Goal: Task Accomplishment & Management: Manage account settings

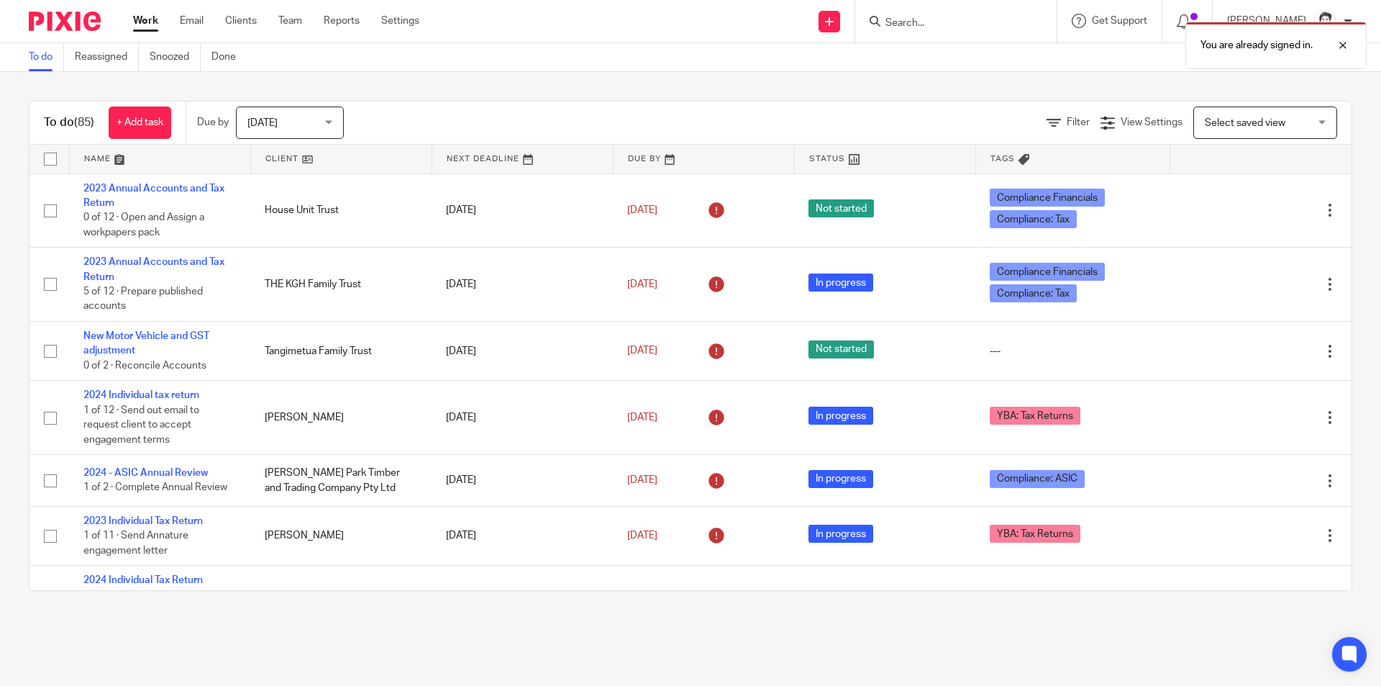
click at [926, 16] on div "You are already signed in." at bounding box center [1029, 41] width 676 height 55
click at [932, 27] on div "You are already signed in." at bounding box center [1029, 41] width 676 height 55
click at [904, 18] on div "You are already signed in." at bounding box center [1029, 41] width 676 height 55
click at [1347, 47] on div at bounding box center [1332, 45] width 39 height 17
click at [920, 26] on input "Search" at bounding box center [948, 23] width 129 height 13
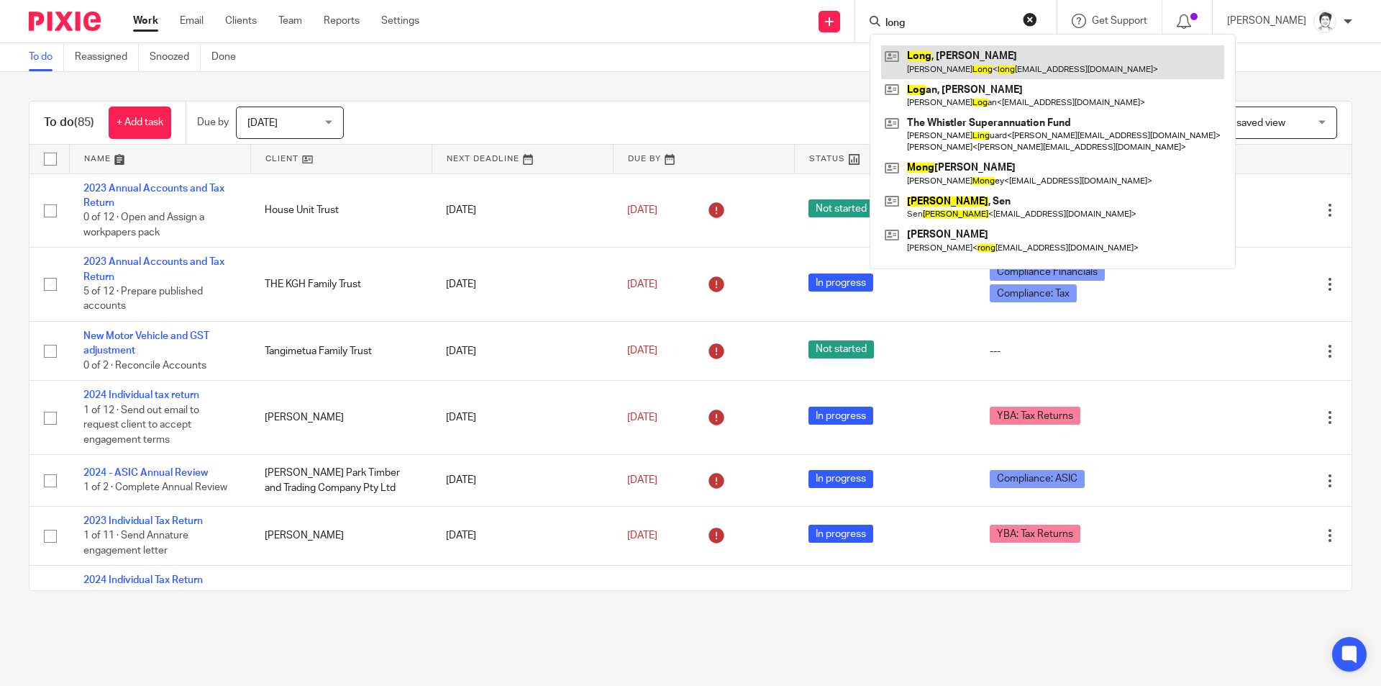
type input "long"
click at [938, 59] on link at bounding box center [1052, 61] width 343 height 33
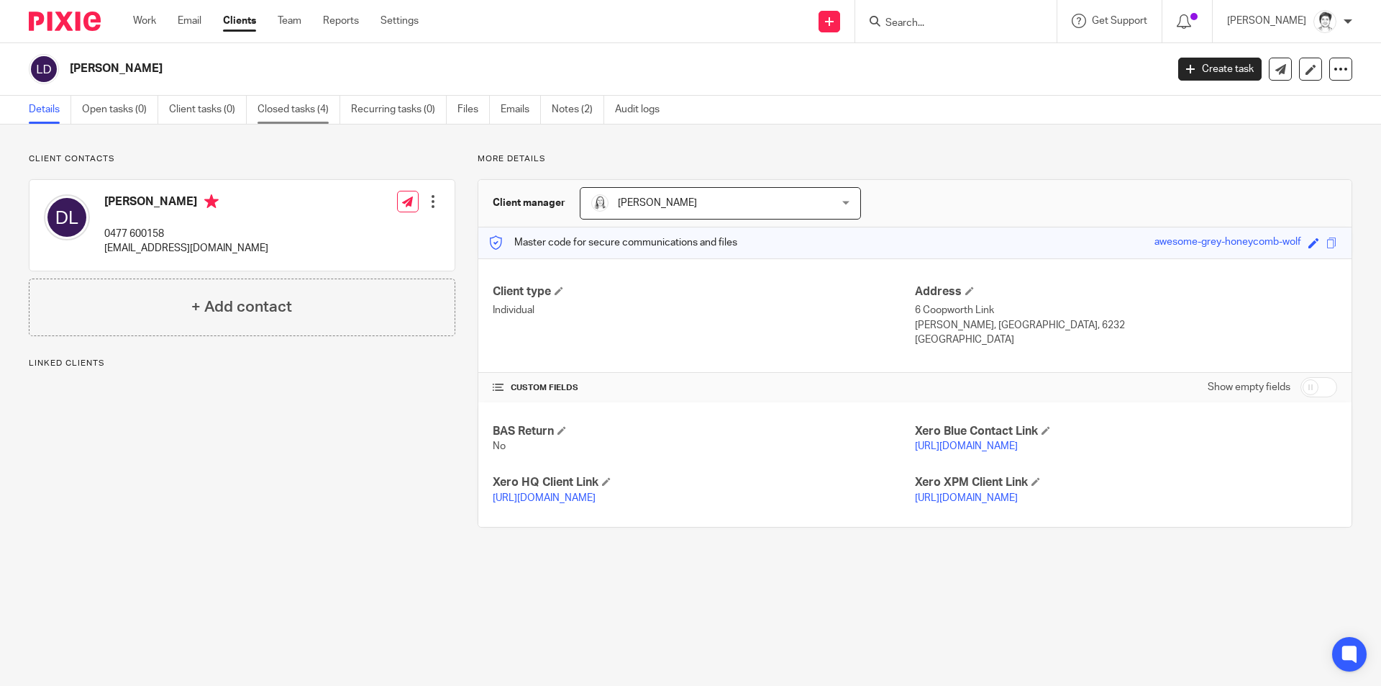
click at [275, 107] on link "Closed tasks (4)" at bounding box center [299, 110] width 83 height 28
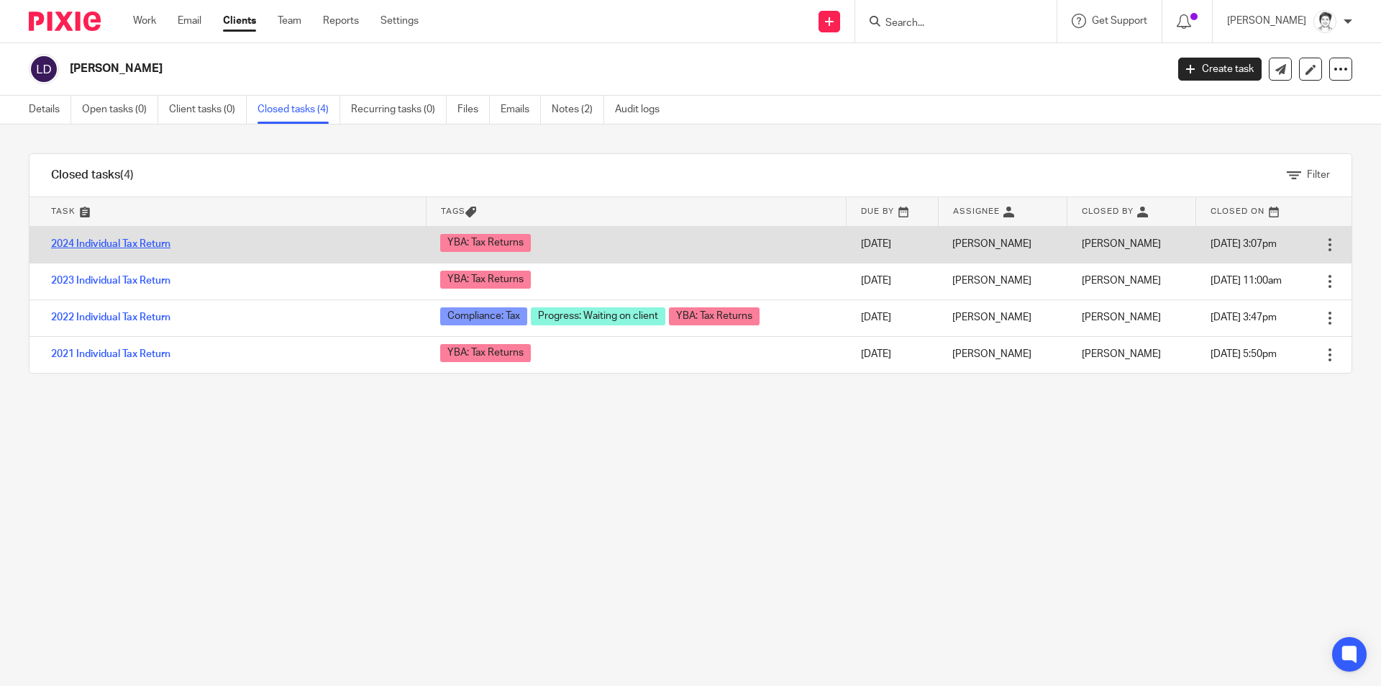
drag, startPoint x: 132, startPoint y: 241, endPoint x: 135, endPoint y: 248, distance: 7.7
click at [132, 242] on link "2024 Individual Tax Return" at bounding box center [110, 244] width 119 height 10
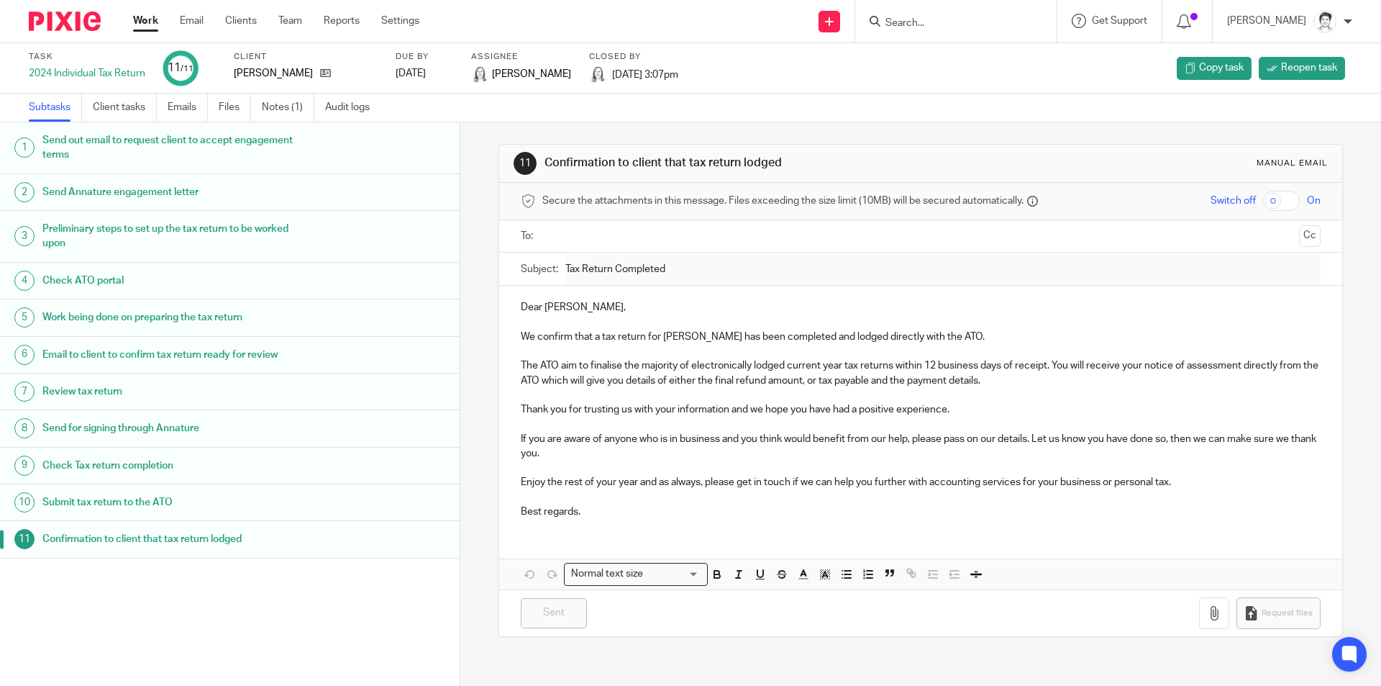
click at [278, 109] on link "Notes (1)" at bounding box center [288, 108] width 53 height 28
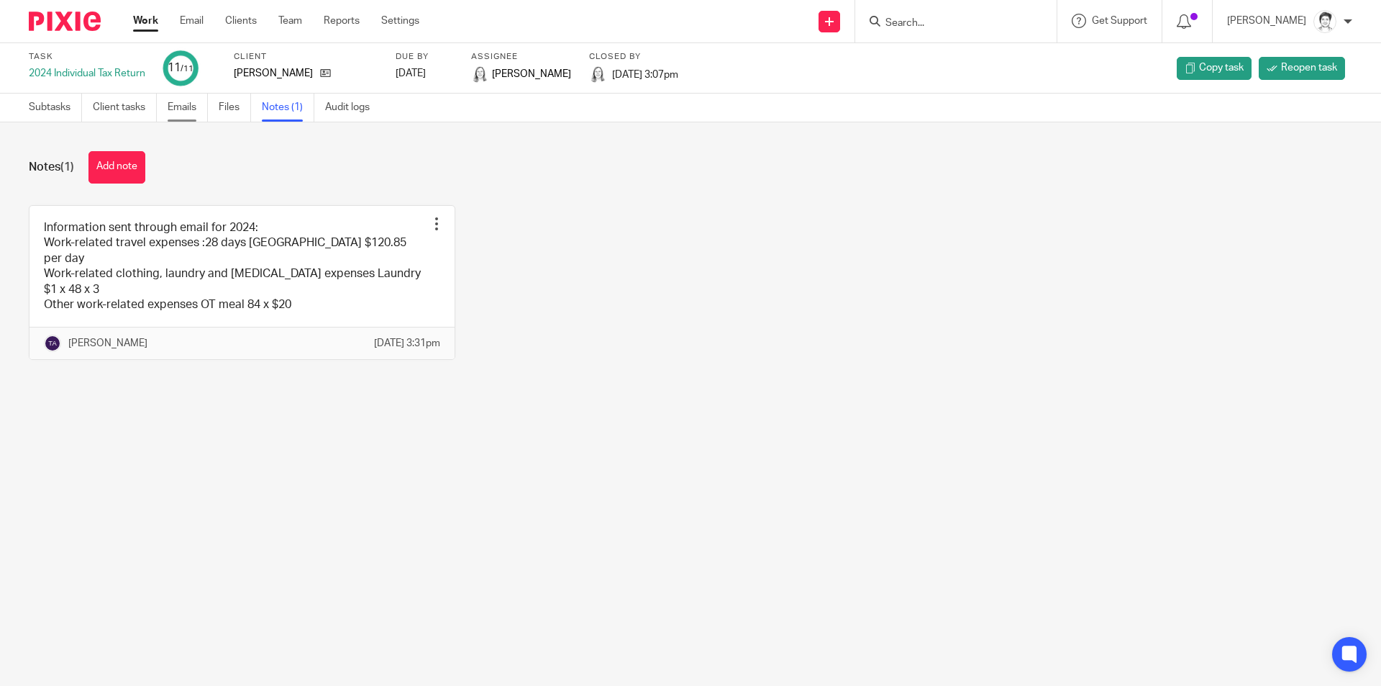
click at [188, 108] on link "Emails" at bounding box center [188, 108] width 40 height 28
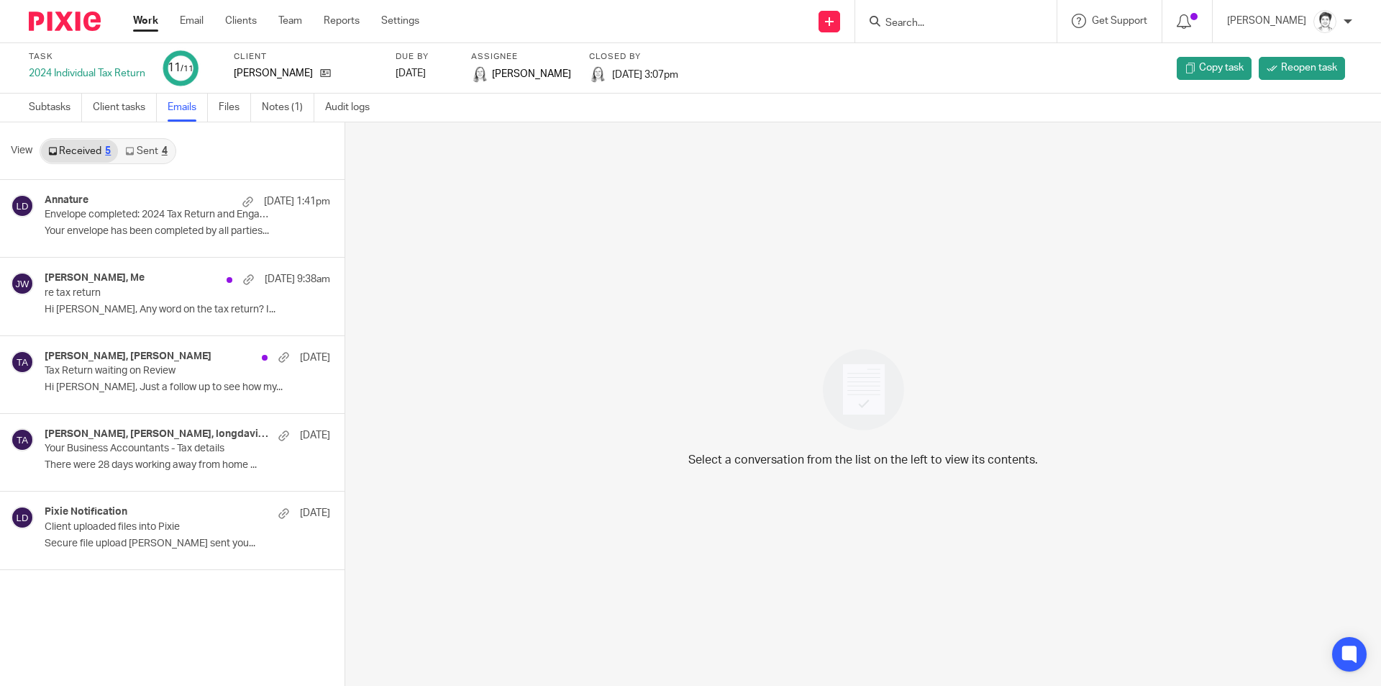
click at [140, 145] on link "Sent 4" at bounding box center [146, 151] width 56 height 23
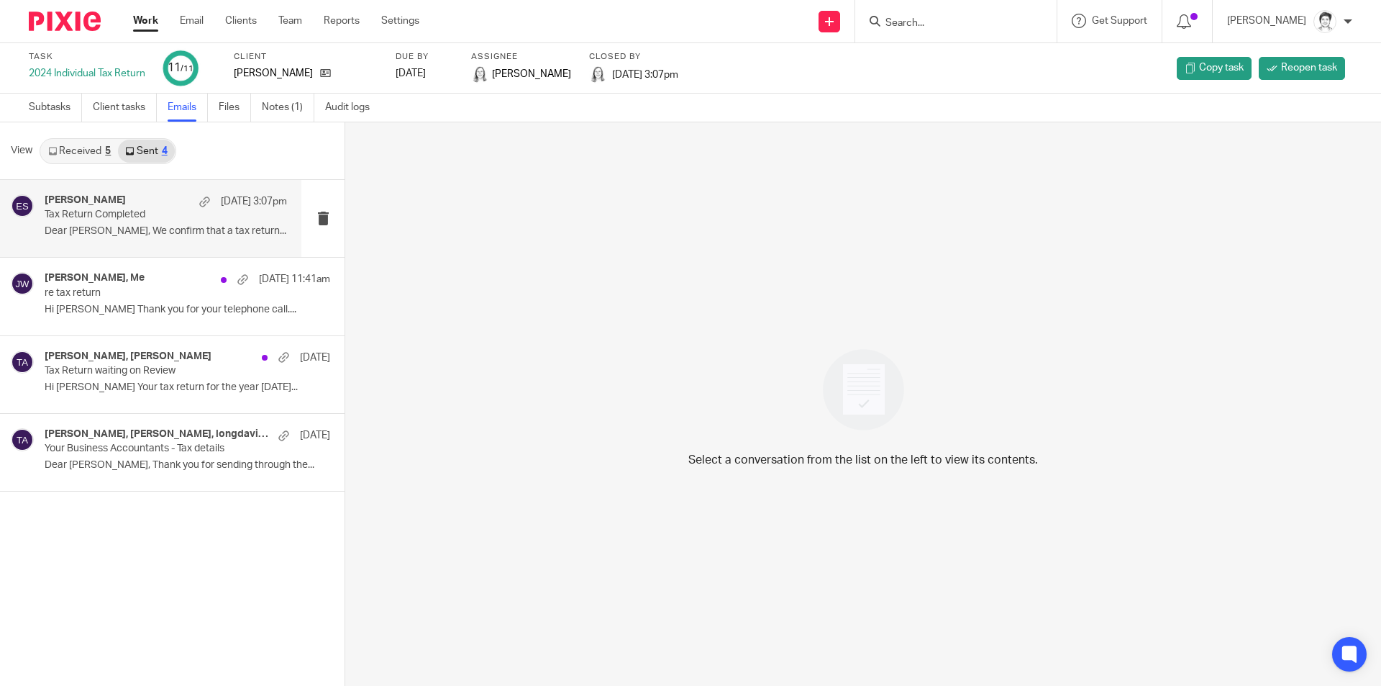
click at [146, 234] on p "Dear David, We confirm that a tax return..." at bounding box center [166, 231] width 242 height 12
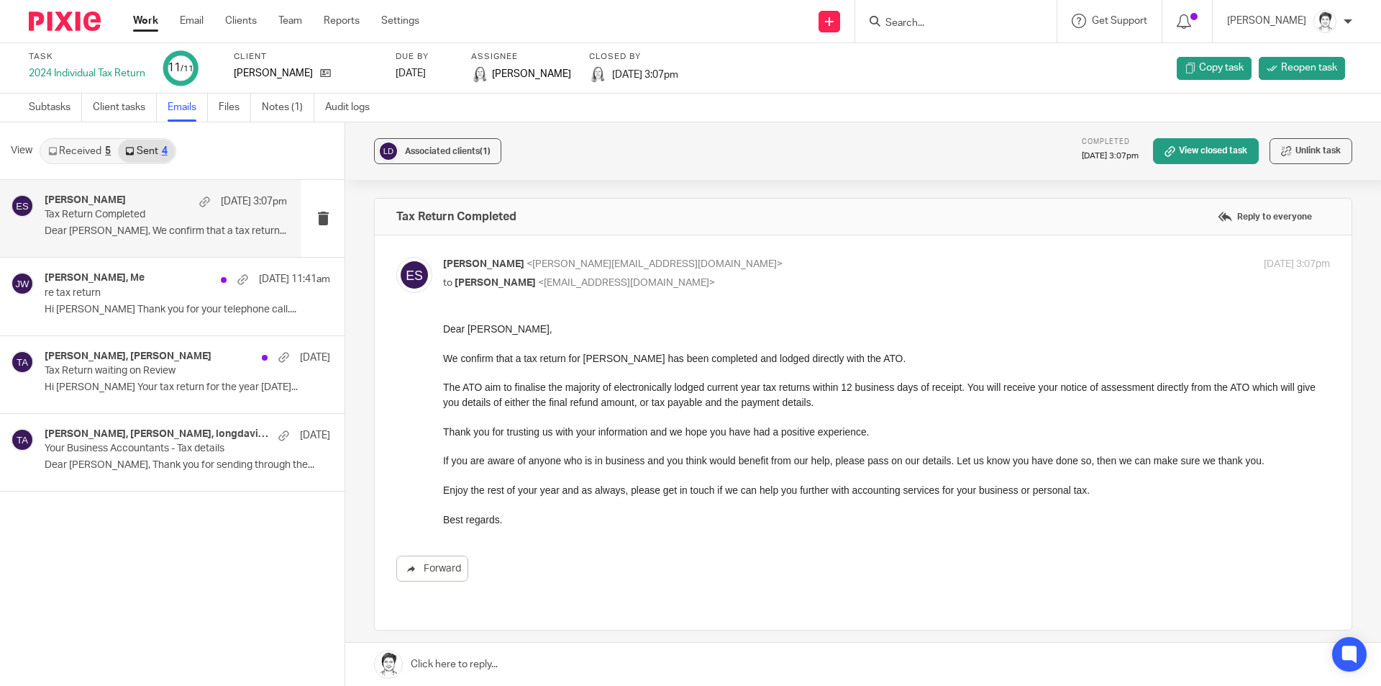
click at [76, 146] on link "Received 5" at bounding box center [79, 151] width 77 height 23
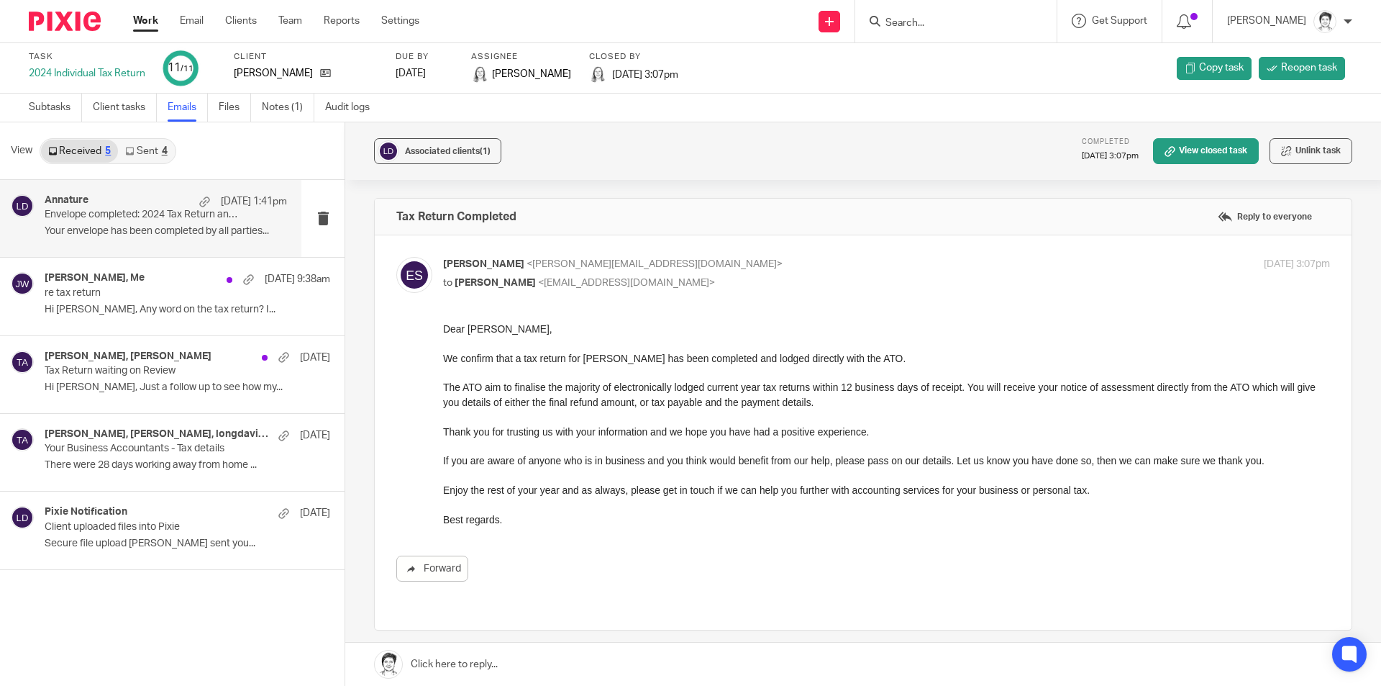
click at [86, 224] on div "Annature 13 Aug 1:41pm Envelope completed: 2024 Tax Return and Engagement - Dav…" at bounding box center [166, 218] width 242 height 48
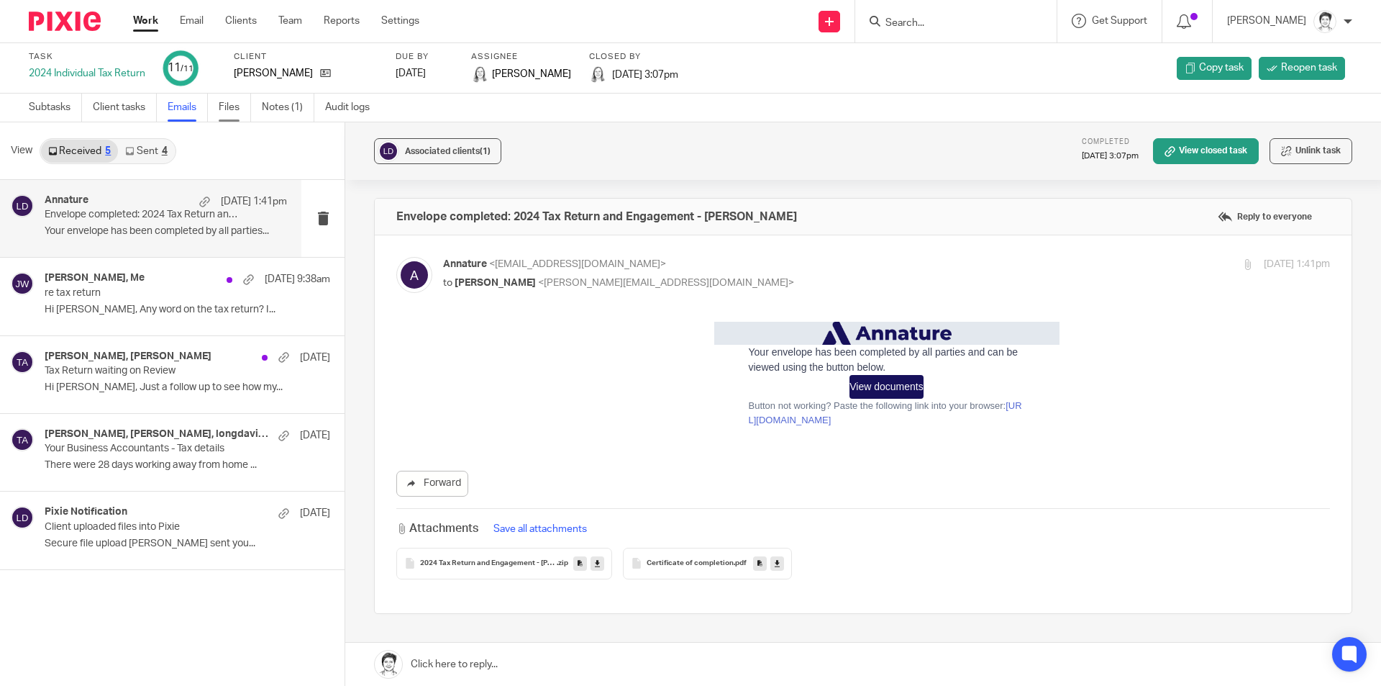
click at [232, 112] on link "Files" at bounding box center [235, 108] width 32 height 28
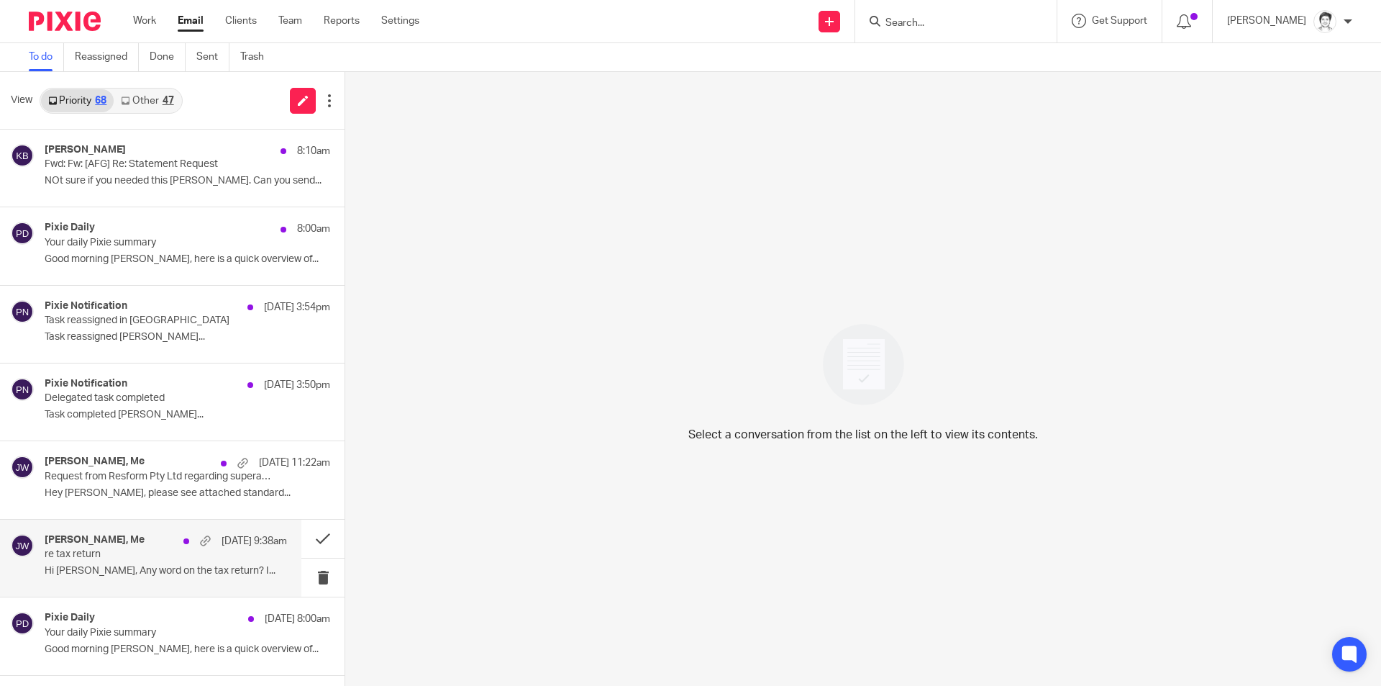
click at [89, 568] on p "Hi Julie, Any word on the tax return? I..." at bounding box center [166, 571] width 242 height 12
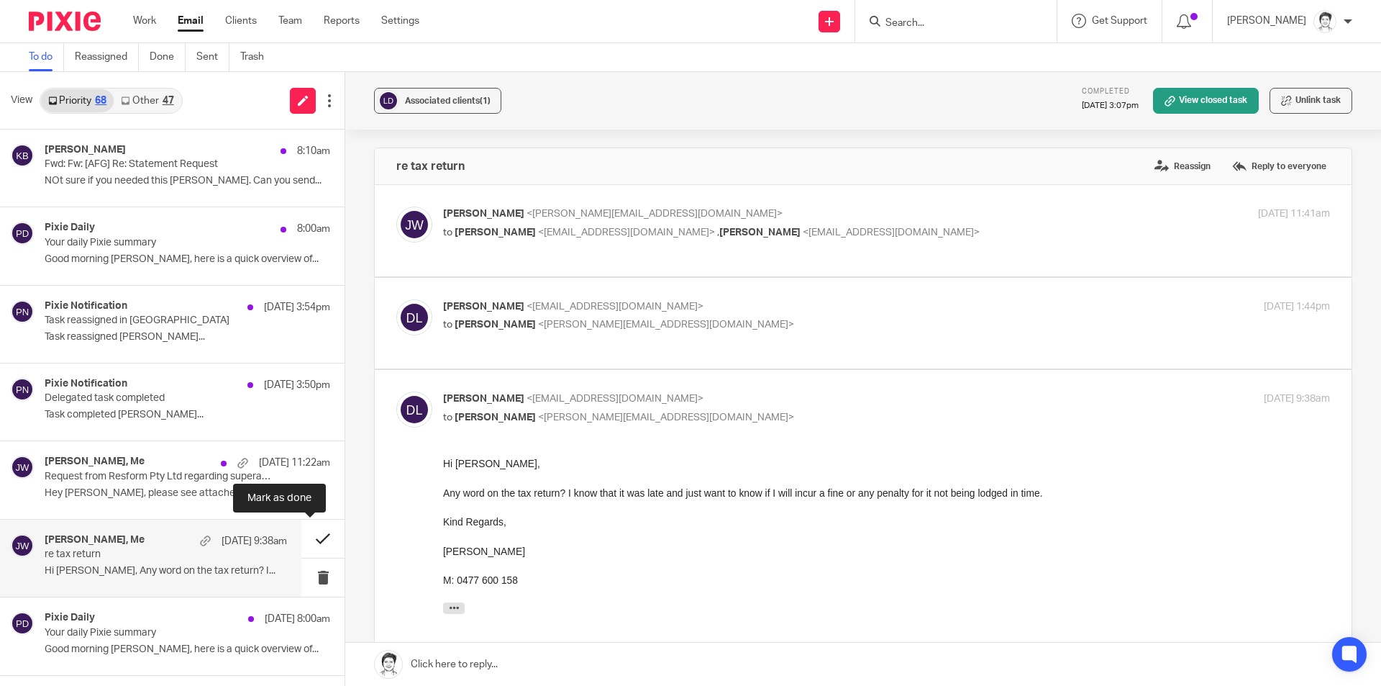
click at [310, 541] on button at bounding box center [322, 538] width 43 height 38
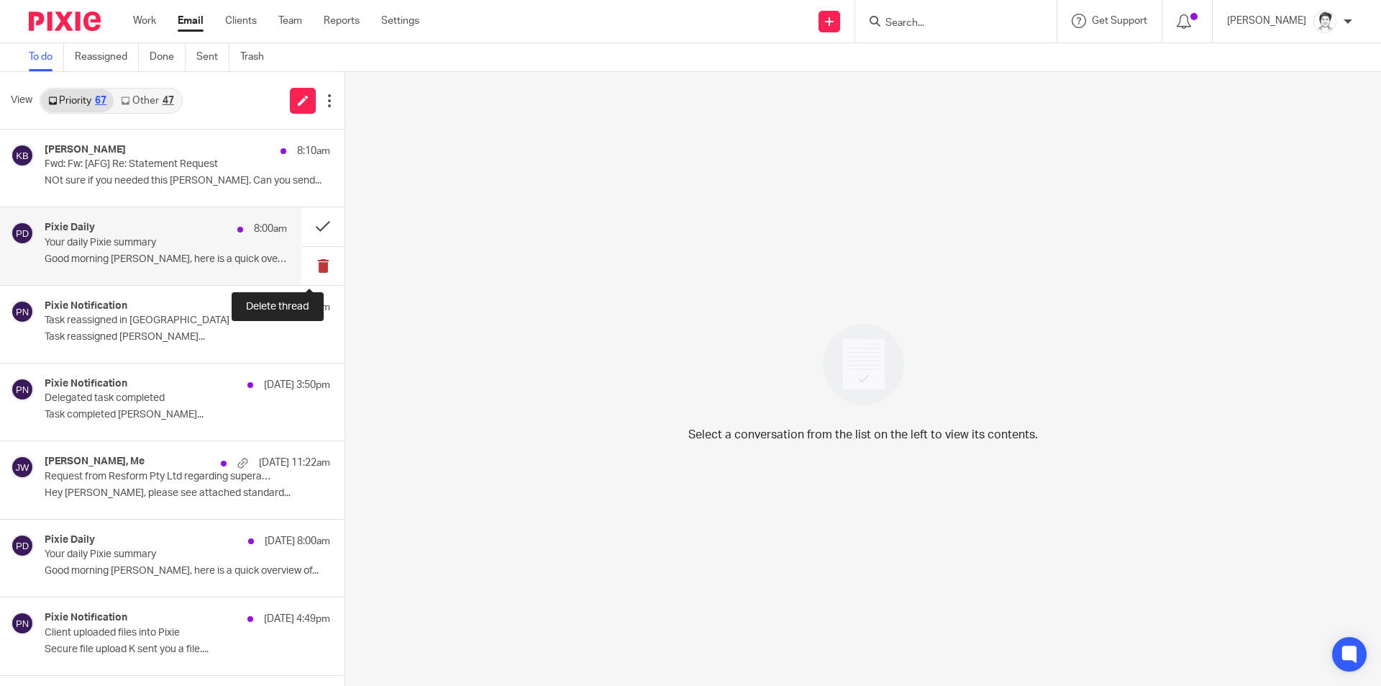
click at [309, 265] on button at bounding box center [322, 266] width 43 height 38
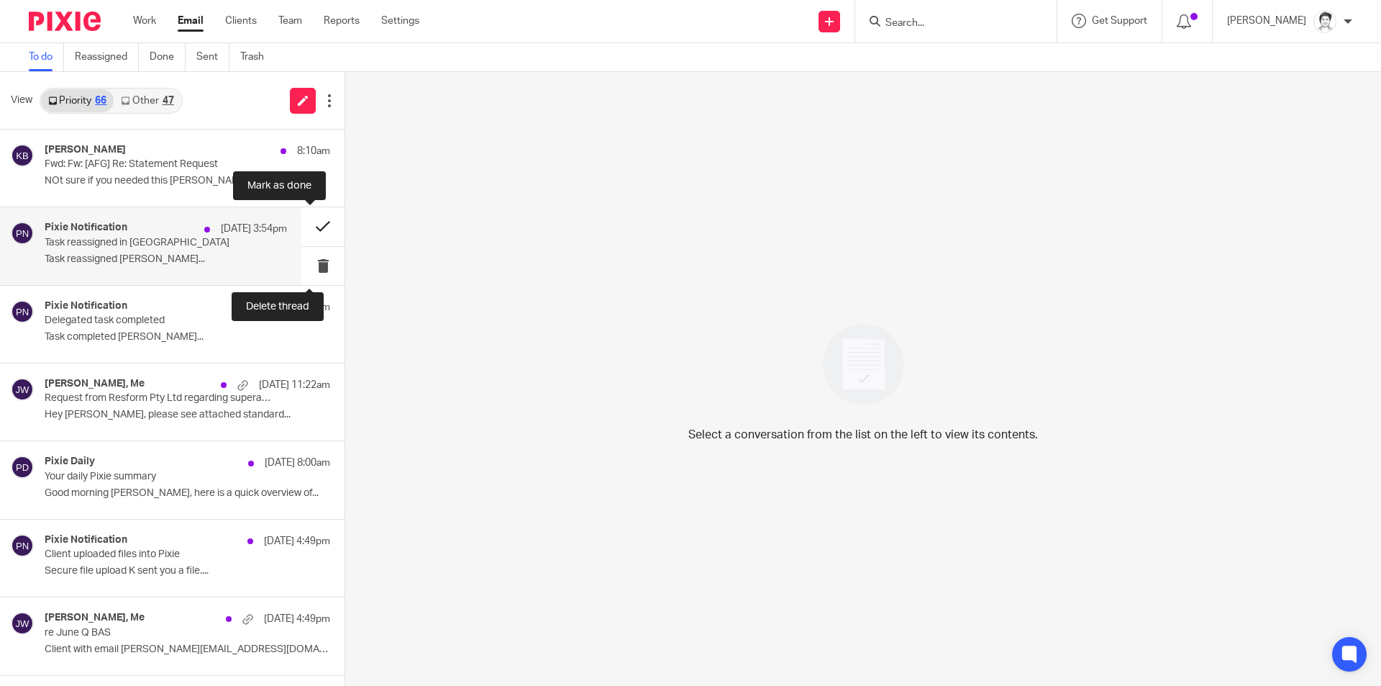
click at [306, 223] on button at bounding box center [322, 226] width 43 height 38
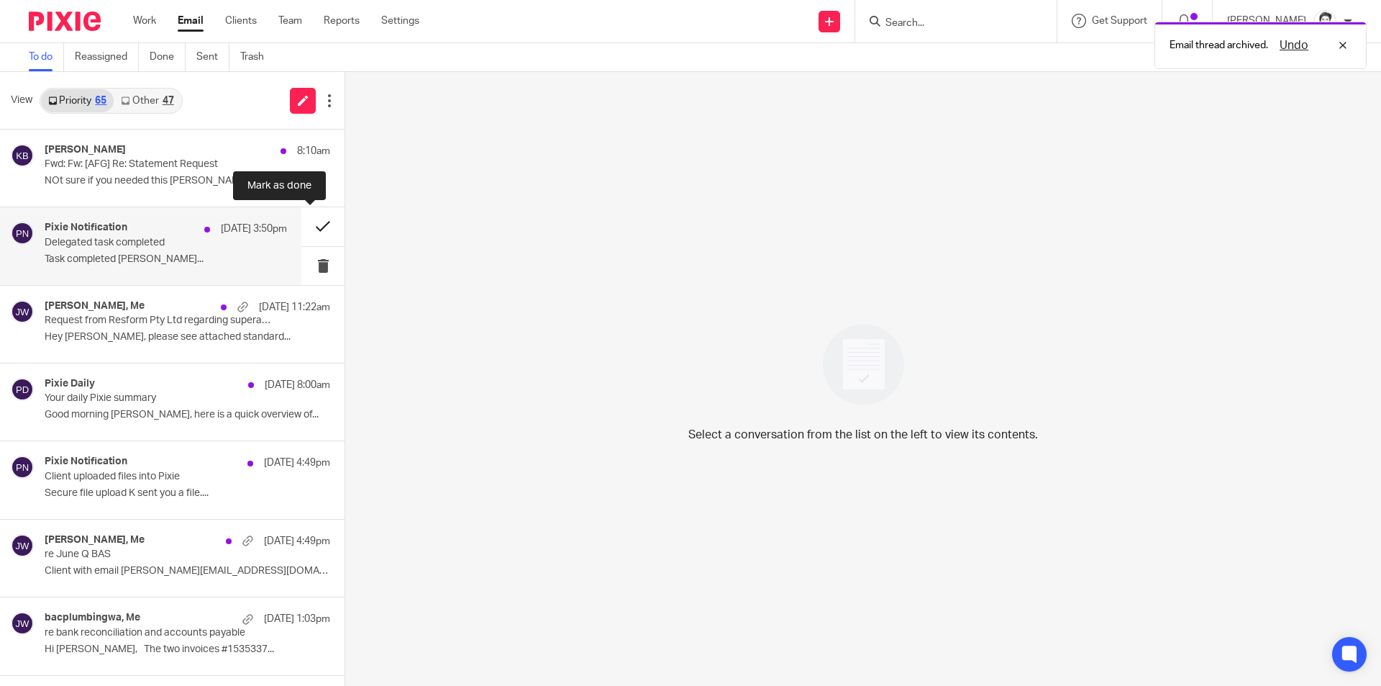
click at [316, 223] on button at bounding box center [322, 226] width 43 height 38
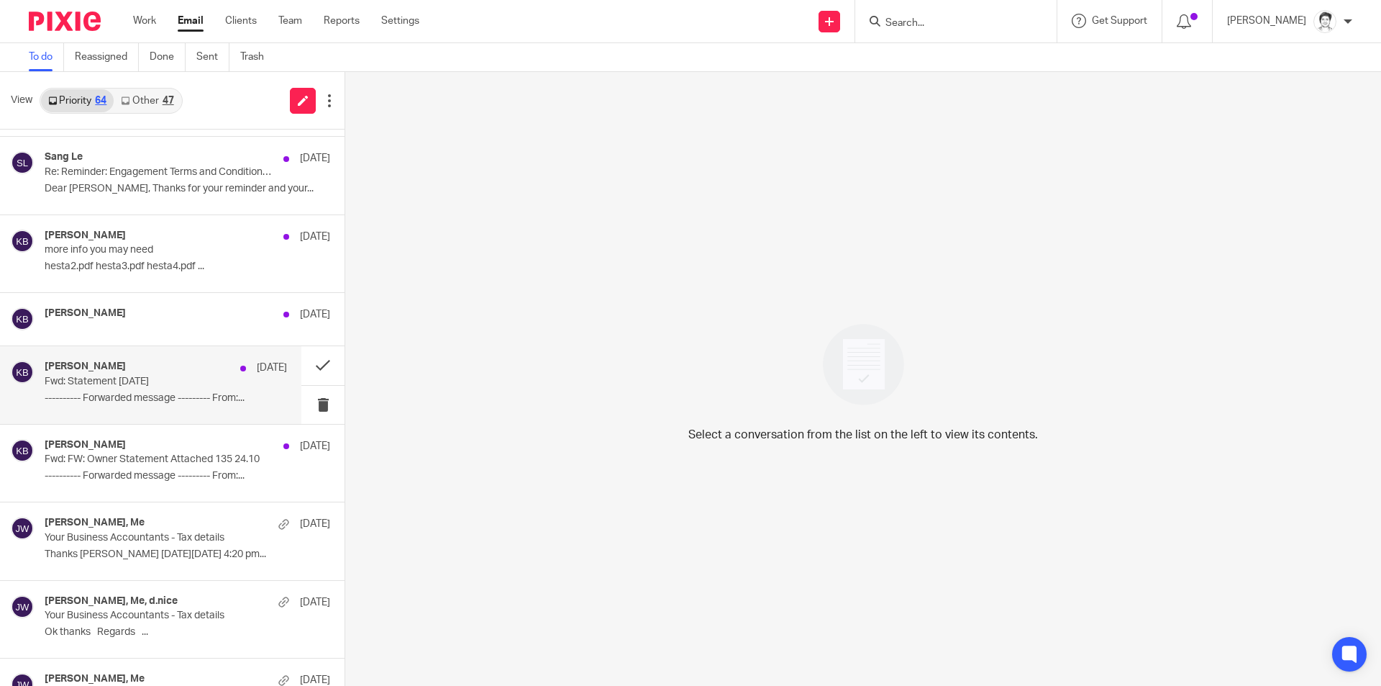
scroll to position [2021, 0]
click at [95, 391] on p "---------- Forwarded message --------- From:..." at bounding box center [166, 397] width 242 height 12
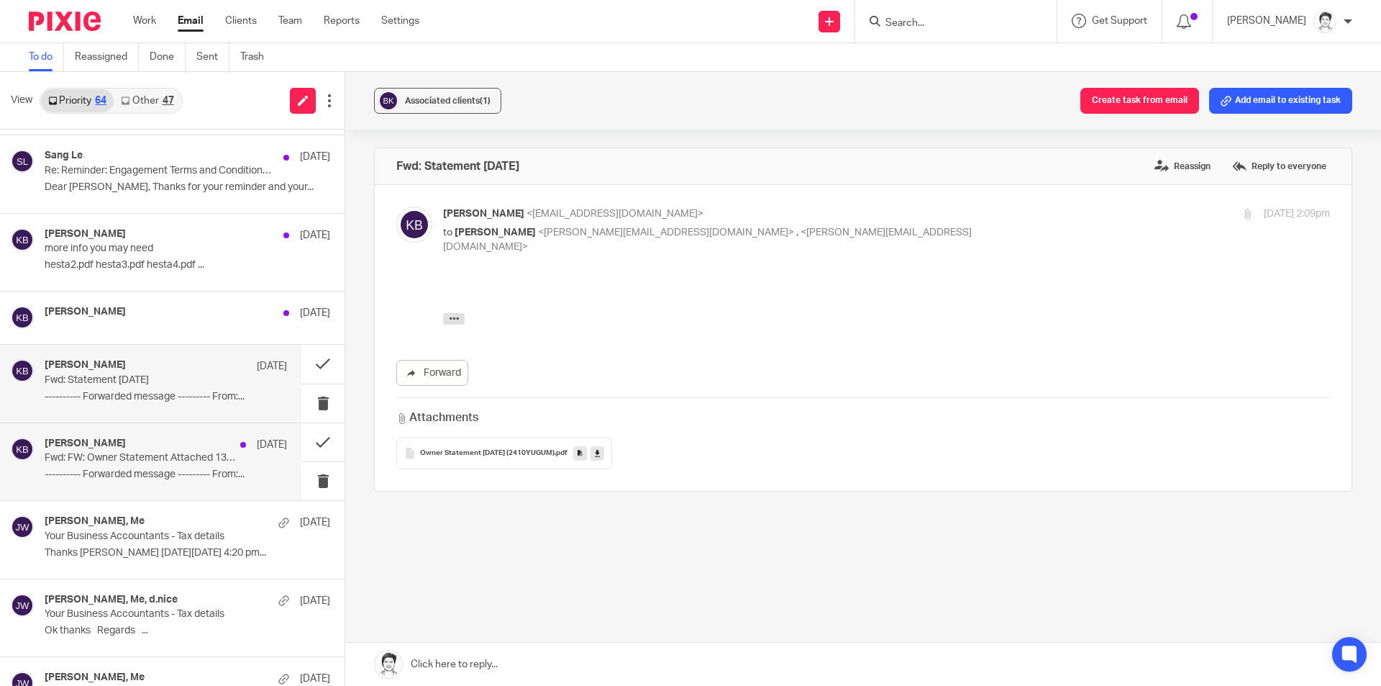
scroll to position [2093, 0]
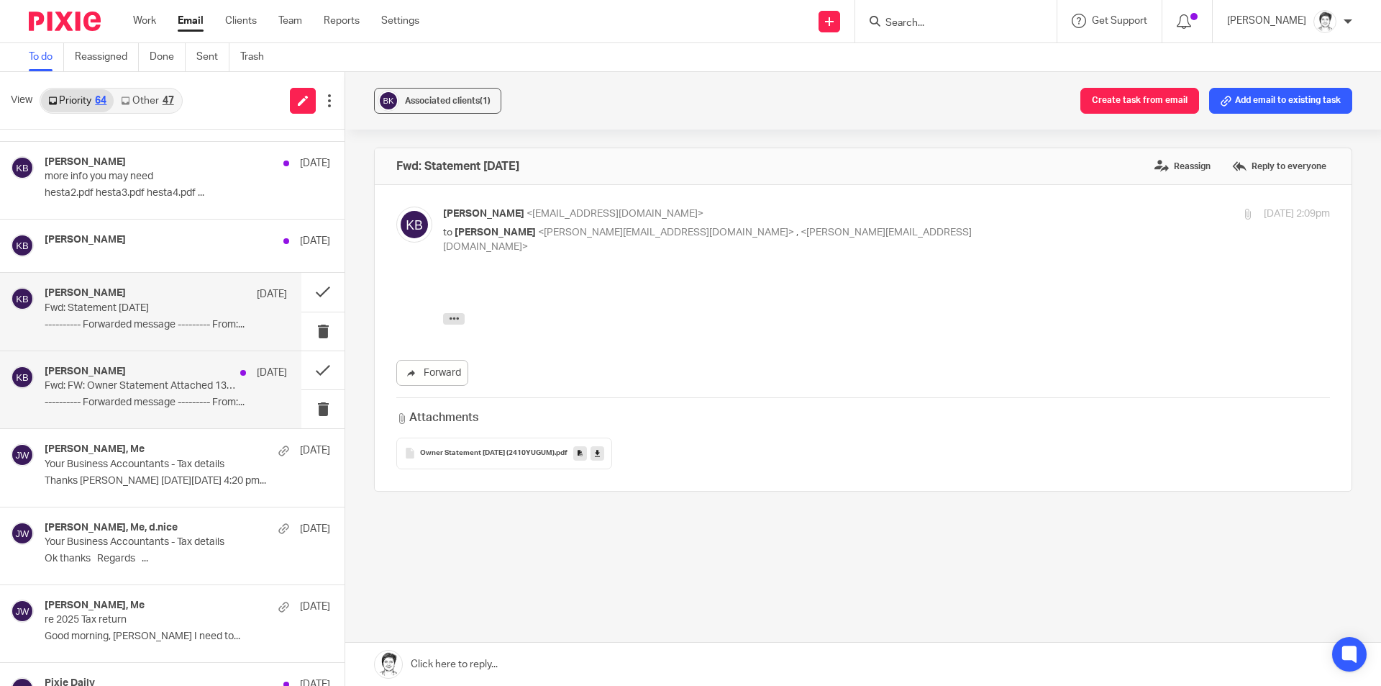
click at [102, 402] on p "---------- Forwarded message --------- From:..." at bounding box center [166, 402] width 242 height 12
click at [122, 322] on p "---------- Forwarded message --------- From:..." at bounding box center [166, 325] width 242 height 12
click at [107, 254] on div "karen bailey 29 Jul" at bounding box center [166, 246] width 242 height 24
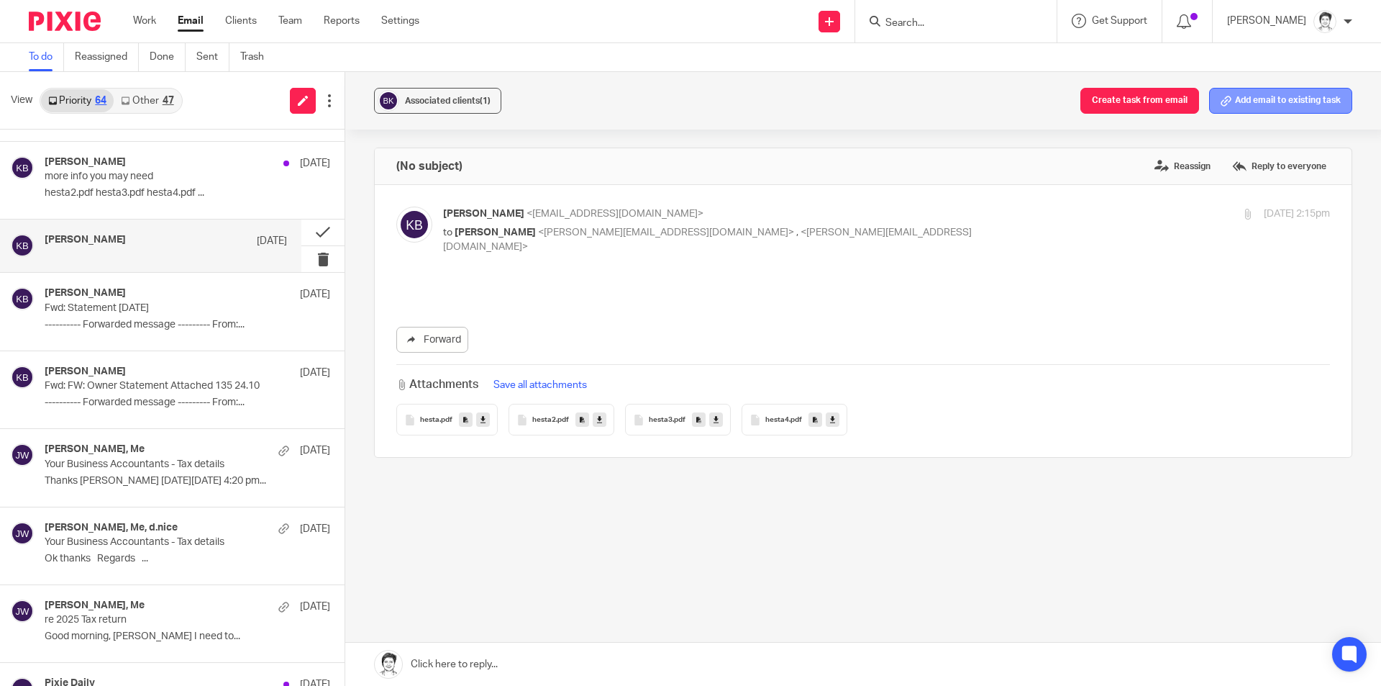
click at [1250, 101] on button "Add email to existing task" at bounding box center [1280, 101] width 143 height 26
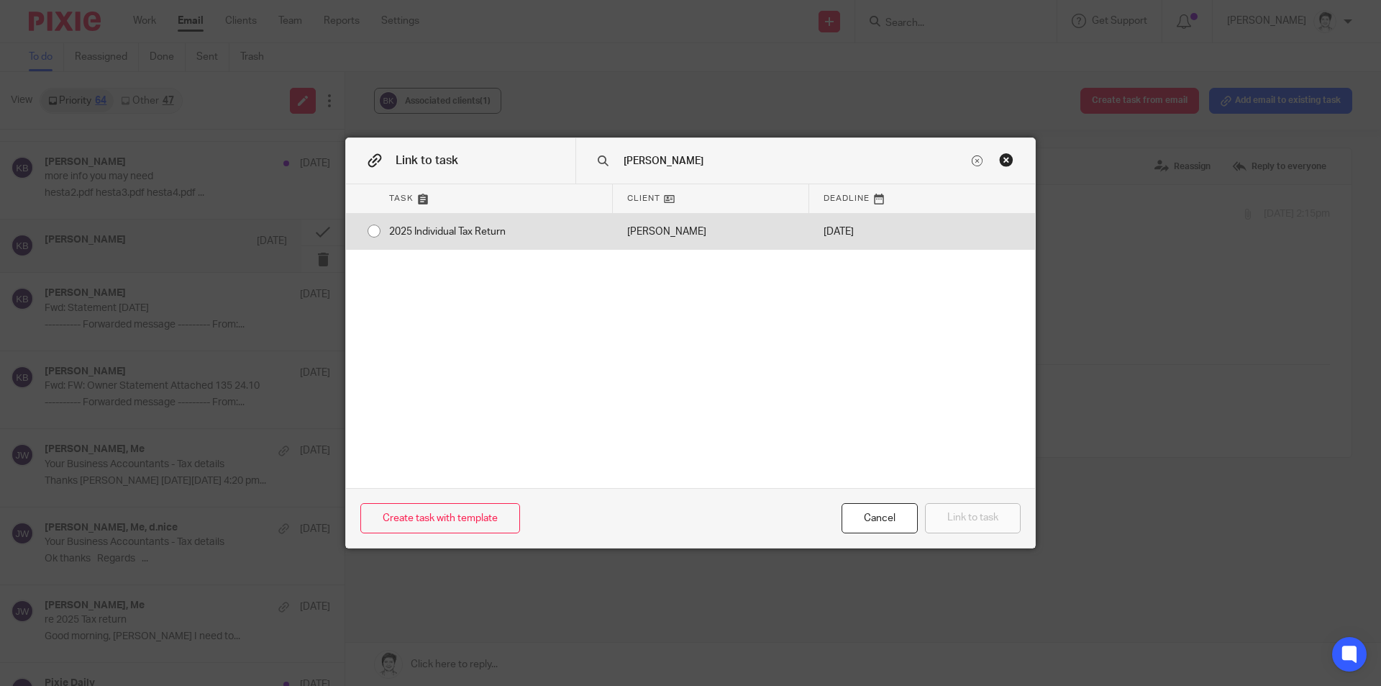
type input "bailey"
click at [487, 228] on div "2025 Individual Tax Return" at bounding box center [494, 232] width 238 height 36
radio input "true"
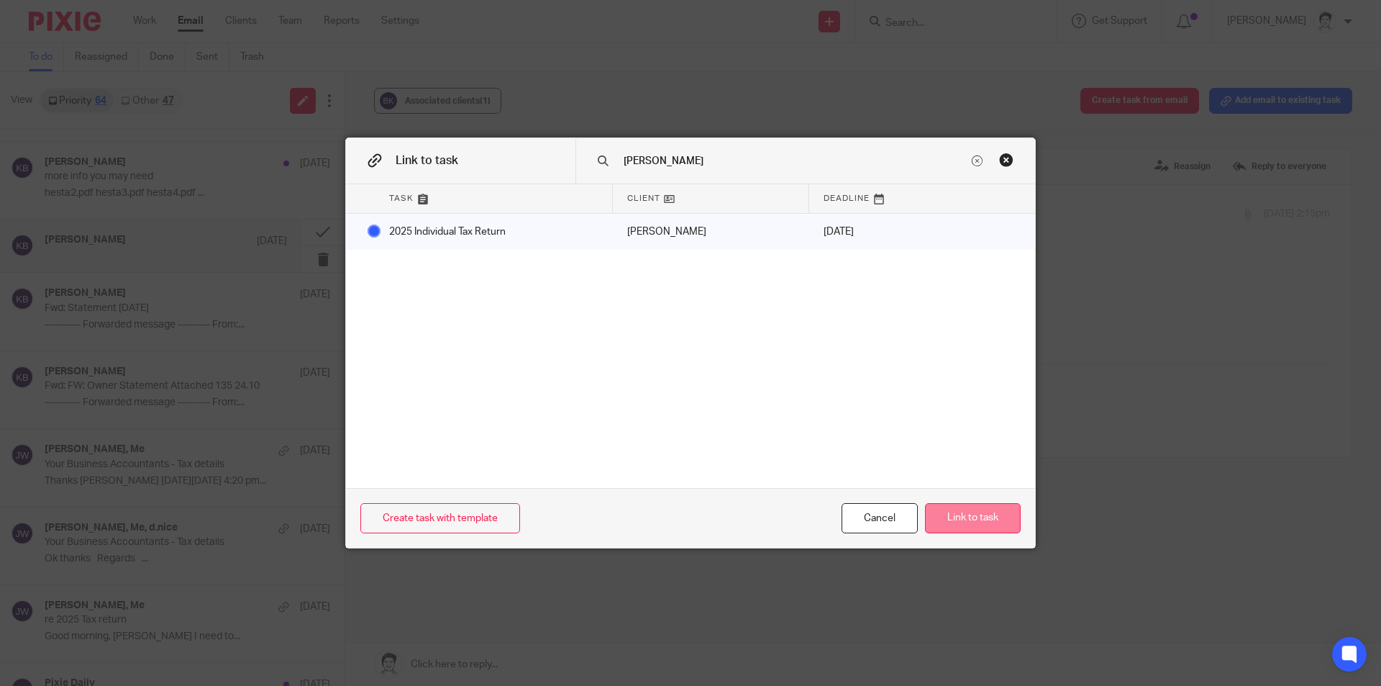
click at [973, 515] on button "Link to task" at bounding box center [973, 518] width 96 height 31
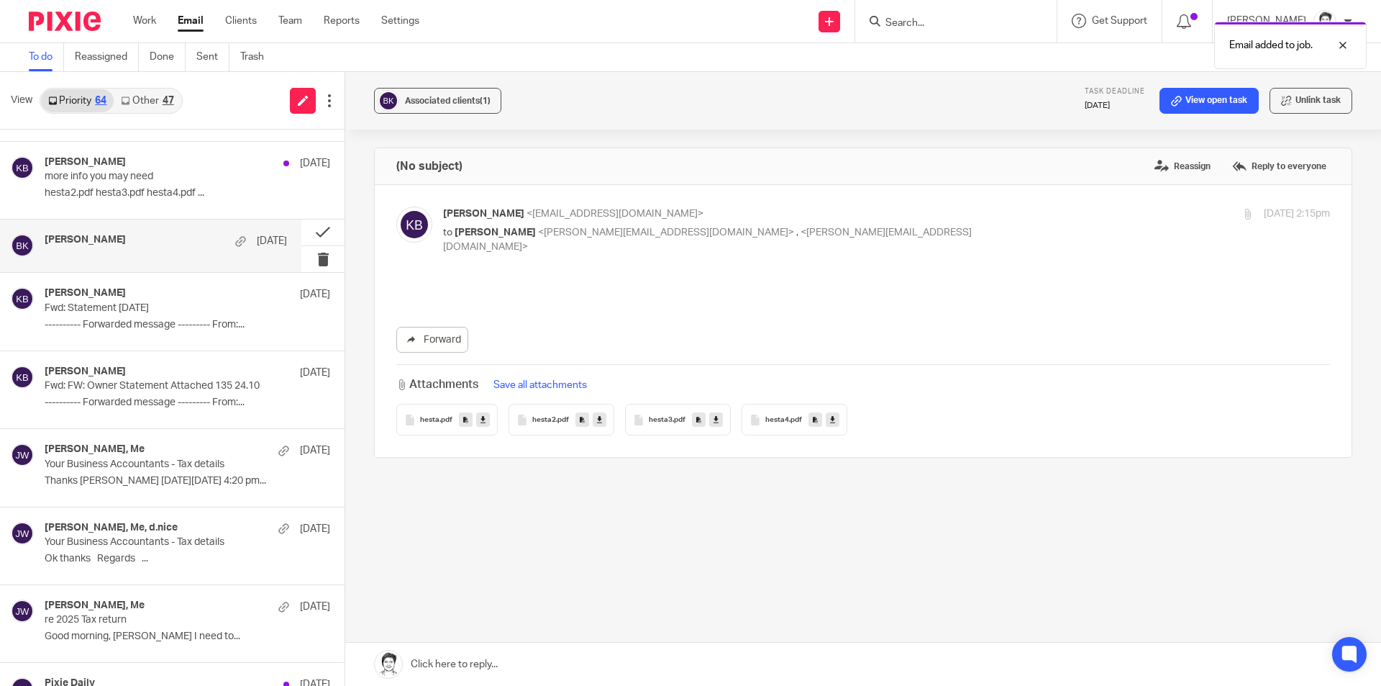
click at [463, 414] on icon at bounding box center [465, 419] width 5 height 11
click at [309, 235] on button at bounding box center [322, 232] width 43 height 26
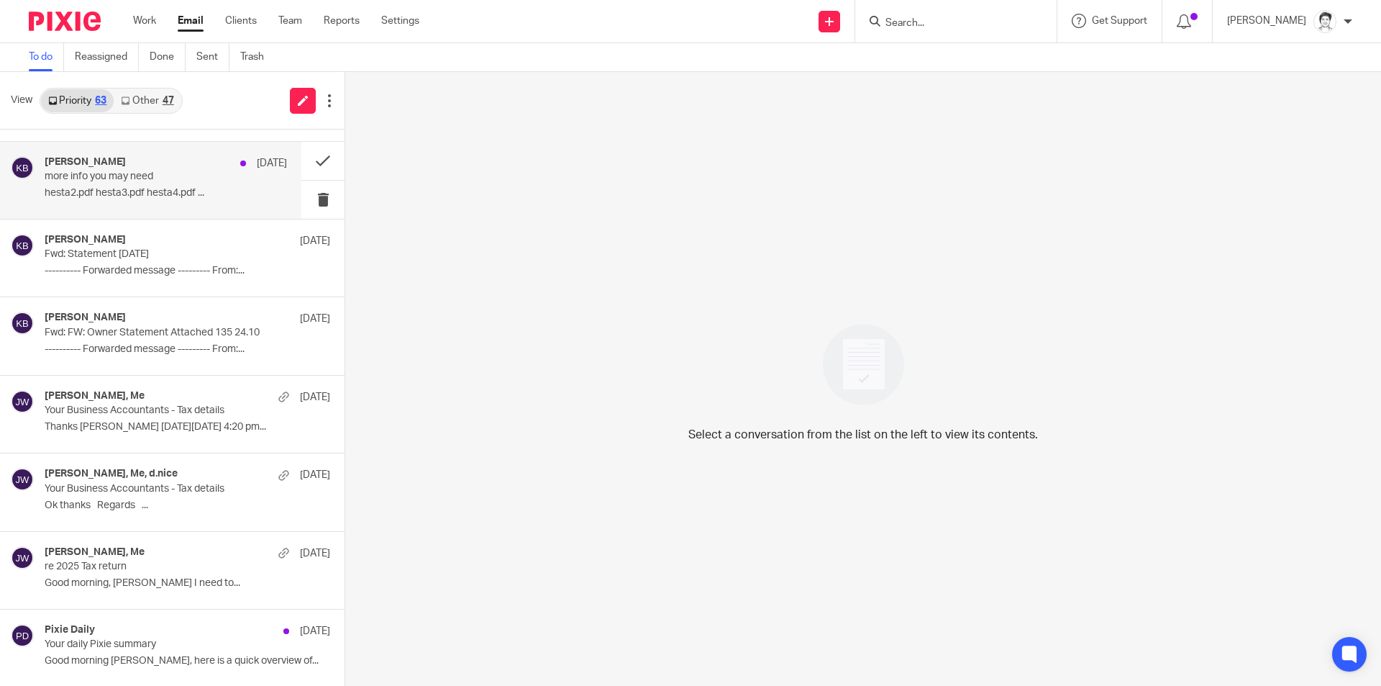
click at [123, 197] on p "hesta2.pdf hesta3.pdf hesta4.pdf ..." at bounding box center [166, 193] width 242 height 12
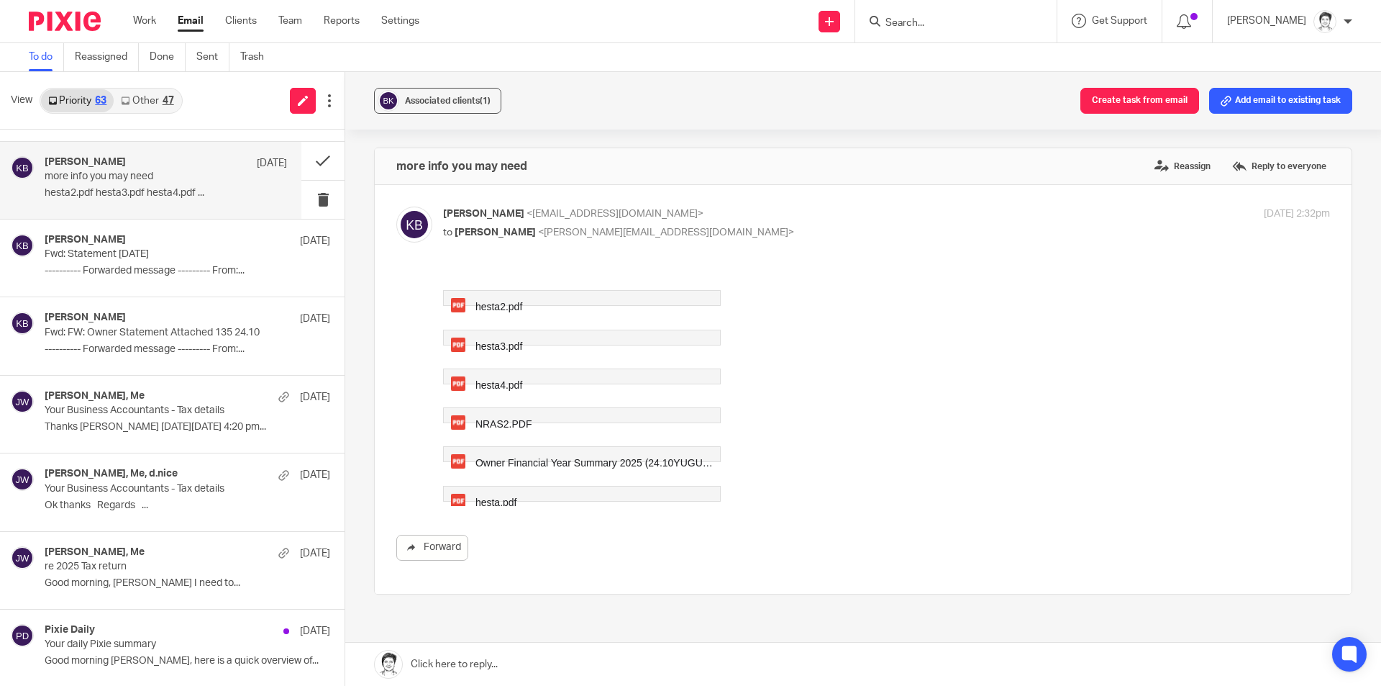
click at [502, 418] on span "NRAS2.PDF" at bounding box center [503, 424] width 57 height 12
click at [938, 29] on input "Search" at bounding box center [948, 23] width 129 height 13
type input "brennan"
click button "submit" at bounding box center [0, 0] width 0 height 0
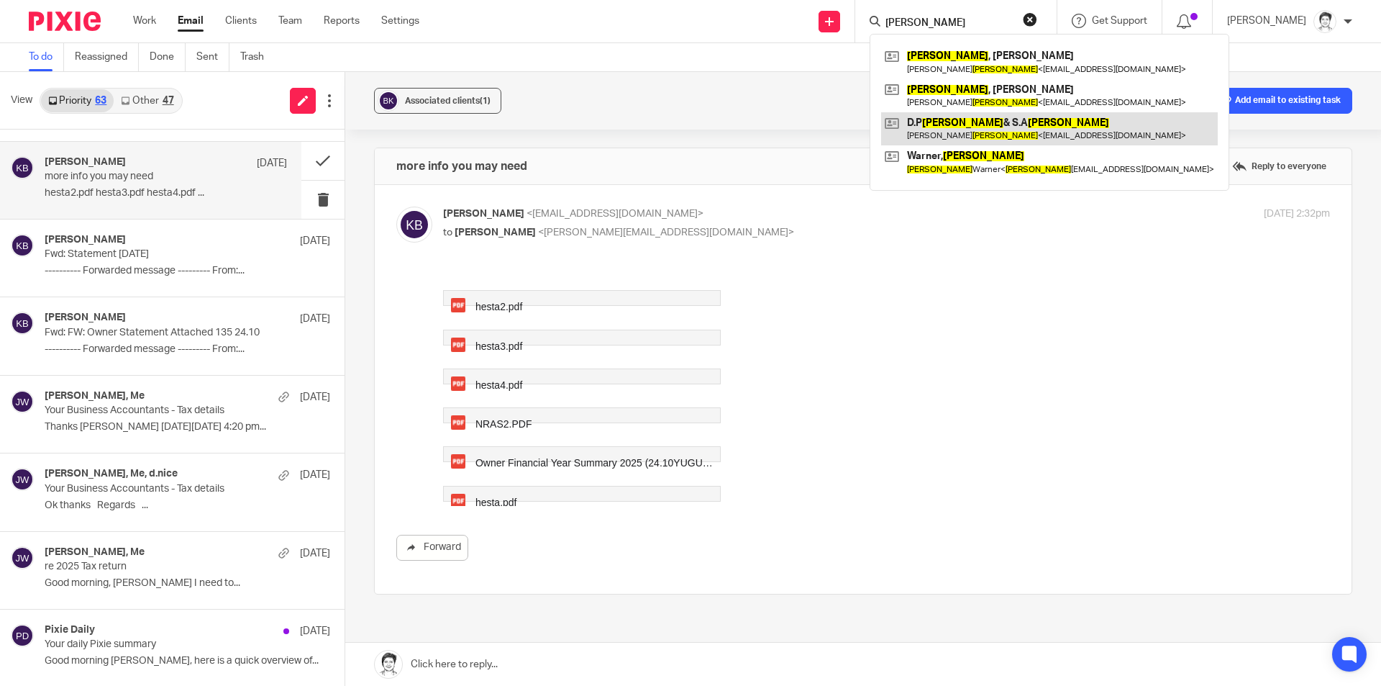
click at [949, 132] on link at bounding box center [1049, 128] width 337 height 33
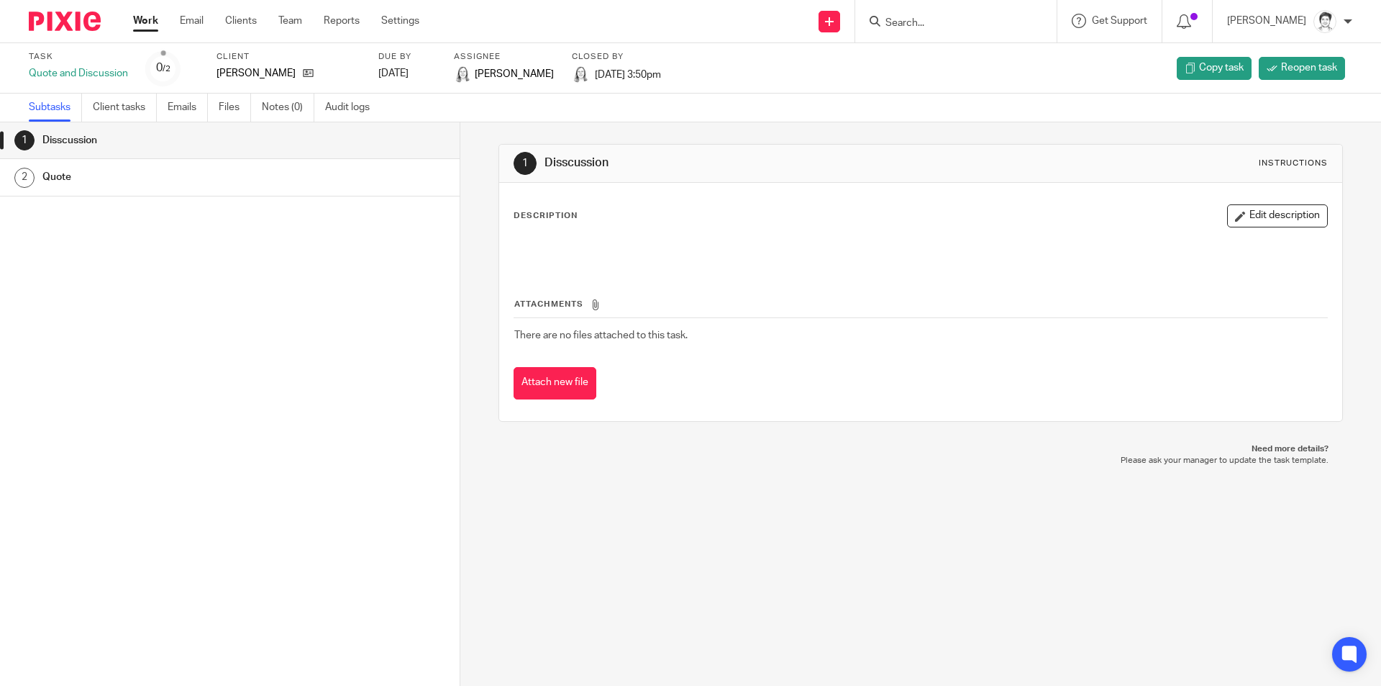
click at [73, 141] on h1 "Disscussion" at bounding box center [176, 140] width 269 height 22
click at [62, 173] on h1 "Quote" at bounding box center [176, 177] width 269 height 22
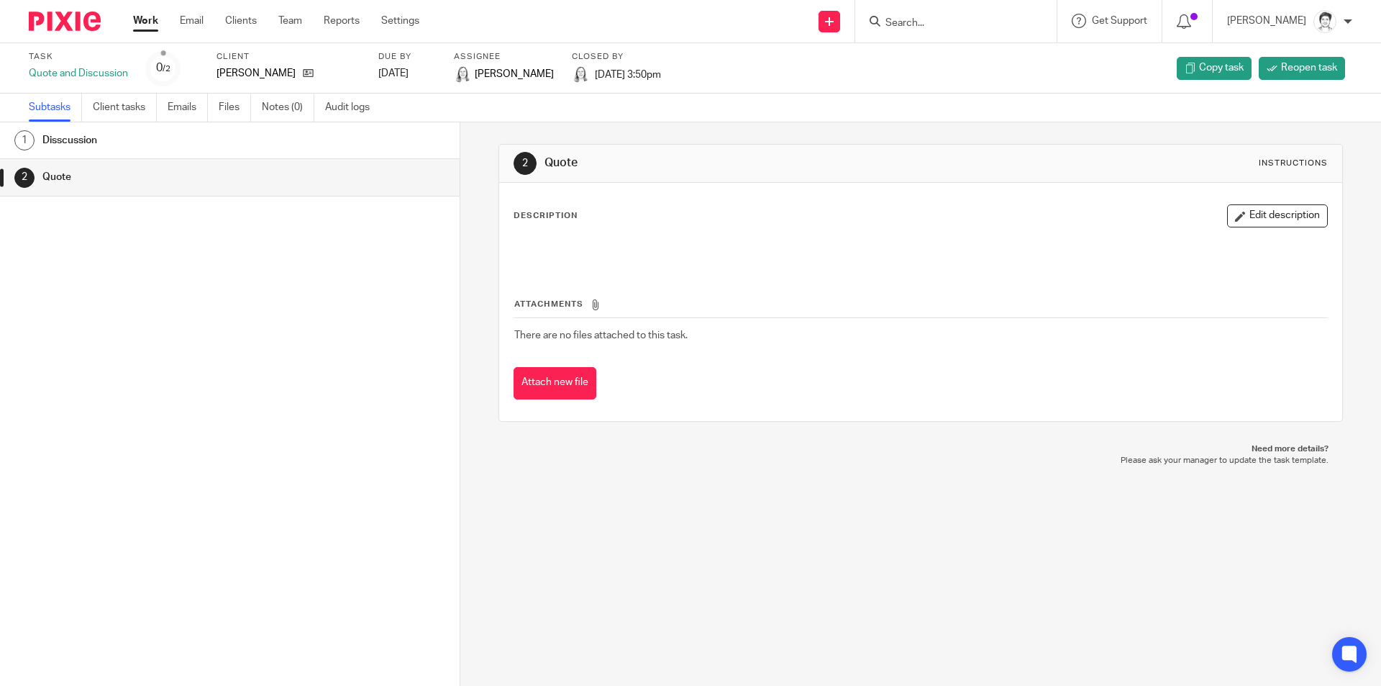
click at [91, 139] on h1 "Disscussion" at bounding box center [176, 140] width 269 height 22
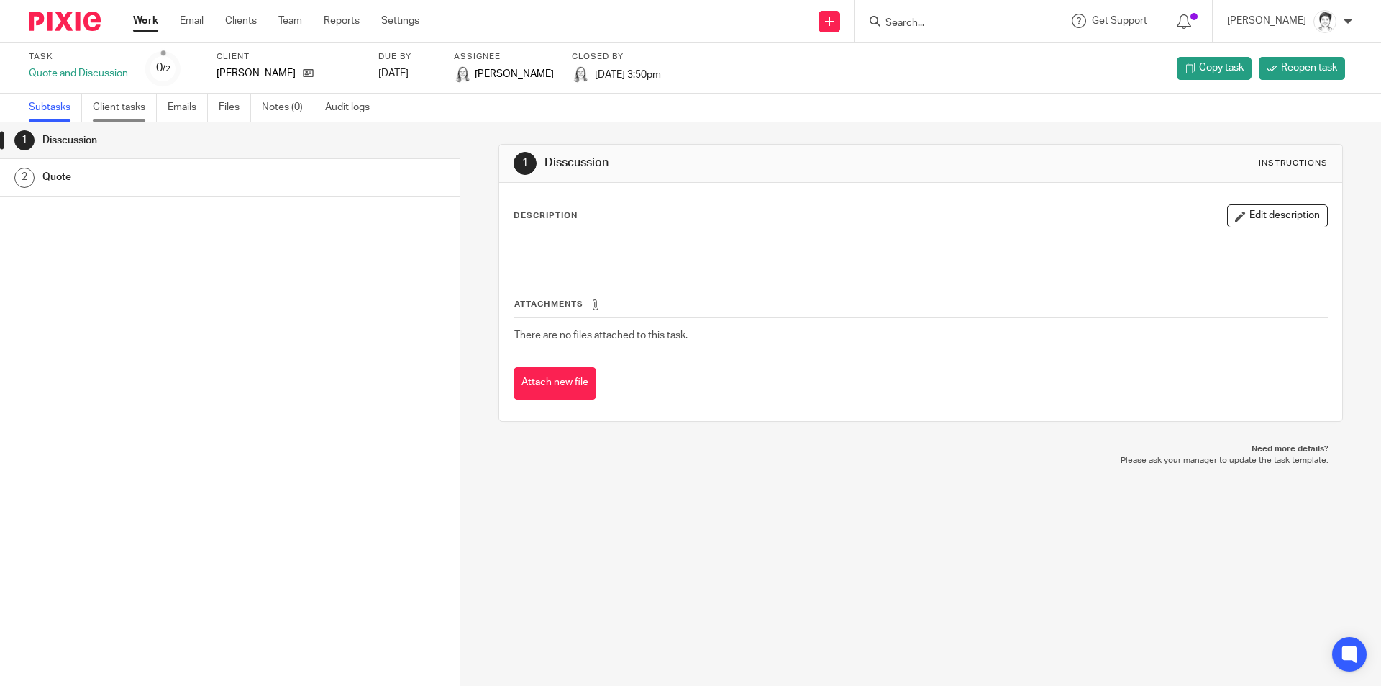
click at [120, 106] on link "Client tasks" at bounding box center [125, 108] width 64 height 28
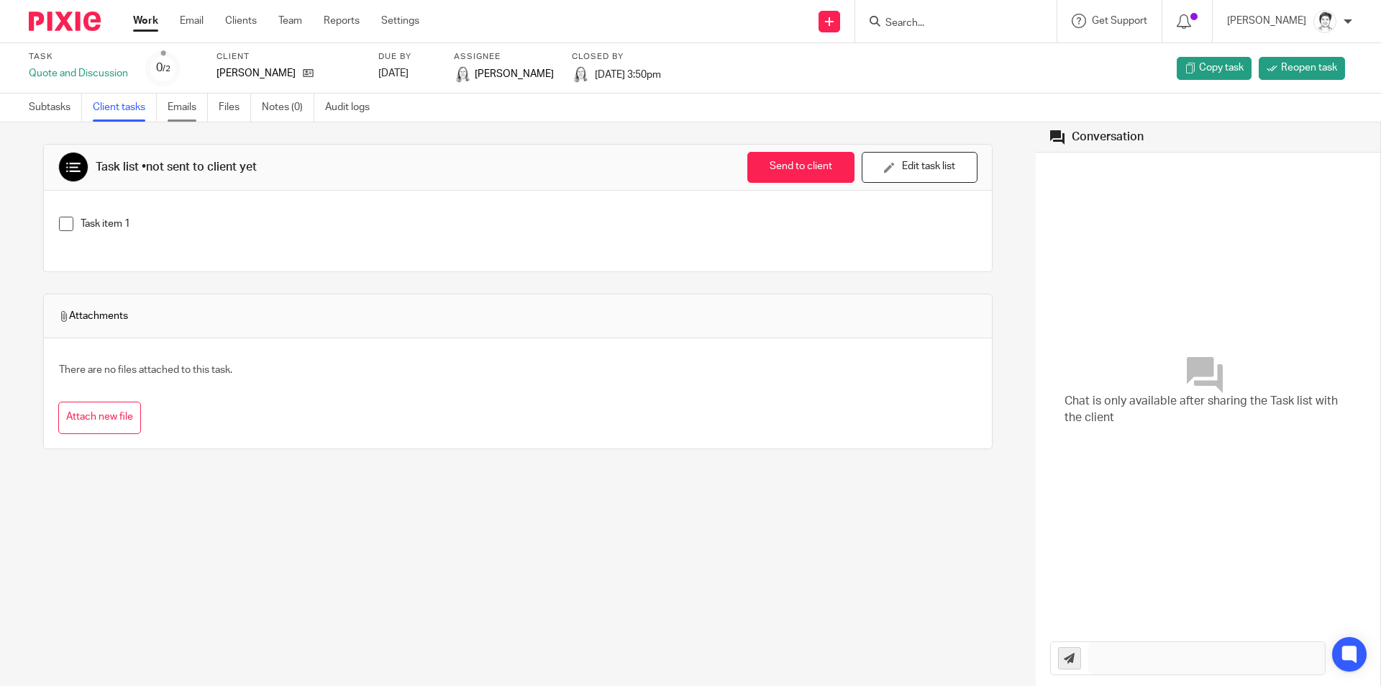
click at [186, 106] on link "Emails" at bounding box center [188, 108] width 40 height 28
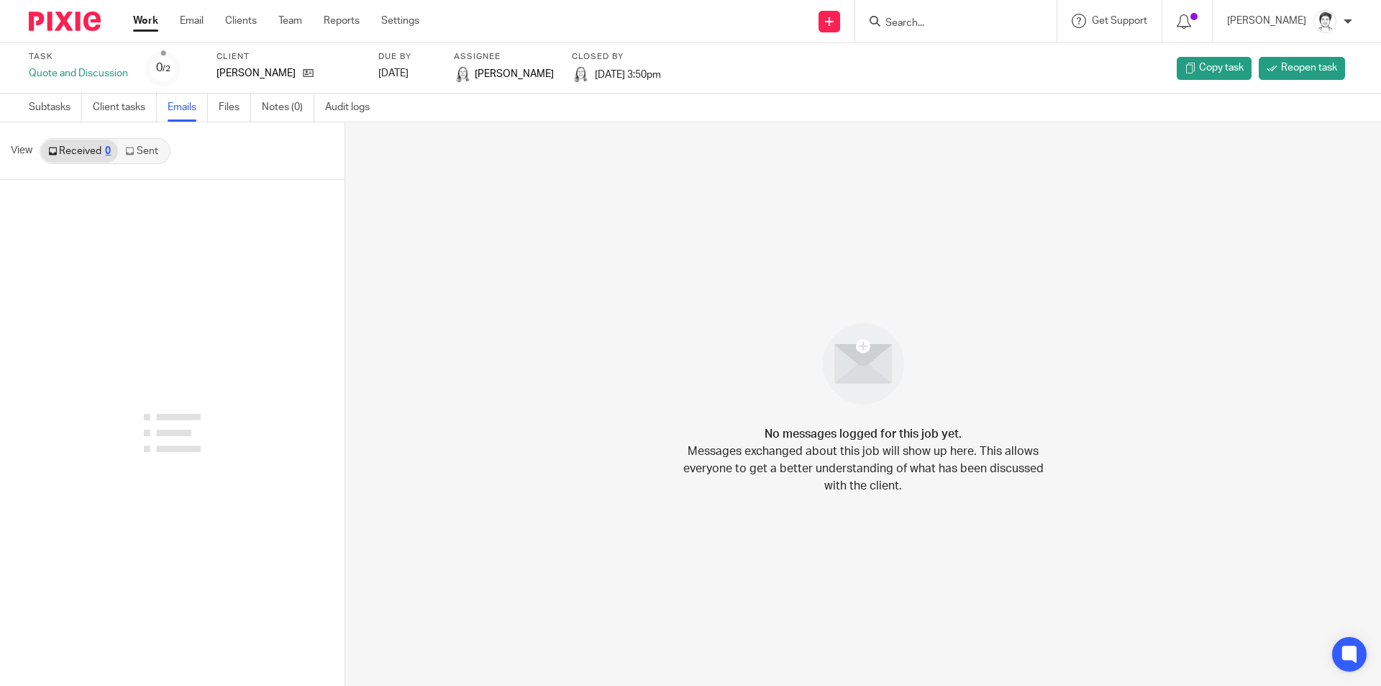
click at [157, 149] on link "Sent" at bounding box center [143, 151] width 50 height 23
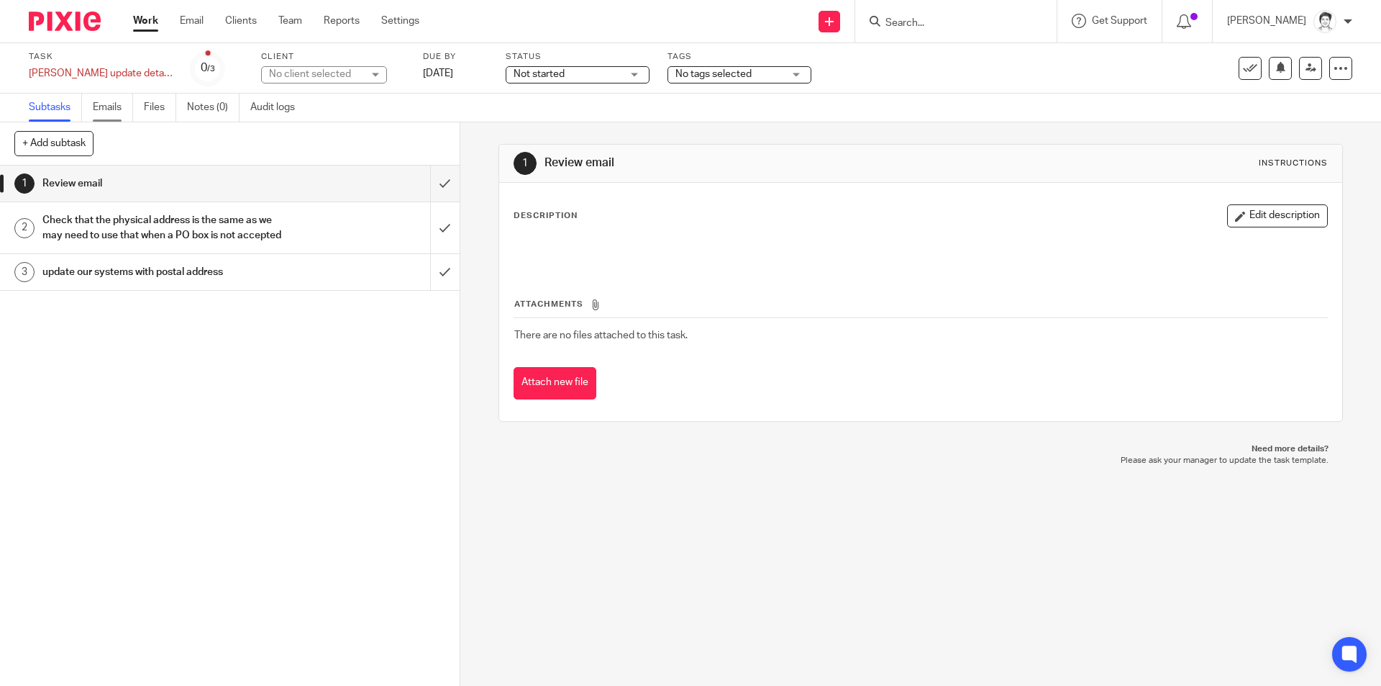
click at [109, 110] on link "Emails" at bounding box center [113, 108] width 40 height 28
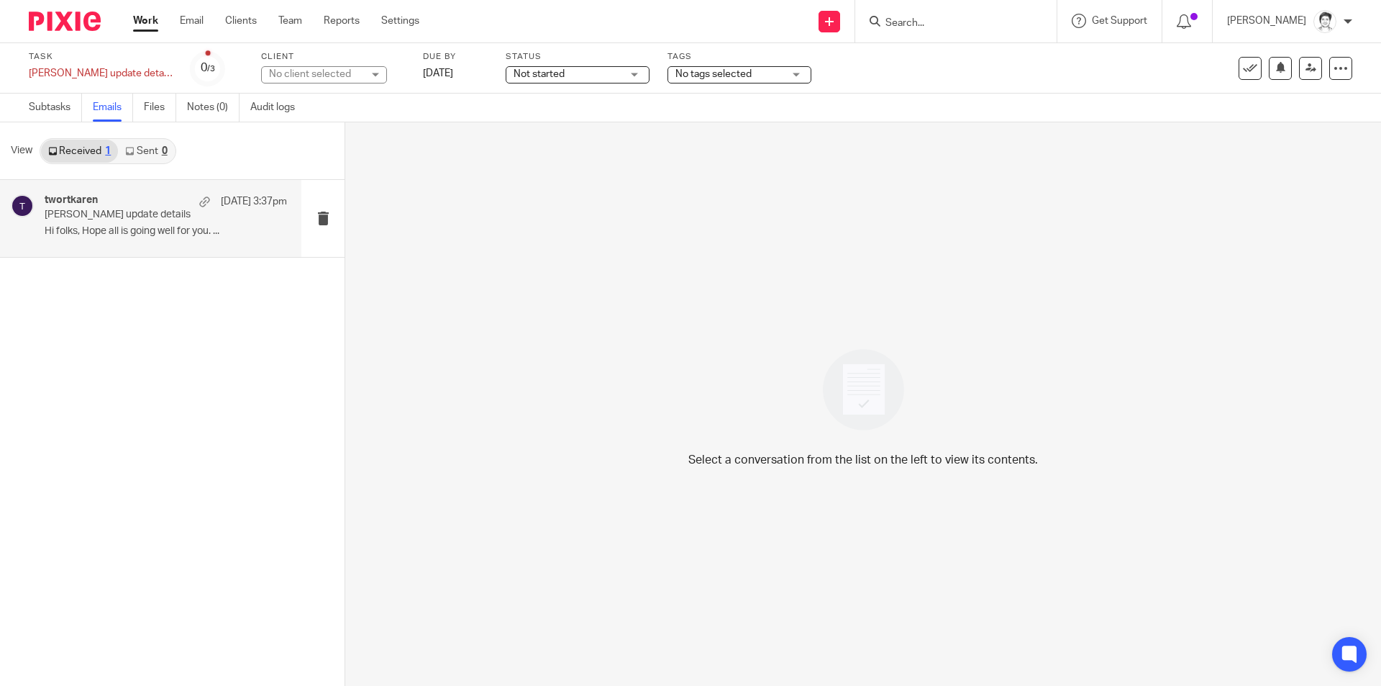
click at [158, 213] on p "[PERSON_NAME] update details" at bounding box center [142, 215] width 194 height 12
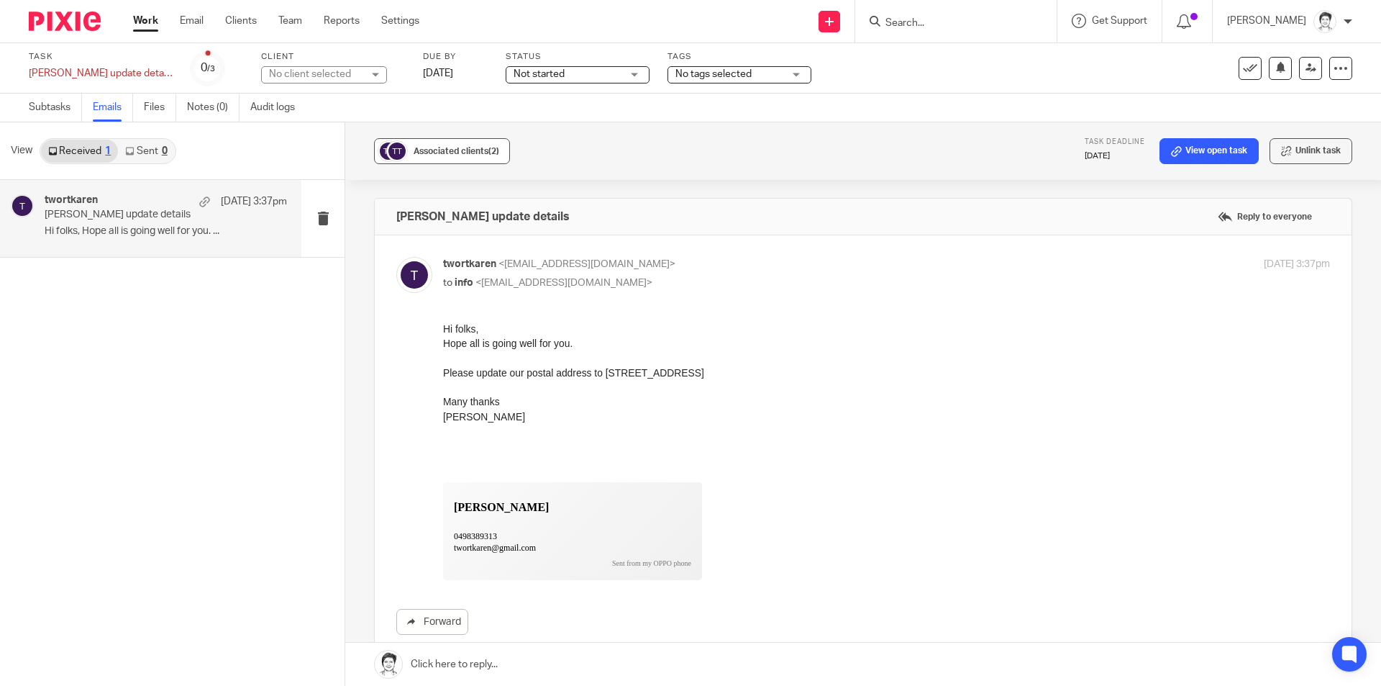
click at [470, 157] on div "Associated clients (2)" at bounding box center [457, 151] width 86 height 14
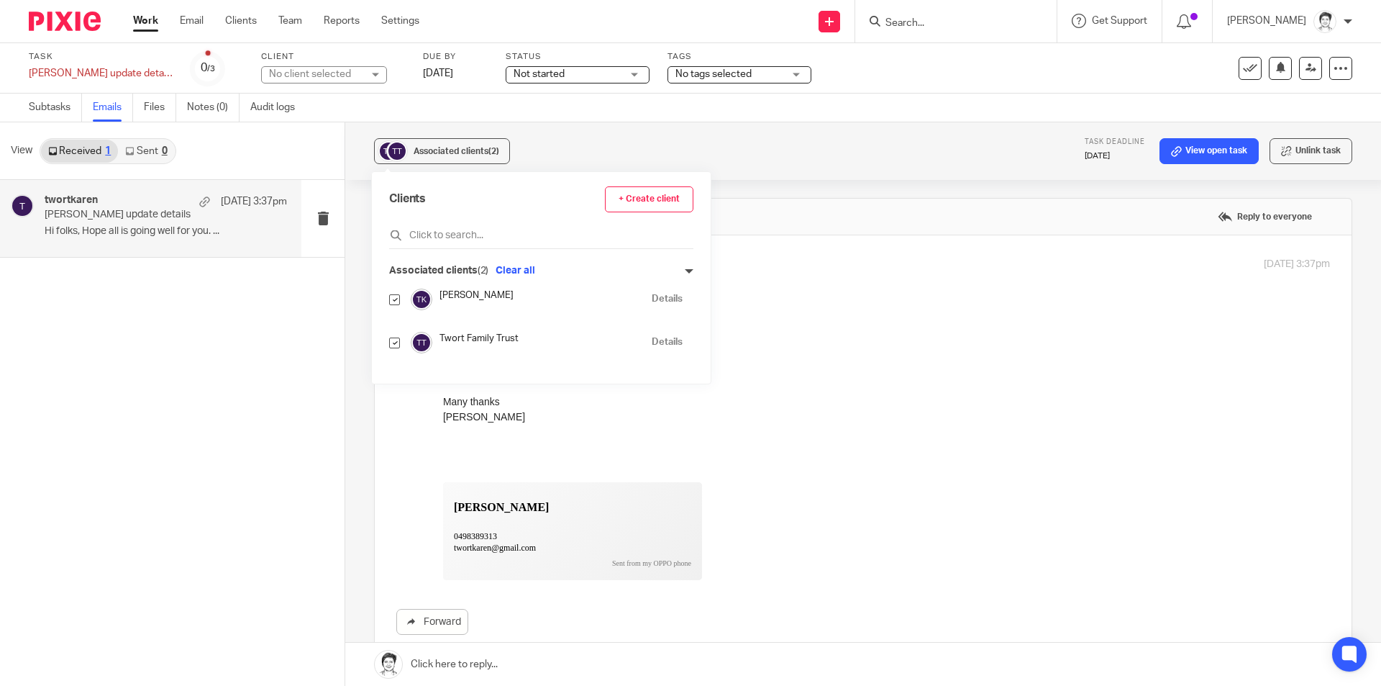
click at [281, 457] on div "twortkaren 13 Aug 3:37pm Karen Twort update details Hi folks, Hope all is going…" at bounding box center [172, 433] width 345 height 506
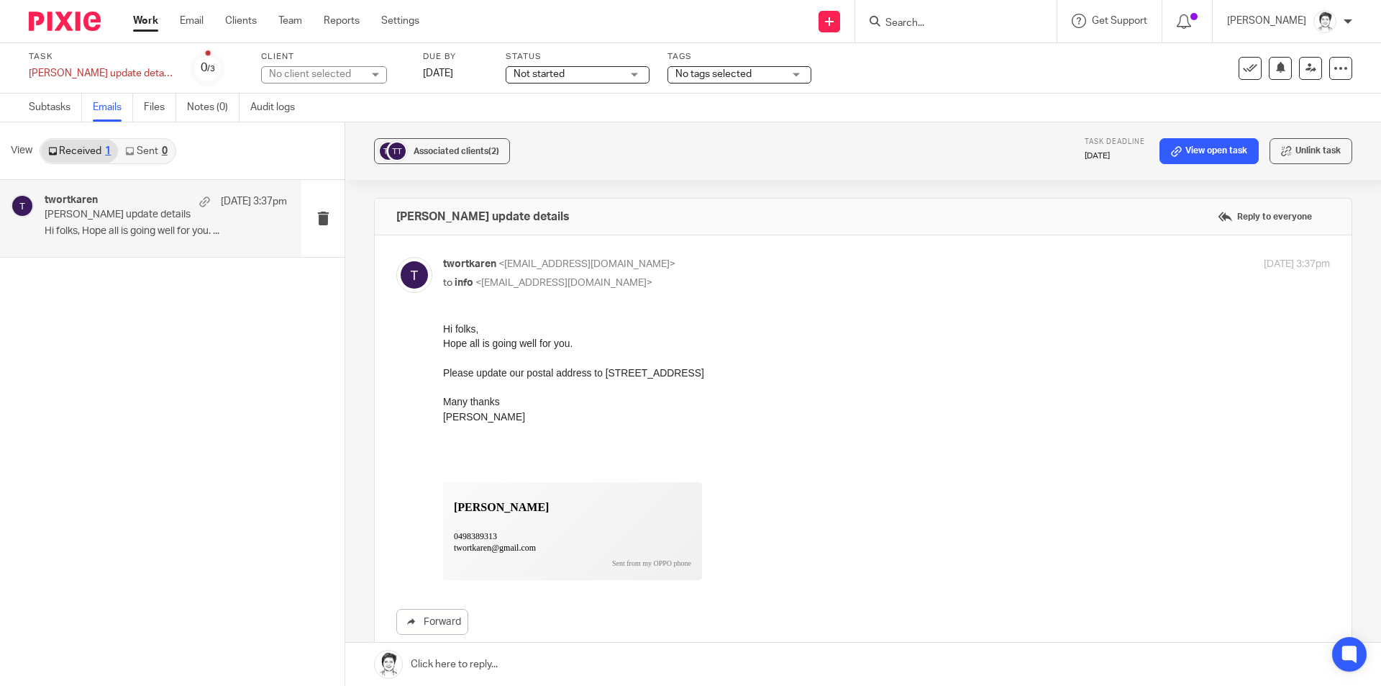
drag, startPoint x: 604, startPoint y: 371, endPoint x: 750, endPoint y: 370, distance: 146.0
click at [750, 370] on div "Please update our postal address to PO Box 20 Bullsbrook WA 6084" at bounding box center [886, 372] width 887 height 14
copy div "PO Box 20 Bullsbrook WA 6084"
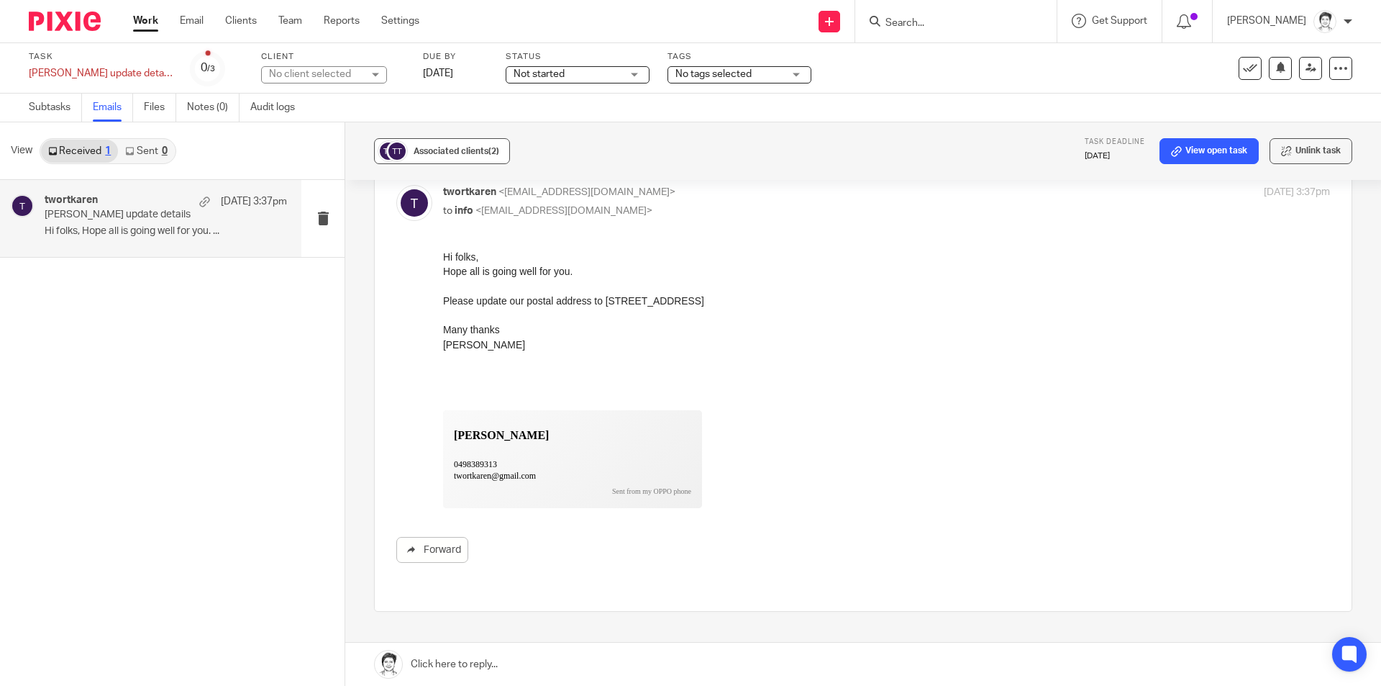
click at [432, 141] on button "Associated clients (2)" at bounding box center [442, 151] width 136 height 26
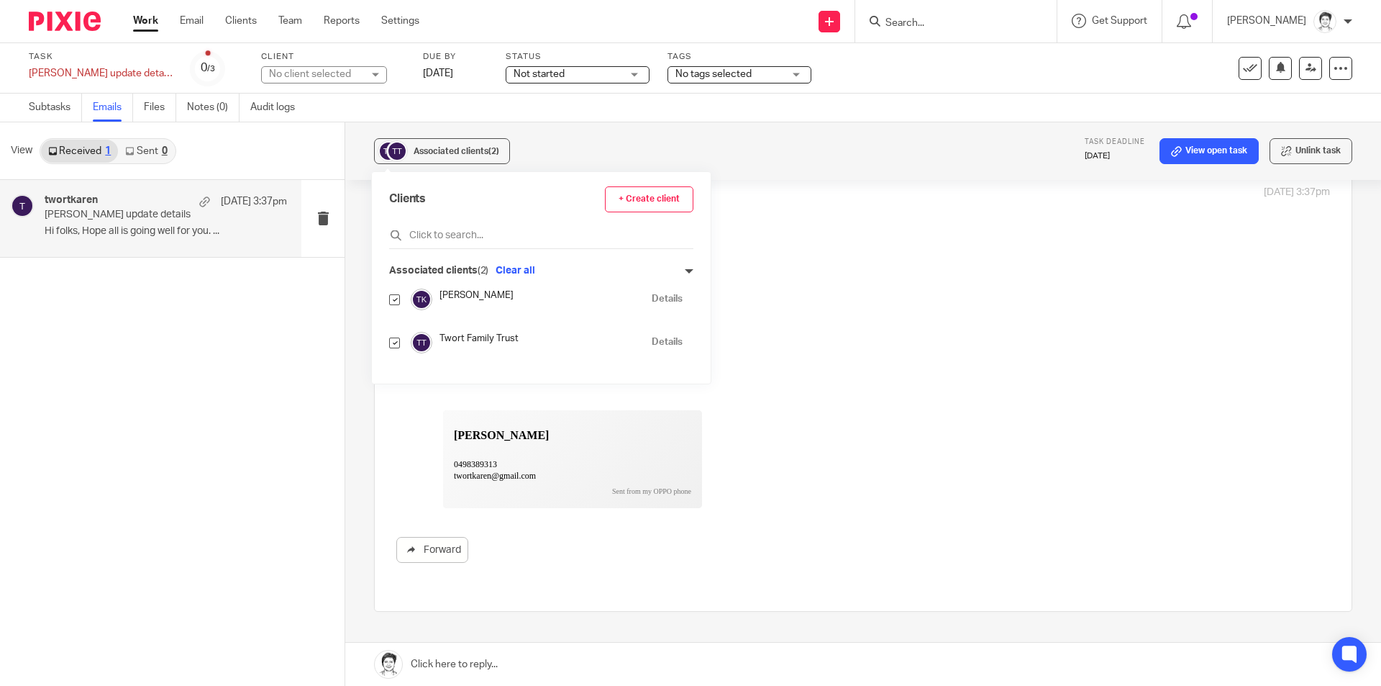
click at [214, 242] on div "twortkaren 13 Aug 3:37pm Karen Twort update details Hi folks, Hope all is going…" at bounding box center [166, 218] width 242 height 48
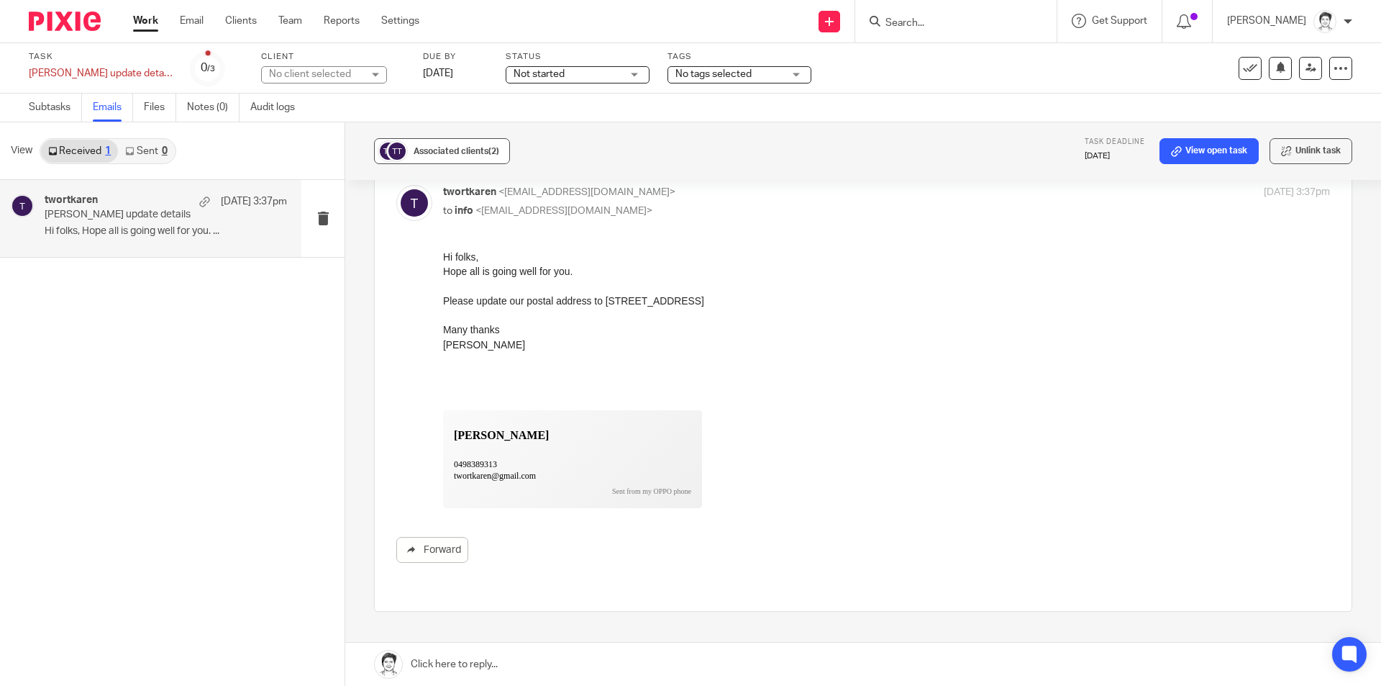
click at [432, 158] on div "Associated clients (2)" at bounding box center [457, 151] width 86 height 14
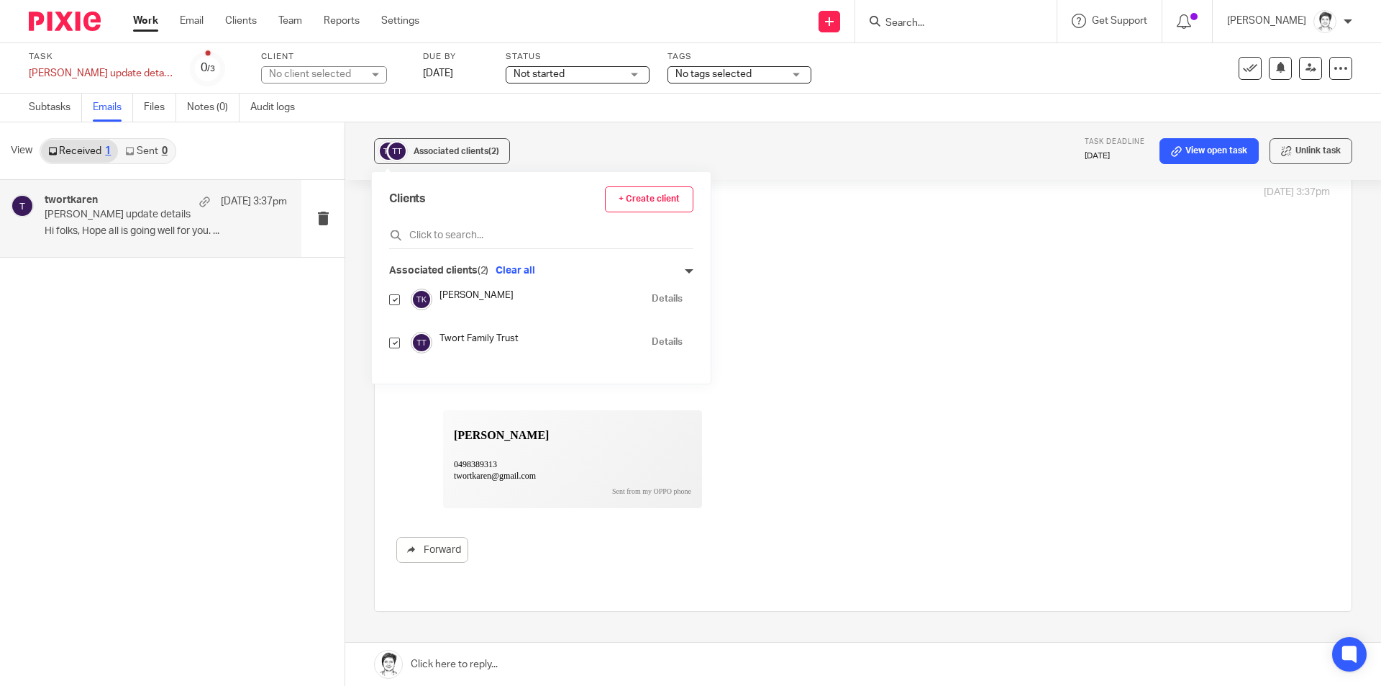
click at [401, 341] on div "Twort Family Trust Details" at bounding box center [535, 343] width 293 height 22
click at [393, 347] on input "checkbox" at bounding box center [394, 342] width 11 height 11
checkbox input "false"
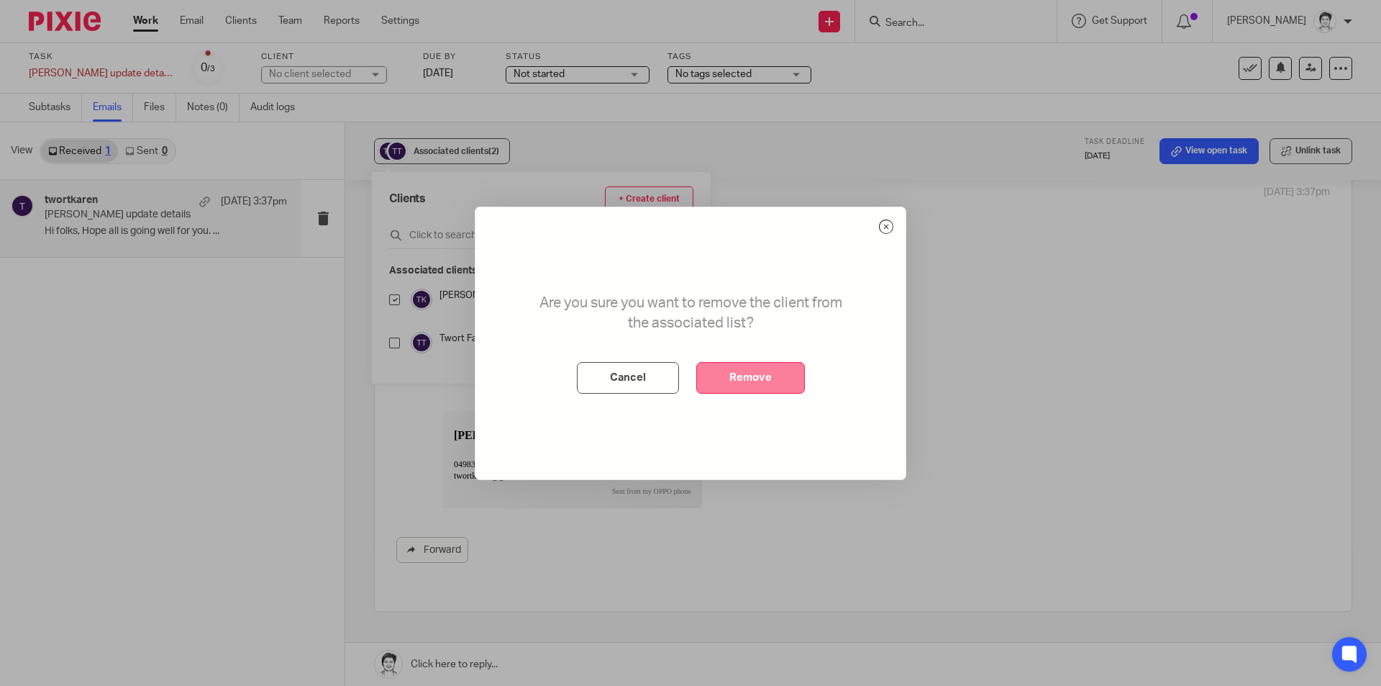
click at [757, 374] on button "Remove" at bounding box center [750, 378] width 109 height 32
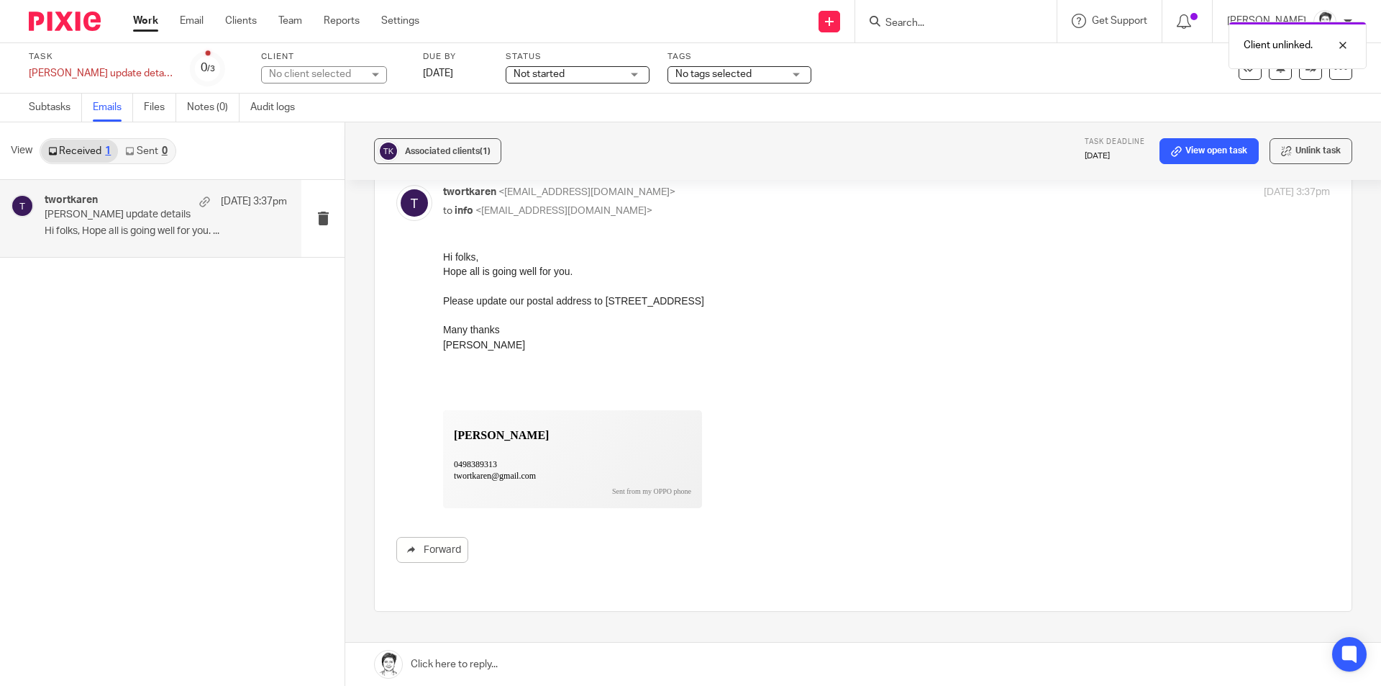
click at [315, 75] on div "No client selected" at bounding box center [316, 74] width 94 height 14
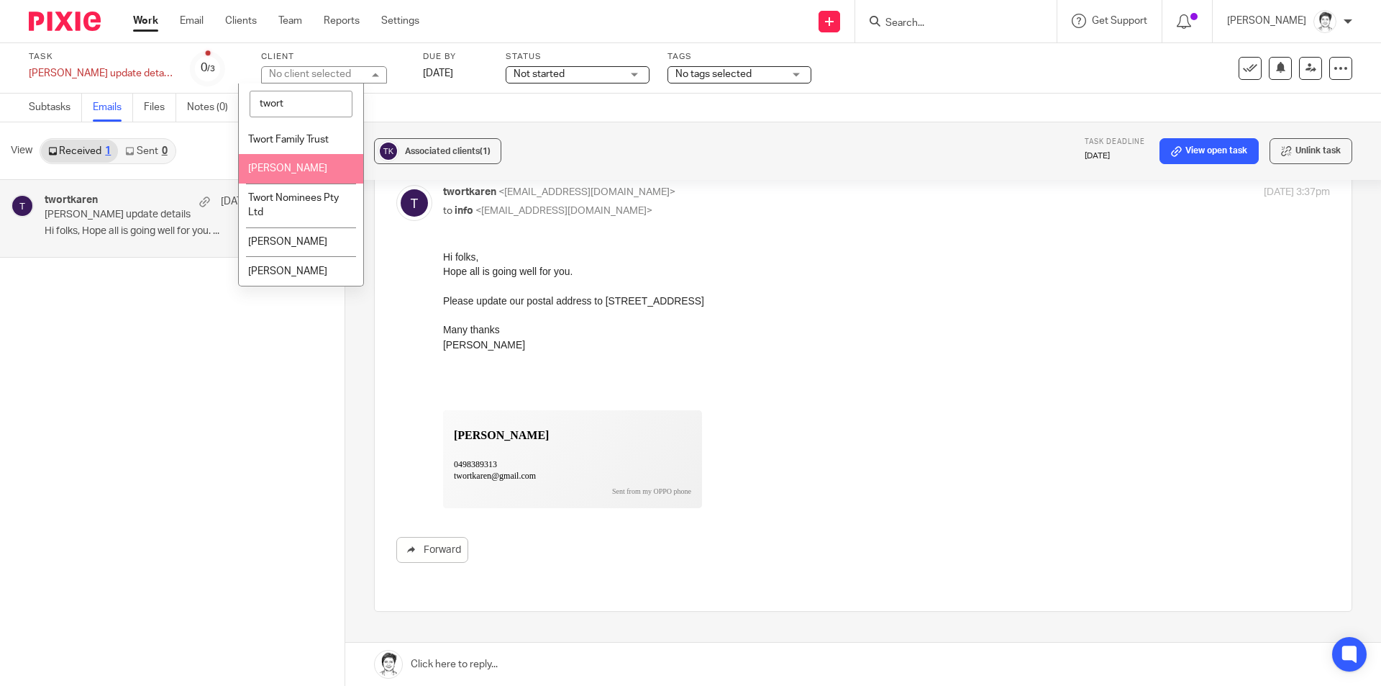
type input "twort"
click at [302, 170] on span "[PERSON_NAME]" at bounding box center [287, 168] width 79 height 10
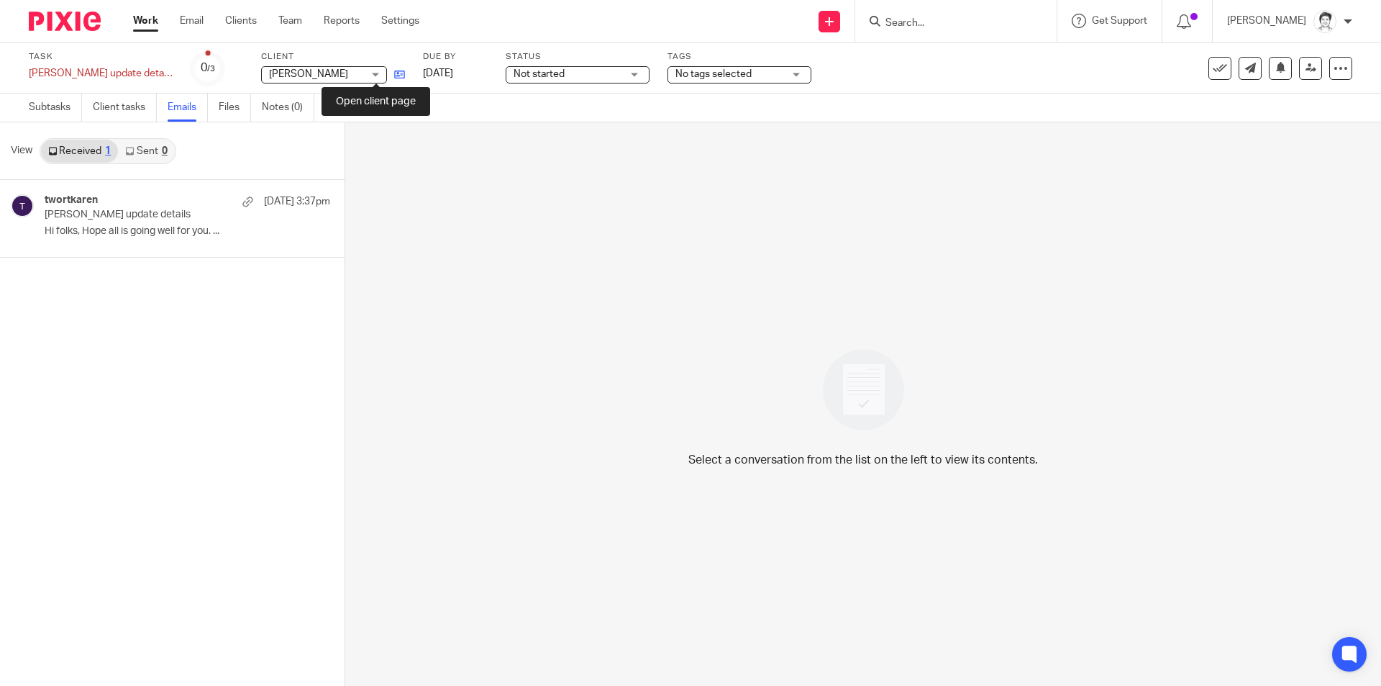
click at [394, 78] on icon at bounding box center [399, 74] width 11 height 11
click at [277, 107] on link "Notes (0)" at bounding box center [288, 108] width 53 height 28
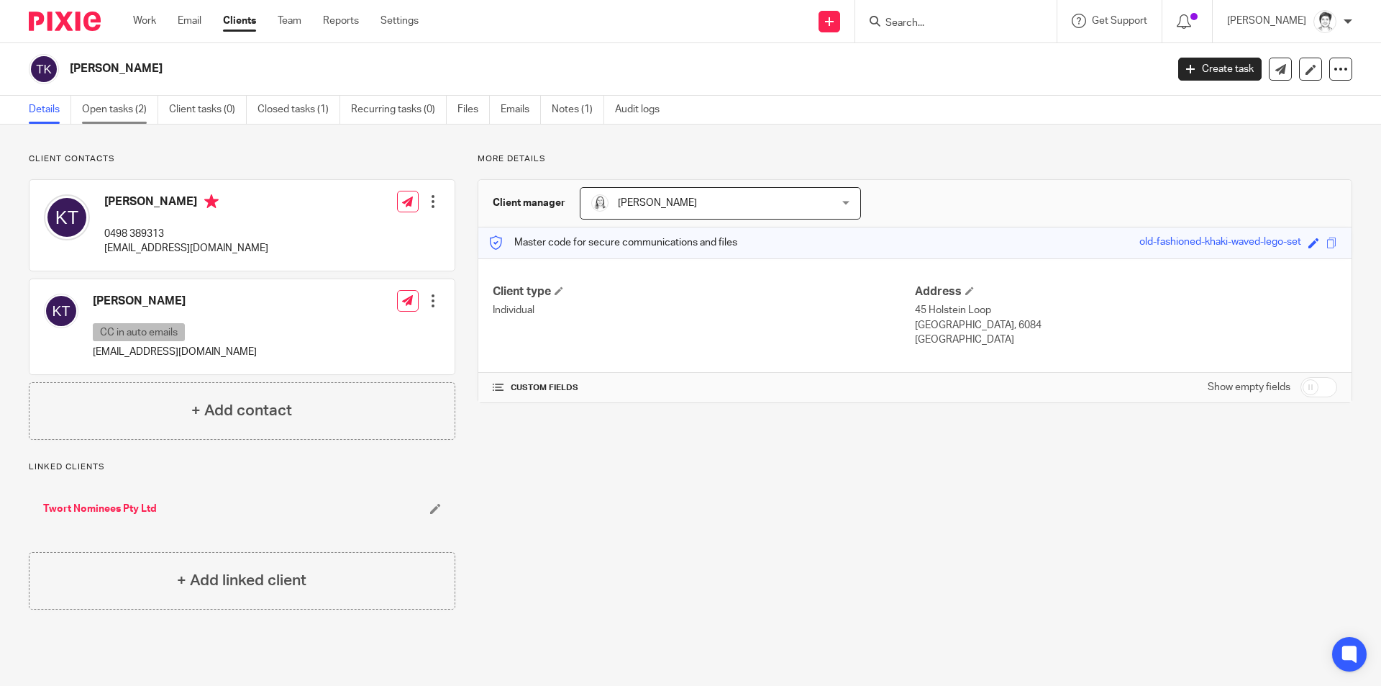
click at [121, 109] on link "Open tasks (2)" at bounding box center [120, 110] width 76 height 28
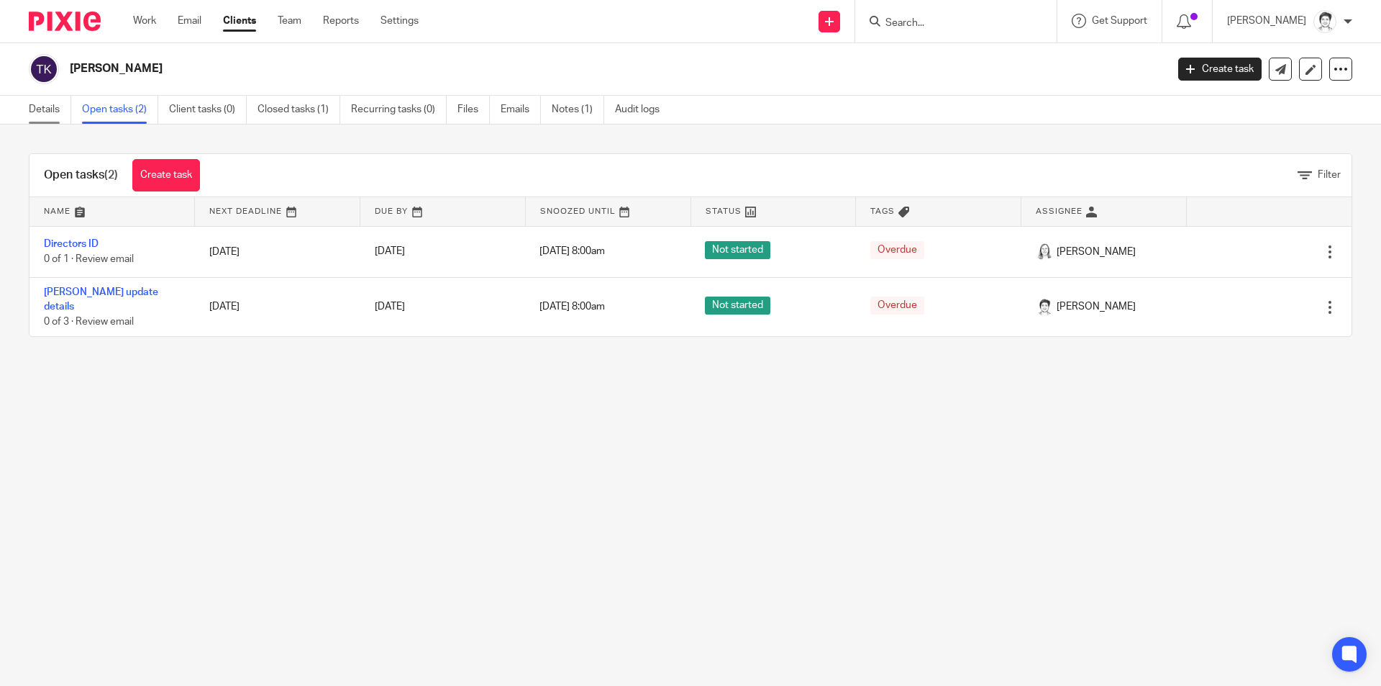
click at [48, 109] on link "Details" at bounding box center [50, 110] width 42 height 28
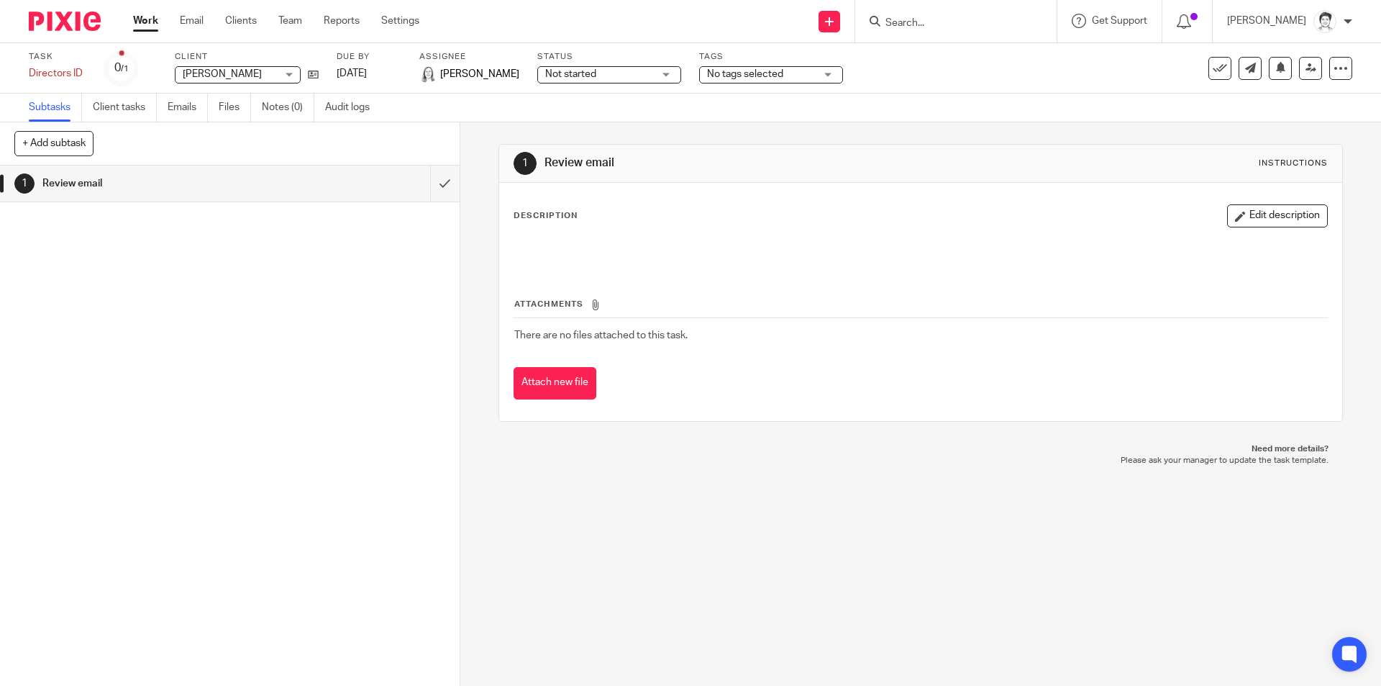
click at [79, 188] on h1 "Review email" at bounding box center [166, 184] width 249 height 22
click at [181, 108] on link "Emails" at bounding box center [188, 108] width 40 height 28
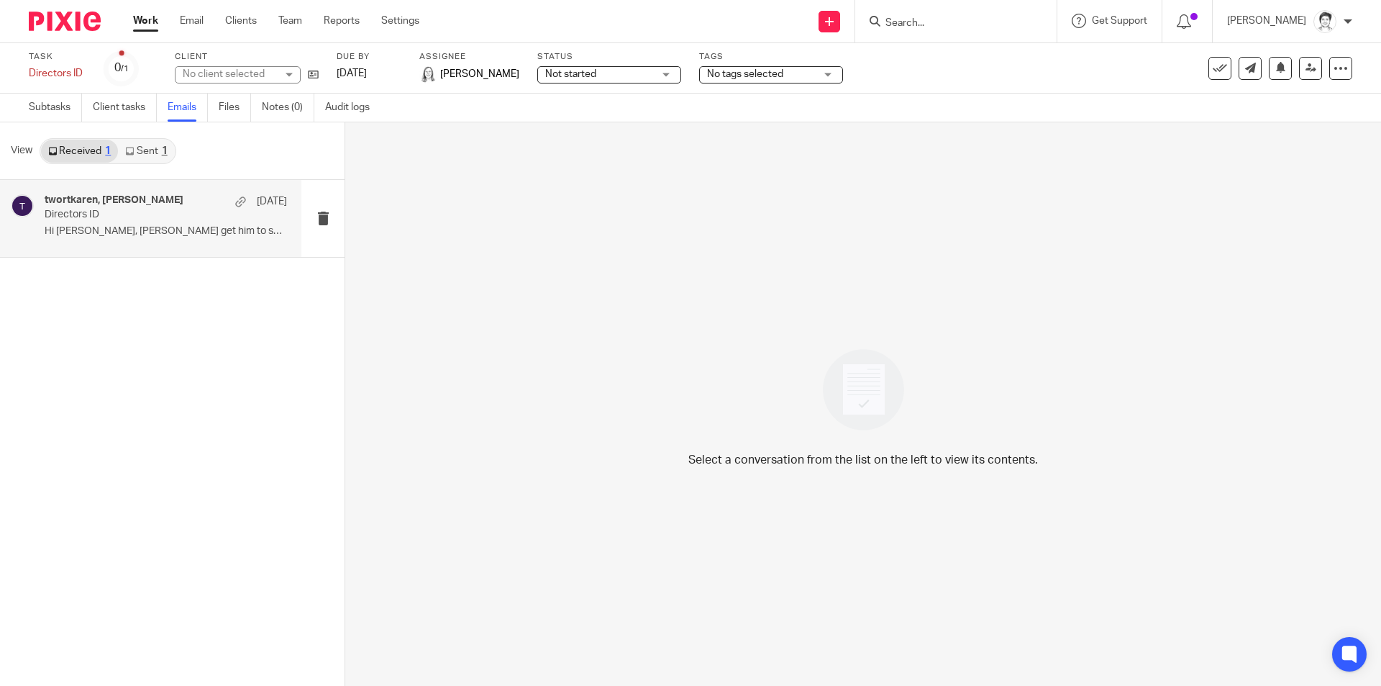
click at [106, 232] on p "Hi [PERSON_NAME], [PERSON_NAME] get him to send his..." at bounding box center [166, 231] width 242 height 12
click at [165, 211] on p "Directors ID" at bounding box center [142, 215] width 194 height 12
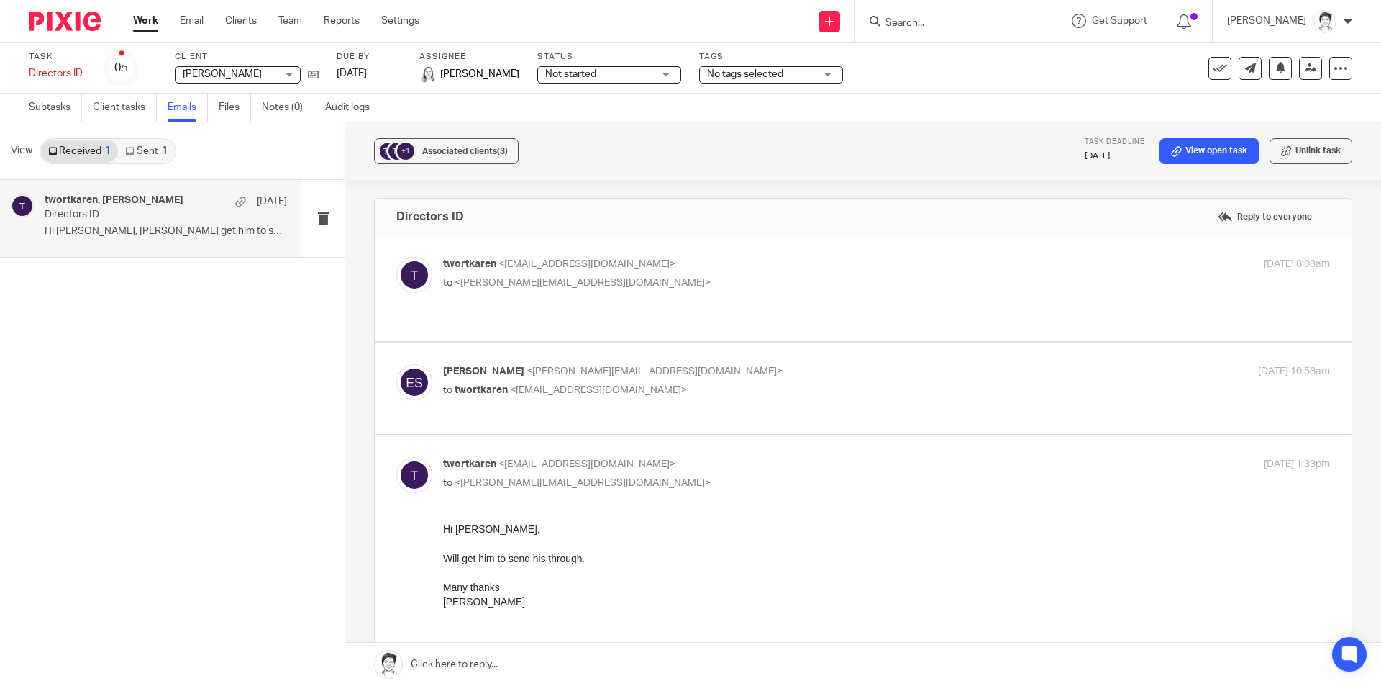
click at [506, 283] on span "<[PERSON_NAME][EMAIL_ADDRESS][DOMAIN_NAME]>" at bounding box center [583, 283] width 256 height 10
checkbox input "true"
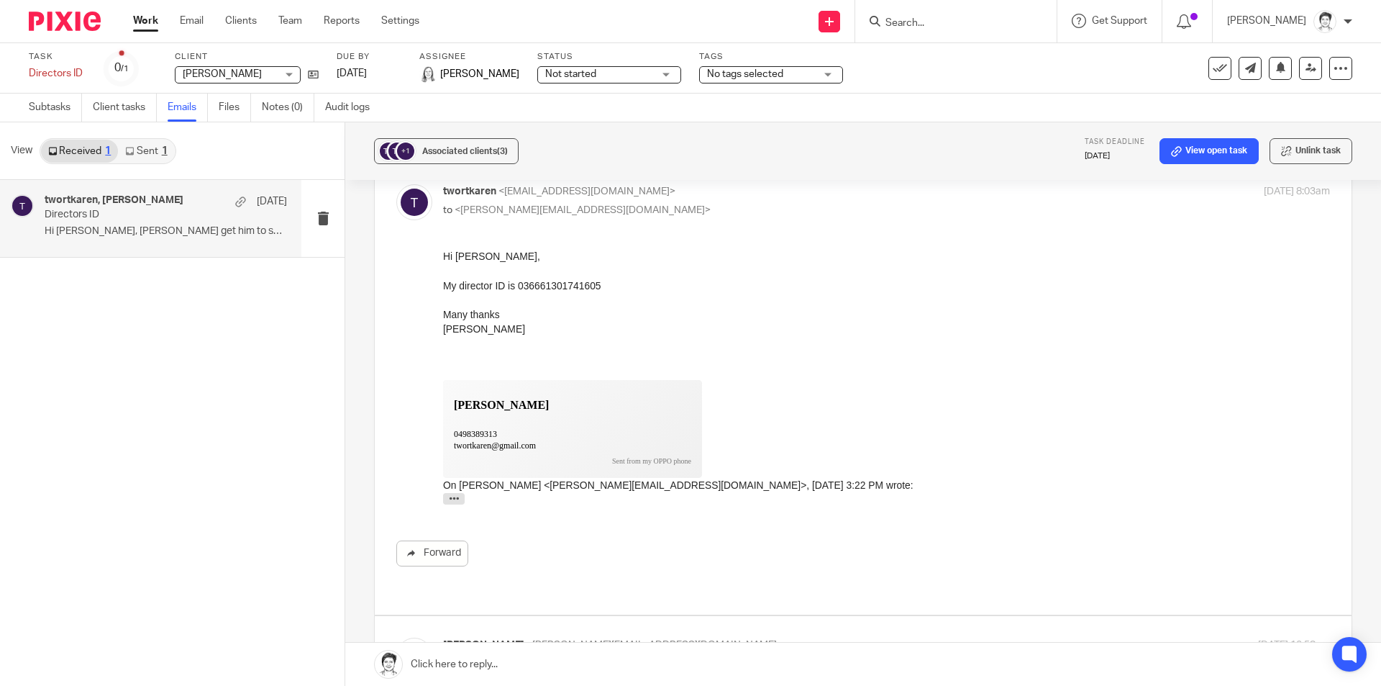
scroll to position [72, 0]
click at [468, 152] on span "Associated clients (3)" at bounding box center [465, 151] width 86 height 9
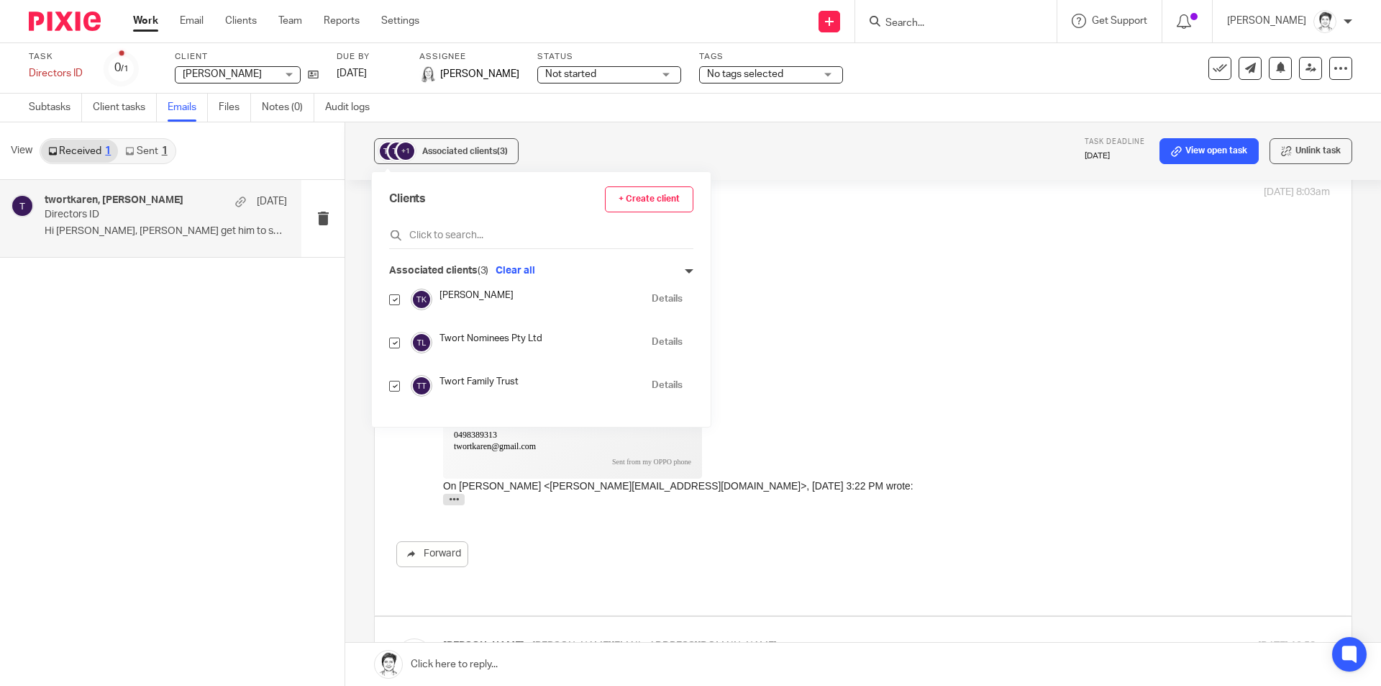
click at [399, 301] on input "checkbox" at bounding box center [394, 299] width 11 height 11
checkbox input "false"
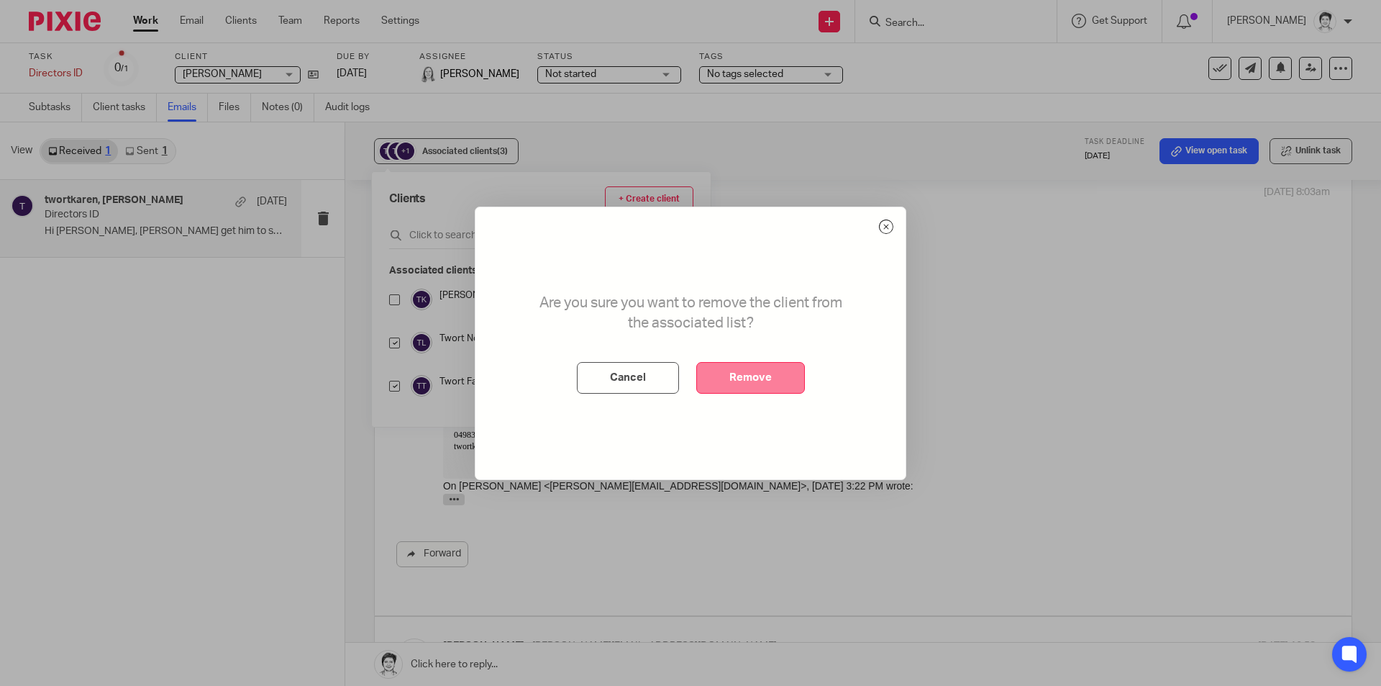
click at [727, 379] on button "Remove" at bounding box center [750, 378] width 109 height 32
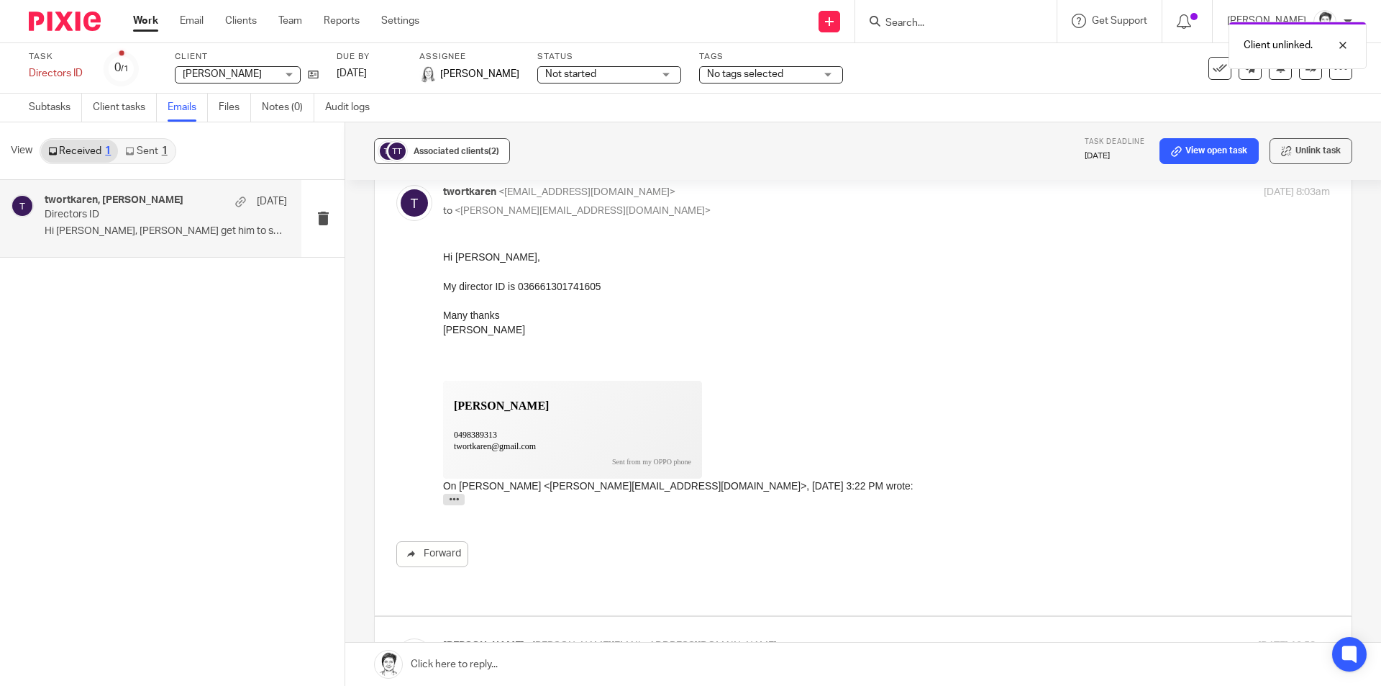
click at [457, 155] on div "Associated clients (2)" at bounding box center [457, 151] width 86 height 14
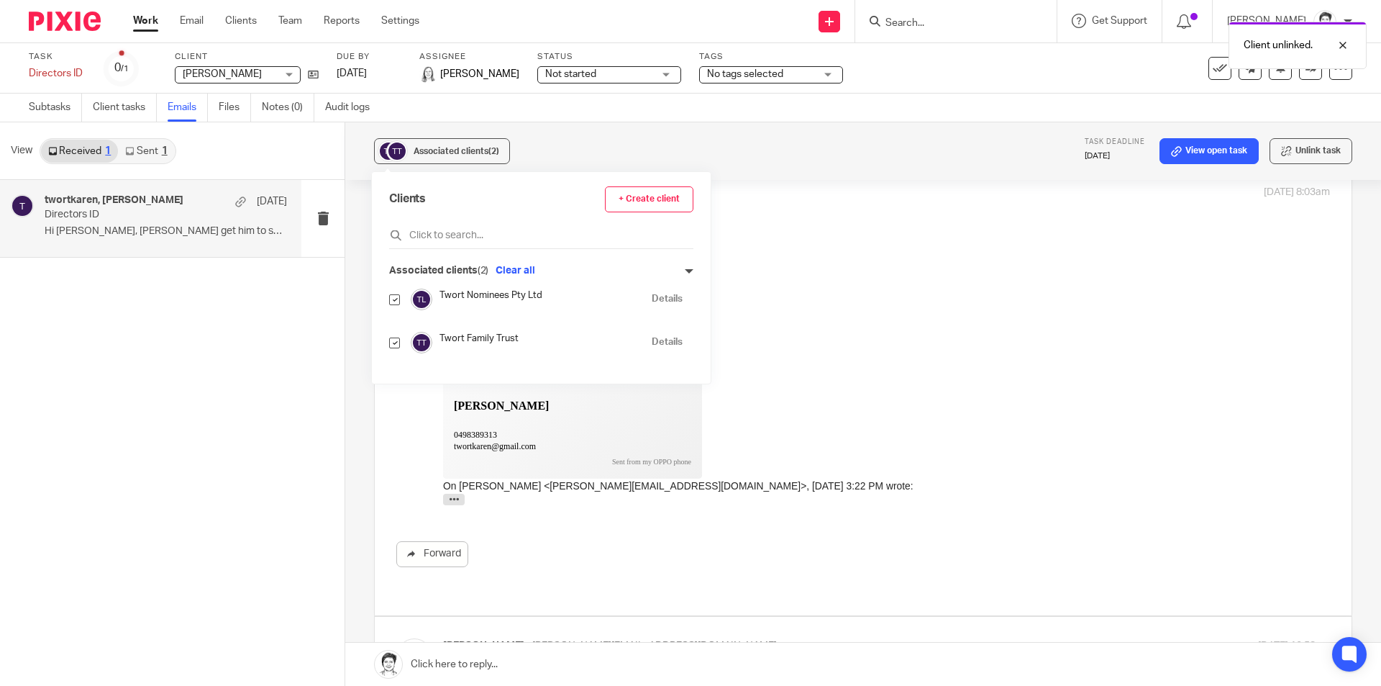
click at [397, 344] on input "checkbox" at bounding box center [394, 342] width 11 height 11
checkbox input "false"
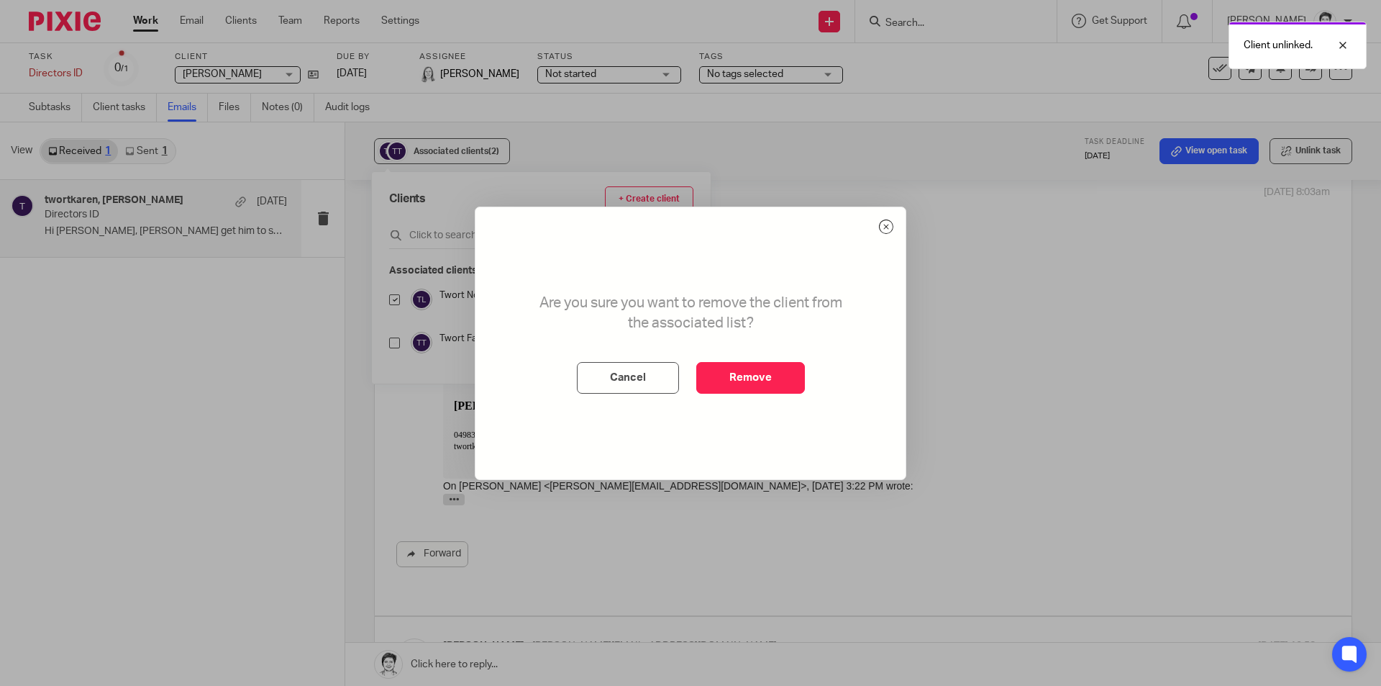
drag, startPoint x: 755, startPoint y: 385, endPoint x: 698, endPoint y: 401, distance: 58.3
click at [756, 387] on button "Remove" at bounding box center [750, 378] width 109 height 32
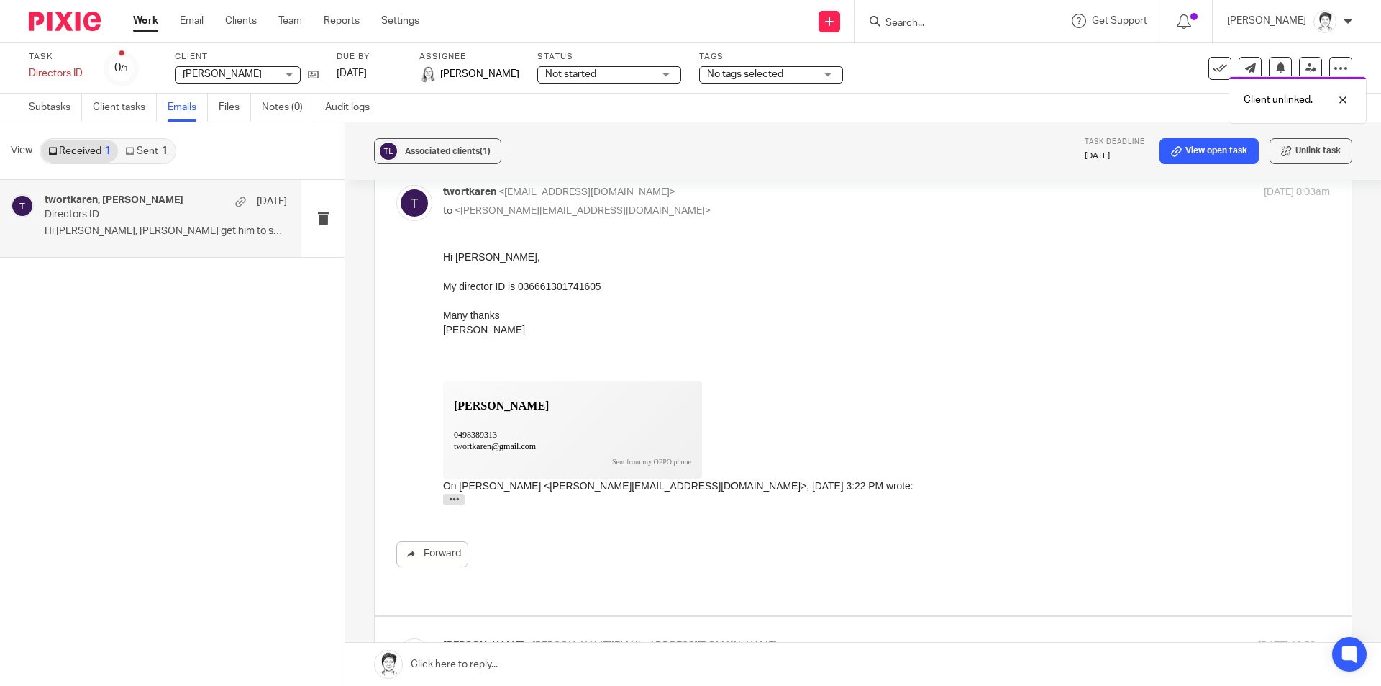
click at [293, 76] on div "Twort, Karen Twort, Karen" at bounding box center [238, 74] width 126 height 17
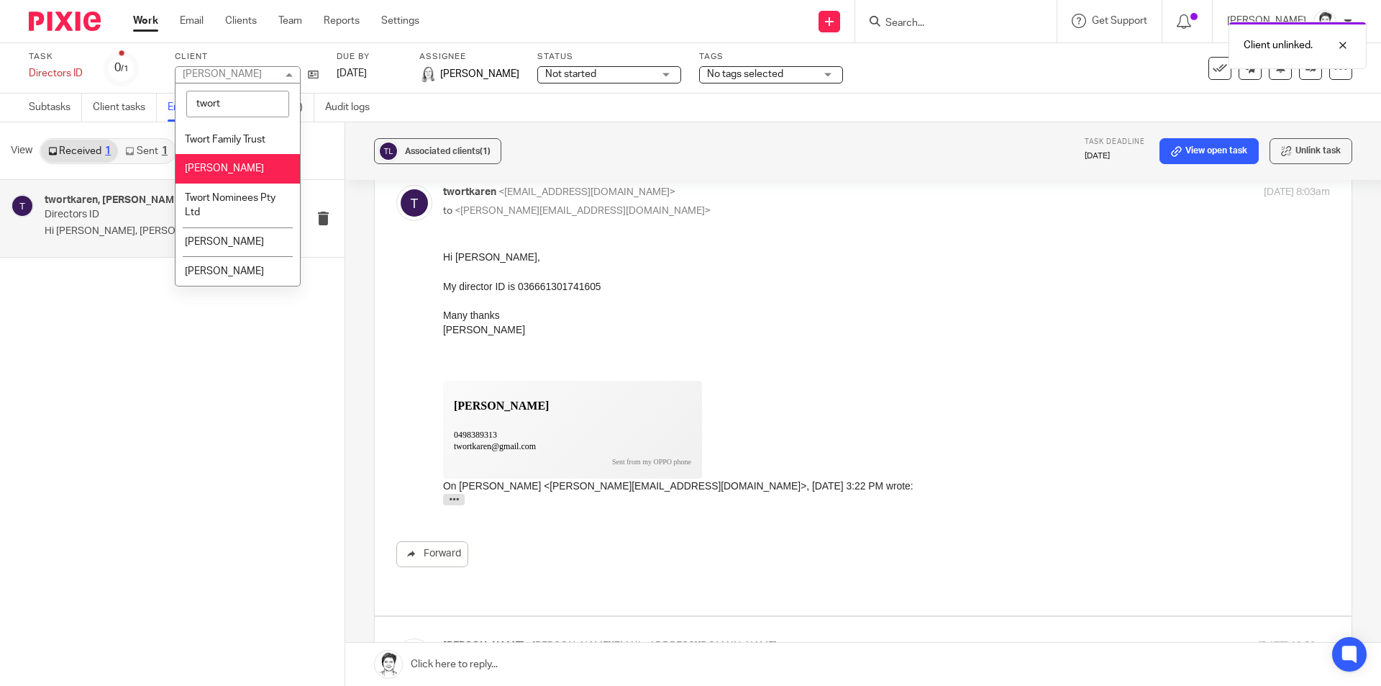
type input "twort"
click at [226, 188] on li "Twort Nominees Pty Ltd" at bounding box center [238, 205] width 124 height 44
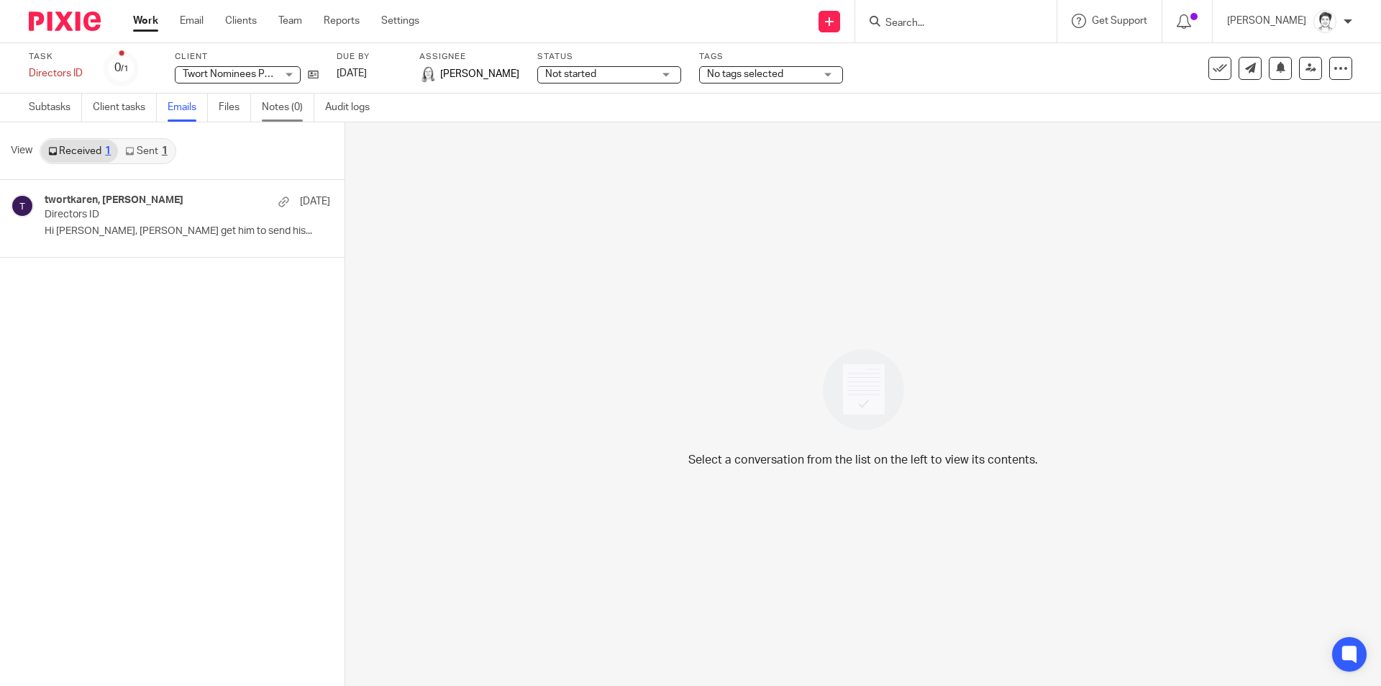
click at [271, 105] on link "Notes (0)" at bounding box center [288, 108] width 53 height 28
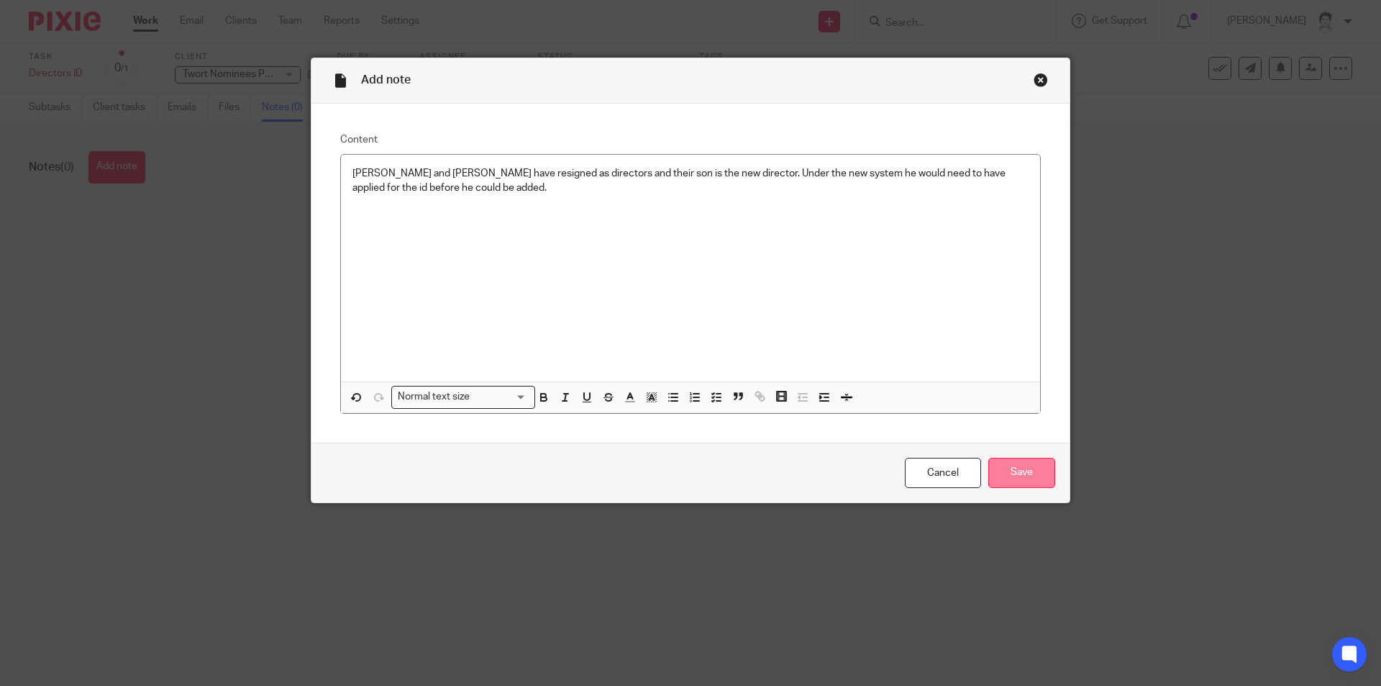
click at [1011, 483] on input "Save" at bounding box center [1021, 472] width 67 height 31
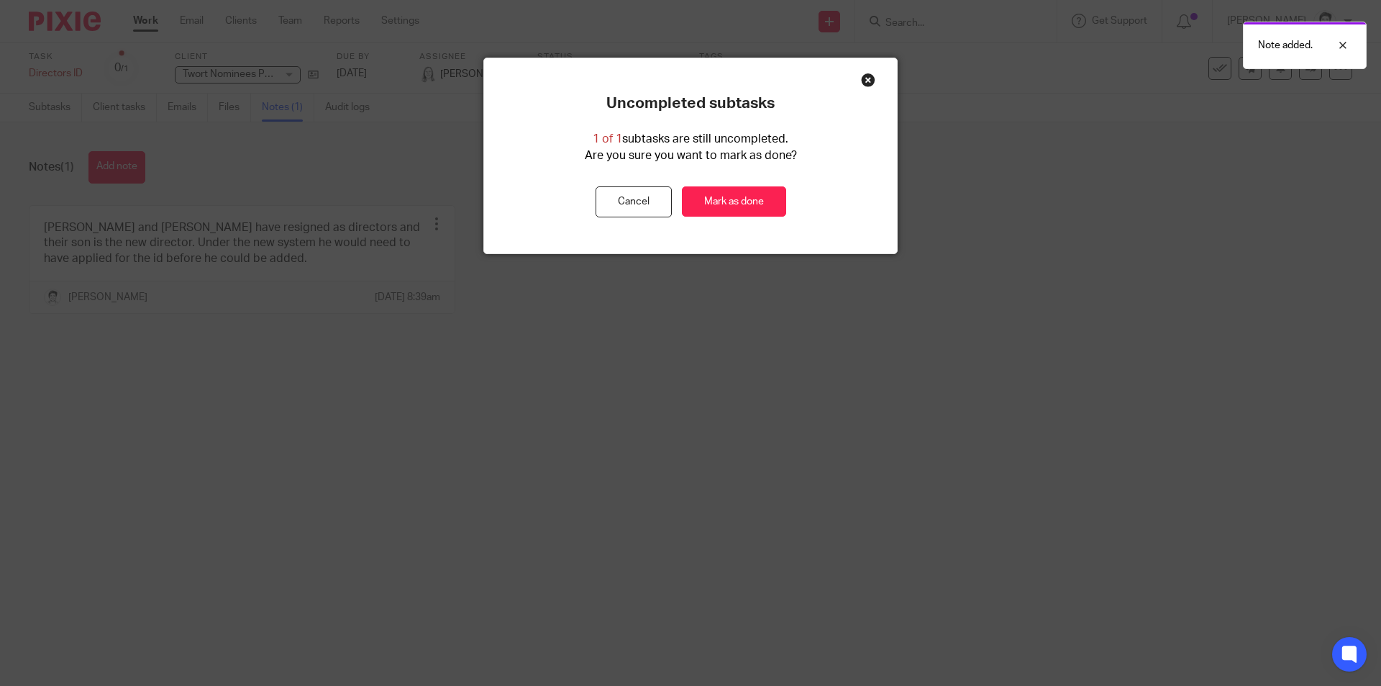
drag, startPoint x: 709, startPoint y: 204, endPoint x: 659, endPoint y: 273, distance: 85.0
click at [710, 206] on link "Mark as done" at bounding box center [734, 201] width 104 height 31
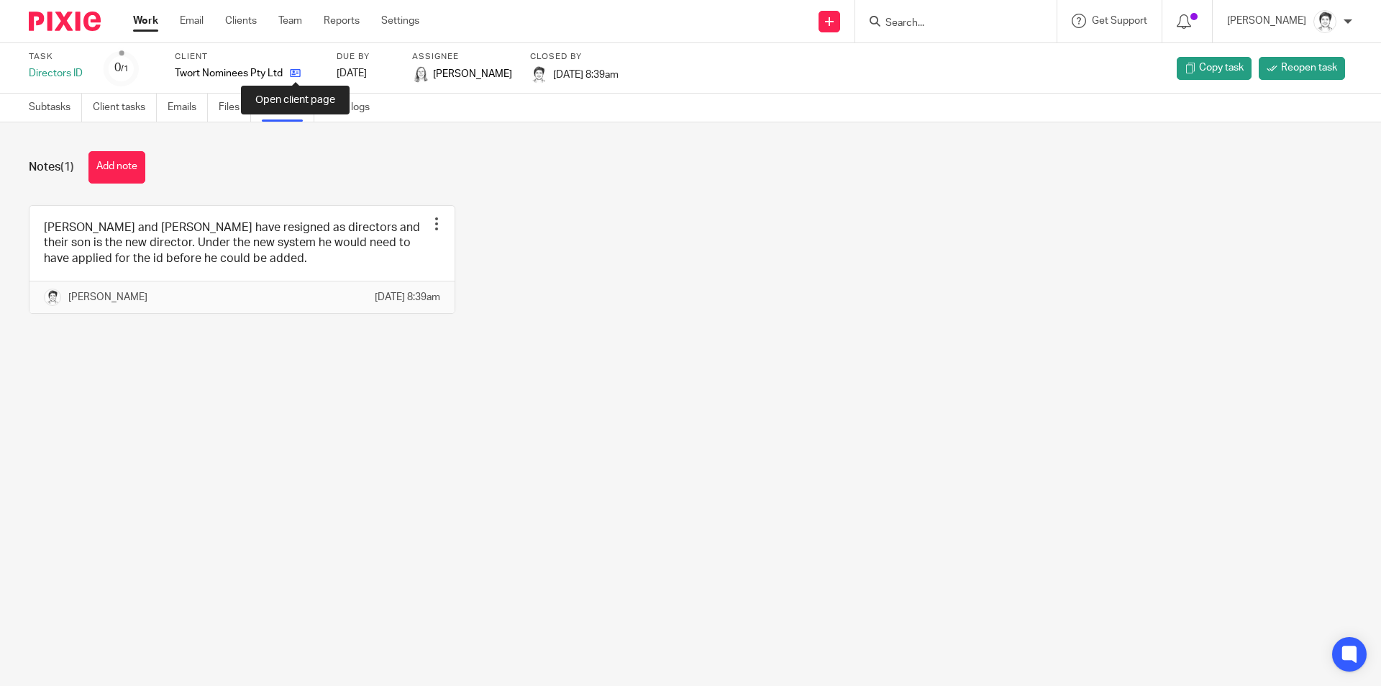
click at [297, 75] on icon at bounding box center [295, 73] width 11 height 11
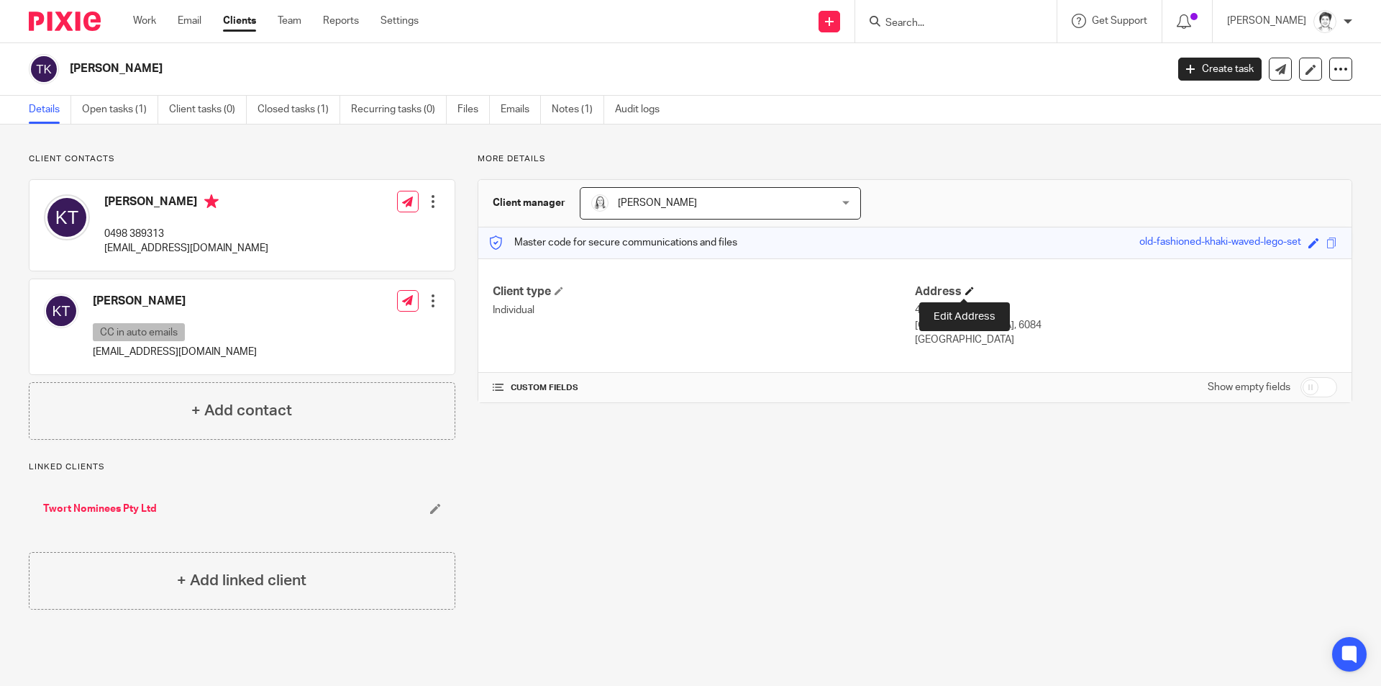
click at [965, 289] on span at bounding box center [969, 290] width 9 height 9
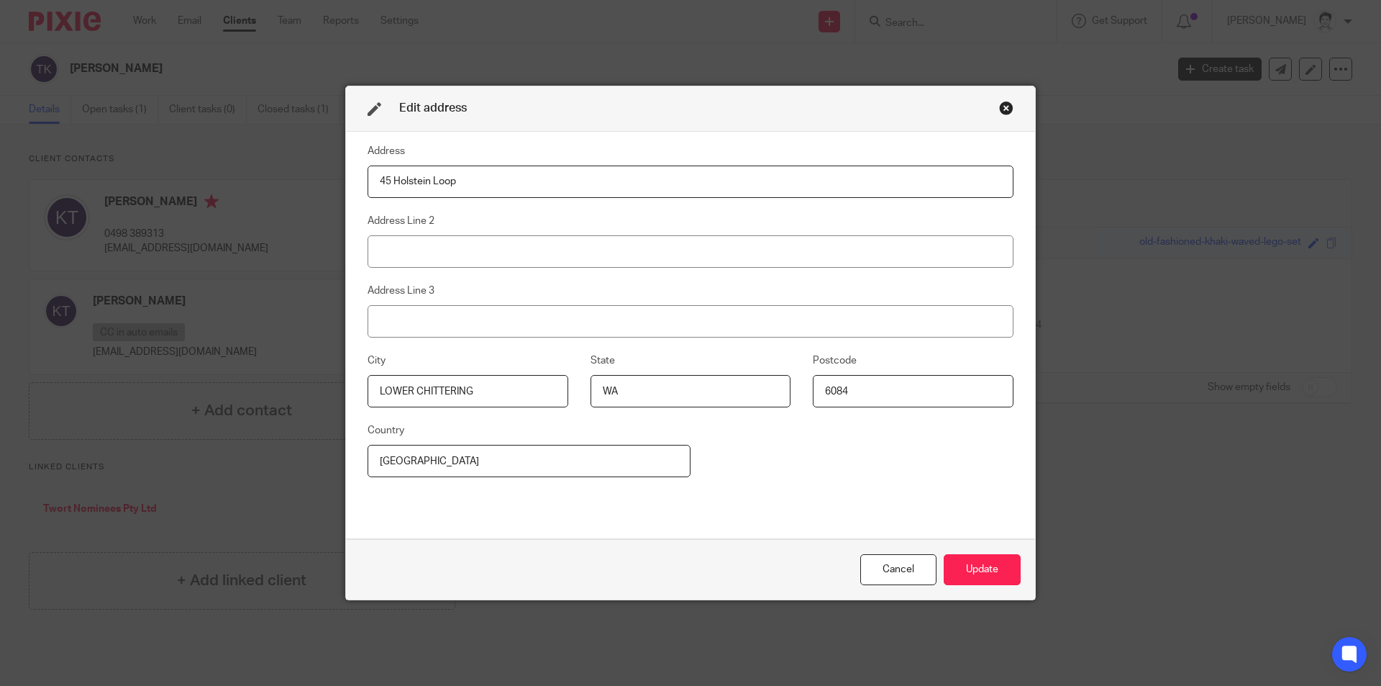
click at [1001, 106] on div "Close this dialog window" at bounding box center [1006, 108] width 14 height 14
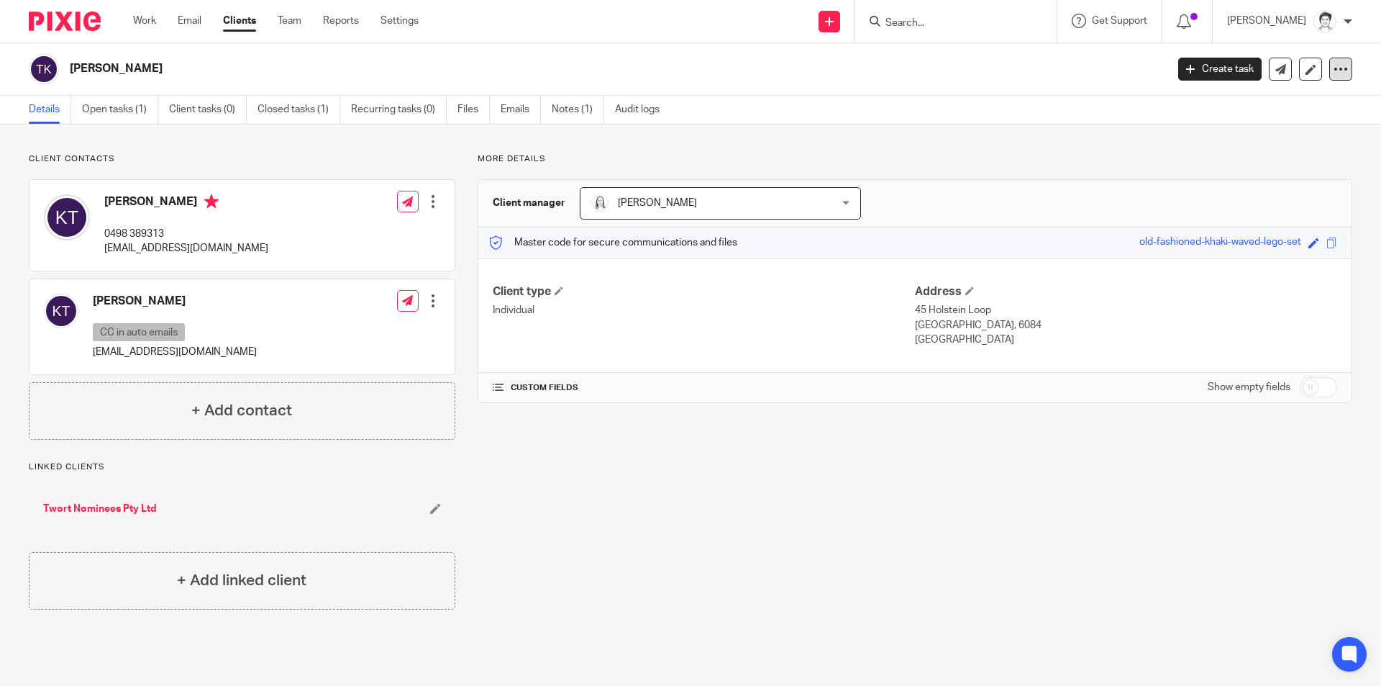
click at [1337, 74] on icon at bounding box center [1341, 69] width 14 height 14
click at [1334, 65] on icon at bounding box center [1341, 69] width 14 height 14
click at [1335, 63] on icon at bounding box center [1341, 69] width 14 height 14
drag, startPoint x: 685, startPoint y: 445, endPoint x: 683, endPoint y: 435, distance: 10.3
click at [686, 447] on div "More details Client manager Eleanor Shakeshaft Eleanor Shakeshaft Eleanor Shake…" at bounding box center [903, 381] width 897 height 456
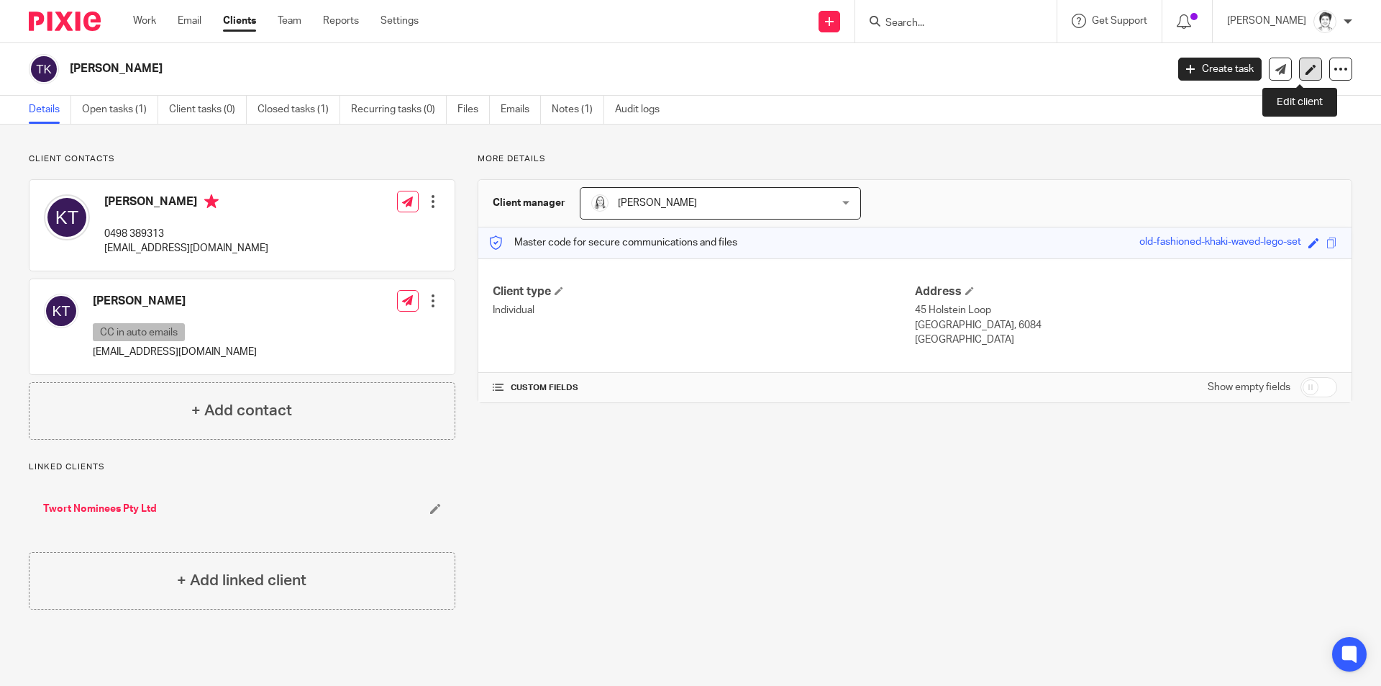
click at [1306, 72] on icon at bounding box center [1311, 69] width 11 height 11
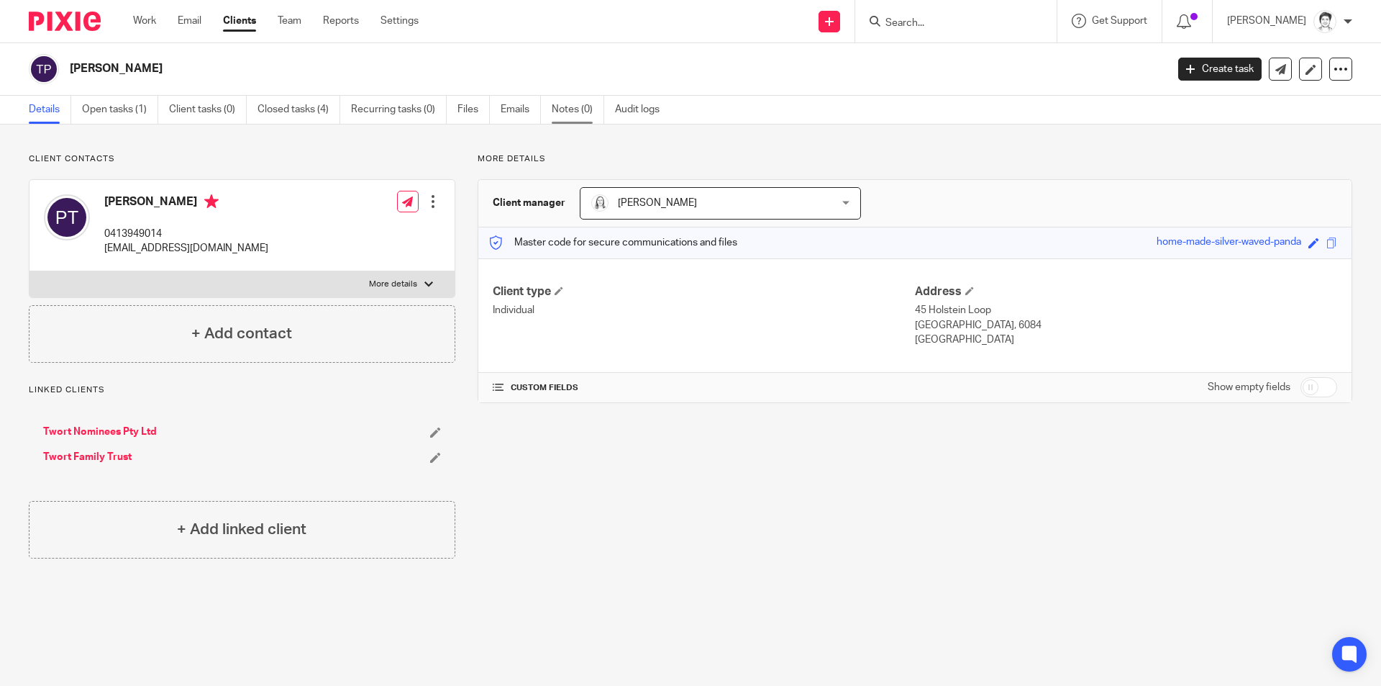
click at [568, 107] on link "Notes (0)" at bounding box center [578, 110] width 53 height 28
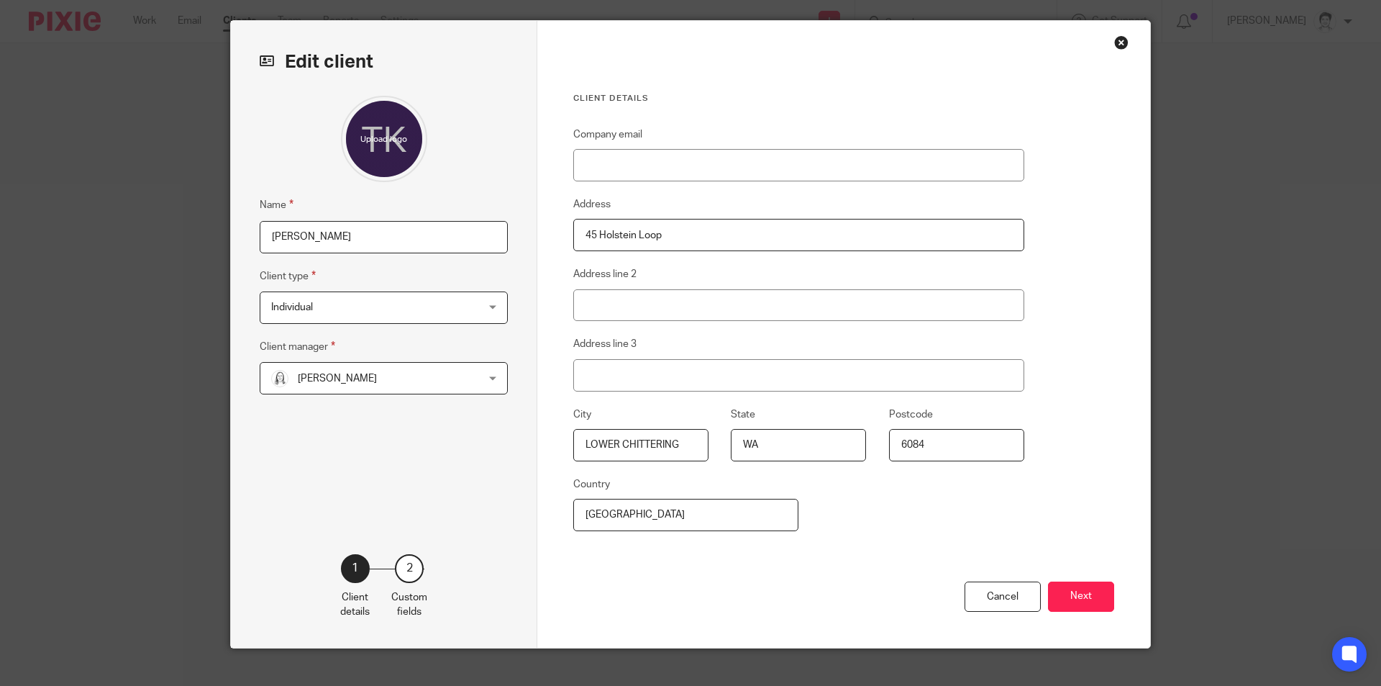
scroll to position [58, 0]
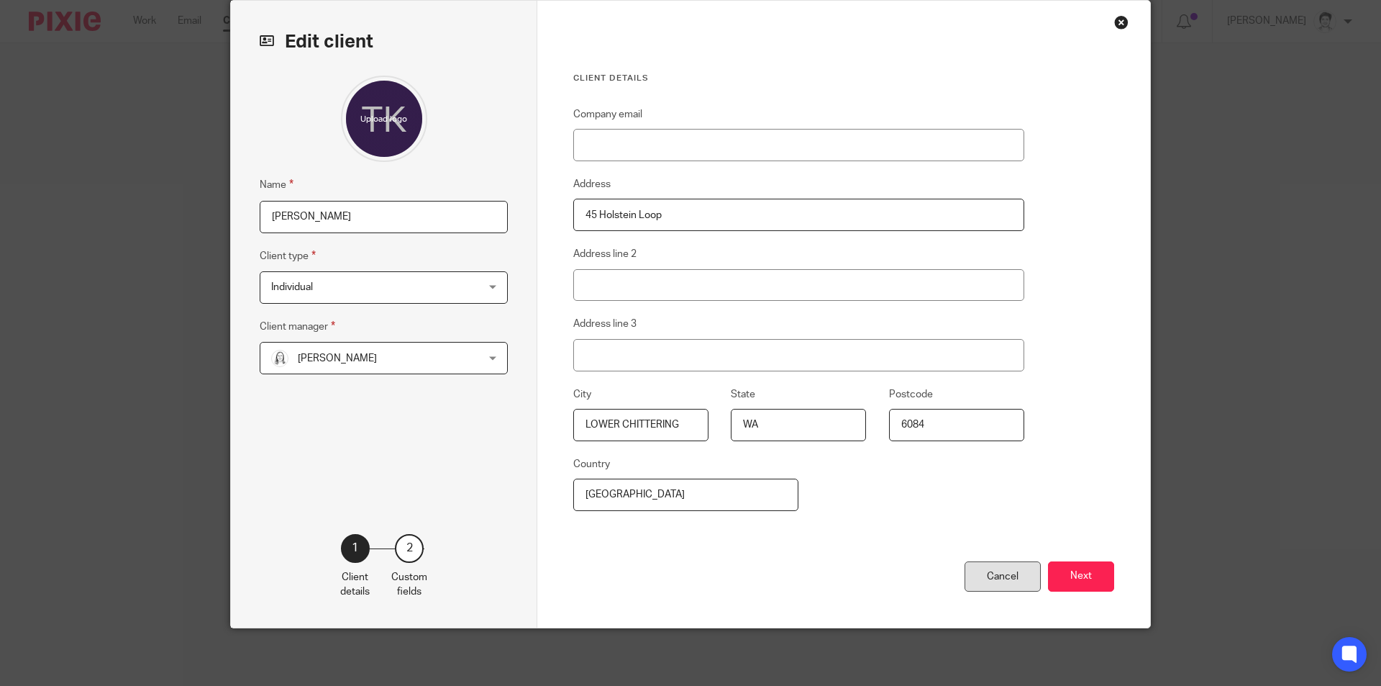
click at [990, 570] on div "Cancel" at bounding box center [1003, 576] width 76 height 31
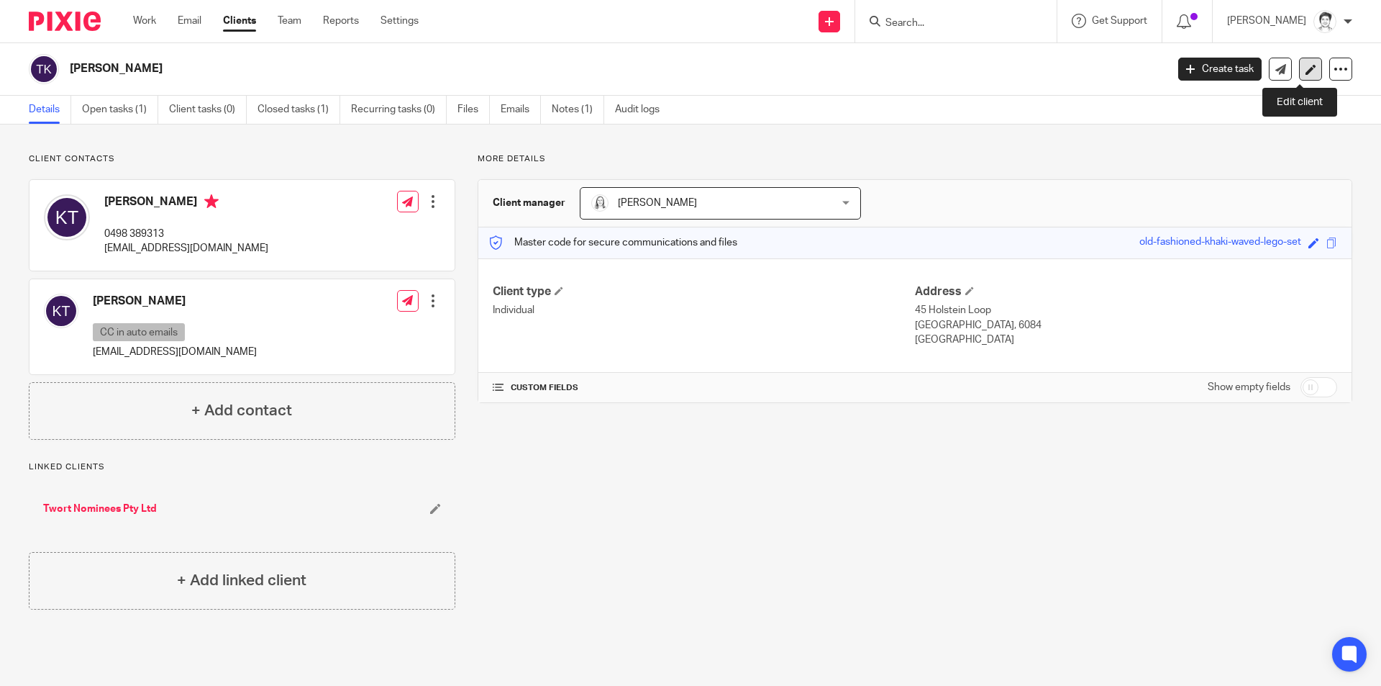
click at [1306, 74] on icon at bounding box center [1311, 69] width 11 height 11
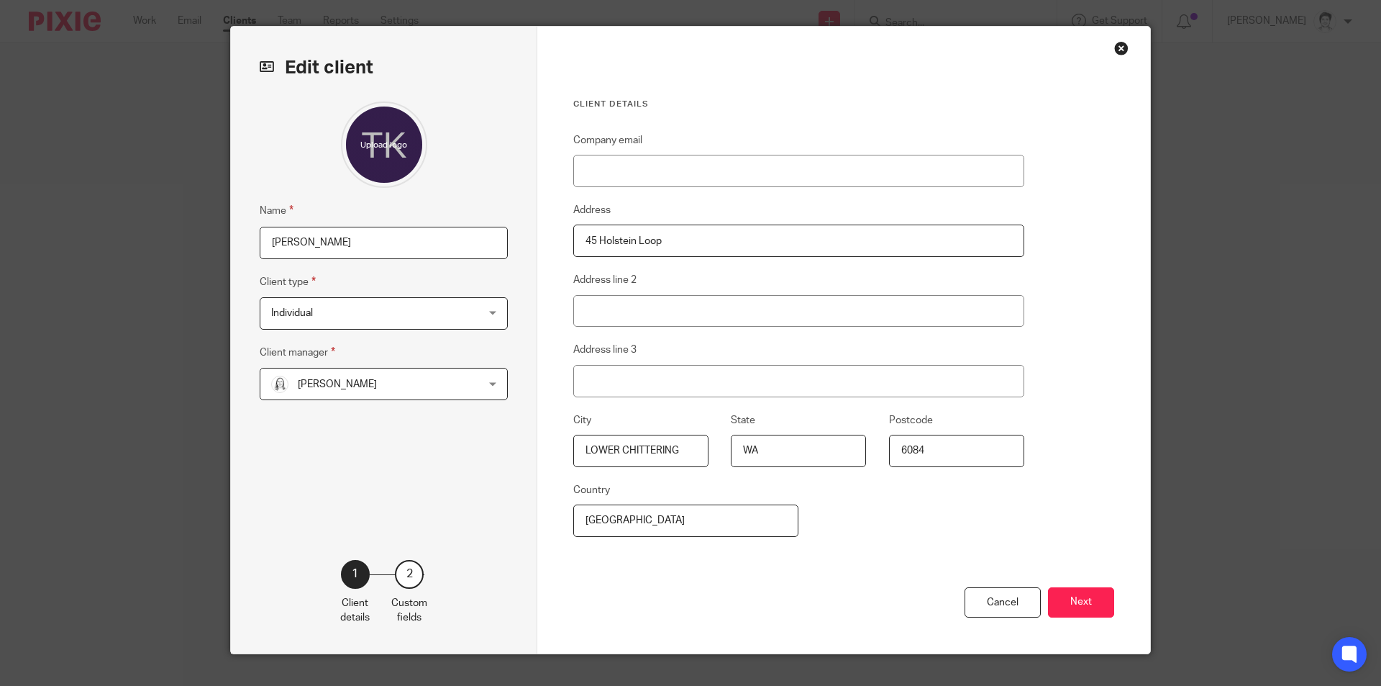
scroll to position [58, 0]
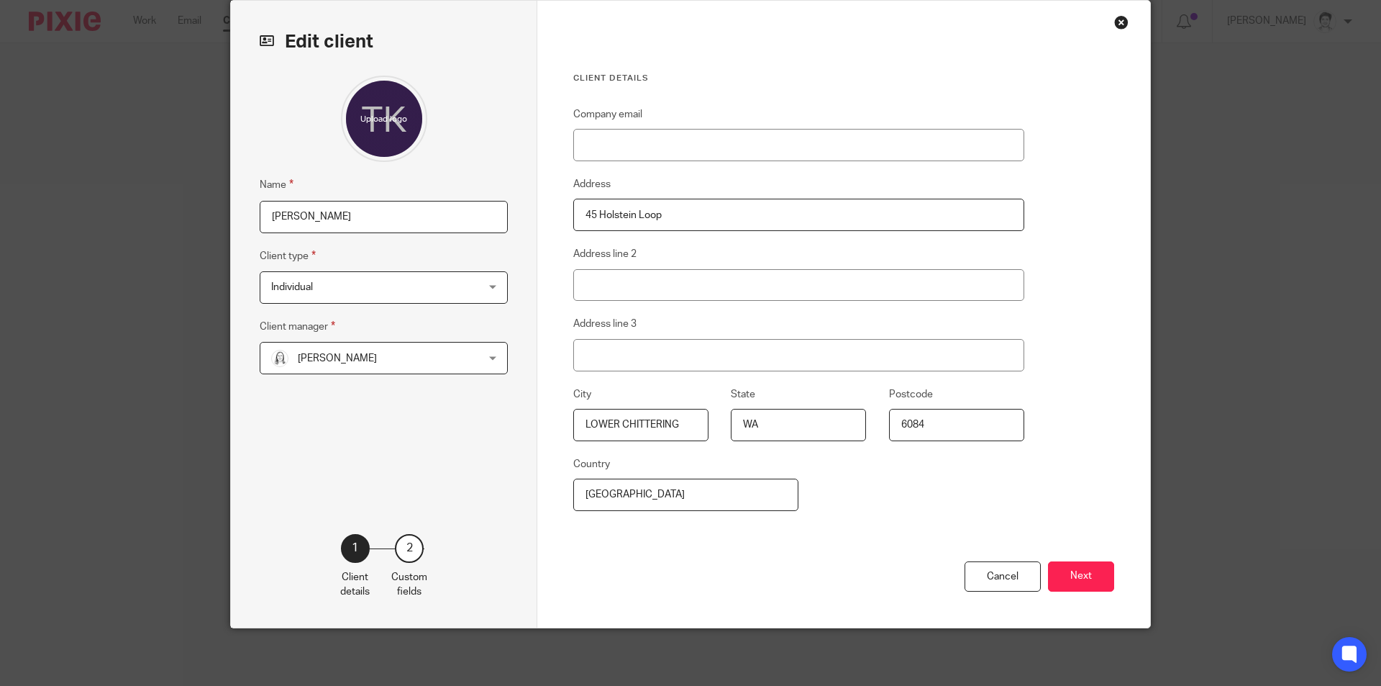
click at [1073, 569] on button "Next" at bounding box center [1081, 576] width 66 height 31
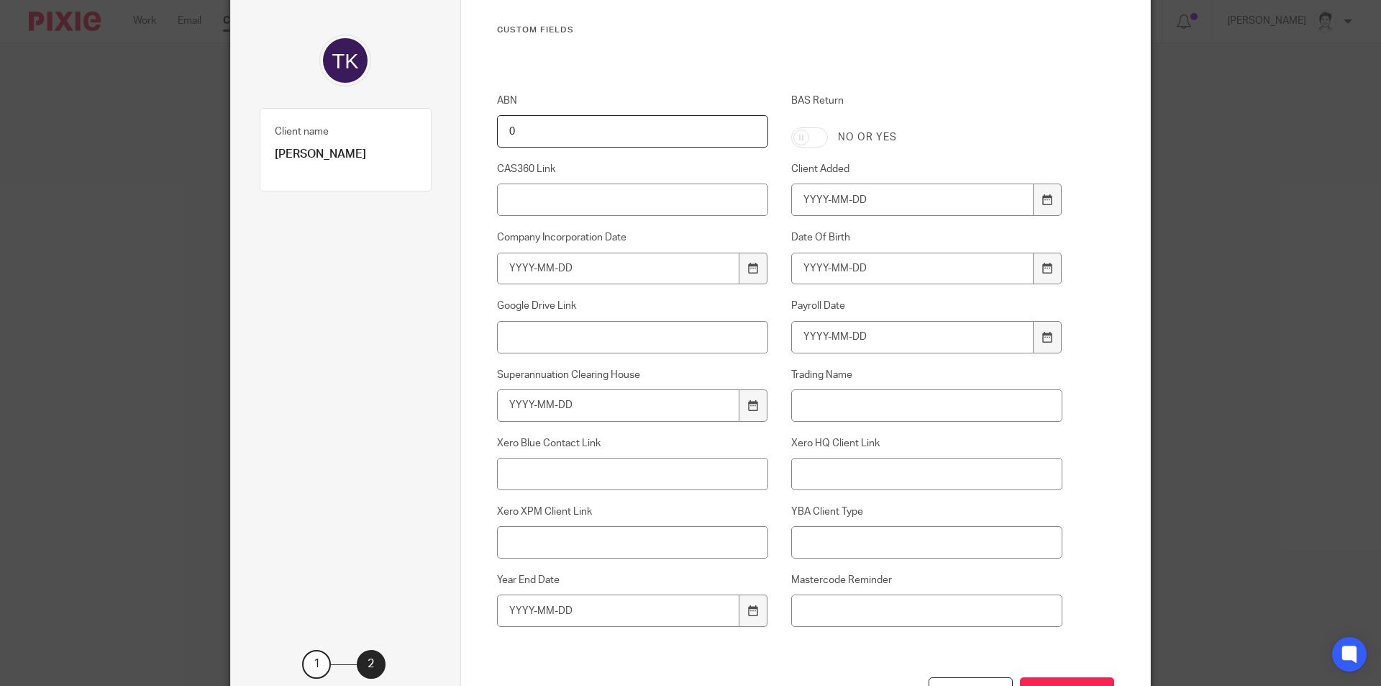
scroll to position [0, 0]
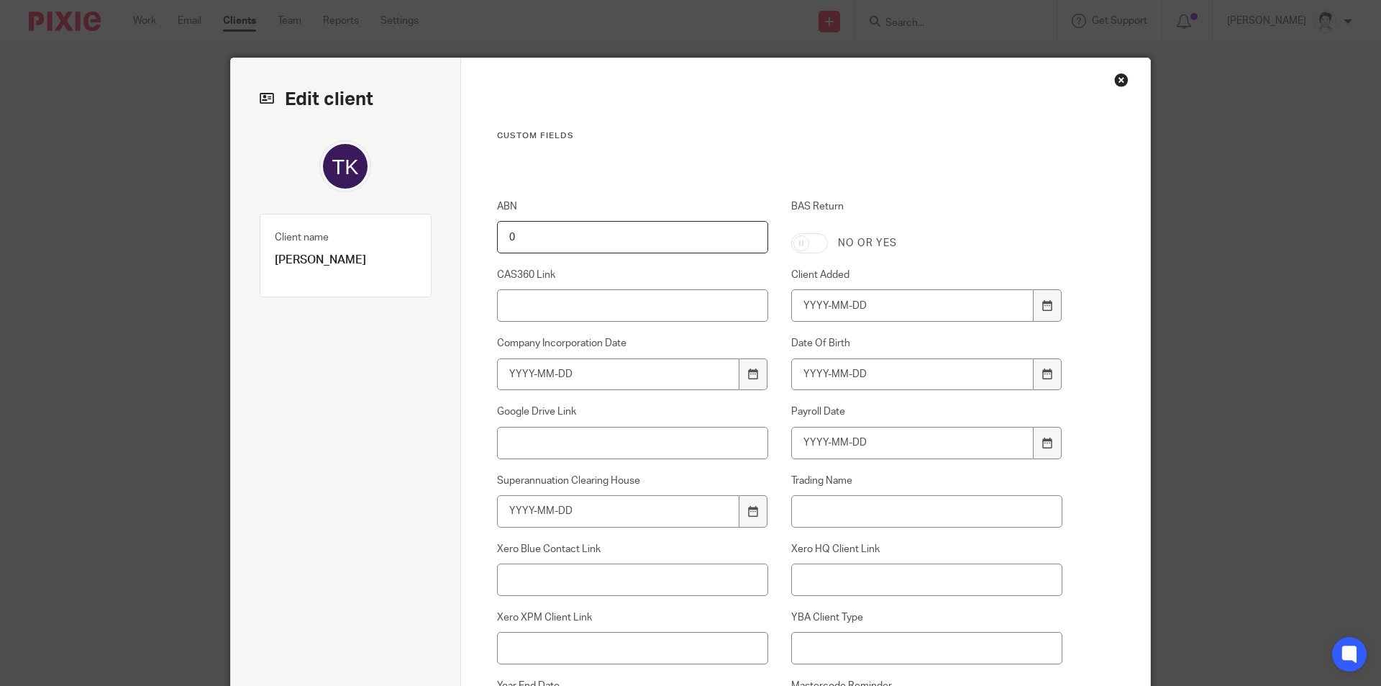
click at [1114, 82] on div "Close this dialog window" at bounding box center [1121, 80] width 14 height 14
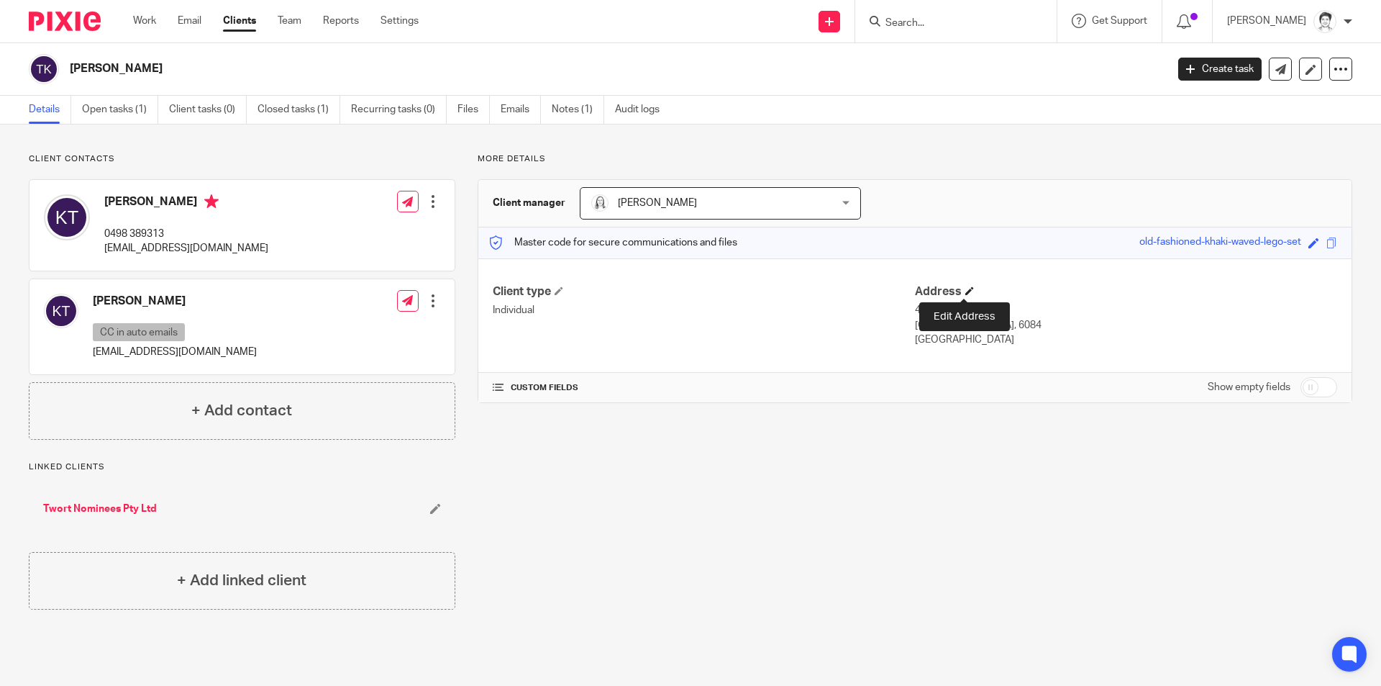
click at [965, 293] on span at bounding box center [969, 290] width 9 height 9
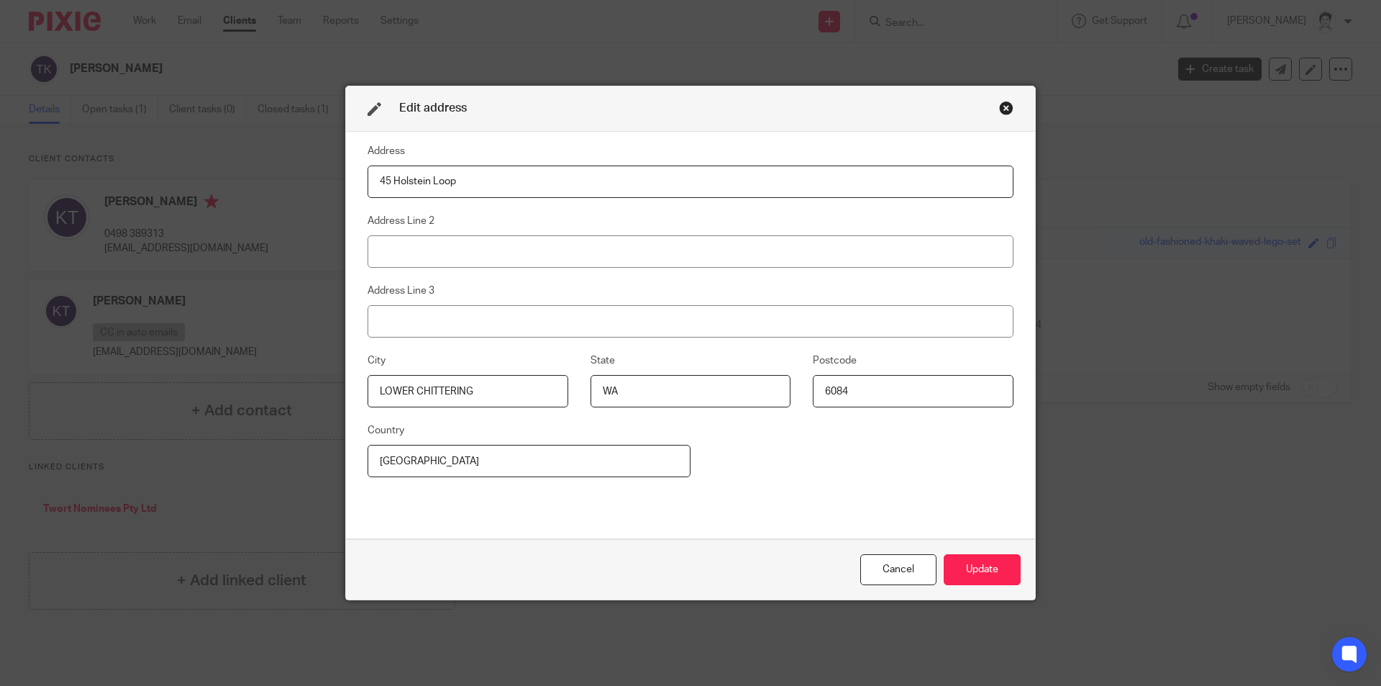
click at [1001, 107] on div "Close this dialog window" at bounding box center [1006, 108] width 14 height 14
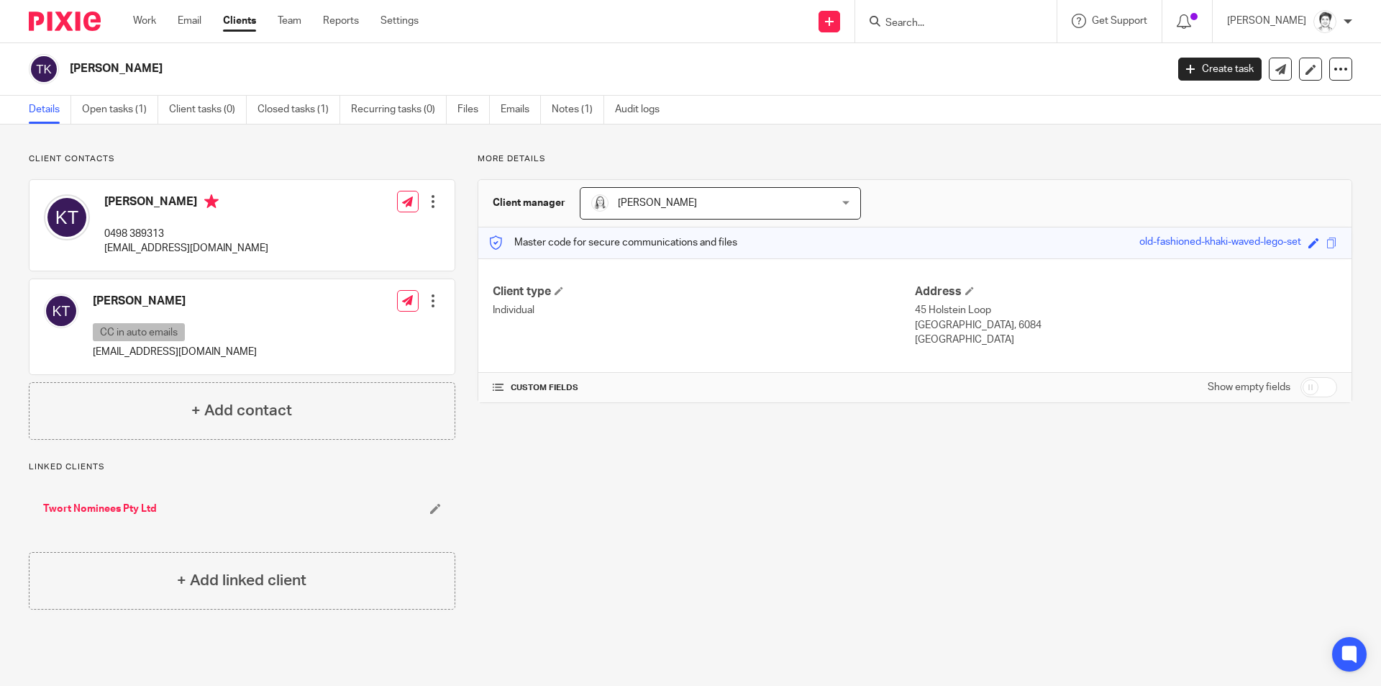
click at [493, 389] on span at bounding box center [498, 387] width 11 height 11
click at [1080, 24] on icon at bounding box center [1079, 21] width 14 height 14
click at [1083, 85] on span "Check our documentation" at bounding box center [1076, 90] width 150 height 15
click at [429, 207] on div at bounding box center [433, 201] width 14 height 14
click at [361, 228] on link "Edit contact" at bounding box center [364, 233] width 137 height 21
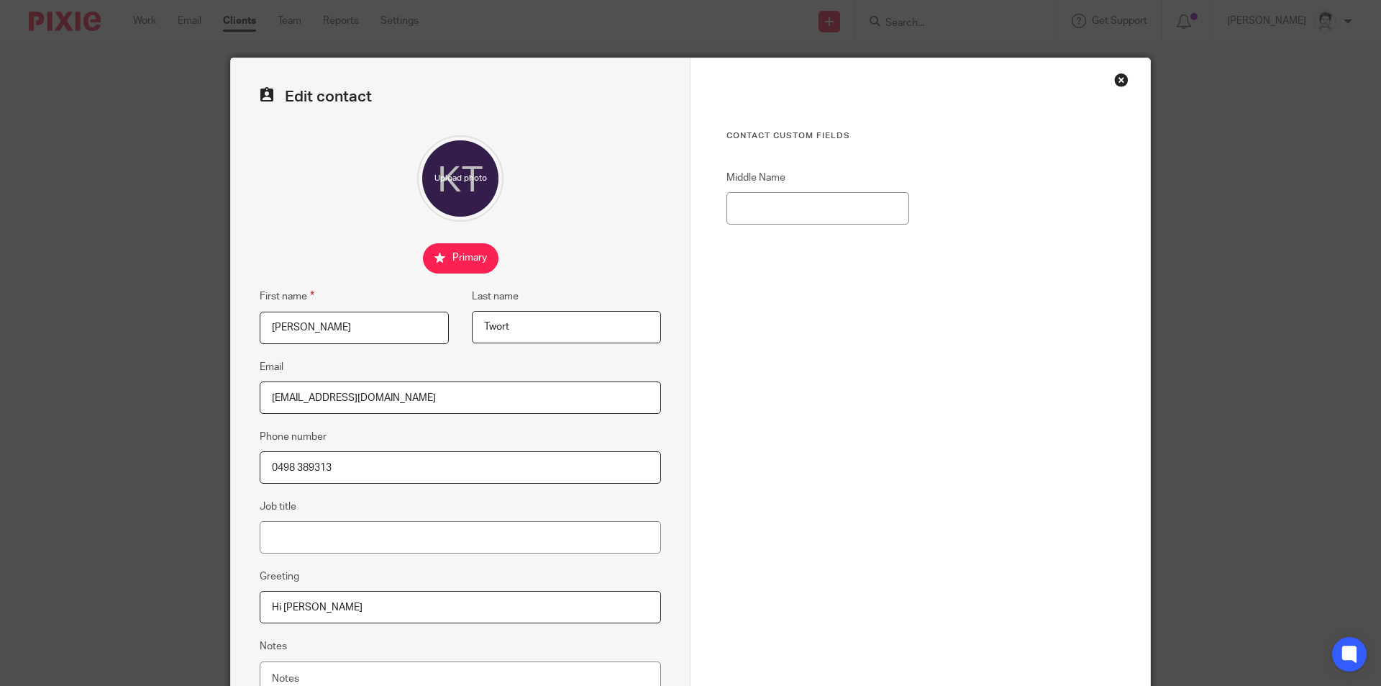
click at [1116, 81] on div "Close this dialog window" at bounding box center [1121, 80] width 14 height 14
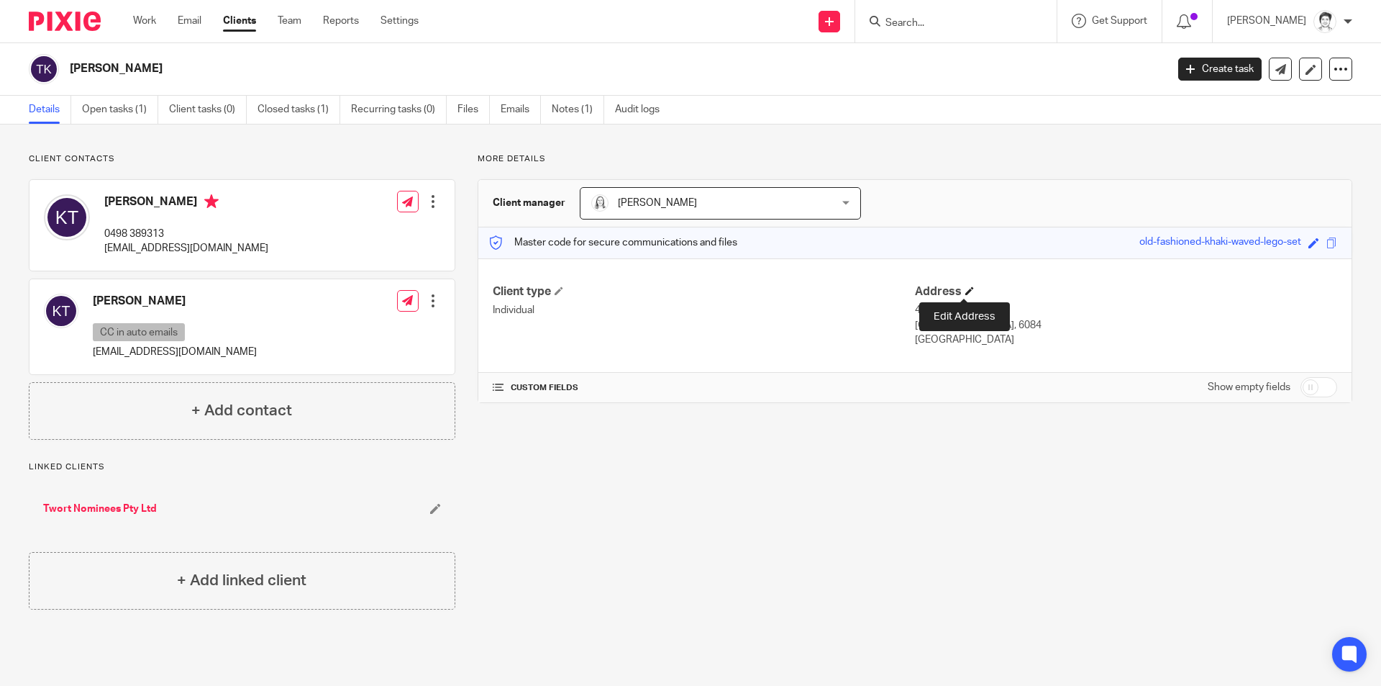
click at [966, 292] on span at bounding box center [969, 290] width 9 height 9
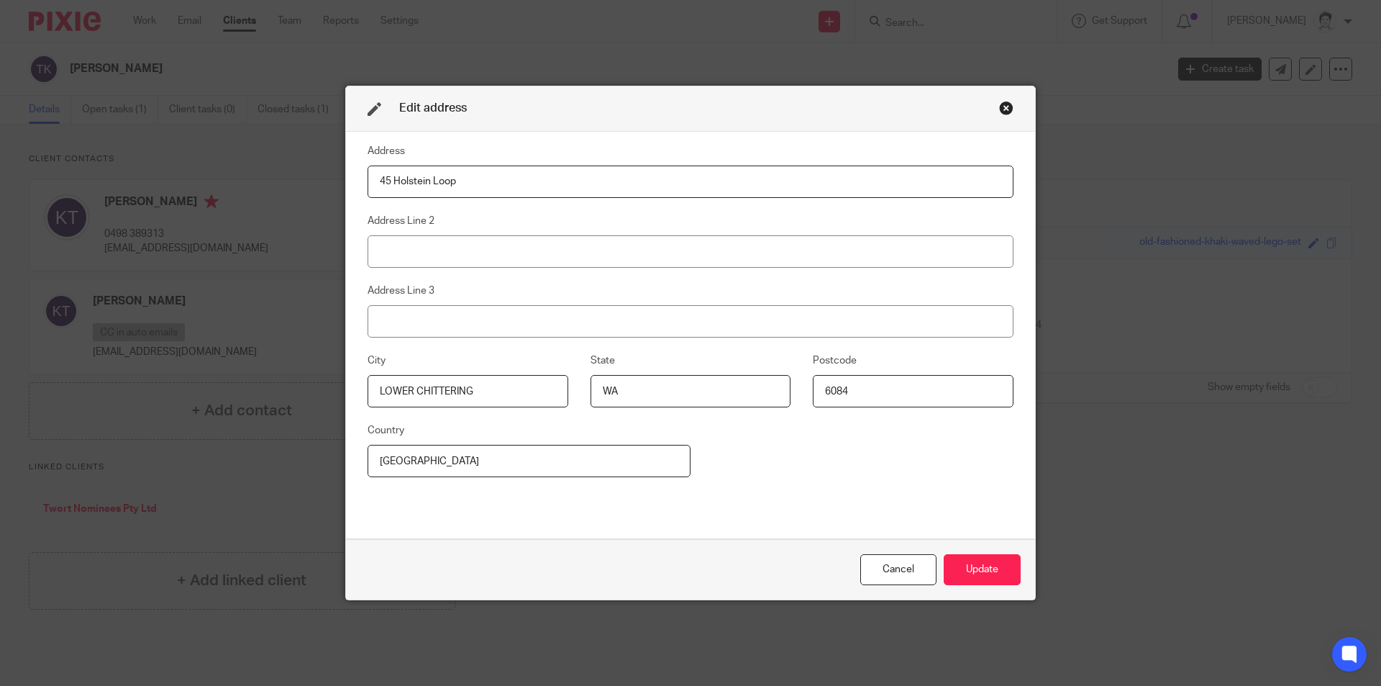
drag, startPoint x: 889, startPoint y: 572, endPoint x: 890, endPoint y: 563, distance: 8.7
click at [889, 576] on div "Cancel" at bounding box center [898, 569] width 76 height 31
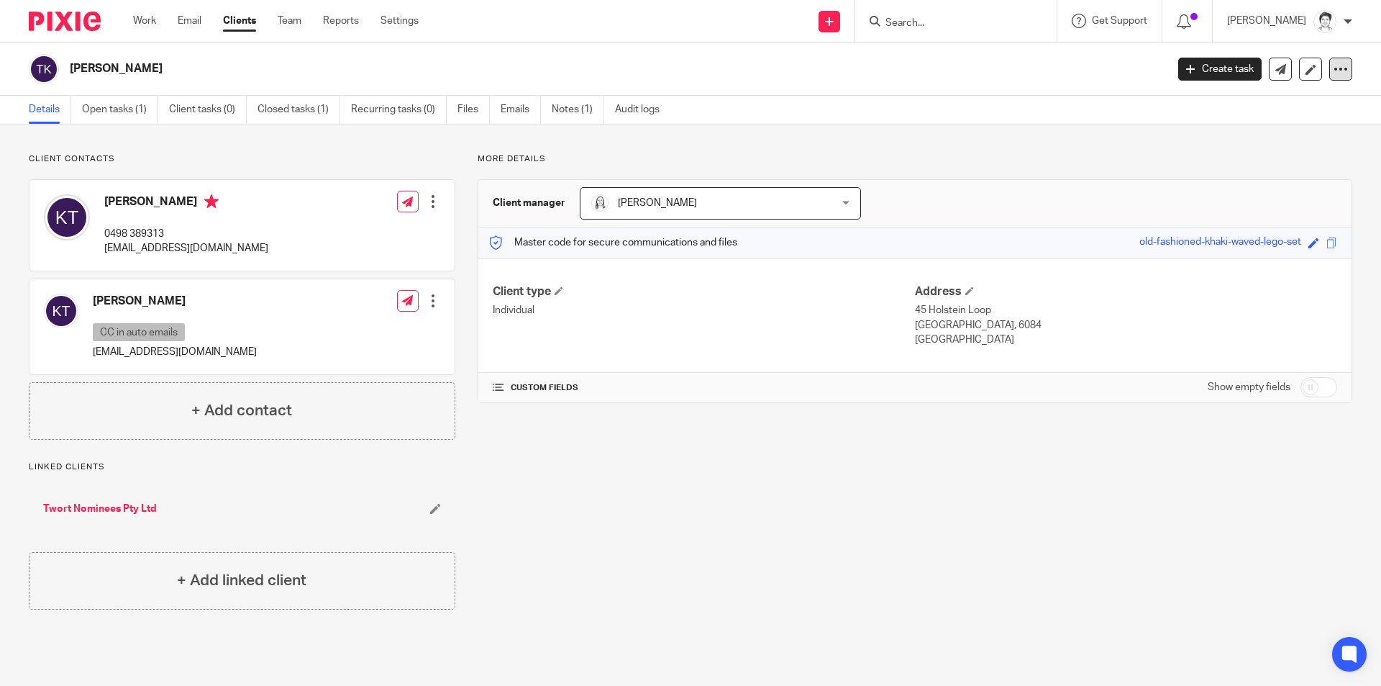
click at [1334, 72] on icon at bounding box center [1341, 69] width 14 height 14
click at [555, 109] on link "Notes (1)" at bounding box center [578, 110] width 53 height 28
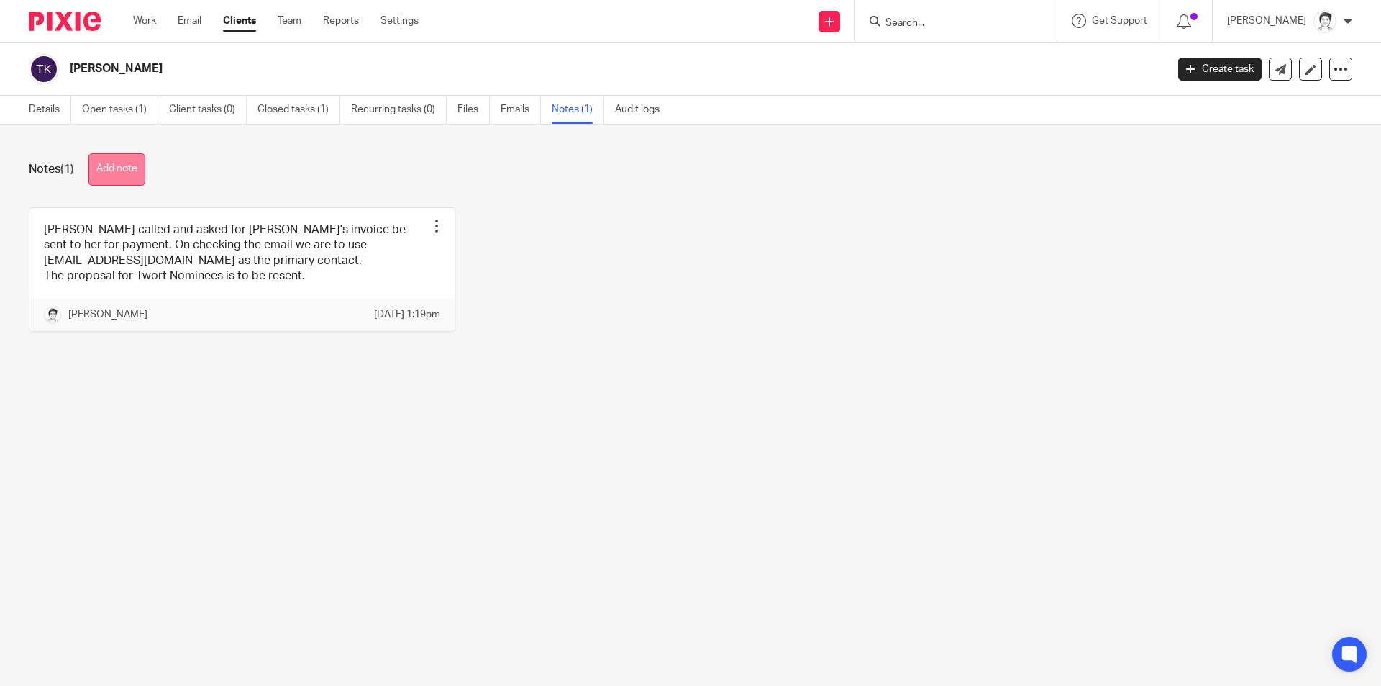
click at [127, 173] on button "Add note" at bounding box center [116, 169] width 57 height 32
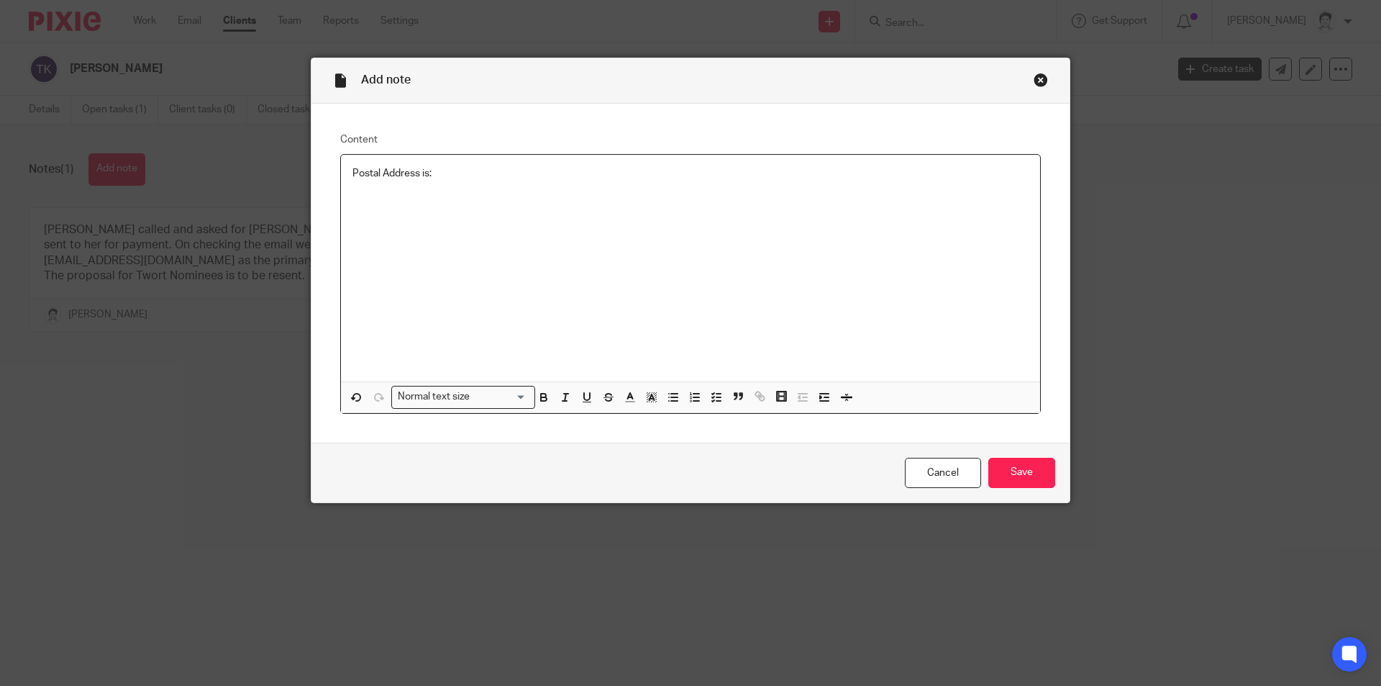
drag, startPoint x: 363, startPoint y: 203, endPoint x: 453, endPoint y: 172, distance: 95.8
click at [453, 172] on p "Postal Address is:" at bounding box center [690, 173] width 676 height 14
click at [397, 190] on p "PO Box 20 Bullsbrook WA 6084" at bounding box center [690, 188] width 676 height 14
click at [399, 201] on p "Bullsbrook WA 6084" at bounding box center [690, 202] width 676 height 14
click at [396, 201] on p "Bullsbrook WA 6084" at bounding box center [690, 202] width 676 height 14
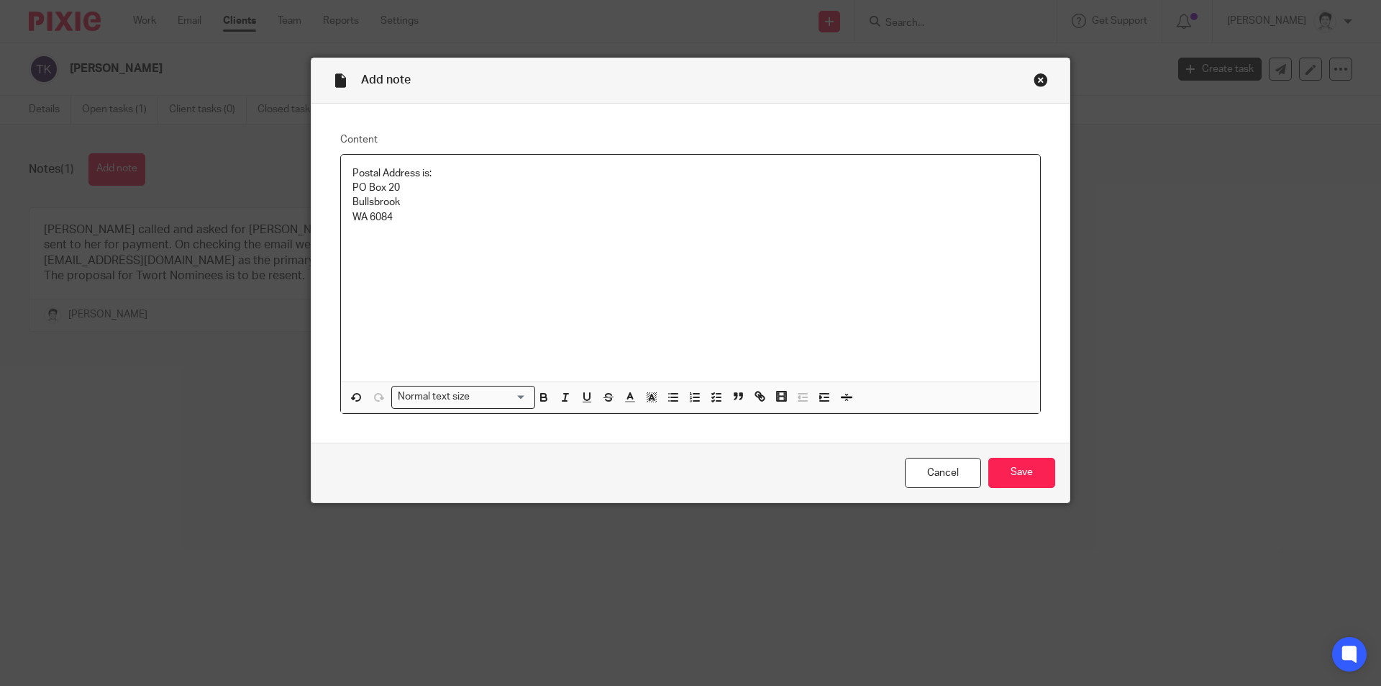
drag, startPoint x: 346, startPoint y: 173, endPoint x: 432, endPoint y: 229, distance: 102.3
click at [432, 229] on div "Postal Address is: PO Box 20 Bullsbrook WA 6084" at bounding box center [690, 268] width 699 height 227
copy div "Postal Address is: PO Box 20 Bullsbrook WA 6084"
click at [1028, 476] on input "Save" at bounding box center [1021, 472] width 67 height 31
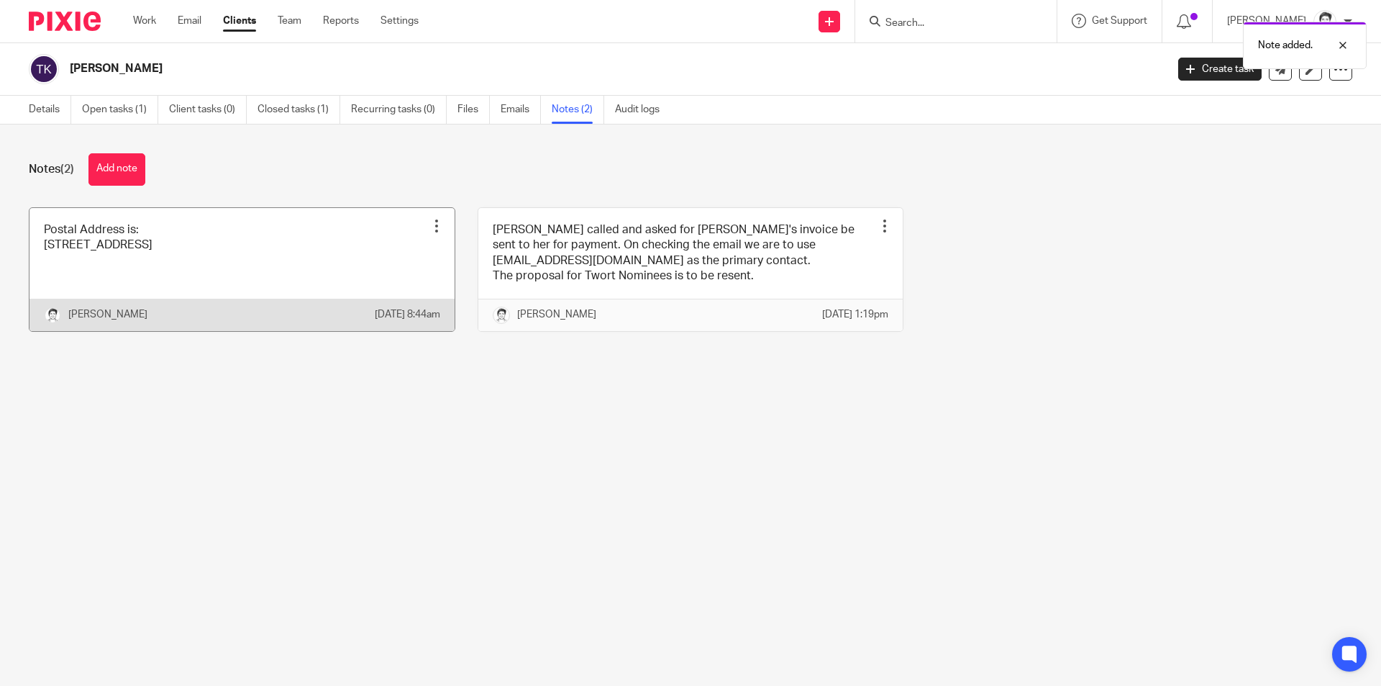
click at [432, 228] on div at bounding box center [436, 226] width 14 height 14
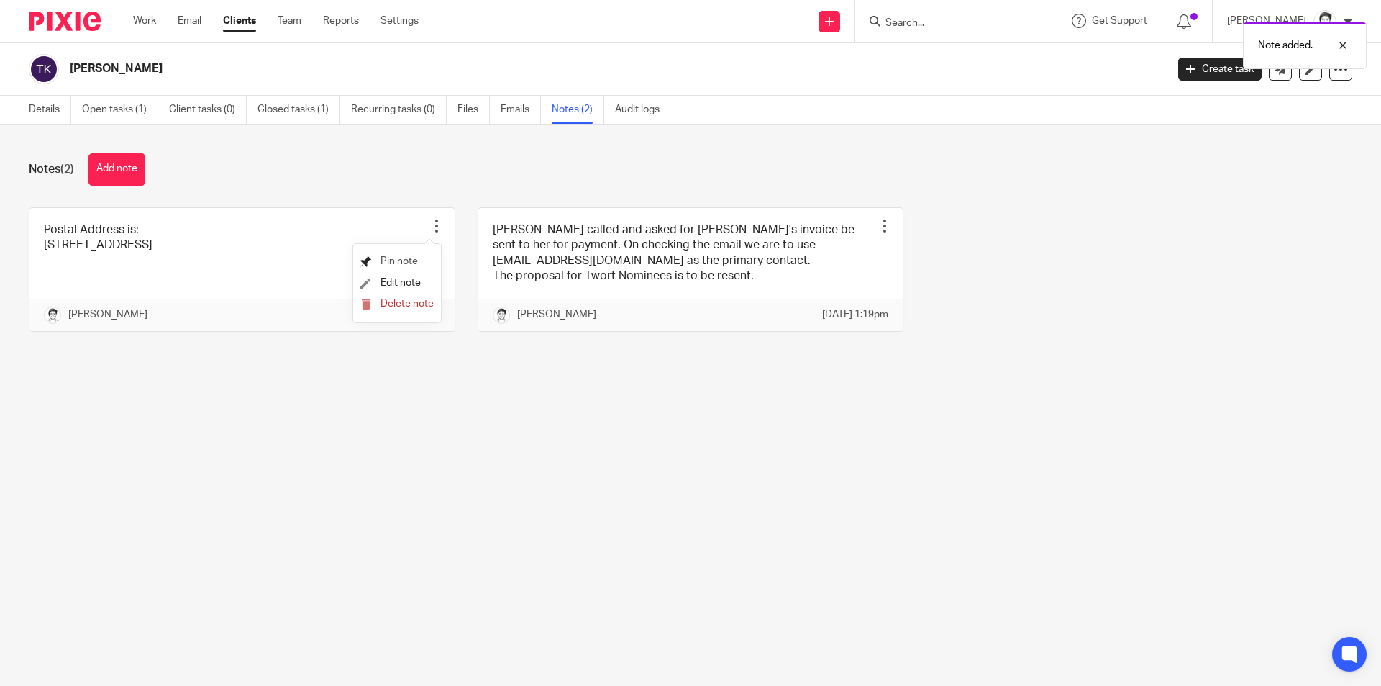
click at [407, 265] on span "Pin note" at bounding box center [399, 261] width 37 height 10
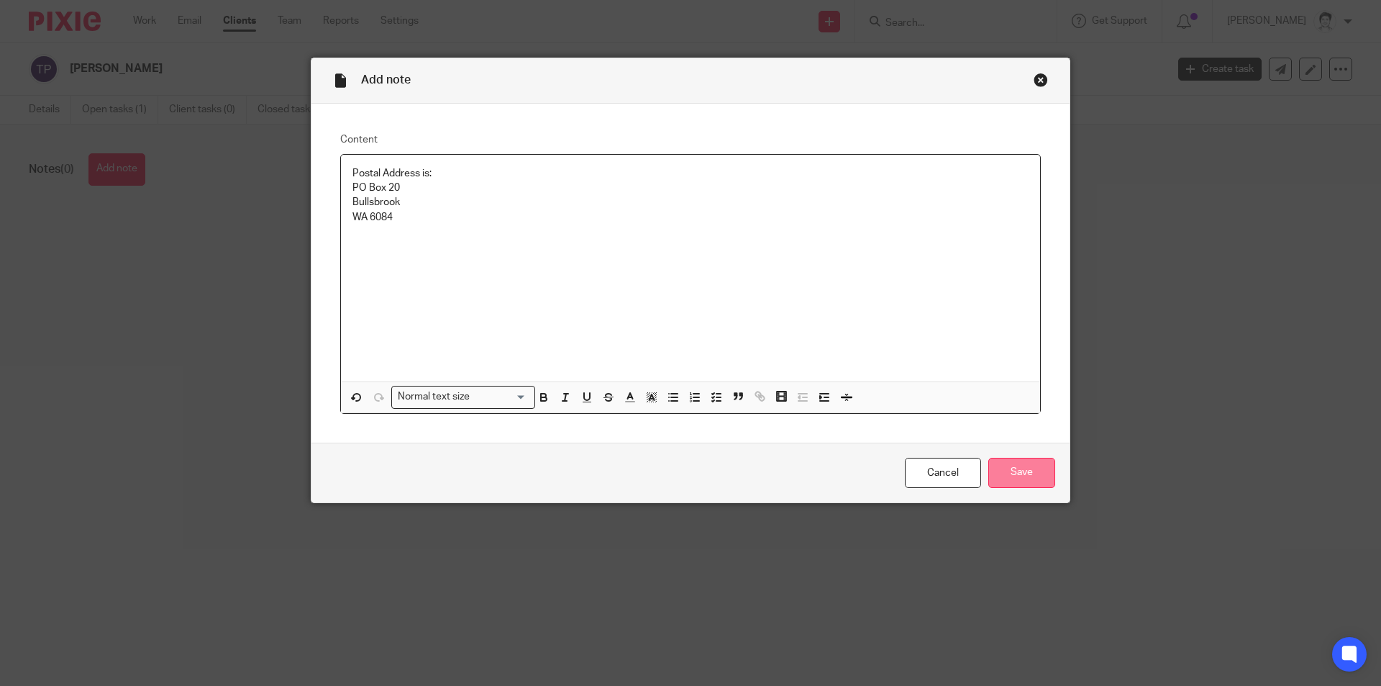
click at [1010, 465] on input "Save" at bounding box center [1021, 472] width 67 height 31
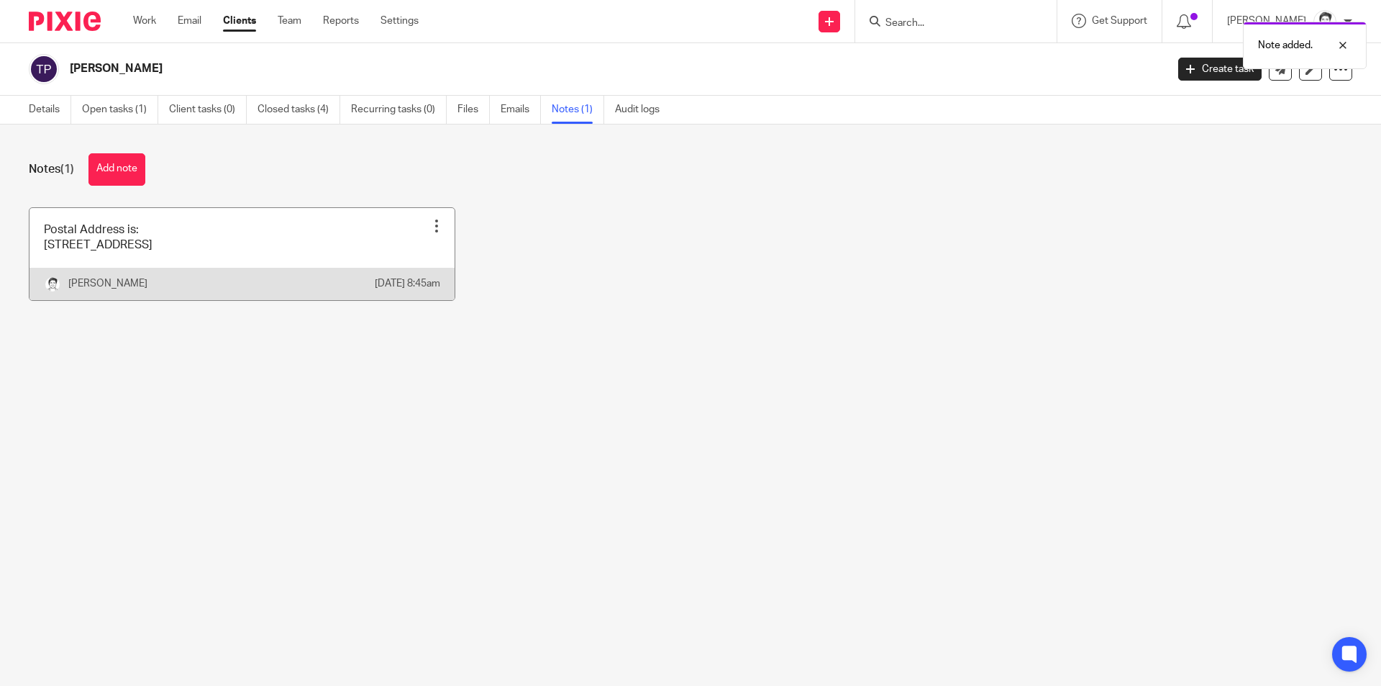
click at [429, 227] on div at bounding box center [436, 226] width 14 height 14
click at [410, 258] on span "Pin note" at bounding box center [399, 261] width 37 height 10
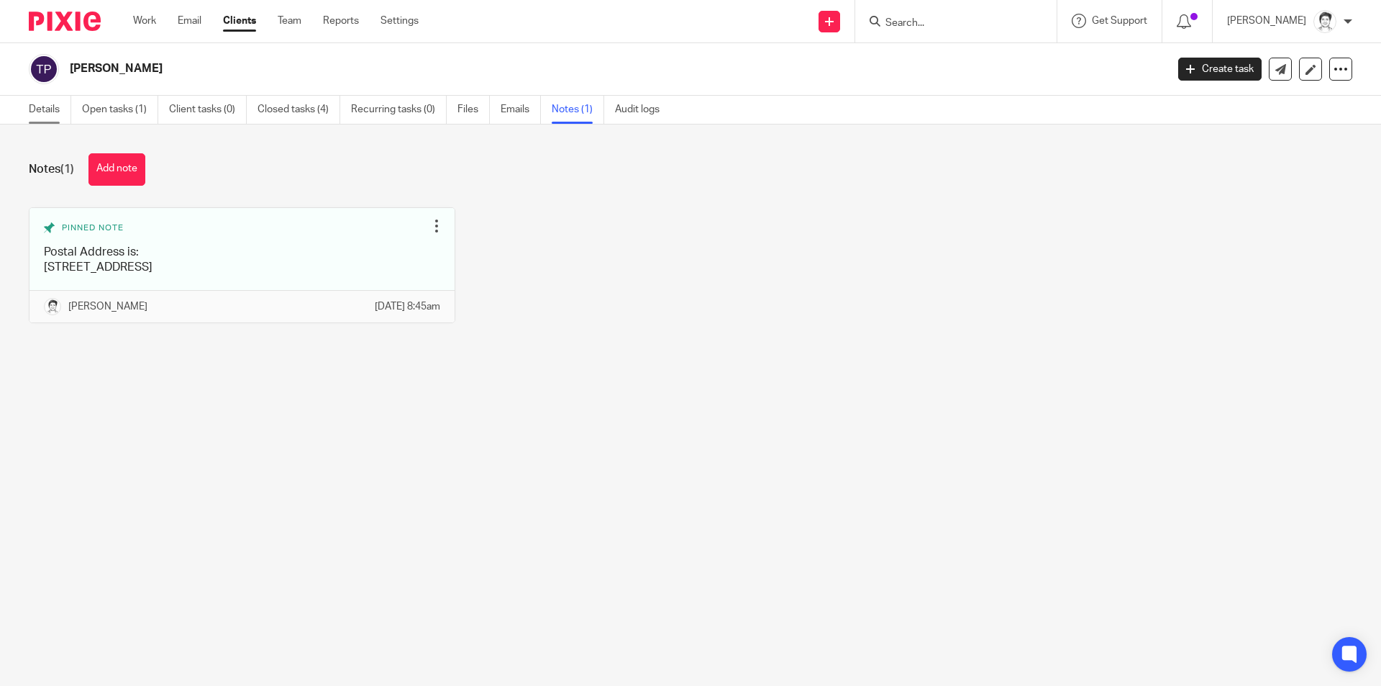
click at [45, 104] on link "Details" at bounding box center [50, 110] width 42 height 28
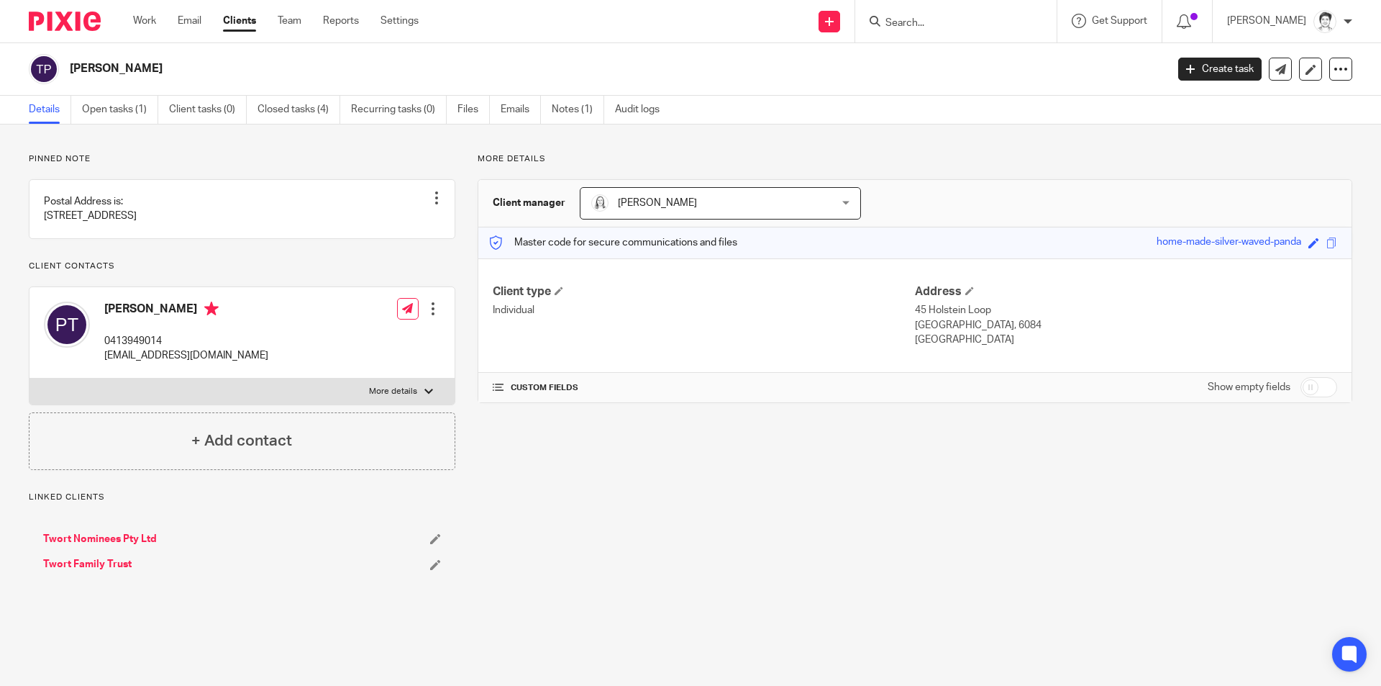
click at [103, 571] on link "Twort Family Trust" at bounding box center [87, 564] width 88 height 14
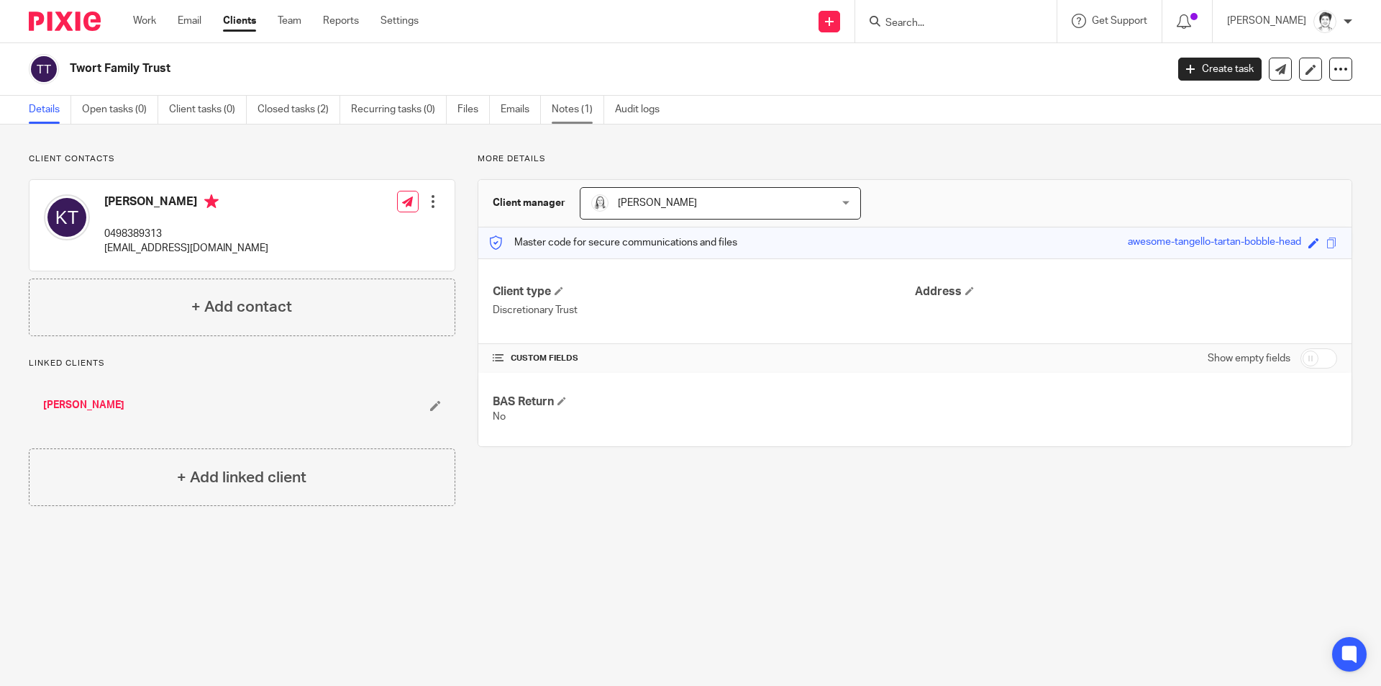
click at [568, 111] on link "Notes (1)" at bounding box center [578, 110] width 53 height 28
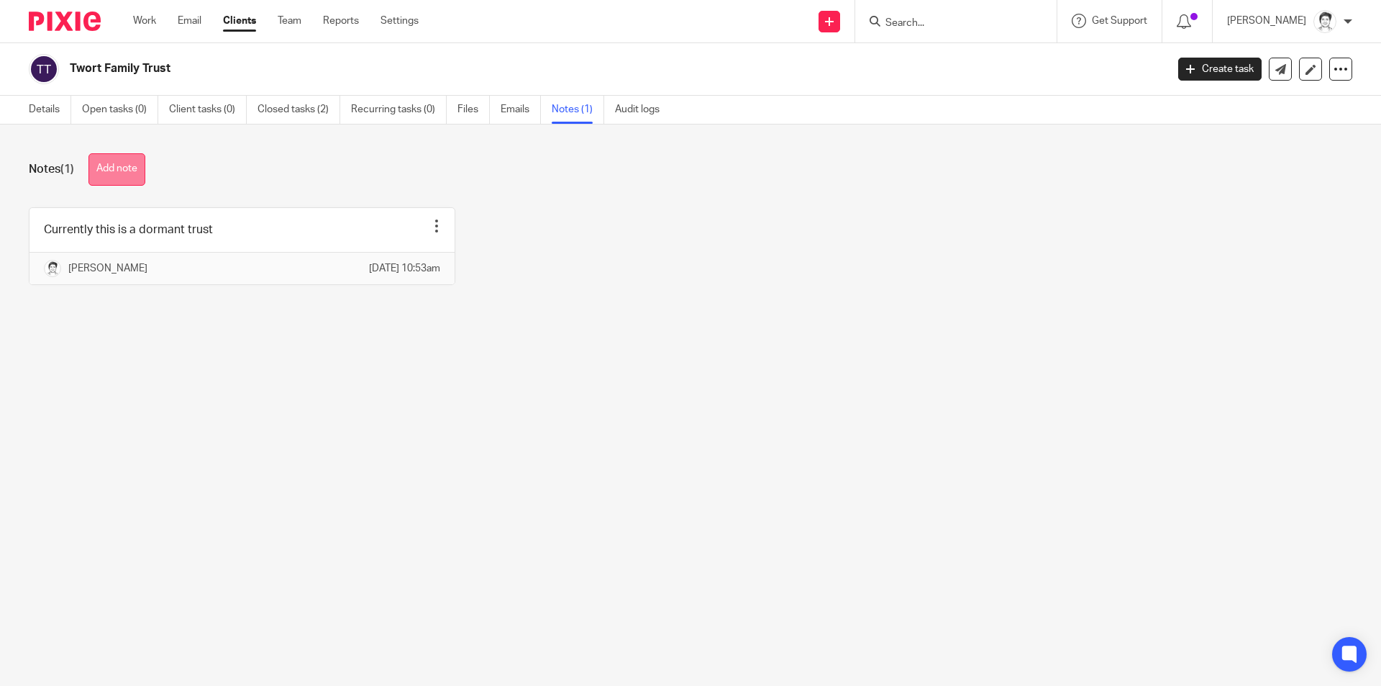
click at [137, 175] on button "Add note" at bounding box center [116, 169] width 57 height 32
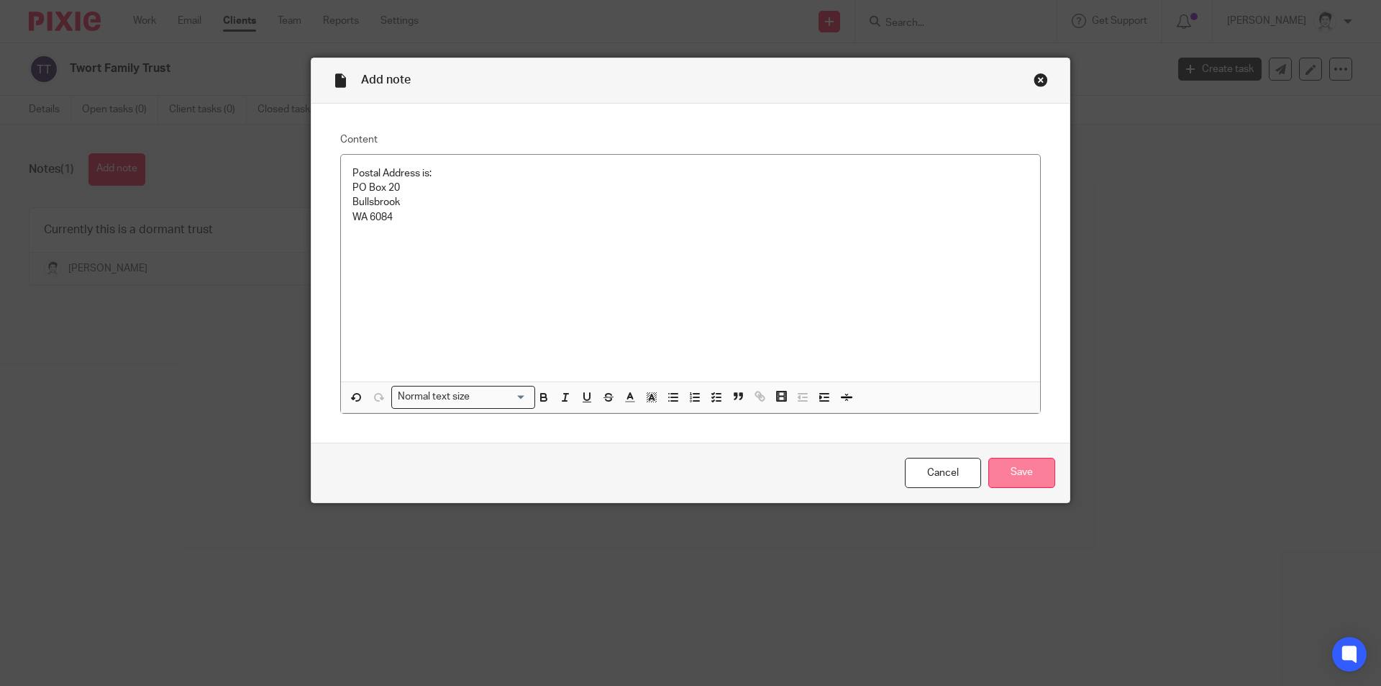
click at [1024, 464] on input "Save" at bounding box center [1021, 472] width 67 height 31
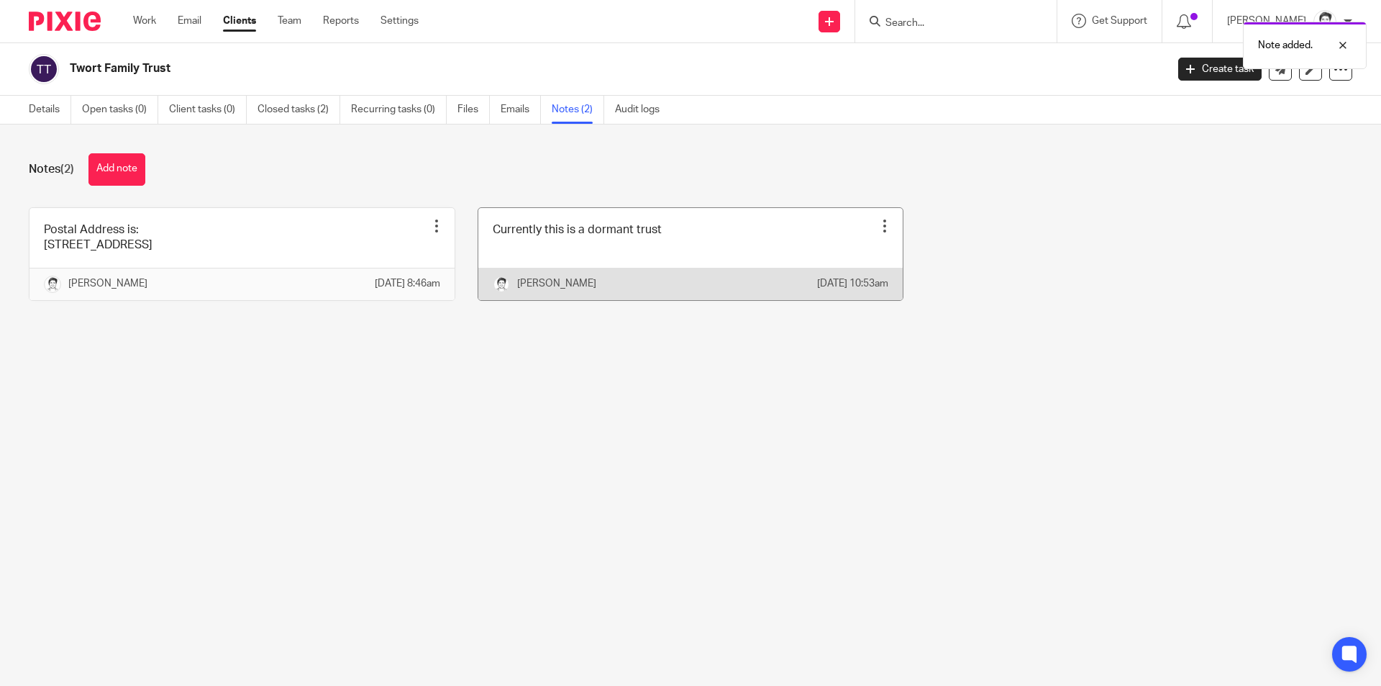
click at [878, 227] on div at bounding box center [885, 226] width 14 height 14
click at [840, 262] on span "Pin note" at bounding box center [839, 261] width 37 height 10
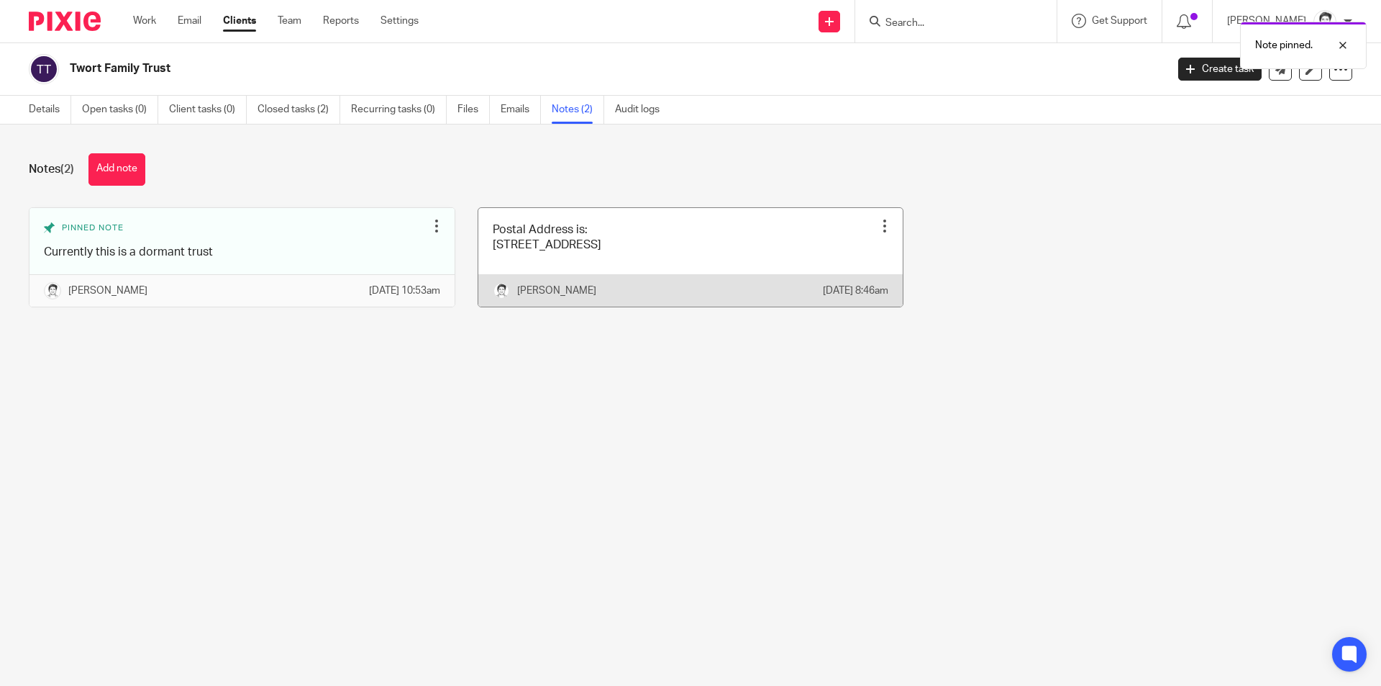
click at [878, 222] on div at bounding box center [885, 226] width 14 height 14
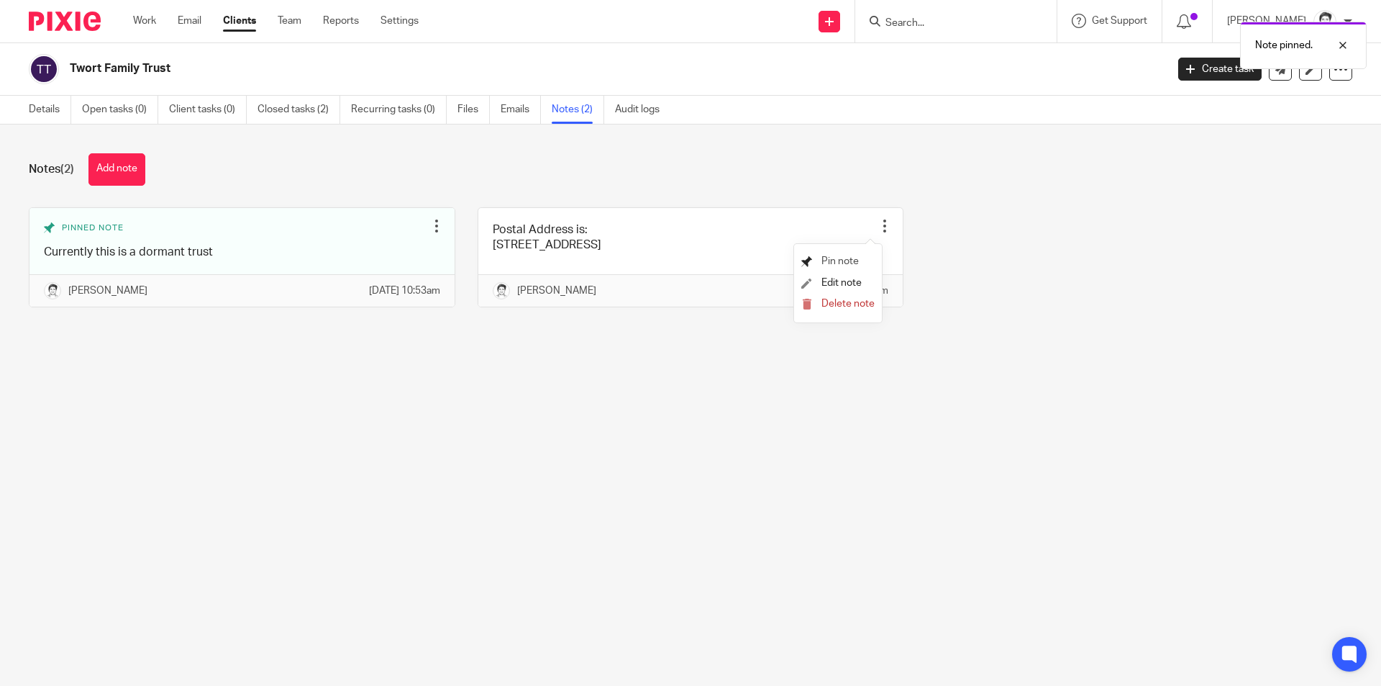
click at [842, 261] on span "Pin note" at bounding box center [839, 261] width 37 height 10
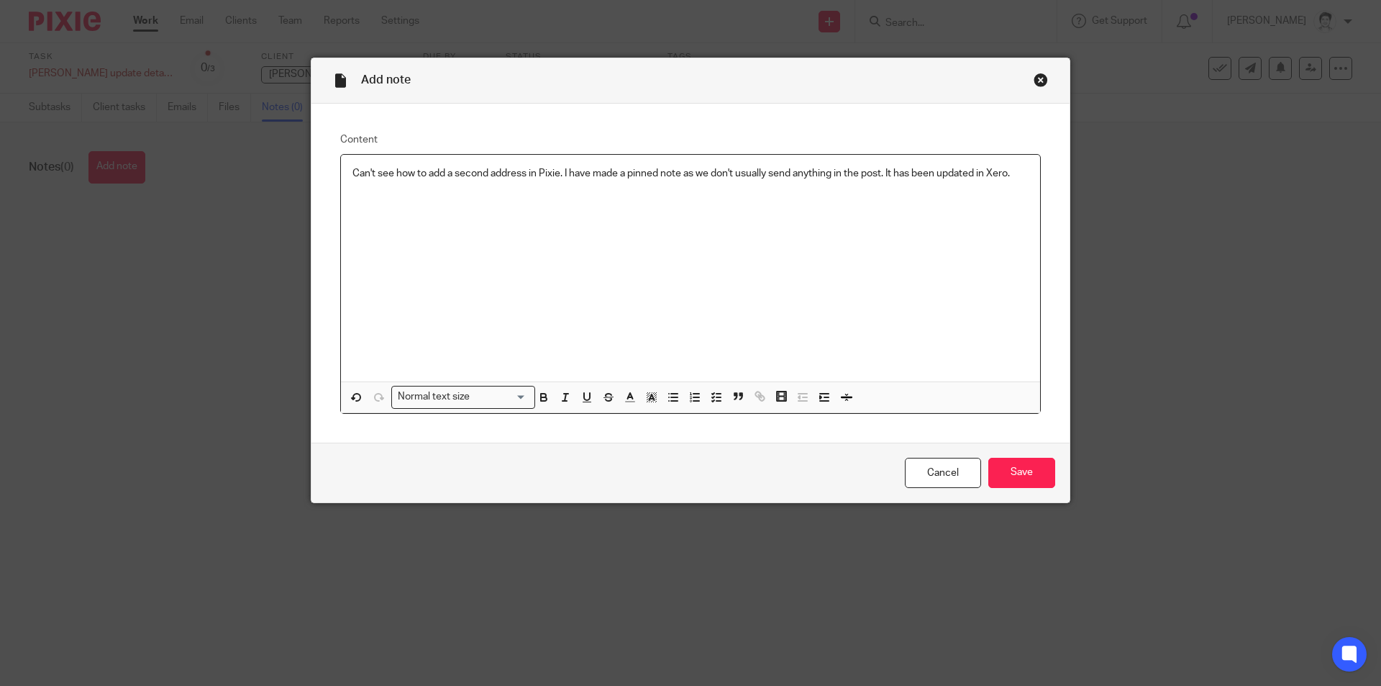
click at [981, 501] on div "Cancel Save" at bounding box center [690, 472] width 758 height 60
click at [1028, 473] on input "Save" at bounding box center [1021, 472] width 67 height 31
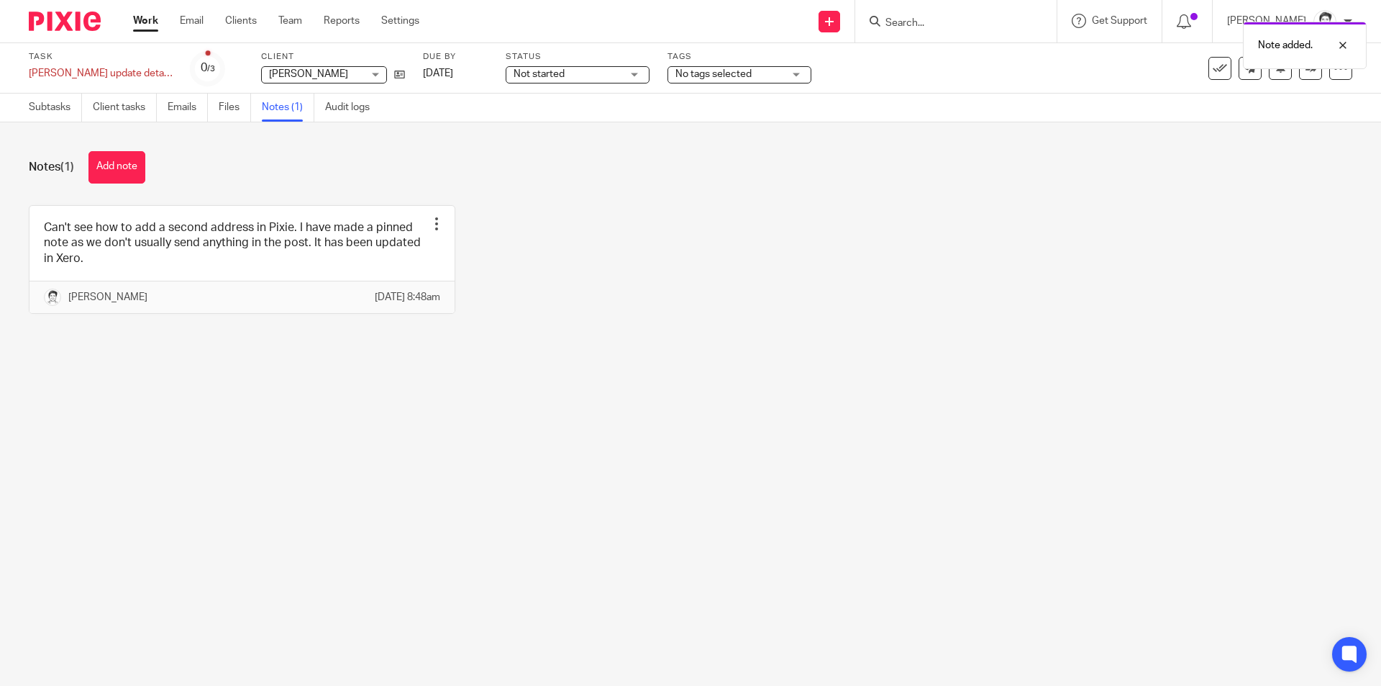
click at [26, 103] on div "Subtasks Client tasks Emails Files Notes (1) Audit logs" at bounding box center [203, 108] width 406 height 28
click at [45, 106] on link "Subtasks" at bounding box center [55, 108] width 53 height 28
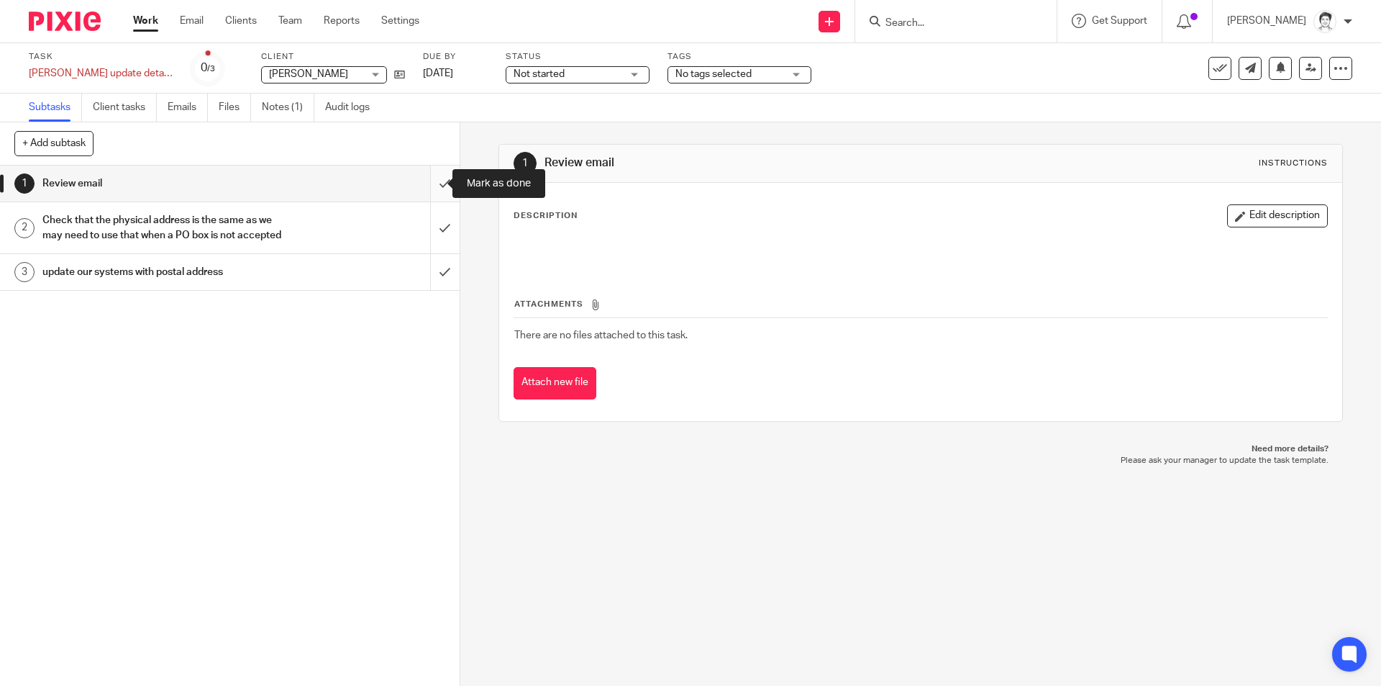
click at [430, 183] on input "submit" at bounding box center [230, 183] width 460 height 36
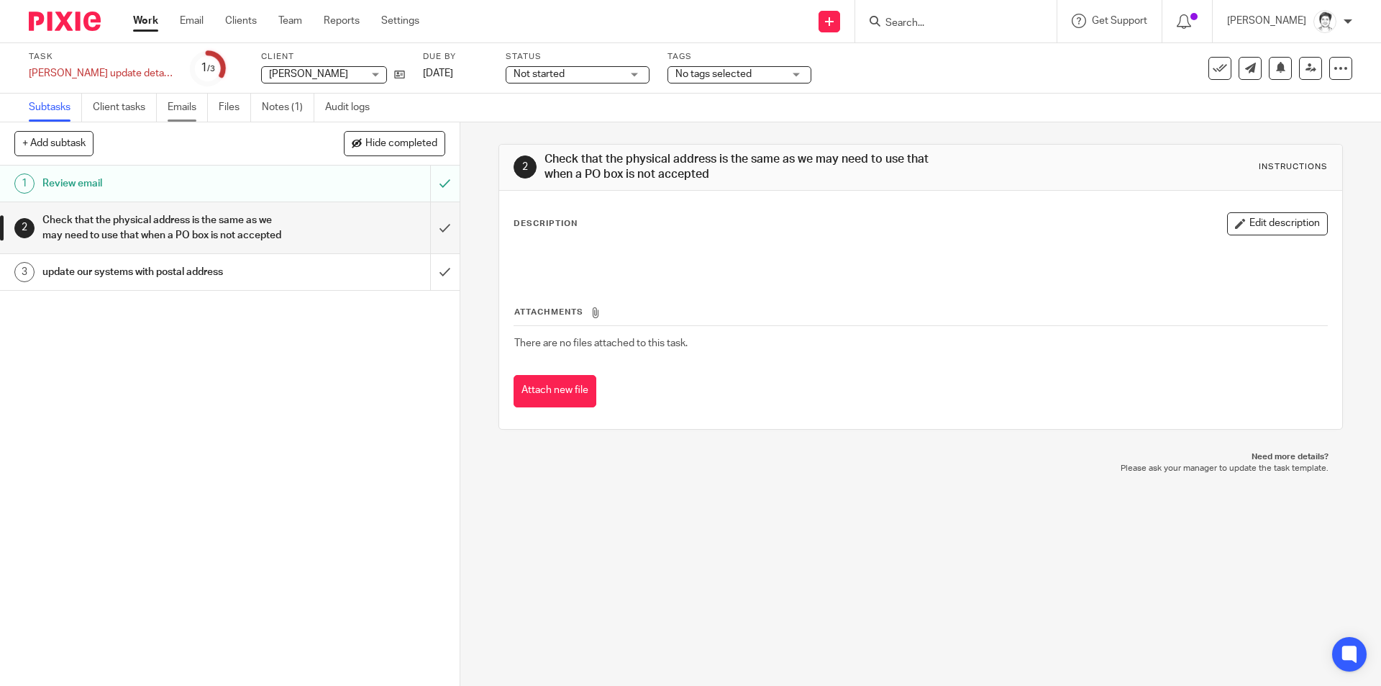
click at [187, 113] on link "Emails" at bounding box center [188, 108] width 40 height 28
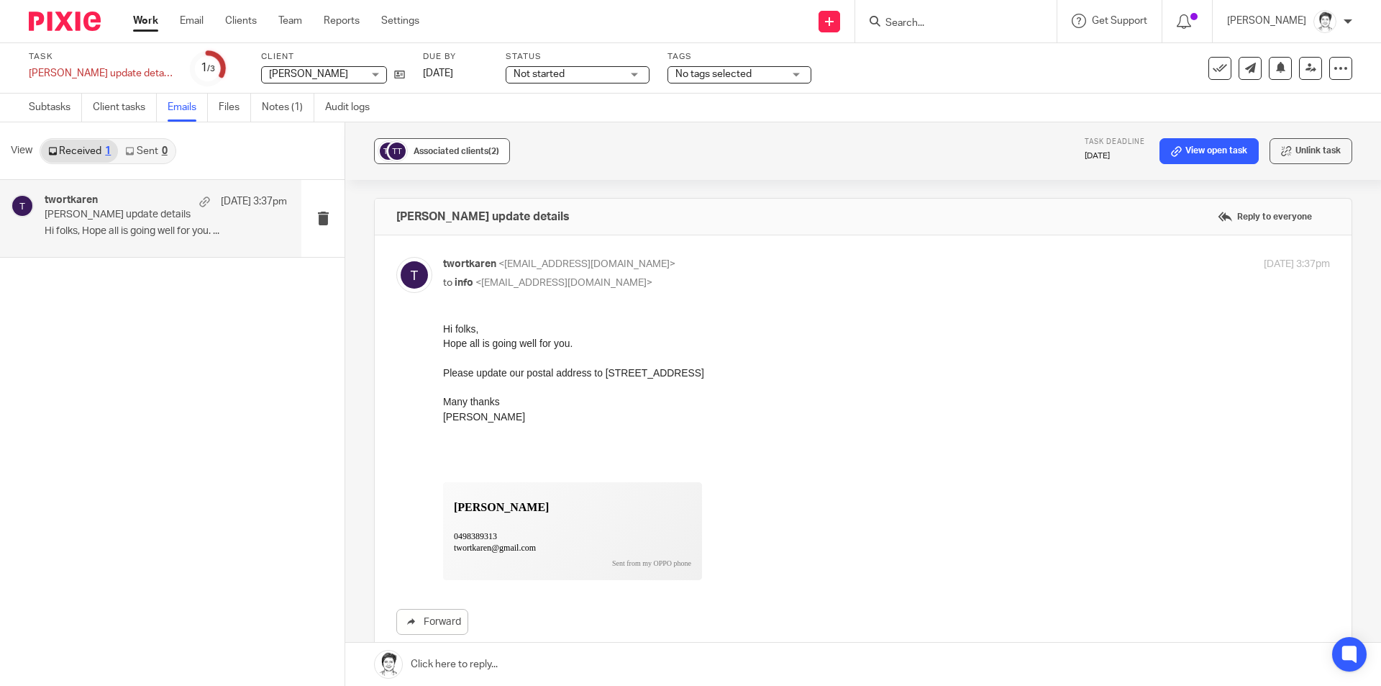
click at [404, 148] on img at bounding box center [397, 151] width 22 height 22
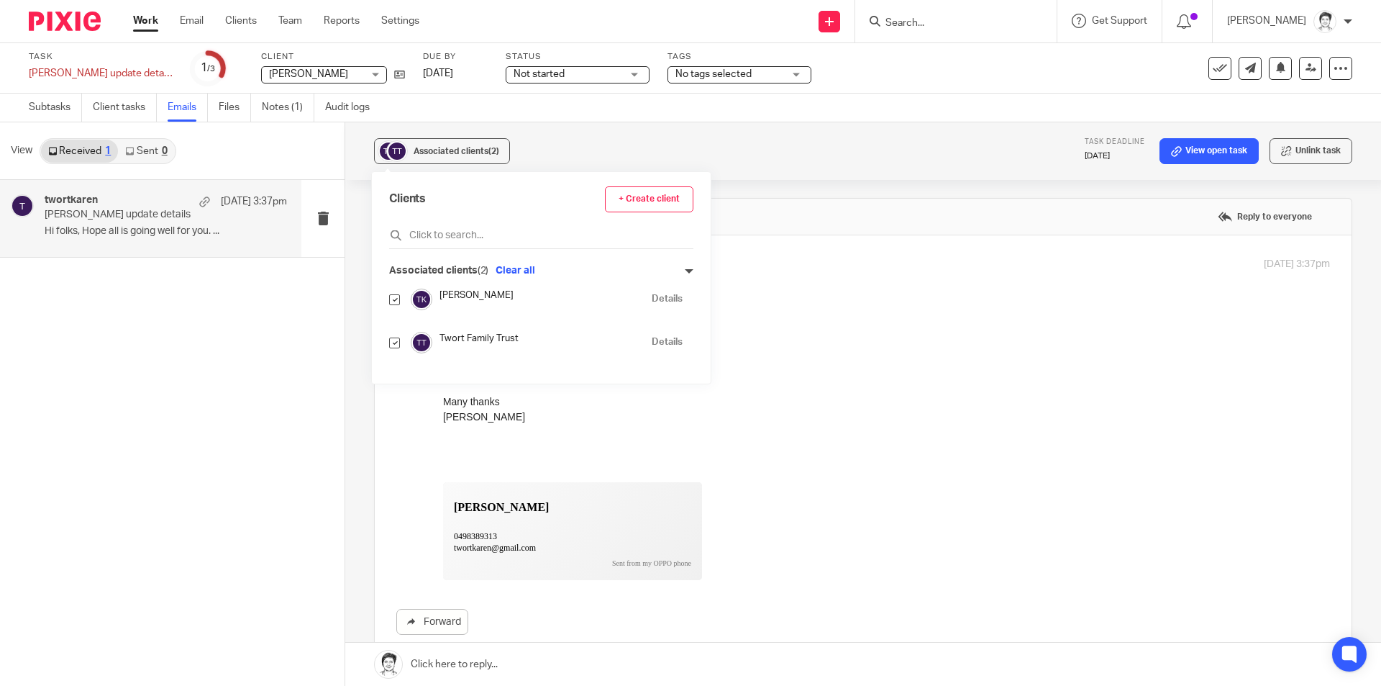
click at [390, 345] on input "checkbox" at bounding box center [394, 342] width 11 height 11
checkbox input "false"
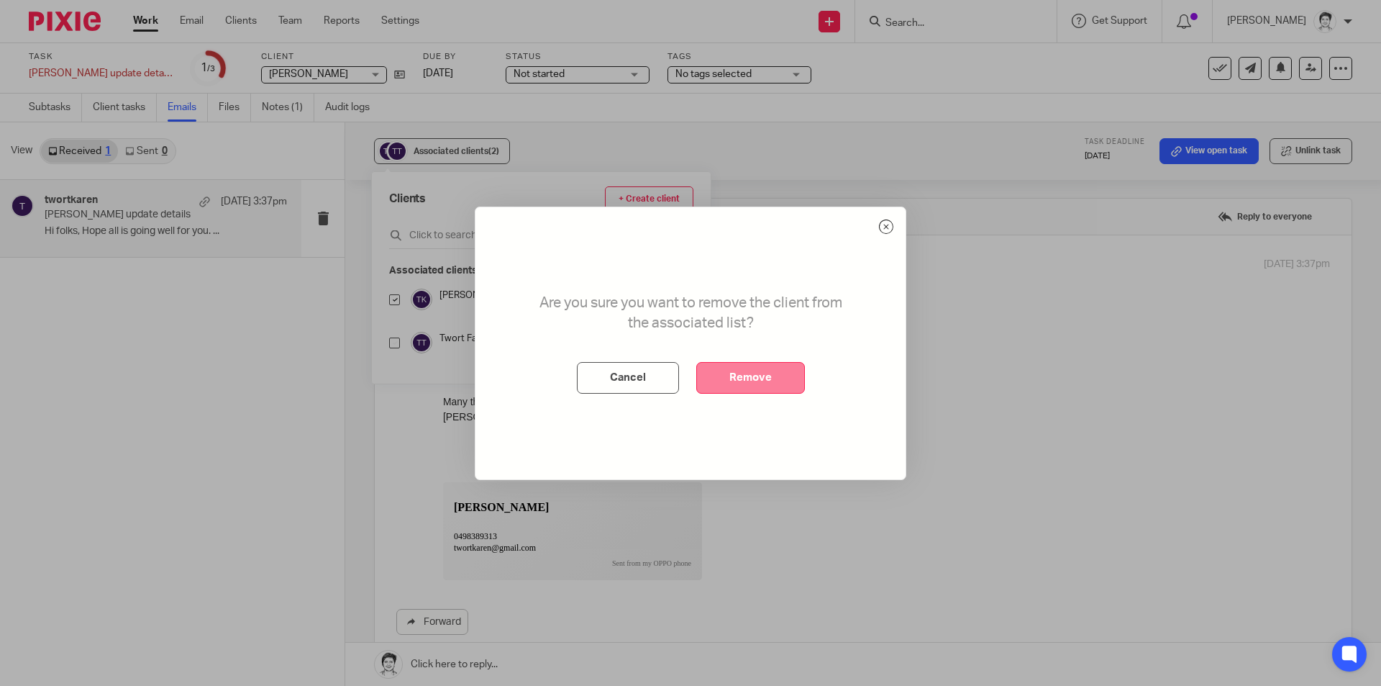
drag, startPoint x: 742, startPoint y: 375, endPoint x: 18, endPoint y: 461, distance: 728.8
click at [742, 375] on button "Remove" at bounding box center [750, 378] width 109 height 32
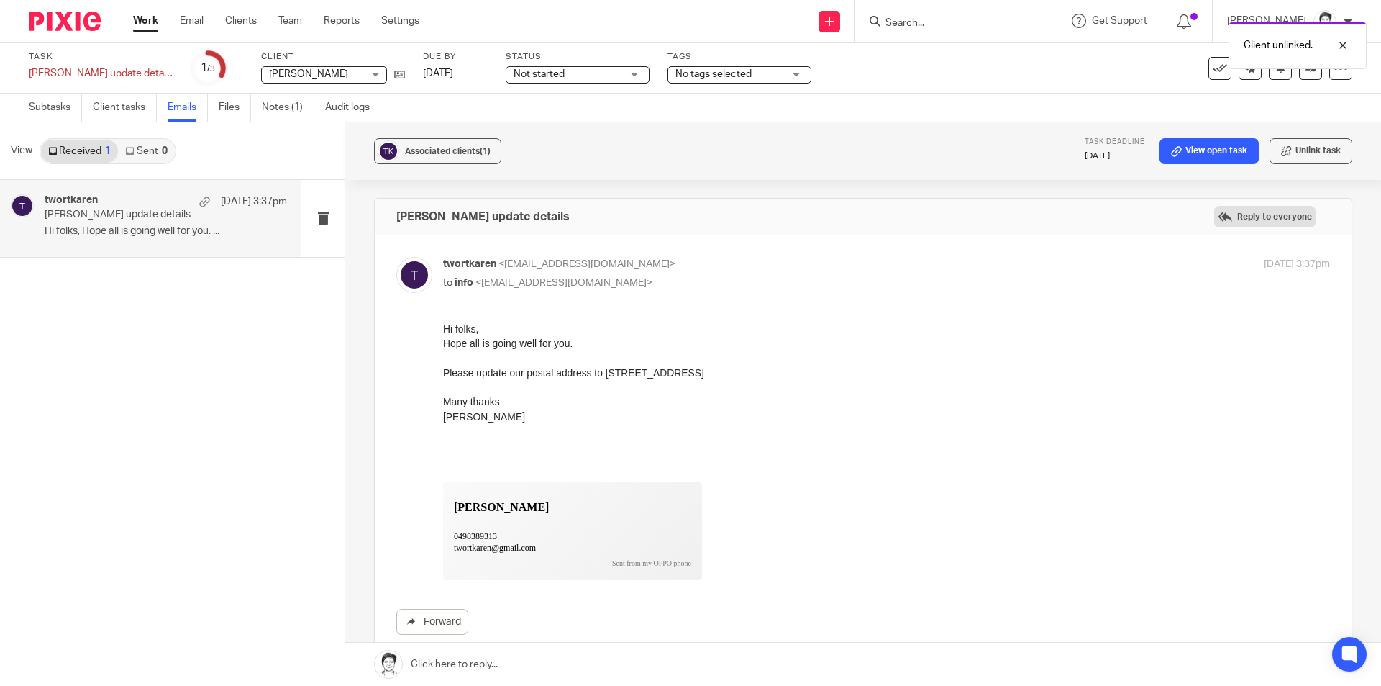
click at [1214, 220] on label "Reply to everyone" at bounding box center [1264, 217] width 101 height 22
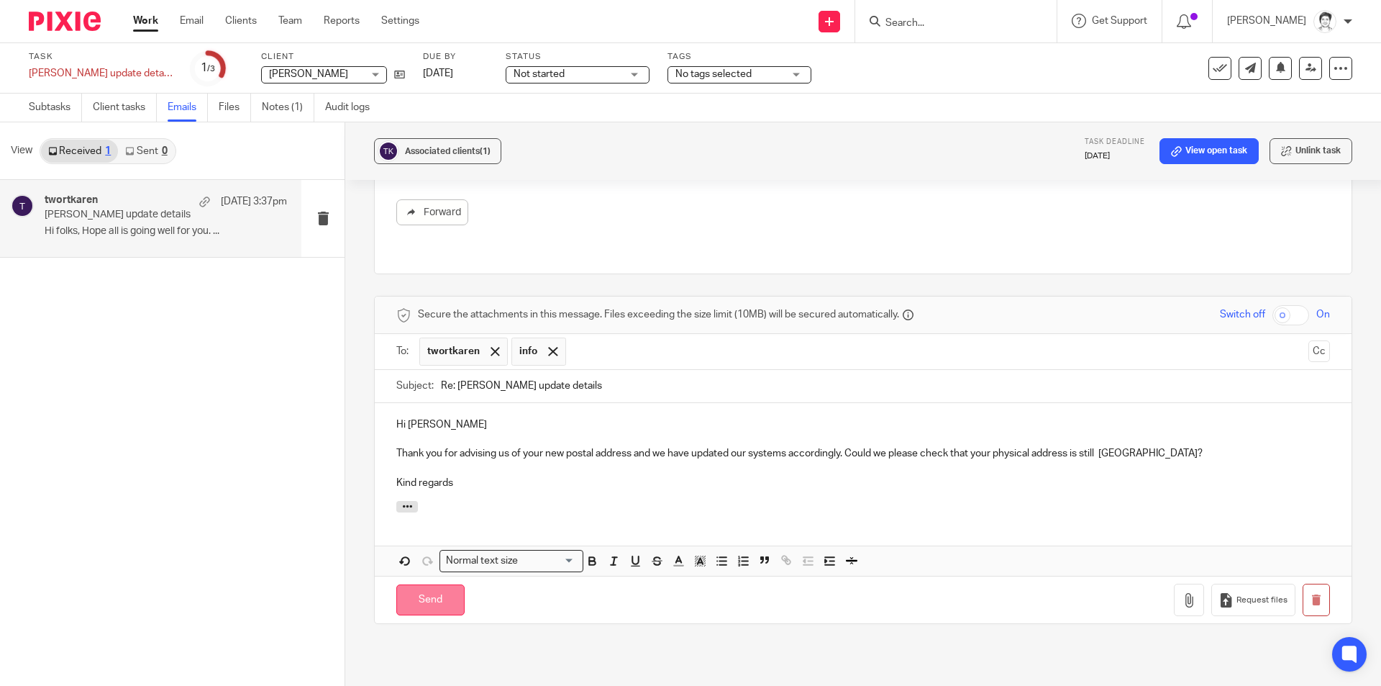
click at [419, 584] on input "Send" at bounding box center [430, 599] width 68 height 31
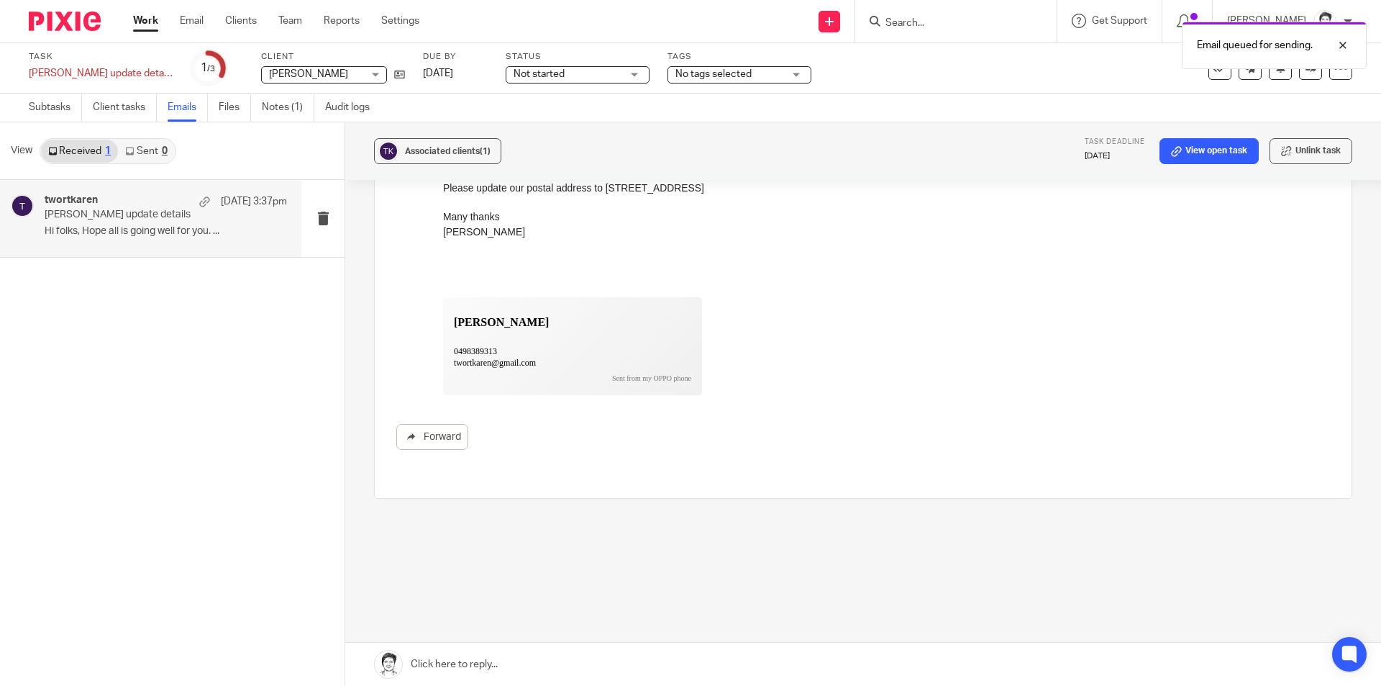
scroll to position [158, 0]
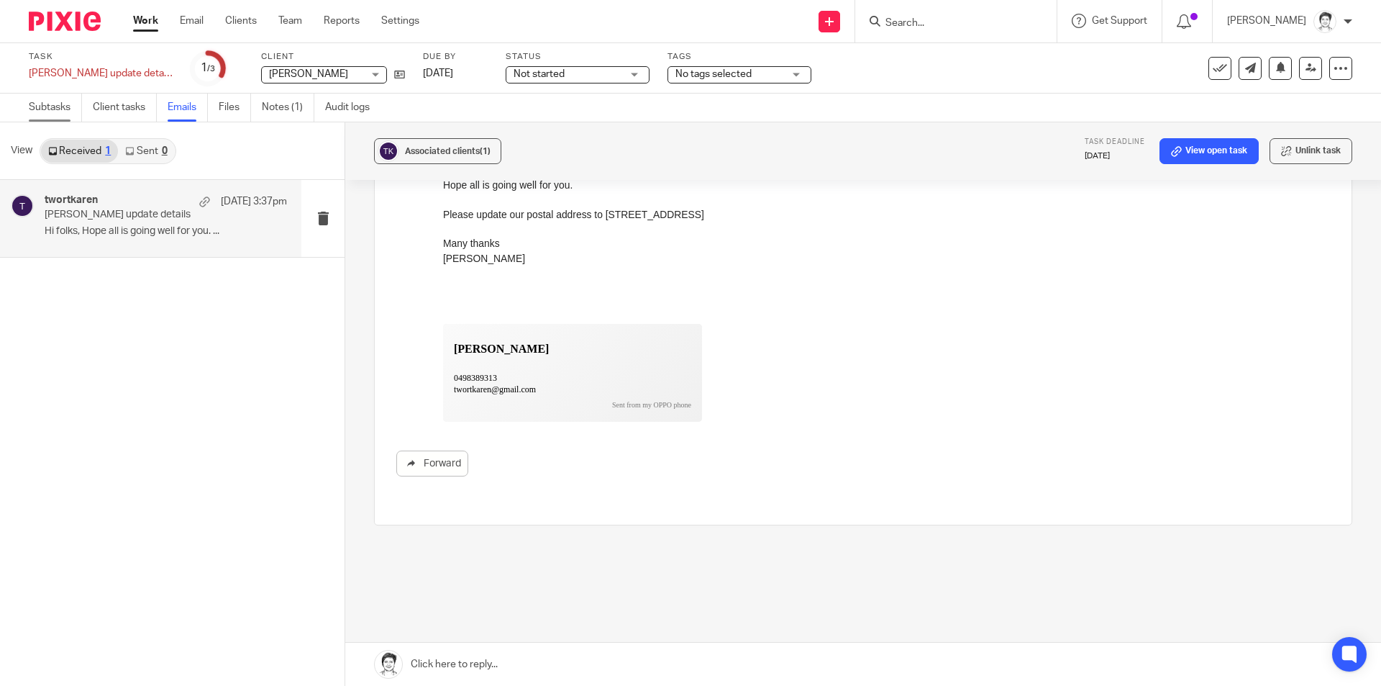
click at [36, 104] on link "Subtasks" at bounding box center [55, 108] width 53 height 28
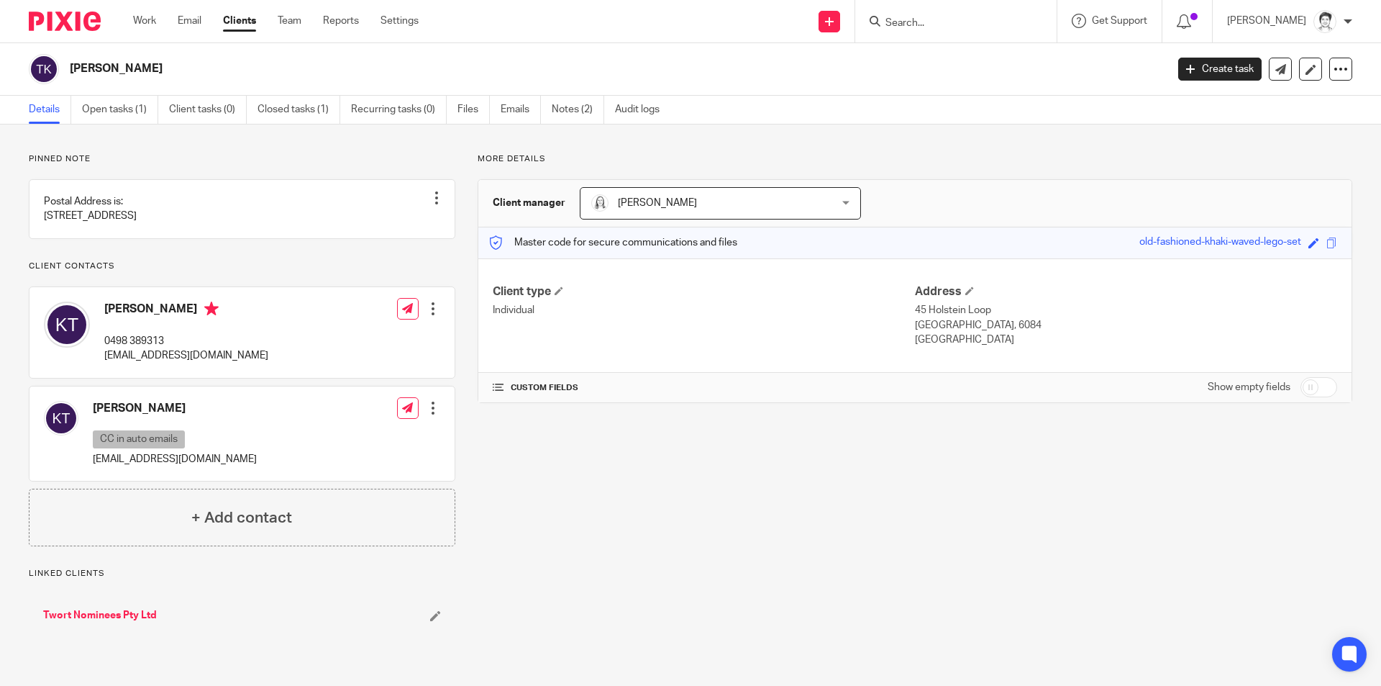
drag, startPoint x: 0, startPoint y: 0, endPoint x: 976, endPoint y: 312, distance: 1024.8
click at [976, 312] on div "Client type Individual Address [STREET_ADDRESS] [GEOGRAPHIC_DATA], [GEOGRAPHIC_…" at bounding box center [914, 315] width 873 height 115
click at [991, 308] on p "45 Holstein Loop" at bounding box center [1126, 310] width 422 height 14
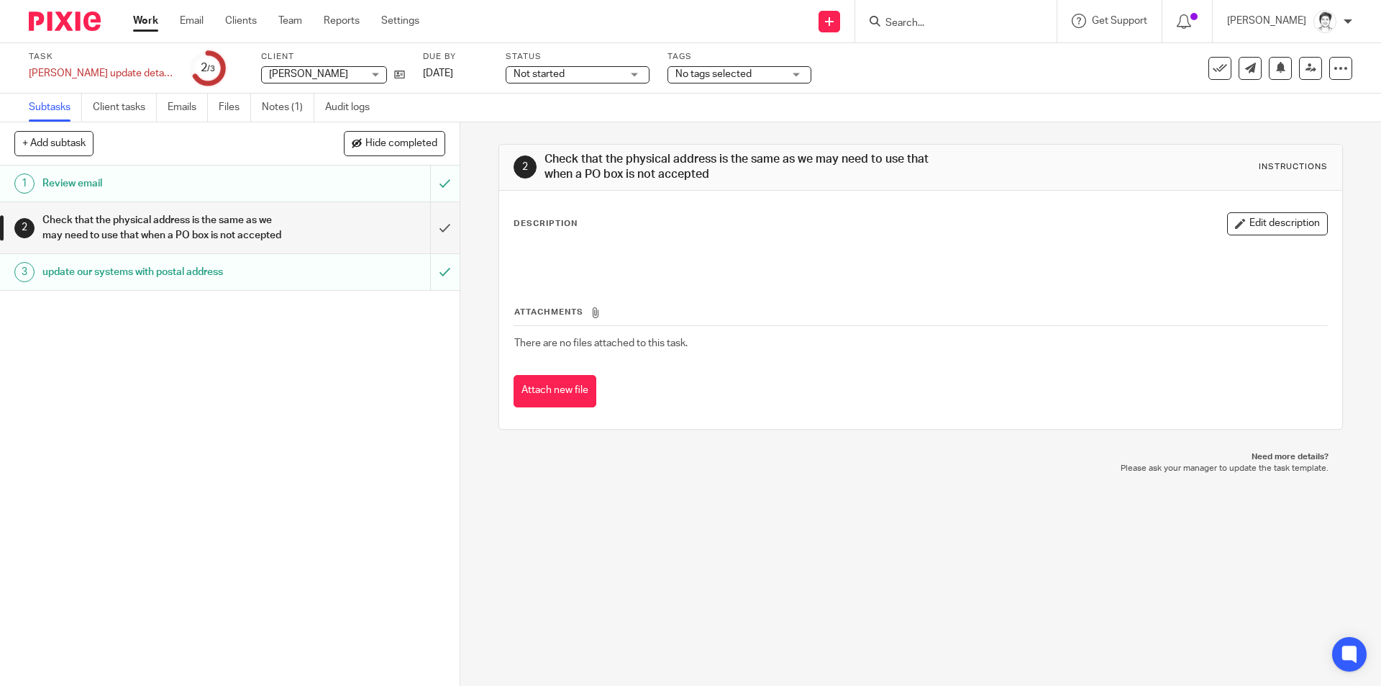
click at [931, 22] on input "Search" at bounding box center [948, 23] width 129 height 13
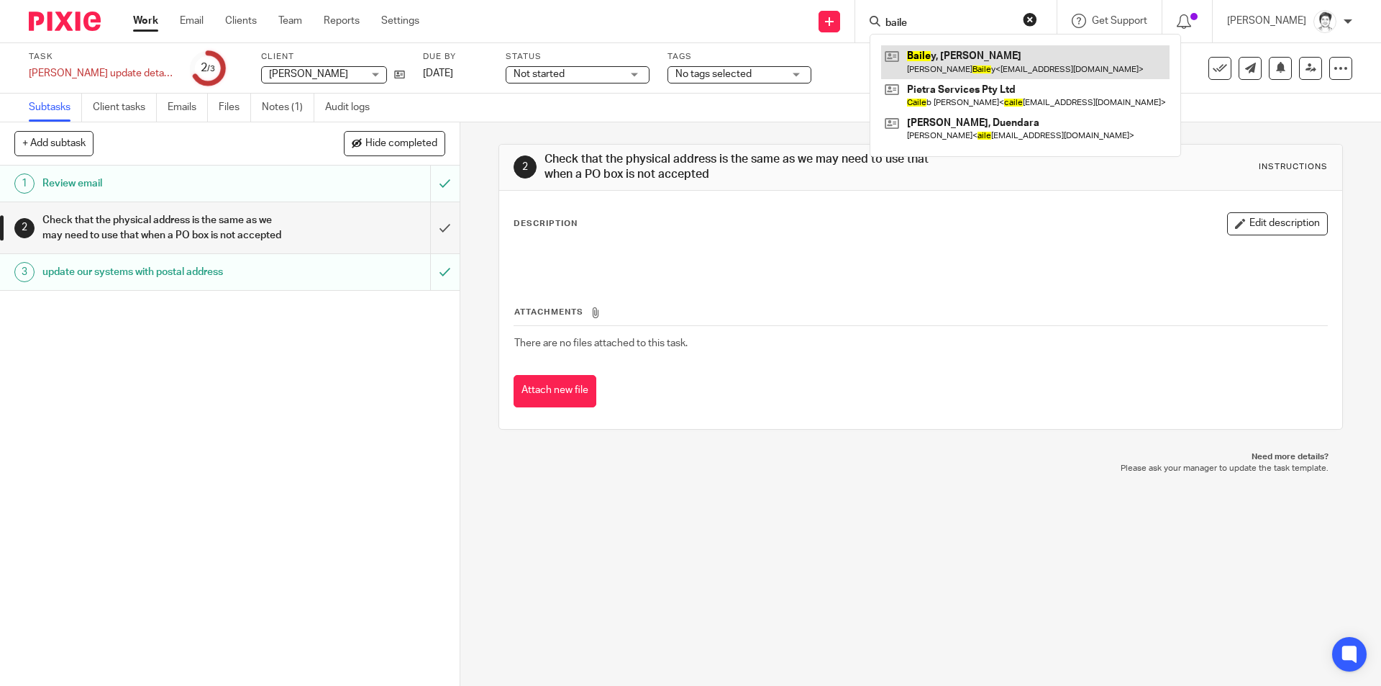
type input "baile"
click at [951, 68] on link at bounding box center [1025, 61] width 288 height 33
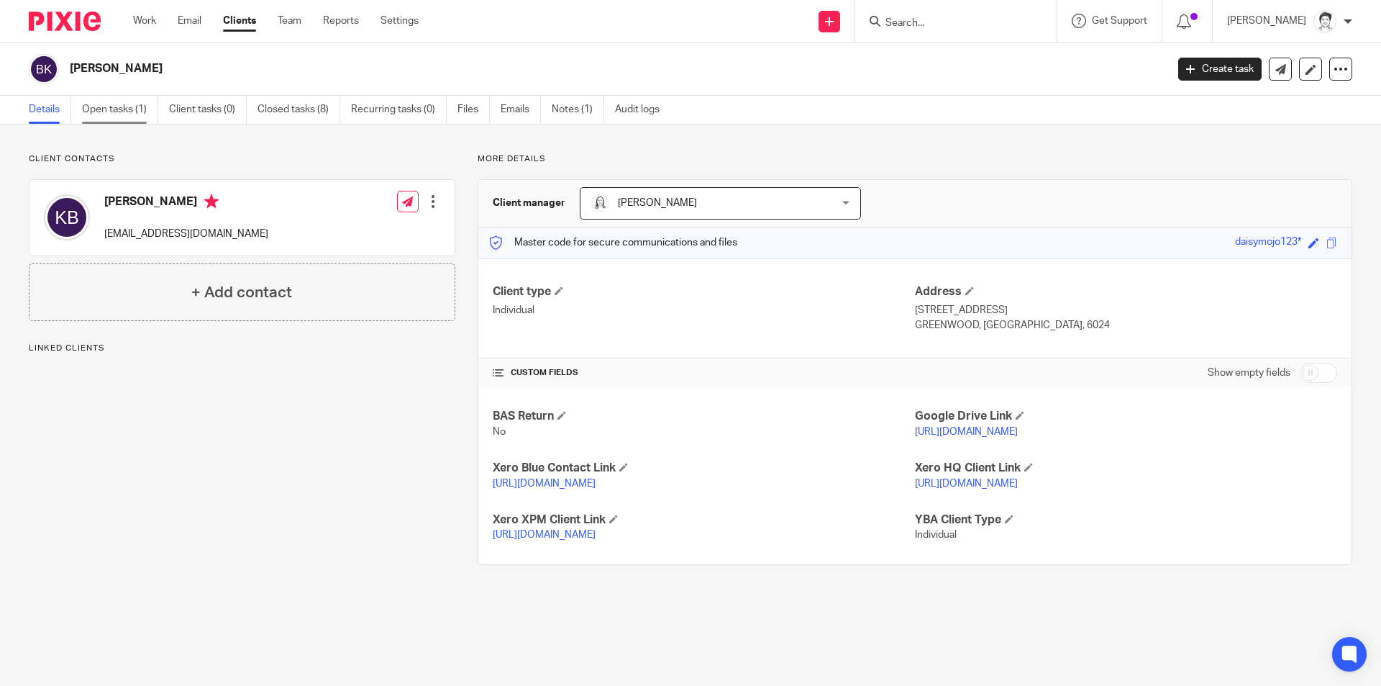
click at [116, 104] on link "Open tasks (1)" at bounding box center [120, 110] width 76 height 28
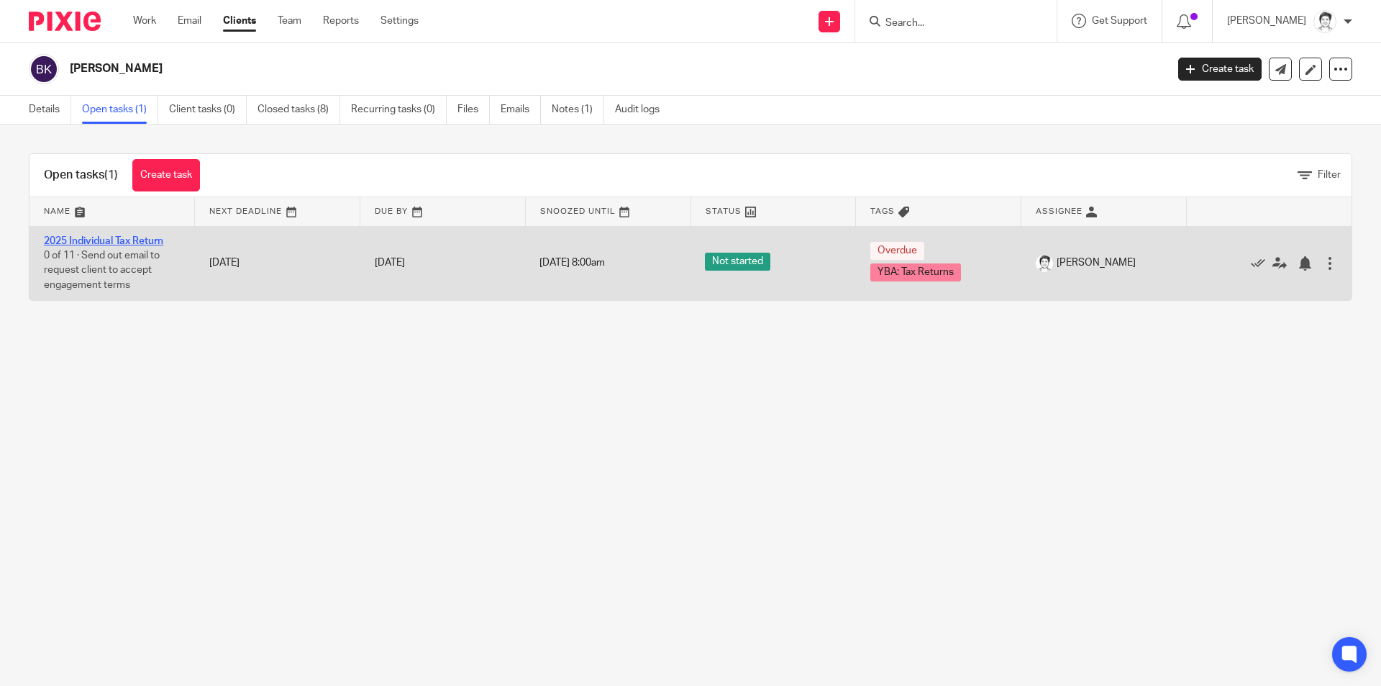
click at [124, 240] on link "2025 Individual Tax Return" at bounding box center [103, 241] width 119 height 10
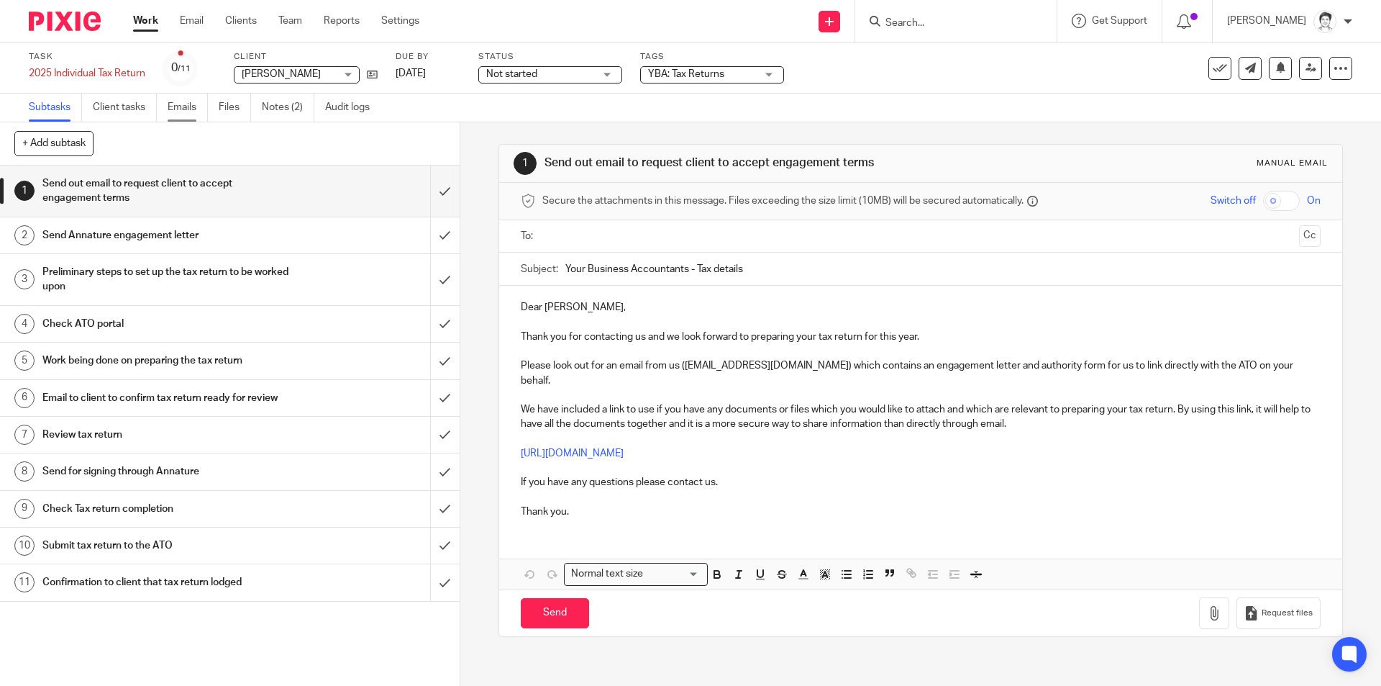
click at [184, 108] on link "Emails" at bounding box center [188, 108] width 40 height 28
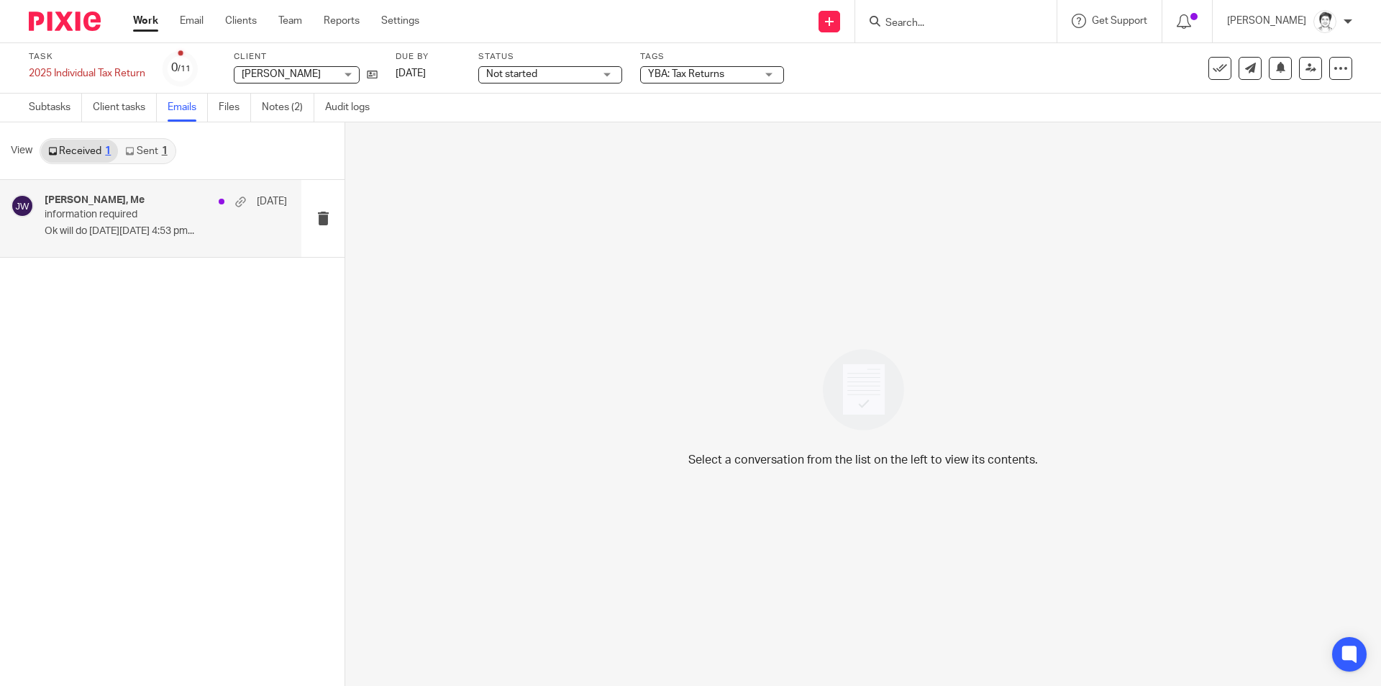
click at [135, 225] on p "Ok will do [DATE][DATE] 4:53 pm..." at bounding box center [166, 231] width 242 height 12
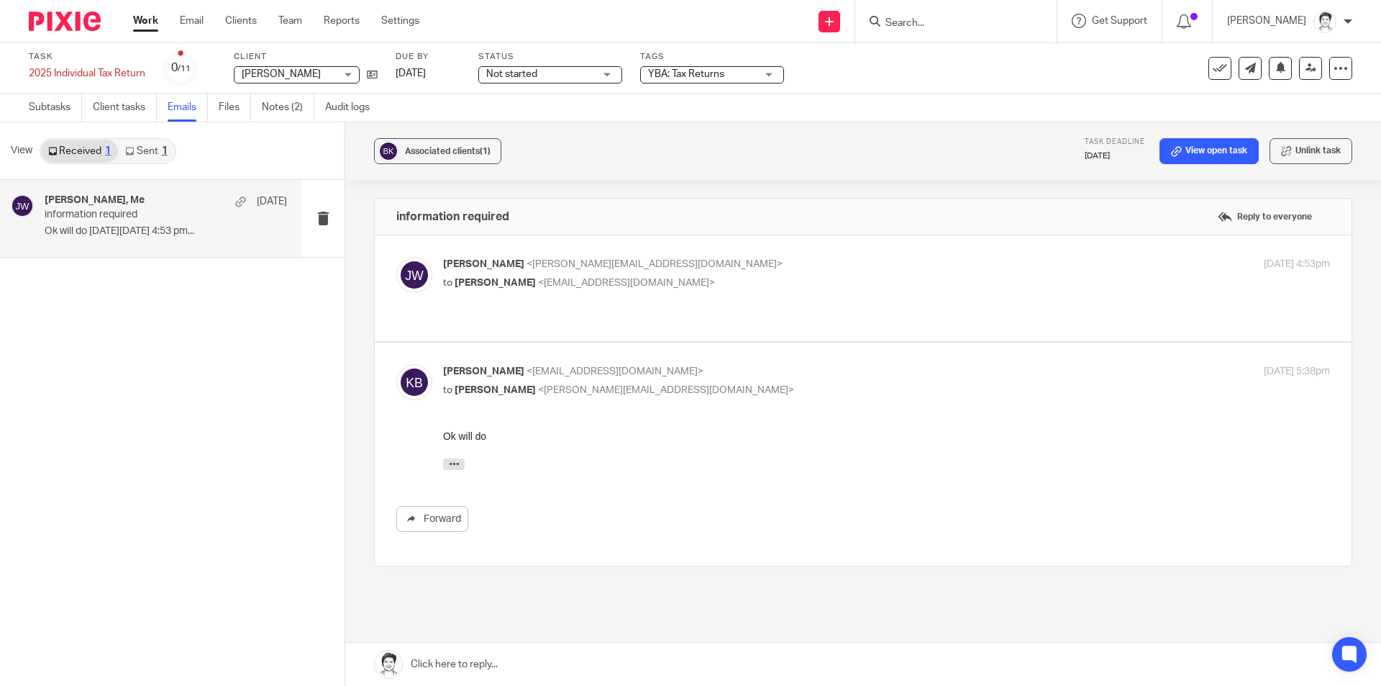
click at [578, 270] on p "Julie Wainwright <julie@ybaccountants.com.au>" at bounding box center [738, 264] width 591 height 15
checkbox input "true"
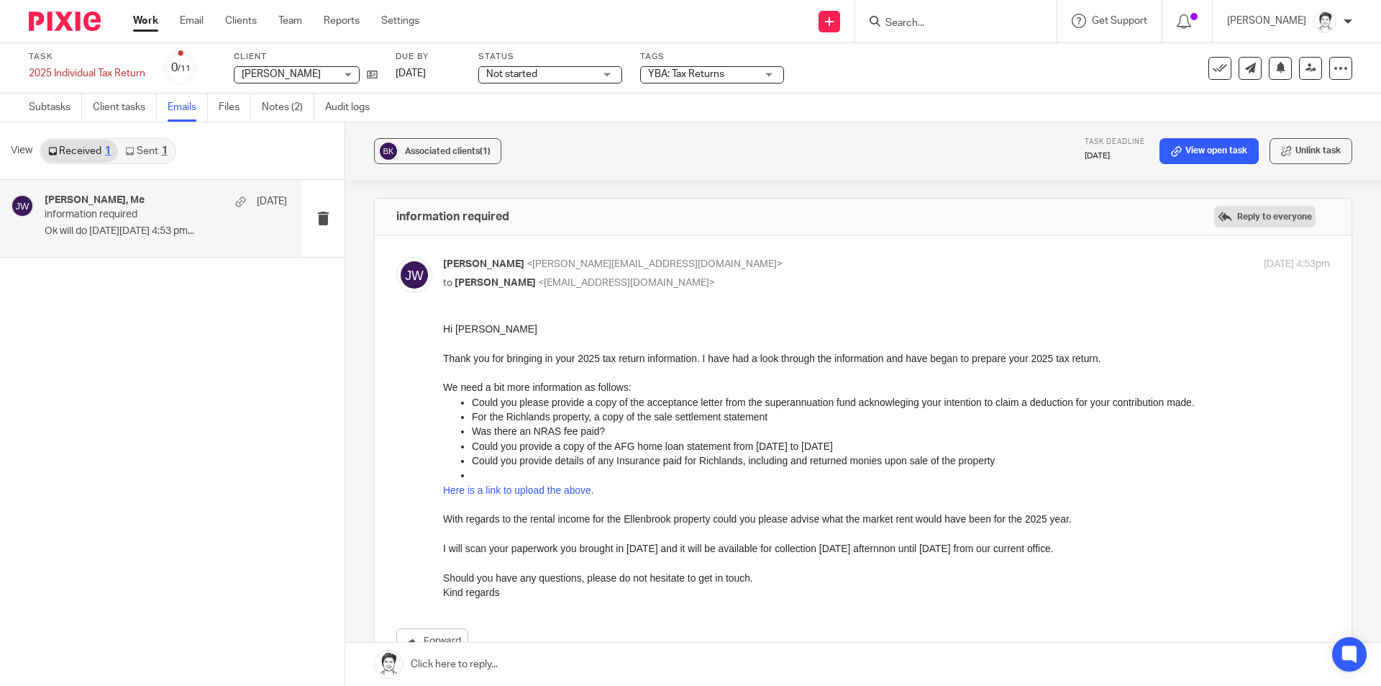
click at [1214, 221] on label "Reply to everyone" at bounding box center [1264, 217] width 101 height 22
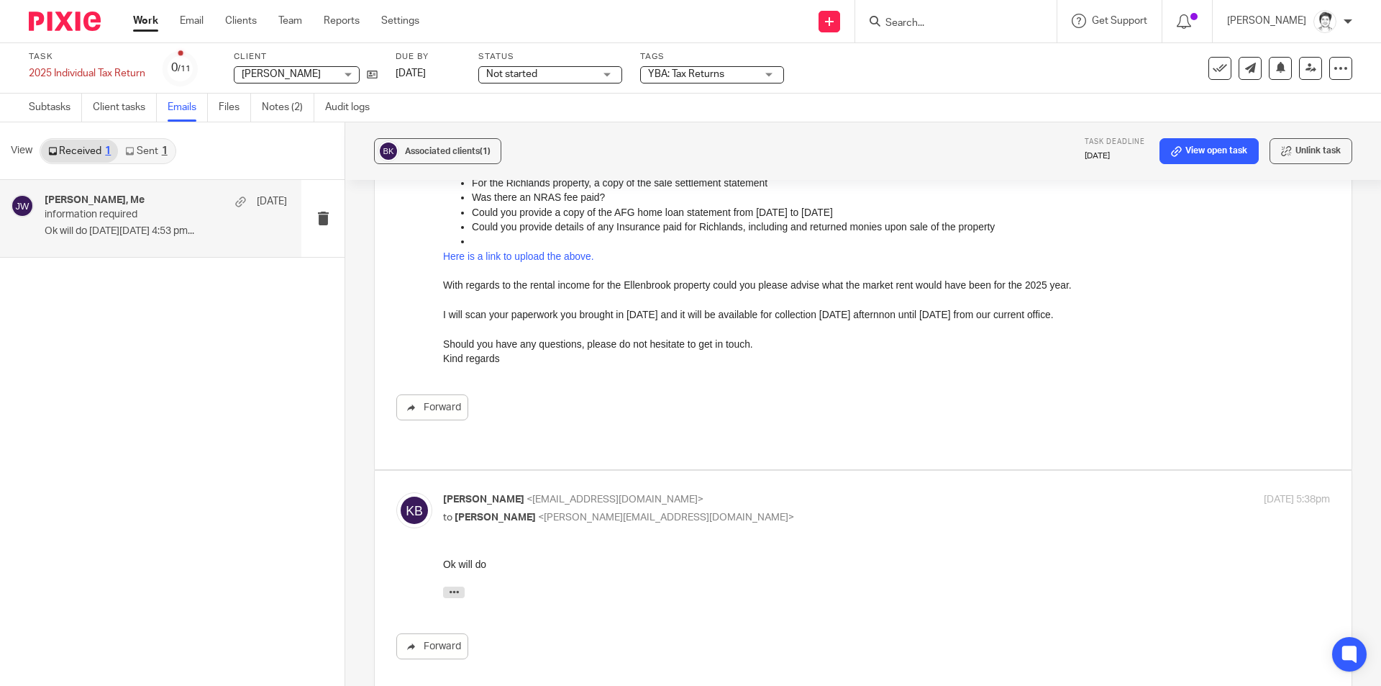
scroll to position [18, 0]
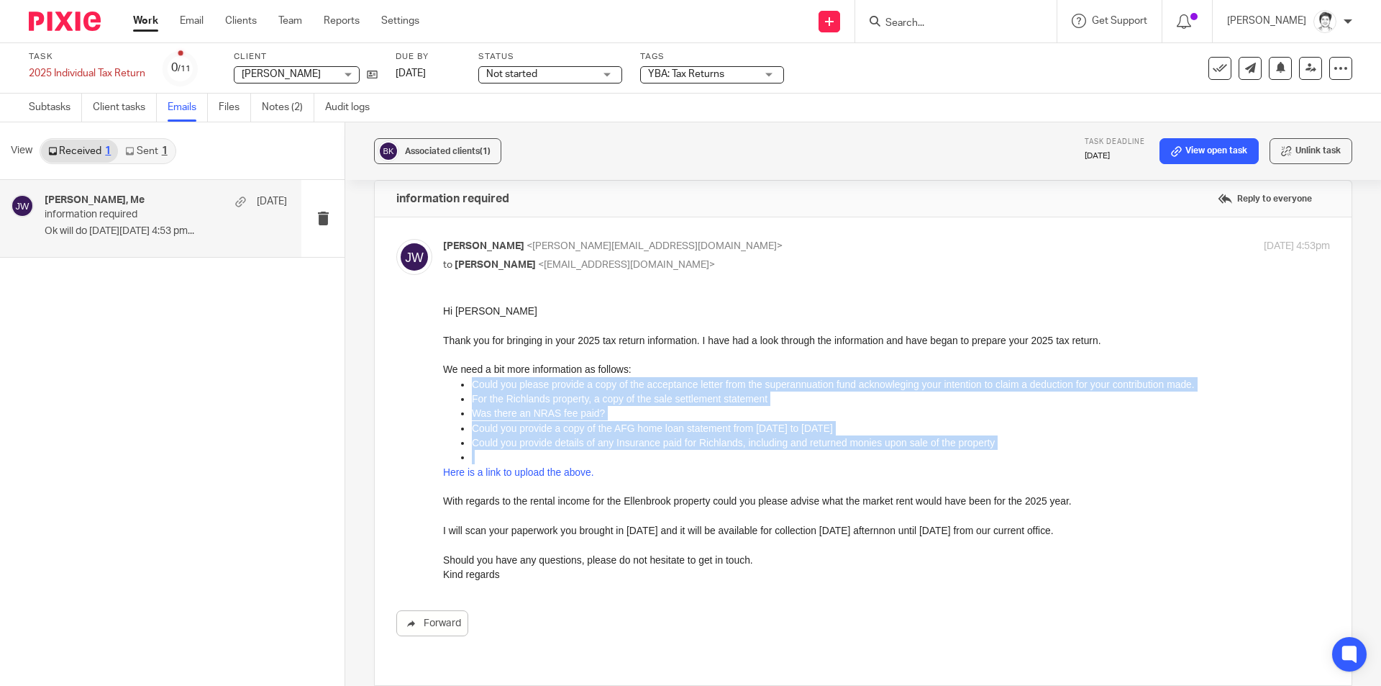
drag, startPoint x: 469, startPoint y: 385, endPoint x: 577, endPoint y: 432, distance: 117.9
click at [706, 456] on ul "Could you please provide a copy of the acceptance letter from the superannuatio…" at bounding box center [886, 421] width 887 height 88
copy ul "Could you please provide a copy of the acceptance letter from the superannuatio…"
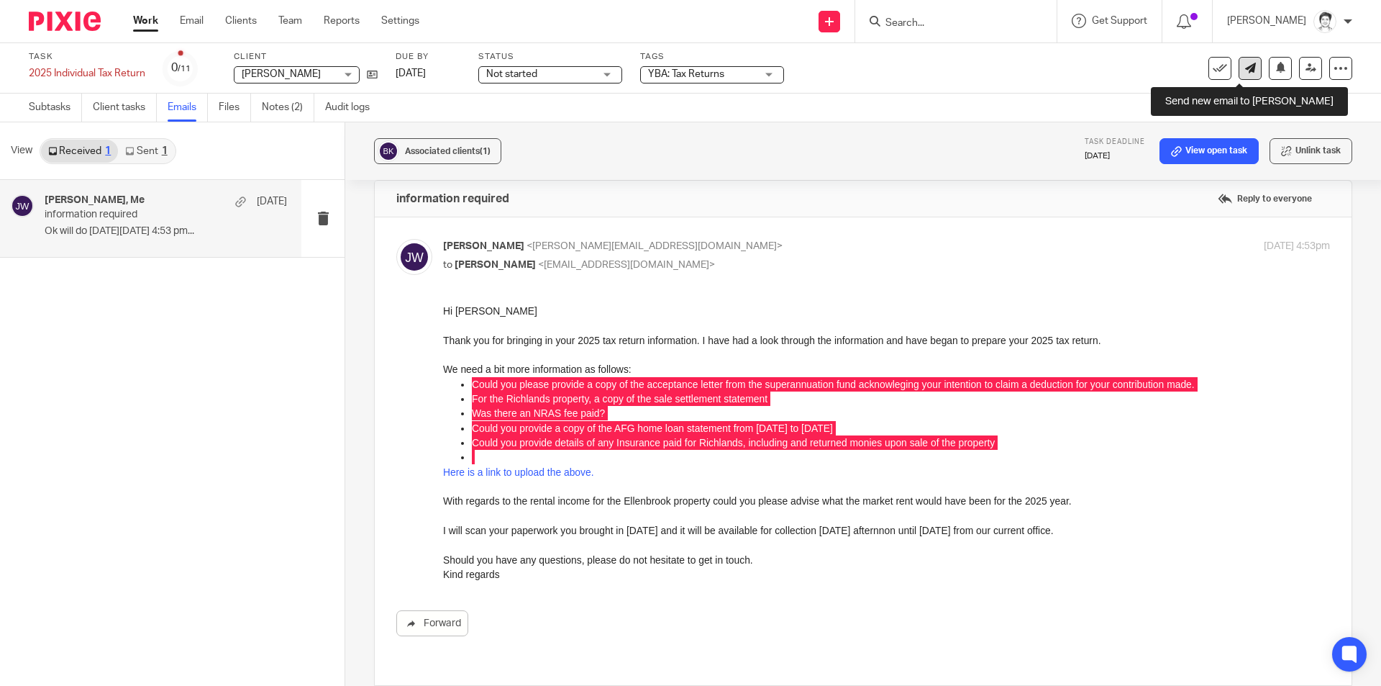
click at [1247, 63] on link at bounding box center [1250, 68] width 23 height 23
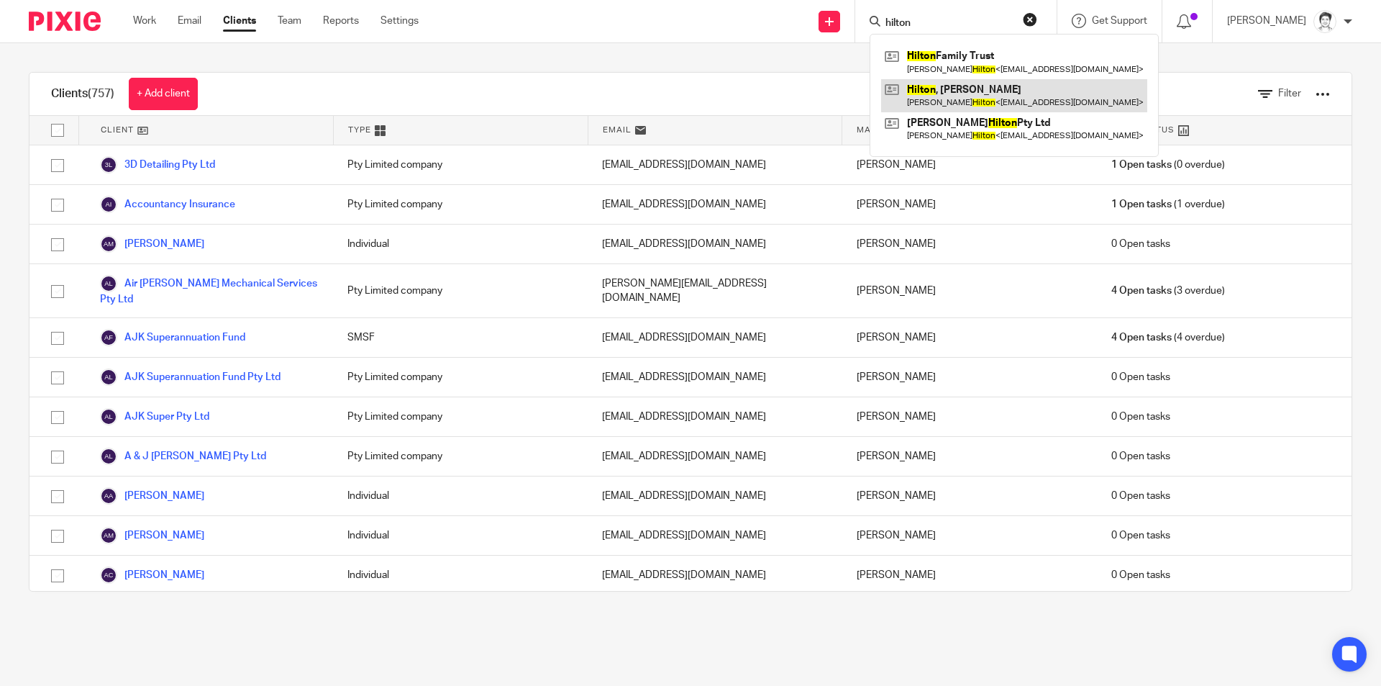
type input "hilton"
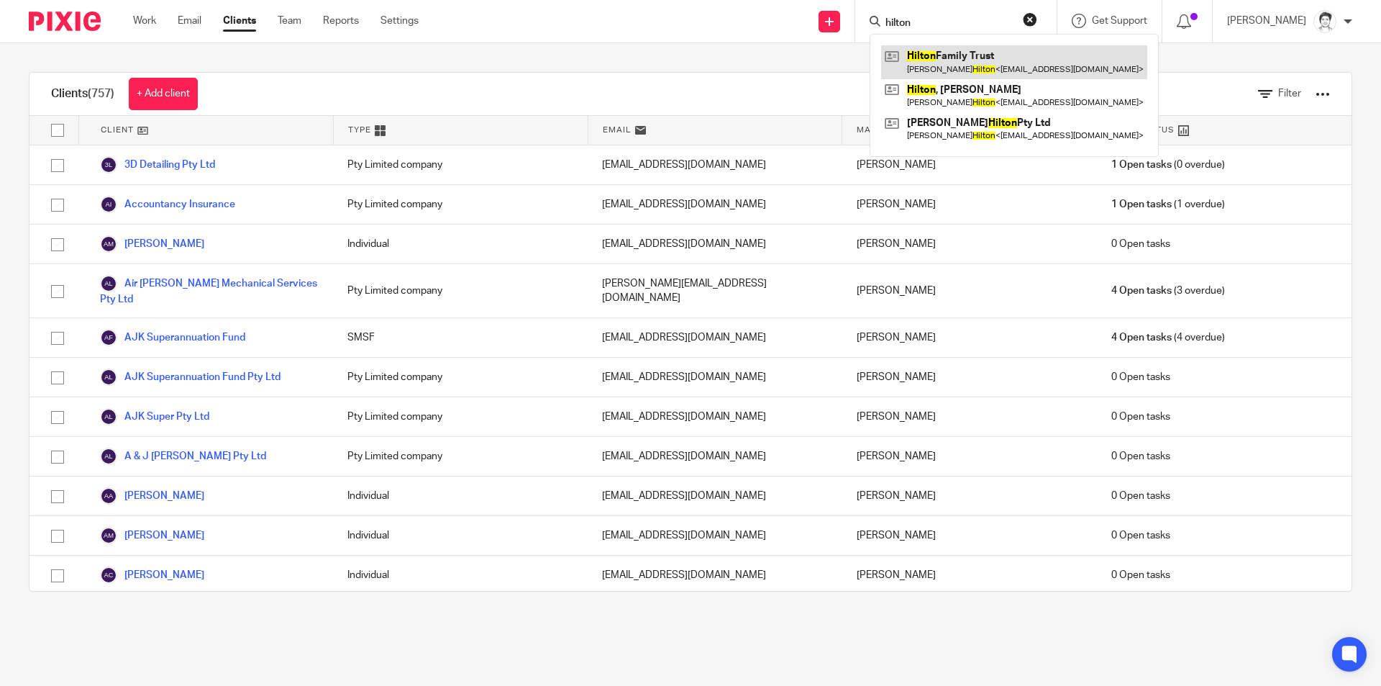
click at [924, 55] on link at bounding box center [1014, 61] width 266 height 33
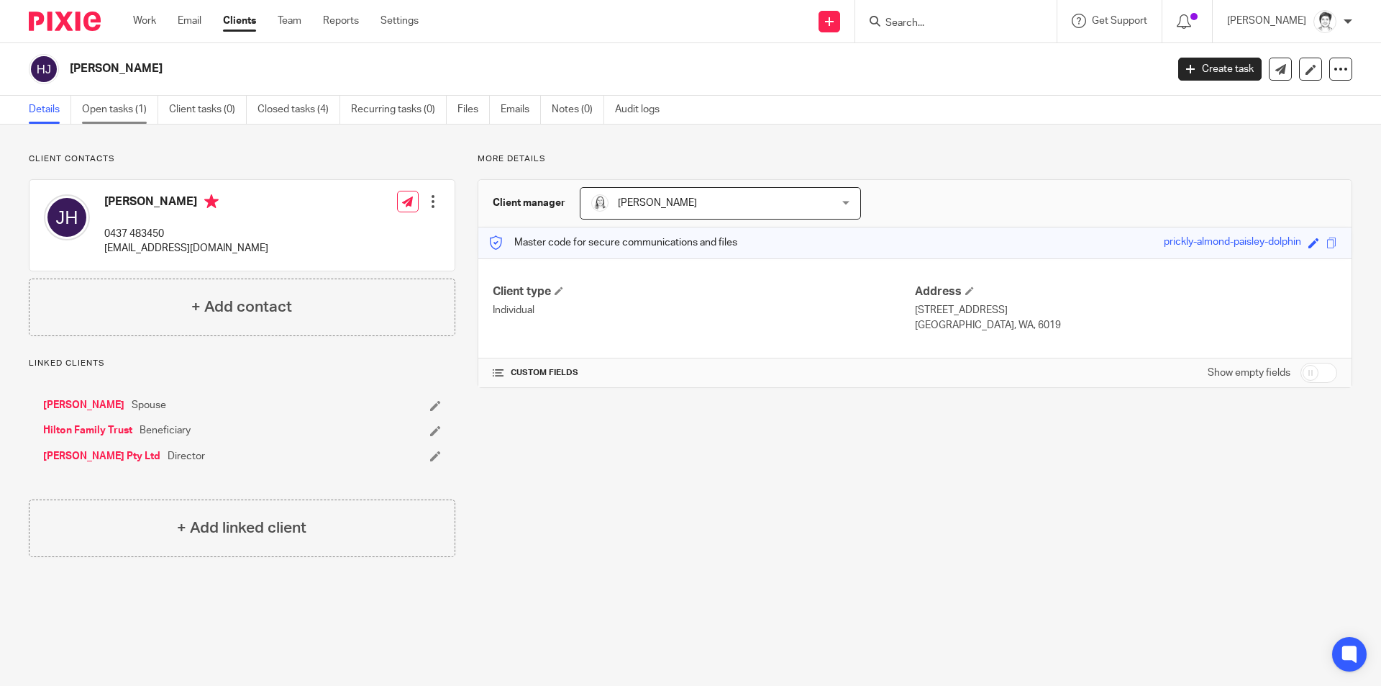
click at [107, 112] on link "Open tasks (1)" at bounding box center [120, 110] width 76 height 28
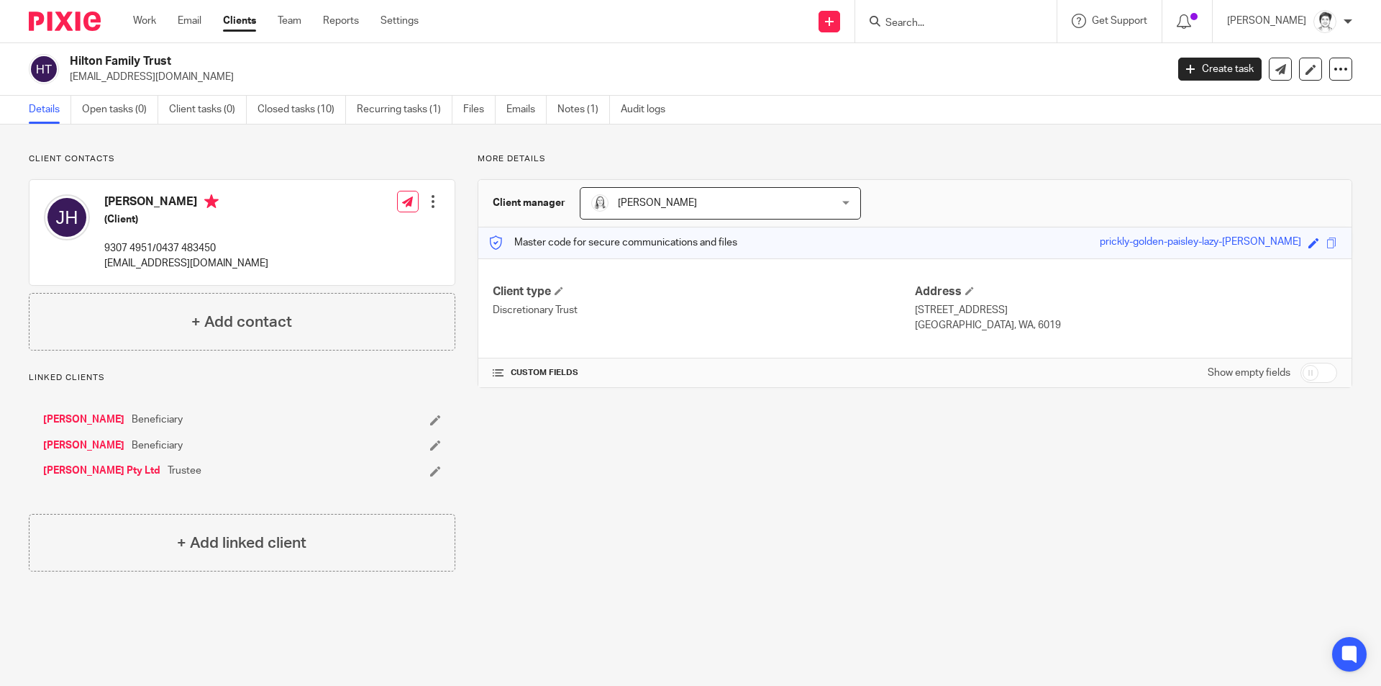
click at [60, 442] on link "[PERSON_NAME]" at bounding box center [83, 445] width 81 height 14
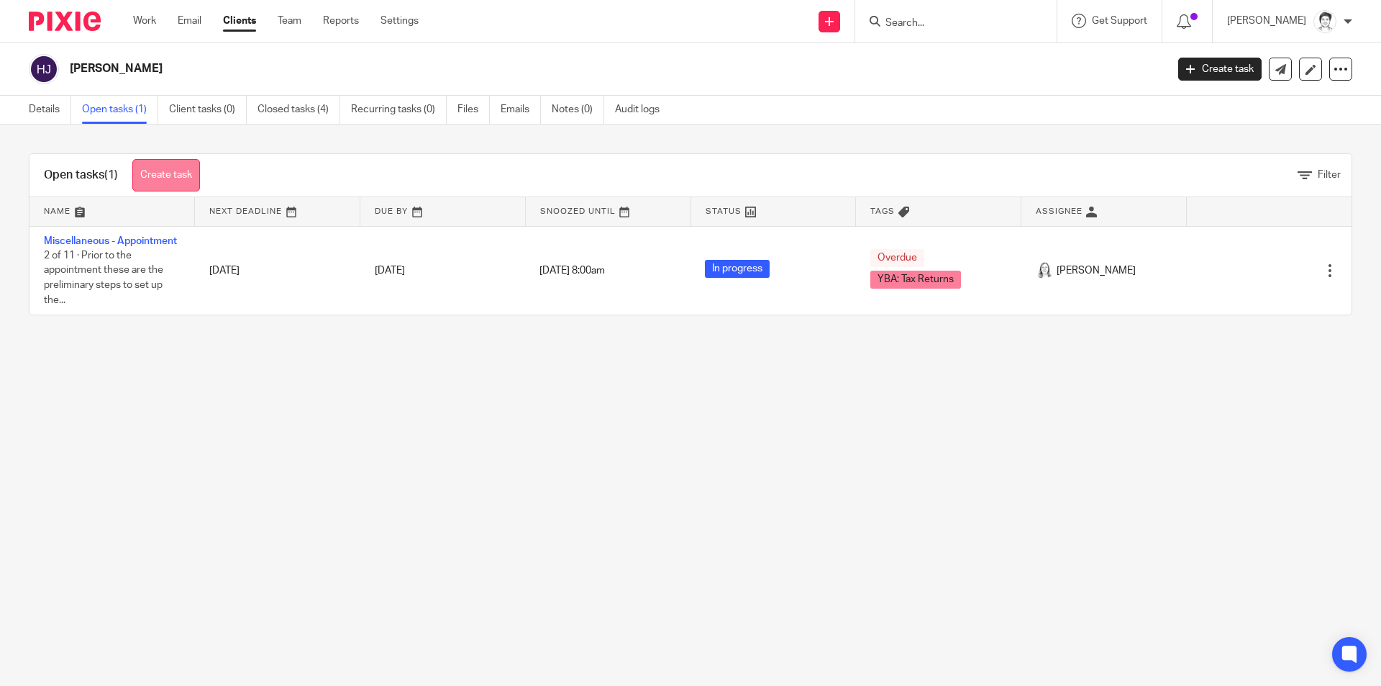
click at [160, 176] on link "Create task" at bounding box center [166, 175] width 68 height 32
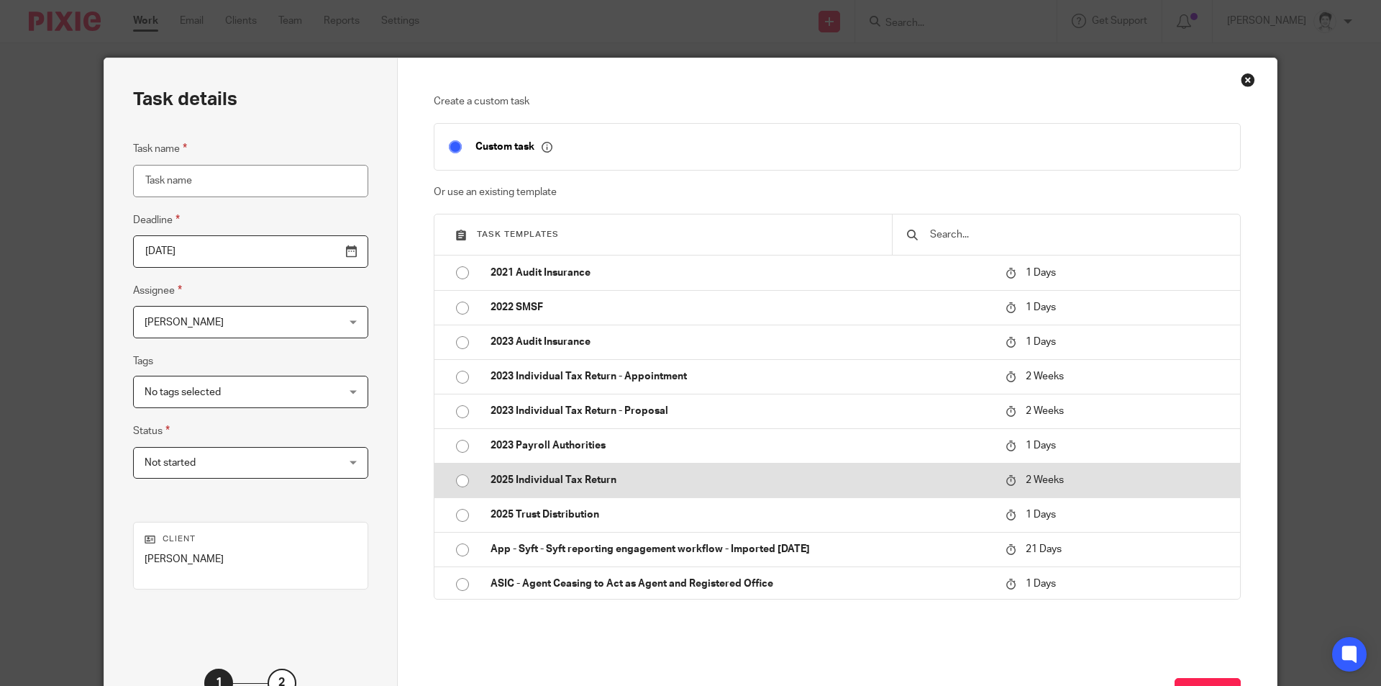
click at [541, 481] on p "2025 Individual Tax Return" at bounding box center [741, 480] width 501 height 14
type input "[DATE]"
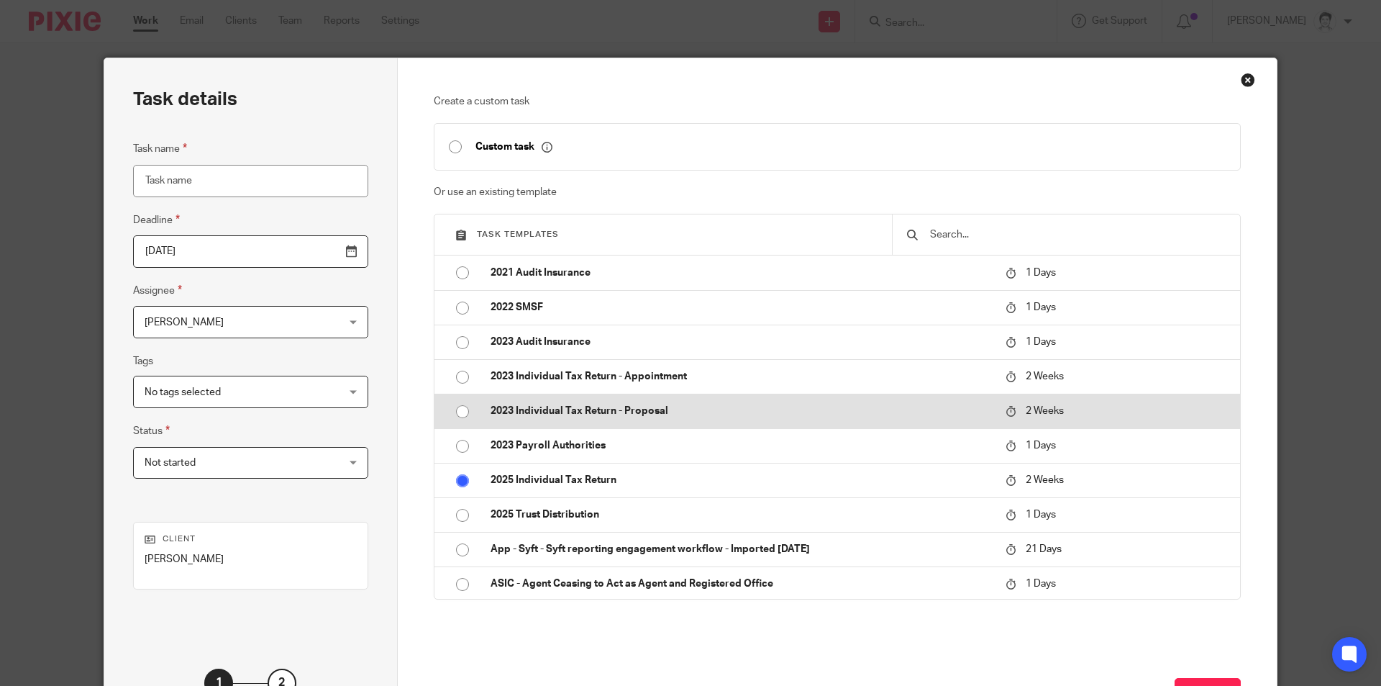
type input "2025 Individual Tax Return"
checkbox input "false"
radio input "true"
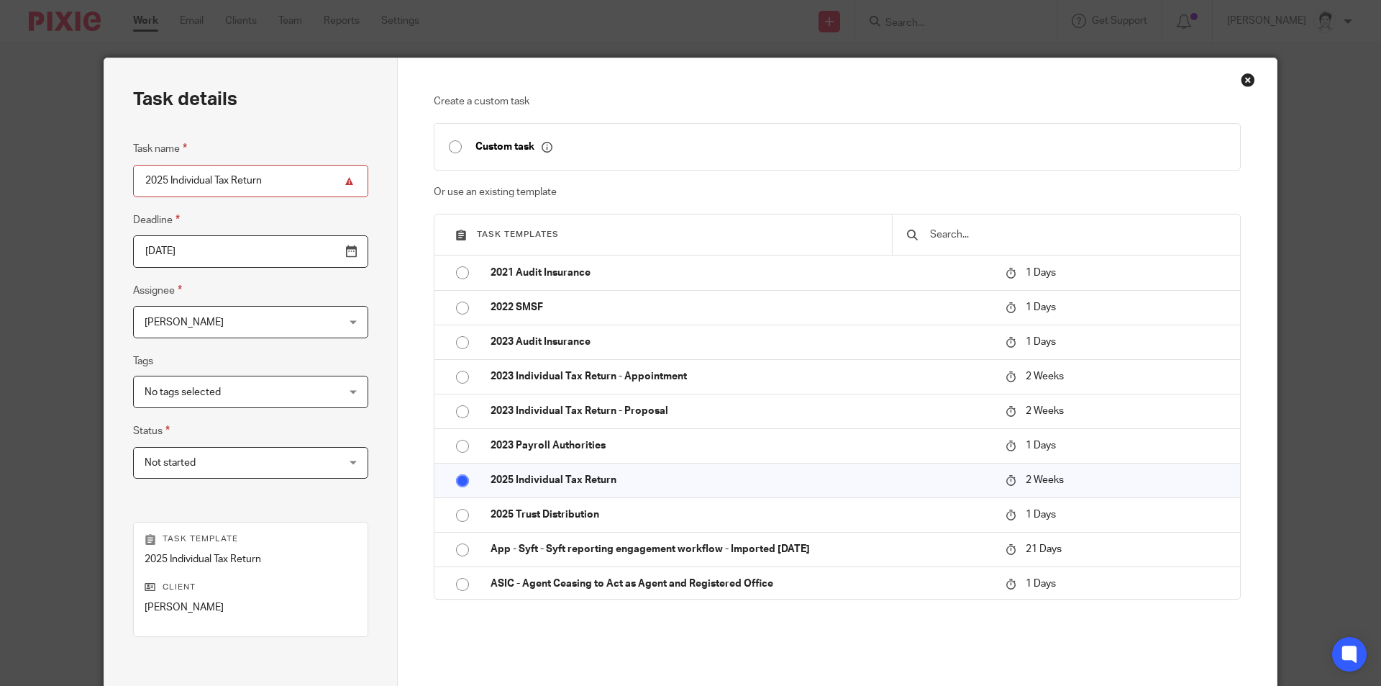
drag, startPoint x: 235, startPoint y: 326, endPoint x: 224, endPoint y: 330, distance: 11.6
click at [236, 326] on span "[PERSON_NAME]" at bounding box center [234, 321] width 178 height 30
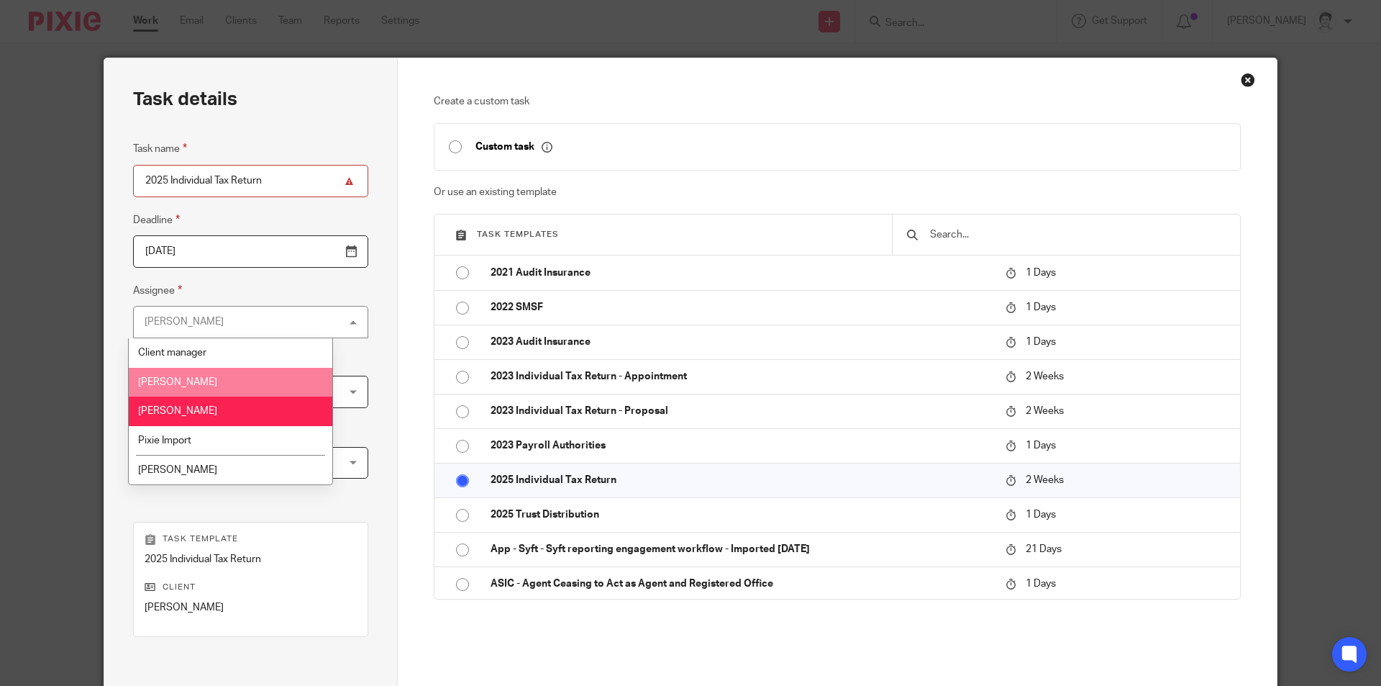
click at [199, 378] on span "[PERSON_NAME]" at bounding box center [177, 382] width 79 height 10
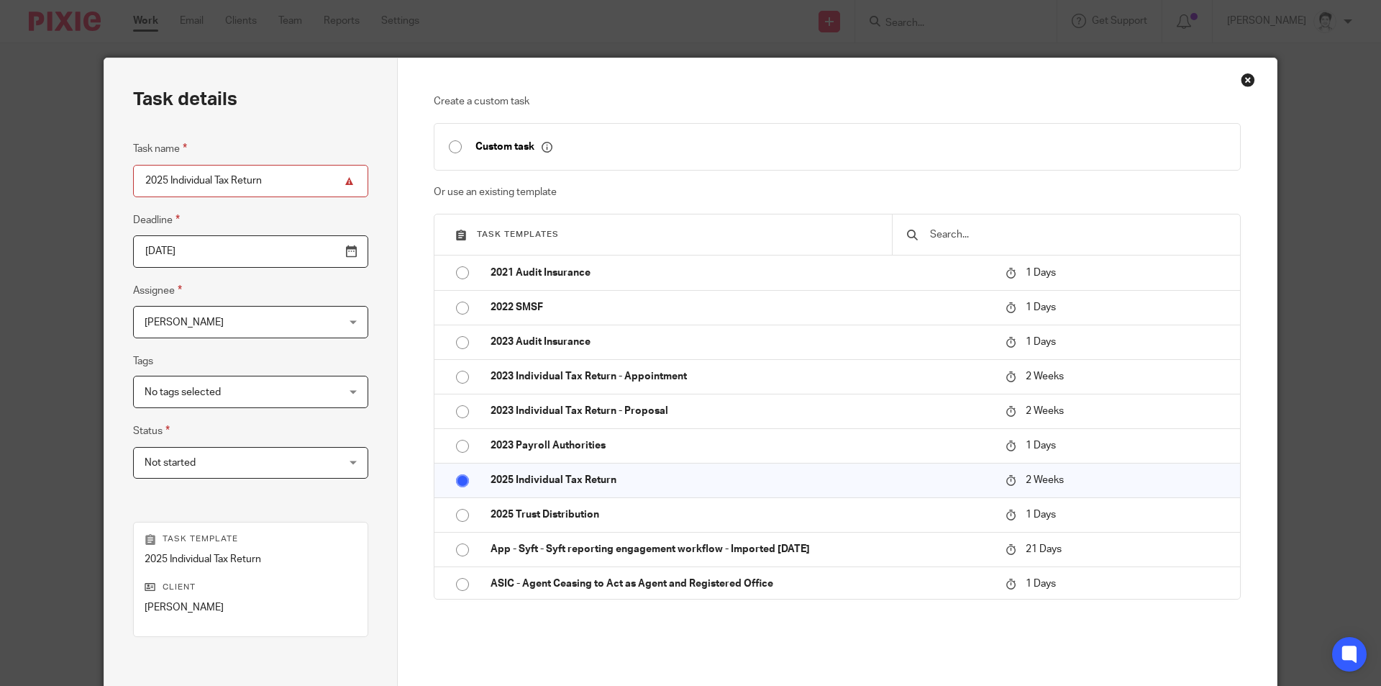
click at [322, 256] on input "[DATE]" at bounding box center [250, 251] width 235 height 32
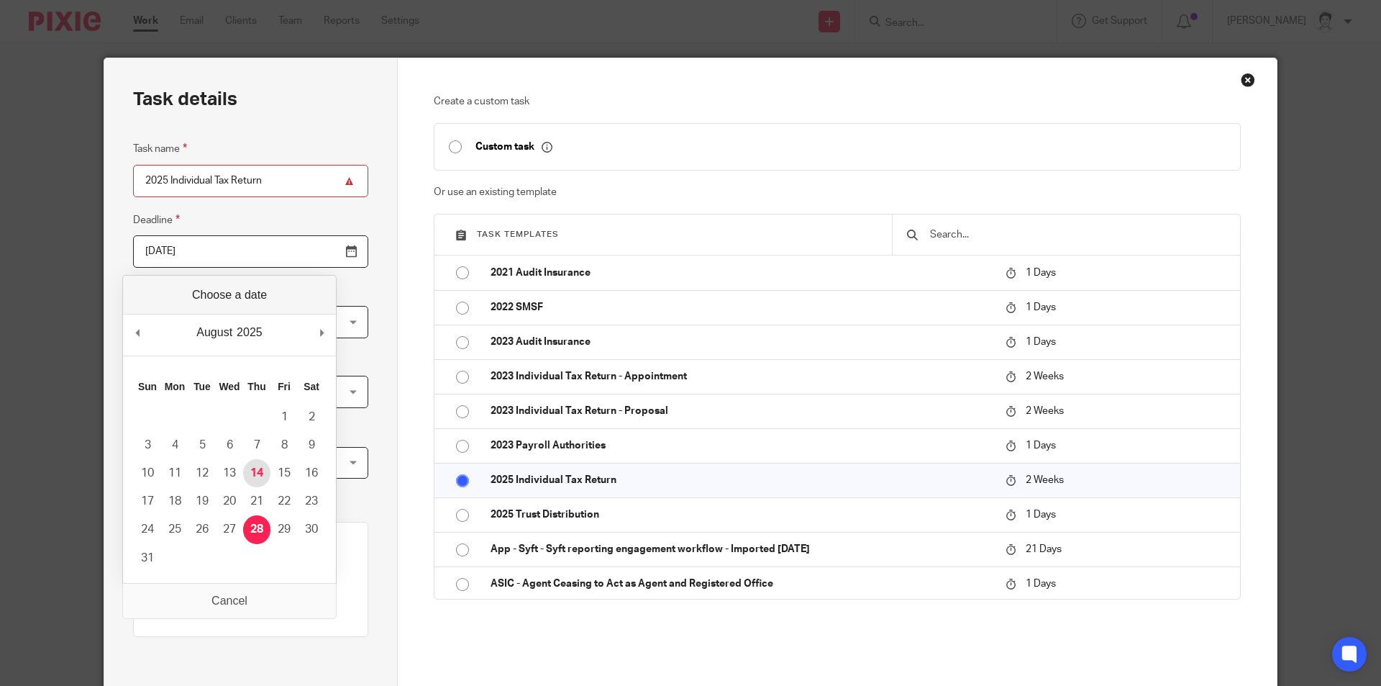
type input "[DATE]"
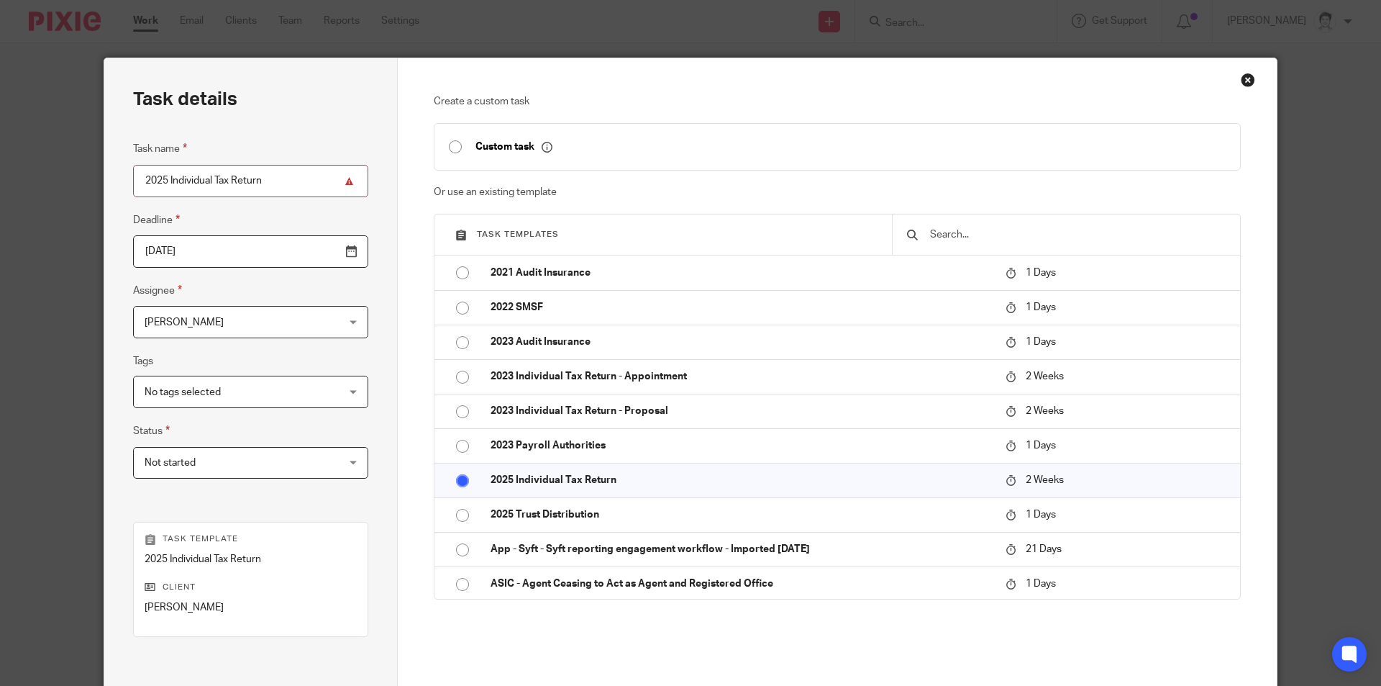
click at [272, 185] on input "2025 Individual Tax Return" at bounding box center [250, 181] width 235 height 32
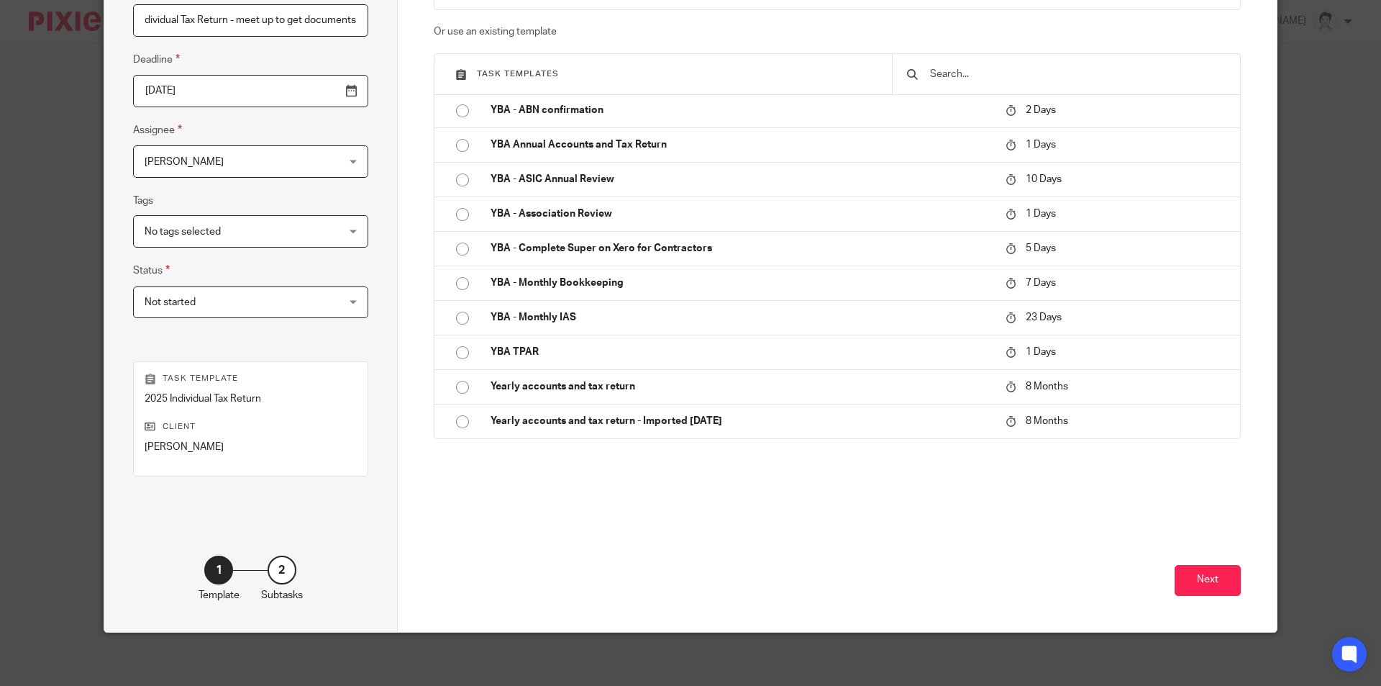
scroll to position [165, 0]
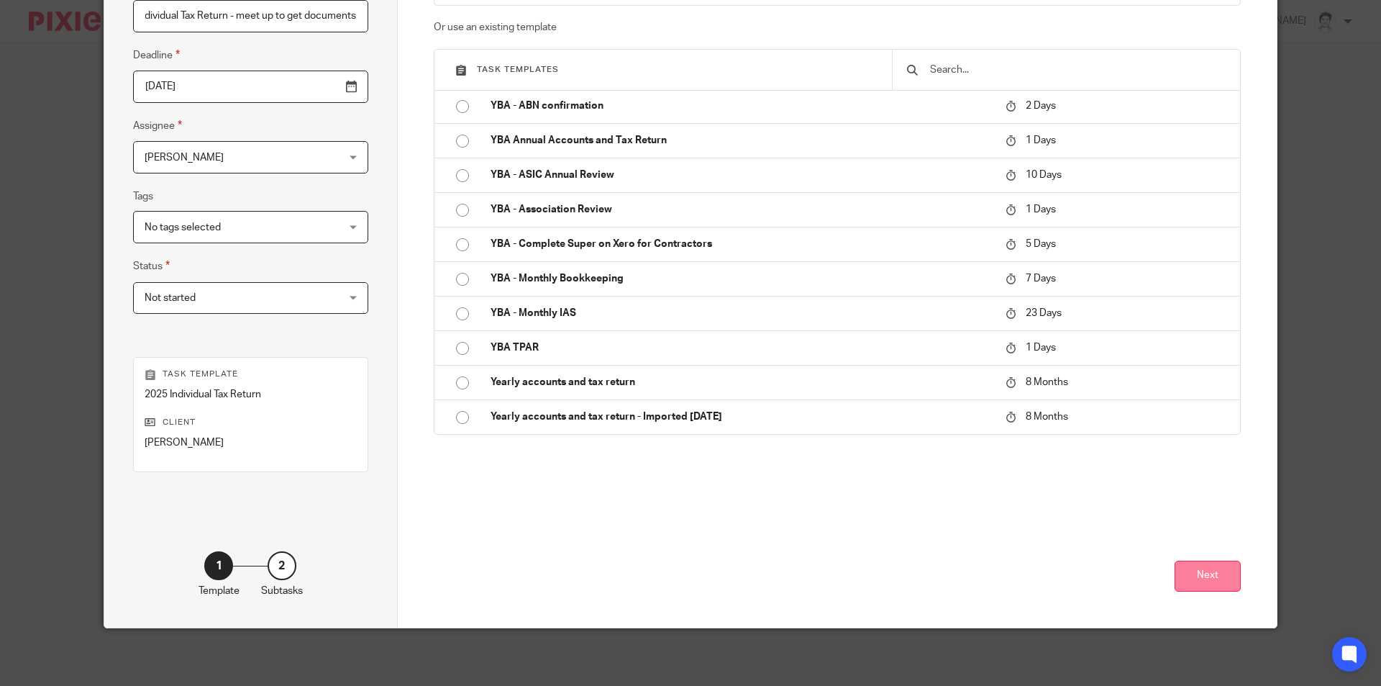
type input "2025 Individual Tax Return - meet up to get documents"
click at [1196, 571] on button "Next" at bounding box center [1208, 575] width 66 height 31
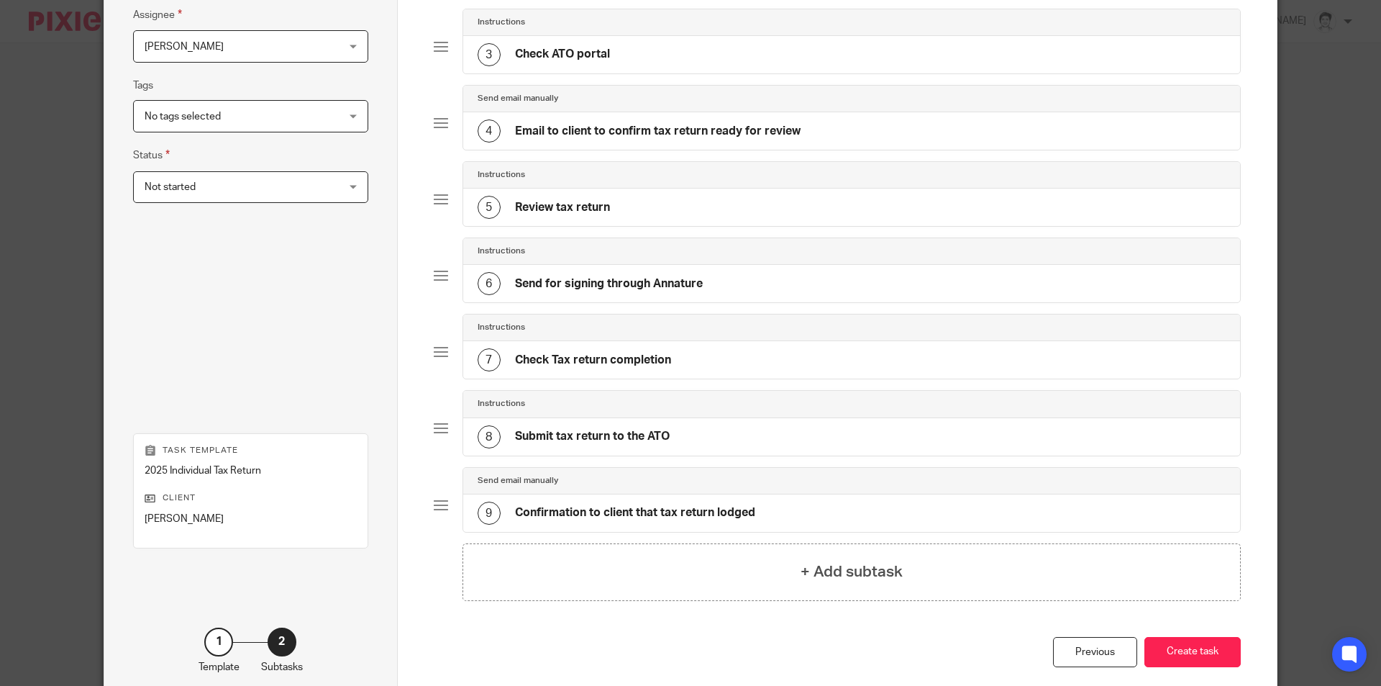
scroll to position [351, 0]
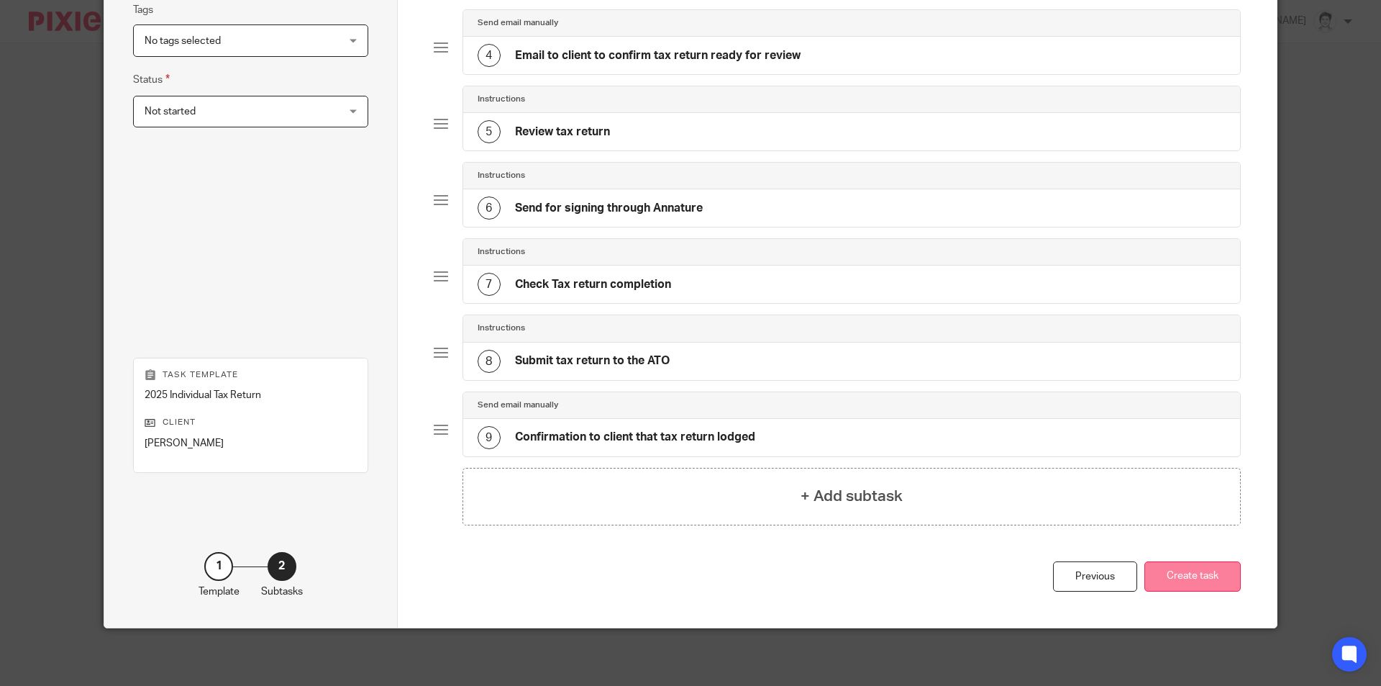
click at [1182, 588] on button "Create task" at bounding box center [1192, 576] width 96 height 31
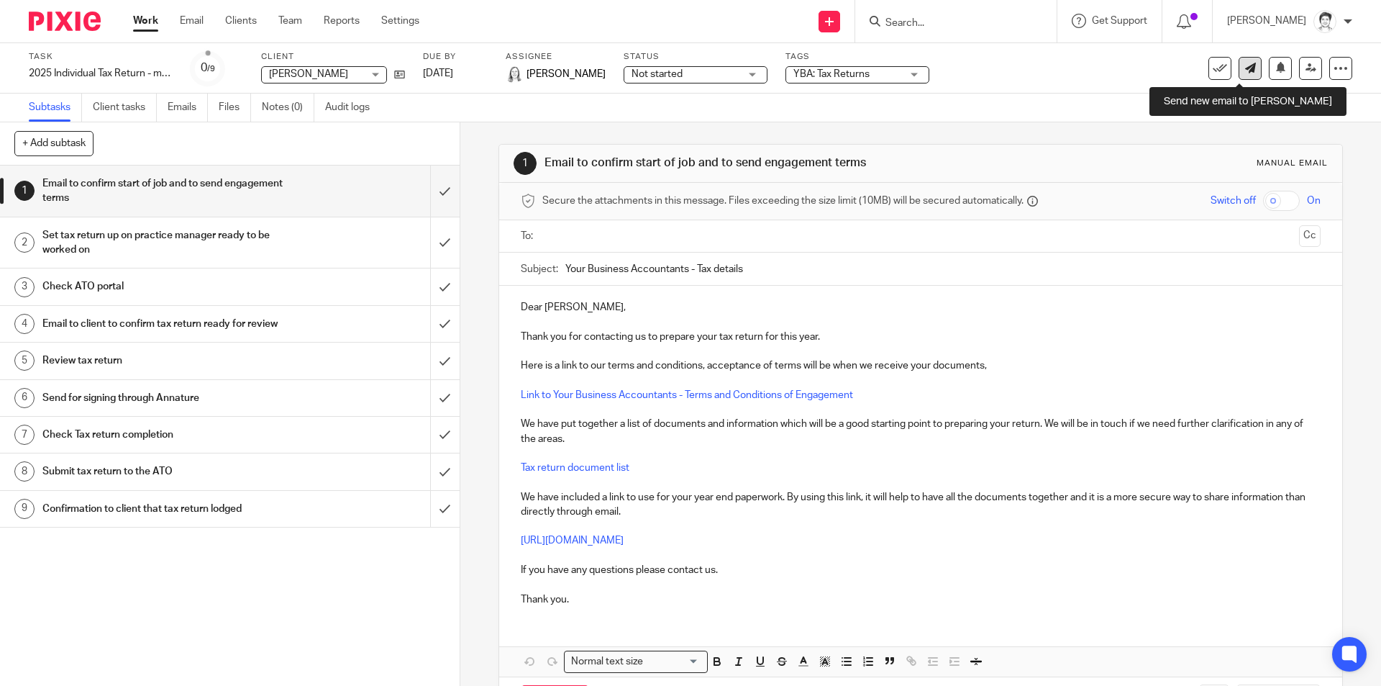
click at [1245, 68] on icon at bounding box center [1250, 68] width 11 height 11
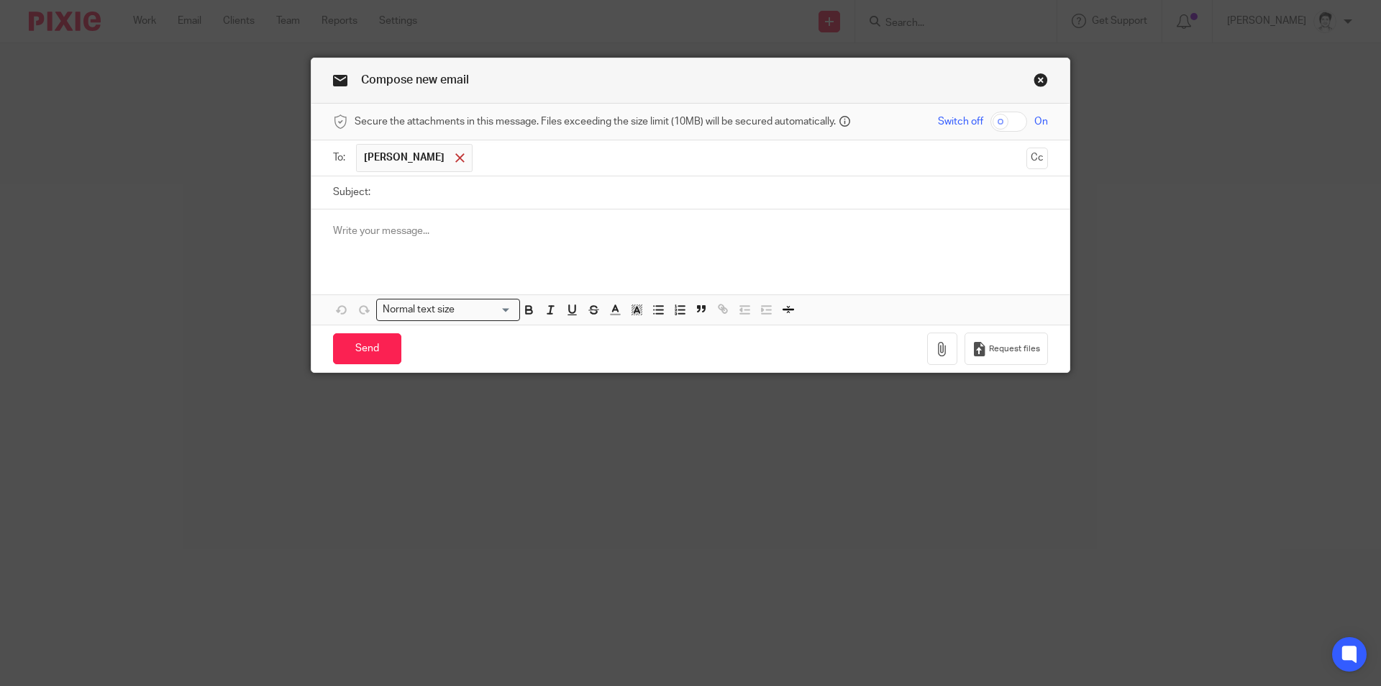
click at [455, 159] on span at bounding box center [459, 157] width 9 height 9
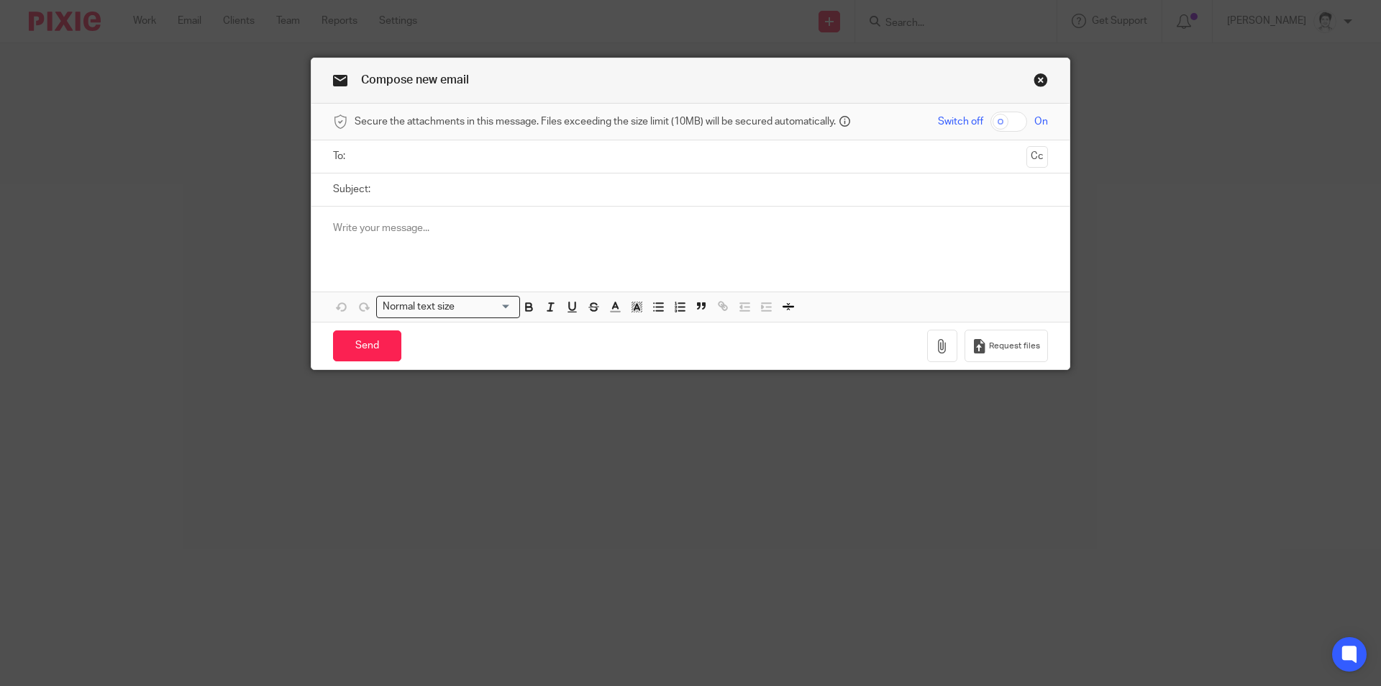
click at [412, 161] on input "text" at bounding box center [690, 156] width 661 height 17
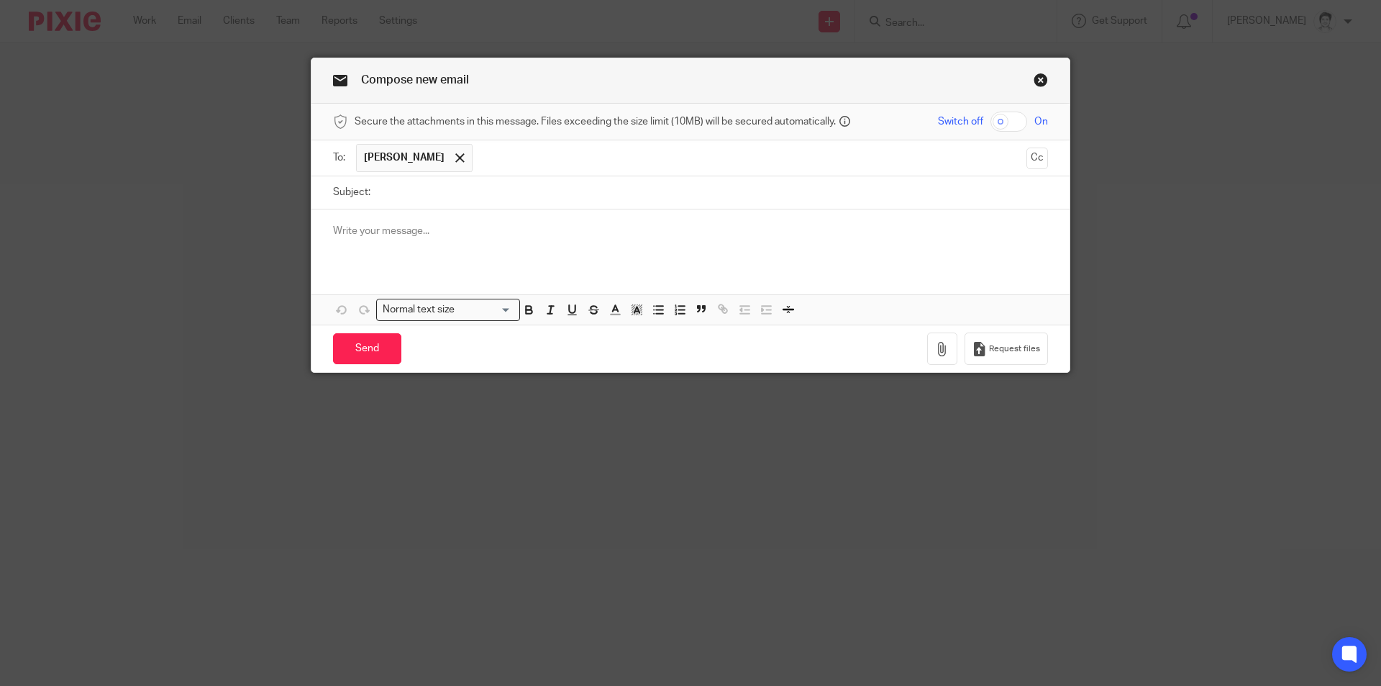
drag, startPoint x: 1037, startPoint y: 158, endPoint x: 1024, endPoint y: 160, distance: 13.1
click at [1035, 160] on button "Cc" at bounding box center [1037, 158] width 22 height 22
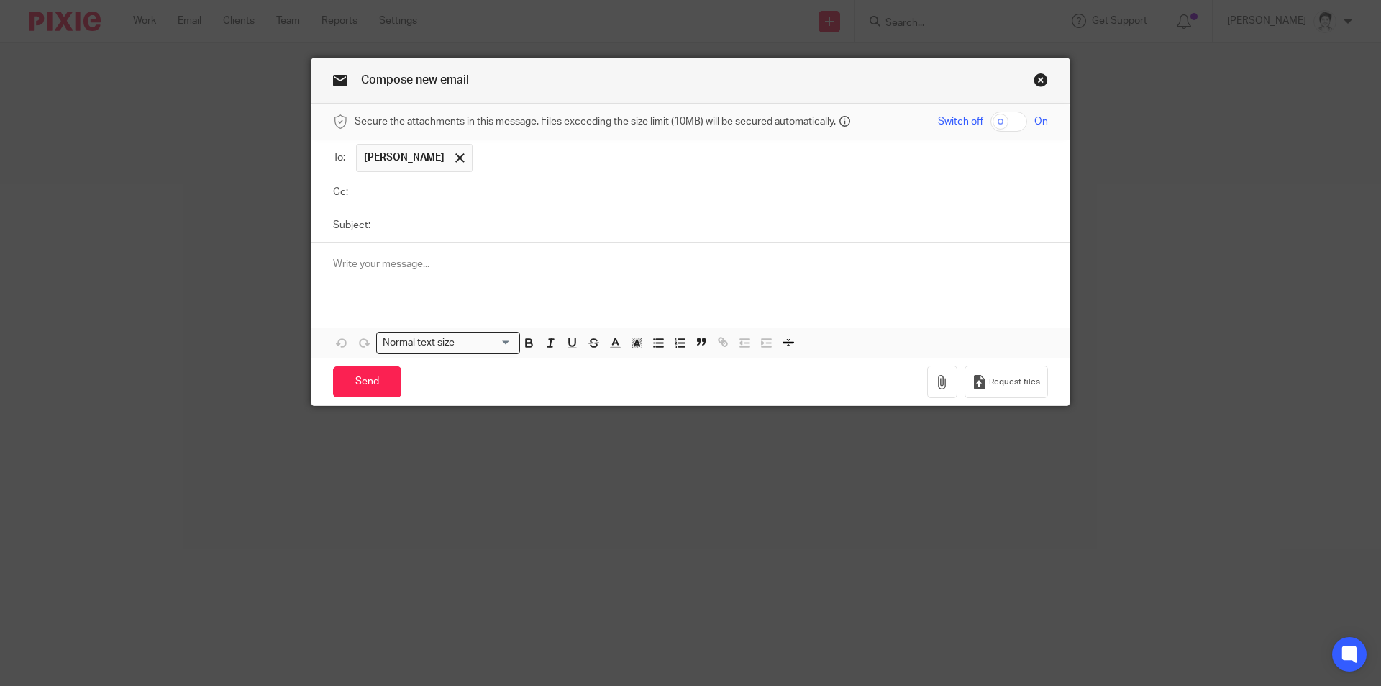
click at [360, 199] on input "text" at bounding box center [701, 192] width 683 height 17
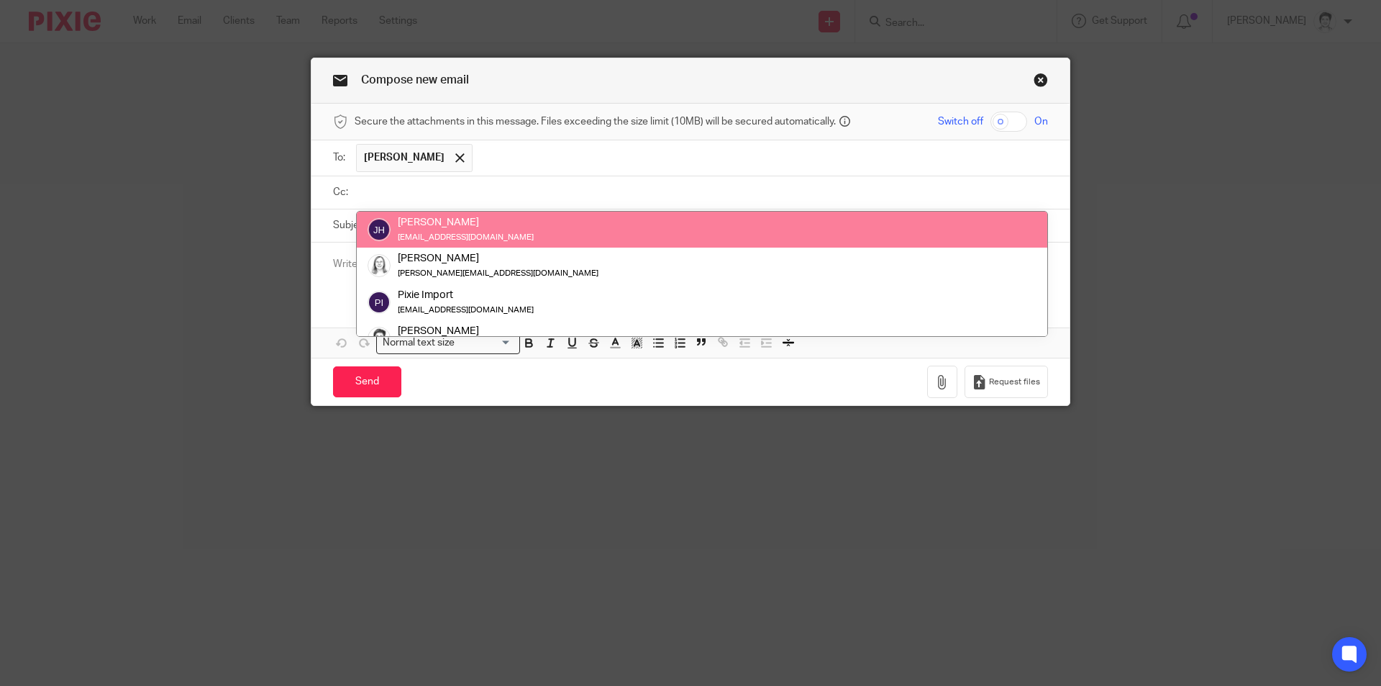
drag, startPoint x: 404, startPoint y: 231, endPoint x: 406, endPoint y: 222, distance: 9.8
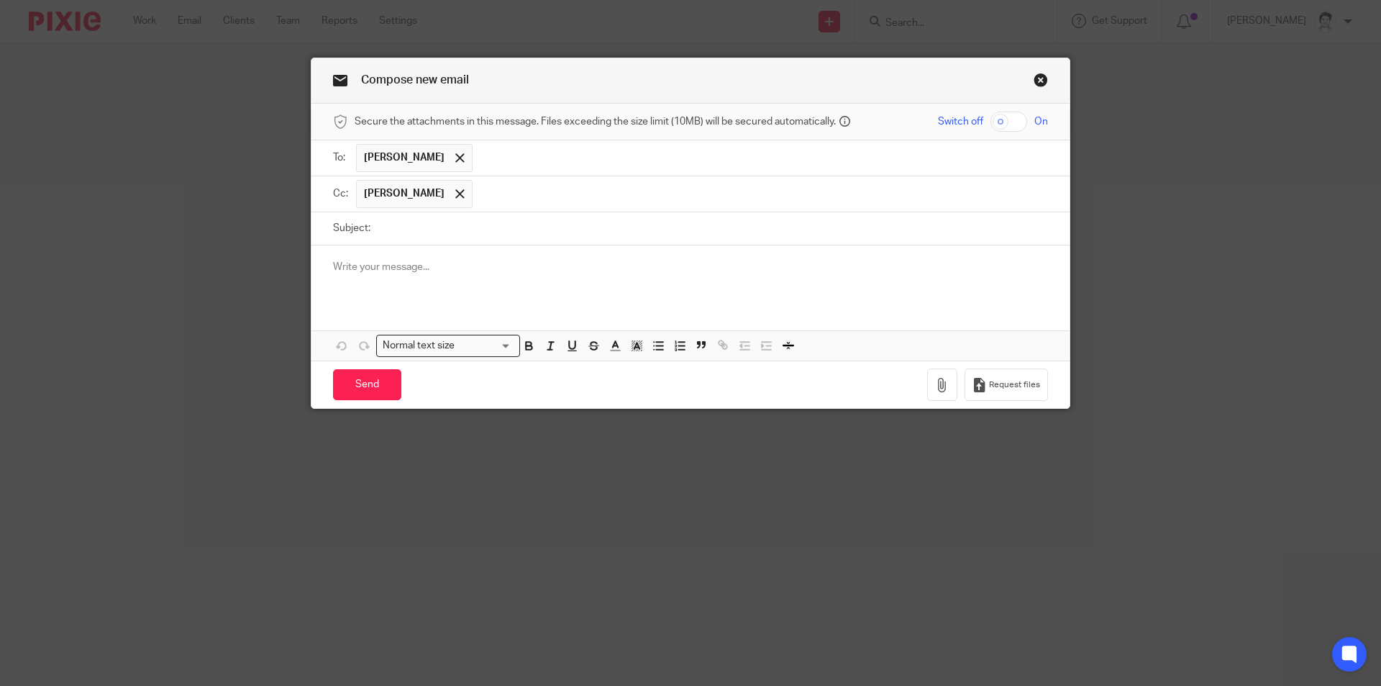
drag, startPoint x: 399, startPoint y: 240, endPoint x: 407, endPoint y: 235, distance: 9.7
click at [399, 240] on input "Subject:" at bounding box center [713, 228] width 670 height 32
type input "r"
type input "catch up to collect documents and discuss tax returns"
click at [375, 263] on p at bounding box center [690, 267] width 715 height 14
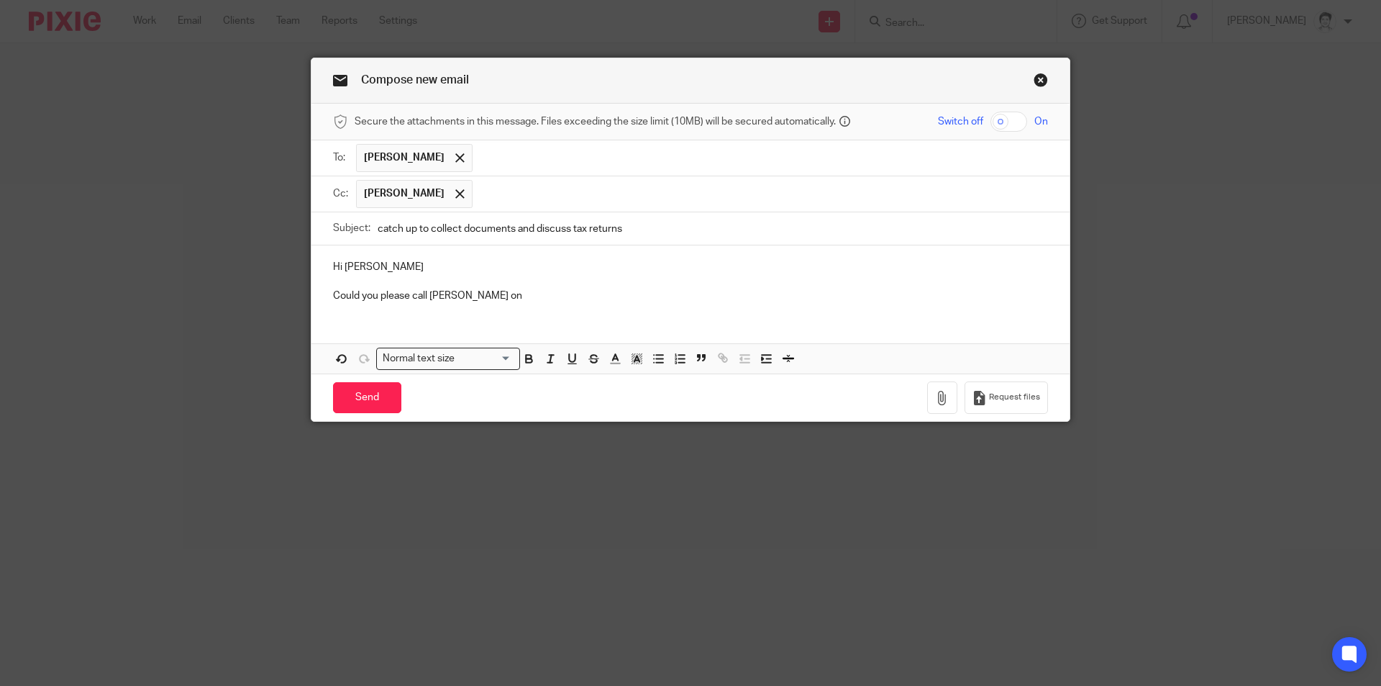
click at [501, 288] on p "Could you please call Judy Hilton on" at bounding box center [690, 295] width 715 height 14
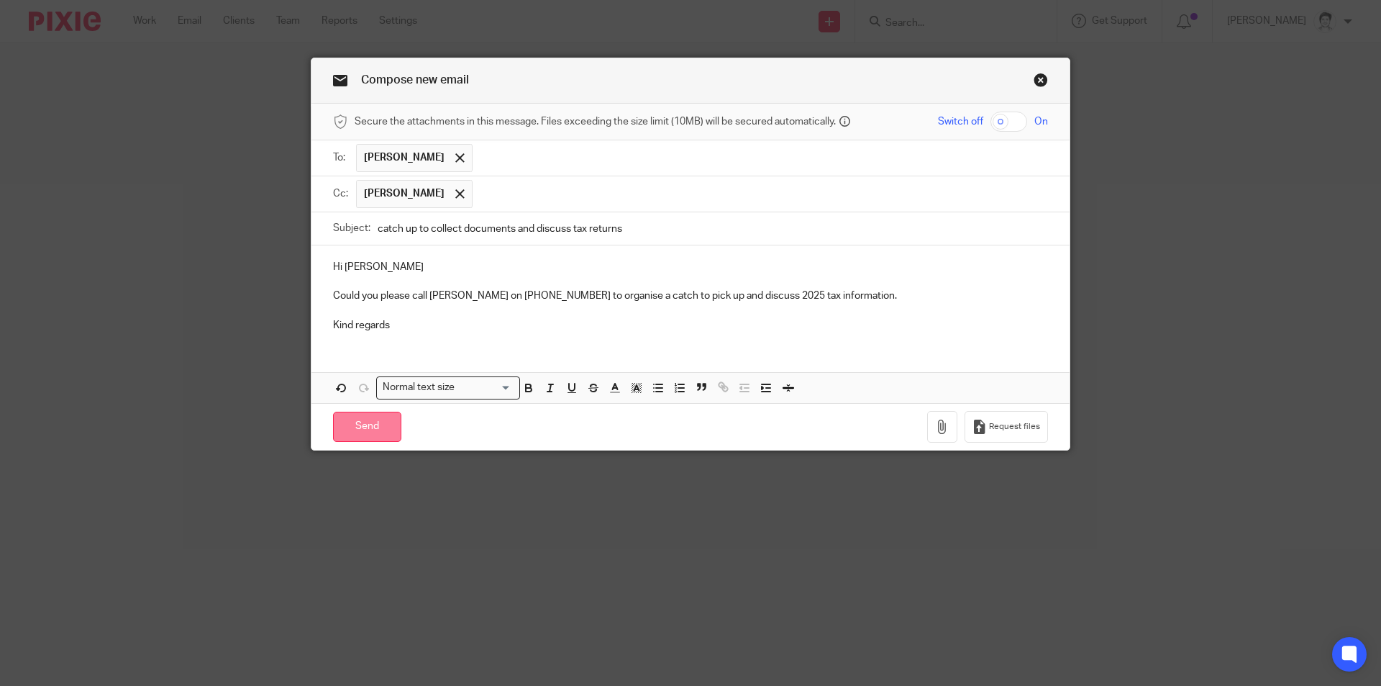
click at [350, 437] on input "Send" at bounding box center [367, 426] width 68 height 31
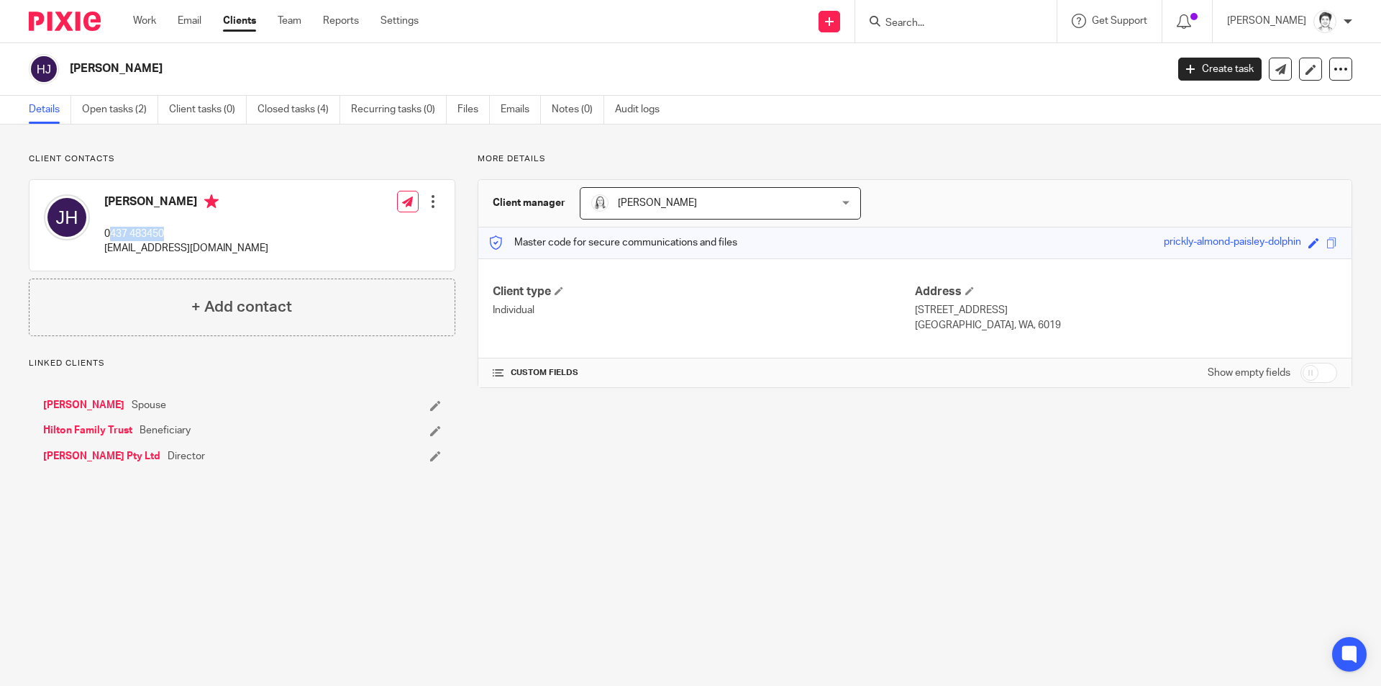
click at [164, 235] on p "0437 483450" at bounding box center [186, 234] width 164 height 14
click at [172, 227] on p "0437 483450" at bounding box center [186, 234] width 164 height 14
drag, startPoint x: 101, startPoint y: 235, endPoint x: 154, endPoint y: 229, distance: 52.9
click at [168, 229] on div "Judith Hilton 0437 483450 chilton4@bigpond.com" at bounding box center [156, 225] width 224 height 76
copy p "0437 483450"
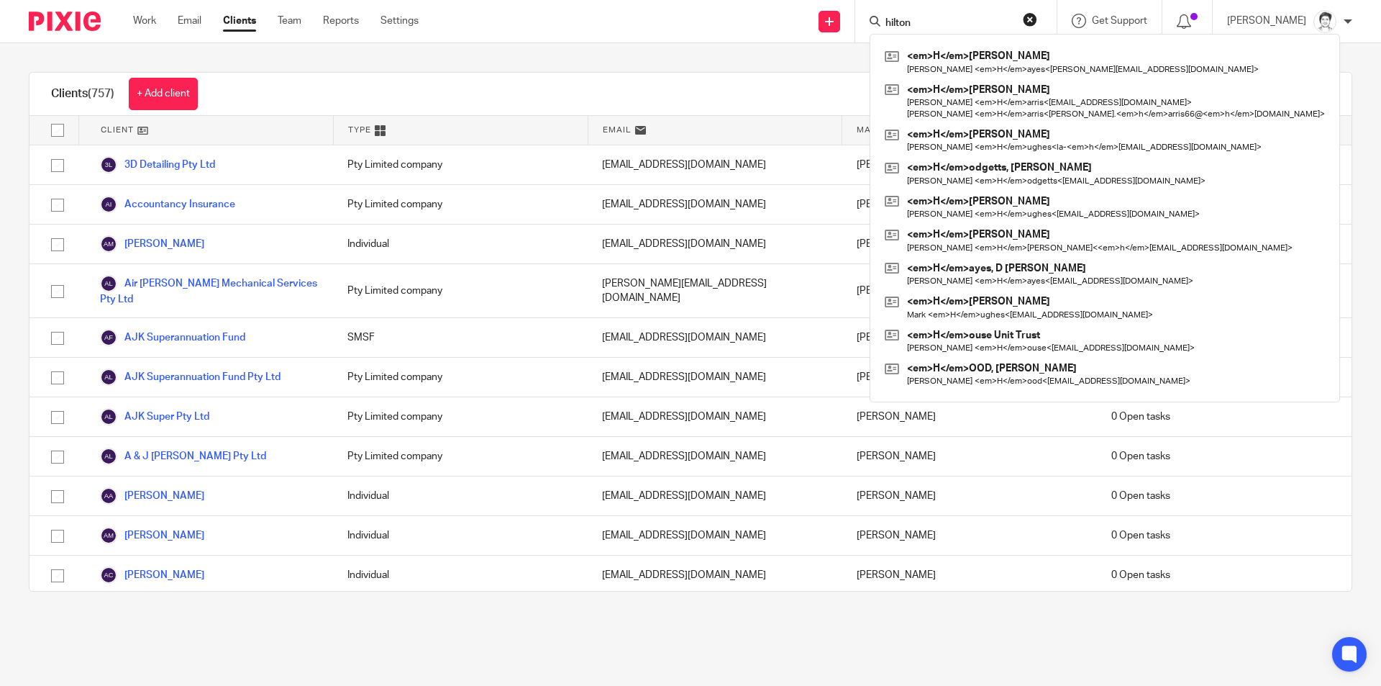
type input "hilton"
click button "submit" at bounding box center [0, 0] width 0 height 0
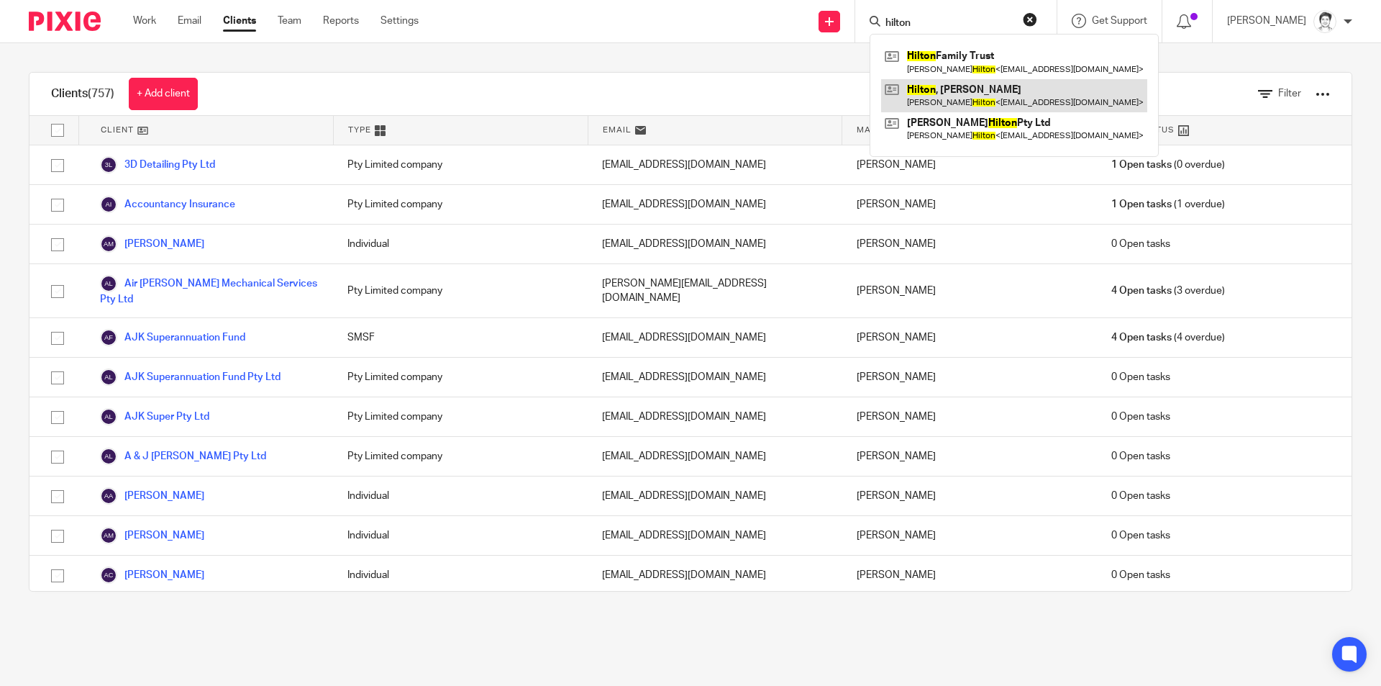
click at [959, 99] on link at bounding box center [1014, 95] width 266 height 33
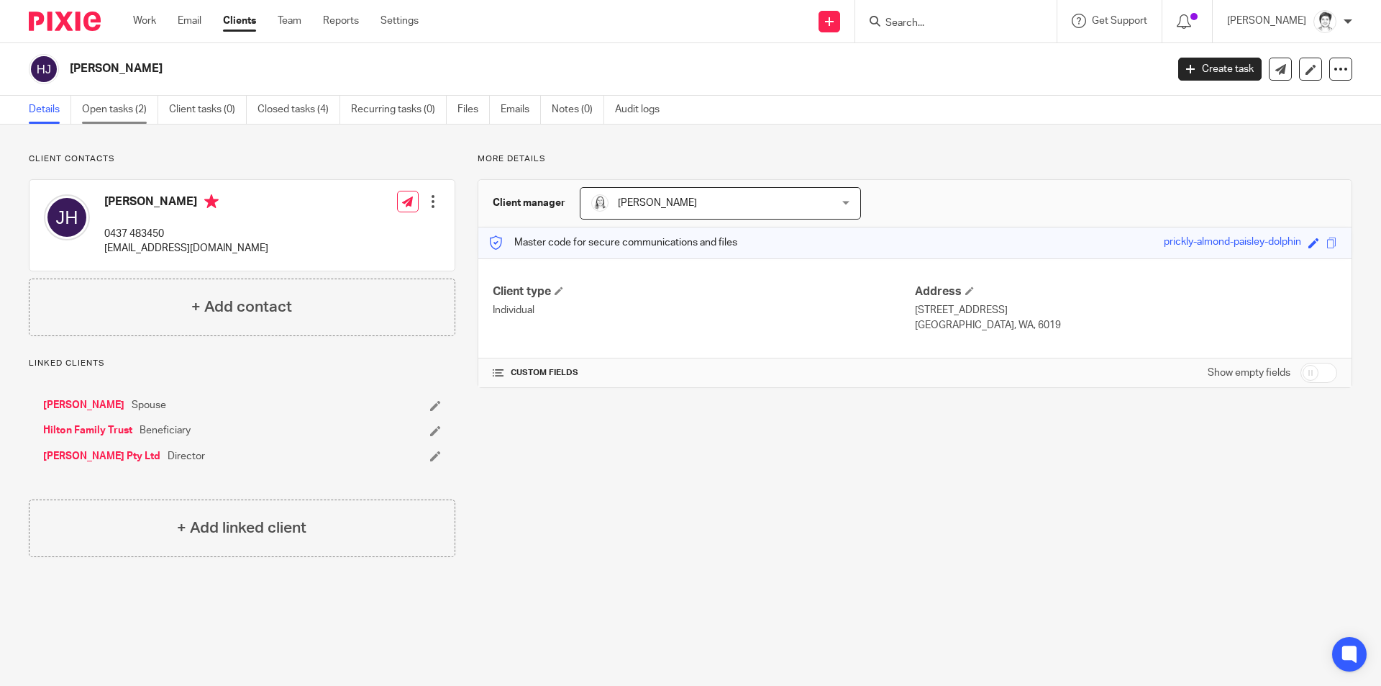
click at [109, 110] on link "Open tasks (2)" at bounding box center [120, 110] width 76 height 28
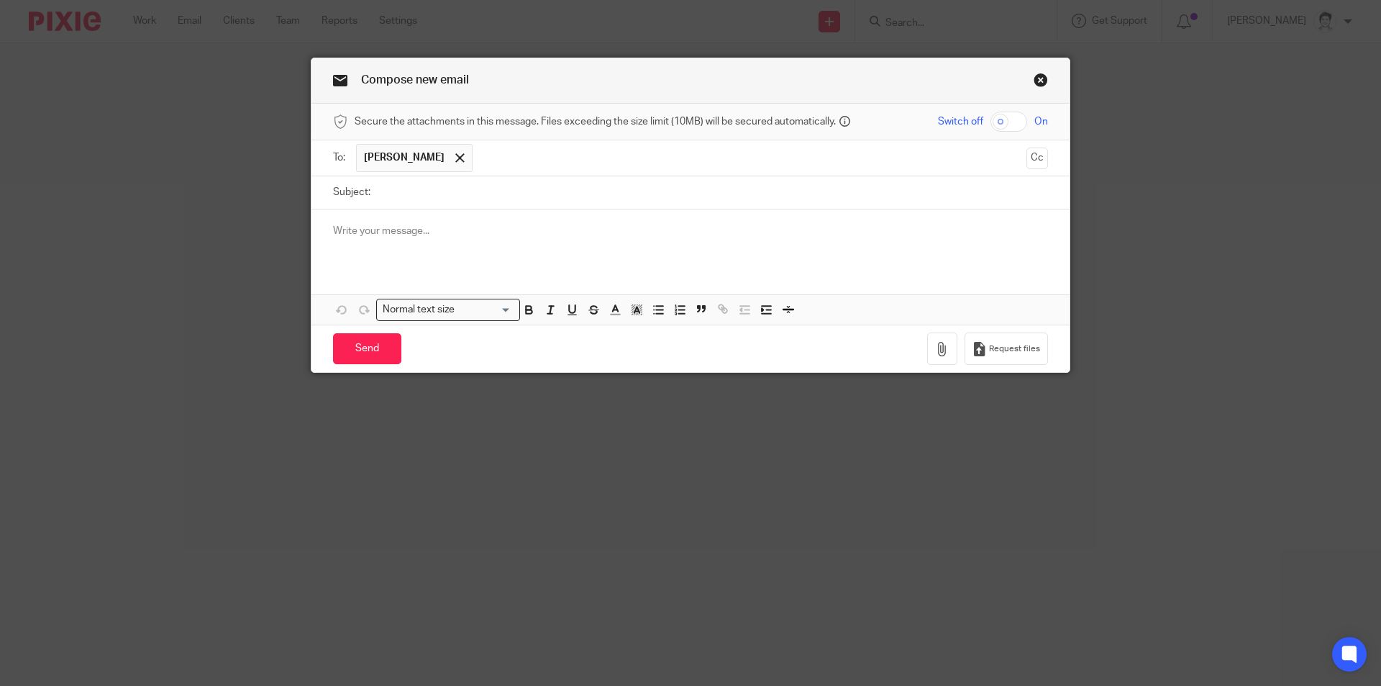
click at [350, 228] on p at bounding box center [690, 231] width 715 height 14
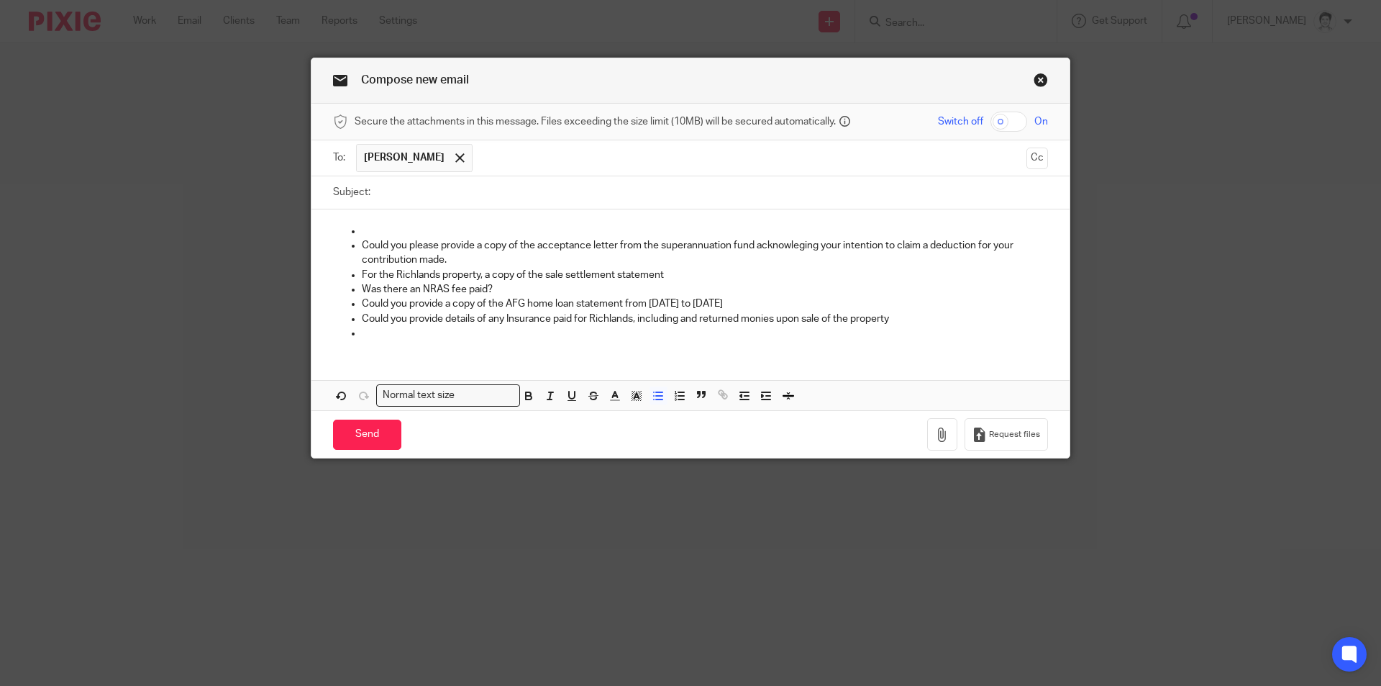
click at [378, 201] on input "Subject:" at bounding box center [713, 192] width 670 height 32
type input "re 2025 tax return information needed"
drag, startPoint x: 390, startPoint y: 211, endPoint x: 386, endPoint y: 229, distance: 17.6
click at [387, 224] on div "Could you please provide a copy of the acceptance letter from the superannuatio…" at bounding box center [690, 280] width 758 height 142
drag, startPoint x: 376, startPoint y: 229, endPoint x: 187, endPoint y: 238, distance: 189.4
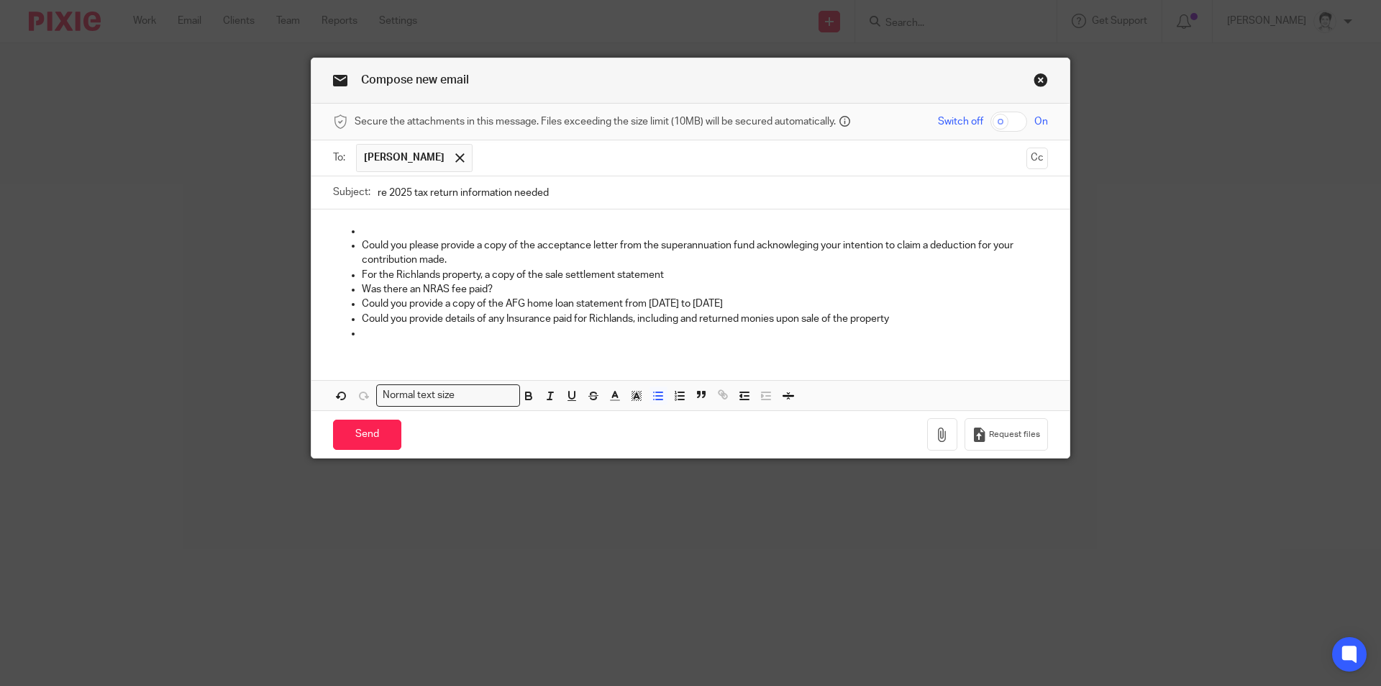
click at [188, 237] on div "Compose new email Secure the attachments in this message. Files exceeding the s…" at bounding box center [690, 343] width 1381 height 686
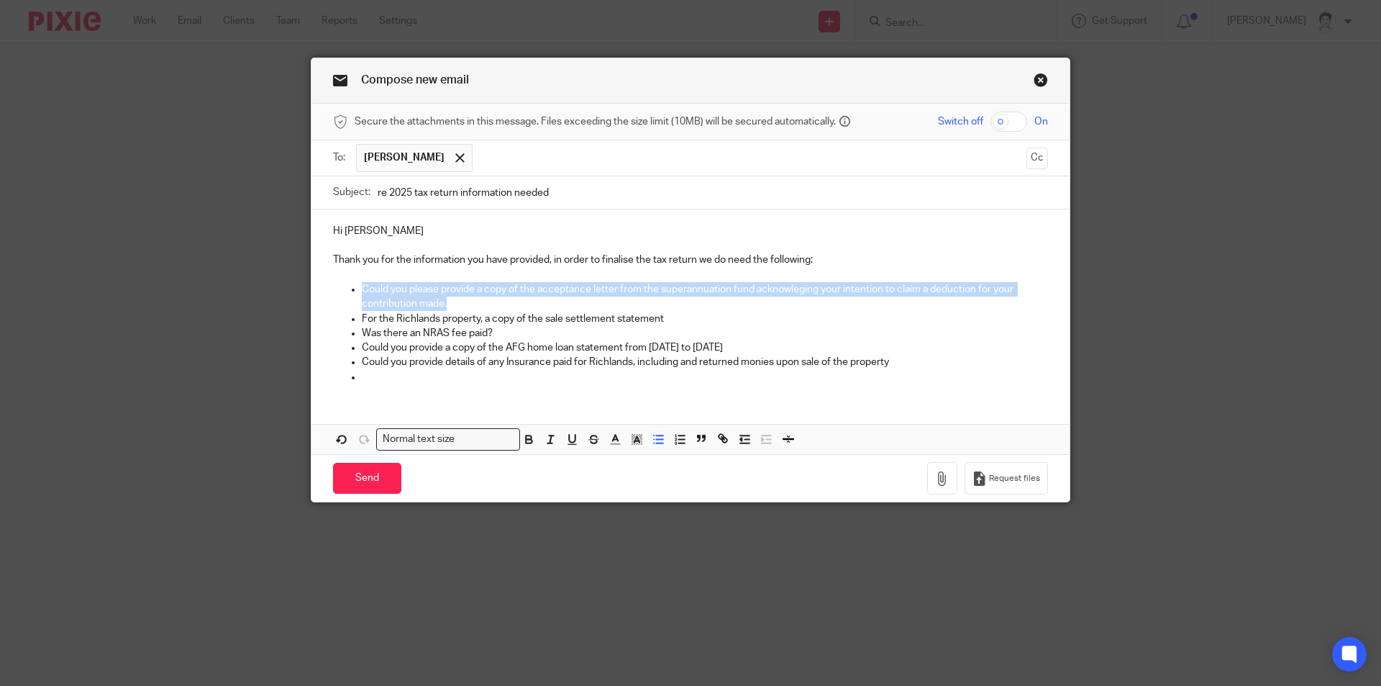
drag, startPoint x: 355, startPoint y: 286, endPoint x: 478, endPoint y: 306, distance: 124.6
click at [478, 306] on ul "Could you please provide a copy of the acceptance letter from the superannuatio…" at bounding box center [690, 333] width 715 height 102
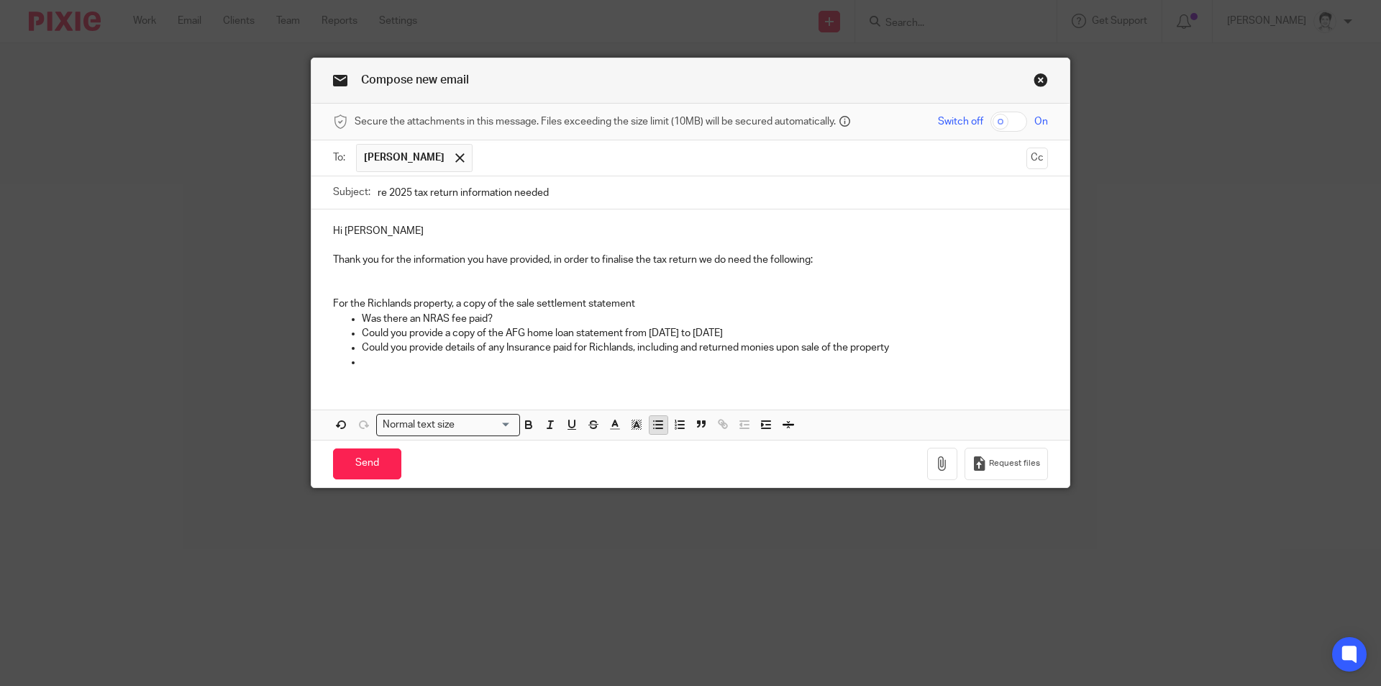
click at [658, 427] on icon "button" at bounding box center [658, 424] width 13 height 13
click at [337, 421] on icon "button" at bounding box center [341, 424] width 13 height 13
click at [336, 424] on icon "button" at bounding box center [341, 424] width 13 height 13
click at [840, 256] on p "Thank you for the information you have provided, in order to finalise the tax r…" at bounding box center [690, 259] width 715 height 14
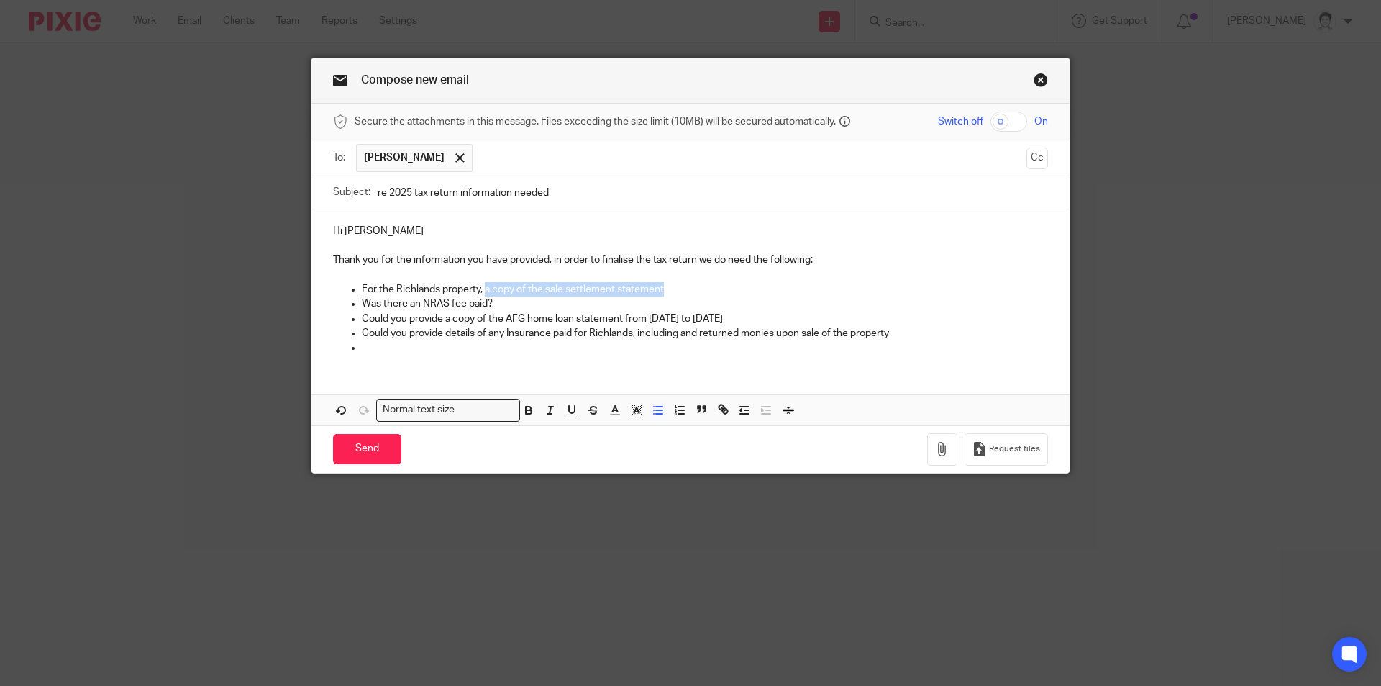
drag, startPoint x: 482, startPoint y: 288, endPoint x: 726, endPoint y: 288, distance: 243.9
click at [726, 288] on p "For the Richlands property, a copy of the sale settlement statement" at bounding box center [705, 289] width 686 height 14
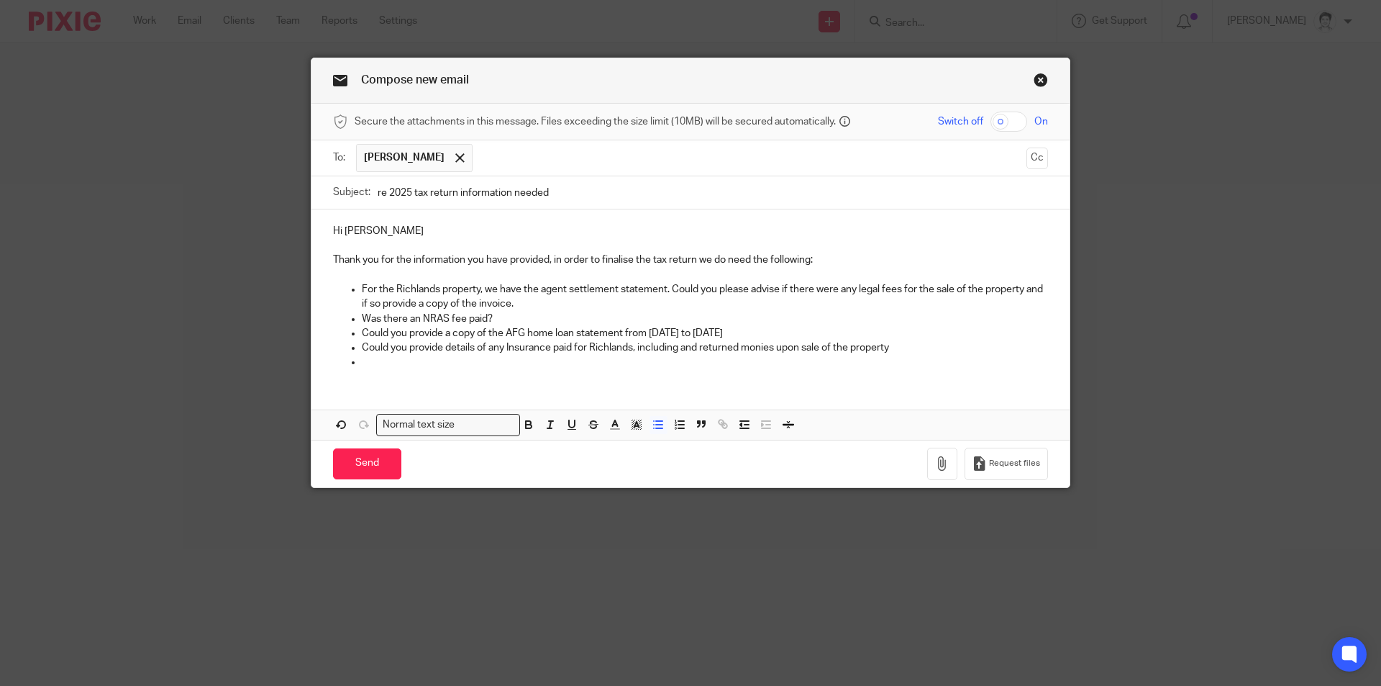
click at [497, 311] on p "For the Richlands property, we have the agent settlement statement. Could you p…" at bounding box center [705, 296] width 686 height 29
click at [362, 318] on p "Was there an NRAS fee paid?" at bounding box center [705, 318] width 686 height 14
click at [642, 320] on p "We have the 2024 NRAS statement. Was there an NRAS fee paid?" at bounding box center [705, 318] width 686 height 14
click at [645, 316] on p "We have the 2024 NRAS statement. Was there an NRAS fee paid?" at bounding box center [705, 318] width 686 height 14
click at [782, 334] on p "Could you provide a copy of the AFG home loan statement from 1 July 2024 to 30 …" at bounding box center [705, 333] width 686 height 14
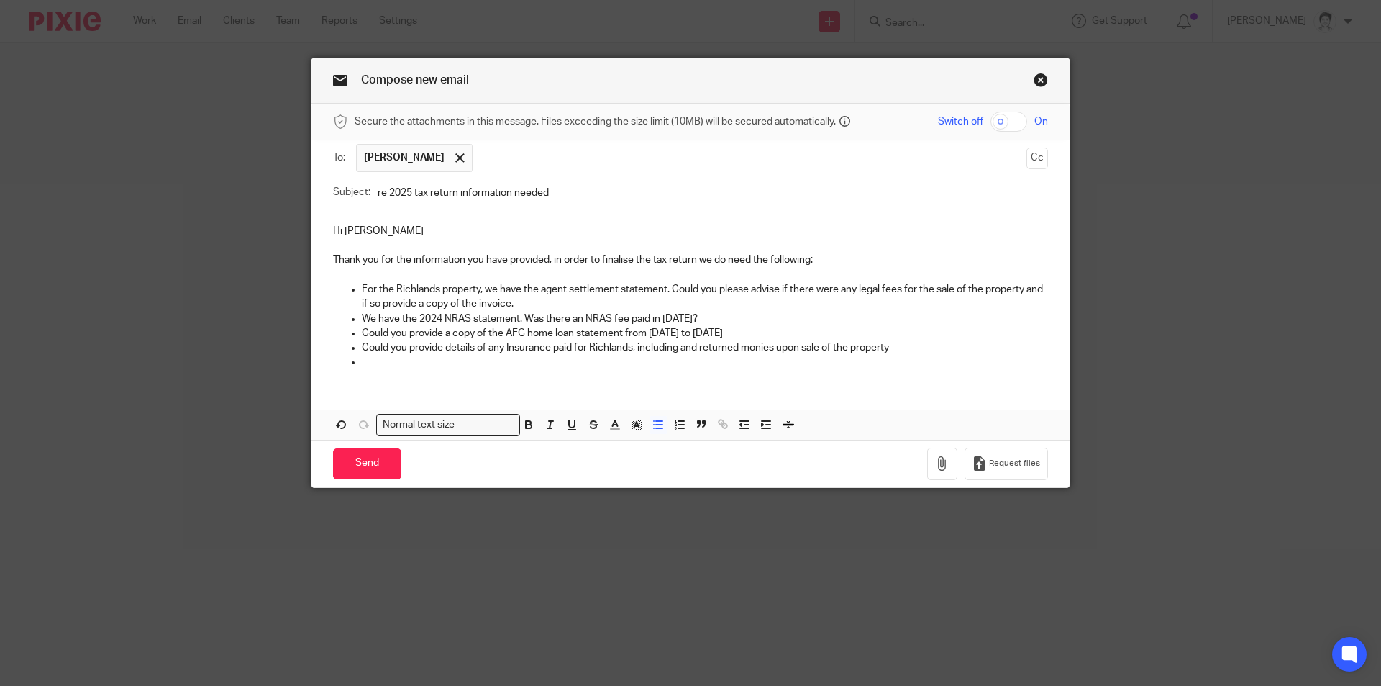
click at [362, 335] on p "Could you provide a copy of the AFG home loan statement from 1 July 2024 to 30 …" at bounding box center [705, 333] width 686 height 14
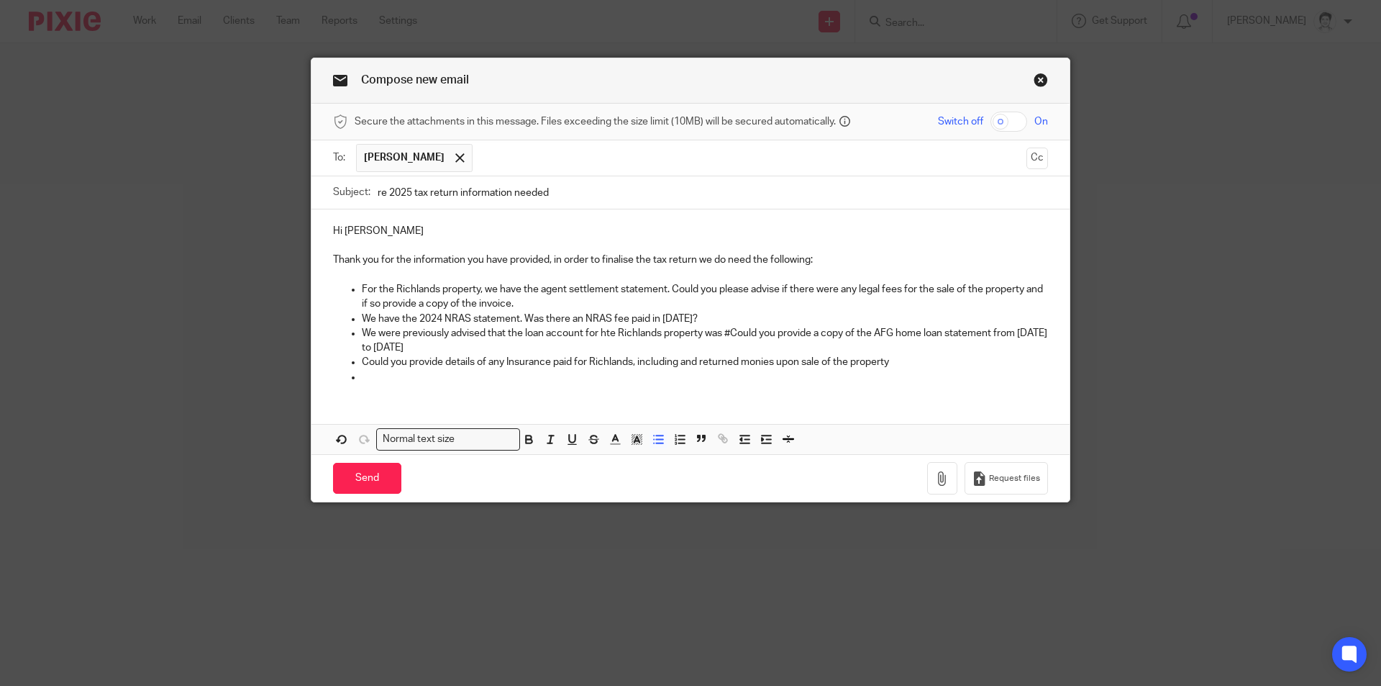
click at [731, 334] on p "We were previously advised that the loan account for hte Richlands property was…" at bounding box center [705, 340] width 686 height 29
drag, startPoint x: 350, startPoint y: 346, endPoint x: 422, endPoint y: 351, distance: 71.4
click at [422, 351] on ul "For the Richlands property, we have the agent settlement statement. Could you p…" at bounding box center [690, 333] width 715 height 102
click at [495, 347] on p "We were previously advised that the loan account for hte Richlands property was…" at bounding box center [705, 340] width 686 height 29
drag, startPoint x: 483, startPoint y: 349, endPoint x: 588, endPoint y: 350, distance: 104.3
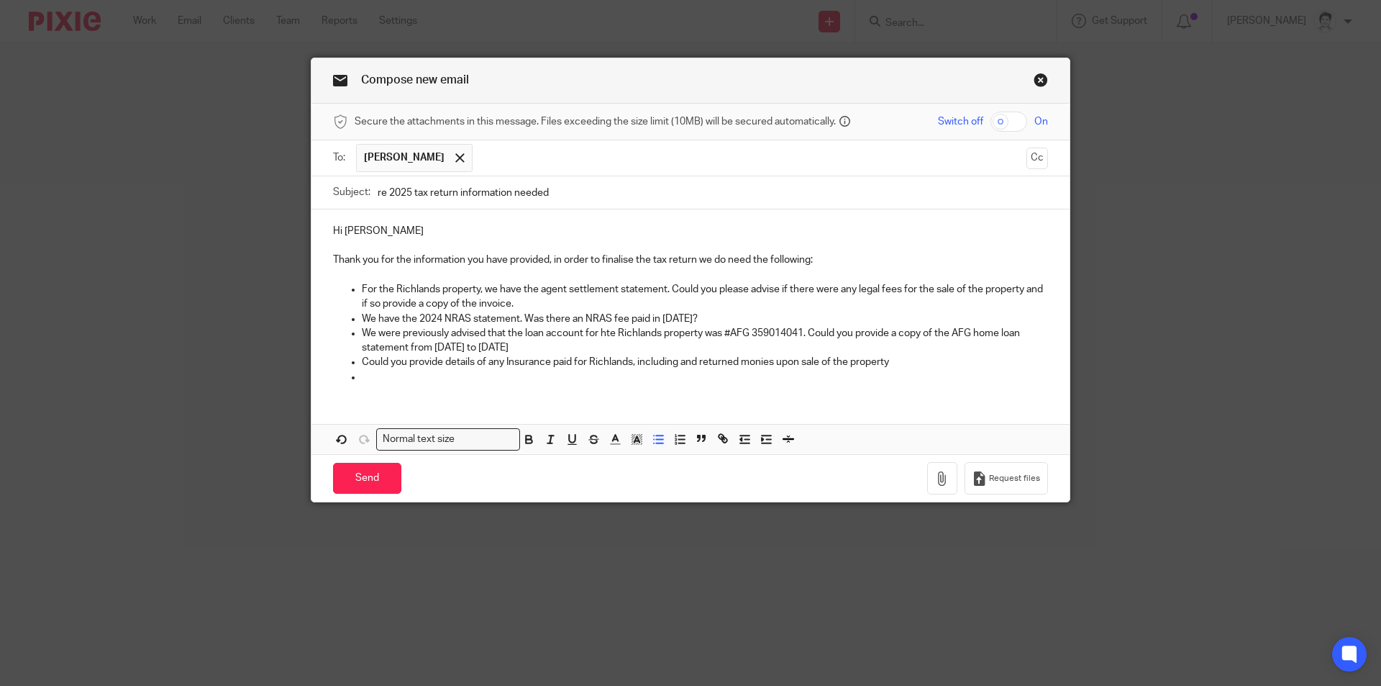
click at [593, 353] on p "We were previously advised that the loan account for hte Richlands property was…" at bounding box center [705, 340] width 686 height 29
click at [404, 388] on div "Hi Karen Thank you for the information you have provided, in order to finalise …" at bounding box center [690, 302] width 758 height 186
click at [913, 381] on p at bounding box center [705, 377] width 686 height 14
click at [916, 362] on p "Could you provide details of any Insurance paid for Richlands, including and re…" at bounding box center [705, 362] width 686 height 14
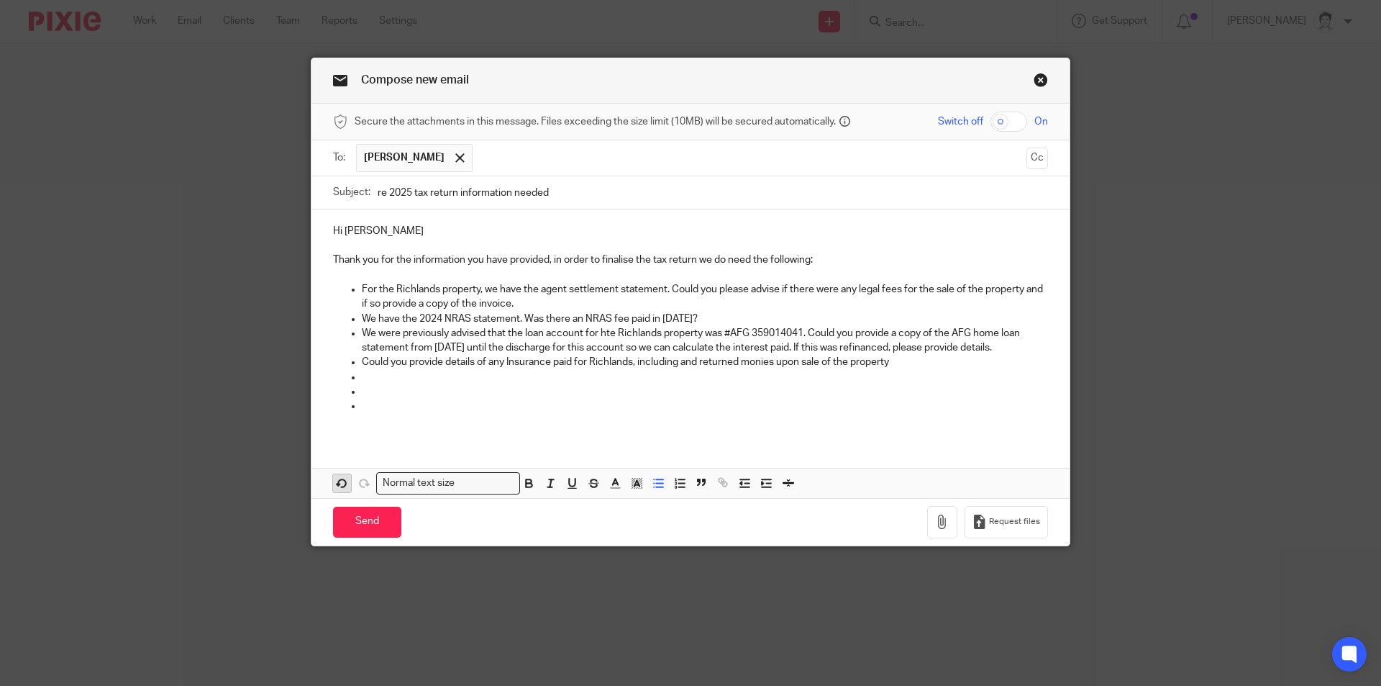
click at [335, 483] on icon "button" at bounding box center [341, 482] width 13 height 13
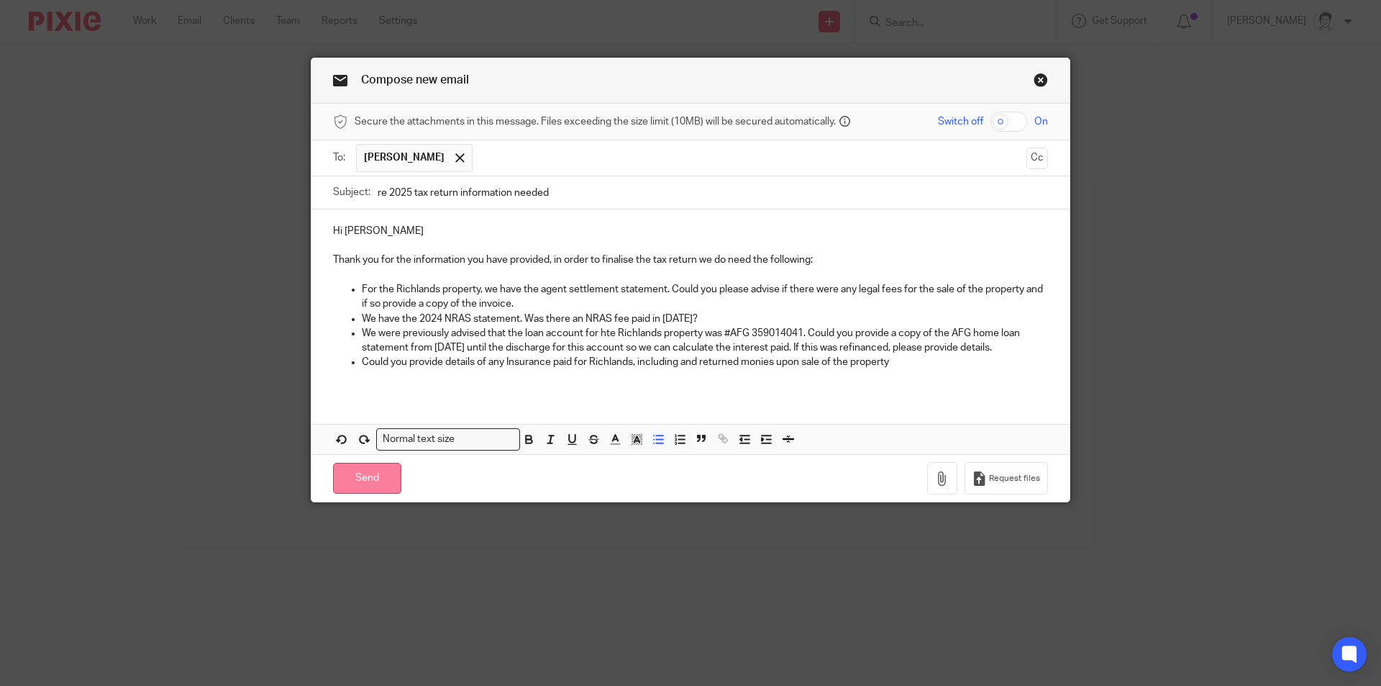
click at [334, 480] on input "Send" at bounding box center [367, 478] width 68 height 31
click at [897, 374] on p at bounding box center [705, 377] width 686 height 14
click at [903, 365] on p "Could you provide details of any Insurance paid for Richlands, including and re…" at bounding box center [705, 362] width 686 height 14
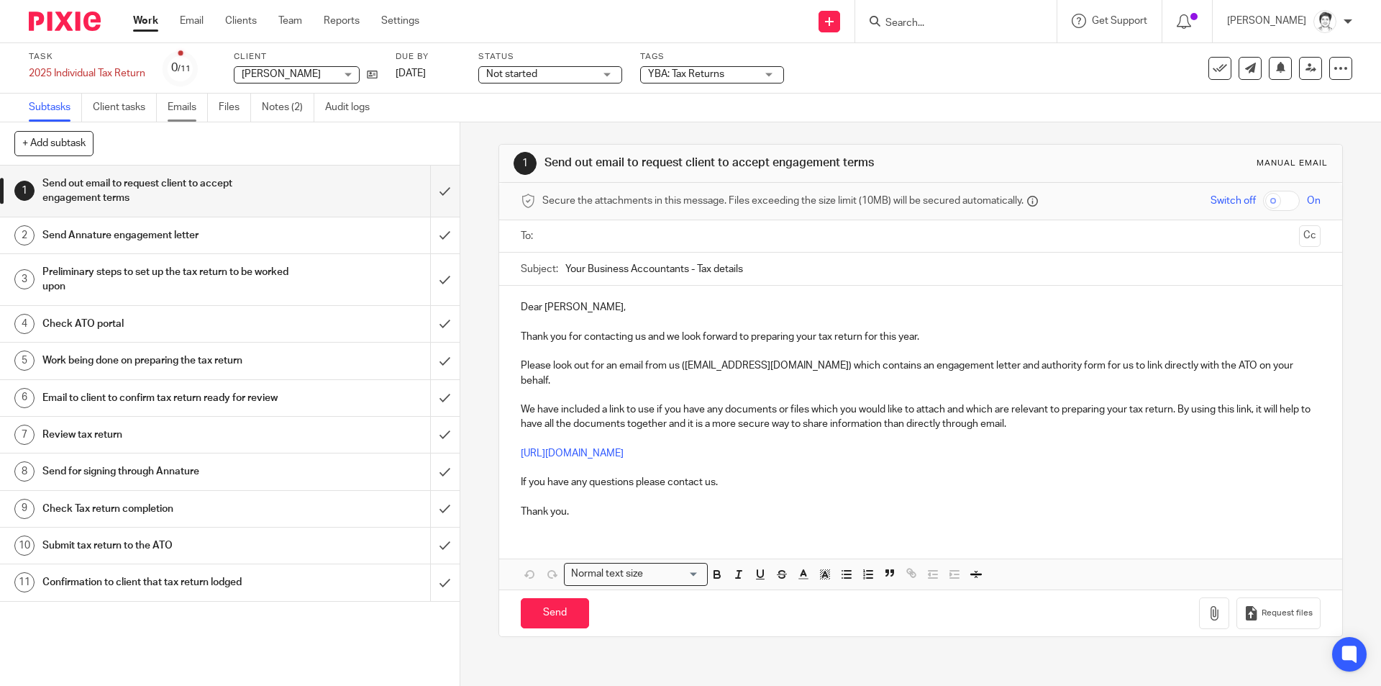
click at [192, 109] on link "Emails" at bounding box center [188, 108] width 40 height 28
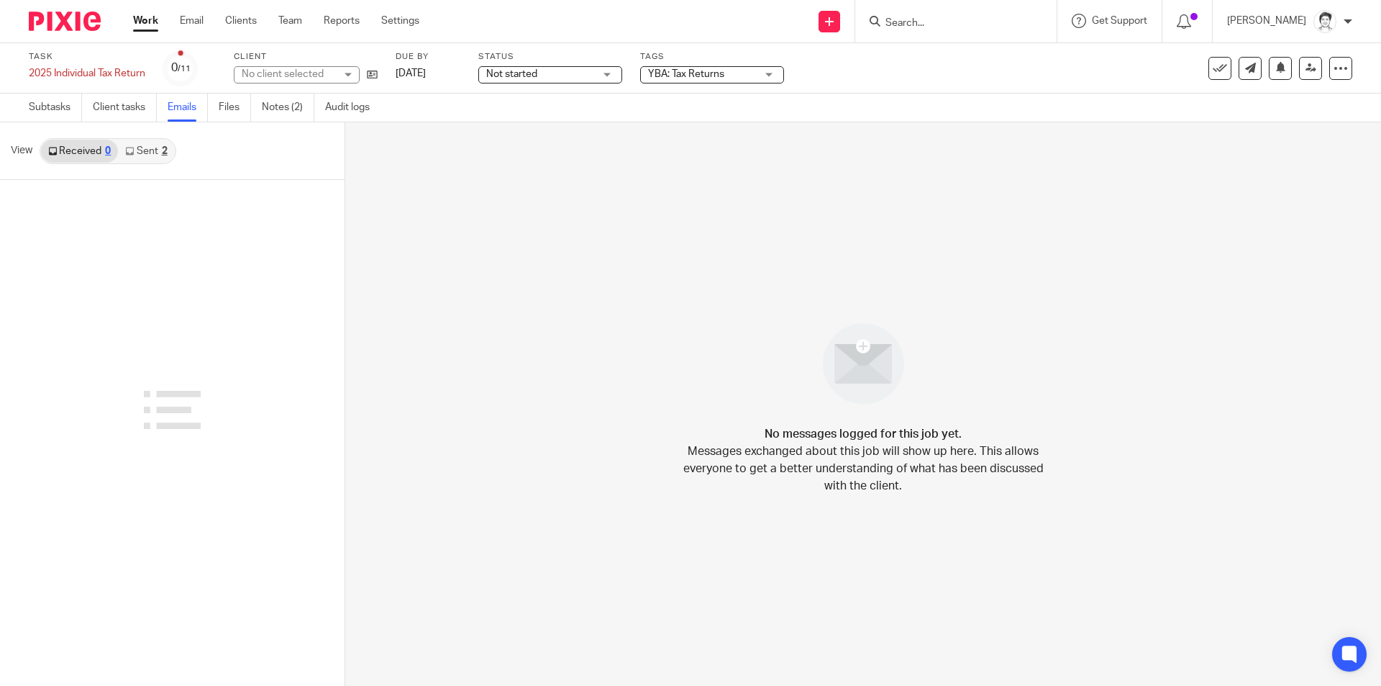
click at [154, 153] on link "Sent 2" at bounding box center [146, 151] width 56 height 23
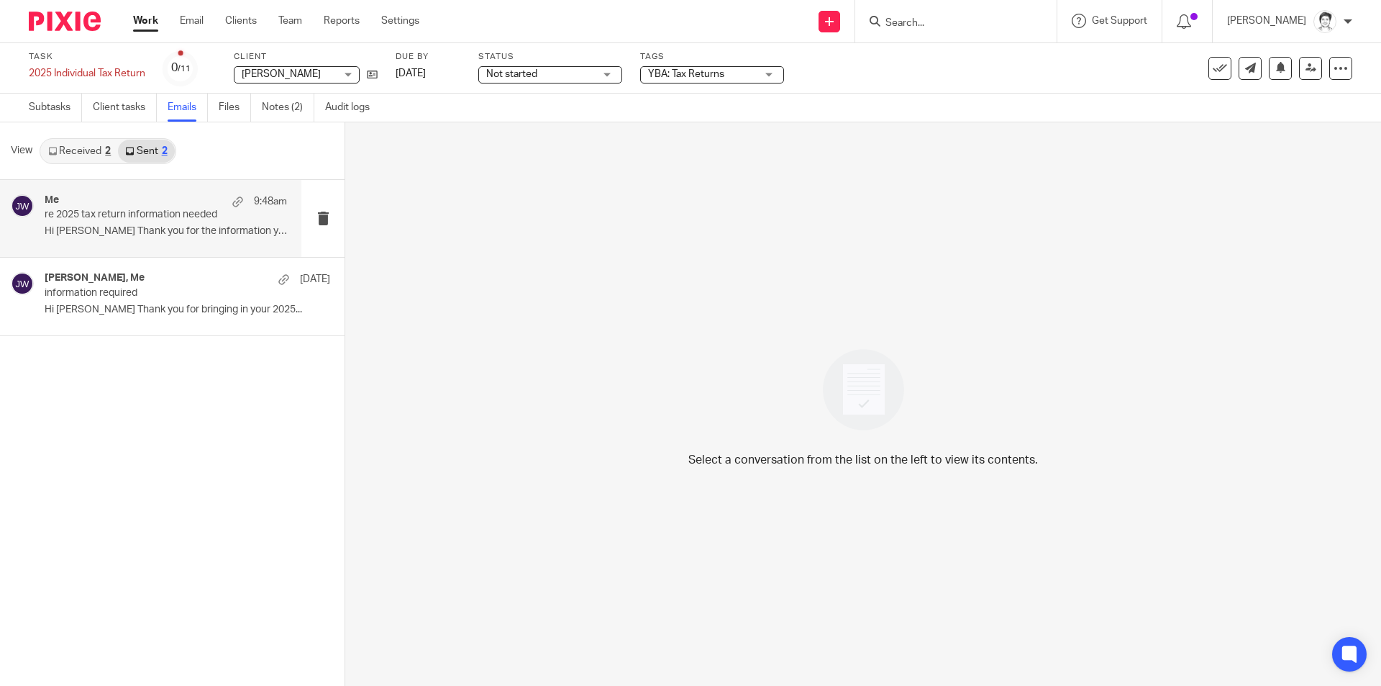
drag, startPoint x: 128, startPoint y: 230, endPoint x: 152, endPoint y: 230, distance: 24.5
click at [129, 230] on p "Hi [PERSON_NAME] Thank you for the information you..." at bounding box center [166, 231] width 242 height 12
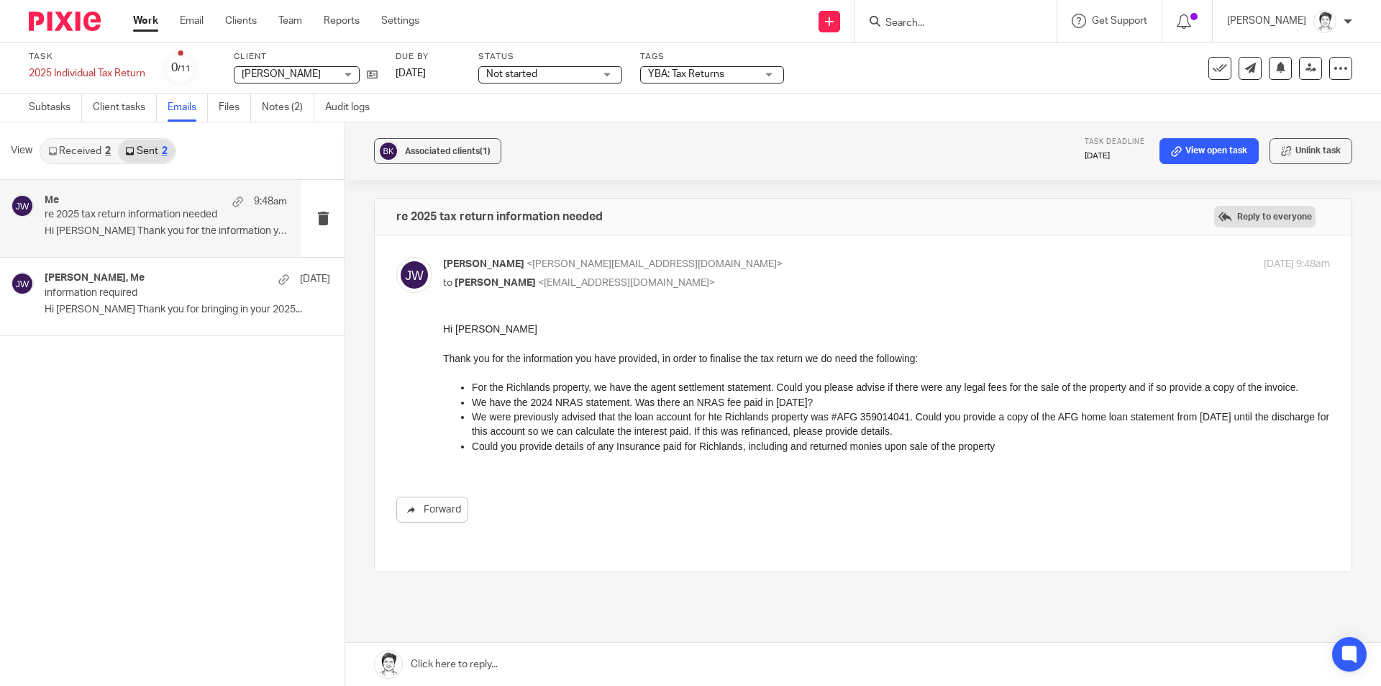
click at [1214, 216] on label "Reply to everyone" at bounding box center [1264, 217] width 101 height 22
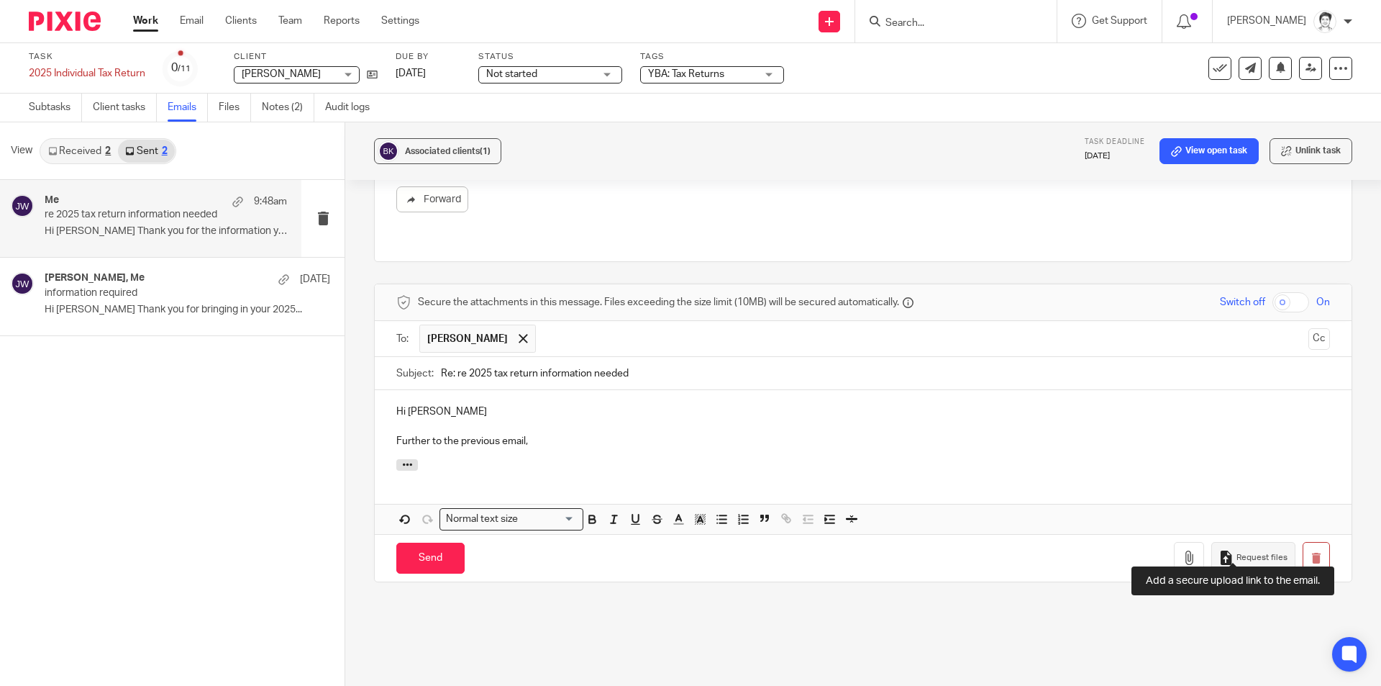
click at [1237, 552] on span "Request files" at bounding box center [1262, 558] width 51 height 12
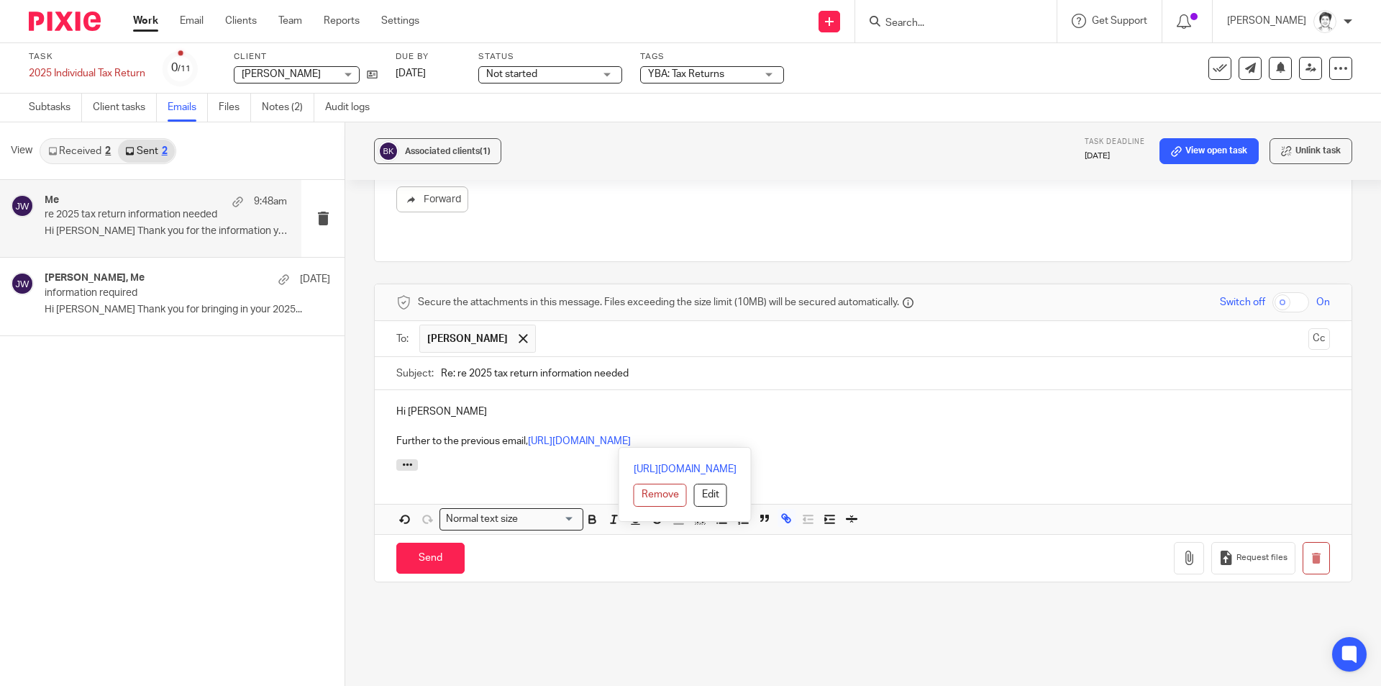
drag, startPoint x: 532, startPoint y: 426, endPoint x: 847, endPoint y: 427, distance: 315.1
click at [847, 434] on p "Further to the previous email, [URL][DOMAIN_NAME]" at bounding box center [863, 441] width 934 height 14
drag, startPoint x: 528, startPoint y: 423, endPoint x: 862, endPoint y: 424, distance: 334.5
click at [862, 434] on p "Further to the previous email, [URL][DOMAIN_NAME]" at bounding box center [863, 441] width 934 height 14
click at [691, 486] on button "Edit" at bounding box center [707, 494] width 33 height 23
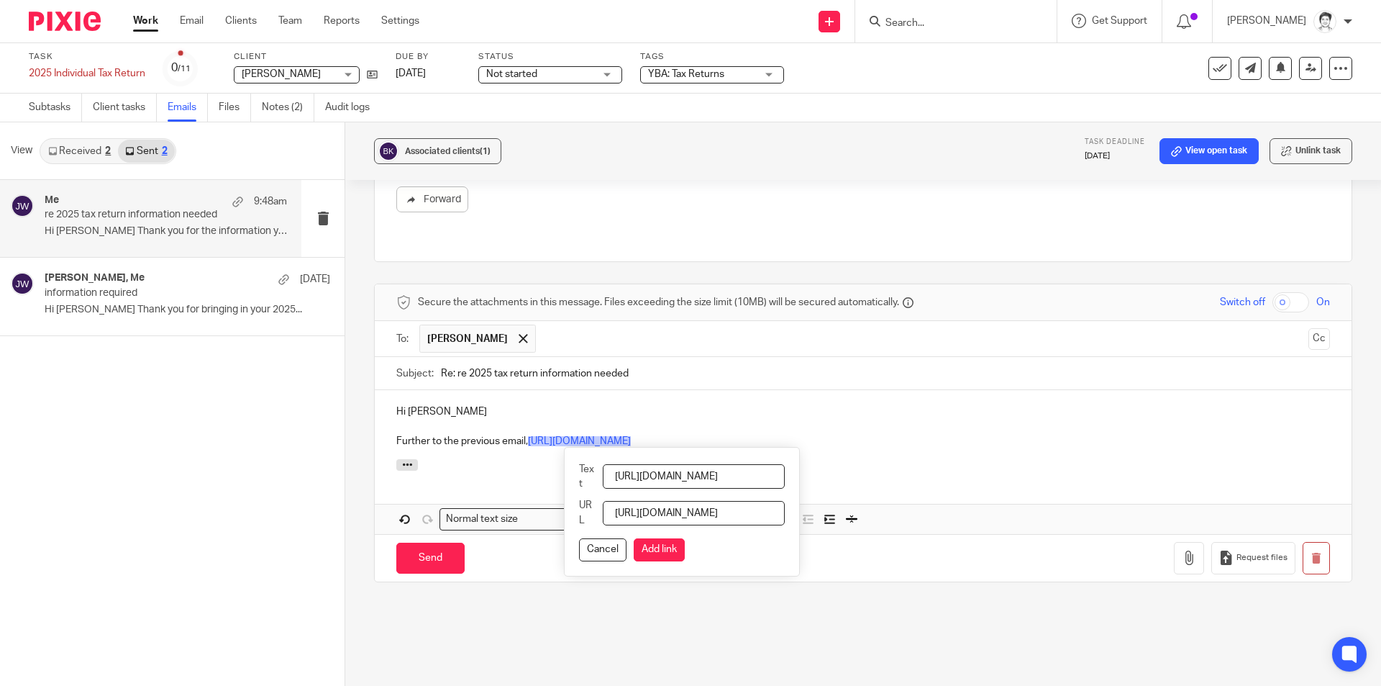
scroll to position [0, 176]
drag, startPoint x: 625, startPoint y: 460, endPoint x: 1065, endPoint y: 435, distance: 440.2
click at [1065, 435] on div "Hi Karen Further to the previous email, https://yba.usepixie.net/u/a43195e51fb7…" at bounding box center [863, 462] width 977 height 144
type input "P"
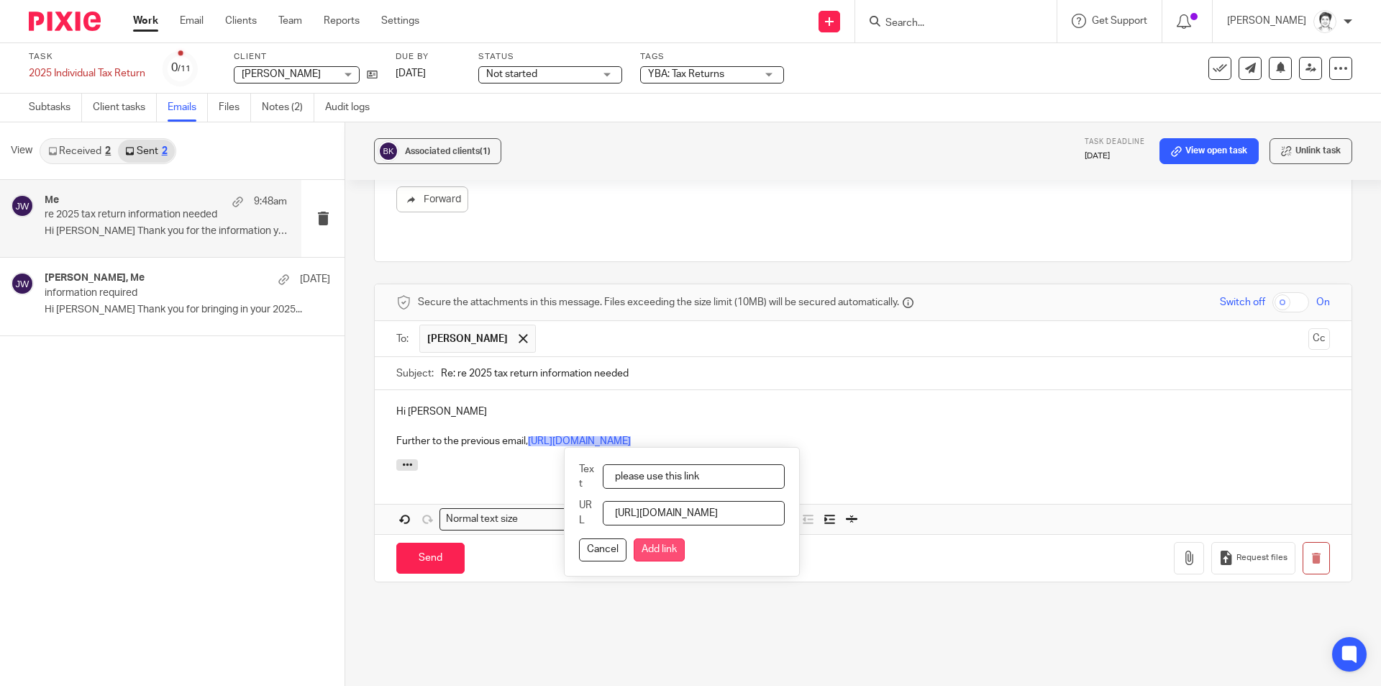
type input "please use this link"
drag, startPoint x: 689, startPoint y: 534, endPoint x: 834, endPoint y: 468, distance: 159.4
click at [685, 538] on button "Add link" at bounding box center [659, 549] width 51 height 23
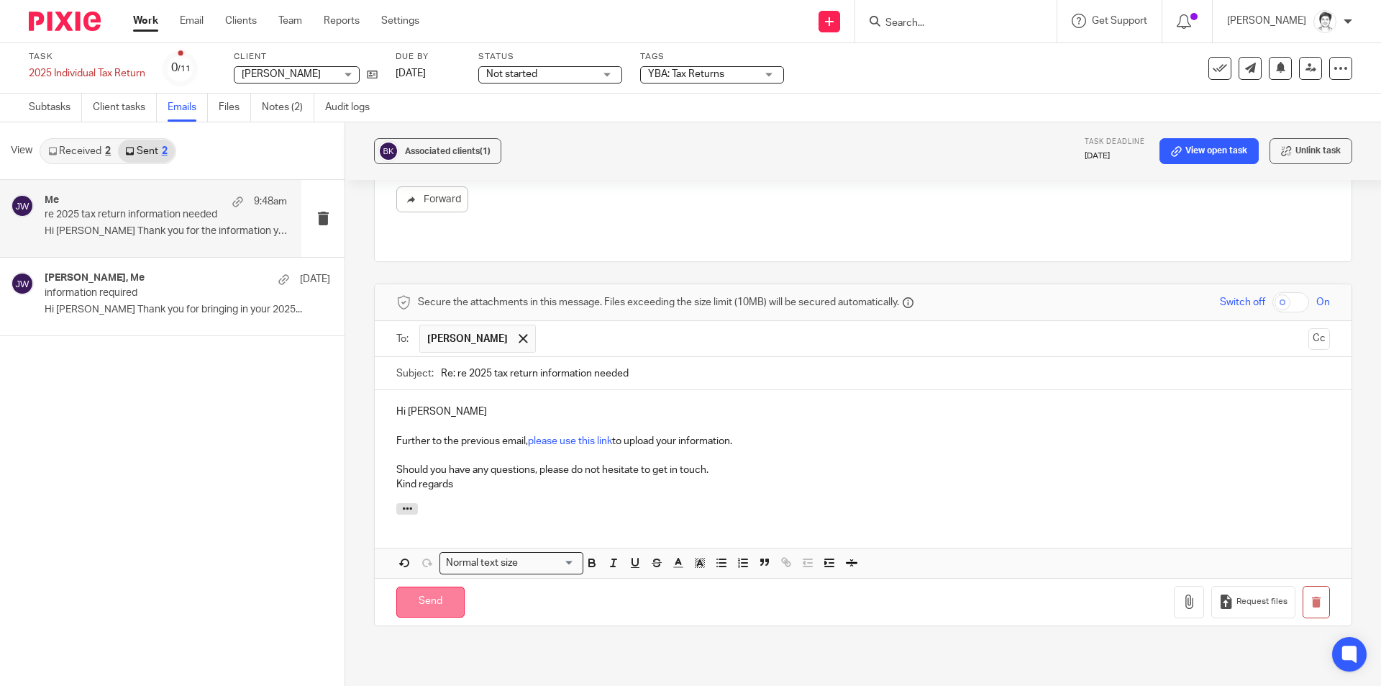
click at [428, 600] on input "Send" at bounding box center [430, 601] width 68 height 31
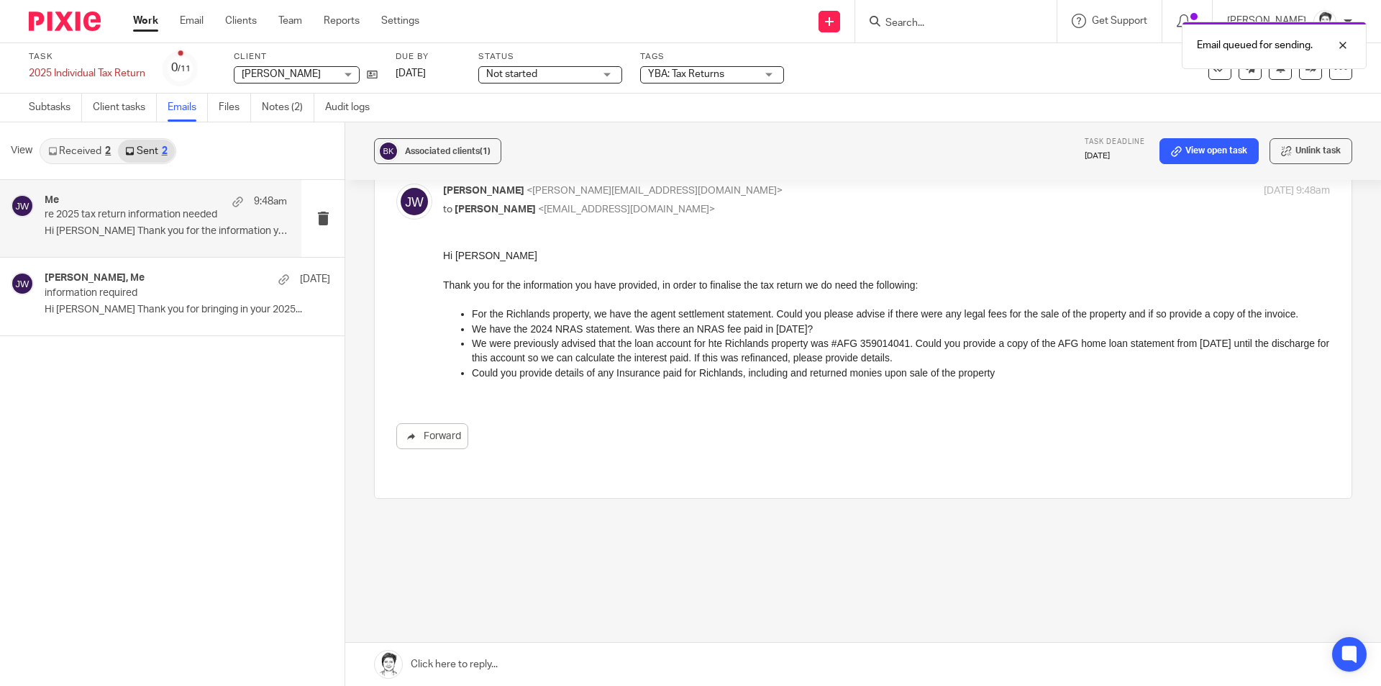
scroll to position [58, 0]
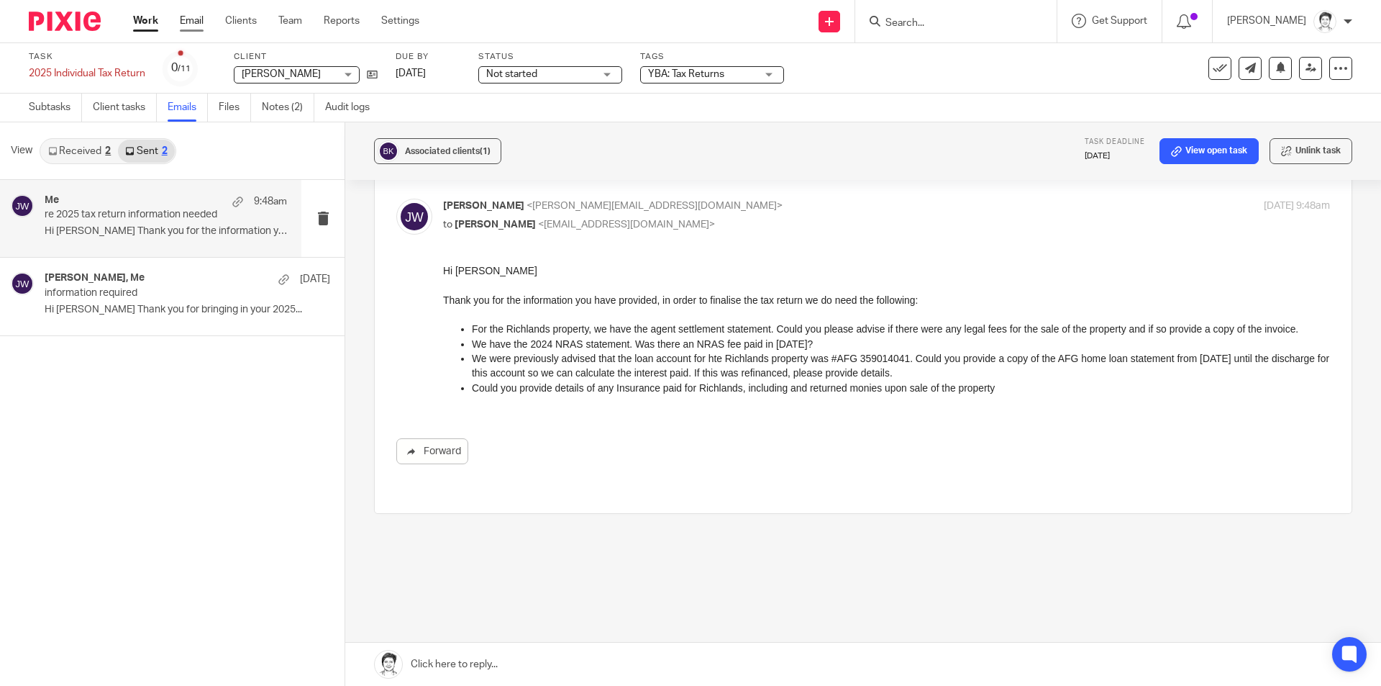
click at [196, 22] on link "Email" at bounding box center [192, 21] width 24 height 14
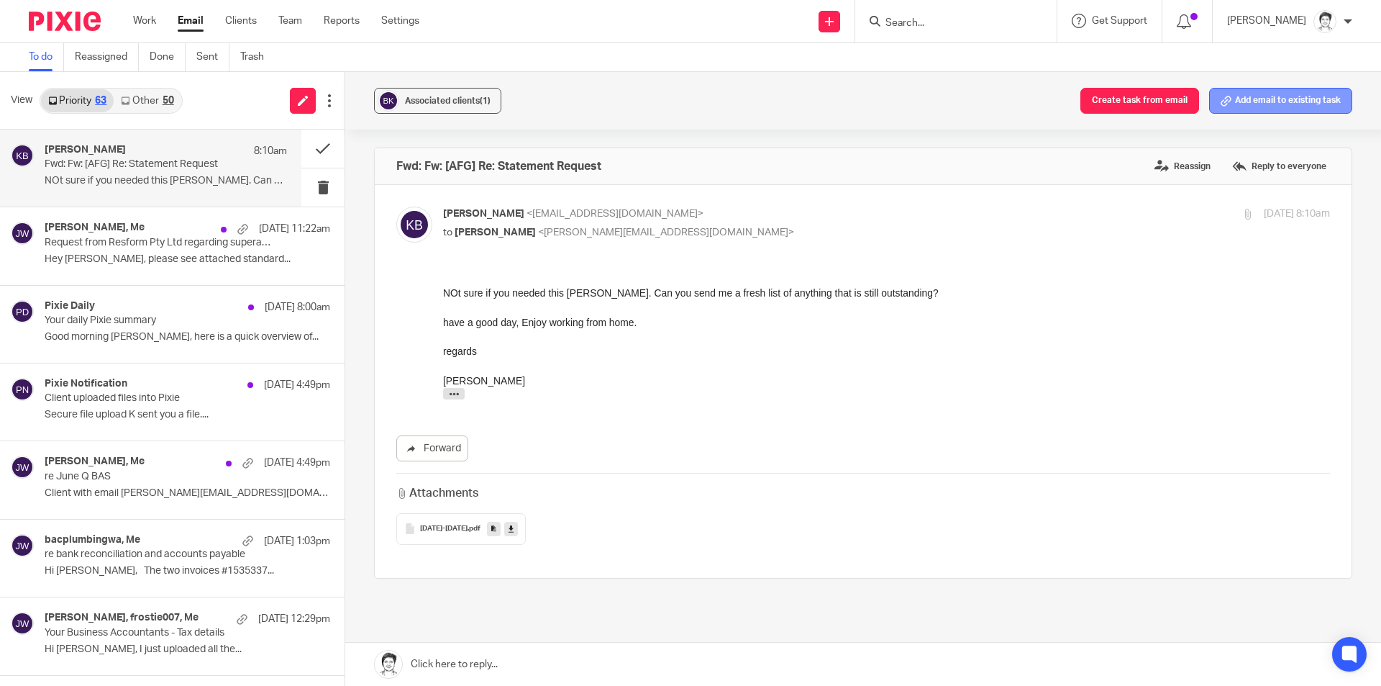
click at [1257, 106] on button "Add email to existing task" at bounding box center [1280, 101] width 143 height 26
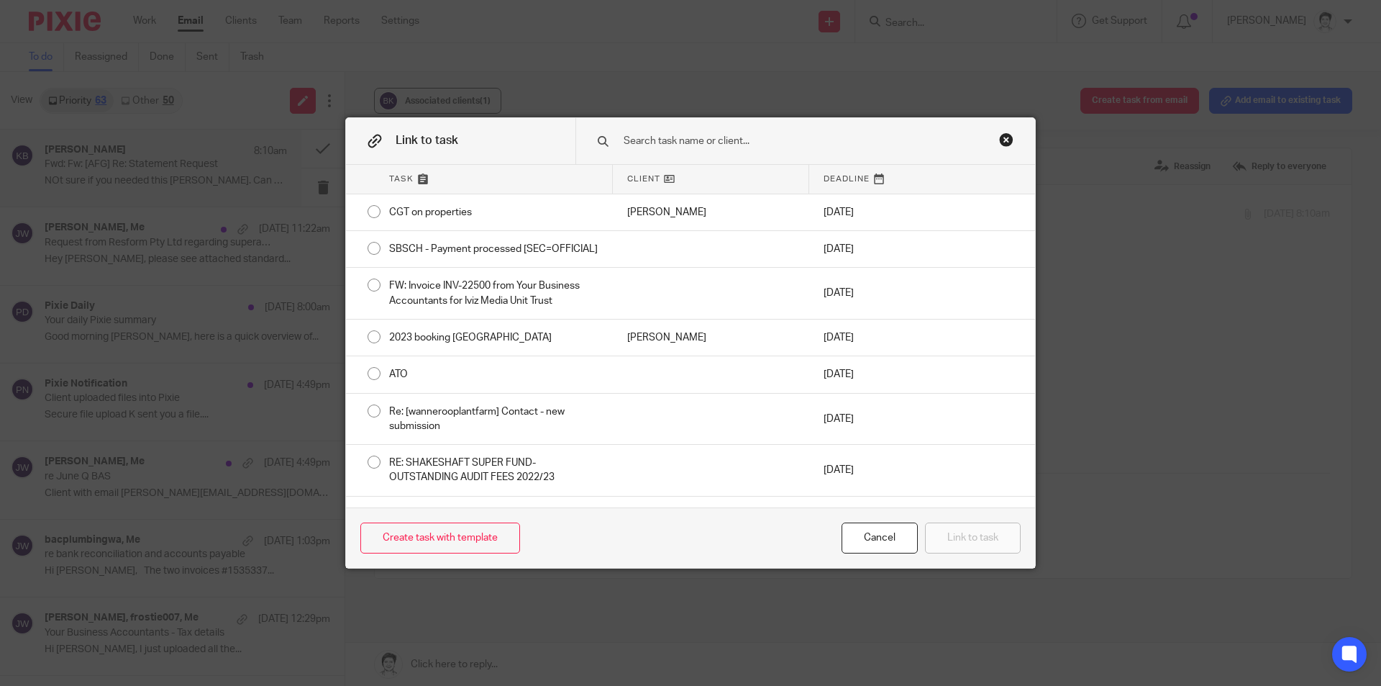
click at [675, 138] on input "text" at bounding box center [795, 141] width 346 height 16
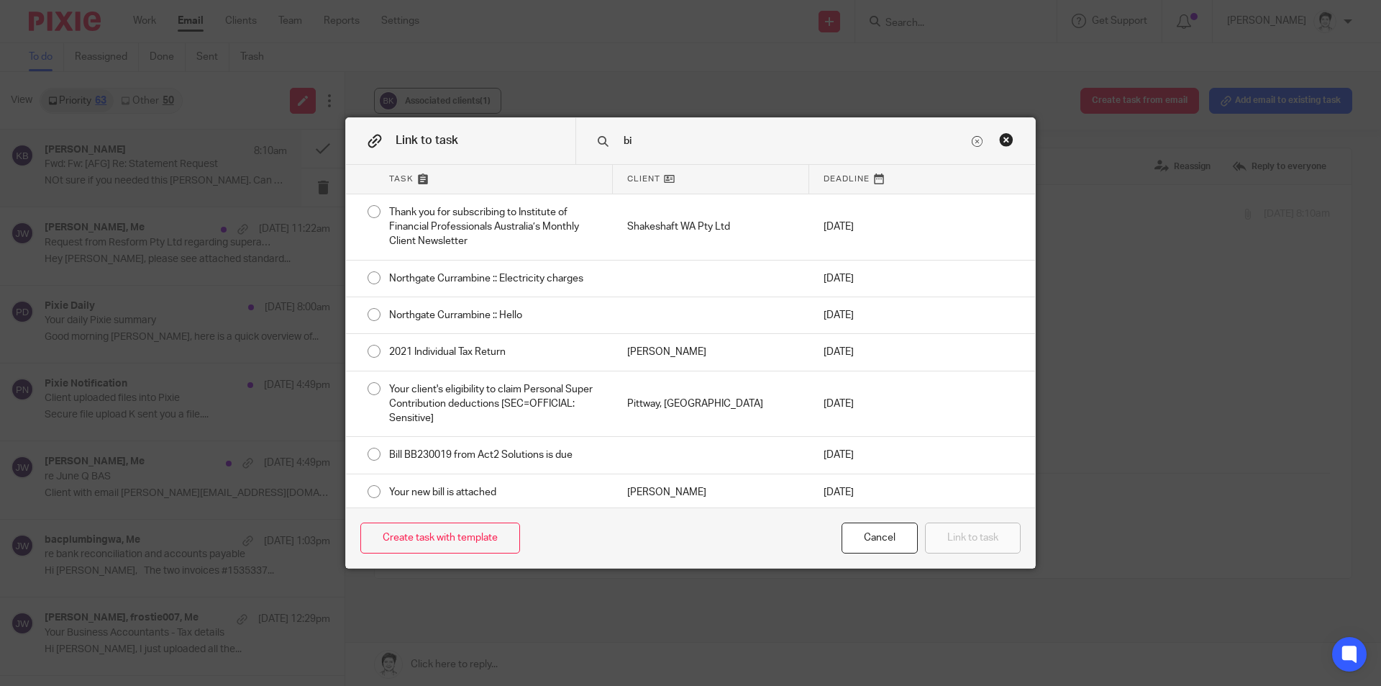
type input "b"
type input "a"
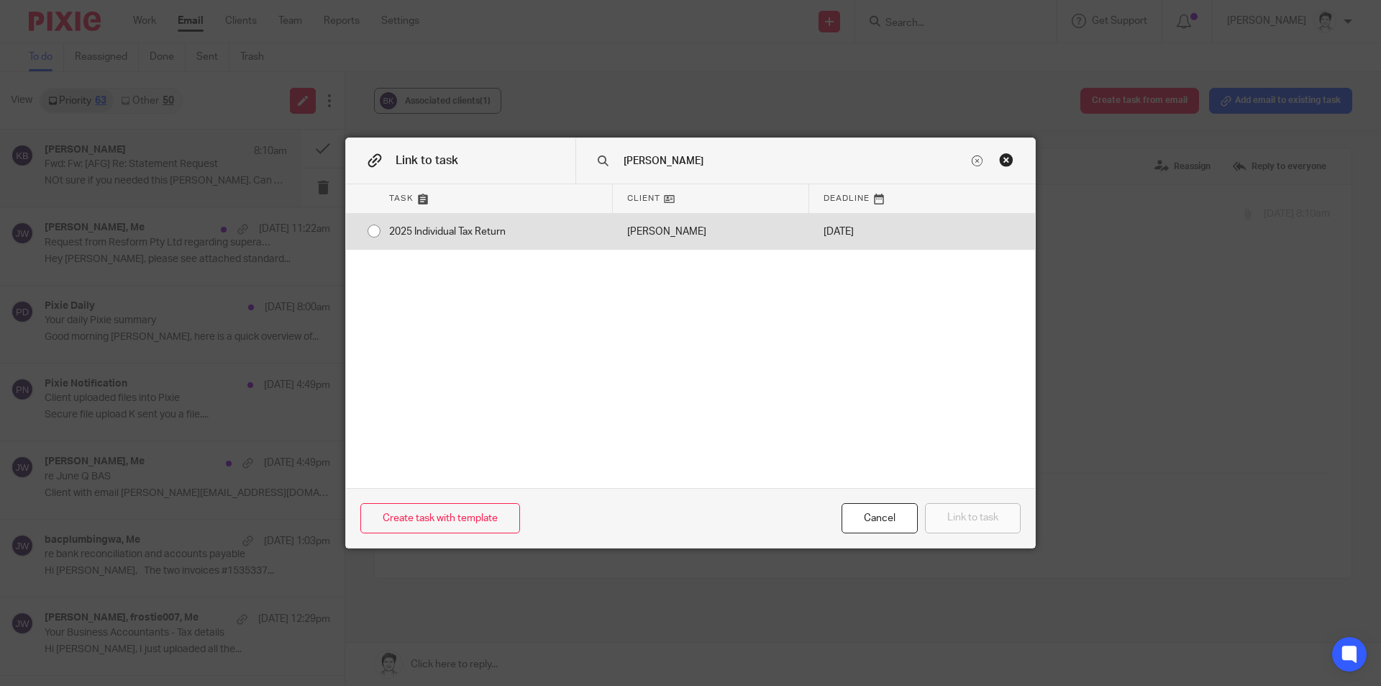
type input "bailey"
click at [458, 235] on div "2025 Individual Tax Return" at bounding box center [494, 232] width 238 height 36
radio input "true"
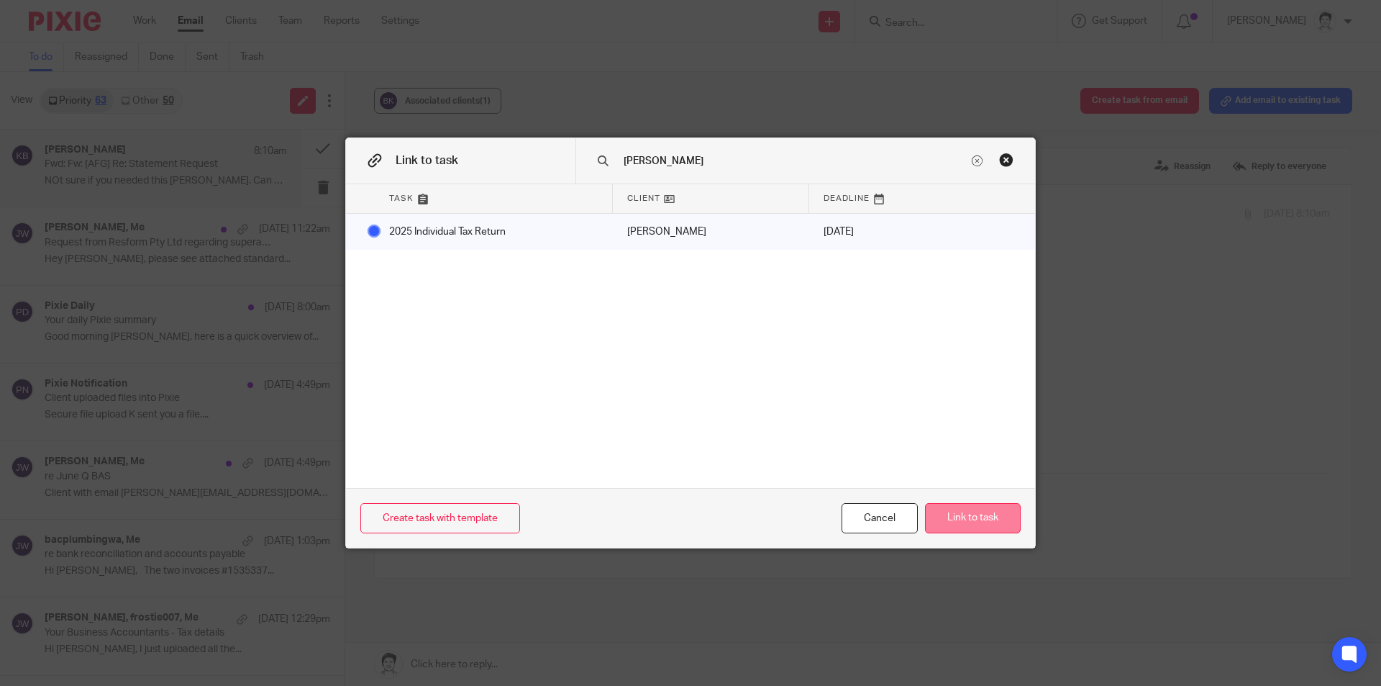
click at [973, 522] on button "Link to task" at bounding box center [973, 518] width 96 height 31
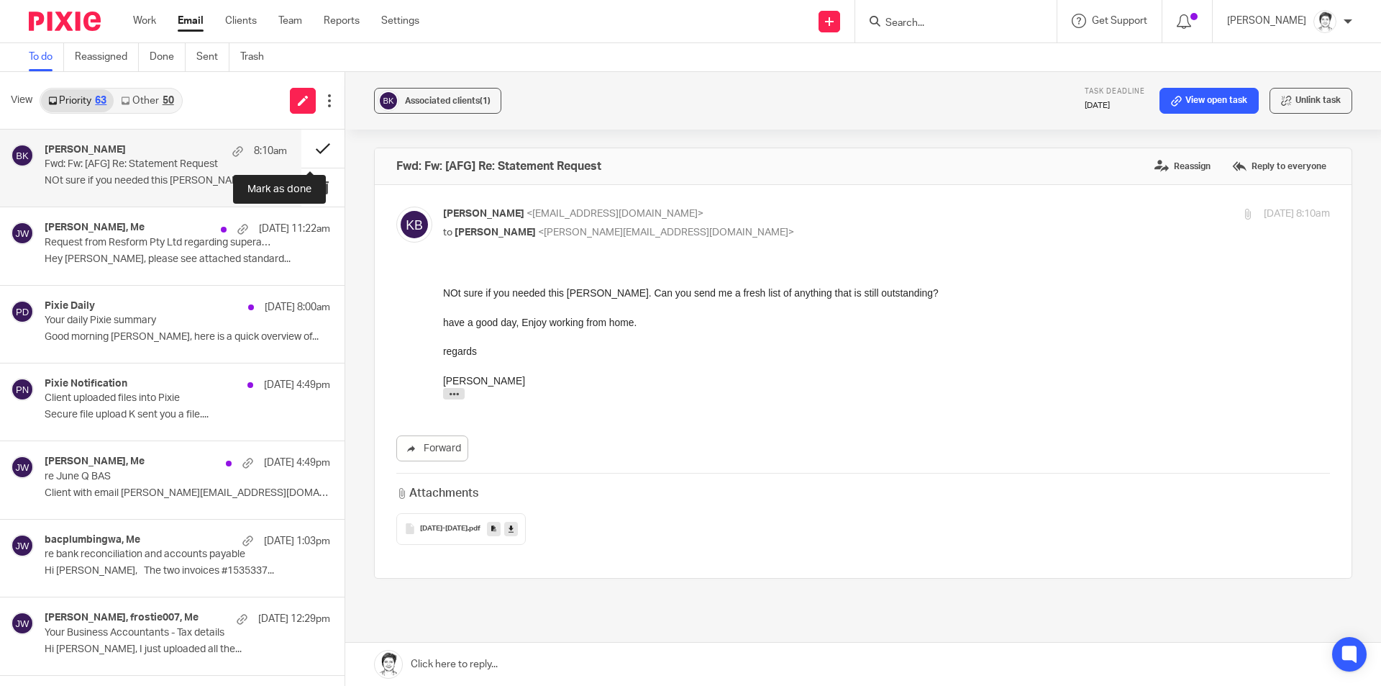
click at [312, 149] on button at bounding box center [322, 148] width 43 height 38
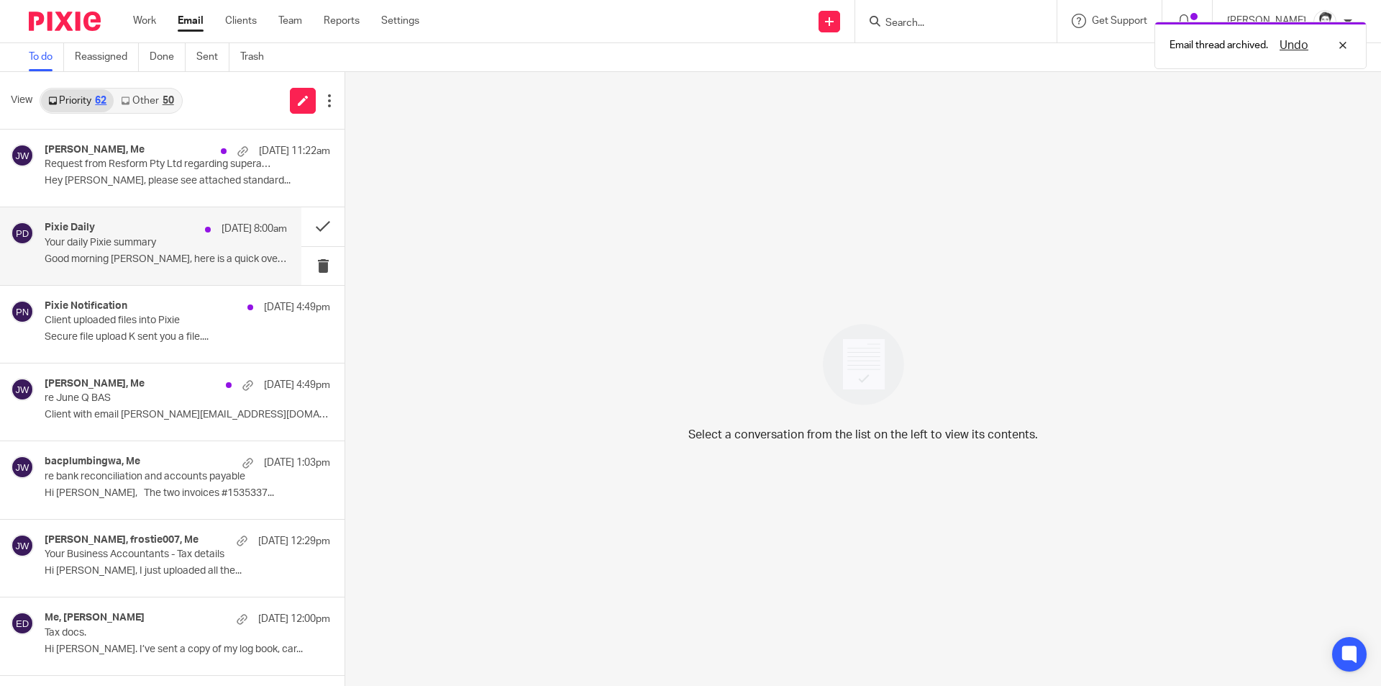
click at [104, 246] on p "Your daily Pixie summary" at bounding box center [142, 243] width 194 height 12
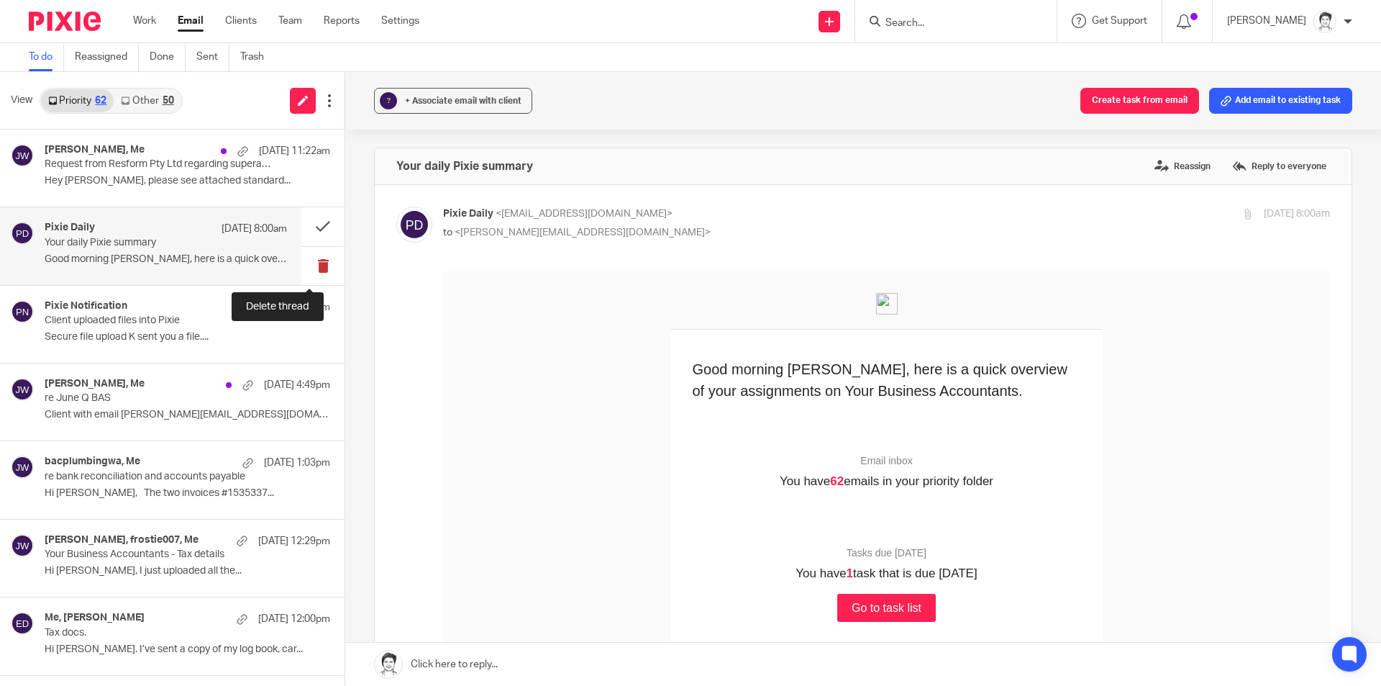
click at [308, 262] on button at bounding box center [322, 266] width 43 height 38
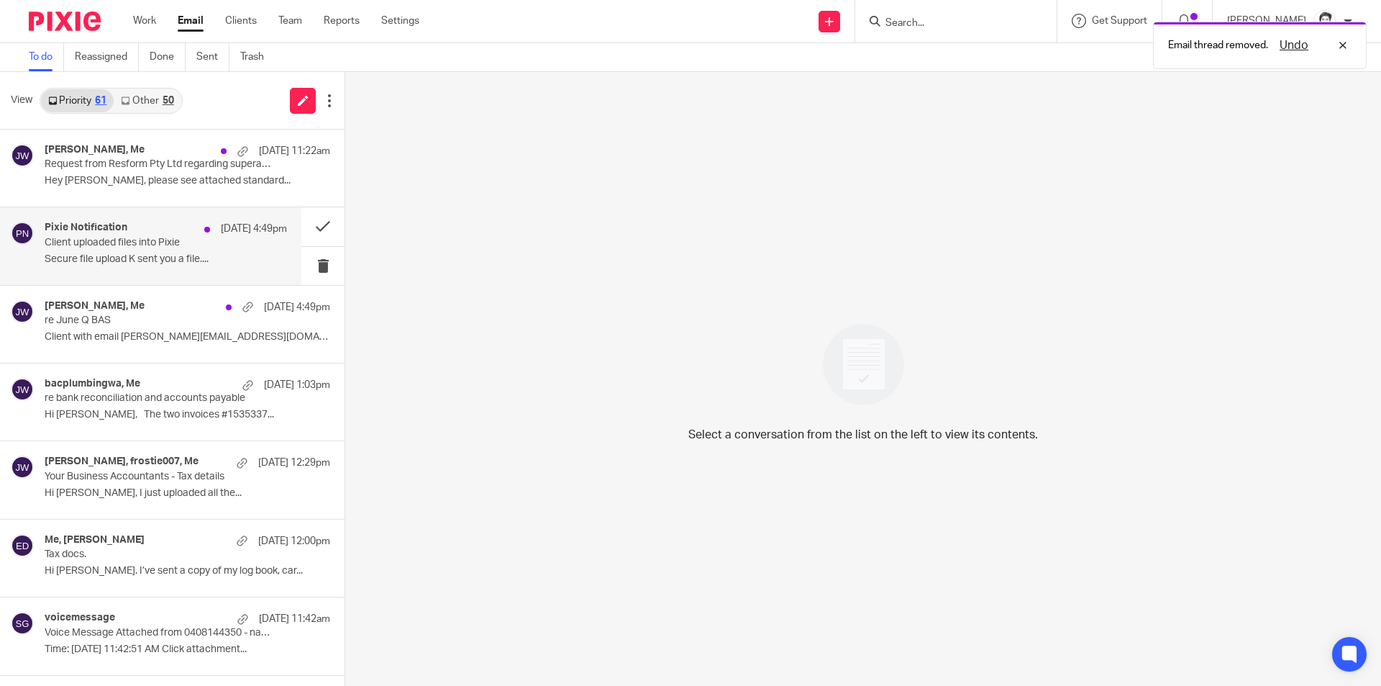
click at [65, 250] on div "Pixie Notification 12 Aug 4:49pm Client uploaded files into Pixie Secure file u…" at bounding box center [166, 246] width 242 height 48
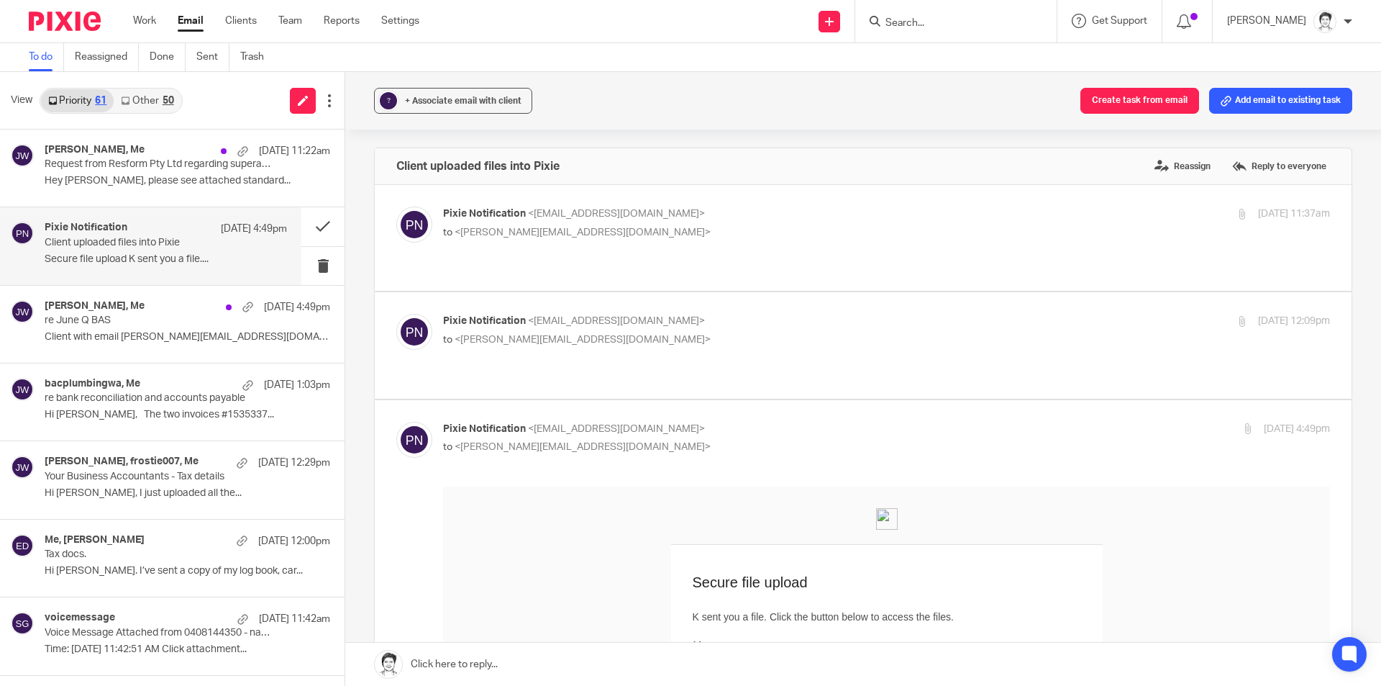
drag, startPoint x: 568, startPoint y: 239, endPoint x: 575, endPoint y: 239, distance: 7.9
click at [569, 239] on p "to <julie@ybaccountants.com.au>" at bounding box center [738, 232] width 591 height 15
checkbox input "true"
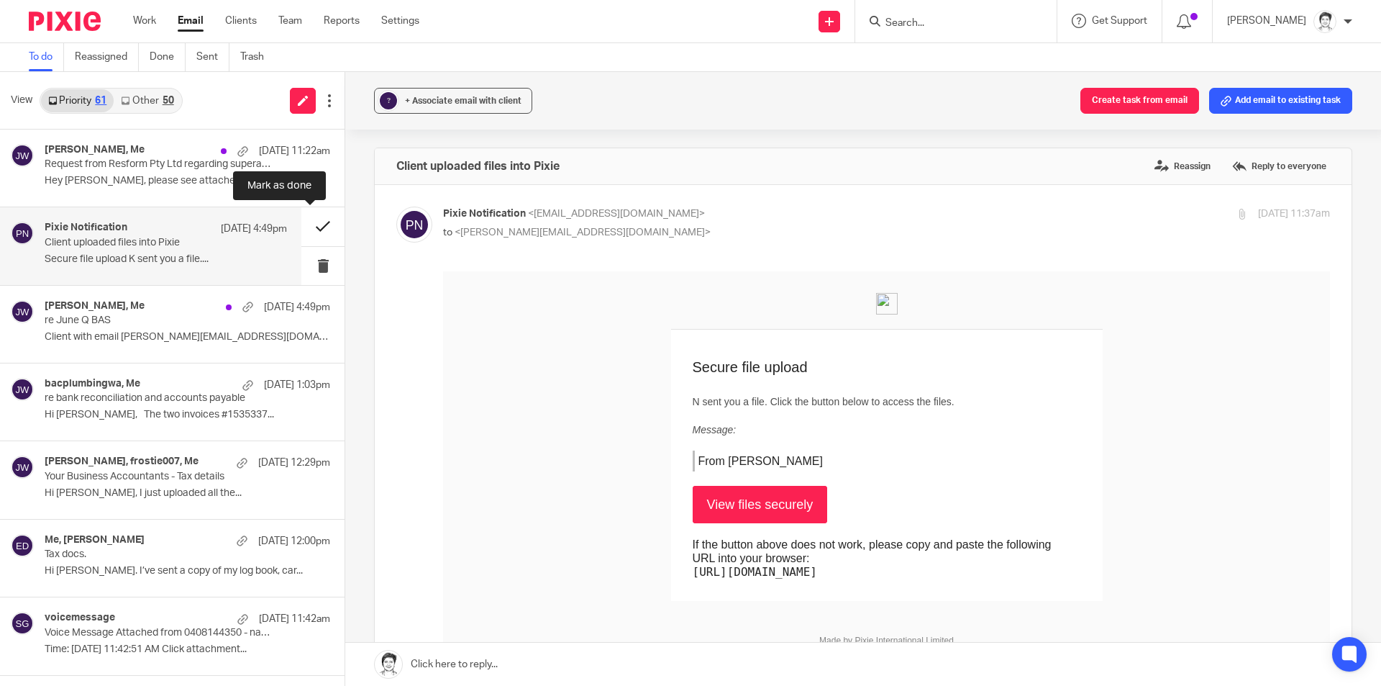
click at [316, 225] on button at bounding box center [322, 226] width 43 height 38
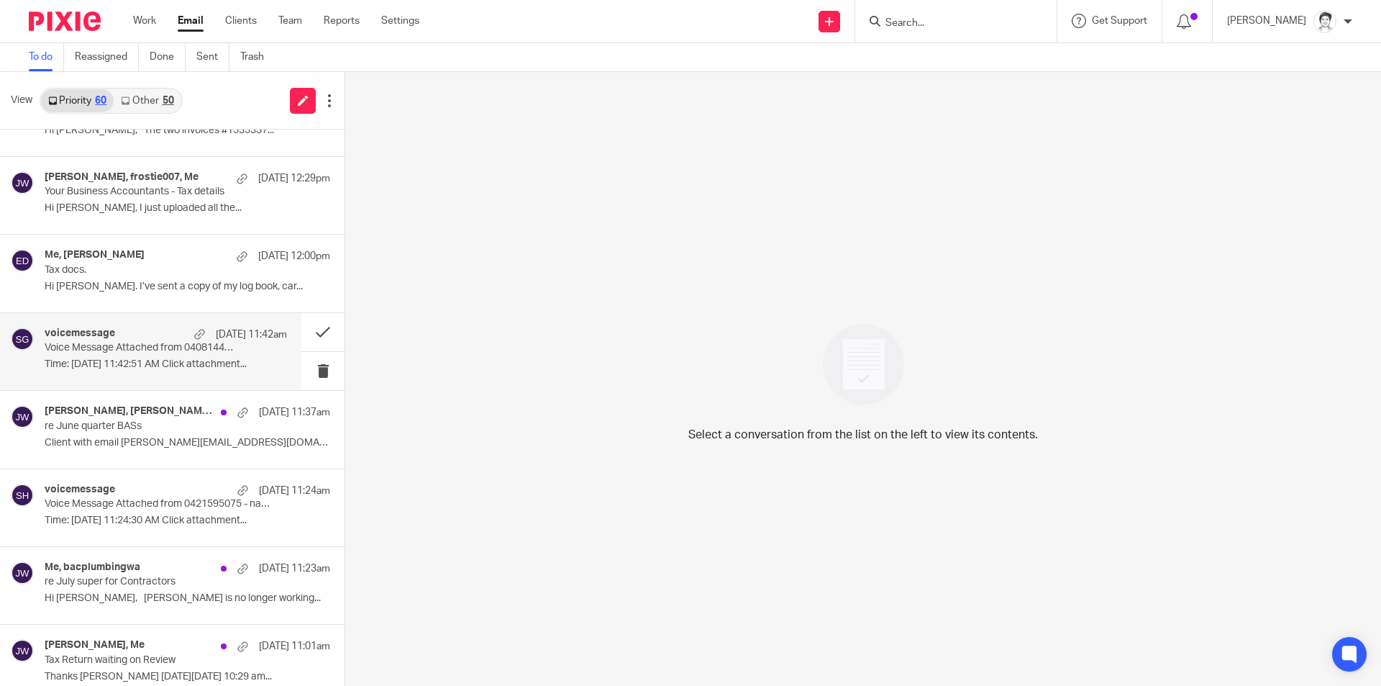
scroll to position [216, 0]
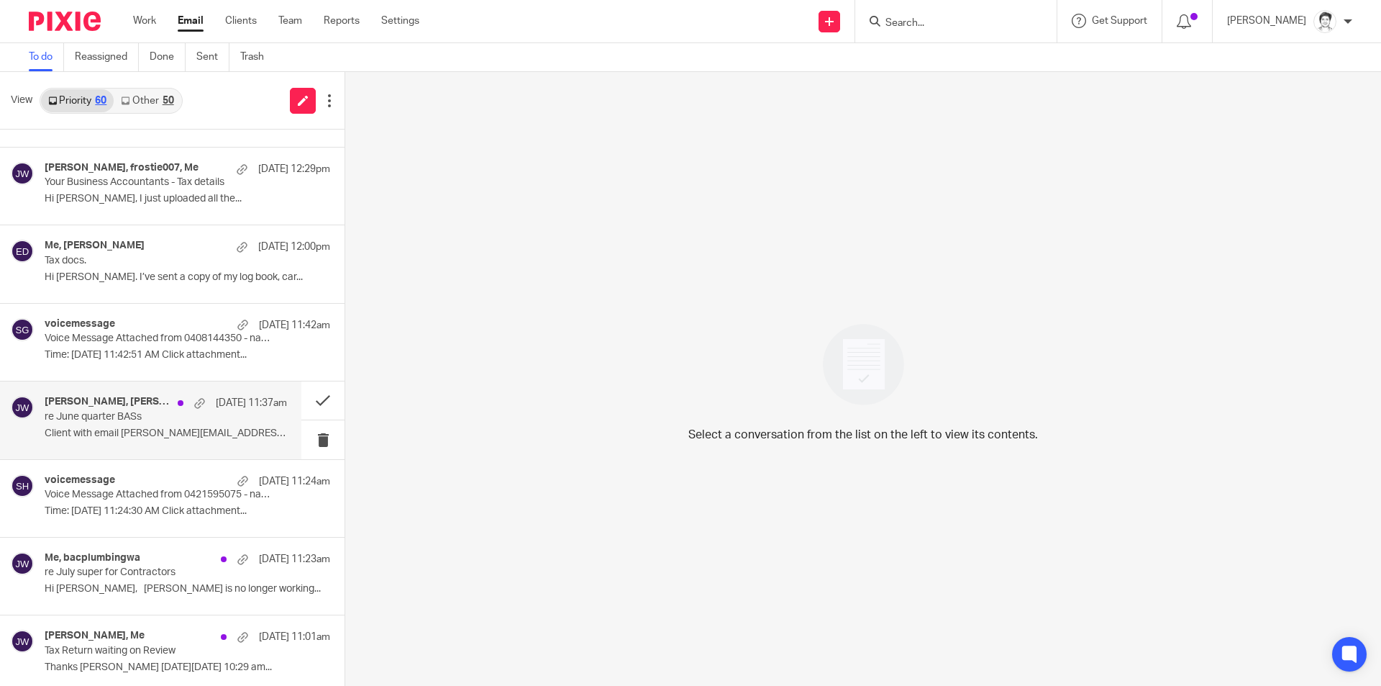
click at [96, 433] on p "Client with email [PERSON_NAME][EMAIL_ADDRESS][DOMAIN_NAME]..." at bounding box center [166, 433] width 242 height 12
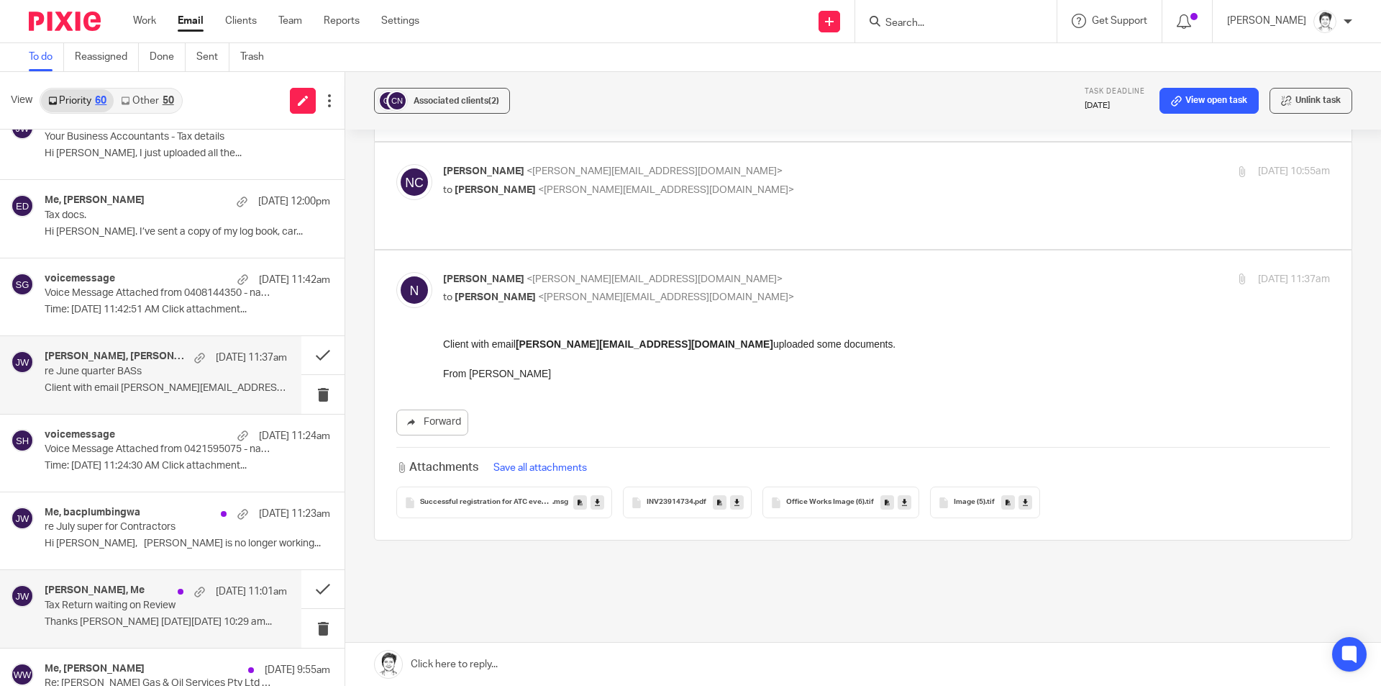
scroll to position [360, 0]
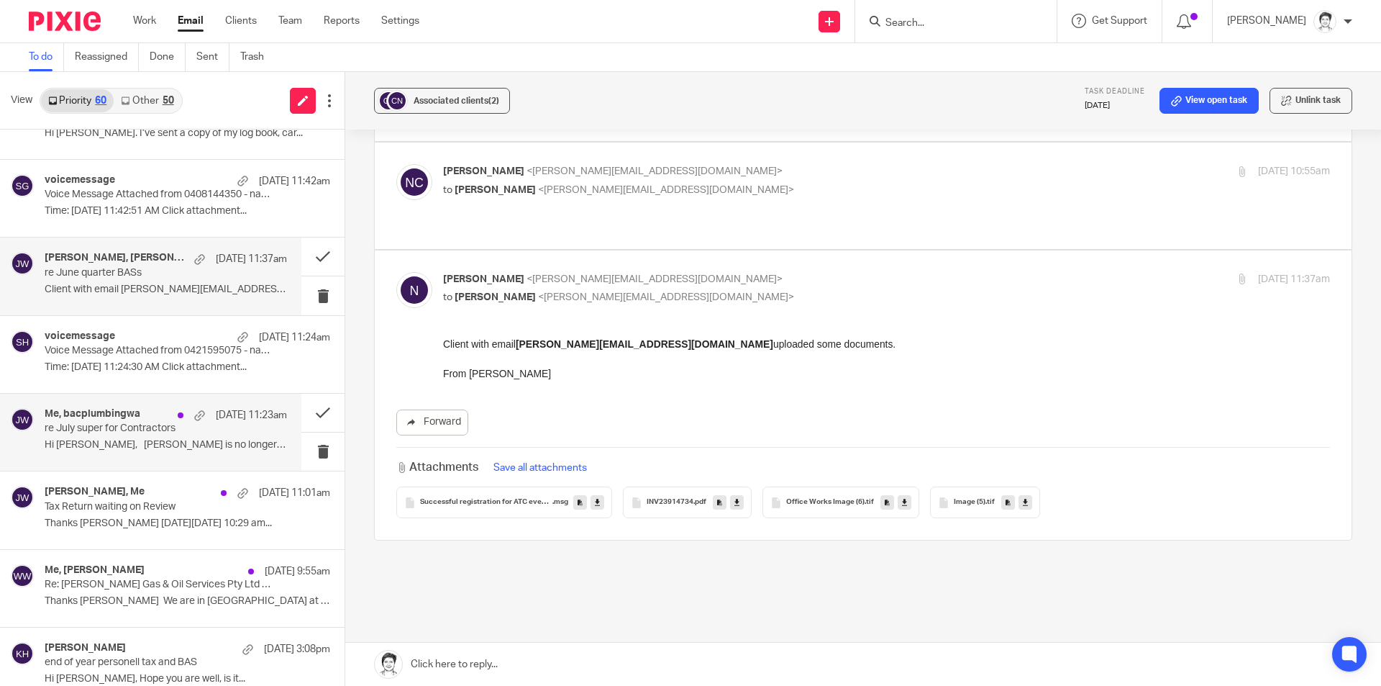
click at [79, 450] on p "Hi Julie, Brett is no longer working..." at bounding box center [166, 445] width 242 height 12
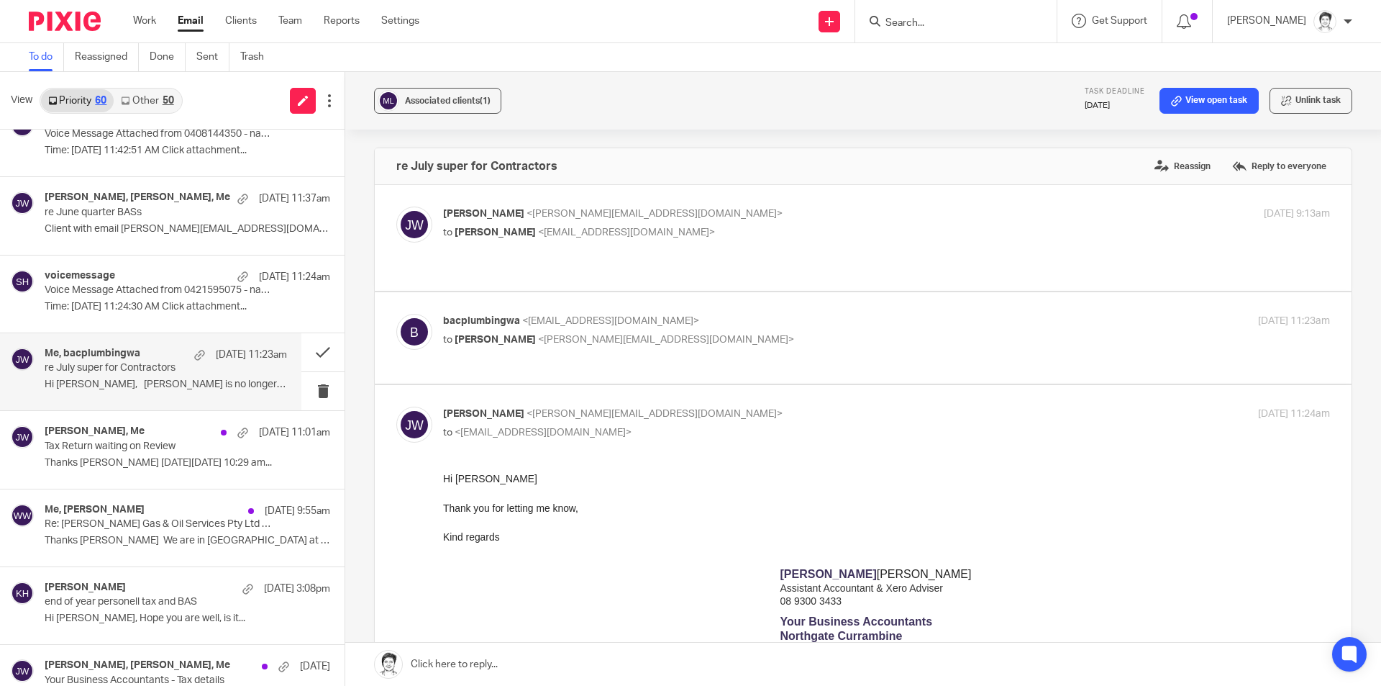
scroll to position [432, 0]
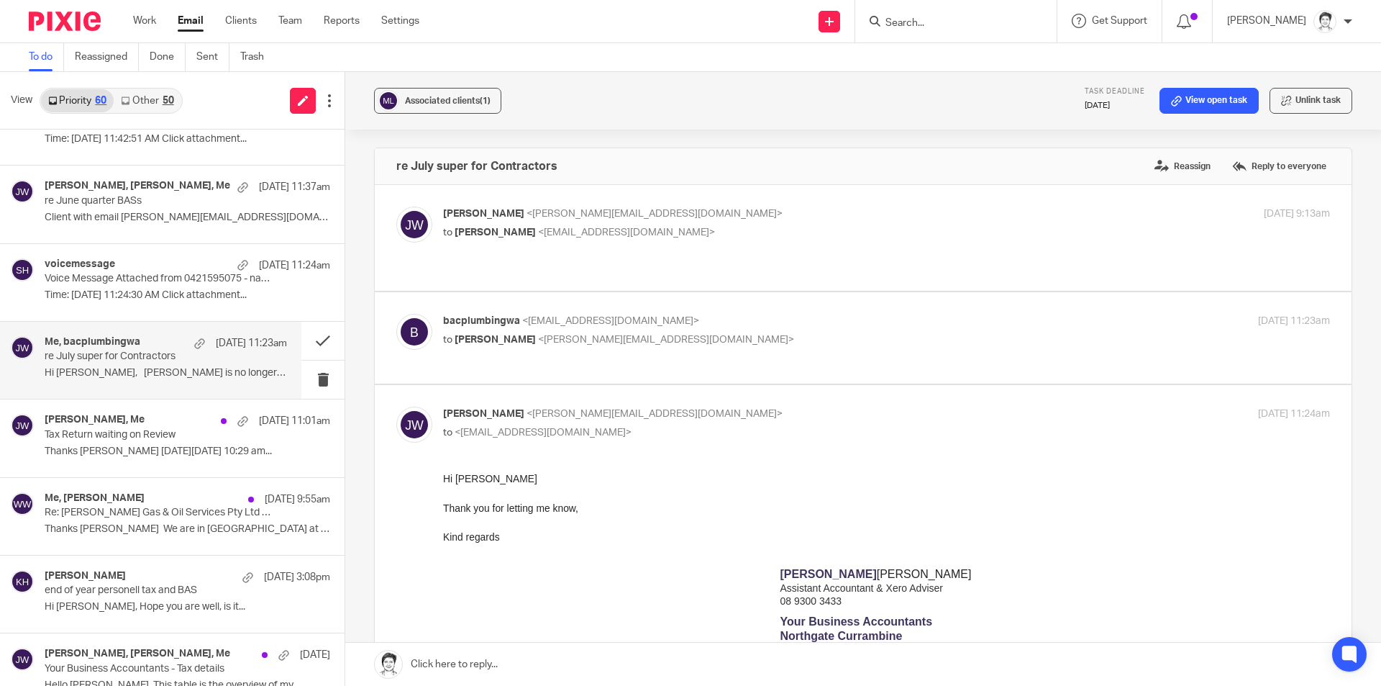
click at [118, 374] on p "Hi Julie, Brett is no longer working..." at bounding box center [166, 373] width 242 height 12
drag, startPoint x: 1174, startPoint y: 101, endPoint x: 1165, endPoint y: 101, distance: 8.6
click at [308, 340] on button at bounding box center [322, 341] width 43 height 38
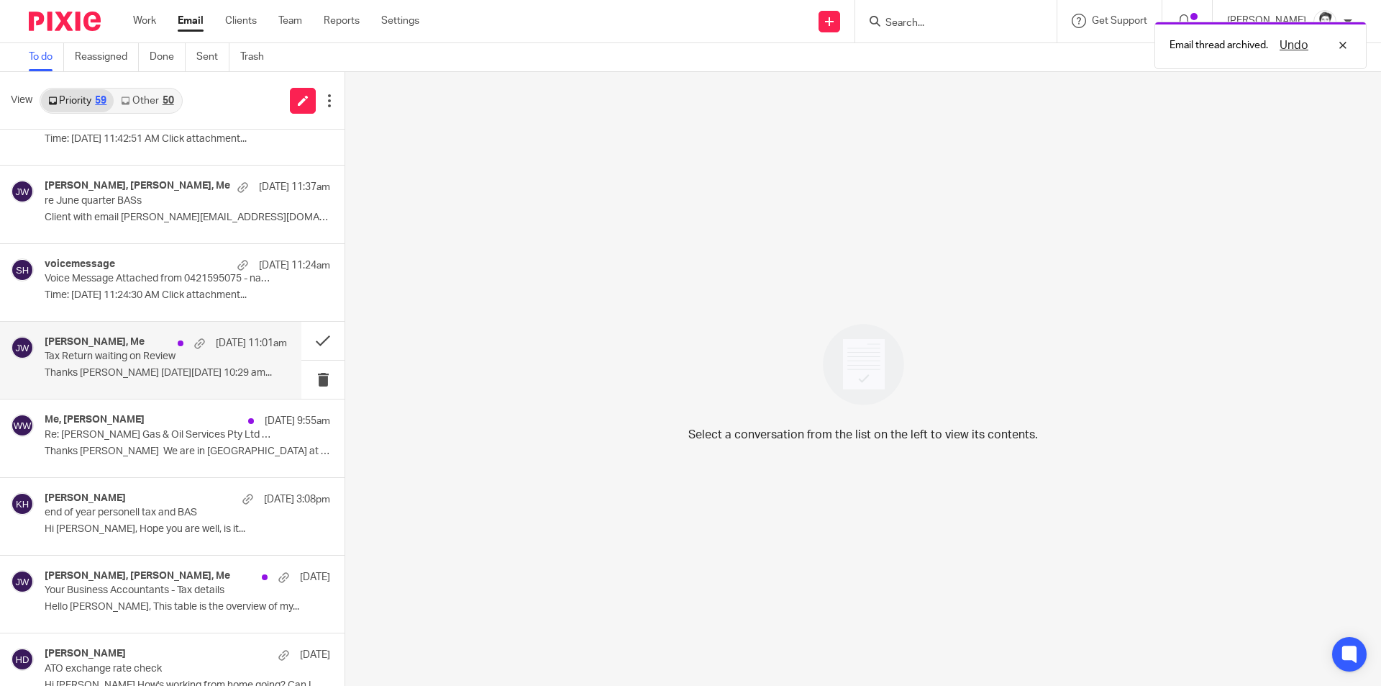
click at [106, 374] on p "Thanks Julie On Tue, 12 Aug 2025, 10:29 am..." at bounding box center [166, 373] width 242 height 12
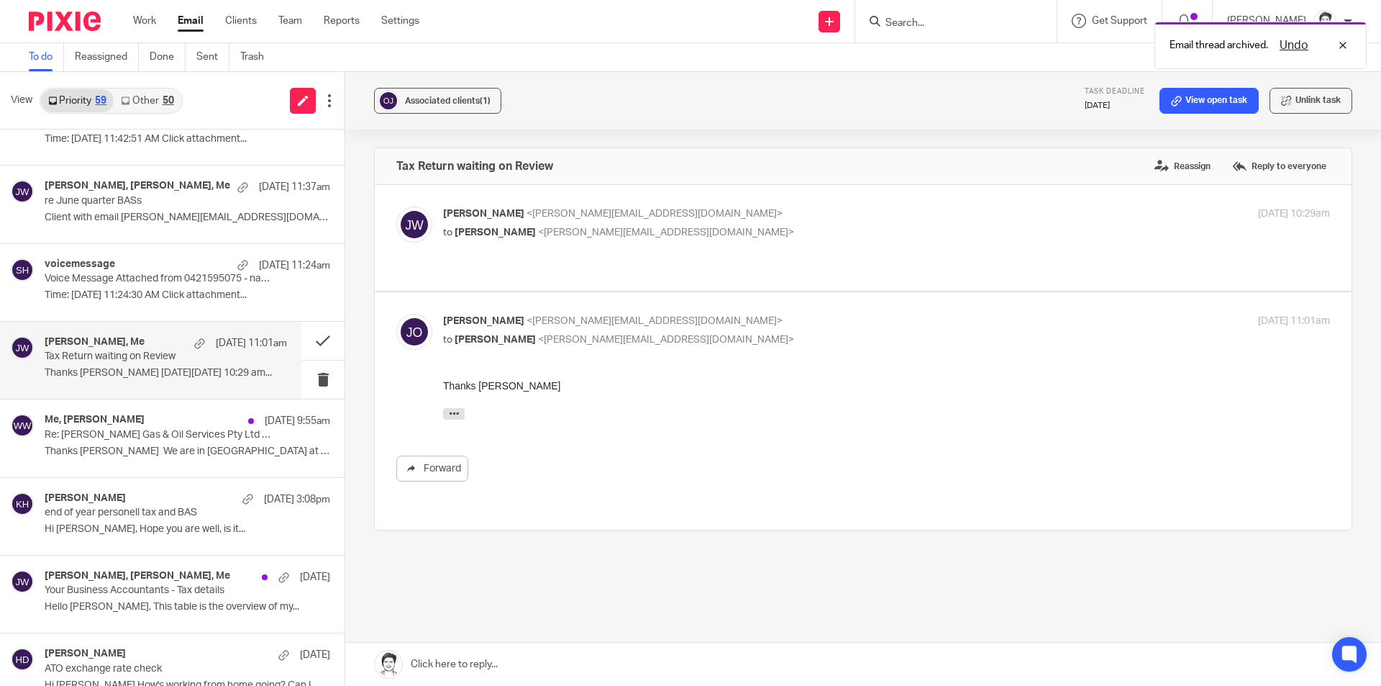
scroll to position [0, 0]
click at [307, 344] on button at bounding box center [322, 341] width 43 height 38
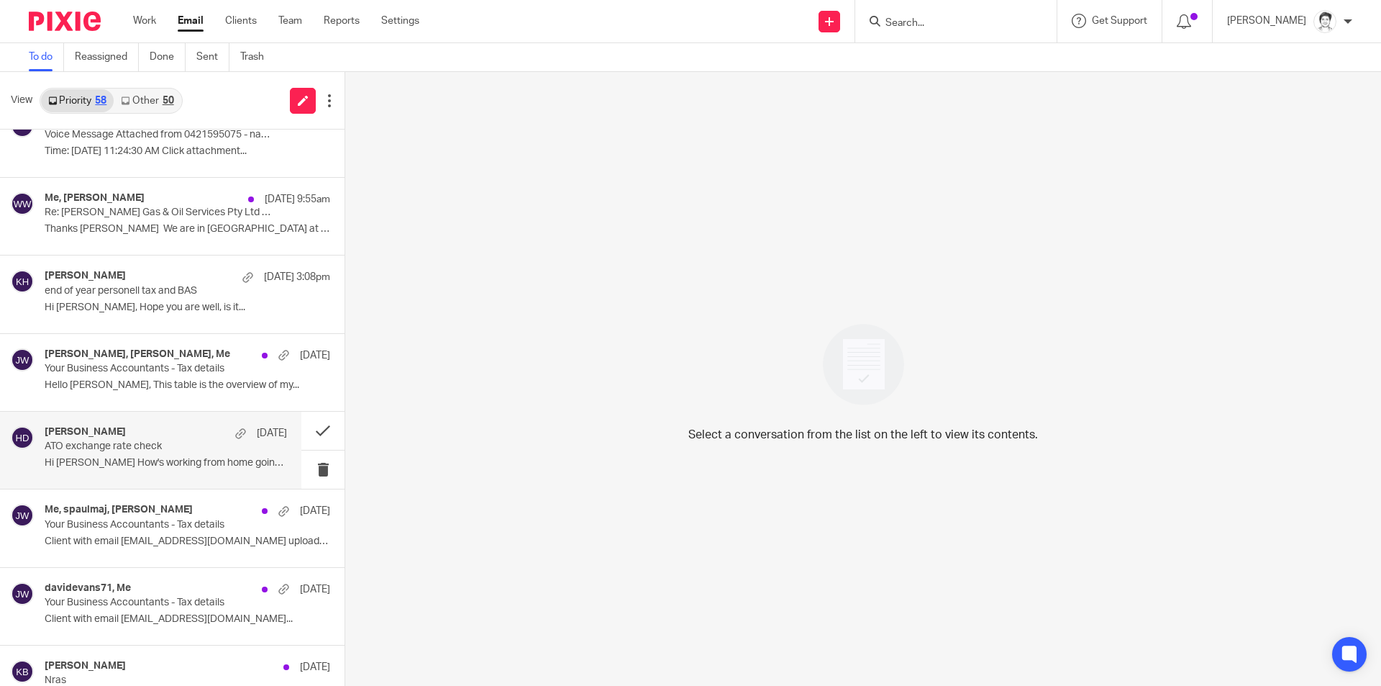
scroll to position [647, 0]
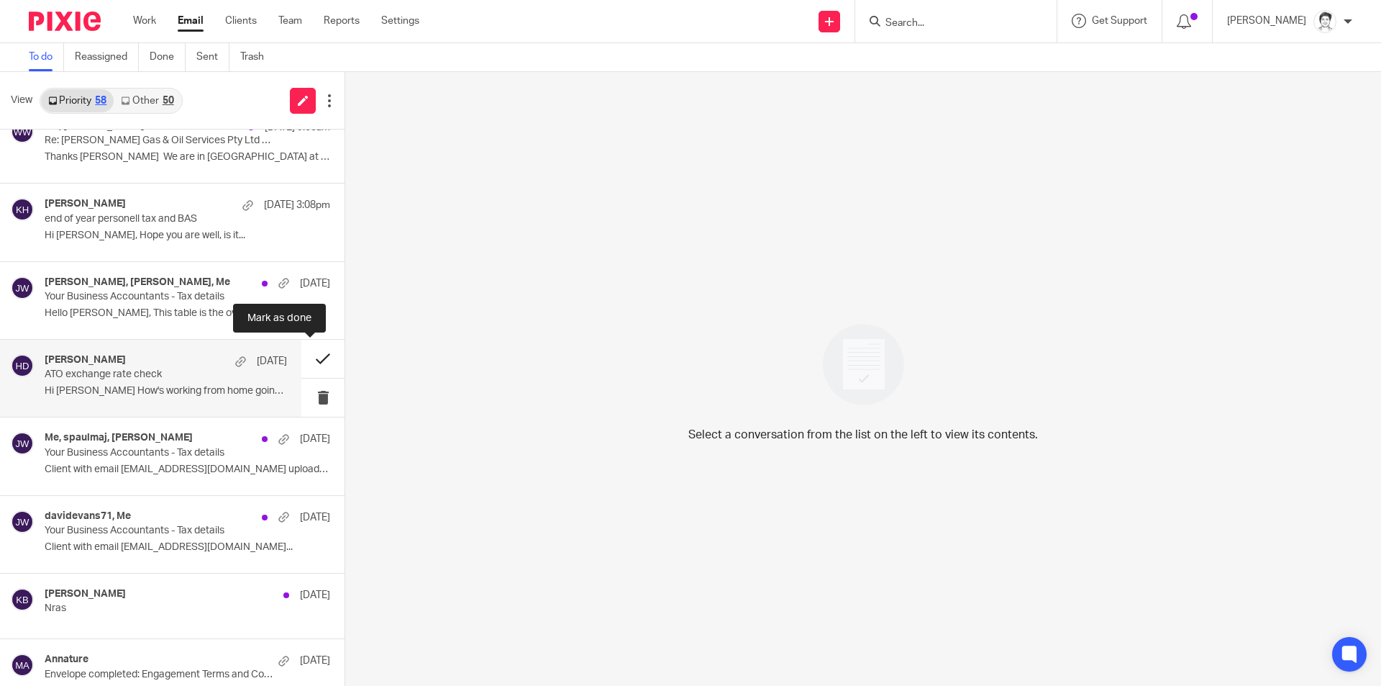
click at [311, 355] on button at bounding box center [322, 359] width 43 height 38
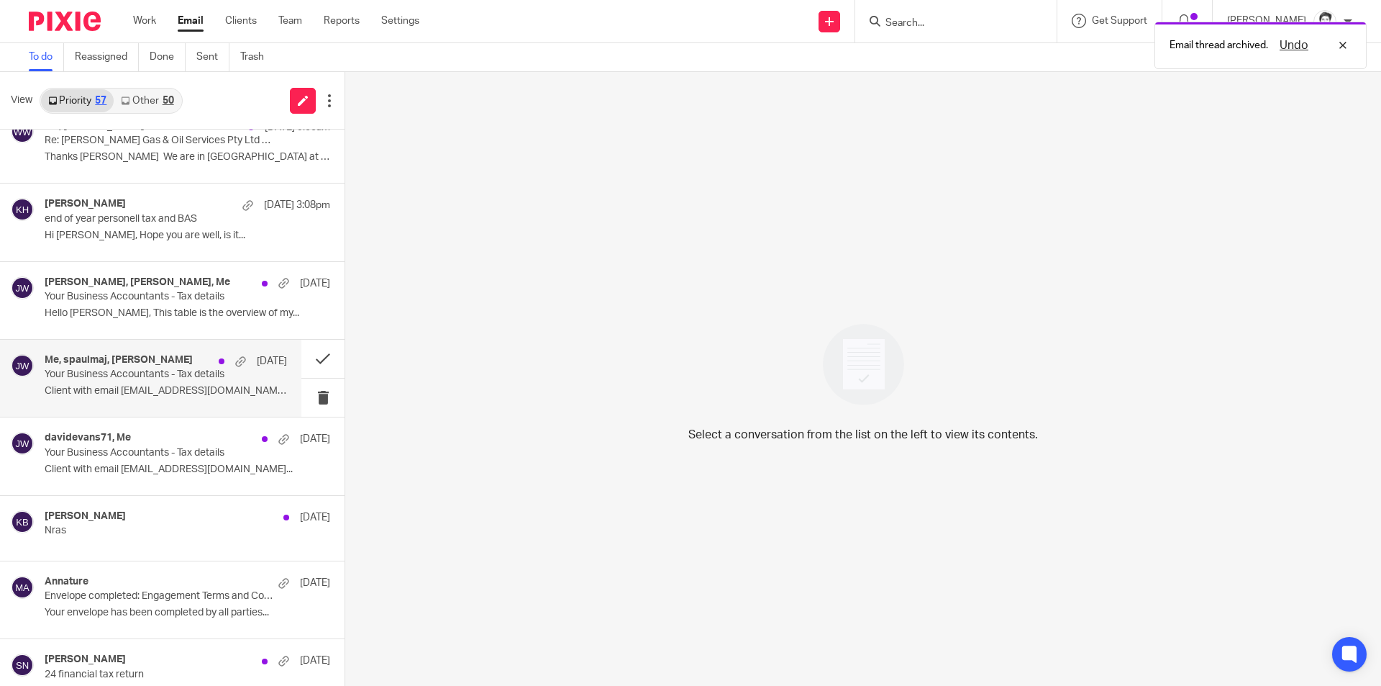
click at [122, 386] on p "Client with email spaulmaj@gmail.com uploaded..." at bounding box center [166, 391] width 242 height 12
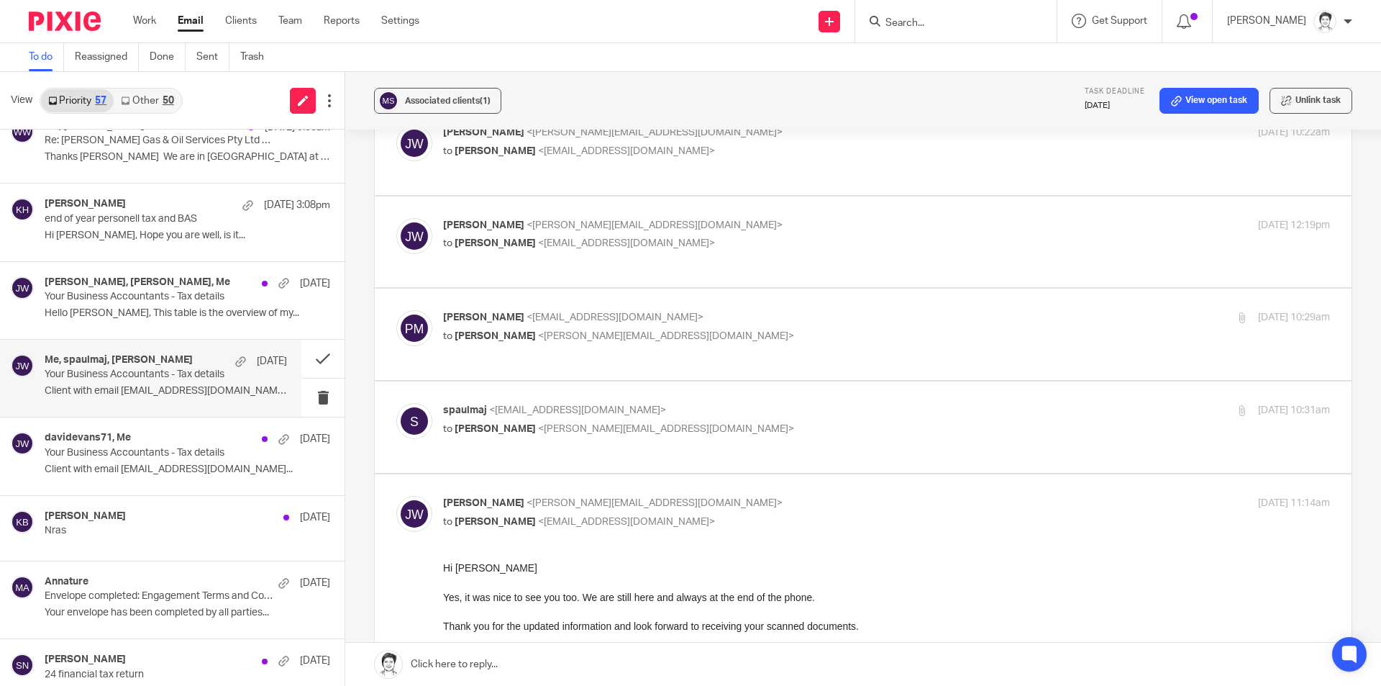
scroll to position [72, 0]
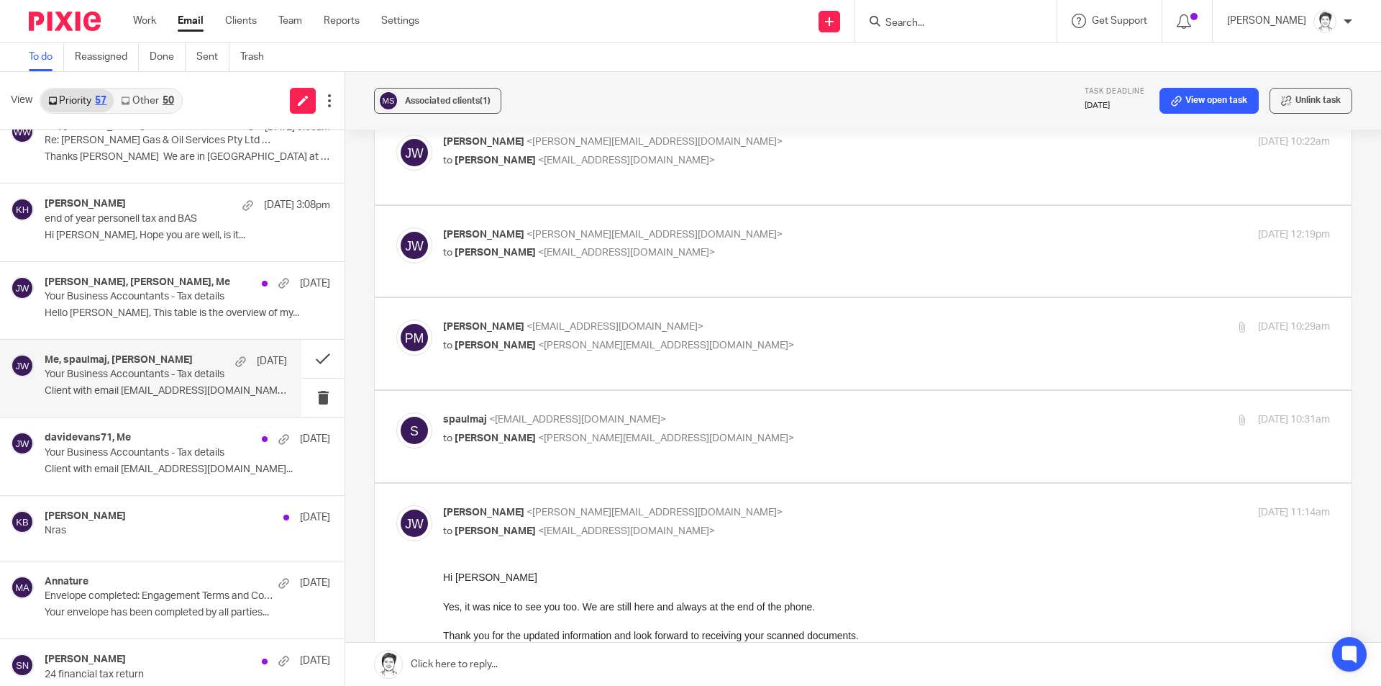
click at [608, 163] on p "to Paul Maj <spaulmaj@gmail.com>" at bounding box center [738, 160] width 591 height 15
checkbox input "true"
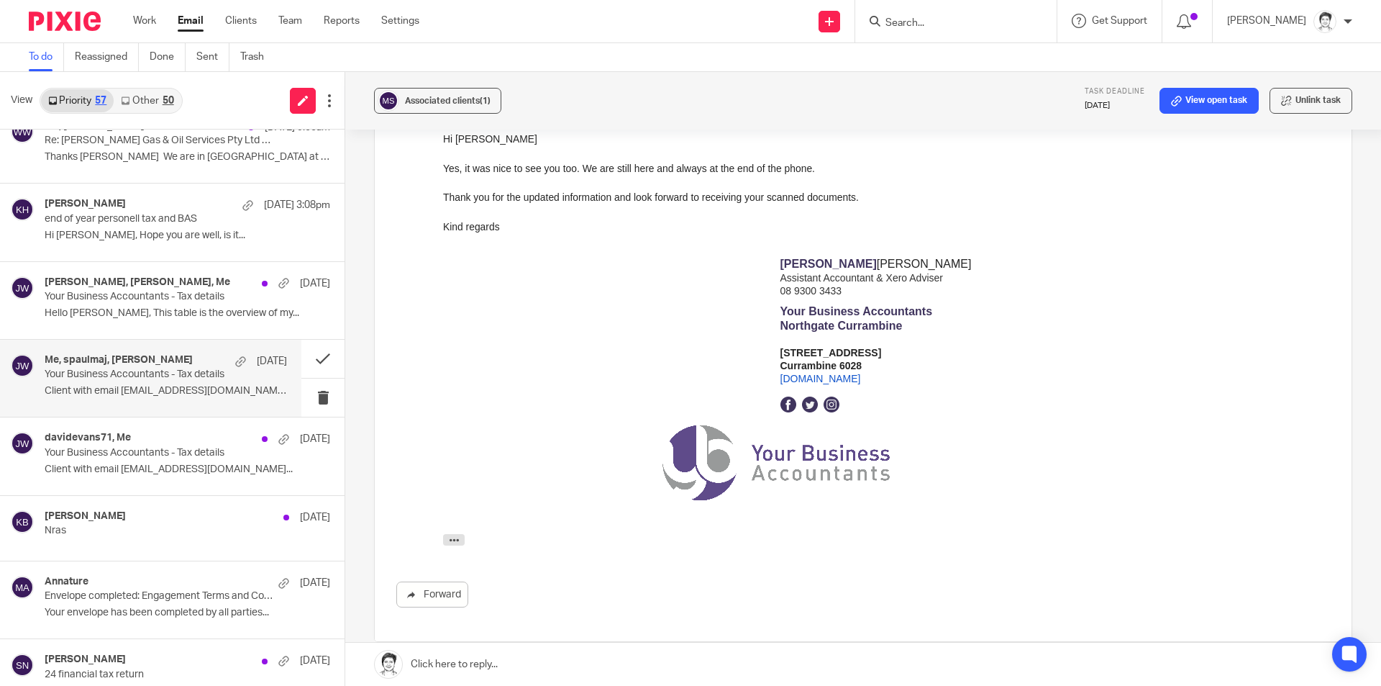
scroll to position [842, 0]
click at [131, 393] on p "Client with email spaulmaj@gmail.com uploaded..." at bounding box center [166, 391] width 242 height 12
click at [312, 356] on button at bounding box center [322, 359] width 43 height 38
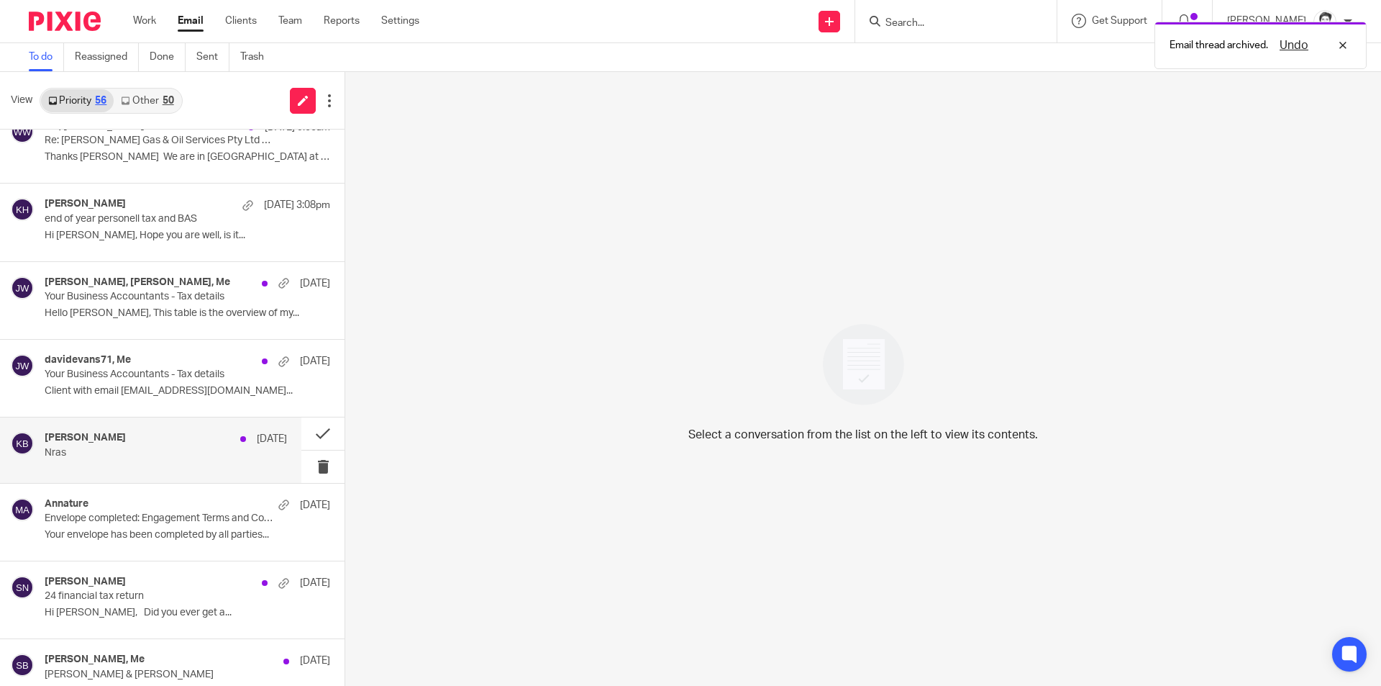
click at [78, 449] on p "Nras" at bounding box center [142, 453] width 194 height 12
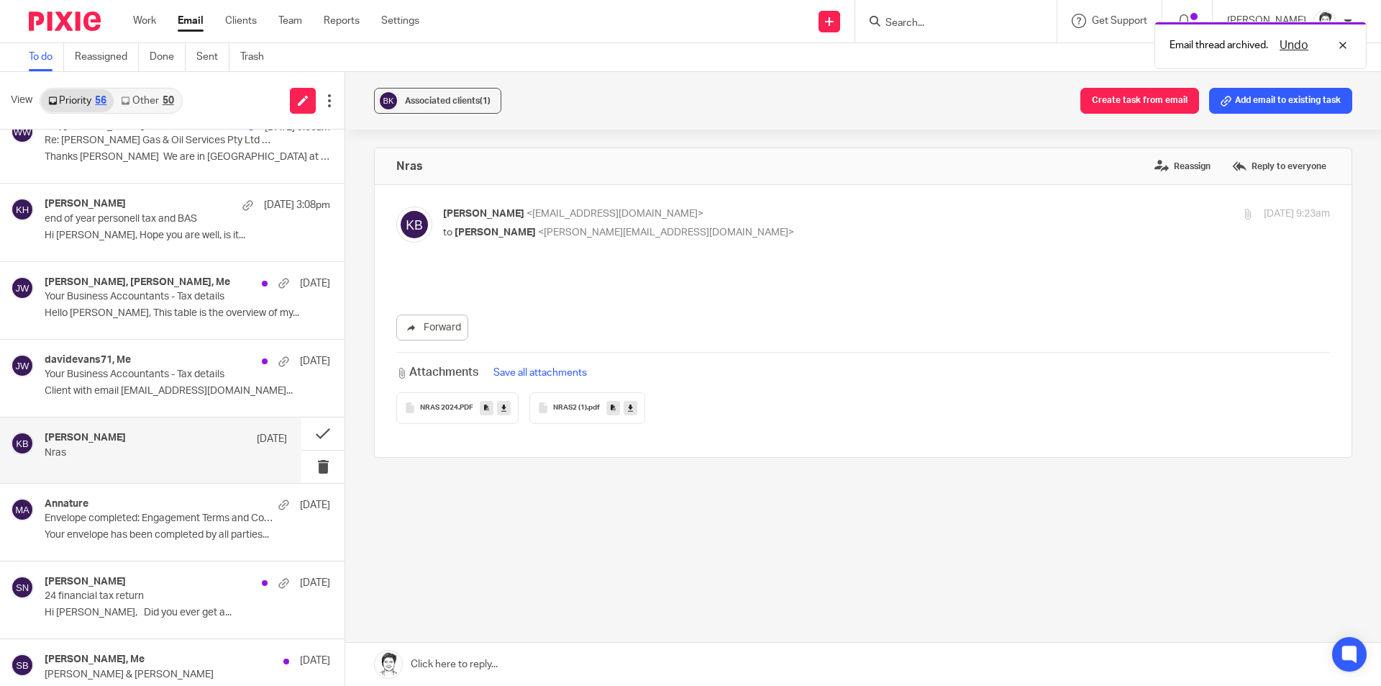
scroll to position [0, 0]
click at [66, 443] on h4 "karen bailey" at bounding box center [85, 438] width 81 height 12
click at [77, 432] on h4 "karen bailey" at bounding box center [85, 438] width 81 height 12
click at [1285, 88] on button "Add email to existing task" at bounding box center [1280, 101] width 143 height 26
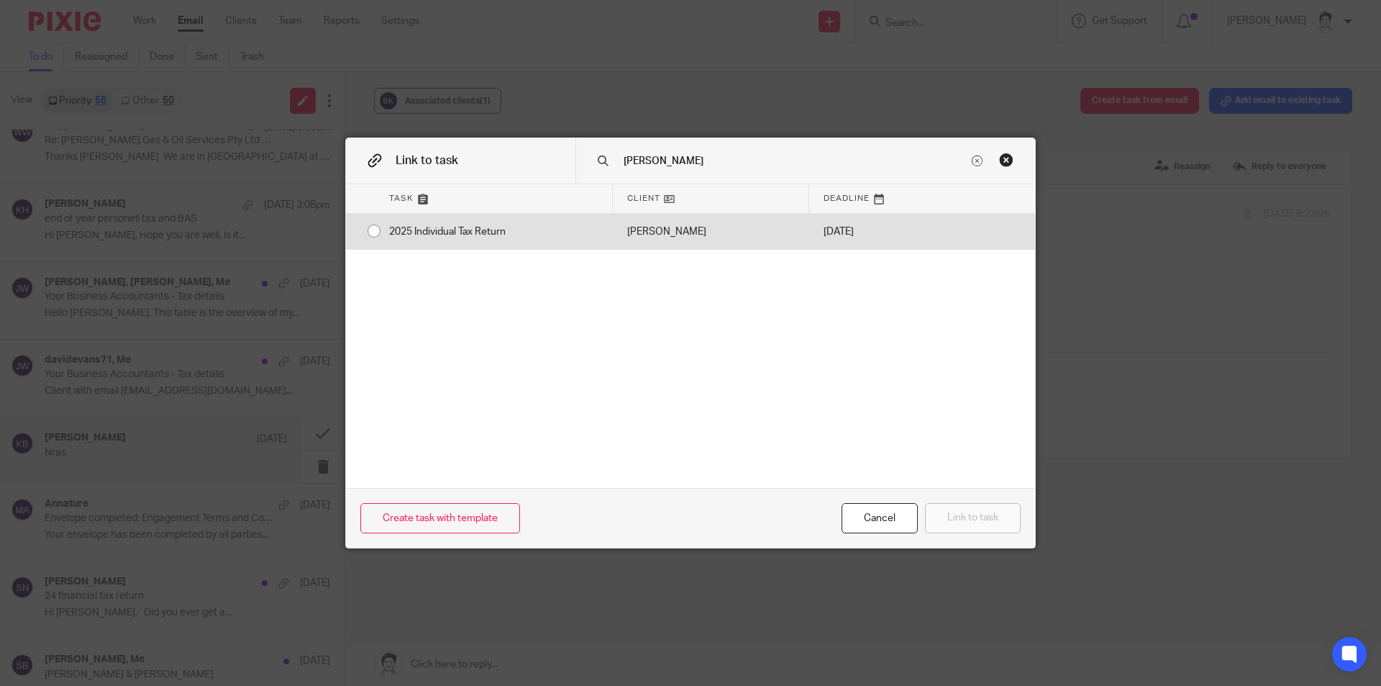
type input "bailey"
click at [506, 231] on div "2025 Individual Tax Return" at bounding box center [494, 232] width 238 height 36
radio input "true"
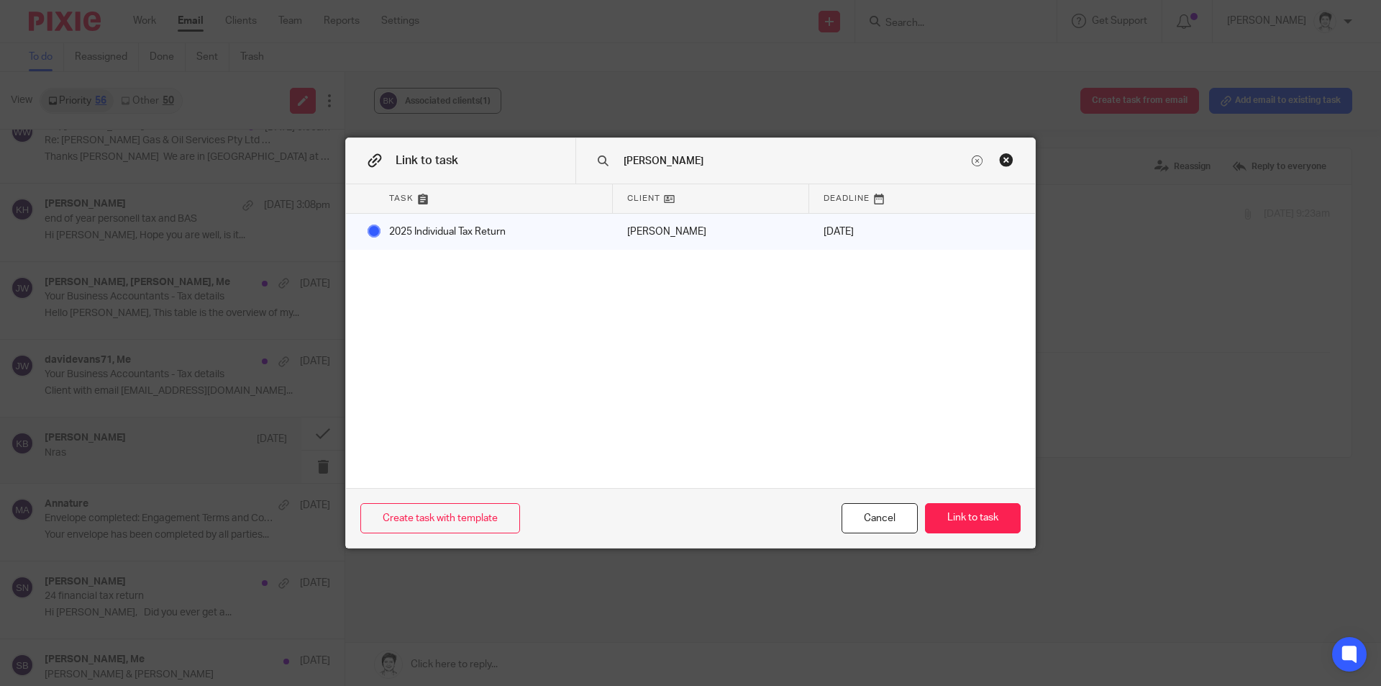
drag, startPoint x: 1003, startPoint y: 519, endPoint x: 1023, endPoint y: 509, distance: 22.5
click at [1003, 519] on button "Link to task" at bounding box center [973, 518] width 96 height 31
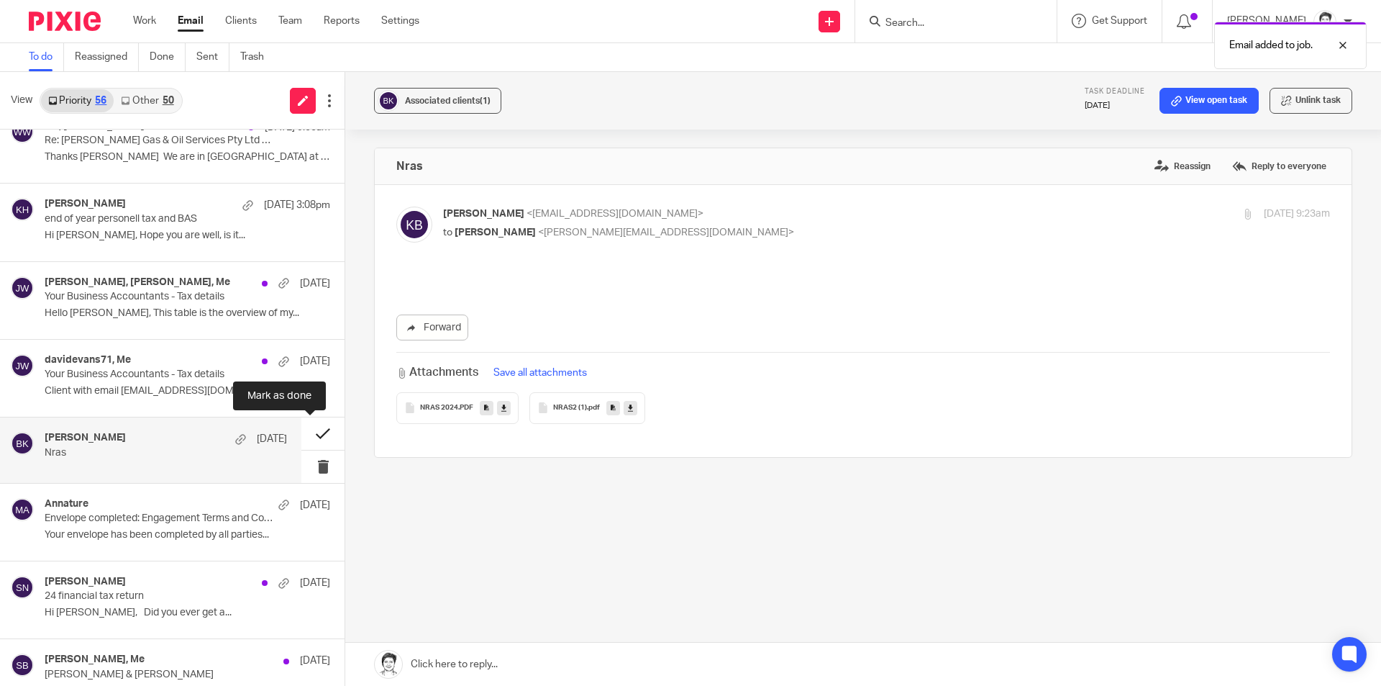
click at [306, 433] on button at bounding box center [322, 433] width 43 height 32
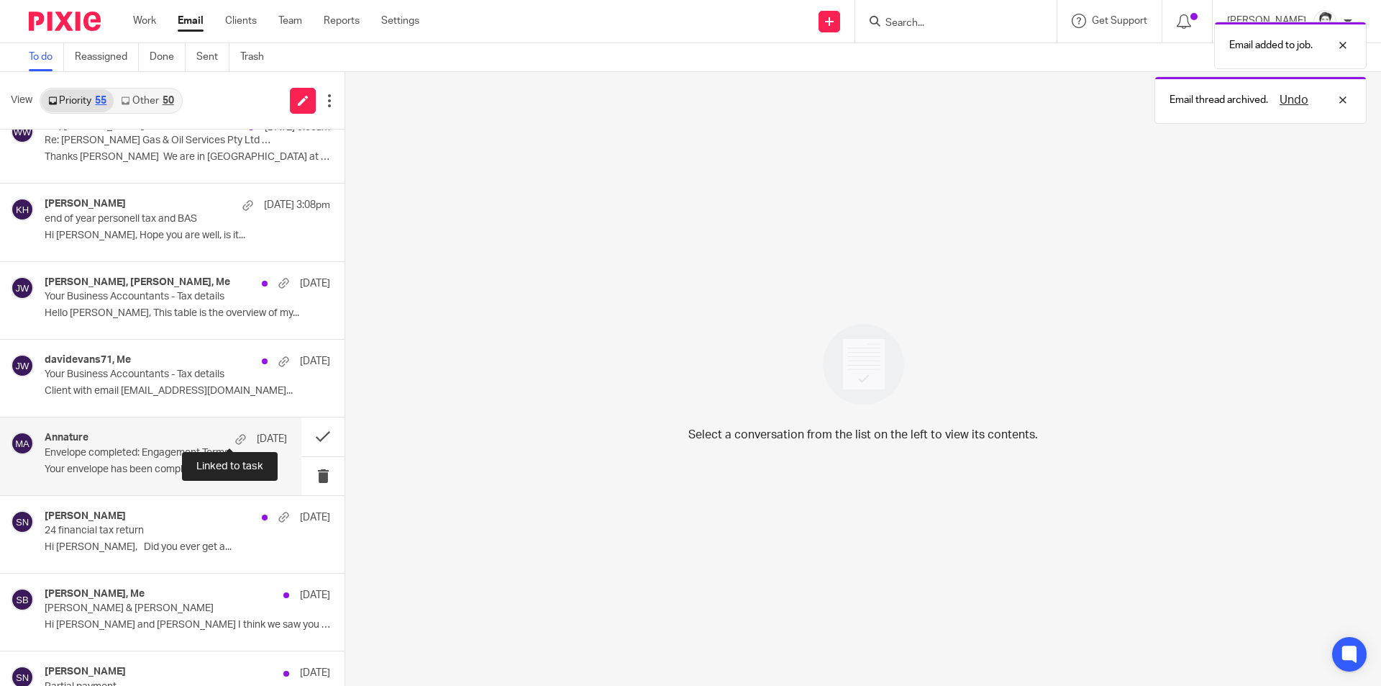
click at [105, 465] on p "Your envelope has been completed by all parties..." at bounding box center [166, 469] width 242 height 12
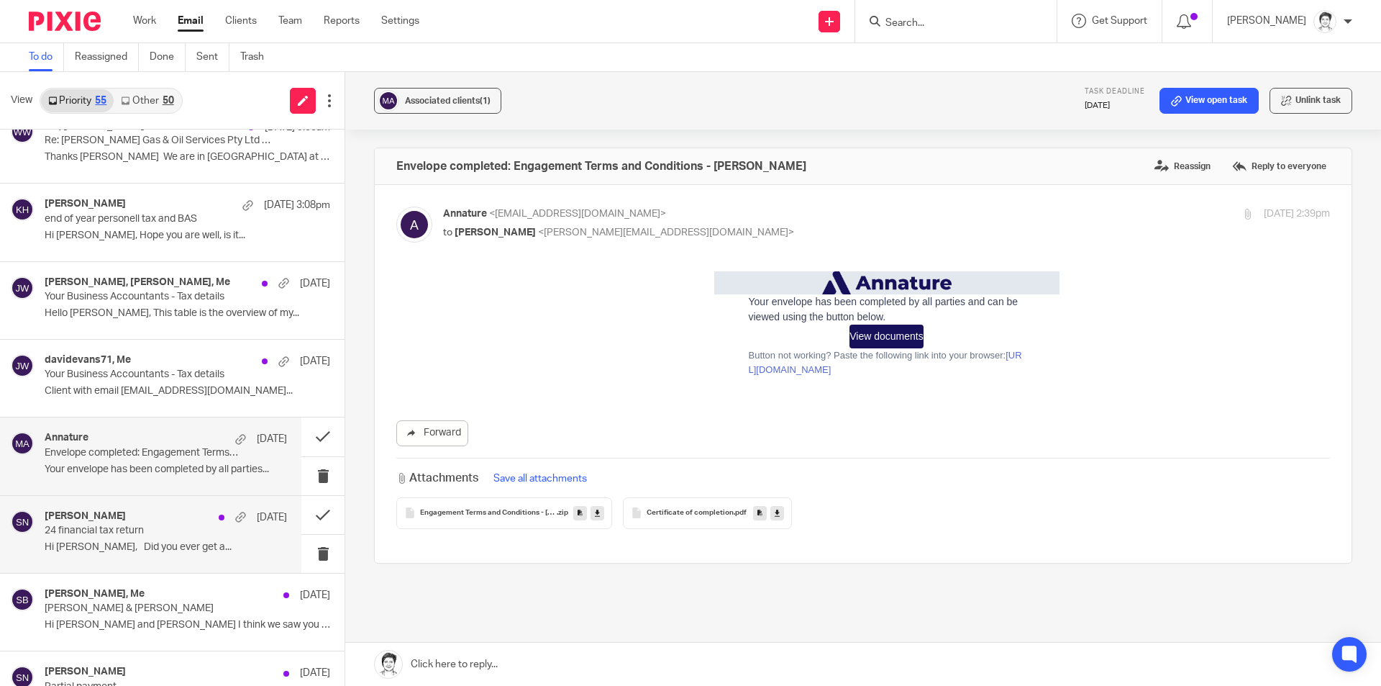
click at [75, 534] on p "24 financial tax return" at bounding box center [142, 530] width 194 height 12
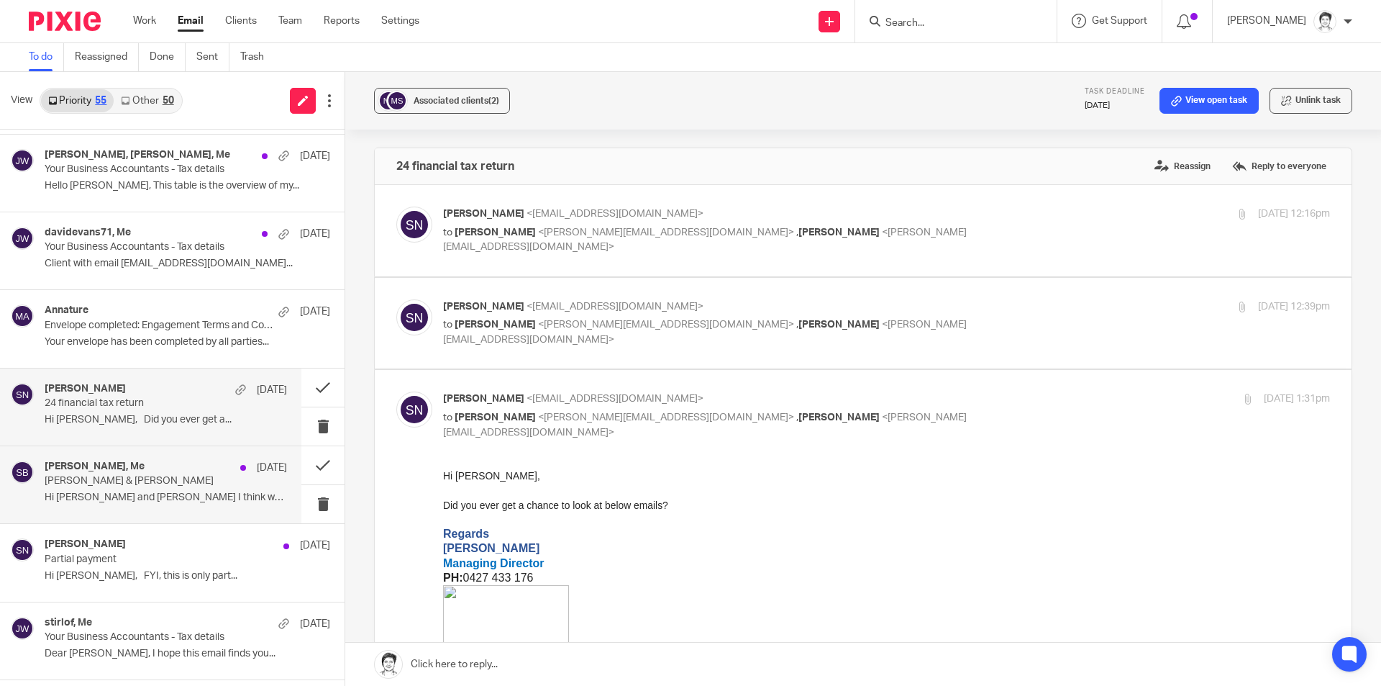
scroll to position [791, 0]
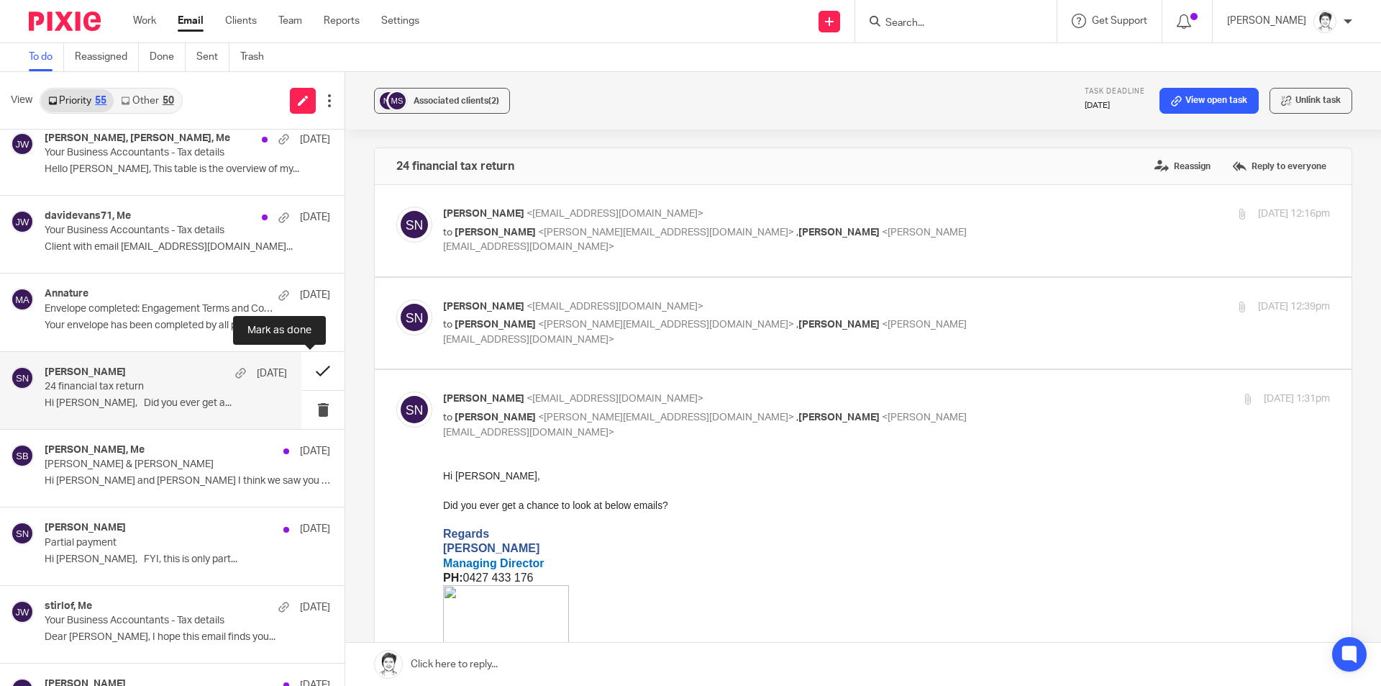
click at [309, 370] on button at bounding box center [322, 371] width 43 height 38
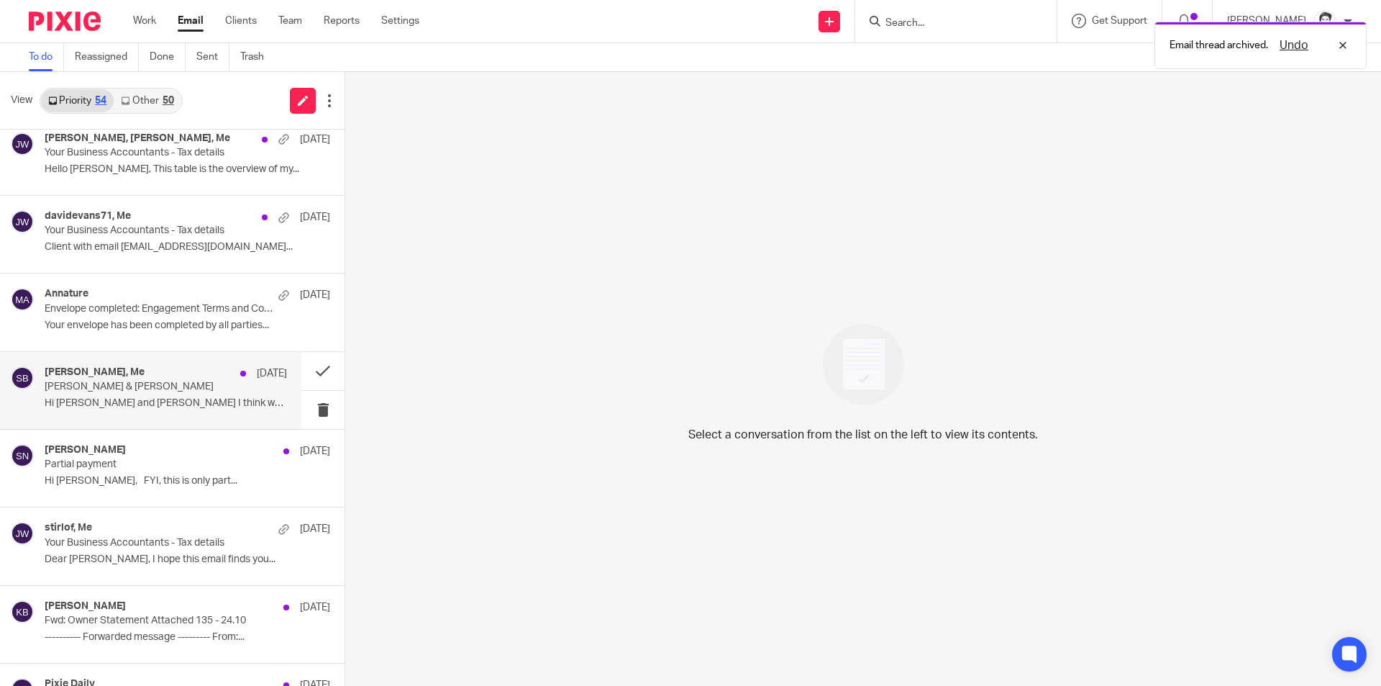
click at [89, 396] on div "Sue Brennan, Me 30 Jul Dean & Sue Brennan Hi Eleanor and Julie I think we saw y…" at bounding box center [166, 390] width 242 height 48
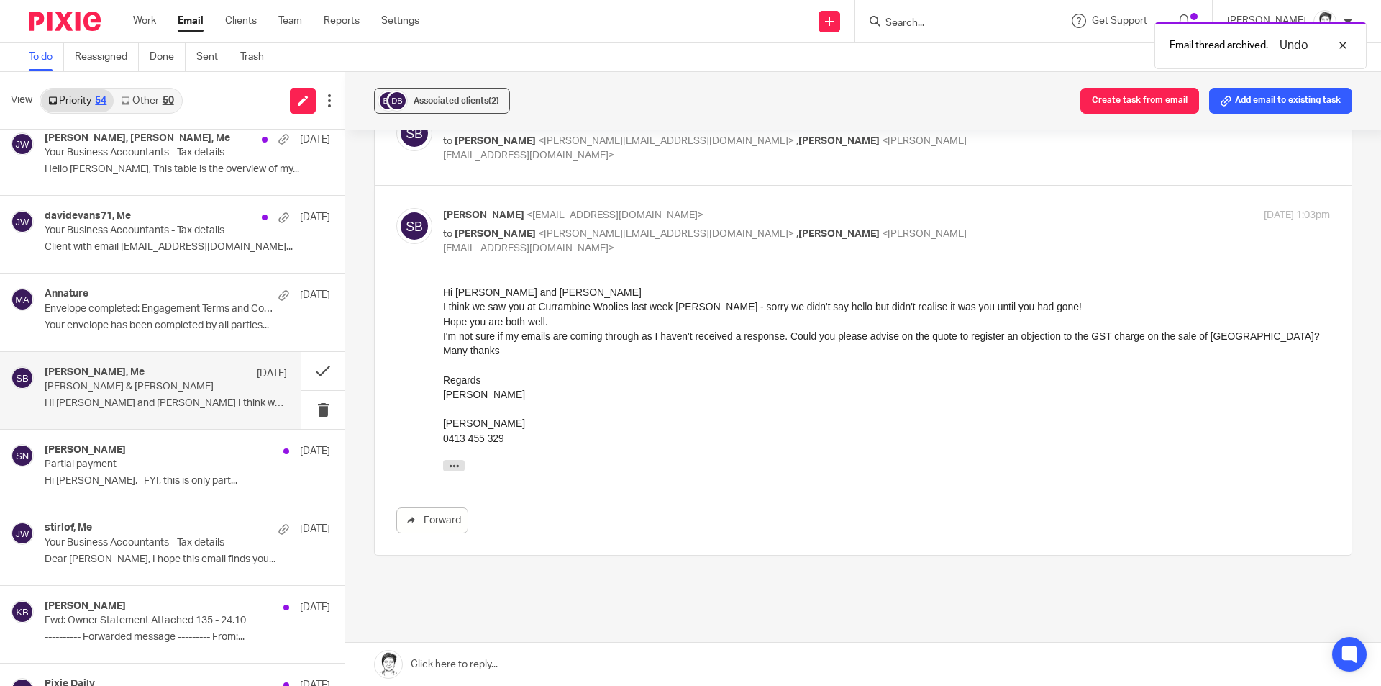
scroll to position [426, 0]
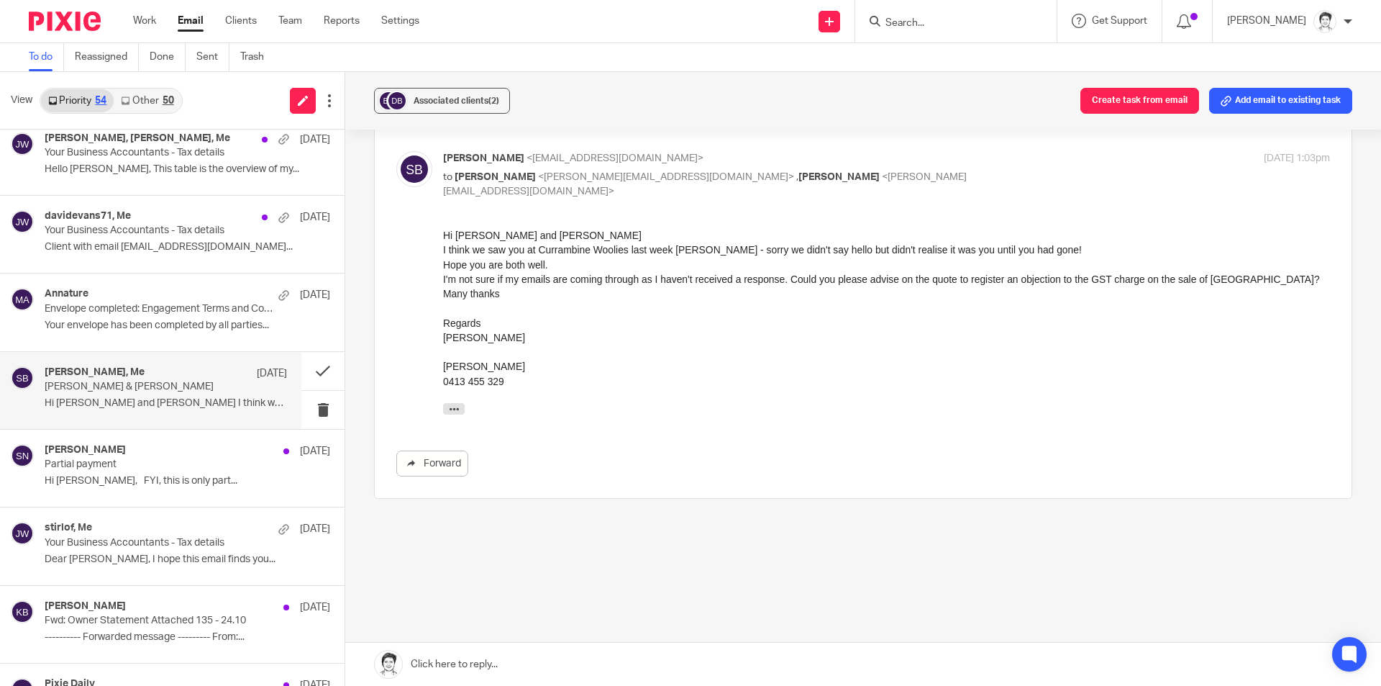
click at [106, 391] on p "Dean & Sue Brennan" at bounding box center [142, 387] width 194 height 12
click at [1240, 95] on button "Add email to existing task" at bounding box center [1280, 101] width 143 height 26
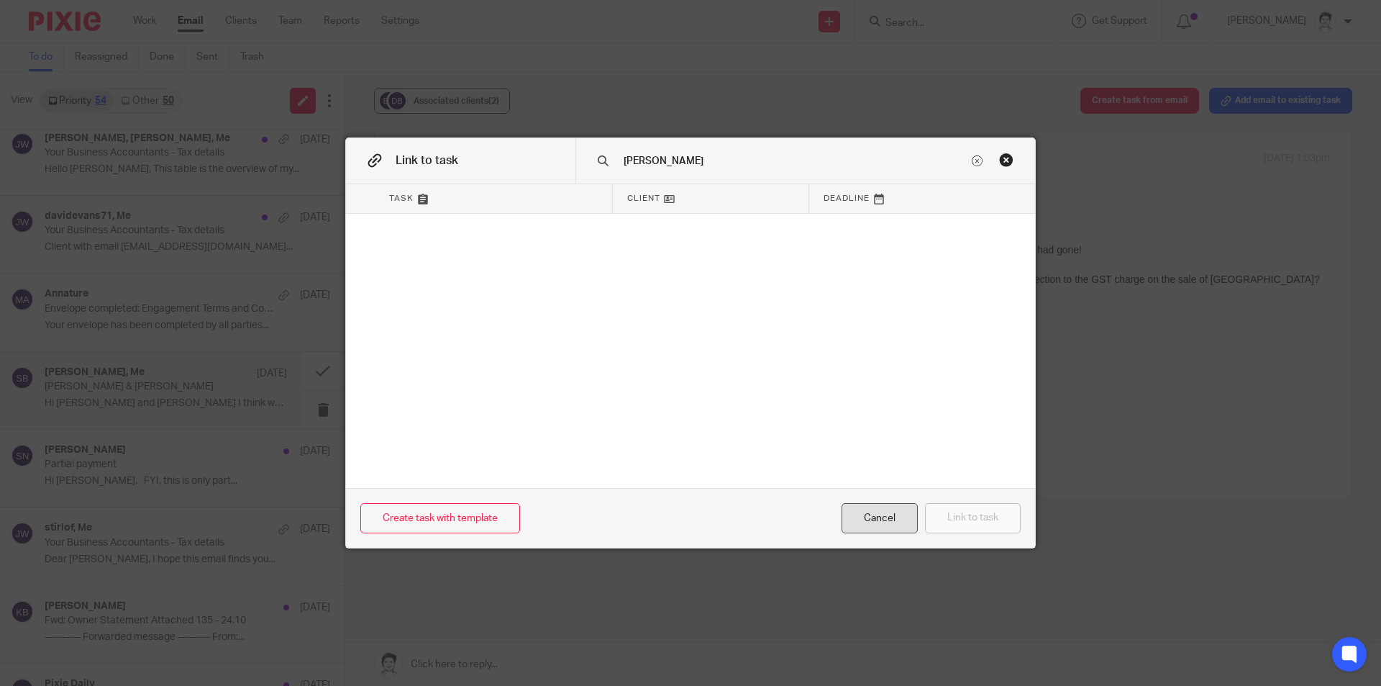
type input "brennan"
drag, startPoint x: 867, startPoint y: 519, endPoint x: 358, endPoint y: 89, distance: 666.6
click at [867, 519] on div "Cancel" at bounding box center [880, 518] width 76 height 31
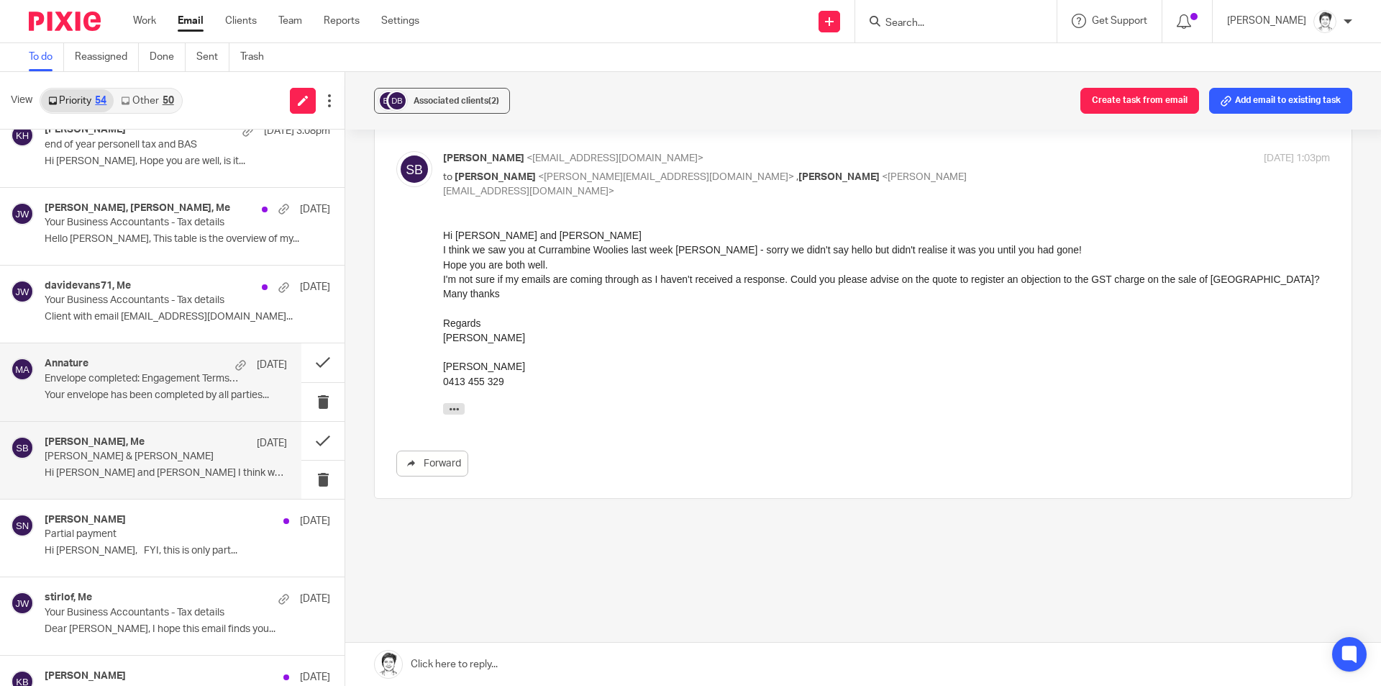
scroll to position [791, 0]
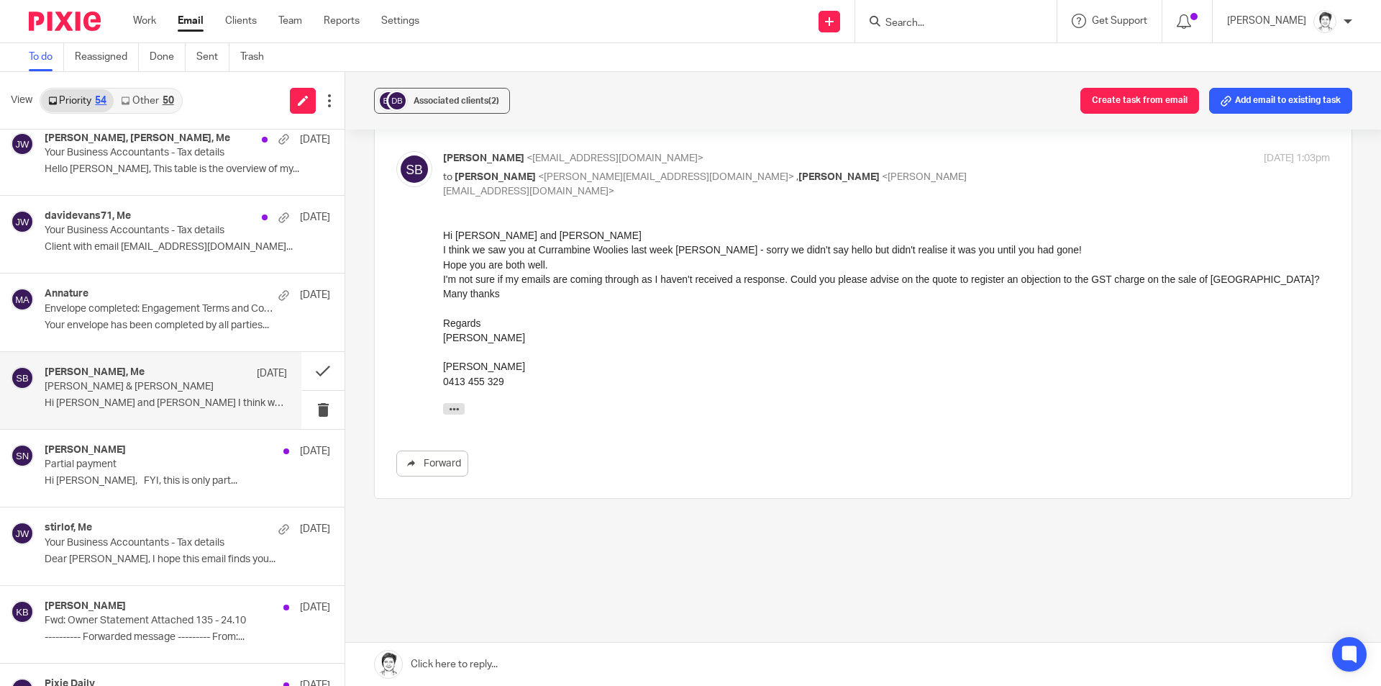
click at [73, 393] on p "Dean & Sue Brennan" at bounding box center [142, 387] width 194 height 12
drag, startPoint x: 1136, startPoint y: 99, endPoint x: 1109, endPoint y: 122, distance: 35.2
click at [1136, 100] on button "Create task from email" at bounding box center [1139, 101] width 119 height 26
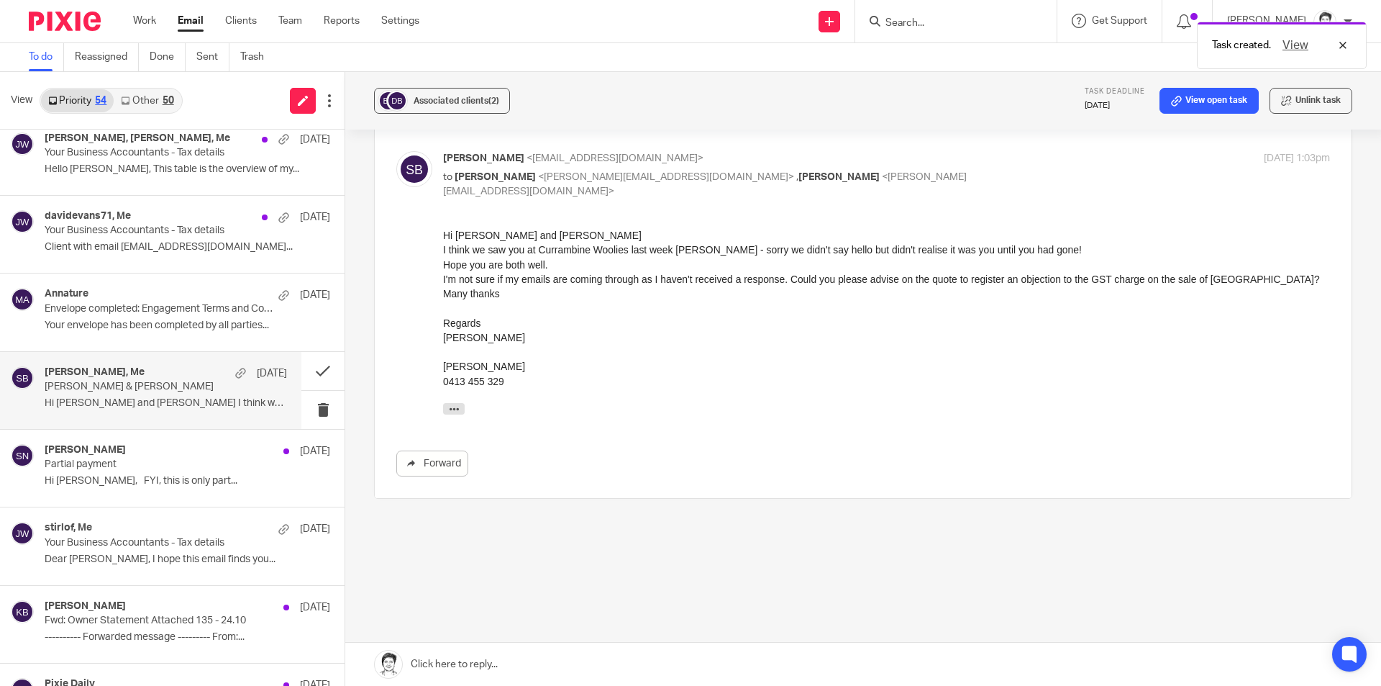
scroll to position [0, 0]
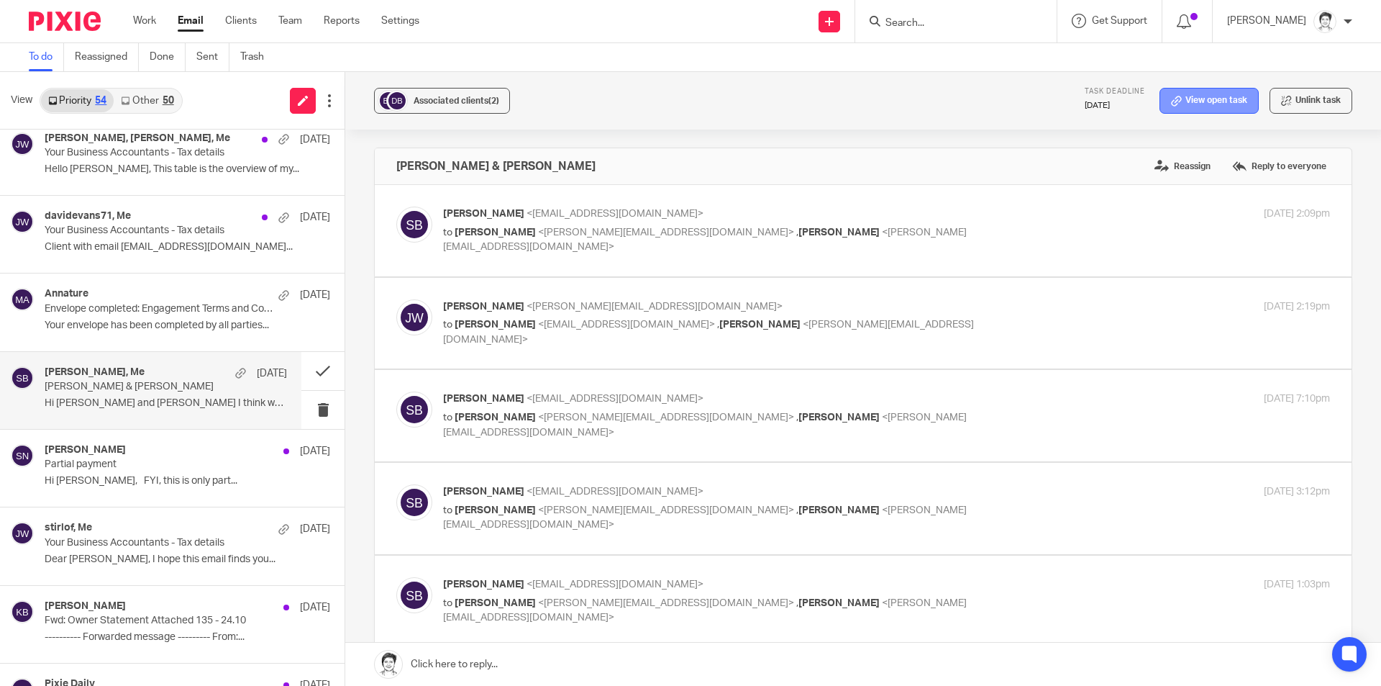
click at [1193, 101] on link "View open task" at bounding box center [1209, 101] width 99 height 26
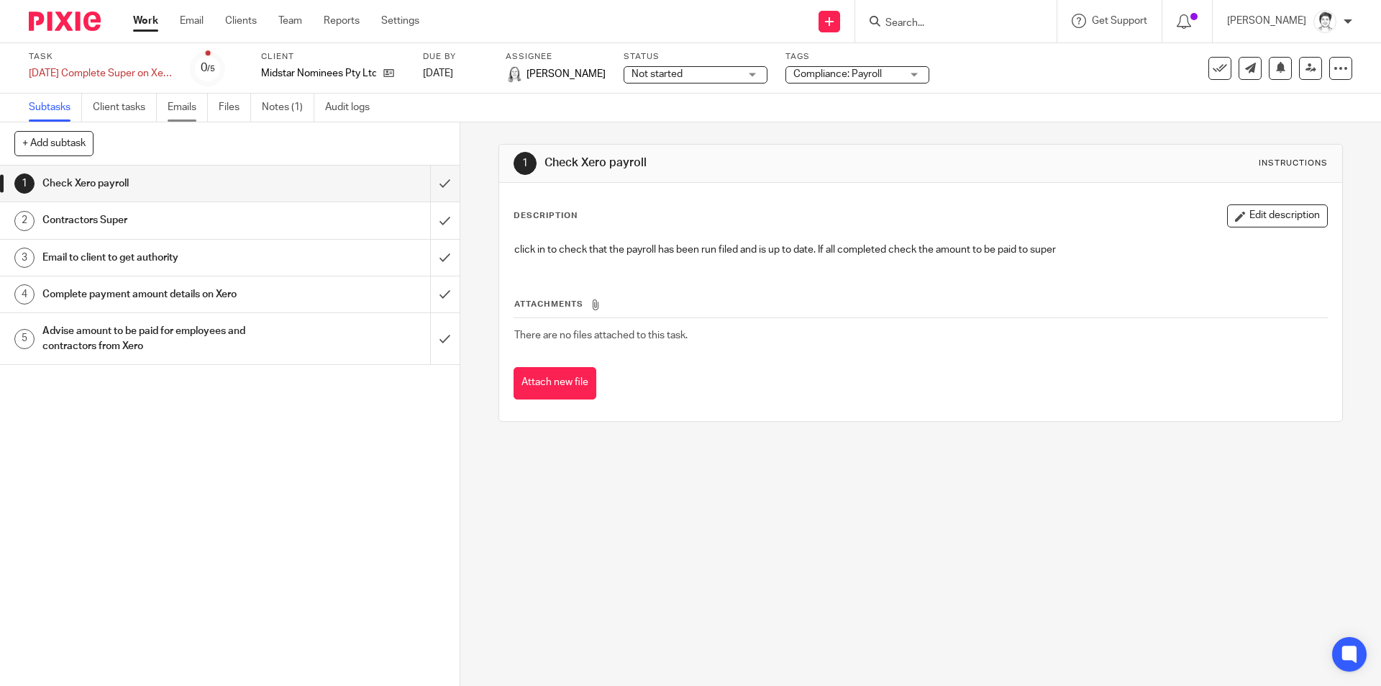
click at [190, 107] on link "Emails" at bounding box center [188, 108] width 40 height 28
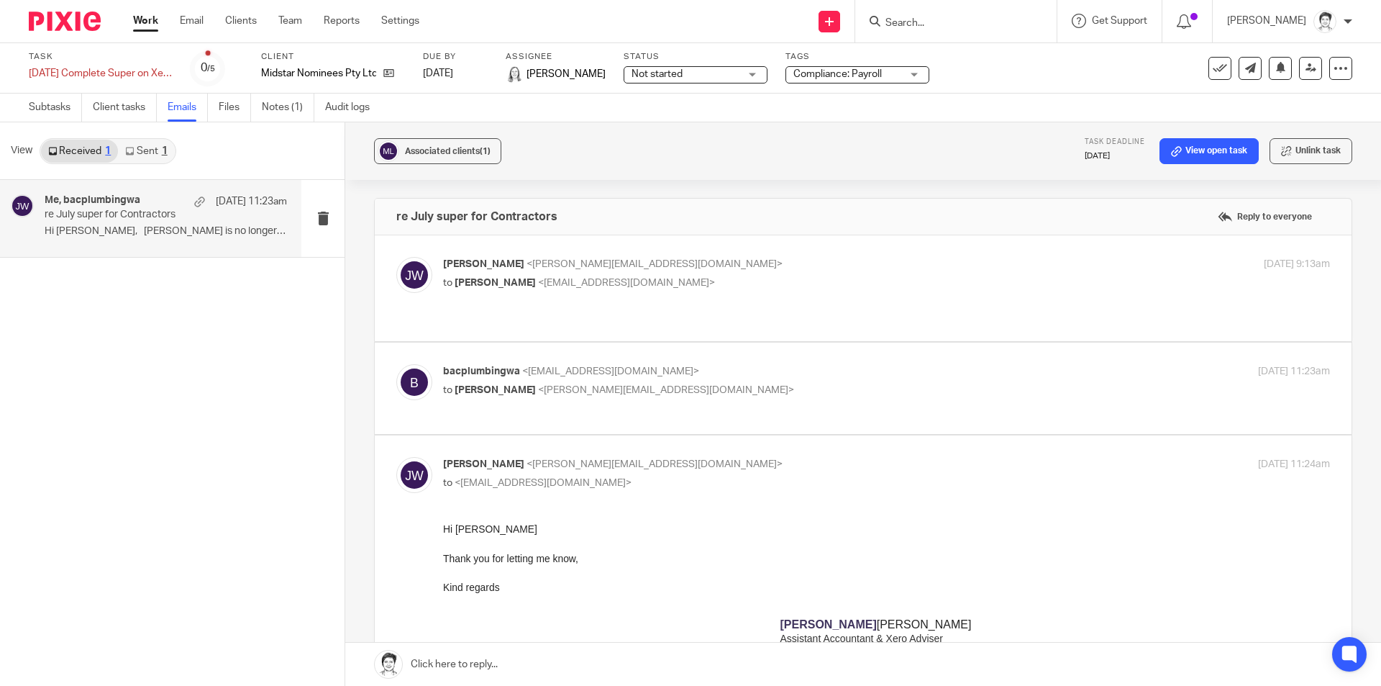
click at [560, 396] on div "bacplumbingwa <bacplumbingwa@gmail.com> to Julie Wainwright <julie@ybaccountant…" at bounding box center [863, 388] width 934 height 48
click at [580, 366] on span "<bacplumbingwa@gmail.com>" at bounding box center [610, 371] width 177 height 10
checkbox input "true"
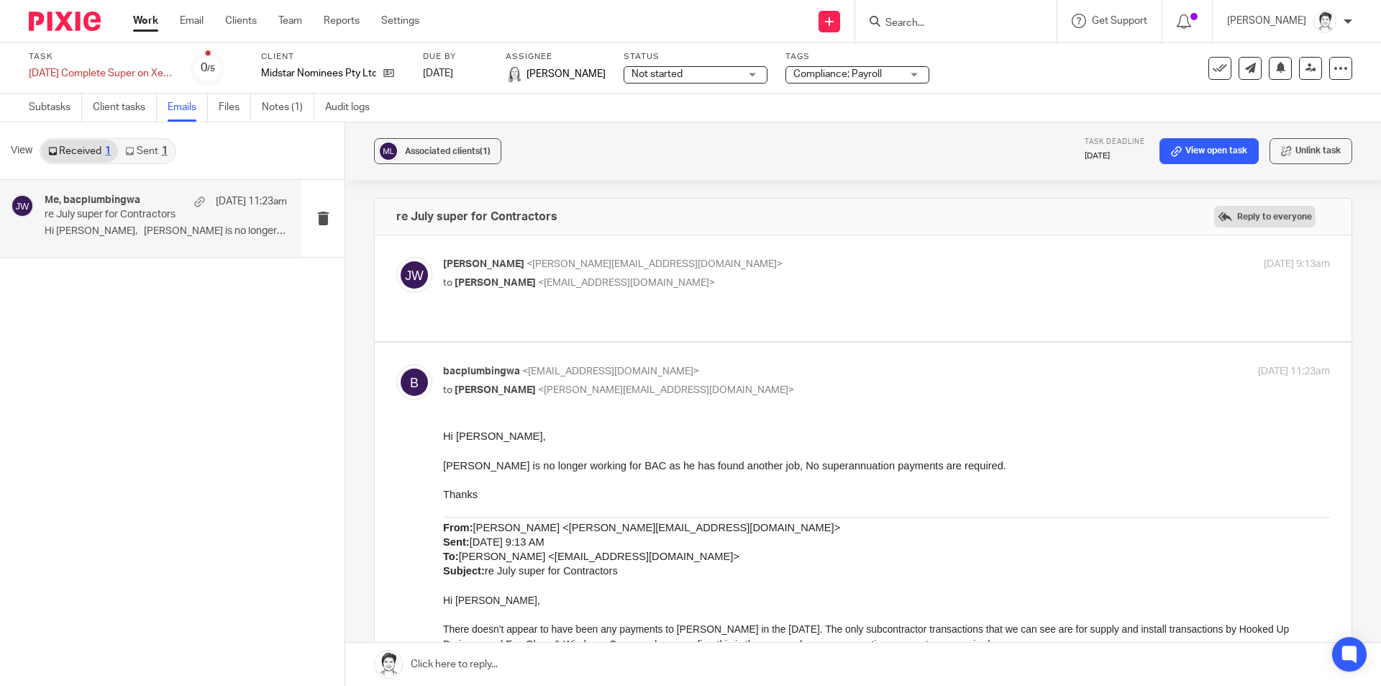
click at [1214, 217] on label "Reply to everyone" at bounding box center [1264, 217] width 101 height 22
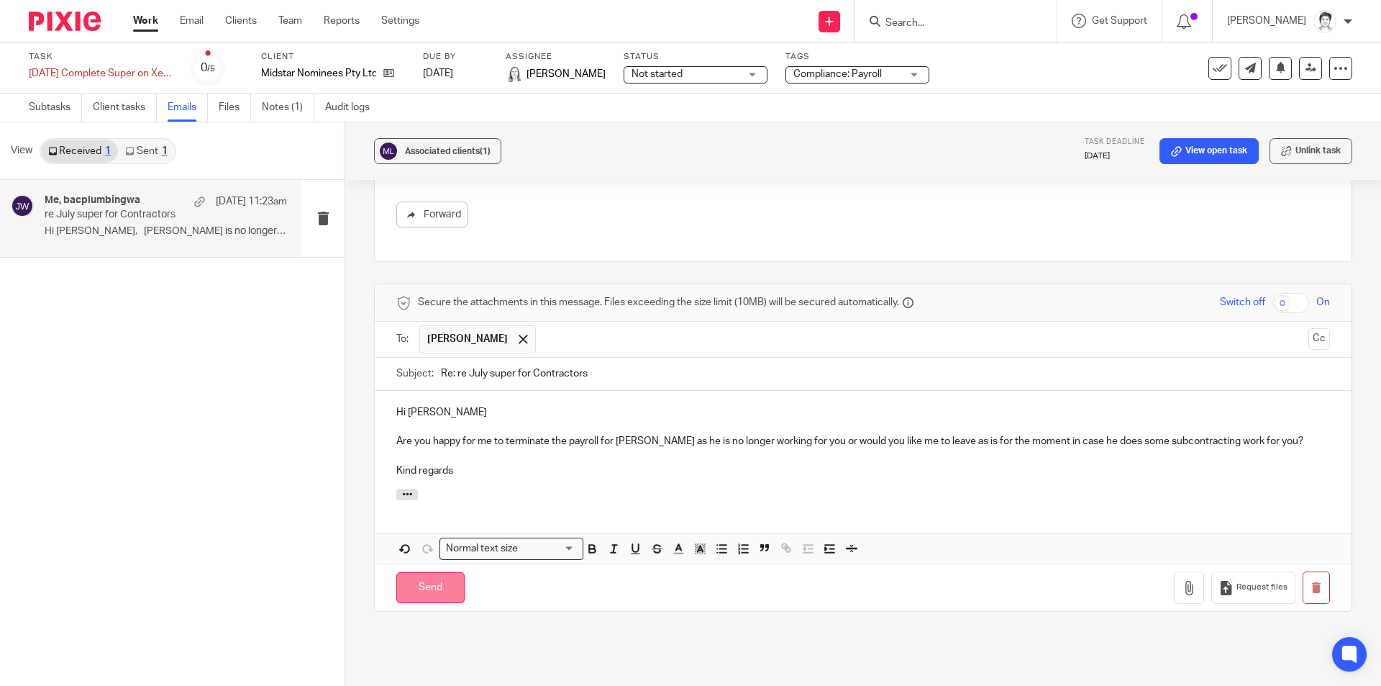
click at [410, 578] on input "Send" at bounding box center [430, 587] width 68 height 31
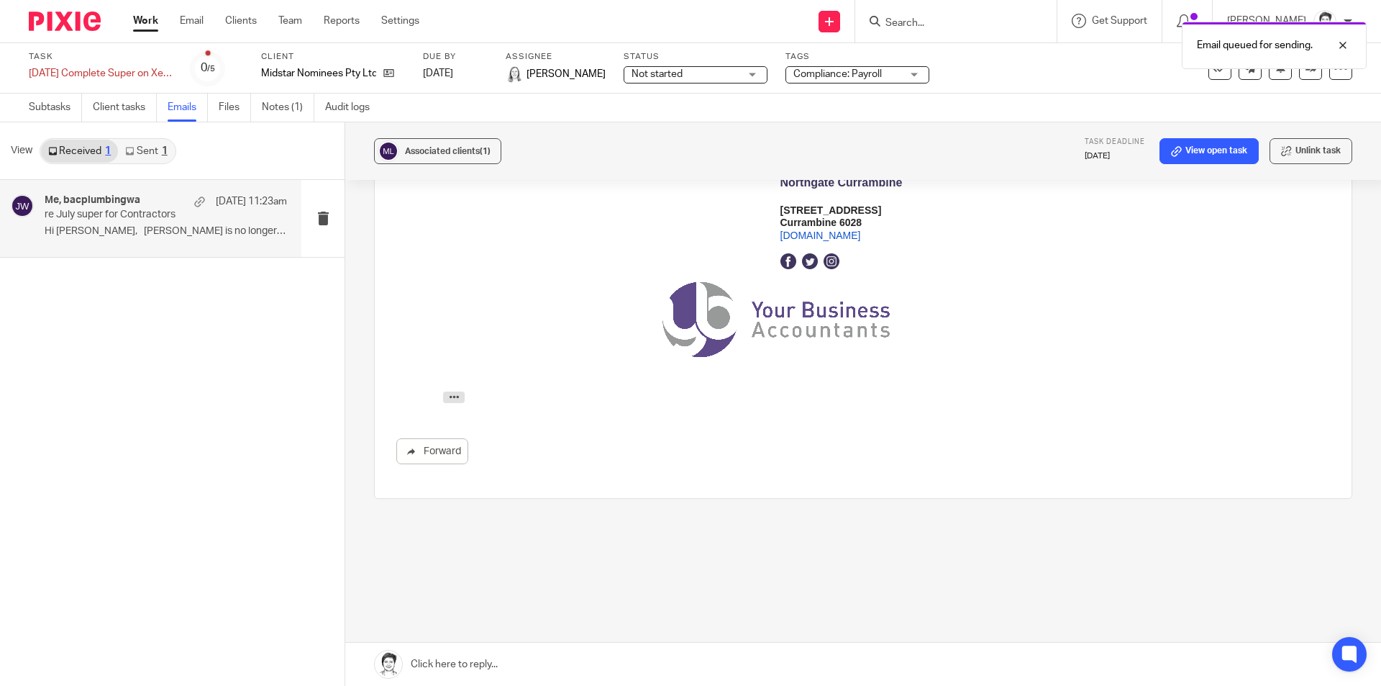
scroll to position [1038, 0]
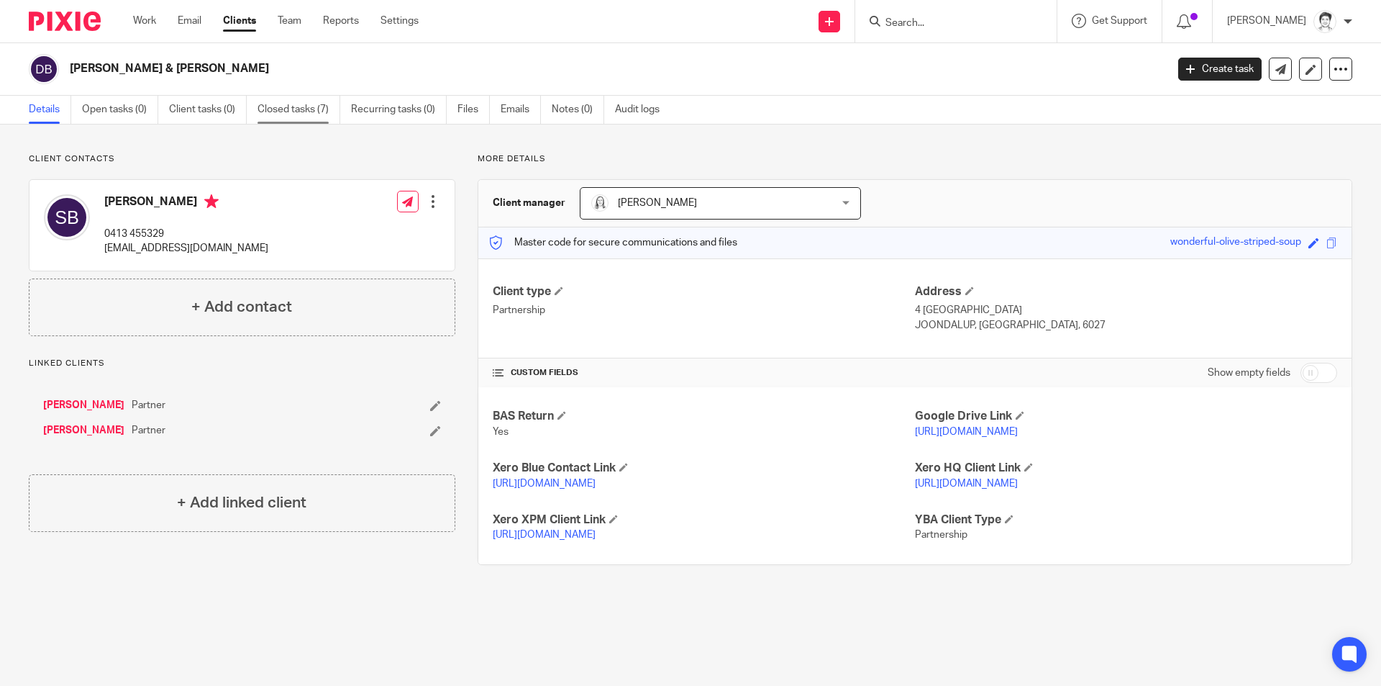
click at [299, 109] on link "Closed tasks (7)" at bounding box center [299, 110] width 83 height 28
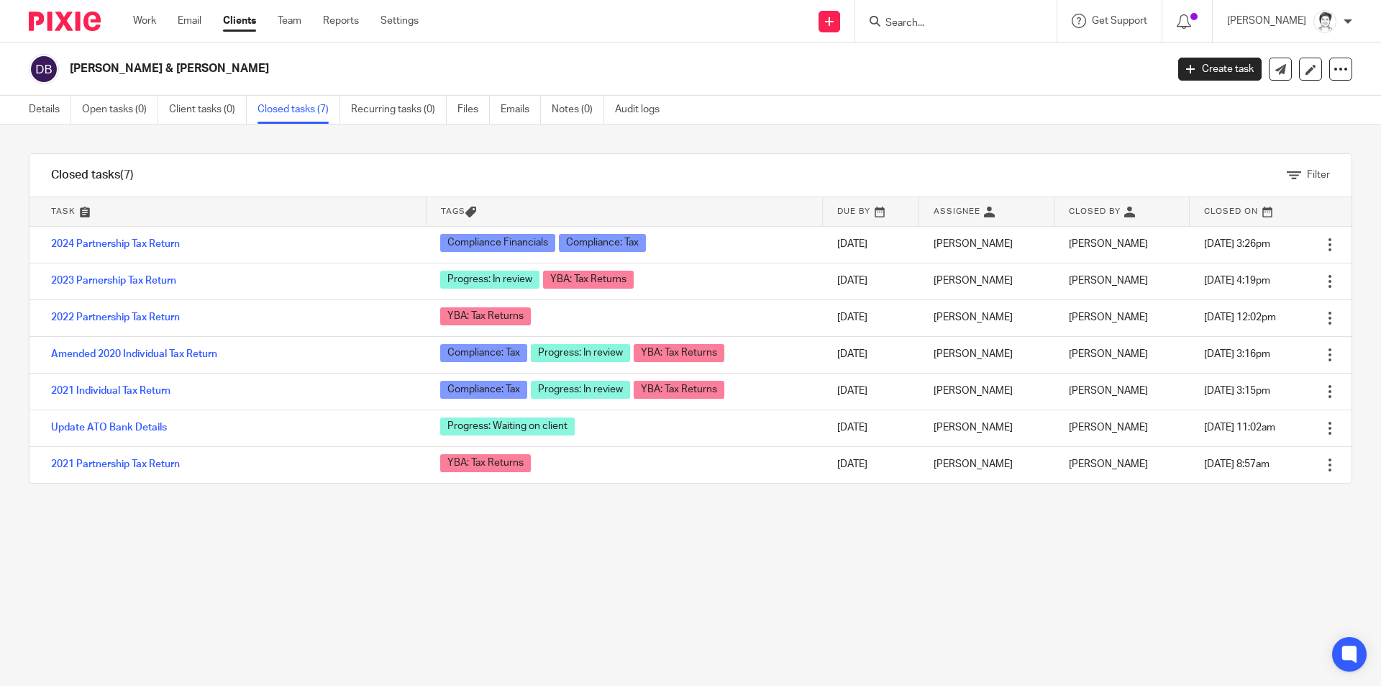
click at [918, 21] on input "Search" at bounding box center [948, 23] width 129 height 13
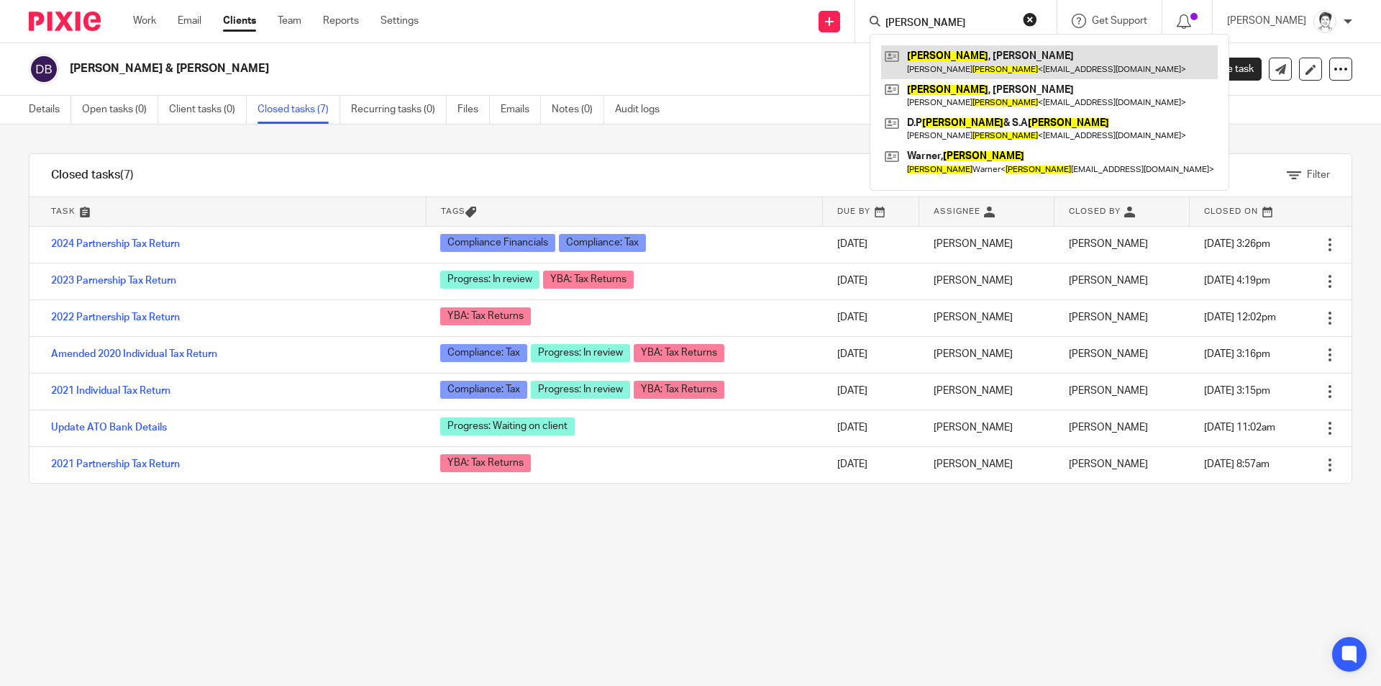
type input "[PERSON_NAME]"
click at [949, 67] on link at bounding box center [1049, 61] width 337 height 33
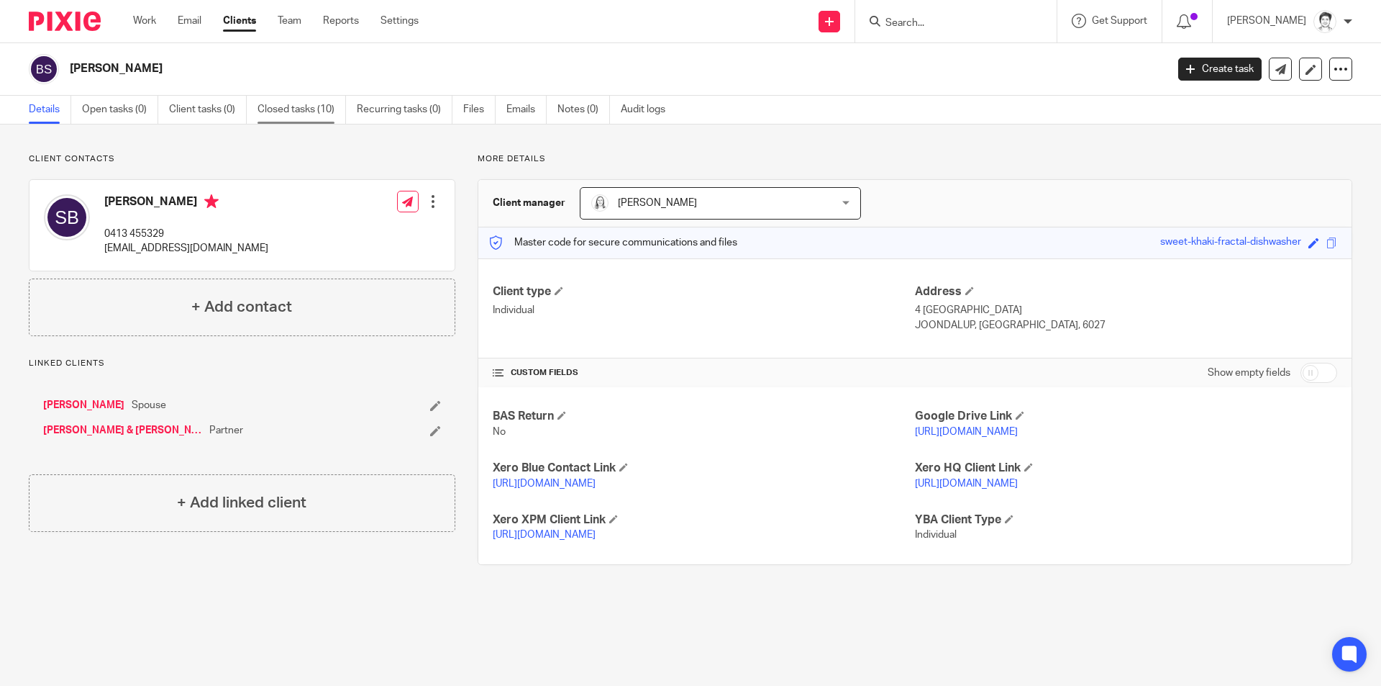
click at [288, 115] on link "Closed tasks (10)" at bounding box center [302, 110] width 88 height 28
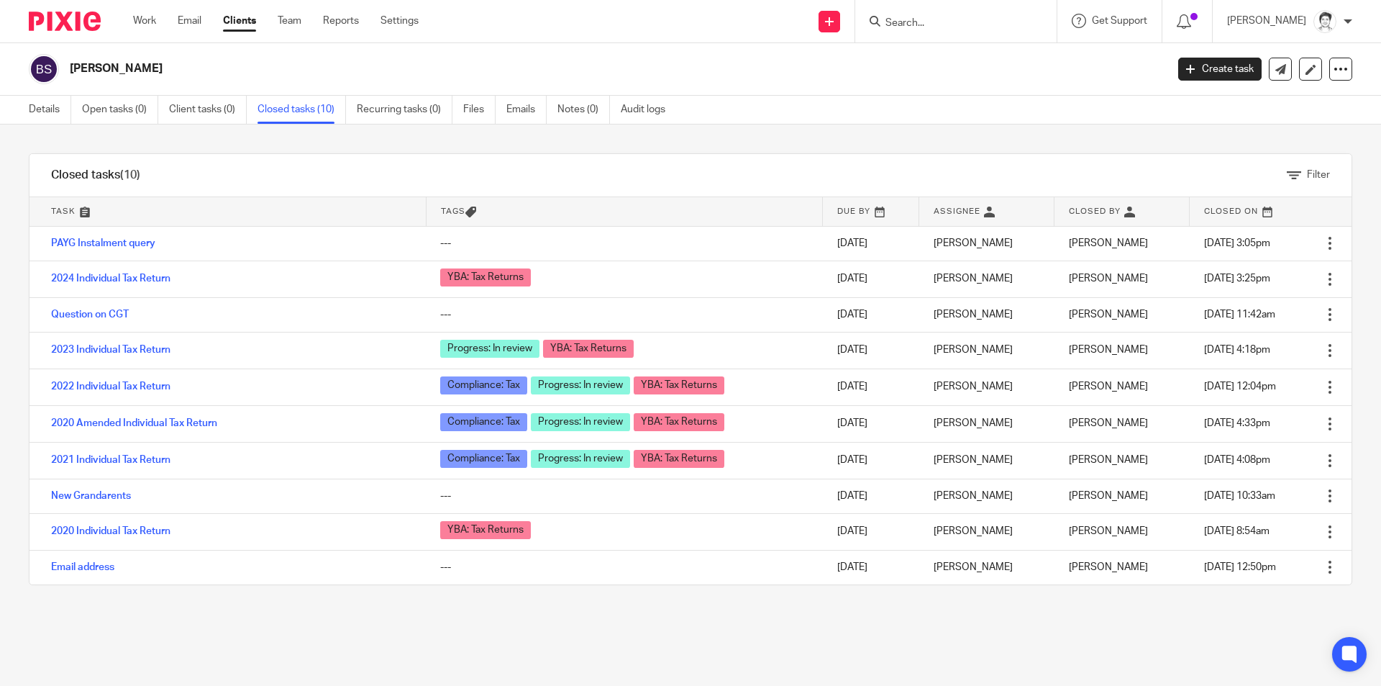
drag, startPoint x: 921, startPoint y: 24, endPoint x: 934, endPoint y: 22, distance: 13.7
click at [924, 24] on input "Search" at bounding box center [948, 23] width 129 height 13
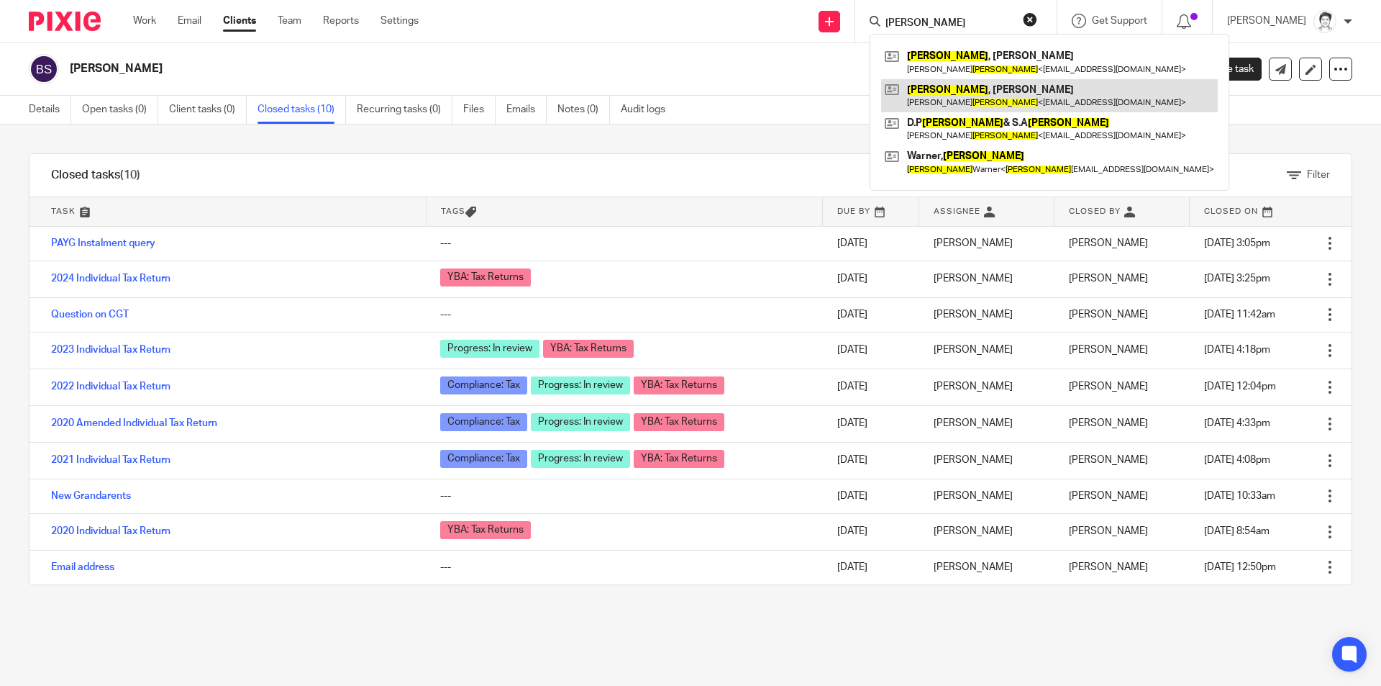
type input "[PERSON_NAME]"
click at [939, 89] on link at bounding box center [1049, 95] width 337 height 33
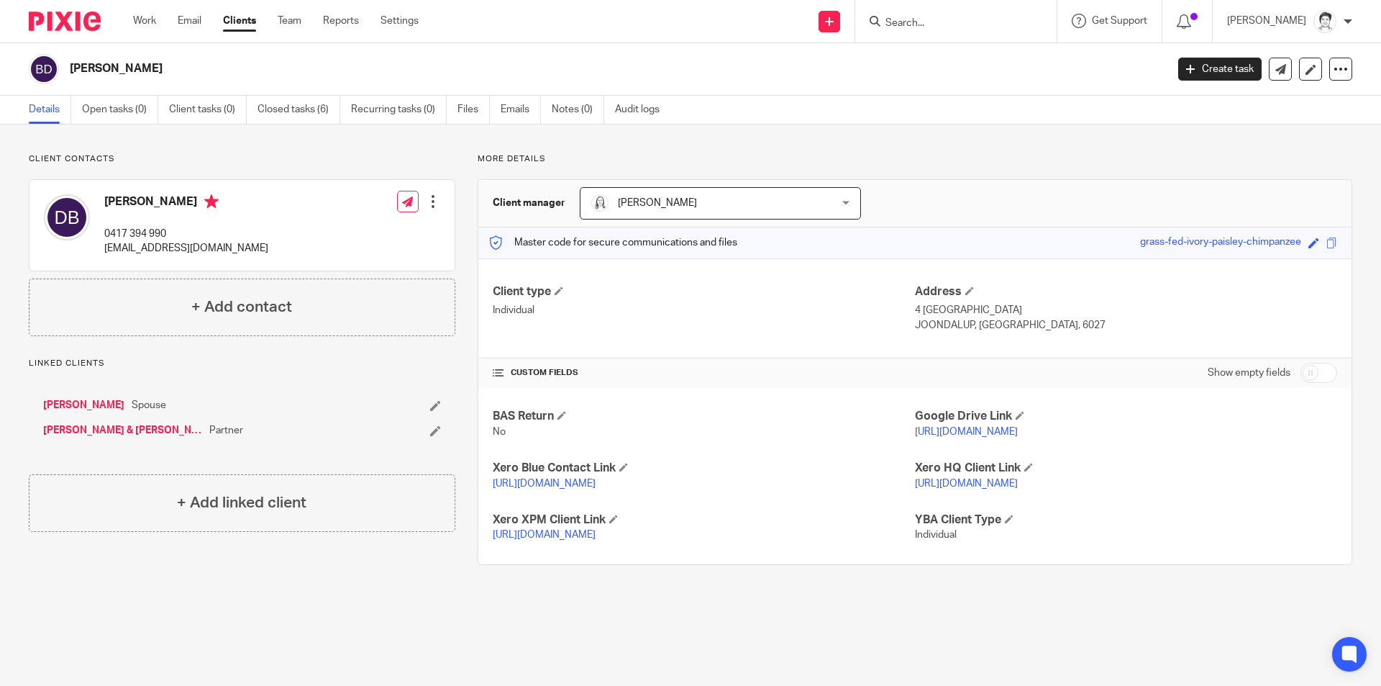
click at [91, 429] on link "[PERSON_NAME] & [PERSON_NAME]" at bounding box center [122, 430] width 159 height 14
click at [309, 111] on link "Closed tasks (7)" at bounding box center [299, 110] width 83 height 28
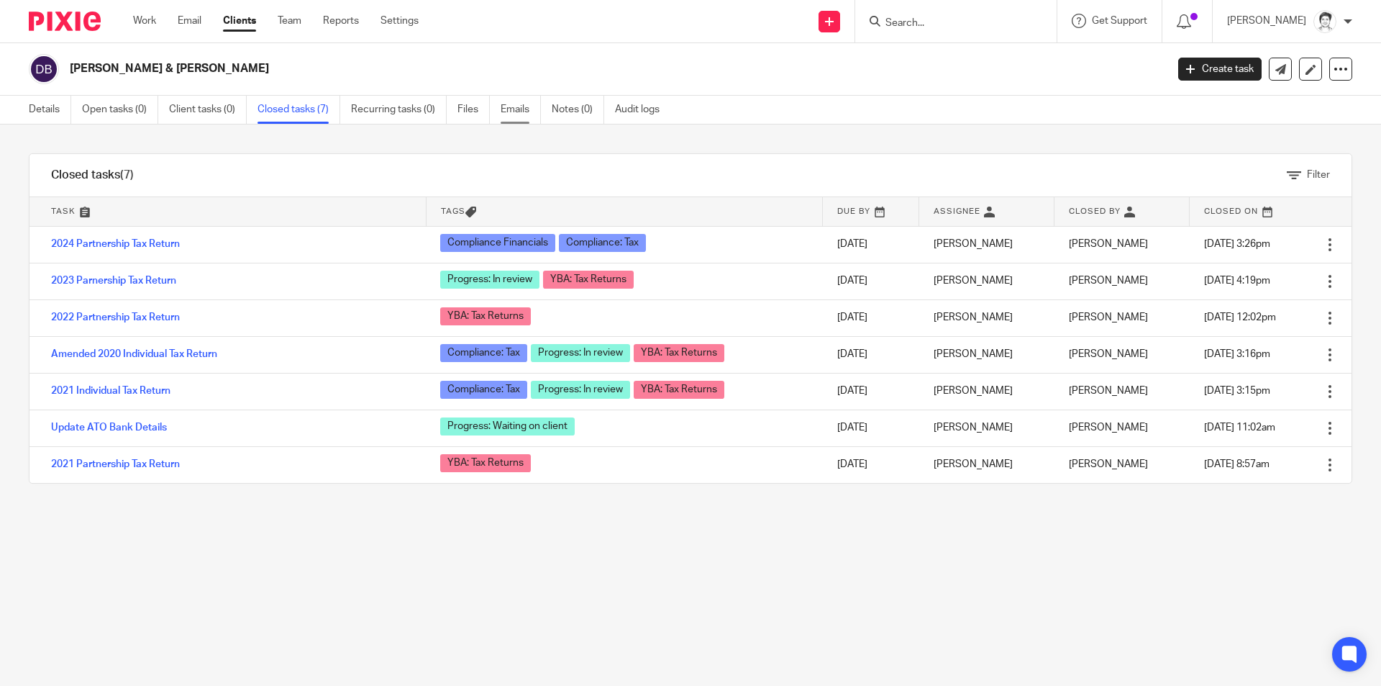
click at [512, 109] on link "Emails" at bounding box center [521, 110] width 40 height 28
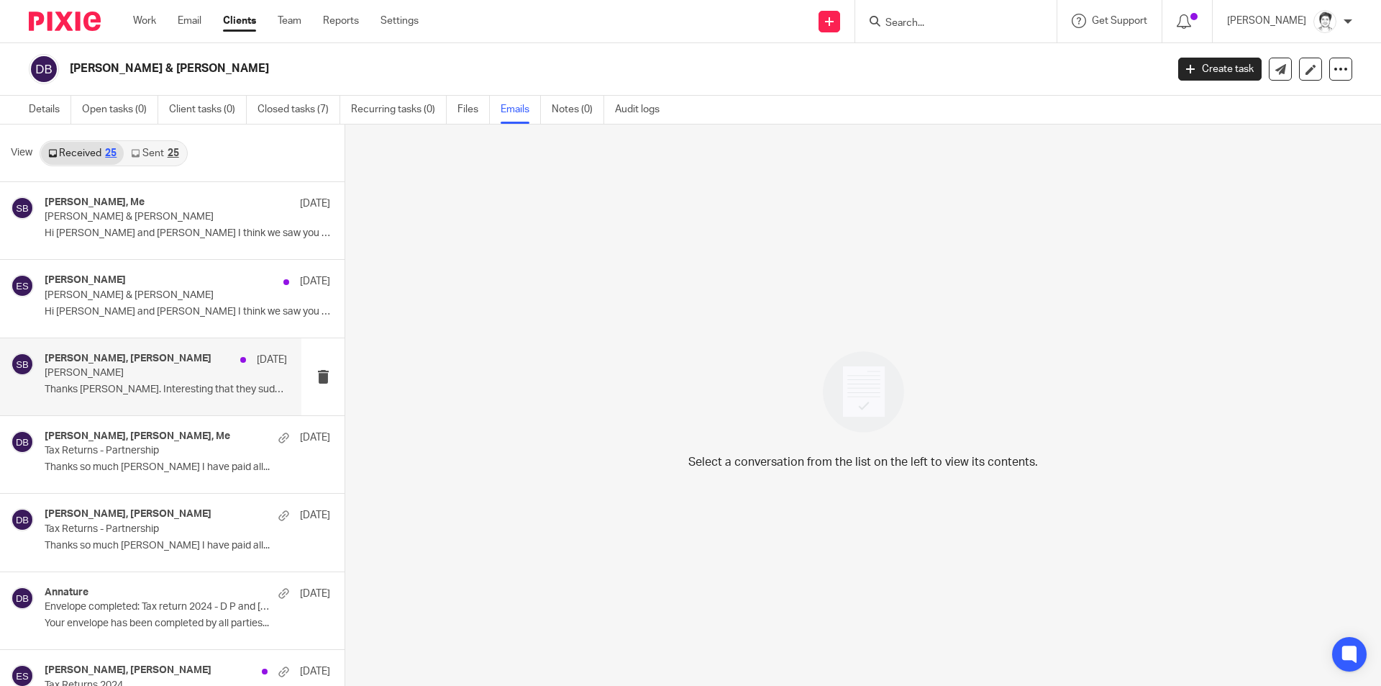
click at [93, 386] on p "Thanks Eleanor. Interesting that they suddenly..." at bounding box center [166, 389] width 242 height 12
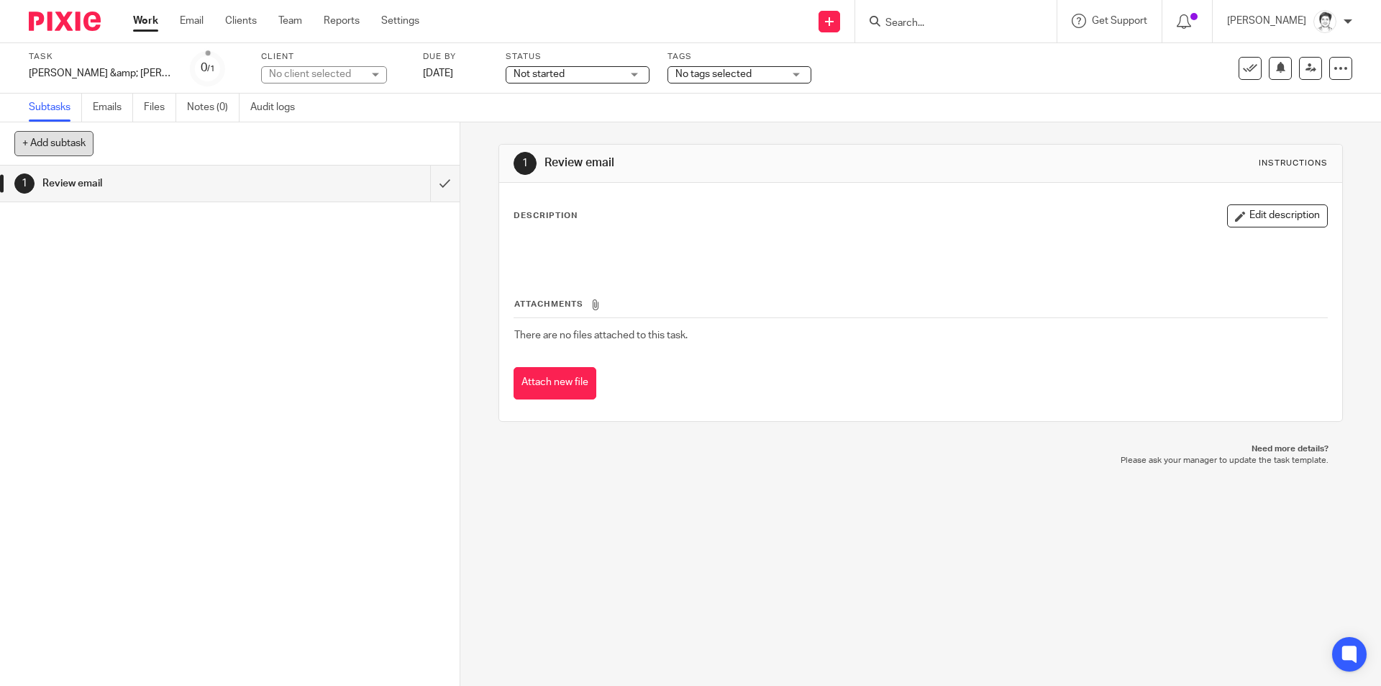
click at [64, 134] on button "+ Add subtask" at bounding box center [53, 143] width 79 height 24
click at [85, 73] on div "[PERSON_NAME] &amp; [PERSON_NAME] Save [PERSON_NAME] &amp; [PERSON_NAME]" at bounding box center [101, 73] width 144 height 14
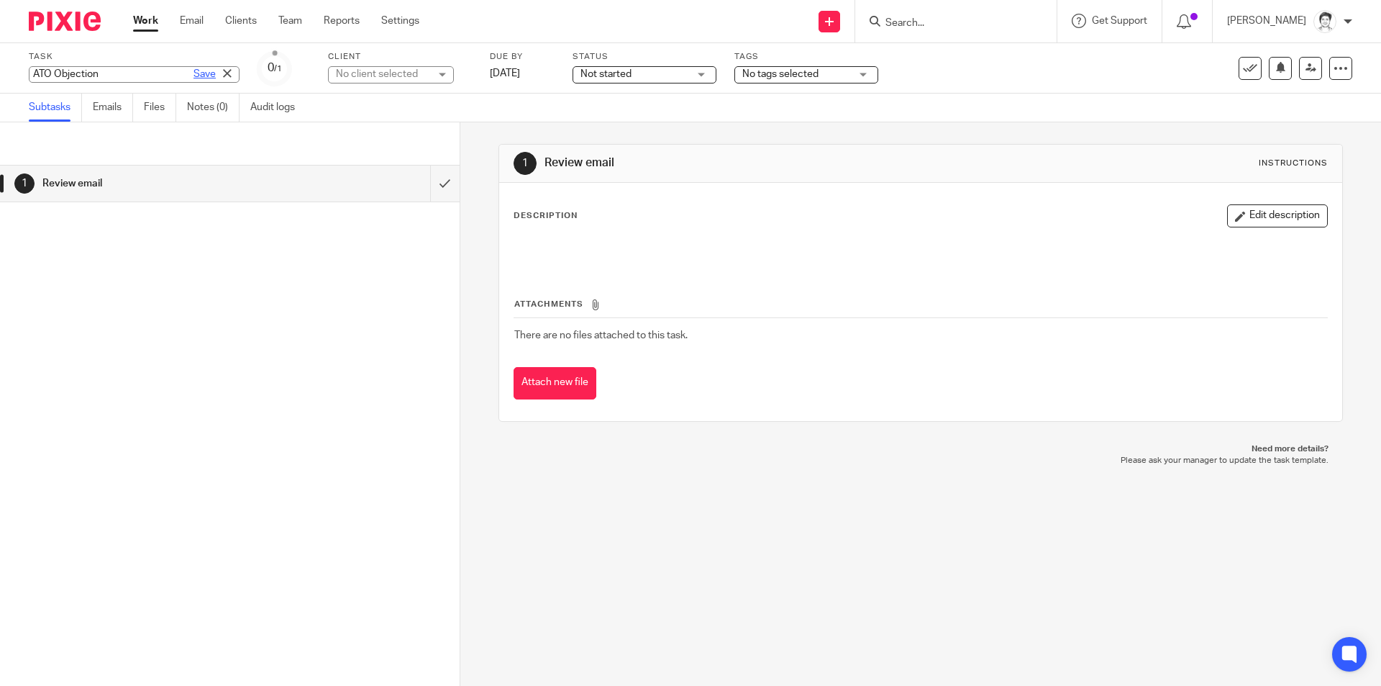
type input "ATO Objection"
click at [193, 77] on link "Save" at bounding box center [204, 74] width 22 height 14
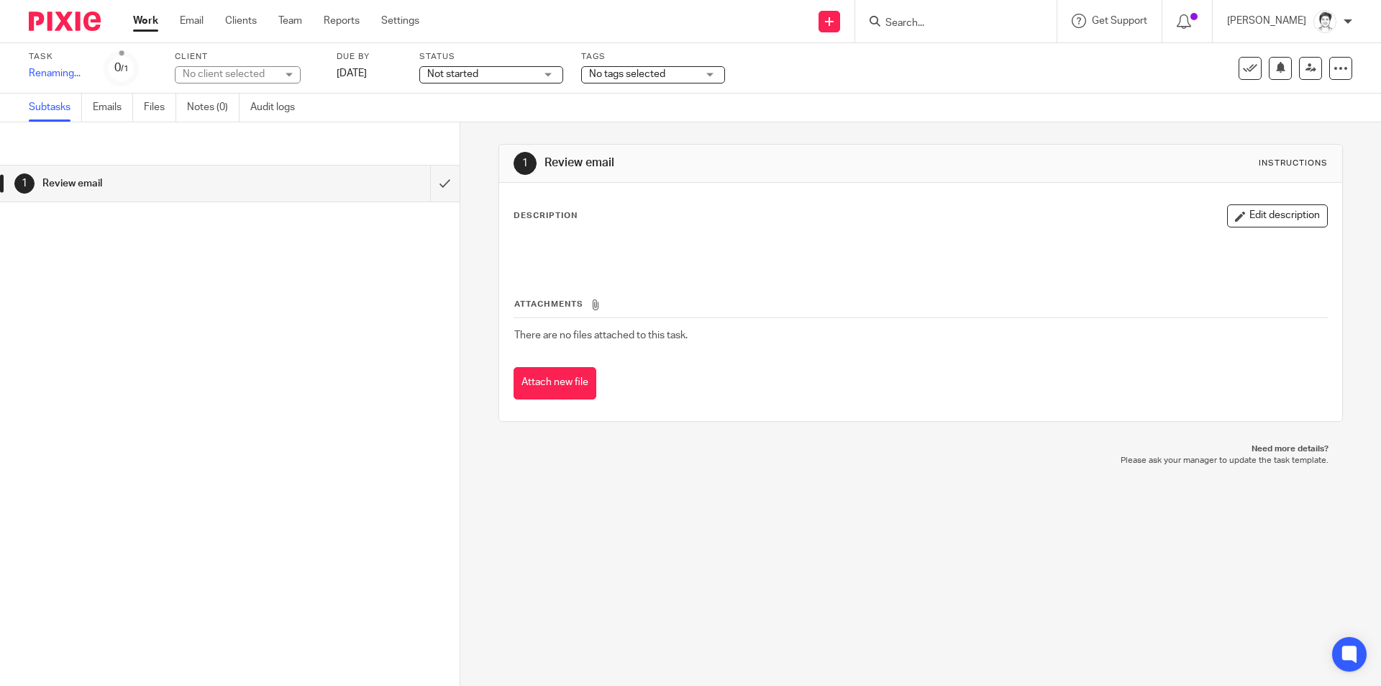
click at [232, 76] on div "No client selected" at bounding box center [230, 74] width 94 height 14
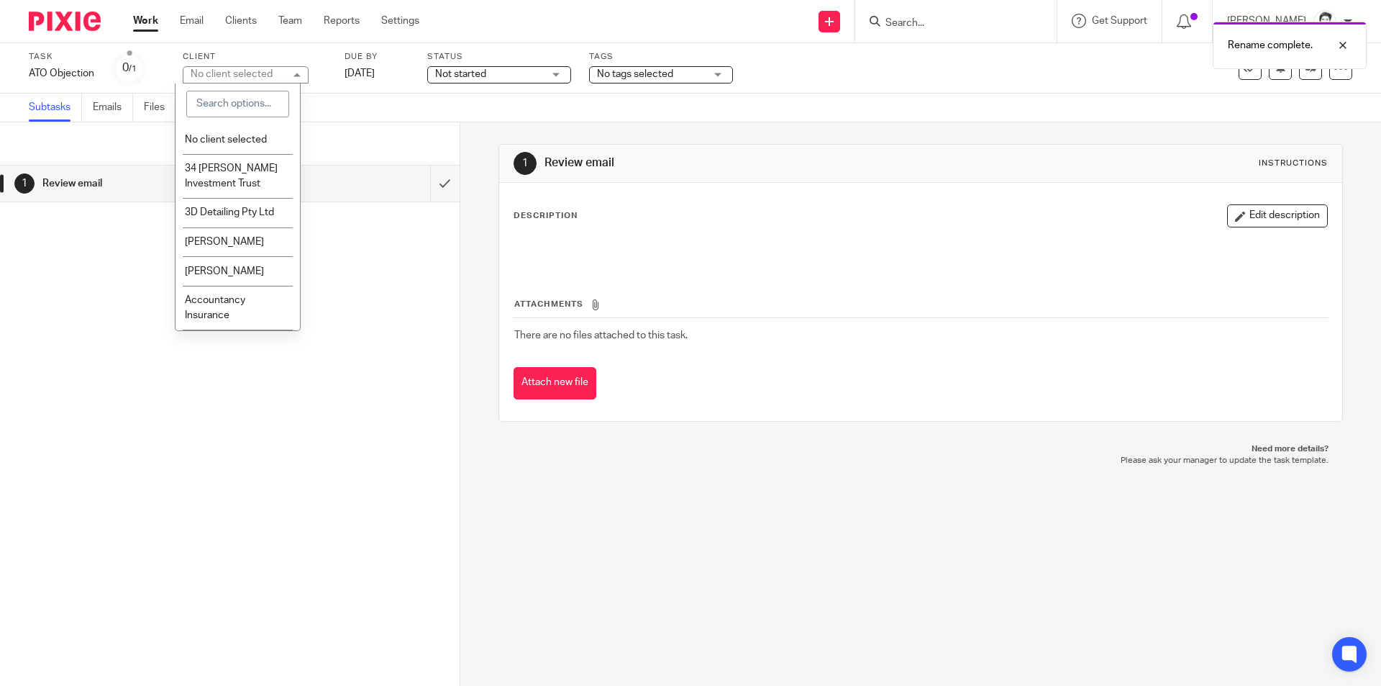
click at [222, 77] on div "No client selected" at bounding box center [232, 74] width 82 height 10
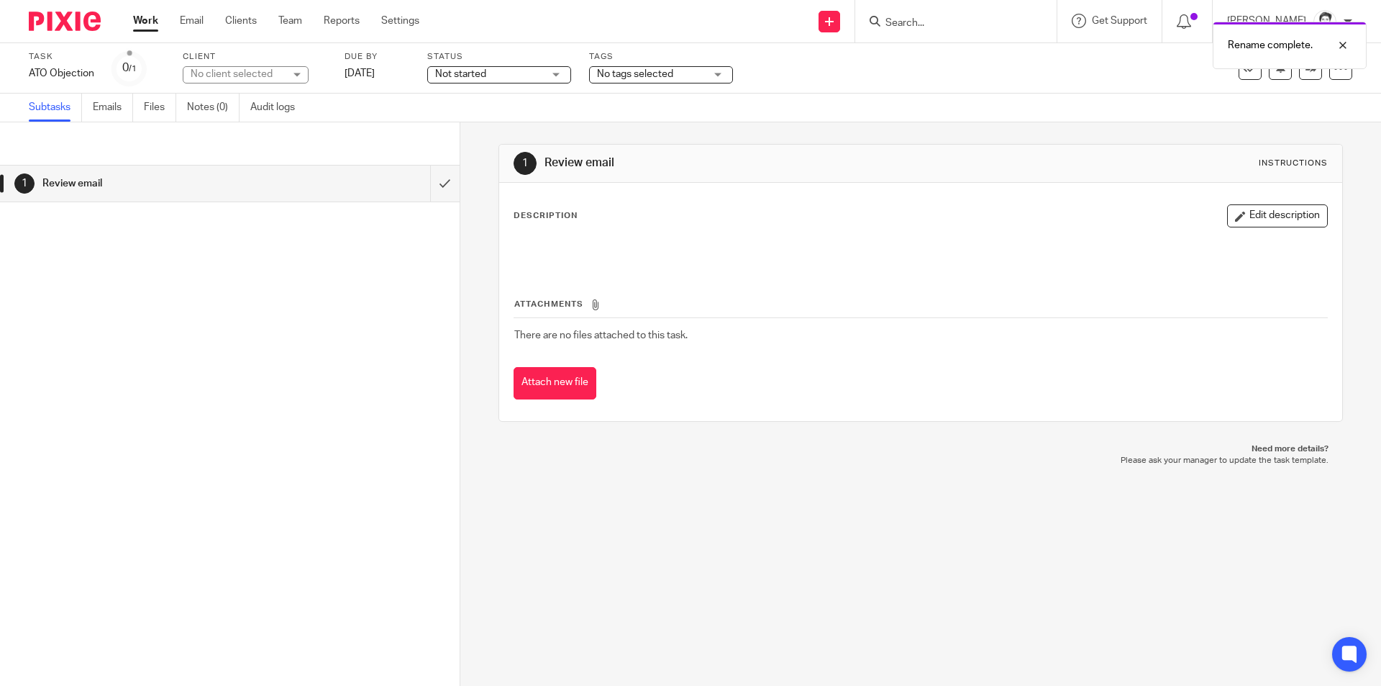
click at [227, 81] on div "No client selected" at bounding box center [246, 74] width 126 height 17
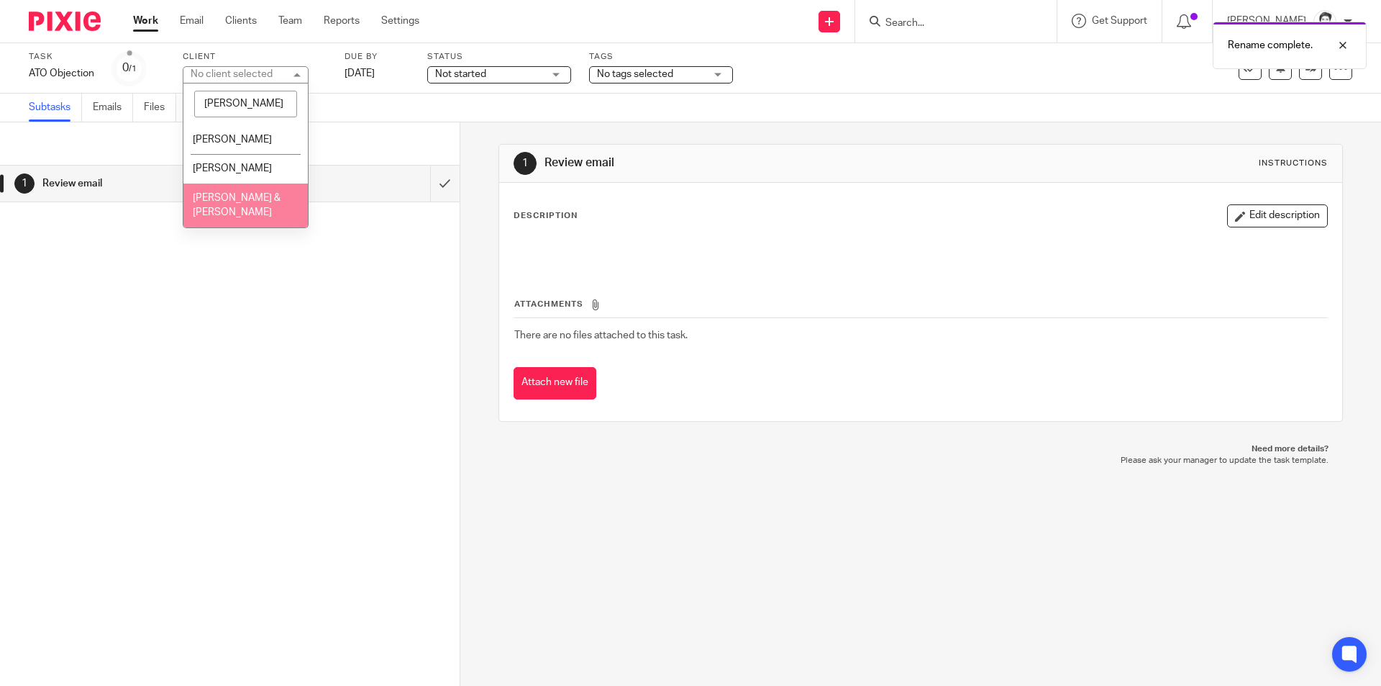
type input "brennan"
click at [229, 214] on span "[PERSON_NAME] & [PERSON_NAME]" at bounding box center [237, 205] width 88 height 25
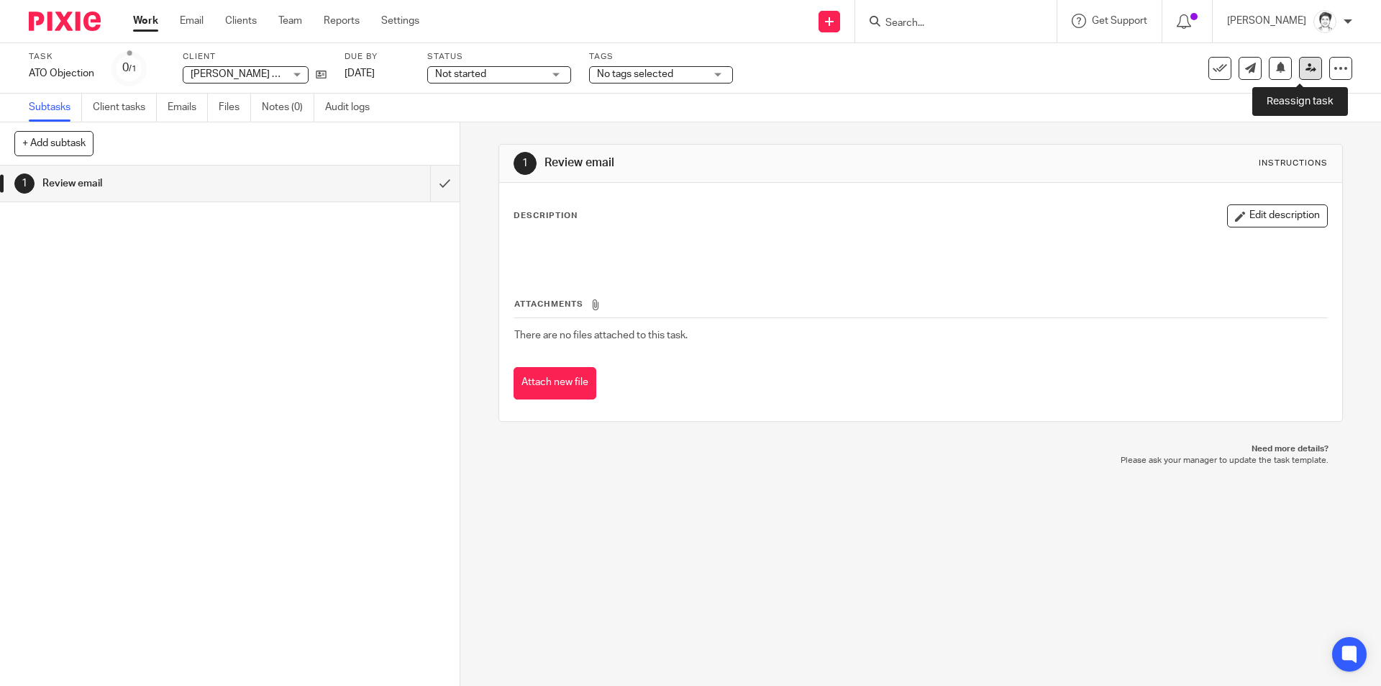
click at [1306, 70] on icon at bounding box center [1311, 68] width 11 height 11
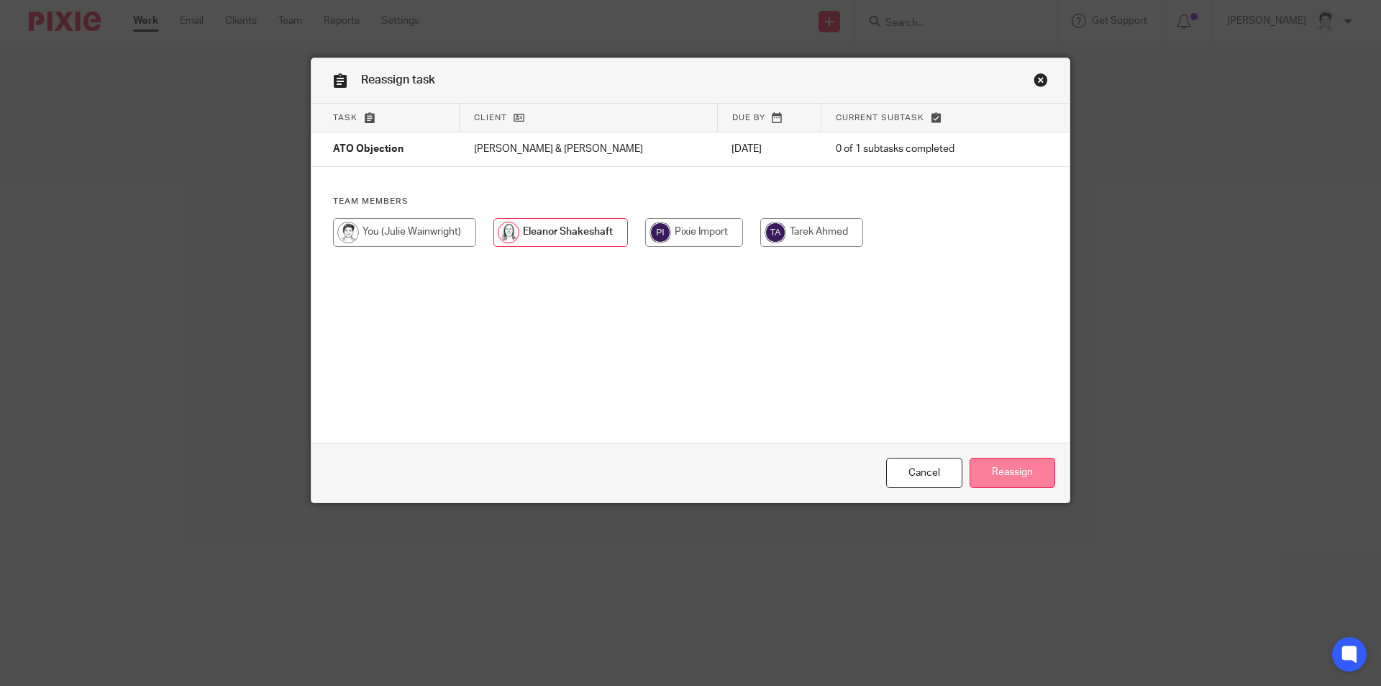
click at [1022, 468] on input "Reassign" at bounding box center [1013, 472] width 86 height 31
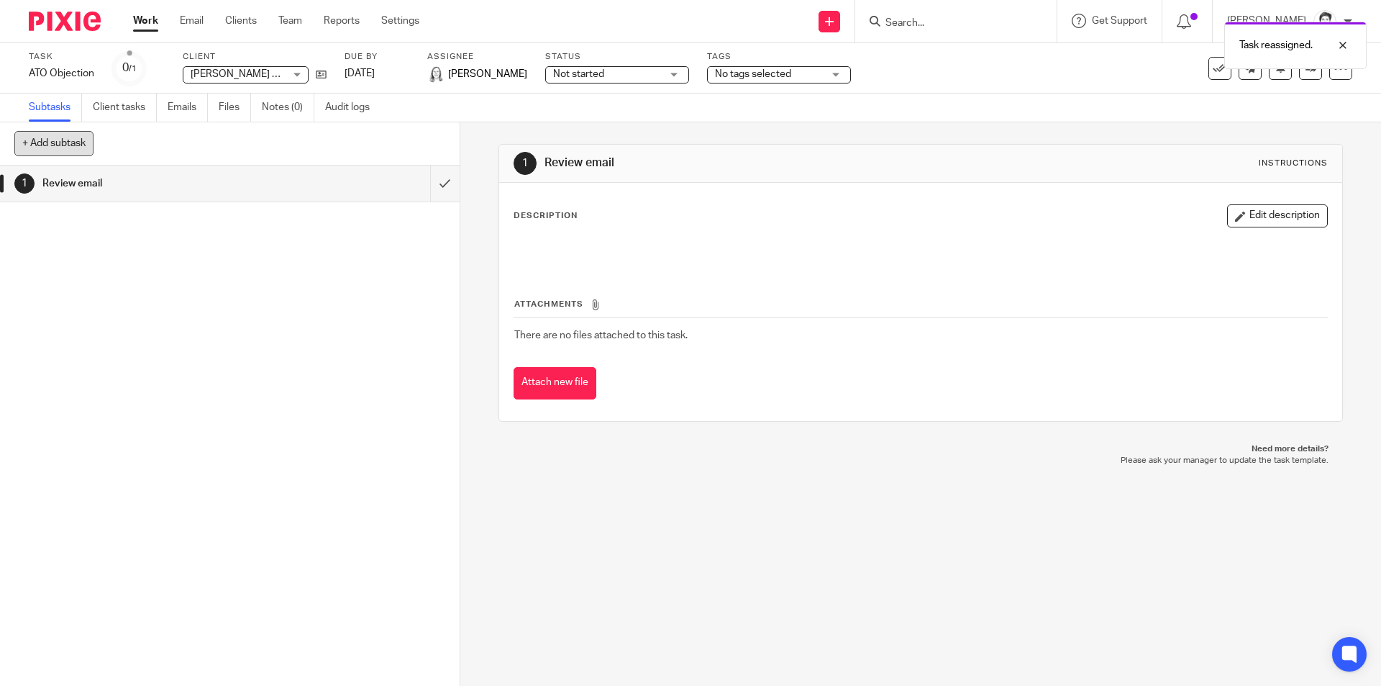
click at [63, 143] on button "+ Add subtask" at bounding box center [53, 143] width 79 height 24
click at [168, 137] on div "+ Add subtask Cancel + Add" at bounding box center [230, 143] width 460 height 43
click at [197, 18] on link "Email" at bounding box center [192, 21] width 24 height 14
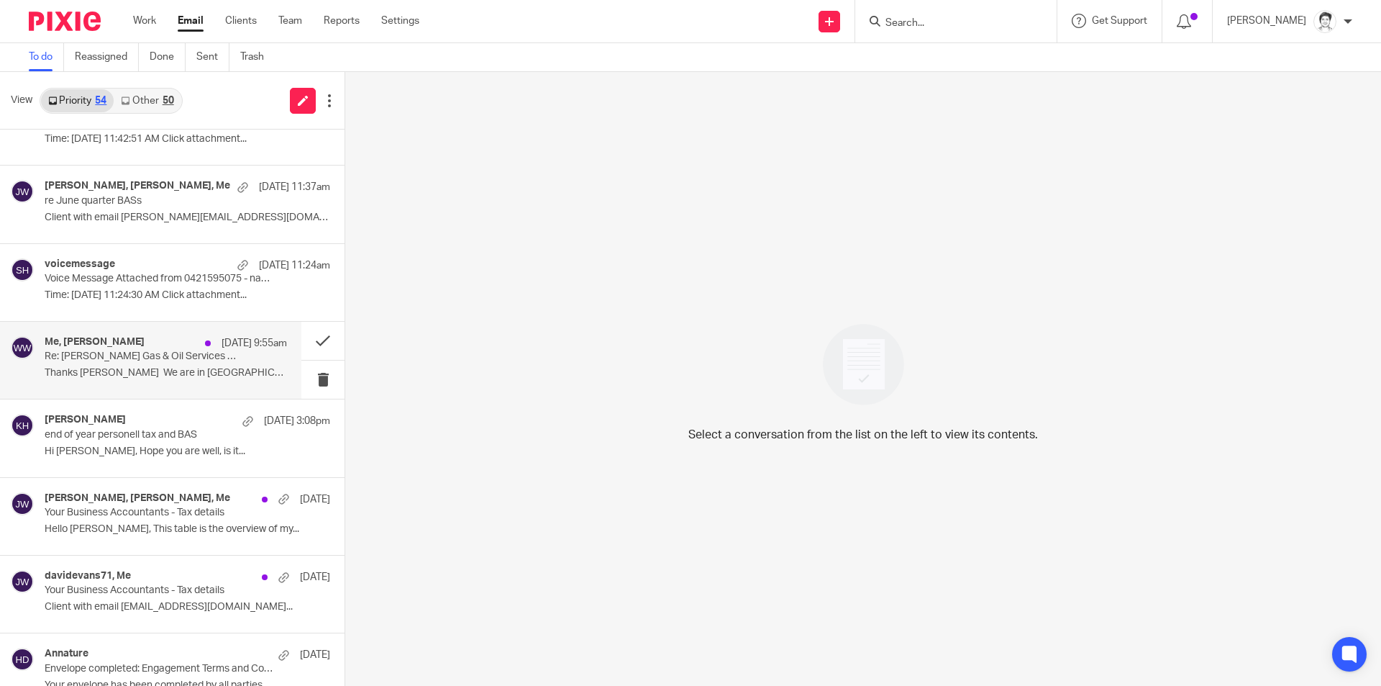
scroll to position [504, 0]
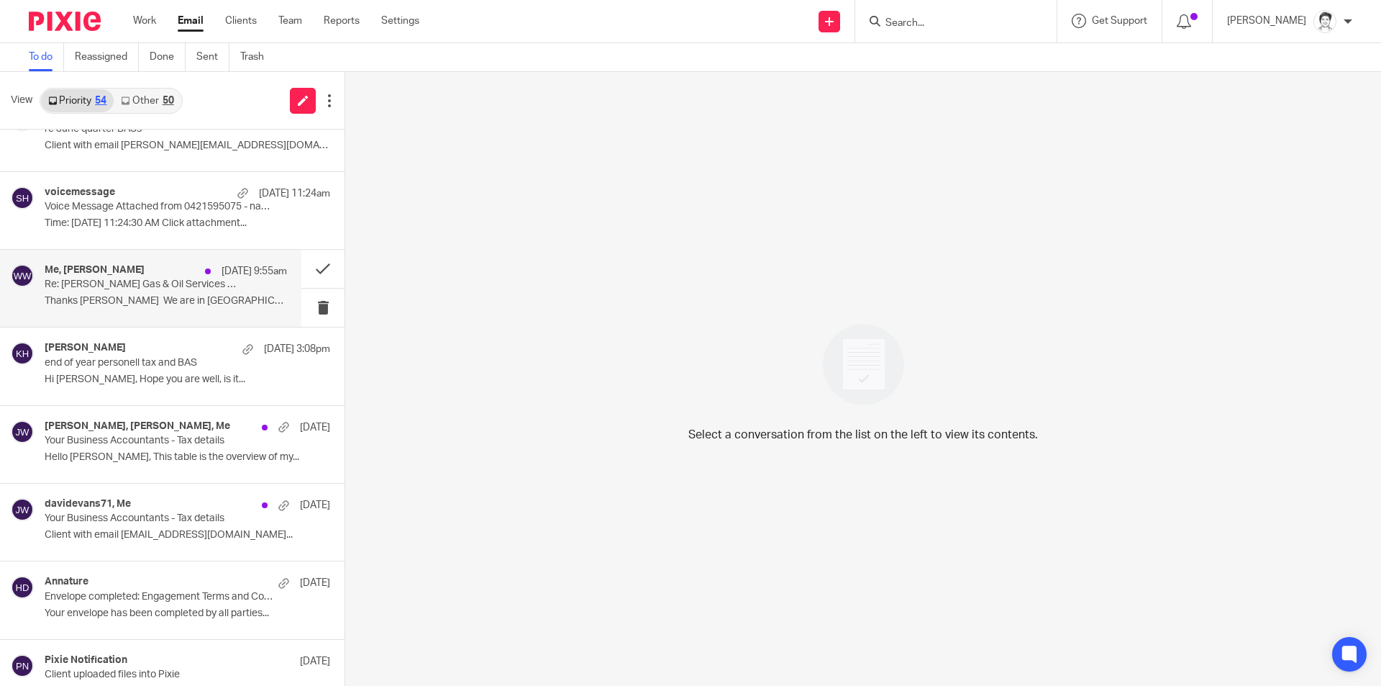
click at [114, 299] on p "Thanks [PERSON_NAME] We are in [GEOGRAPHIC_DATA] at the..." at bounding box center [166, 301] width 242 height 12
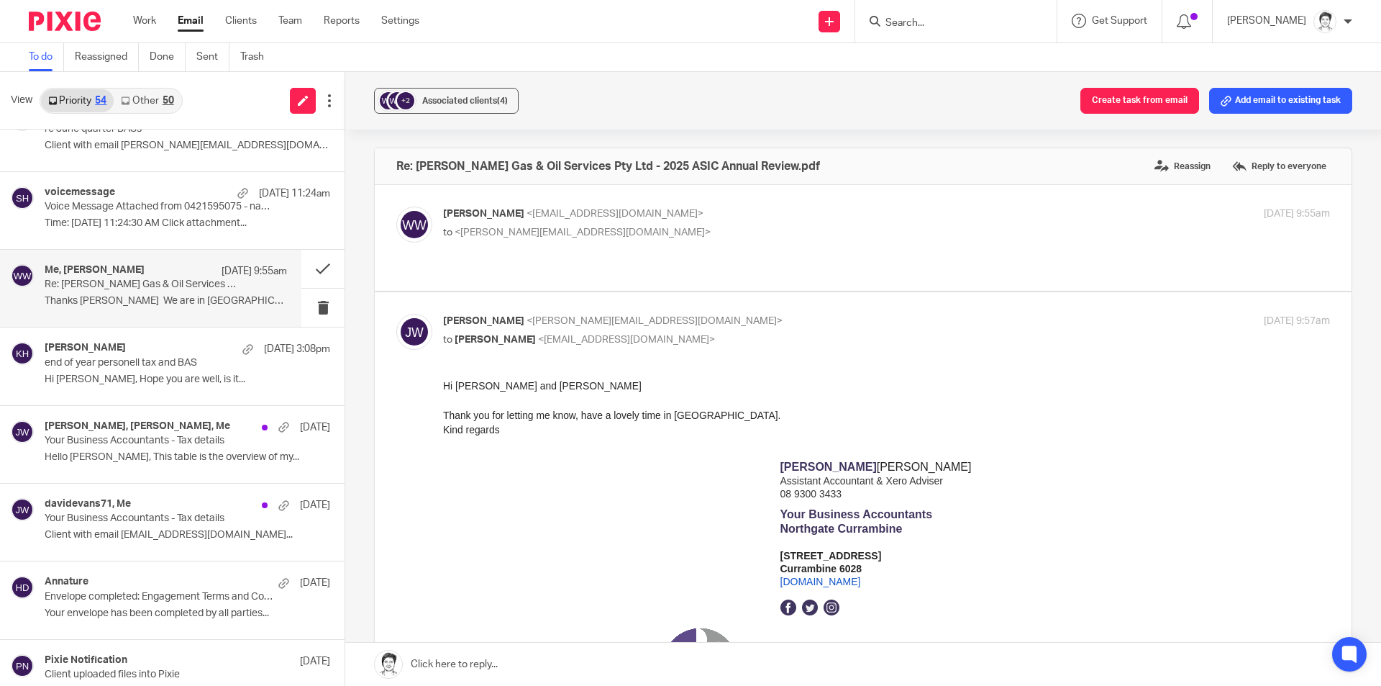
scroll to position [0, 0]
click at [1247, 108] on button "Add email to existing task" at bounding box center [1280, 101] width 143 height 26
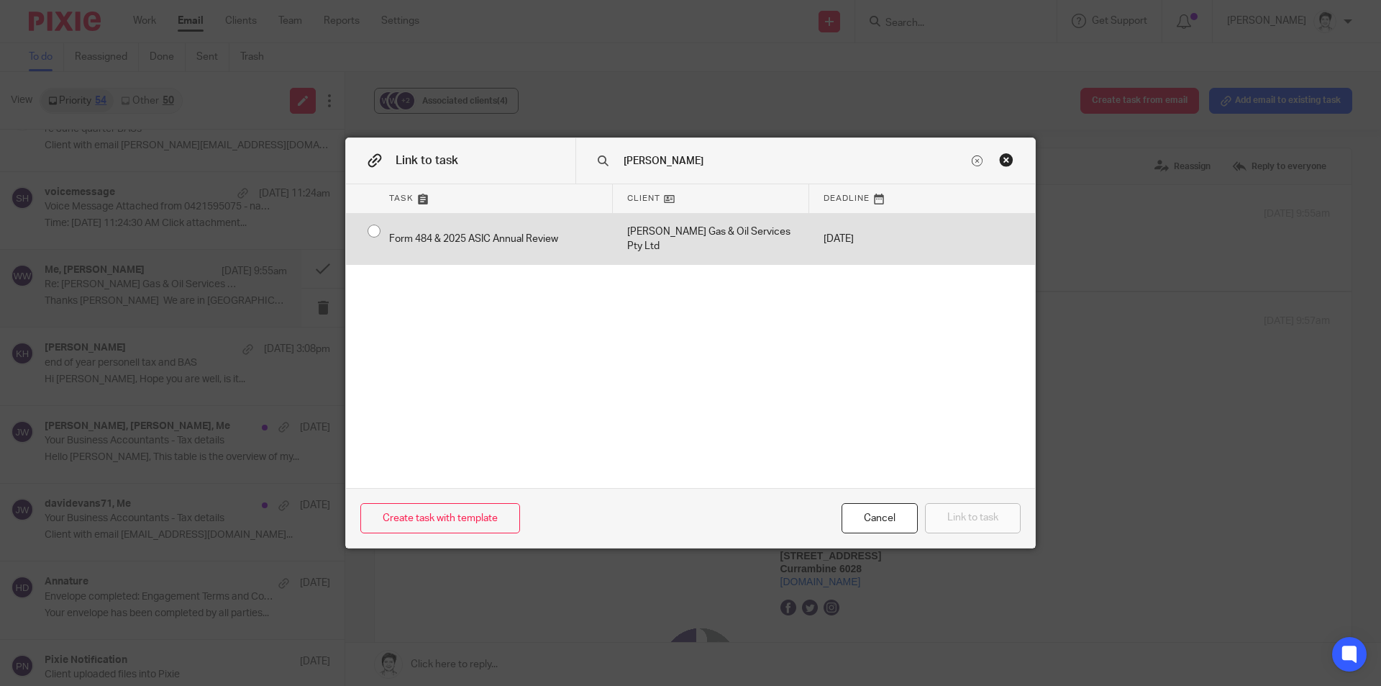
type input "[PERSON_NAME]"
click at [613, 222] on div "Watson's Gas & Oil Services Pty Ltd" at bounding box center [711, 239] width 196 height 51
radio input "true"
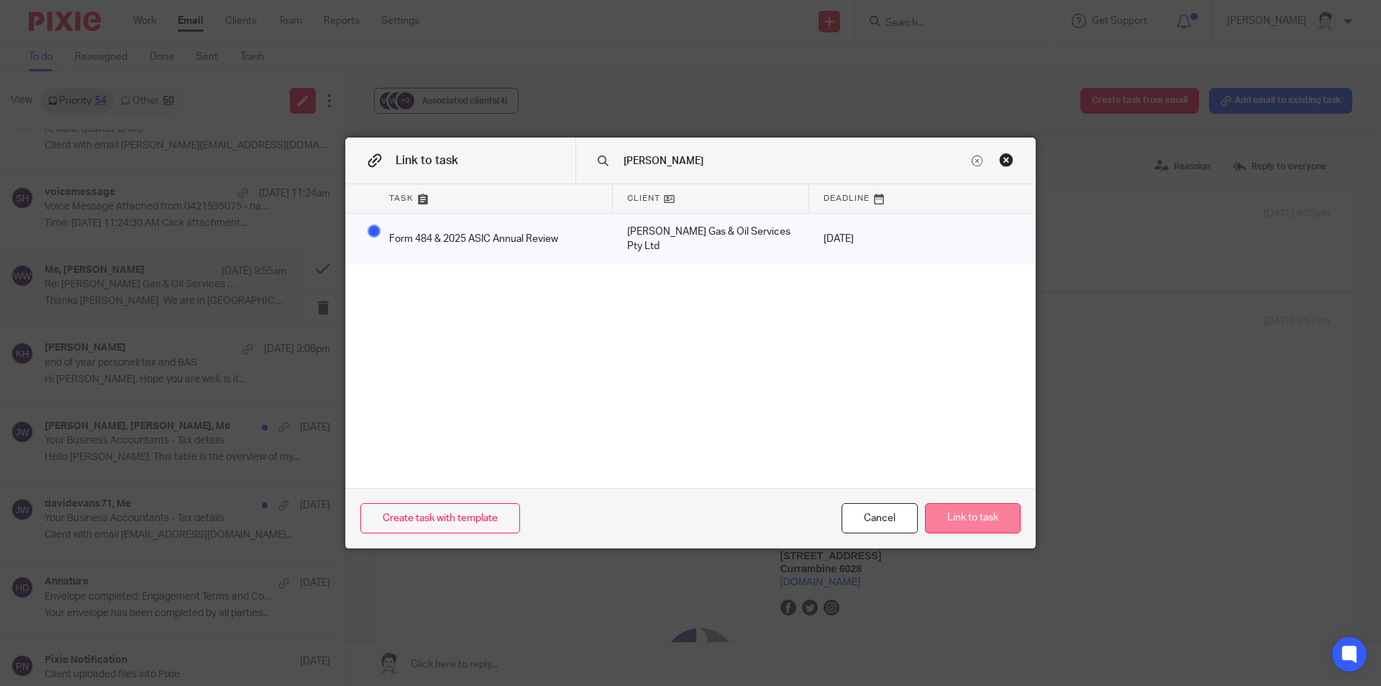
click at [928, 514] on button "Link to task" at bounding box center [973, 518] width 96 height 31
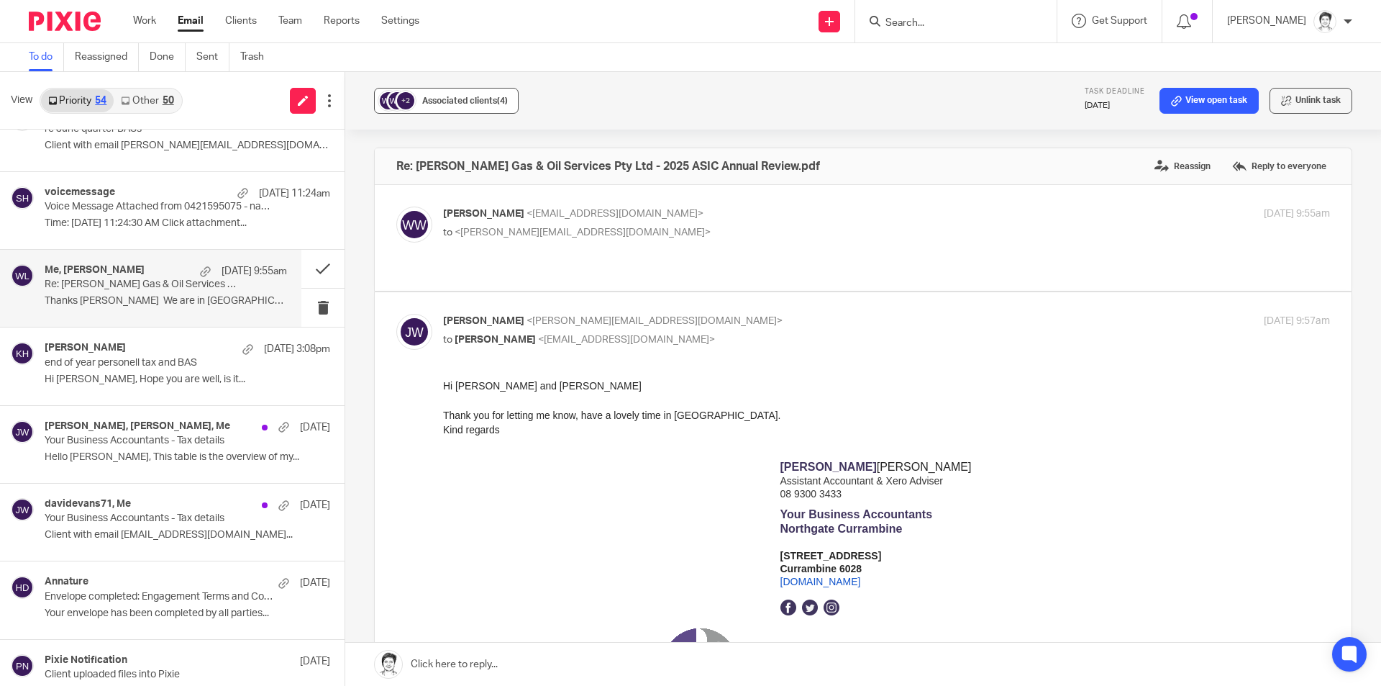
click at [425, 104] on span "Associated clients (4)" at bounding box center [465, 100] width 86 height 9
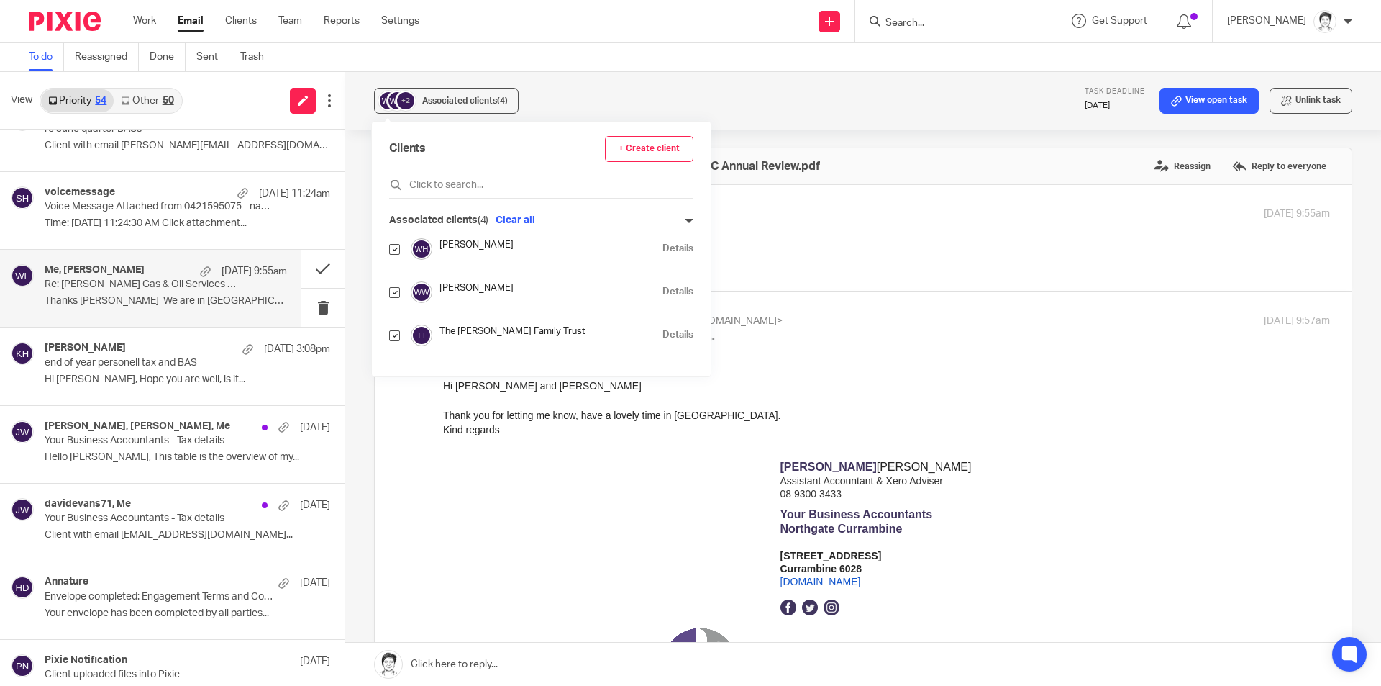
click at [391, 292] on input "checkbox" at bounding box center [394, 292] width 11 height 11
checkbox input "false"
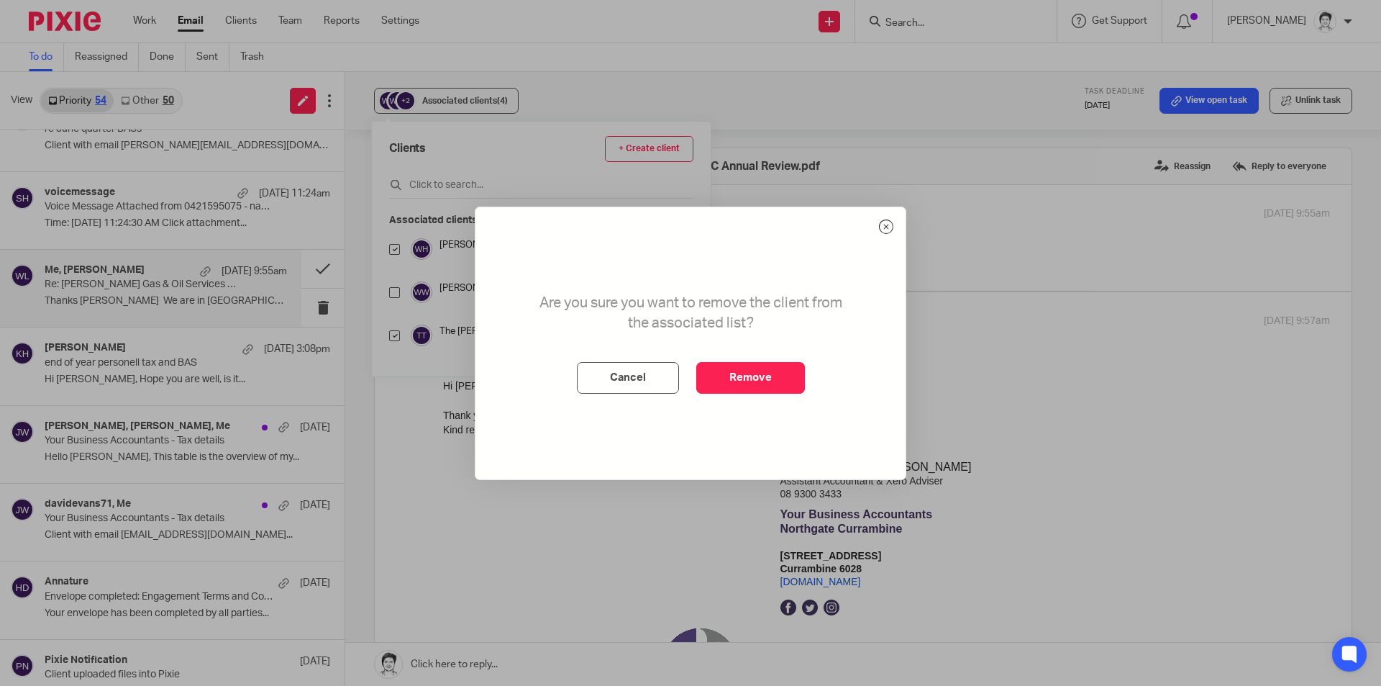
click at [768, 377] on button "Remove" at bounding box center [750, 378] width 109 height 32
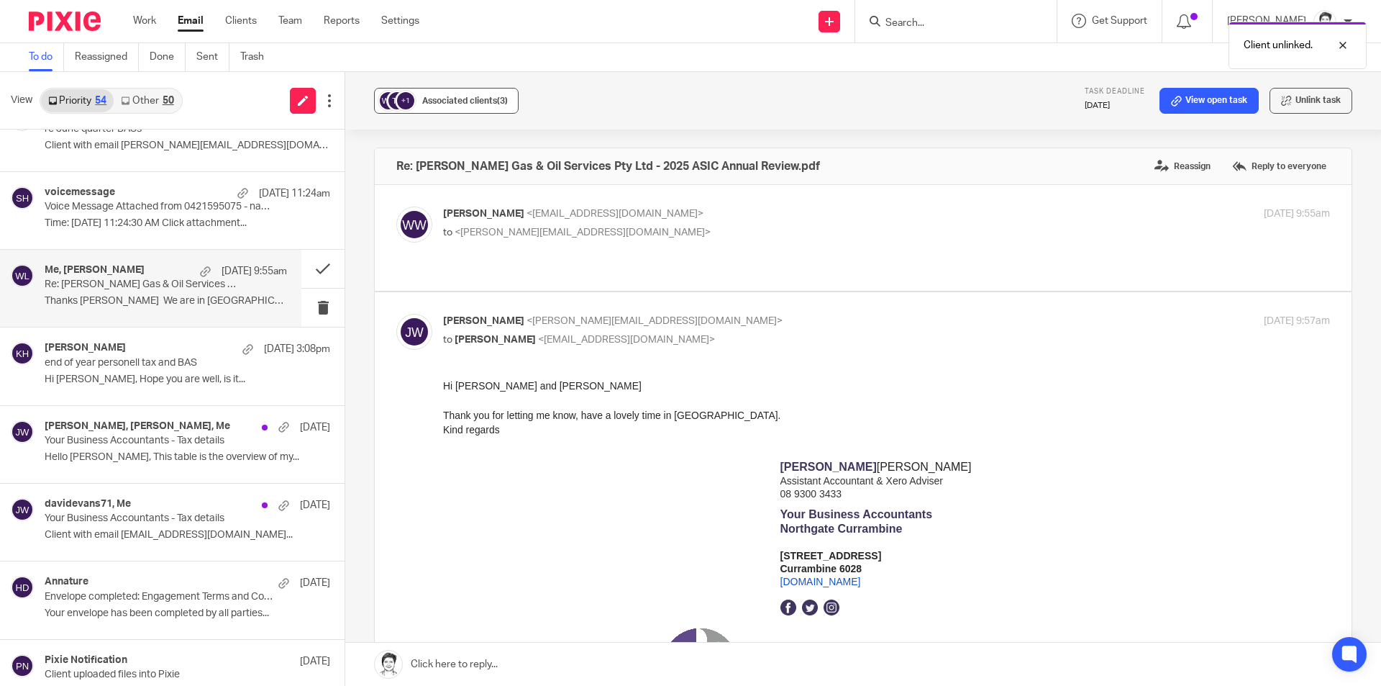
click at [470, 98] on span "Associated clients (3)" at bounding box center [465, 100] width 86 height 9
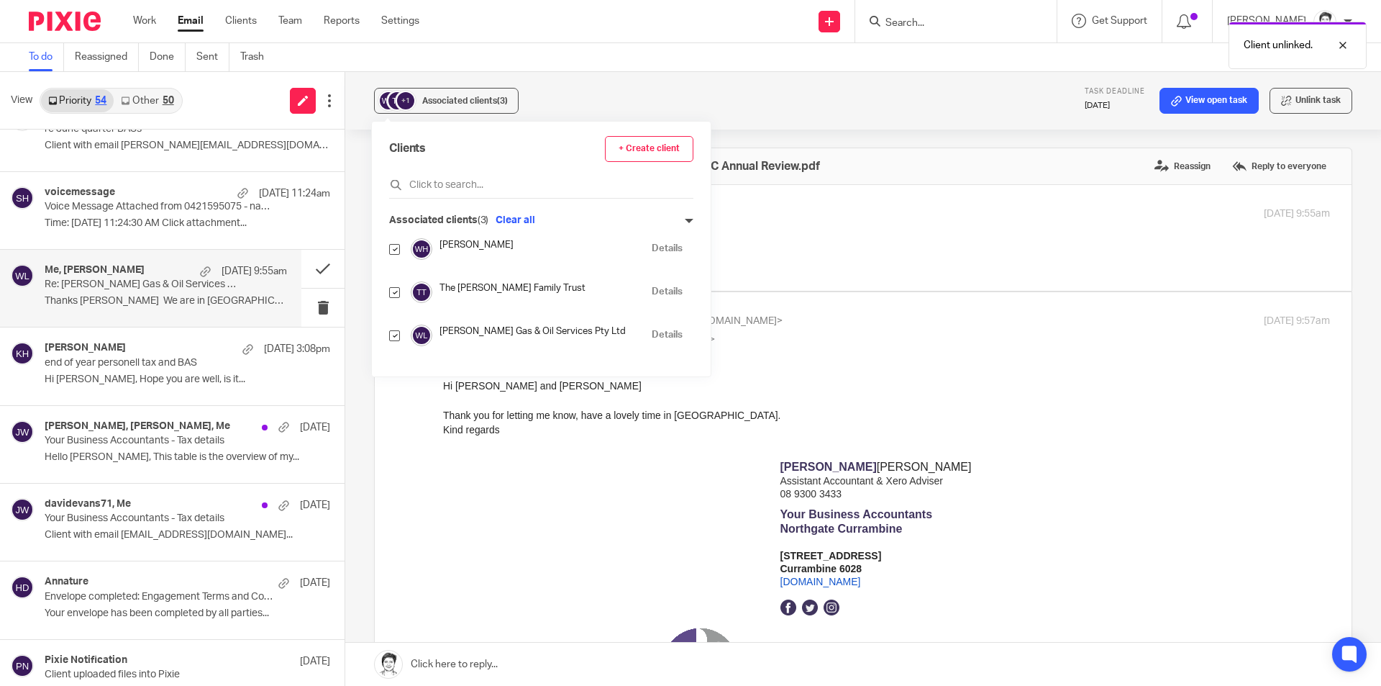
click at [394, 249] on input "checkbox" at bounding box center [394, 249] width 11 height 11
checkbox input "false"
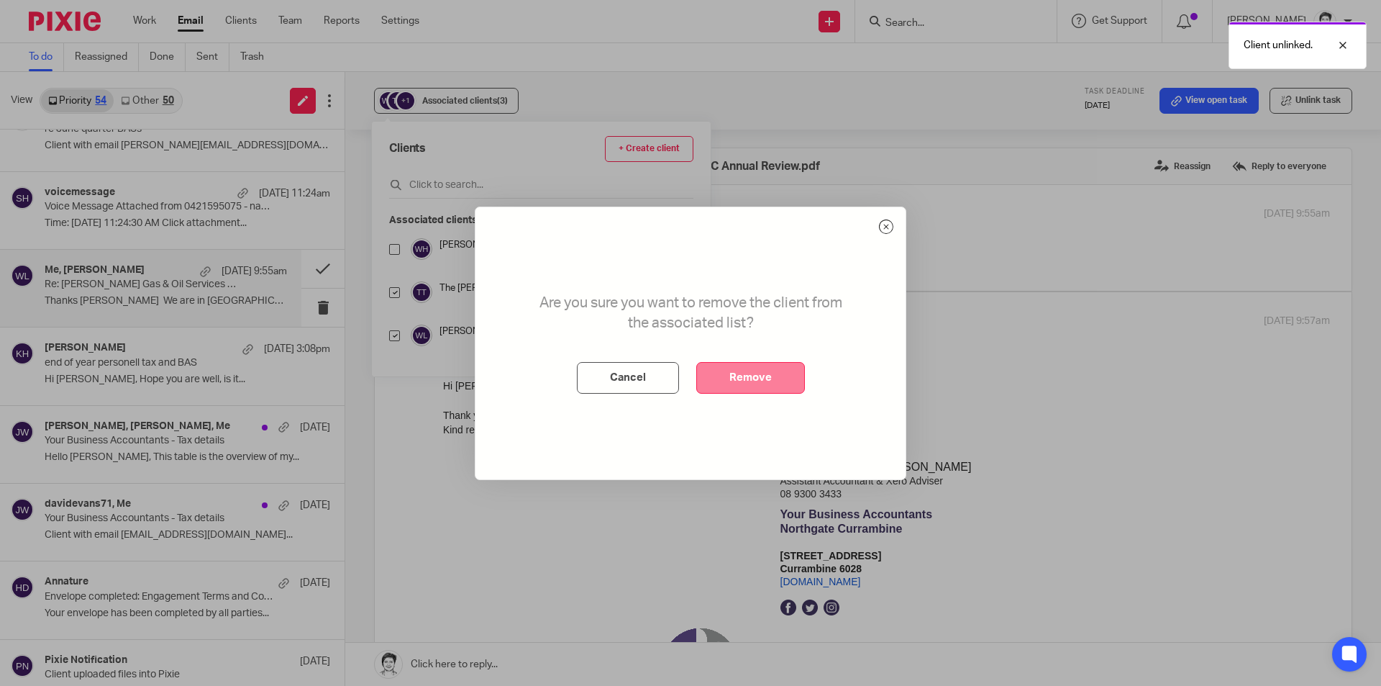
click at [768, 383] on button "Remove" at bounding box center [750, 378] width 109 height 32
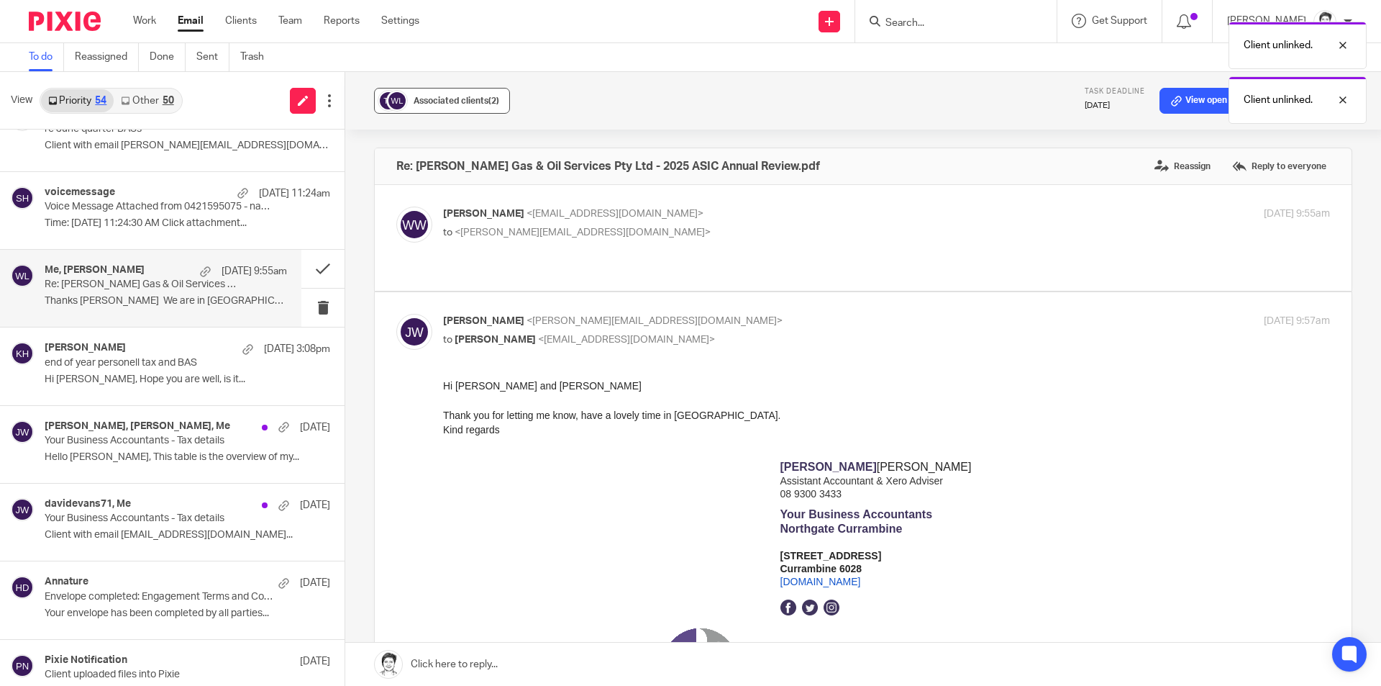
click at [468, 90] on button "Associated clients (2)" at bounding box center [442, 101] width 136 height 26
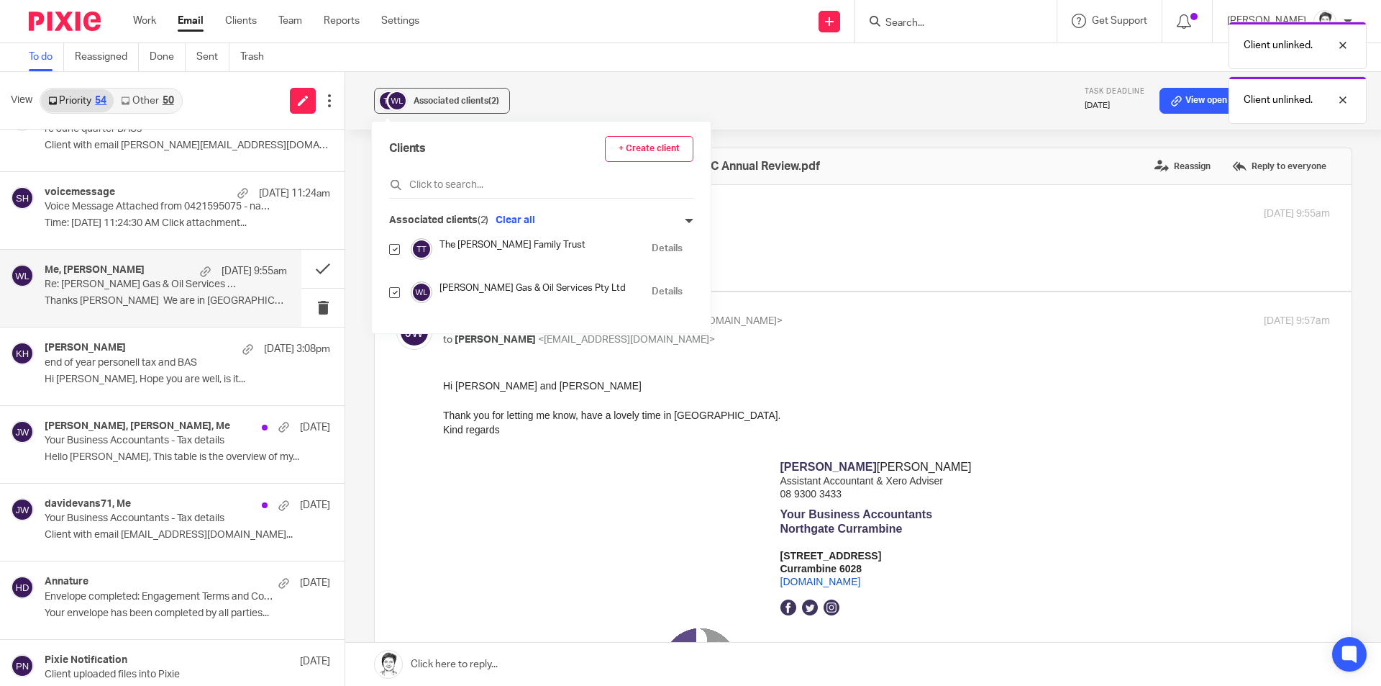
click at [392, 249] on input "checkbox" at bounding box center [394, 249] width 11 height 11
checkbox input "false"
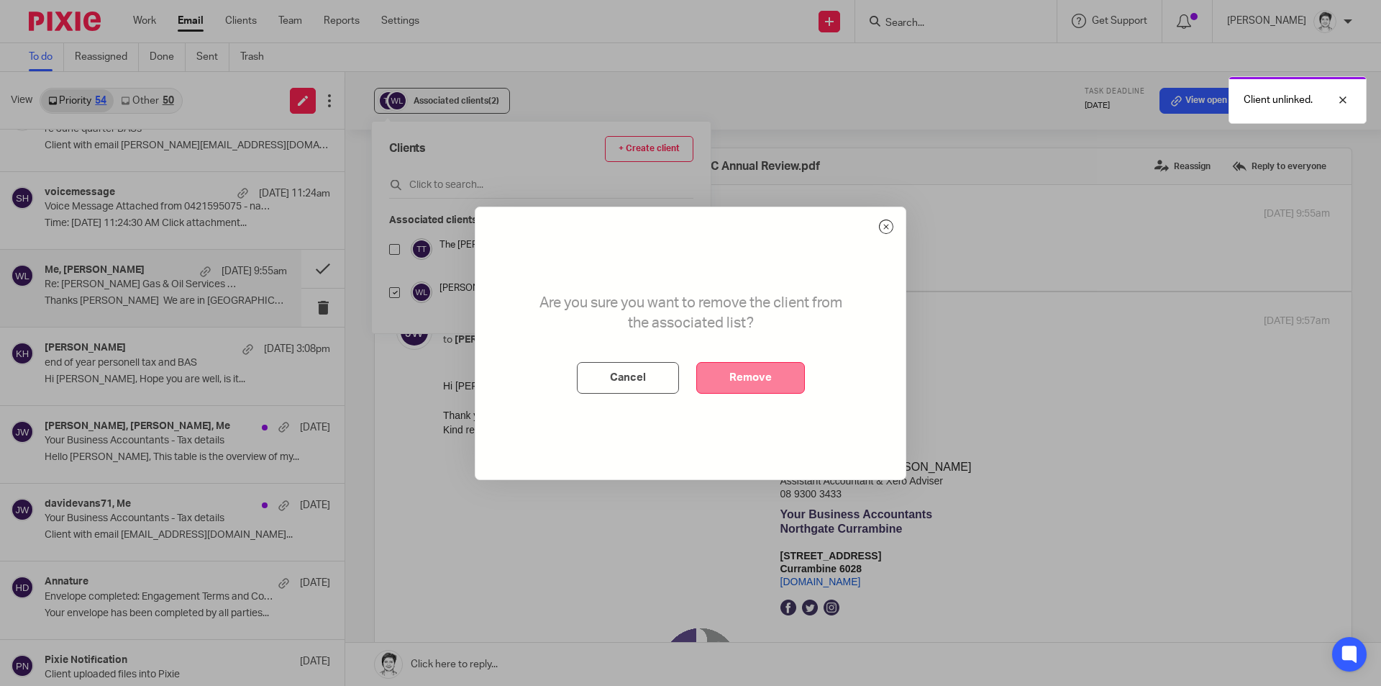
click at [743, 389] on button "Remove" at bounding box center [750, 378] width 109 height 32
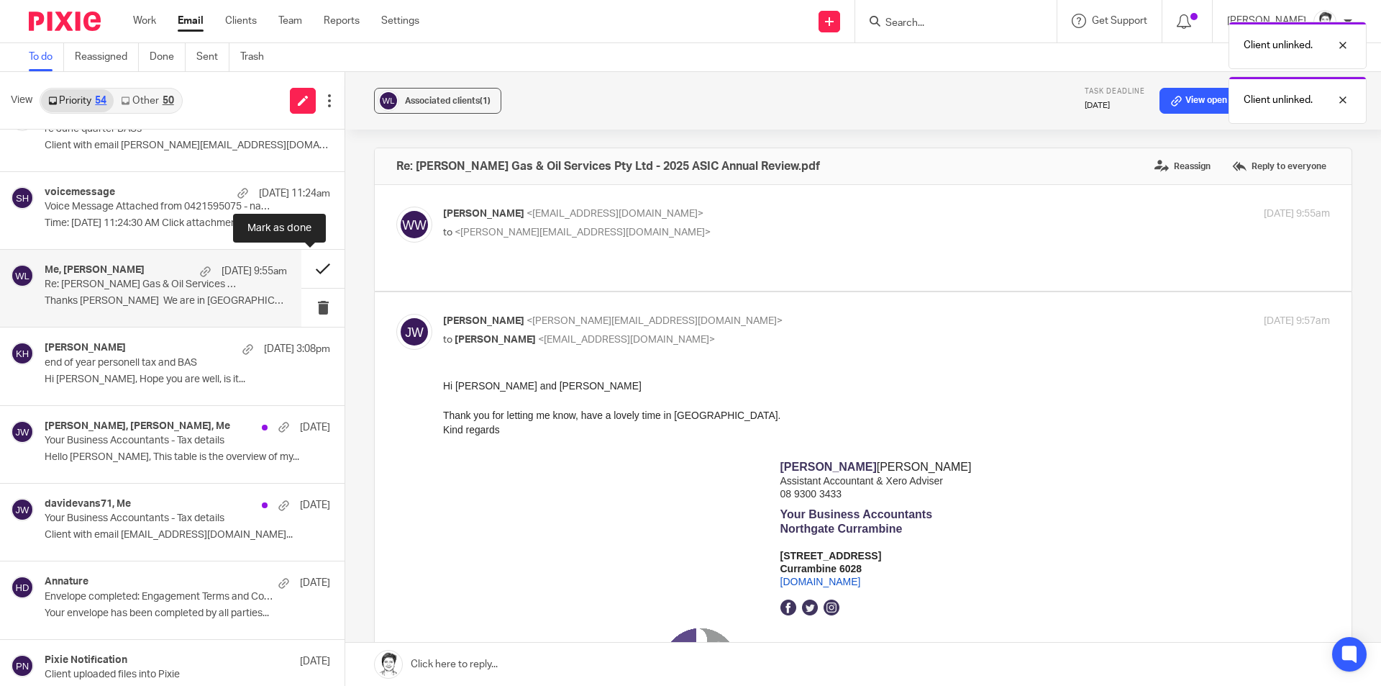
click at [309, 269] on button at bounding box center [322, 269] width 43 height 38
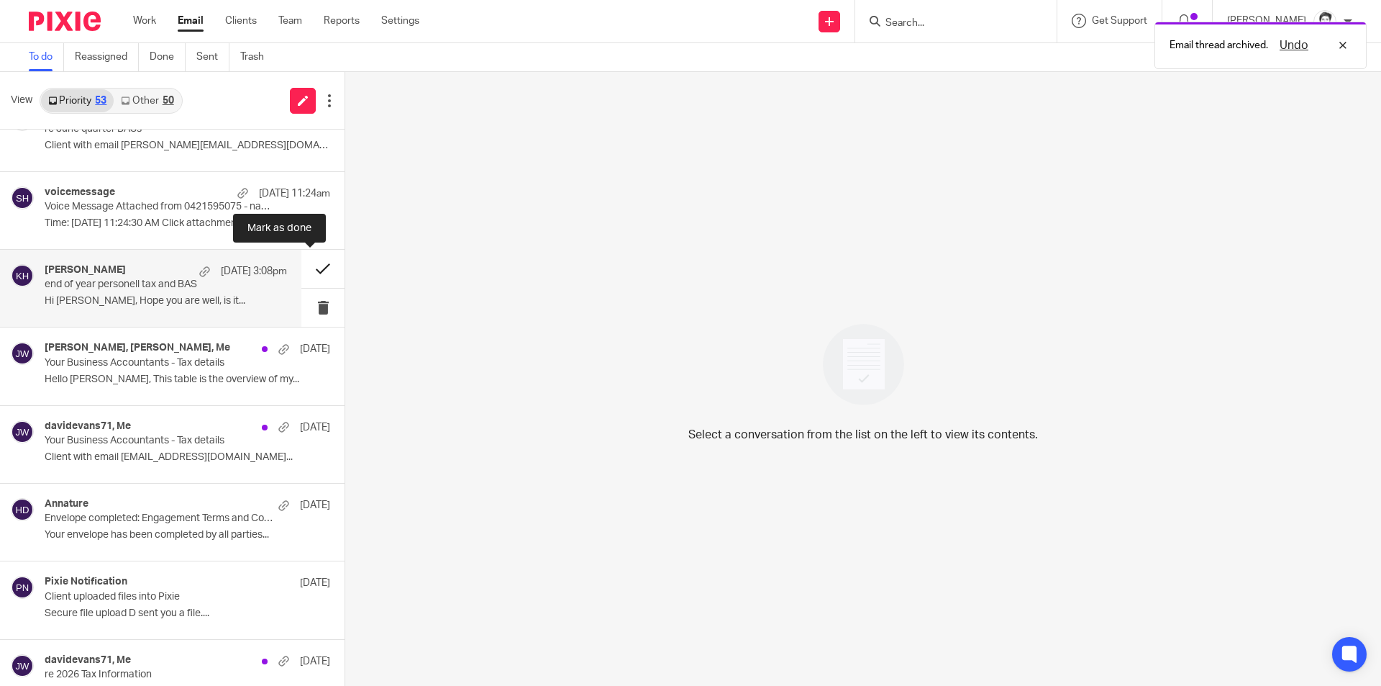
click at [305, 270] on button at bounding box center [322, 269] width 43 height 38
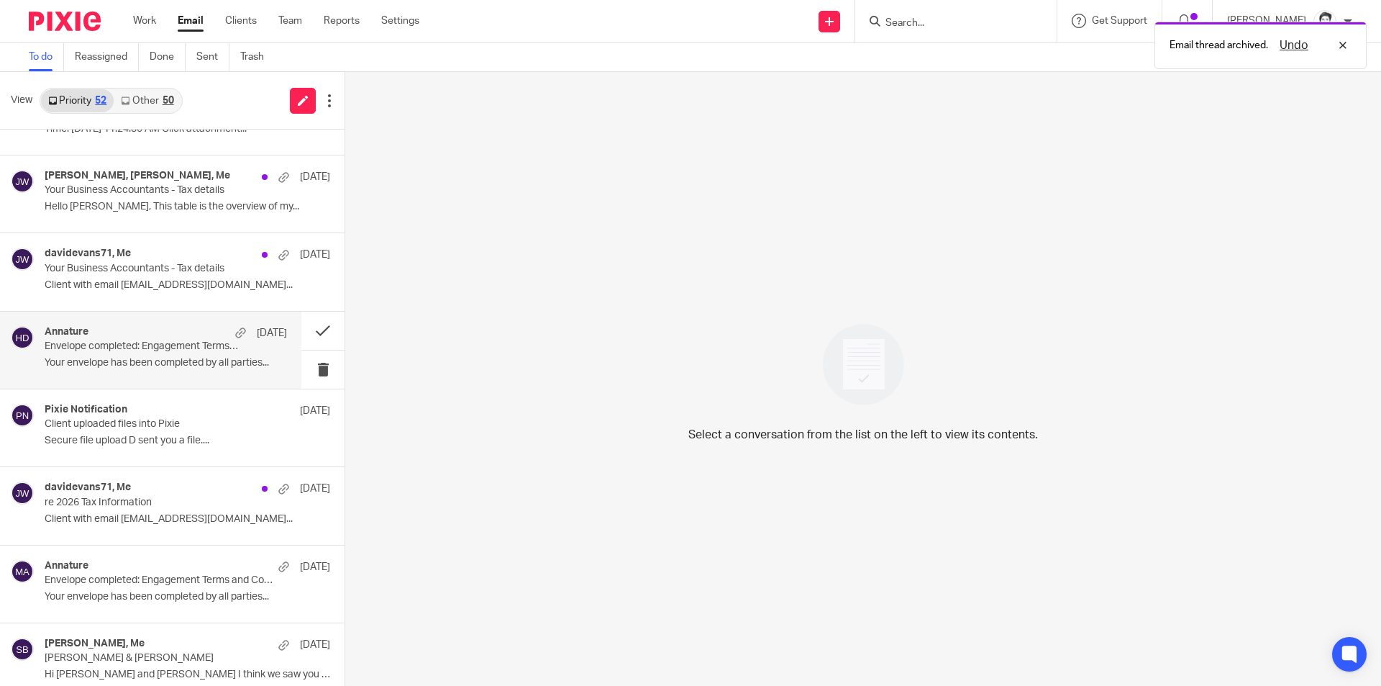
scroll to position [647, 0]
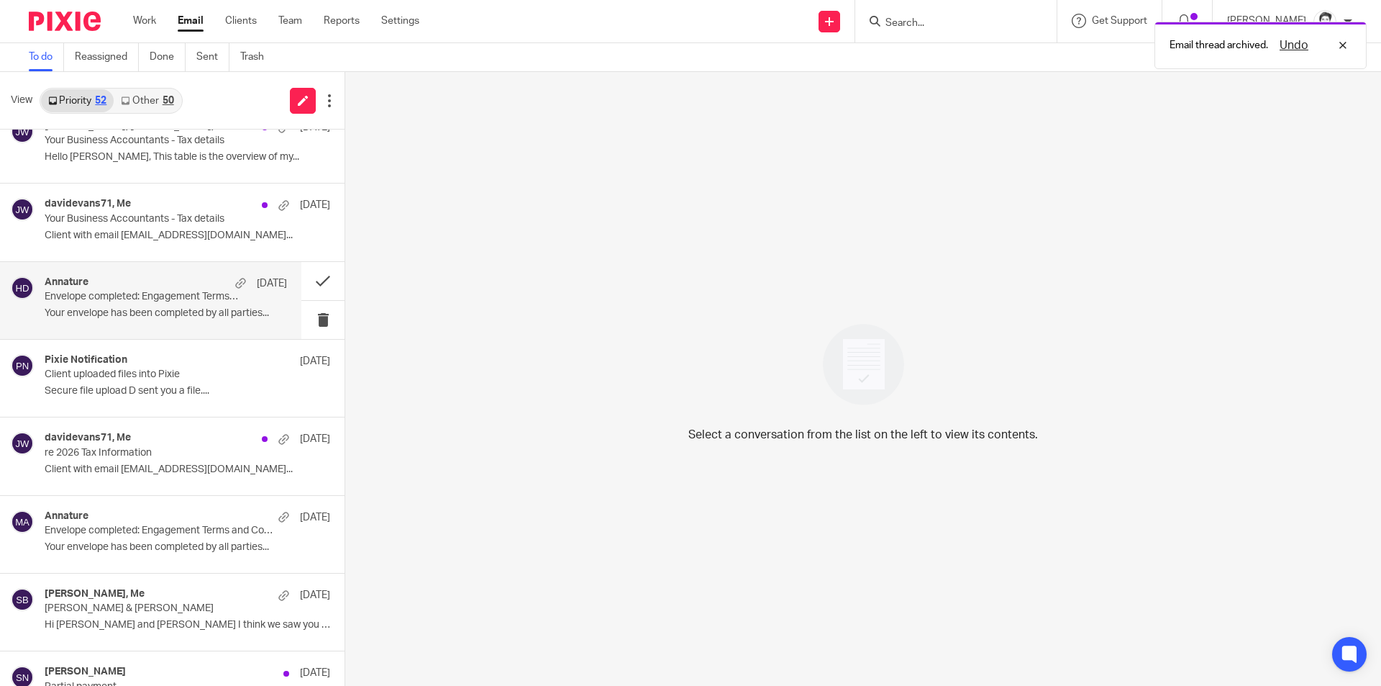
click at [124, 300] on p "Envelope completed: Engagement Terms and Conditions - Debra Hayward" at bounding box center [142, 297] width 194 height 12
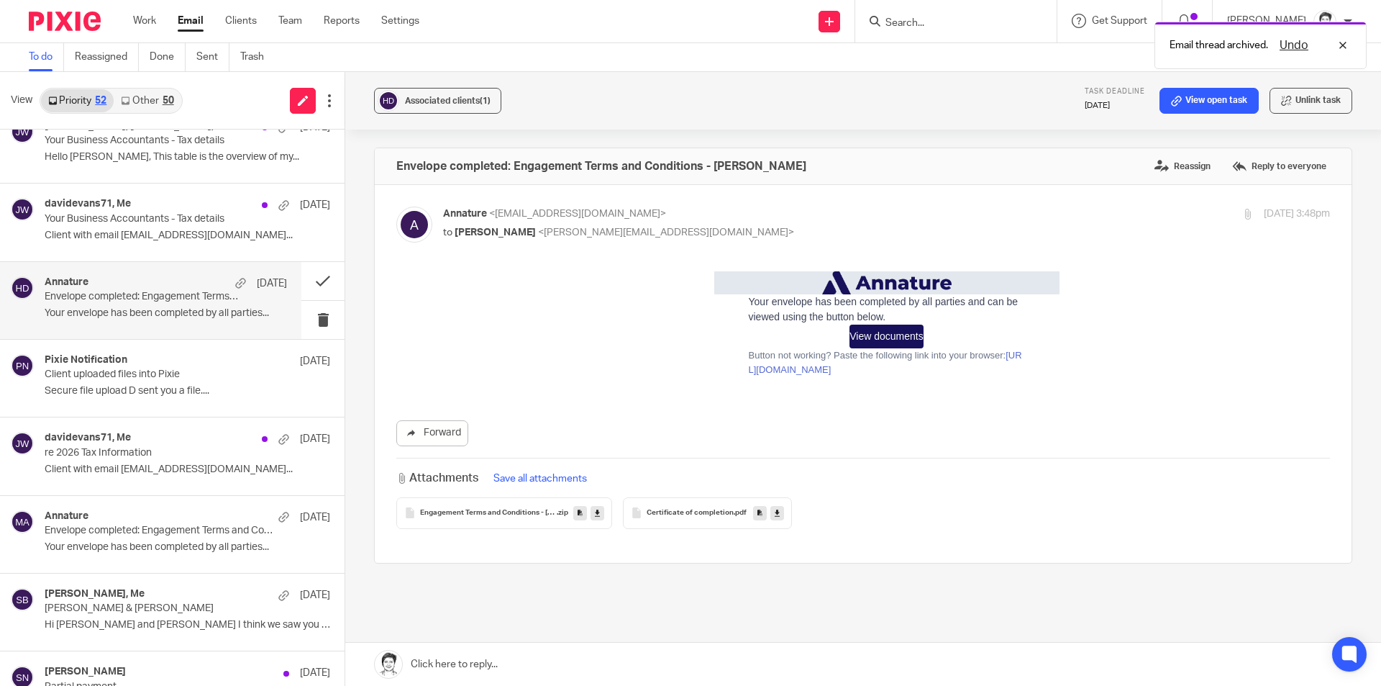
scroll to position [0, 0]
click at [578, 512] on icon at bounding box center [580, 512] width 5 height 11
click at [757, 511] on icon at bounding box center [759, 512] width 5 height 11
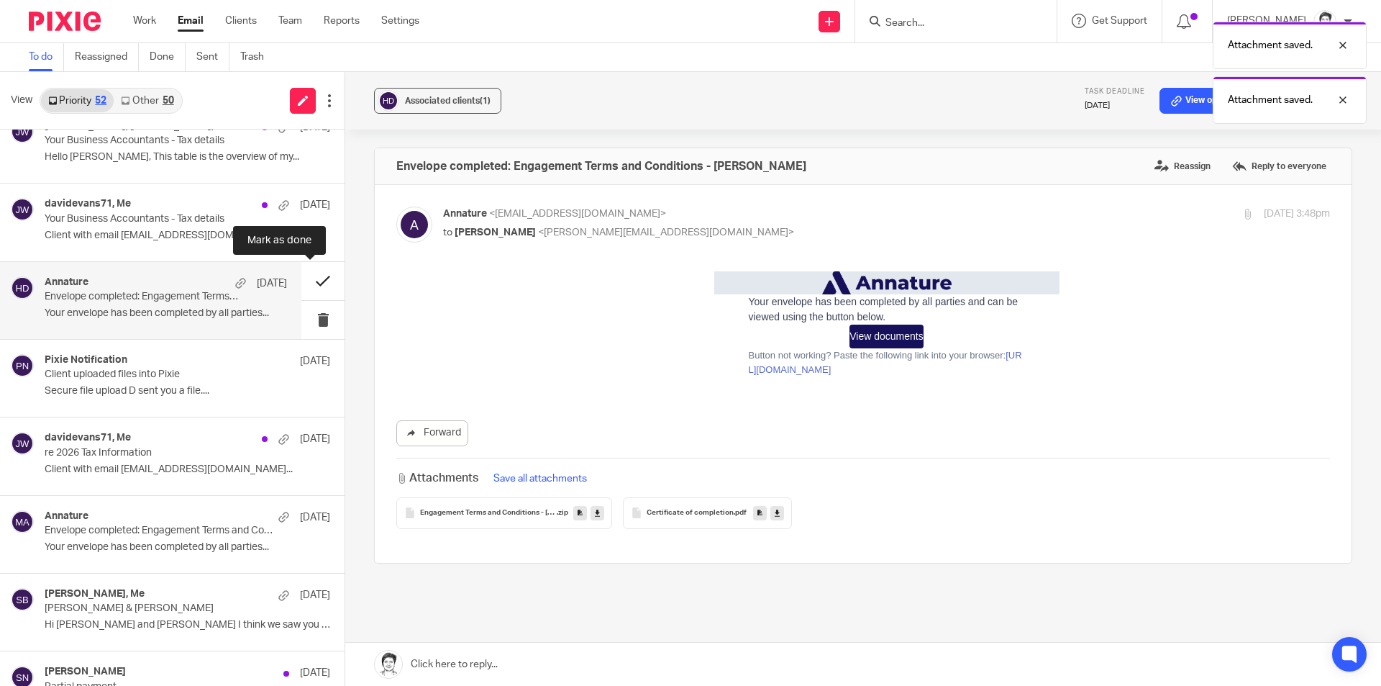
click at [309, 283] on button at bounding box center [322, 281] width 43 height 38
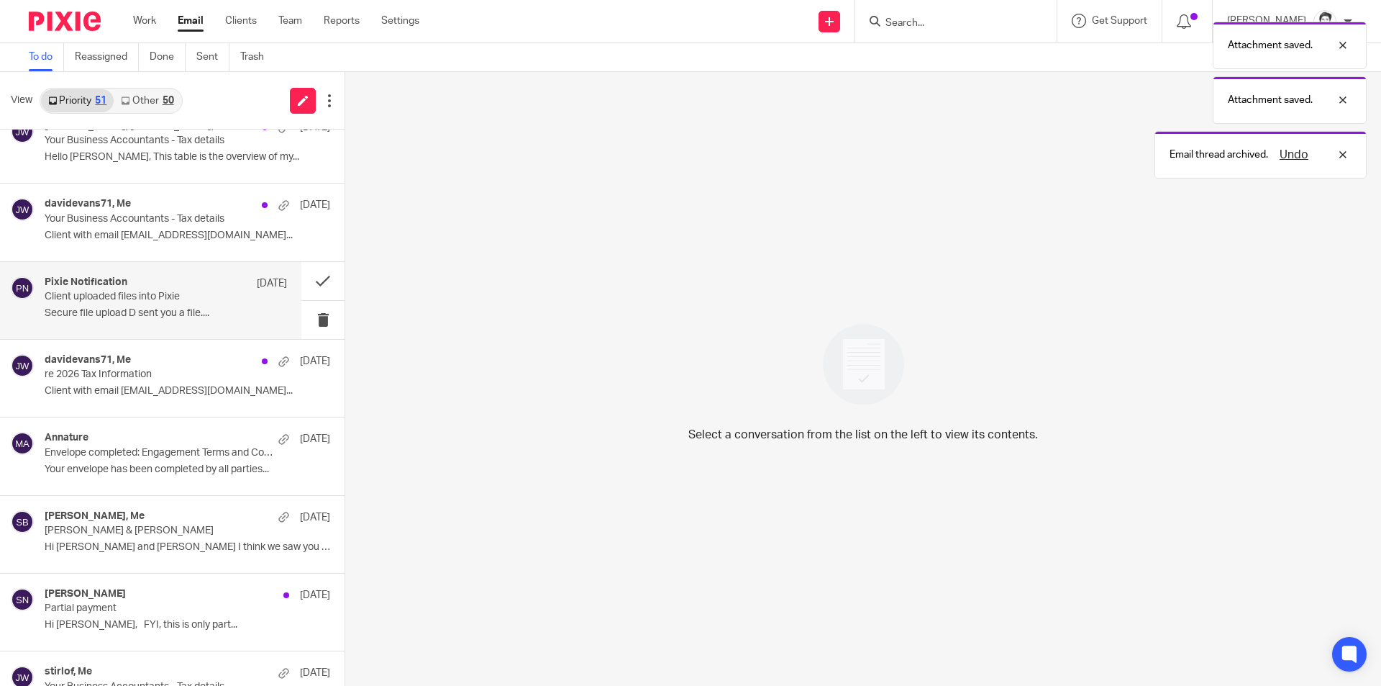
click at [112, 307] on p "Secure file upload D sent you a file...." at bounding box center [166, 313] width 242 height 12
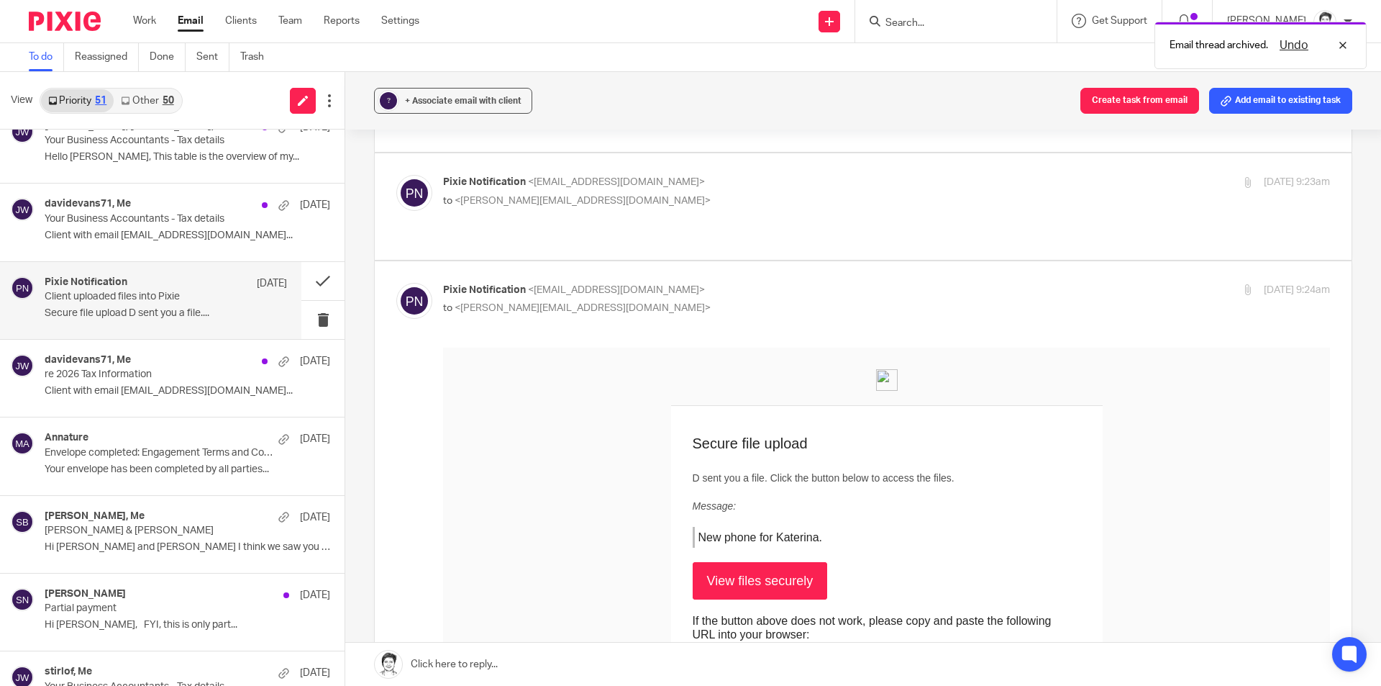
scroll to position [144, 0]
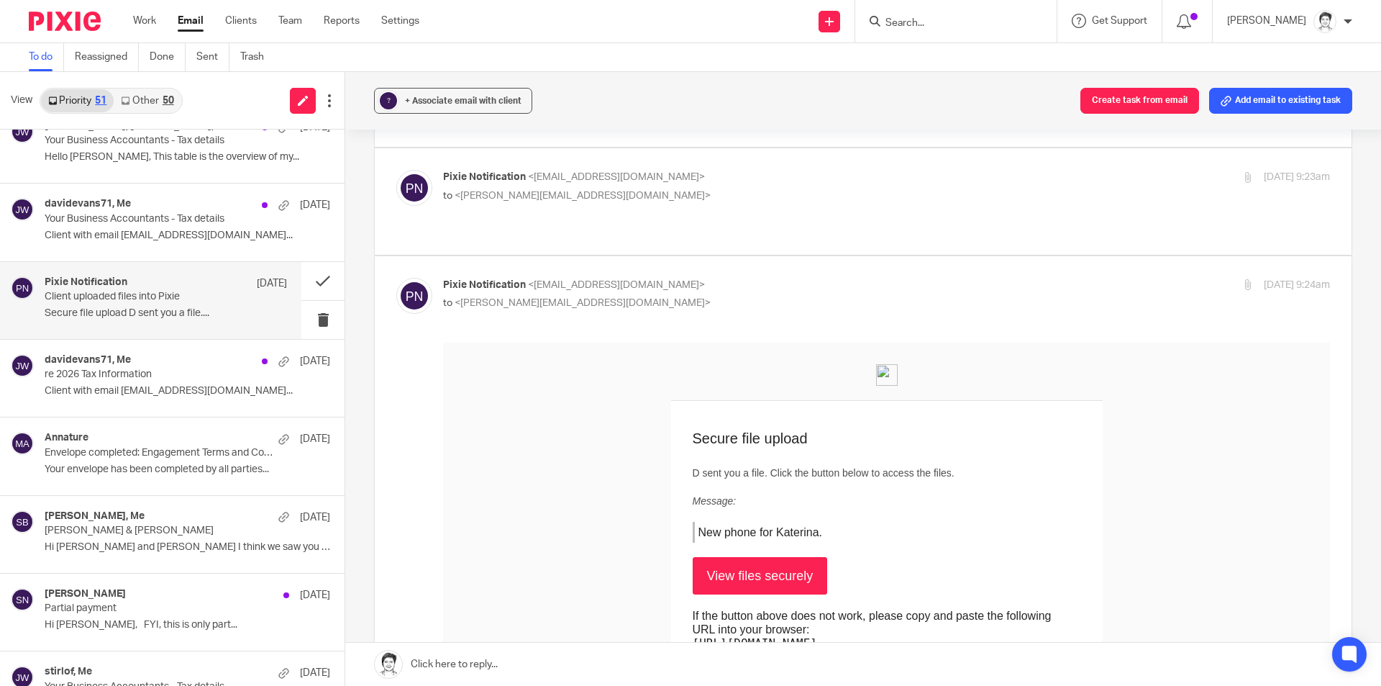
click at [114, 296] on p "Client uploaded files into Pixie" at bounding box center [142, 297] width 194 height 12
click at [136, 314] on p "Secure file upload D sent you a file...." at bounding box center [166, 313] width 242 height 12
click at [142, 370] on p "re 2026 Tax Information" at bounding box center [142, 374] width 194 height 12
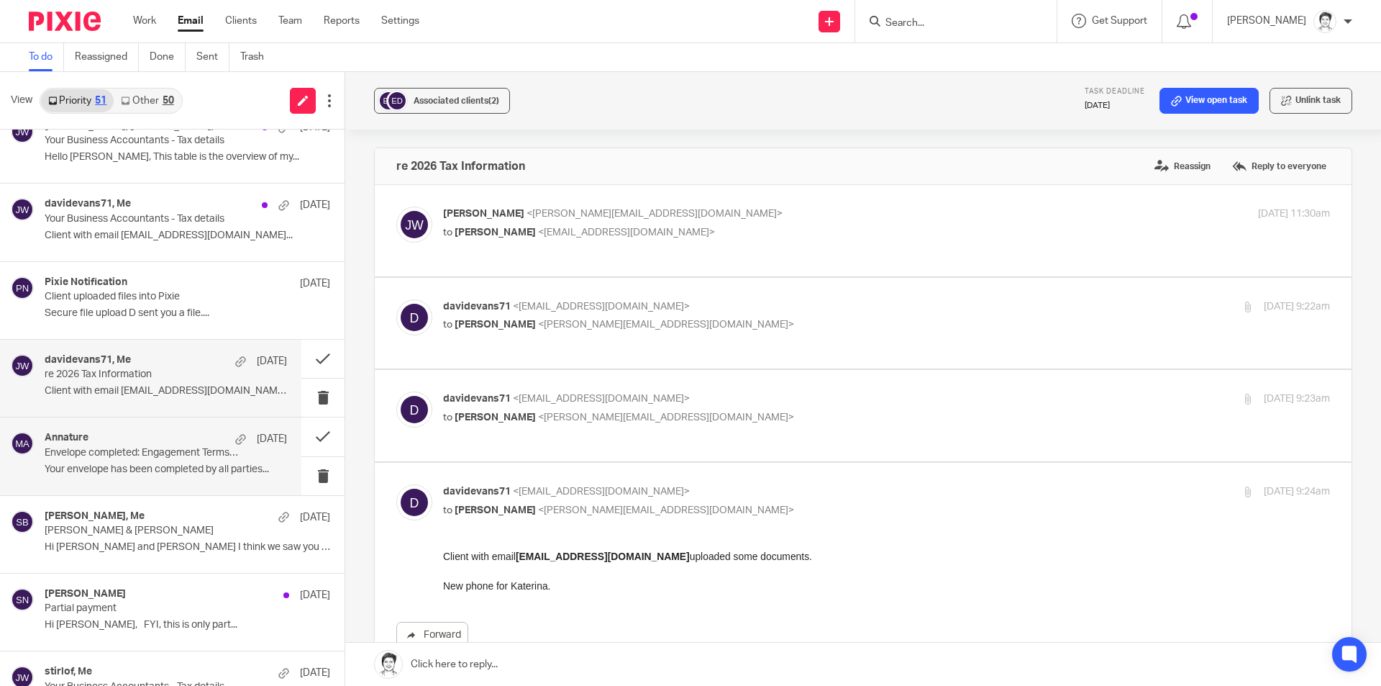
scroll to position [0, 0]
click at [138, 448] on p "Envelope completed: Engagement Terms and Conditions - Andrew Mongey" at bounding box center [142, 453] width 194 height 12
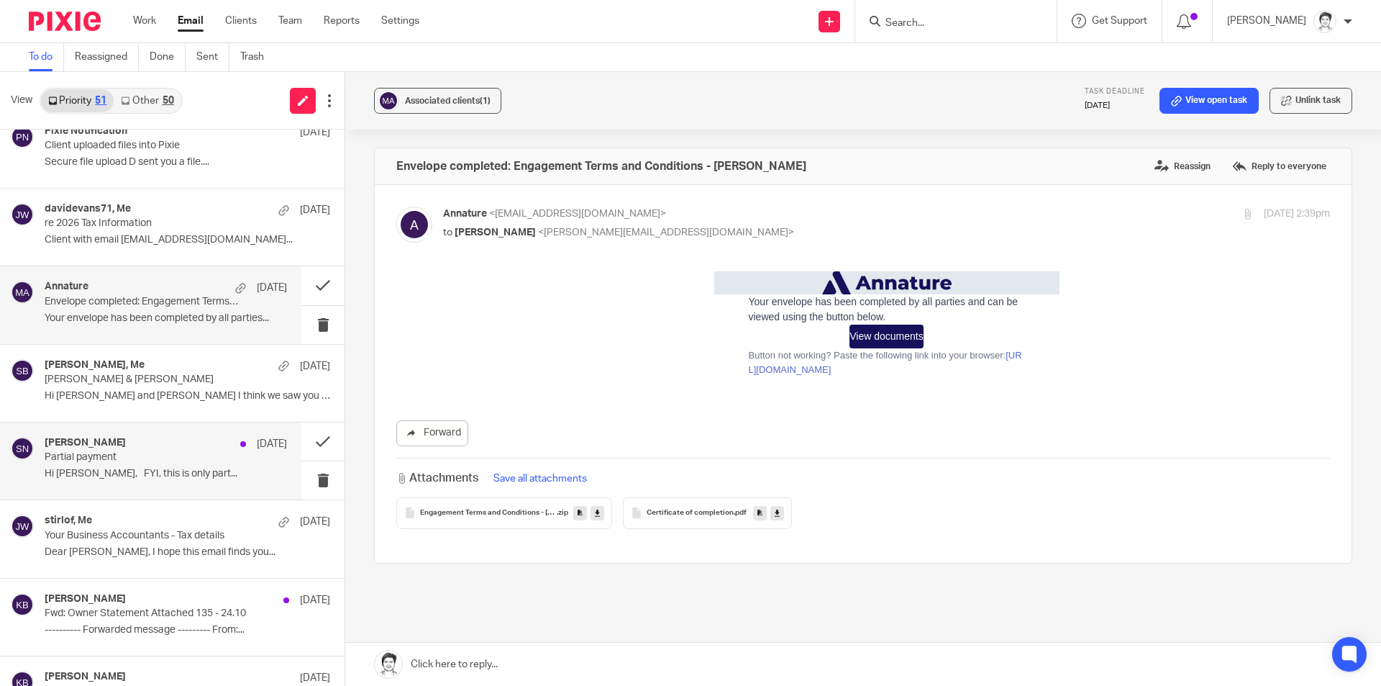
scroll to position [863, 0]
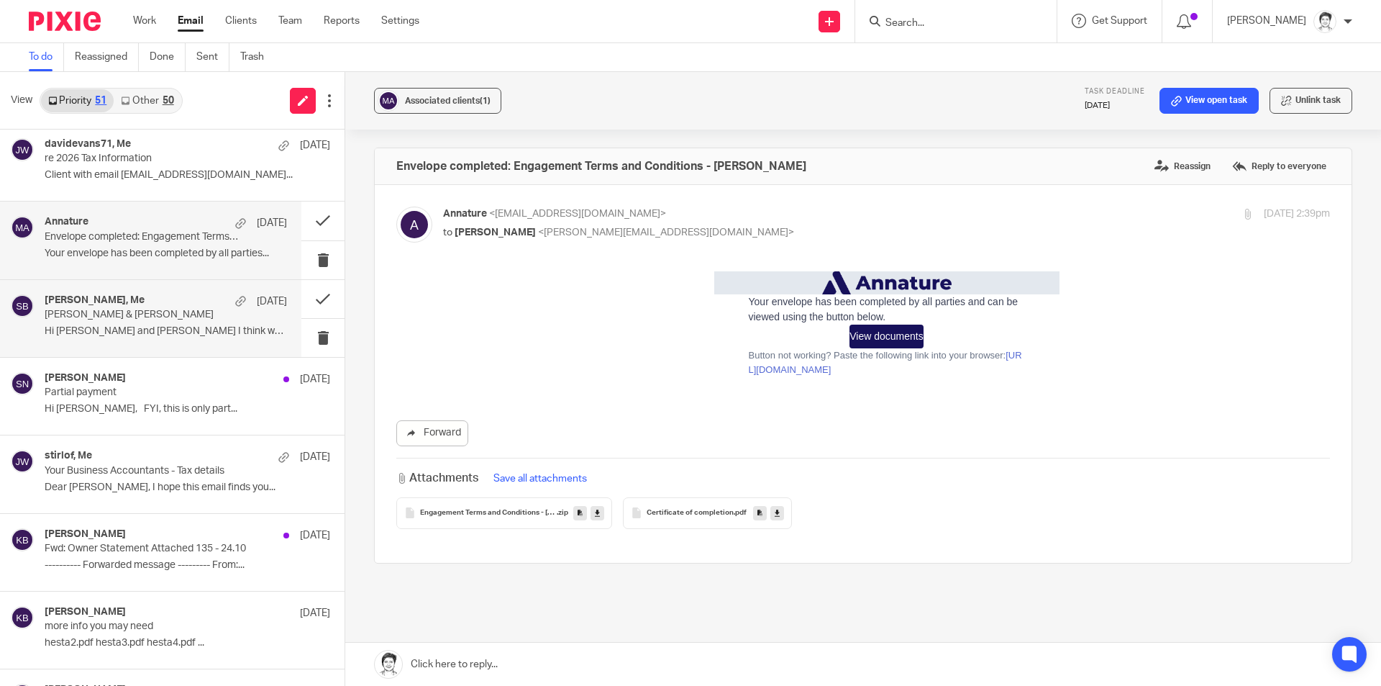
click at [104, 332] on p "Hi Eleanor and Julie I think we saw you at..." at bounding box center [166, 331] width 242 height 12
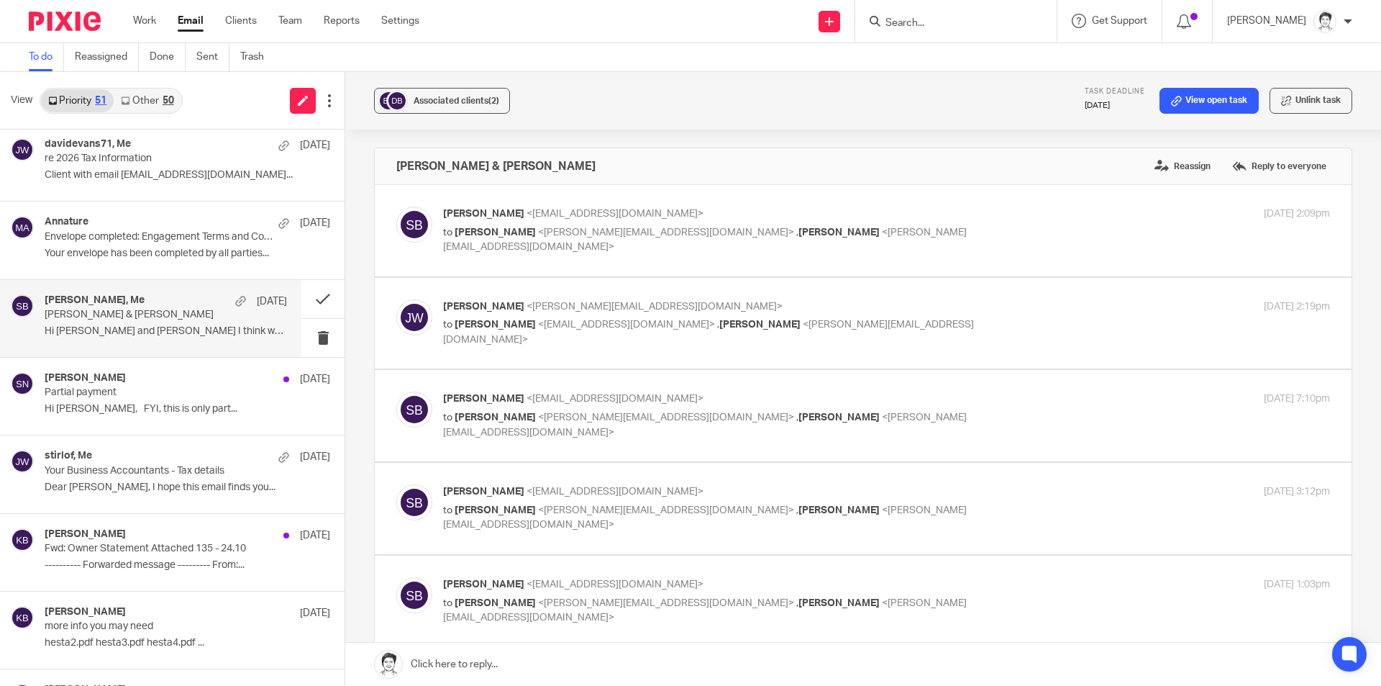
scroll to position [0, 0]
click at [451, 101] on span "Associated clients (2)" at bounding box center [457, 100] width 86 height 9
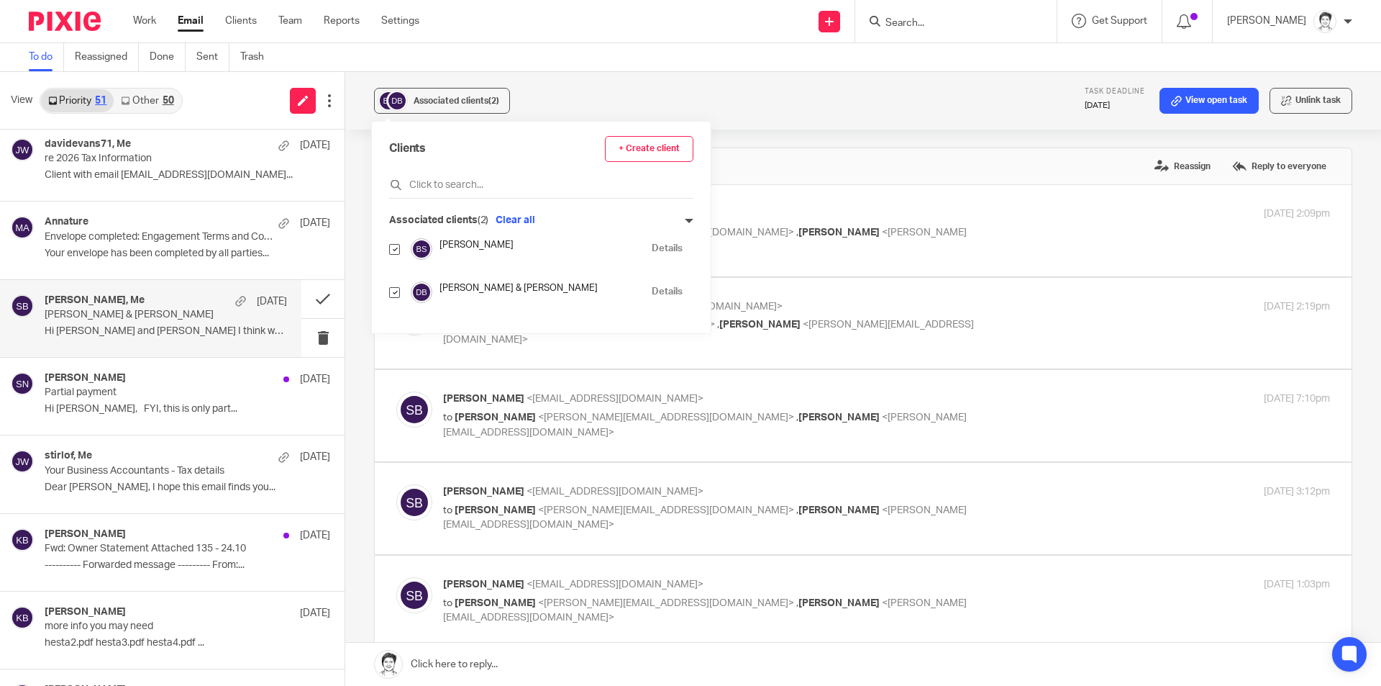
click at [397, 255] on div at bounding box center [394, 248] width 11 height 17
click at [398, 248] on input "checkbox" at bounding box center [394, 249] width 11 height 11
checkbox input "false"
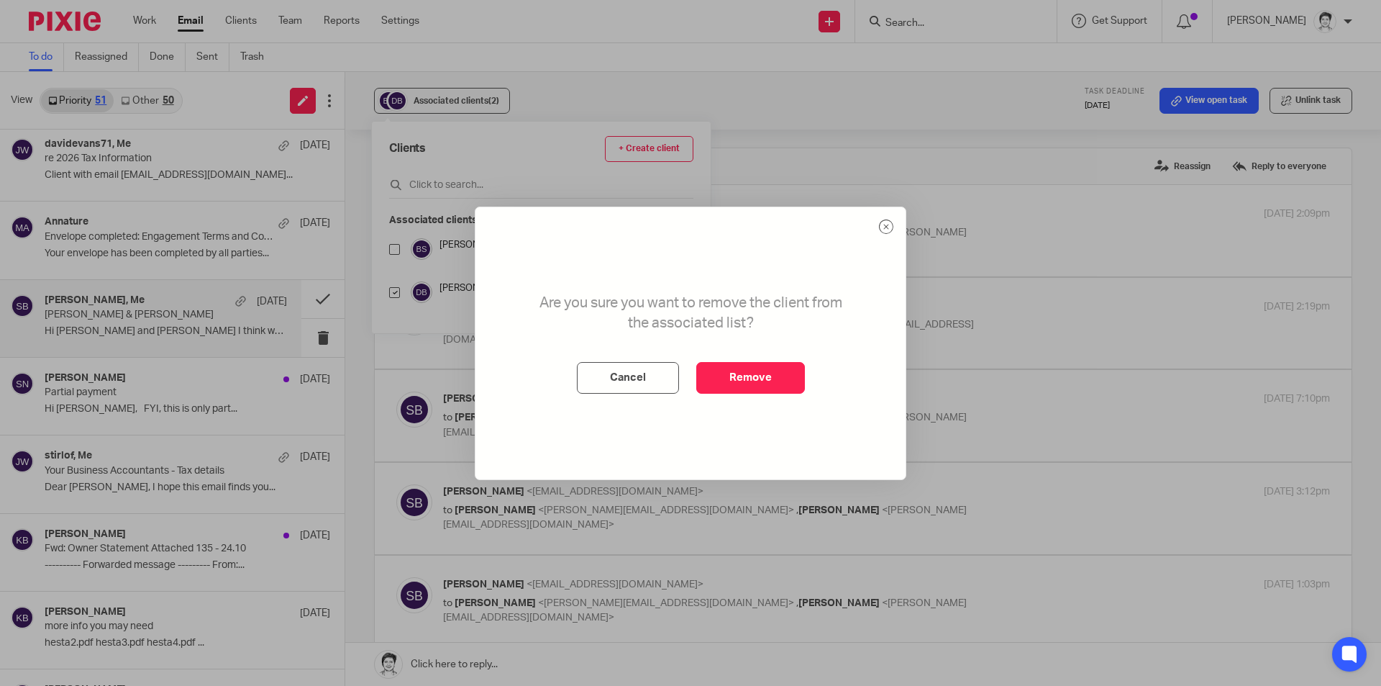
click at [750, 368] on button "Remove" at bounding box center [750, 378] width 109 height 32
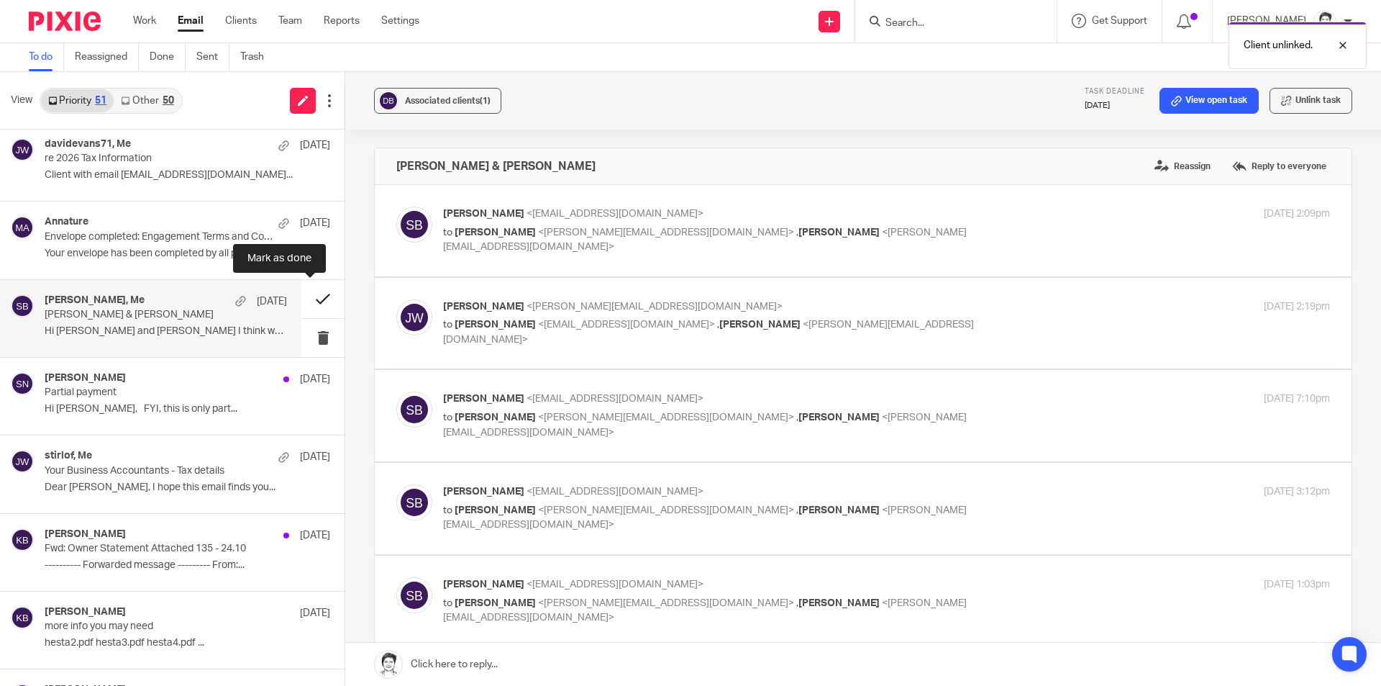
click at [303, 298] on button at bounding box center [322, 299] width 43 height 38
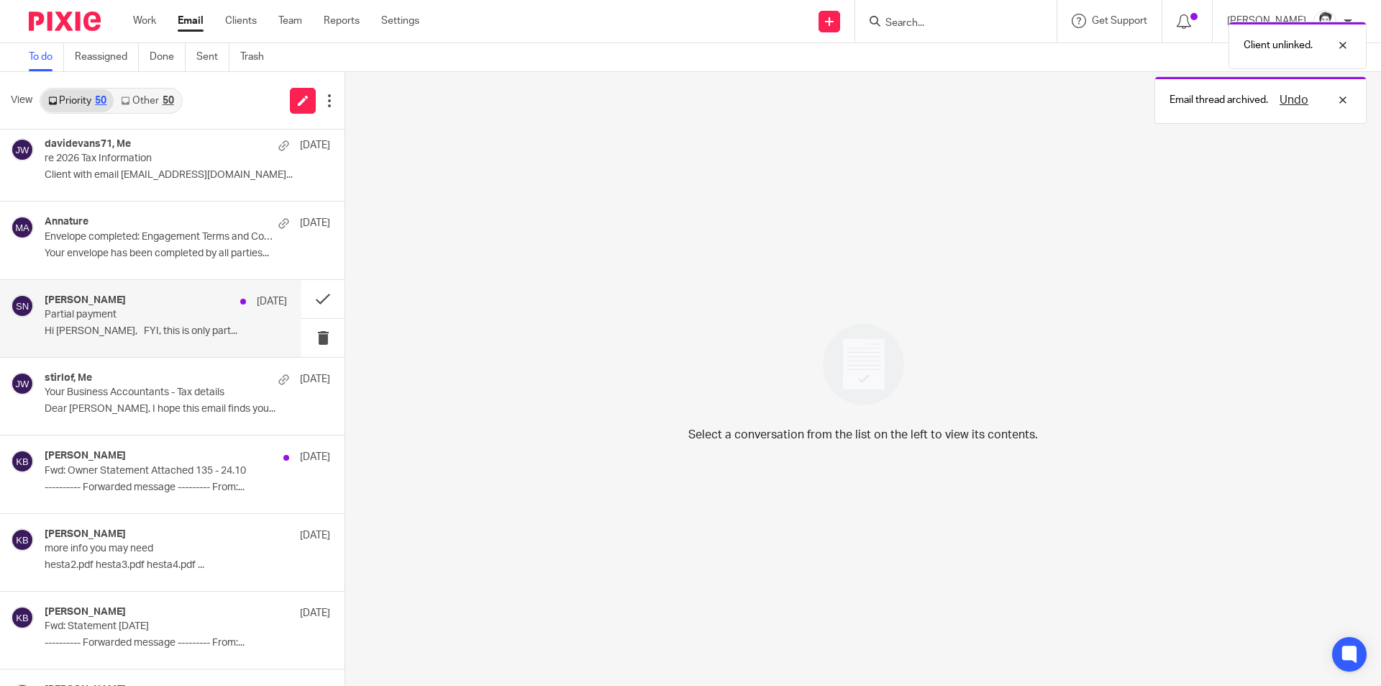
click at [70, 326] on p "Hi Julie, FYI, this is only part..." at bounding box center [166, 331] width 242 height 12
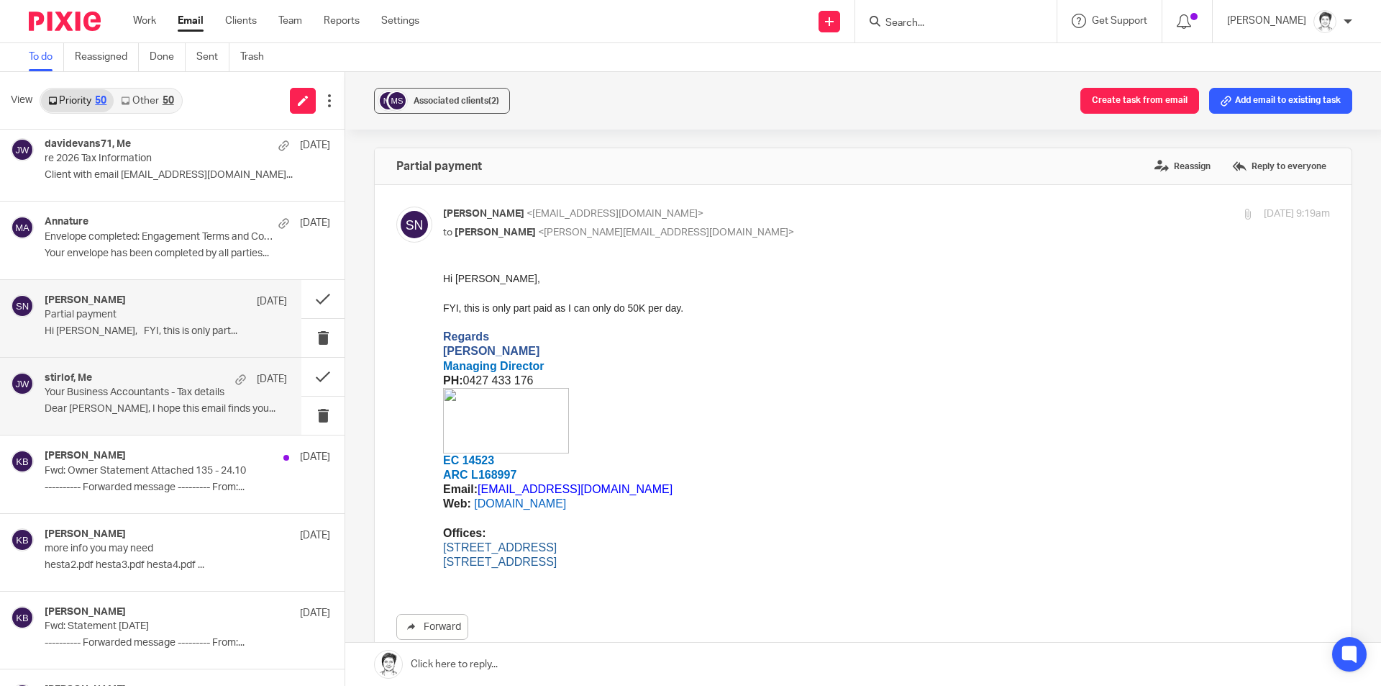
click at [115, 403] on p "Dear Julie, I hope this email finds you..." at bounding box center [166, 409] width 242 height 12
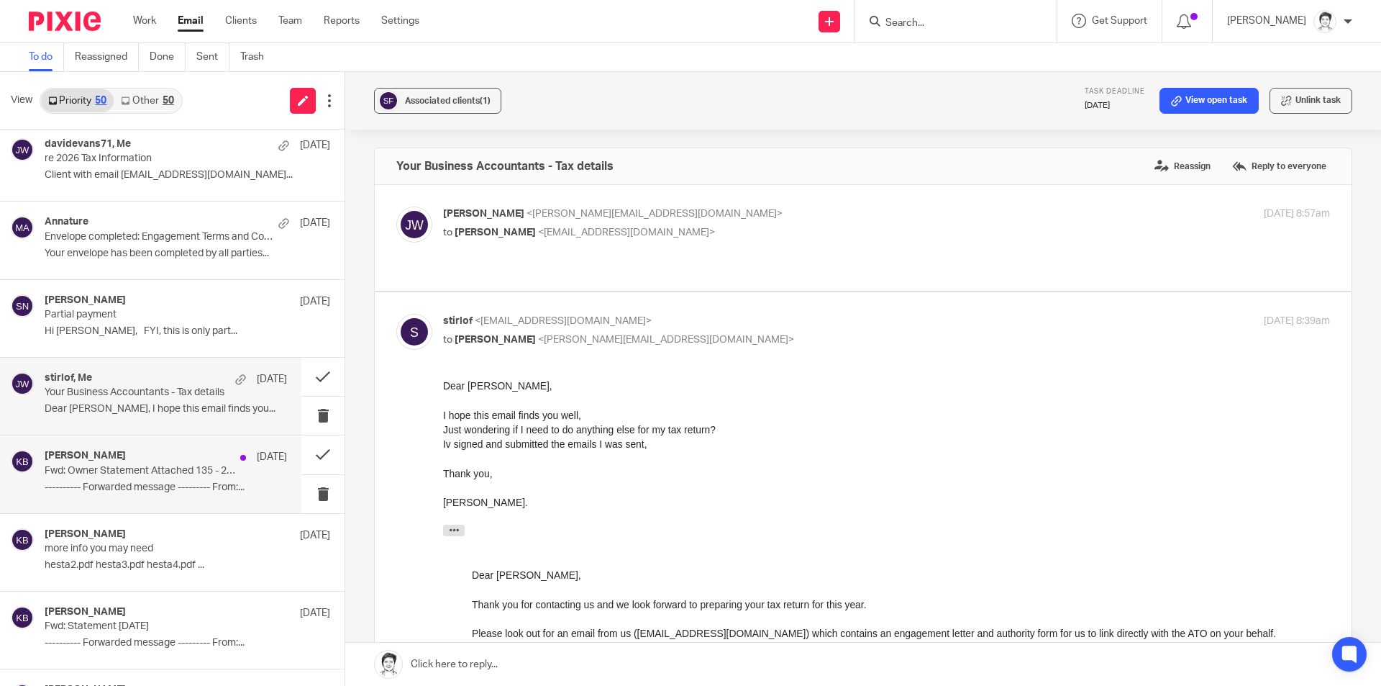
click at [103, 465] on p "Fwd: Owner Statement Attached 135 - 24.10" at bounding box center [142, 471] width 194 height 12
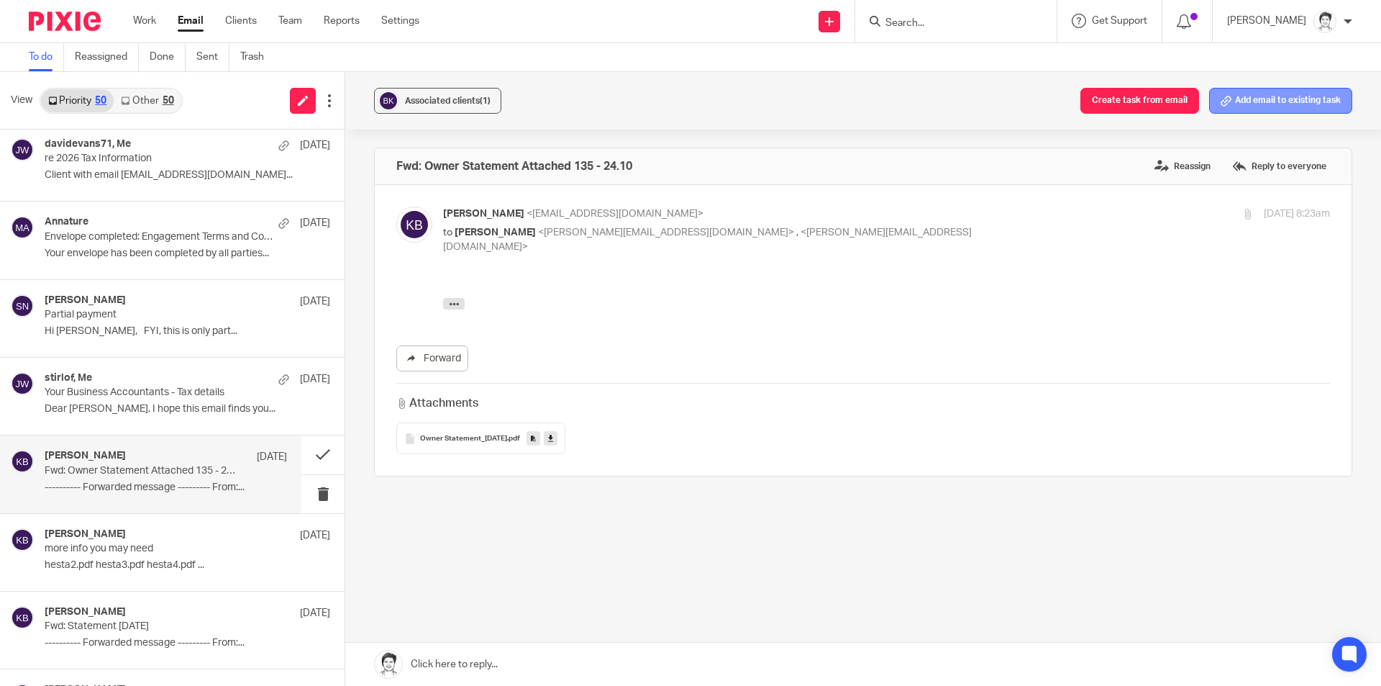
click at [1263, 101] on button "Add email to existing task" at bounding box center [1280, 101] width 143 height 26
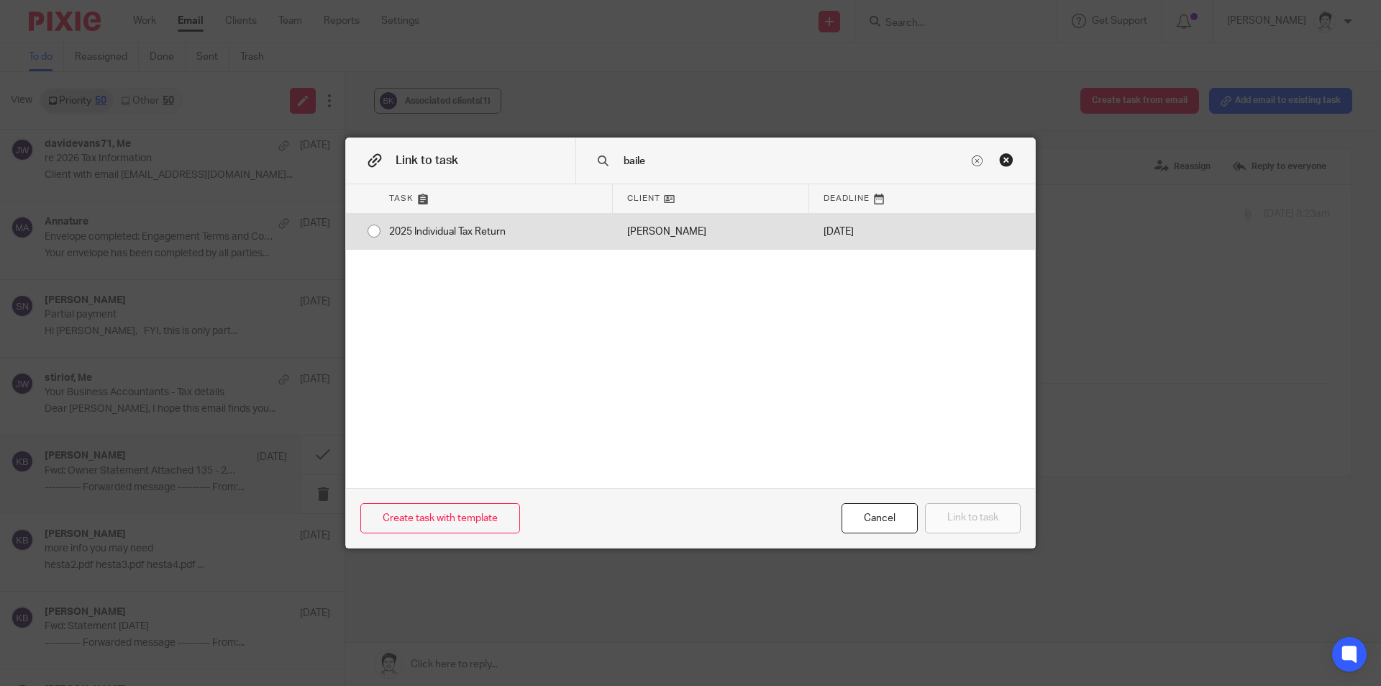
type input "baile"
click at [504, 224] on div "2025 Individual Tax Return" at bounding box center [494, 232] width 238 height 36
radio input "true"
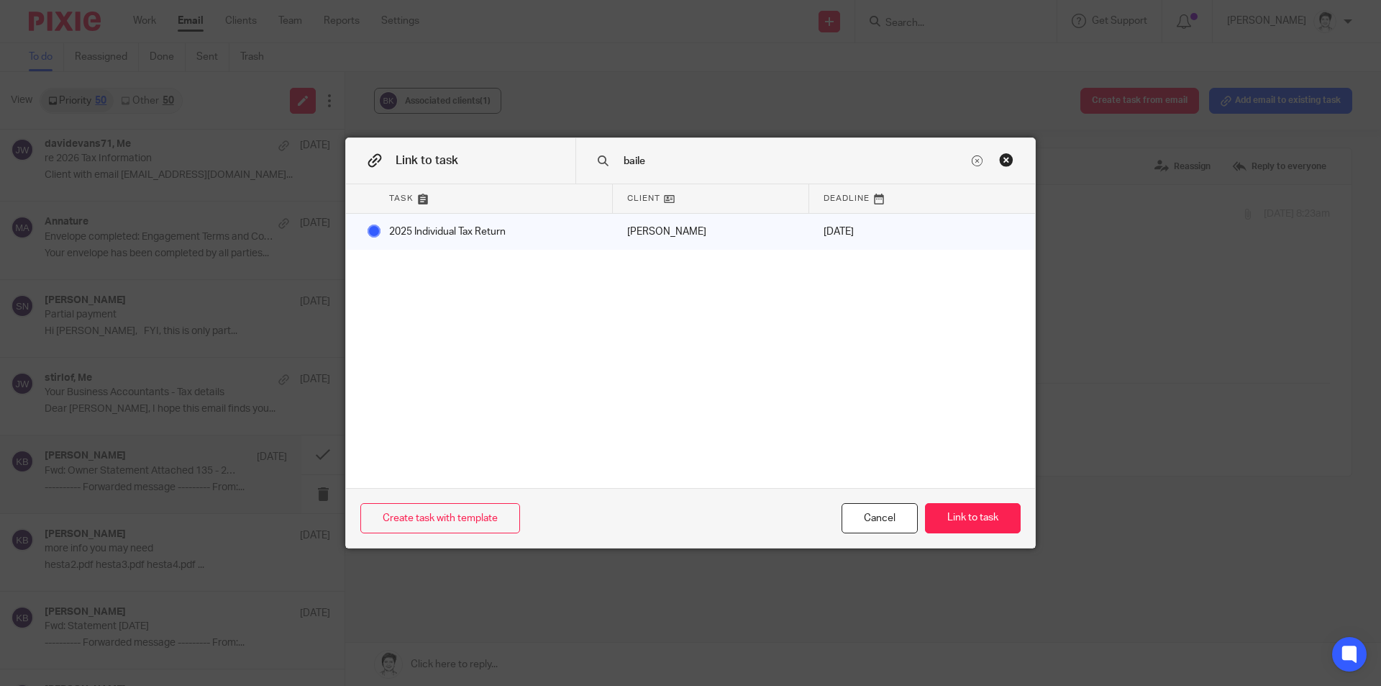
drag, startPoint x: 996, startPoint y: 505, endPoint x: 998, endPoint y: 497, distance: 8.2
click at [994, 505] on button "Link to task" at bounding box center [973, 518] width 96 height 31
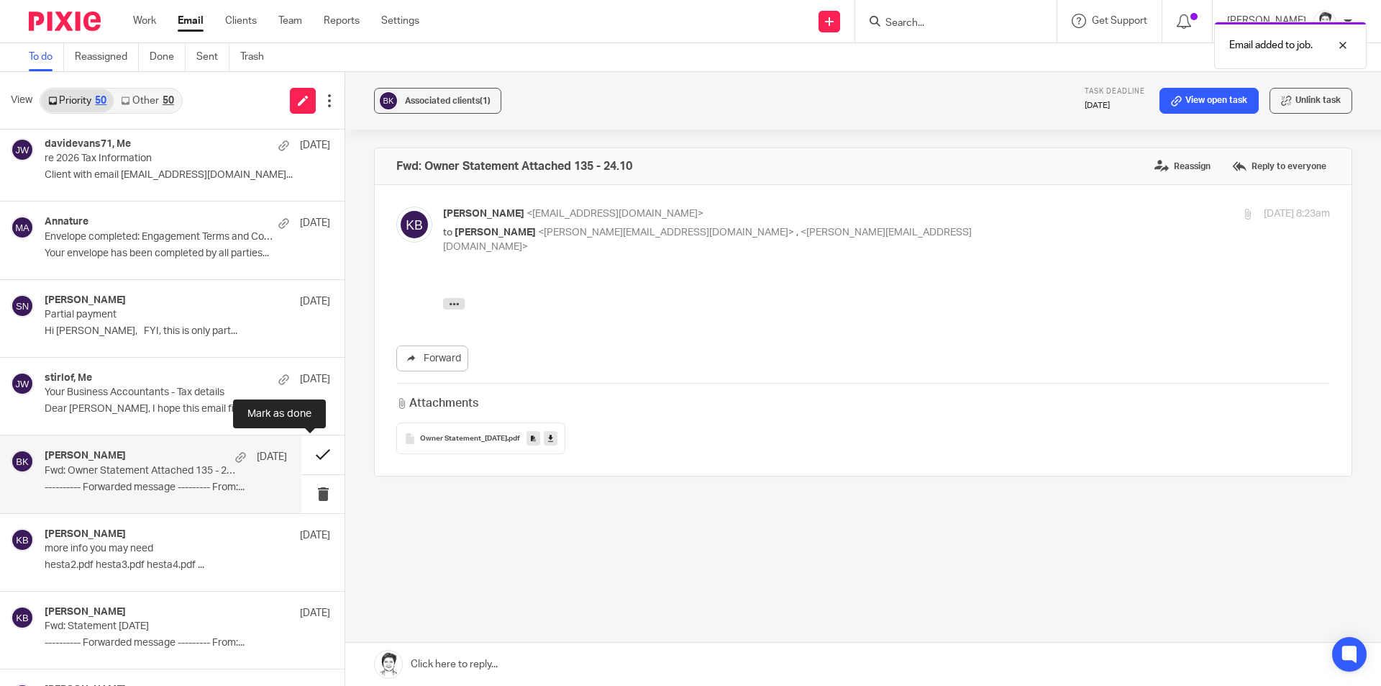
click at [306, 457] on button at bounding box center [322, 454] width 43 height 38
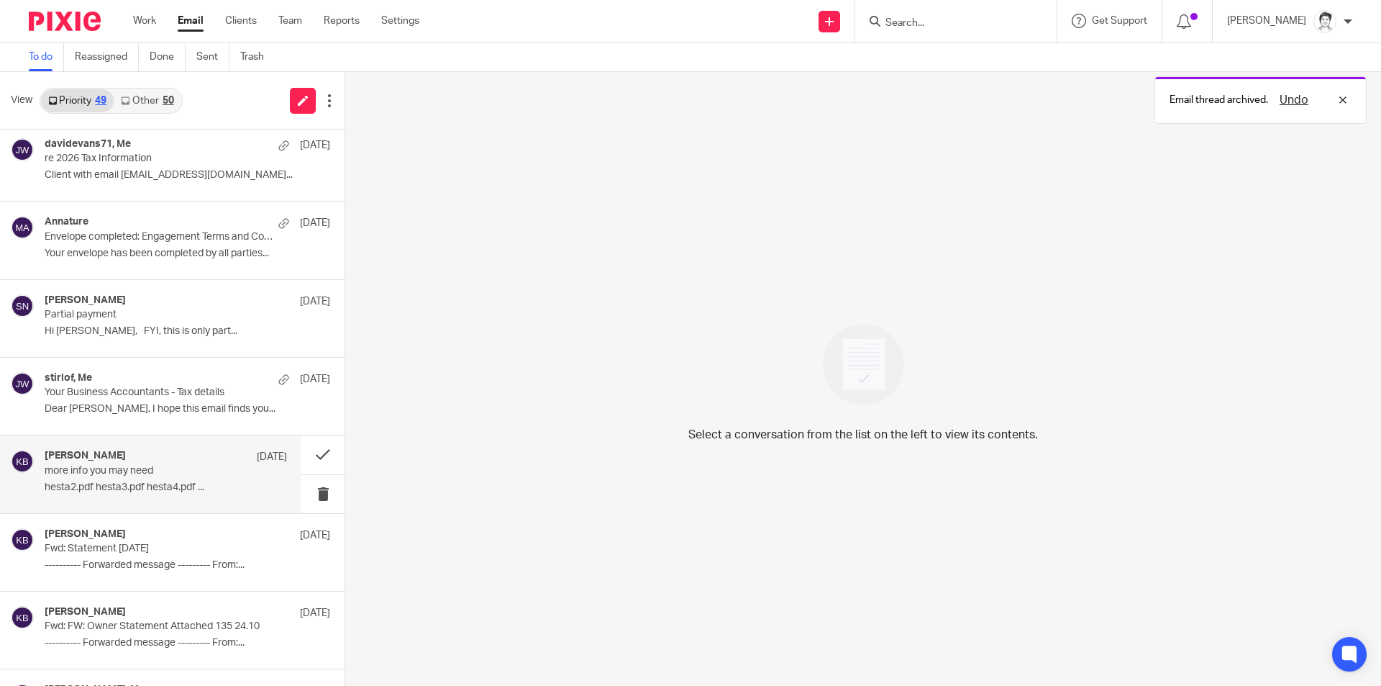
click at [107, 486] on p "hesta2.pdf hesta3.pdf hesta4.pdf ..." at bounding box center [166, 487] width 242 height 12
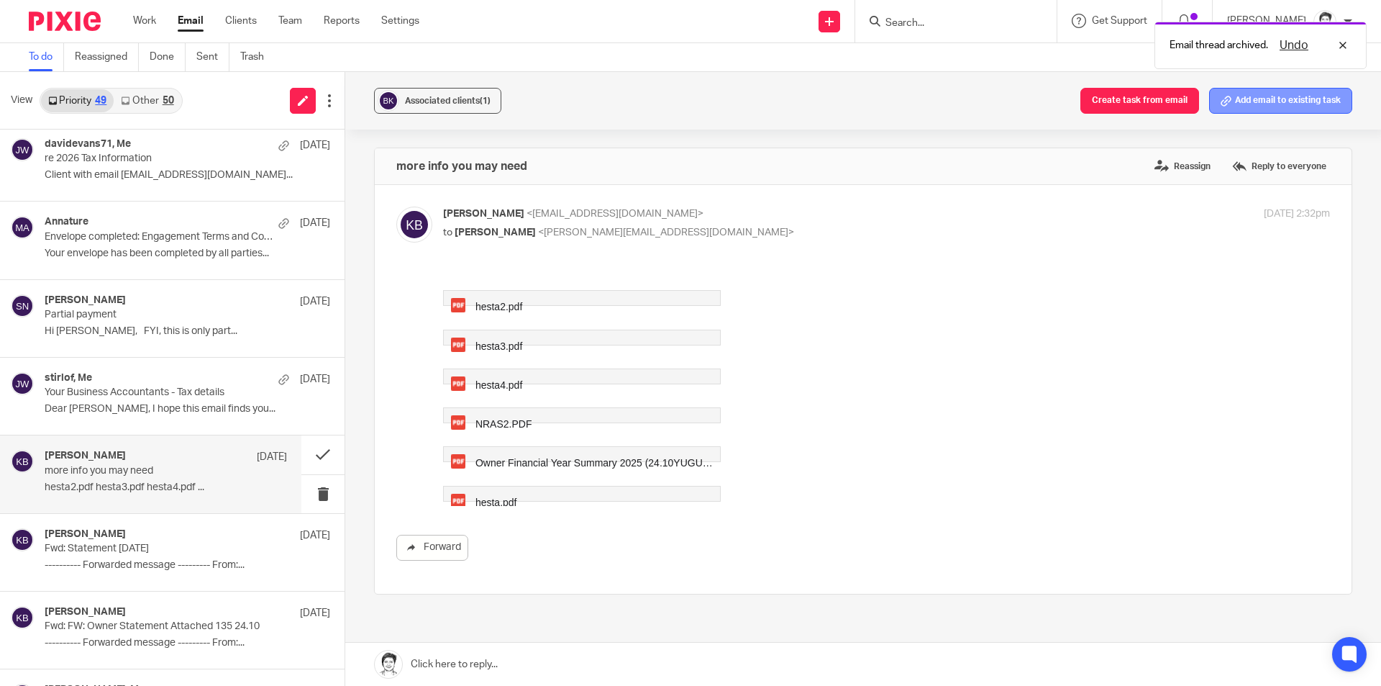
click at [1268, 100] on button "Add email to existing task" at bounding box center [1280, 101] width 143 height 26
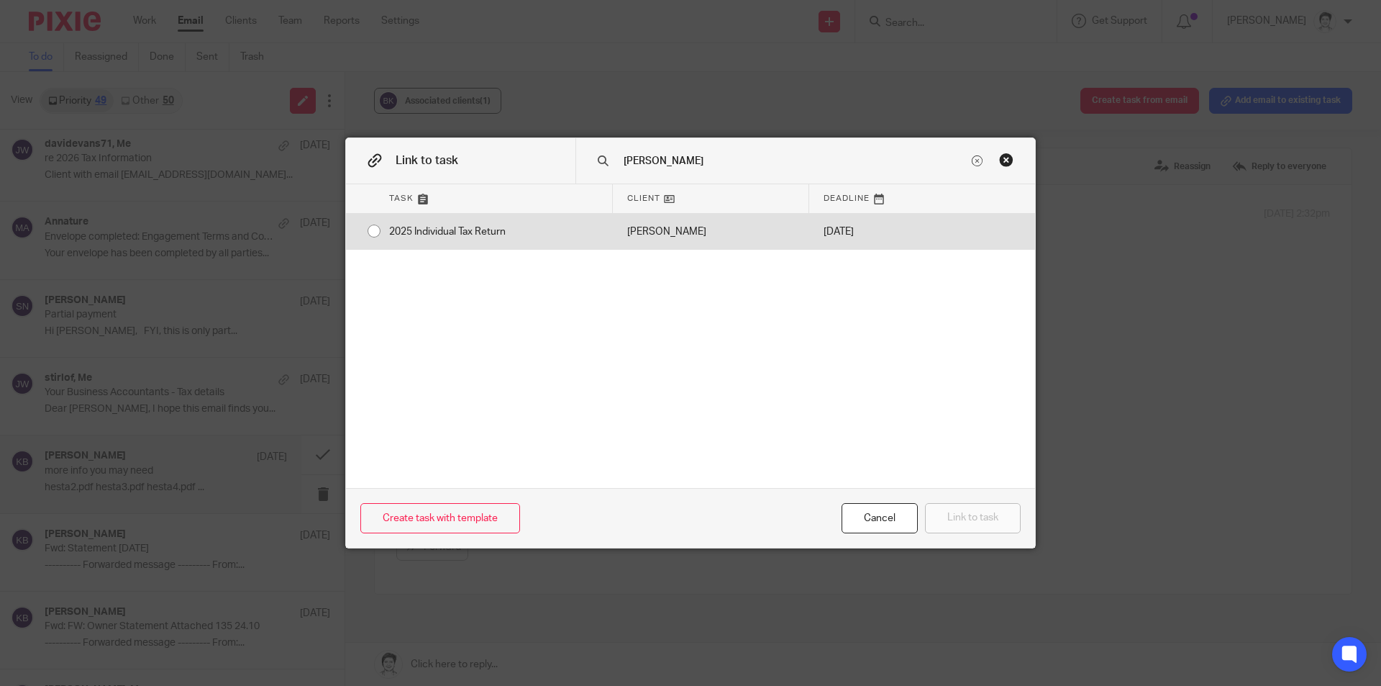
type input "bailey"
click at [457, 233] on div "2025 Individual Tax Return" at bounding box center [494, 232] width 238 height 36
radio input "true"
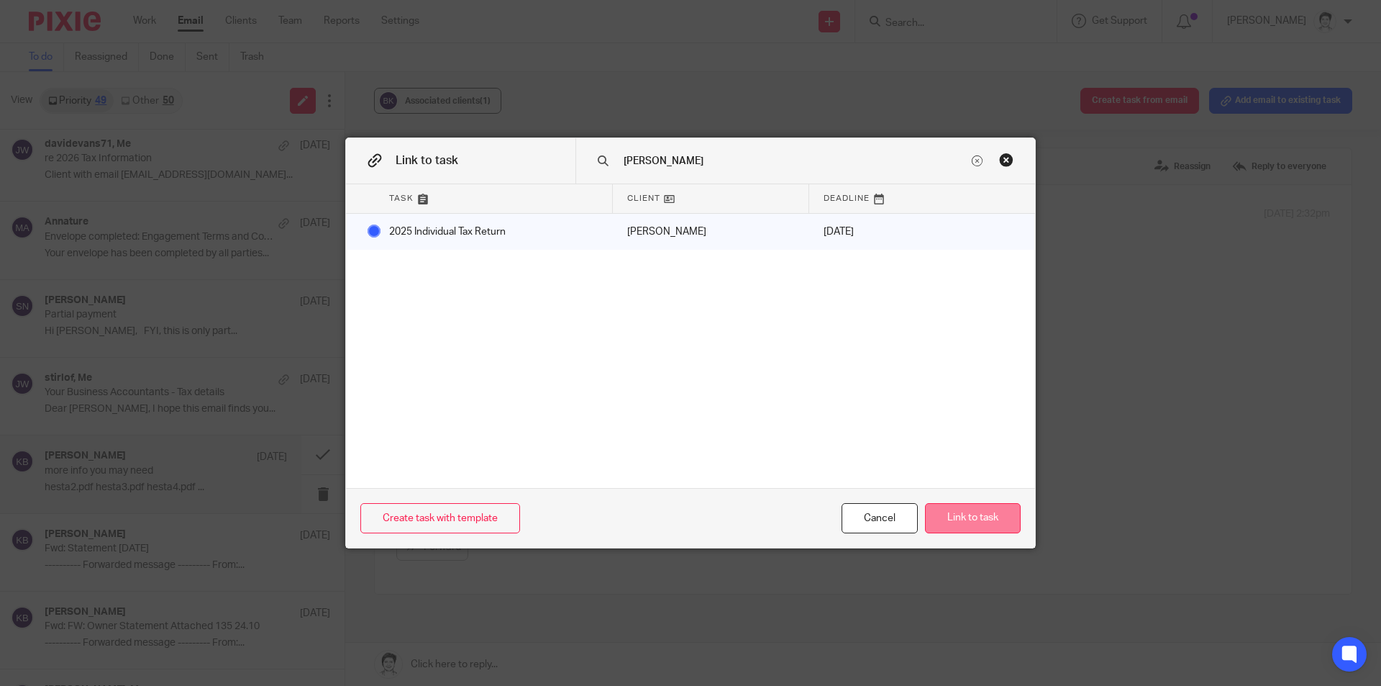
drag, startPoint x: 964, startPoint y: 514, endPoint x: 996, endPoint y: 509, distance: 32.7
click at [965, 514] on button "Link to task" at bounding box center [973, 518] width 96 height 31
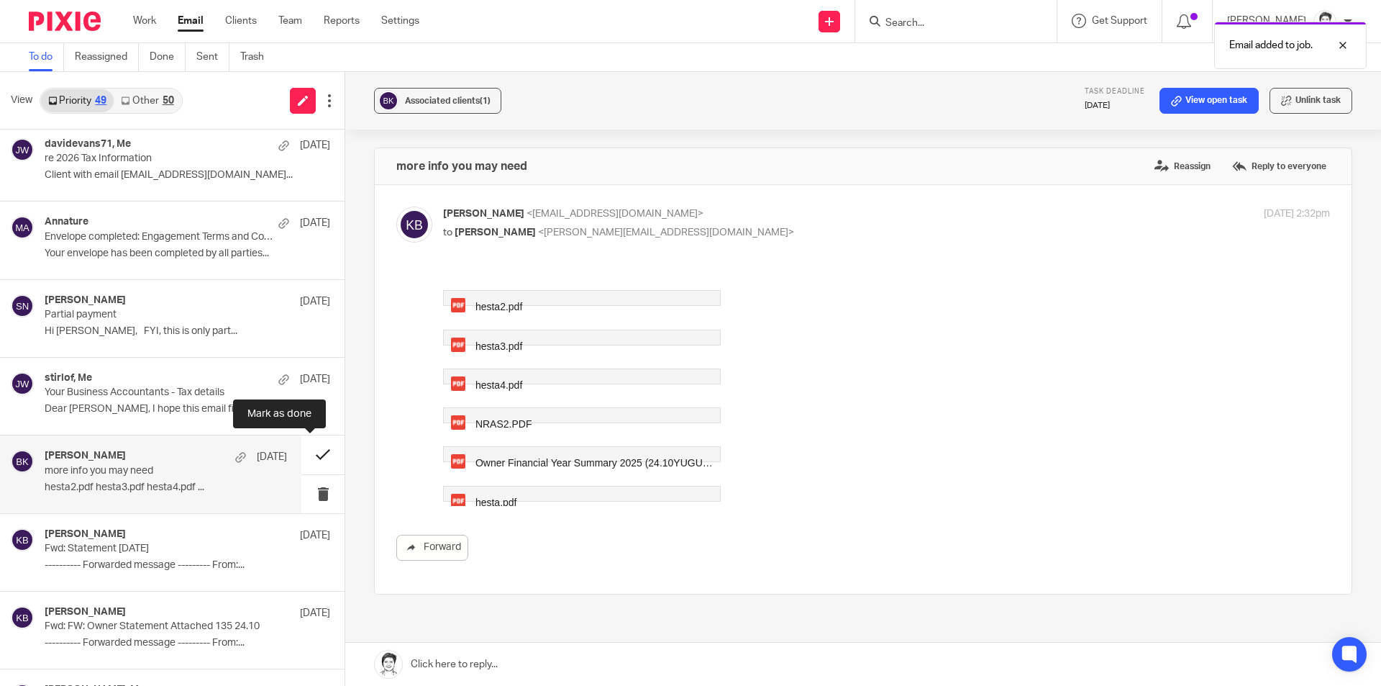
click at [314, 455] on button at bounding box center [322, 454] width 43 height 38
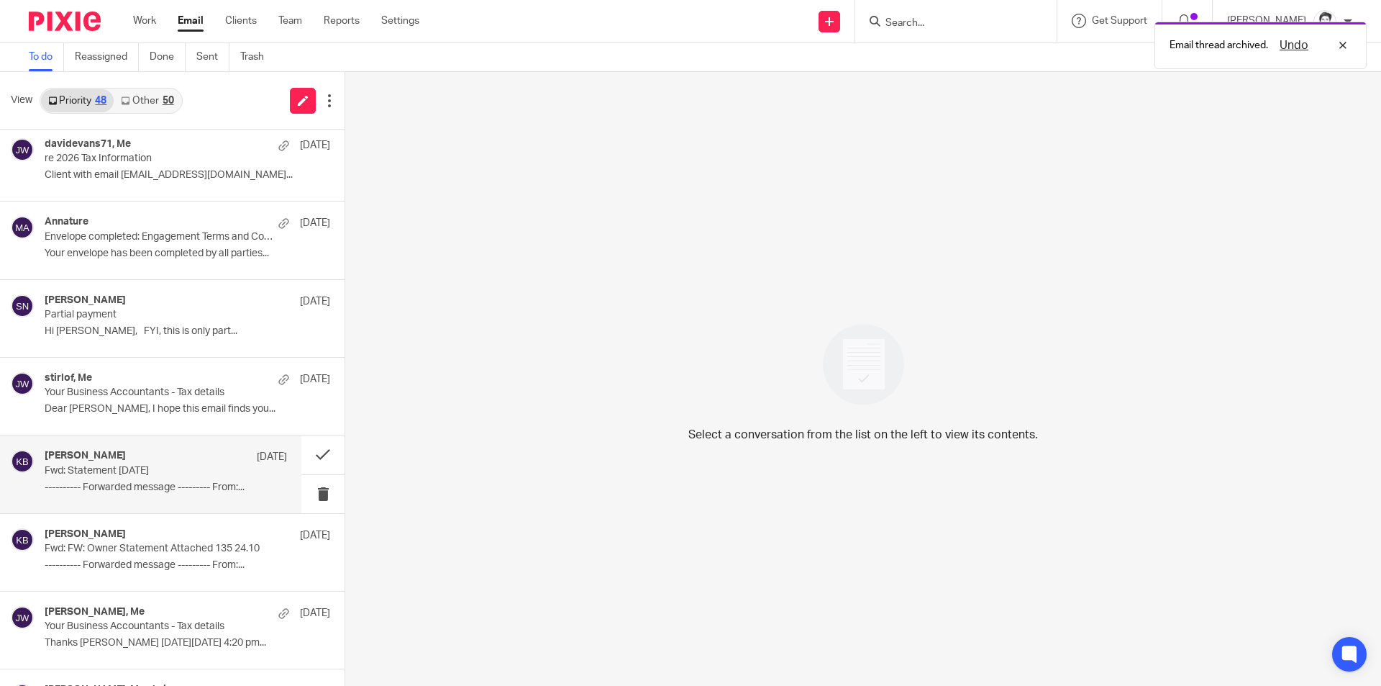
click at [72, 490] on p "---------- Forwarded message --------- From:..." at bounding box center [166, 487] width 242 height 12
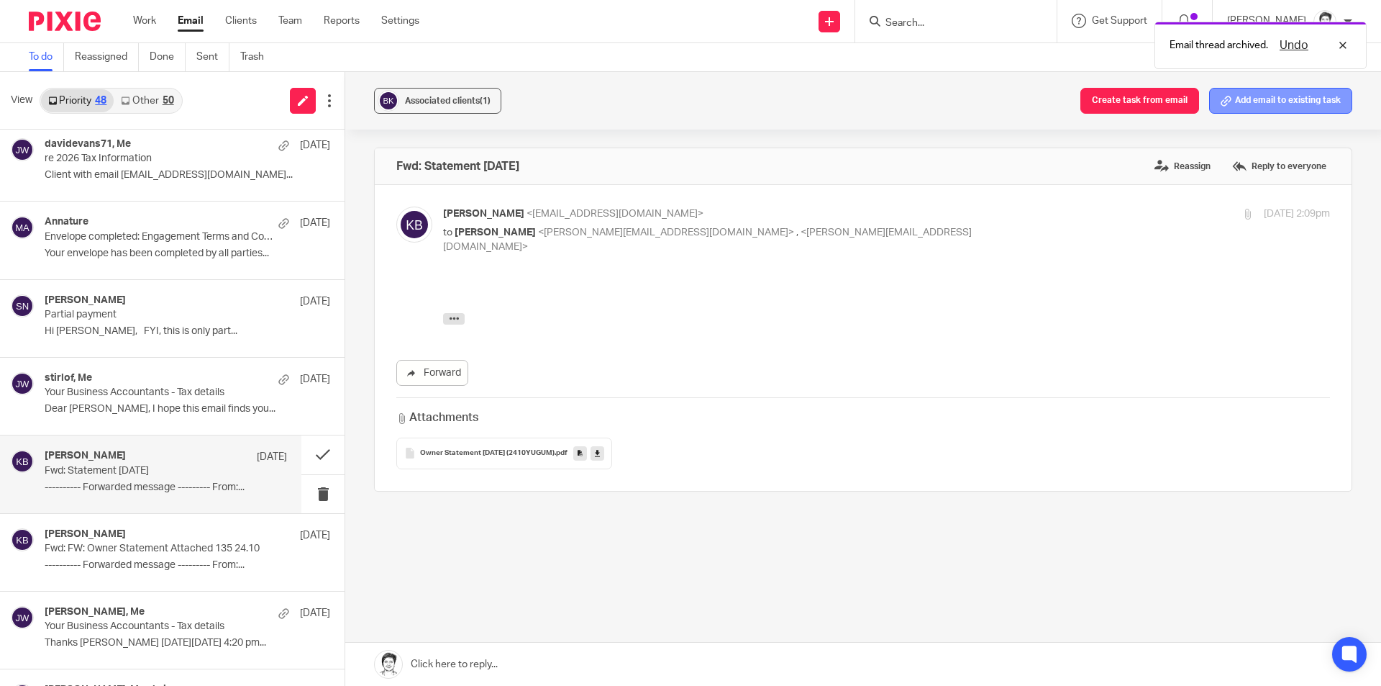
click at [1221, 100] on icon at bounding box center [1226, 101] width 11 height 11
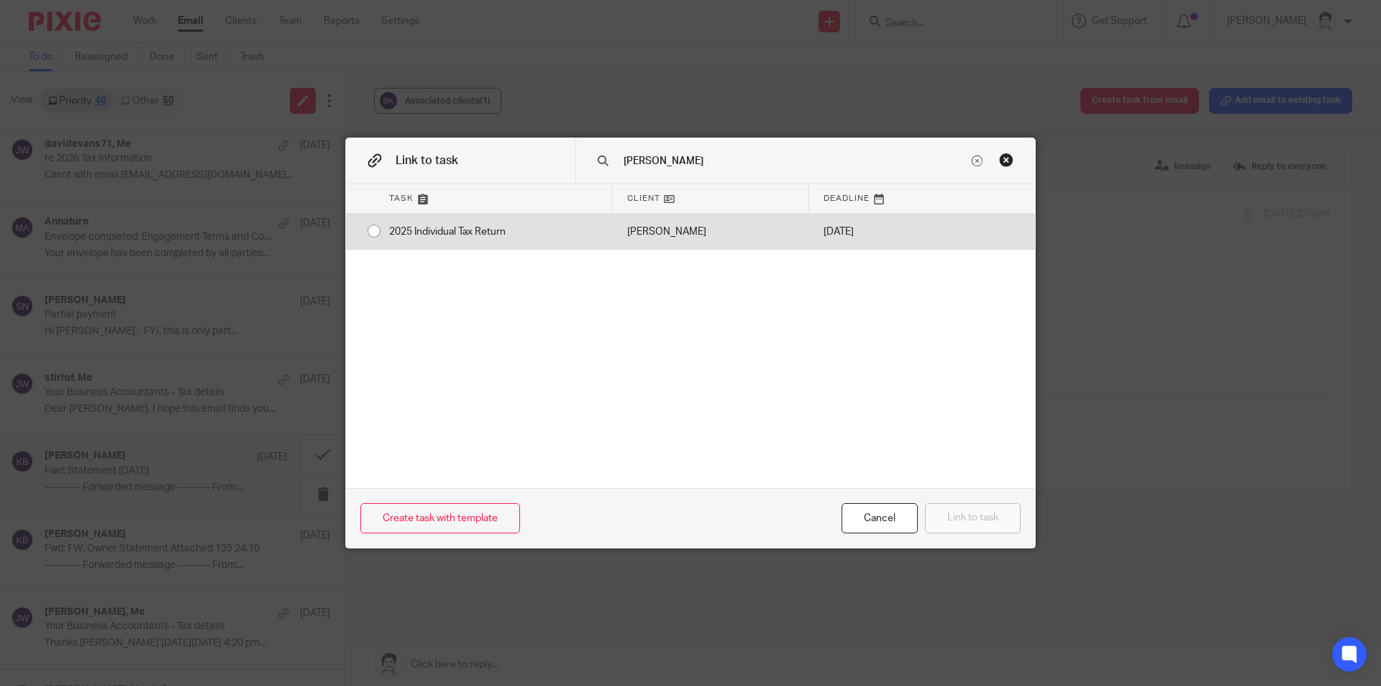
type input "bailey"
click at [483, 229] on div "2025 Individual Tax Return" at bounding box center [494, 232] width 238 height 36
radio input "true"
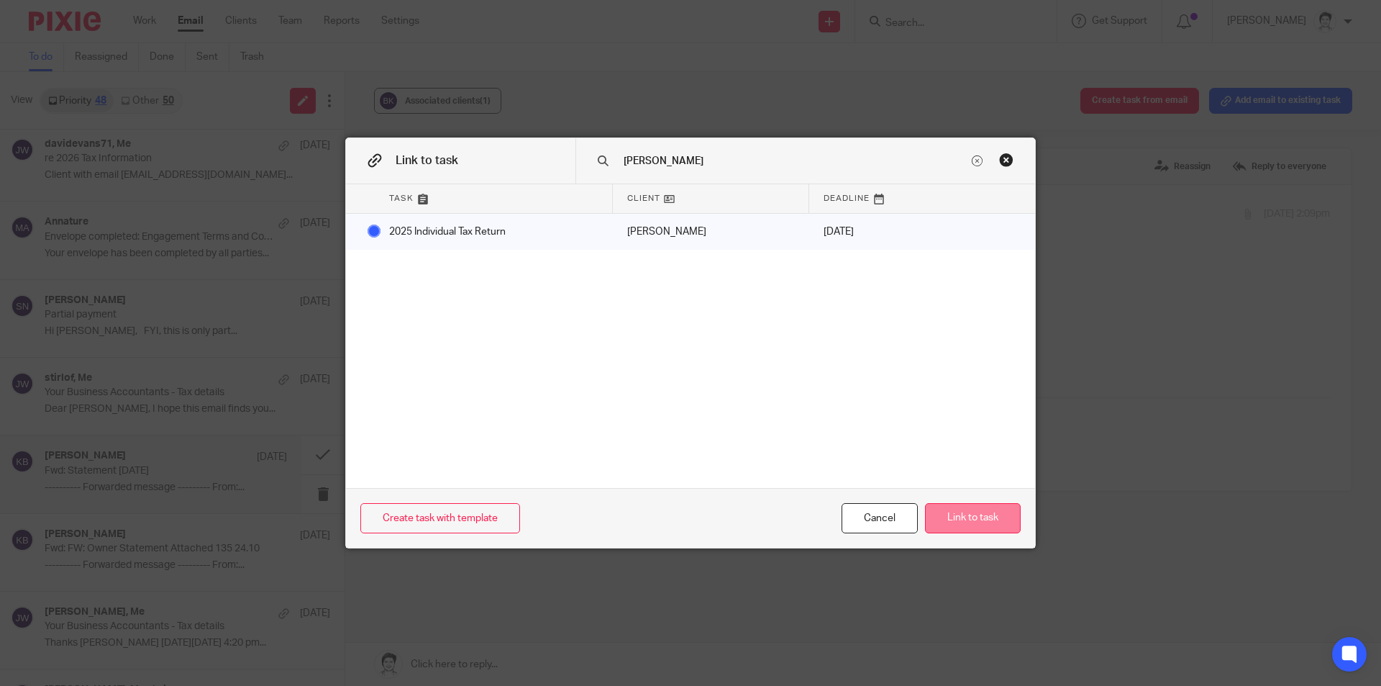
drag, startPoint x: 947, startPoint y: 500, endPoint x: 956, endPoint y: 504, distance: 9.7
click at [950, 503] on div "Create task with template Cancel Link to task" at bounding box center [690, 518] width 689 height 60
click at [963, 509] on button "Link to task" at bounding box center [973, 518] width 96 height 31
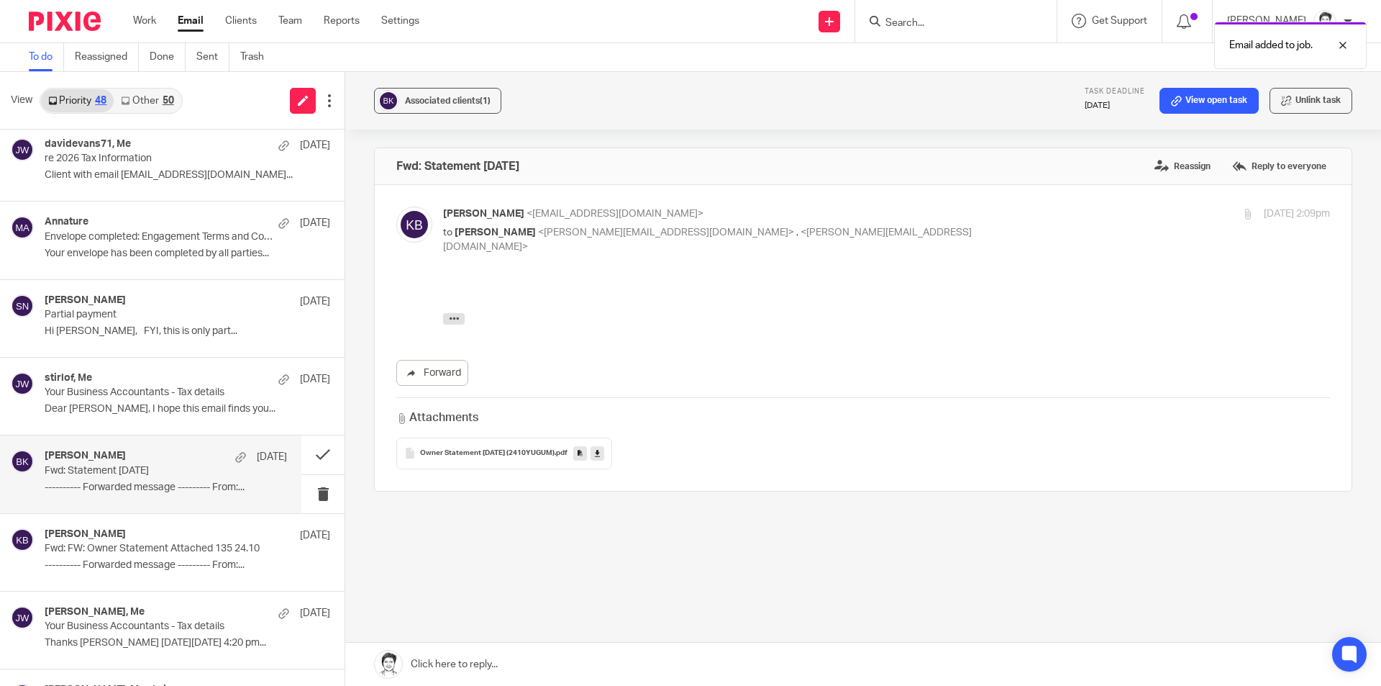
click at [77, 475] on p "Fwd: Statement August 2024" at bounding box center [142, 471] width 194 height 12
click at [310, 457] on button at bounding box center [322, 454] width 43 height 38
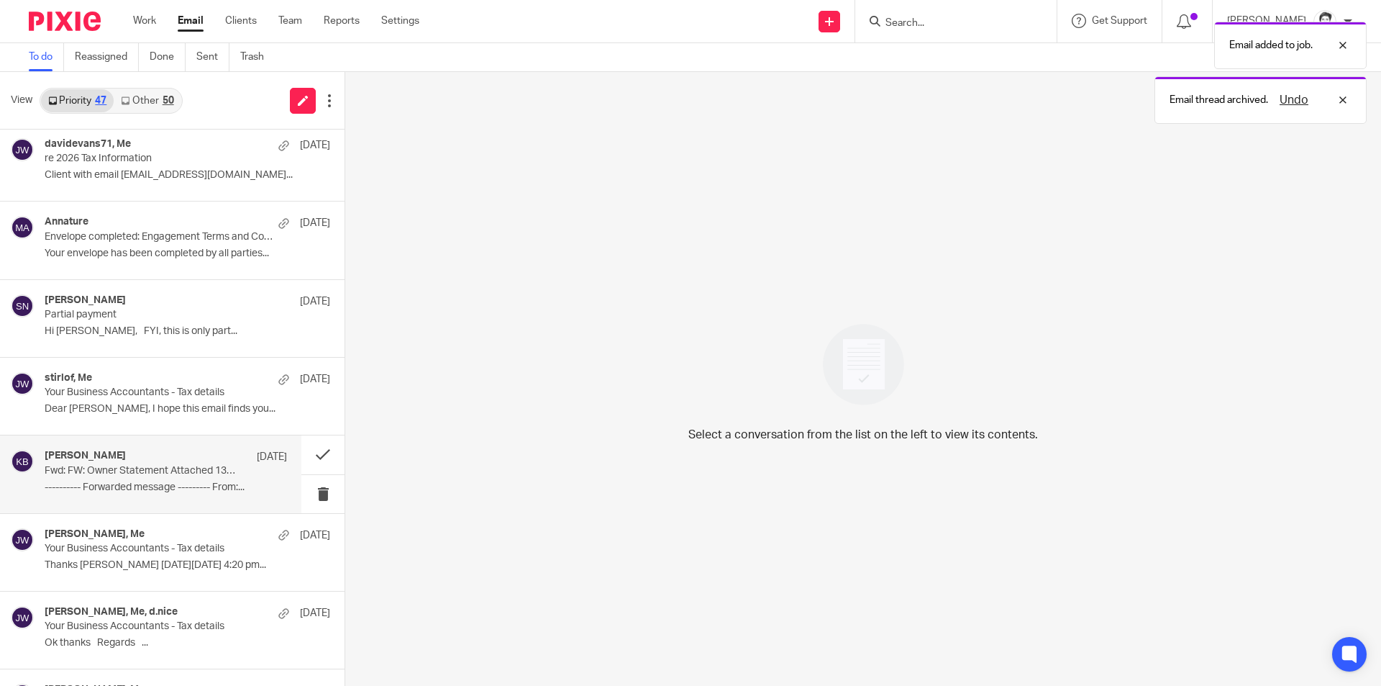
click at [58, 475] on p "Fwd: FW: Owner Statement Attached 135 24.10" at bounding box center [142, 471] width 194 height 12
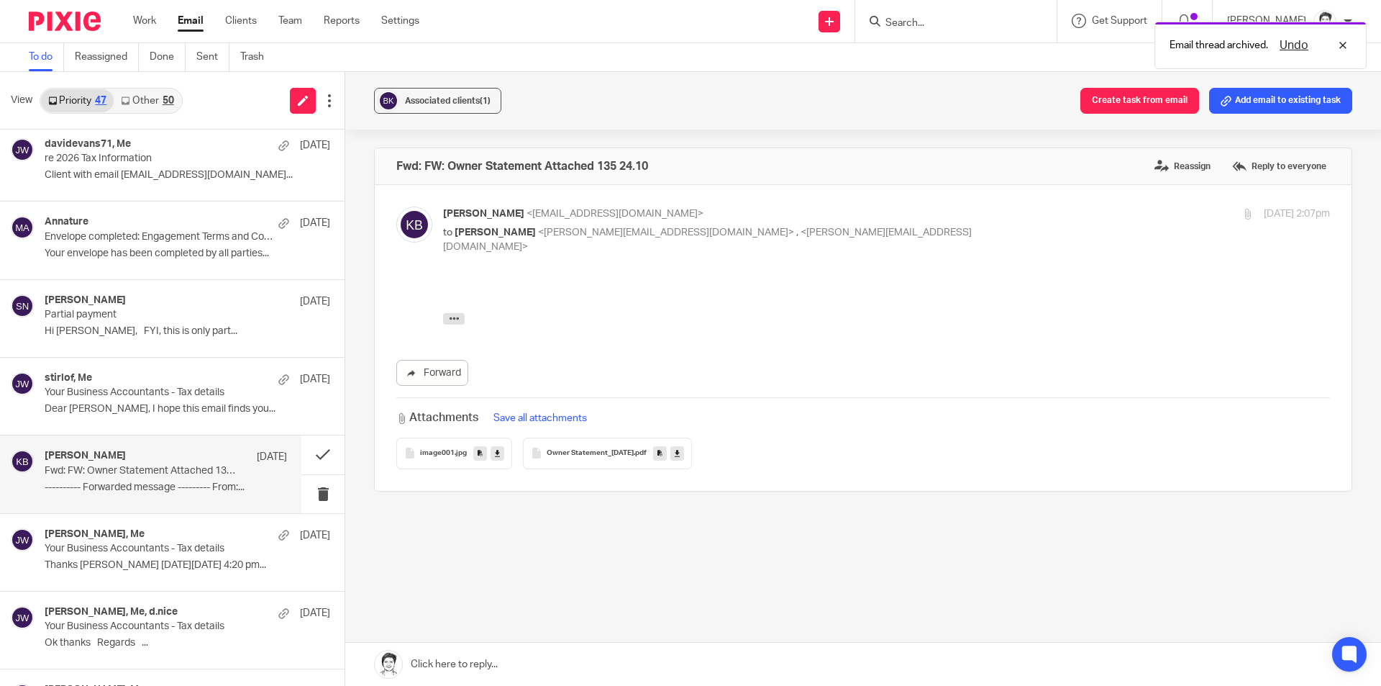
click at [1231, 104] on button "Add email to existing task" at bounding box center [1280, 101] width 143 height 26
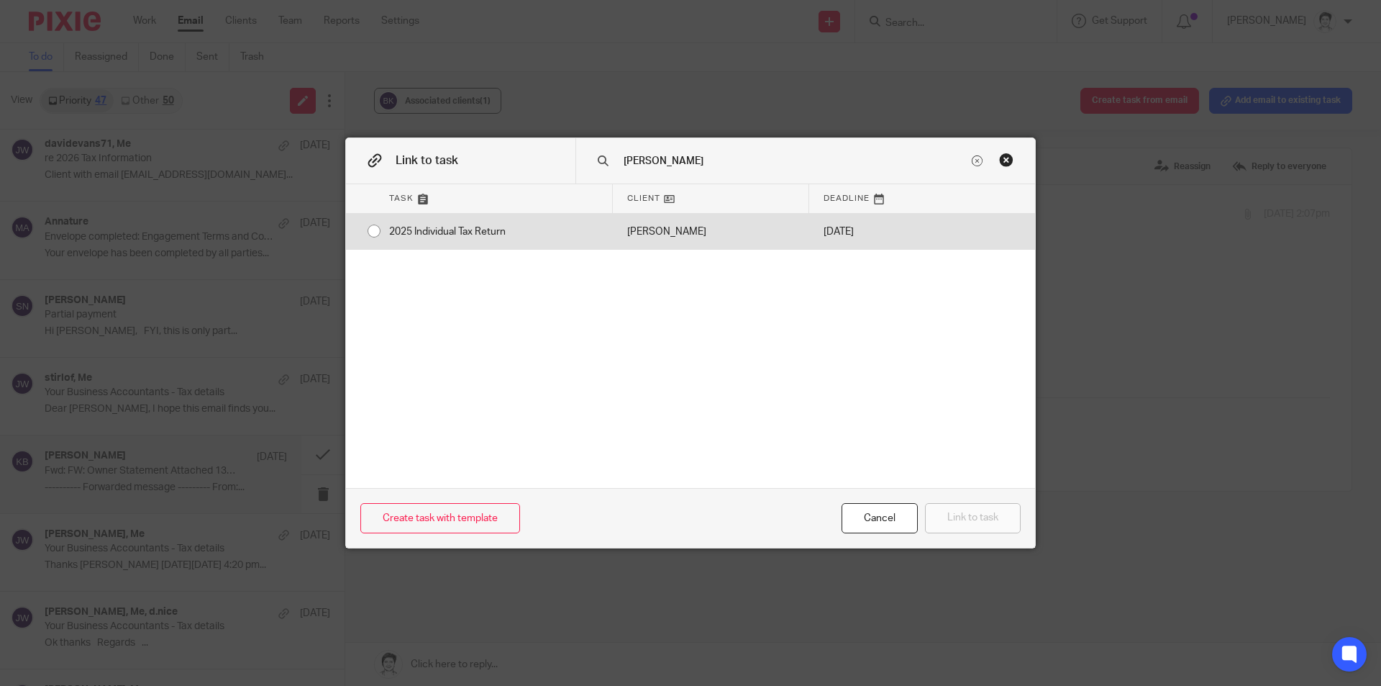
type input "bailey"
click at [457, 232] on div "2025 Individual Tax Return" at bounding box center [494, 232] width 238 height 36
radio input "true"
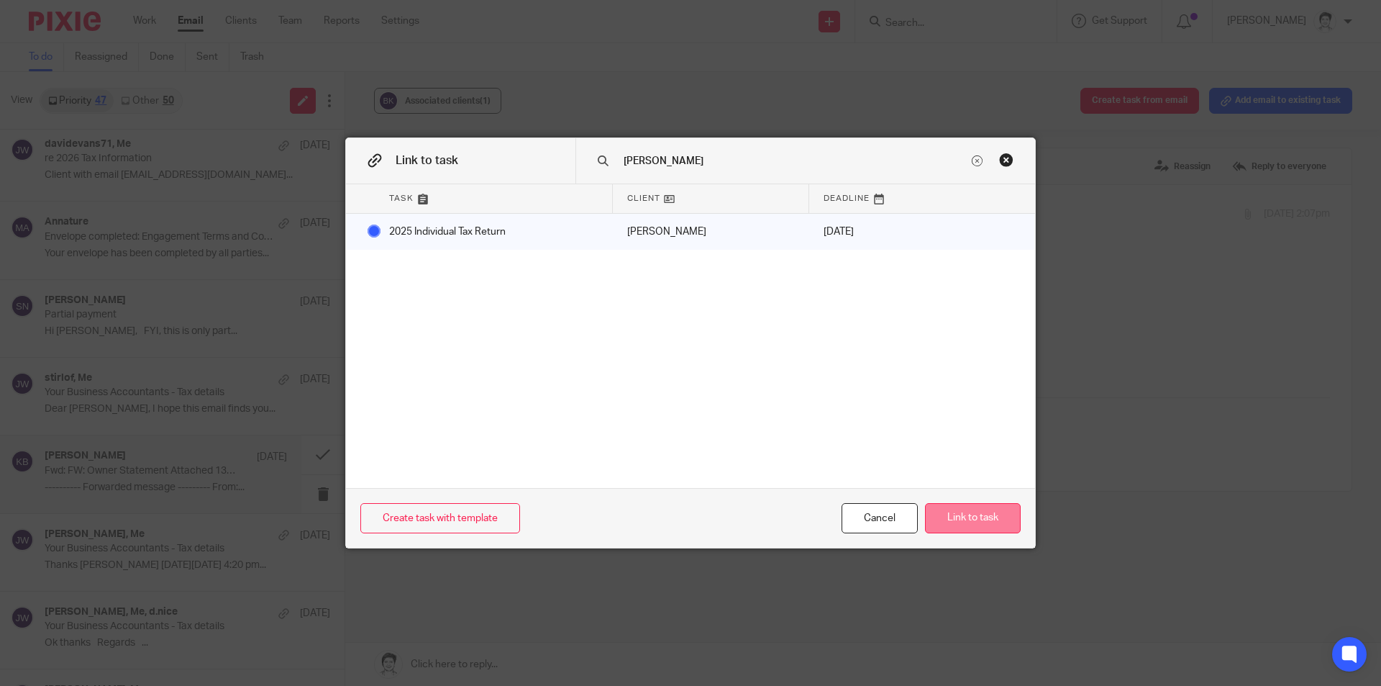
click at [986, 515] on button "Link to task" at bounding box center [973, 518] width 96 height 31
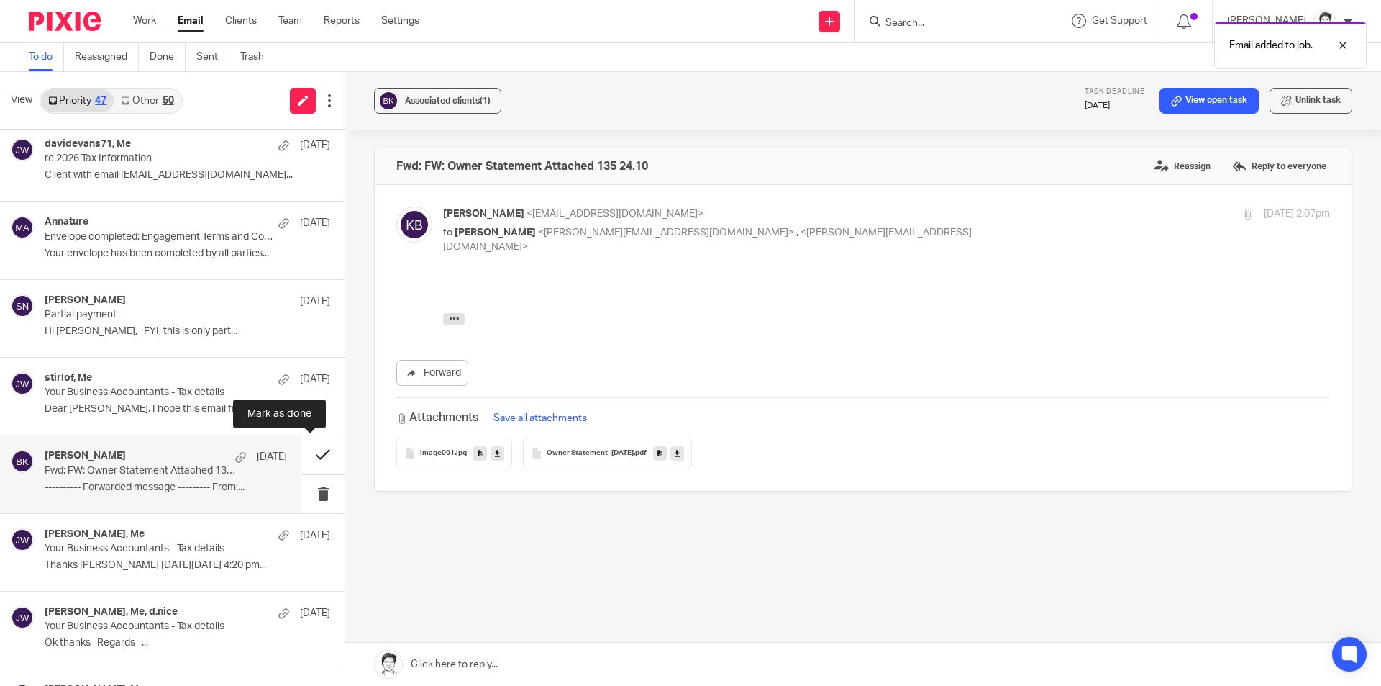
click at [317, 452] on button at bounding box center [322, 454] width 43 height 38
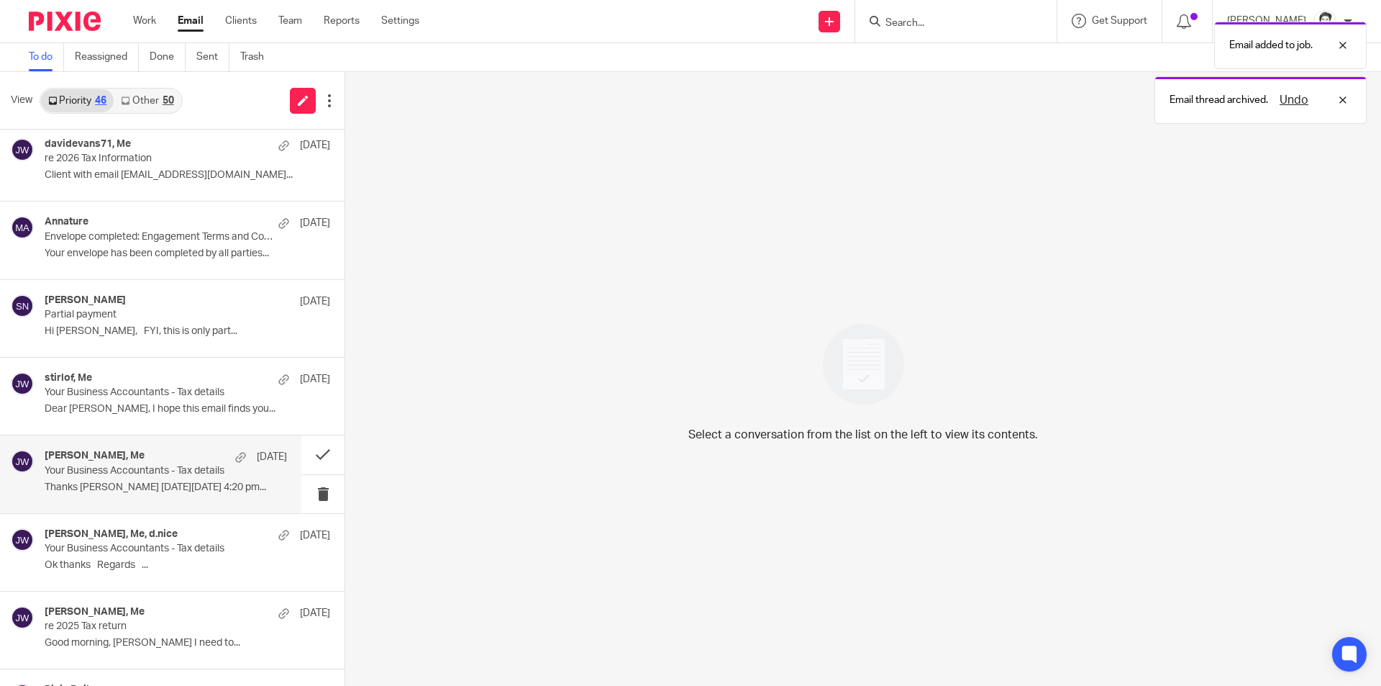
click at [110, 490] on p "Thanks Julie On Mon, 28 July 2025, 4:20 pm..." at bounding box center [166, 487] width 242 height 12
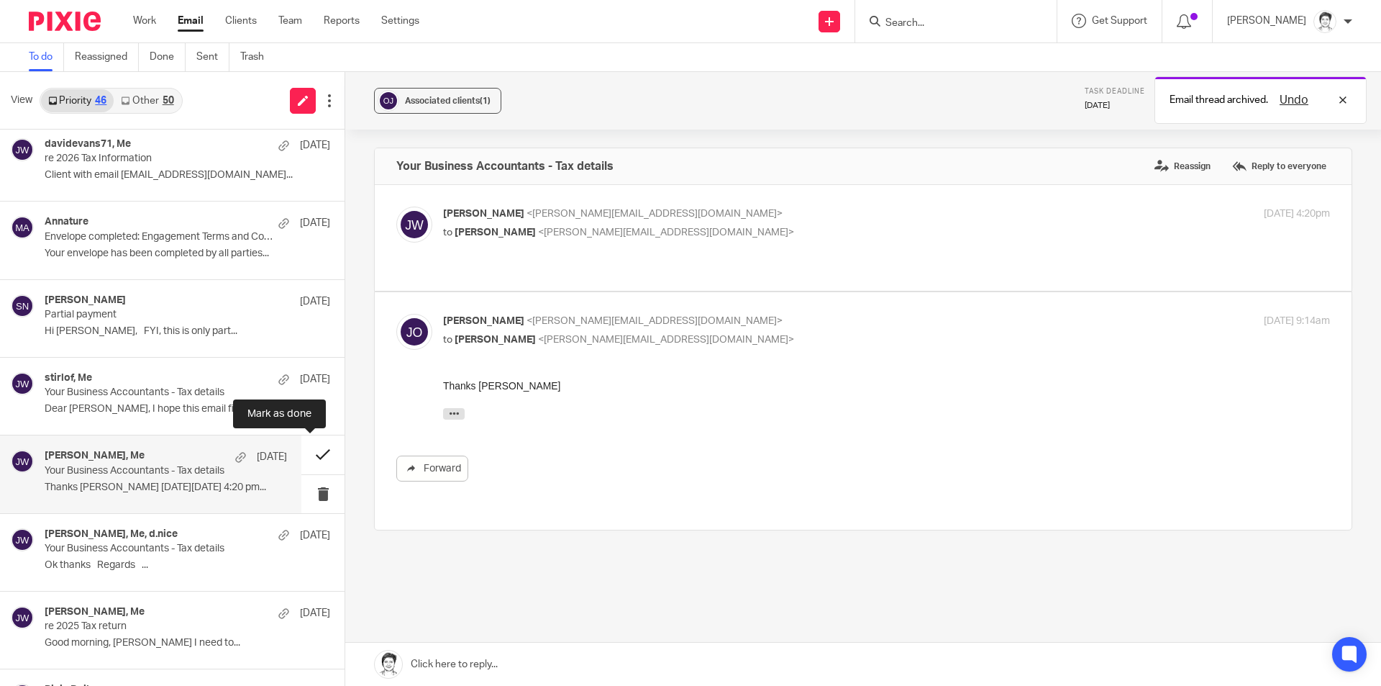
click at [315, 453] on button at bounding box center [322, 454] width 43 height 38
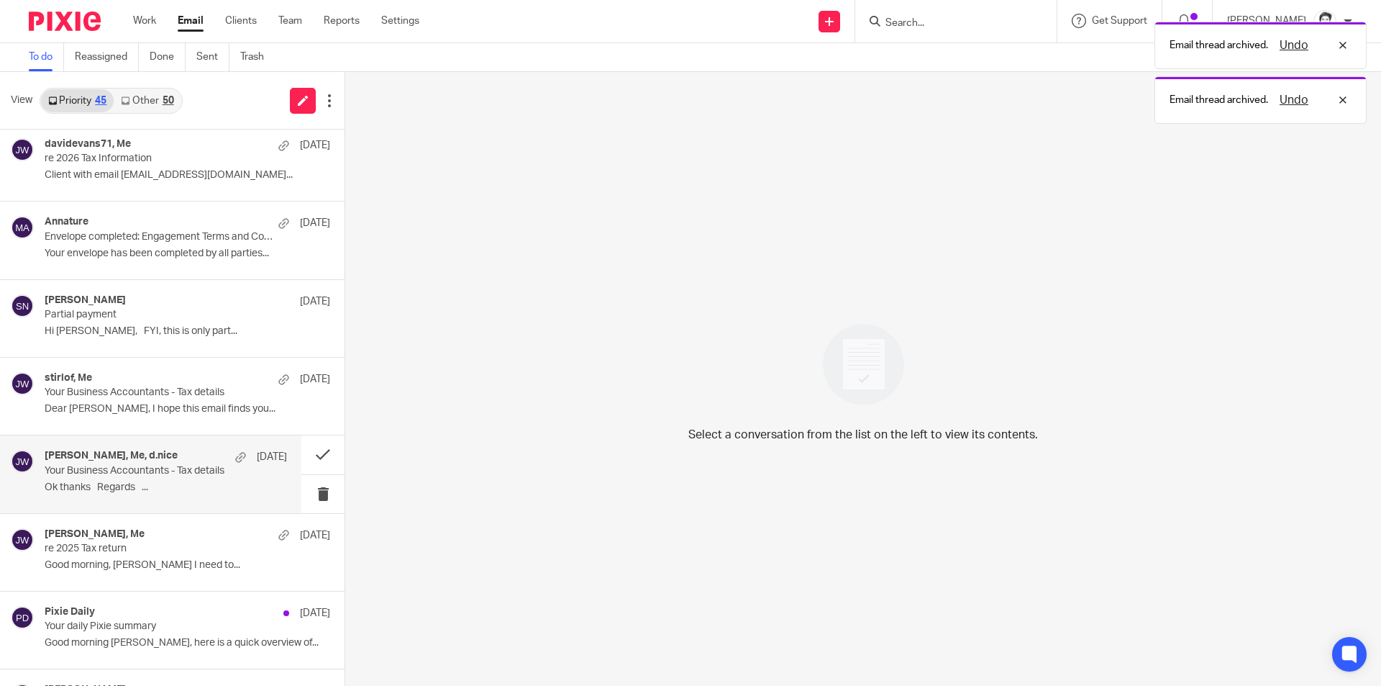
click at [129, 474] on p "Your Business Accountants - Tax details" at bounding box center [142, 471] width 194 height 12
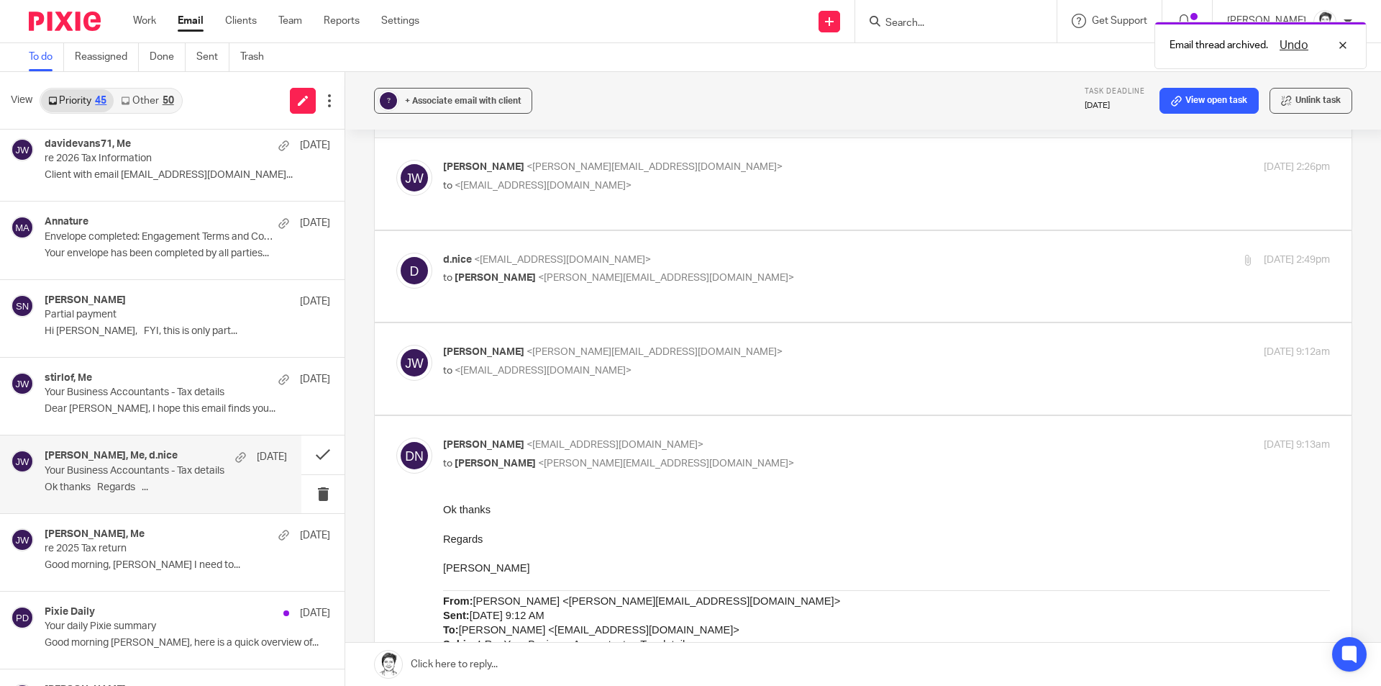
scroll to position [72, 0]
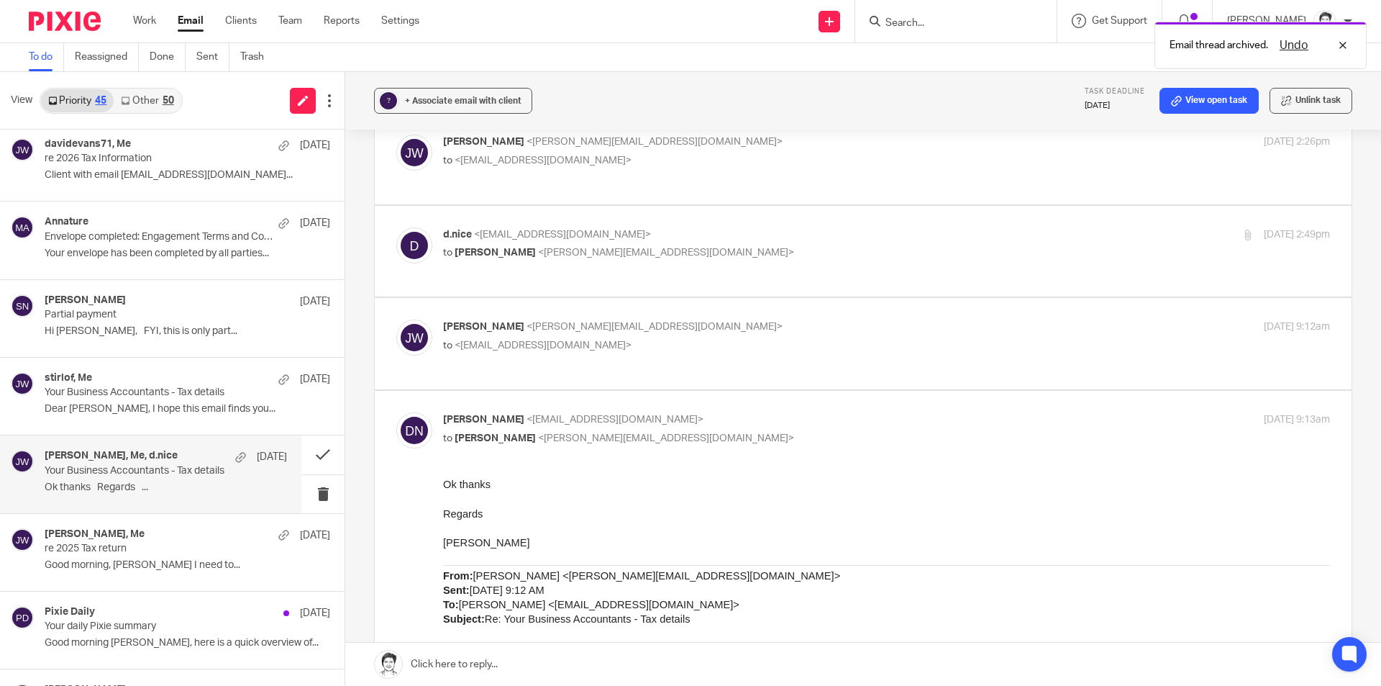
click at [542, 337] on div "Julie Wainwright <julie@ybaccountants.com.au> to <d.nice@globalcm.com.au>" at bounding box center [738, 335] width 591 height 33
checkbox input "true"
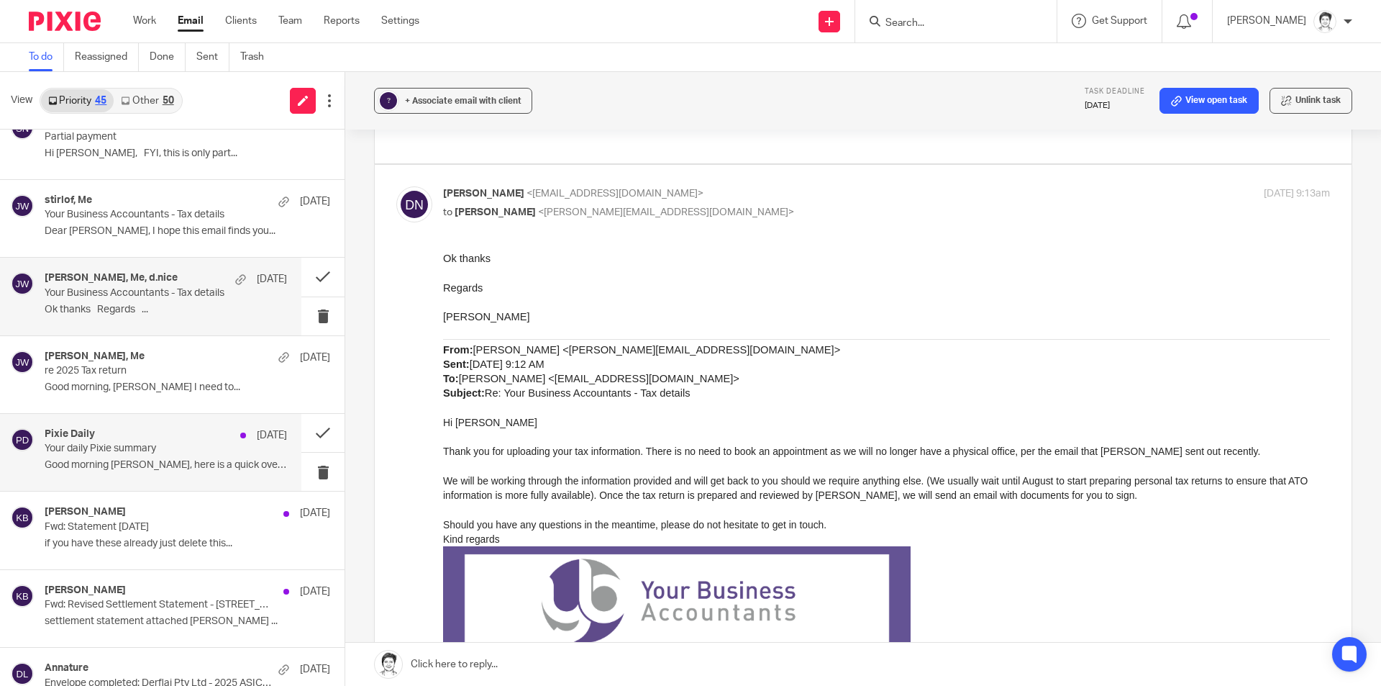
scroll to position [1127, 0]
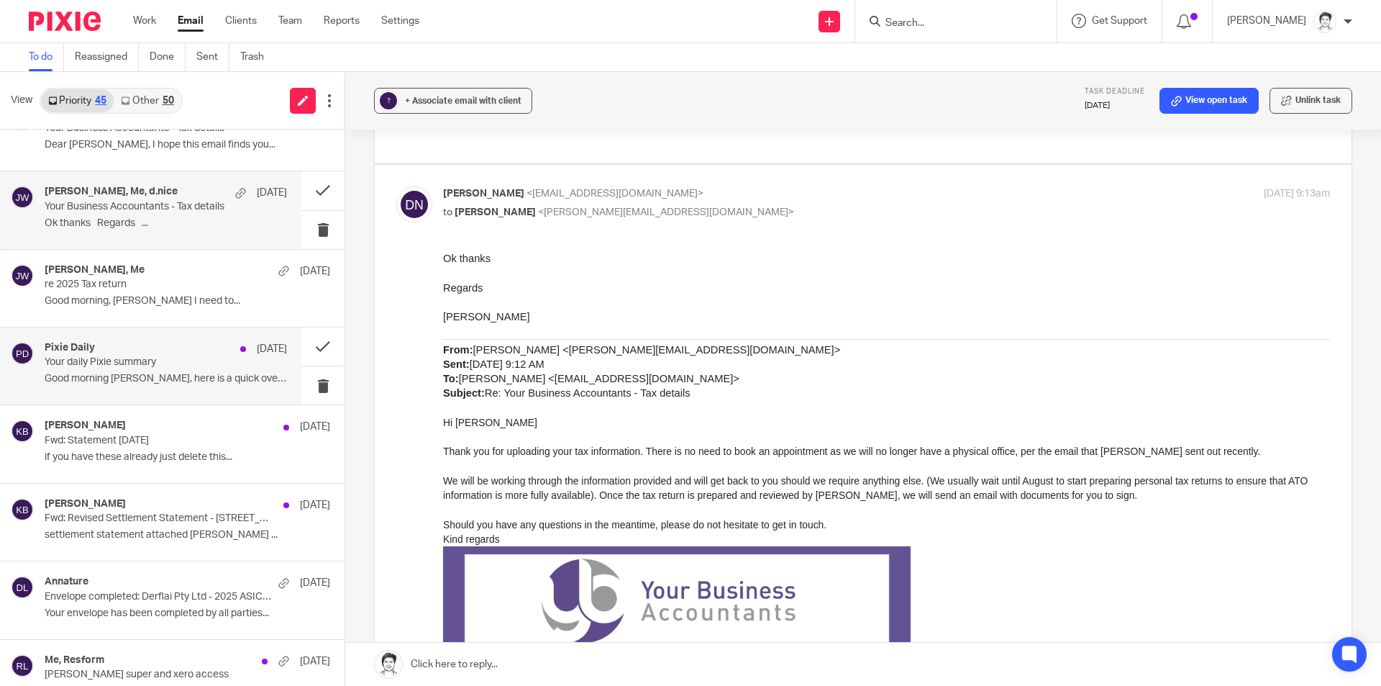
click at [99, 373] on p "Good morning [PERSON_NAME], here is a quick overview of..." at bounding box center [166, 379] width 242 height 12
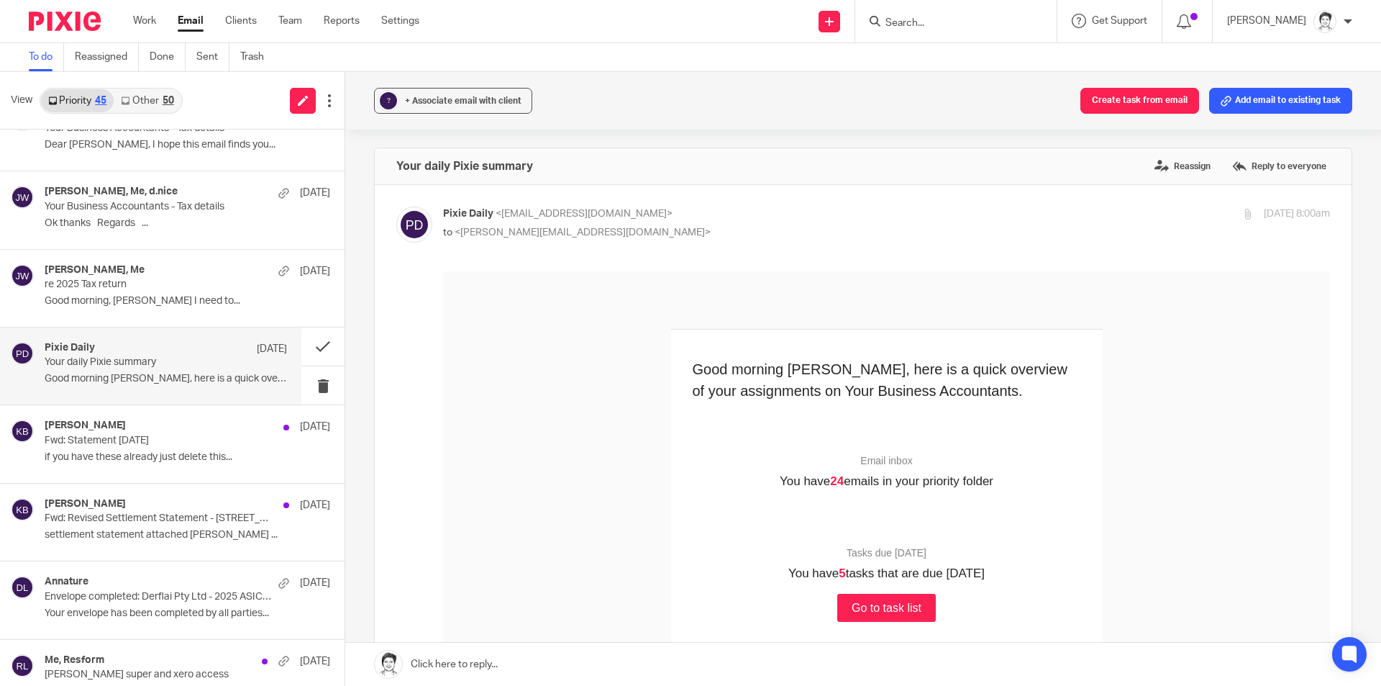
scroll to position [0, 0]
click at [304, 388] on button at bounding box center [322, 385] width 43 height 38
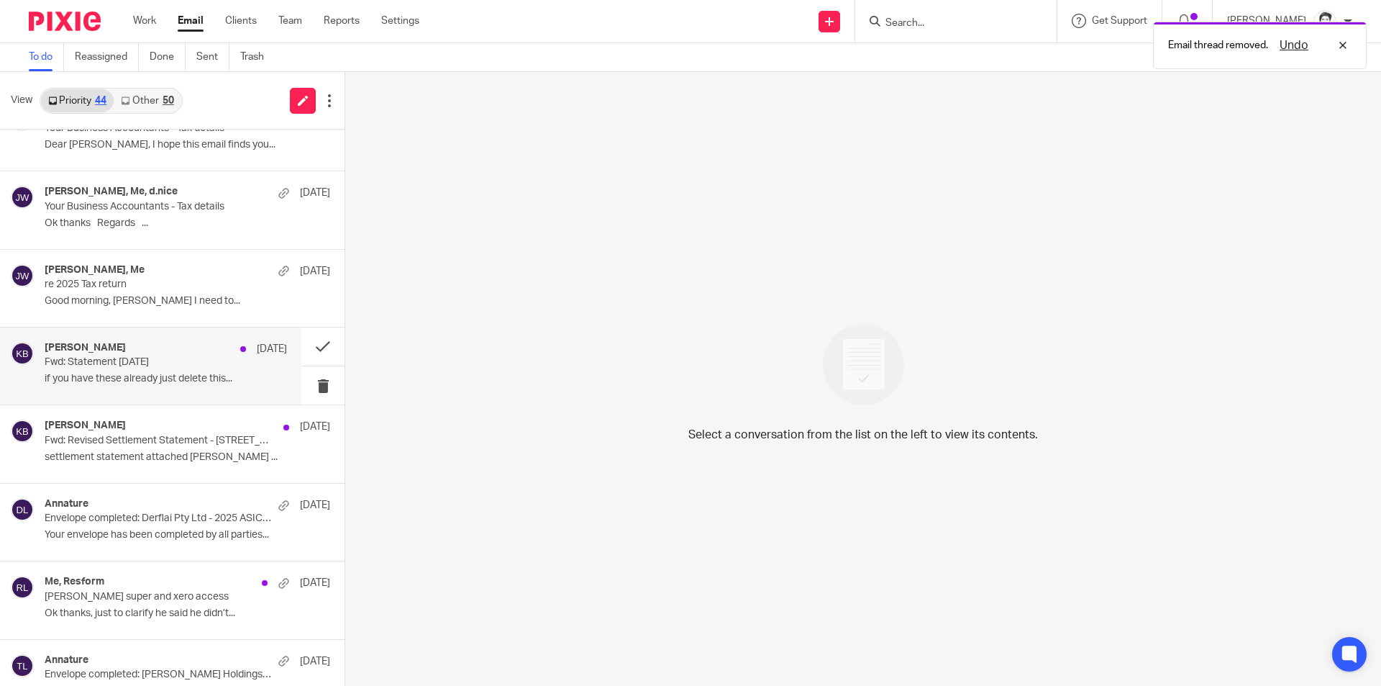
click at [125, 374] on p "if you have these already just delete this..." at bounding box center [166, 379] width 242 height 12
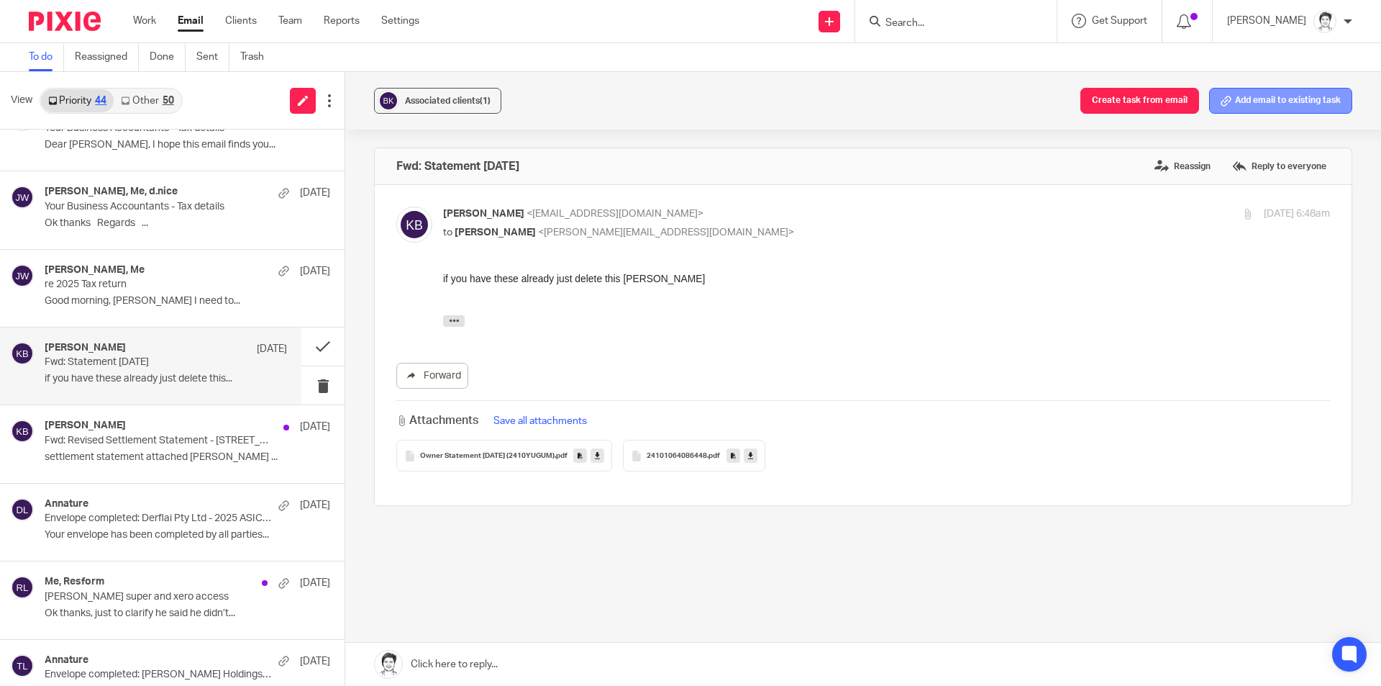
click at [1266, 110] on button "Add email to existing task" at bounding box center [1280, 101] width 143 height 26
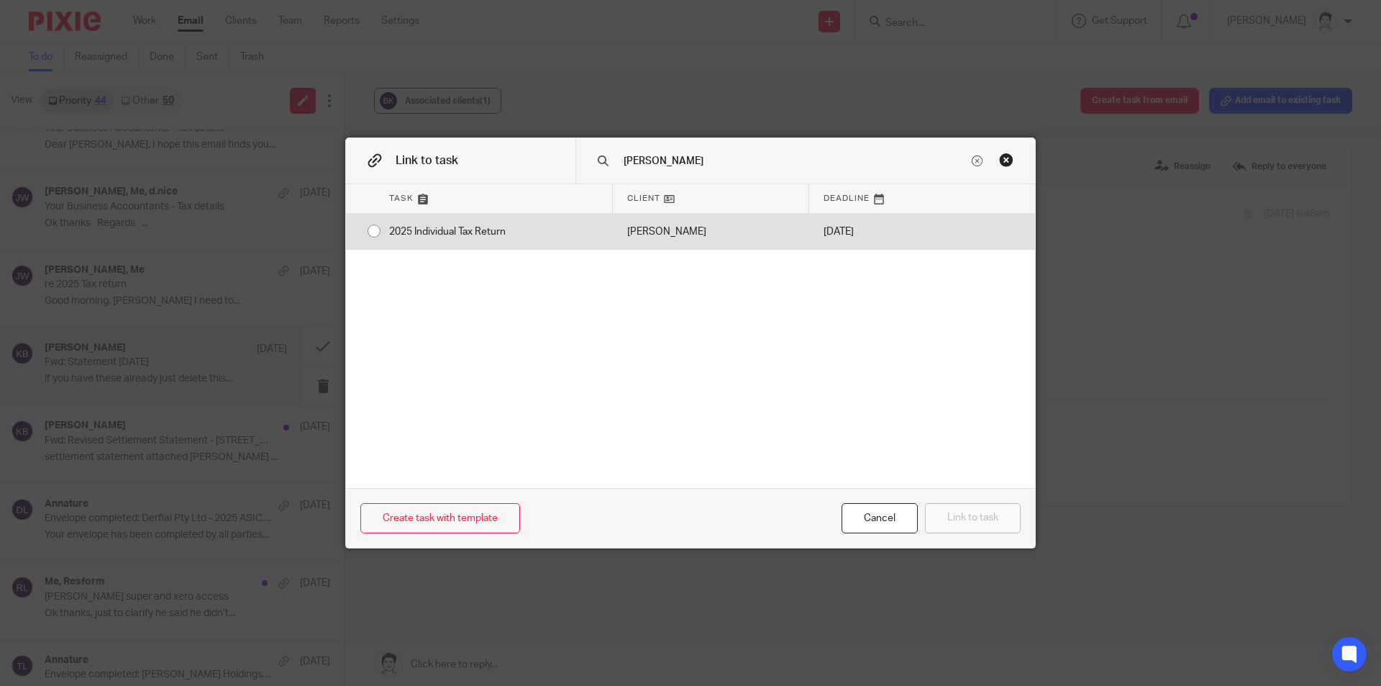
type input "bailey"
click at [660, 238] on div "[PERSON_NAME]" at bounding box center [711, 232] width 196 height 36
radio input "true"
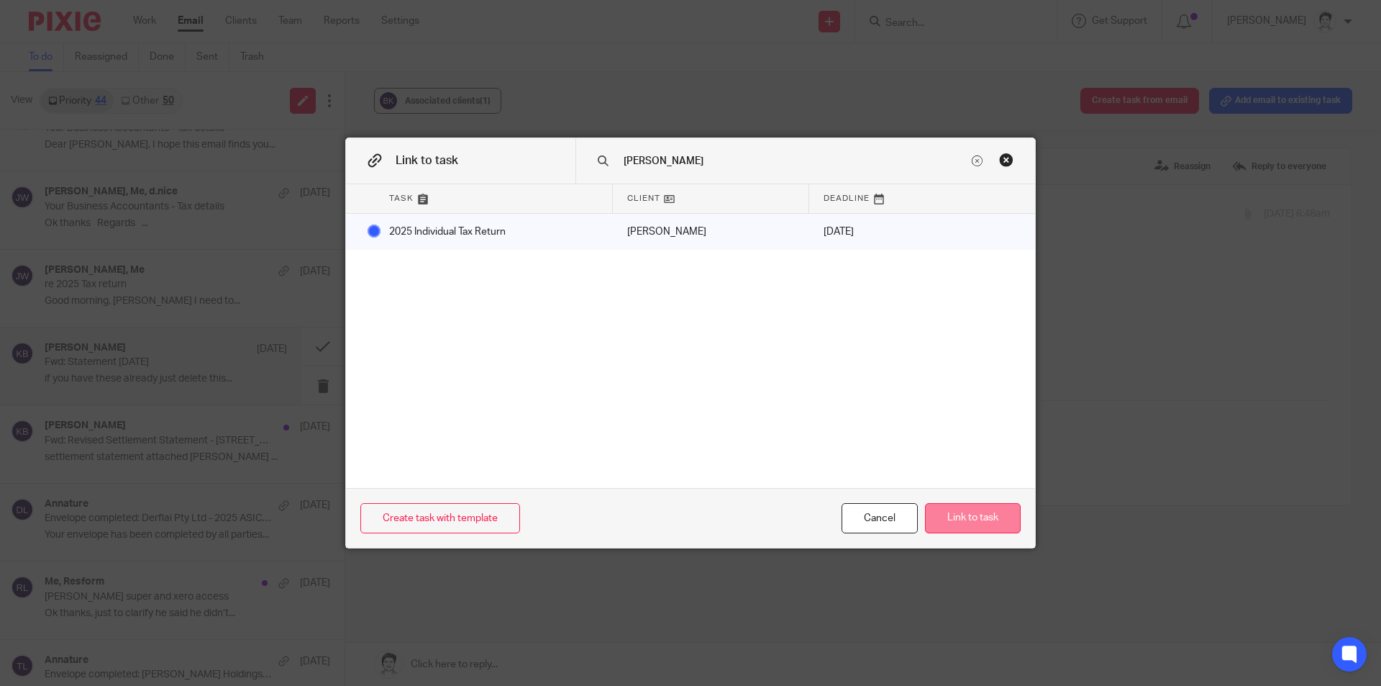
click at [970, 507] on button "Link to task" at bounding box center [973, 518] width 96 height 31
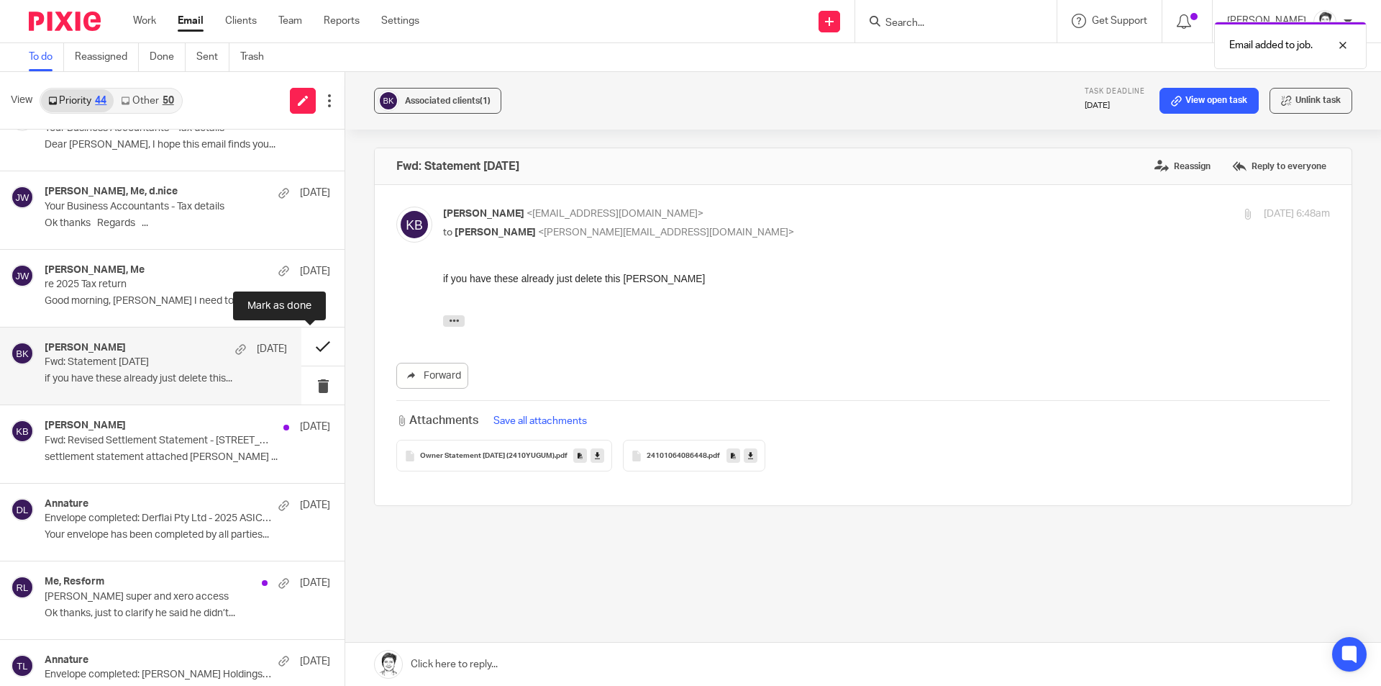
click at [304, 348] on button at bounding box center [322, 346] width 43 height 38
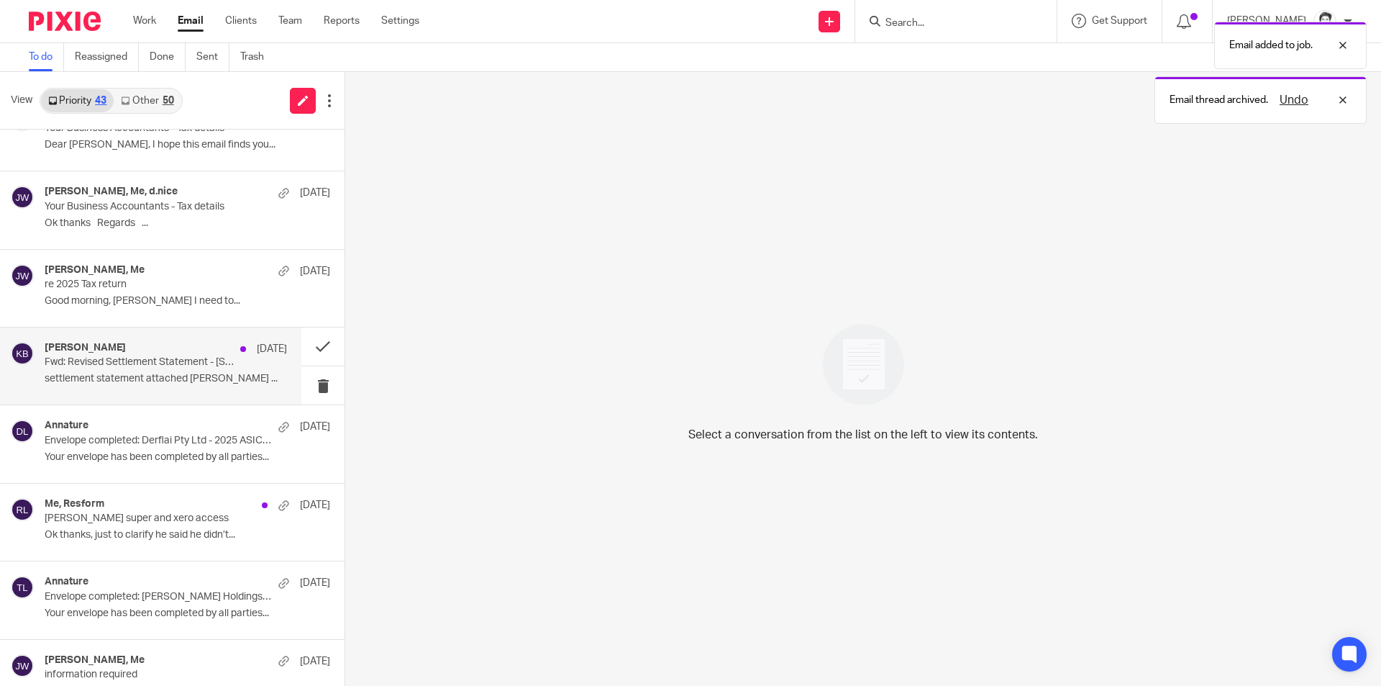
click at [101, 375] on p "settlement statement attached Julie ..." at bounding box center [166, 379] width 242 height 12
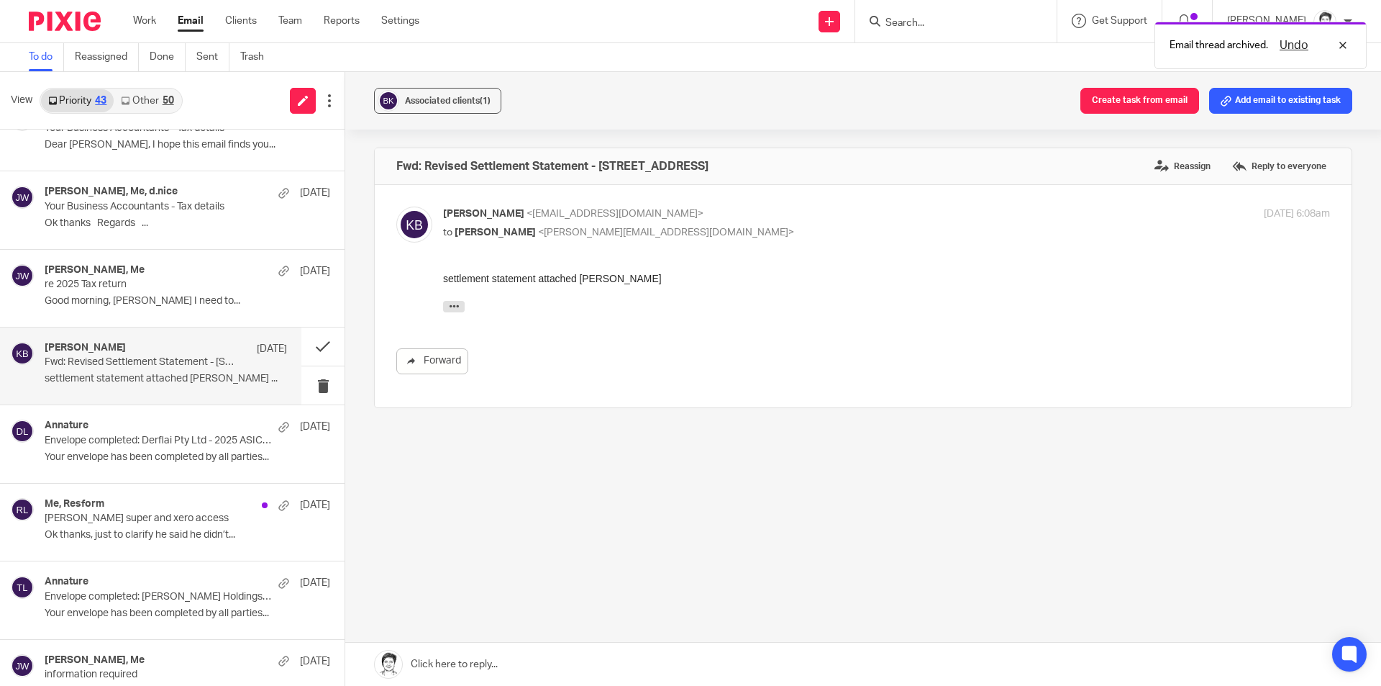
click at [1255, 93] on button "Add email to existing task" at bounding box center [1280, 101] width 143 height 26
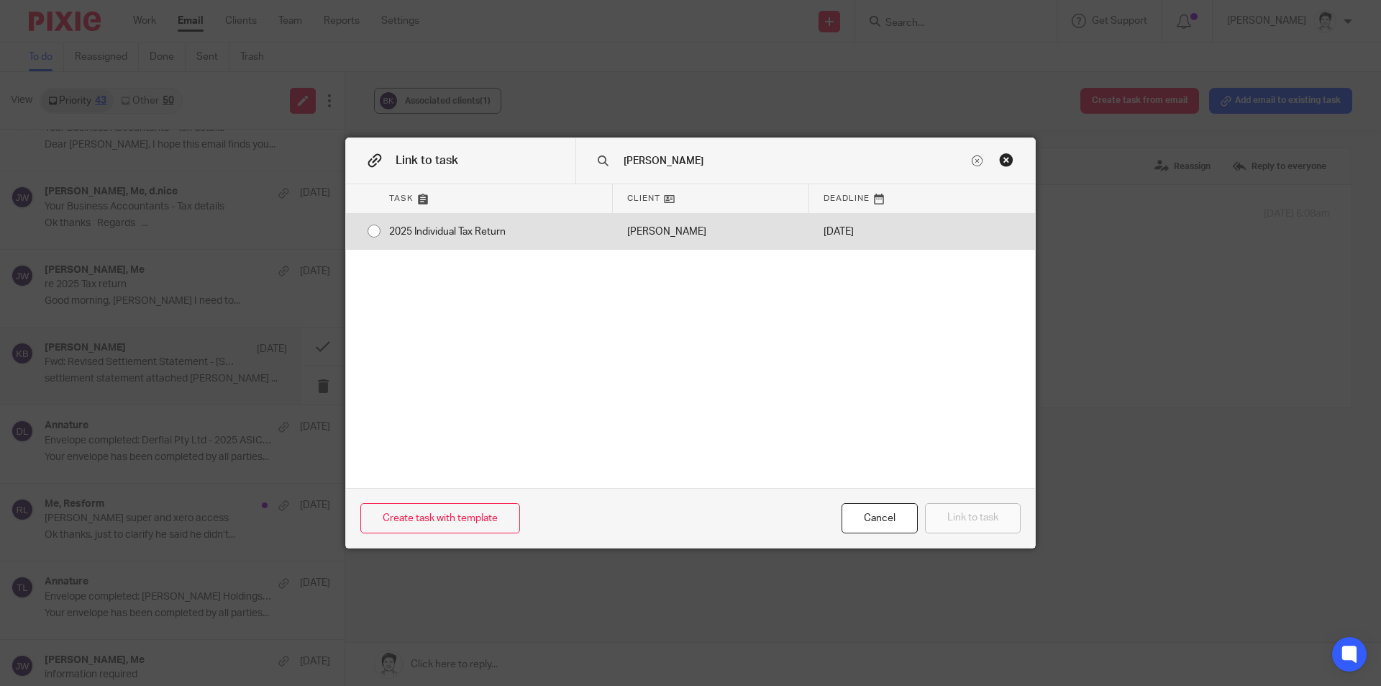
type input "bailey"
click at [518, 238] on div "2025 Individual Tax Return" at bounding box center [494, 232] width 238 height 36
radio input "true"
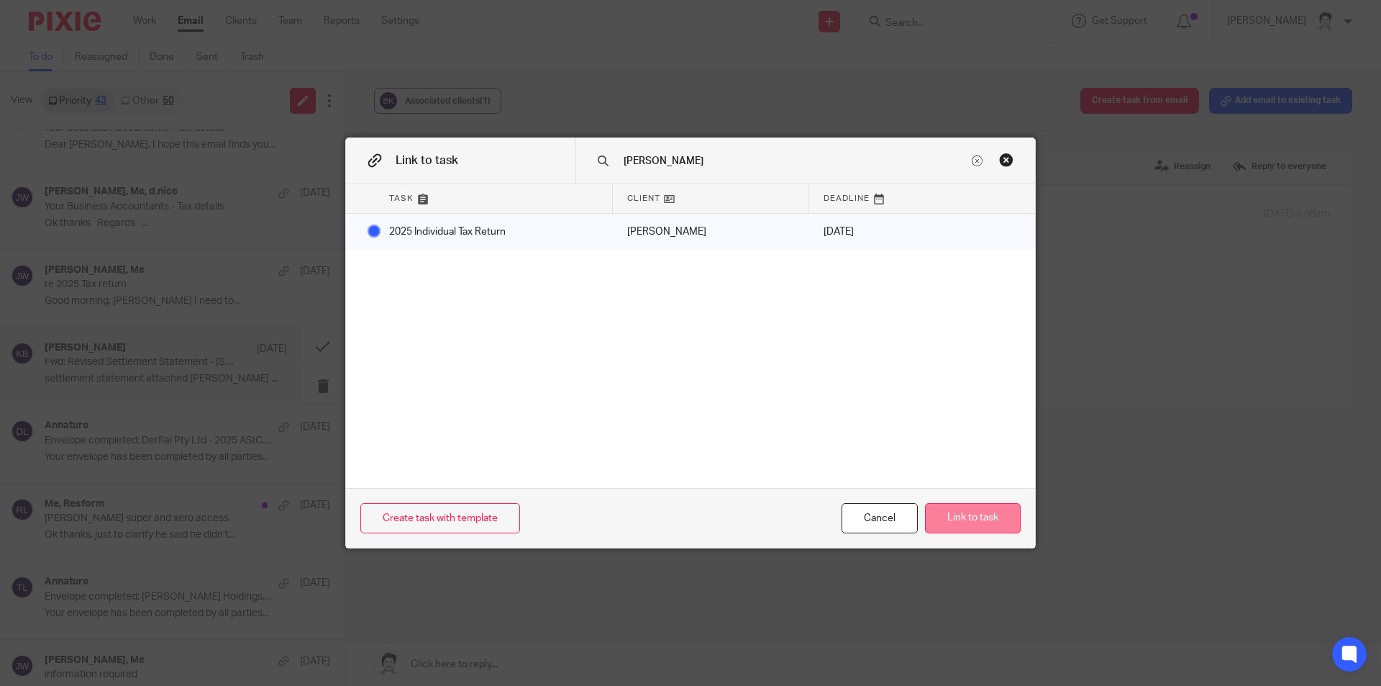
click at [964, 520] on button "Link to task" at bounding box center [973, 518] width 96 height 31
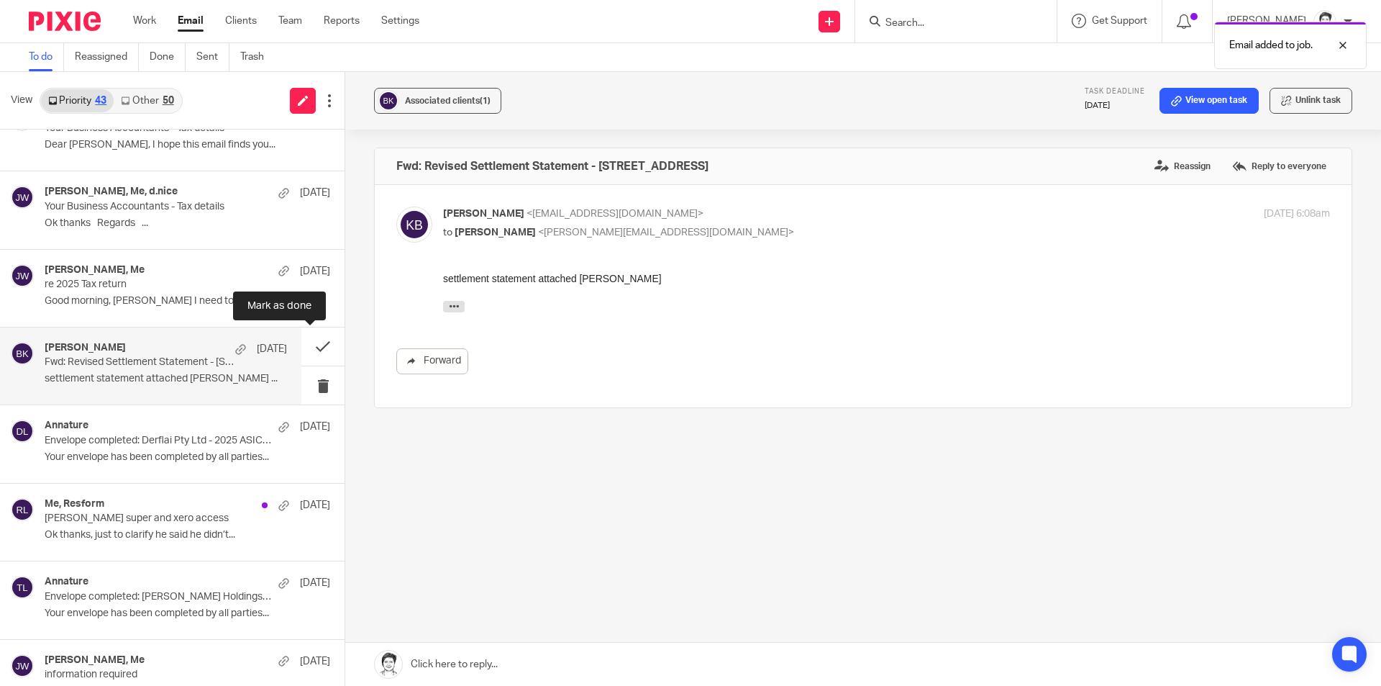
drag, startPoint x: 304, startPoint y: 347, endPoint x: 287, endPoint y: 348, distance: 16.6
click at [304, 347] on button at bounding box center [322, 346] width 43 height 38
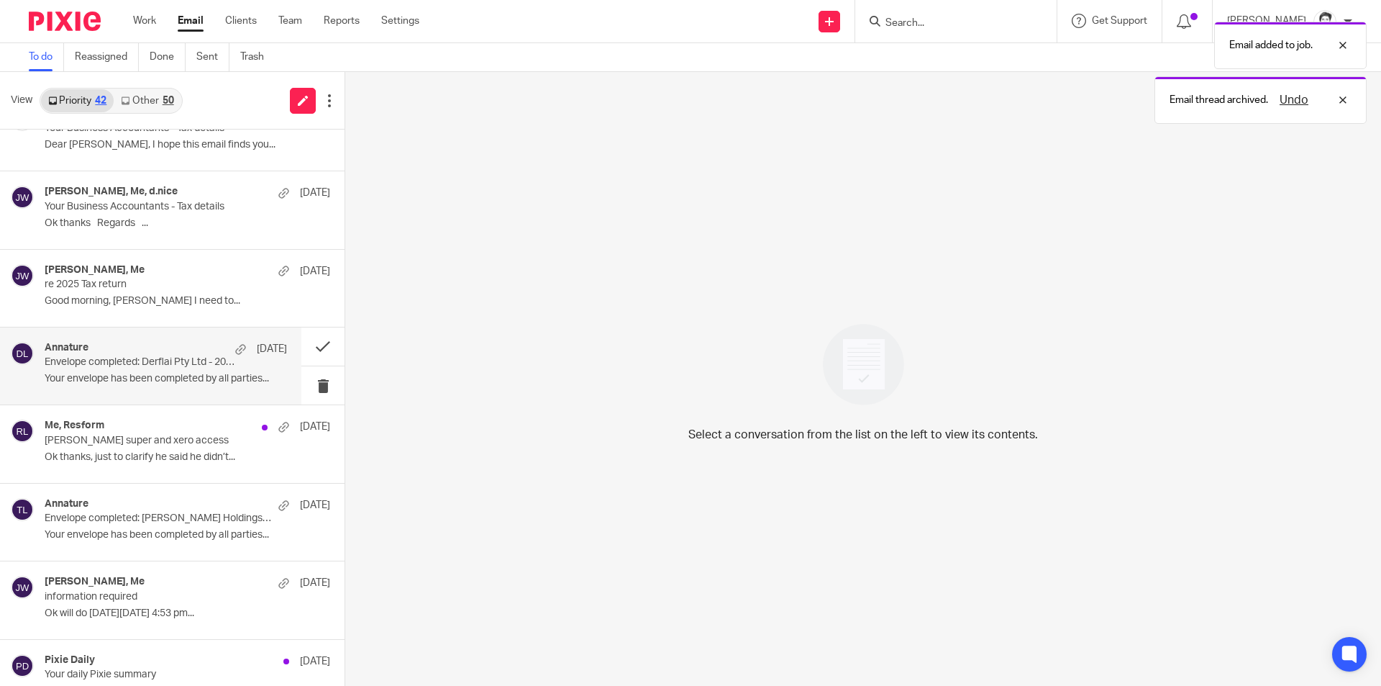
click at [134, 365] on p "Envelope completed: Derflai Pty Ltd - 2025 ASIC Annual Review.pdf" at bounding box center [142, 362] width 194 height 12
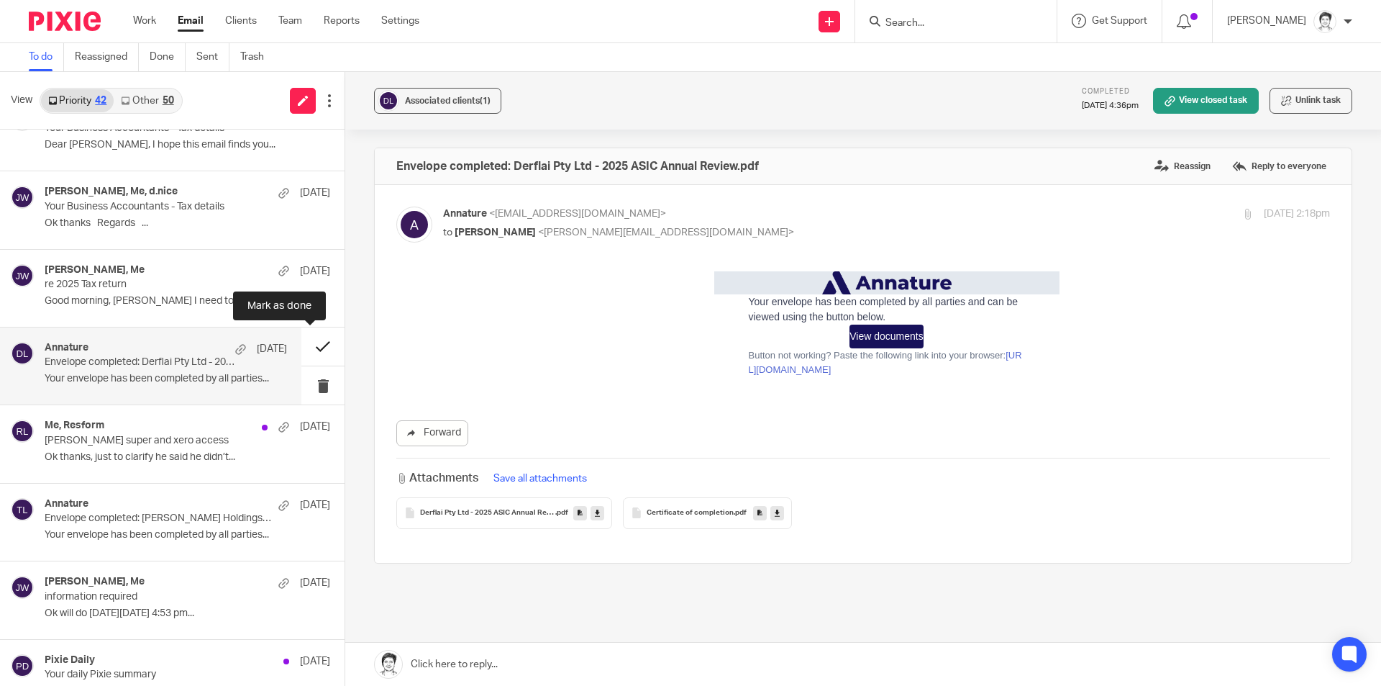
click at [309, 348] on button at bounding box center [322, 346] width 43 height 38
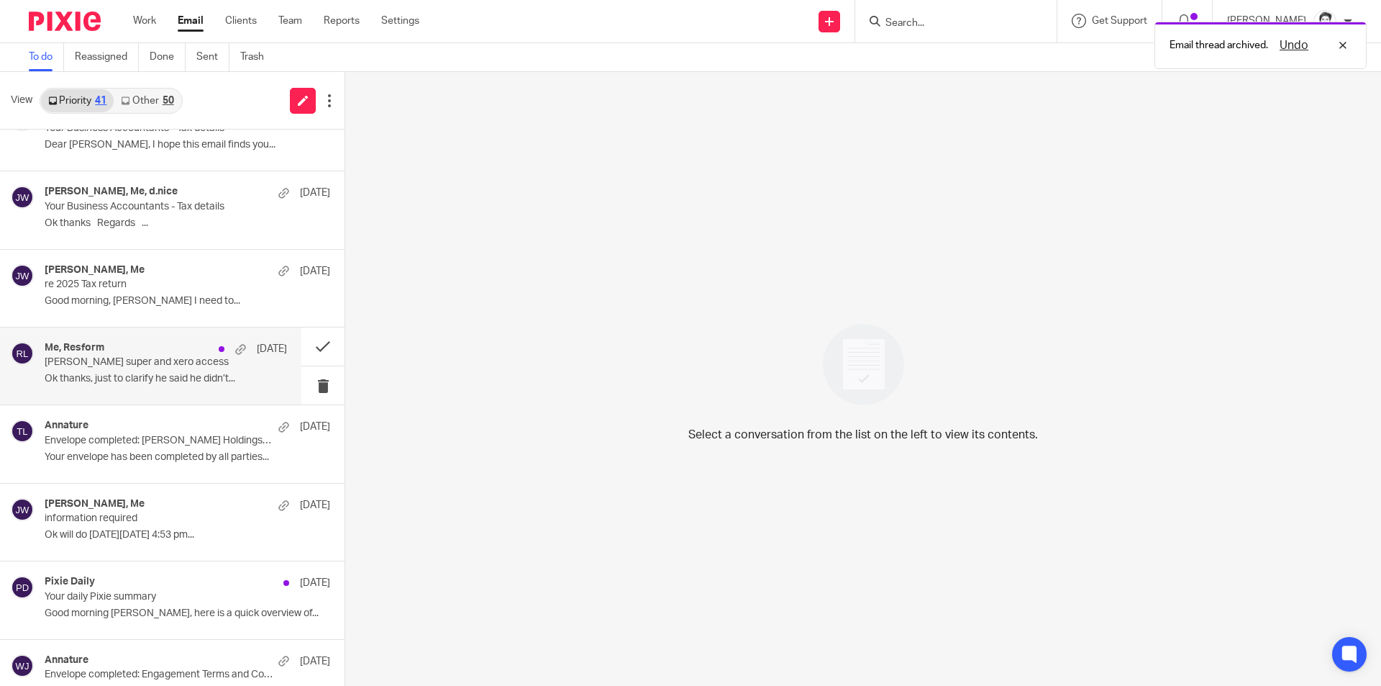
click at [106, 357] on p "Myles super and xero access" at bounding box center [142, 362] width 194 height 12
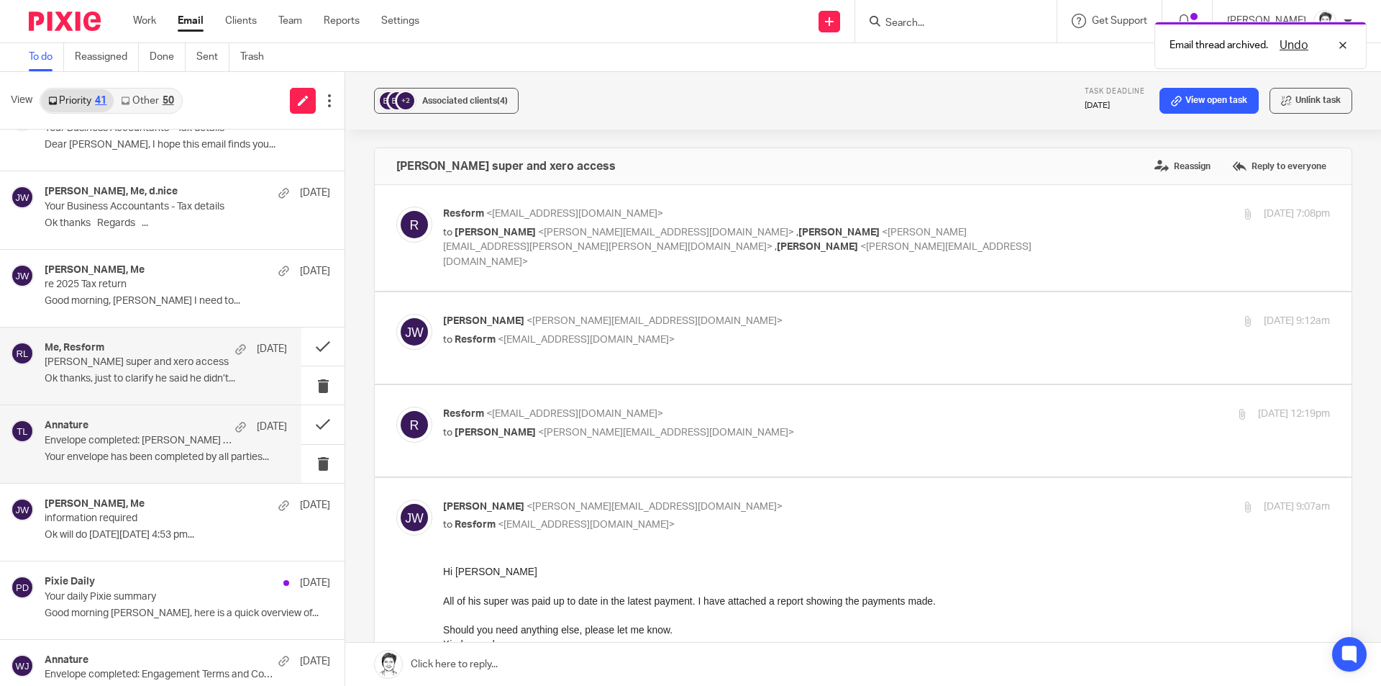
click at [118, 444] on p "Envelope completed: Trudgeon Holdings Pty Ltd - 2025 ASIC Annual Review.pdf" at bounding box center [142, 440] width 194 height 12
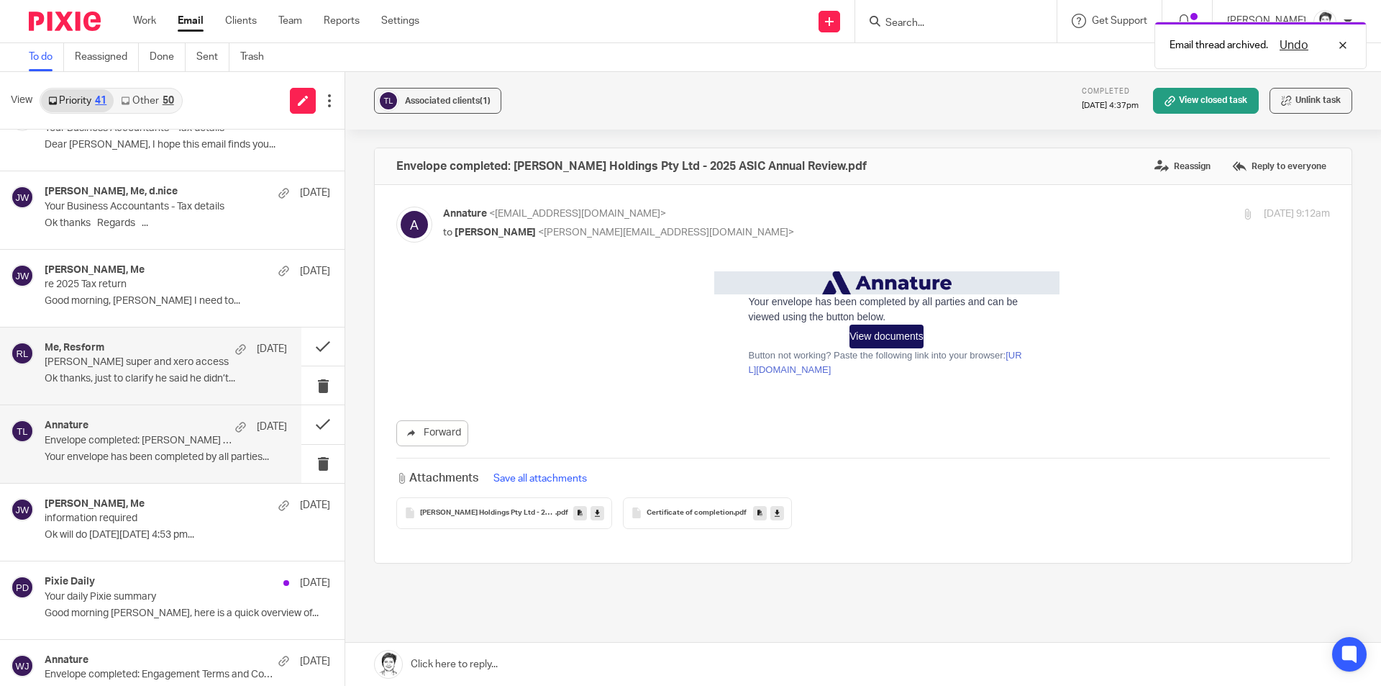
click at [106, 353] on div "Me, Resform 27 Jul" at bounding box center [166, 349] width 242 height 14
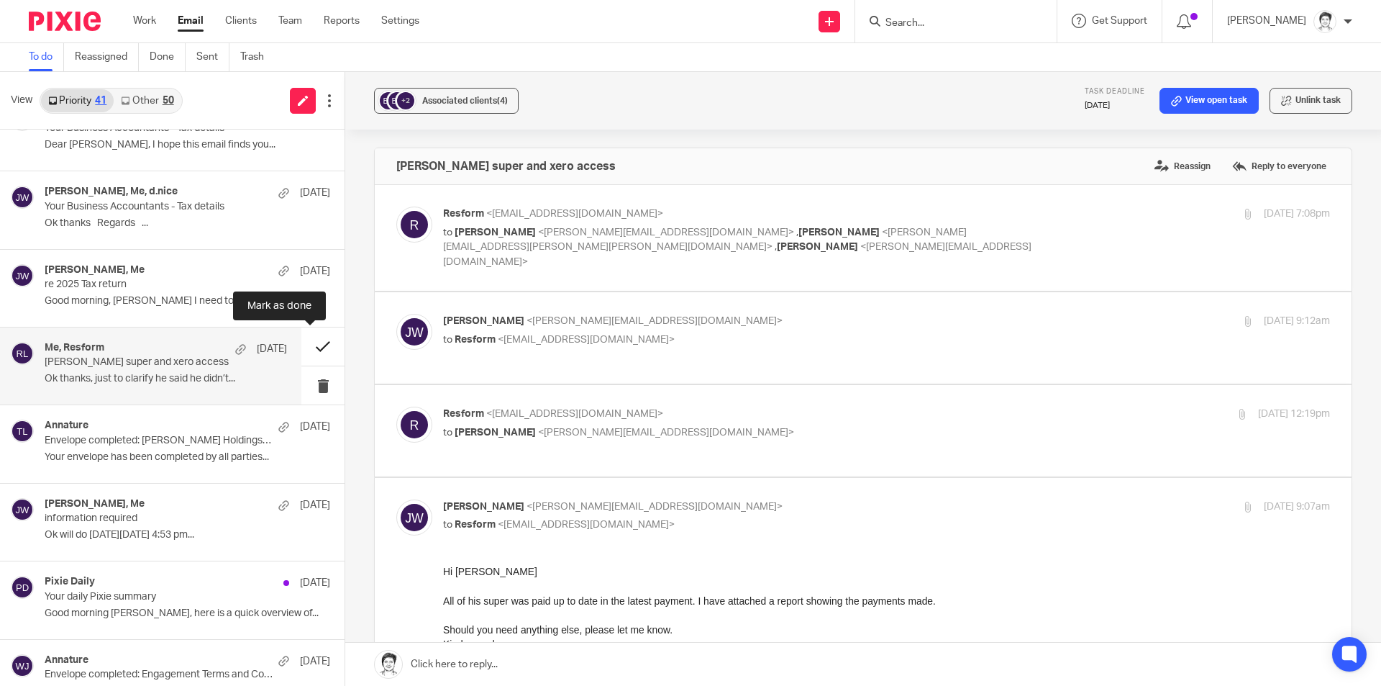
click at [310, 346] on button at bounding box center [322, 346] width 43 height 38
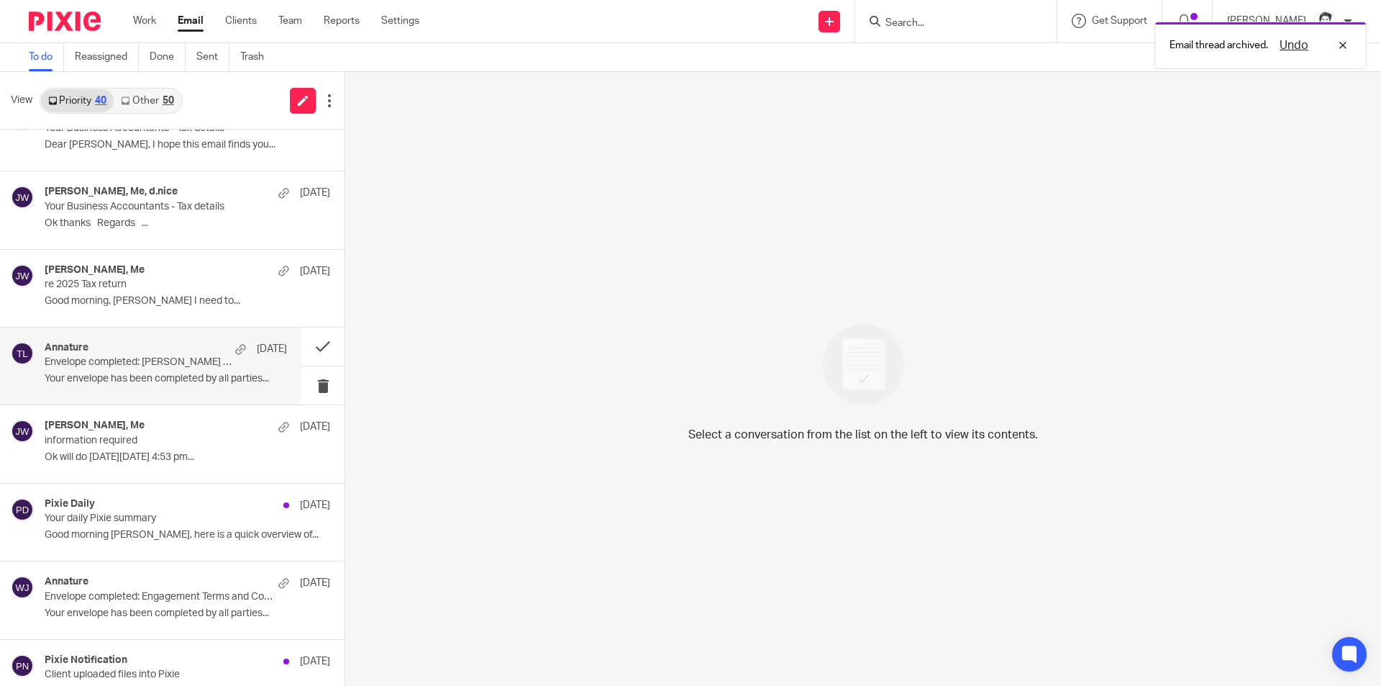
click at [150, 381] on p "Your envelope has been completed by all parties..." at bounding box center [166, 379] width 242 height 12
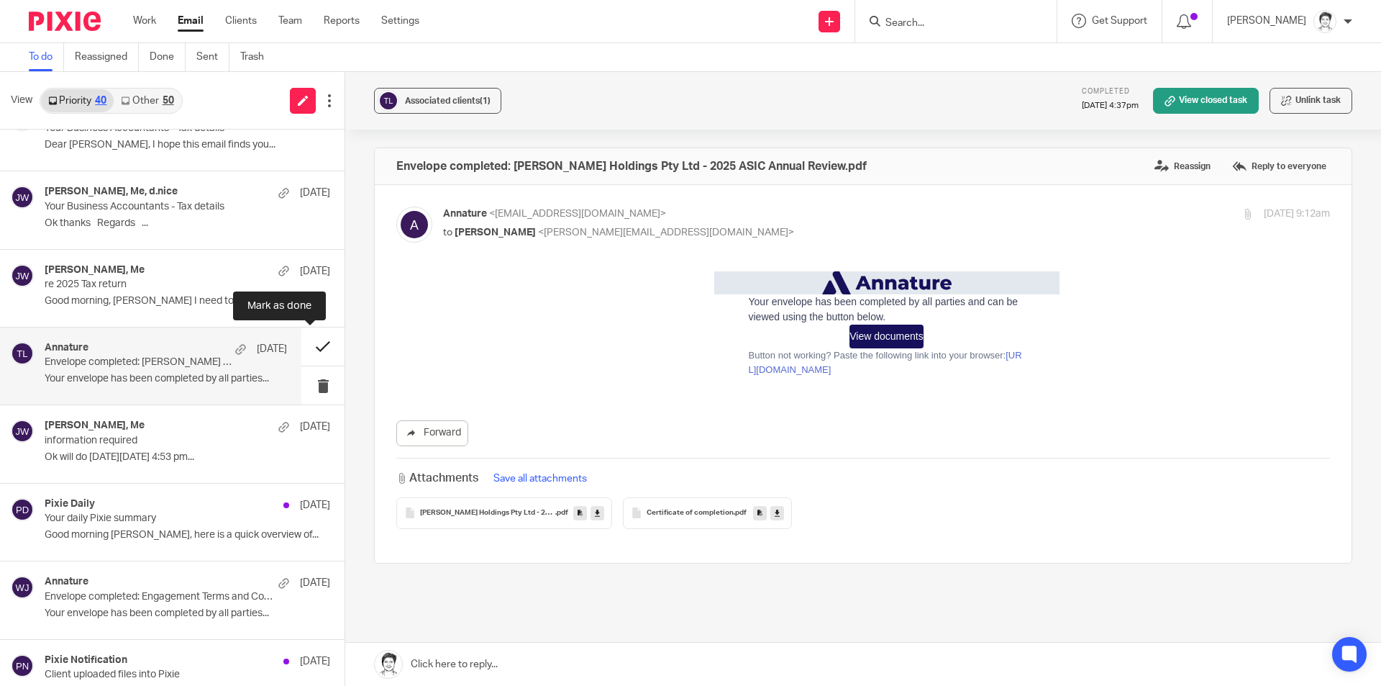
click at [309, 346] on button at bounding box center [322, 346] width 43 height 38
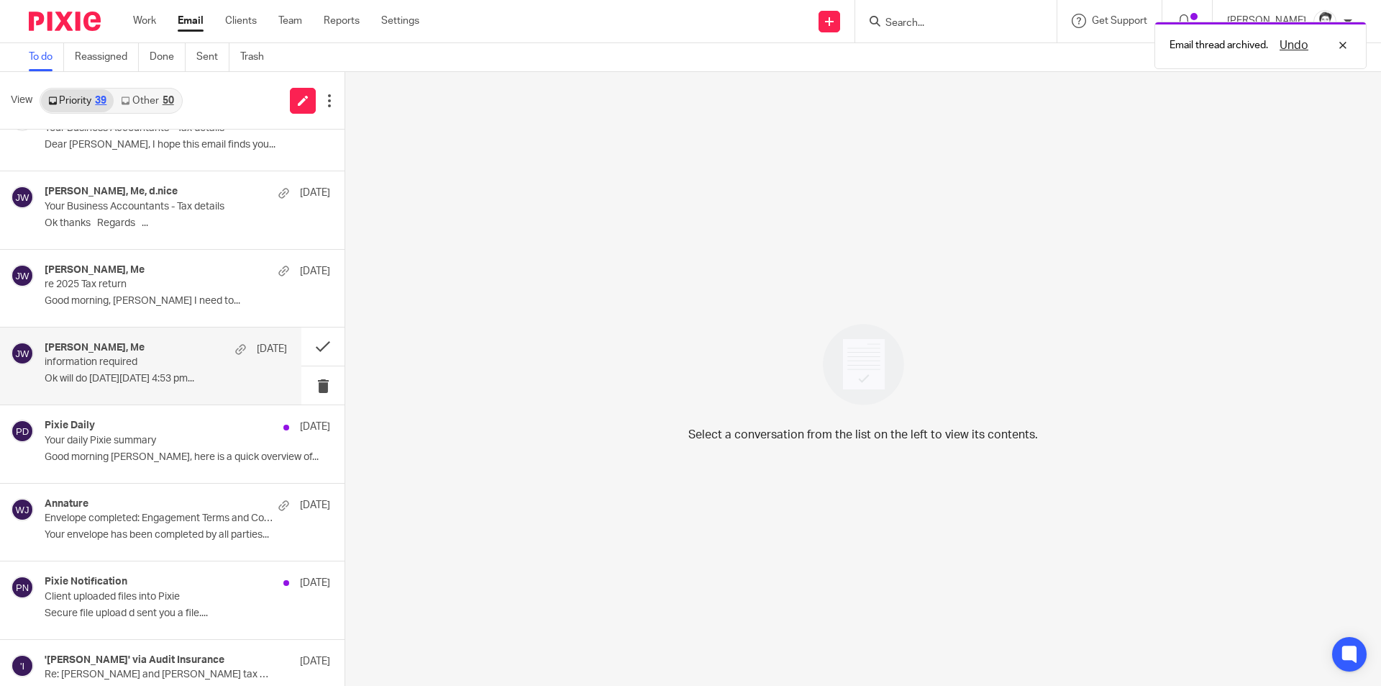
click at [80, 373] on p "Ok will do On Fri, 25 July 2025, 4:53 pm..." at bounding box center [166, 379] width 242 height 12
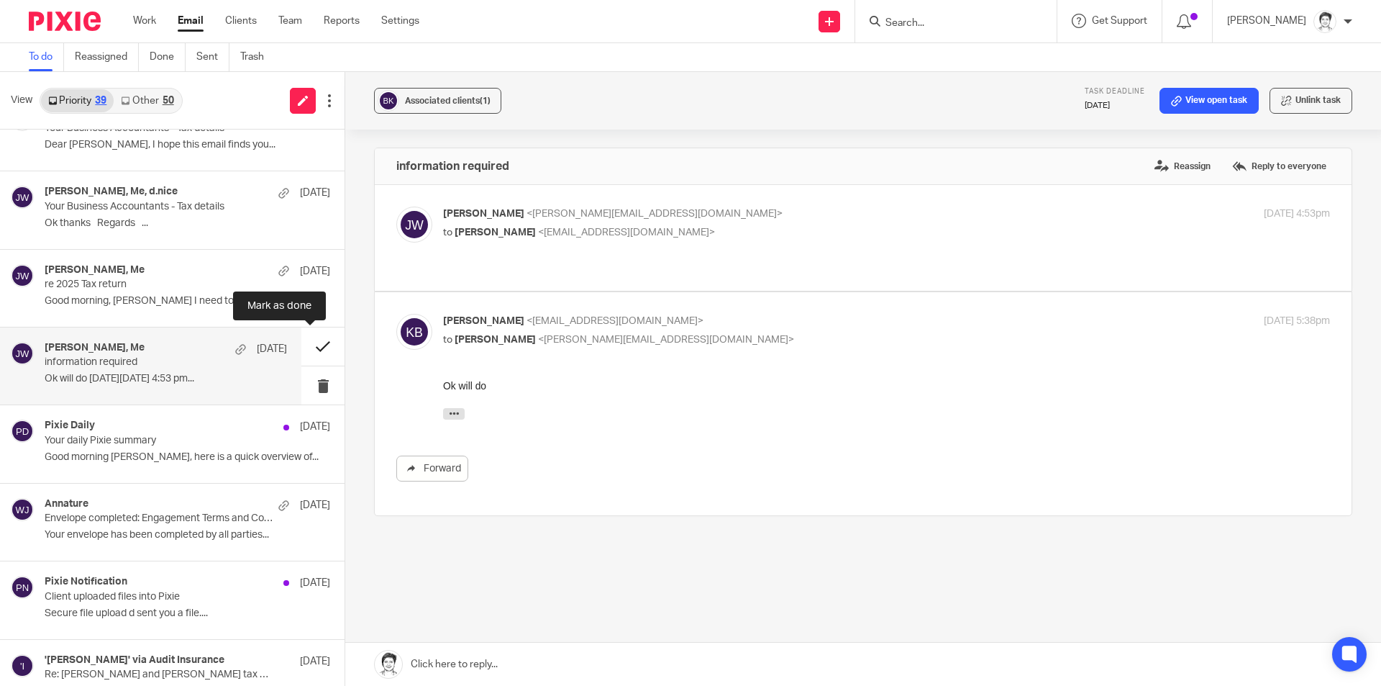
click at [310, 349] on button at bounding box center [322, 346] width 43 height 38
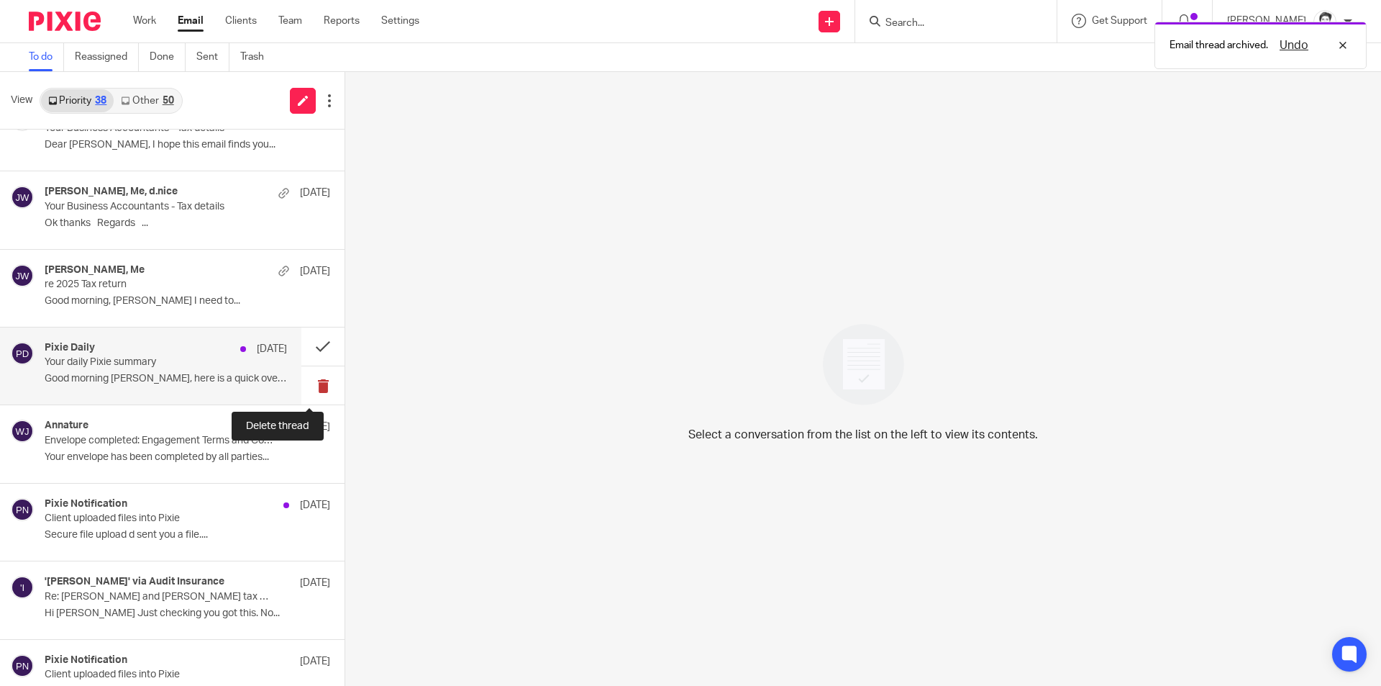
click at [309, 388] on button at bounding box center [322, 385] width 43 height 38
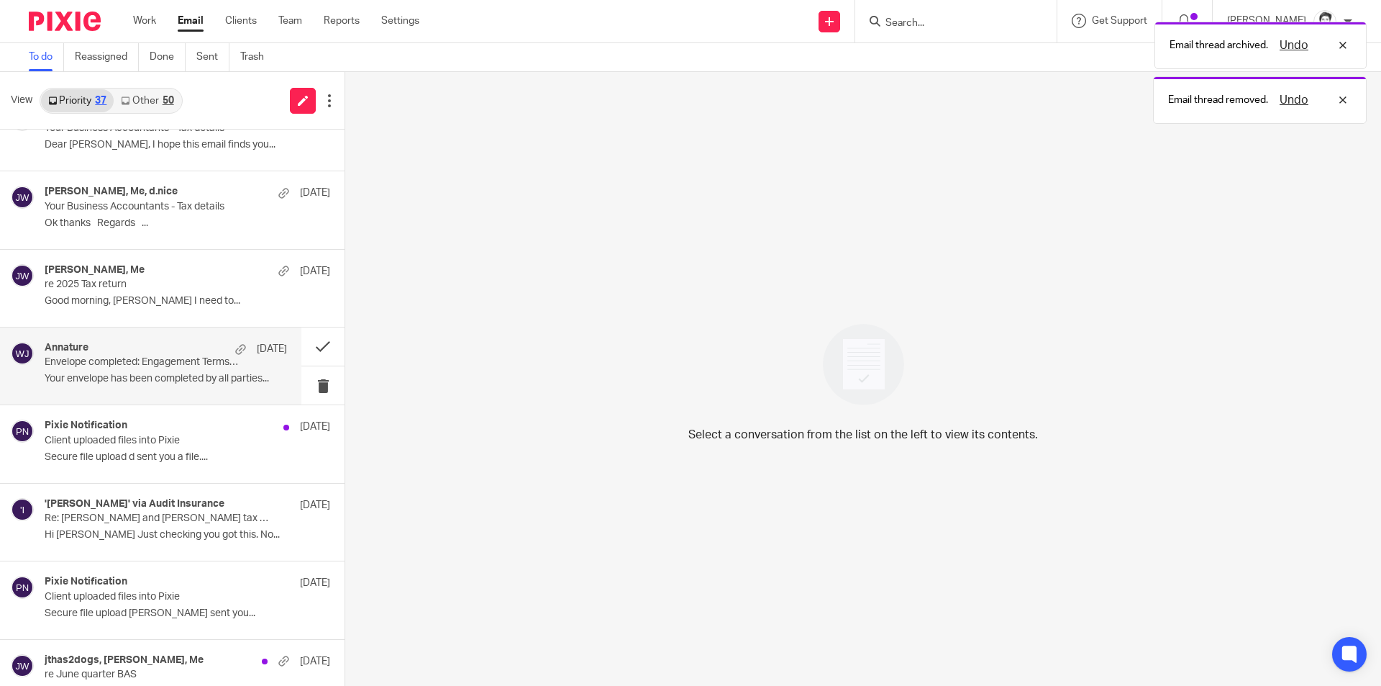
click at [156, 369] on div "Annature 24 Jul Envelope completed: Engagement Terms and Conditions - Jeffery W…" at bounding box center [166, 366] width 242 height 48
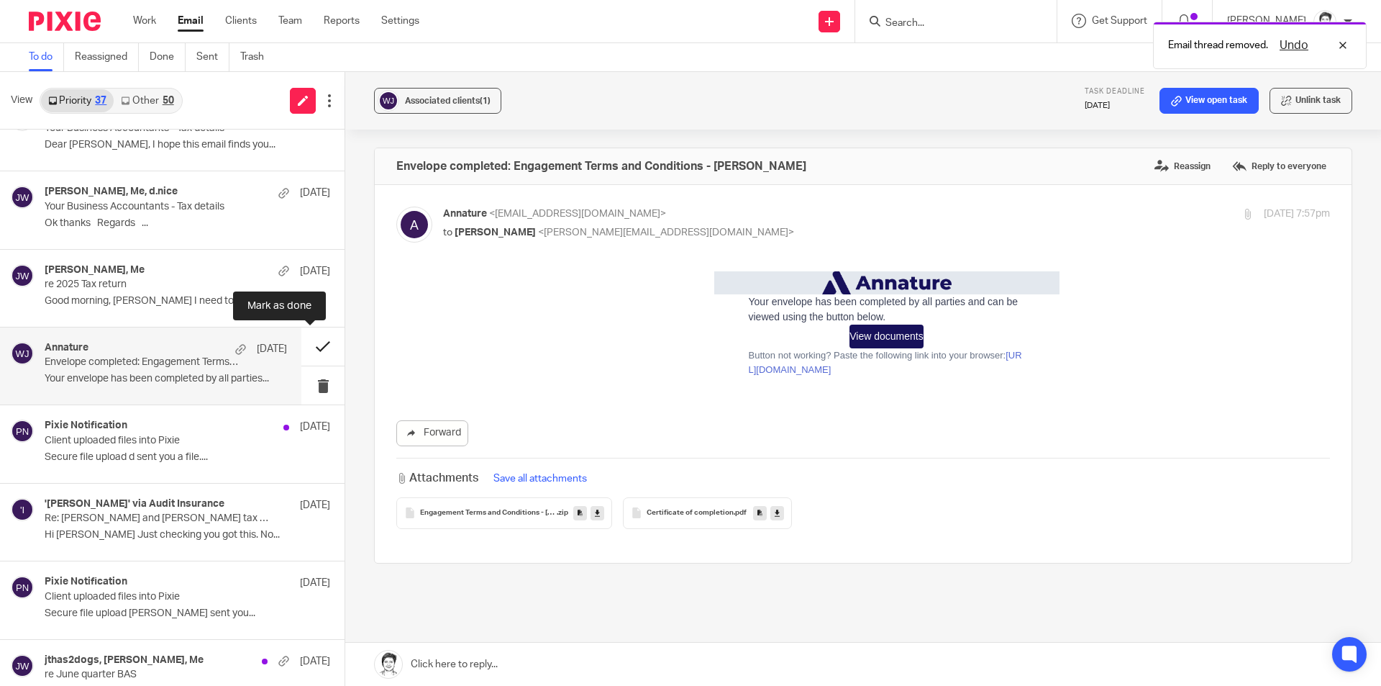
click at [314, 342] on button at bounding box center [322, 346] width 43 height 38
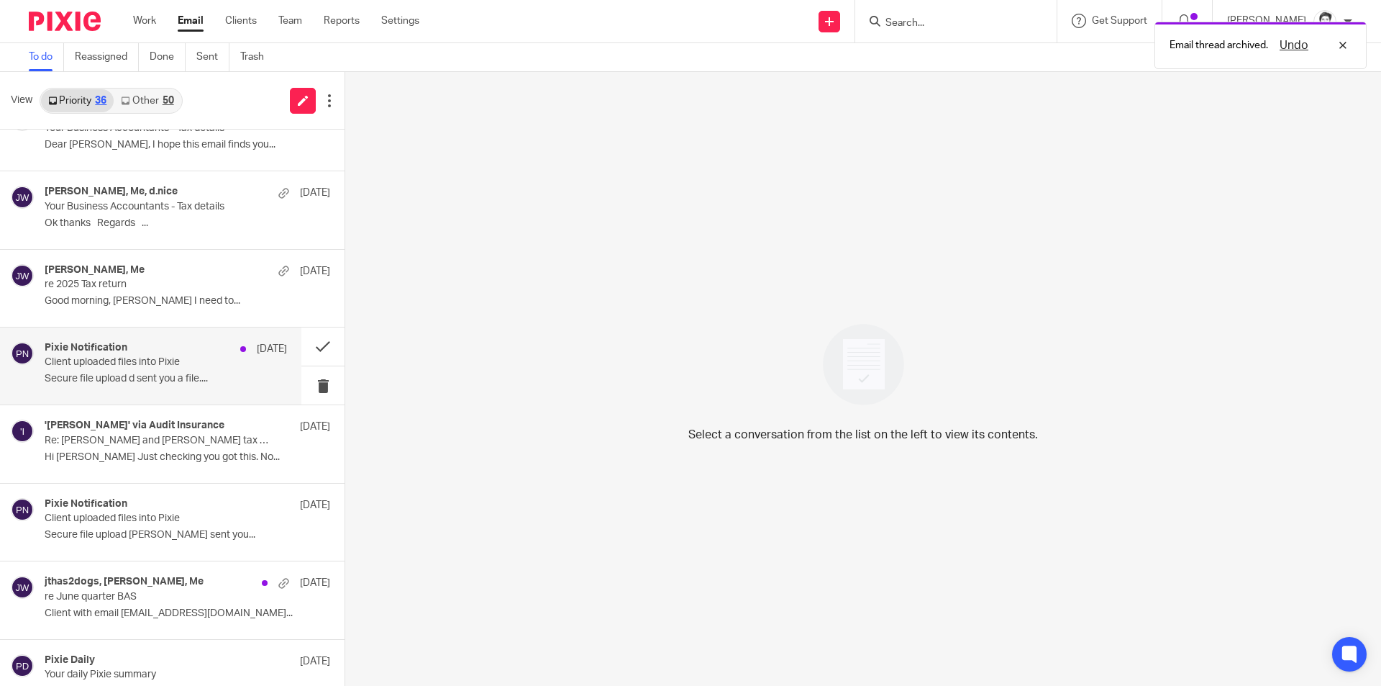
click at [131, 373] on p "Secure file upload d sent you a file...." at bounding box center [166, 379] width 242 height 12
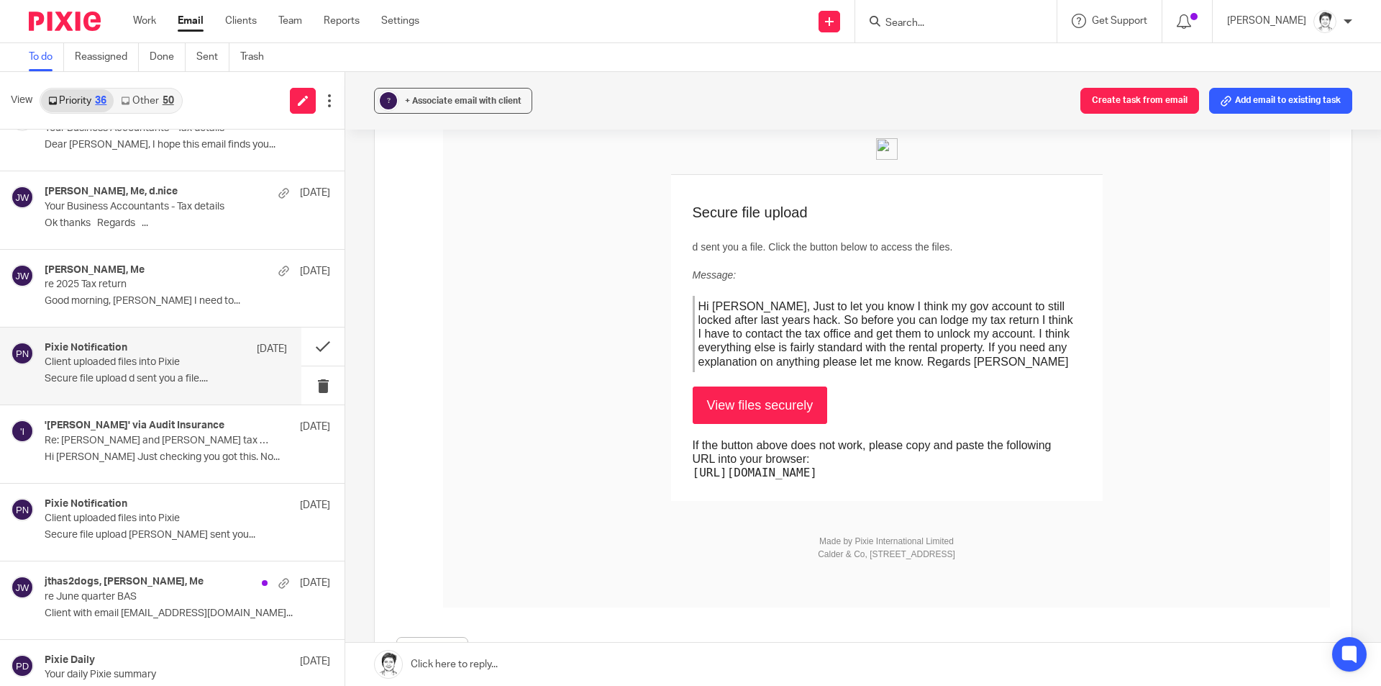
scroll to position [144, 0]
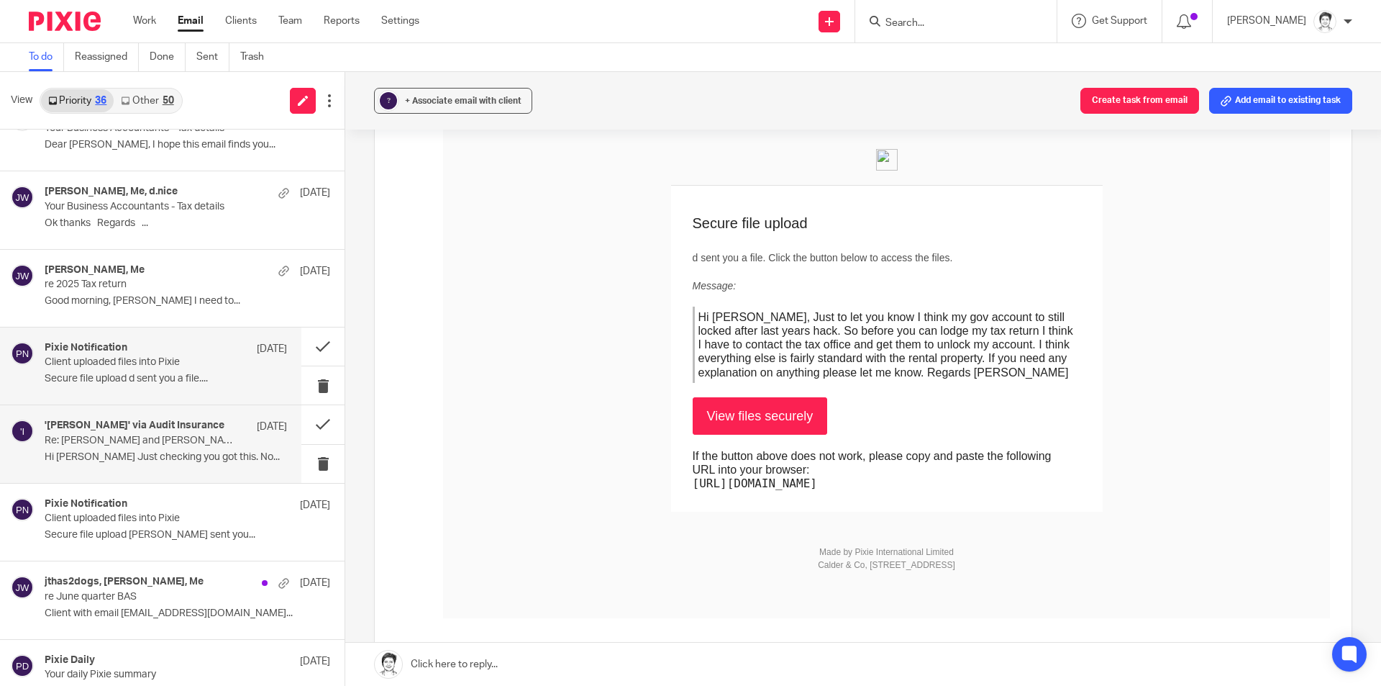
drag, startPoint x: 117, startPoint y: 441, endPoint x: 128, endPoint y: 438, distance: 11.9
click at [118, 440] on p "Re: [PERSON_NAME] and [PERSON_NAME] tax 2024-25" at bounding box center [142, 440] width 194 height 12
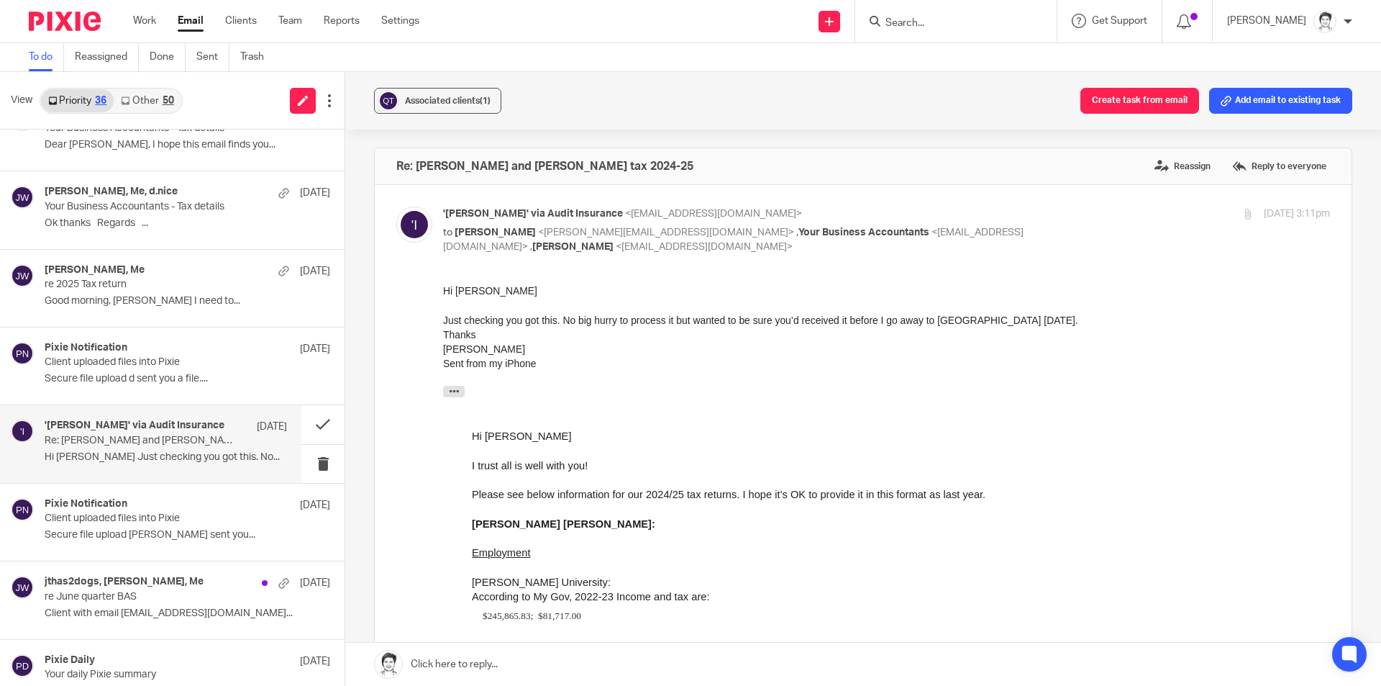
scroll to position [0, 0]
click at [133, 438] on p "Re: [PERSON_NAME] and [PERSON_NAME] tax 2024-25" at bounding box center [142, 440] width 194 height 12
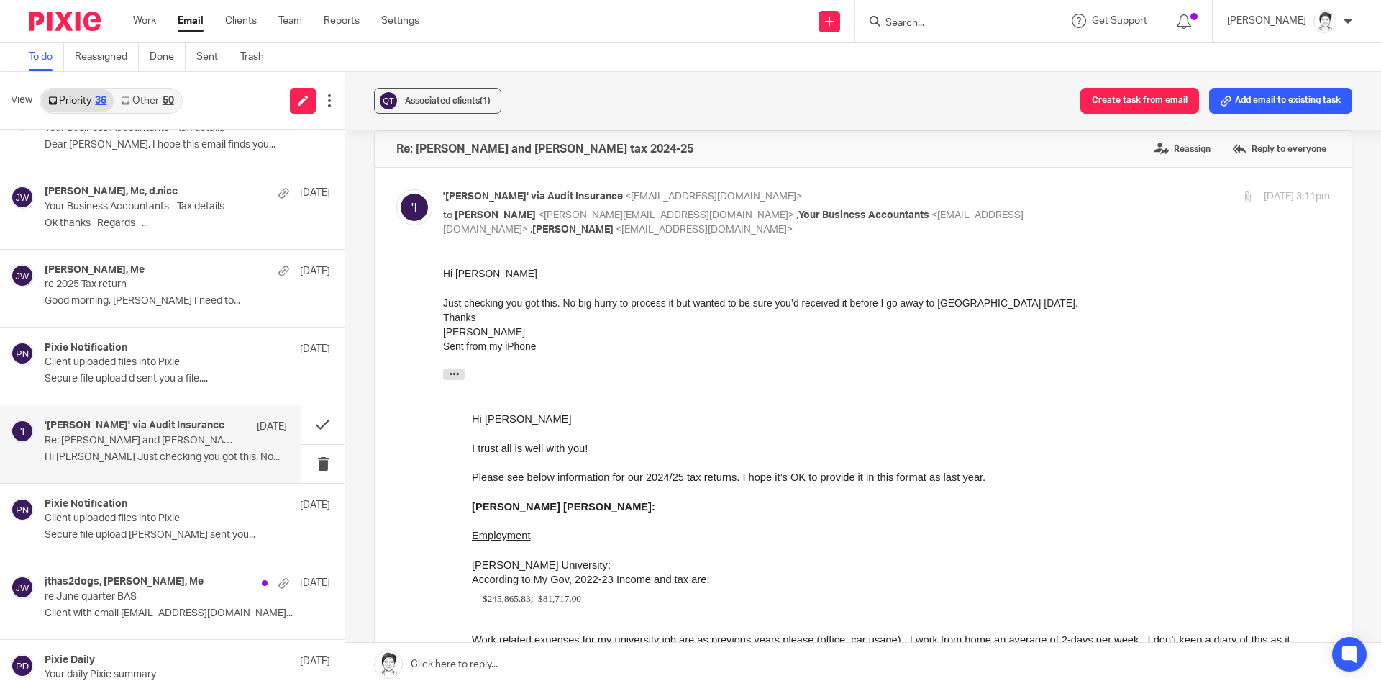
scroll to position [4, 0]
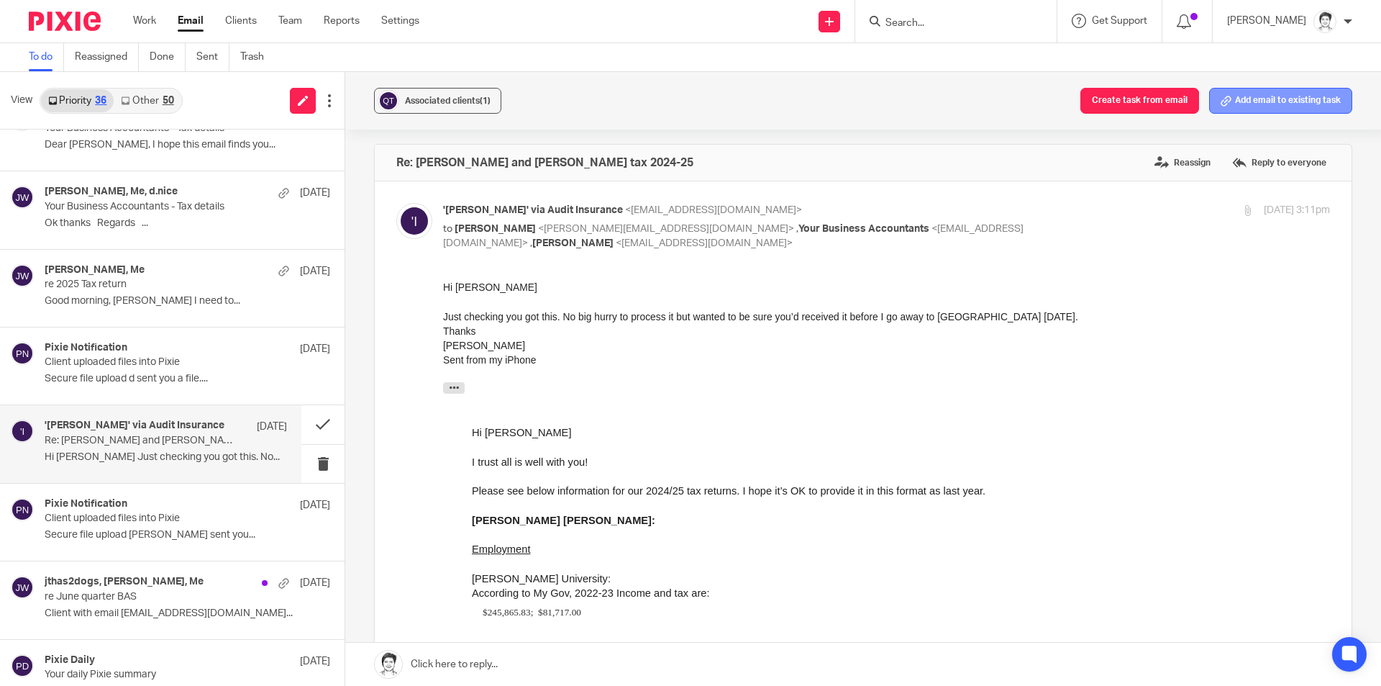
click at [1235, 109] on button "Add email to existing task" at bounding box center [1280, 101] width 143 height 26
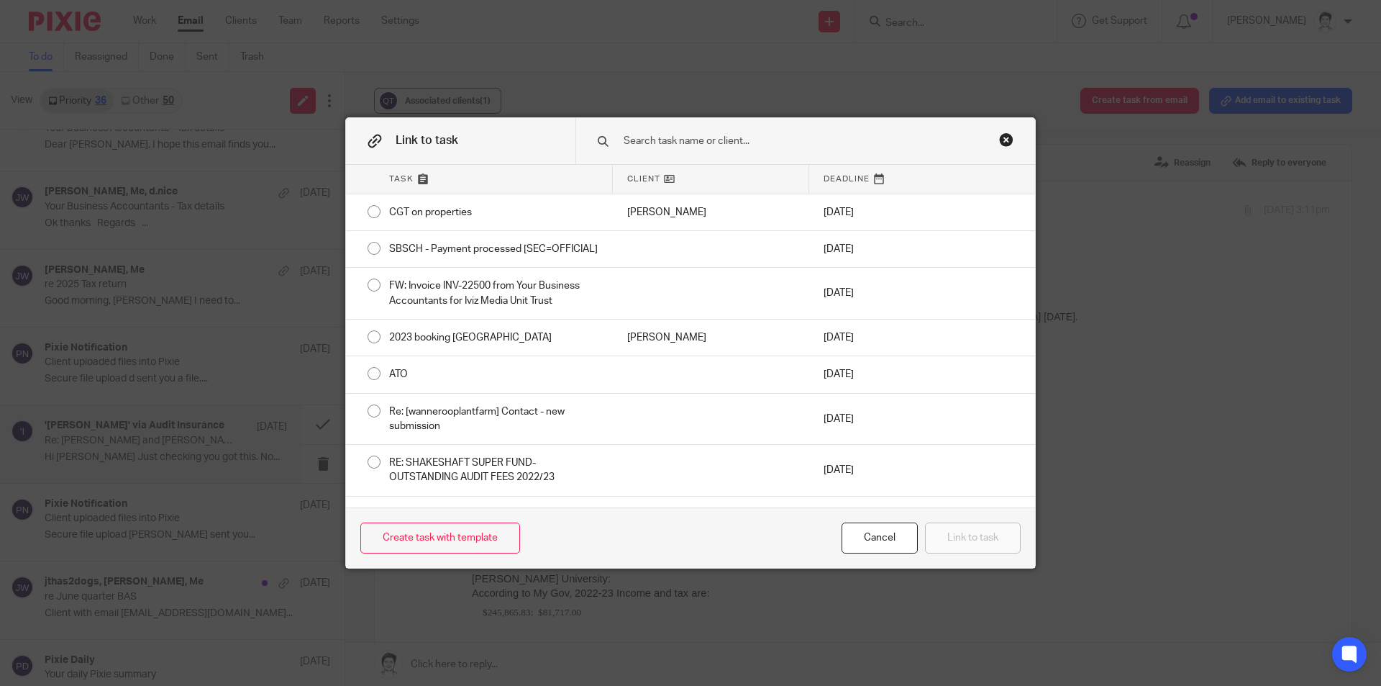
click at [634, 140] on input "text" at bounding box center [795, 141] width 346 height 16
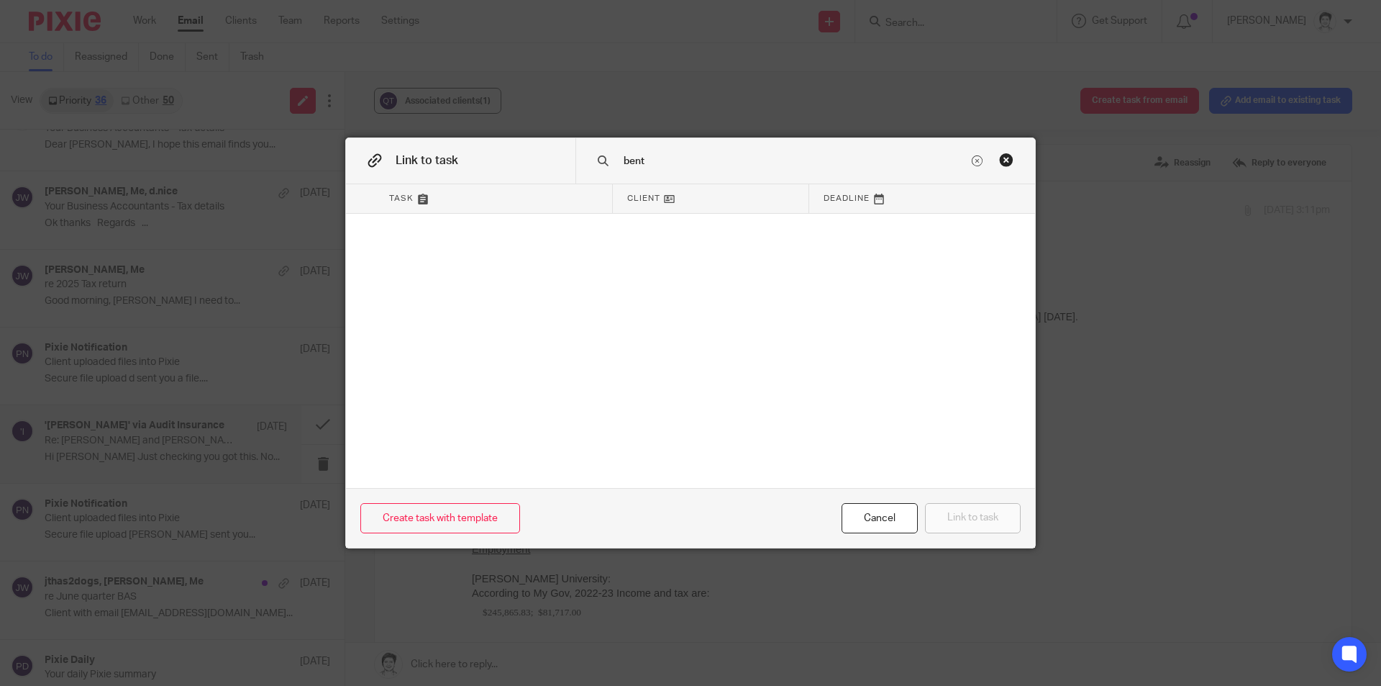
type input "bent"
click at [696, 294] on div "Task Client Deadline" at bounding box center [690, 336] width 689 height 304
click at [486, 511] on link "Create task with template" at bounding box center [440, 518] width 160 height 31
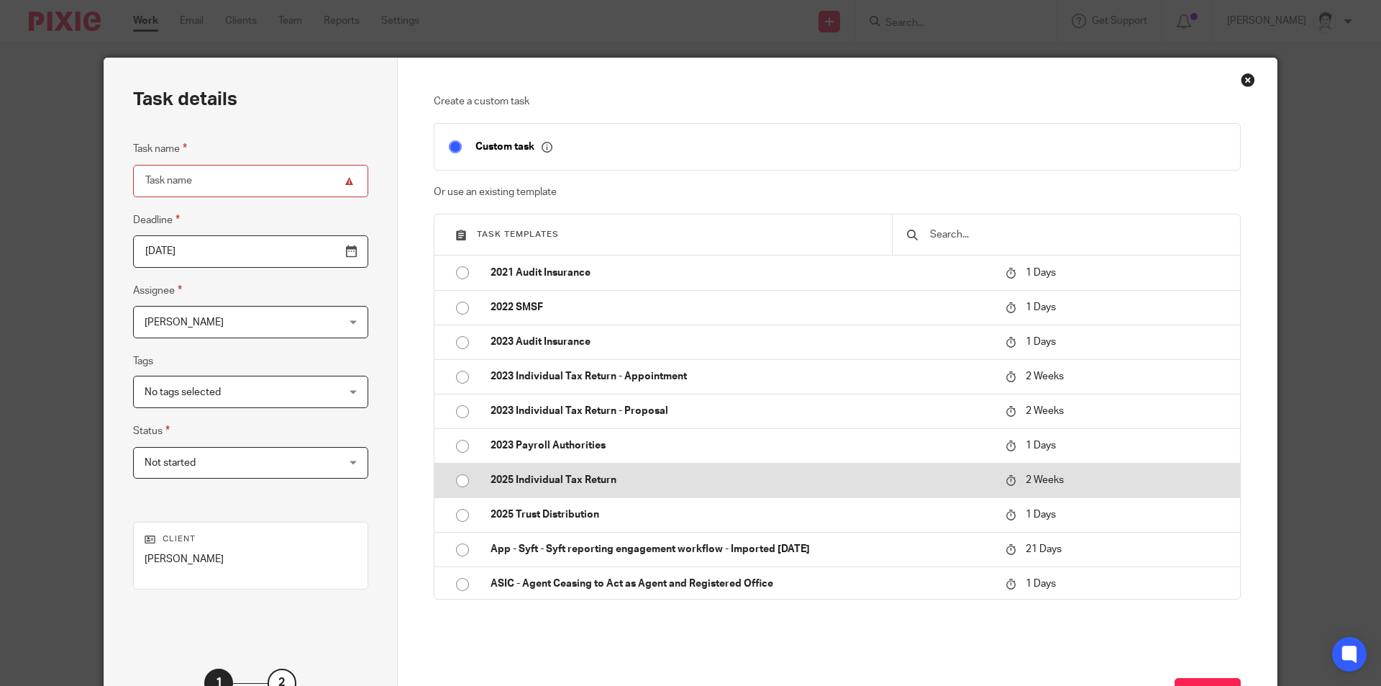
click at [570, 483] on p "2025 Individual Tax Return" at bounding box center [741, 480] width 501 height 14
type input "[DATE]"
type input "2025 Individual Tax Return"
checkbox input "false"
radio input "true"
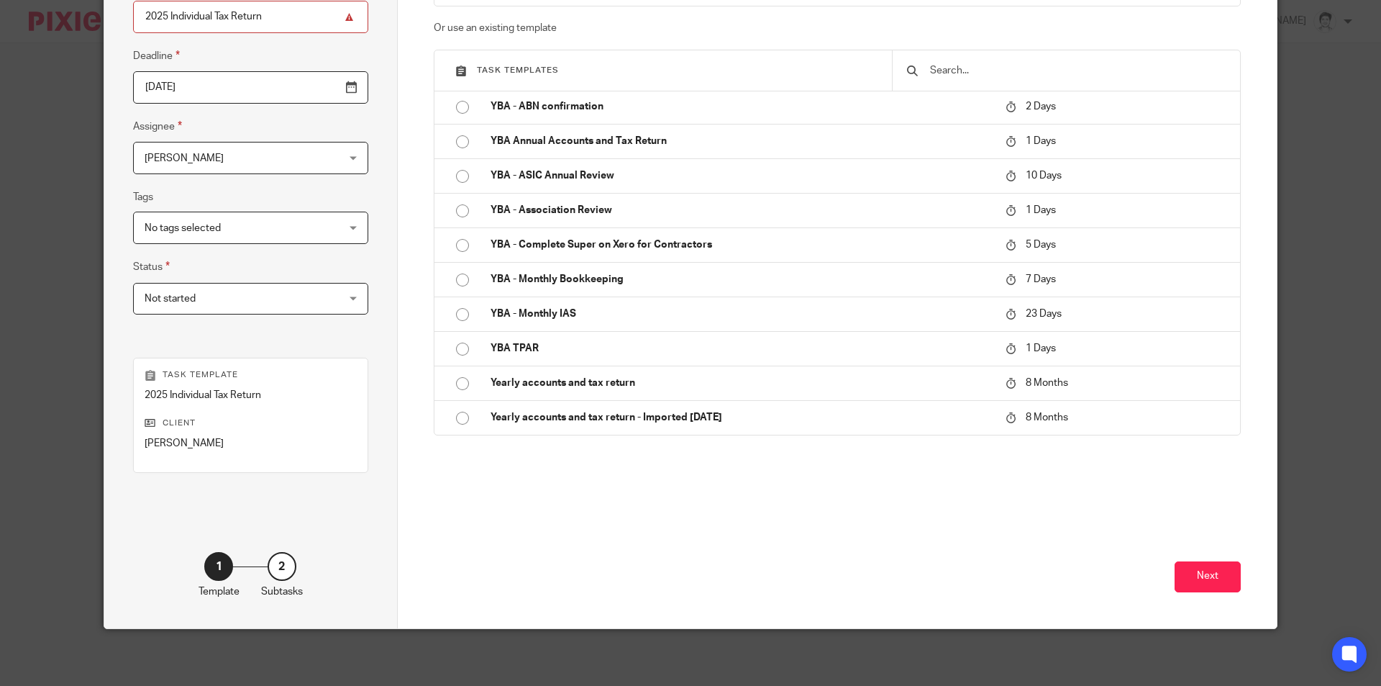
scroll to position [165, 0]
click at [1201, 581] on button "Next" at bounding box center [1208, 575] width 66 height 31
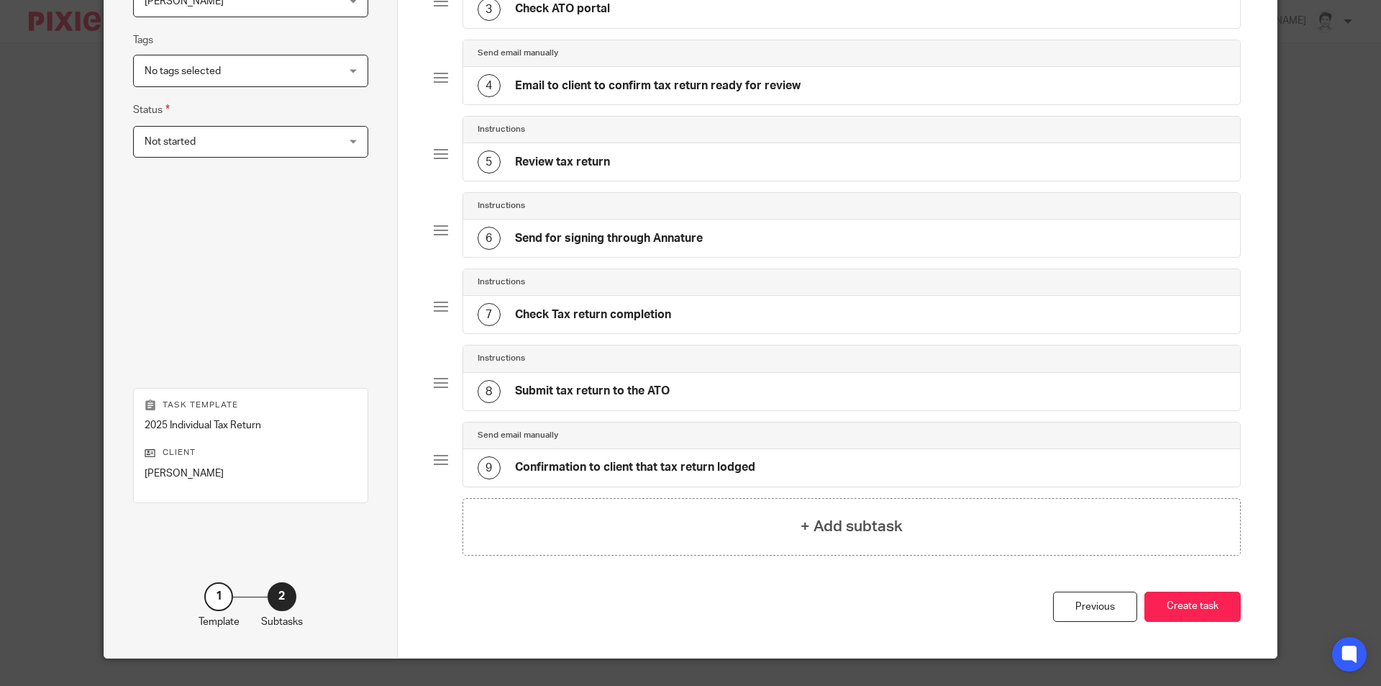
scroll to position [279, 0]
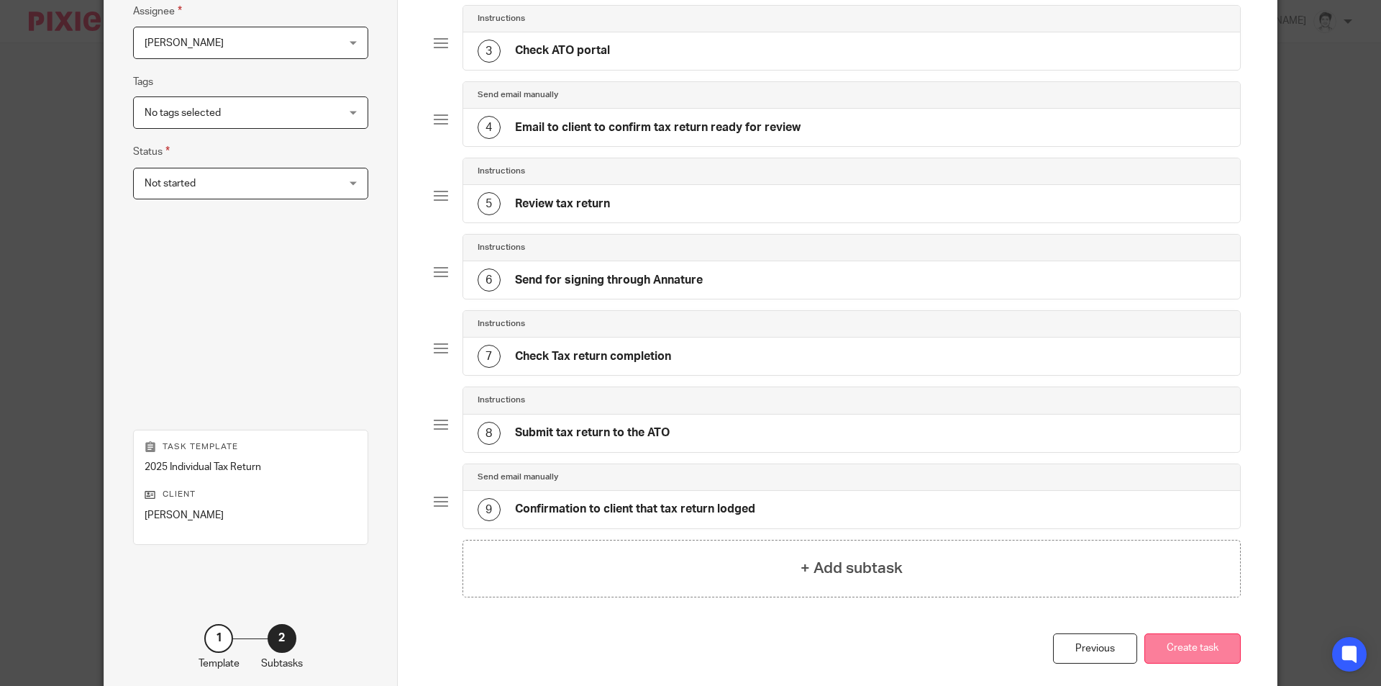
click at [1196, 639] on button "Create task" at bounding box center [1192, 648] width 96 height 31
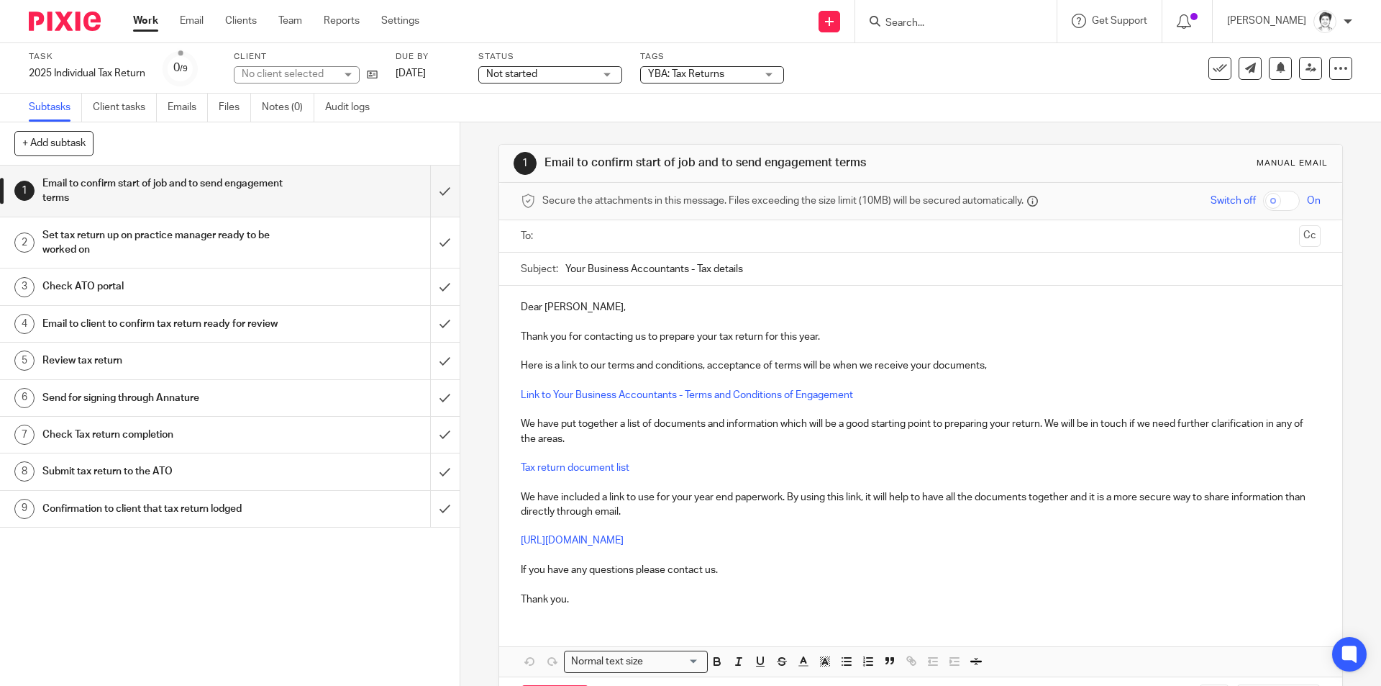
click at [309, 74] on div "No client selected" at bounding box center [289, 74] width 94 height 14
click at [305, 70] on span "[PERSON_NAME]" at bounding box center [281, 74] width 79 height 10
type input "bentl"
click at [274, 176] on li "[PERSON_NAME]" at bounding box center [299, 168] width 124 height 29
click at [378, 71] on icon at bounding box center [372, 74] width 11 height 11
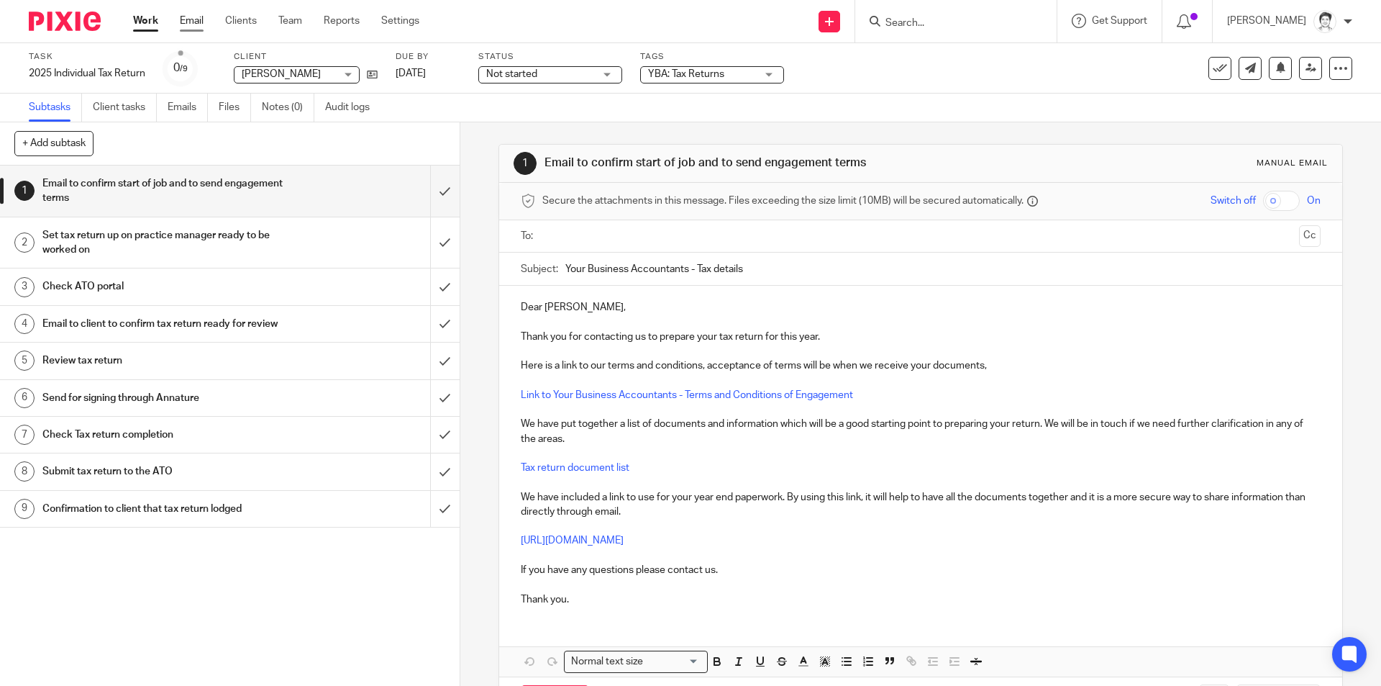
click at [198, 24] on link "Email" at bounding box center [192, 21] width 24 height 14
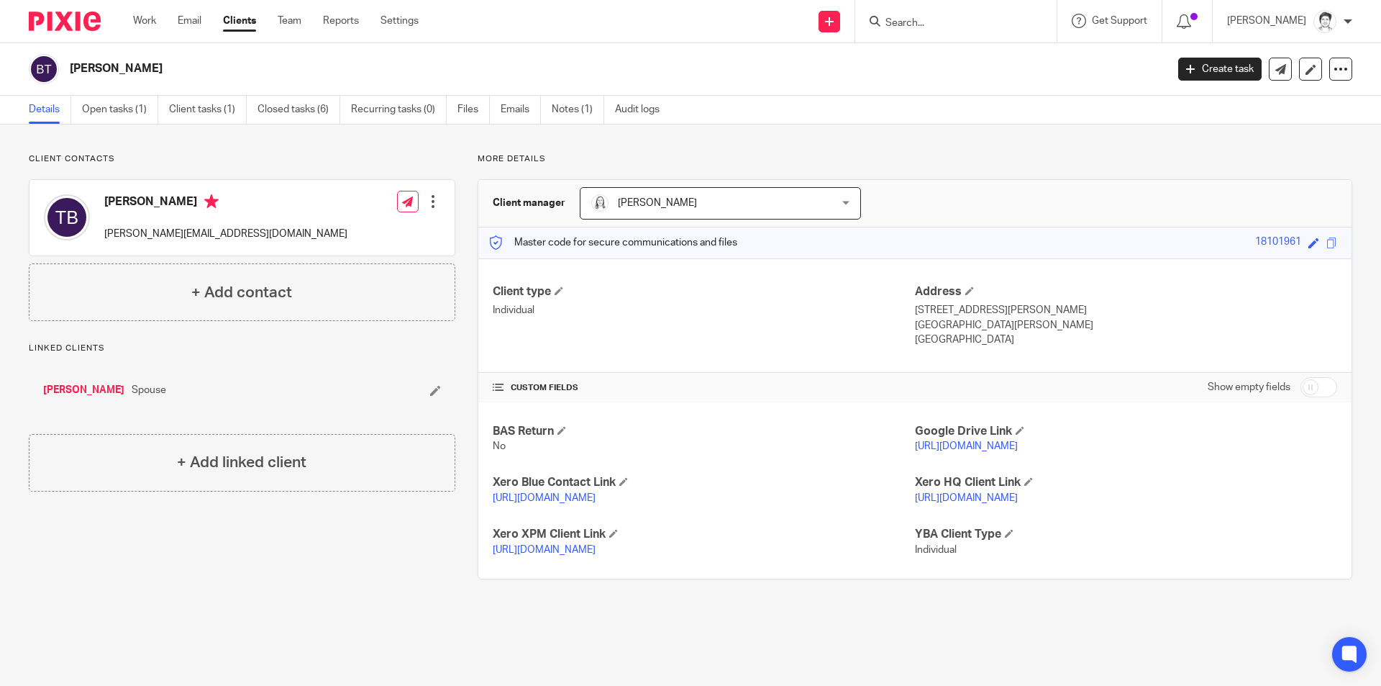
click at [81, 388] on link "[PERSON_NAME]" at bounding box center [83, 390] width 81 height 14
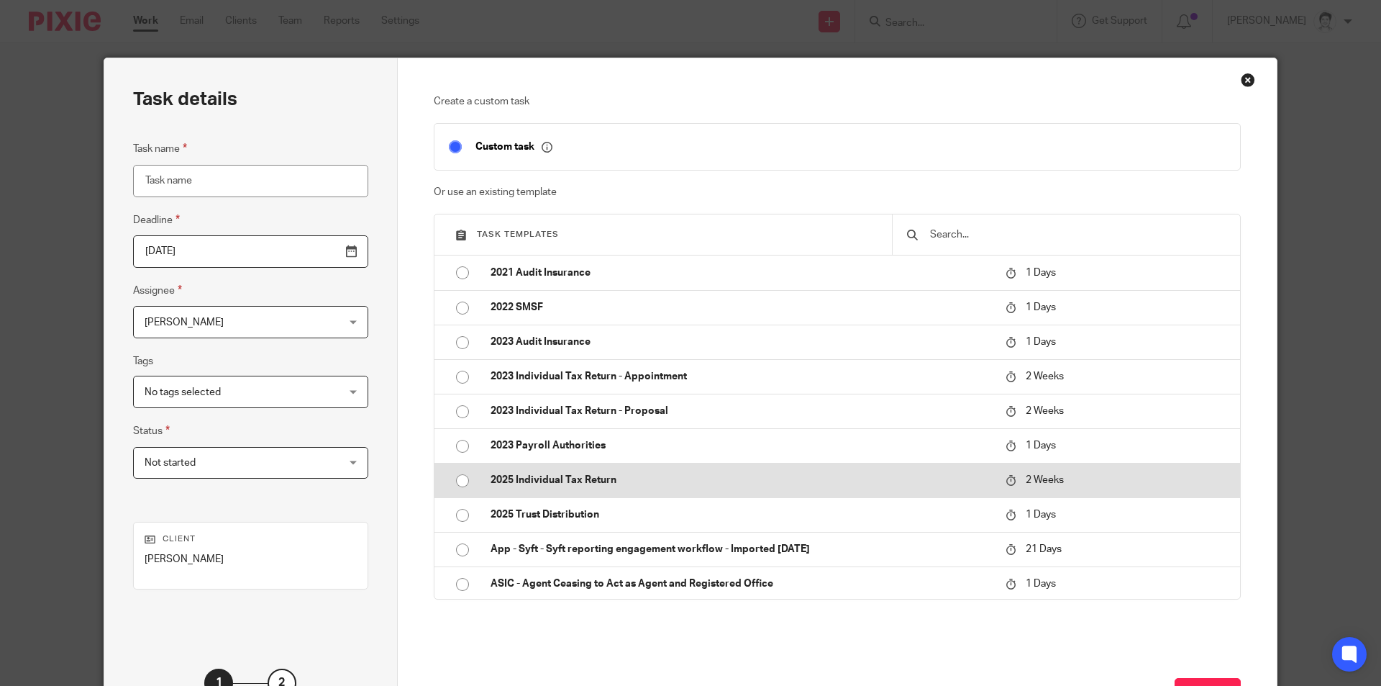
click at [589, 481] on p "2025 Individual Tax Return" at bounding box center [741, 480] width 501 height 14
type input "2025-08-28"
type input "2025 Individual Tax Return"
checkbox input "false"
radio input "true"
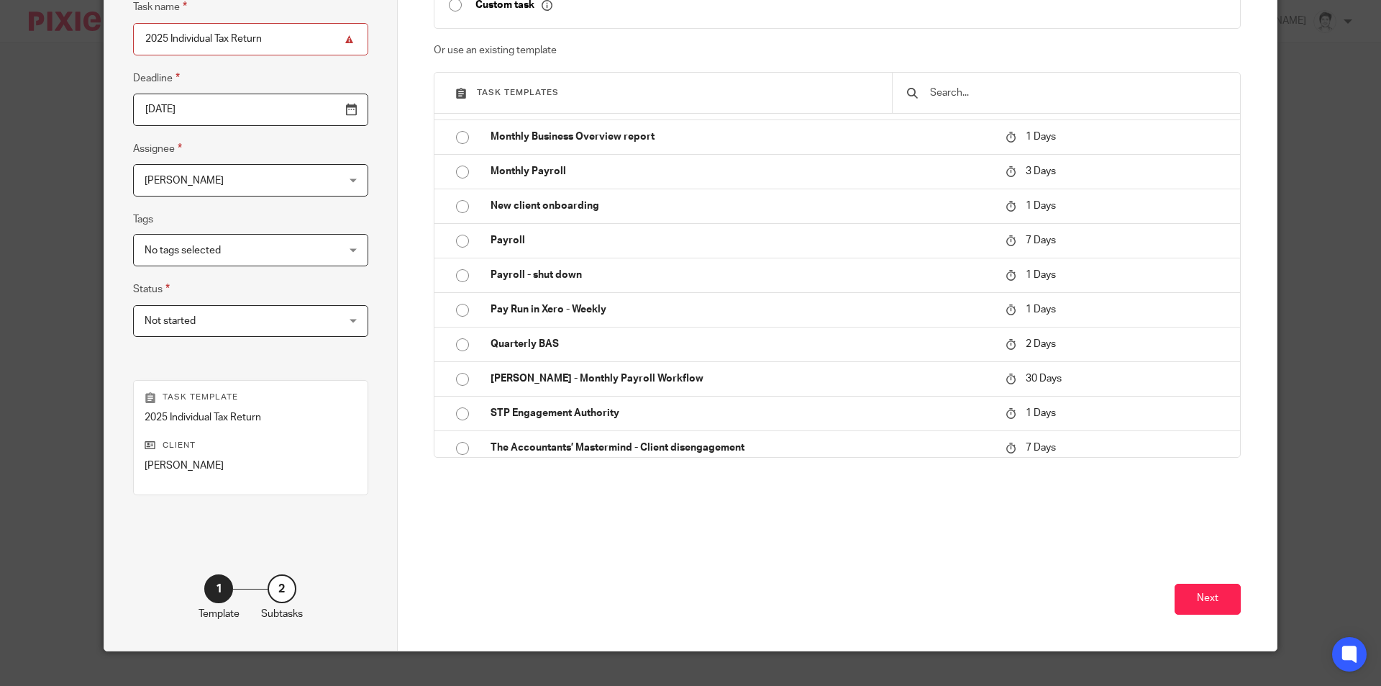
scroll to position [165, 0]
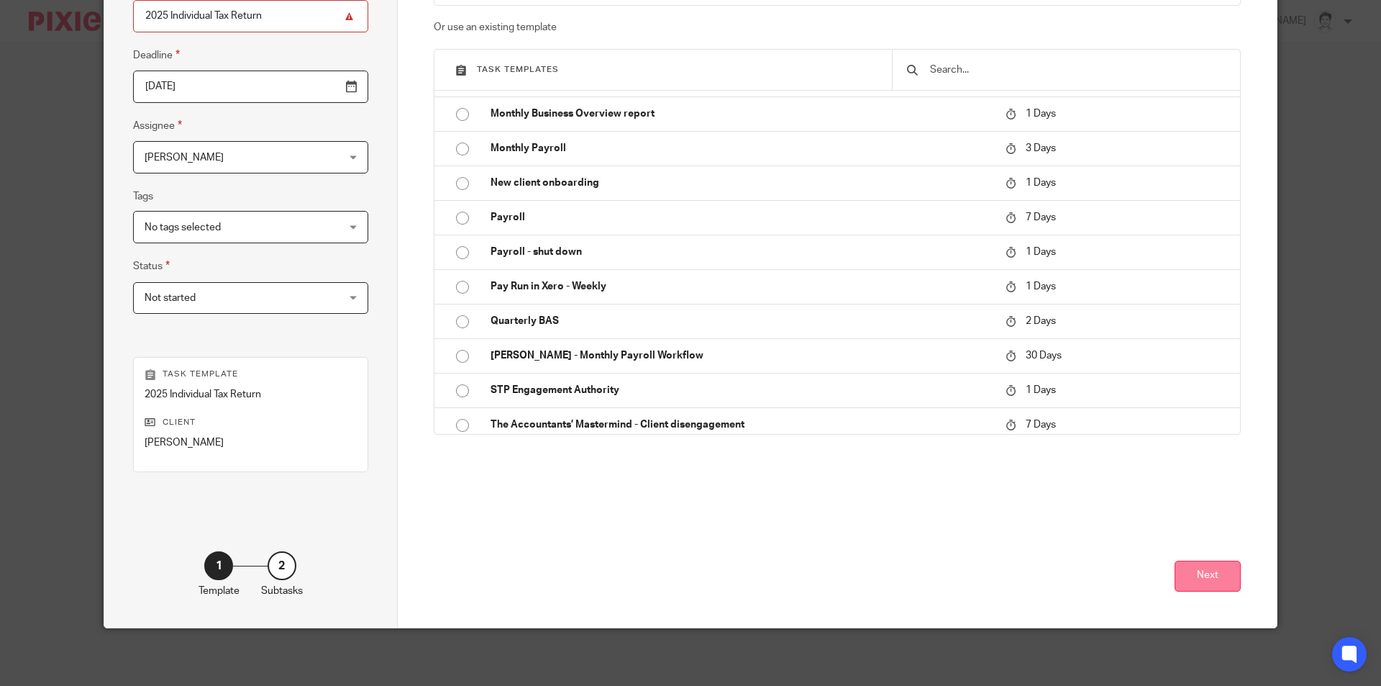
click at [1230, 575] on button "Next" at bounding box center [1208, 575] width 66 height 31
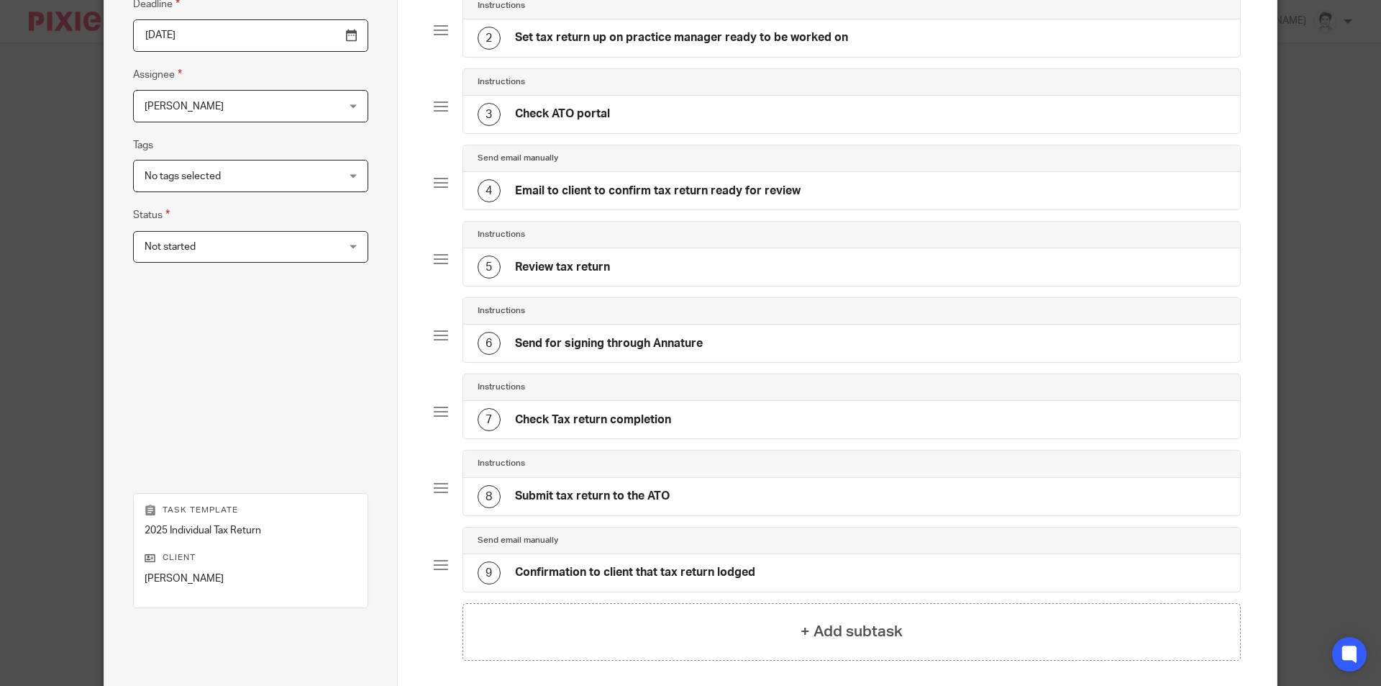
scroll to position [351, 0]
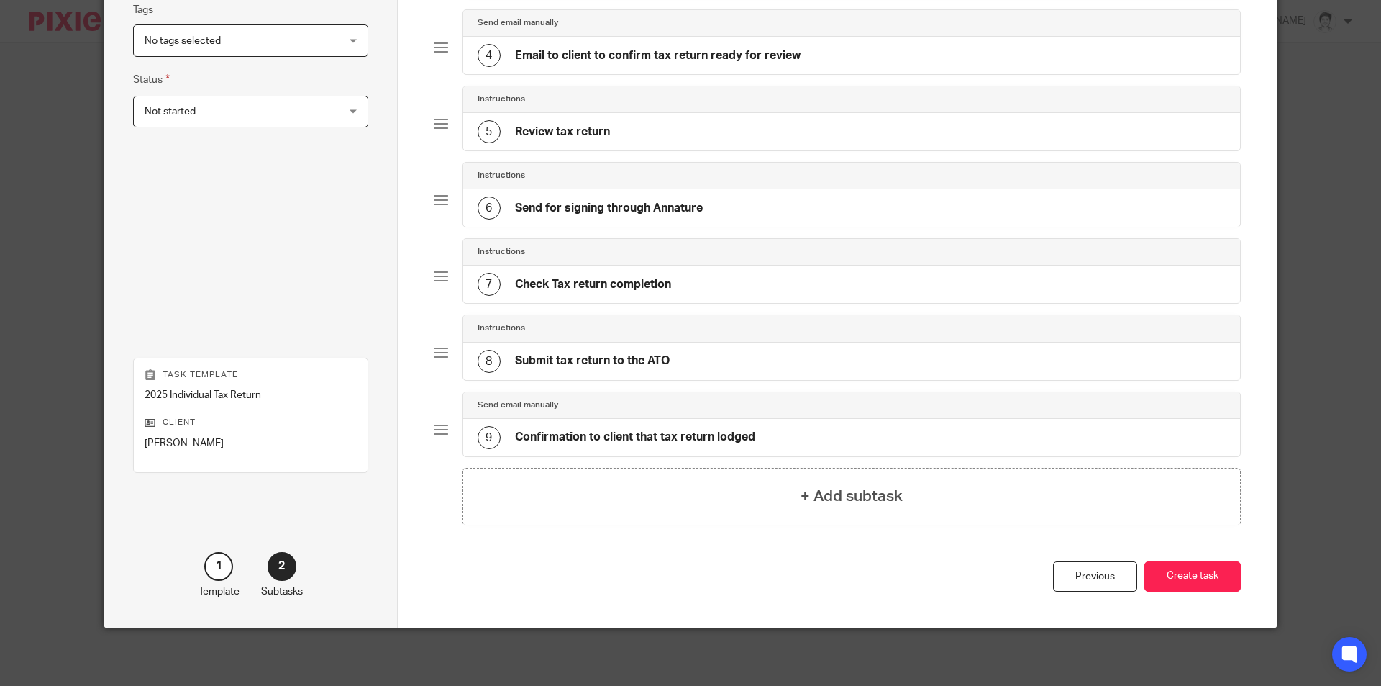
drag, startPoint x: 1200, startPoint y: 566, endPoint x: 1193, endPoint y: 549, distance: 18.4
click at [1201, 565] on button "Create task" at bounding box center [1192, 576] width 96 height 31
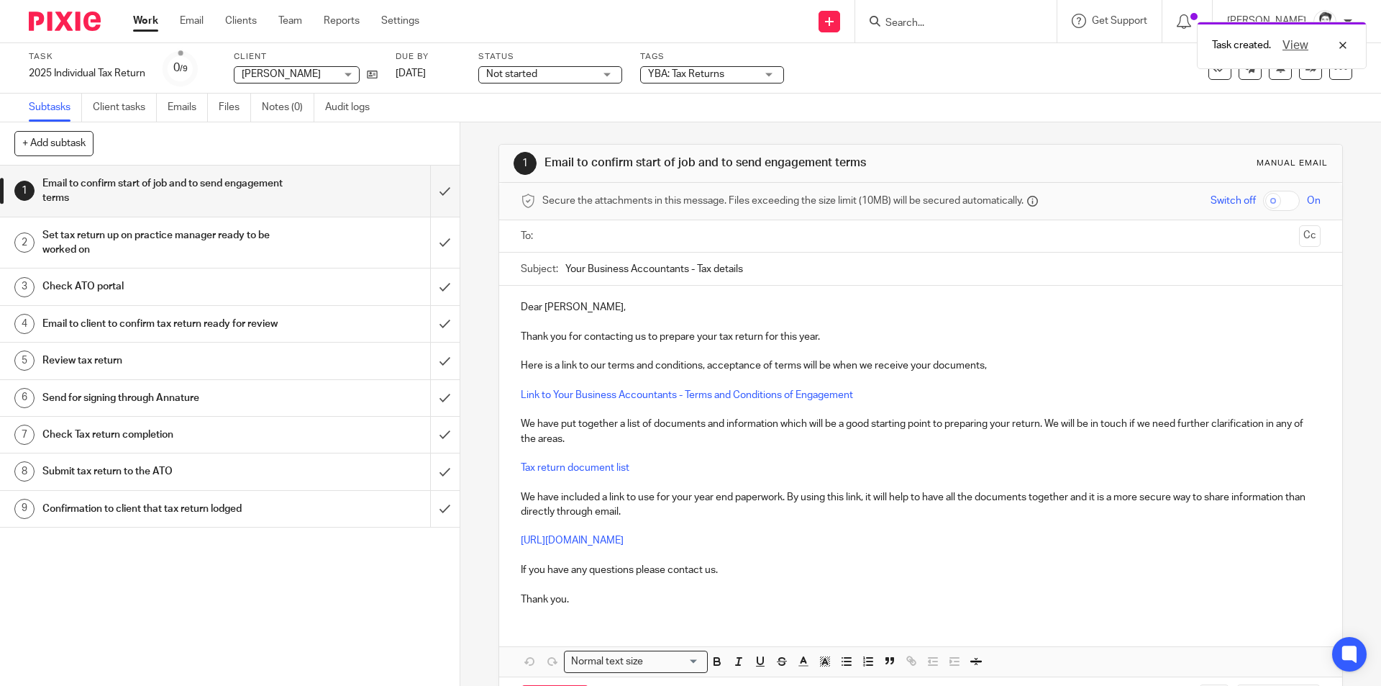
click at [922, 26] on div "Task created. View" at bounding box center [1029, 41] width 676 height 55
click at [916, 19] on div "Task created. View" at bounding box center [1029, 41] width 676 height 55
click at [199, 19] on link "Email" at bounding box center [192, 21] width 24 height 14
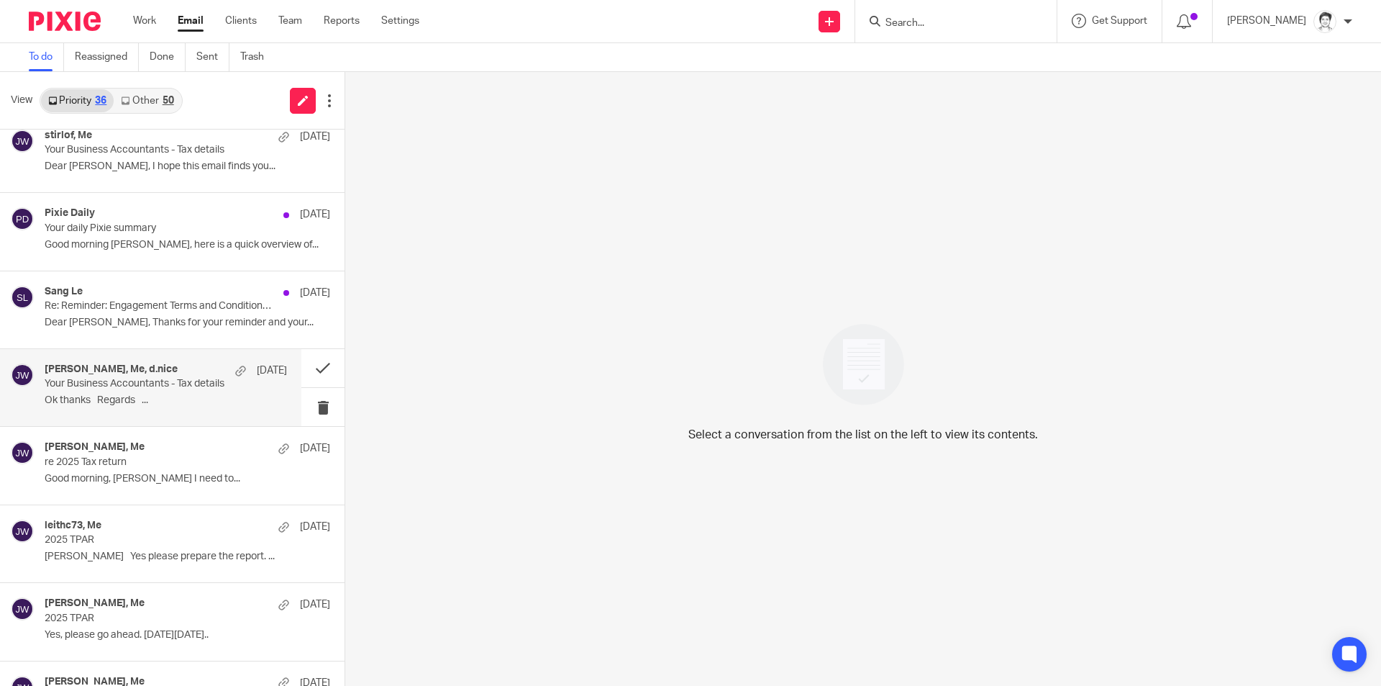
scroll to position [1121, 0]
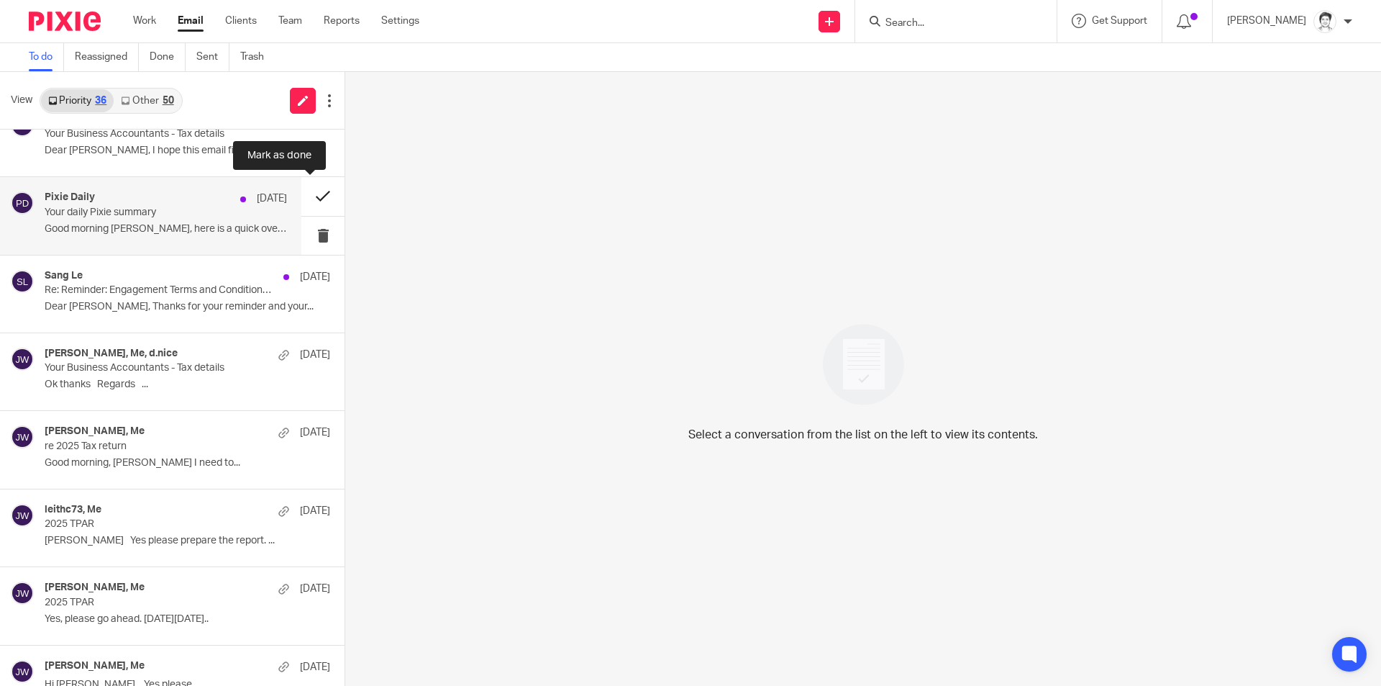
click at [309, 201] on button at bounding box center [322, 196] width 43 height 38
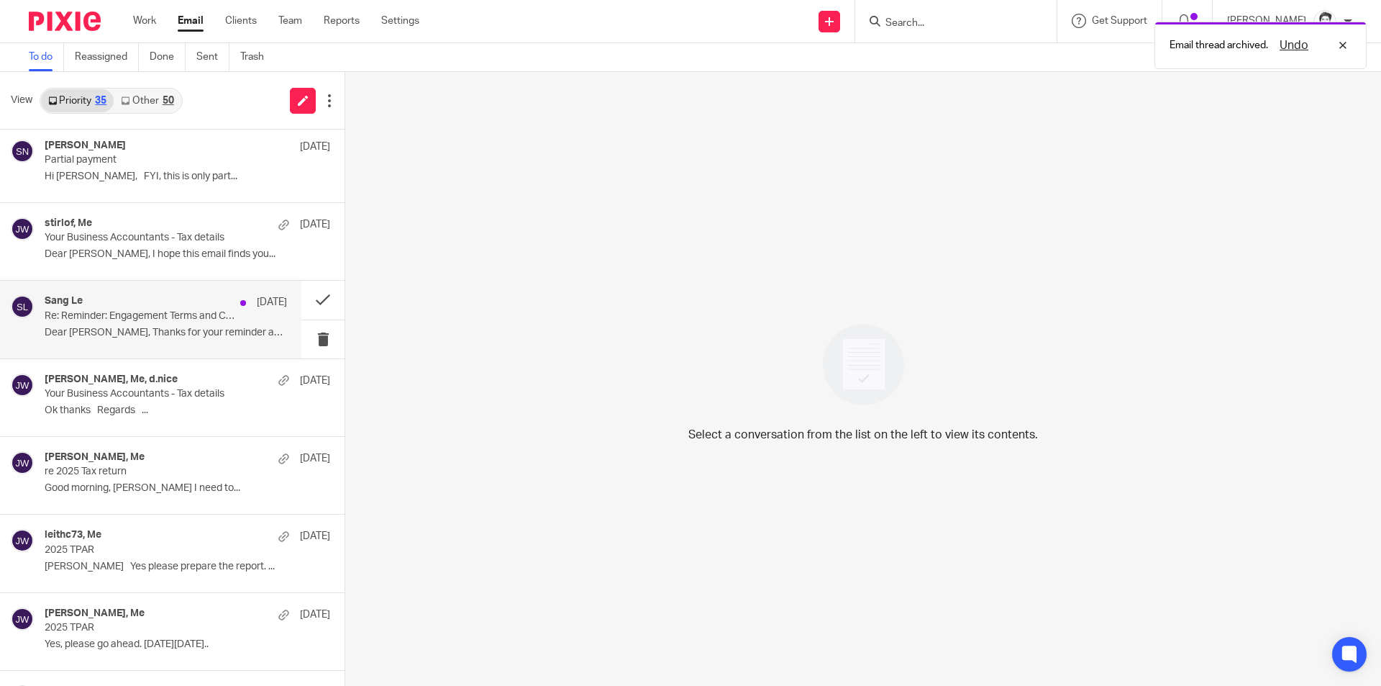
scroll to position [1050, 0]
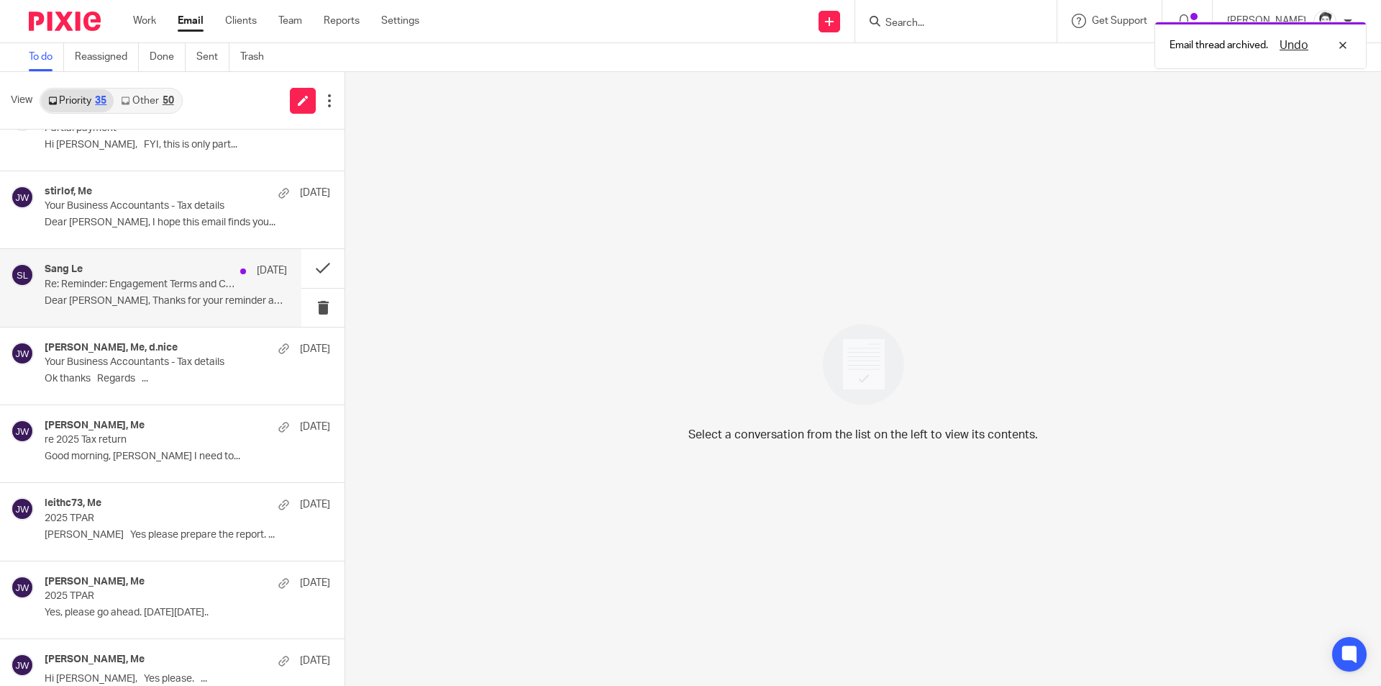
click at [112, 292] on div "Sang Le 29 Jul Re: Reminder: Engagement Terms and Conditions - Thi Le Dear Juli…" at bounding box center [166, 287] width 242 height 48
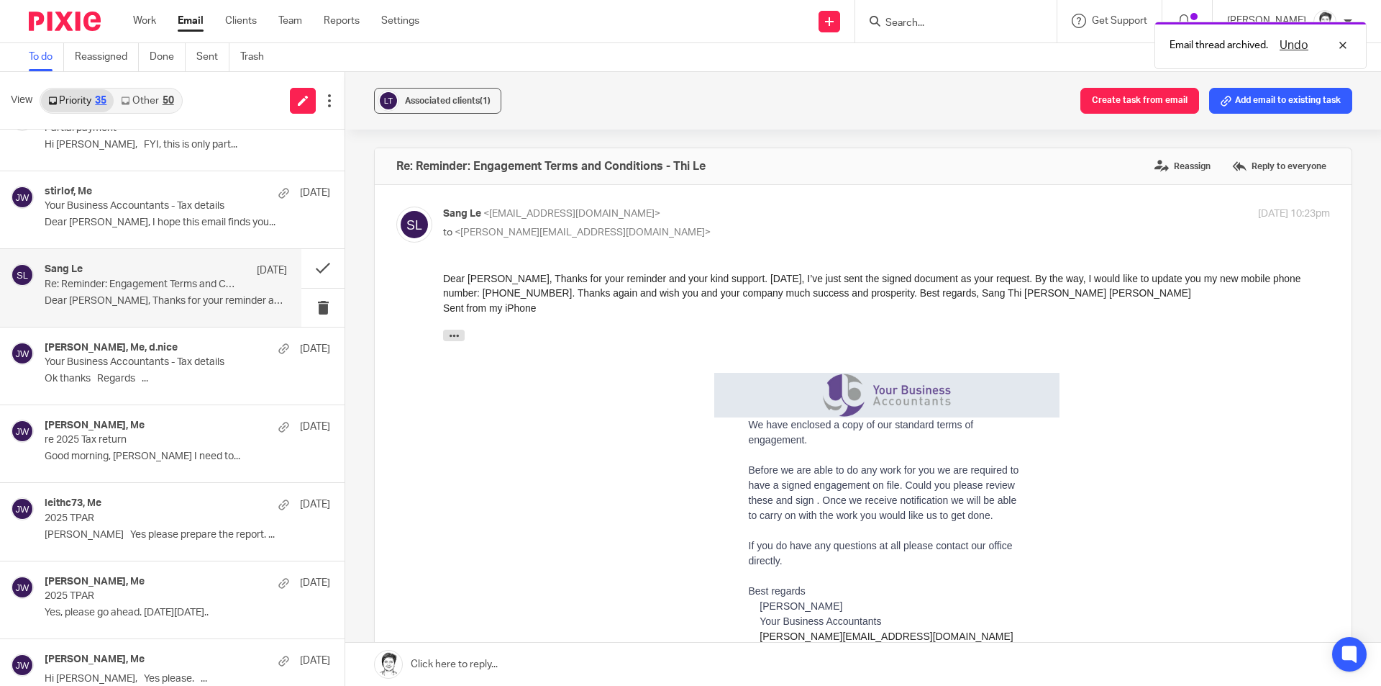
scroll to position [0, 0]
click at [1253, 97] on button "Add email to existing task" at bounding box center [1280, 101] width 143 height 26
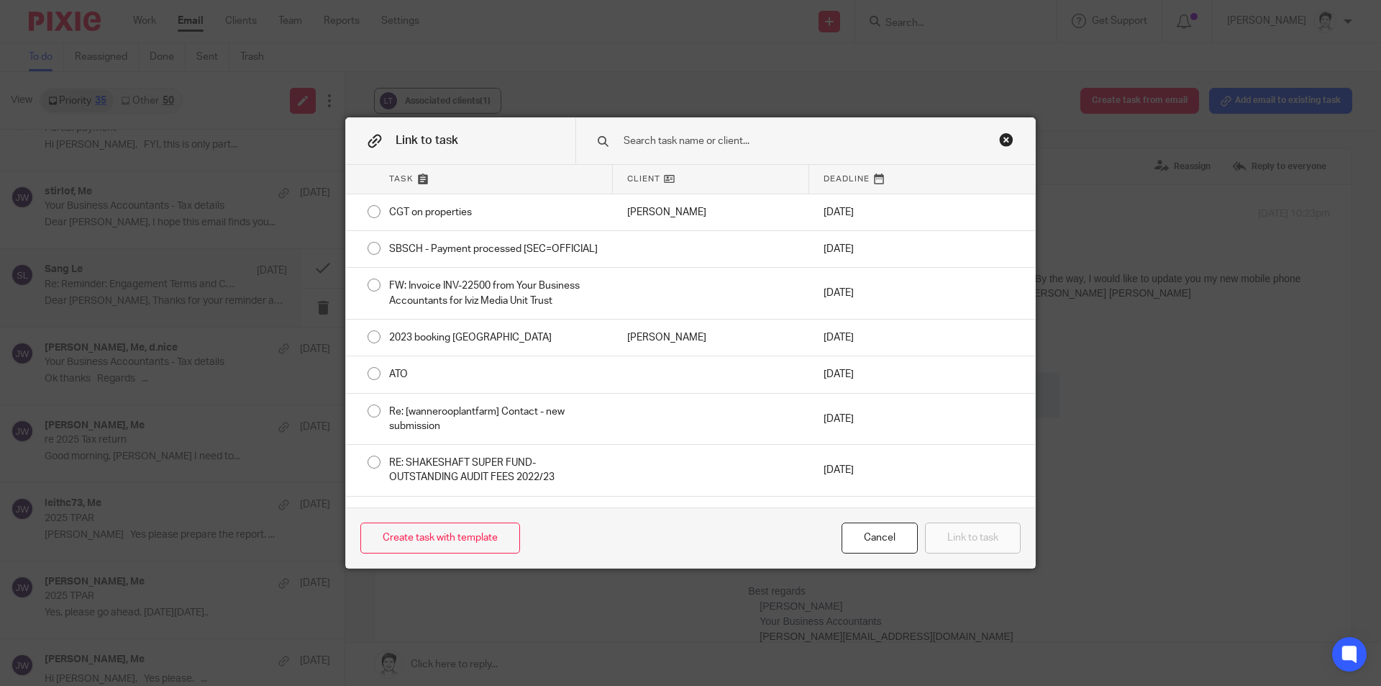
click at [661, 142] on input "text" at bounding box center [795, 141] width 346 height 16
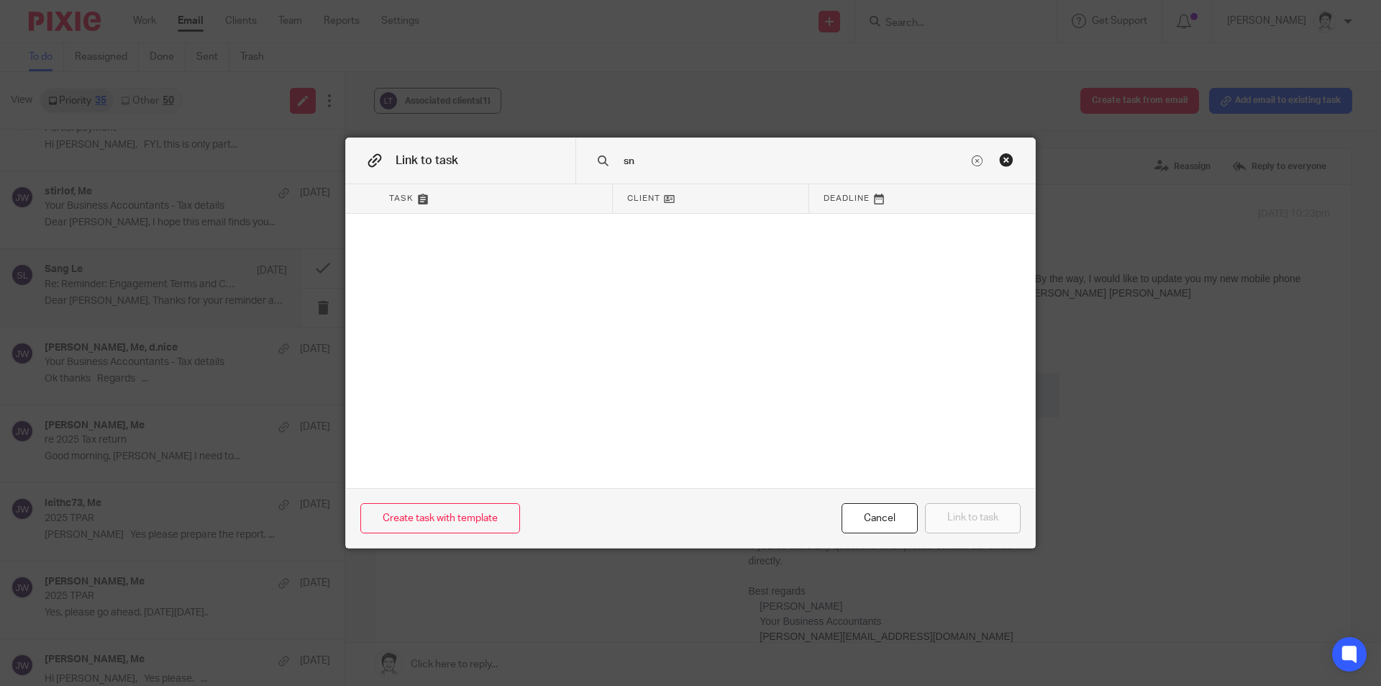
type input "s"
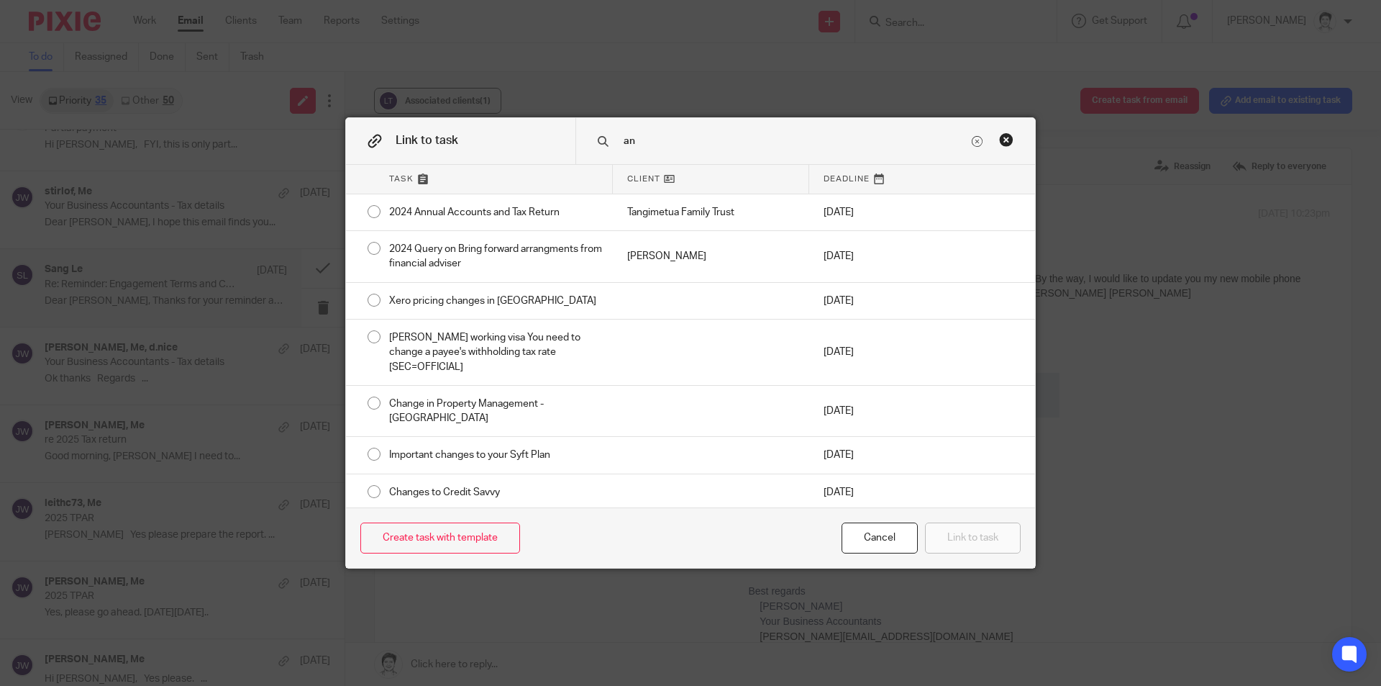
type input "a"
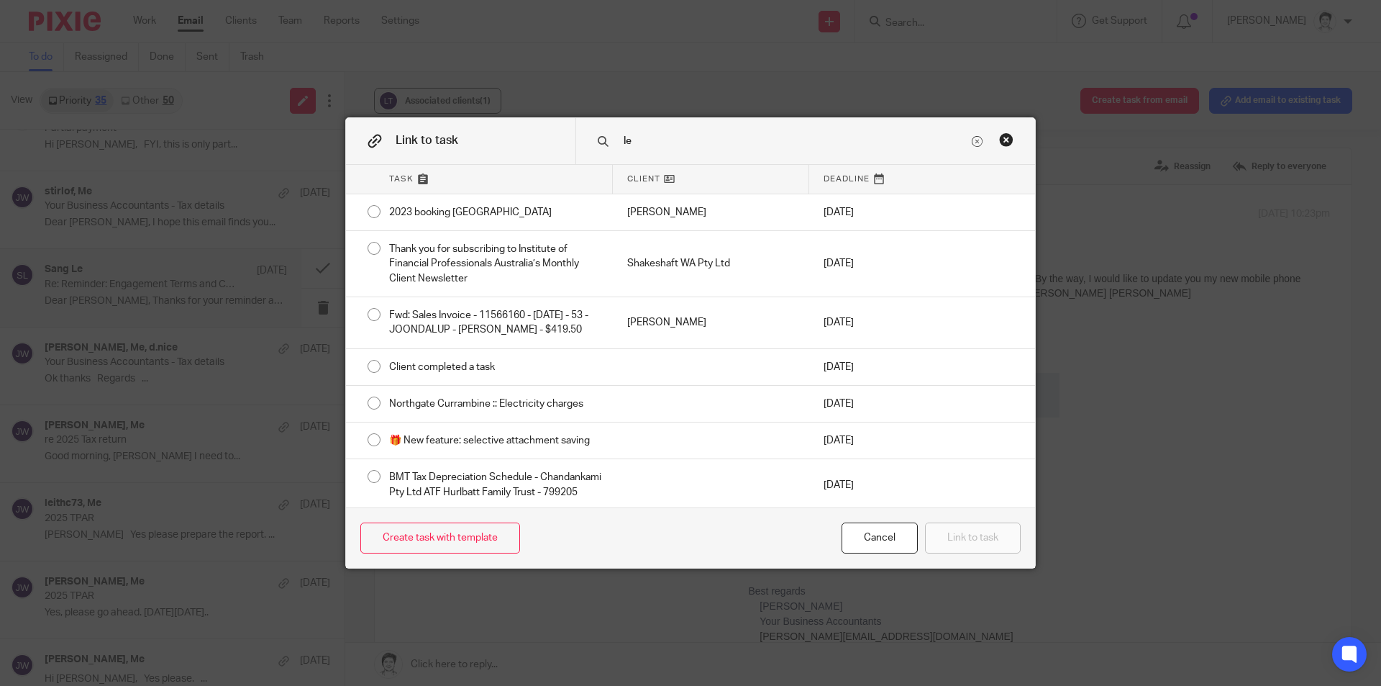
drag, startPoint x: 659, startPoint y: 145, endPoint x: 610, endPoint y: 155, distance: 49.9
click at [610, 155] on div "le" at bounding box center [805, 140] width 460 height 45
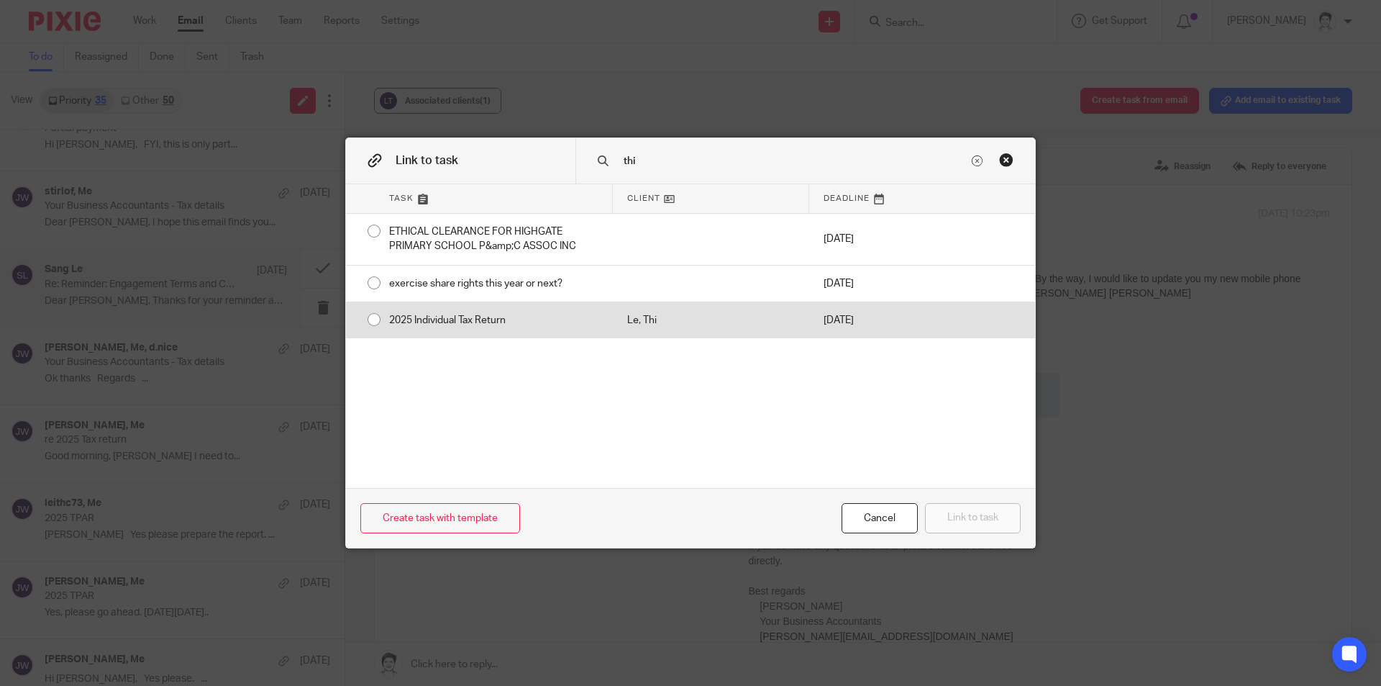
type input "thi"
click at [495, 318] on div "2025 Individual Tax Return" at bounding box center [494, 320] width 238 height 36
radio input "true"
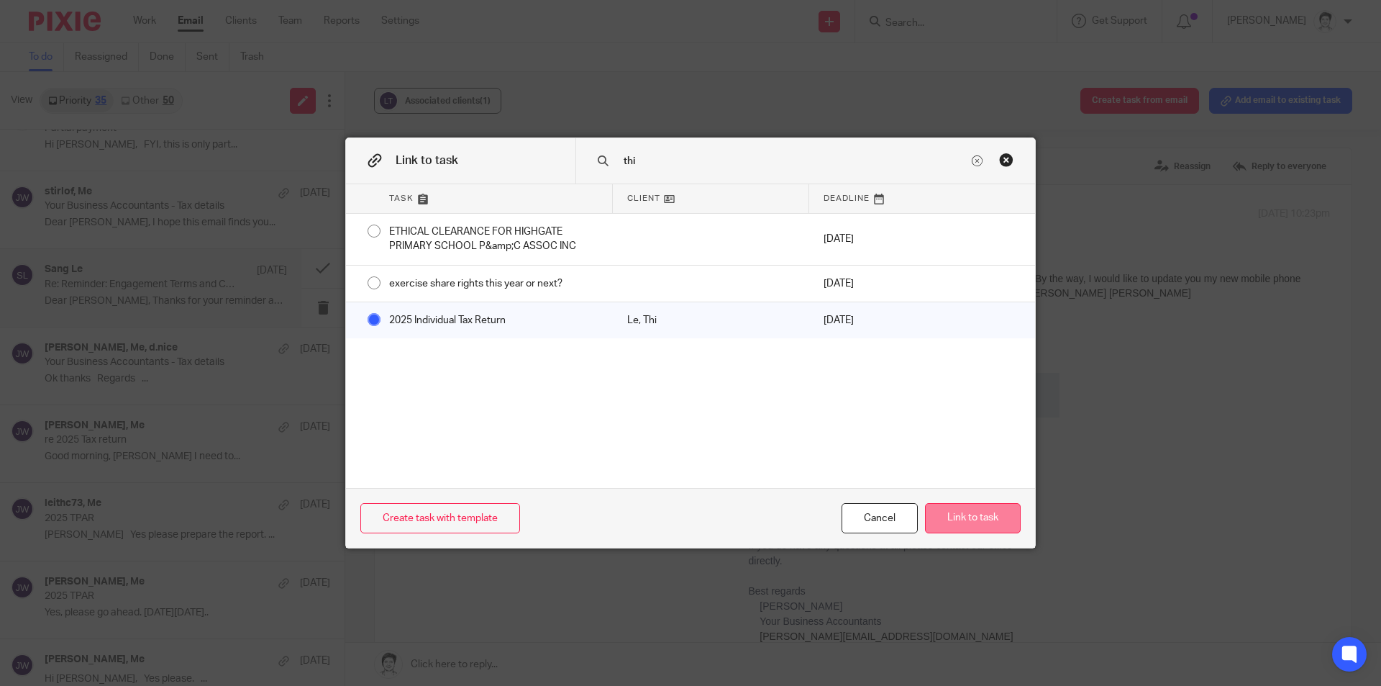
click at [1006, 515] on button "Link to task" at bounding box center [973, 518] width 96 height 31
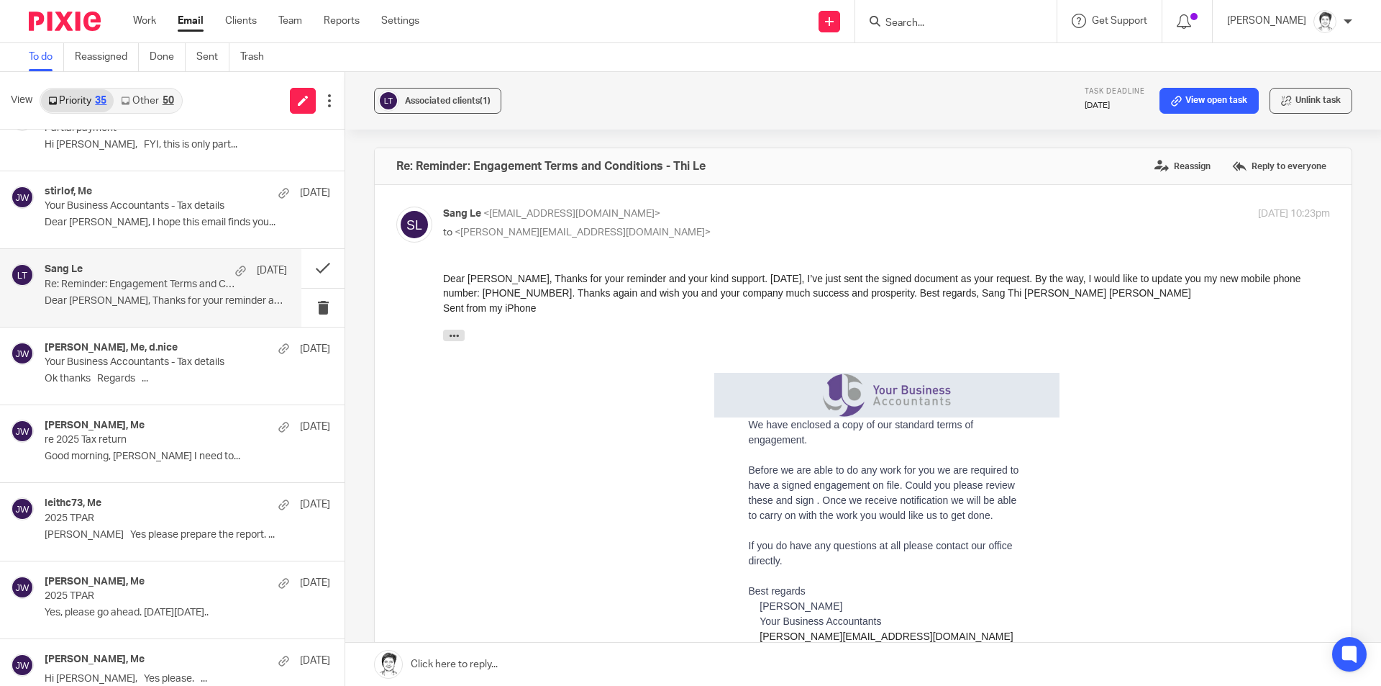
drag, startPoint x: 882, startPoint y: 561, endPoint x: 492, endPoint y: 291, distance: 474.1
click at [493, 291] on div "Dear Julie, Thanks for your reminder and your kind support. Today, I’ve just se…" at bounding box center [886, 488] width 887 height 435
click at [495, 293] on div "Dear Julie, Thanks for your reminder and your kind support. Today, I’ve just se…" at bounding box center [886, 488] width 887 height 435
drag, startPoint x: 445, startPoint y: 295, endPoint x: 497, endPoint y: 293, distance: 52.6
click at [497, 293] on div "Dear Julie, Thanks for your reminder and your kind support. Today, I’ve just se…" at bounding box center [886, 488] width 887 height 435
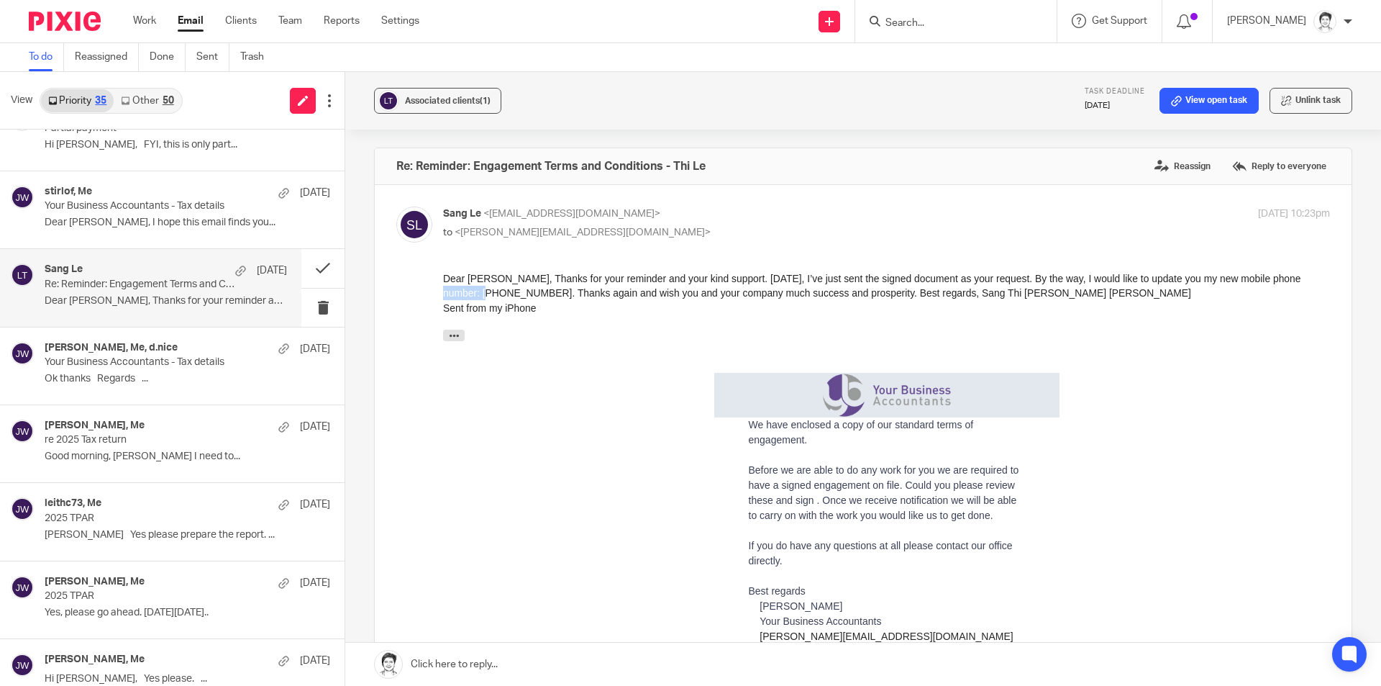
copy div "0487372853"
click at [1178, 102] on link "View open task" at bounding box center [1209, 101] width 99 height 26
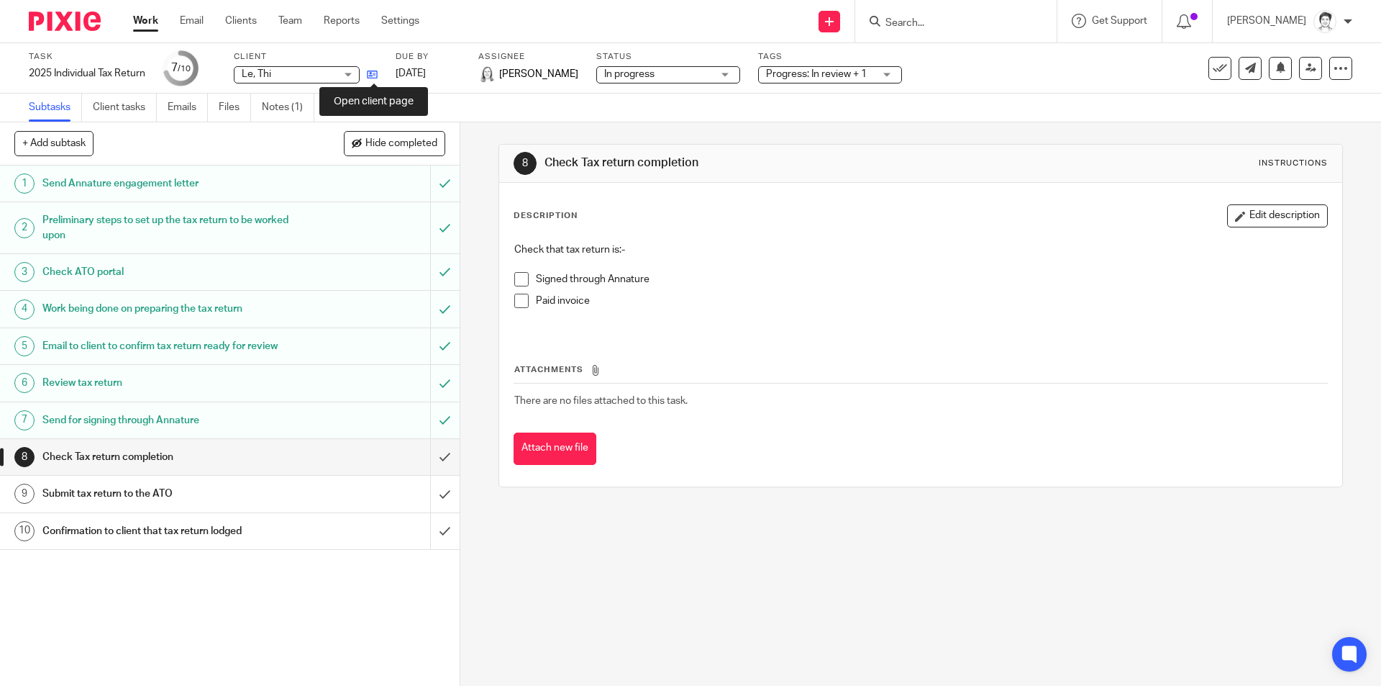
click at [373, 74] on icon at bounding box center [372, 74] width 11 height 11
click at [922, 14] on form at bounding box center [960, 21] width 153 height 18
click at [928, 22] on input "Search" at bounding box center [948, 23] width 129 height 13
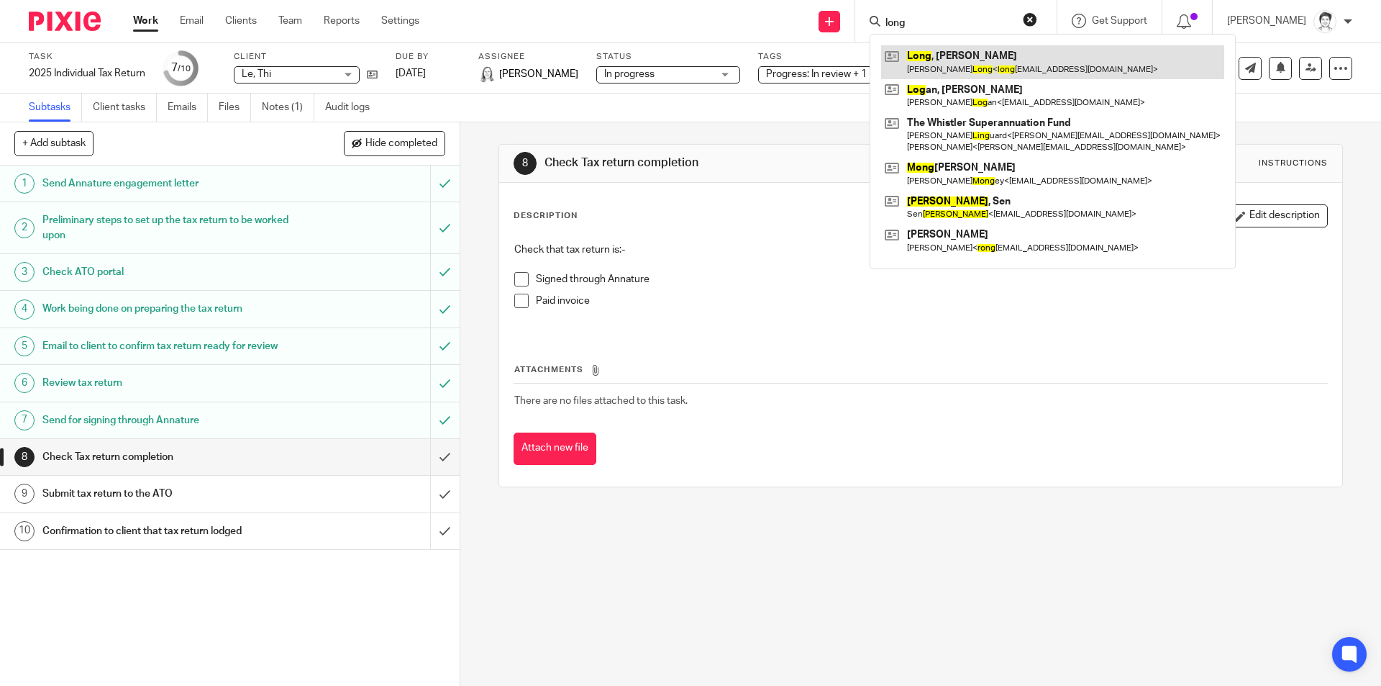
type input "long"
click at [971, 70] on link at bounding box center [1052, 61] width 343 height 33
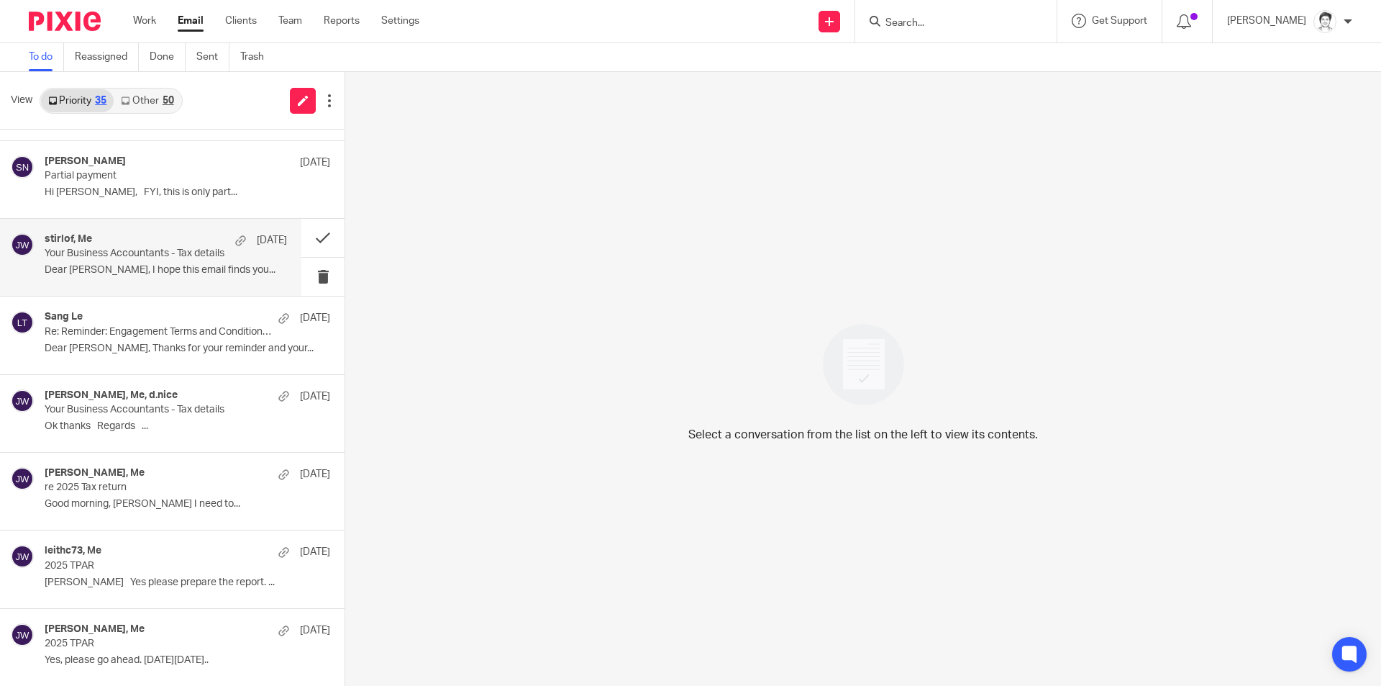
scroll to position [1007, 0]
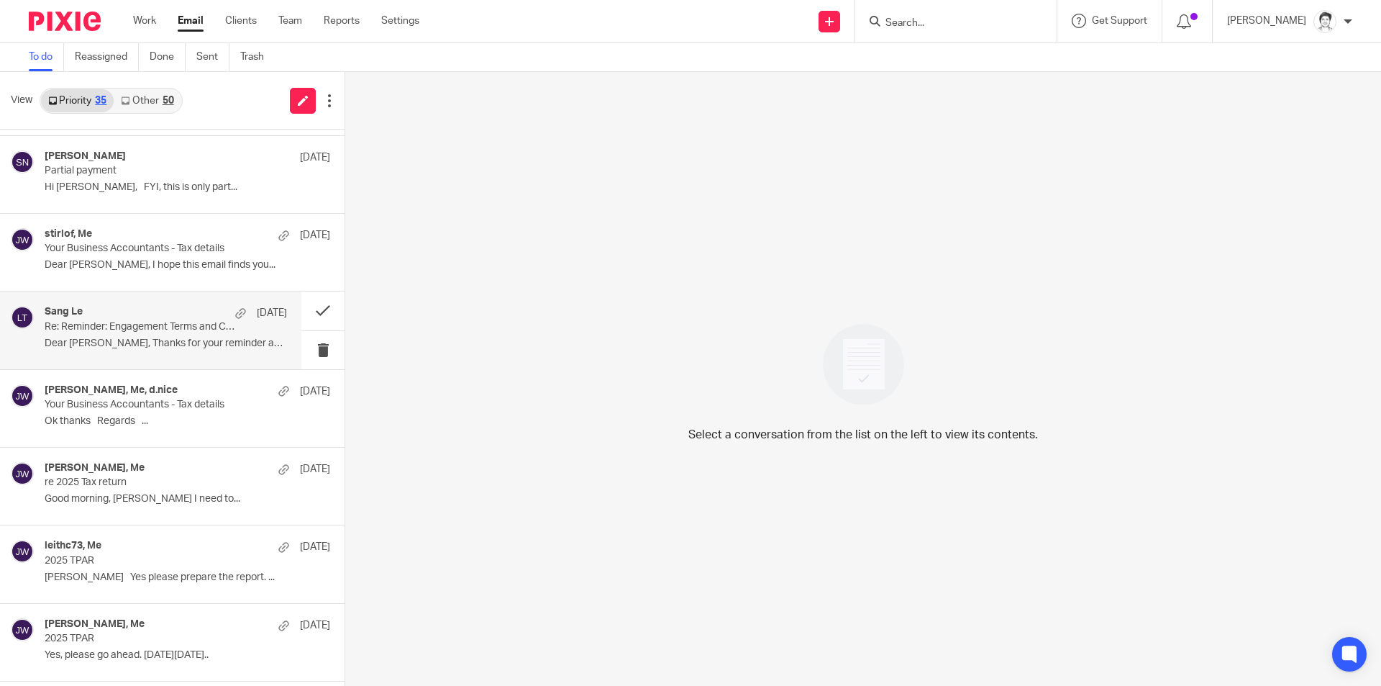
click at [114, 350] on div "Sang Le [DATE] Re: Reminder: Engagement Terms and Conditions - Thi Le Dear [PER…" at bounding box center [166, 330] width 242 height 48
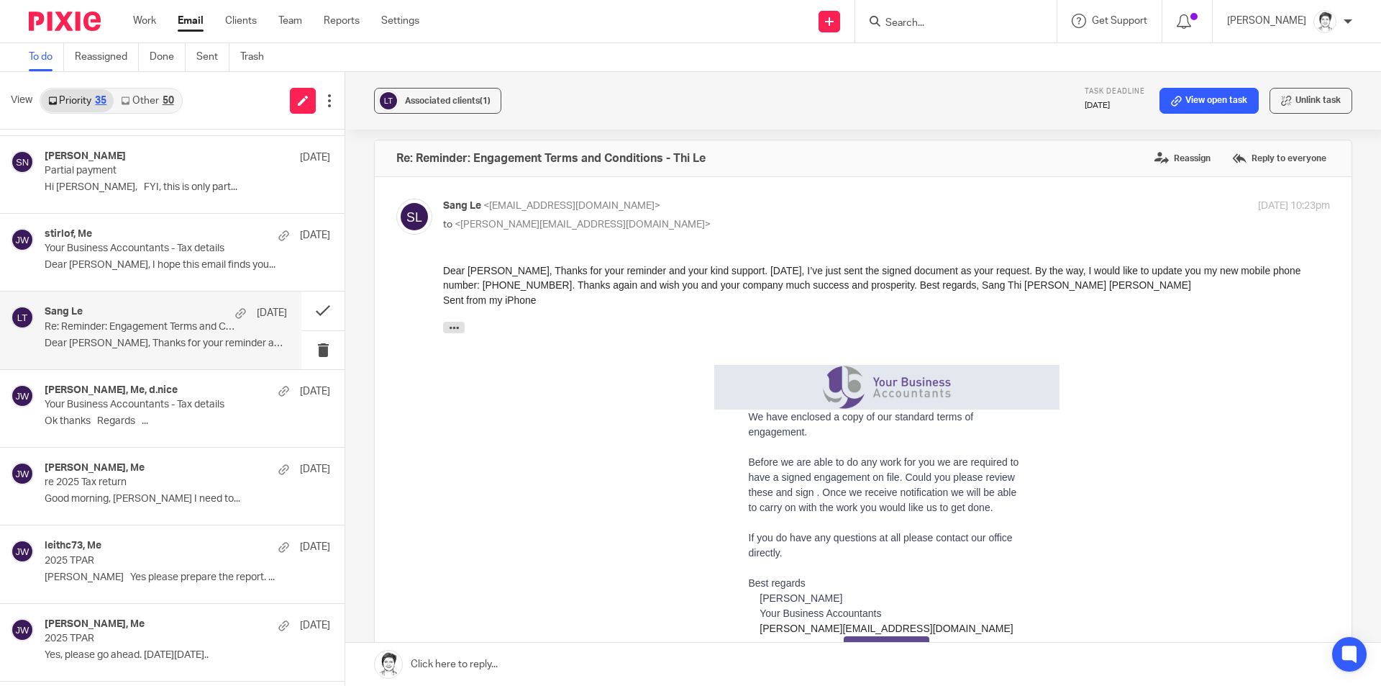
scroll to position [0, 0]
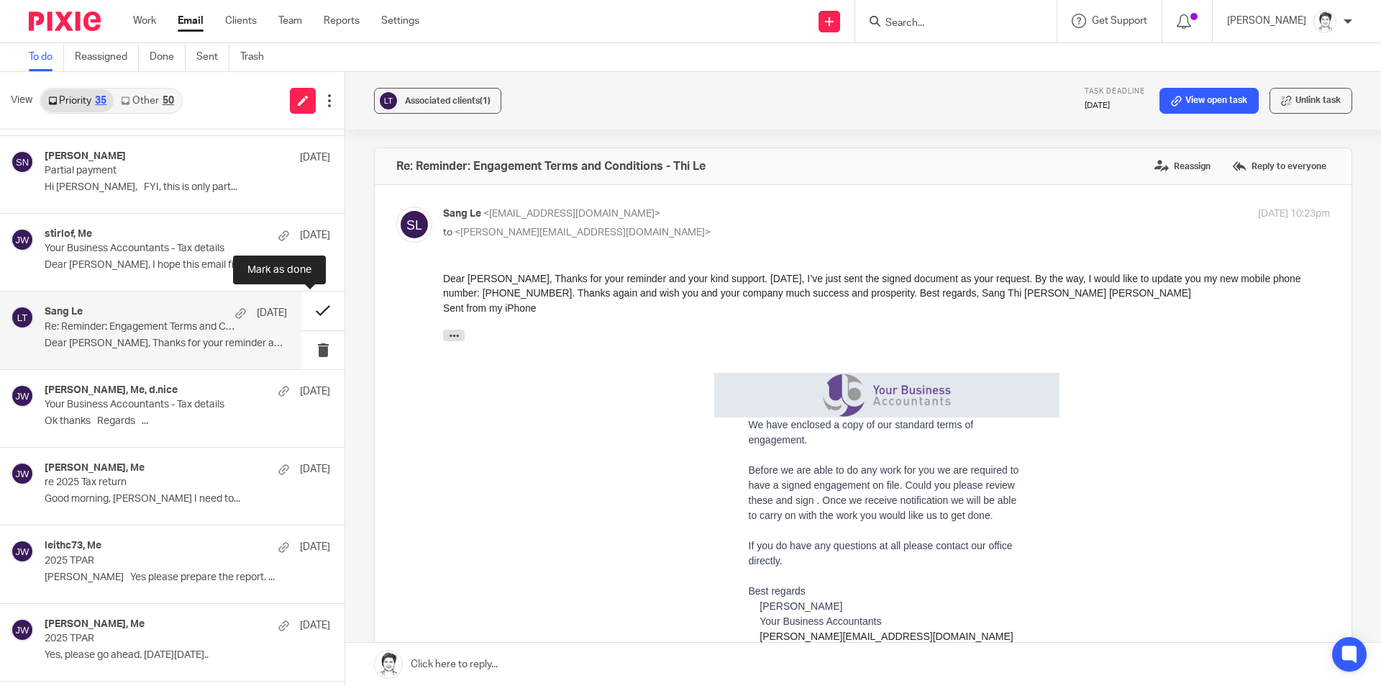
click at [311, 311] on button at bounding box center [322, 310] width 43 height 38
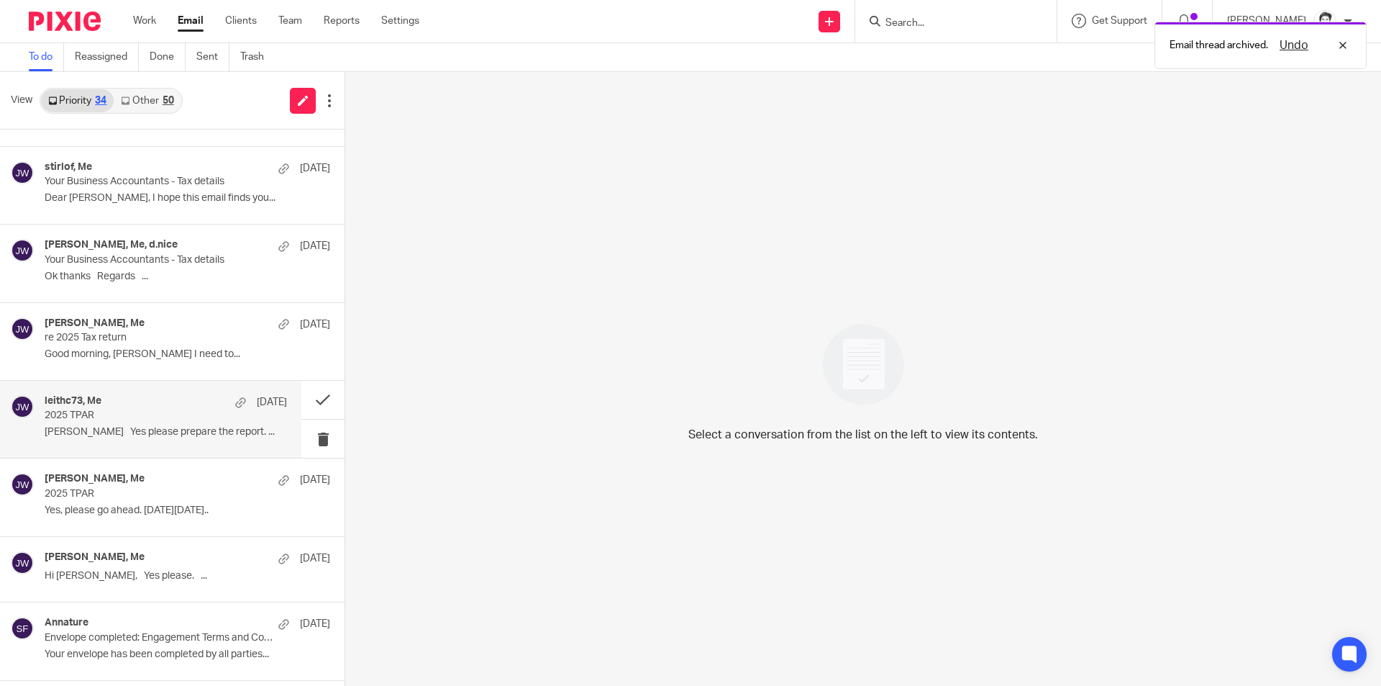
scroll to position [1151, 0]
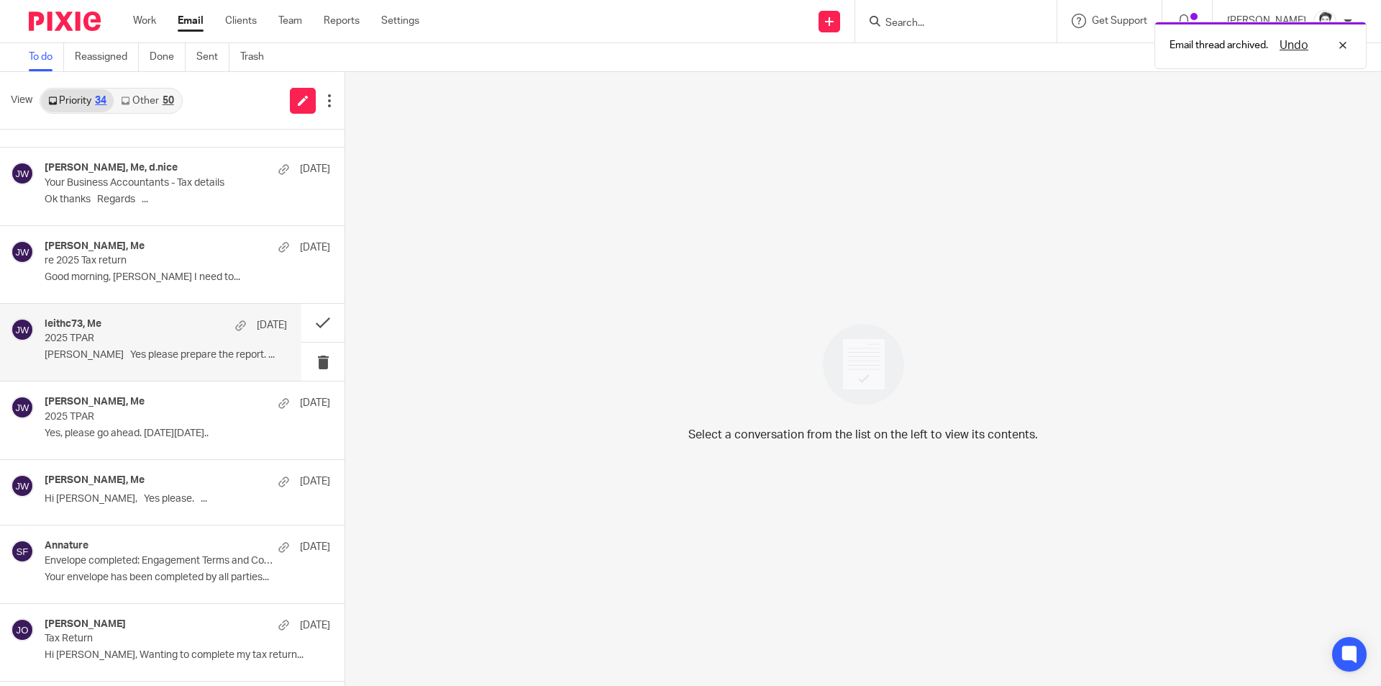
click at [81, 355] on p "[PERSON_NAME] Yes please prepare the report. ..." at bounding box center [166, 355] width 242 height 12
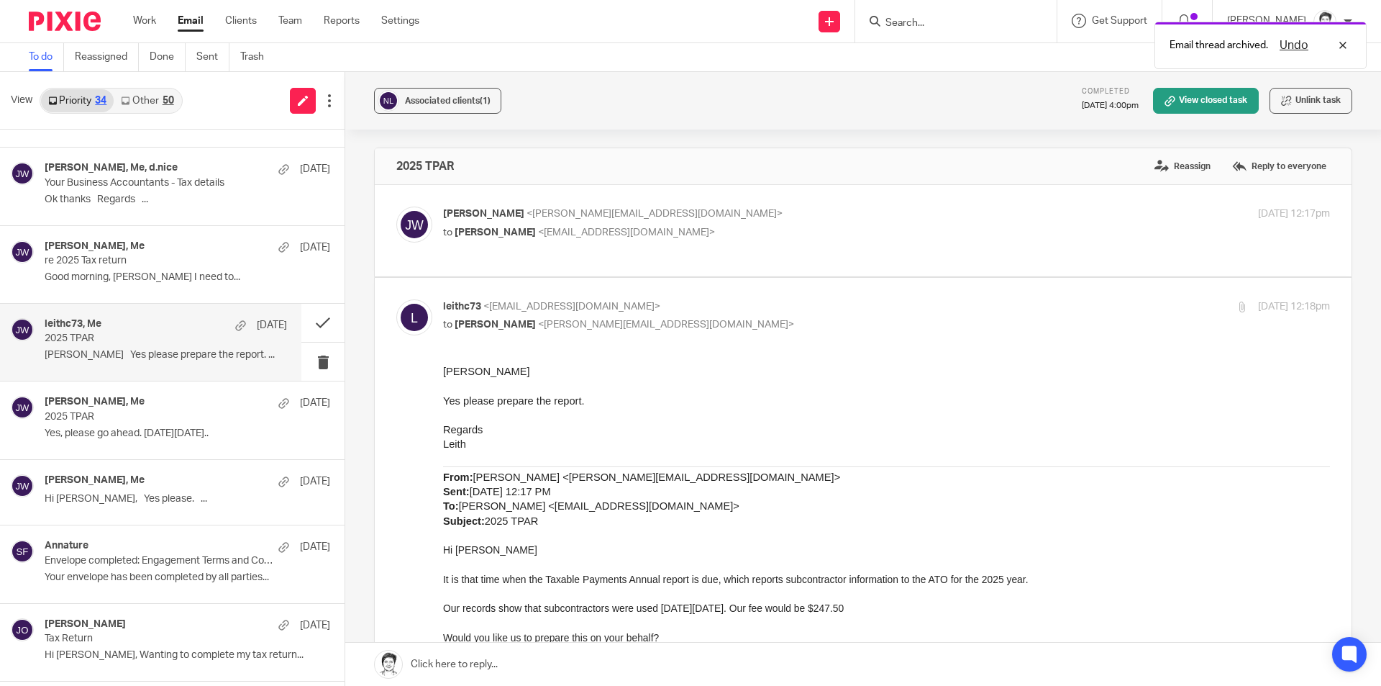
scroll to position [0, 0]
click at [314, 322] on button at bounding box center [322, 323] width 43 height 38
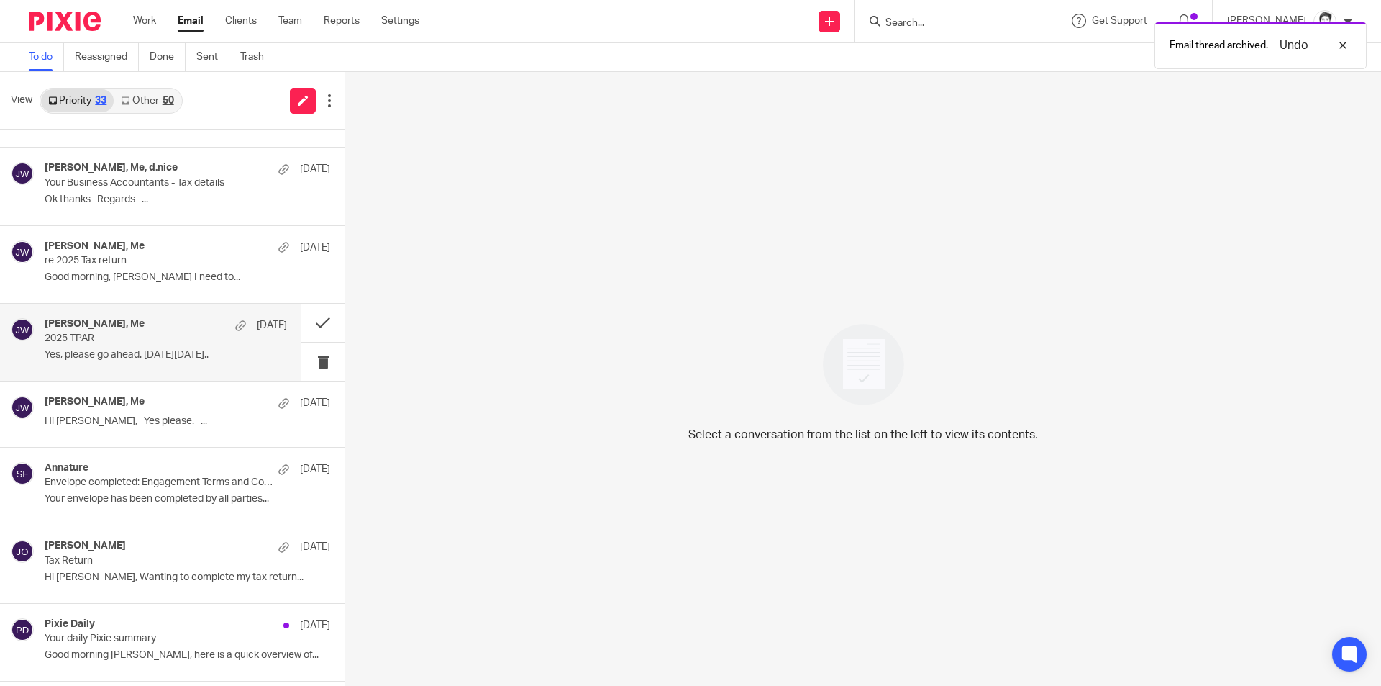
click at [77, 350] on p "Yes, please go ahead. [DATE][DATE].." at bounding box center [166, 355] width 242 height 12
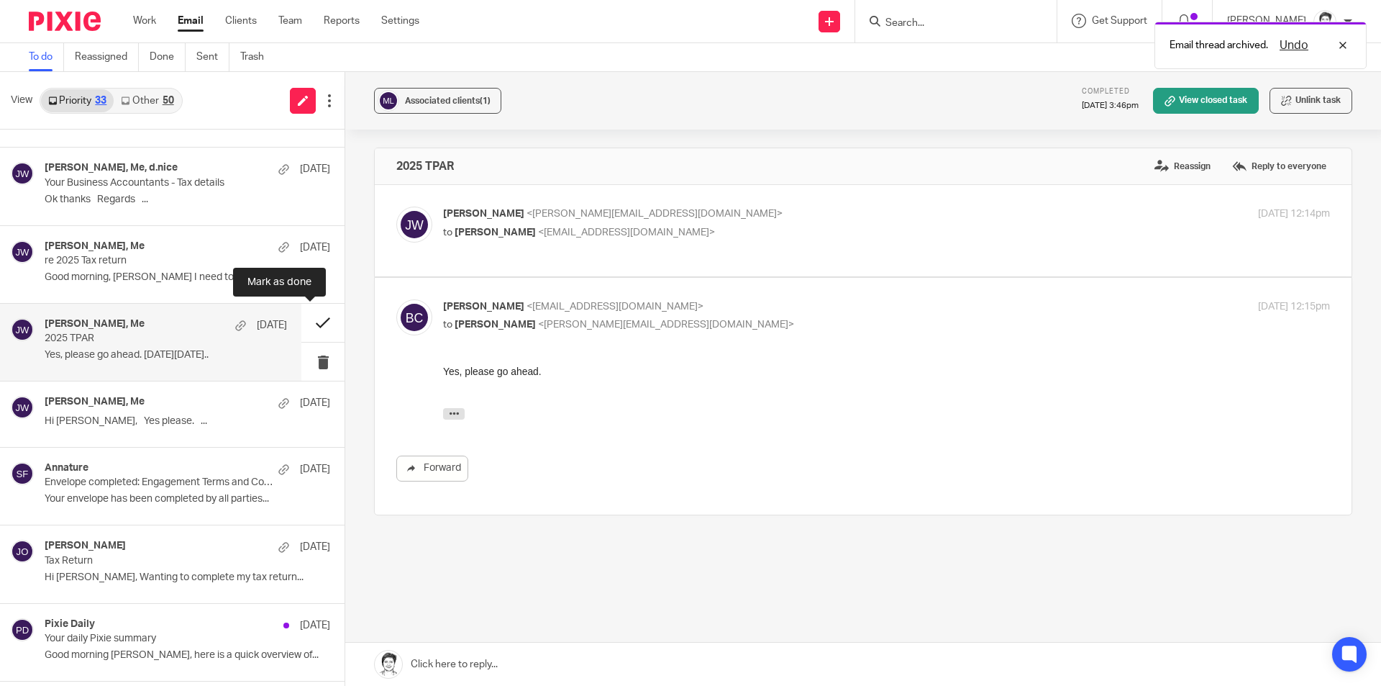
click at [309, 320] on button at bounding box center [322, 323] width 43 height 38
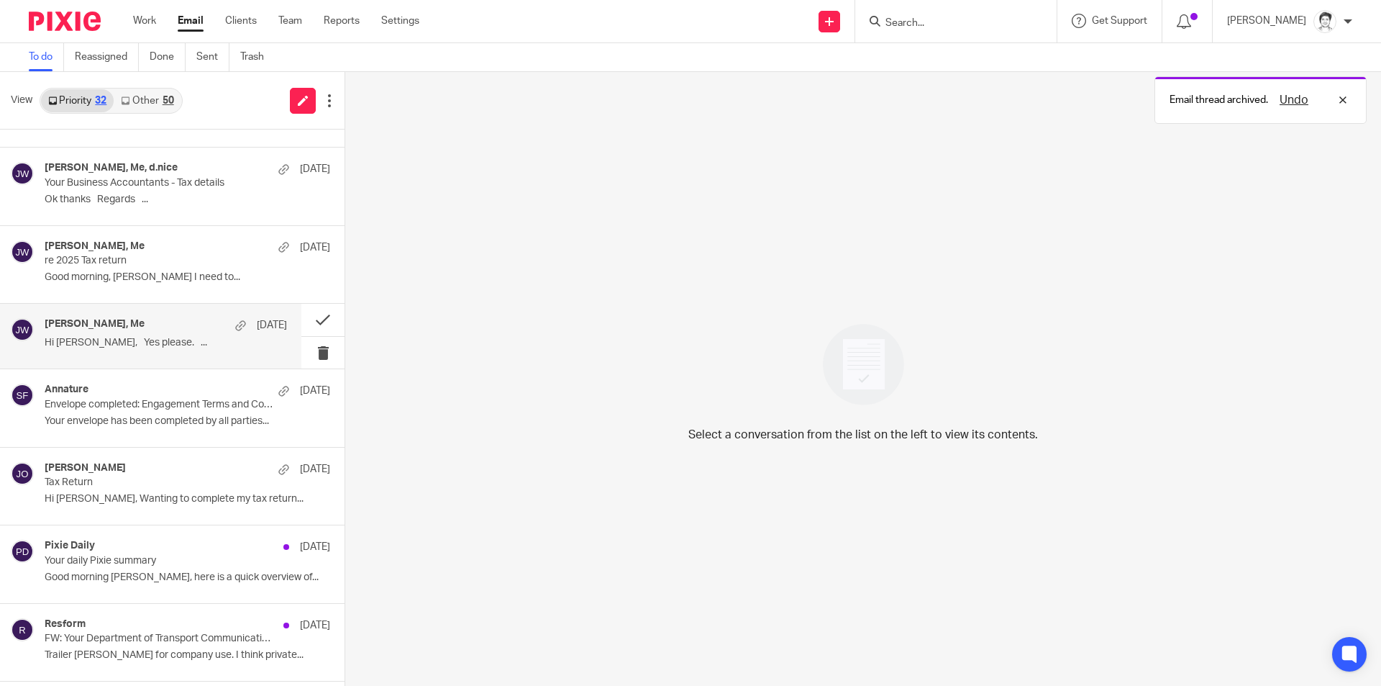
click at [73, 349] on p "Hi [PERSON_NAME], Yes please. ..." at bounding box center [166, 343] width 242 height 12
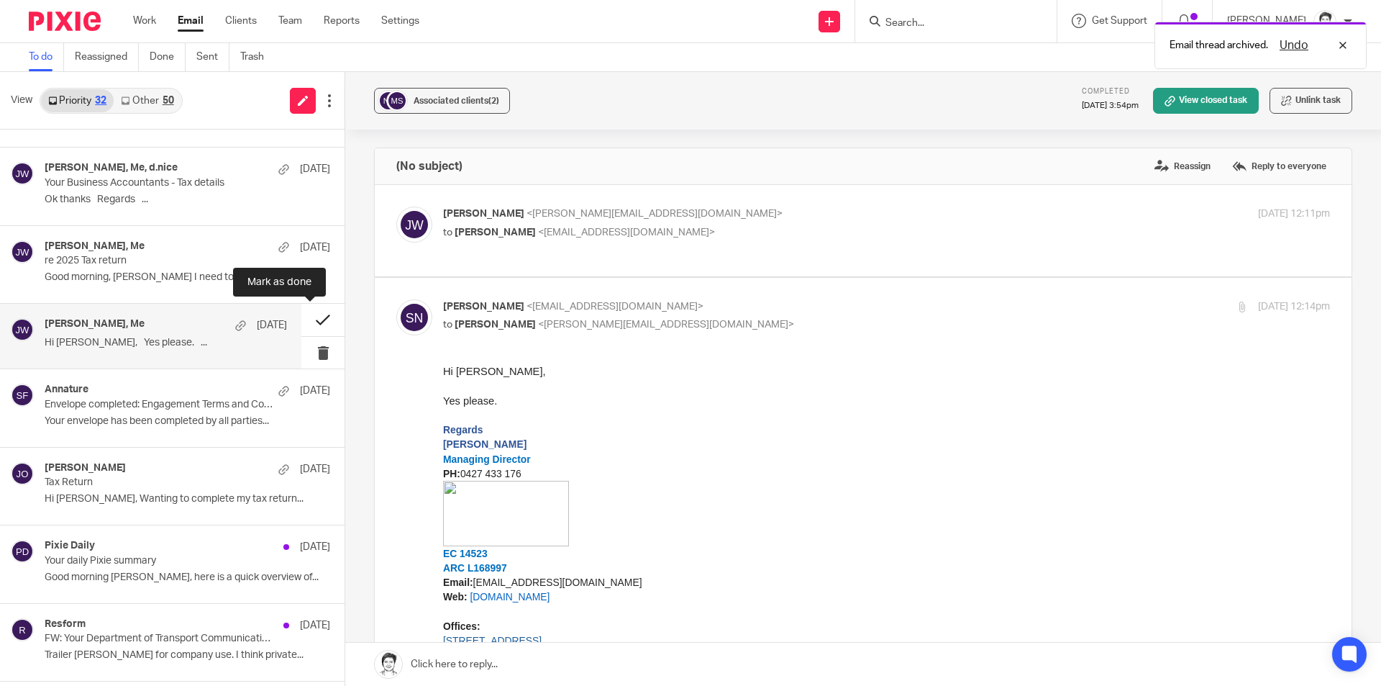
click at [306, 319] on button at bounding box center [322, 320] width 43 height 32
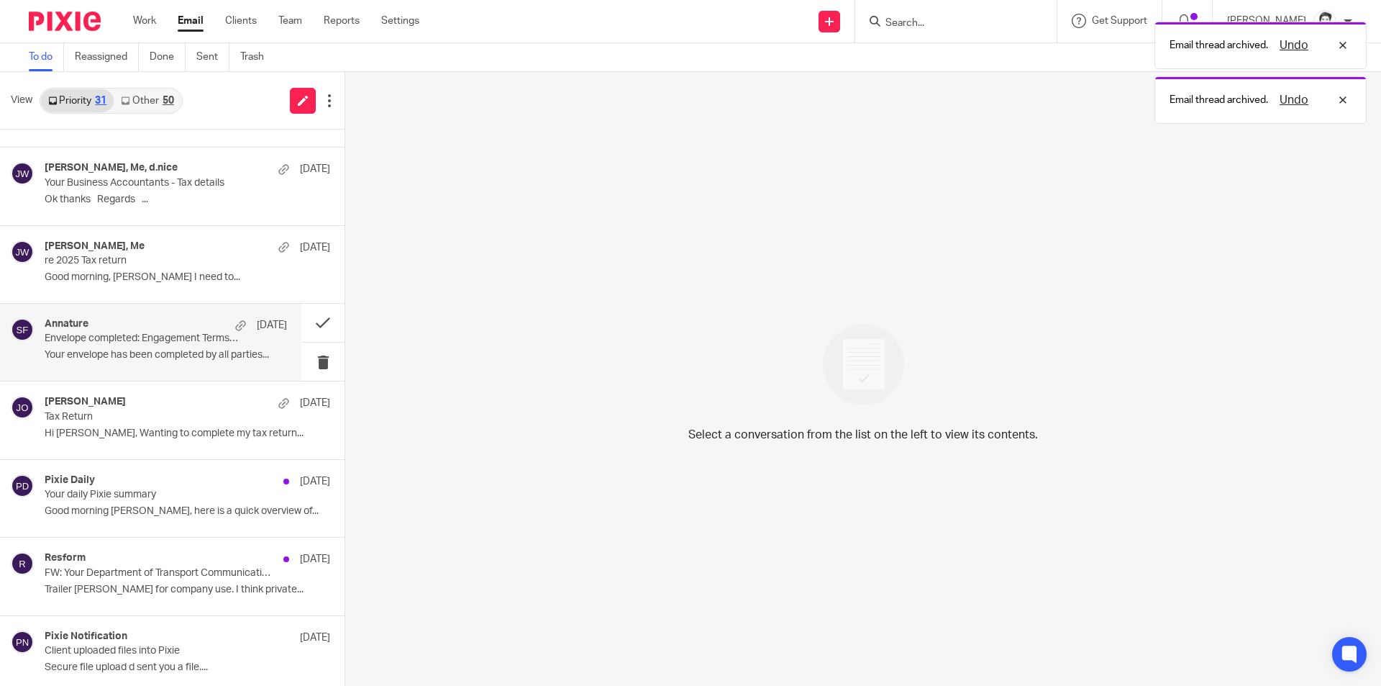
click at [89, 347] on div "Annature [DATE] Envelope completed: Engagement Terms and Conditions - [PERSON_N…" at bounding box center [166, 342] width 242 height 48
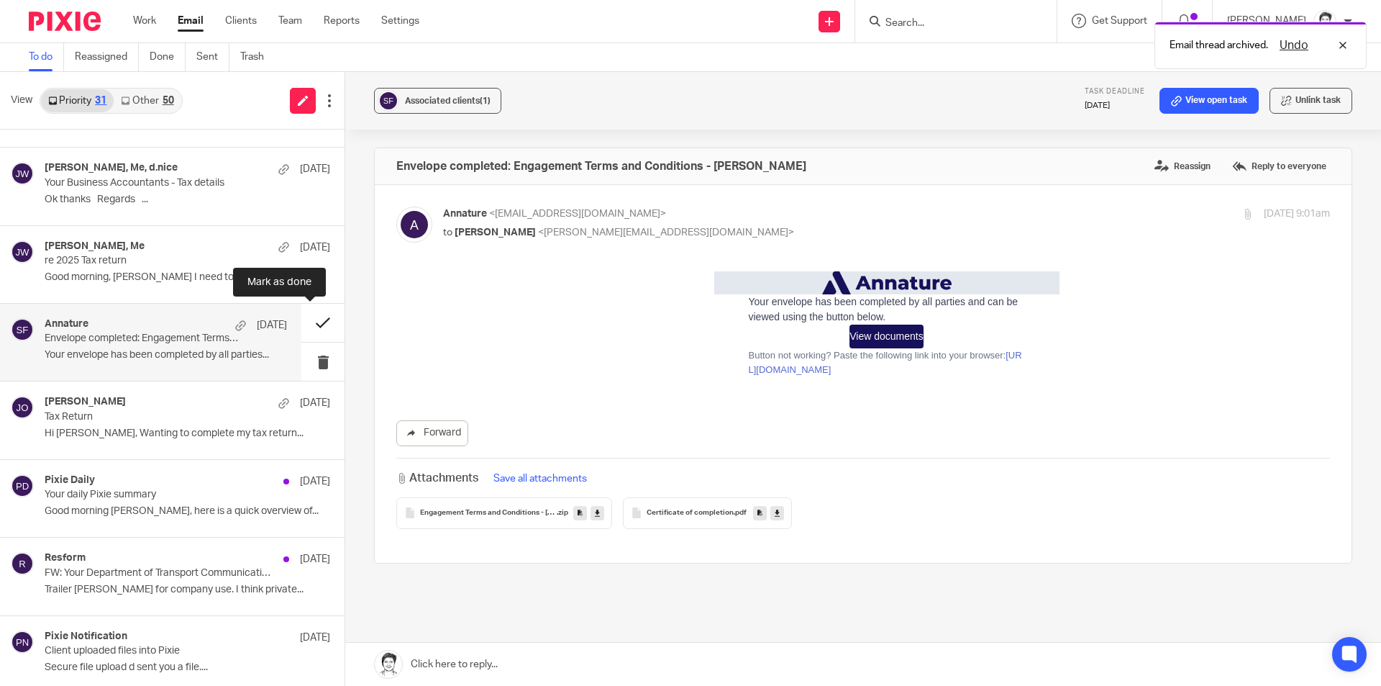
click at [303, 322] on button at bounding box center [322, 323] width 43 height 38
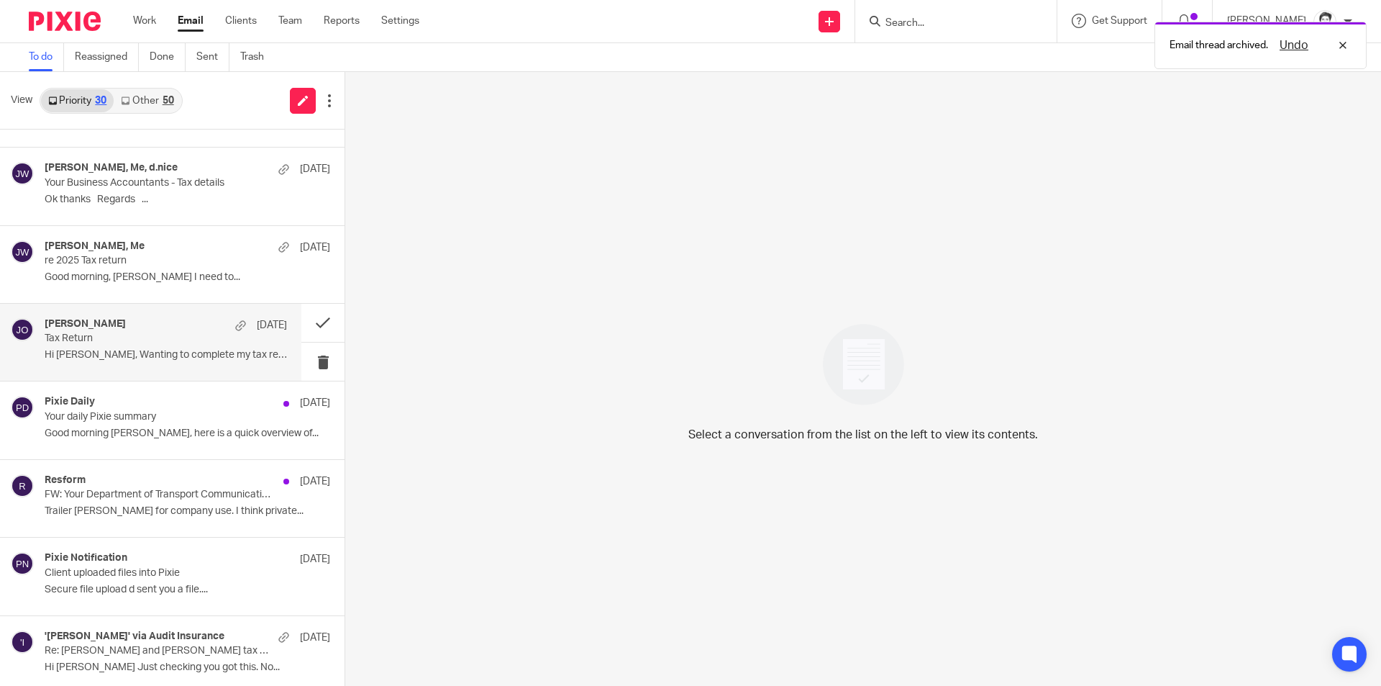
click at [84, 345] on div "[PERSON_NAME] [DATE] Tax Return Hi [PERSON_NAME], Wanting to complete my tax re…" at bounding box center [166, 342] width 242 height 48
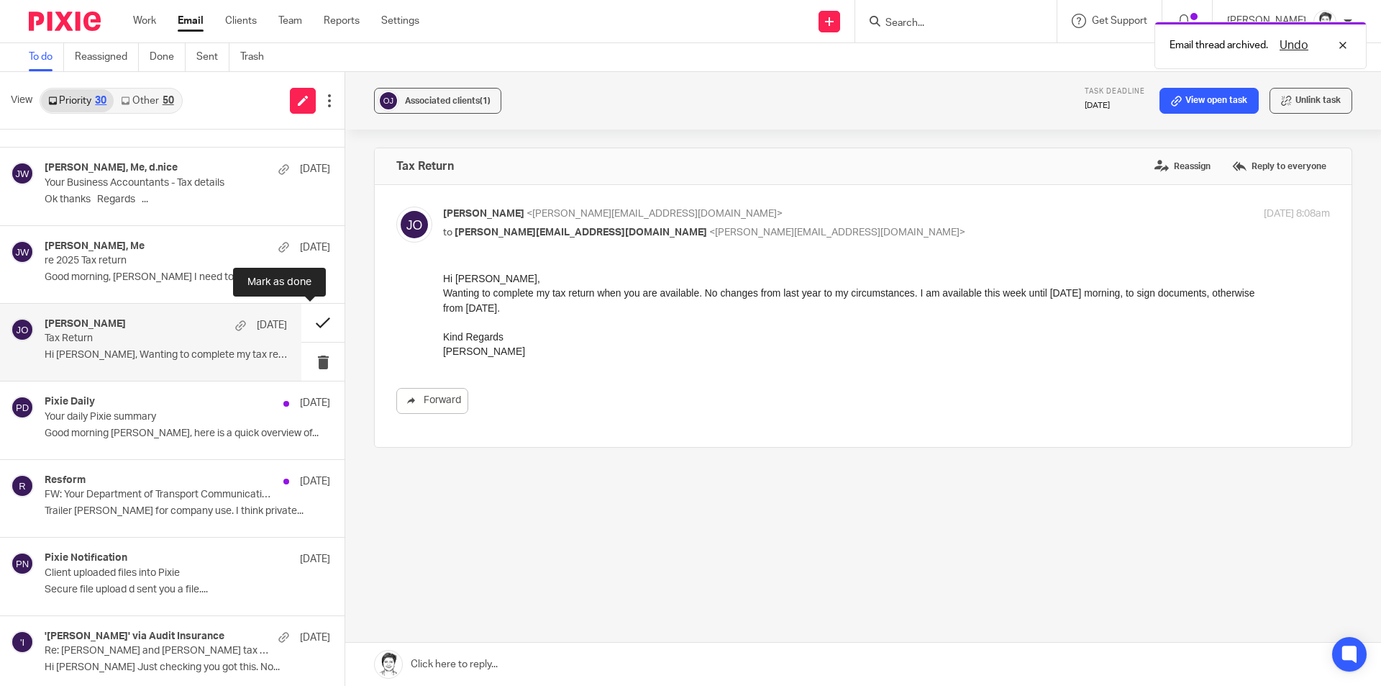
click at [305, 324] on button at bounding box center [322, 323] width 43 height 38
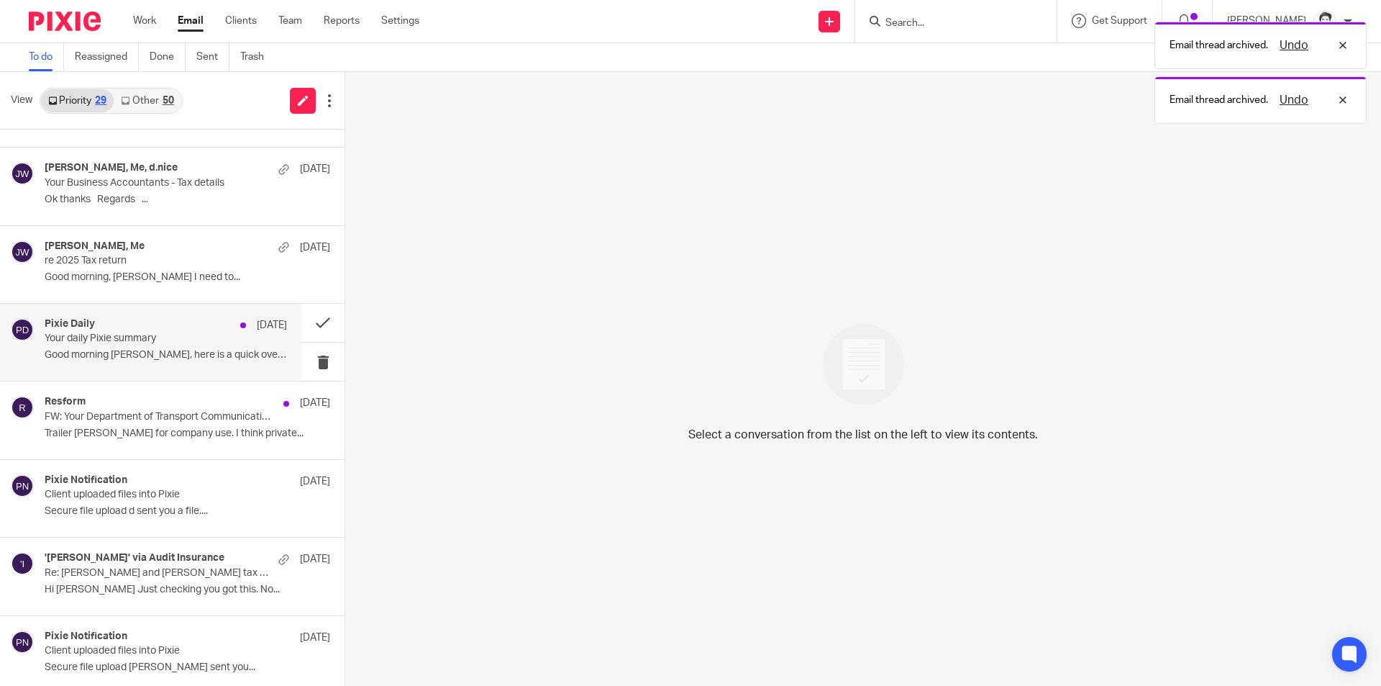
click at [87, 354] on p "Good morning [PERSON_NAME], here is a quick overview of..." at bounding box center [166, 355] width 242 height 12
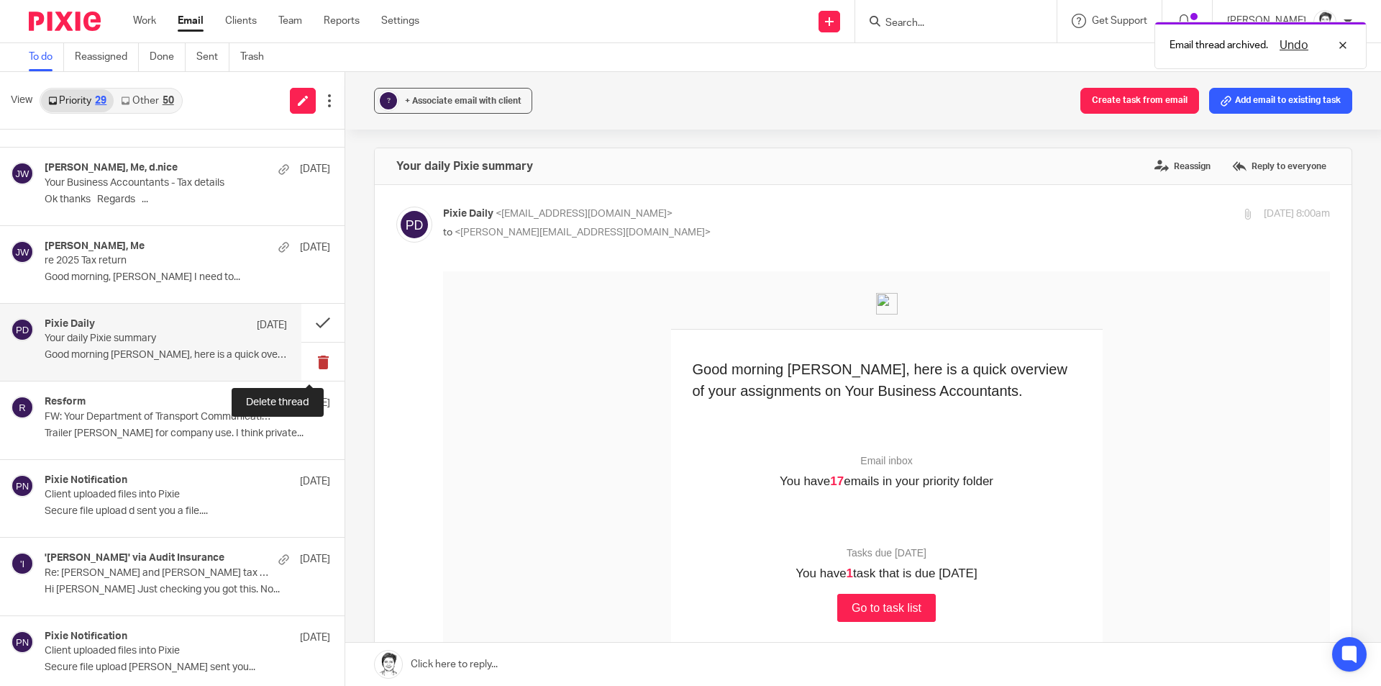
click at [306, 359] on button at bounding box center [322, 361] width 43 height 38
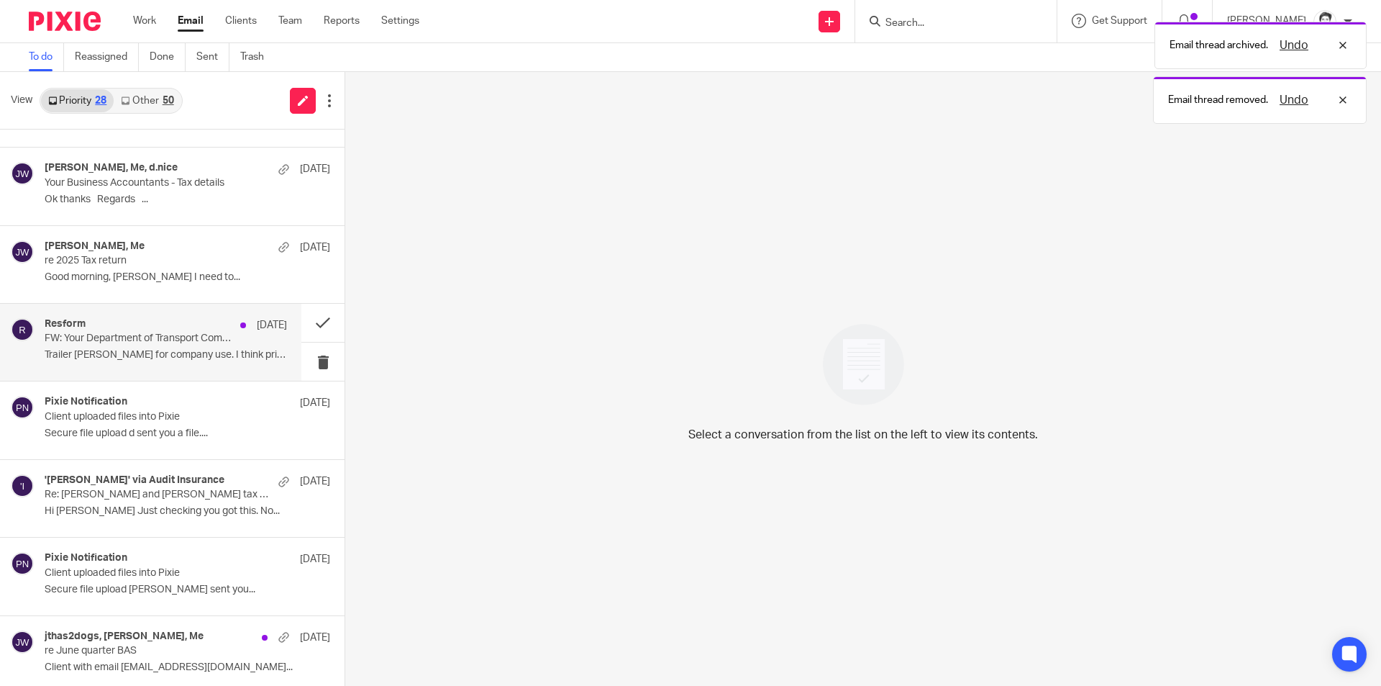
click at [127, 359] on p "Trailer [PERSON_NAME] for company use. I think private..." at bounding box center [166, 355] width 242 height 12
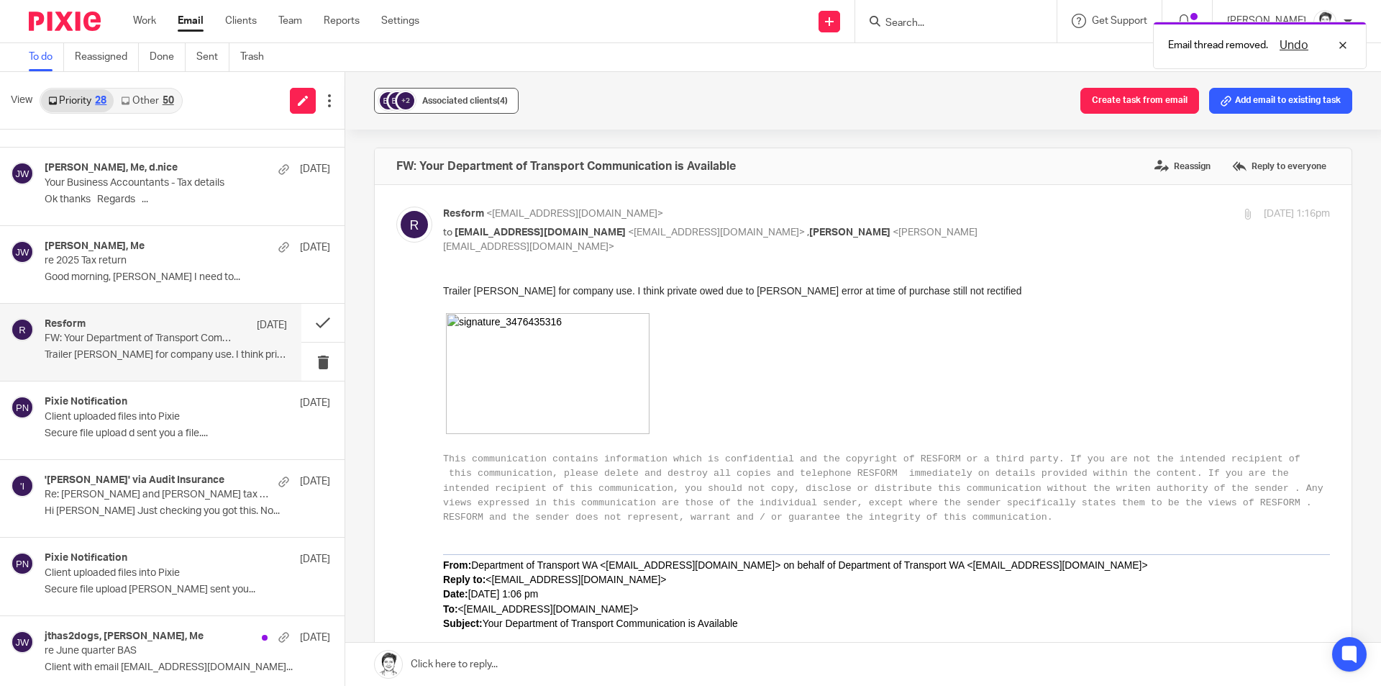
click at [474, 98] on span "Associated clients (4)" at bounding box center [465, 100] width 86 height 9
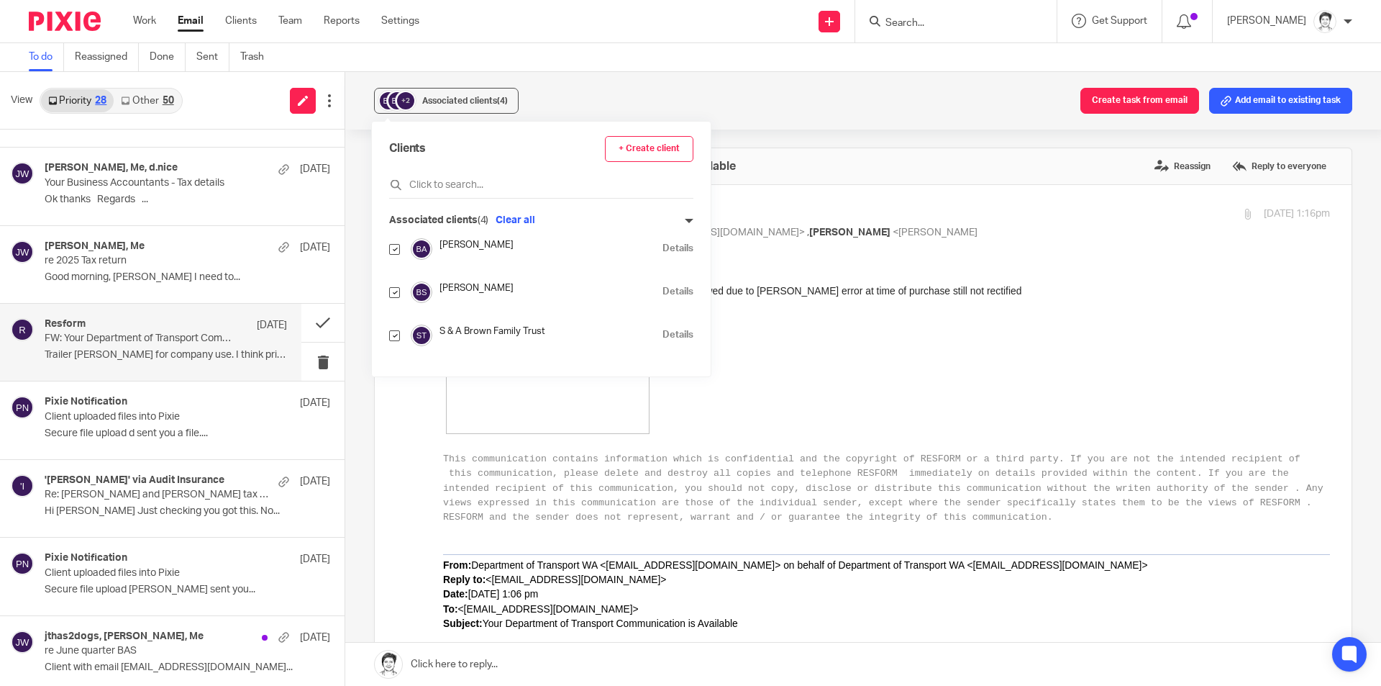
click at [397, 250] on input "checkbox" at bounding box center [394, 249] width 11 height 11
checkbox input "false"
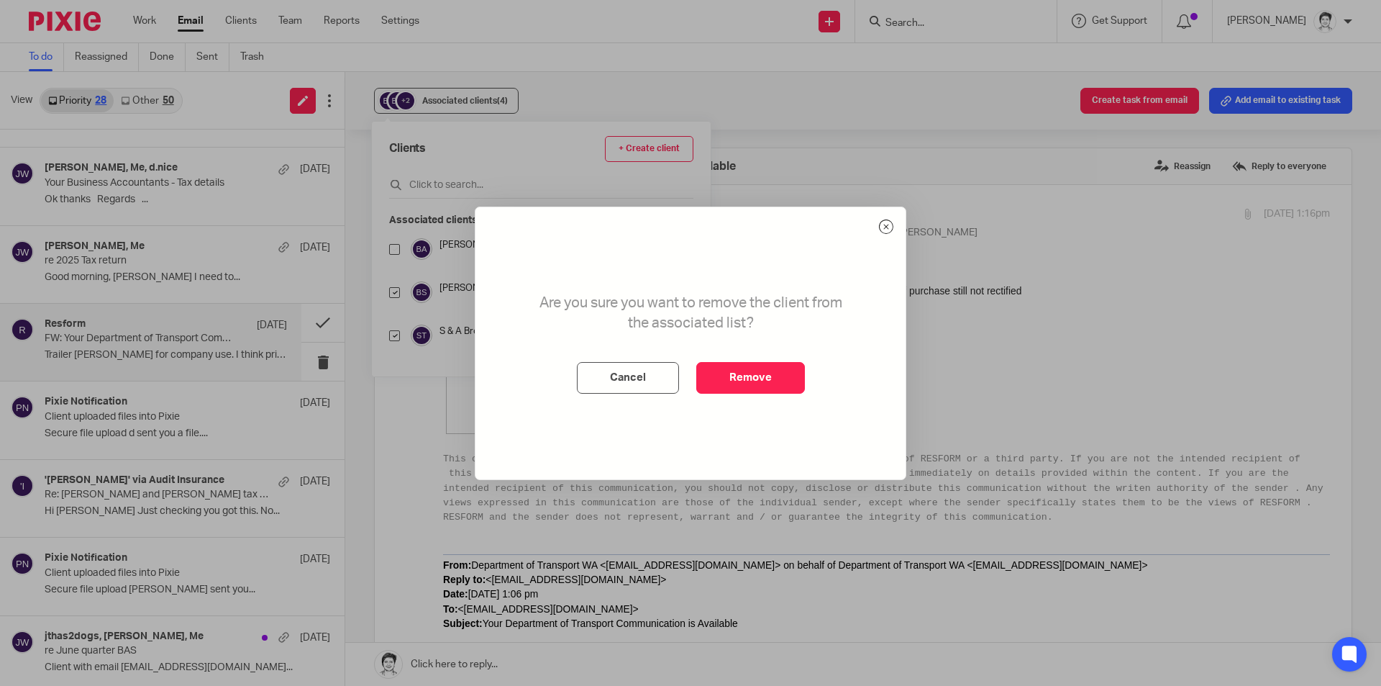
click at [747, 375] on button "Remove" at bounding box center [750, 378] width 109 height 32
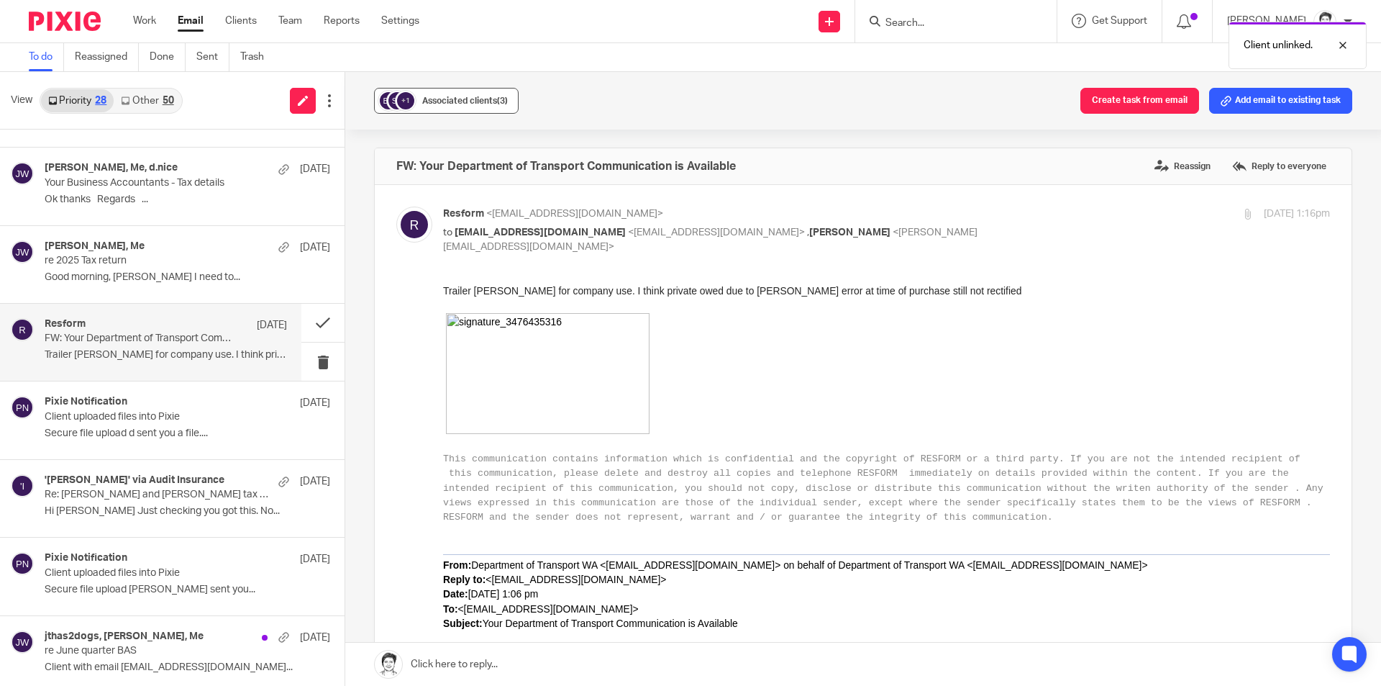
click at [437, 91] on button "+1 Associated clients (3)" at bounding box center [446, 101] width 145 height 26
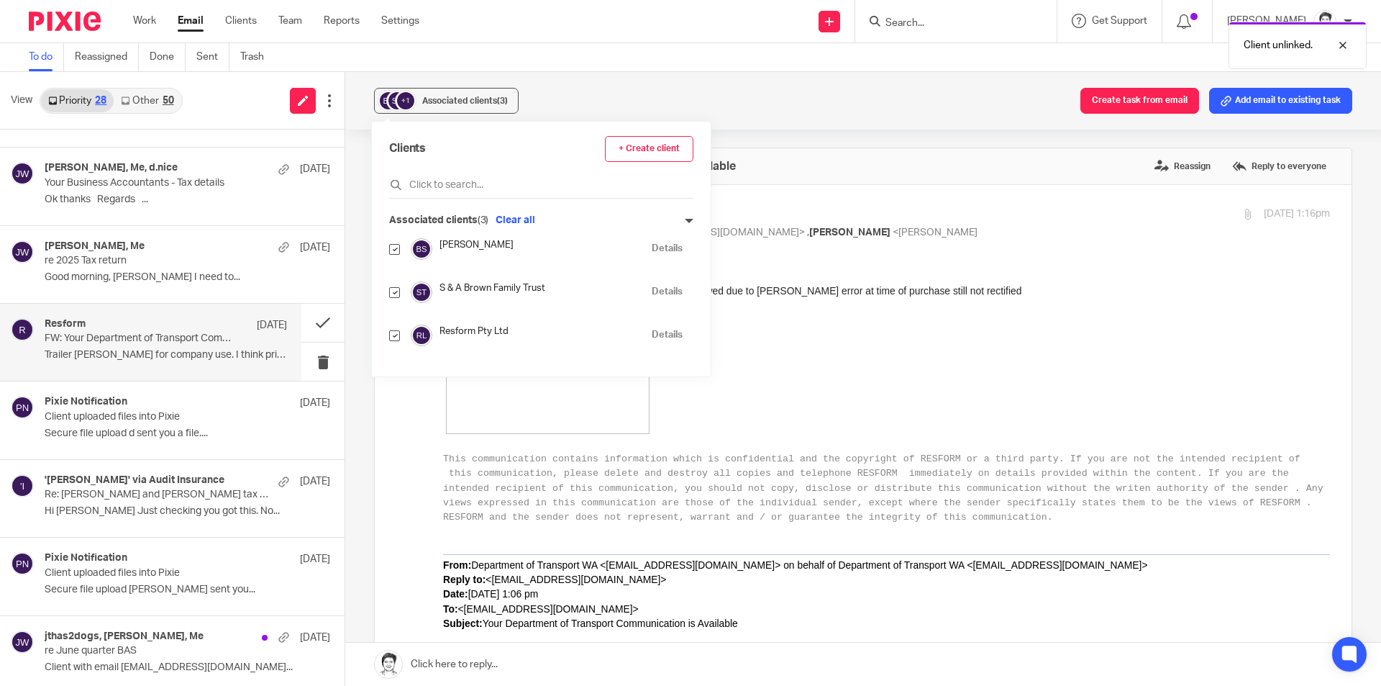
click at [384, 249] on div "Clients + Create client Associated clients (3) Clear all [PERSON_NAME] Details …" at bounding box center [541, 249] width 339 height 255
click at [399, 250] on input "checkbox" at bounding box center [394, 249] width 11 height 11
checkbox input "false"
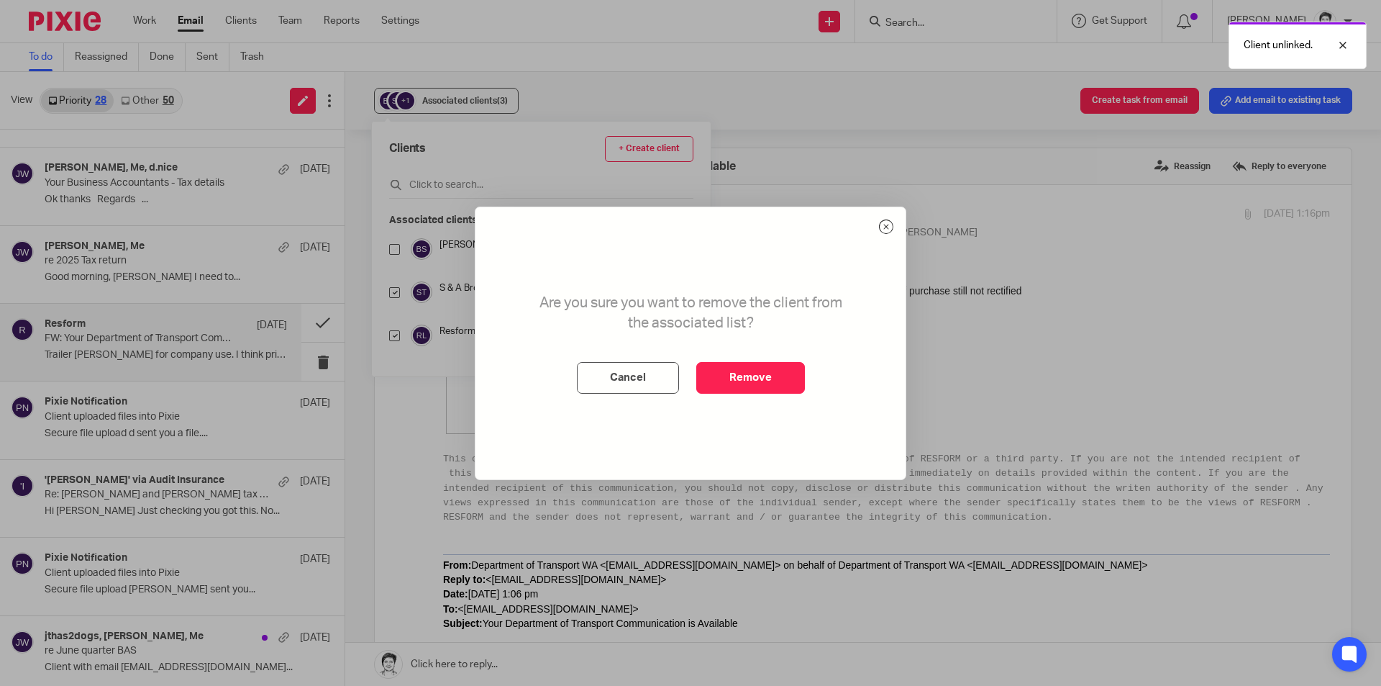
click at [762, 374] on button "Remove" at bounding box center [750, 378] width 109 height 32
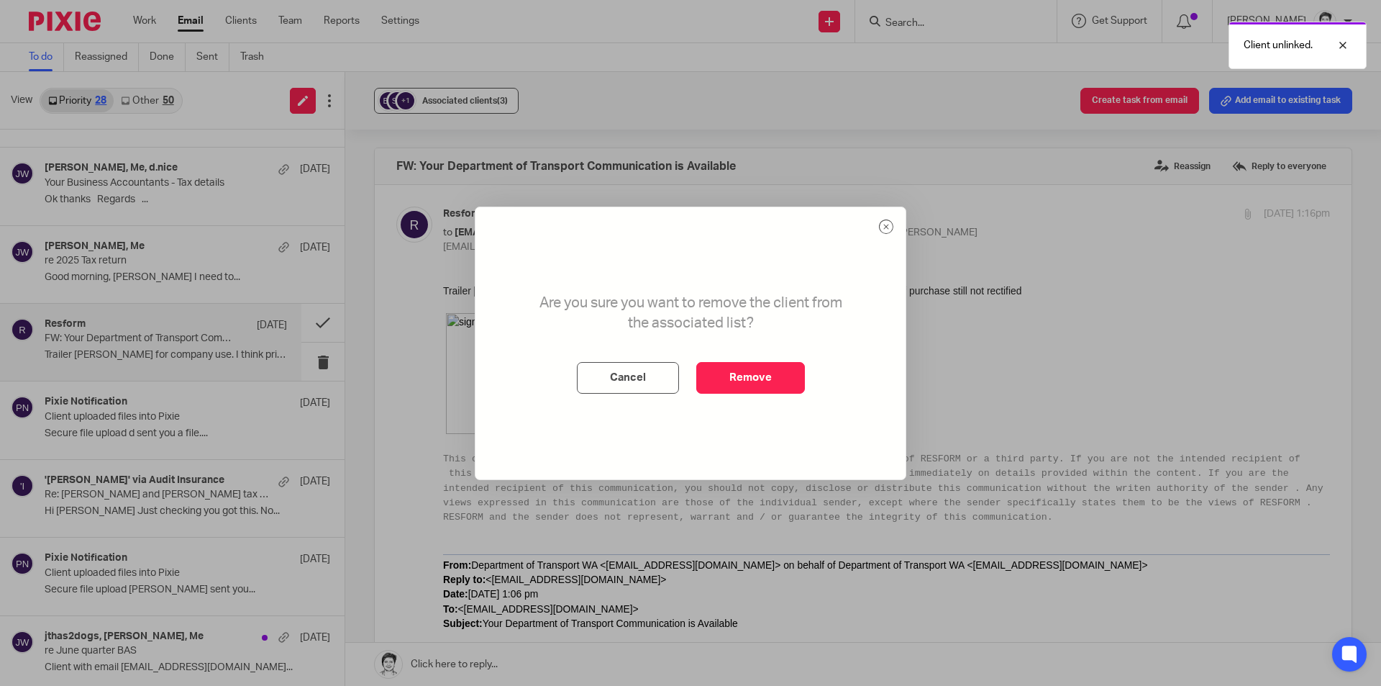
click at [461, 96] on div "Associated clients (3)" at bounding box center [465, 101] width 86 height 14
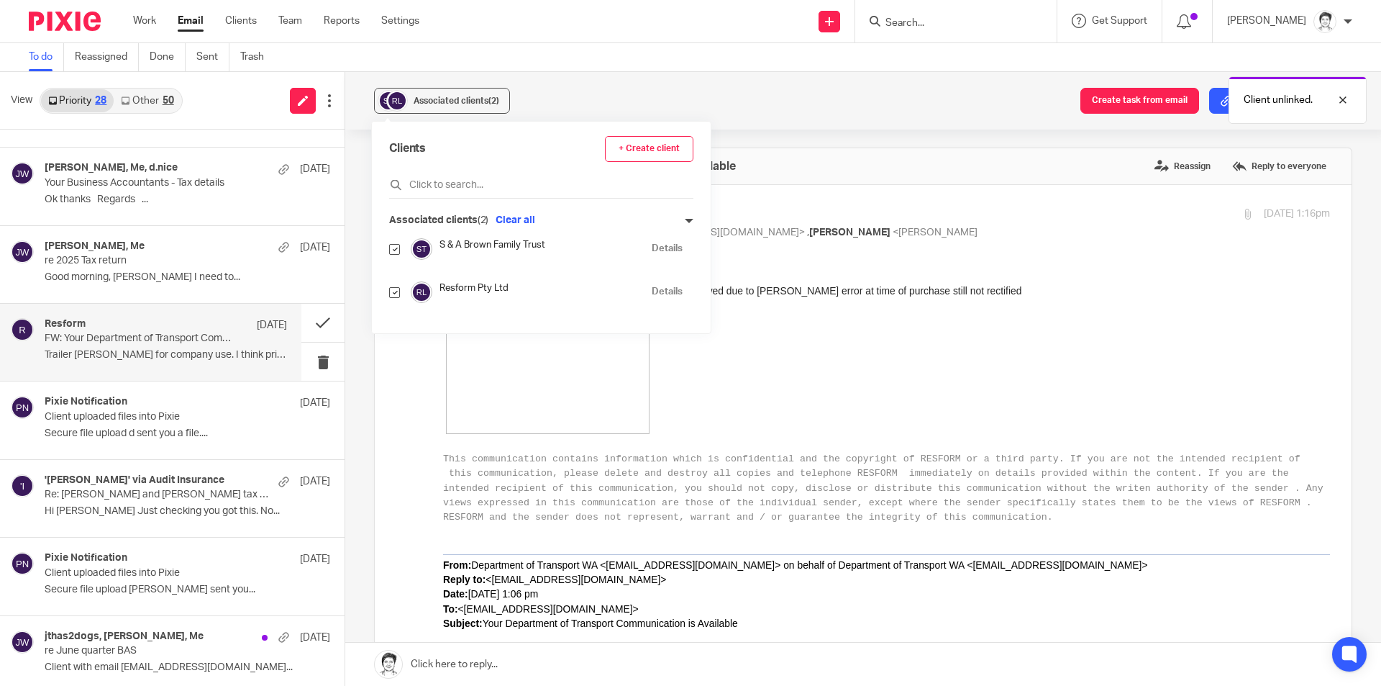
click at [394, 249] on input "checkbox" at bounding box center [394, 249] width 11 height 11
checkbox input "false"
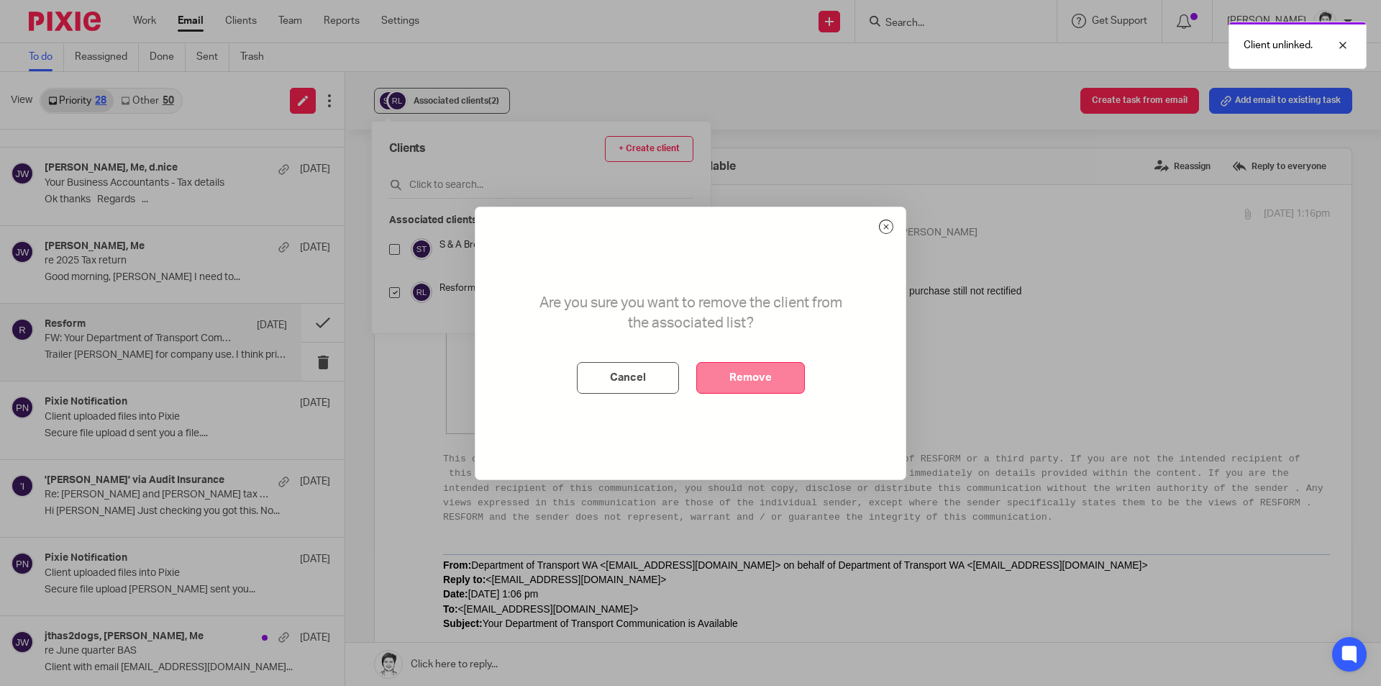
click at [747, 373] on button "Remove" at bounding box center [750, 378] width 109 height 32
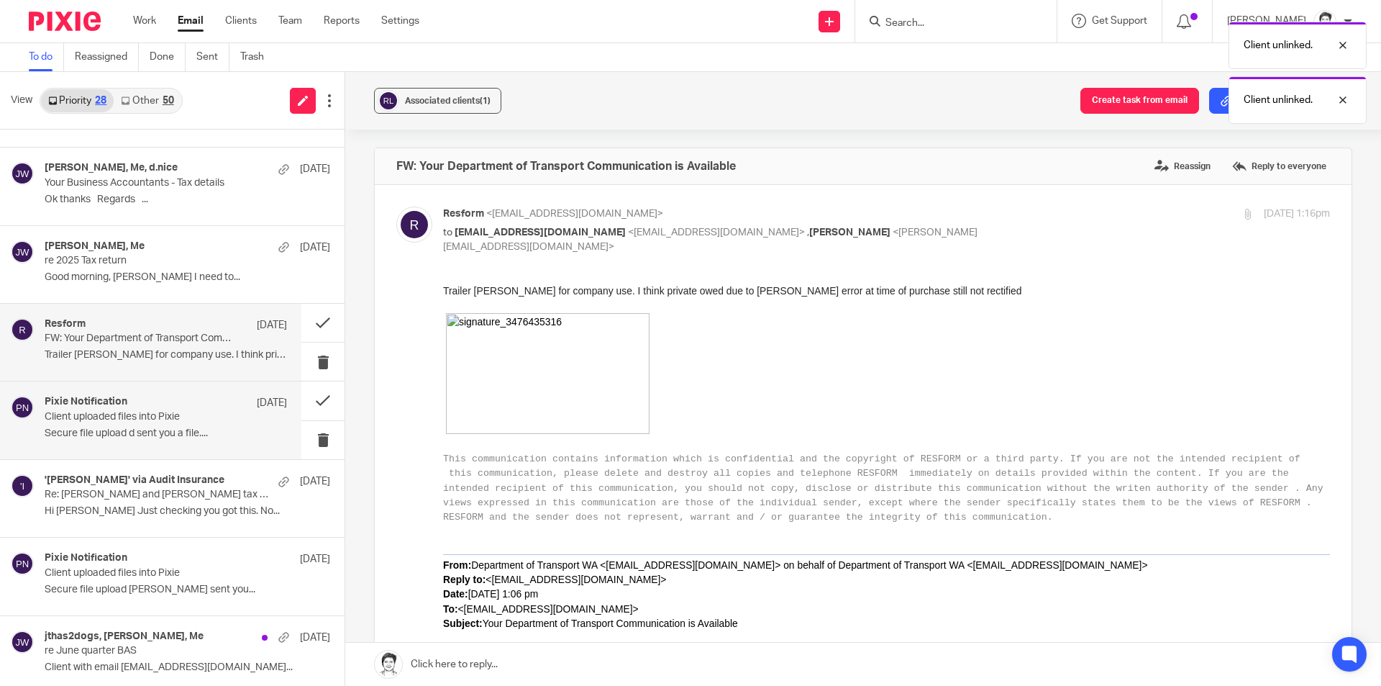
click at [97, 422] on p "Client uploaded files into Pixie" at bounding box center [142, 417] width 194 height 12
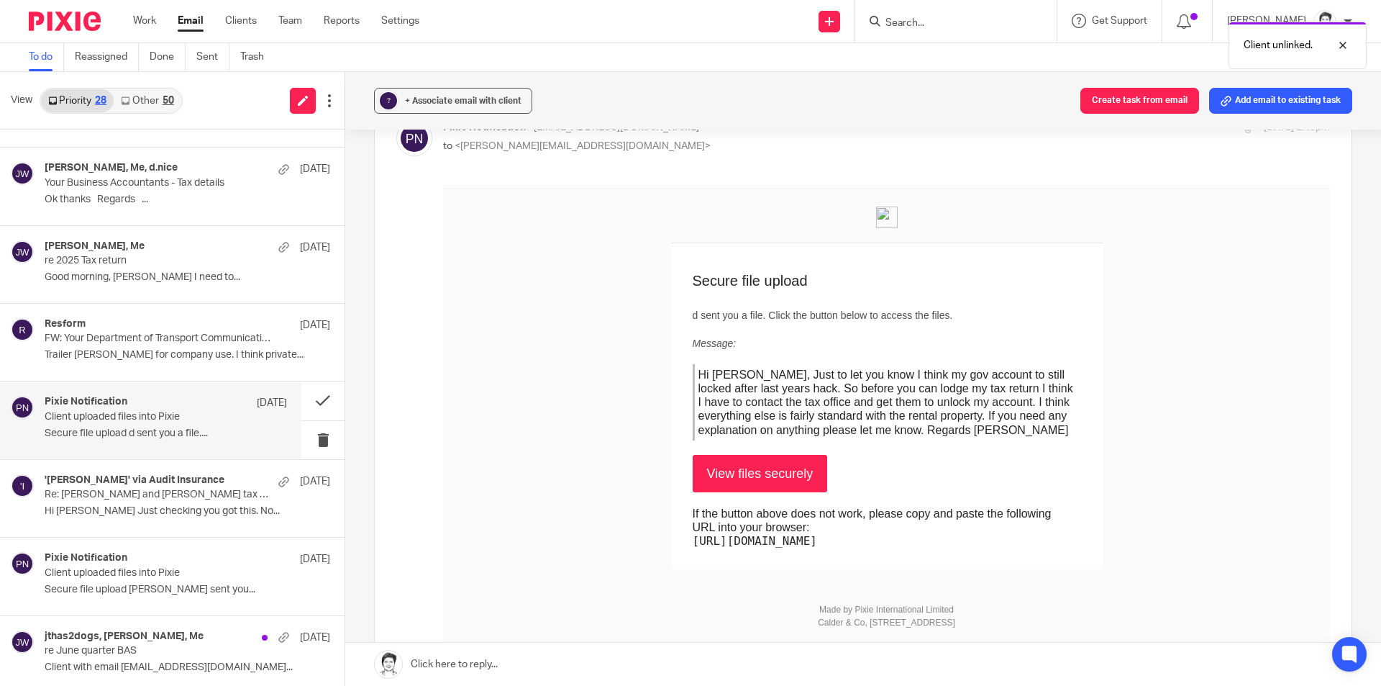
scroll to position [144, 0]
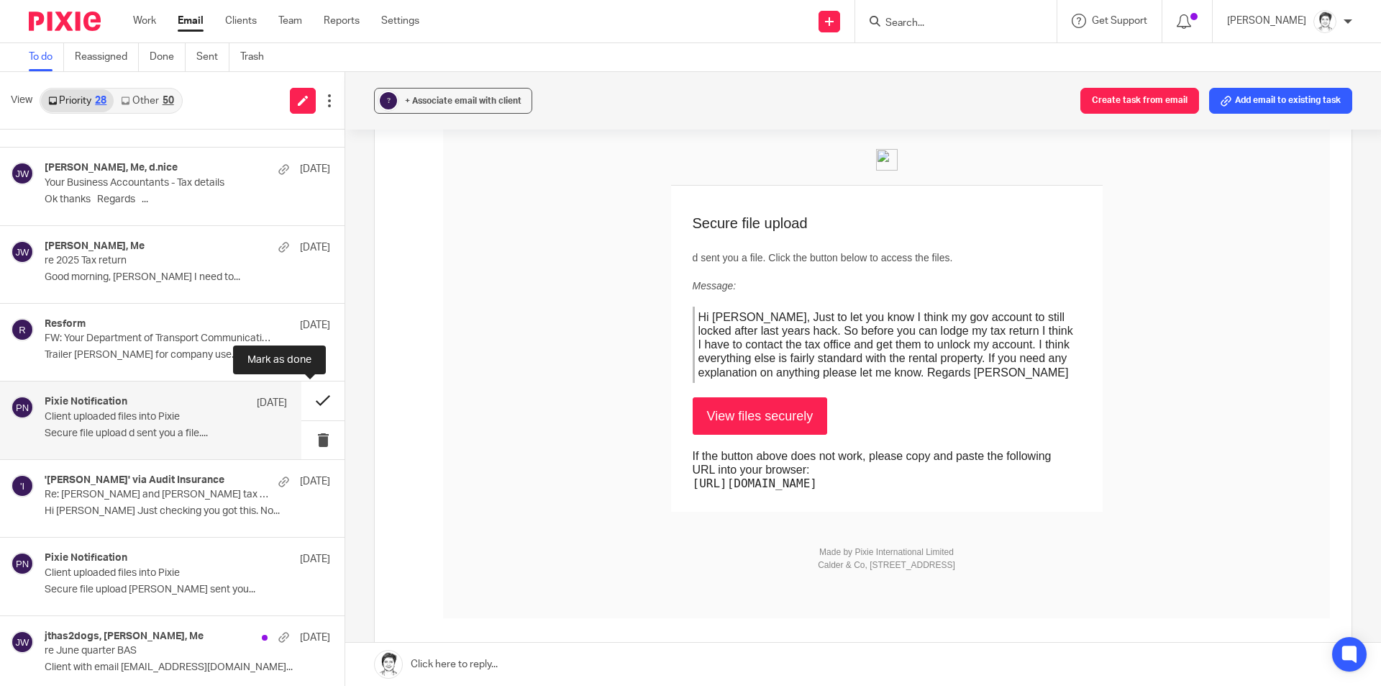
click at [310, 404] on button at bounding box center [322, 400] width 43 height 38
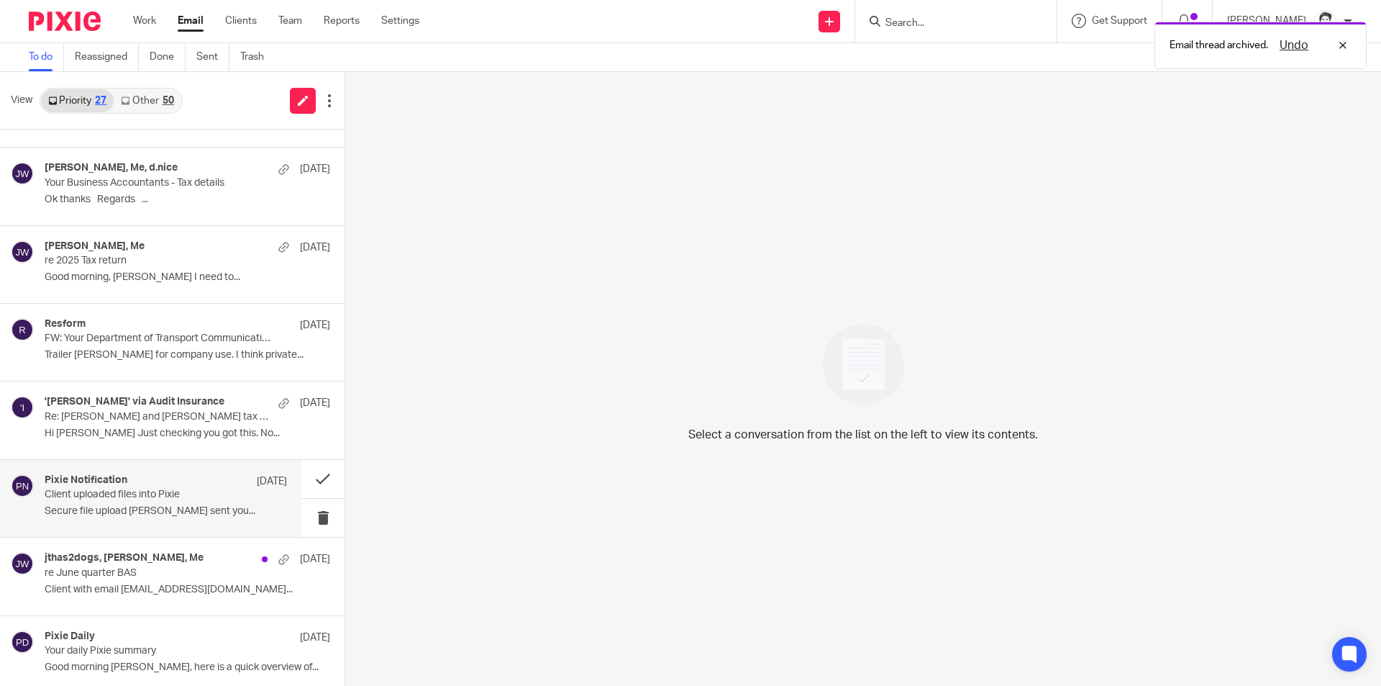
click at [135, 500] on p "Client uploaded files into Pixie" at bounding box center [142, 494] width 194 height 12
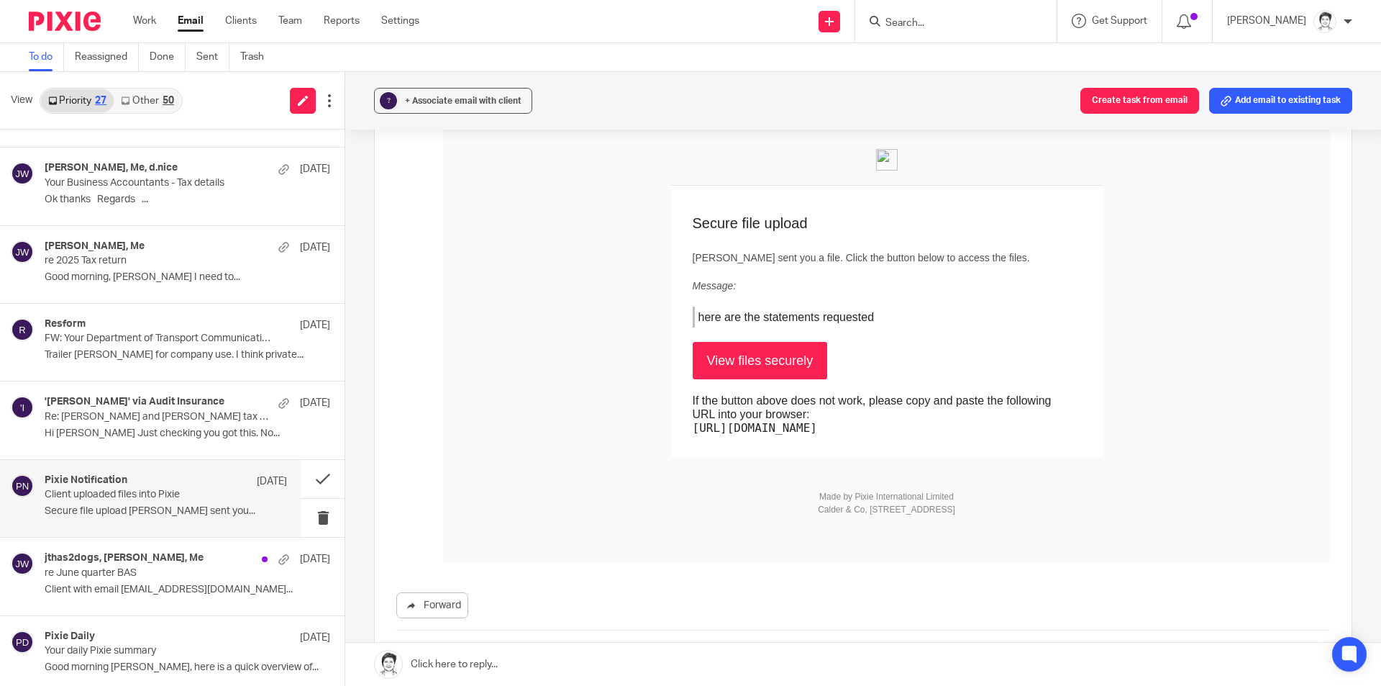
click at [735, 361] on link "View files securely" at bounding box center [760, 360] width 135 height 37
click at [311, 478] on button at bounding box center [322, 479] width 43 height 38
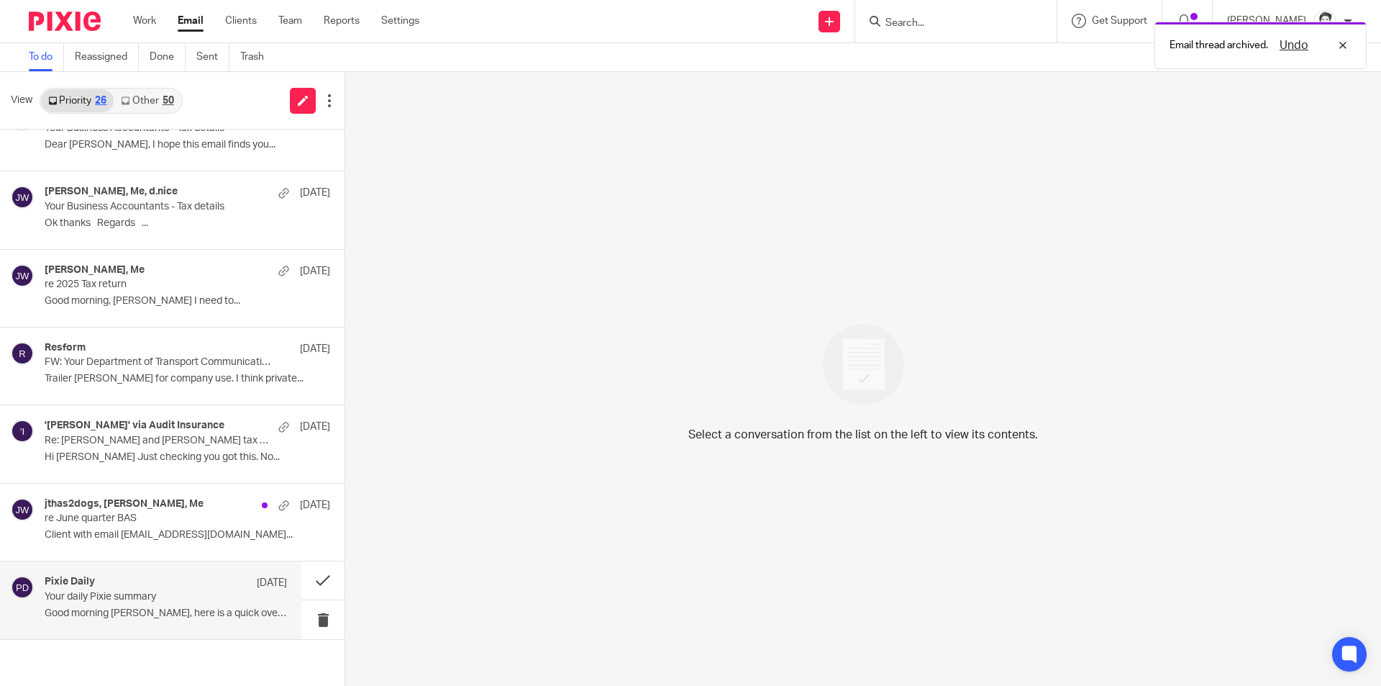
click at [117, 570] on div "Pixie Daily 23 Jul Your daily Pixie summary Good morning Julie, here is a quick…" at bounding box center [150, 599] width 301 height 77
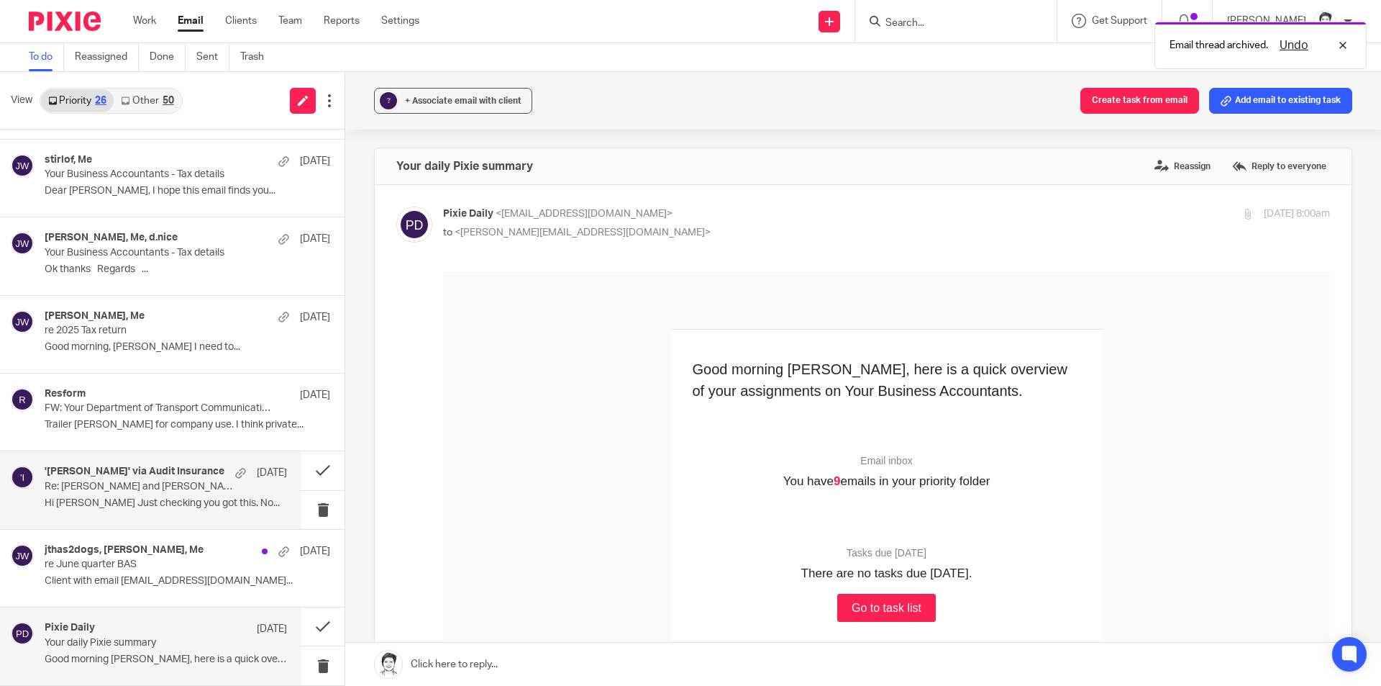
scroll to position [0, 0]
click at [101, 558] on p "re June quarter BAS" at bounding box center [142, 564] width 194 height 12
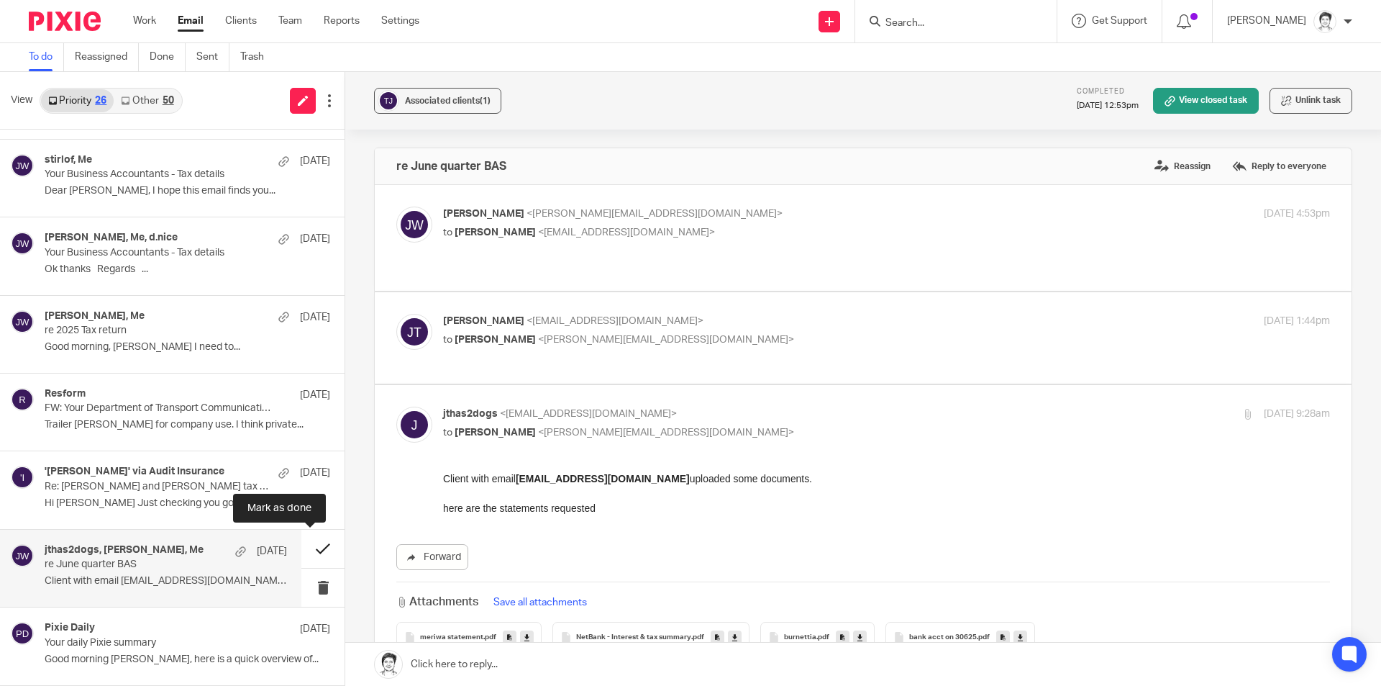
click at [303, 552] on button at bounding box center [322, 548] width 43 height 38
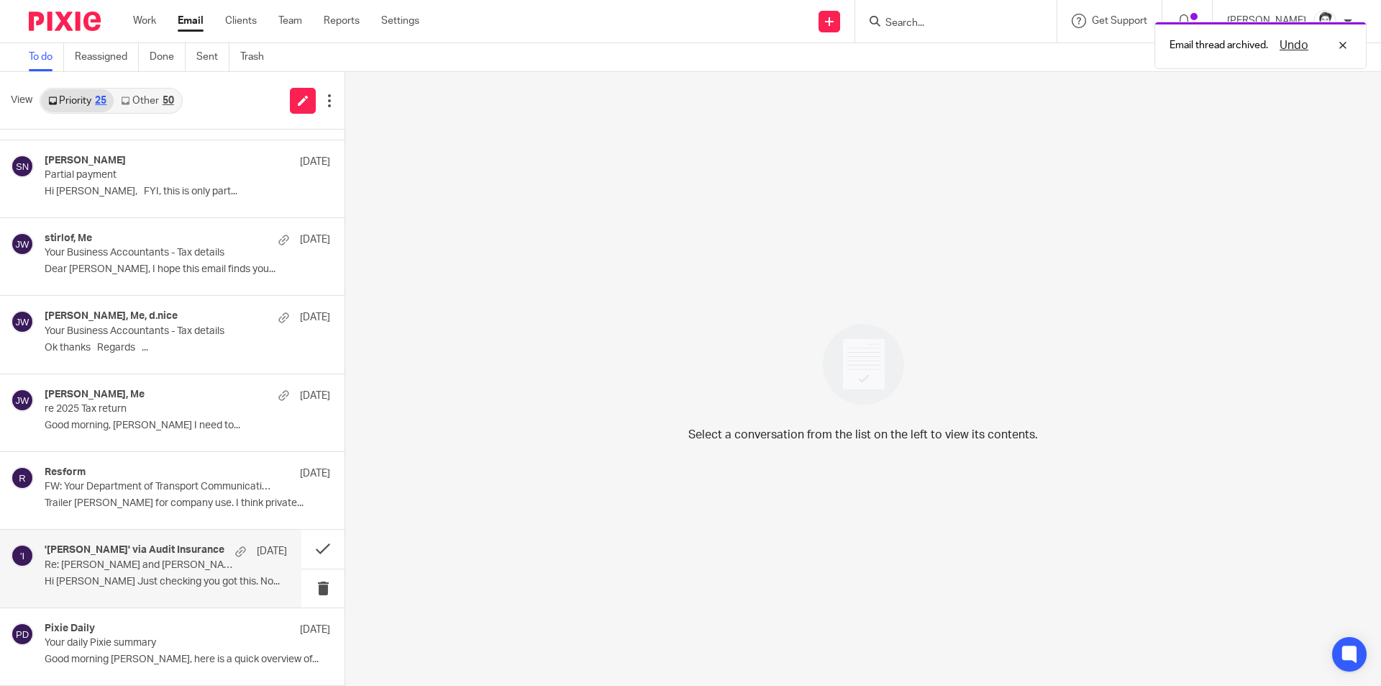
scroll to position [1003, 0]
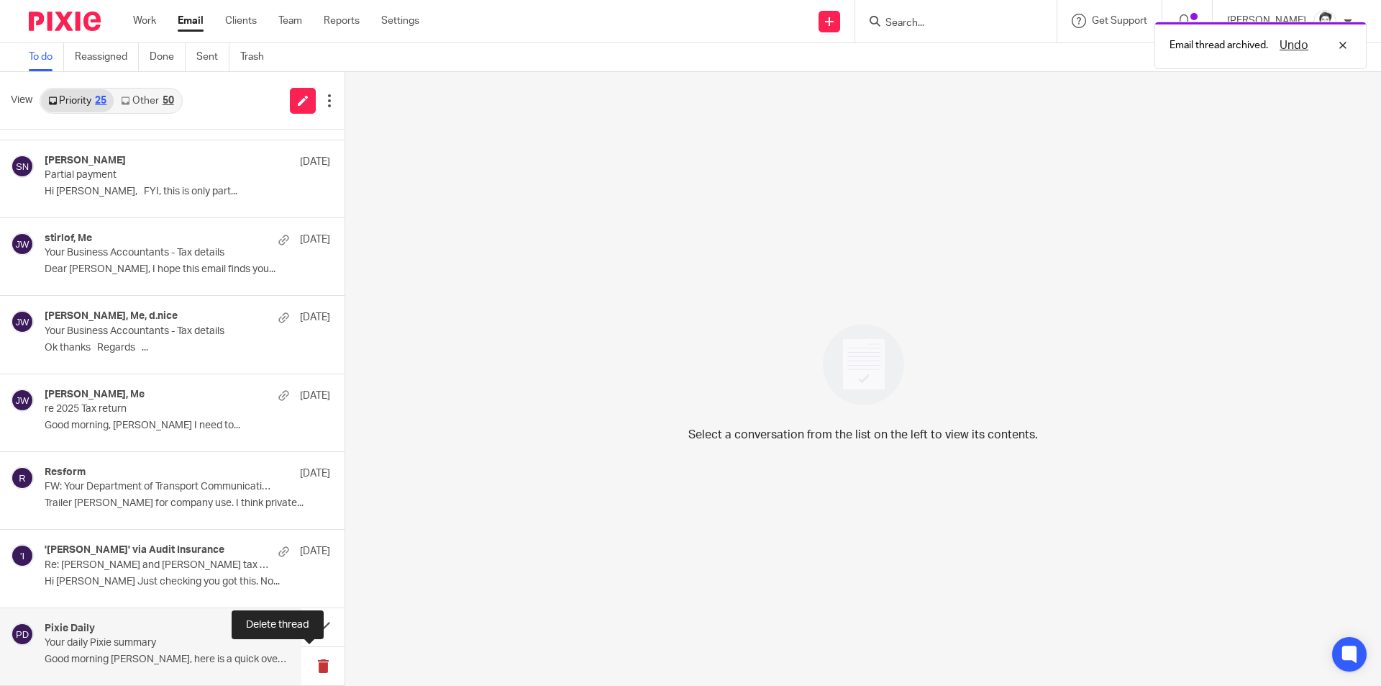
click at [314, 666] on button at bounding box center [322, 666] width 43 height 38
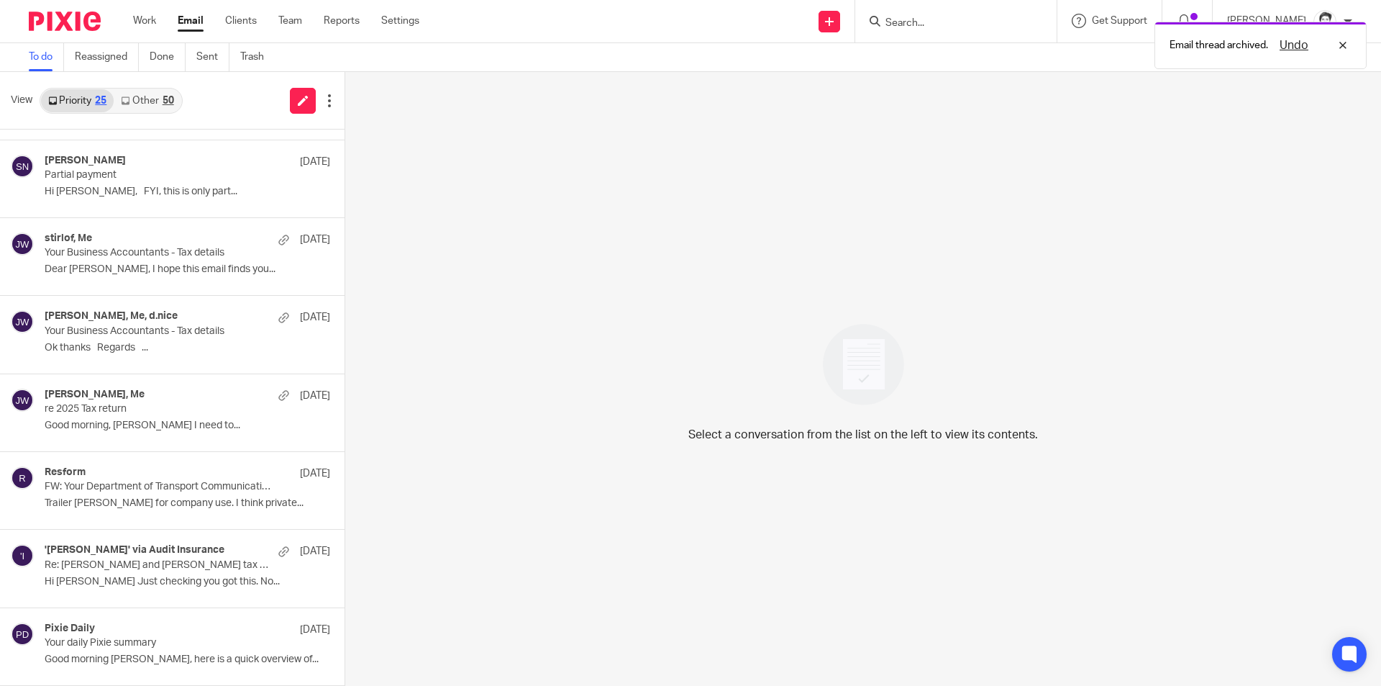
scroll to position [925, 0]
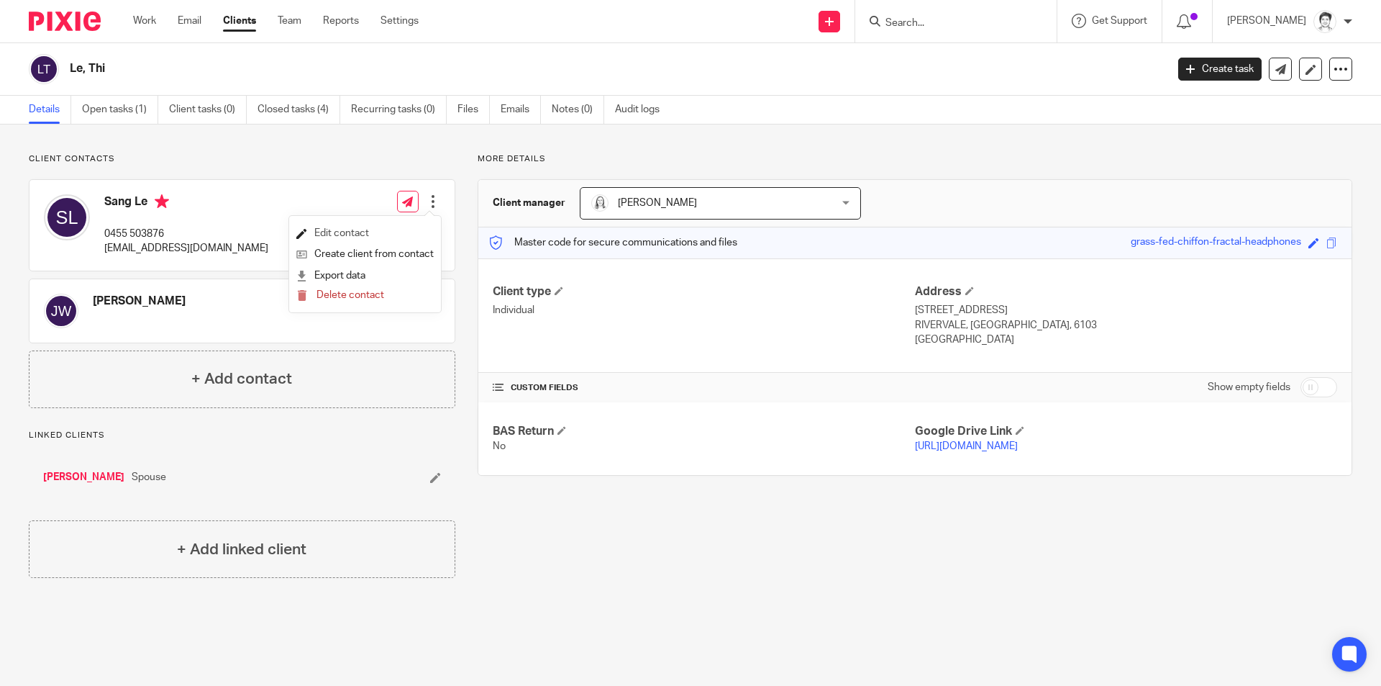
click at [365, 233] on link "Edit contact" at bounding box center [364, 233] width 137 height 21
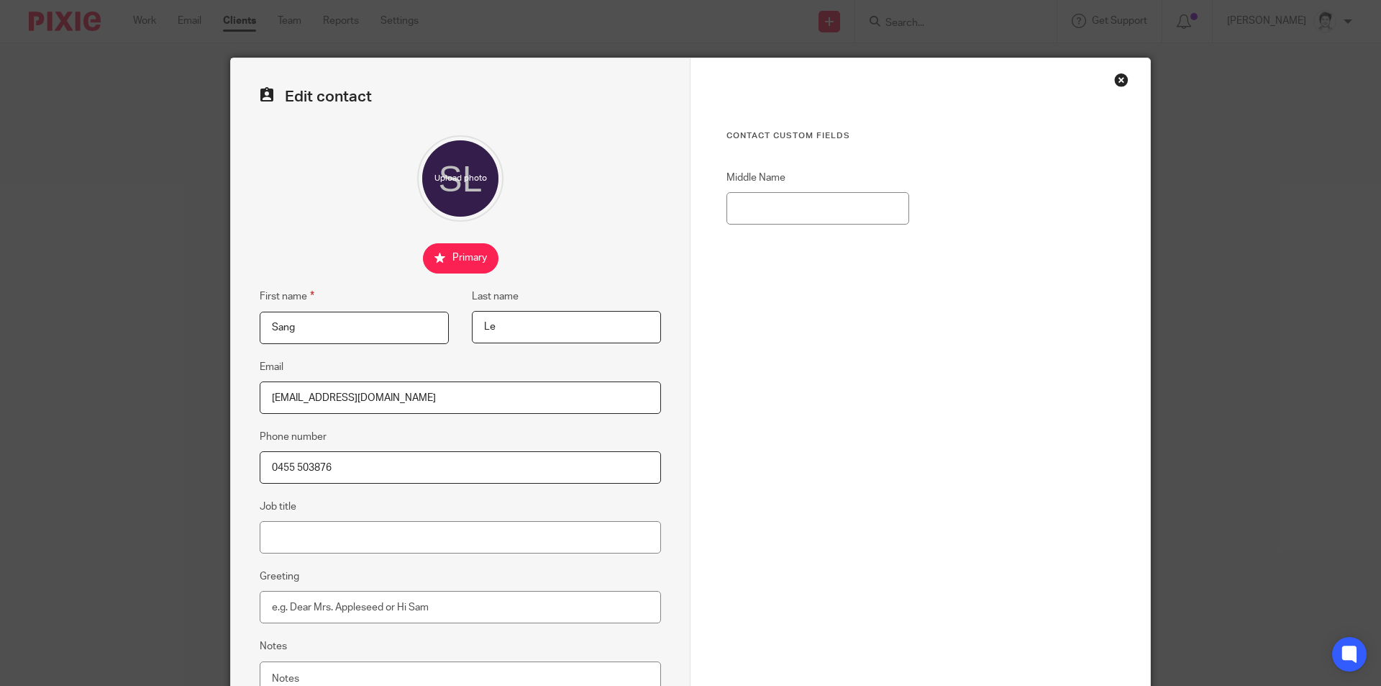
drag, startPoint x: 355, startPoint y: 464, endPoint x: 230, endPoint y: 463, distance: 125.2
click at [231, 463] on div "Edit contact First name Sang Last name Le Email sangwood_ltk75@yahoo.com Phone …" at bounding box center [461, 407] width 460 height 698
paste input "87372853"
click at [291, 467] on input "0487372853" at bounding box center [460, 467] width 401 height 32
drag, startPoint x: 335, startPoint y: 469, endPoint x: 281, endPoint y: 468, distance: 54.0
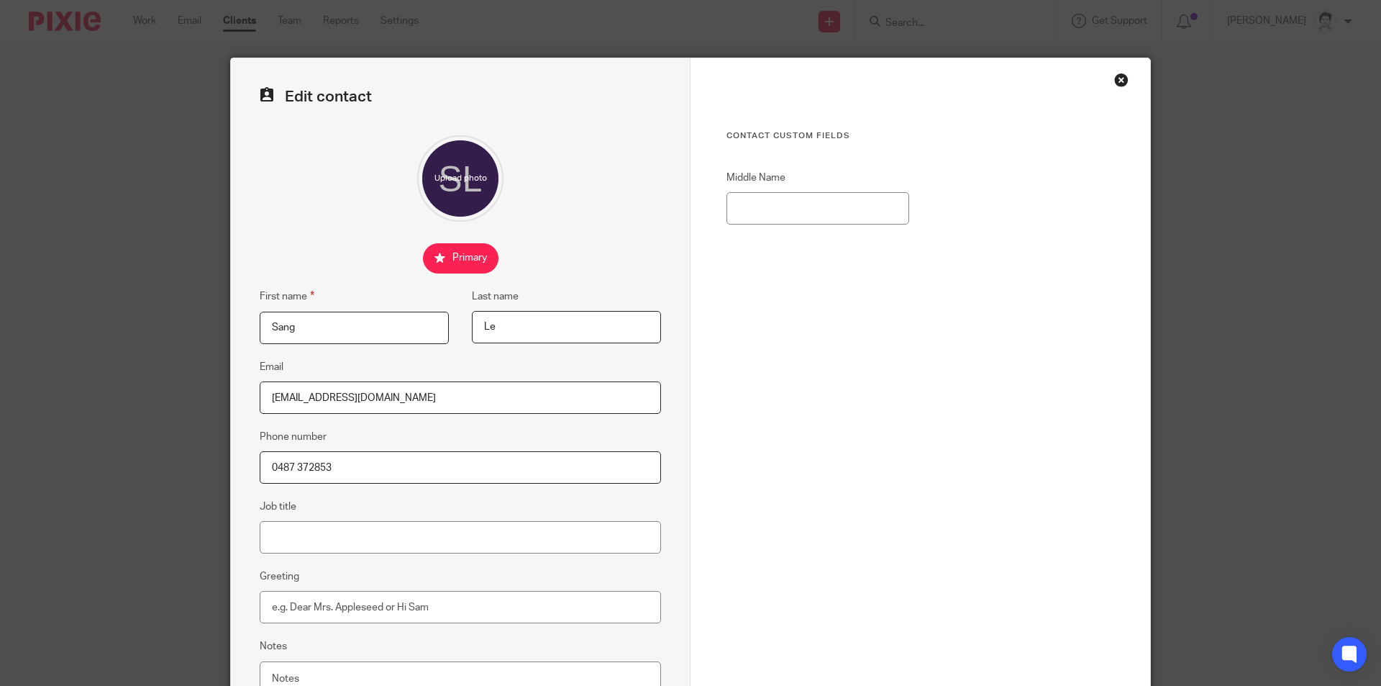
click at [236, 468] on div "Edit contact First name Sang Last name Le Email sangwood_ltk75@yahoo.com Phone …" at bounding box center [461, 407] width 460 height 698
type input "0487 372853"
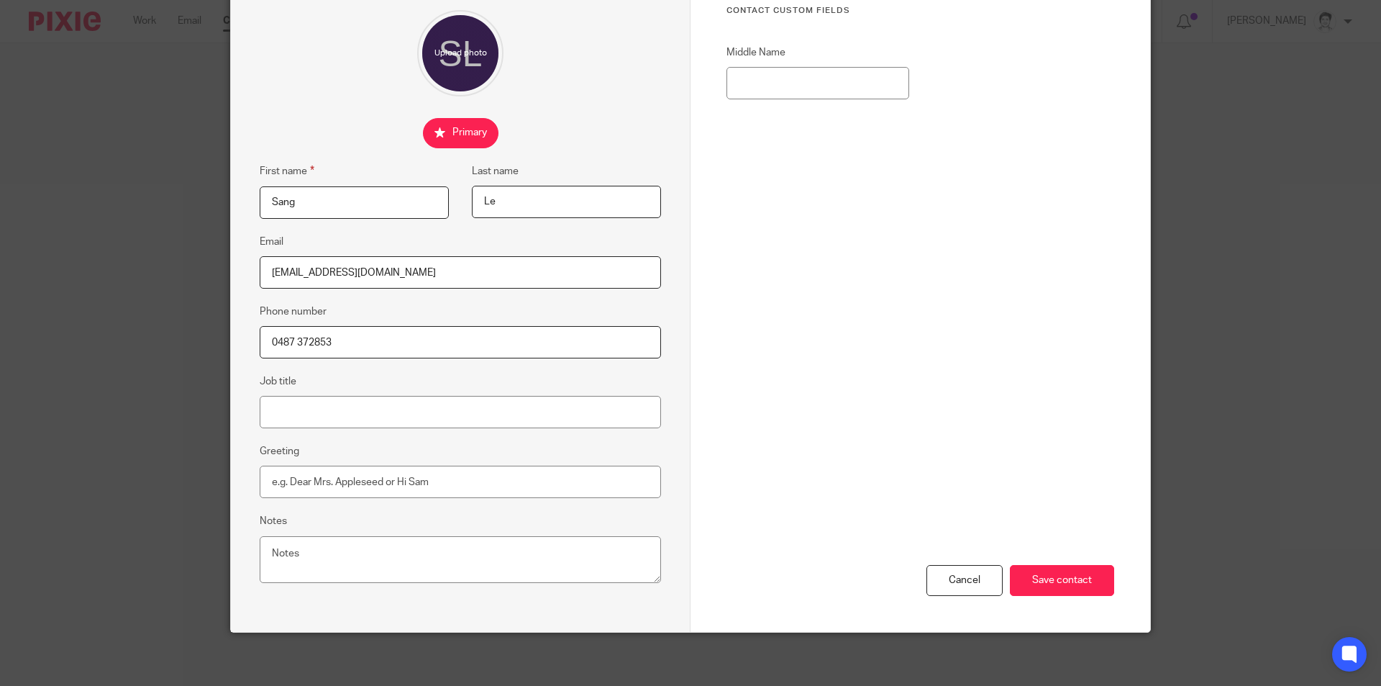
scroll to position [129, 0]
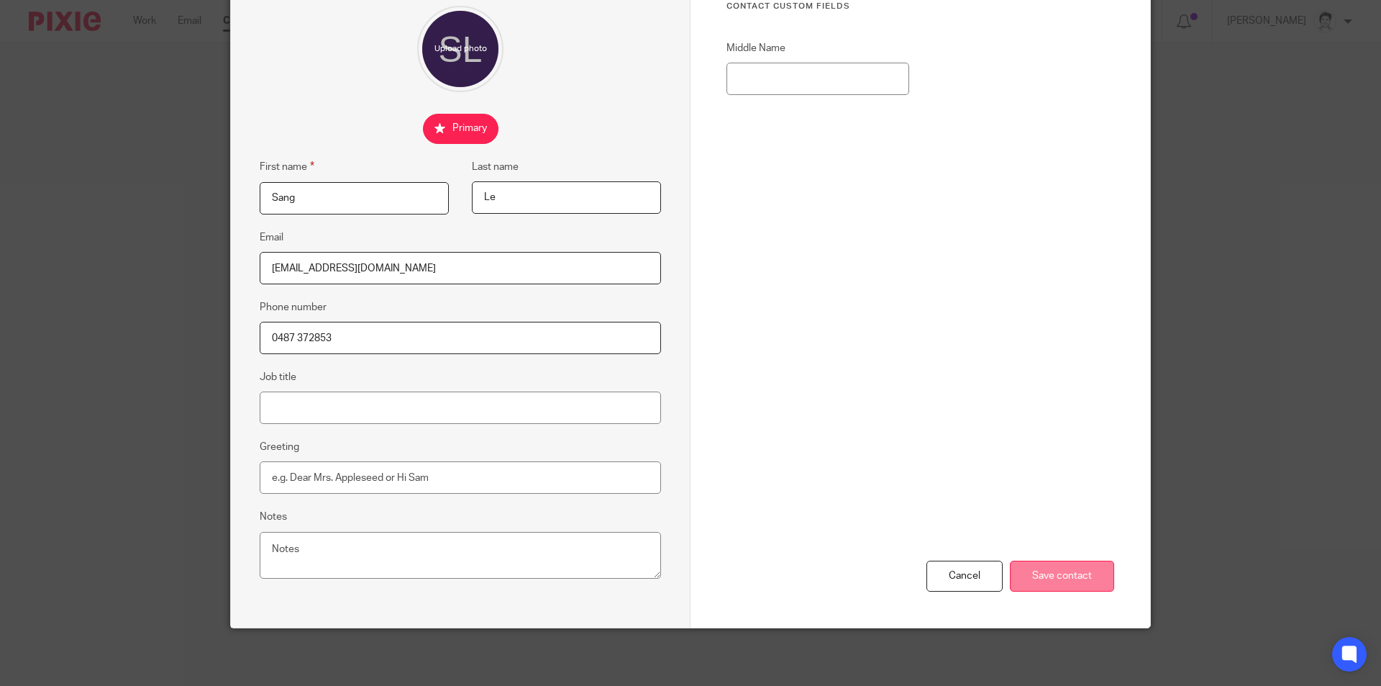
click at [1045, 563] on div "Cancel Save contact" at bounding box center [921, 481] width 388 height 292
drag, startPoint x: 1050, startPoint y: 567, endPoint x: 1059, endPoint y: 572, distance: 10.6
click at [1051, 573] on input "Save contact" at bounding box center [1062, 575] width 104 height 31
click at [1085, 583] on input "Save contact" at bounding box center [1062, 575] width 104 height 31
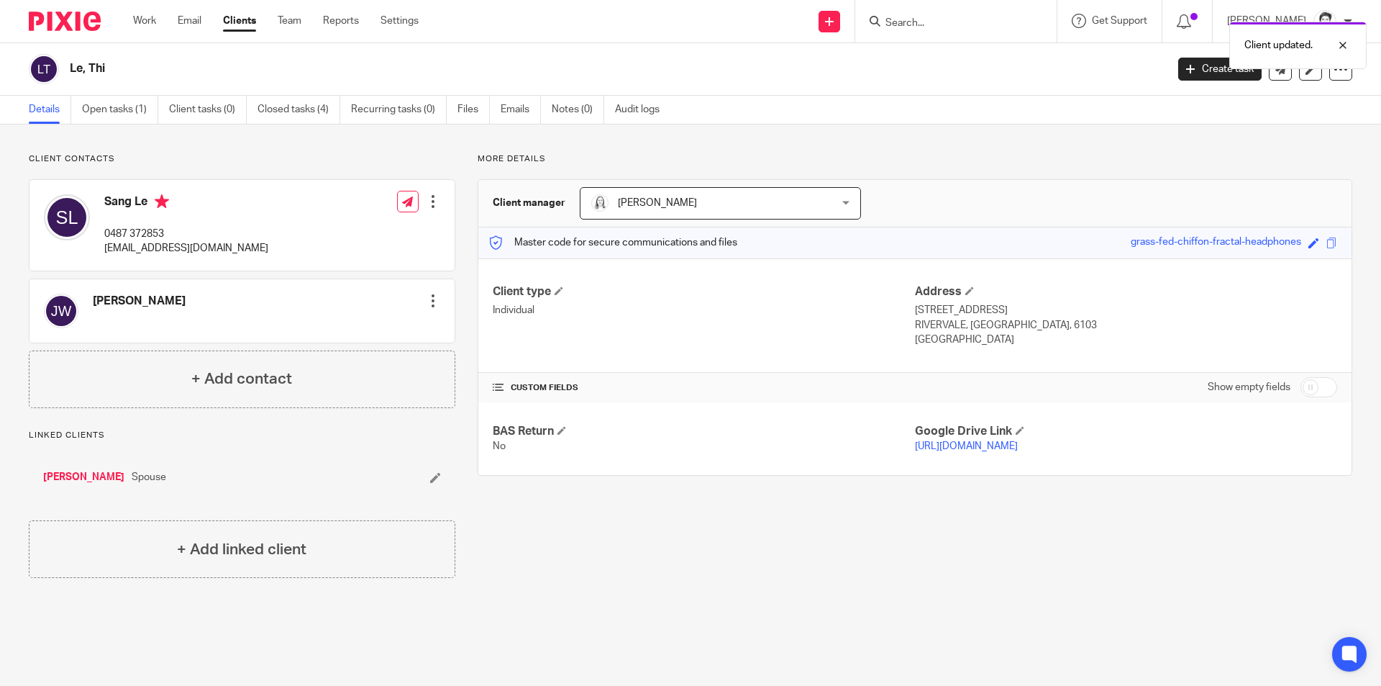
click at [961, 20] on div "Client updated." at bounding box center [1029, 41] width 676 height 55
click at [932, 18] on div "Client updated." at bounding box center [1029, 41] width 676 height 55
click at [908, 29] on input "Search" at bounding box center [948, 23] width 129 height 13
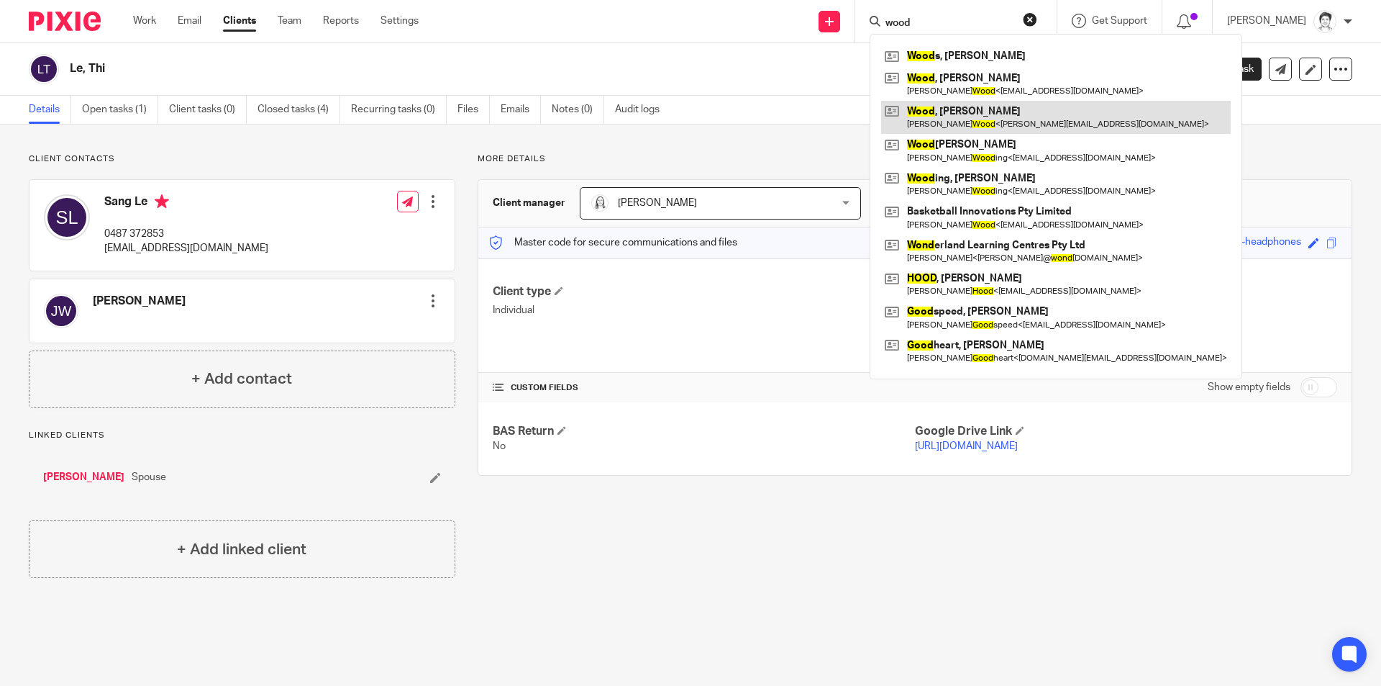
type input "wood"
click at [932, 120] on link at bounding box center [1056, 117] width 350 height 33
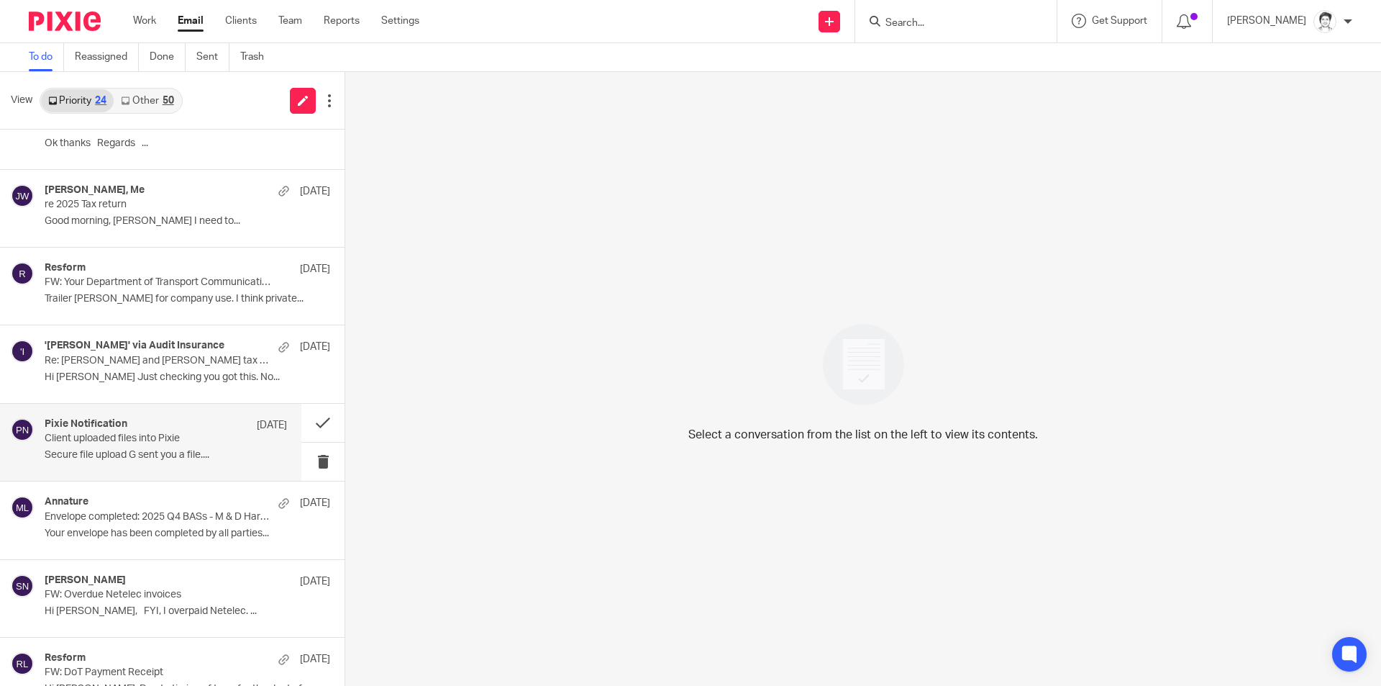
scroll to position [1315, 0]
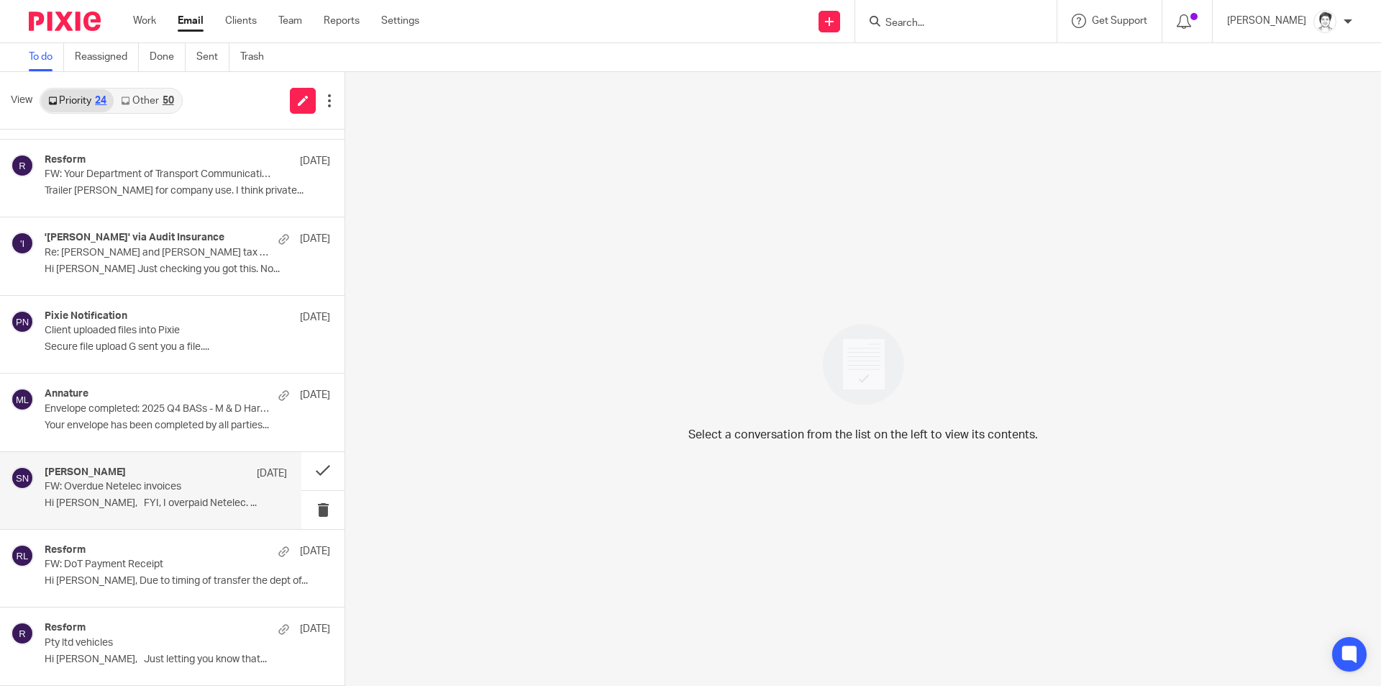
click at [114, 500] on p "Hi [PERSON_NAME], FYI, I overpaid Netelec. ..." at bounding box center [166, 503] width 242 height 12
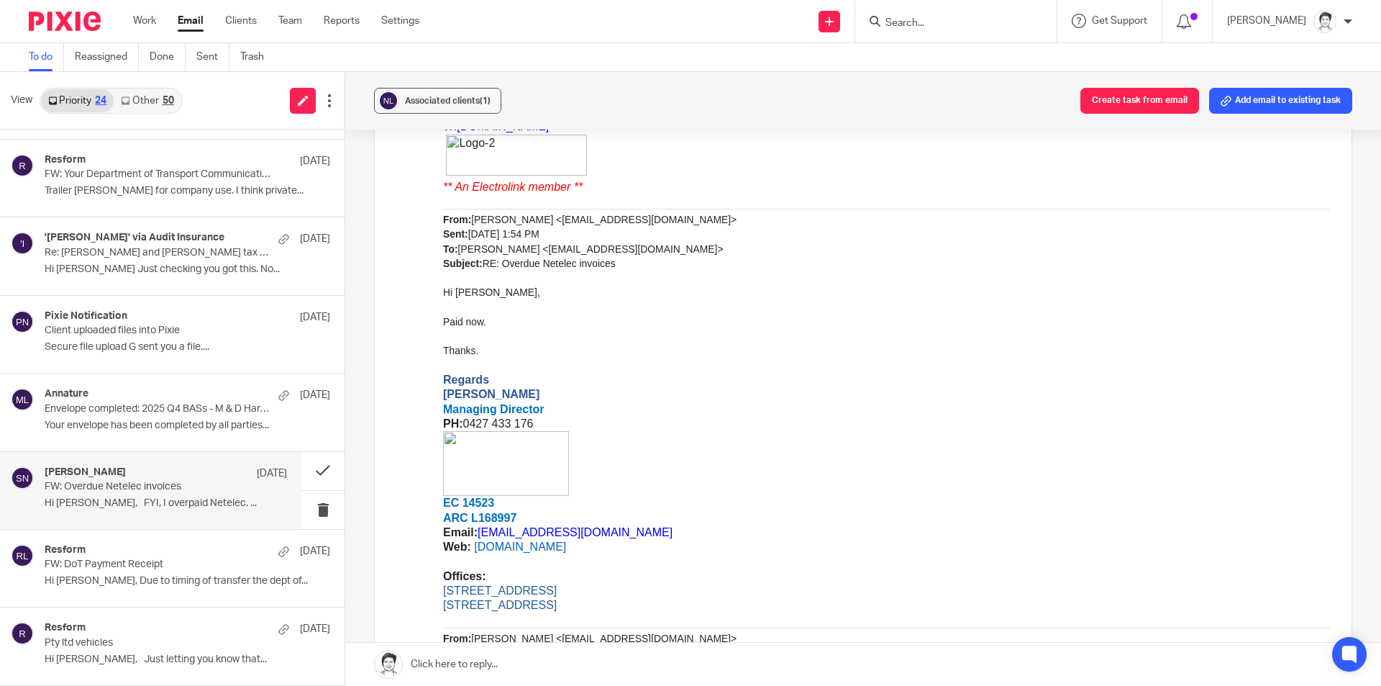
scroll to position [698, 0]
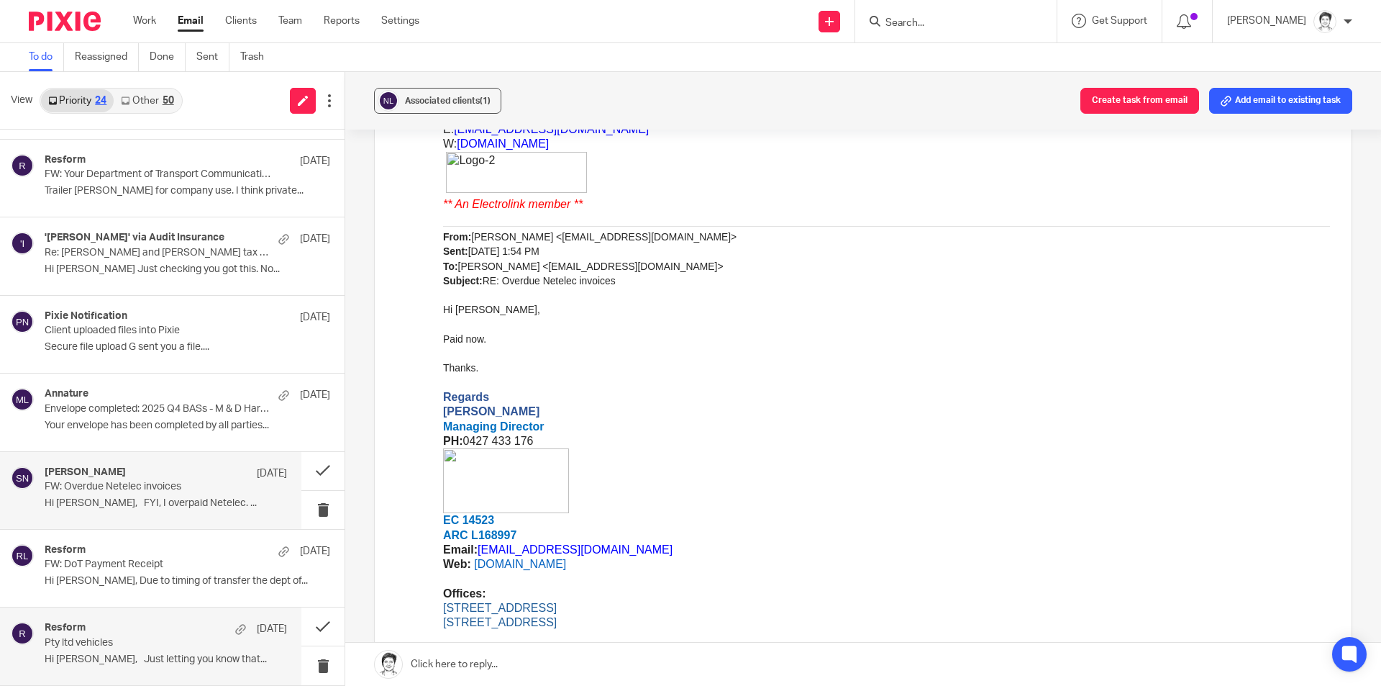
click at [112, 666] on div "Resform [DATE] Pty ltd vehicles Hi [PERSON_NAME], Just letting you know that..." at bounding box center [166, 646] width 242 height 48
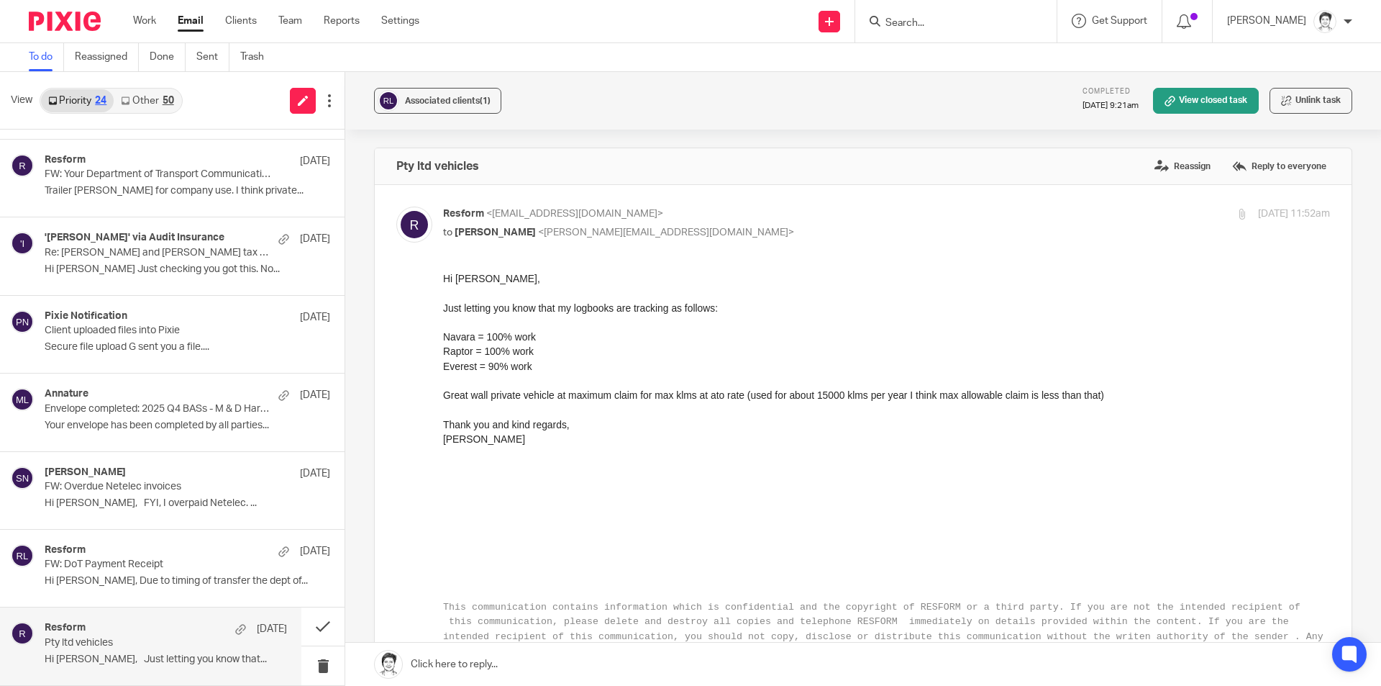
scroll to position [0, 0]
click at [93, 583] on p "Hi [PERSON_NAME], Due to timing of transfer the dept of..." at bounding box center [166, 581] width 242 height 12
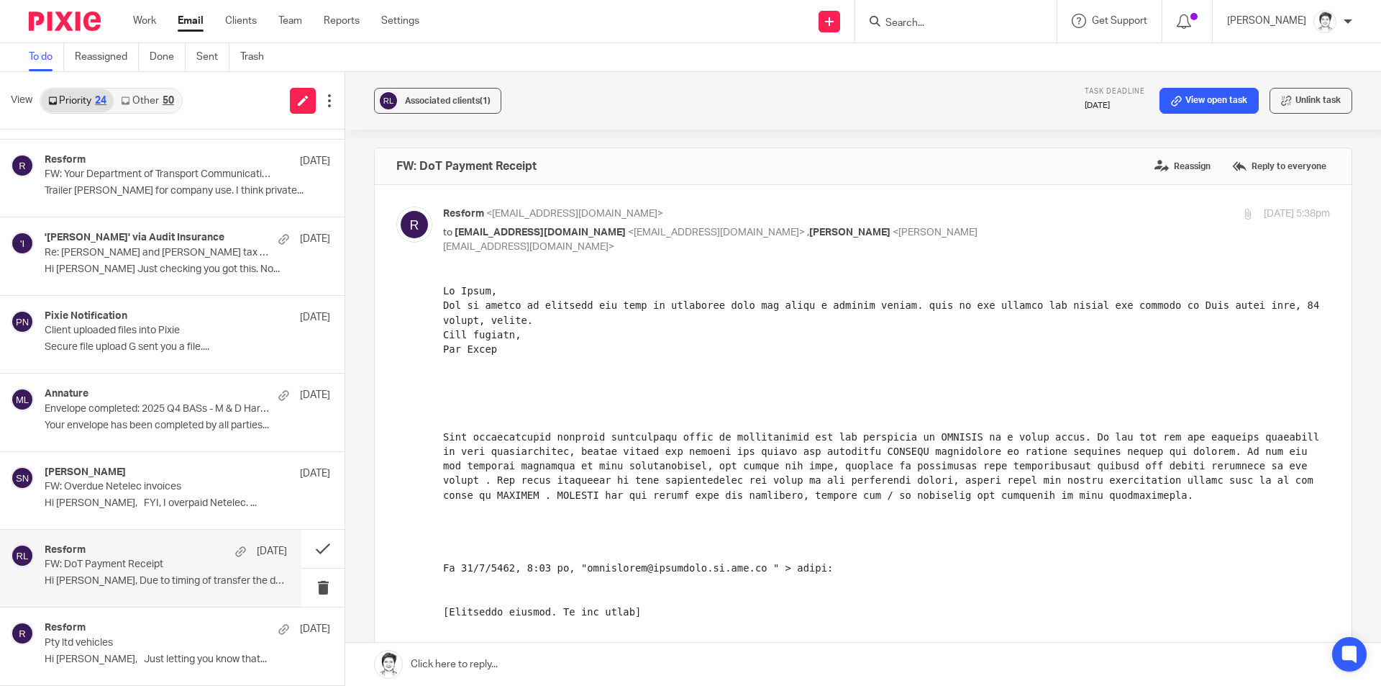
click at [163, 99] on div "50" at bounding box center [169, 101] width 12 height 10
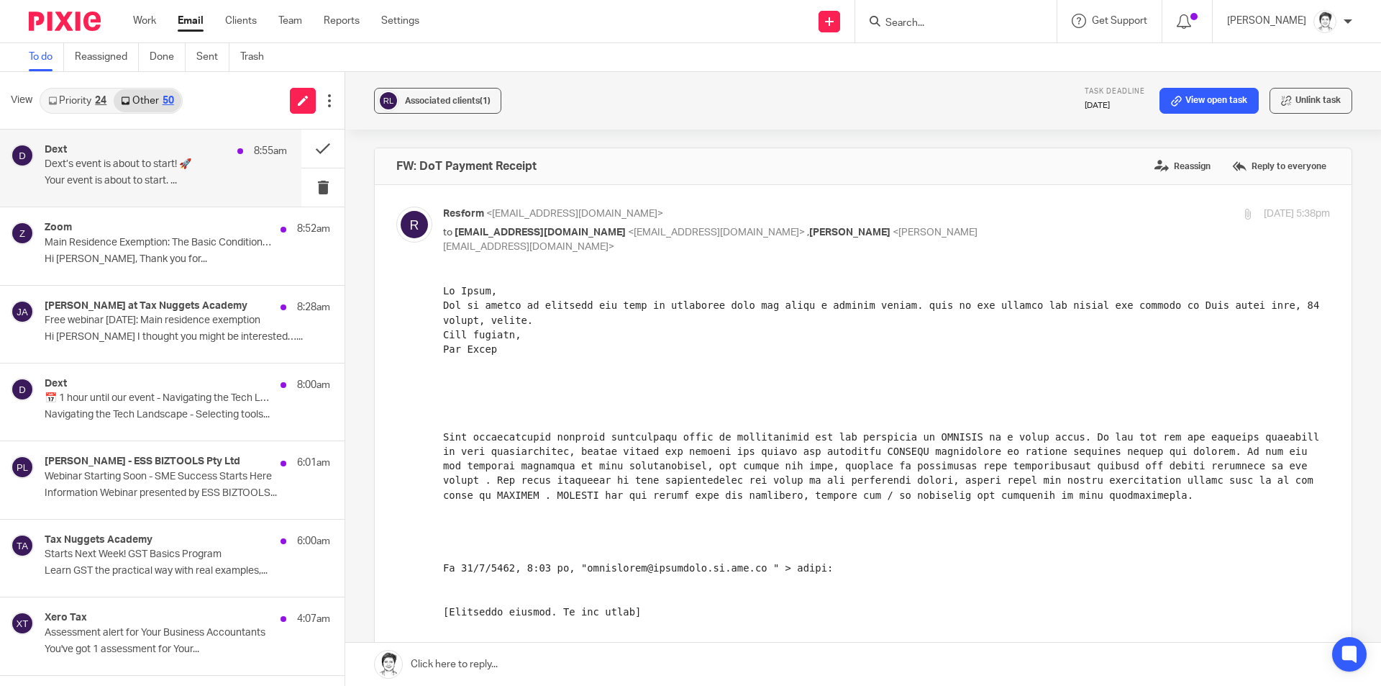
click at [105, 159] on p "Dext’s event is about to start! 🚀" at bounding box center [142, 164] width 194 height 12
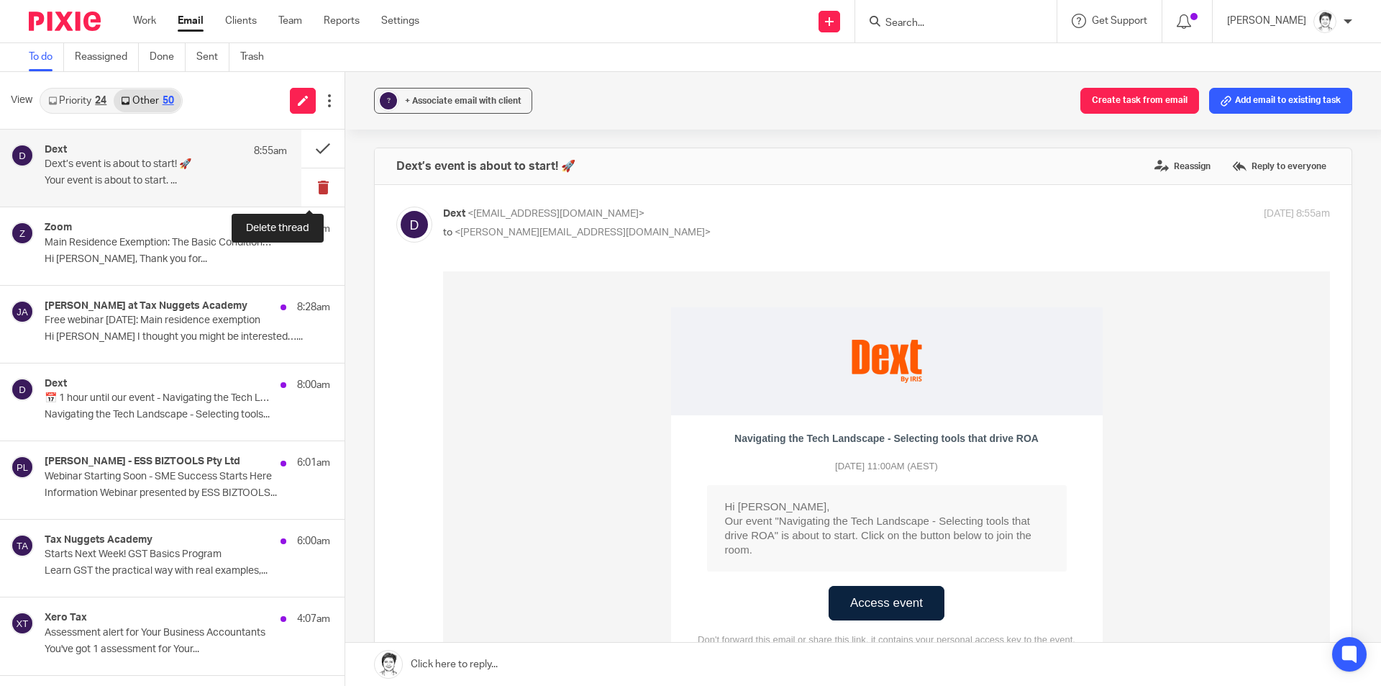
click at [314, 188] on button at bounding box center [322, 187] width 43 height 38
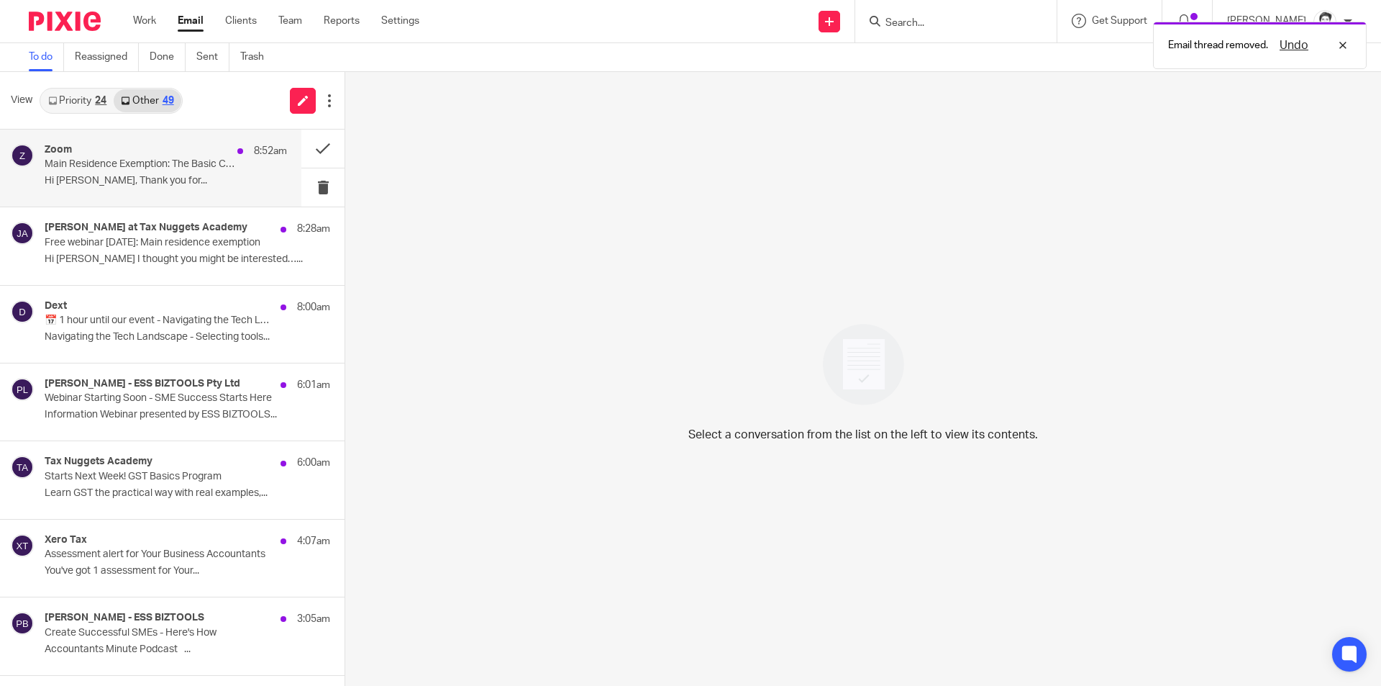
click at [108, 177] on p "Hi [PERSON_NAME], Thank you for..." at bounding box center [166, 181] width 242 height 12
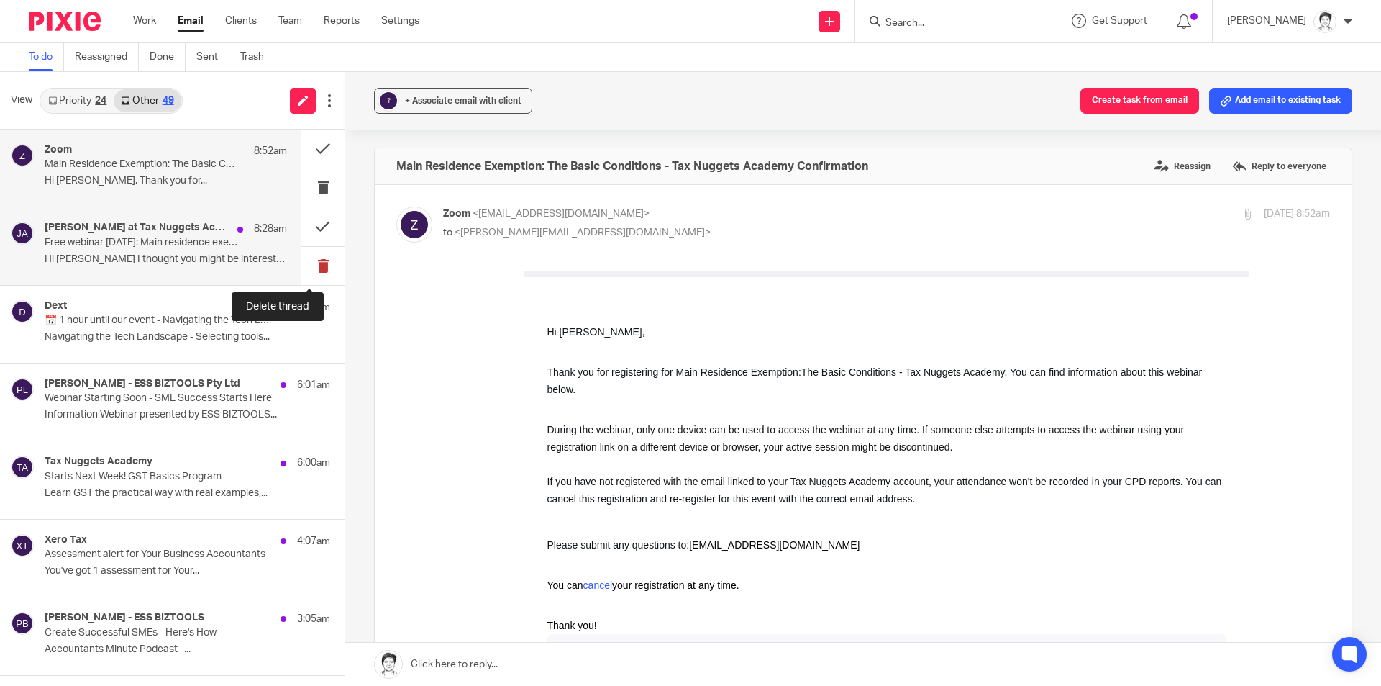
click at [309, 265] on button at bounding box center [322, 266] width 43 height 38
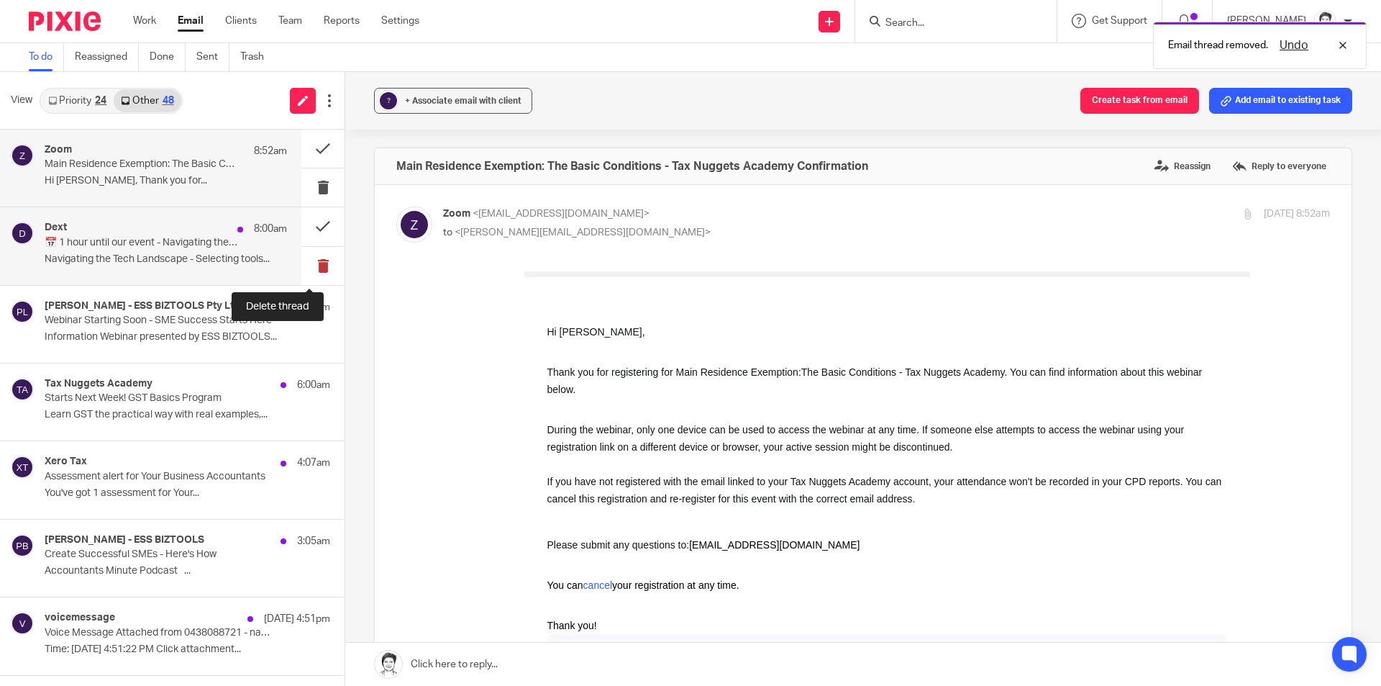
click at [308, 269] on button at bounding box center [322, 266] width 43 height 38
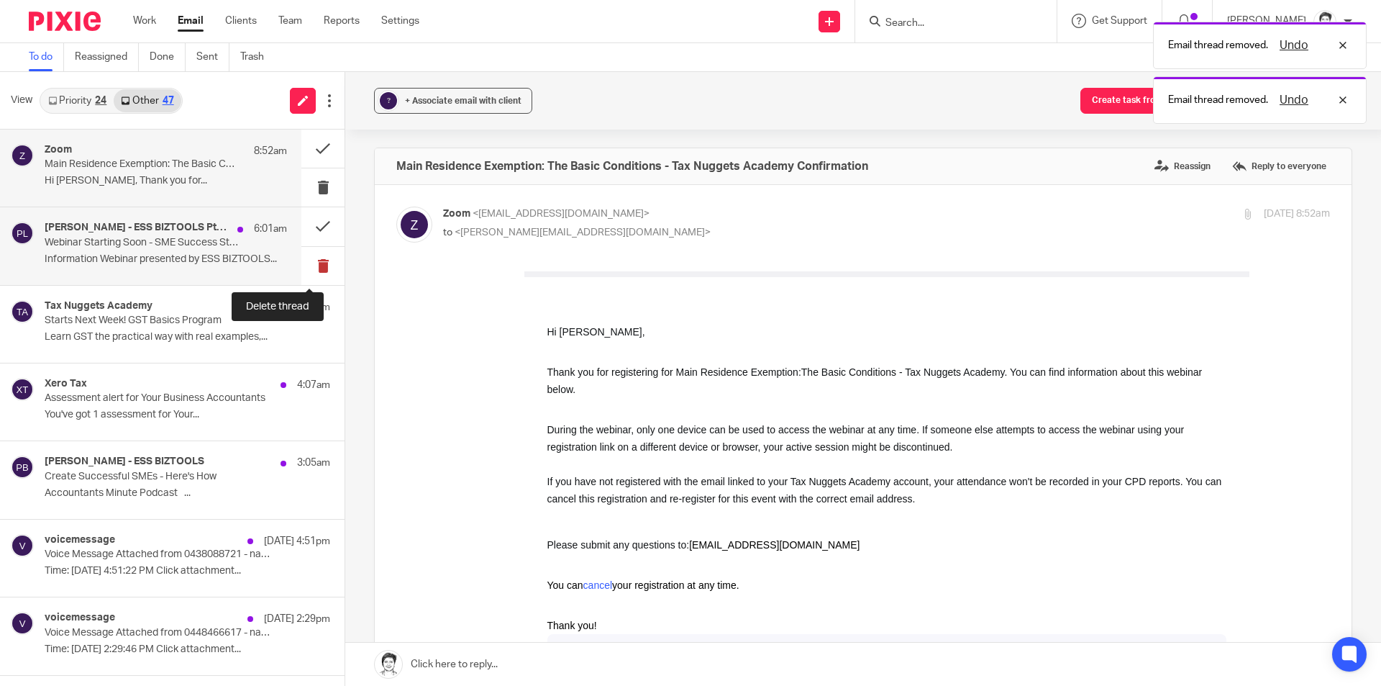
click at [306, 263] on button at bounding box center [322, 266] width 43 height 38
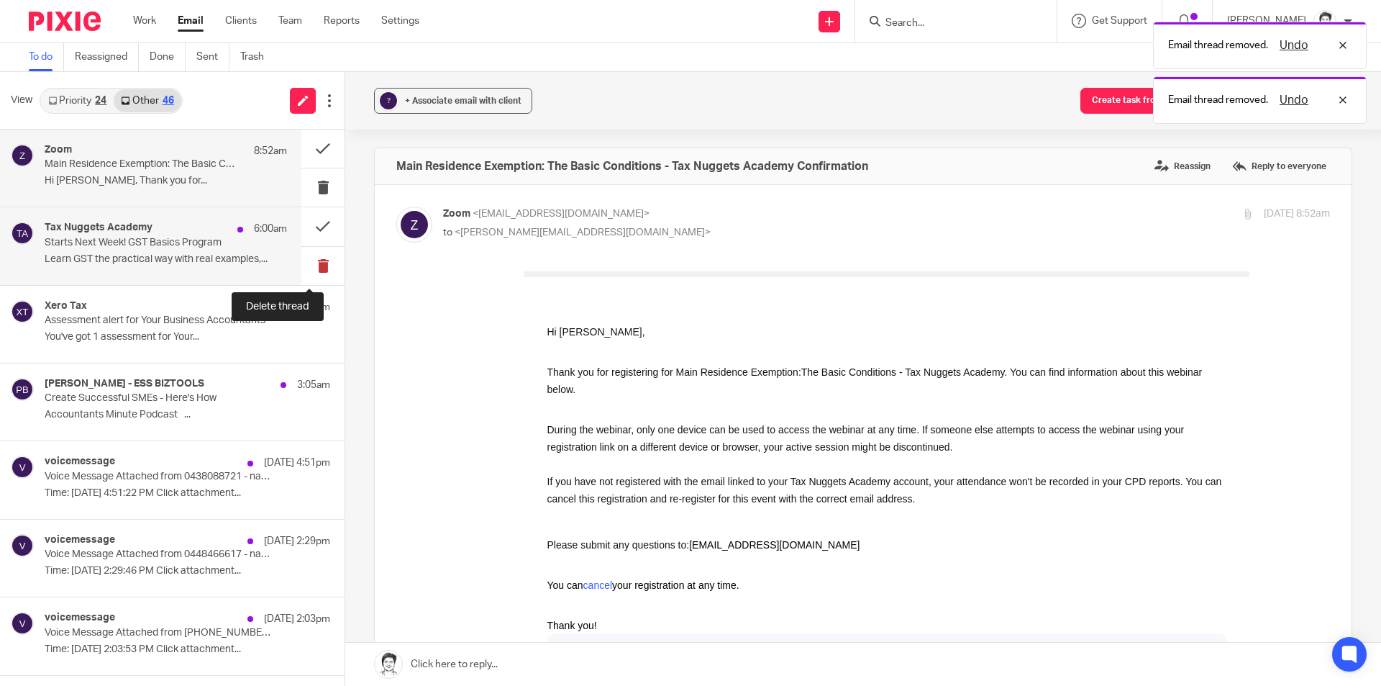
click at [308, 270] on button at bounding box center [322, 266] width 43 height 38
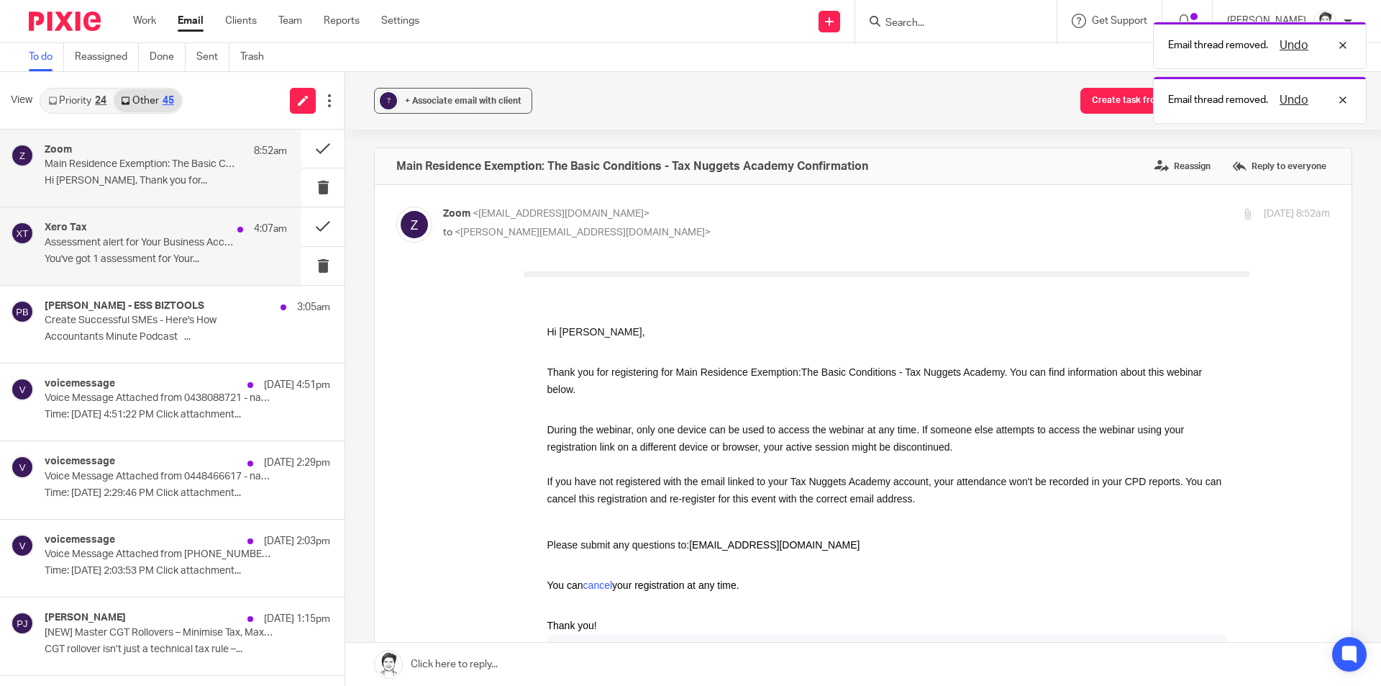
click at [127, 265] on div "Xero Tax 4:07am Assessment alert for Your Business Accountants You've got 1 ass…" at bounding box center [166, 246] width 242 height 48
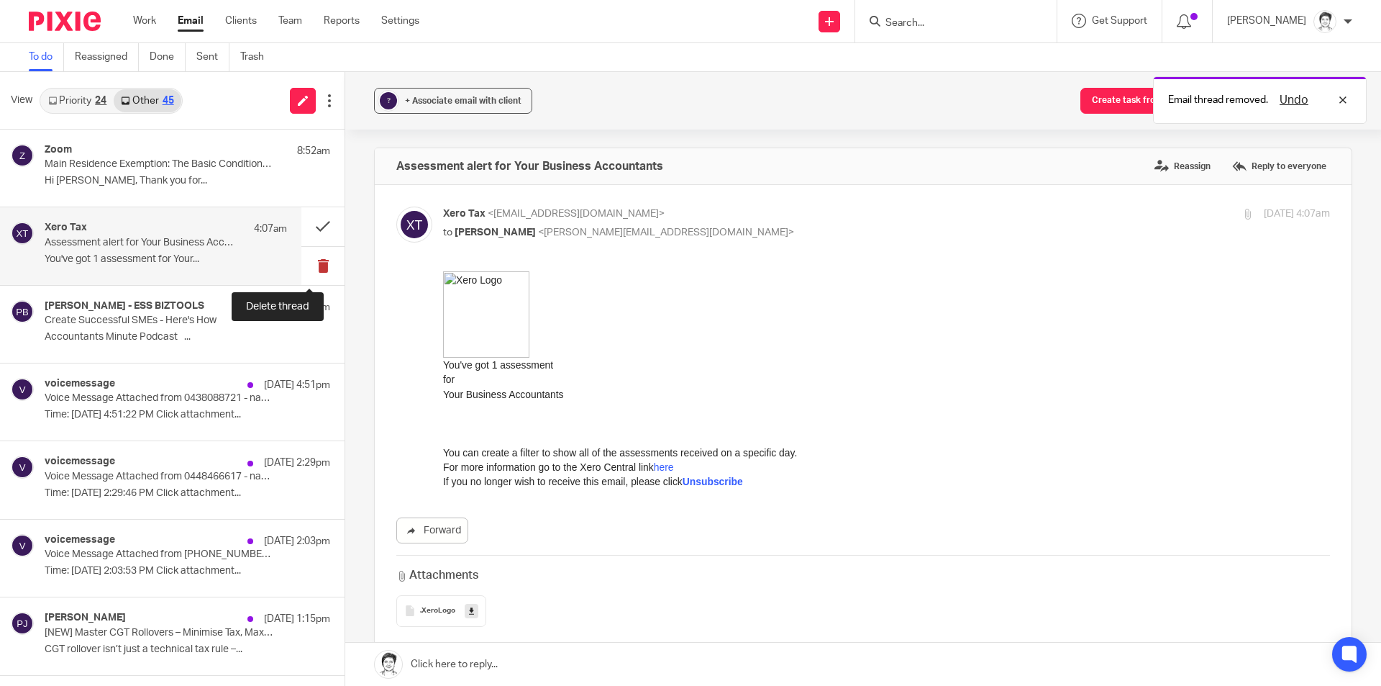
click at [309, 262] on button at bounding box center [322, 266] width 43 height 38
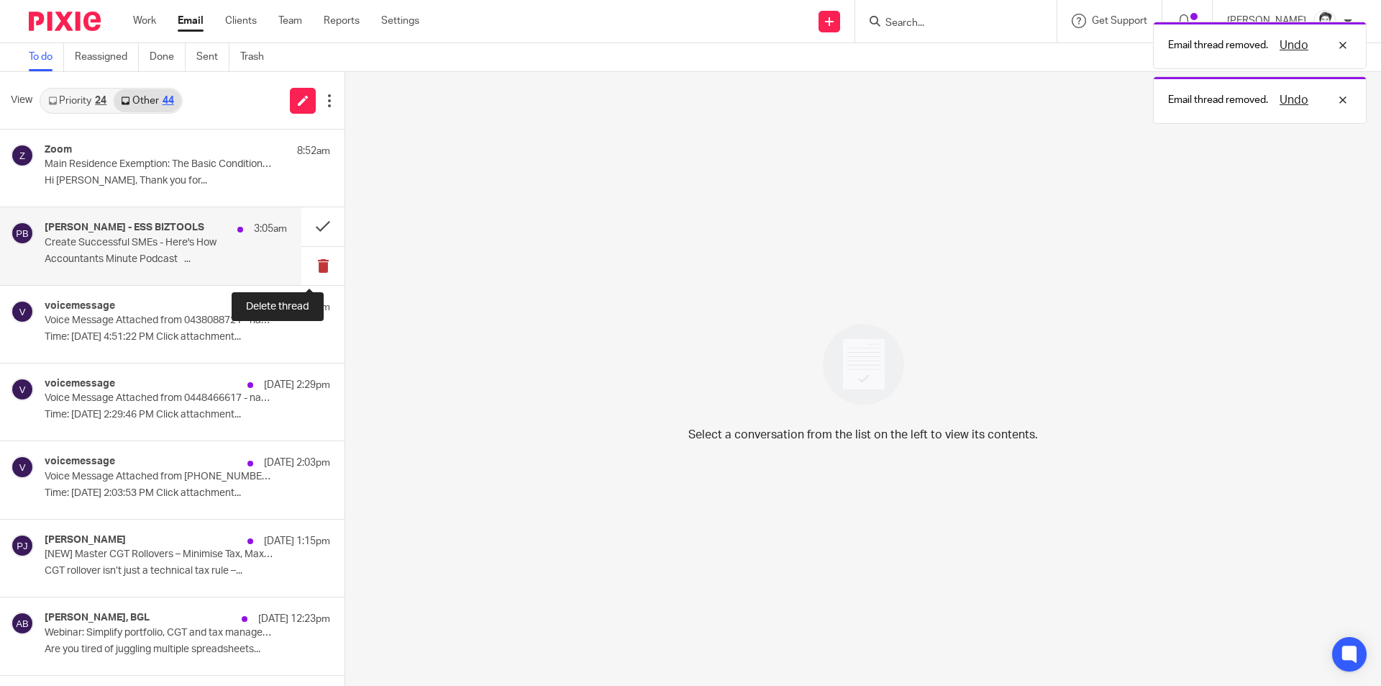
click at [306, 265] on button at bounding box center [322, 266] width 43 height 38
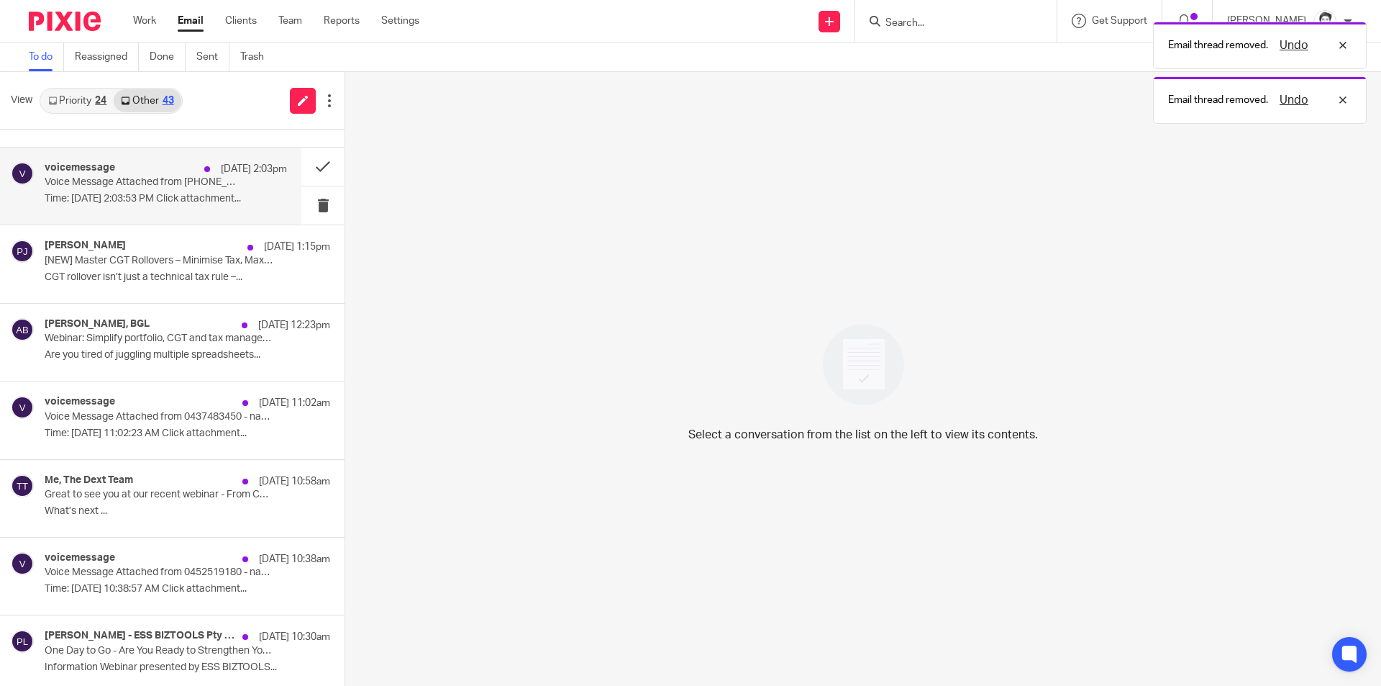
scroll to position [72, 0]
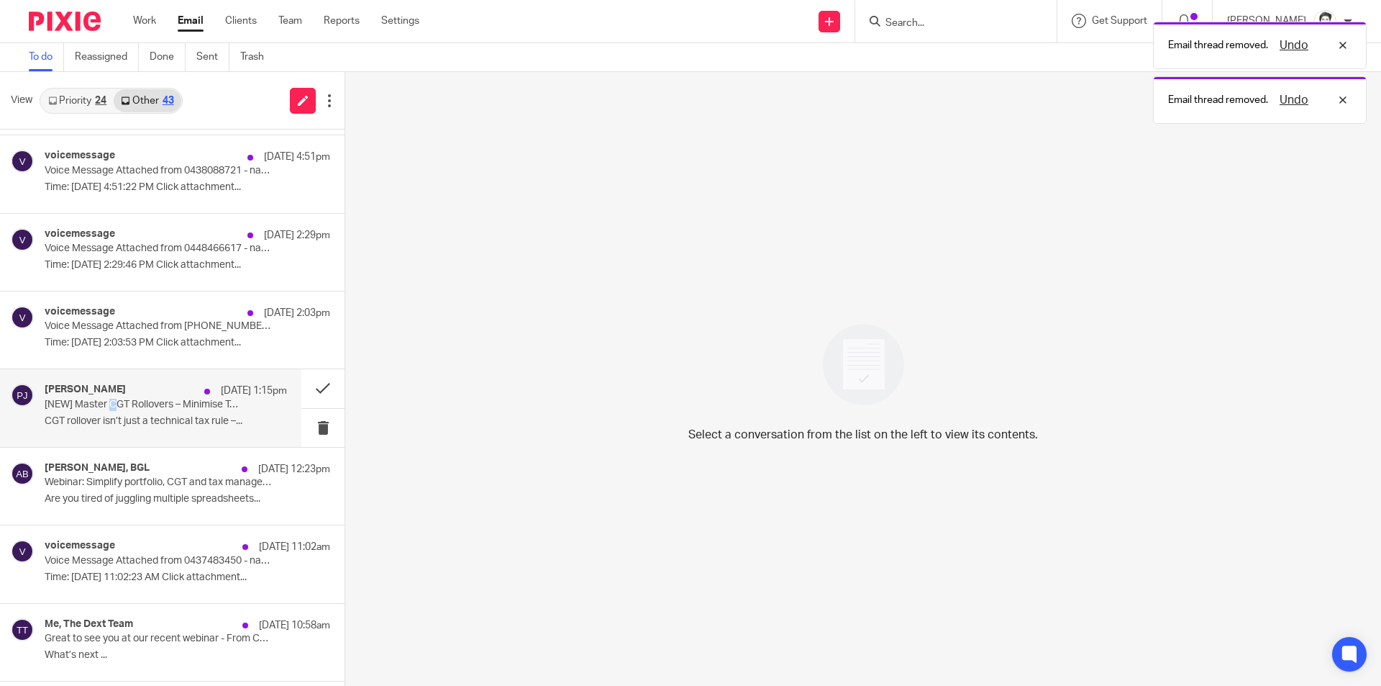
click at [115, 409] on p "[NEW] Master CGT Rollovers – Minimise Tax, Maximise Value for Your Clients...(3…" at bounding box center [142, 405] width 194 height 12
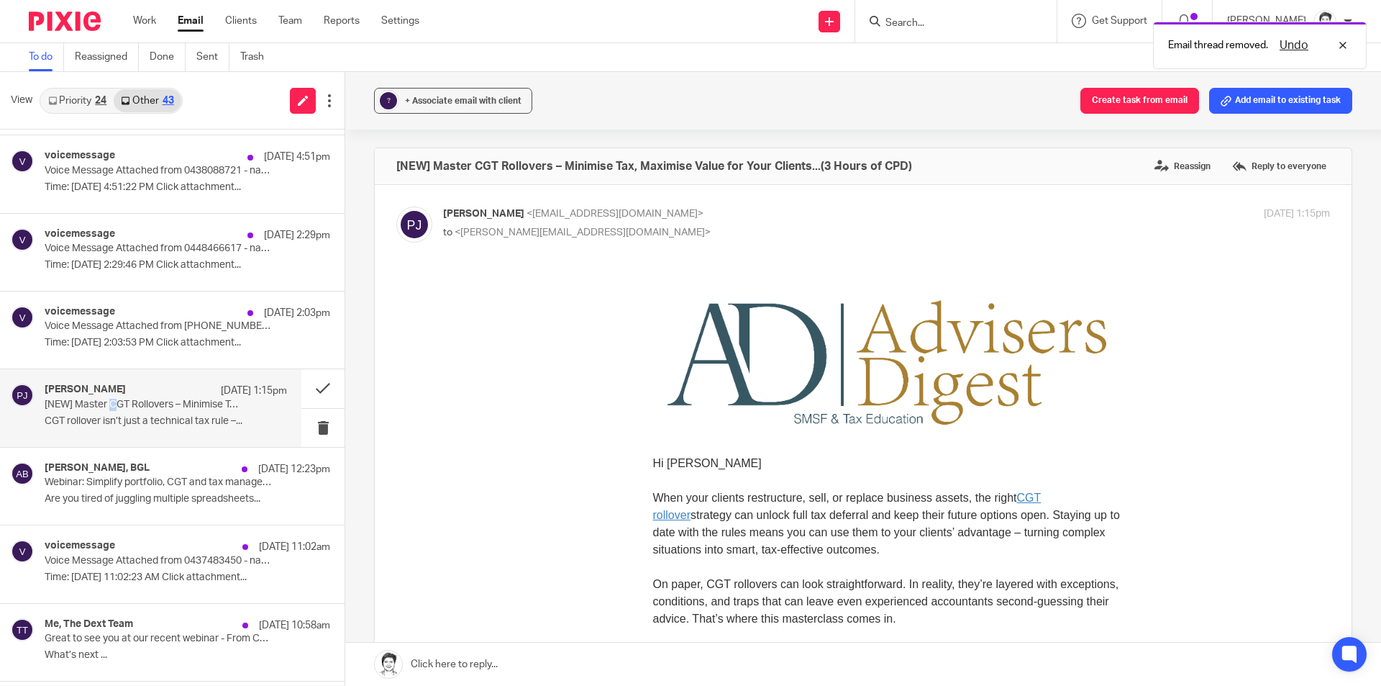
scroll to position [0, 0]
click at [308, 429] on button at bounding box center [322, 428] width 43 height 38
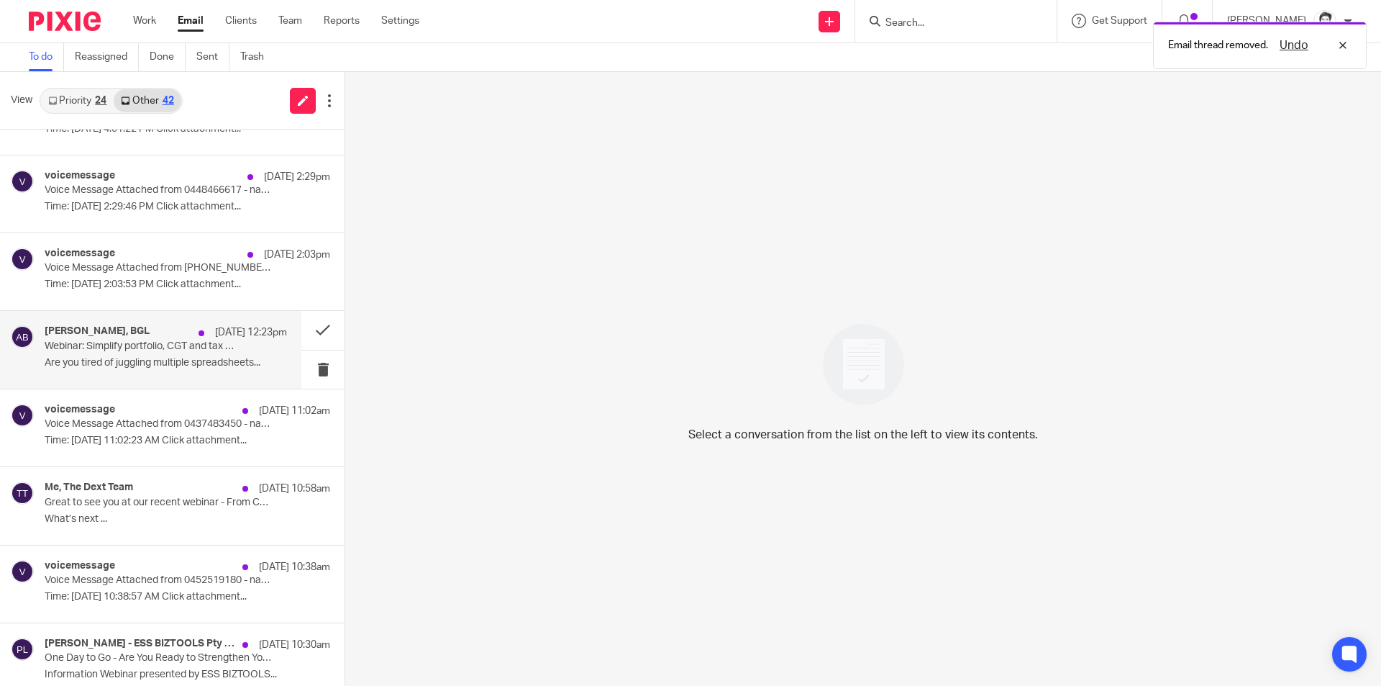
scroll to position [216, 0]
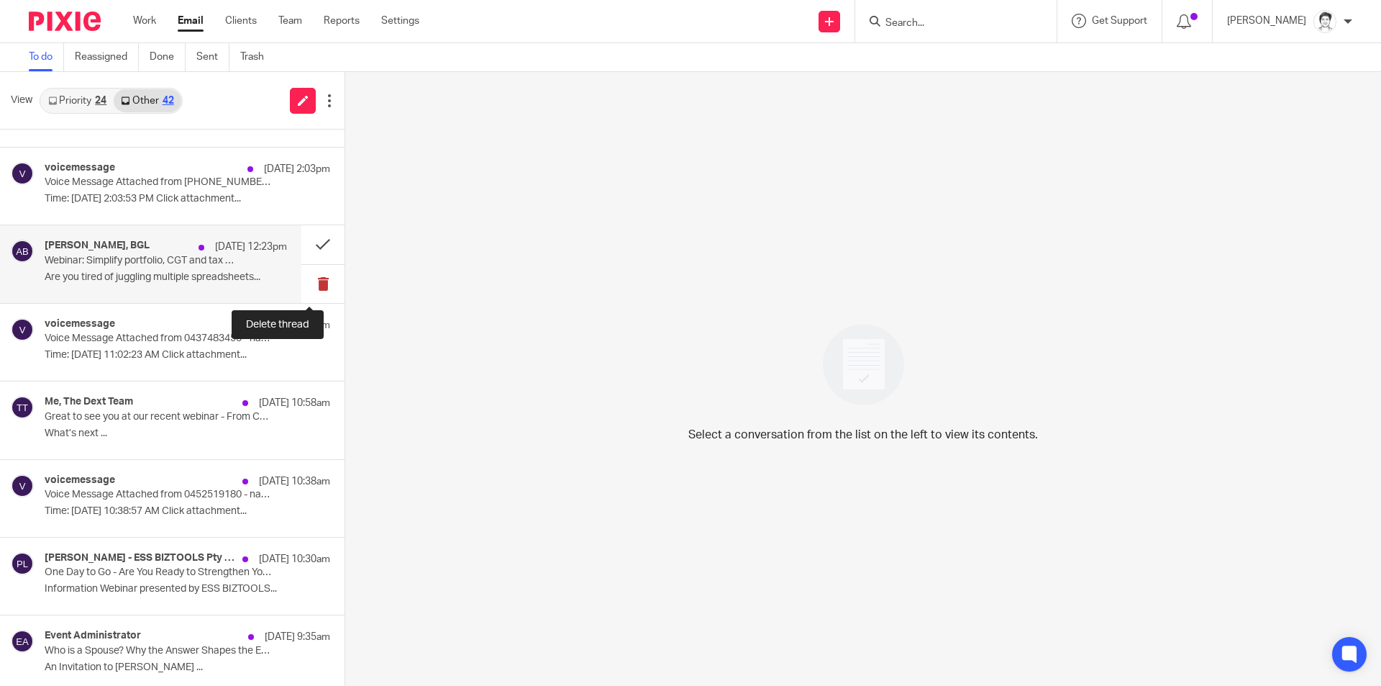
click at [311, 286] on button at bounding box center [322, 284] width 43 height 38
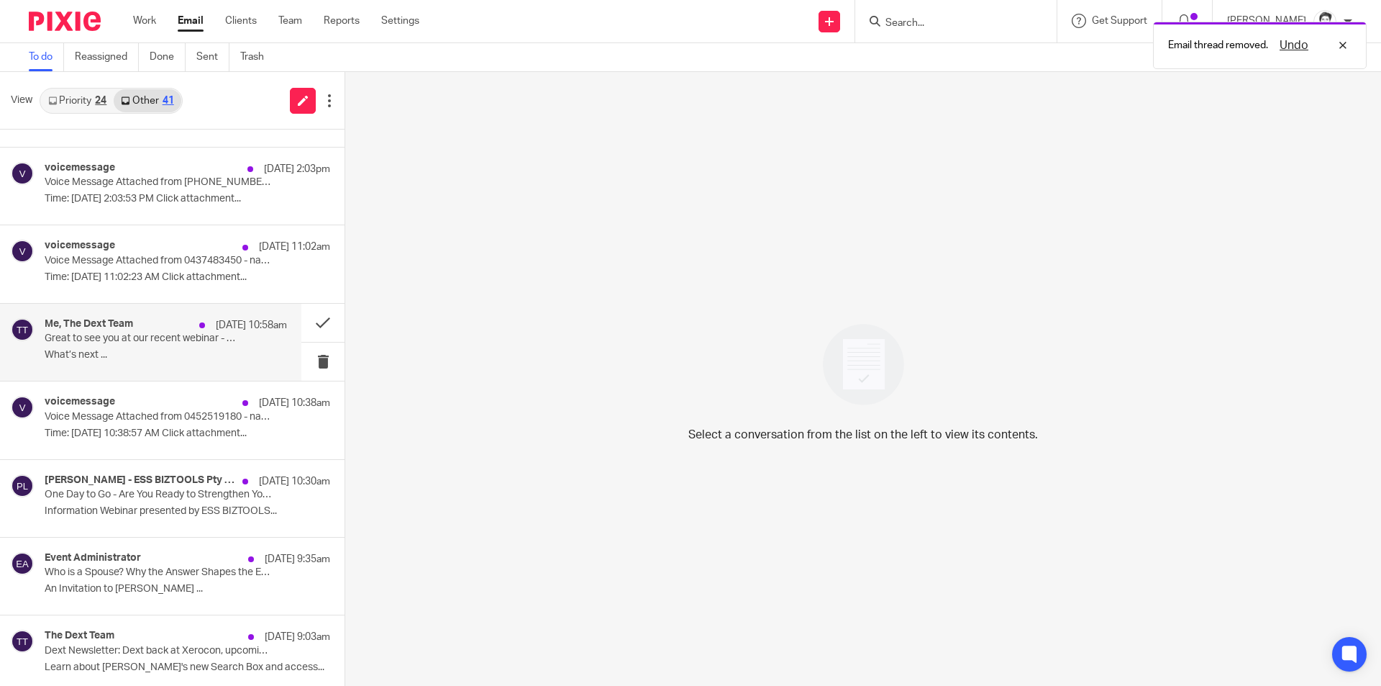
click at [76, 353] on p "What’s next ..." at bounding box center [166, 355] width 242 height 12
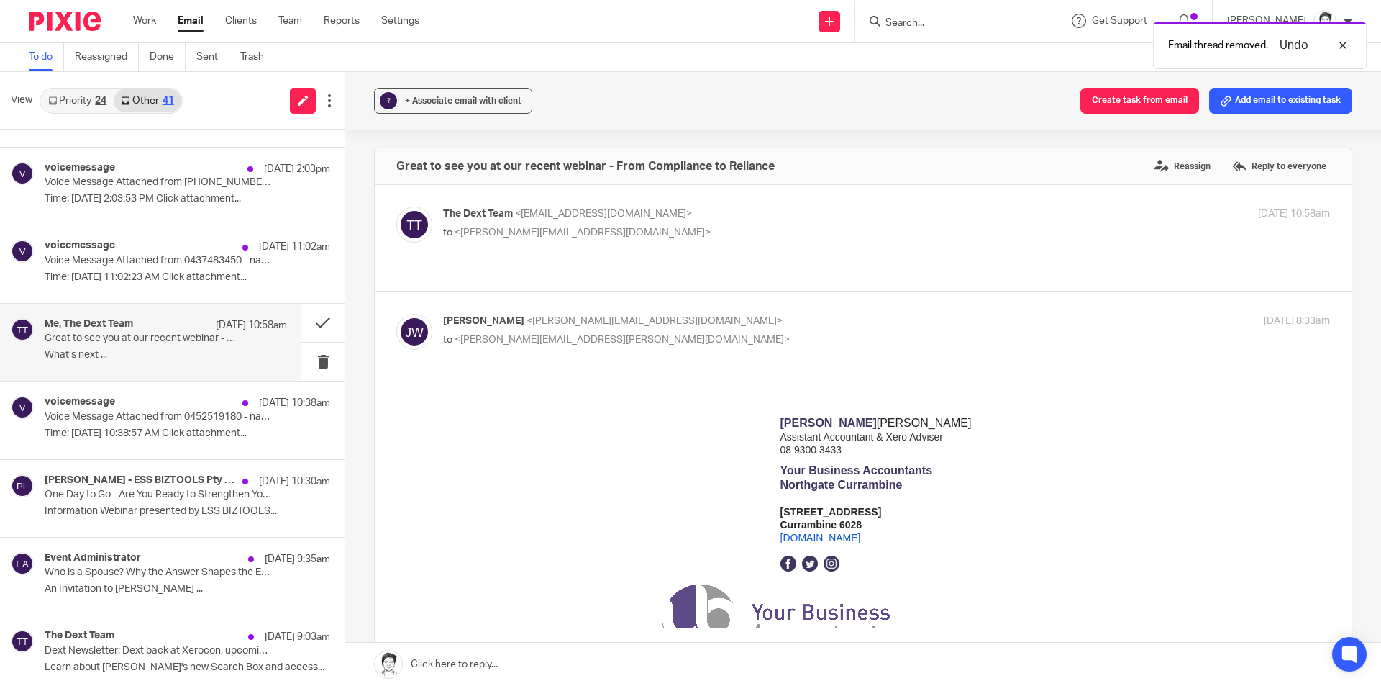
scroll to position [0, 0]
click at [166, 347] on div "Me, The Dext Team 13 Aug 10:58am Great to see you at our recent webinar - From …" at bounding box center [166, 342] width 242 height 48
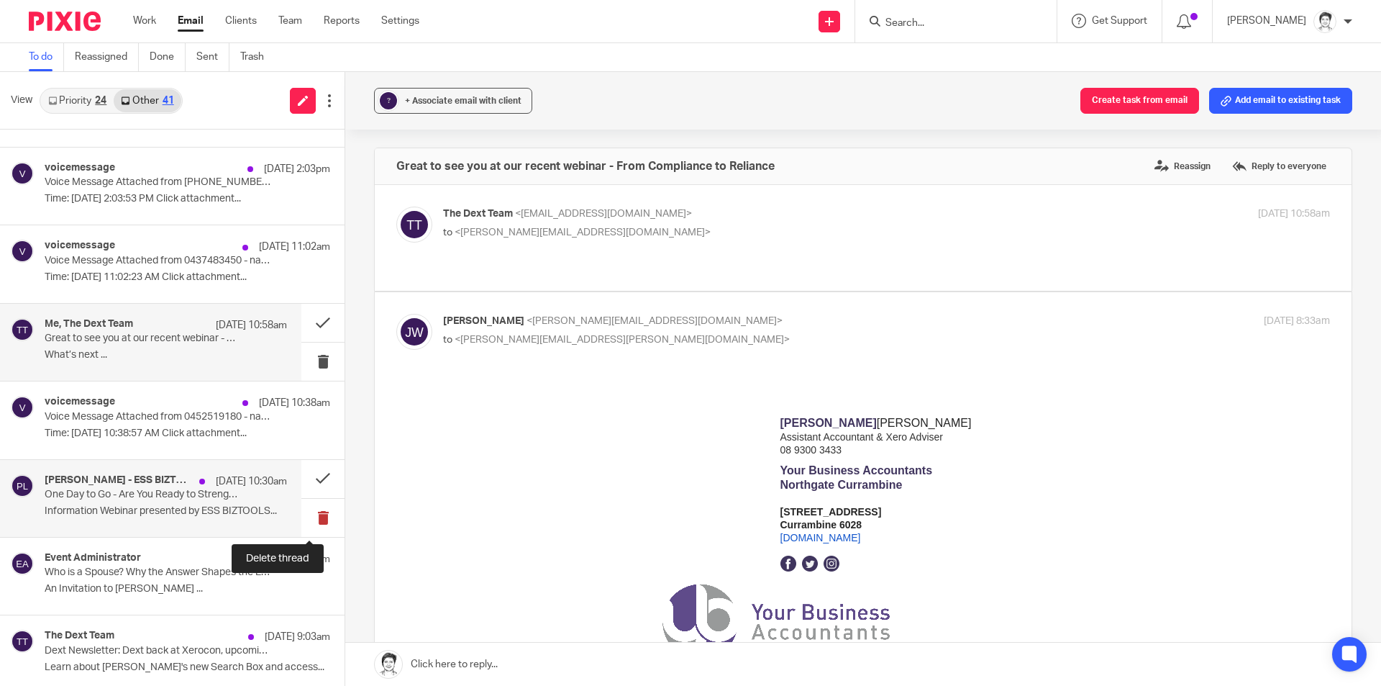
click at [317, 514] on button at bounding box center [322, 517] width 43 height 38
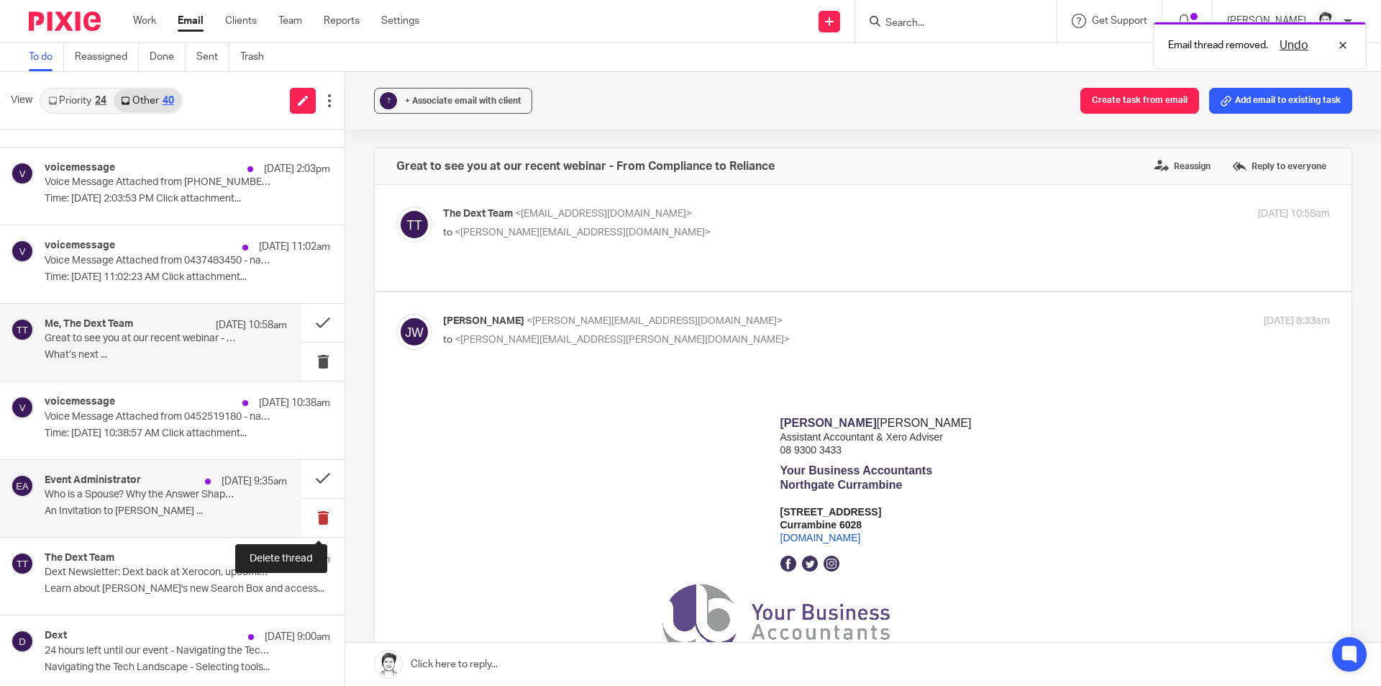
click at [311, 514] on button at bounding box center [322, 517] width 43 height 38
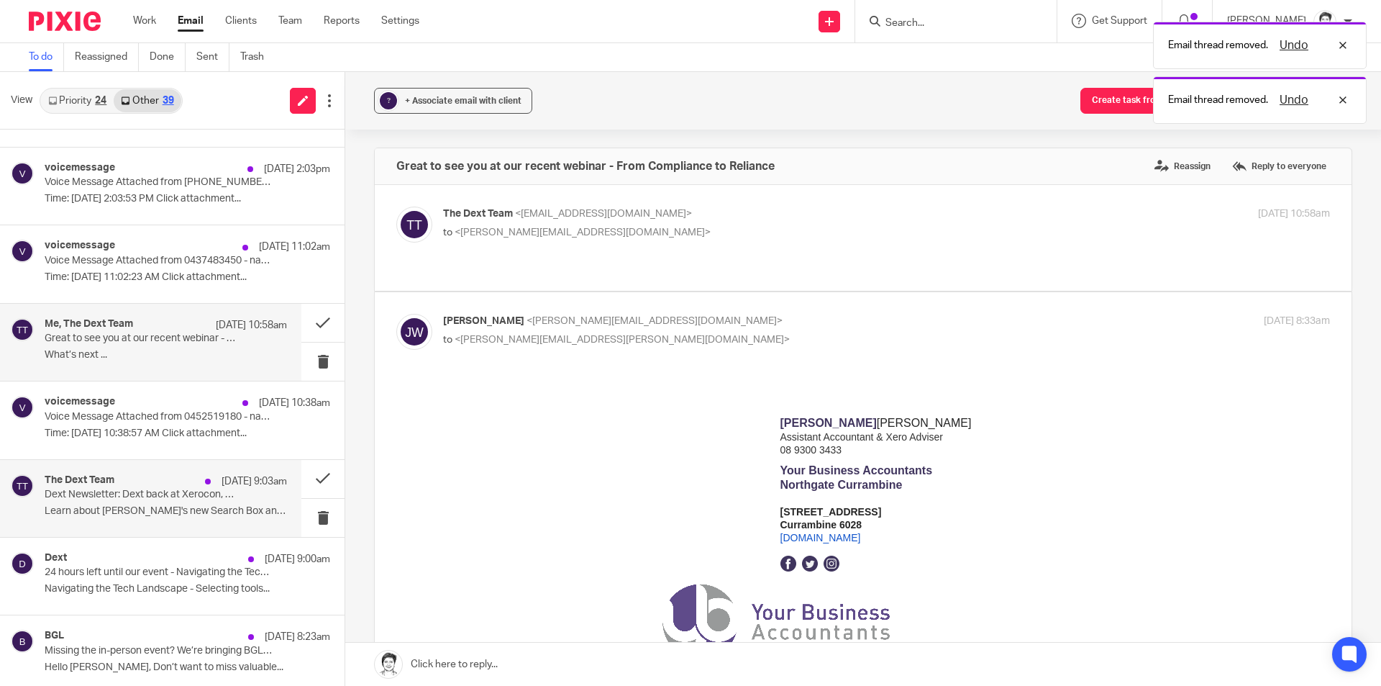
click at [186, 506] on p "Learn about Dext's new Search Box and access..." at bounding box center [166, 511] width 242 height 12
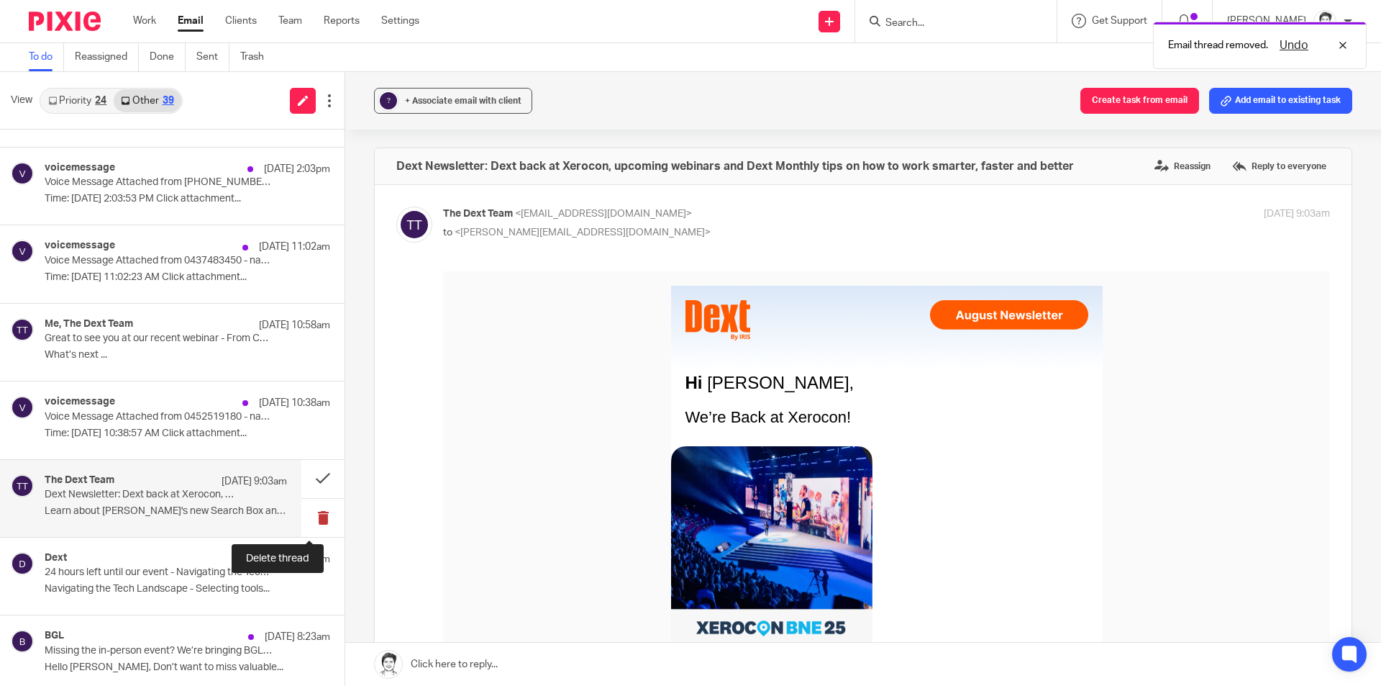
click at [309, 514] on button at bounding box center [322, 517] width 43 height 38
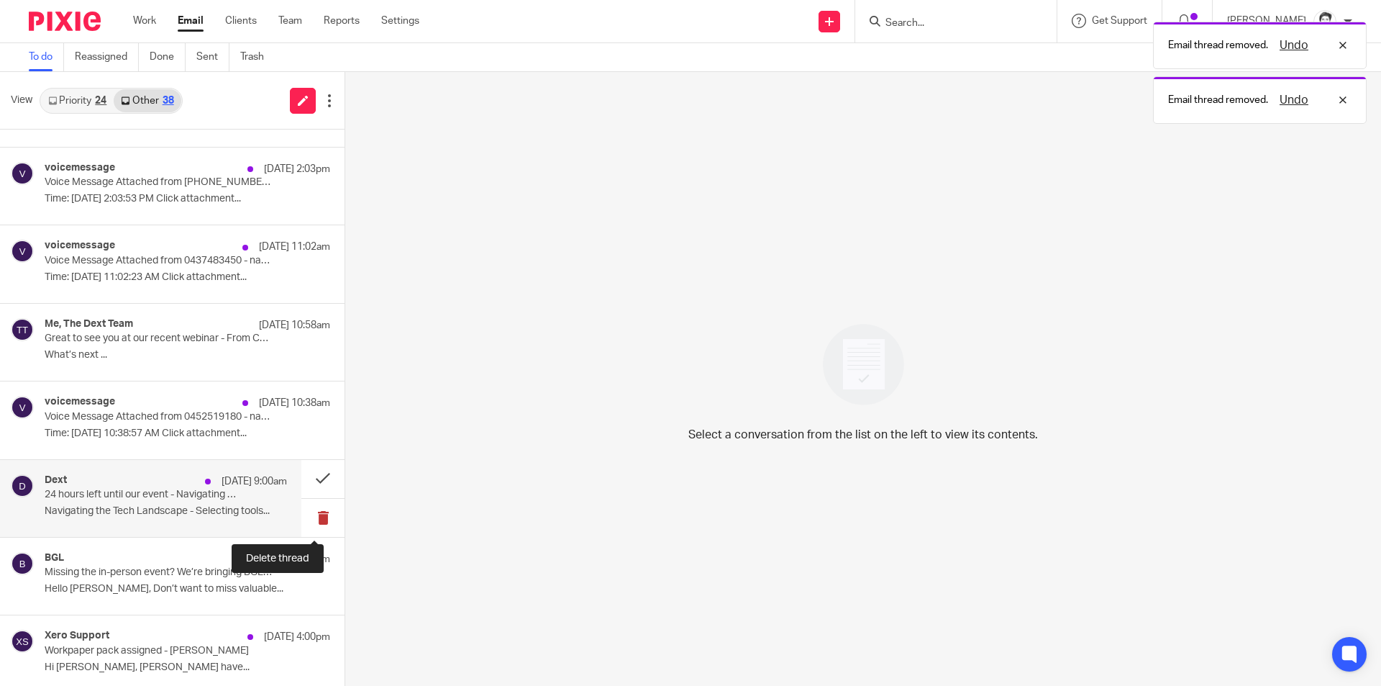
click at [306, 516] on button at bounding box center [322, 517] width 43 height 38
click at [165, 503] on div "BGL 12 Aug 8:23am Missing the in-person event? We’re bringing BGL REGTECH 2025 …" at bounding box center [166, 498] width 242 height 48
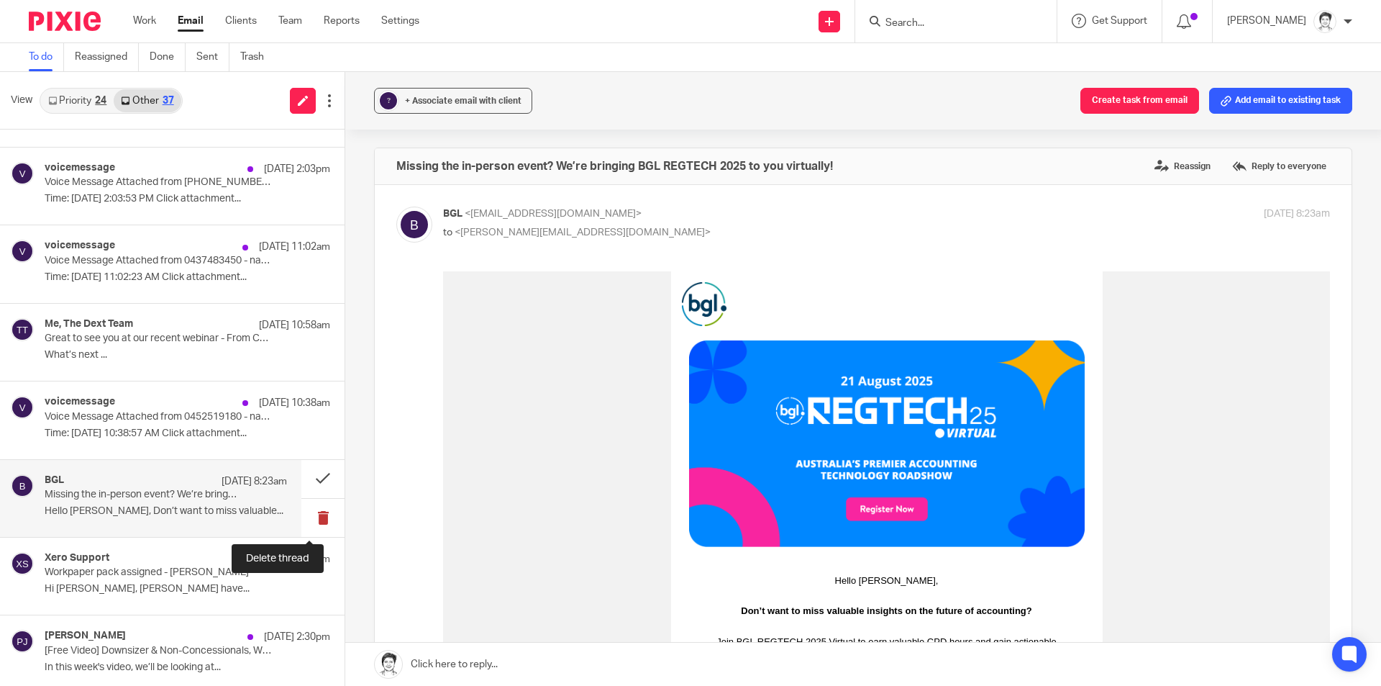
click at [304, 521] on button at bounding box center [322, 517] width 43 height 38
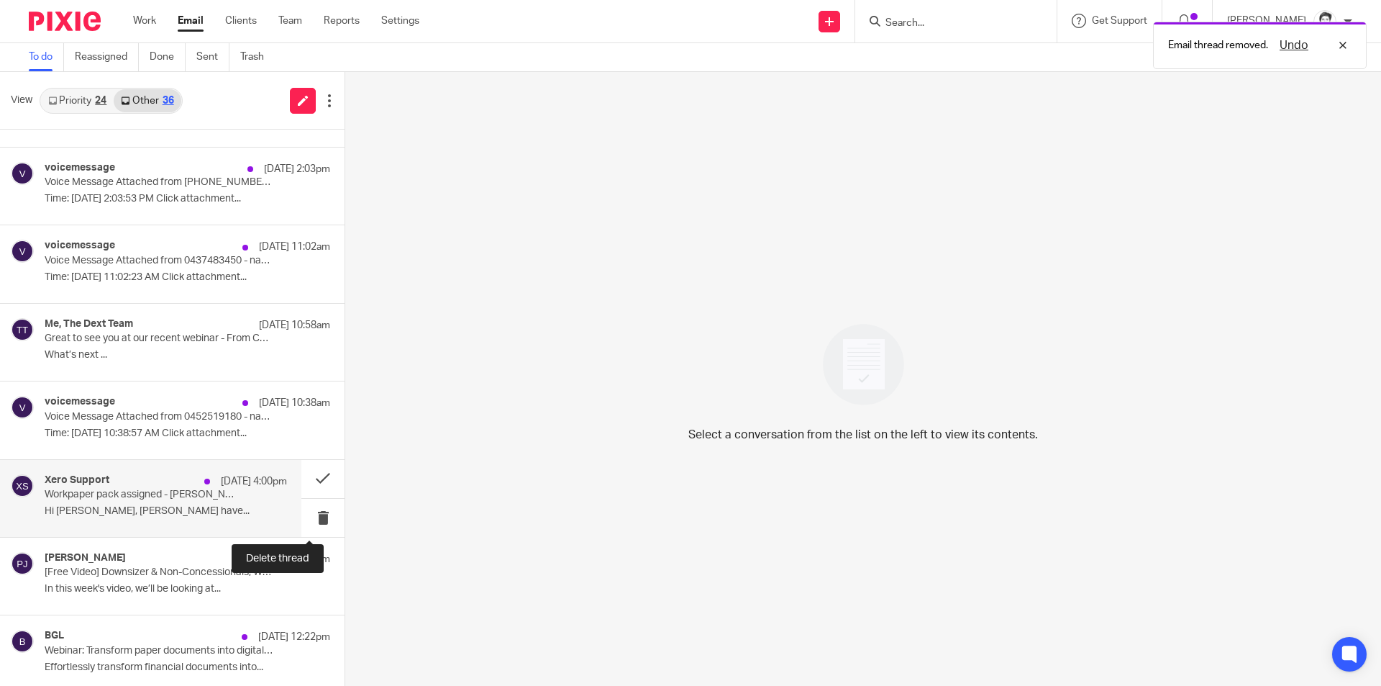
drag, startPoint x: 304, startPoint y: 515, endPoint x: 287, endPoint y: 511, distance: 17.8
click at [305, 515] on button at bounding box center [322, 517] width 43 height 38
click at [312, 516] on button at bounding box center [322, 517] width 43 height 38
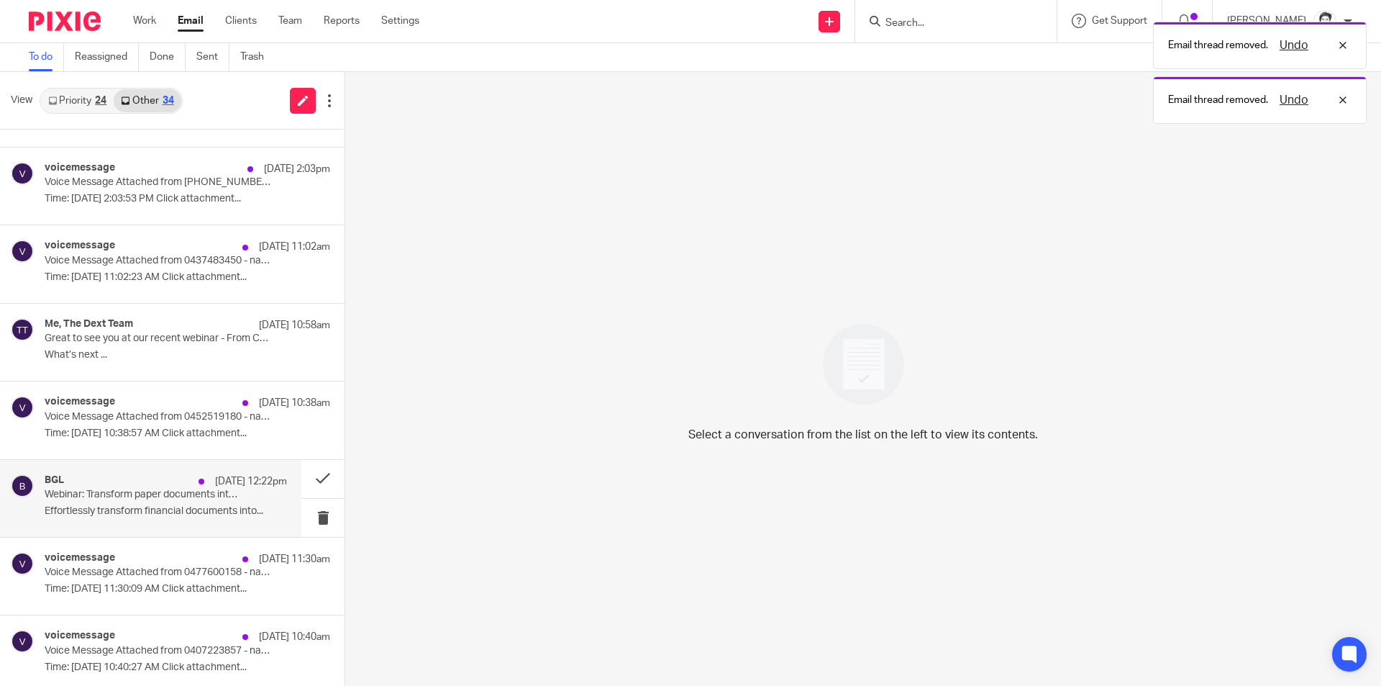
click at [178, 504] on div "BGL 11 Aug 12:22pm Webinar: Transform paper documents into digital data with BG…" at bounding box center [166, 498] width 242 height 48
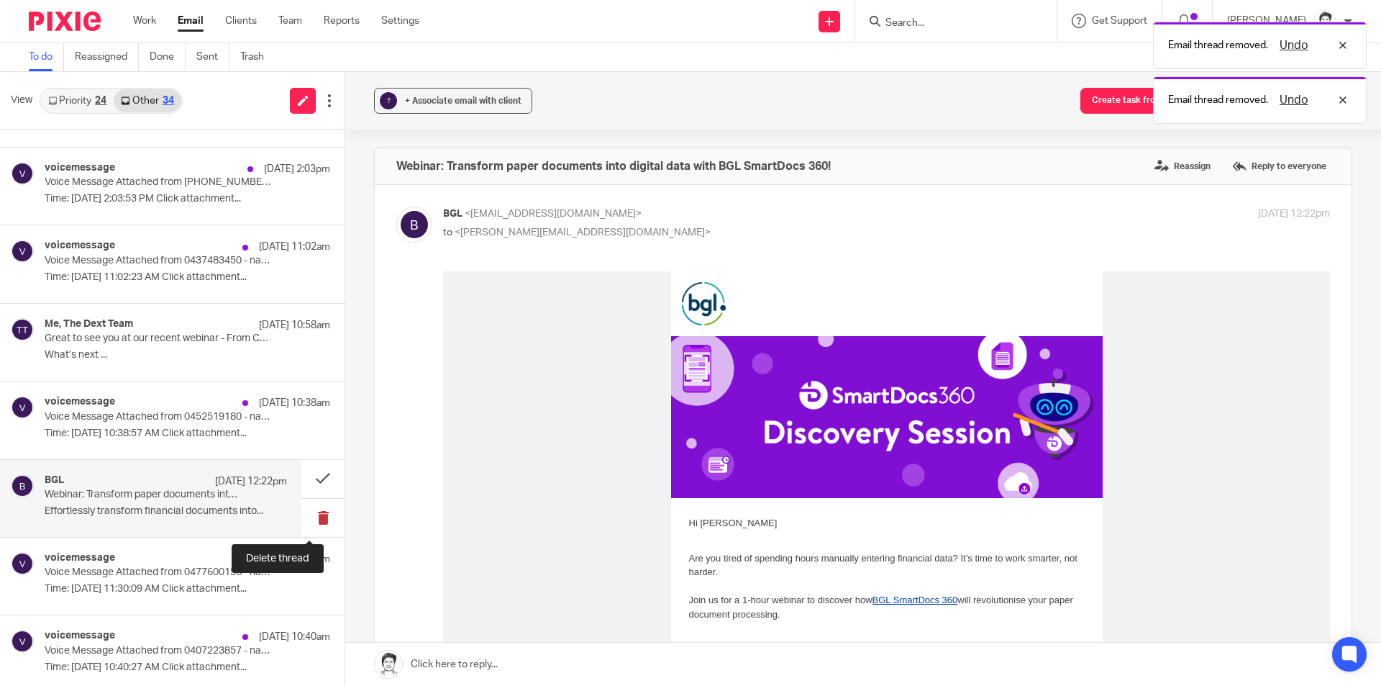
click at [312, 517] on button at bounding box center [322, 517] width 43 height 38
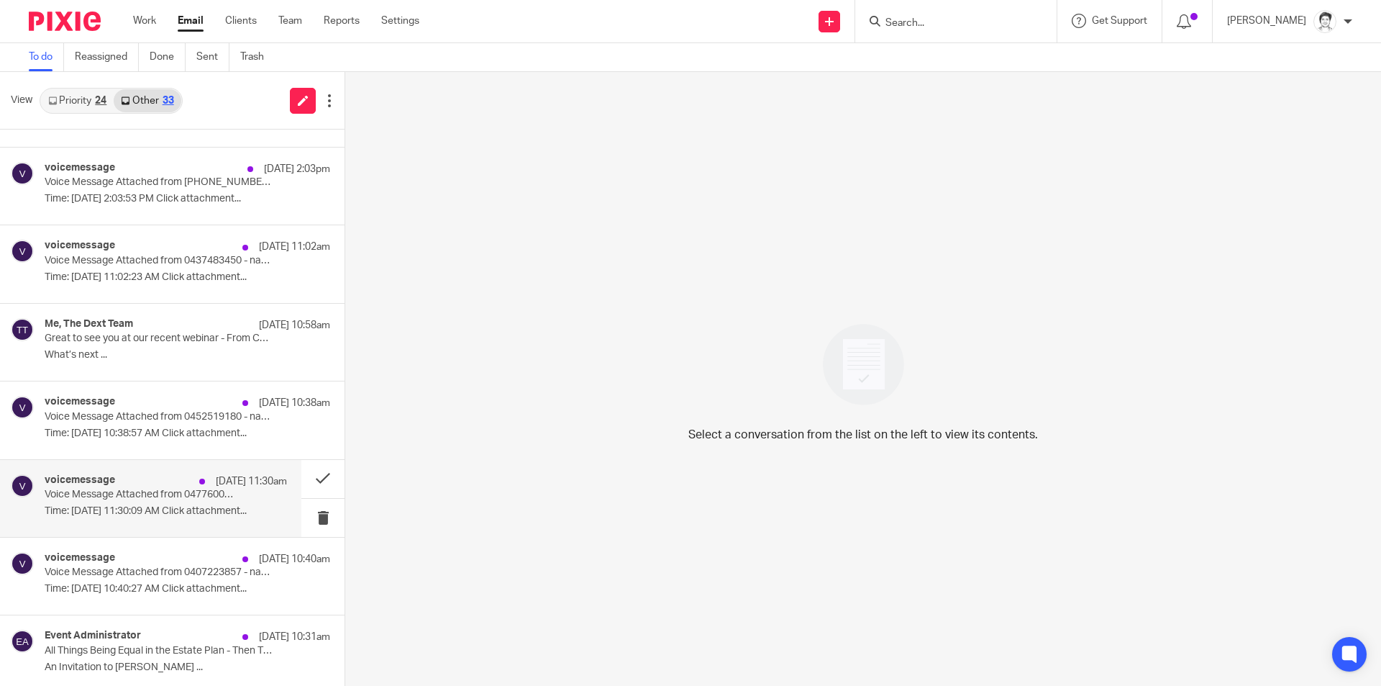
click at [128, 506] on p "Time: Aug 11, 2025 11:30:09 AM Click attachment..." at bounding box center [166, 511] width 242 height 12
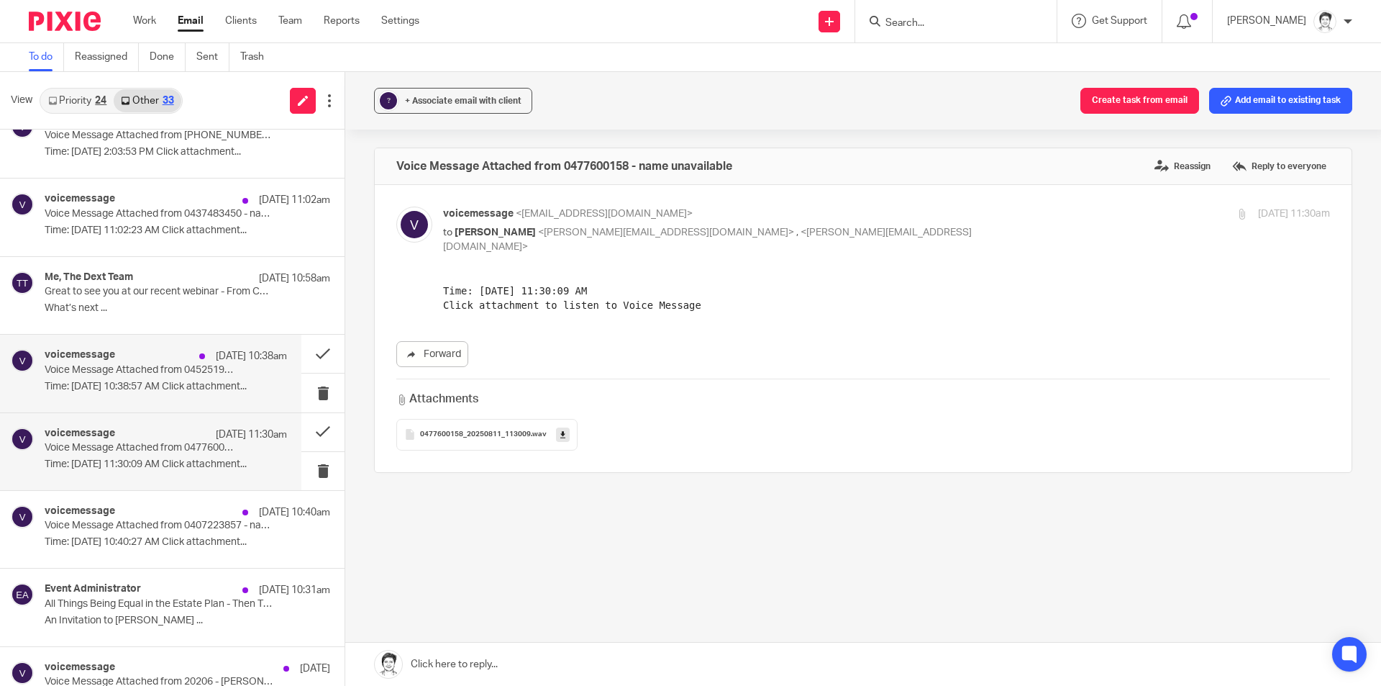
scroll to position [288, 0]
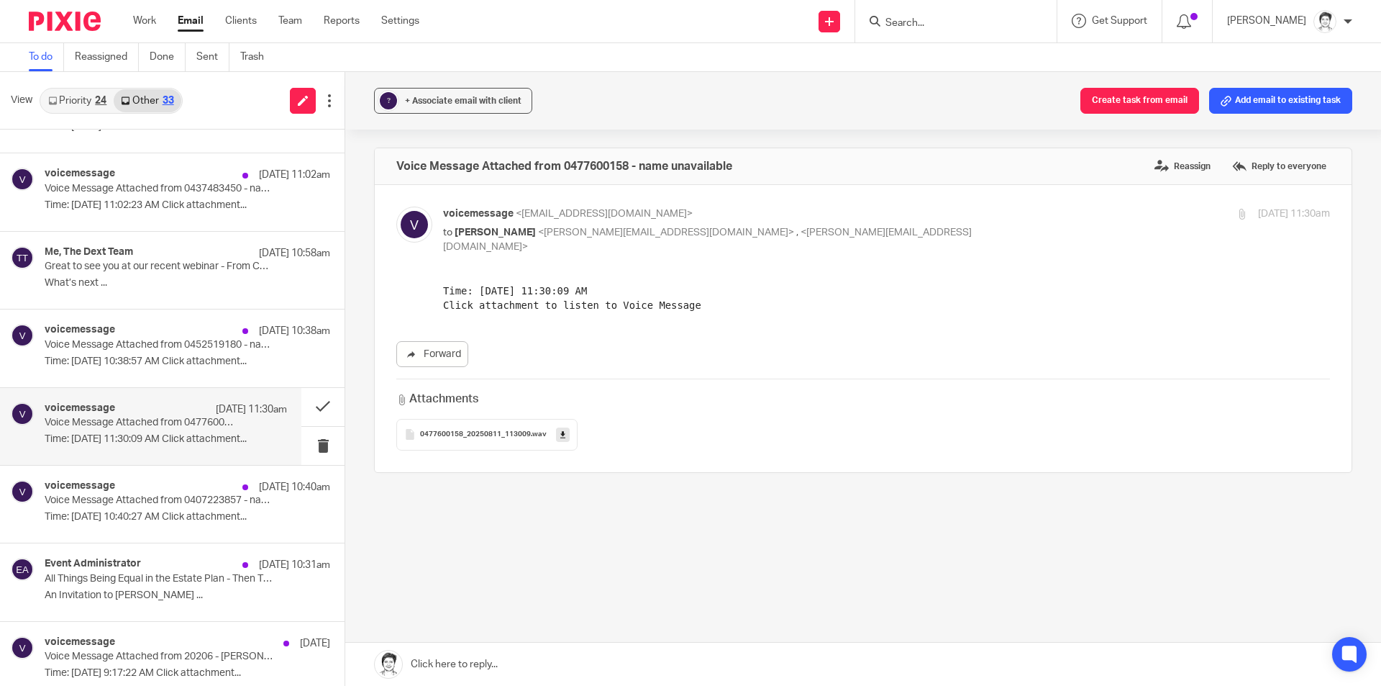
click at [111, 434] on p "Time: Aug 11, 2025 11:30:09 AM Click attachment..." at bounding box center [166, 439] width 242 height 12
click at [136, 437] on p "Time: Aug 11, 2025 11:30:09 AM Click attachment..." at bounding box center [166, 439] width 242 height 12
click at [556, 427] on link at bounding box center [563, 434] width 14 height 14
click at [108, 429] on div "voicemessage 11 Aug 11:30am Voice Message Attached from 0477600158 - name unava…" at bounding box center [166, 426] width 242 height 48
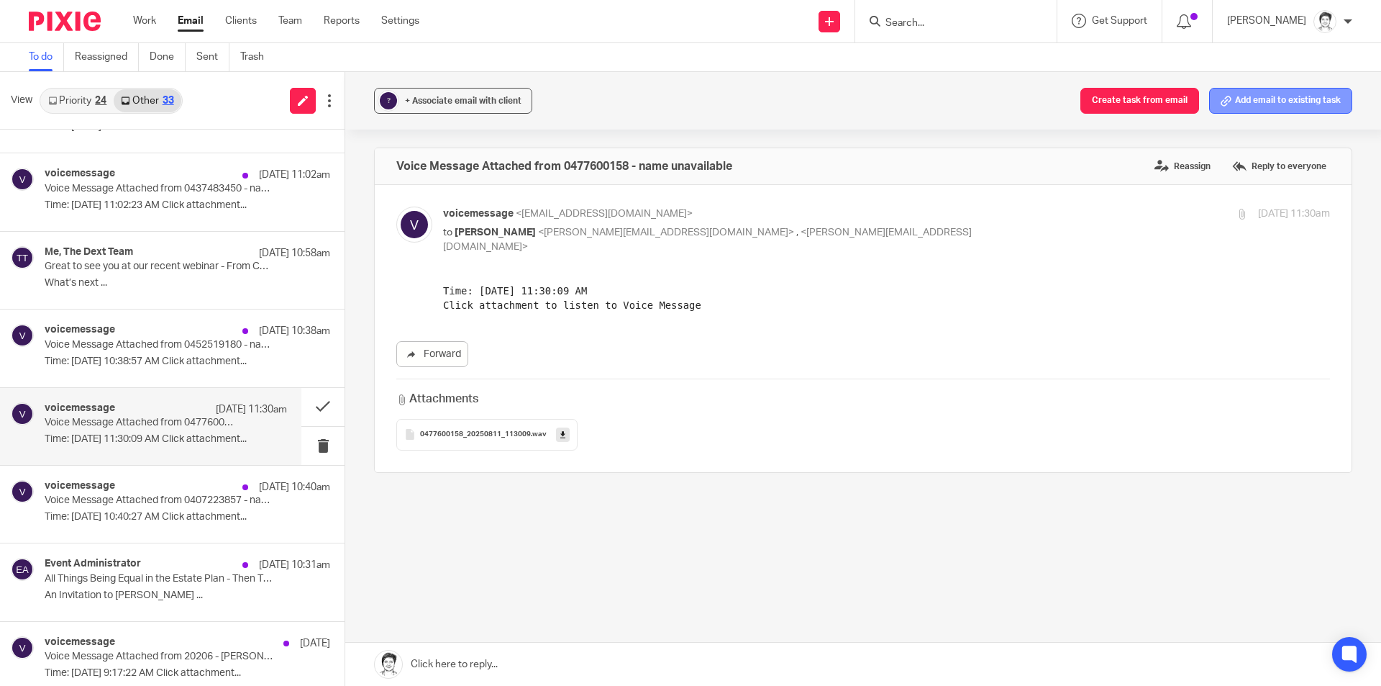
click at [1275, 99] on button "Add email to existing task" at bounding box center [1280, 101] width 143 height 26
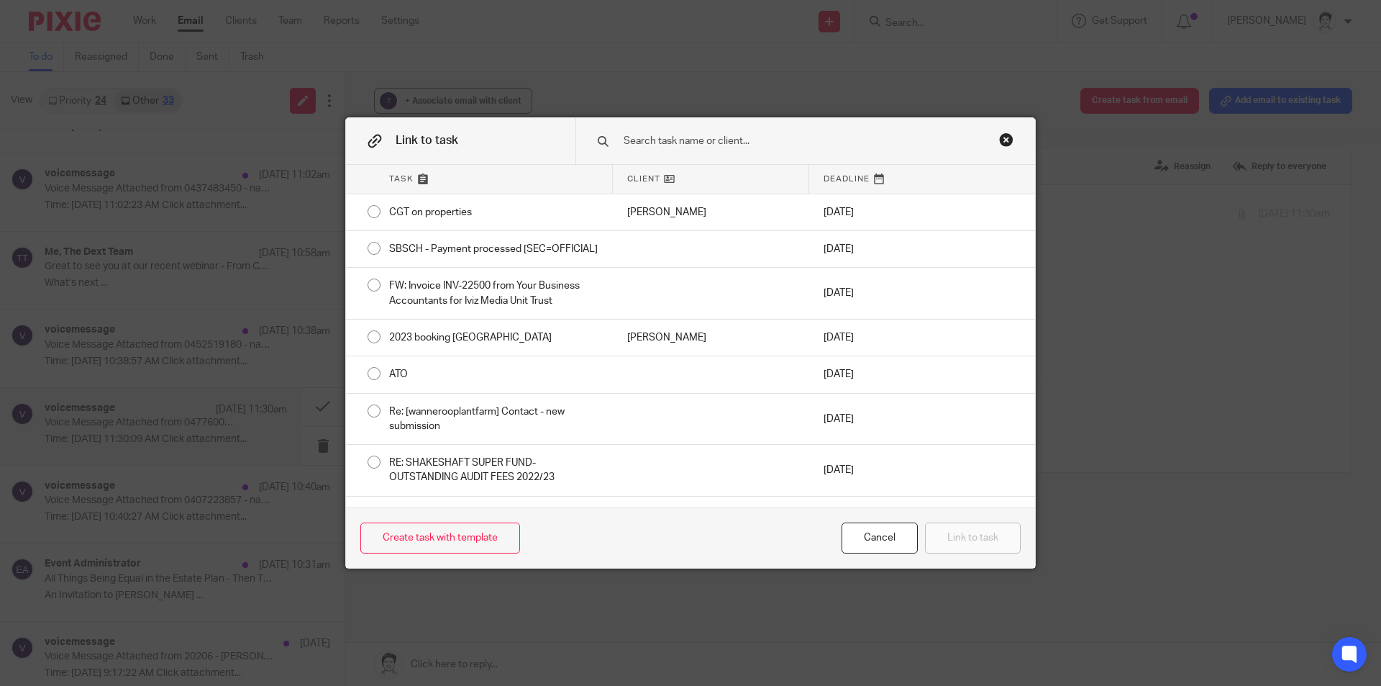
click at [665, 142] on input "text" at bounding box center [795, 141] width 346 height 16
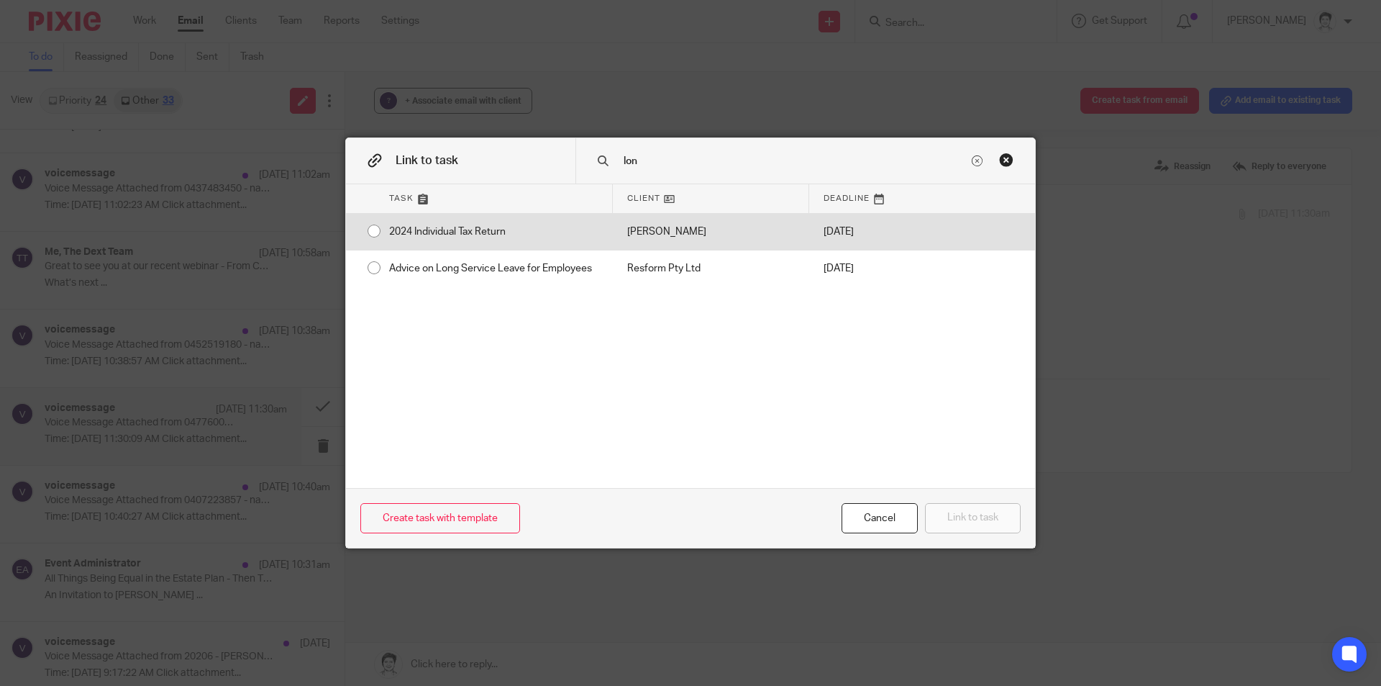
type input "lon"
click at [469, 229] on div "2024 Individual Tax Return" at bounding box center [494, 232] width 238 height 36
radio input "true"
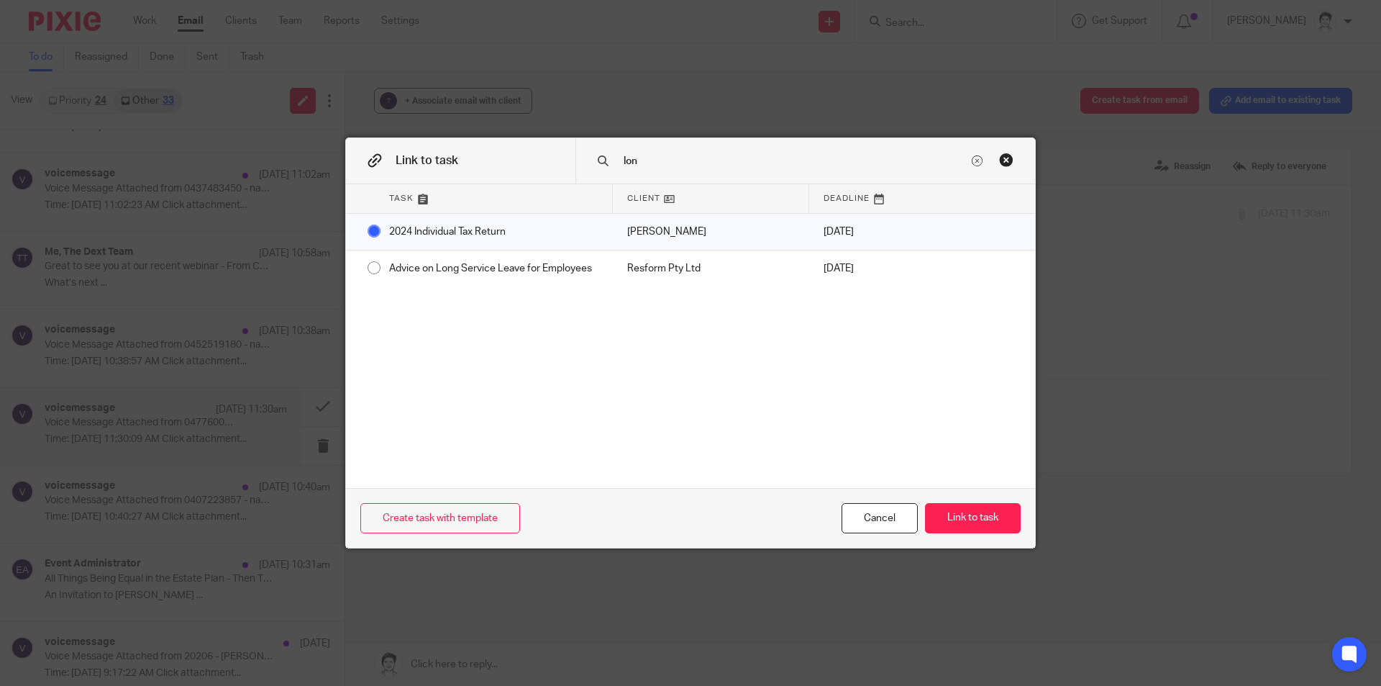
drag, startPoint x: 978, startPoint y: 519, endPoint x: 1080, endPoint y: 494, distance: 105.0
click at [978, 519] on button "Link to task" at bounding box center [973, 518] width 96 height 31
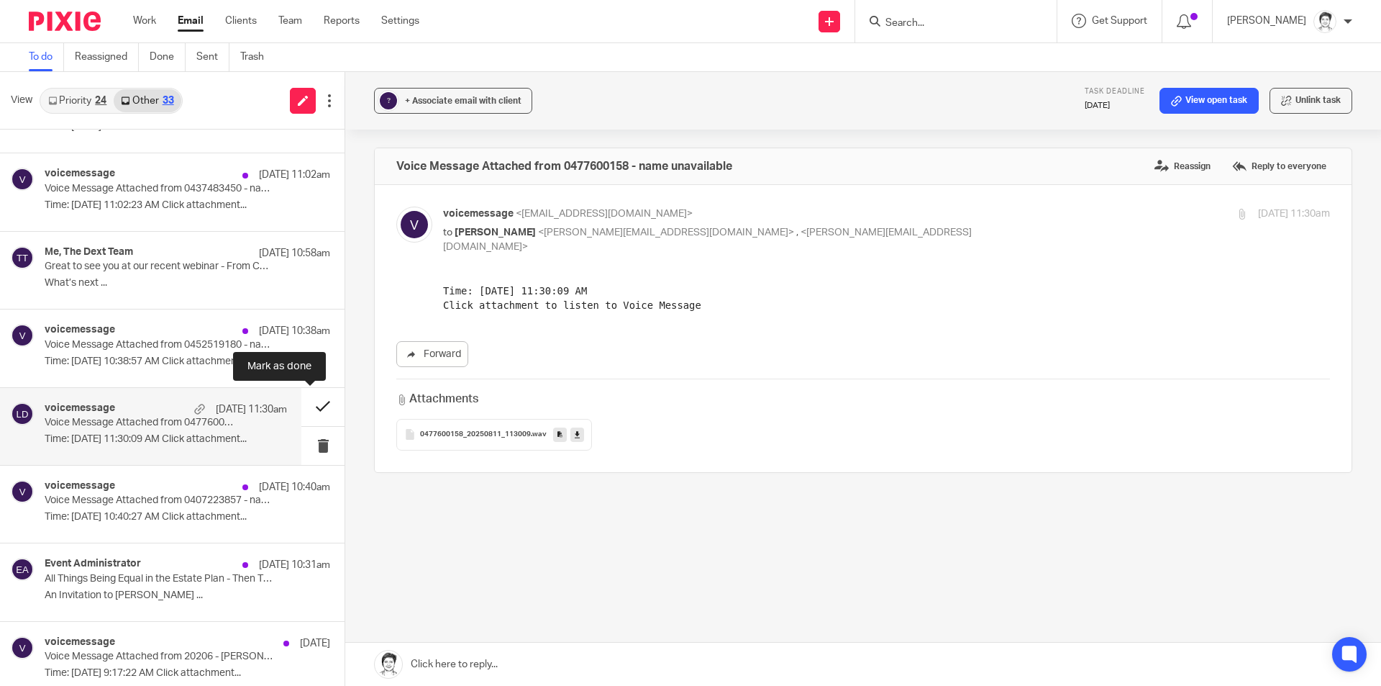
click at [309, 405] on button at bounding box center [322, 407] width 43 height 38
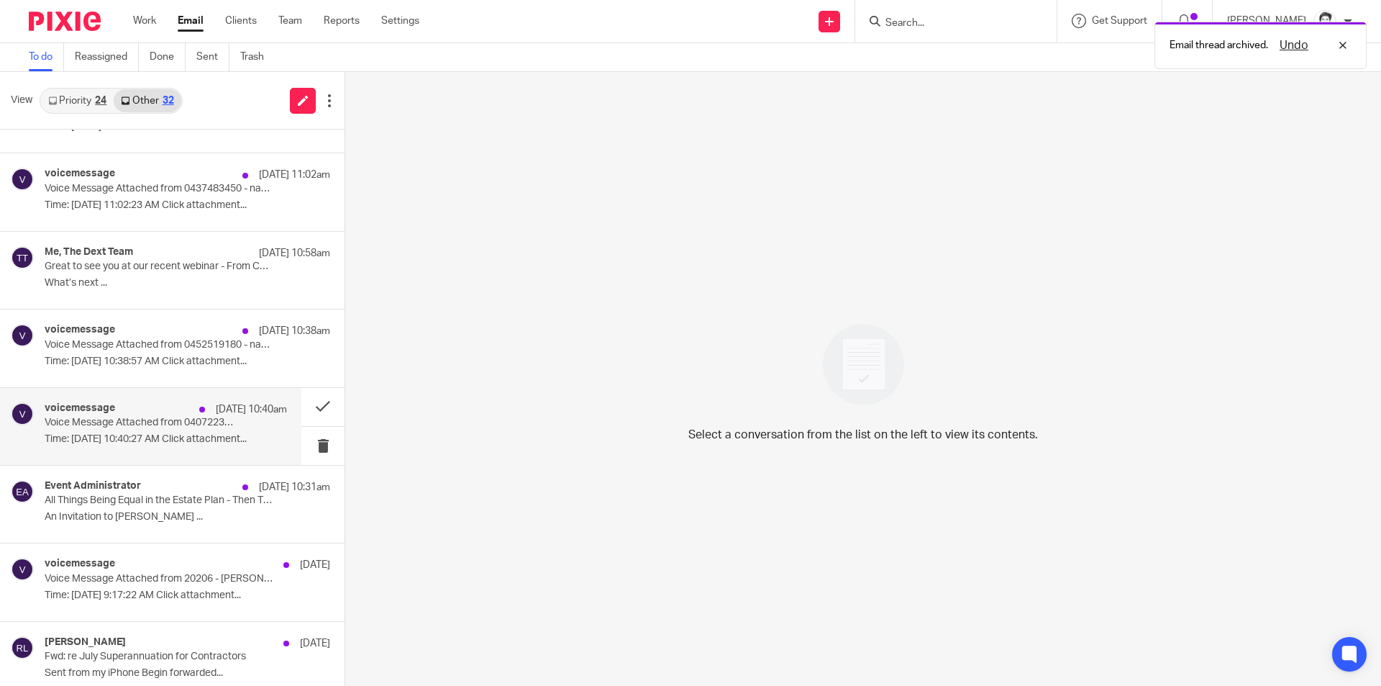
click at [95, 425] on p "Voice Message Attached from 0407223857 - name unavailable" at bounding box center [142, 422] width 194 height 12
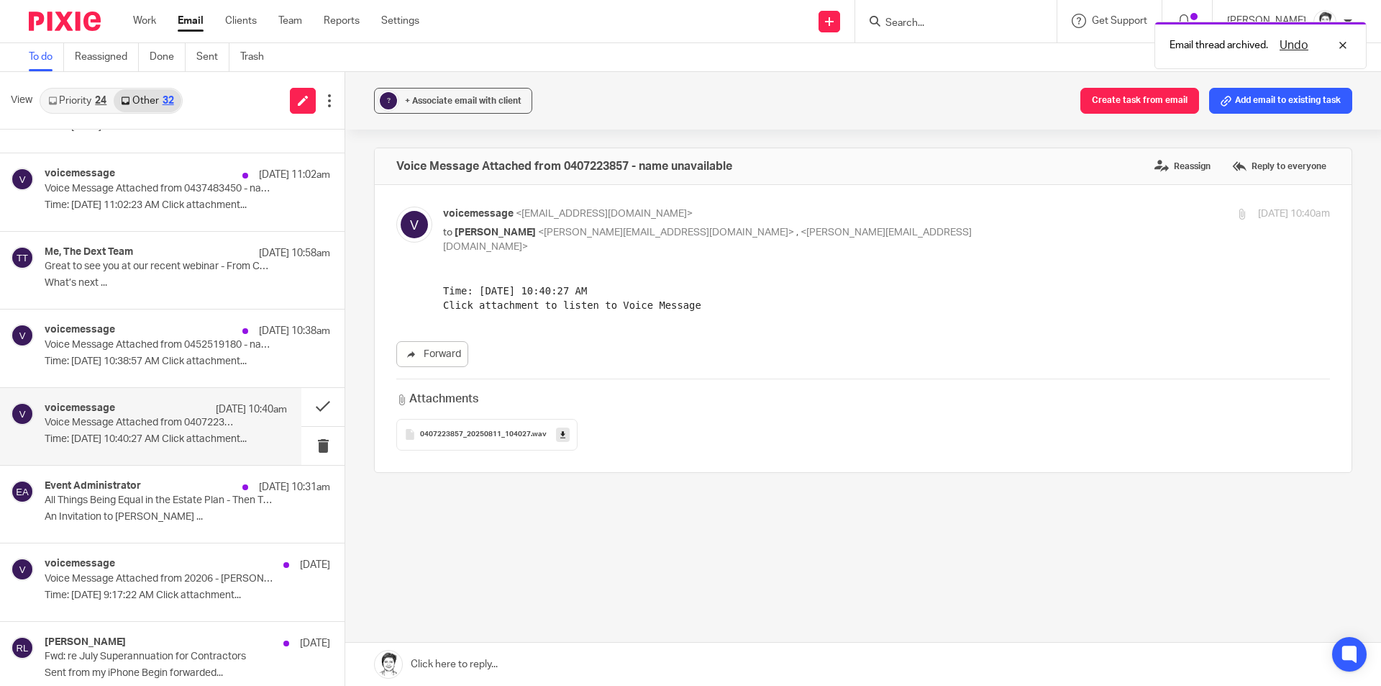
scroll to position [0, 0]
click at [560, 429] on icon at bounding box center [562, 434] width 5 height 11
click at [93, 428] on p "Voice Message Attached from 0407223857 - name unavailable" at bounding box center [142, 422] width 194 height 12
click at [1285, 99] on button "Add email to existing task" at bounding box center [1280, 101] width 143 height 26
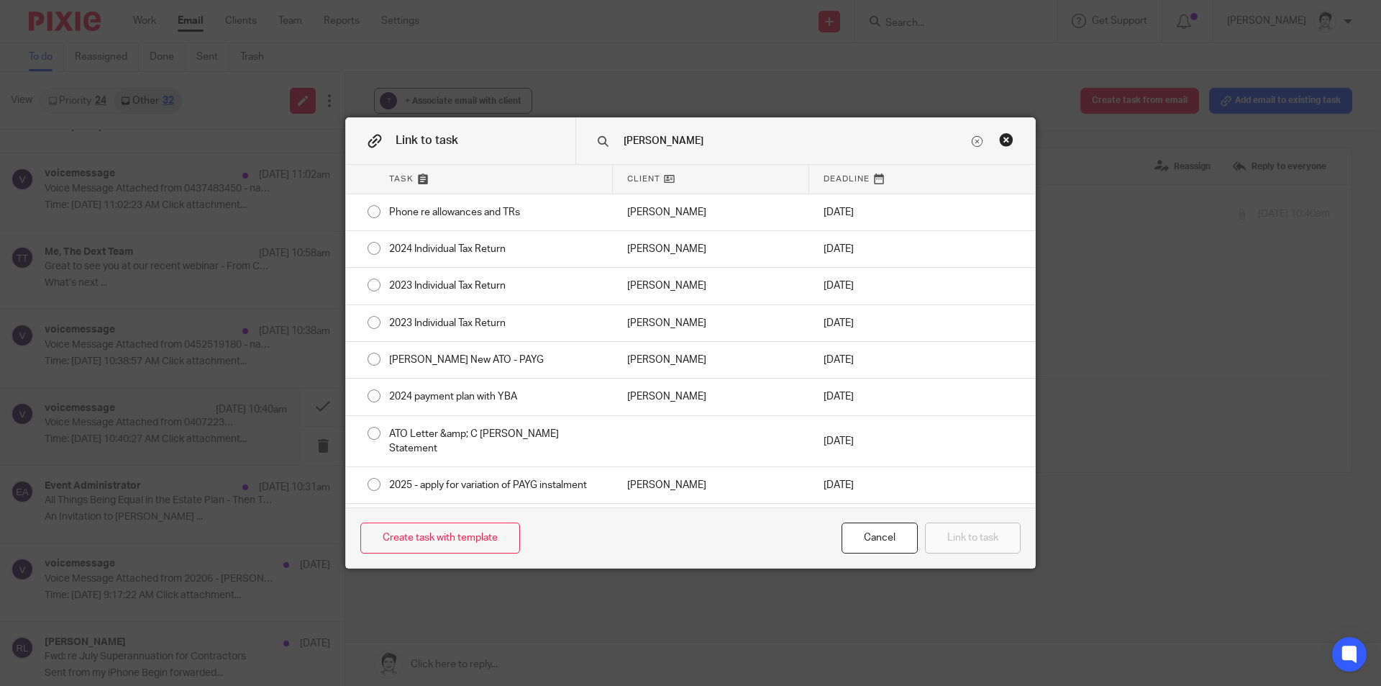
type input "elvin"
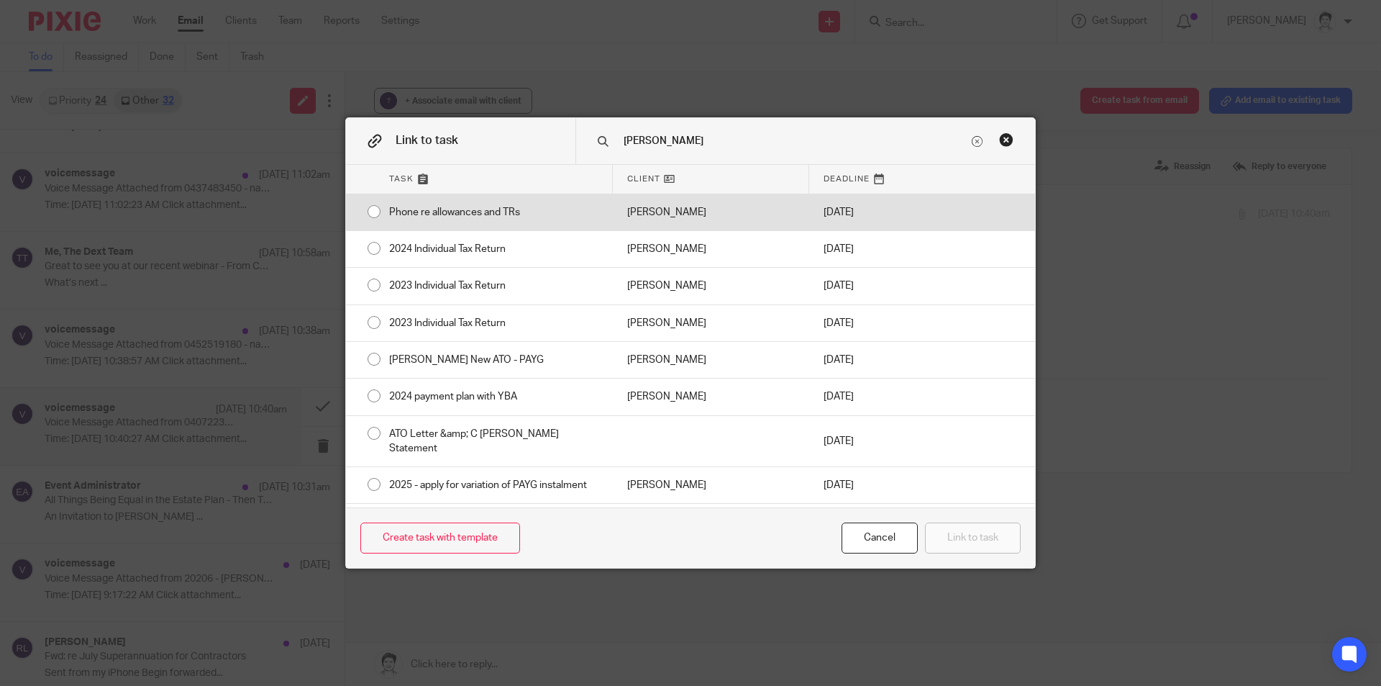
click at [453, 208] on div "Phone re allowances and TRs" at bounding box center [494, 212] width 238 height 36
radio input "true"
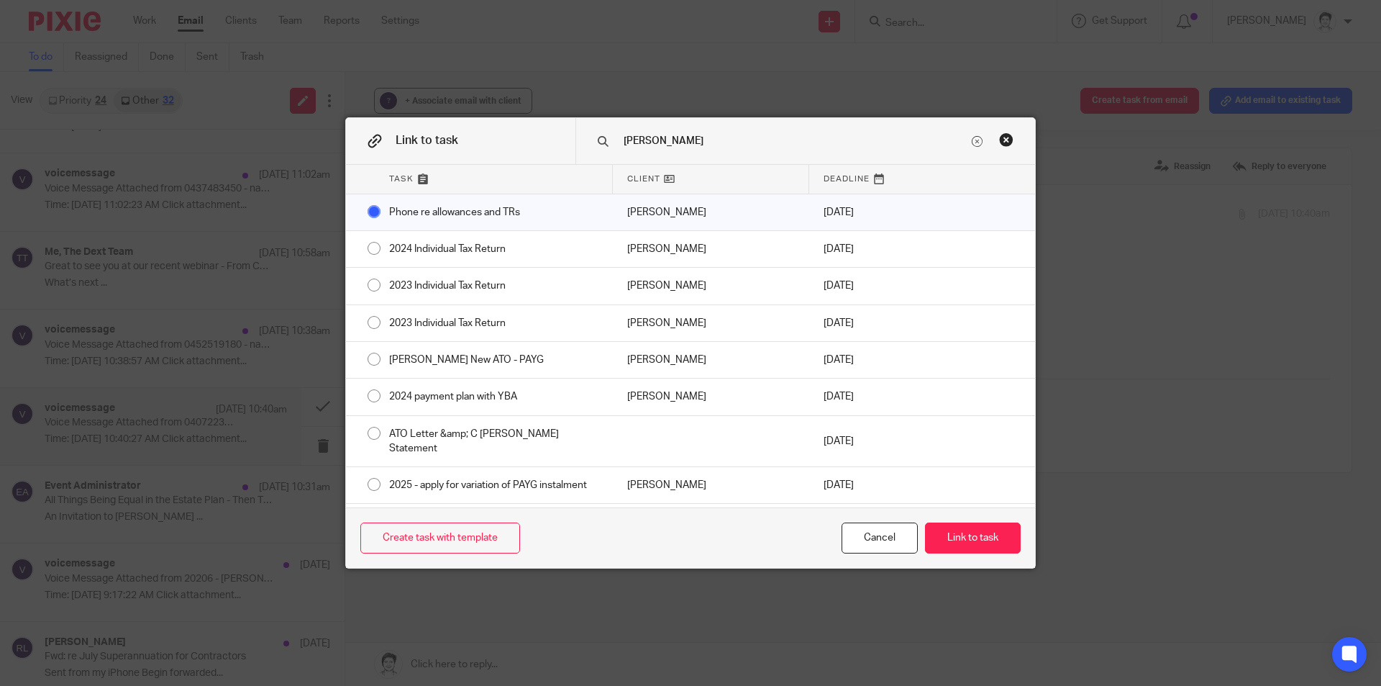
click at [993, 553] on div "Create task with template Cancel Link to task" at bounding box center [690, 537] width 689 height 60
drag, startPoint x: 985, startPoint y: 538, endPoint x: 1003, endPoint y: 534, distance: 19.0
click at [985, 537] on button "Link to task" at bounding box center [973, 537] width 96 height 31
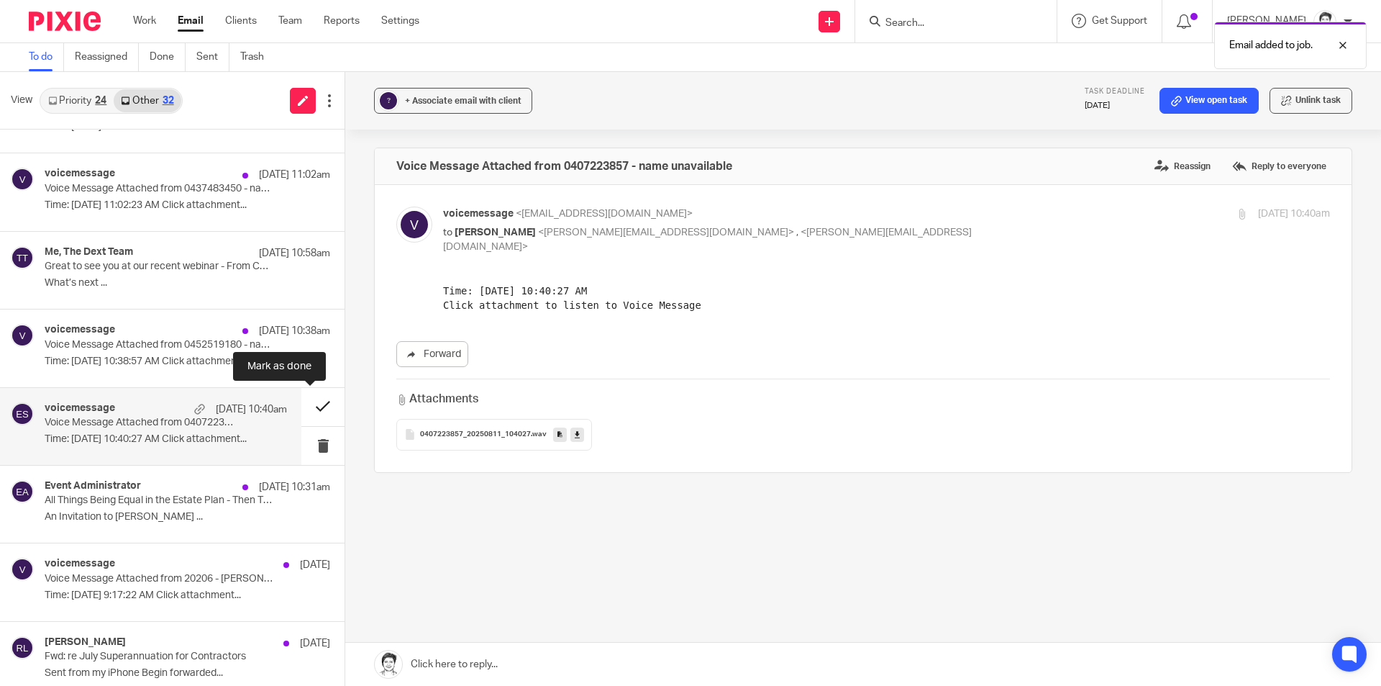
click at [311, 409] on button at bounding box center [322, 407] width 43 height 38
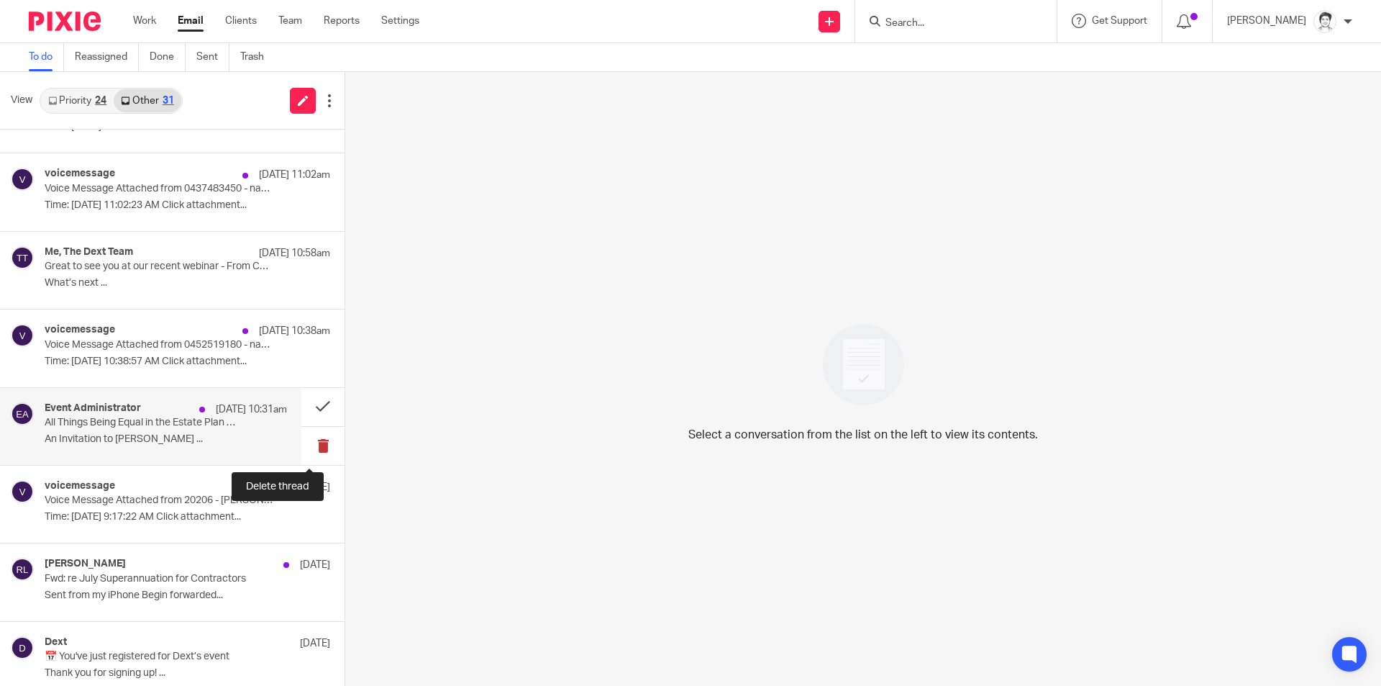
click at [308, 447] on button at bounding box center [322, 446] width 43 height 38
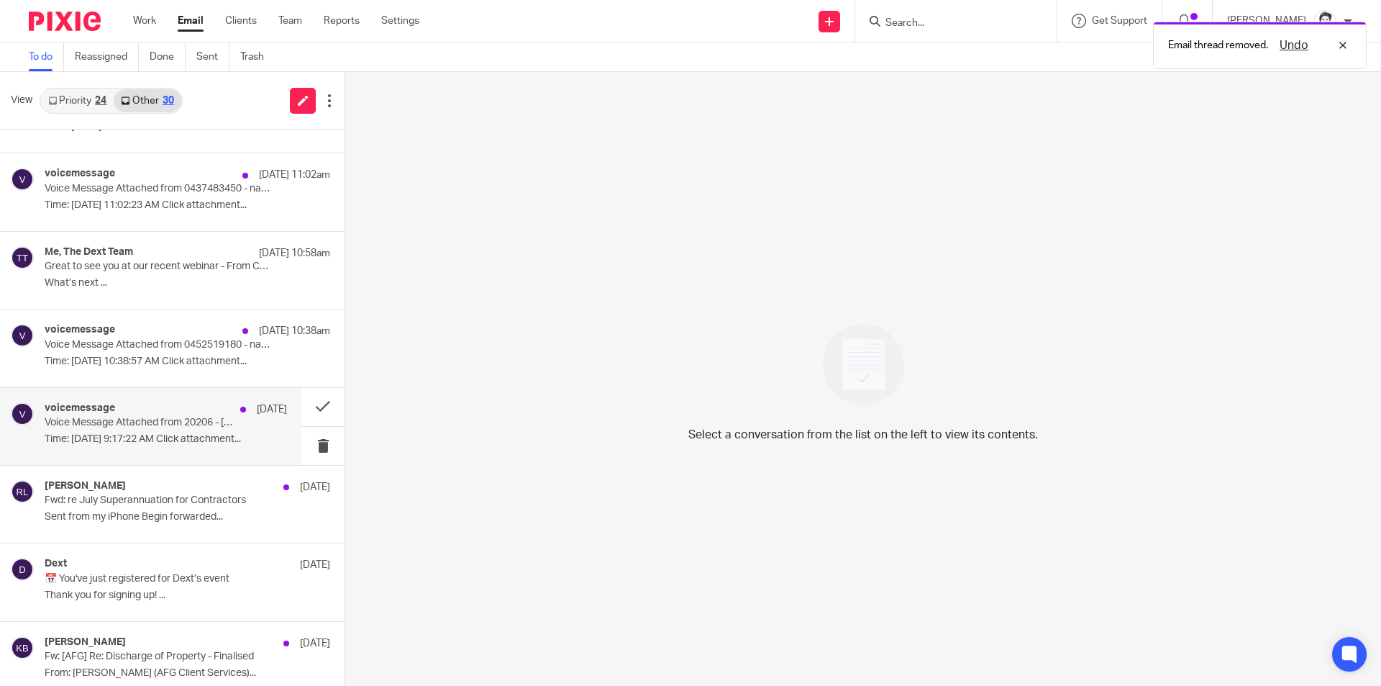
drag, startPoint x: 111, startPoint y: 432, endPoint x: 105, endPoint y: 427, distance: 7.6
click at [111, 432] on div "voicemessage 11 Aug Voice Message Attached from 20206 - Julie YBA Time: Aug 11,…" at bounding box center [166, 426] width 242 height 48
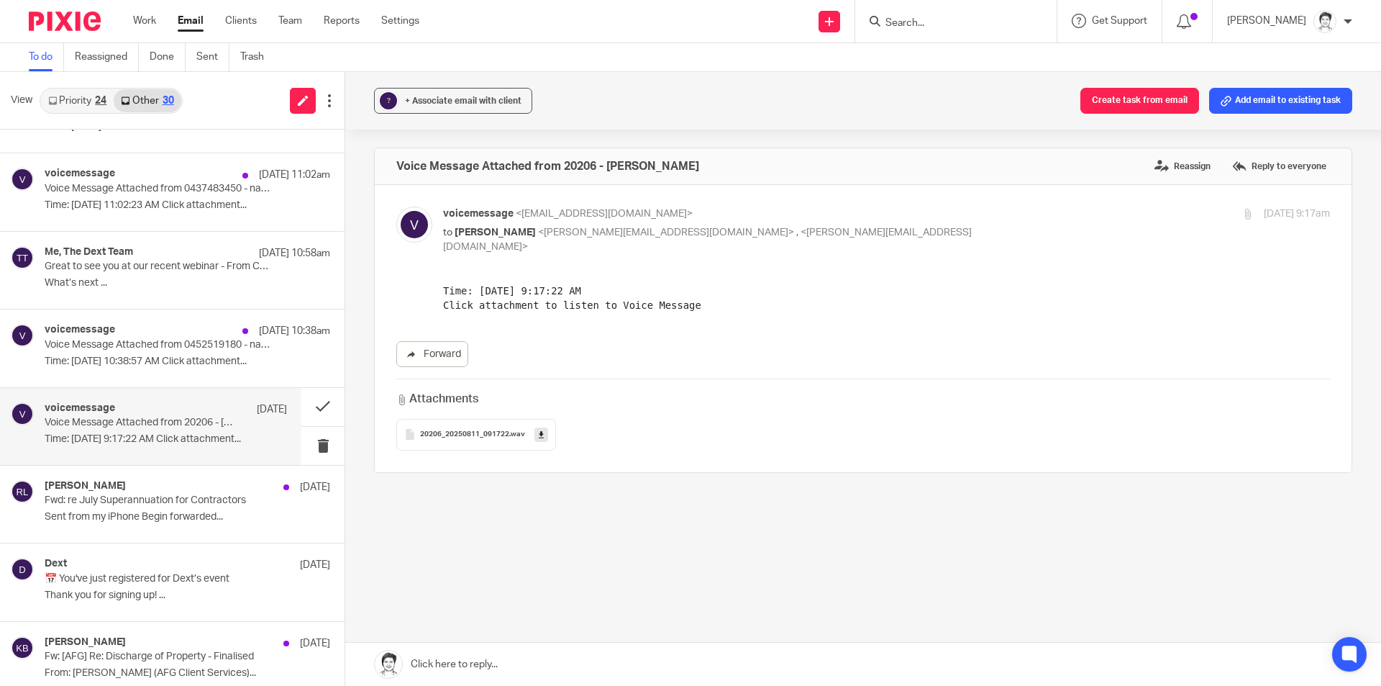
click at [539, 427] on link at bounding box center [541, 434] width 14 height 14
click at [301, 442] on button at bounding box center [322, 446] width 43 height 38
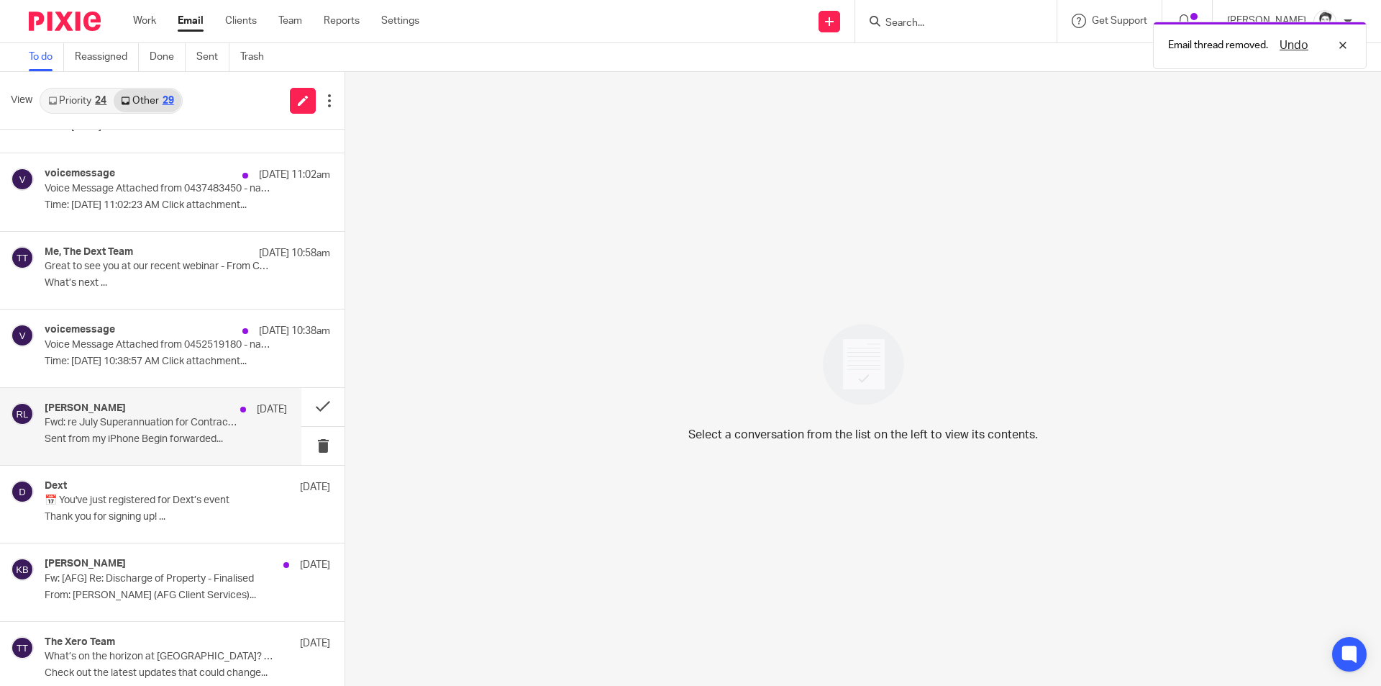
click at [111, 433] on p "Sent from my iPhone Begin forwarded..." at bounding box center [166, 439] width 242 height 12
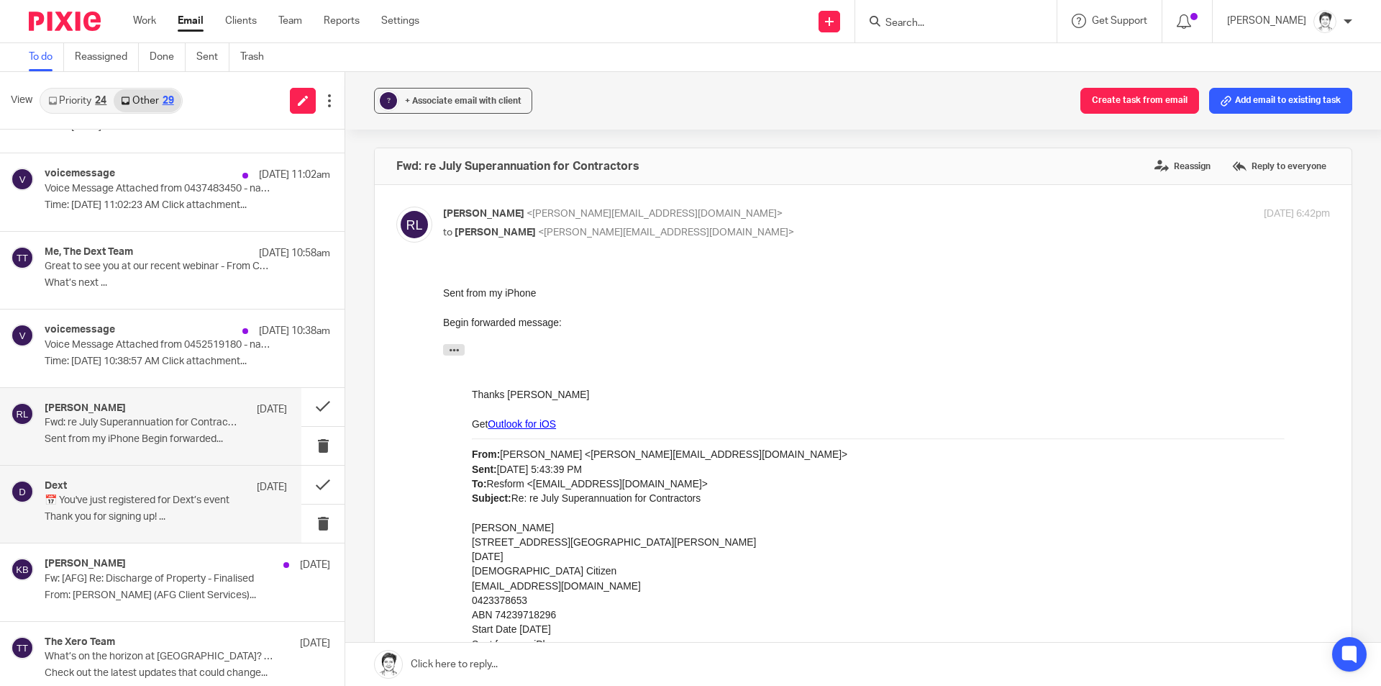
click at [99, 502] on p "📅 You've just registered for Dext’s event" at bounding box center [142, 500] width 194 height 12
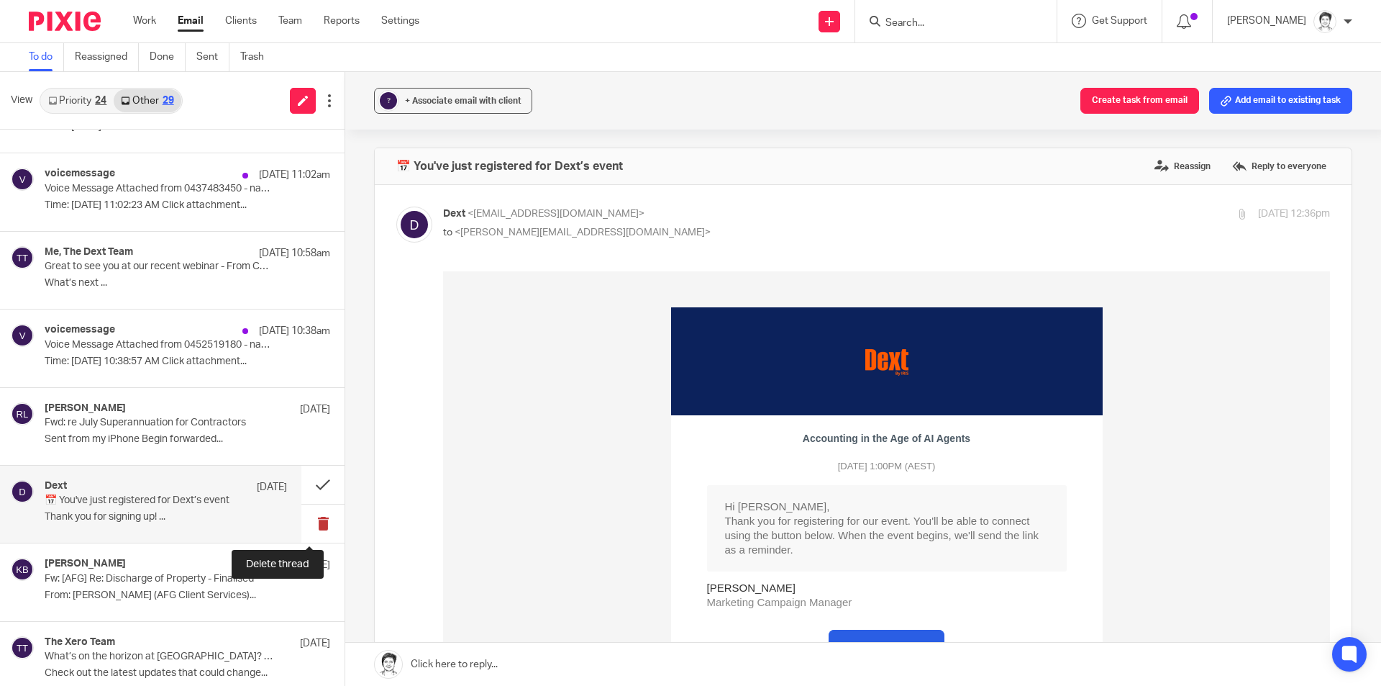
click at [310, 525] on button at bounding box center [322, 523] width 43 height 38
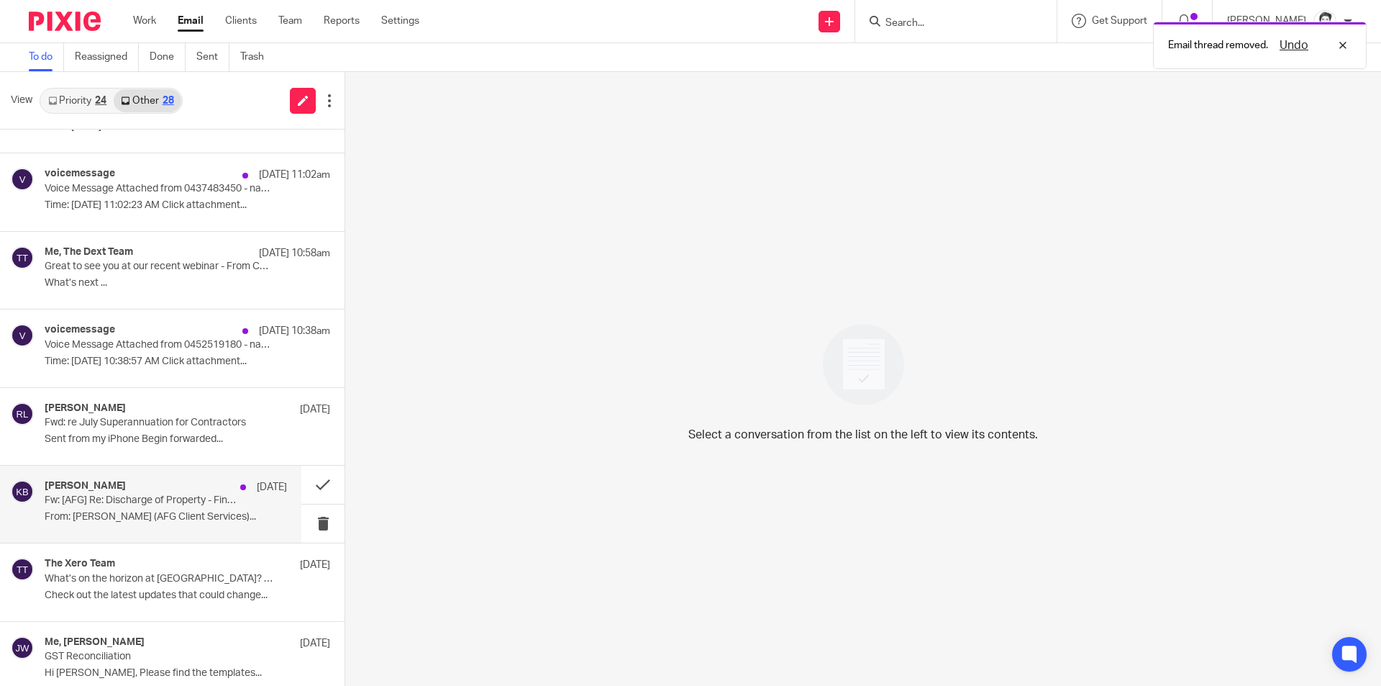
click at [124, 507] on div "karen bailey 29 Jul Fw: [AFG] Re: Discharge of Property - Finalised From: Jake …" at bounding box center [166, 504] width 242 height 48
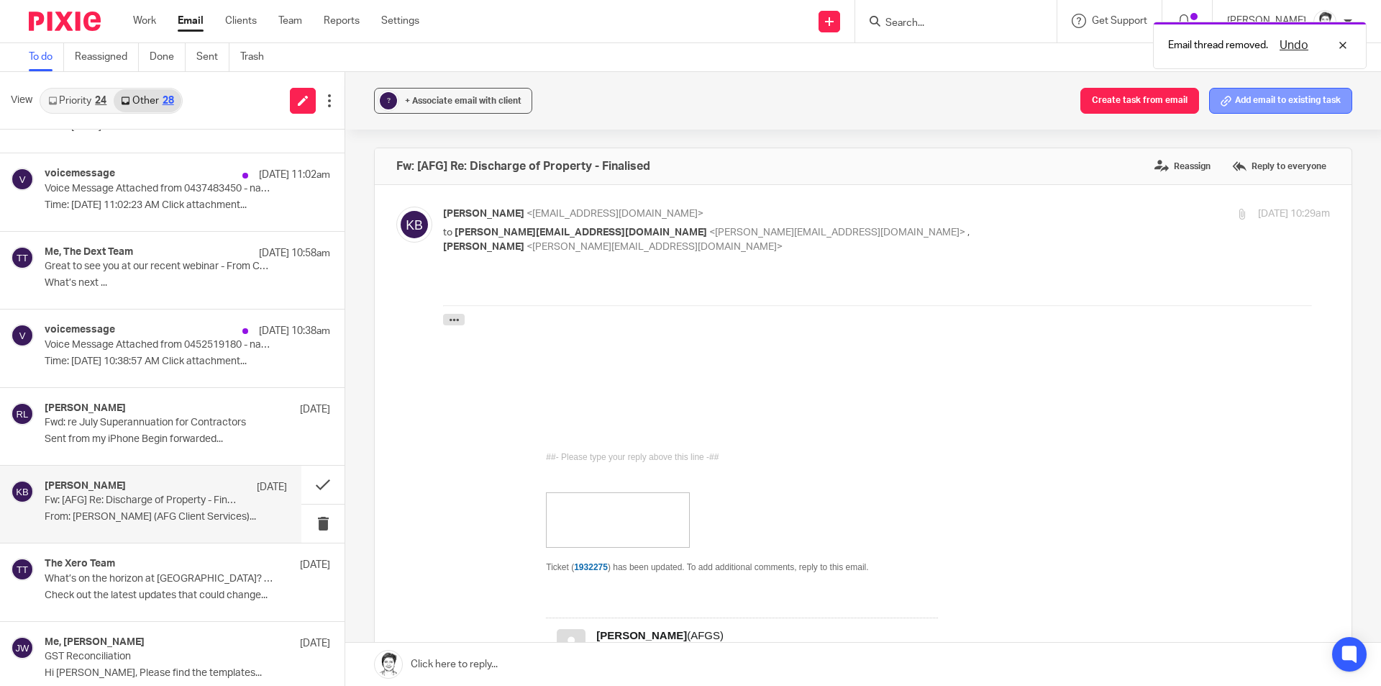
click at [1288, 100] on button "Add email to existing task" at bounding box center [1280, 101] width 143 height 26
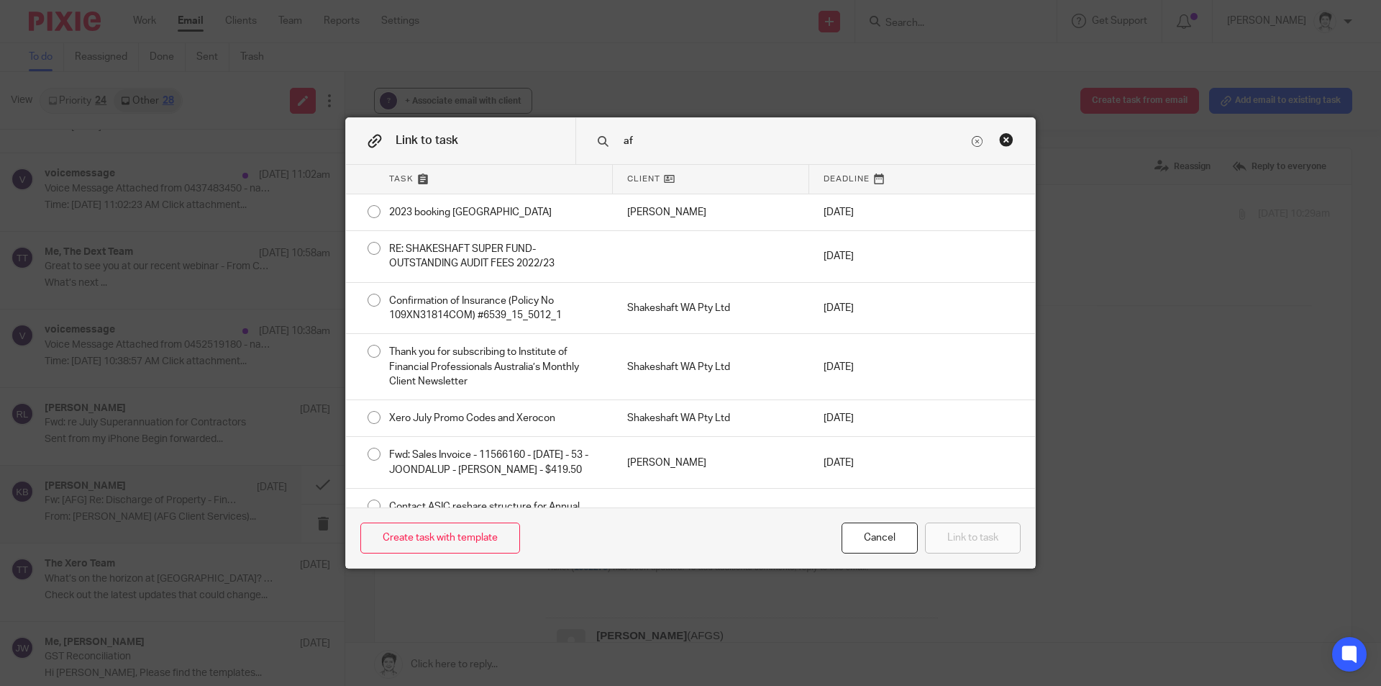
type input "a"
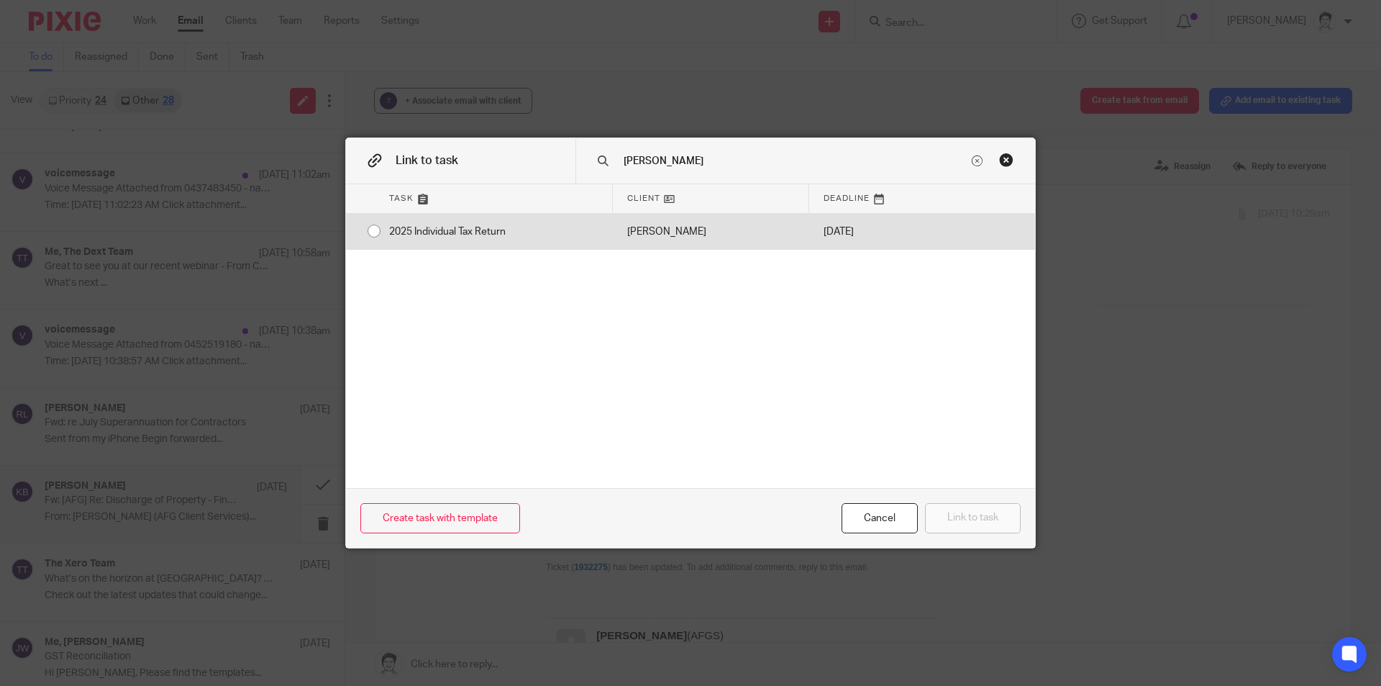
type input "bailey"
click at [675, 227] on div "[PERSON_NAME]" at bounding box center [711, 232] width 196 height 36
radio input "true"
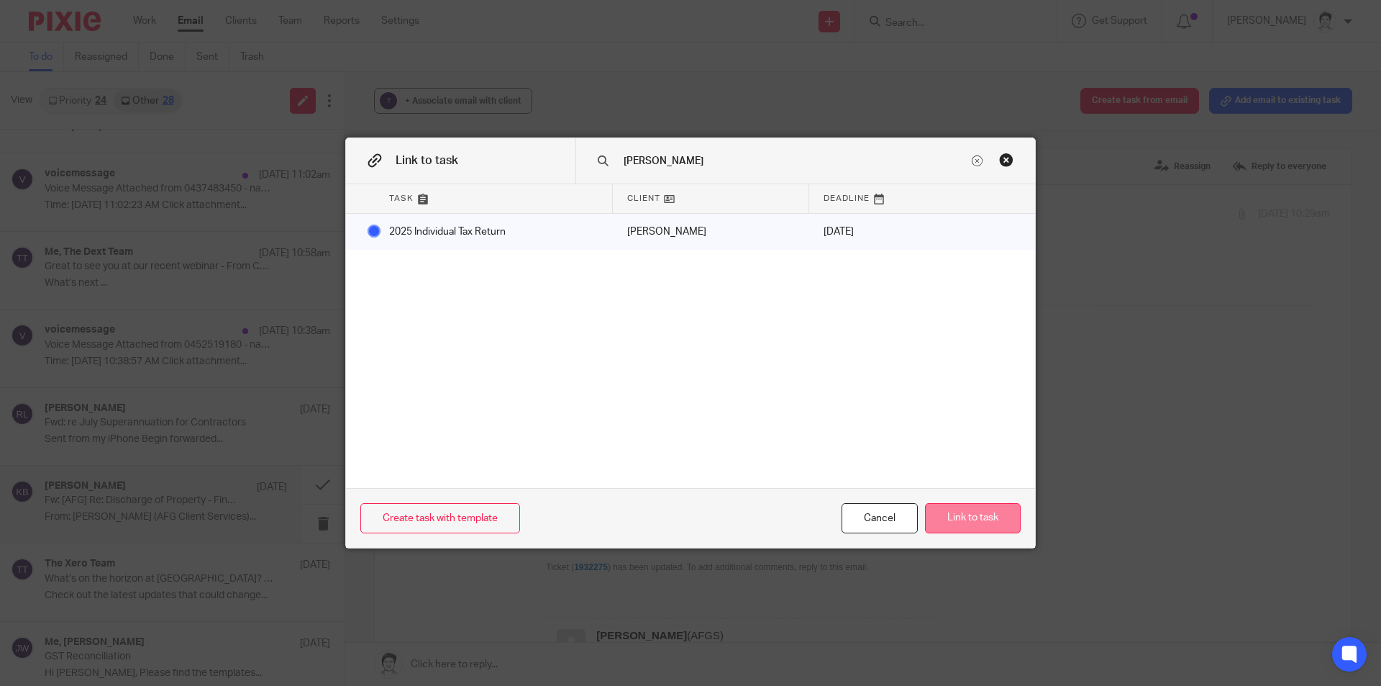
click at [993, 506] on button "Link to task" at bounding box center [973, 518] width 96 height 31
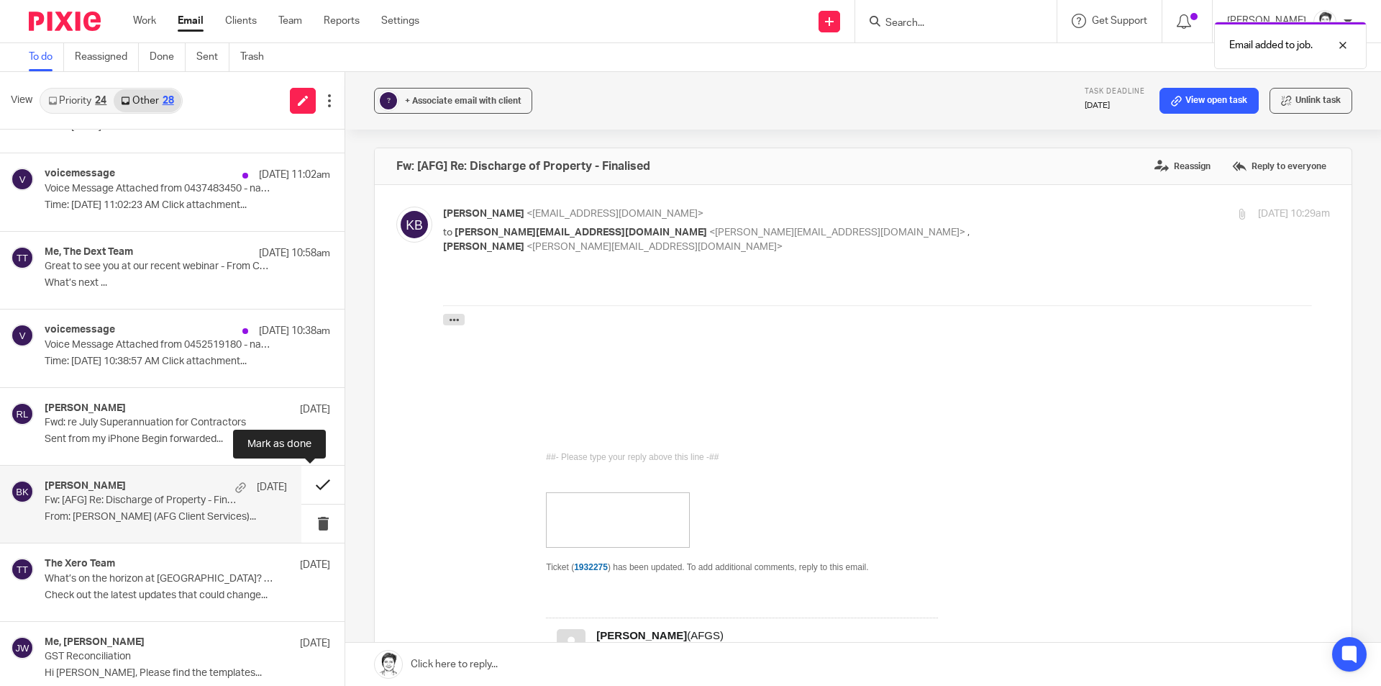
click at [302, 486] on button at bounding box center [322, 484] width 43 height 38
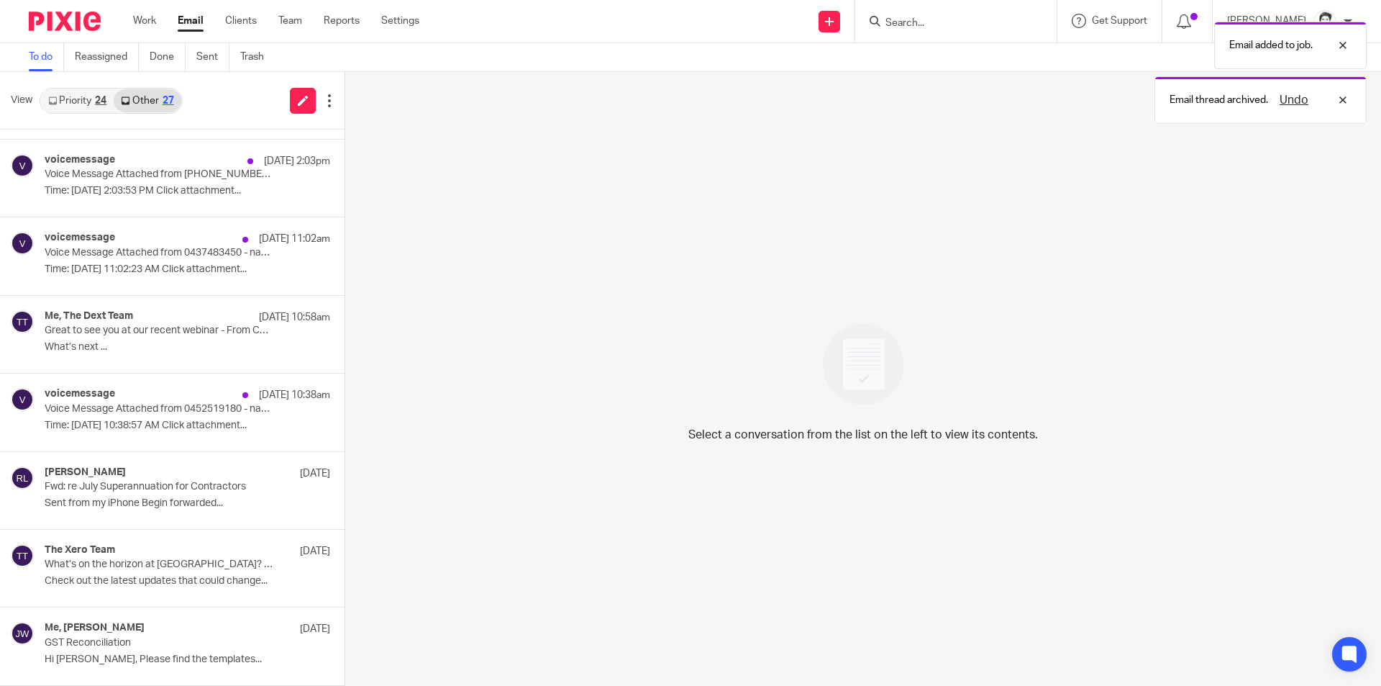
scroll to position [224, 0]
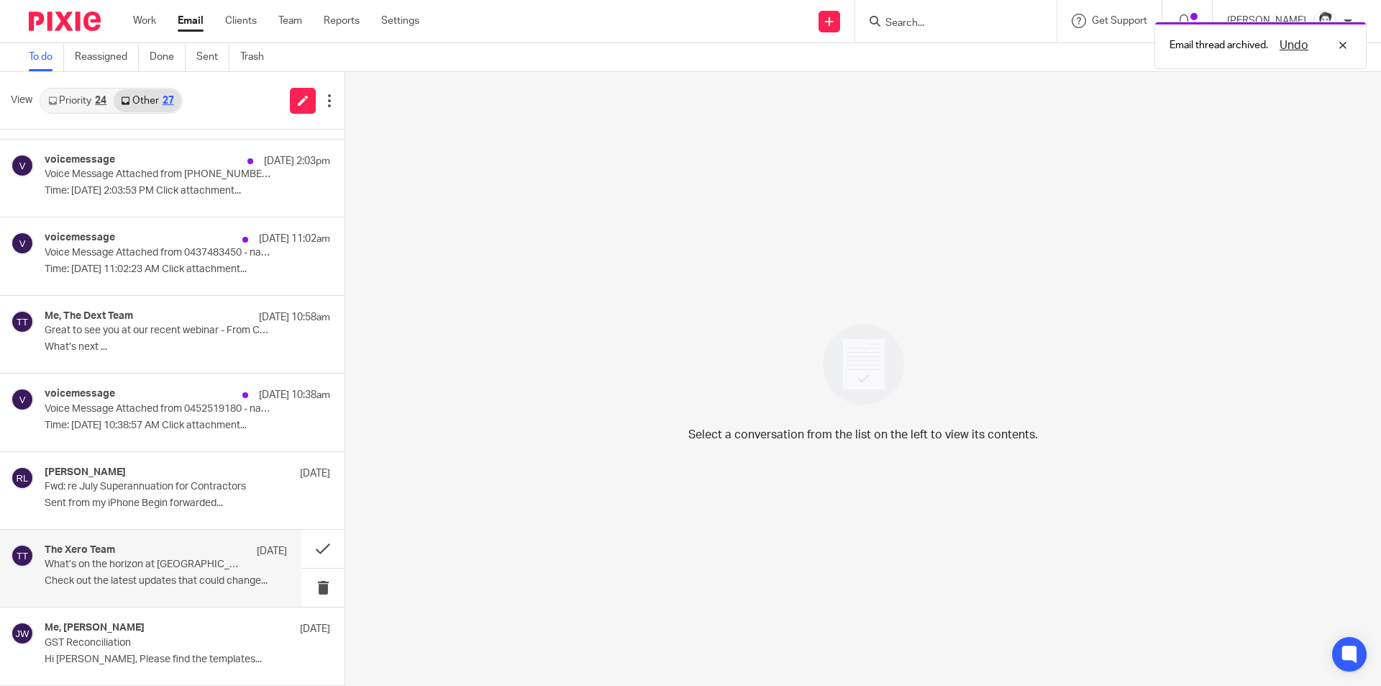
click at [123, 562] on p "What’s on the horizon at Xero? Partner news will fill you in..." at bounding box center [142, 564] width 194 height 12
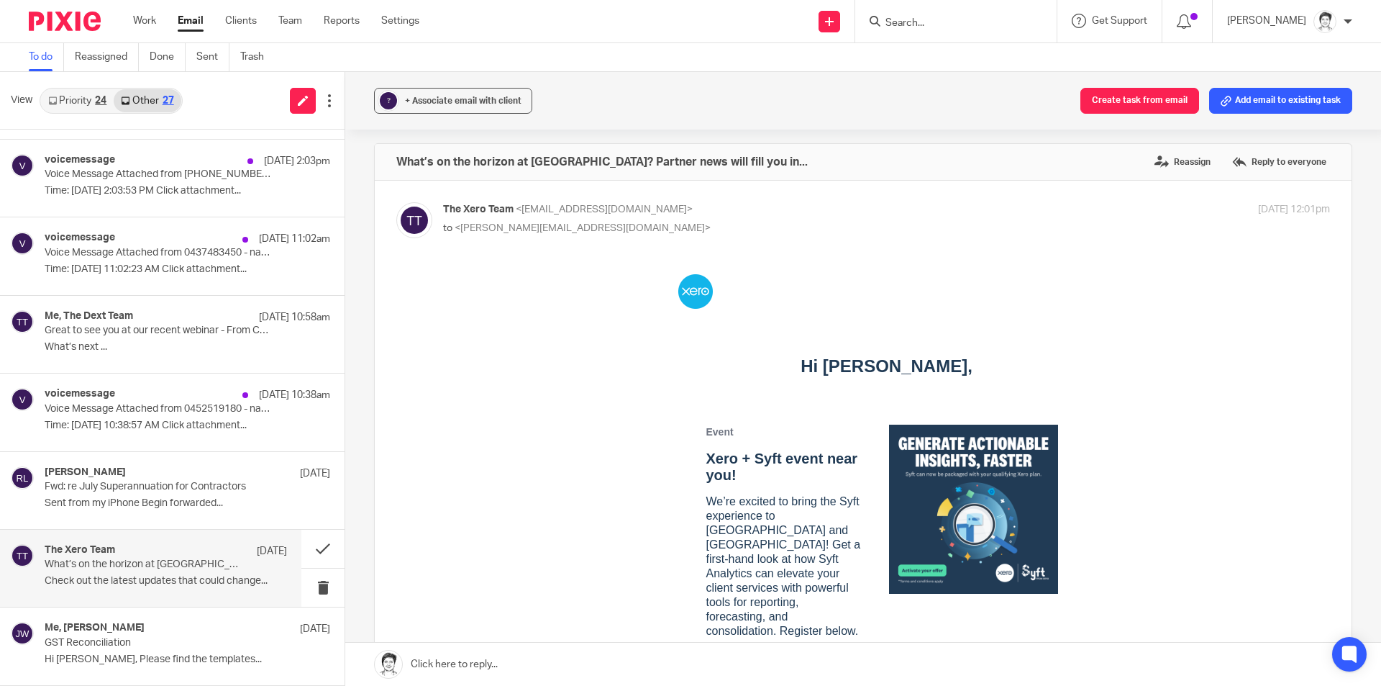
scroll to position [0, 0]
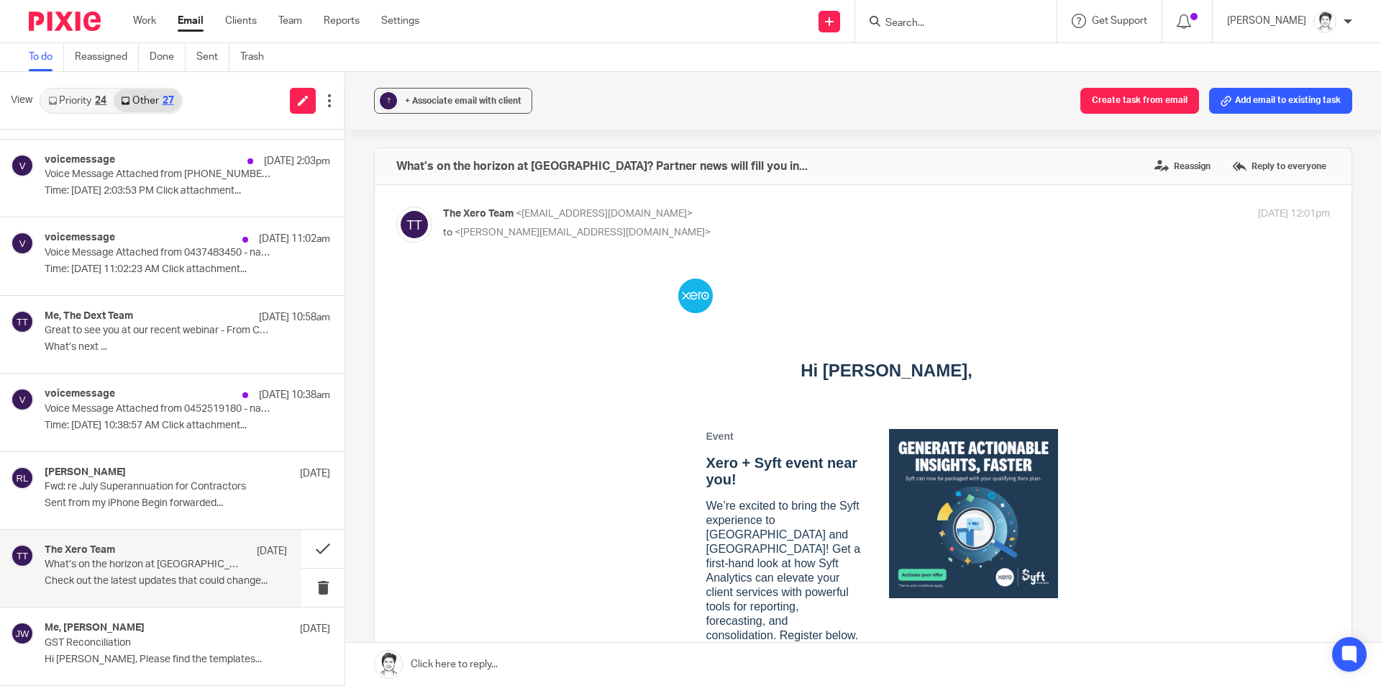
click at [190, 23] on link "Email" at bounding box center [191, 21] width 26 height 14
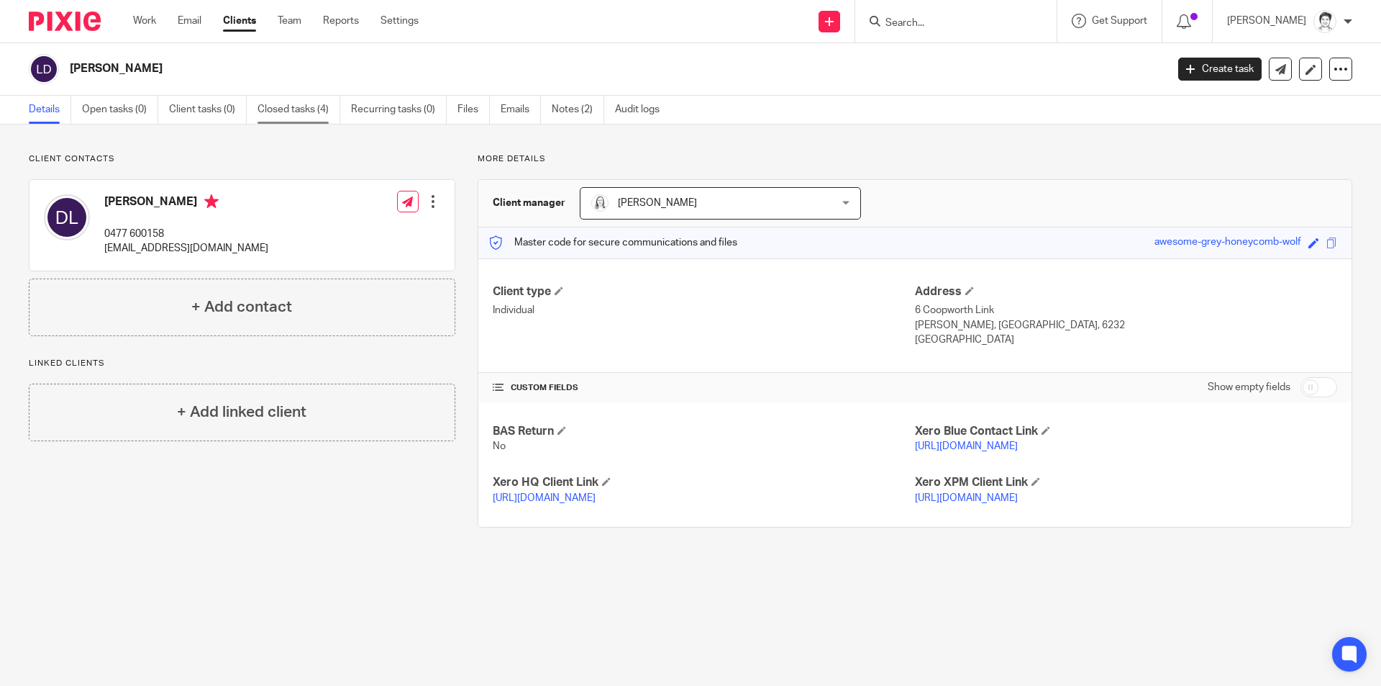
click at [297, 106] on link "Closed tasks (4)" at bounding box center [299, 110] width 83 height 28
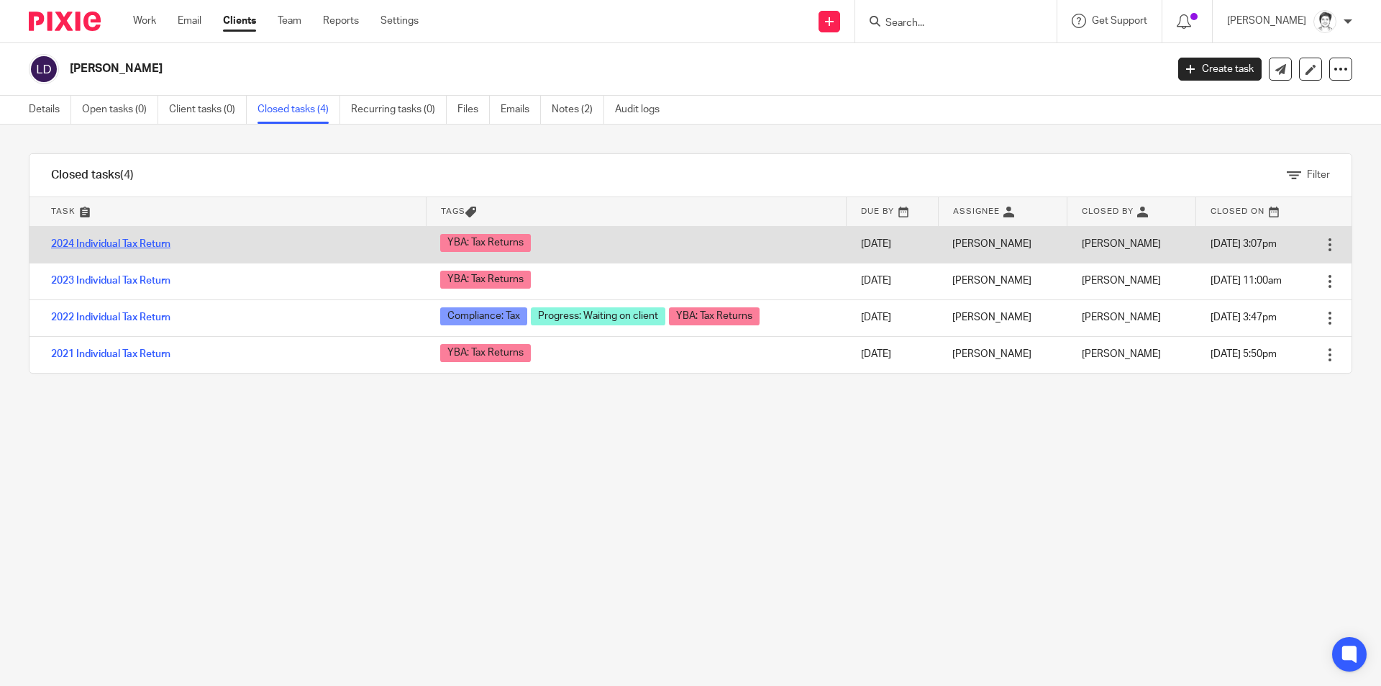
click at [124, 244] on link "2024 Individual Tax Return" at bounding box center [110, 244] width 119 height 10
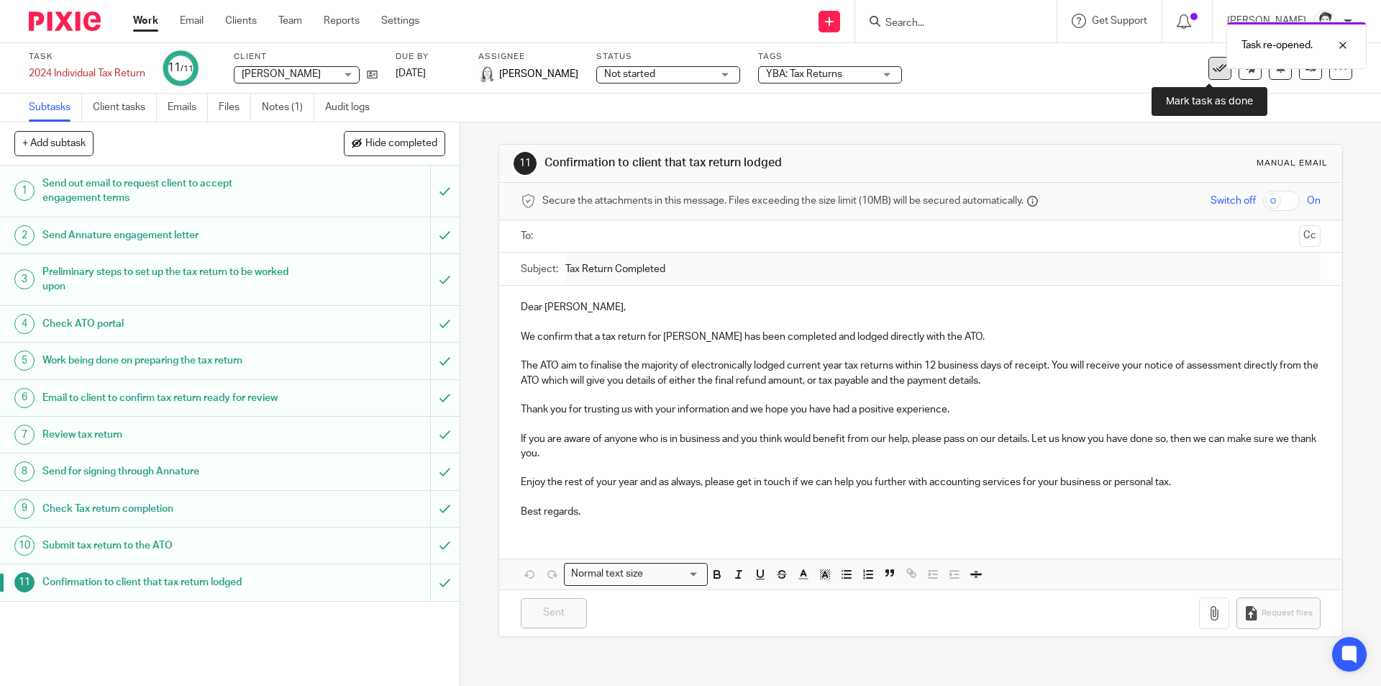
click at [1213, 70] on icon at bounding box center [1220, 68] width 14 height 14
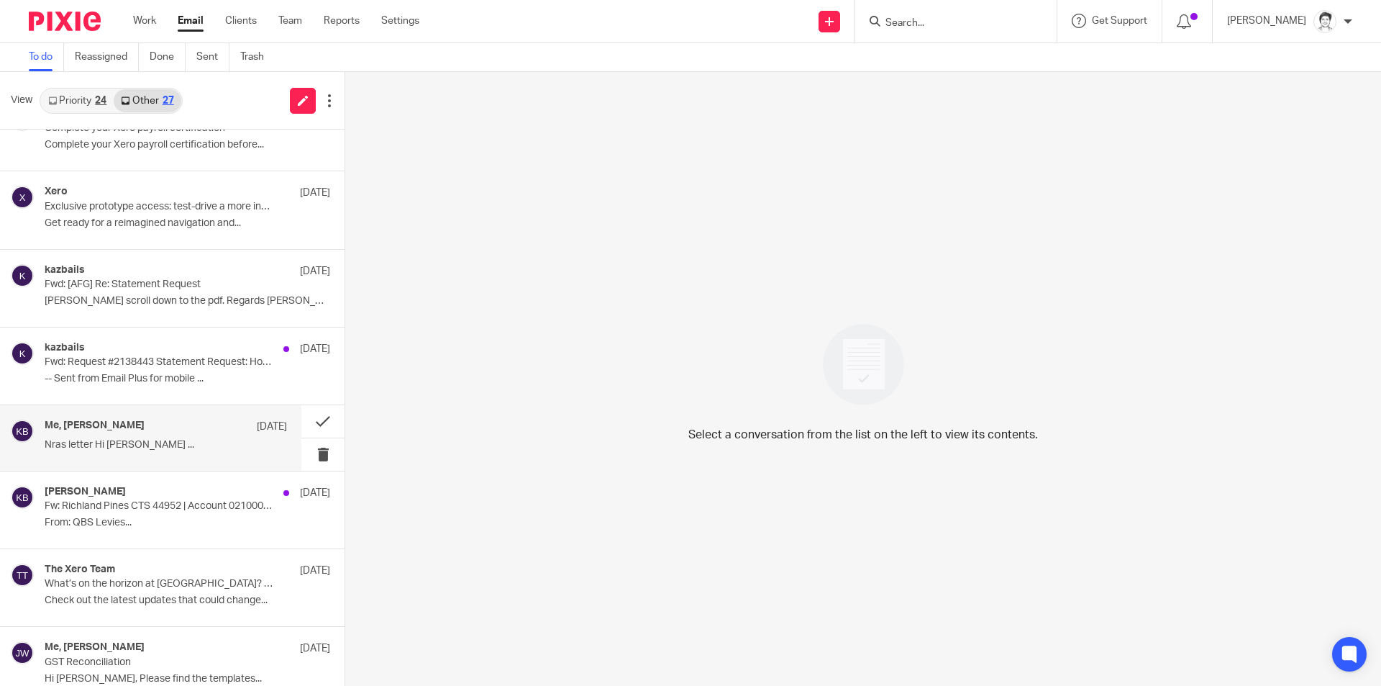
scroll to position [1536, 0]
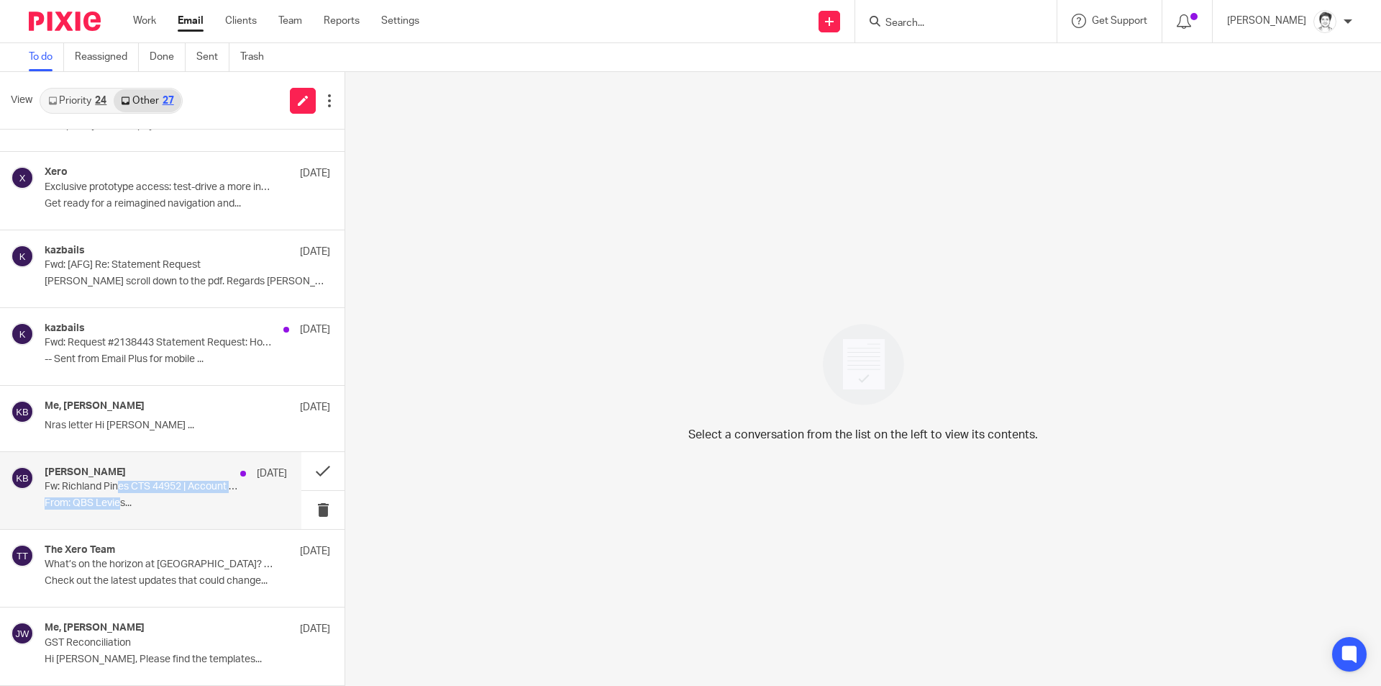
click at [119, 492] on div "[PERSON_NAME] [DATE] Fw: Richland Pines CTS 44952 | Account 02100017 - Levy Not…" at bounding box center [166, 490] width 242 height 48
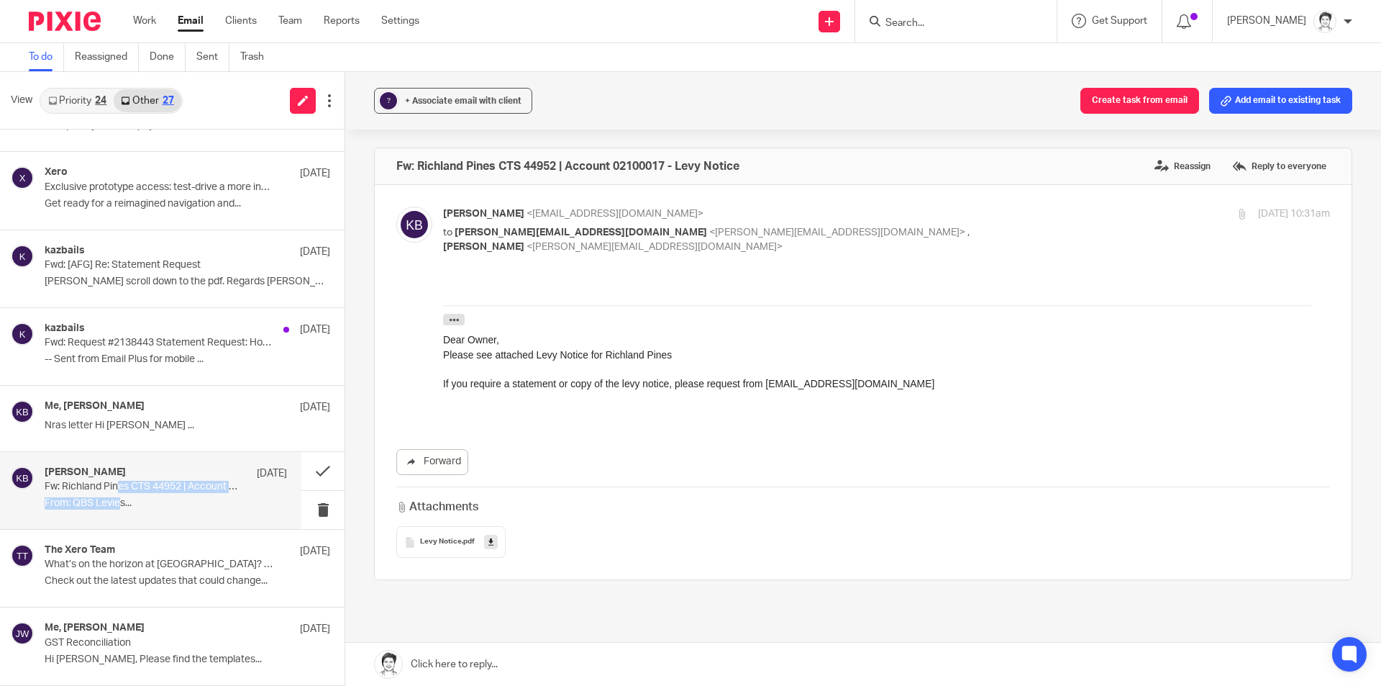
scroll to position [0, 0]
click at [1260, 102] on button "Add email to existing task" at bounding box center [1280, 101] width 143 height 26
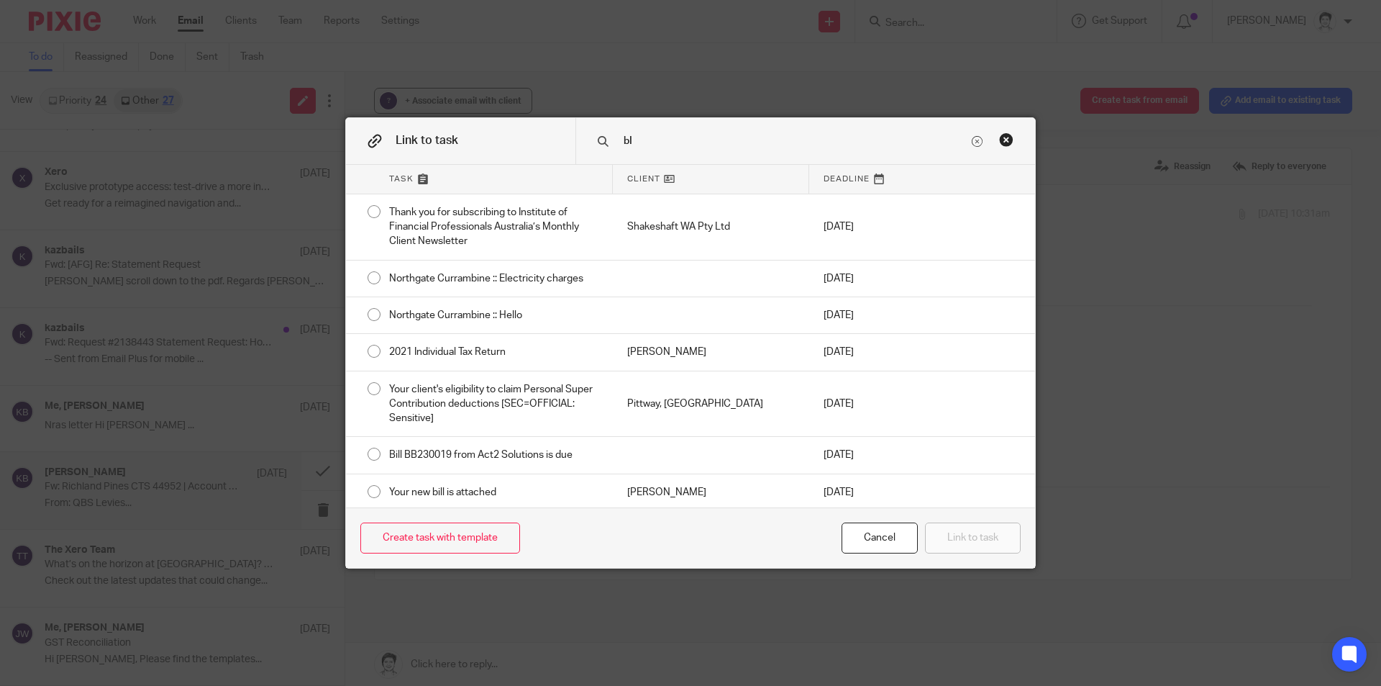
type input "b"
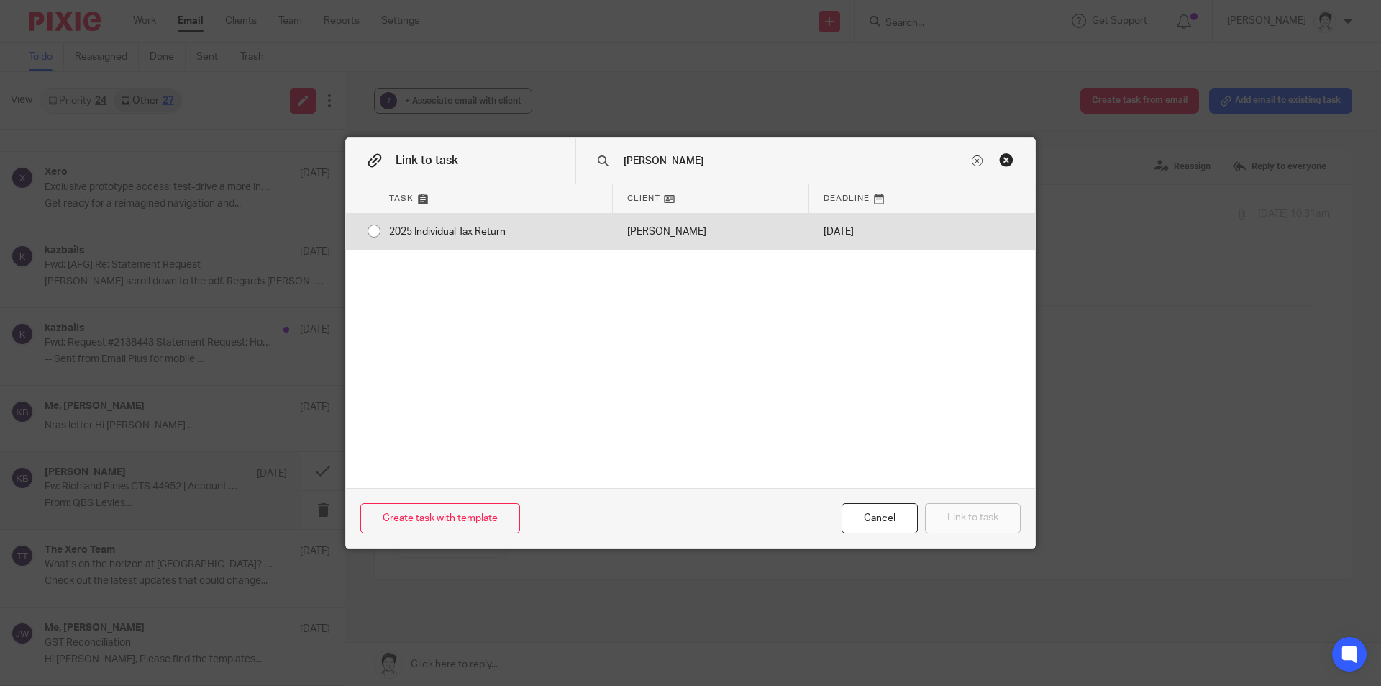
type input "[PERSON_NAME]"
click at [405, 217] on div "2025 Individual Tax Return" at bounding box center [494, 232] width 238 height 36
radio input "true"
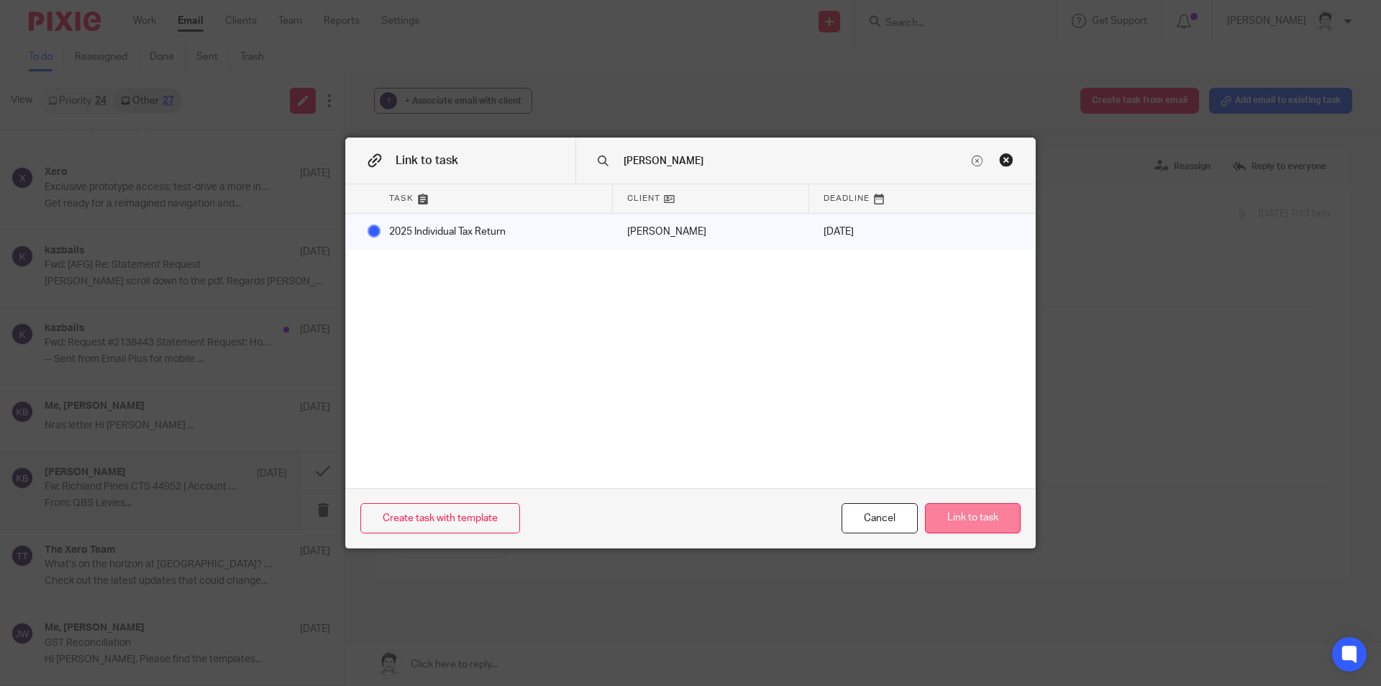
click at [975, 521] on button "Link to task" at bounding box center [973, 518] width 96 height 31
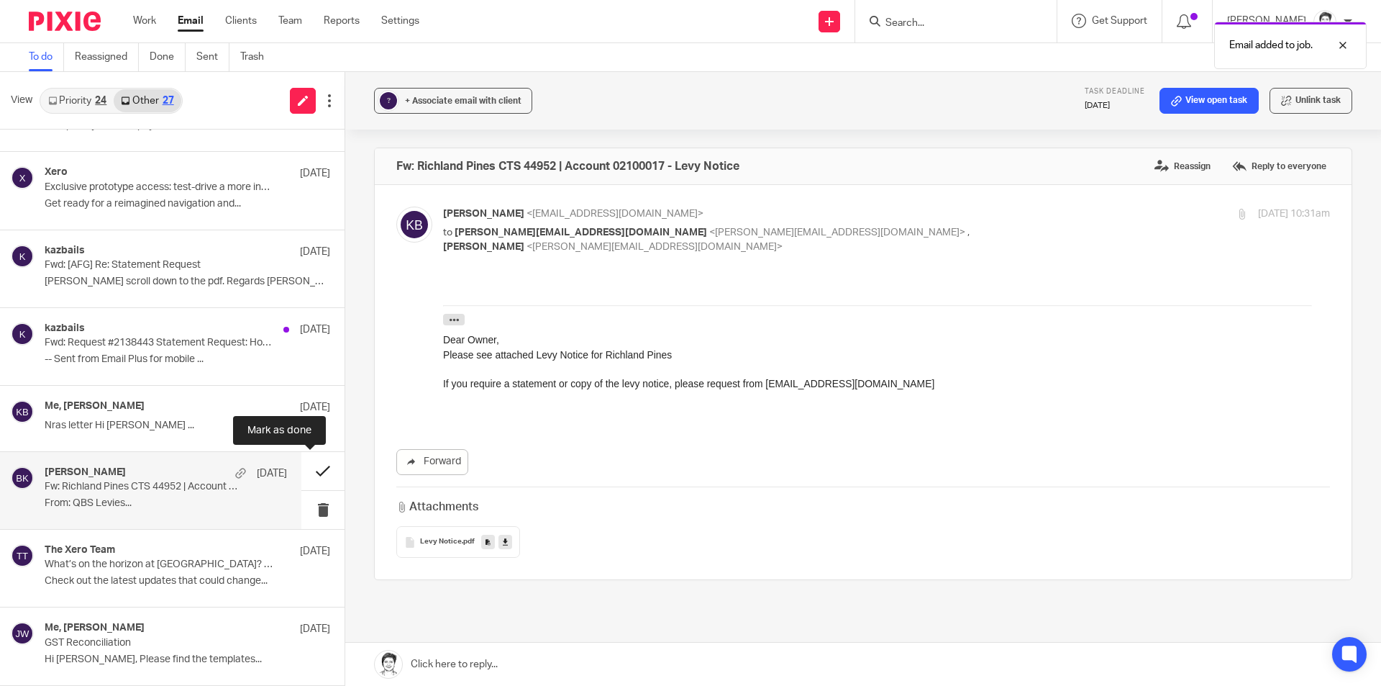
drag, startPoint x: 311, startPoint y: 473, endPoint x: 304, endPoint y: 475, distance: 8.0
click at [311, 472] on button at bounding box center [322, 471] width 43 height 38
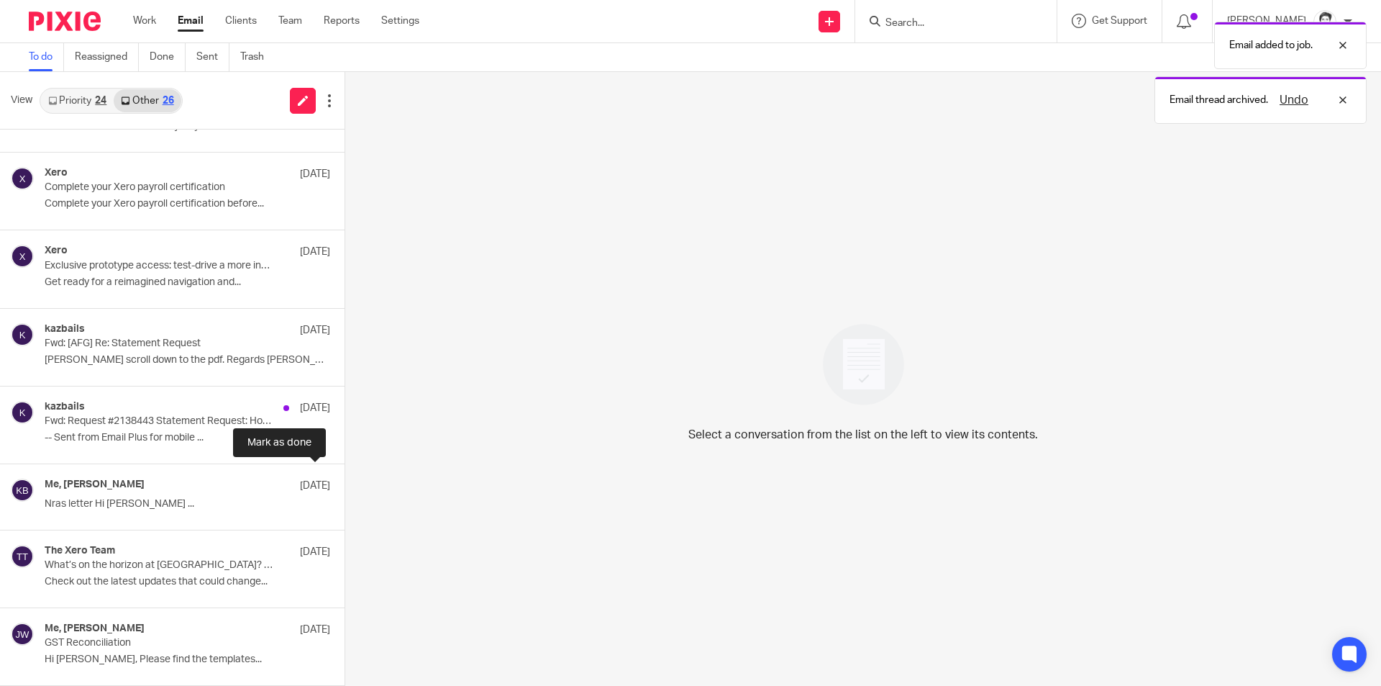
scroll to position [1458, 0]
click at [117, 492] on div "Me, [PERSON_NAME] [DATE]" at bounding box center [166, 485] width 242 height 14
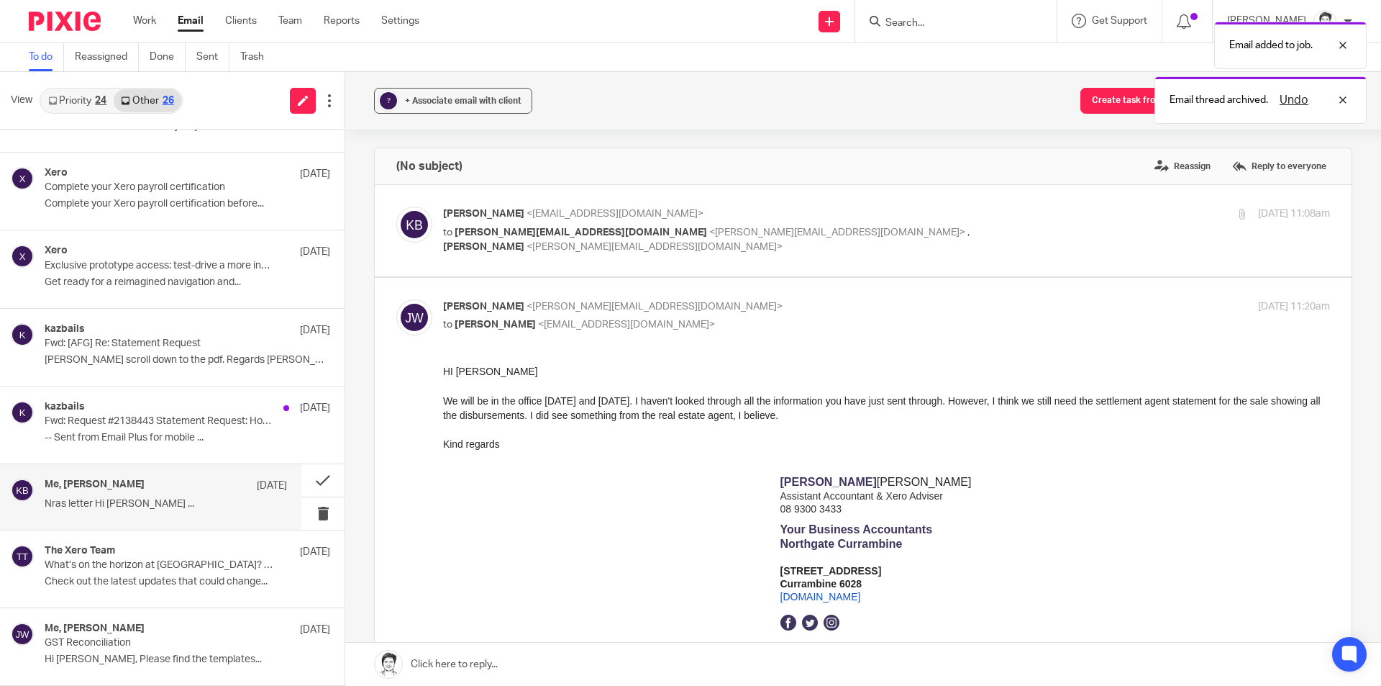
scroll to position [0, 0]
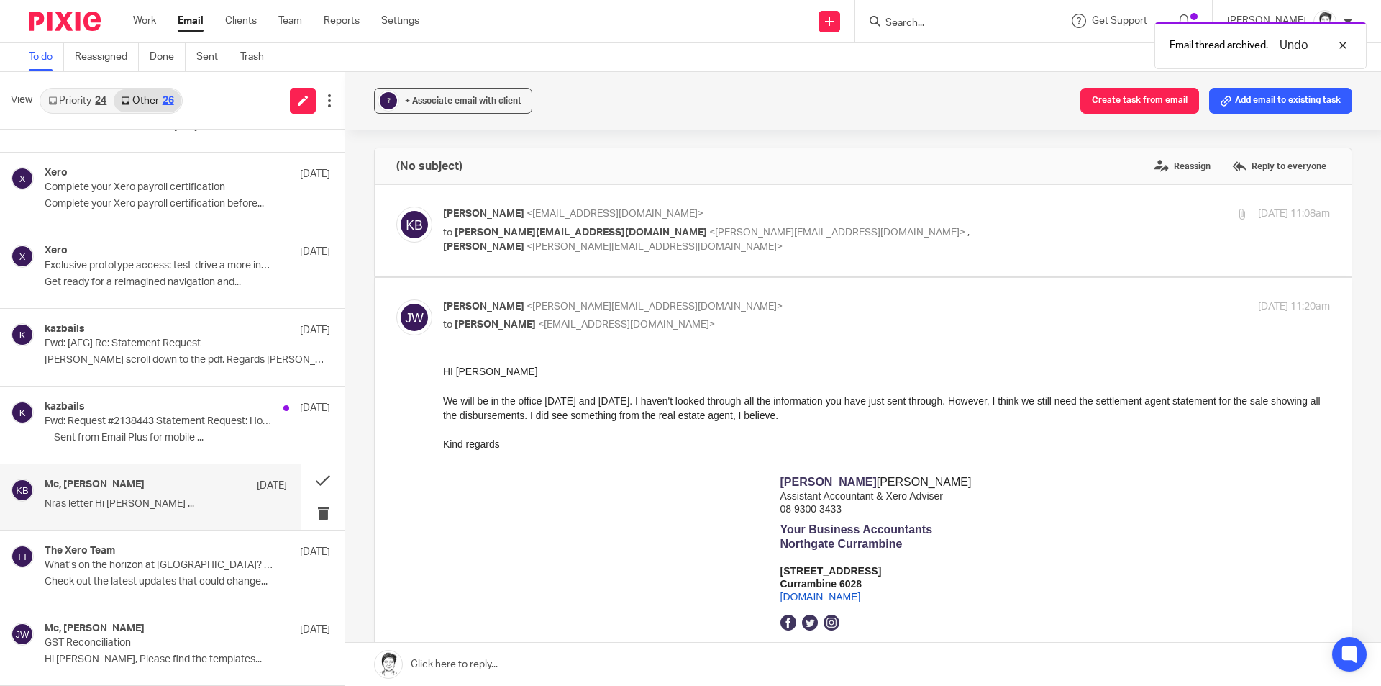
click at [1270, 85] on div "? + Associate email with client Create task from email Add email to existing ta…" at bounding box center [863, 101] width 1036 height 58
click at [1249, 100] on button "Add email to existing task" at bounding box center [1280, 101] width 143 height 26
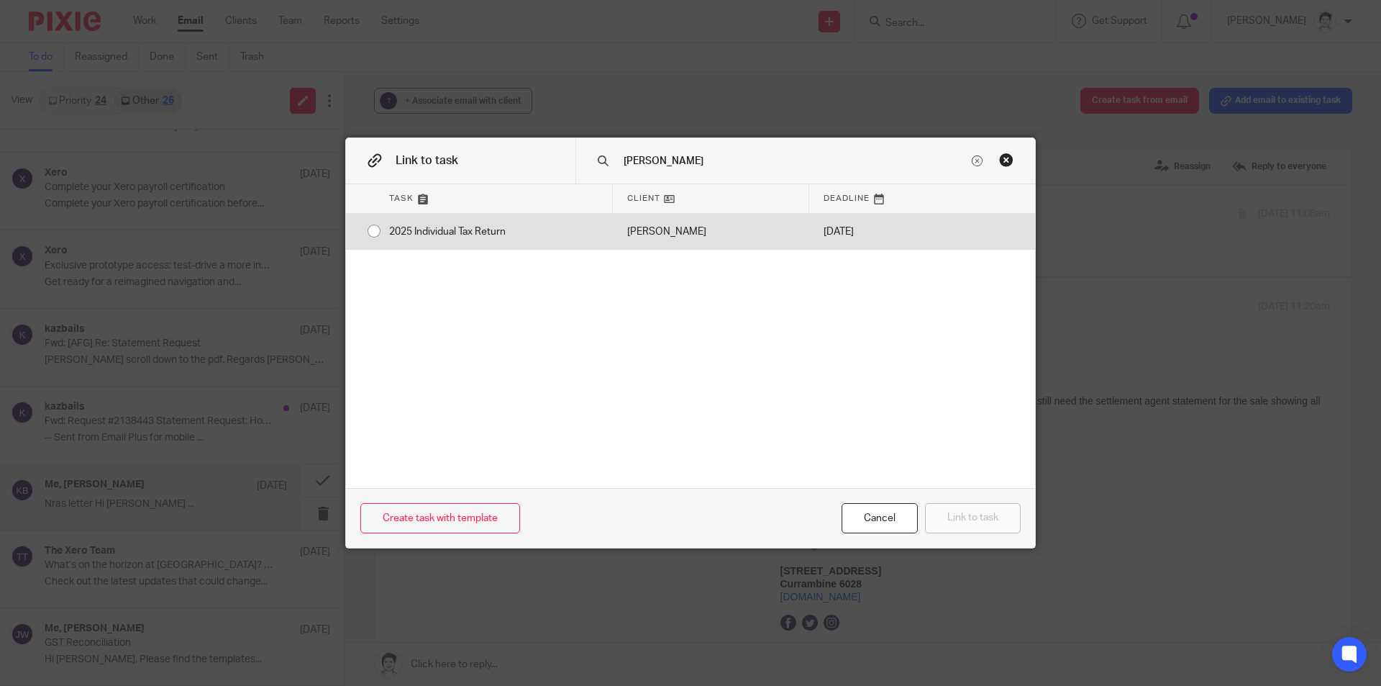
type input "bailey"
click at [478, 238] on div "2025 Individual Tax Return" at bounding box center [494, 232] width 238 height 36
radio input "true"
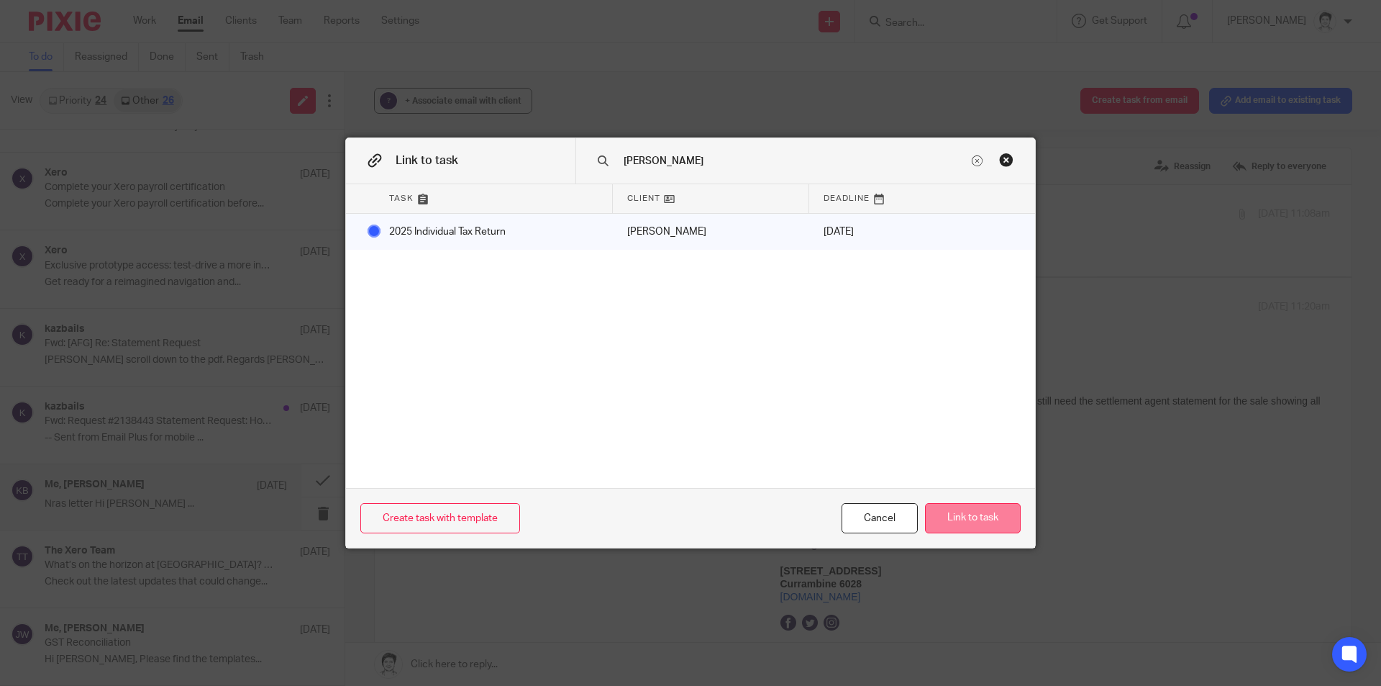
click at [957, 521] on button "Link to task" at bounding box center [973, 518] width 96 height 31
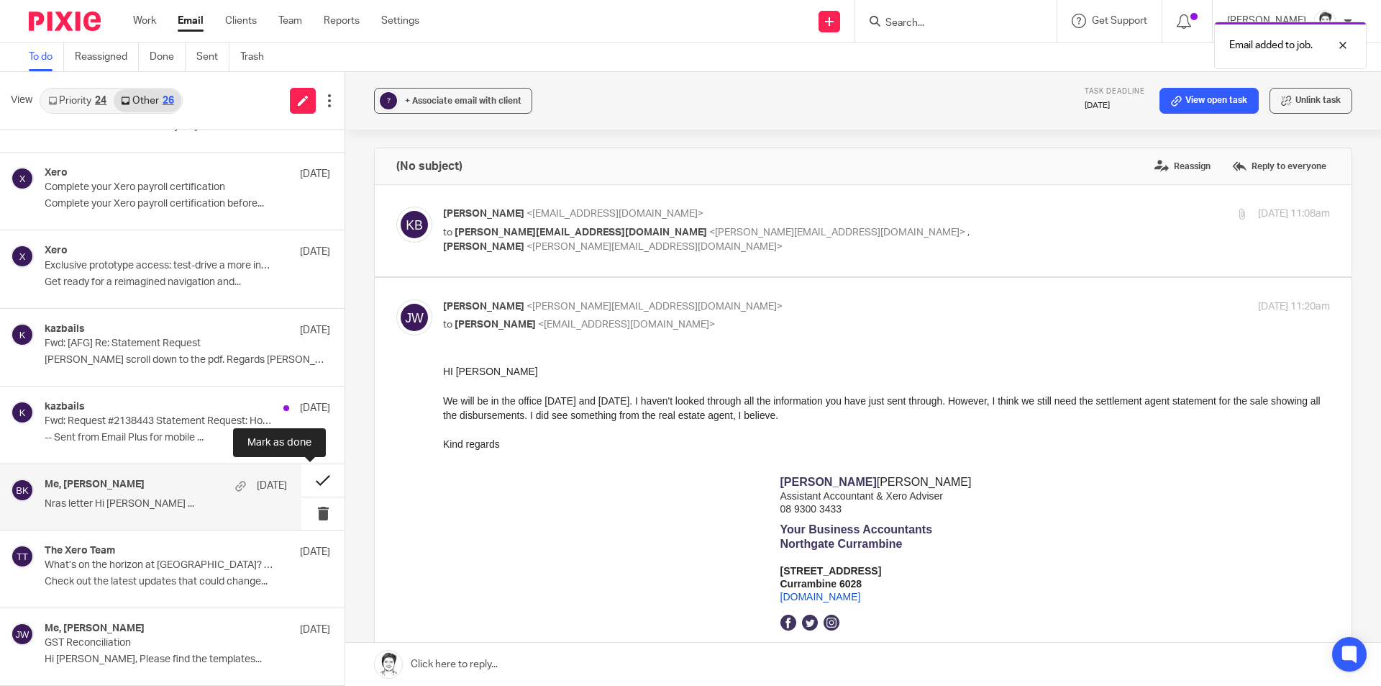
click at [312, 481] on button at bounding box center [322, 480] width 43 height 32
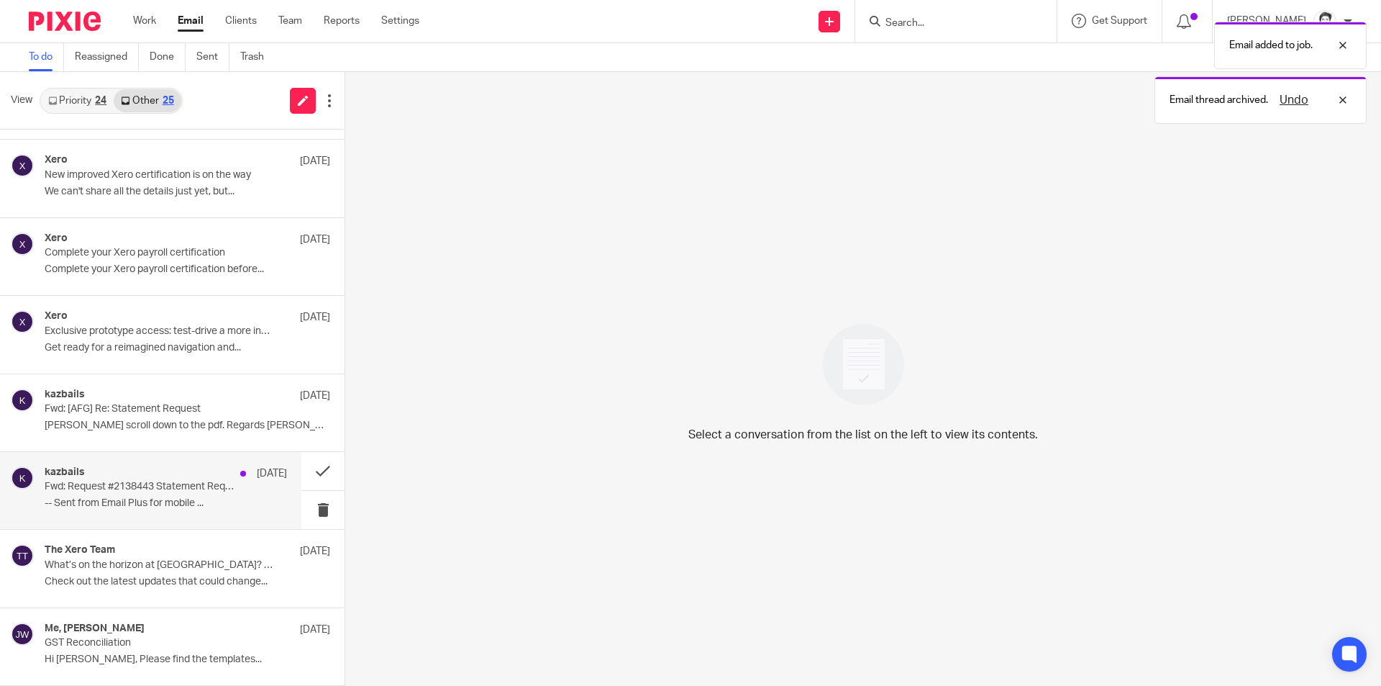
scroll to position [1393, 0]
click at [107, 488] on p "Fwd: Request #2138443 Statement Request: How would you rate the support you rec…" at bounding box center [142, 487] width 194 height 12
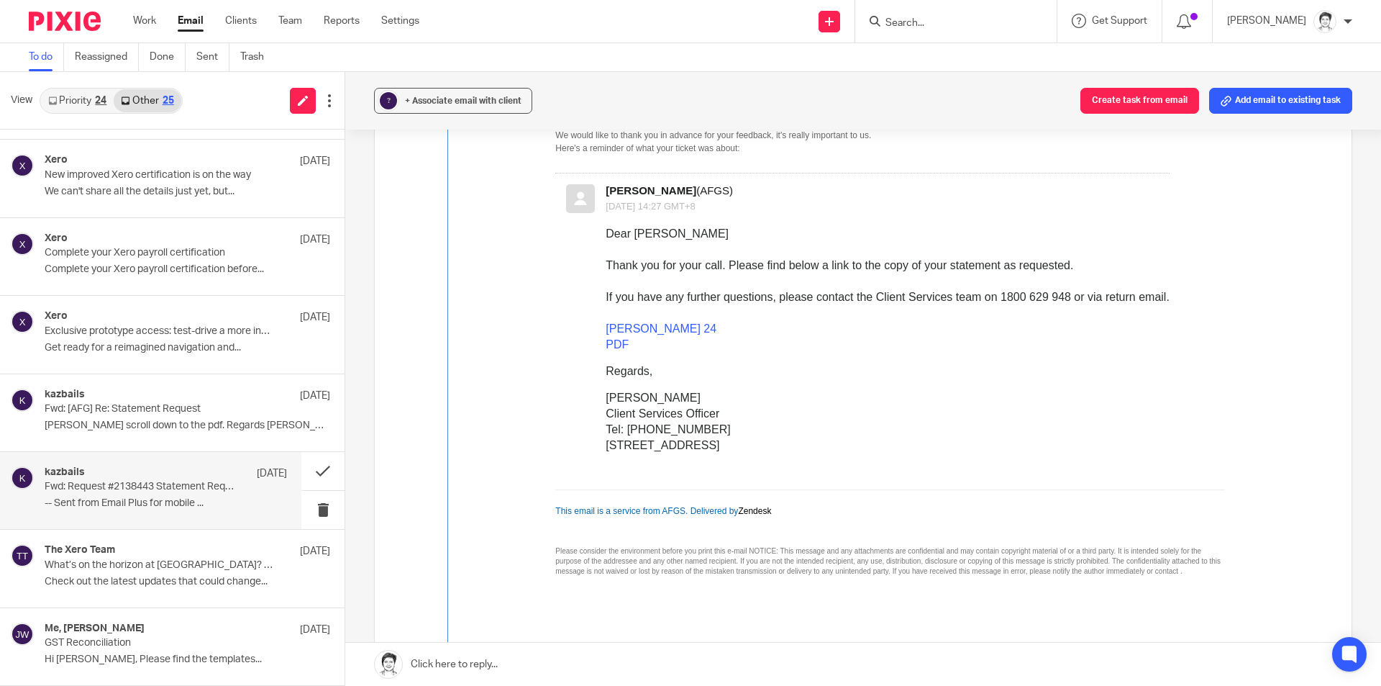
scroll to position [550, 0]
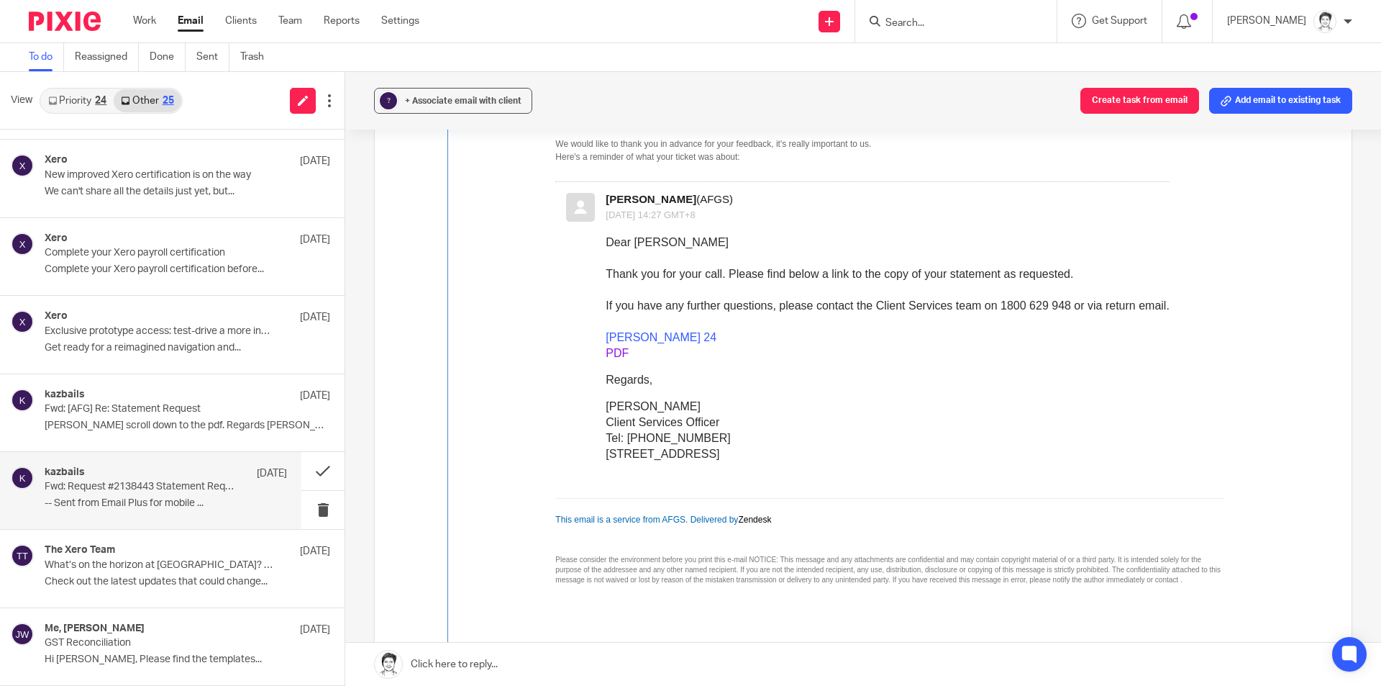
click at [618, 355] on link "PDF" at bounding box center [617, 353] width 23 height 12
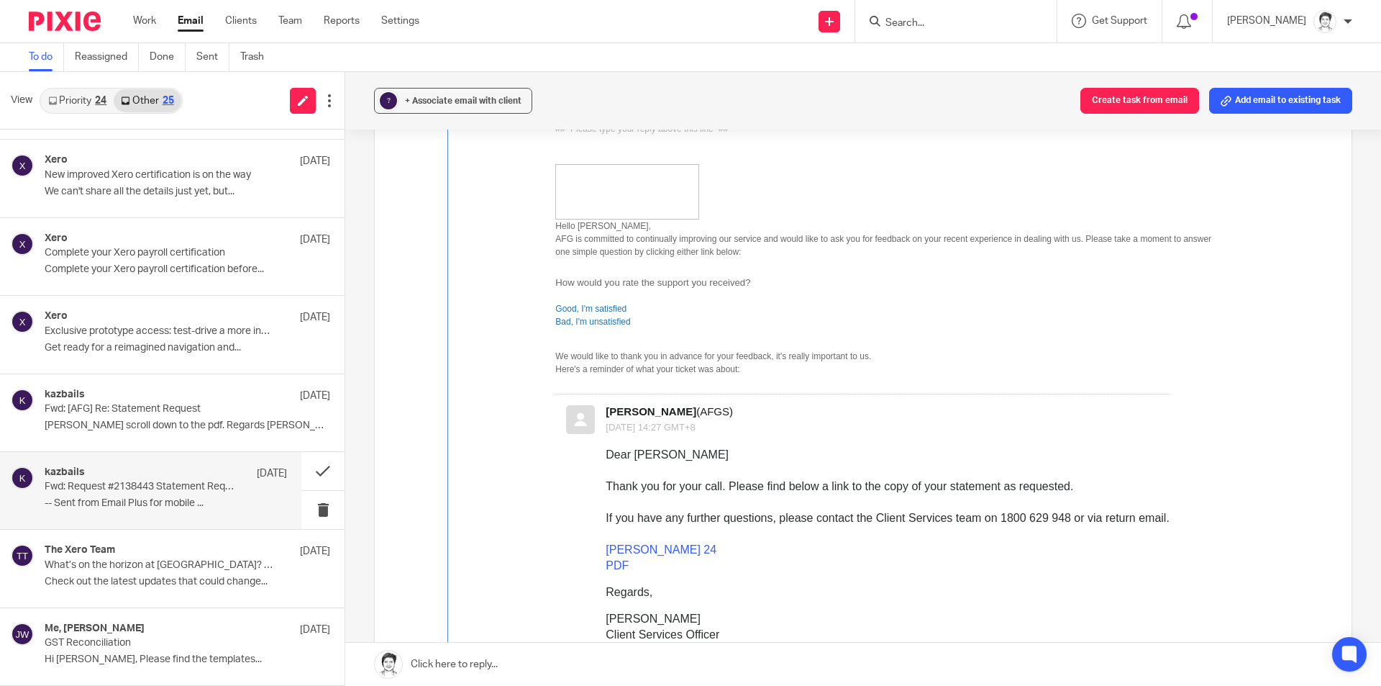
scroll to position [334, 0]
click at [1259, 102] on button "Add email to existing task" at bounding box center [1280, 101] width 143 height 26
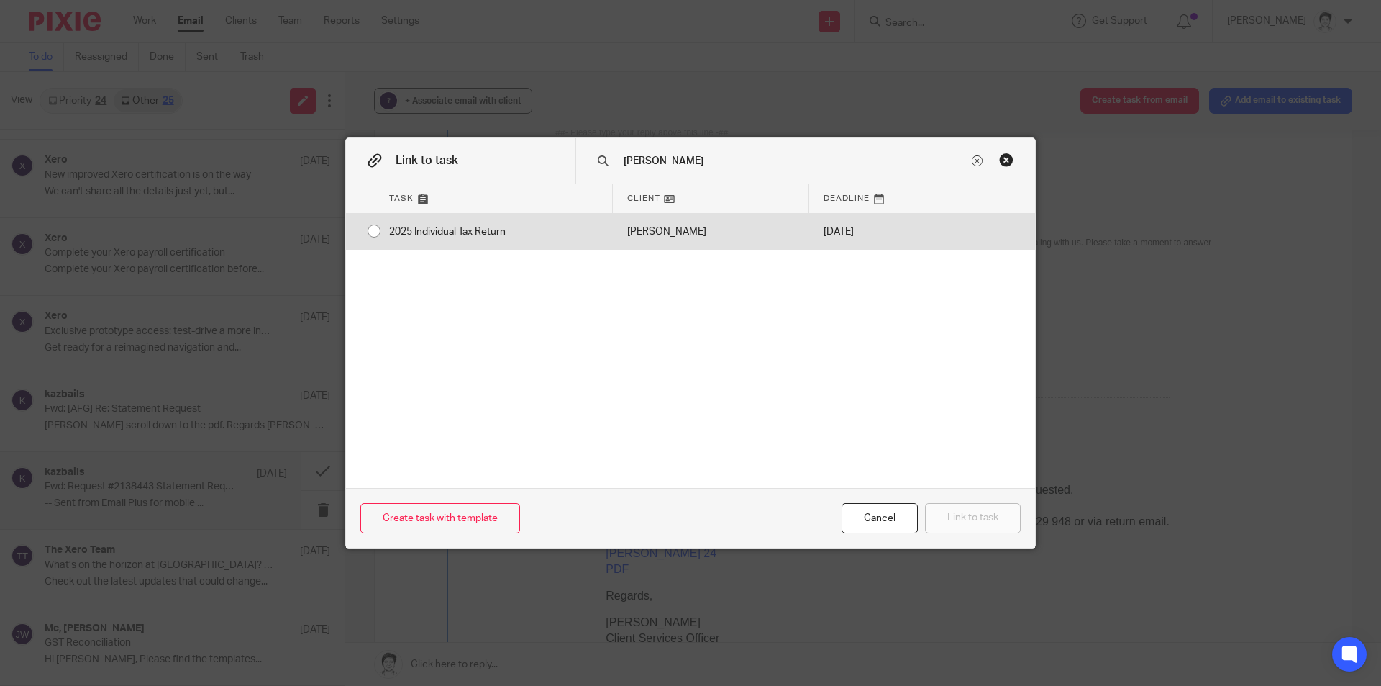
type input "bailey"
click at [453, 232] on div "2025 Individual Tax Return" at bounding box center [494, 232] width 238 height 36
radio input "true"
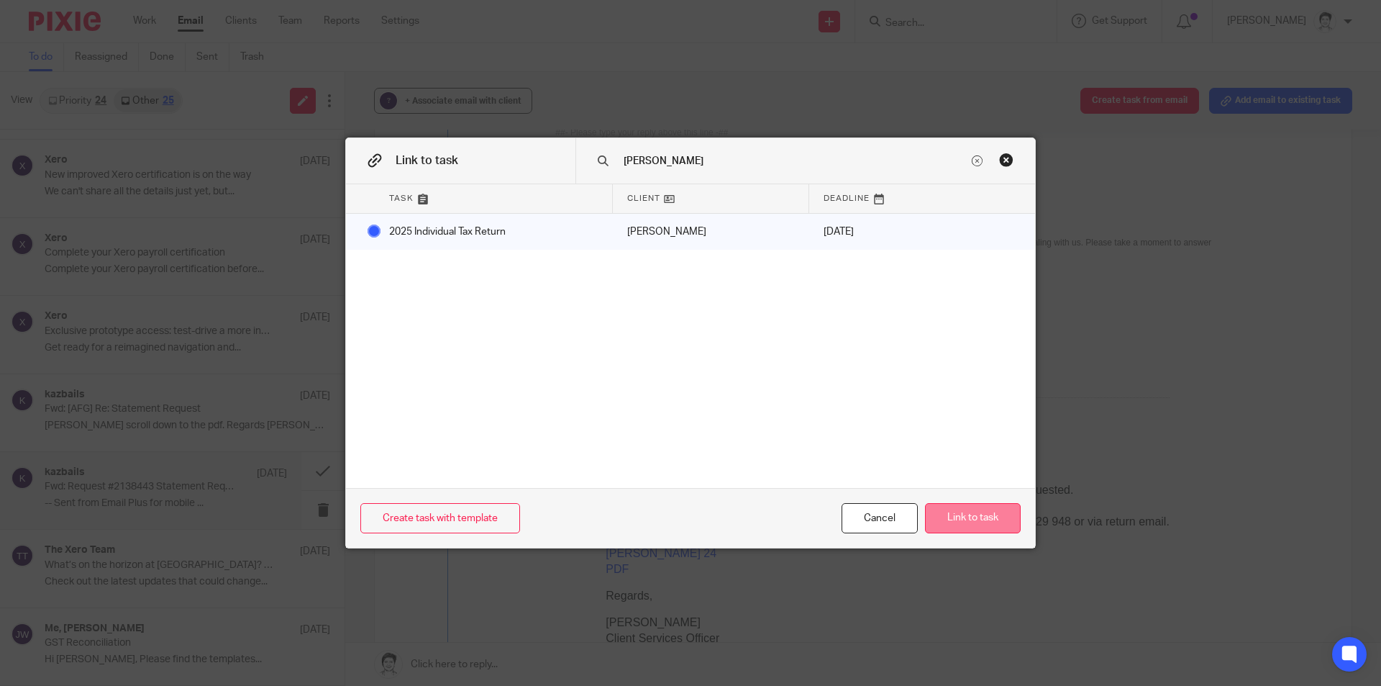
click at [979, 514] on button "Link to task" at bounding box center [973, 518] width 96 height 31
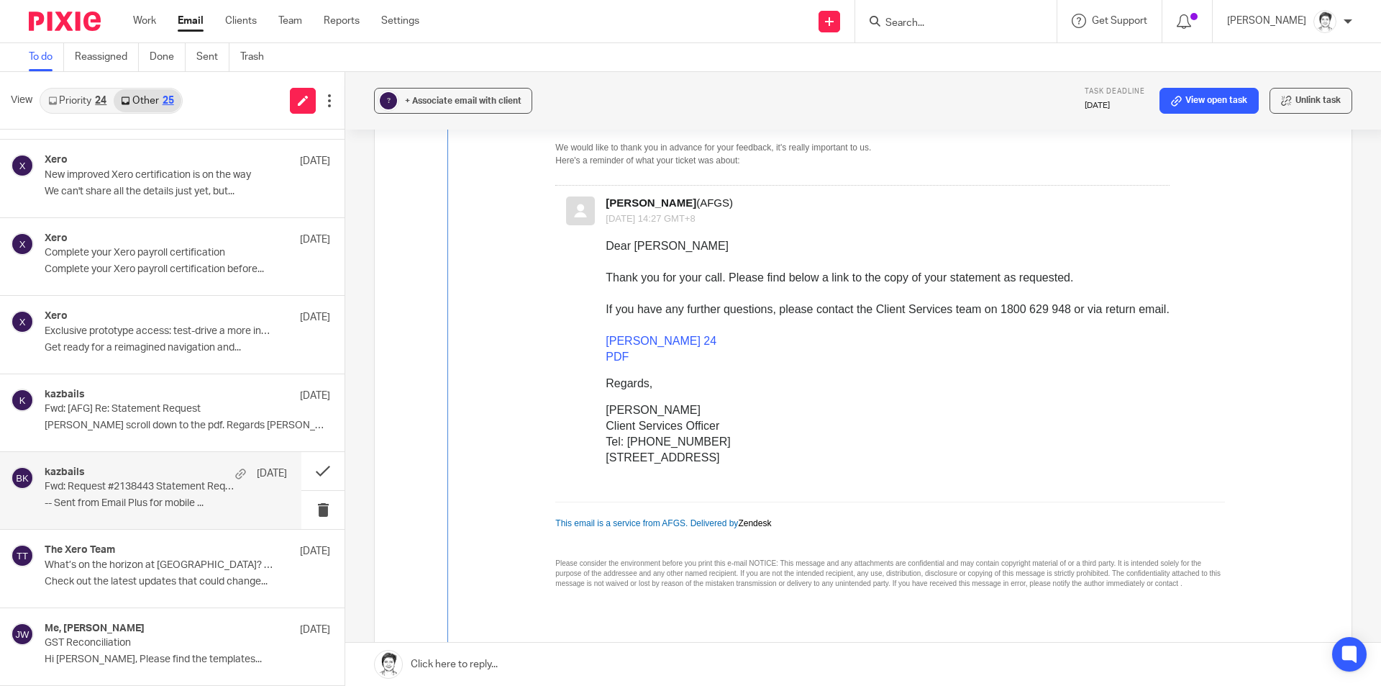
scroll to position [575, 0]
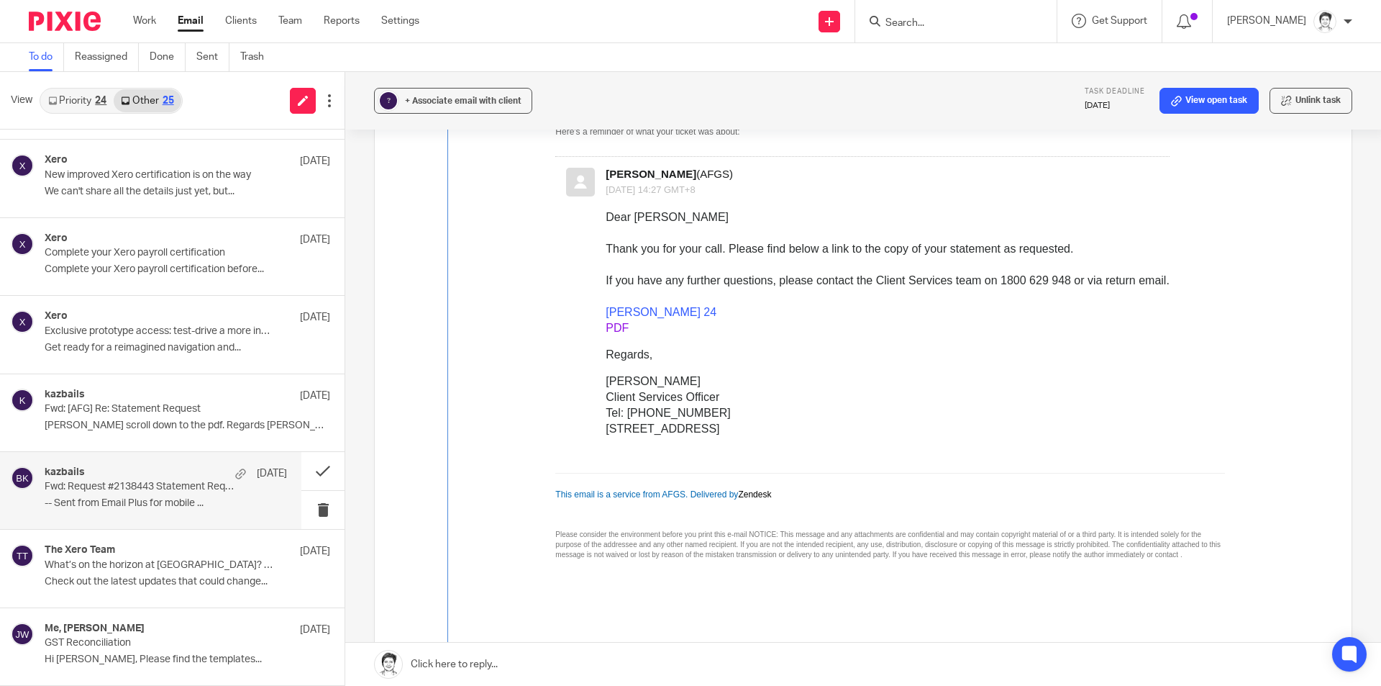
click at [619, 325] on link "PDF" at bounding box center [617, 328] width 23 height 12
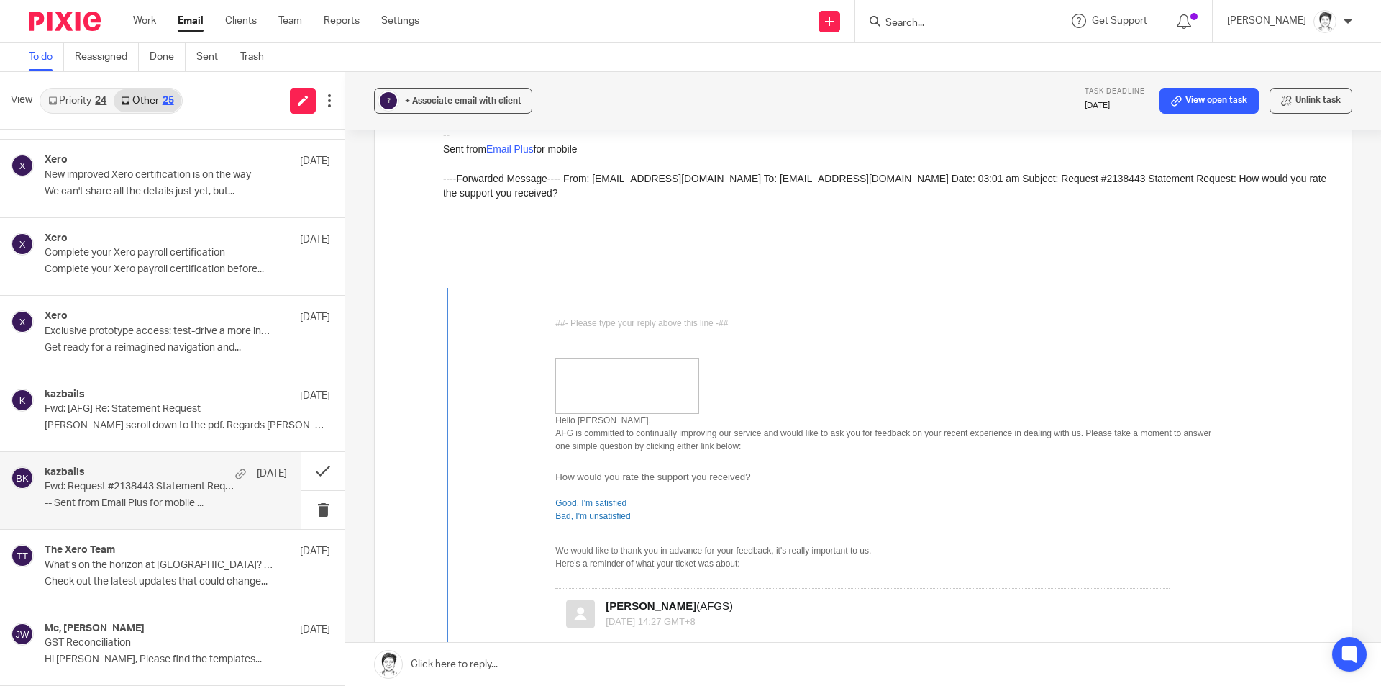
scroll to position [0, 0]
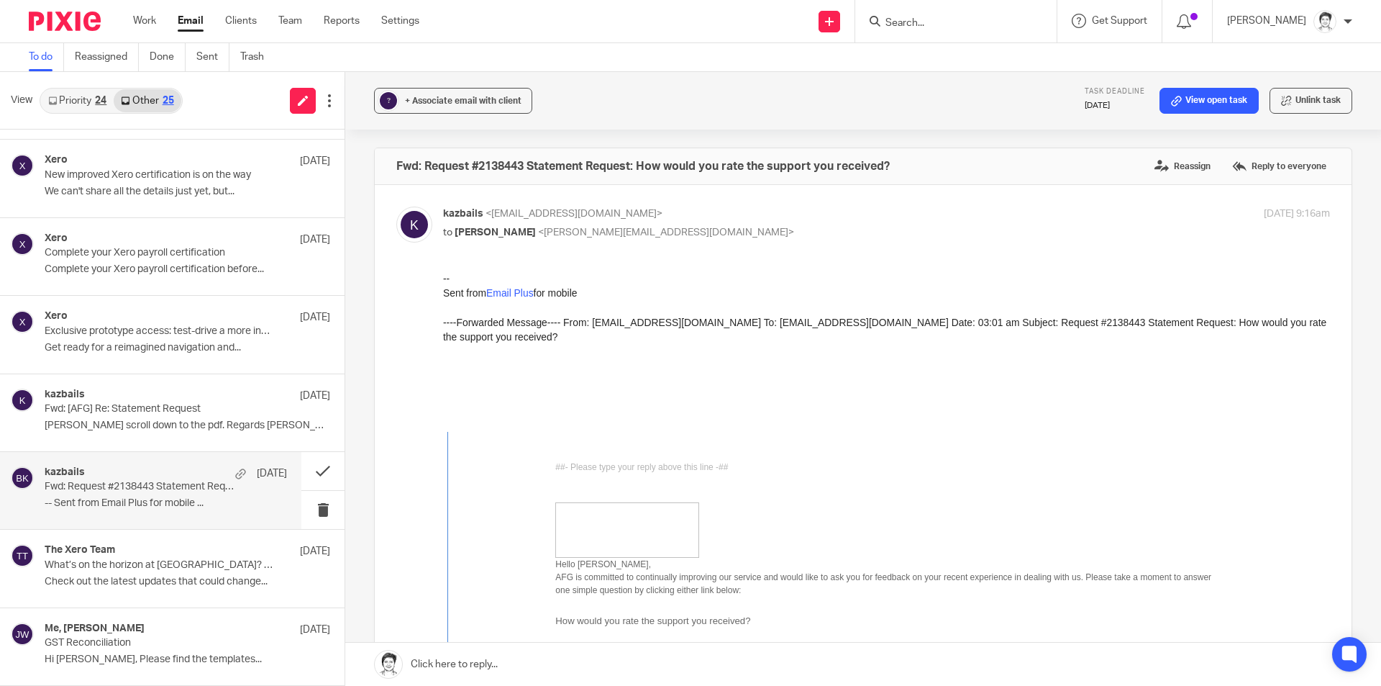
click at [99, 489] on p "Fwd: Request #2138443 Statement Request: How would you rate the support you rec…" at bounding box center [142, 487] width 194 height 12
click at [310, 468] on button at bounding box center [322, 471] width 43 height 38
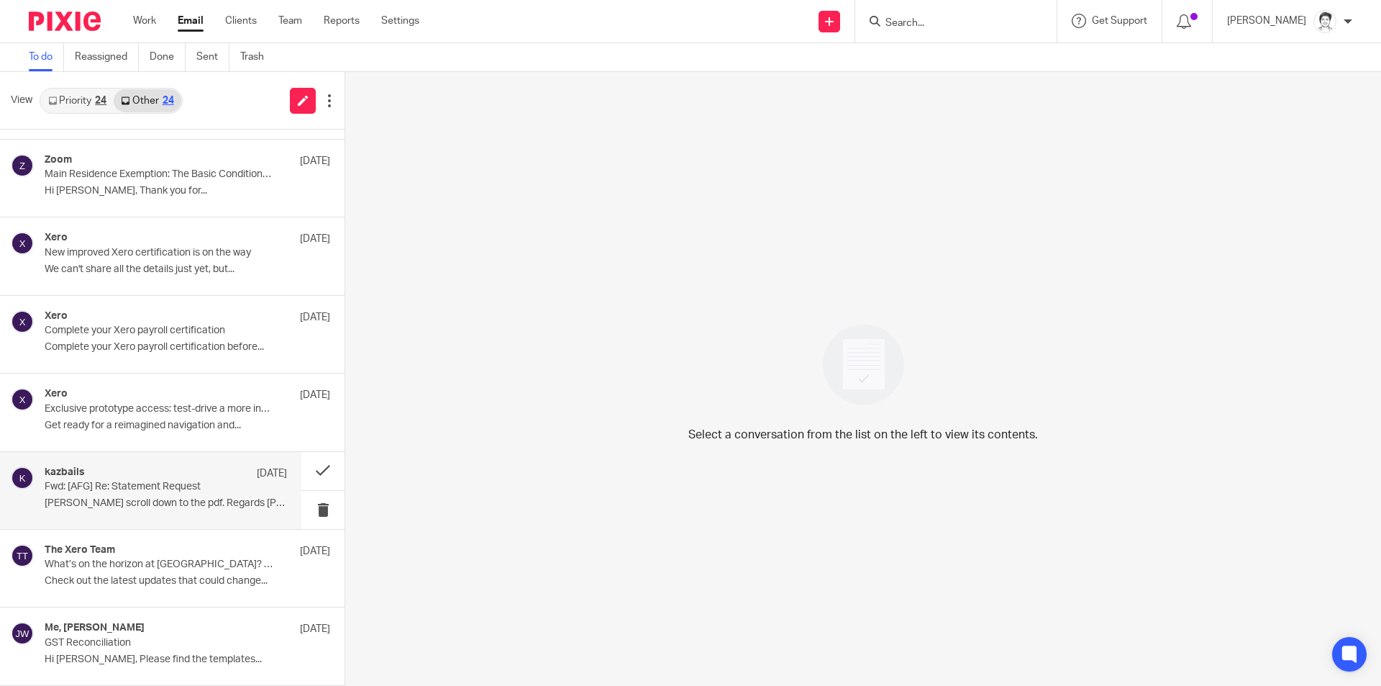
scroll to position [1243, 0]
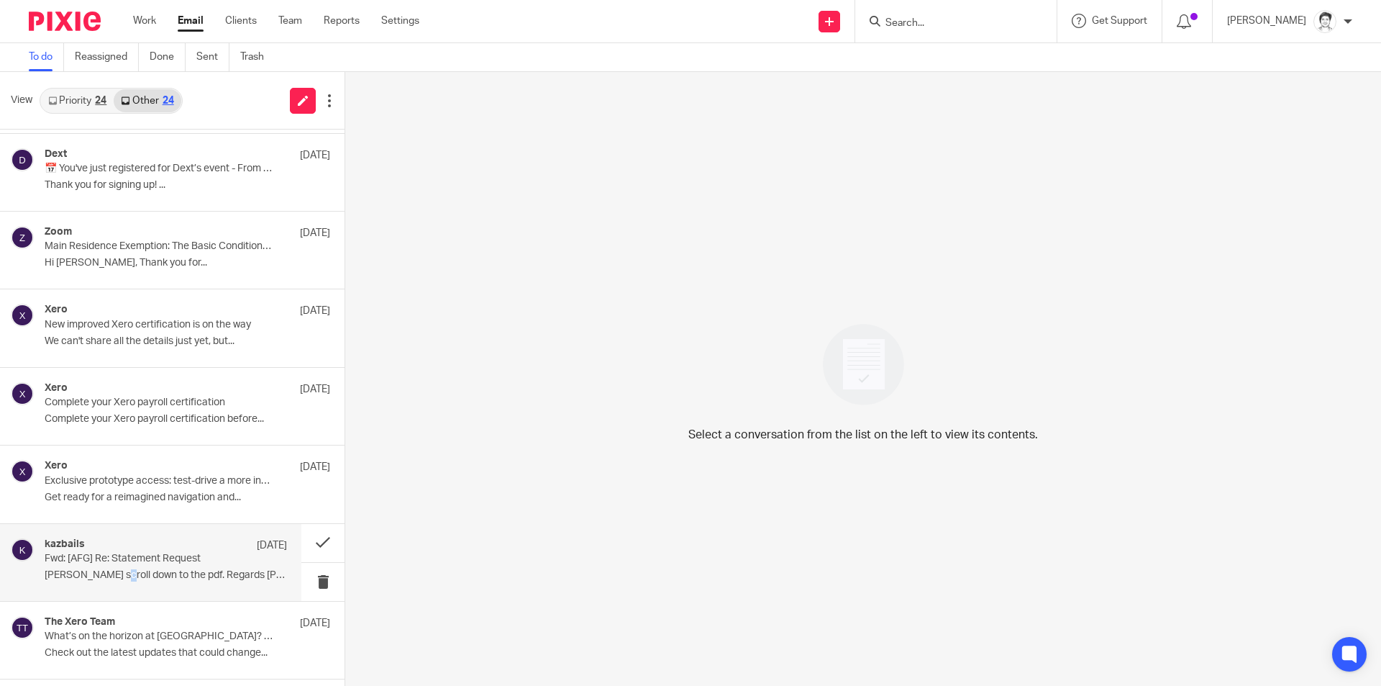
click at [117, 568] on div "kazbails 1 Aug Fwd: [AFG] Re: Statement Request Julie scroll down to the pdf. R…" at bounding box center [166, 562] width 242 height 48
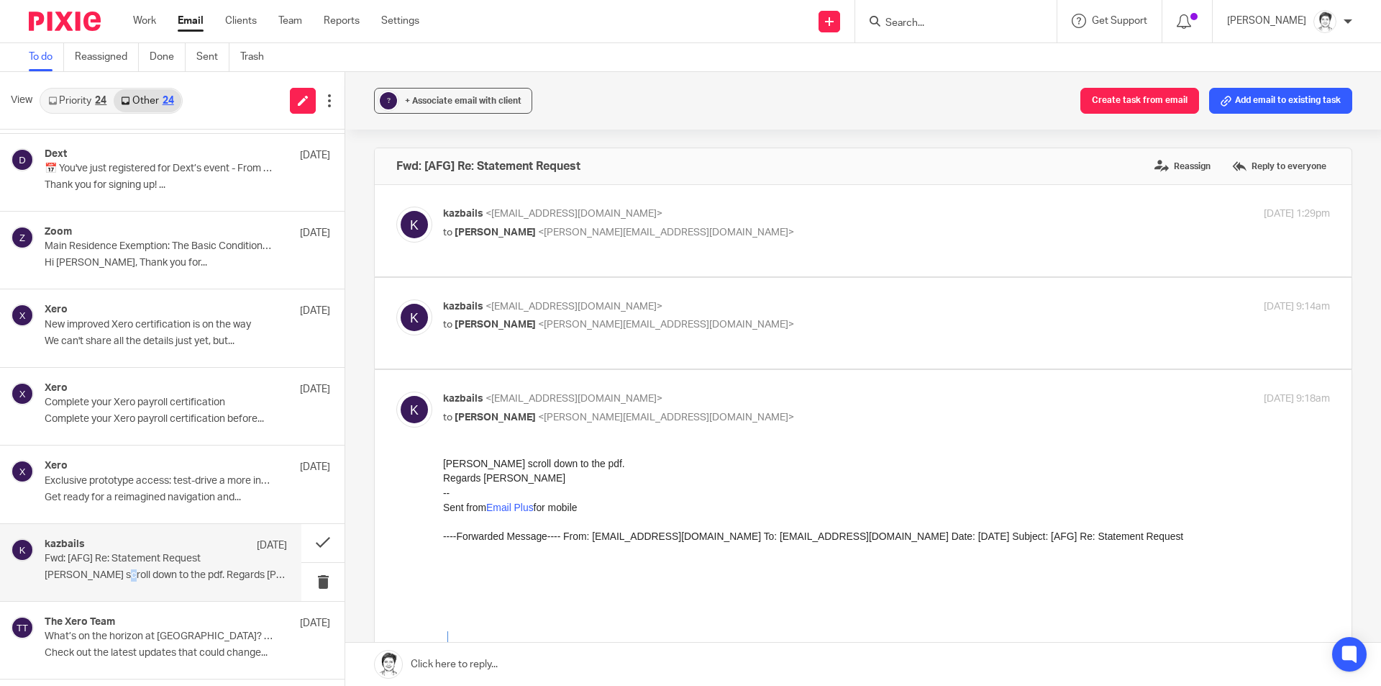
scroll to position [0, 0]
click at [148, 561] on p "Fwd: [AFG] Re: Statement Request" at bounding box center [142, 558] width 194 height 12
click at [1252, 92] on button "Add email to existing task" at bounding box center [1280, 101] width 143 height 26
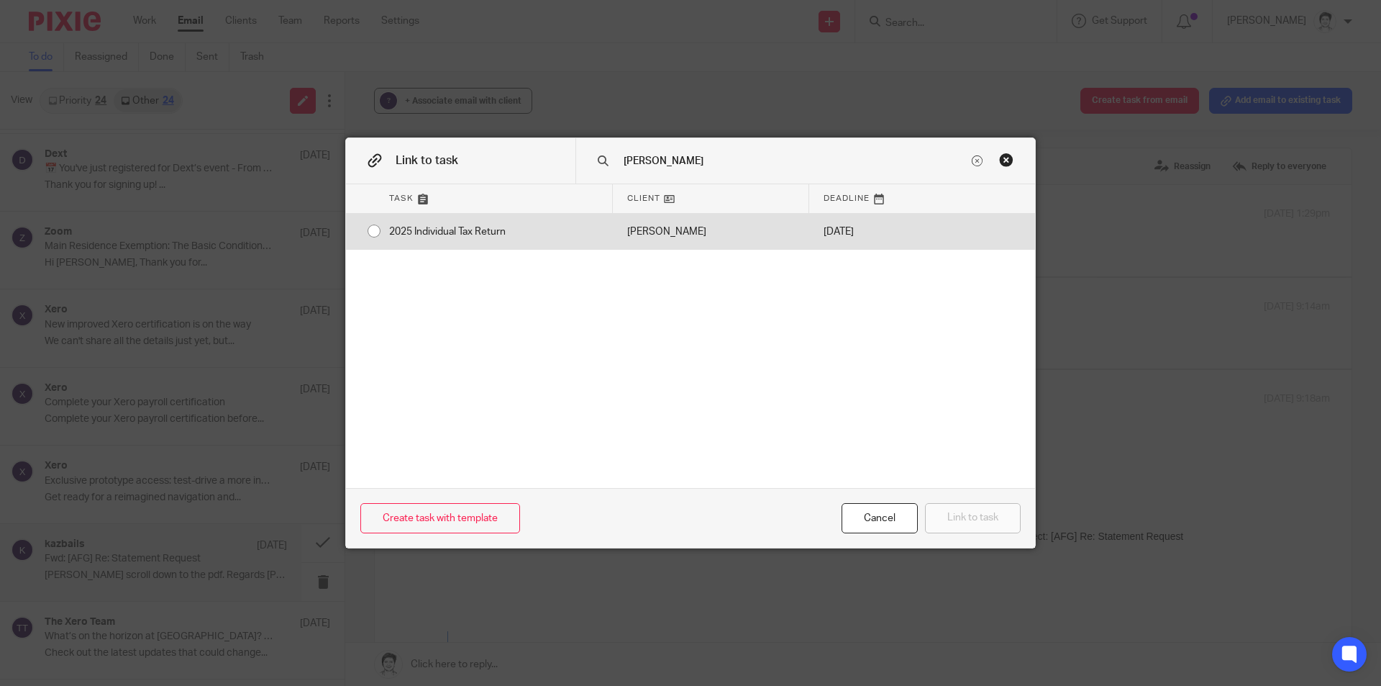
type input "bailey"
click at [486, 227] on div "2025 Individual Tax Return" at bounding box center [494, 232] width 238 height 36
radio input "true"
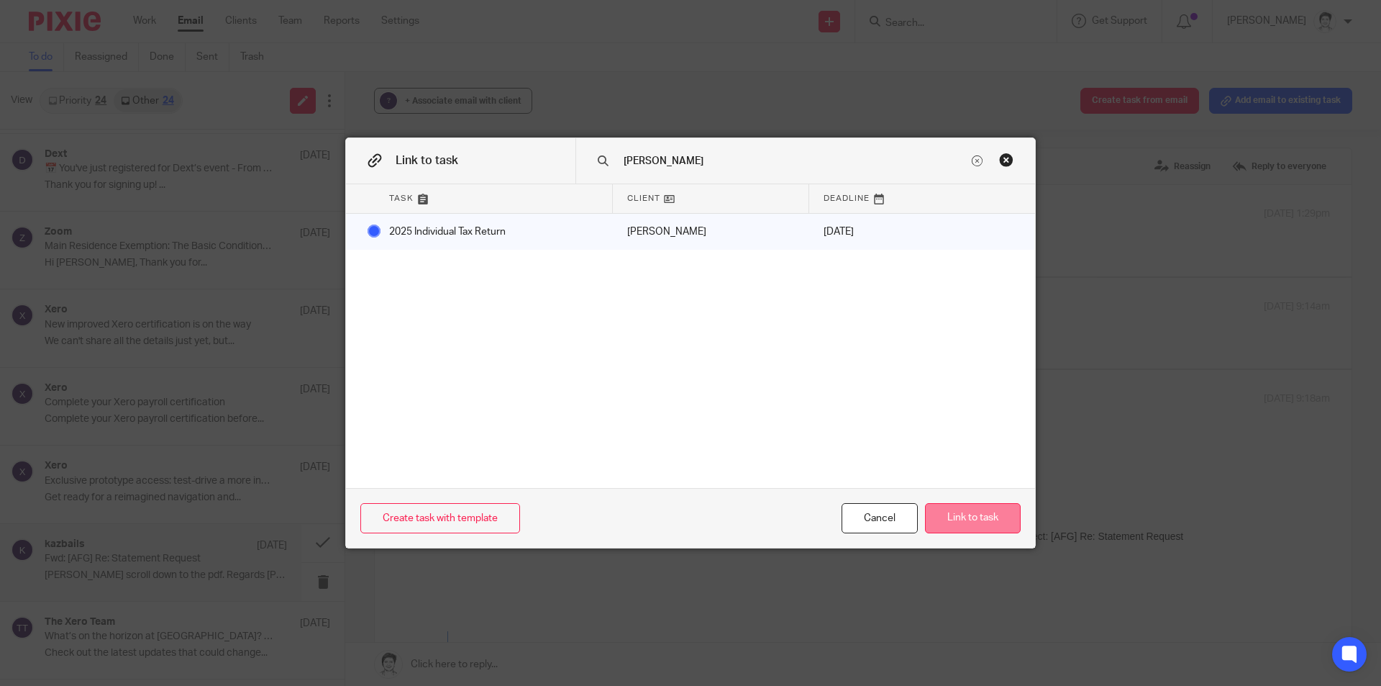
click at [970, 518] on button "Link to task" at bounding box center [973, 518] width 96 height 31
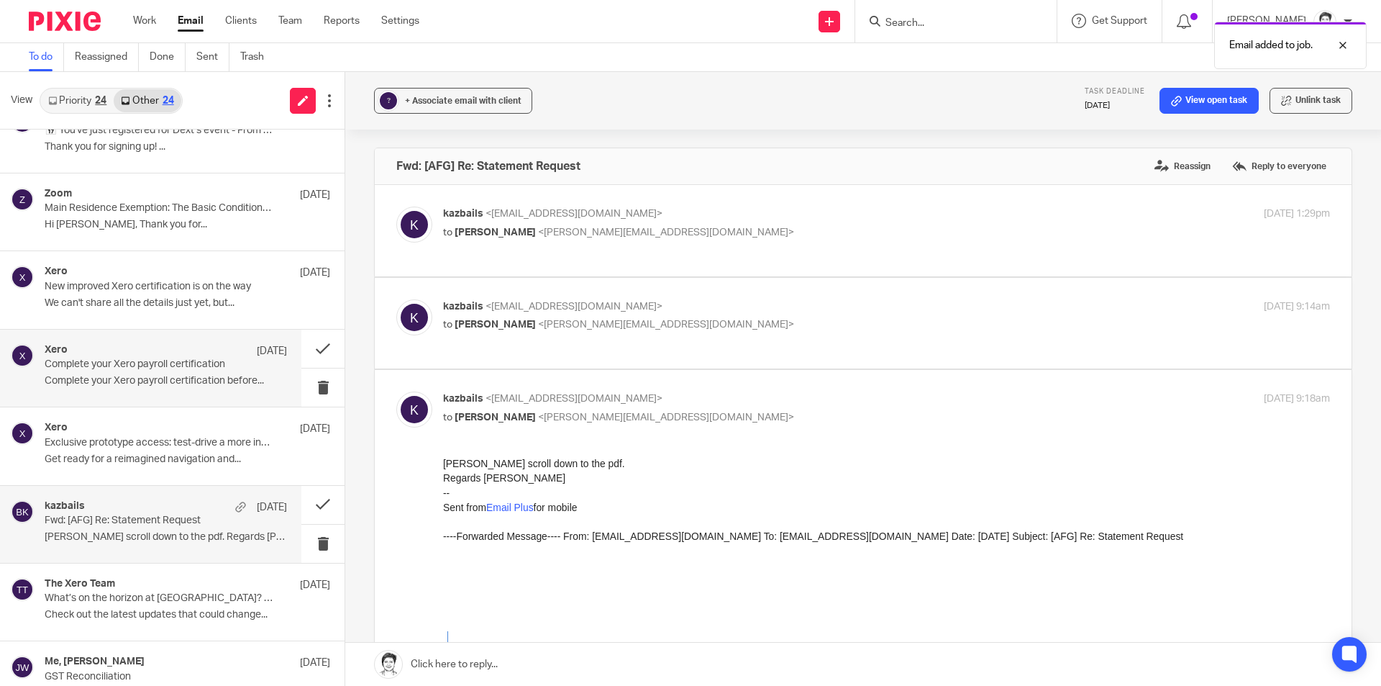
scroll to position [1315, 0]
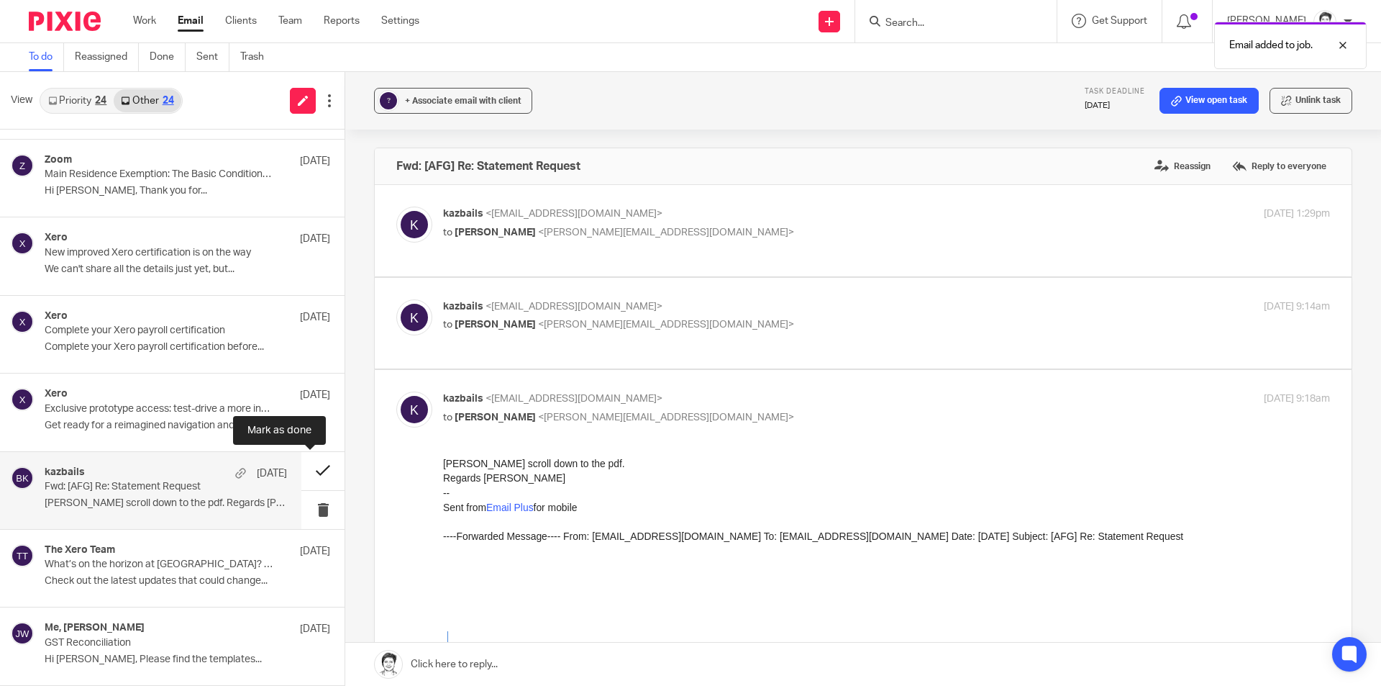
click at [309, 477] on button at bounding box center [322, 471] width 43 height 38
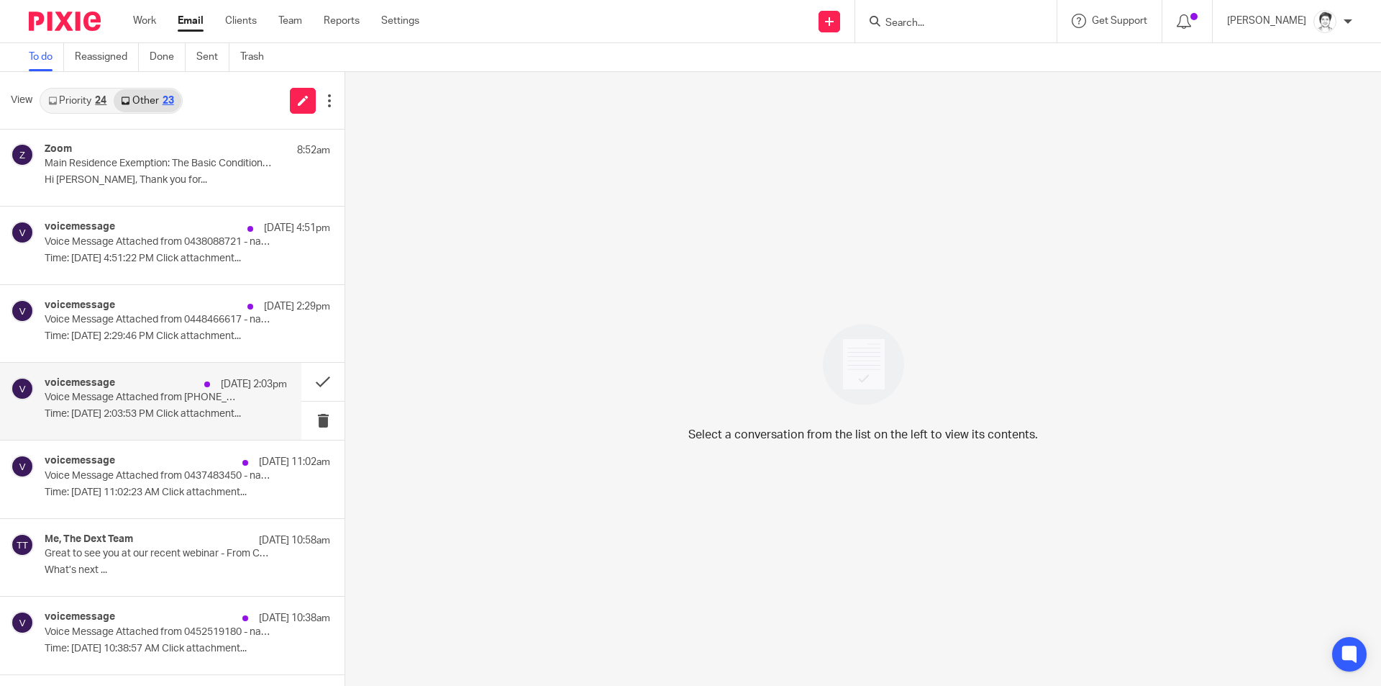
scroll to position [0, 0]
click at [941, 27] on input "Search" at bounding box center [948, 23] width 129 height 13
type input "grant"
click button "submit" at bounding box center [0, 0] width 0 height 0
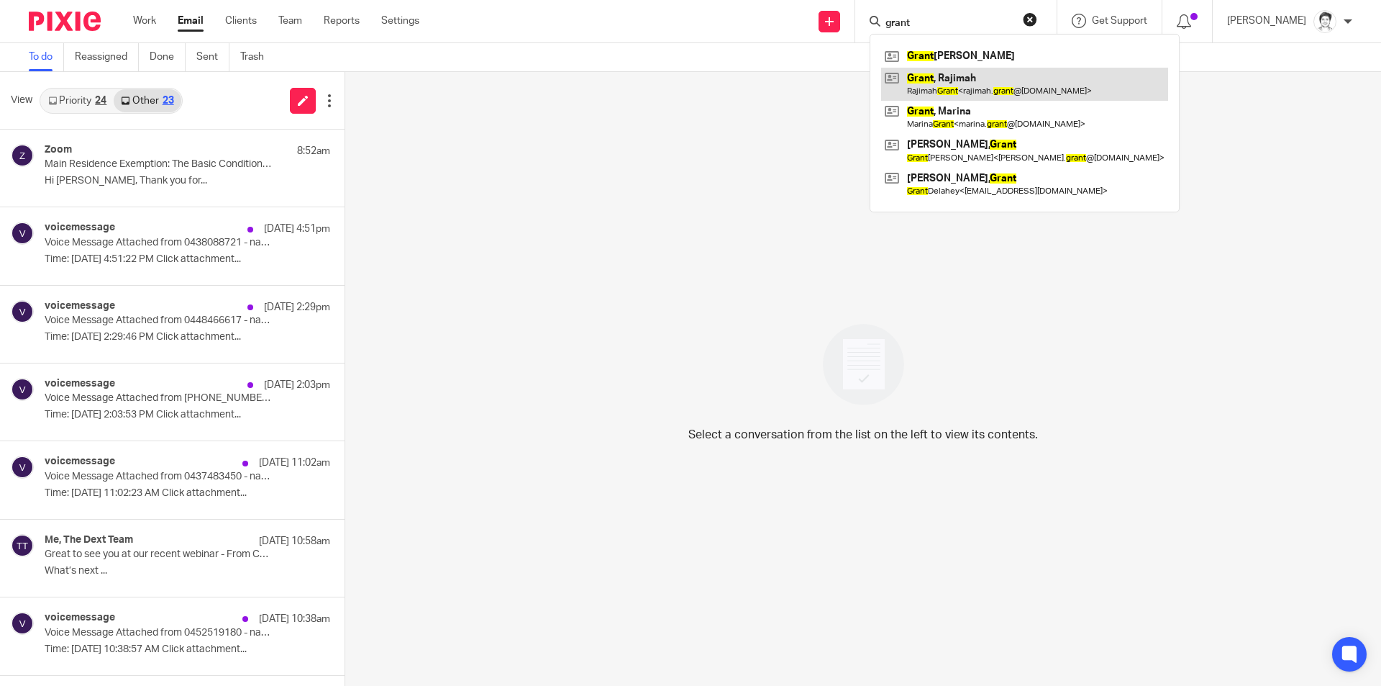
click at [934, 87] on link at bounding box center [1024, 84] width 287 height 33
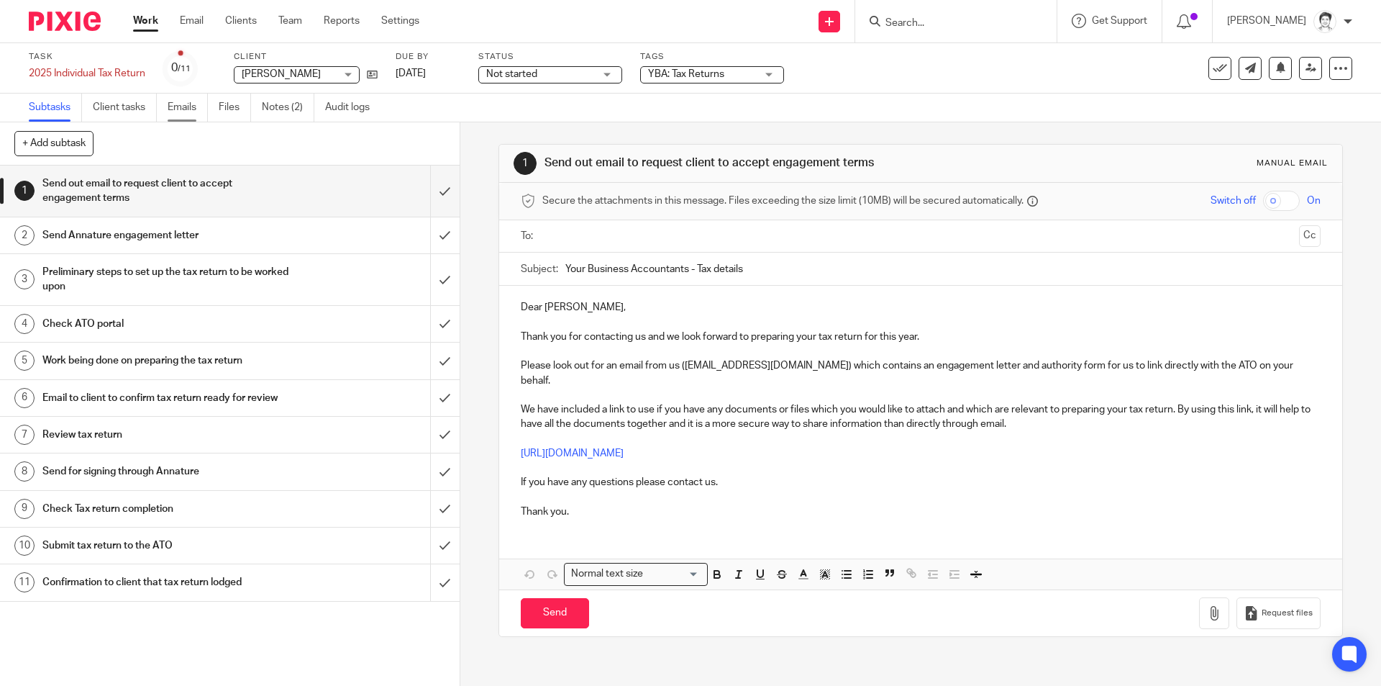
click at [186, 114] on link "Emails" at bounding box center [188, 108] width 40 height 28
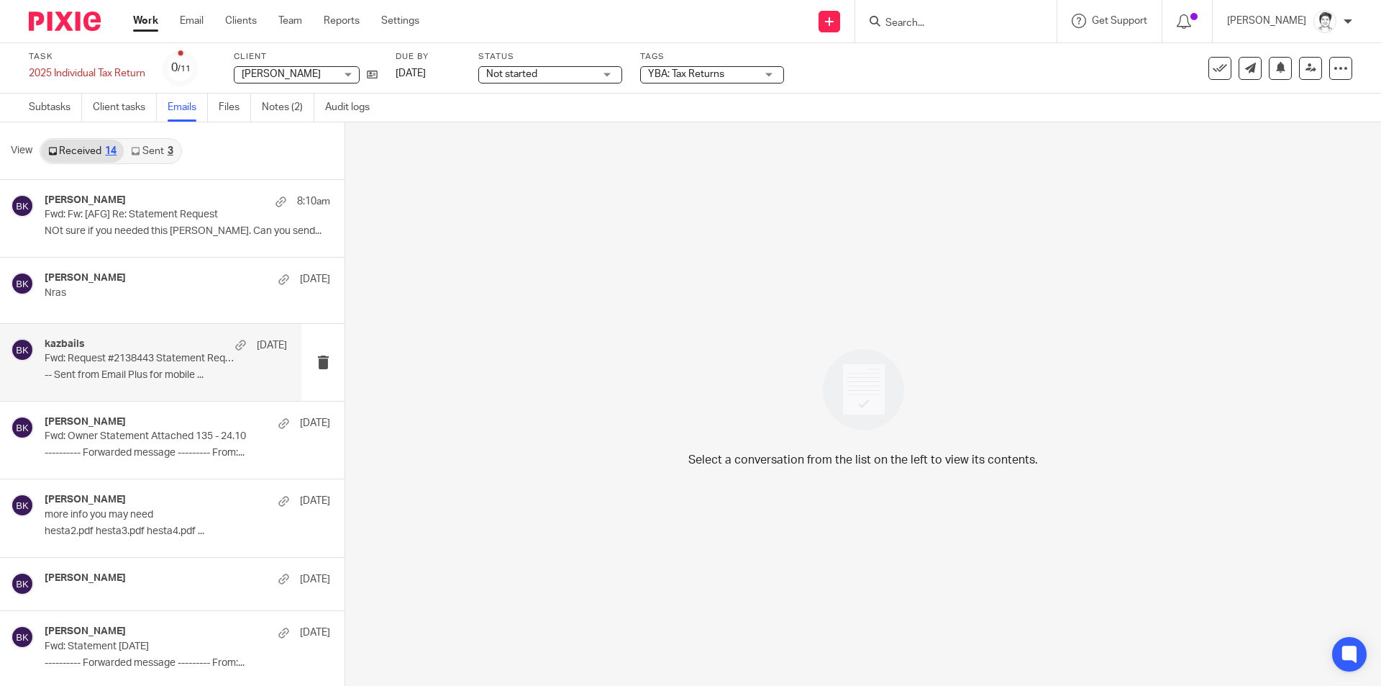
click at [119, 372] on p "-- Sent from Email Plus for mobile ..." at bounding box center [166, 375] width 242 height 12
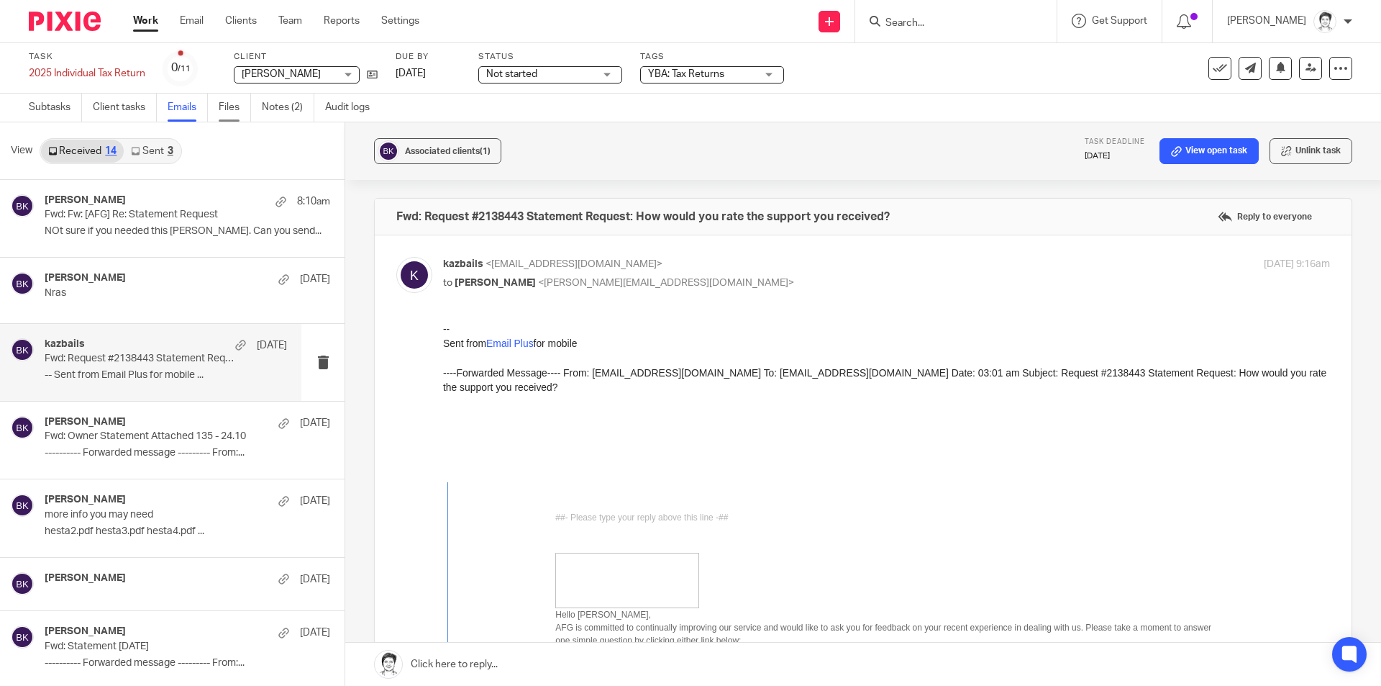
click at [240, 100] on link "Files" at bounding box center [235, 108] width 32 height 28
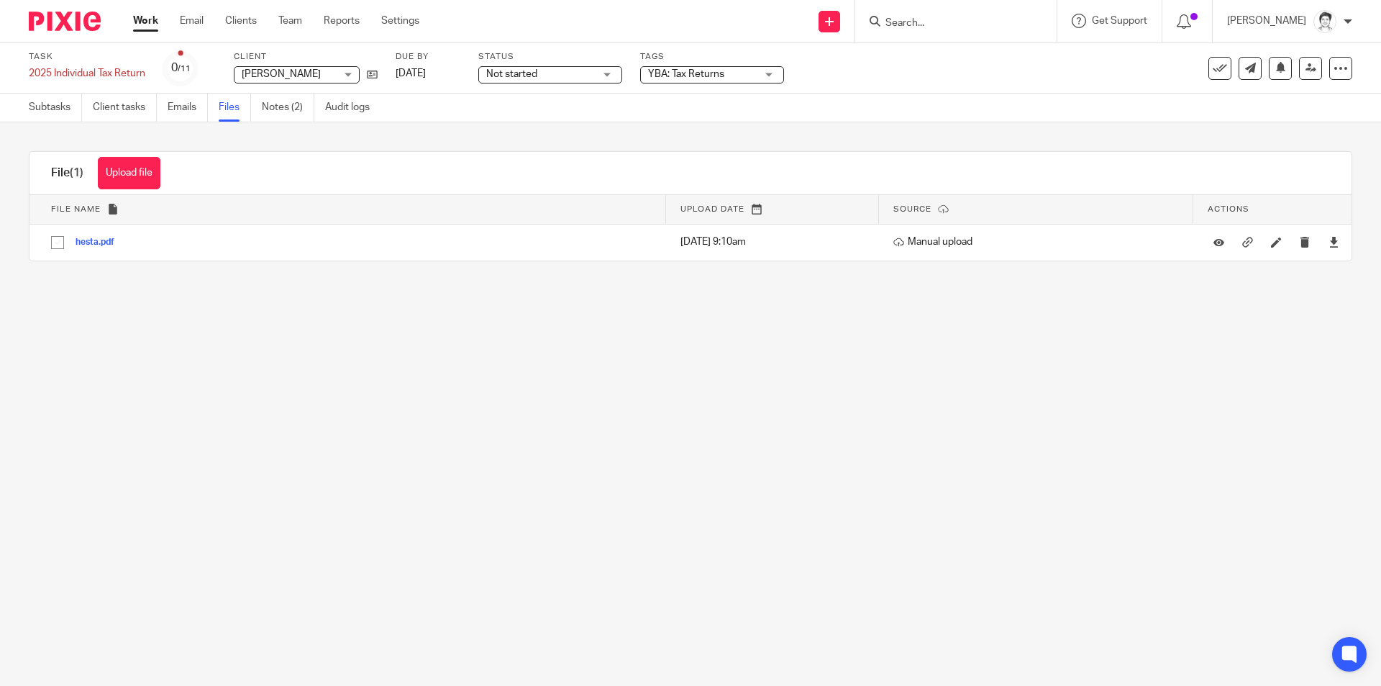
click at [140, 183] on button "Upload file" at bounding box center [129, 173] width 63 height 32
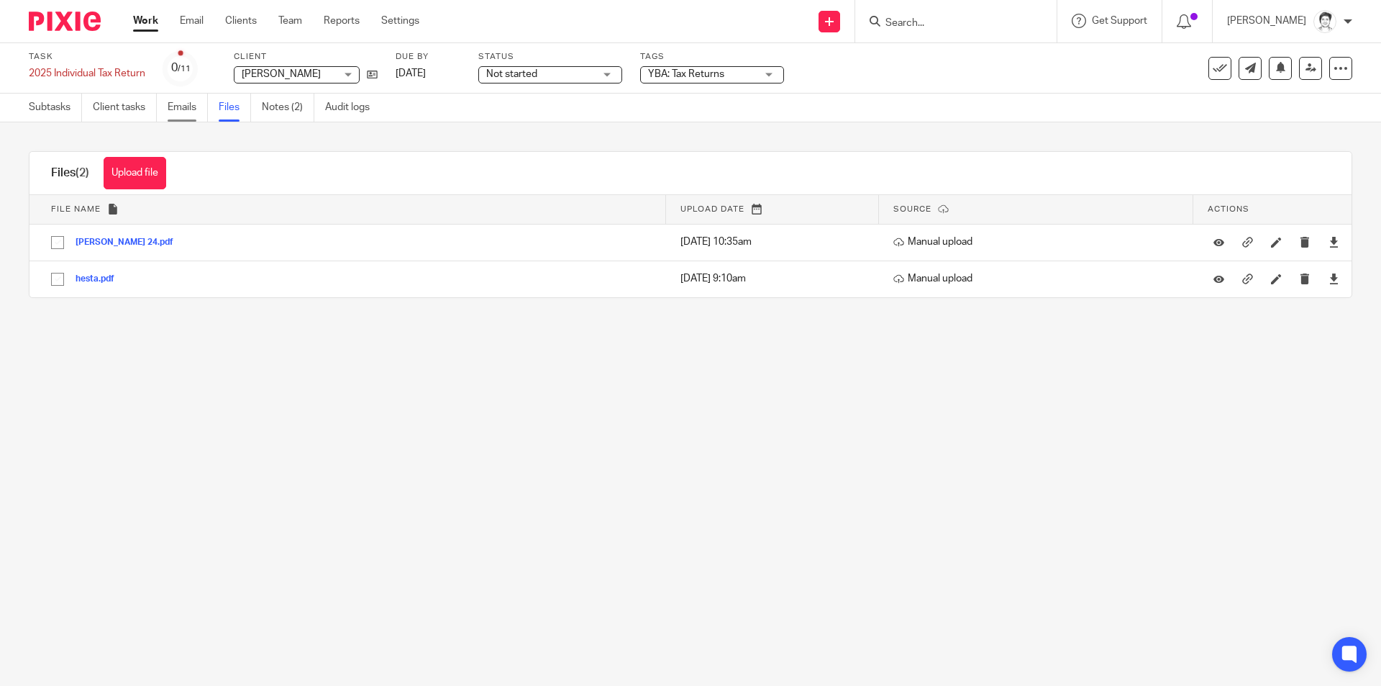
click at [193, 105] on link "Emails" at bounding box center [188, 108] width 40 height 28
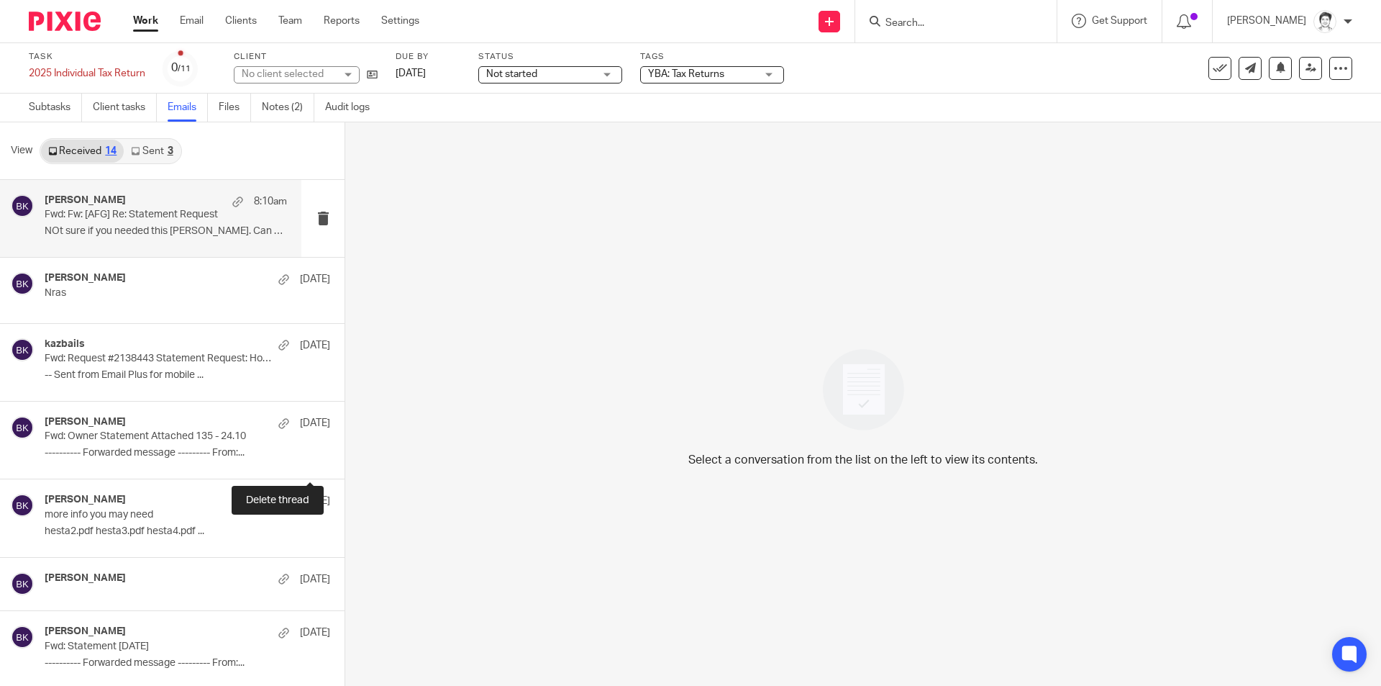
click at [118, 232] on p "NOt sure if you needed this [PERSON_NAME]. Can you send..." at bounding box center [166, 231] width 242 height 12
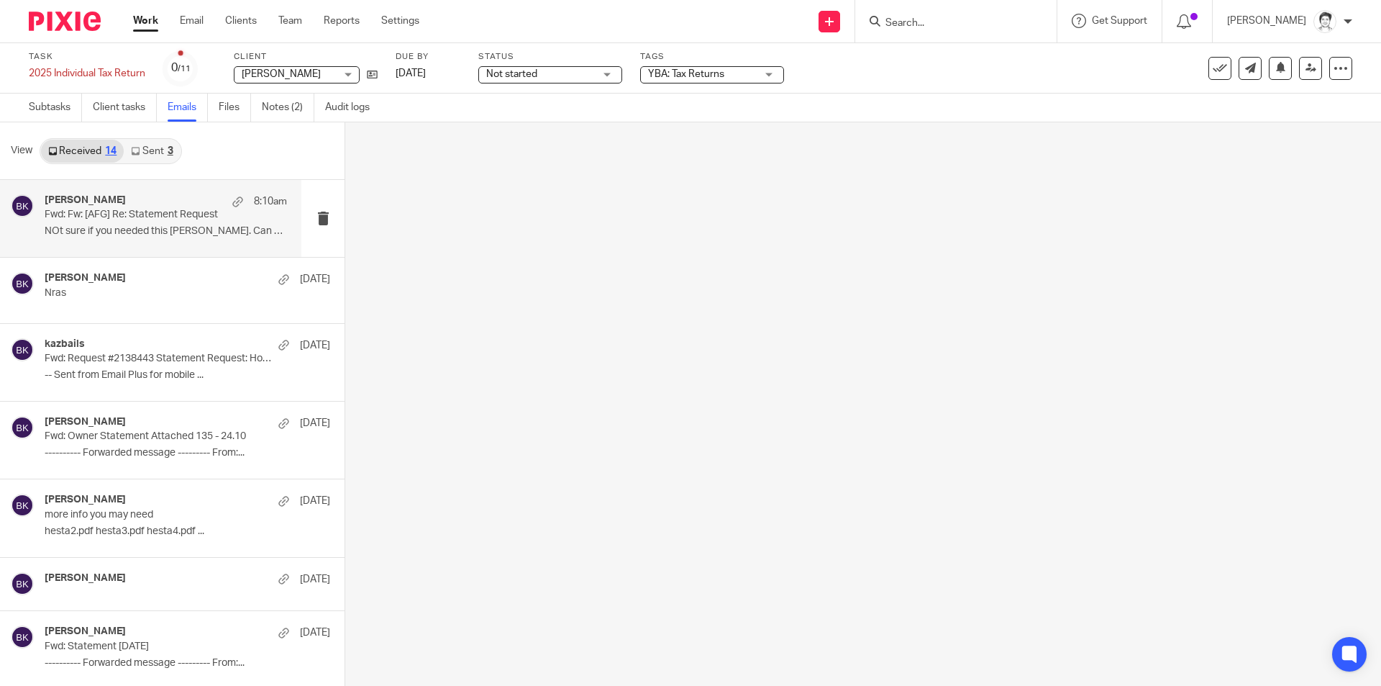
click at [170, 143] on link "Sent 3" at bounding box center [152, 151] width 56 height 23
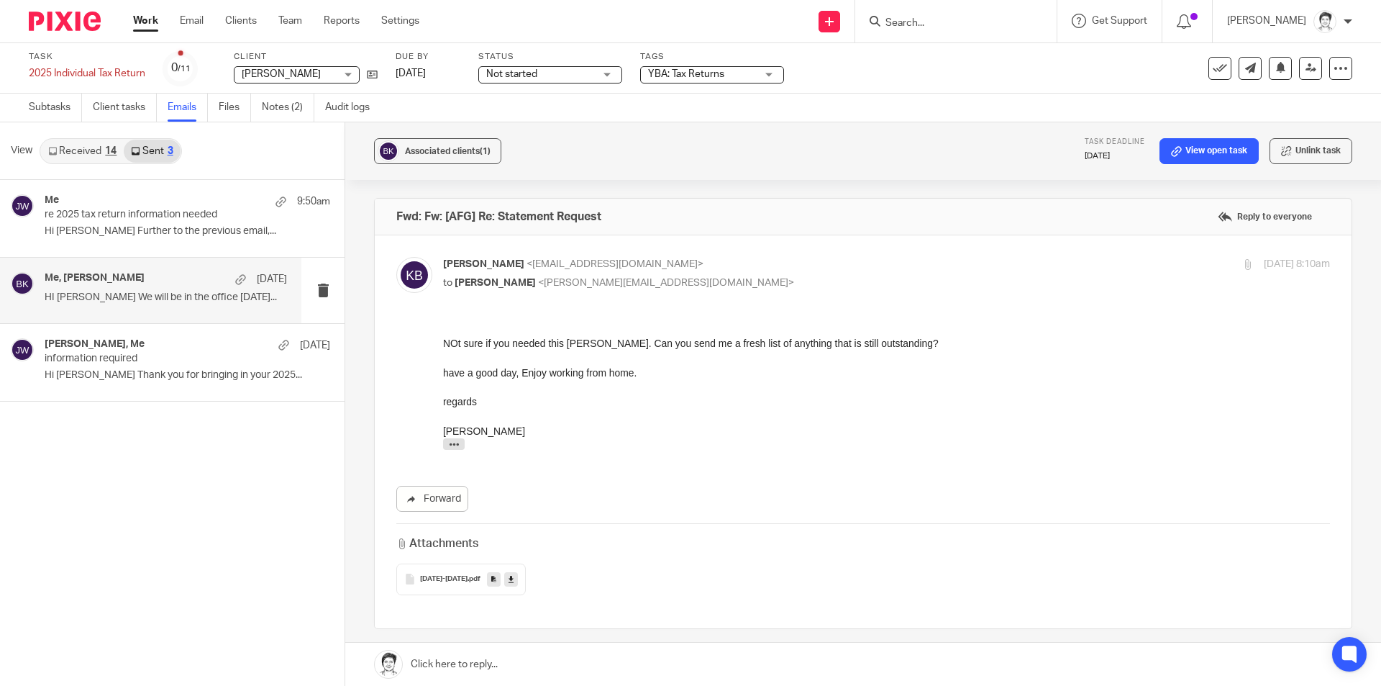
click at [111, 296] on p "HI [PERSON_NAME] We will be in the office [DATE]..." at bounding box center [166, 297] width 242 height 12
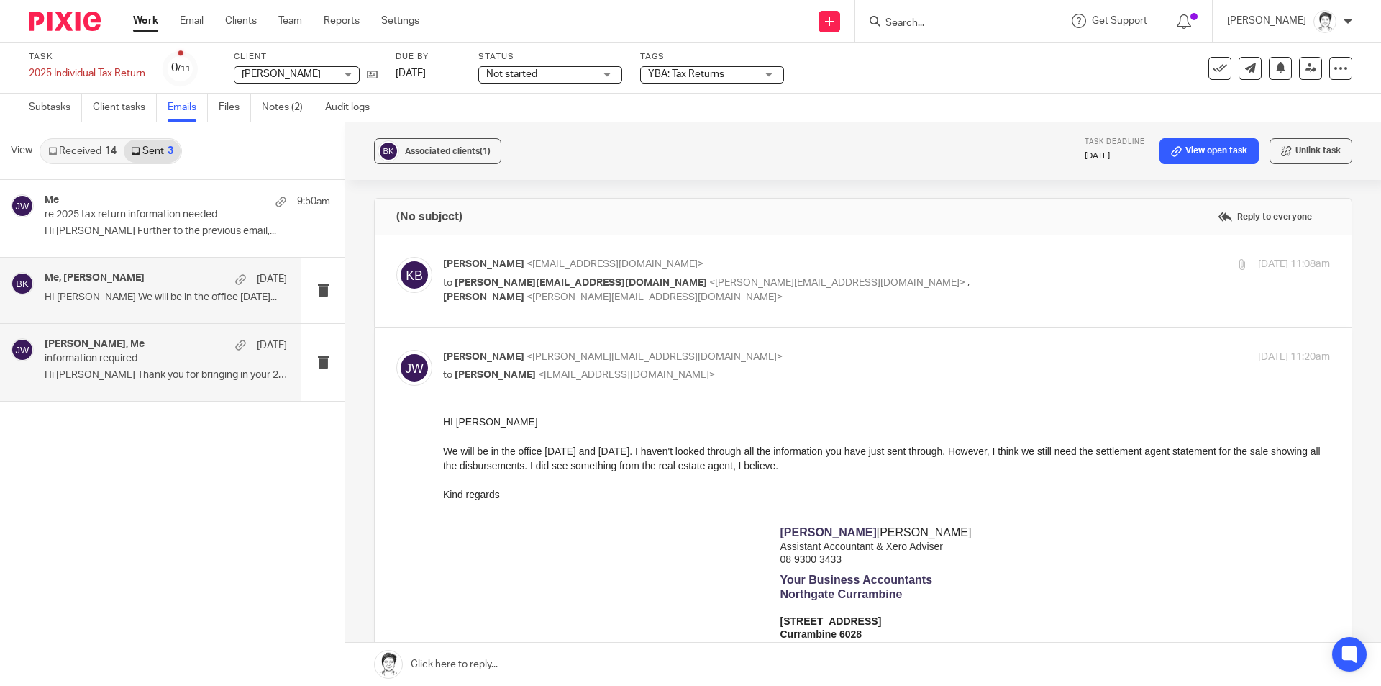
click at [106, 368] on div "[PERSON_NAME], Me [DATE] information required Hi [PERSON_NAME] Thank you for br…" at bounding box center [166, 362] width 242 height 48
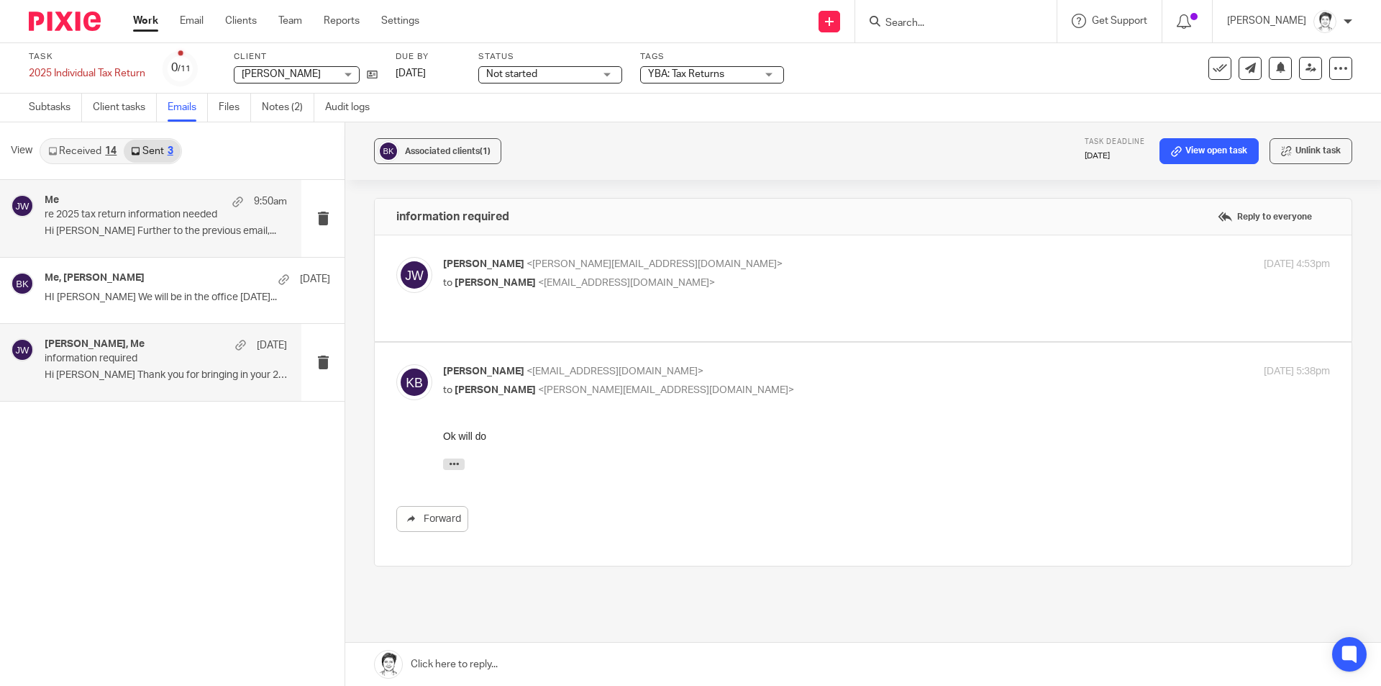
click at [205, 211] on p "re 2025 tax return information needed" at bounding box center [142, 215] width 194 height 12
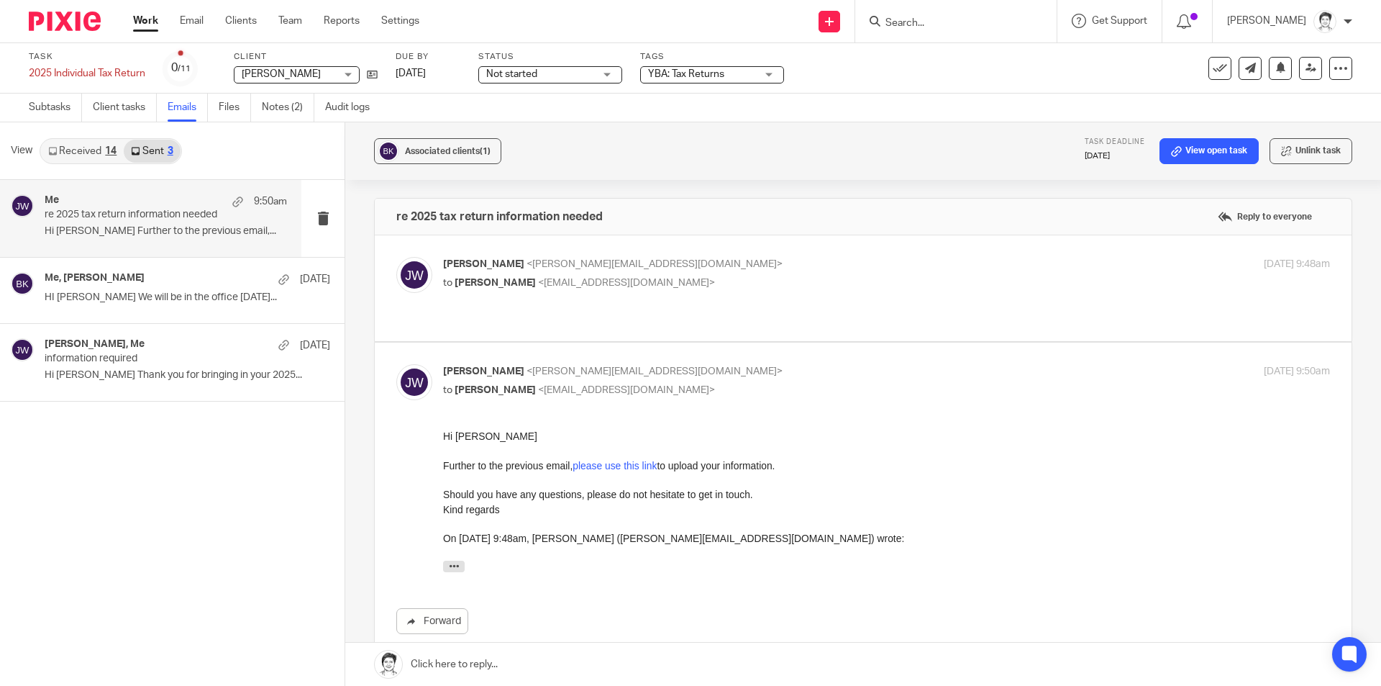
click at [598, 278] on span "<kazbails383@gmail.com>" at bounding box center [626, 283] width 177 height 10
checkbox input "true"
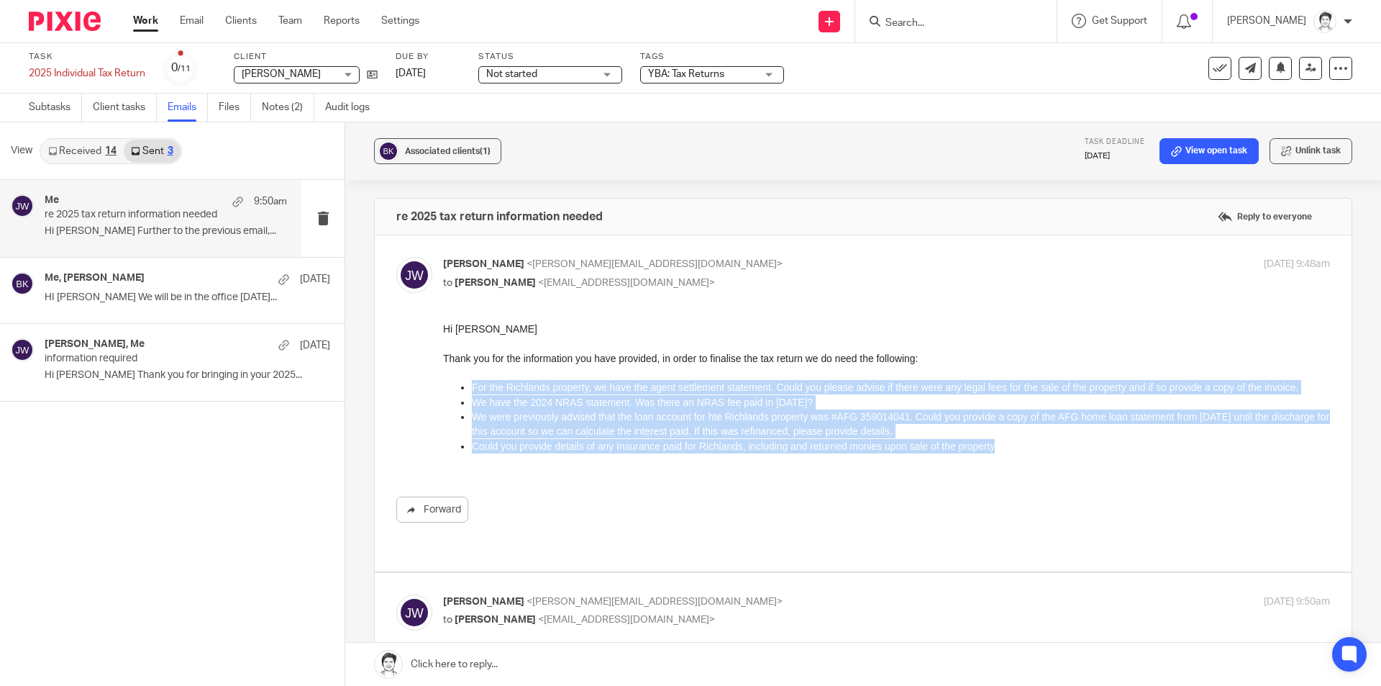
drag, startPoint x: 471, startPoint y: 383, endPoint x: 1049, endPoint y: 448, distance: 581.2
click at [1049, 448] on ul "For the Richlands property, we have the agent settlement statement. Could you p…" at bounding box center [886, 424] width 887 height 88
copy ul "For the Richlands property, we have the agent settlement statement. Could you p…"
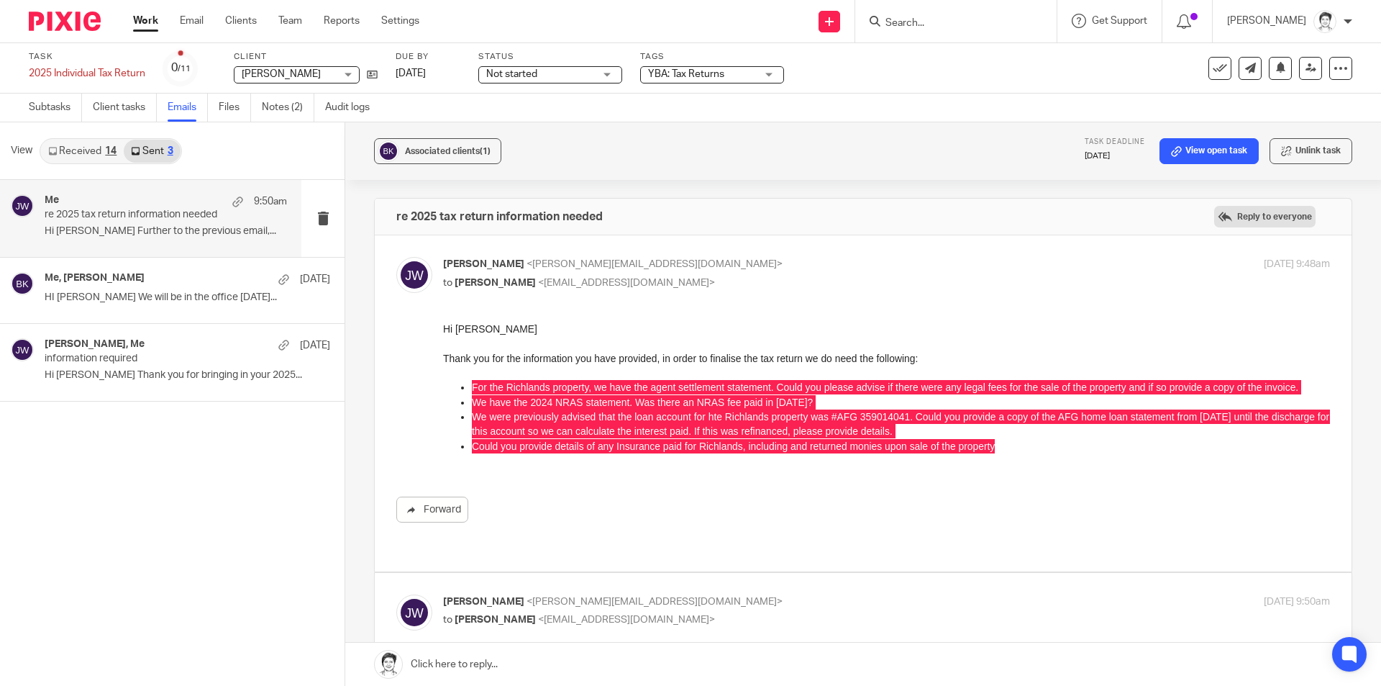
click at [1214, 217] on label "Reply to everyone" at bounding box center [1264, 217] width 101 height 22
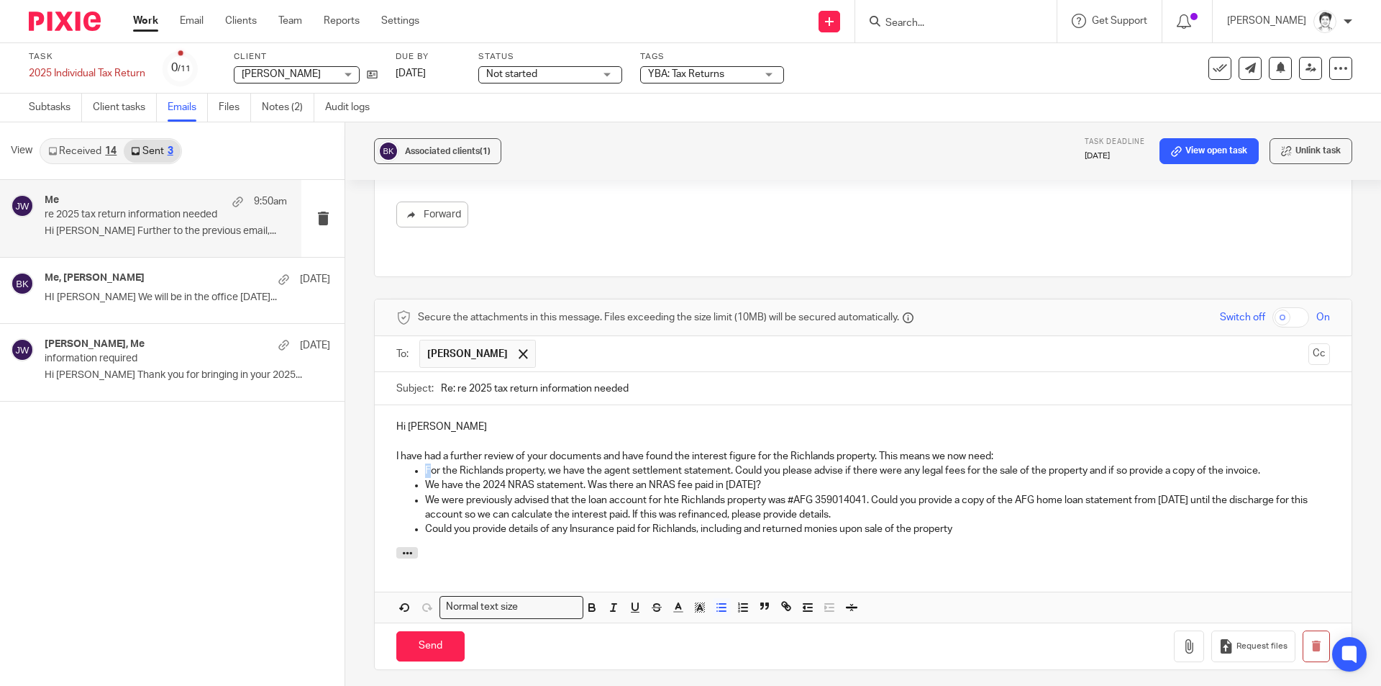
drag, startPoint x: 426, startPoint y: 440, endPoint x: 419, endPoint y: 444, distance: 8.0
click at [419, 463] on ul "For the Richlands property, we have the agent settlement statement. Could you p…" at bounding box center [863, 499] width 934 height 73
drag, startPoint x: 424, startPoint y: 473, endPoint x: 1178, endPoint y: 502, distance: 755.1
click at [1172, 493] on p "We were previously advised that the loan account for hte Richlands property was…" at bounding box center [877, 507] width 905 height 29
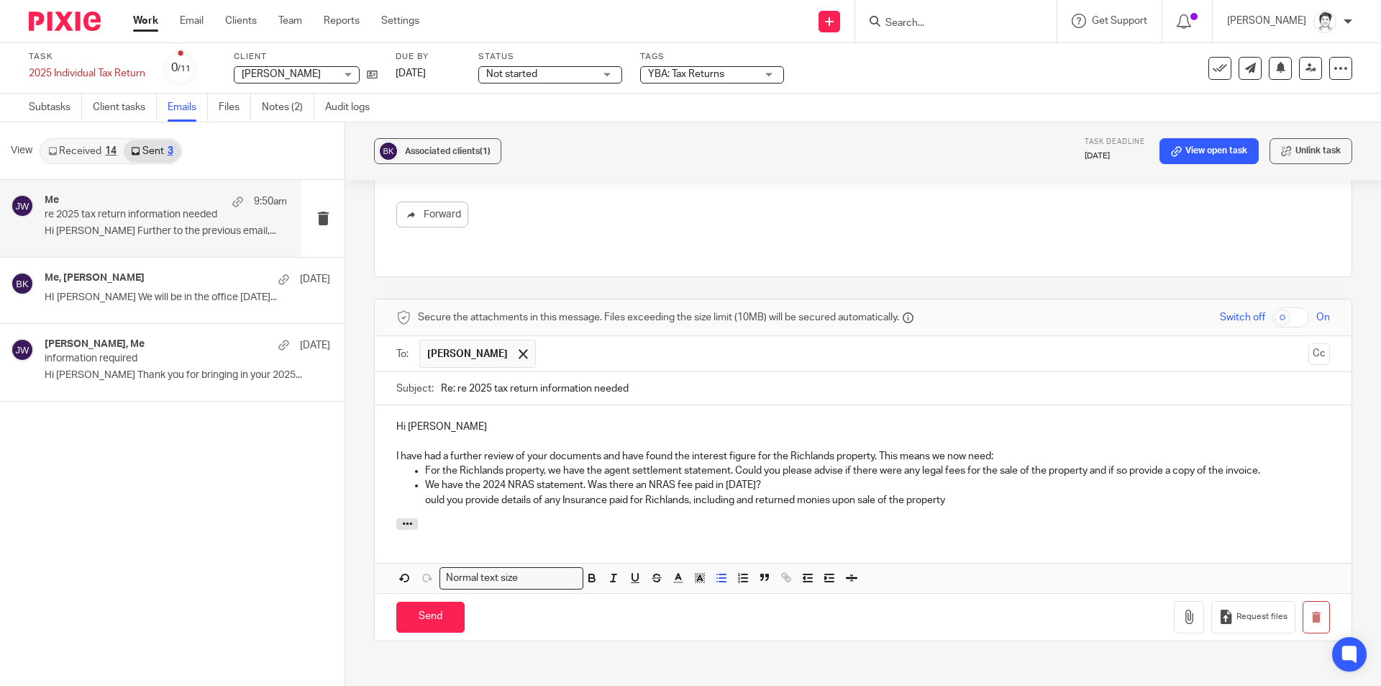
click at [762, 478] on p "We have the 2024 NRAS statement. Was there an NRAS fee paid in 2025?" at bounding box center [877, 485] width 905 height 14
click at [972, 480] on div "Hi Karen I have had a further review of your documents and have found the inter…" at bounding box center [863, 461] width 977 height 113
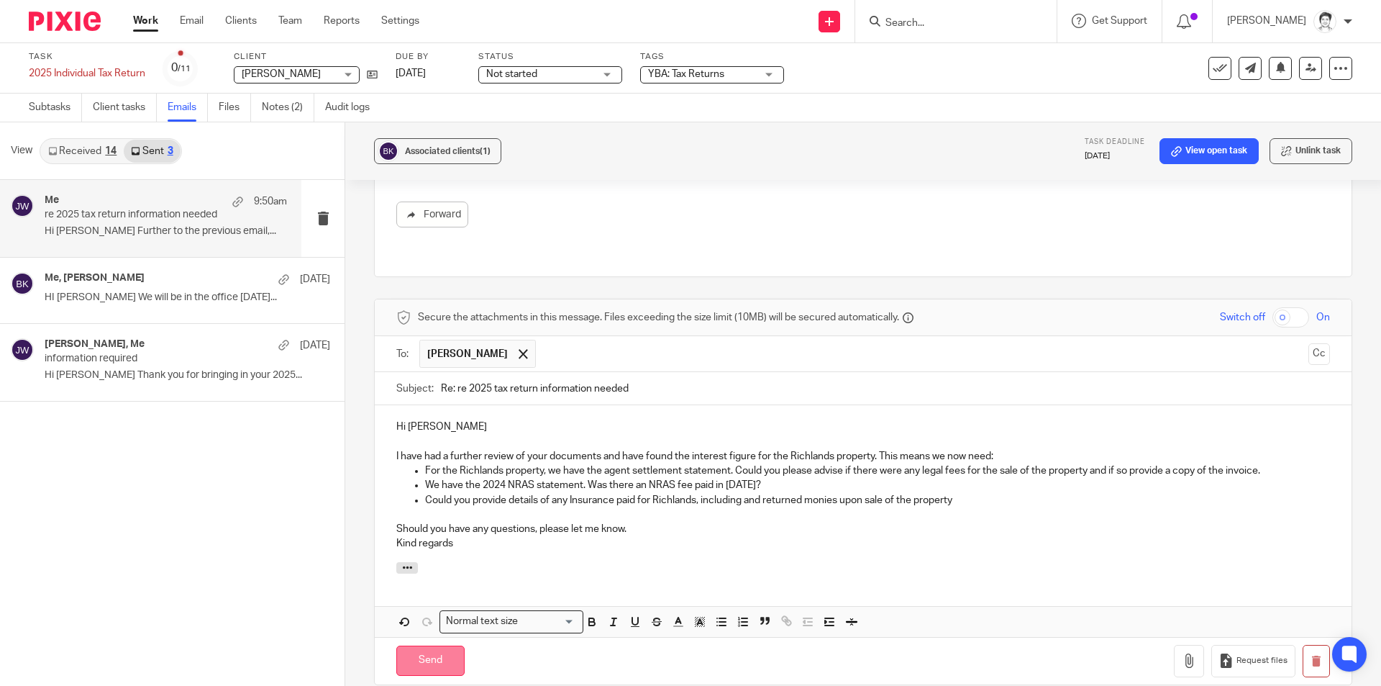
click at [414, 645] on input "Send" at bounding box center [430, 660] width 68 height 31
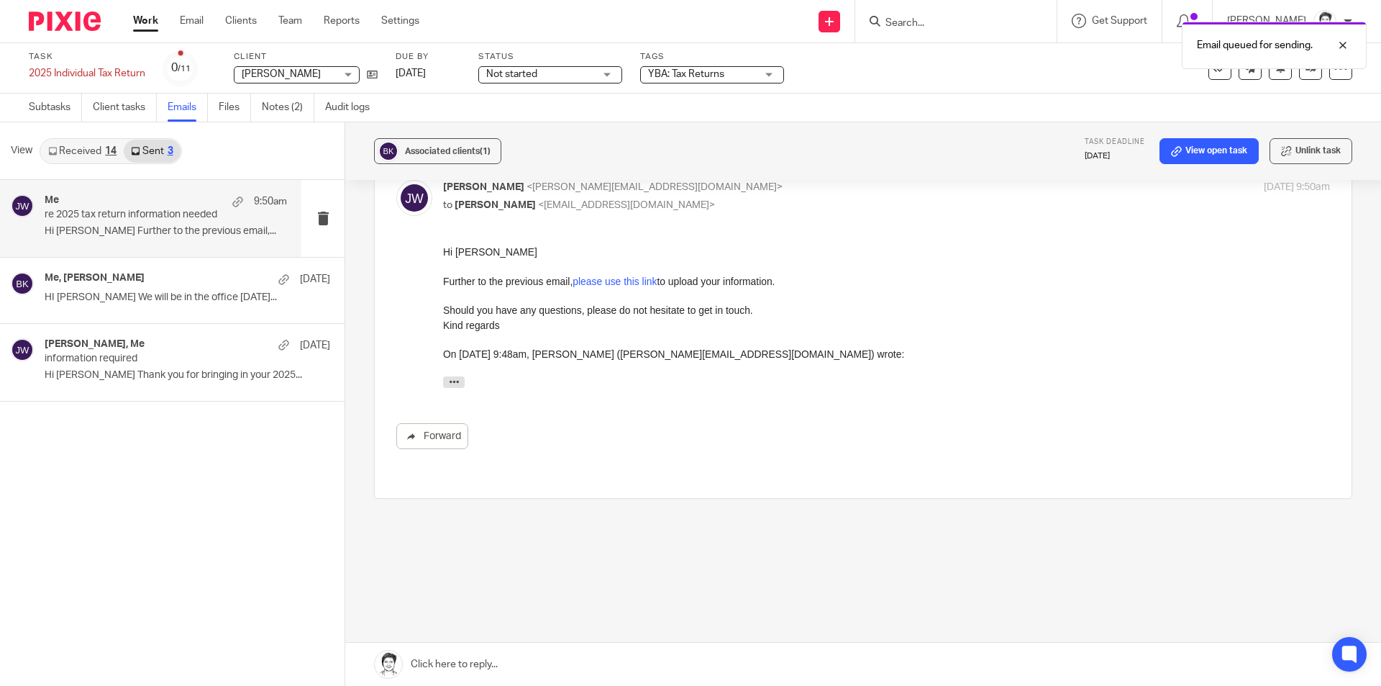
scroll to position [385, 0]
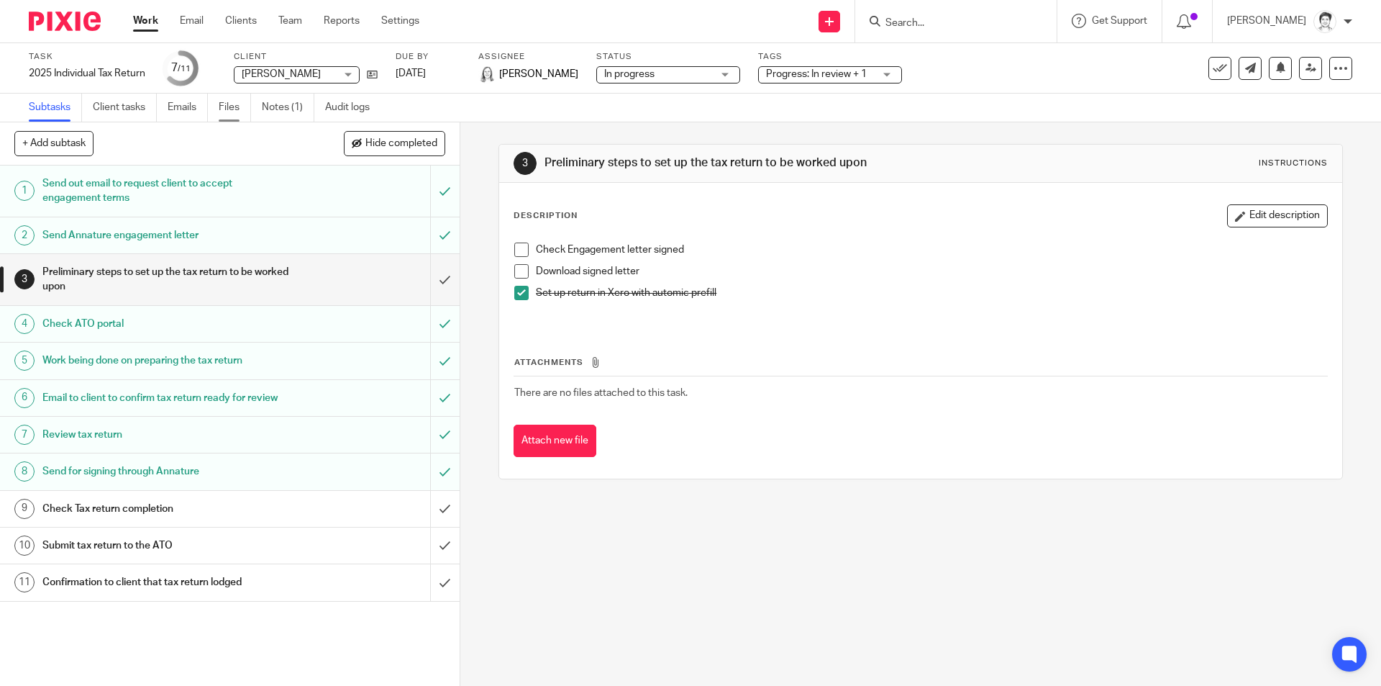
click at [223, 113] on link "Files" at bounding box center [235, 108] width 32 height 28
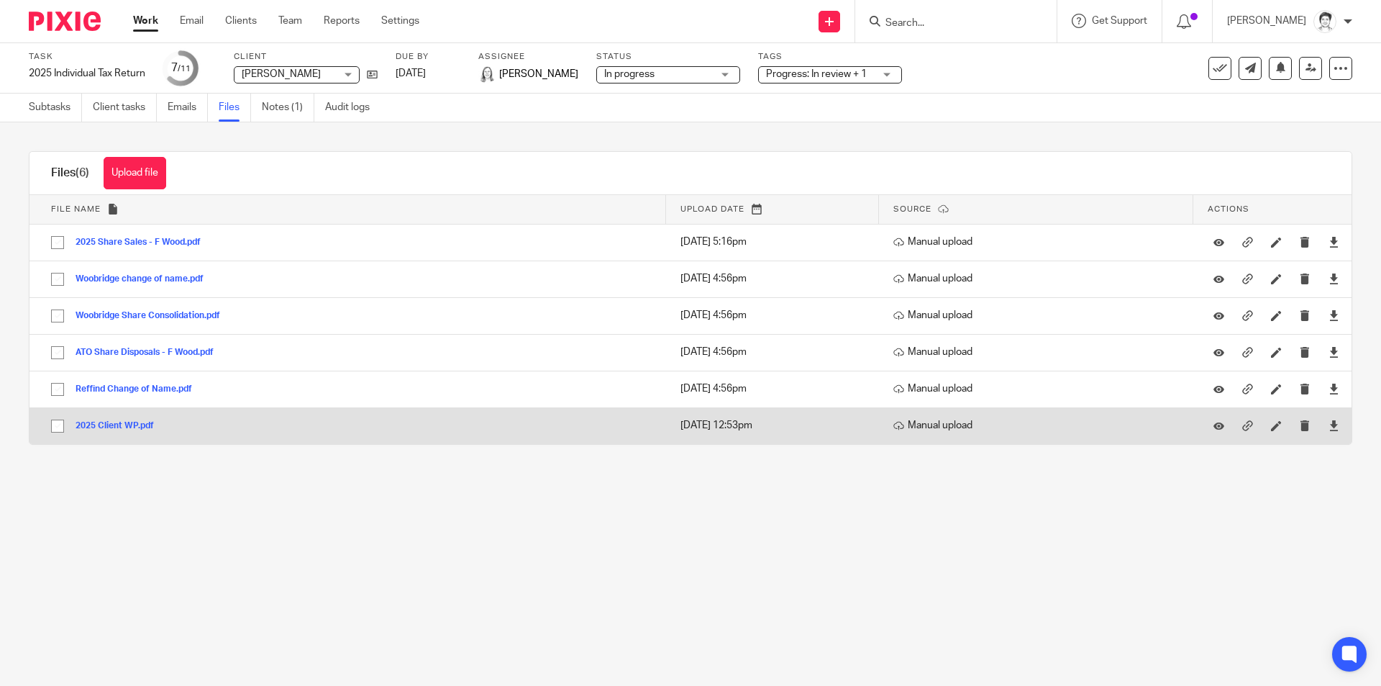
click at [133, 422] on button "2025 Client WP.pdf" at bounding box center [120, 426] width 89 height 10
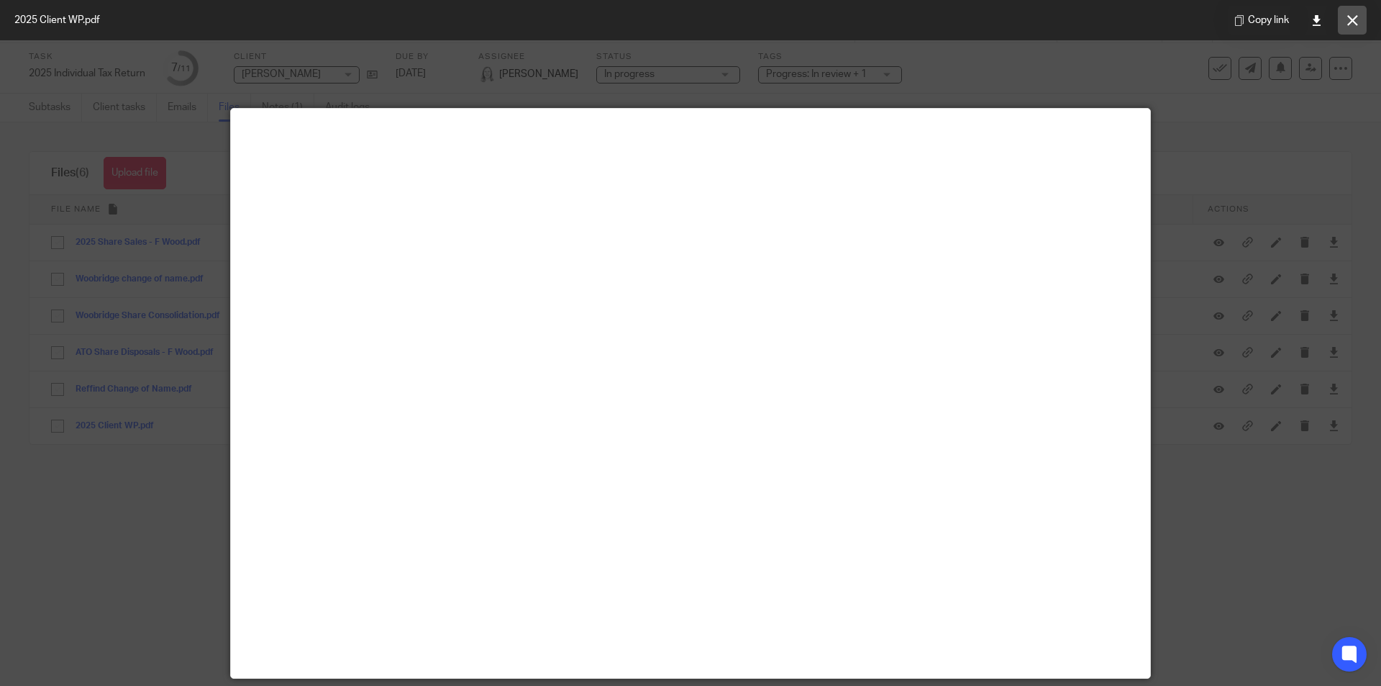
click at [1357, 23] on icon at bounding box center [1352, 20] width 11 height 11
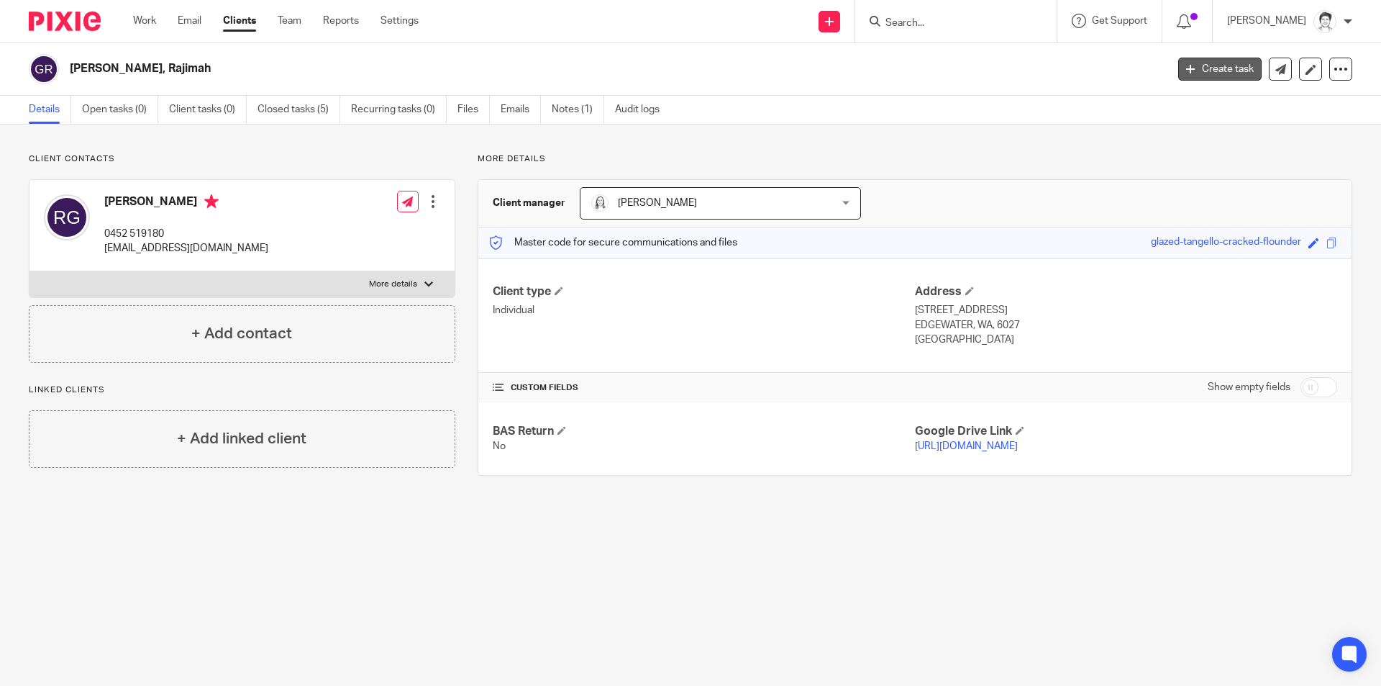
click at [1184, 69] on link "Create task" at bounding box center [1219, 69] width 83 height 23
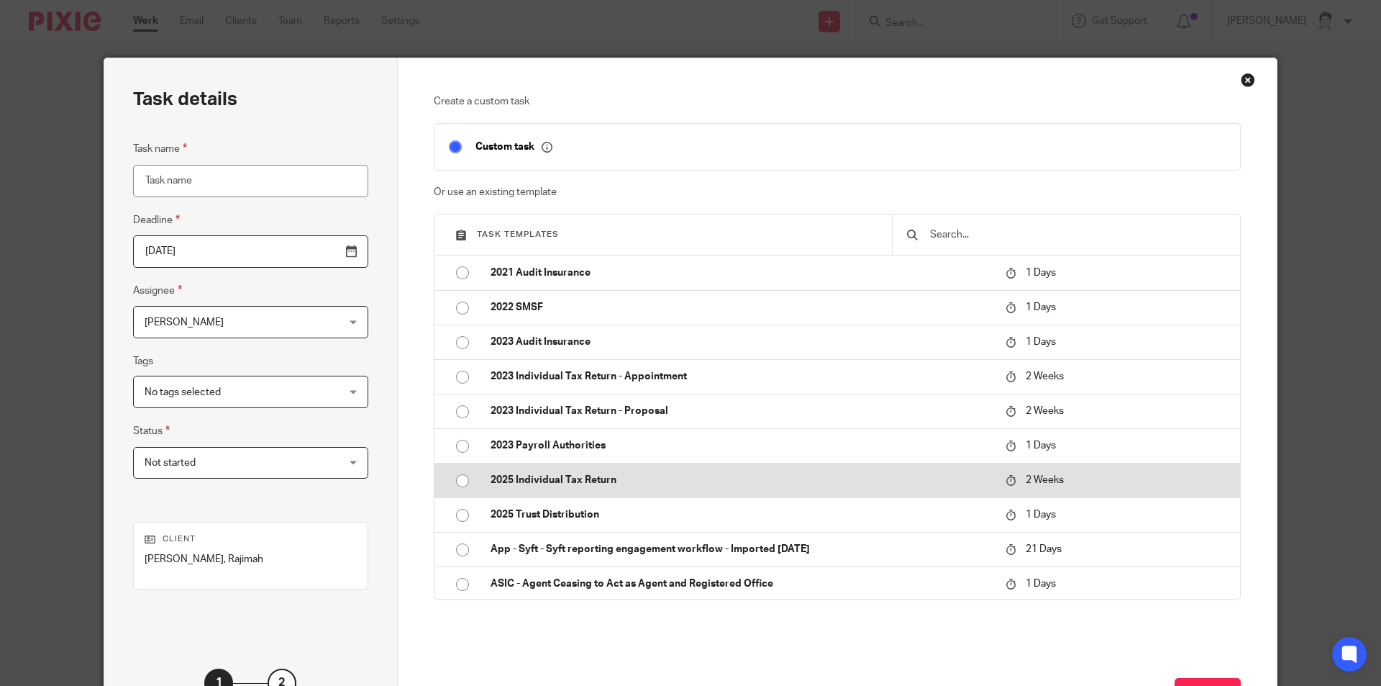
click at [560, 483] on p "2025 Individual Tax Return" at bounding box center [741, 480] width 501 height 14
type input "[DATE]"
type input "2025 Individual Tax Return"
checkbox input "false"
radio input "true"
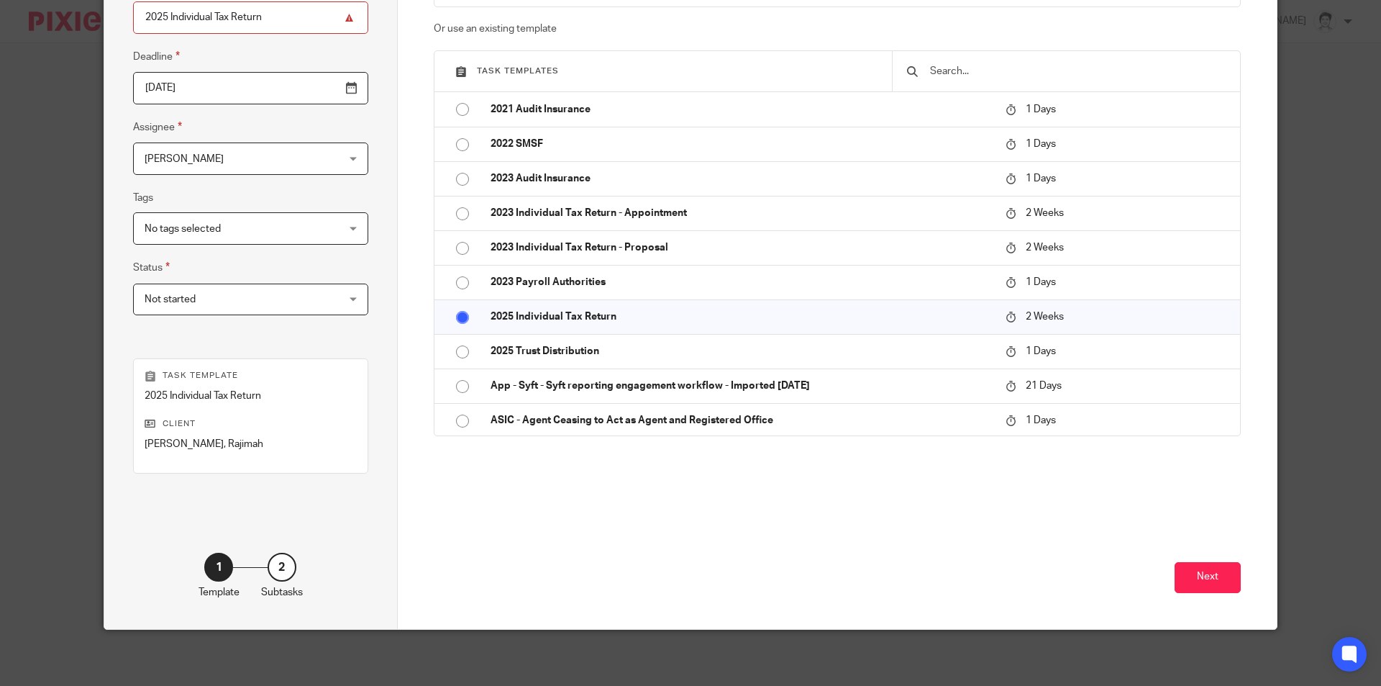
scroll to position [165, 0]
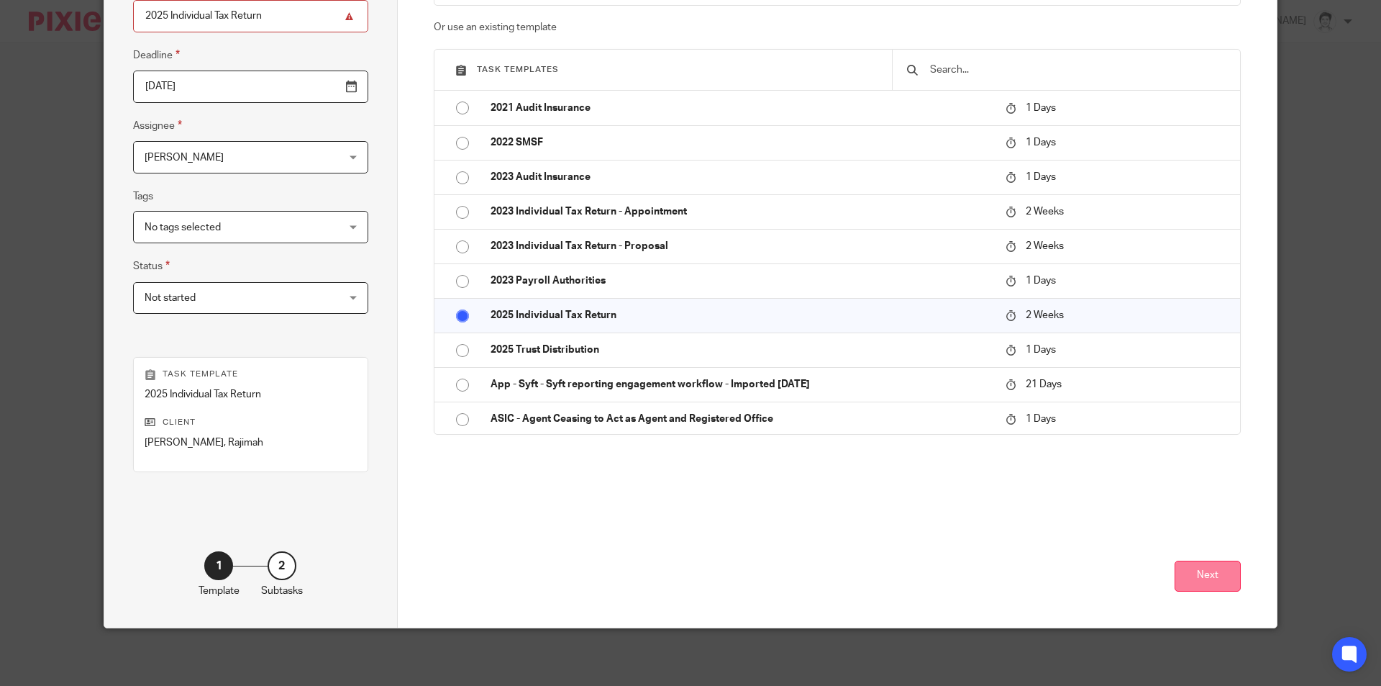
click at [1211, 576] on button "Next" at bounding box center [1208, 575] width 66 height 31
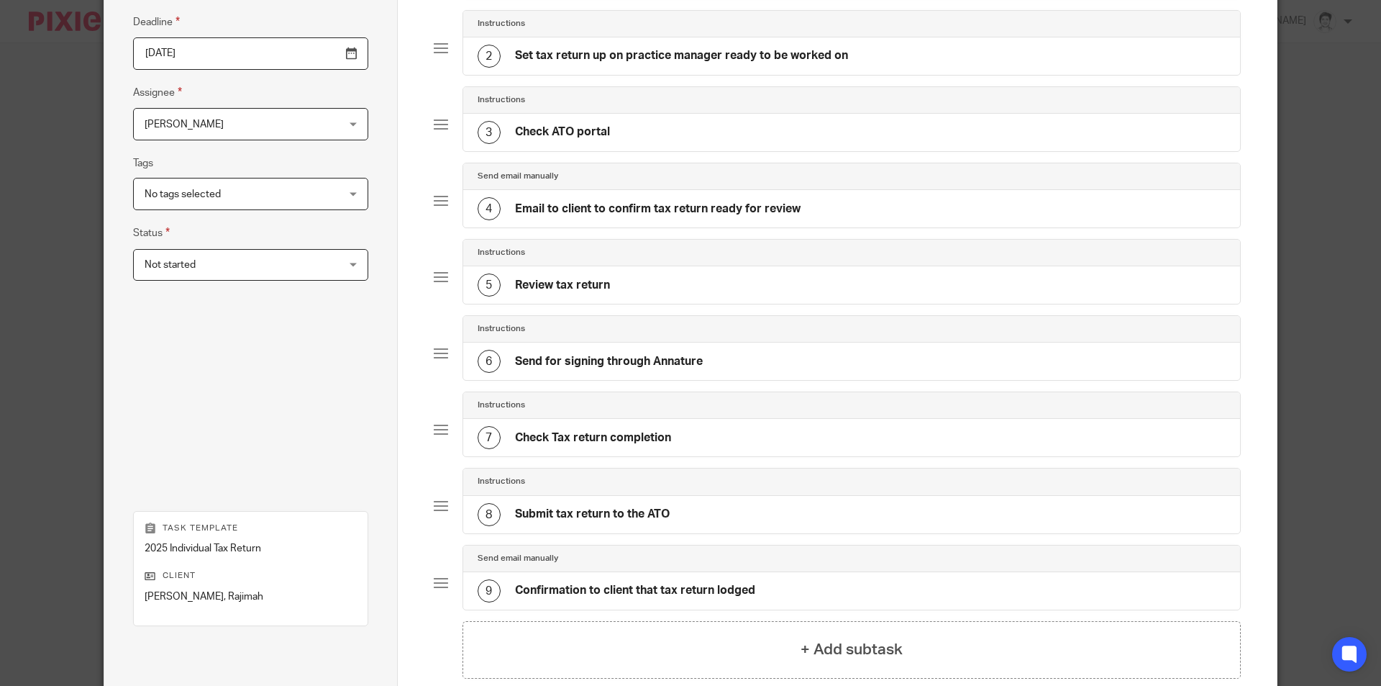
scroll to position [351, 0]
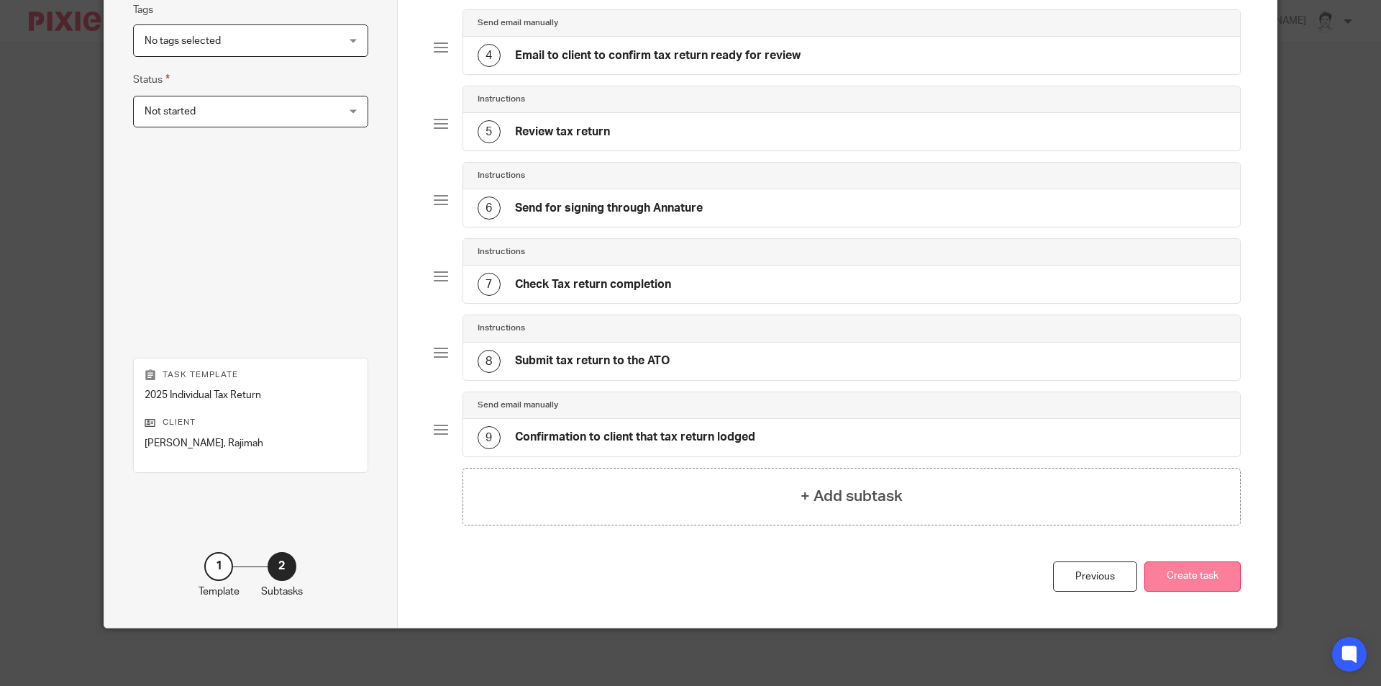
click at [1206, 580] on button "Create task" at bounding box center [1192, 576] width 96 height 31
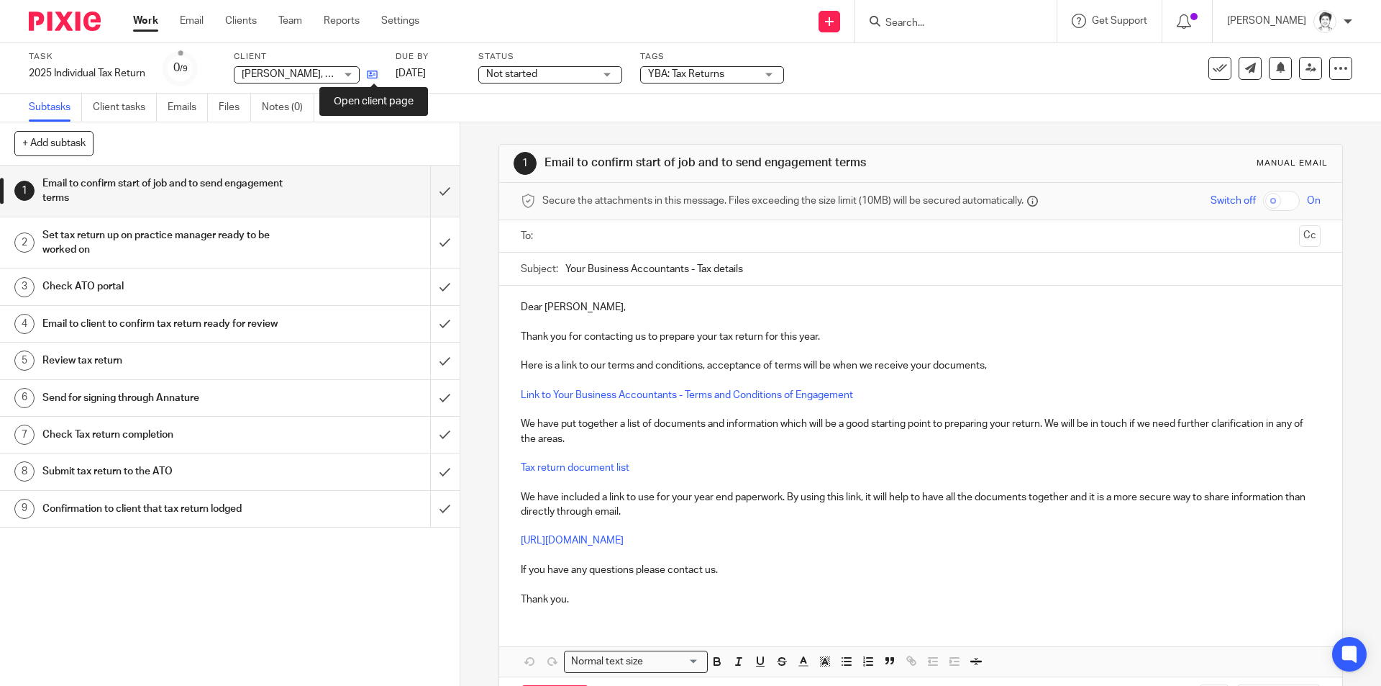
click at [378, 70] on icon at bounding box center [372, 74] width 11 height 11
click at [378, 77] on icon at bounding box center [372, 74] width 11 height 11
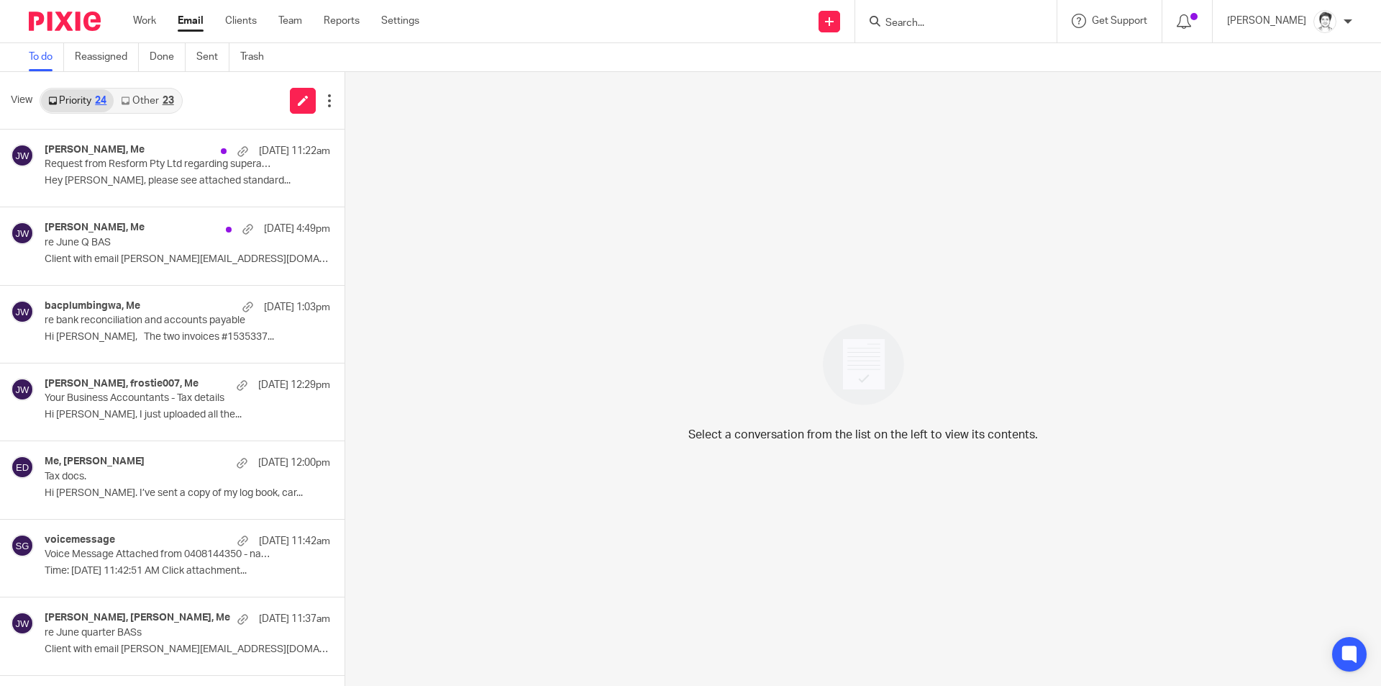
scroll to position [72, 0]
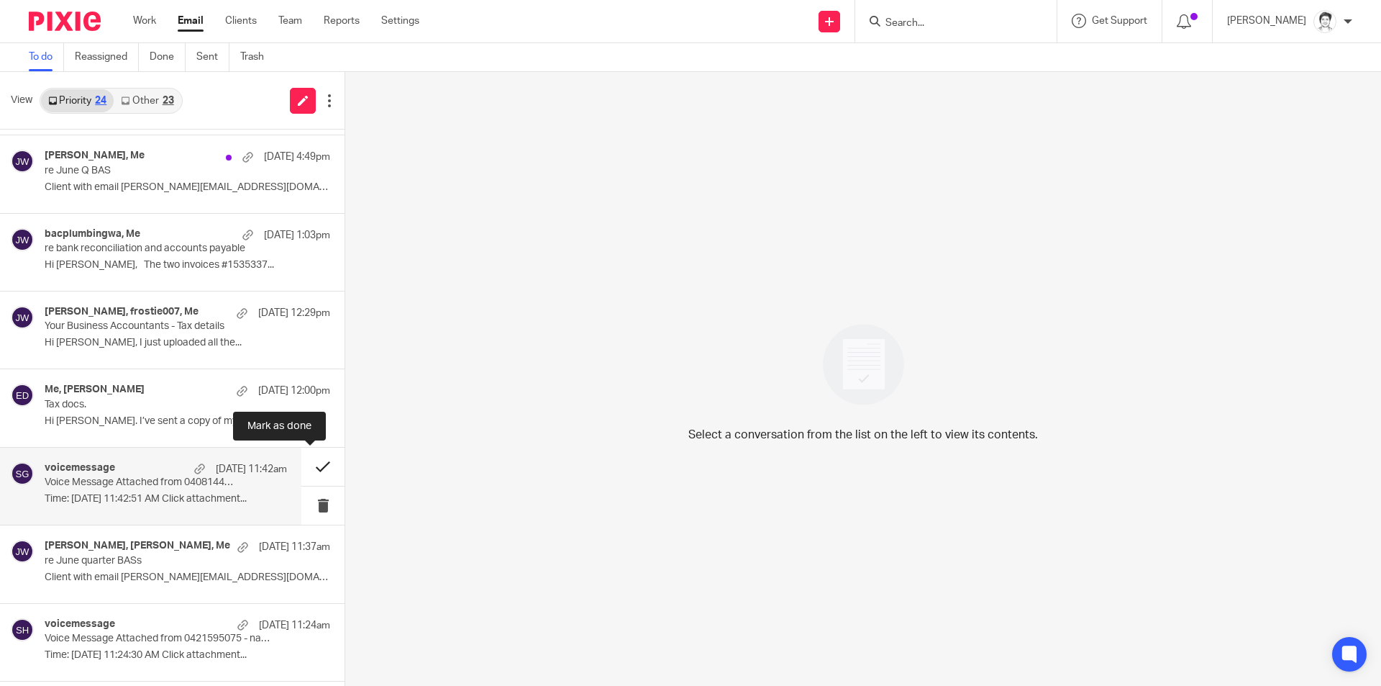
click at [304, 468] on button at bounding box center [322, 466] width 43 height 38
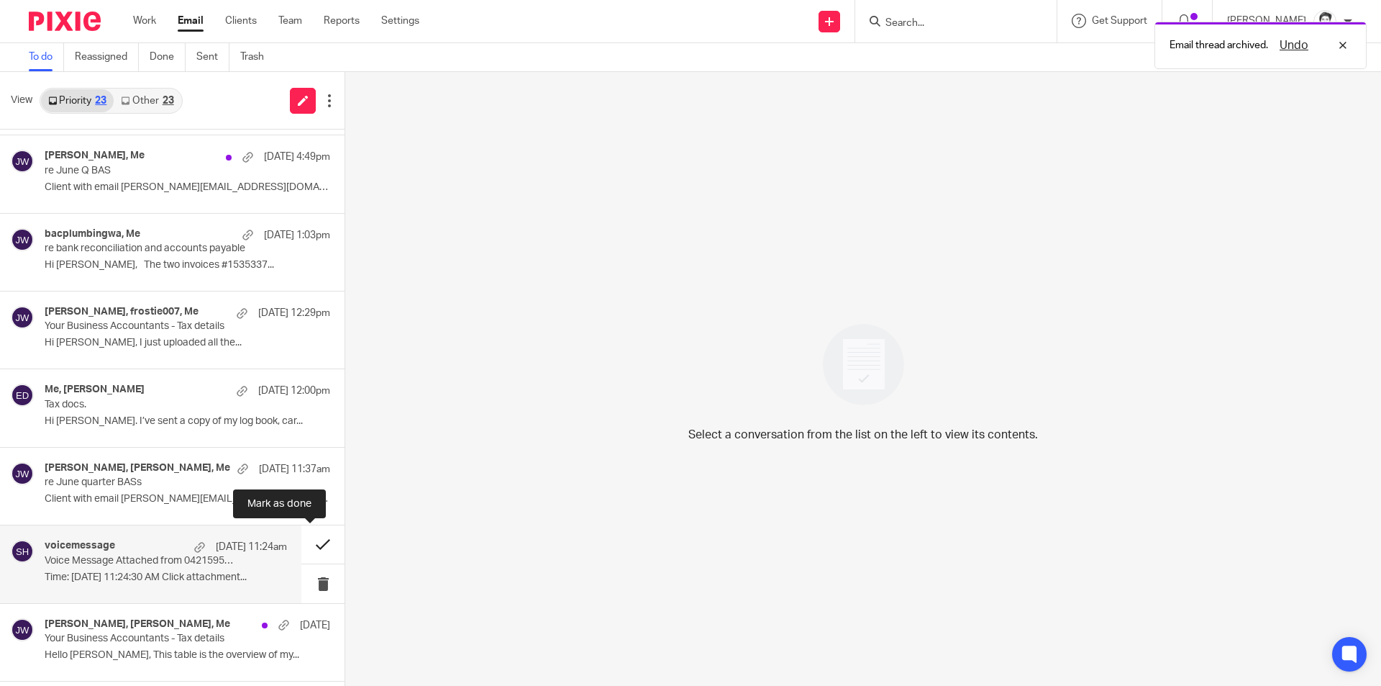
click at [304, 542] on button at bounding box center [322, 544] width 43 height 38
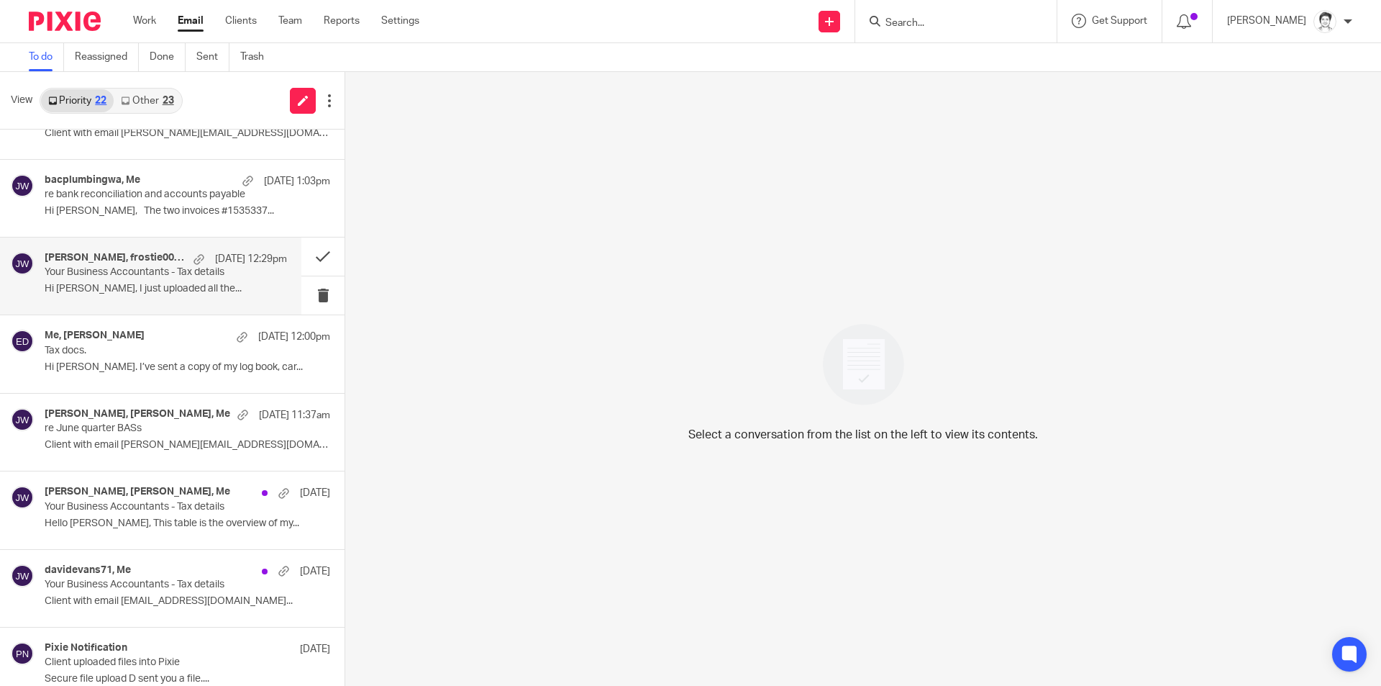
scroll to position [288, 0]
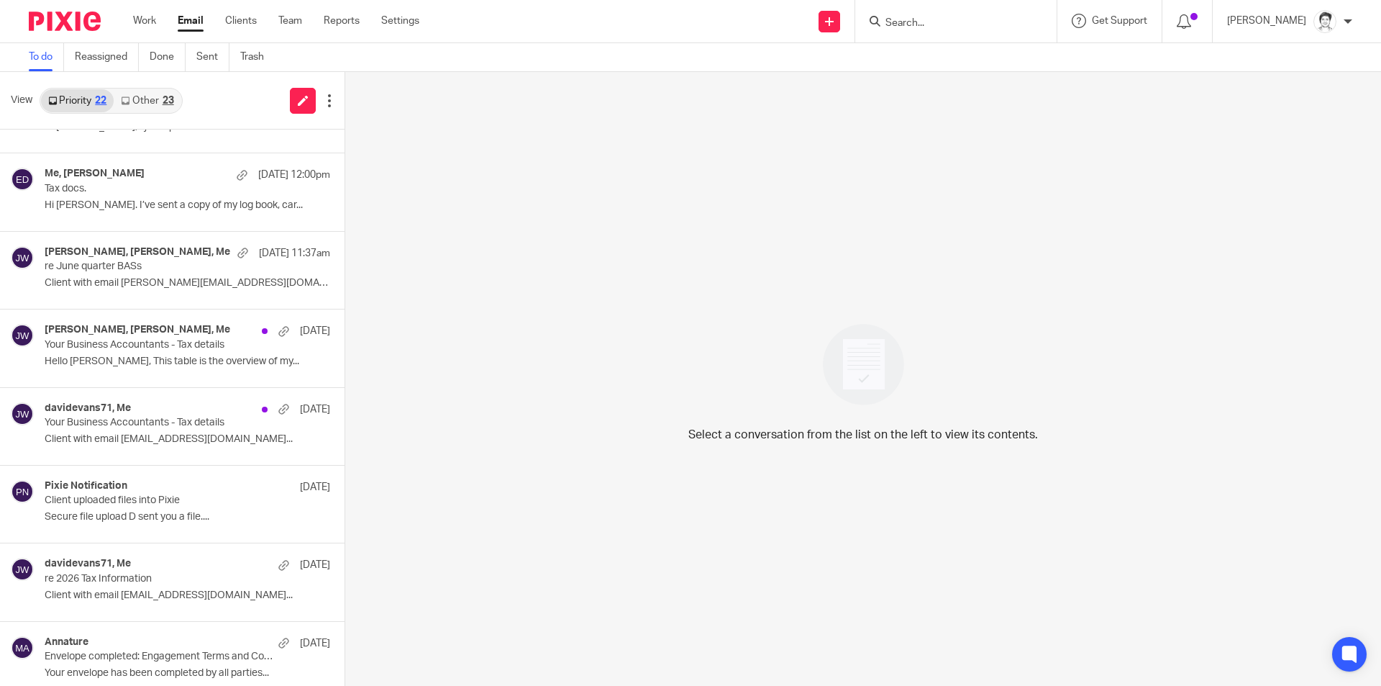
click at [158, 100] on link "Other 23" at bounding box center [147, 100] width 67 height 23
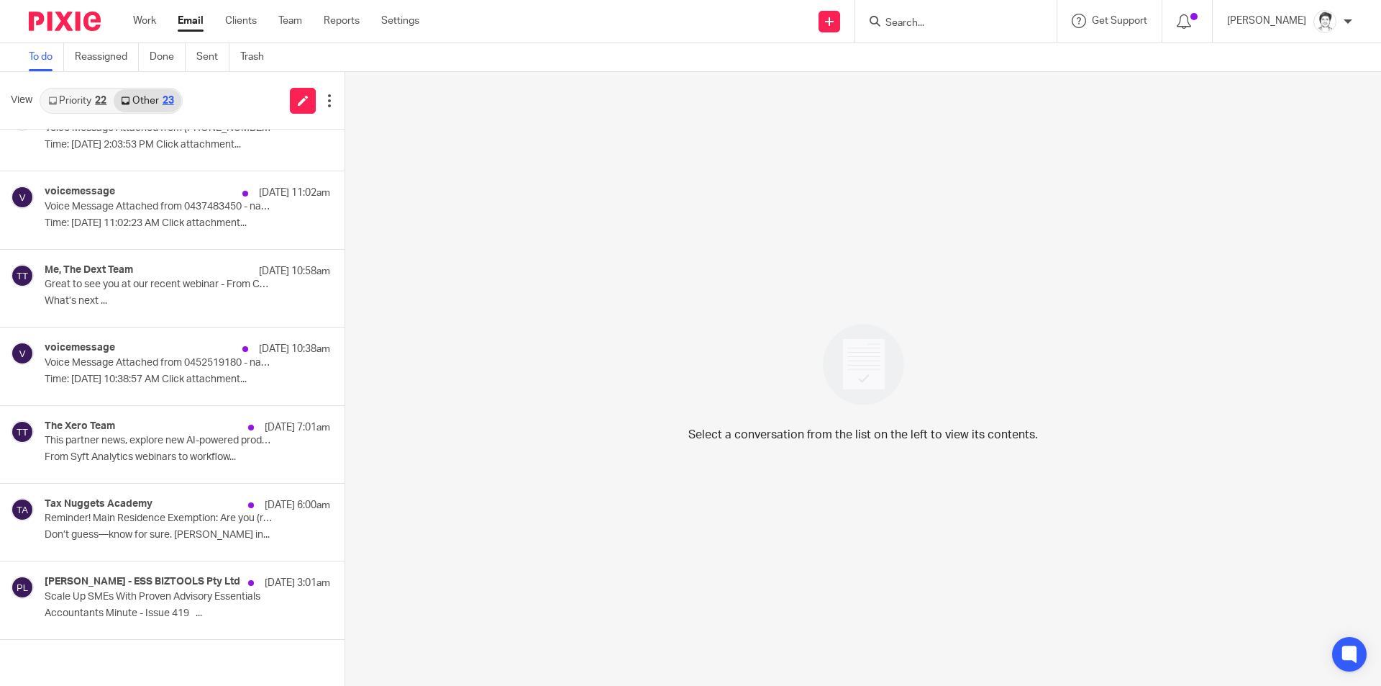
scroll to position [0, 0]
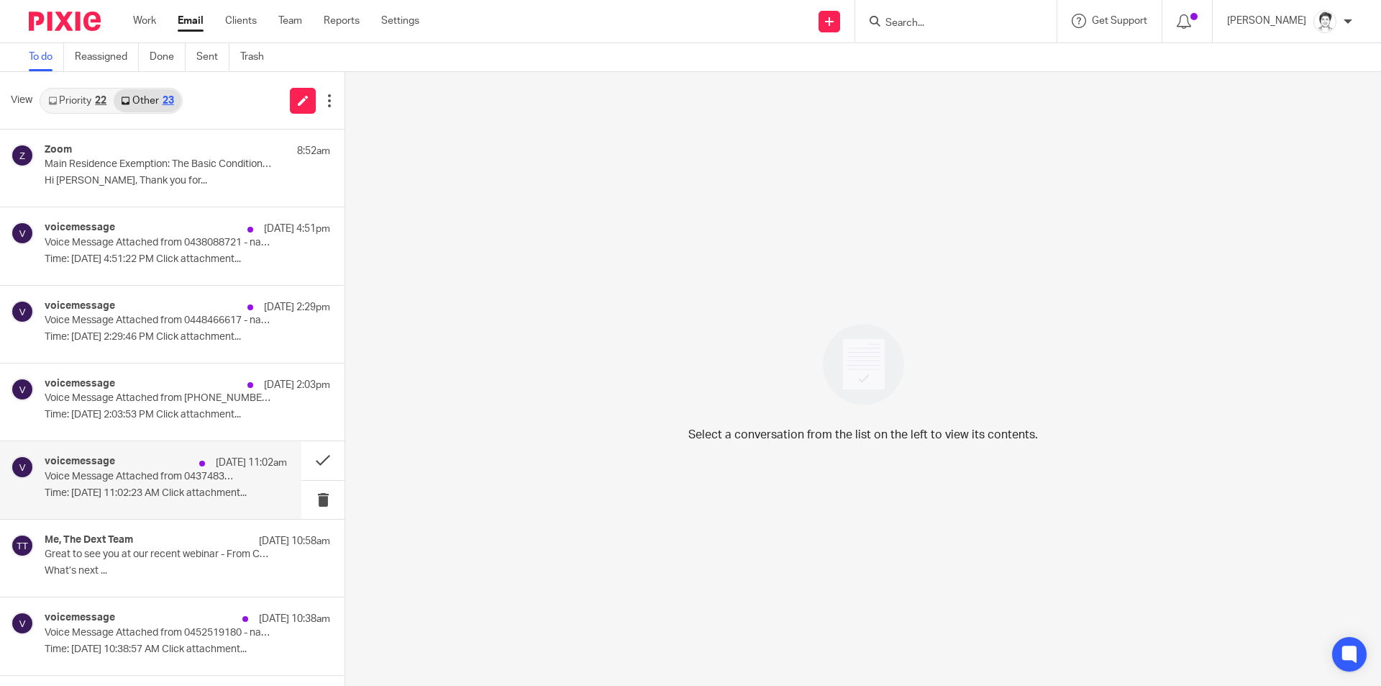
click at [137, 491] on p "Time: Aug 13, 2025 11:02:23 AM Click attachment..." at bounding box center [166, 493] width 242 height 12
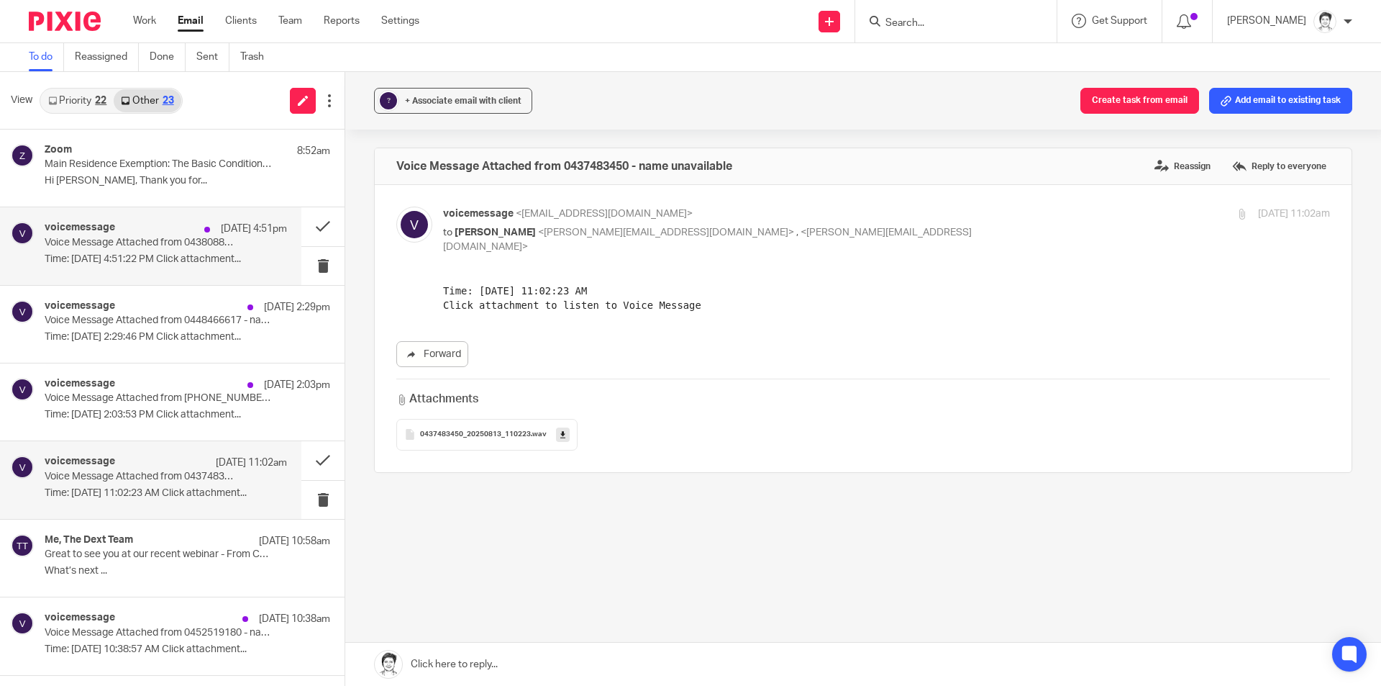
click at [132, 254] on p "Time: Aug 13, 2025 4:51:22 PM Click attachment..." at bounding box center [166, 259] width 242 height 12
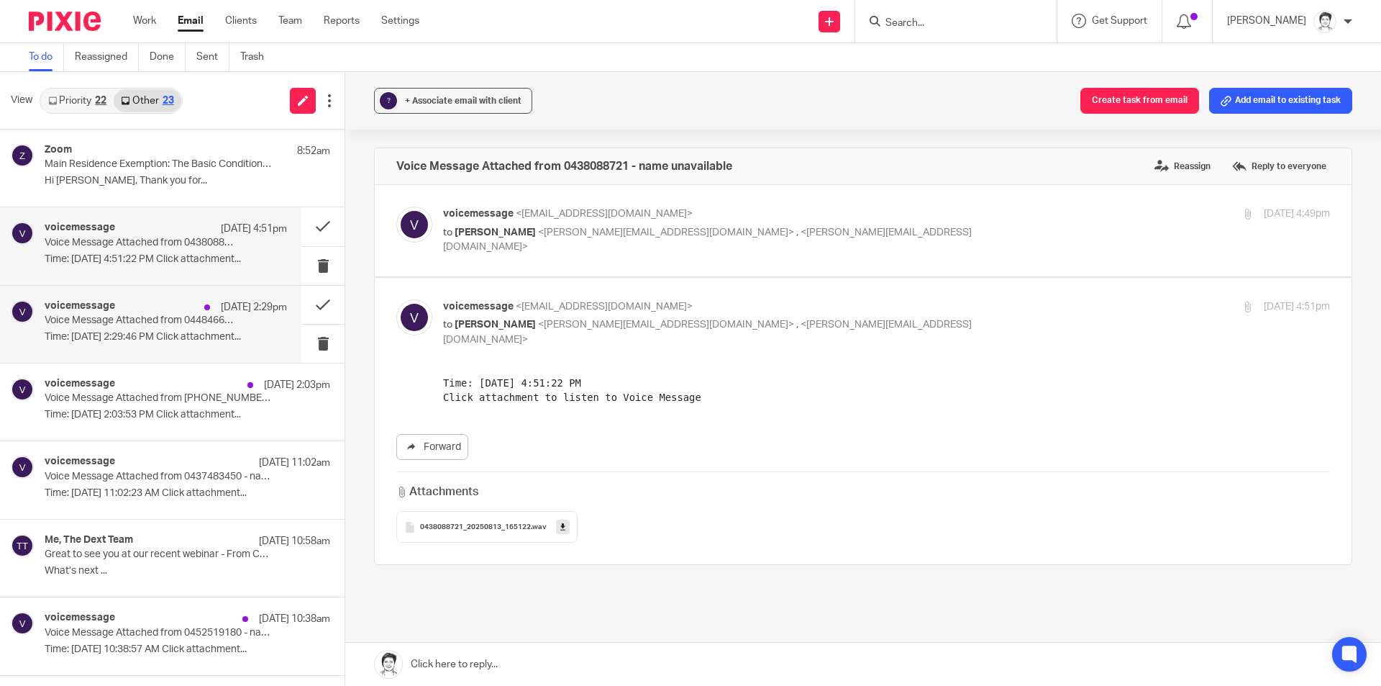
click at [158, 345] on div "voicemessage 13 Aug 2:29pm Voice Message Attached from 0448466617 - name unavai…" at bounding box center [166, 324] width 242 height 48
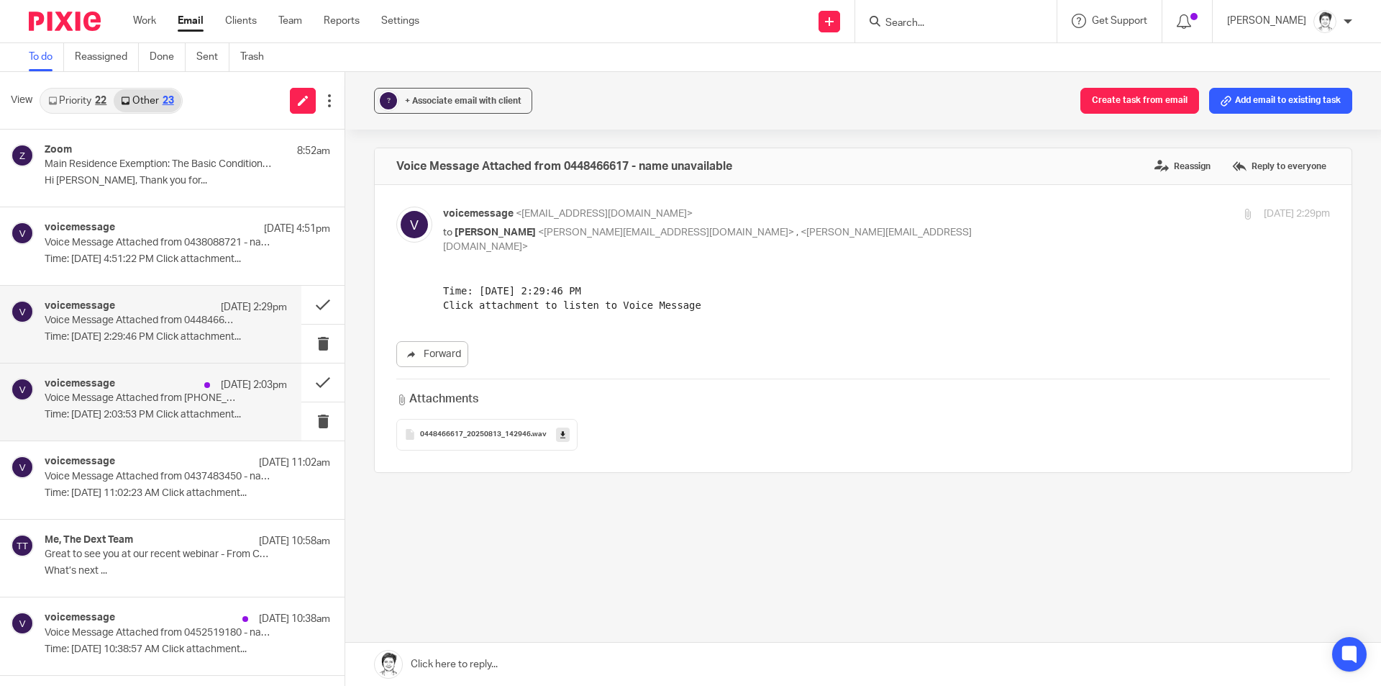
click at [149, 421] on p "Time: Aug 13, 2025 2:03:53 PM Click attachment..." at bounding box center [166, 415] width 242 height 12
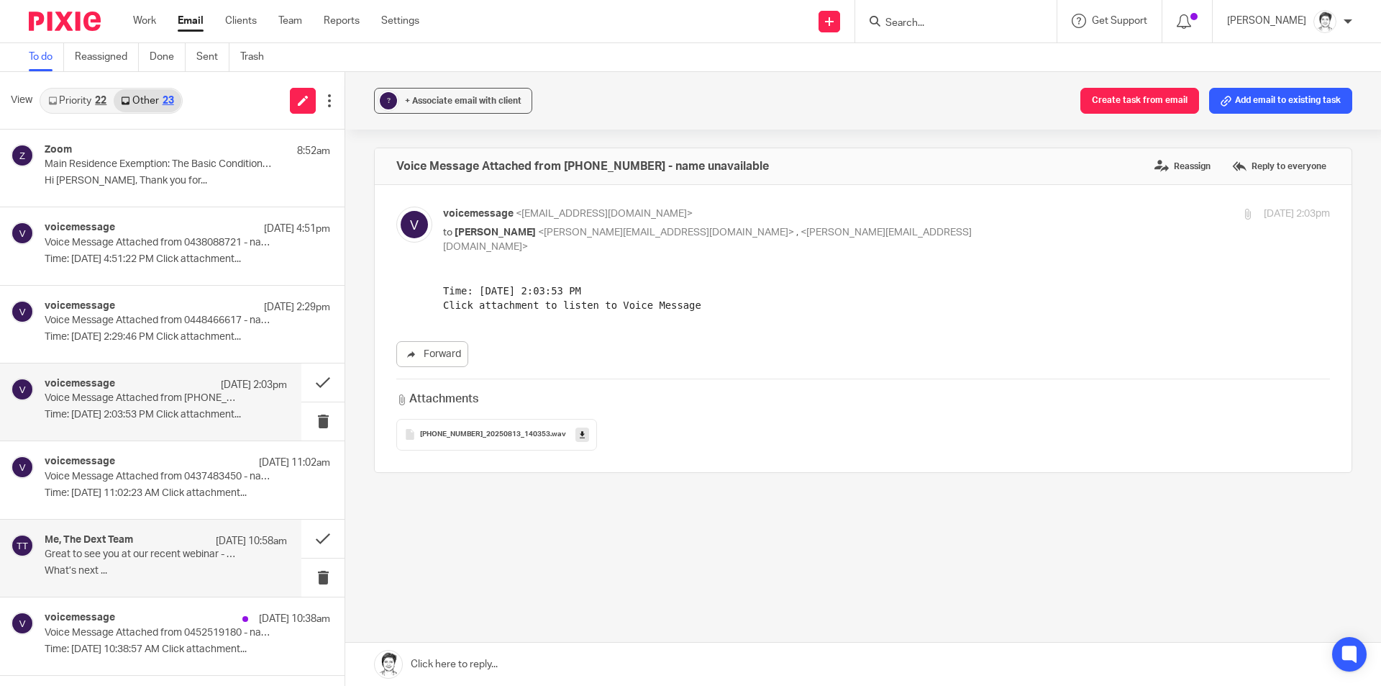
scroll to position [72, 0]
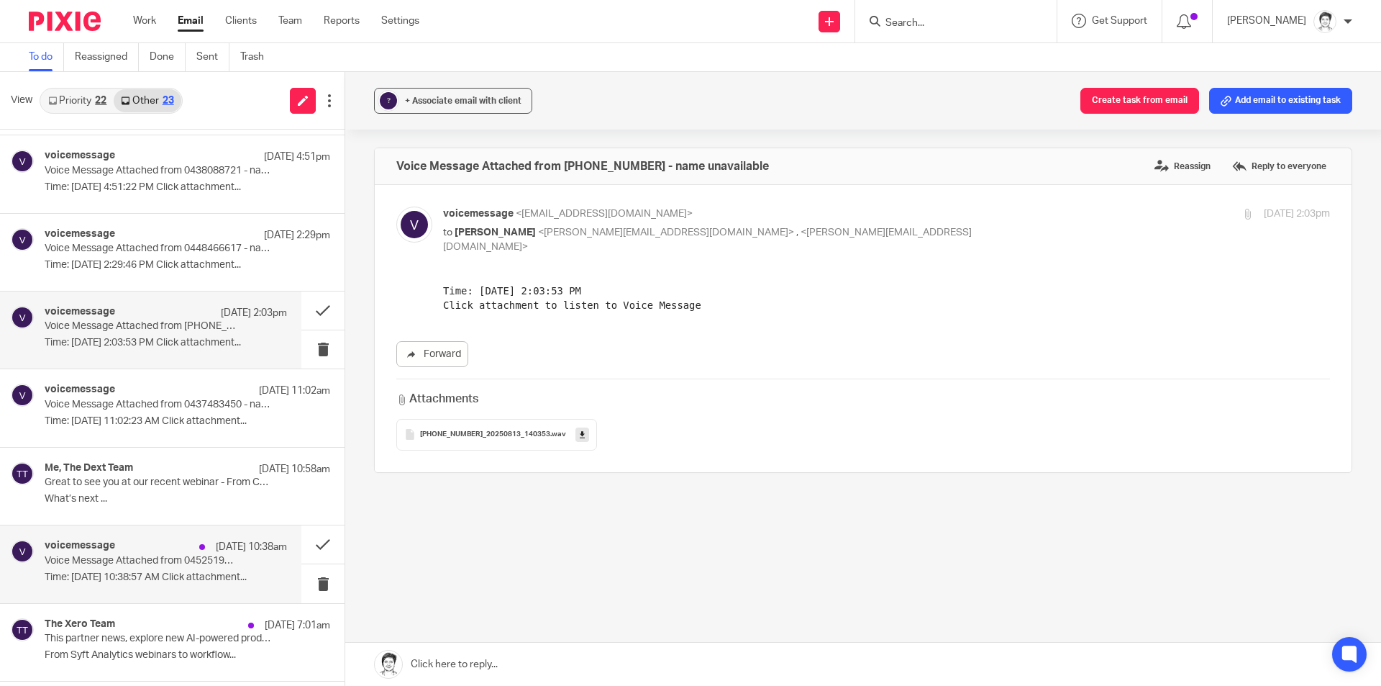
drag, startPoint x: 134, startPoint y: 569, endPoint x: 142, endPoint y: 569, distance: 8.6
click at [136, 569] on div "voicemessage 13 Aug 10:38am Voice Message Attached from 0452519180 - name unava…" at bounding box center [166, 563] width 242 height 48
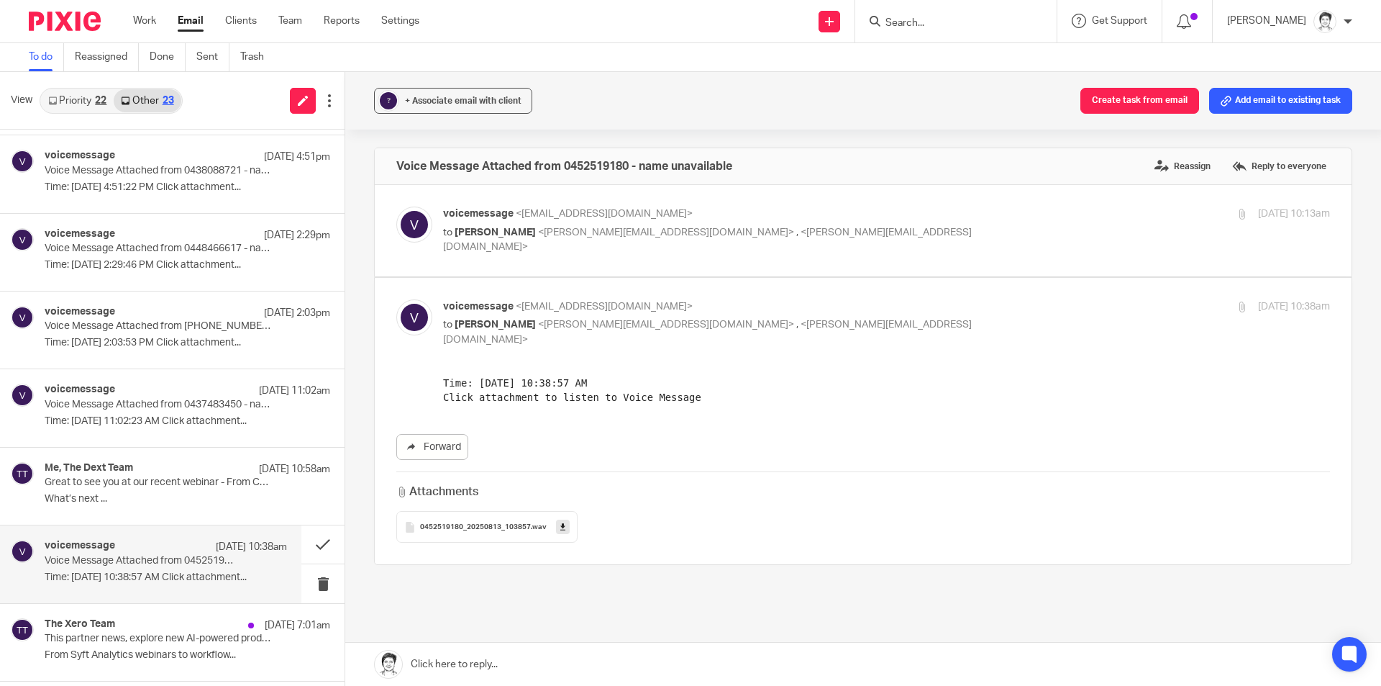
scroll to position [0, 0]
click at [629, 242] on div "voicemessage <voicemessage@bizphone.net.au> to Eleanor S <eleanor@ybaccountants…" at bounding box center [886, 230] width 887 height 48
click at [538, 230] on span "<eleanor@ybaccountants.com.au>" at bounding box center [666, 232] width 256 height 10
checkbox input "true"
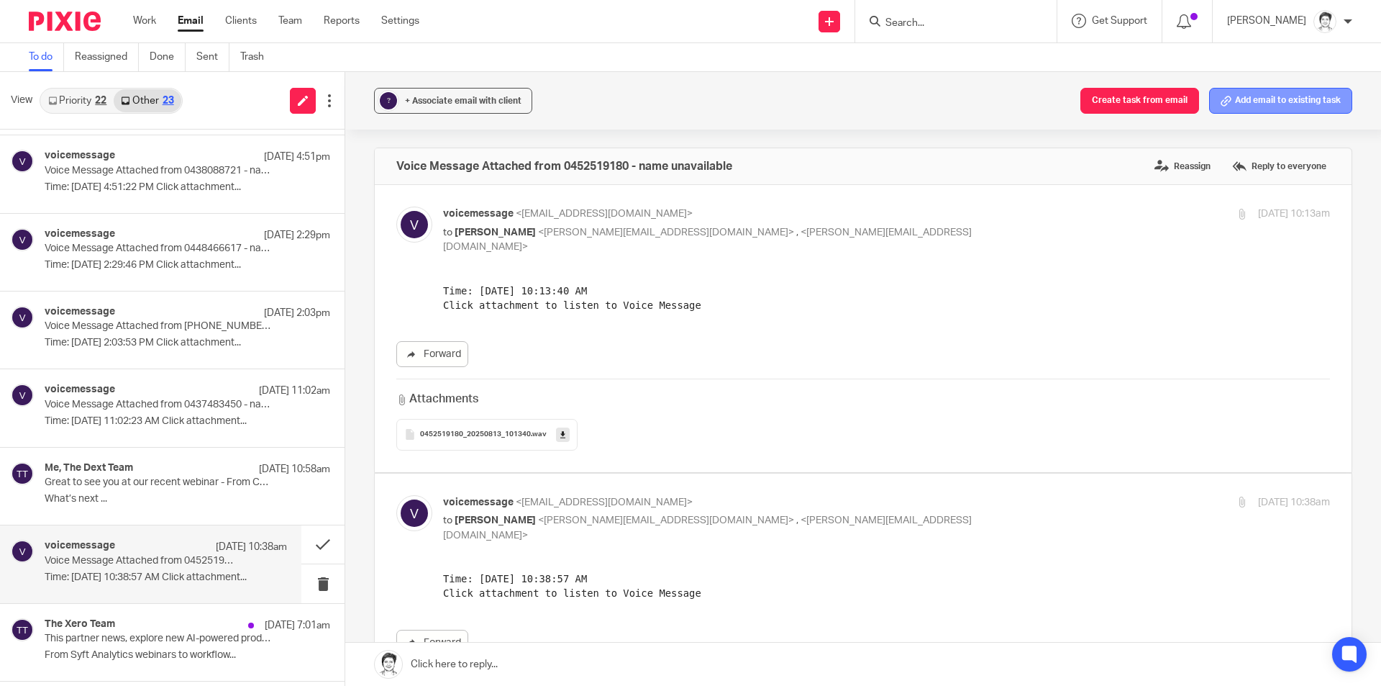
click at [1292, 91] on button "Add email to existing task" at bounding box center [1280, 101] width 143 height 26
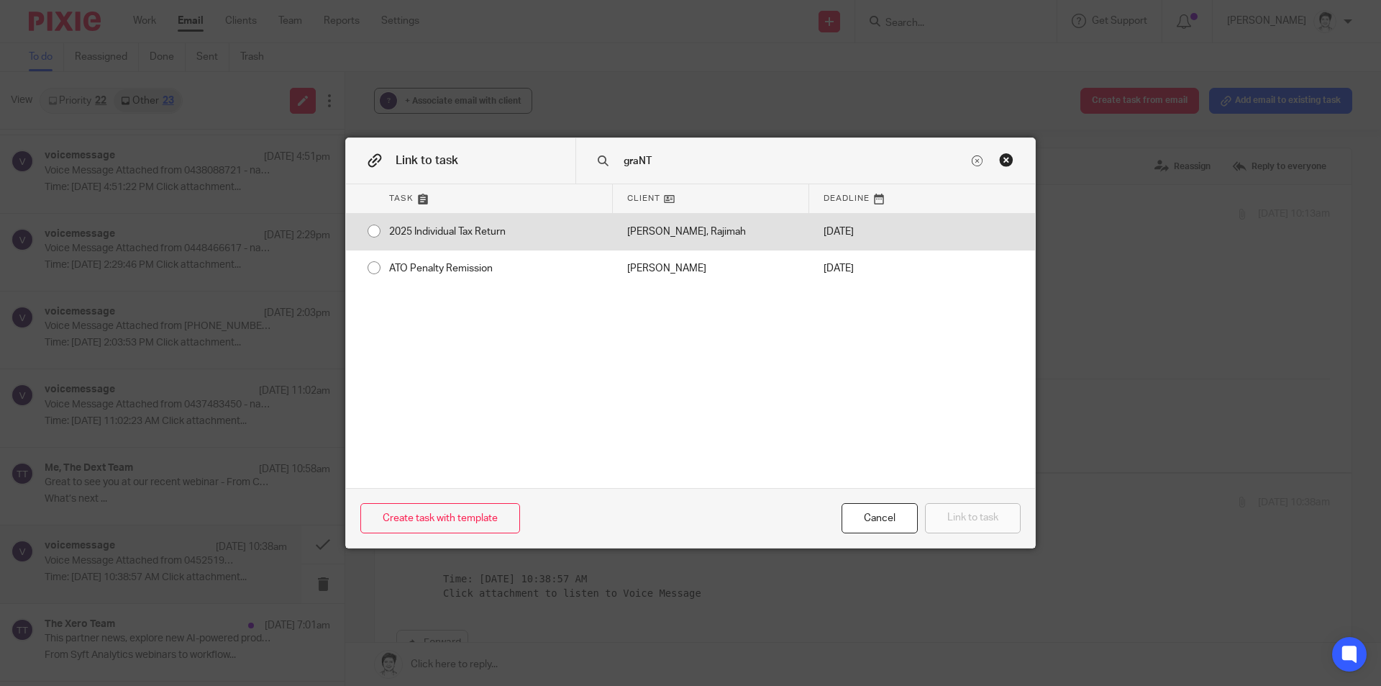
type input "graNT"
click at [455, 234] on div "2025 Individual Tax Return" at bounding box center [494, 232] width 238 height 36
radio input "true"
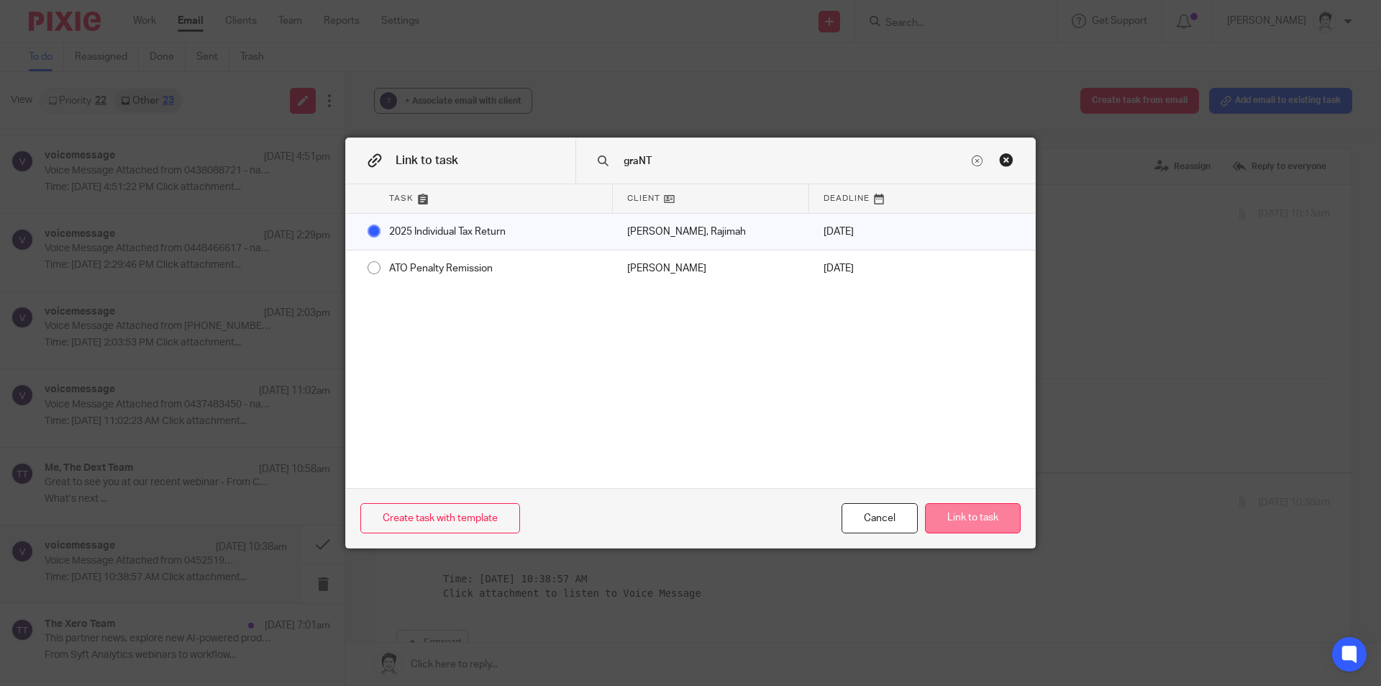
click at [982, 524] on button "Link to task" at bounding box center [973, 518] width 96 height 31
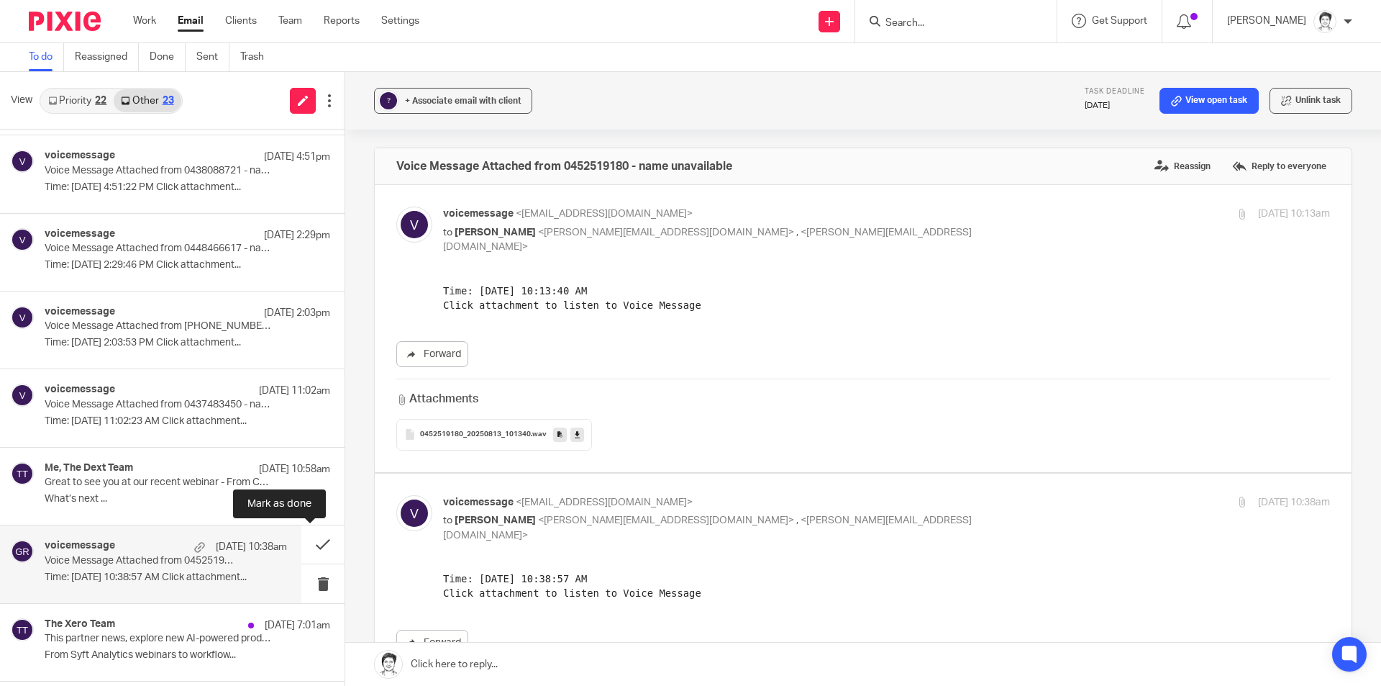
drag, startPoint x: 310, startPoint y: 546, endPoint x: 271, endPoint y: 561, distance: 41.7
click at [311, 548] on button at bounding box center [322, 544] width 43 height 38
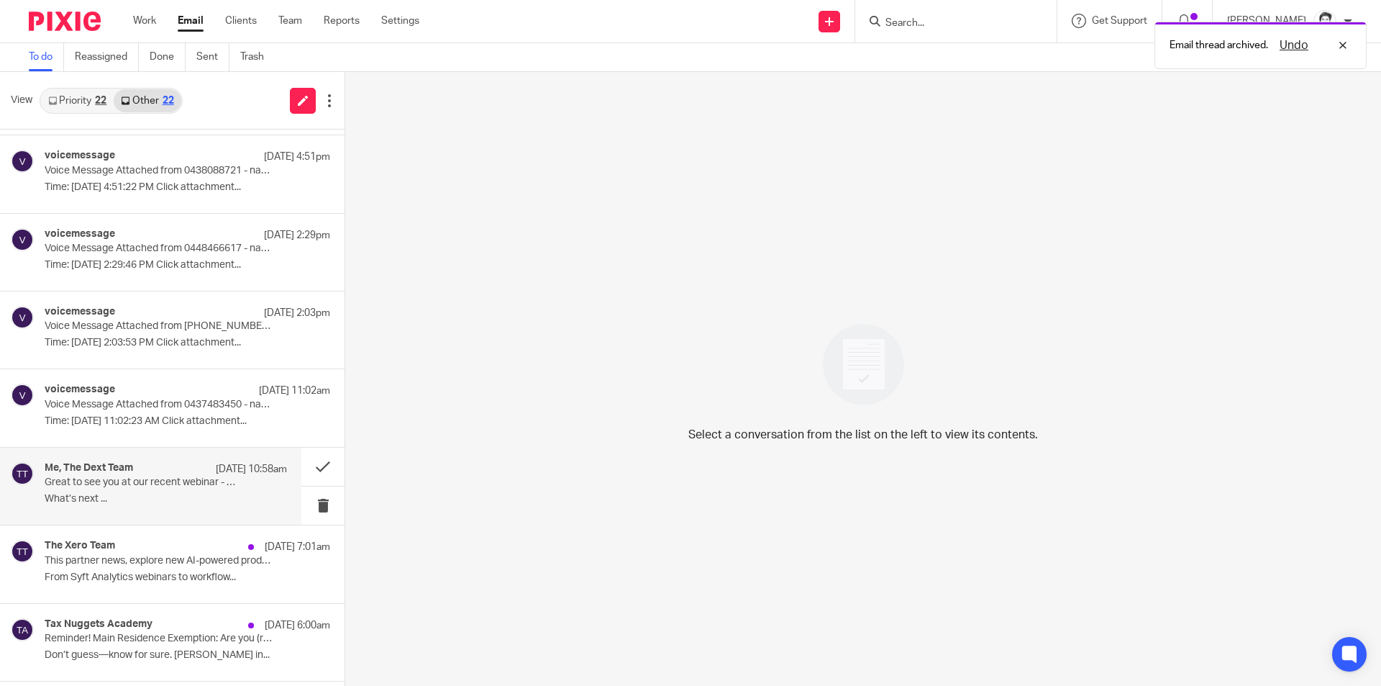
click at [124, 491] on div "Me, The Dext Team 13 Aug 10:58am Great to see you at our recent webinar - From …" at bounding box center [166, 486] width 242 height 48
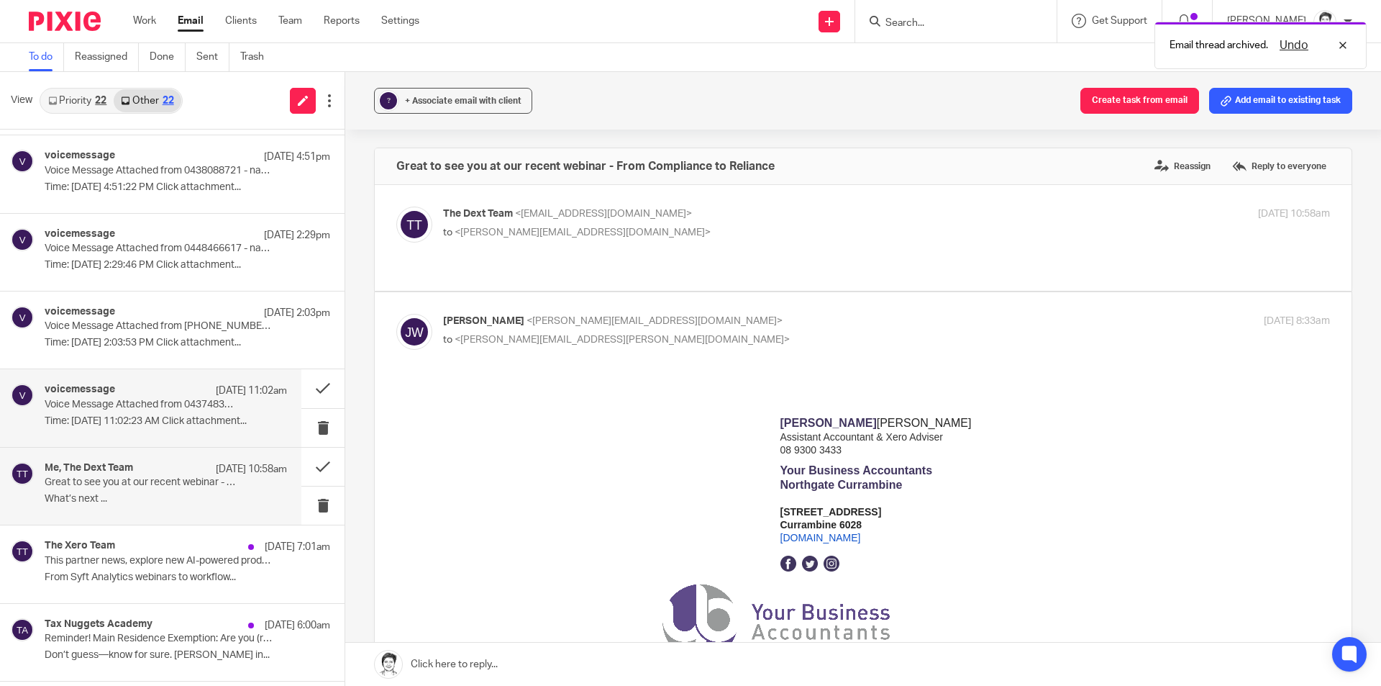
click at [152, 415] on p "Time: Aug 13, 2025 11:02:23 AM Click attachment..." at bounding box center [166, 421] width 242 height 12
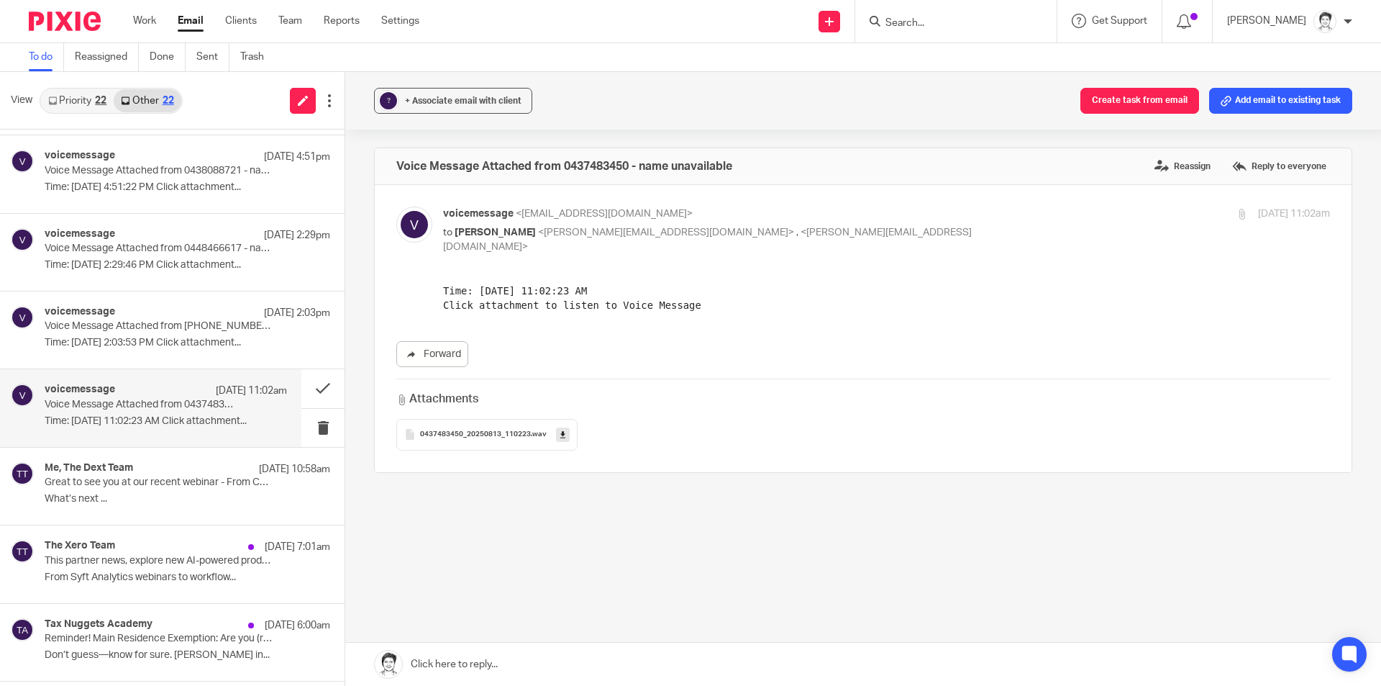
click at [560, 429] on icon at bounding box center [562, 434] width 5 height 11
click at [1239, 96] on button "Add email to existing task" at bounding box center [1280, 101] width 143 height 26
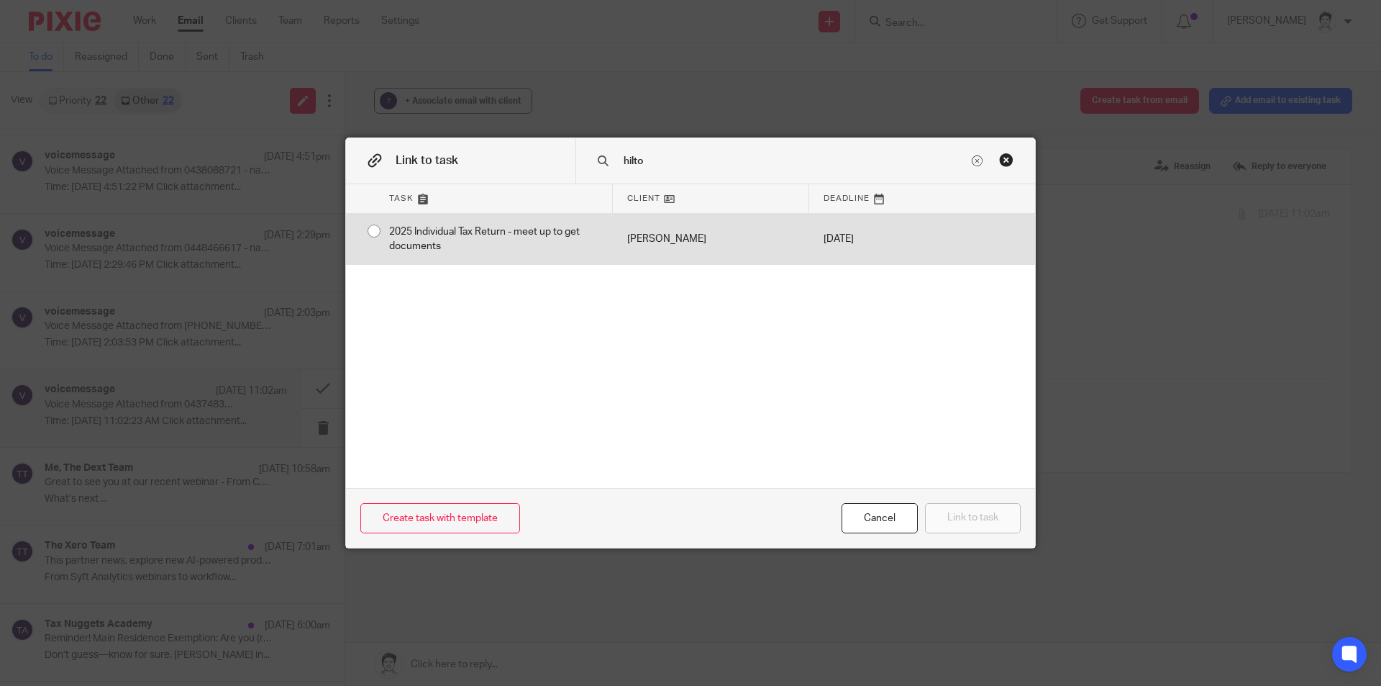
type input "hilto"
click at [463, 235] on div "2025 Individual Tax Return - meet up to get documents" at bounding box center [494, 239] width 238 height 51
radio input "true"
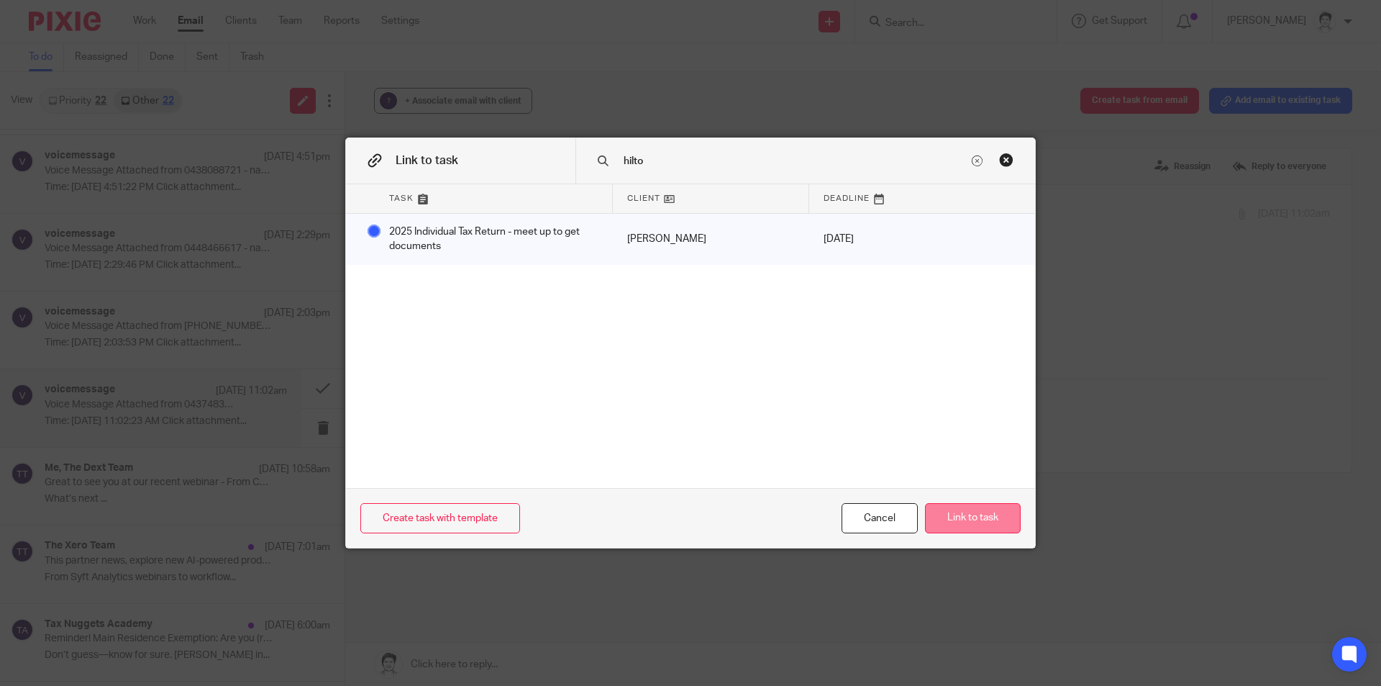
drag, startPoint x: 973, startPoint y: 536, endPoint x: 988, endPoint y: 516, distance: 24.6
click at [973, 537] on div "Create task with template Cancel Link to task" at bounding box center [690, 518] width 689 height 60
click at [991, 512] on button "Link to task" at bounding box center [973, 518] width 96 height 31
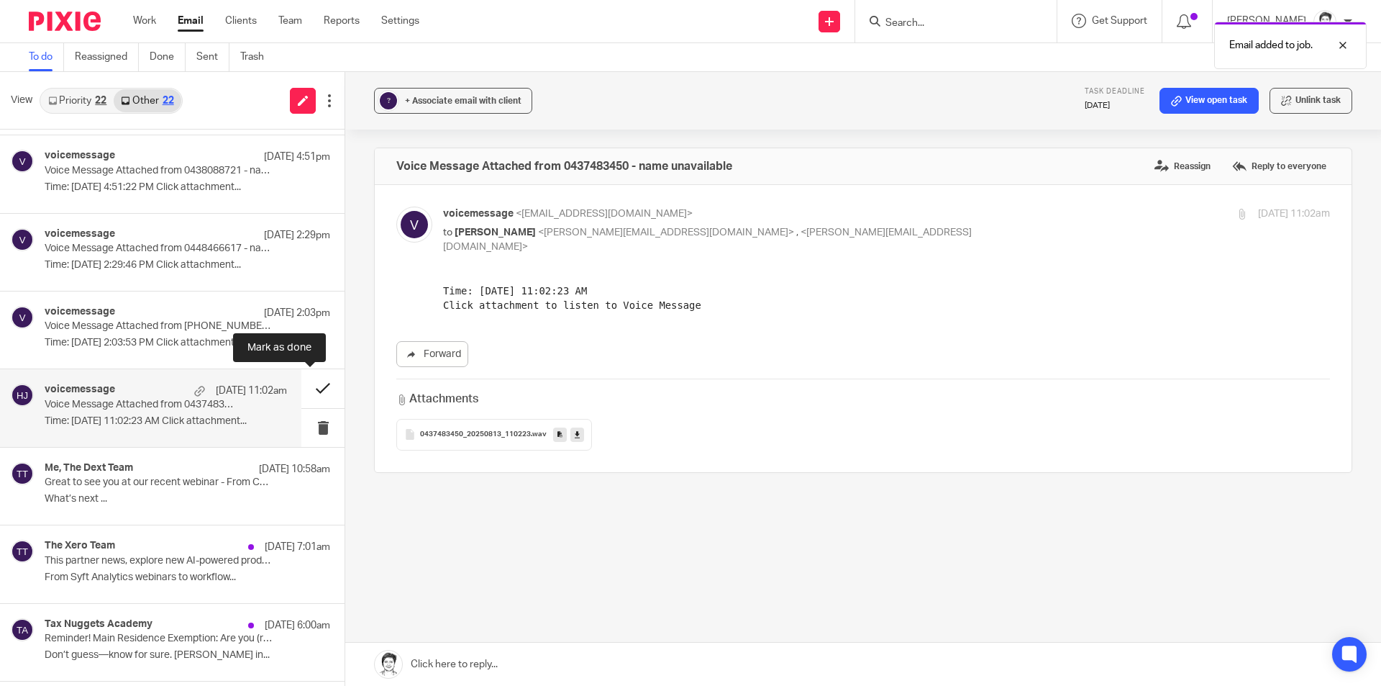
click at [309, 391] on button at bounding box center [322, 388] width 43 height 38
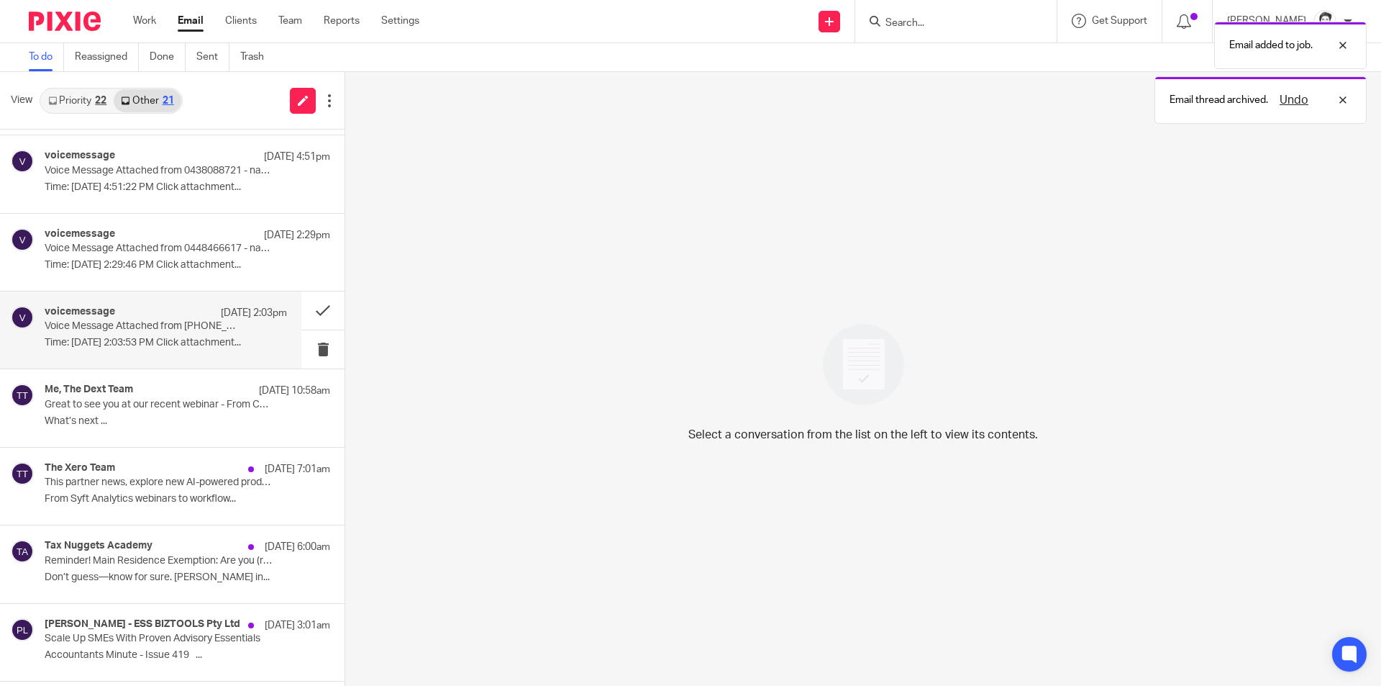
click at [104, 331] on p "Voice Message Attached from +85255031983 - name unavailable" at bounding box center [142, 326] width 194 height 12
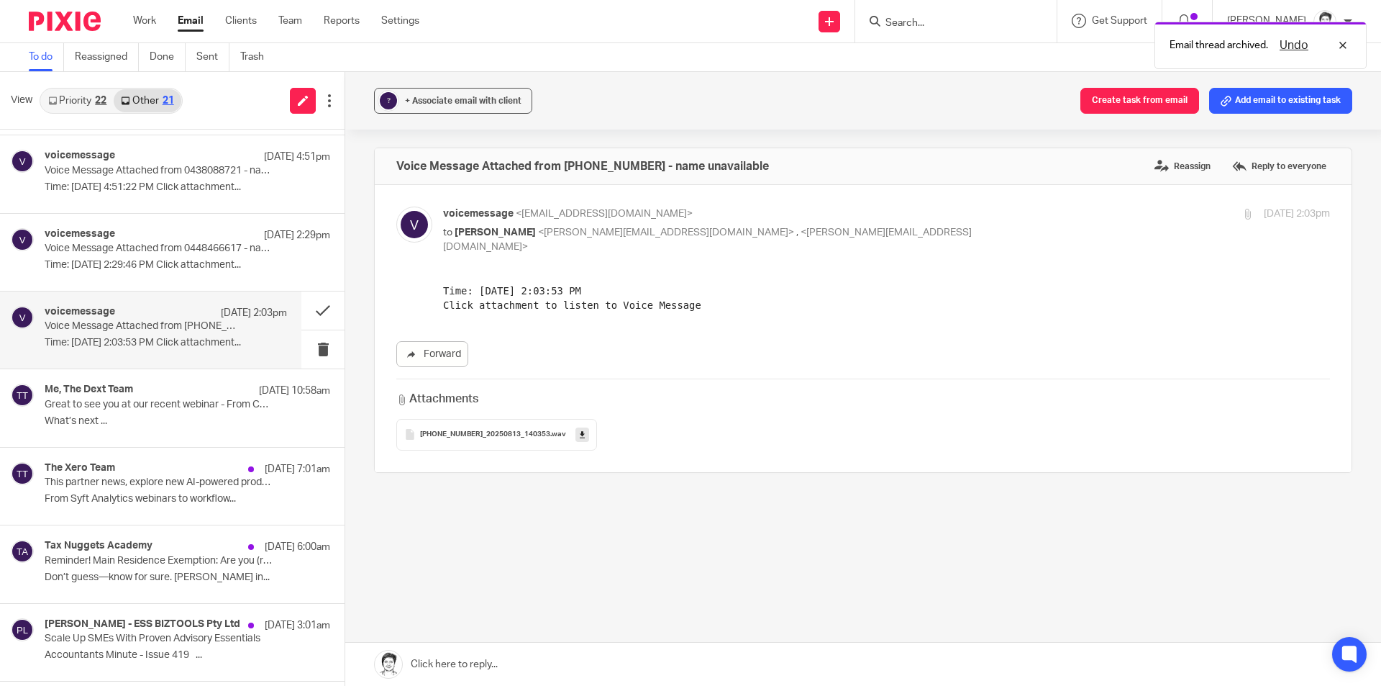
click at [580, 429] on icon at bounding box center [582, 434] width 5 height 11
drag, startPoint x: 916, startPoint y: 16, endPoint x: 929, endPoint y: 15, distance: 13.0
click at [917, 19] on form at bounding box center [960, 21] width 153 height 18
click at [937, 23] on input "Search" at bounding box center [948, 23] width 129 height 13
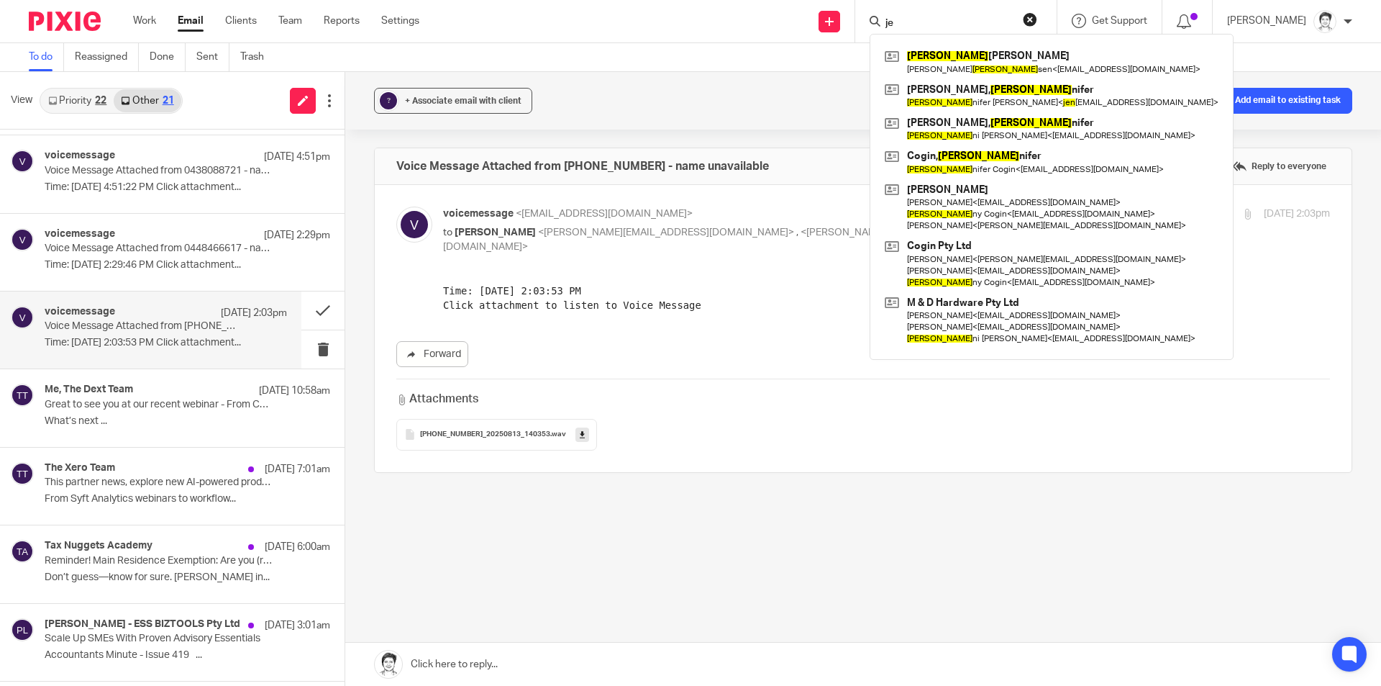
type input "j"
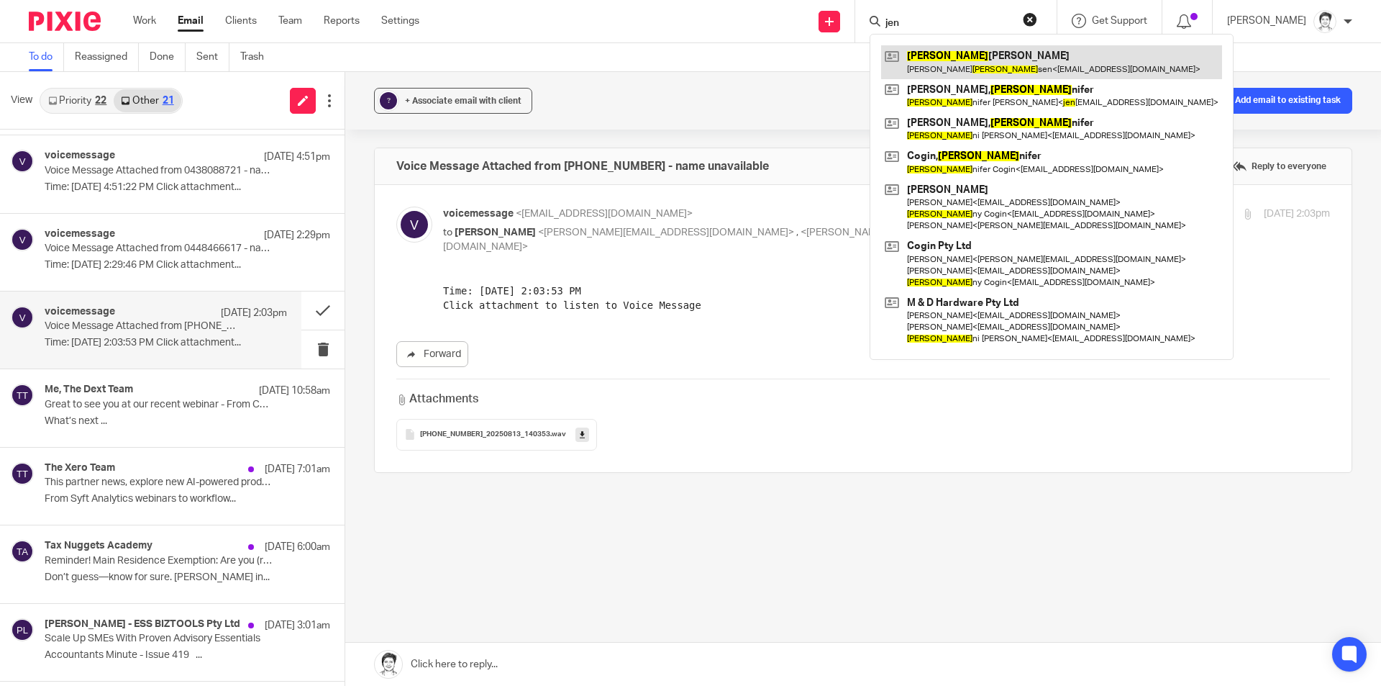
type input "jen"
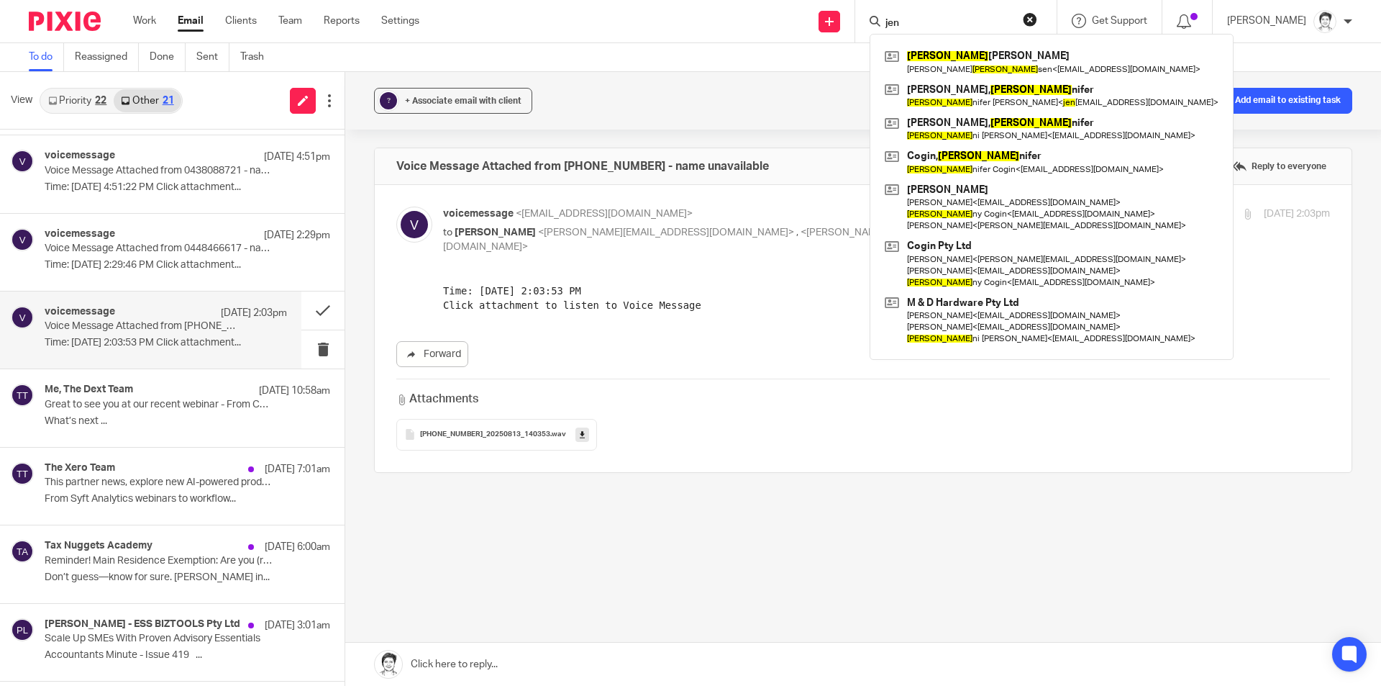
click at [109, 336] on div "voicemessage 13 Aug 2:03pm Voice Message Attached from +85255031983 - name unav…" at bounding box center [166, 330] width 242 height 48
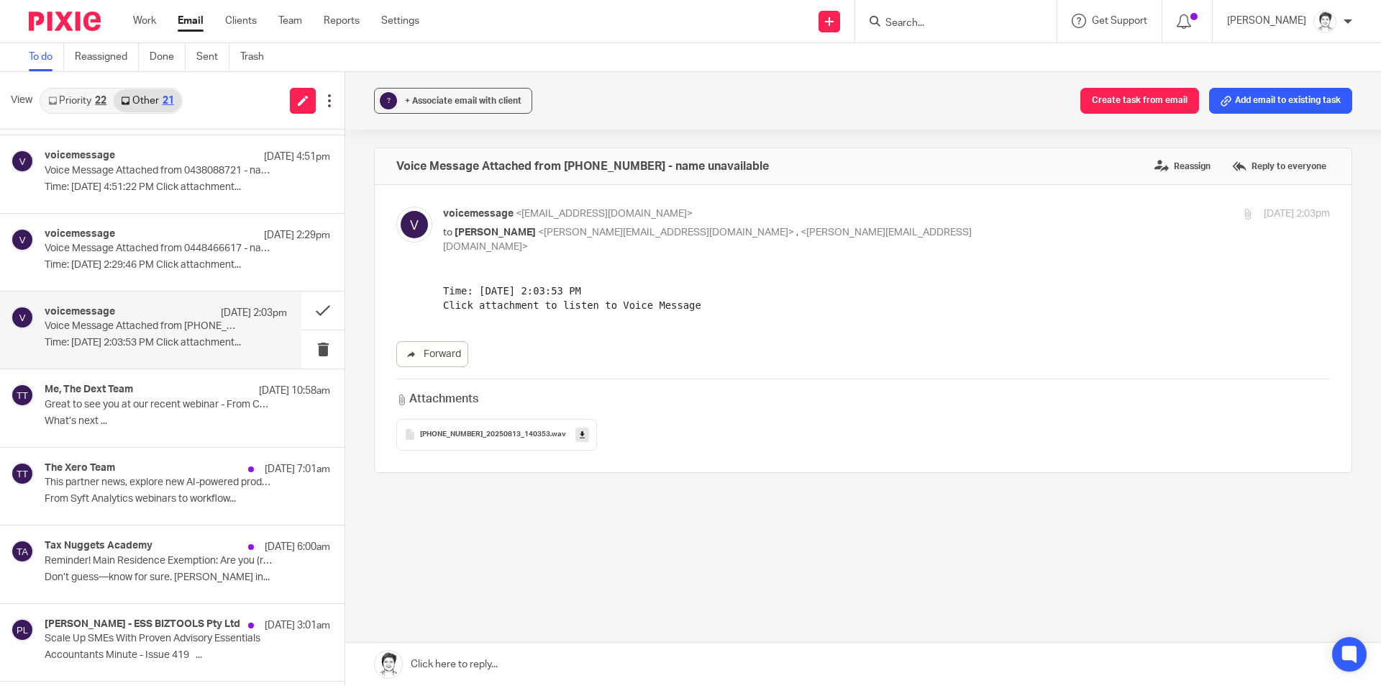
click at [801, 527] on div "Voice Message Attached from +85255031983 - name unavailable Reassign Reply to e…" at bounding box center [863, 360] width 978 height 426
click at [1249, 87] on div "? + Associate email with client Create task from email Add email to existing ta…" at bounding box center [863, 101] width 1036 height 58
click at [1265, 109] on button "Add email to existing task" at bounding box center [1280, 101] width 143 height 26
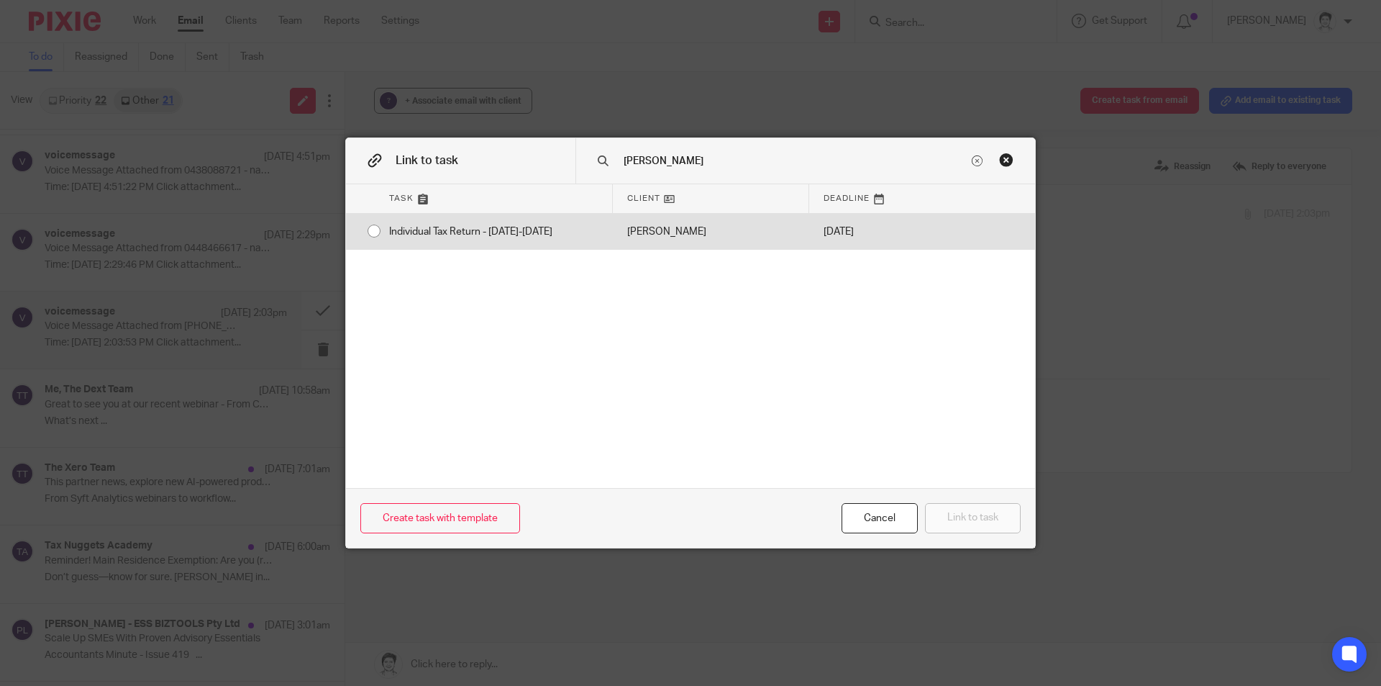
type input "jens"
click at [478, 234] on div "Individual Tax Return - [DATE]-[DATE]" at bounding box center [494, 232] width 238 height 36
radio input "true"
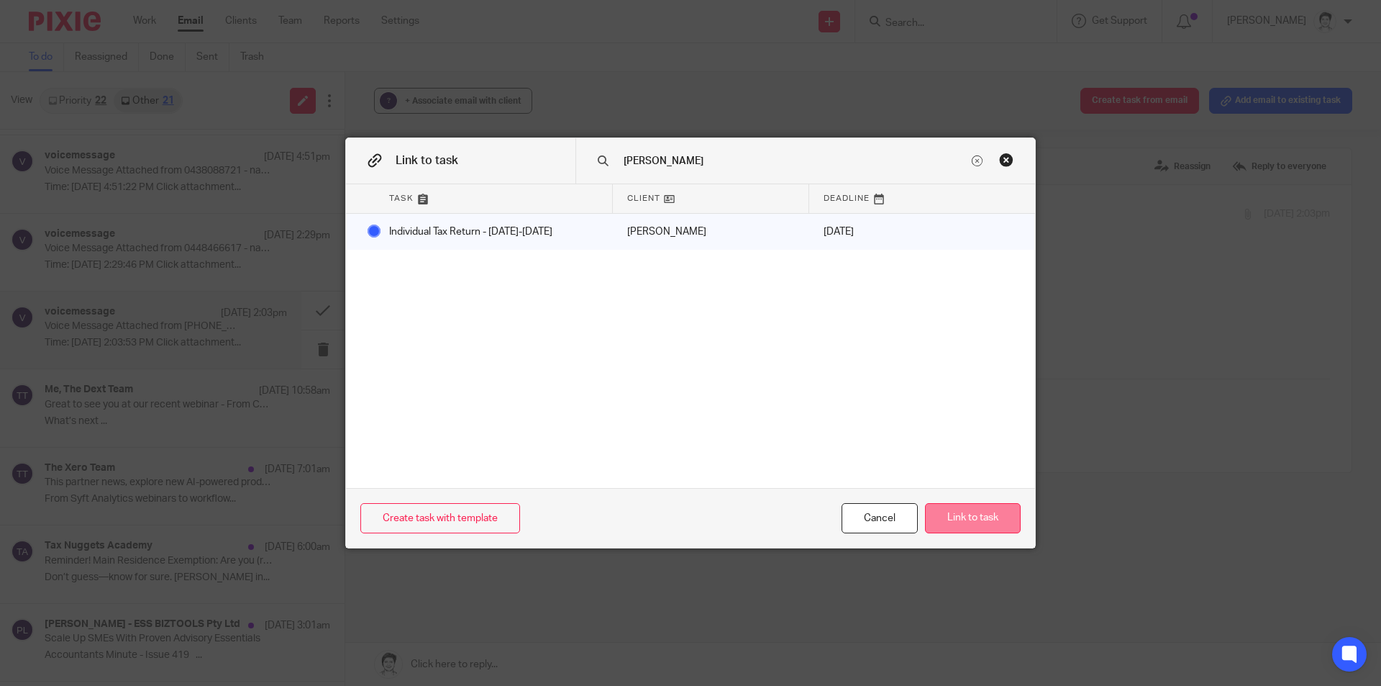
click at [985, 528] on button "Link to task" at bounding box center [973, 518] width 96 height 31
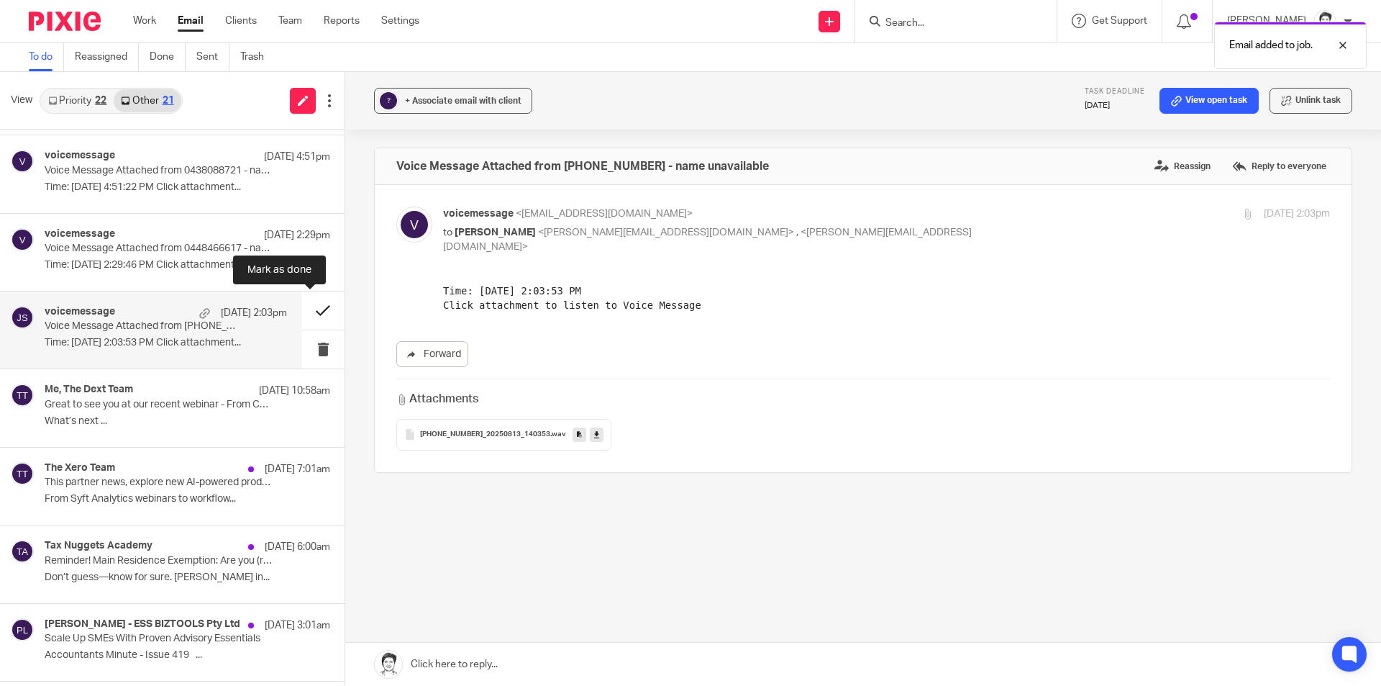
click at [304, 312] on button at bounding box center [322, 310] width 43 height 38
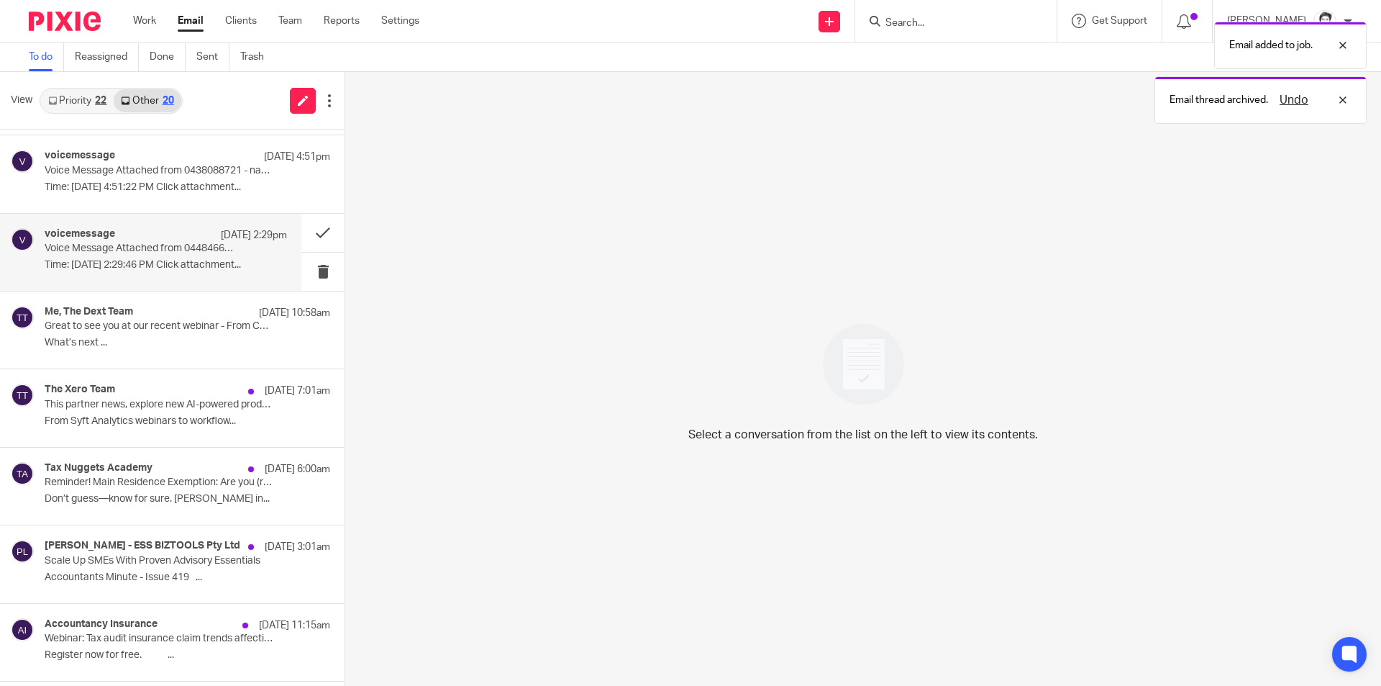
click at [140, 263] on p "Time: Aug 13, 2025 2:29:46 PM Click attachment..." at bounding box center [166, 265] width 242 height 12
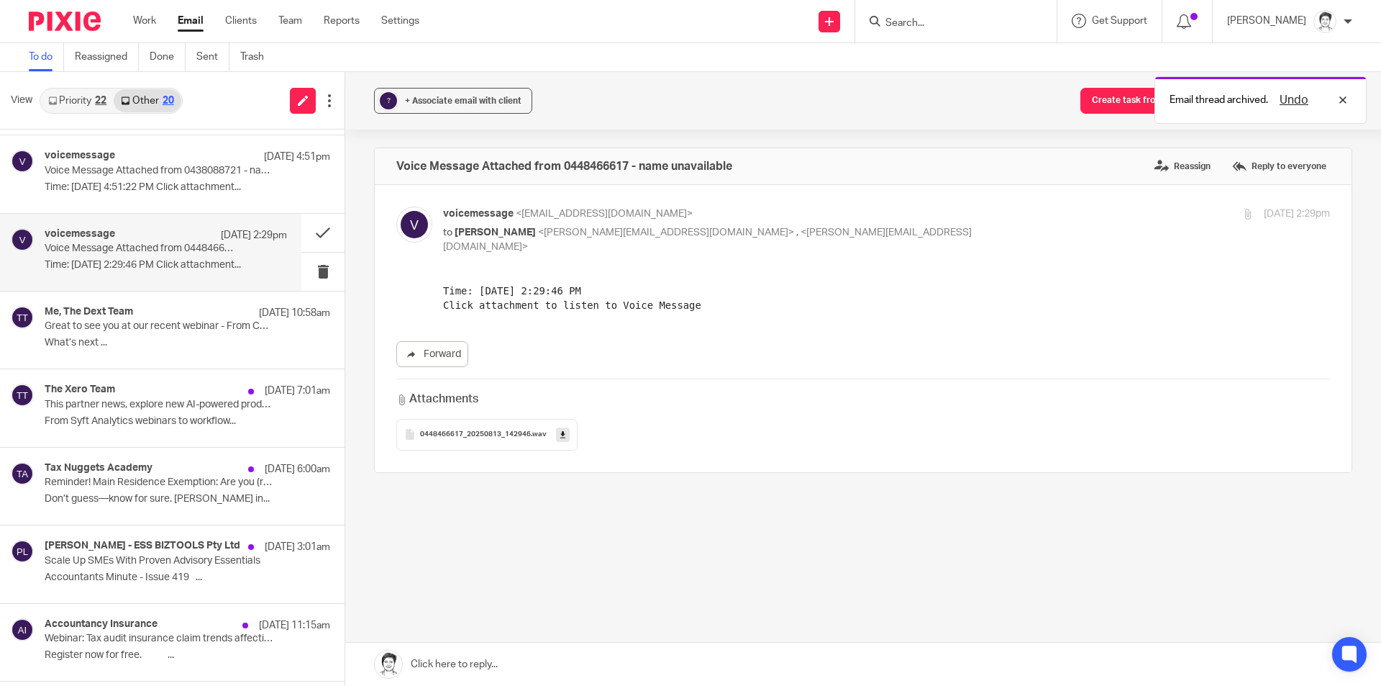
click at [561, 427] on link at bounding box center [563, 434] width 14 height 14
click at [929, 20] on input "Search" at bounding box center [948, 23] width 129 height 13
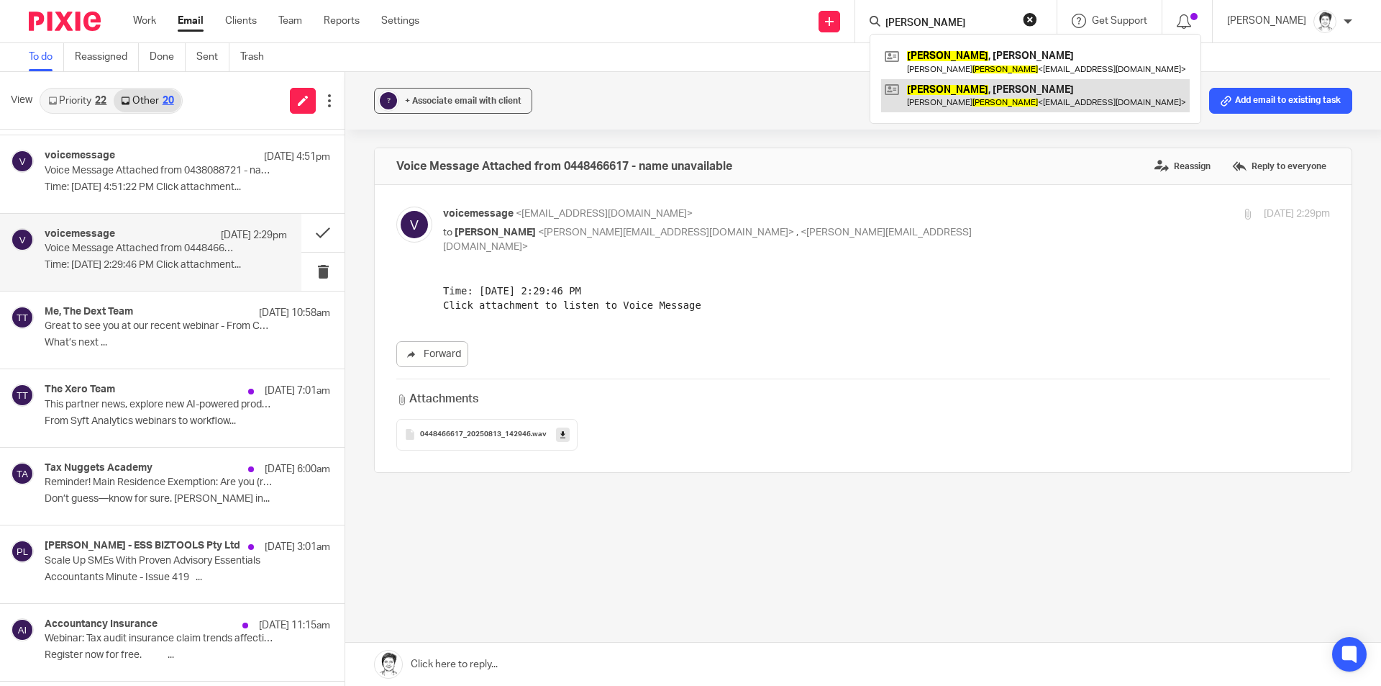
type input "johnson"
click at [947, 110] on link at bounding box center [1035, 95] width 309 height 33
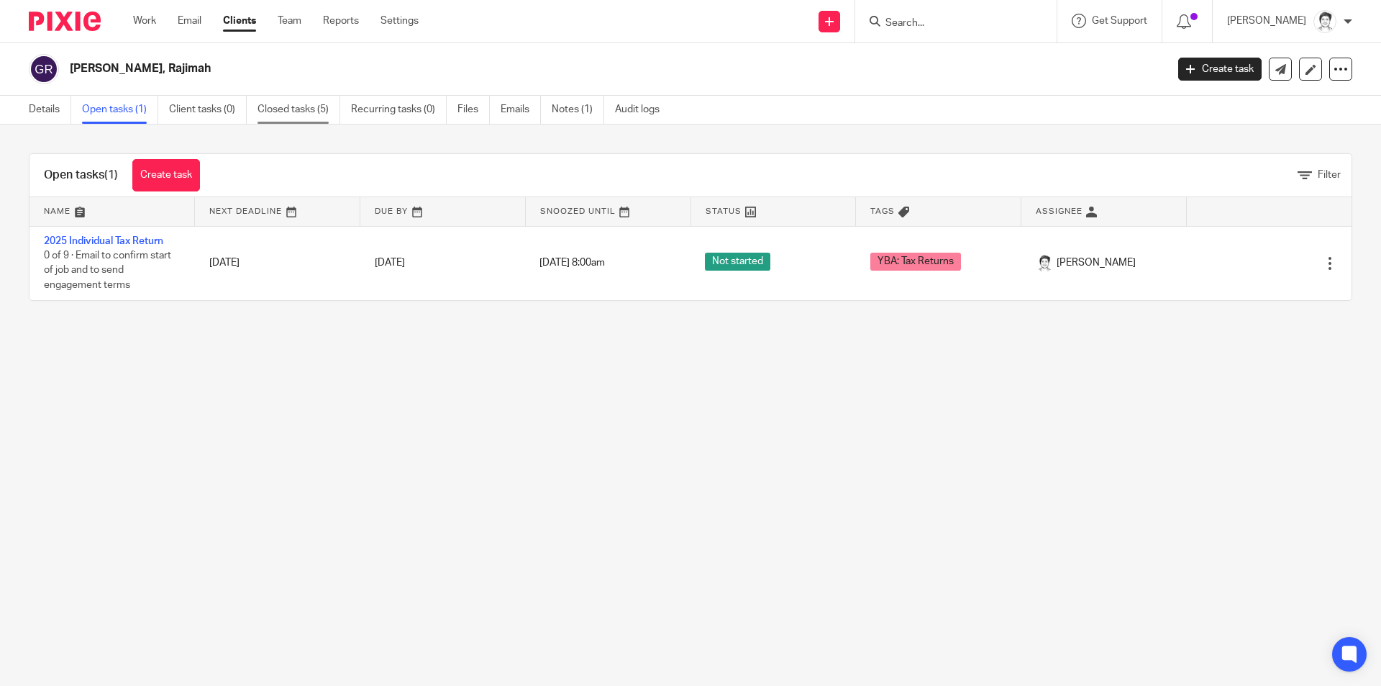
click at [296, 107] on link "Closed tasks (5)" at bounding box center [299, 110] width 83 height 28
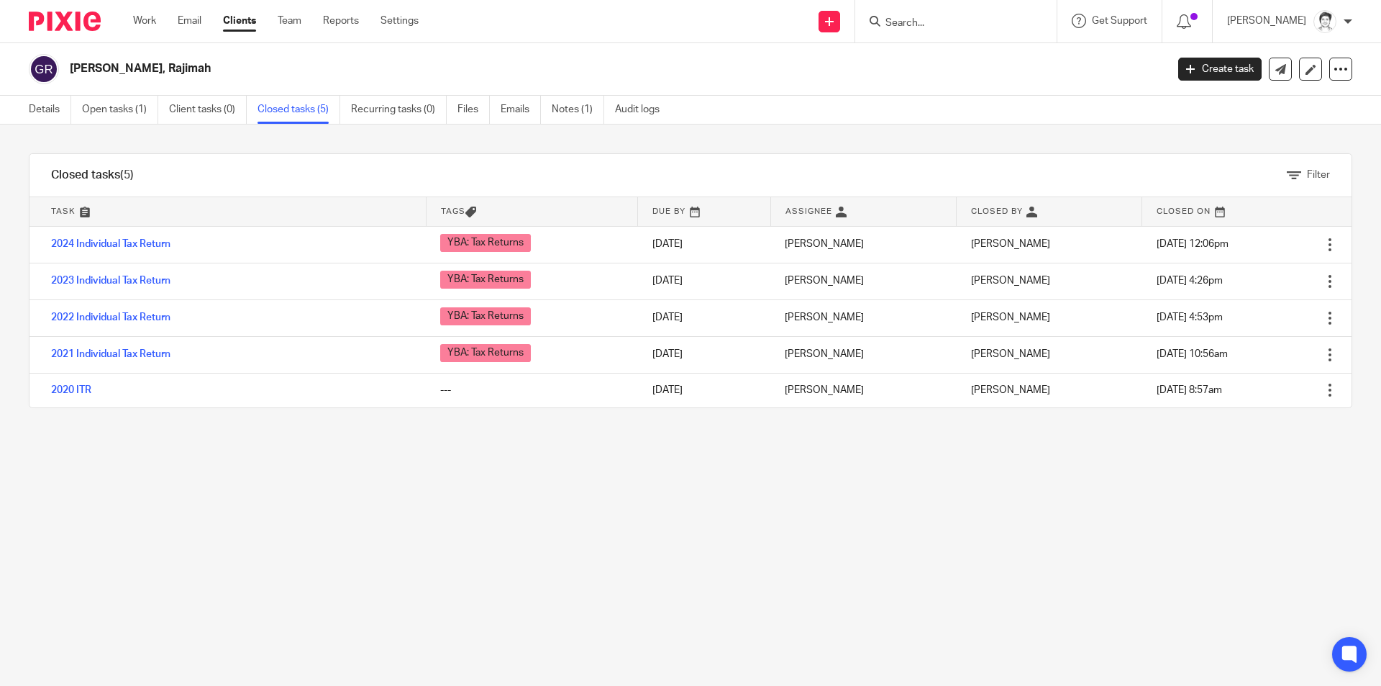
click at [135, 243] on link "2024 Individual Tax Return" at bounding box center [110, 244] width 119 height 10
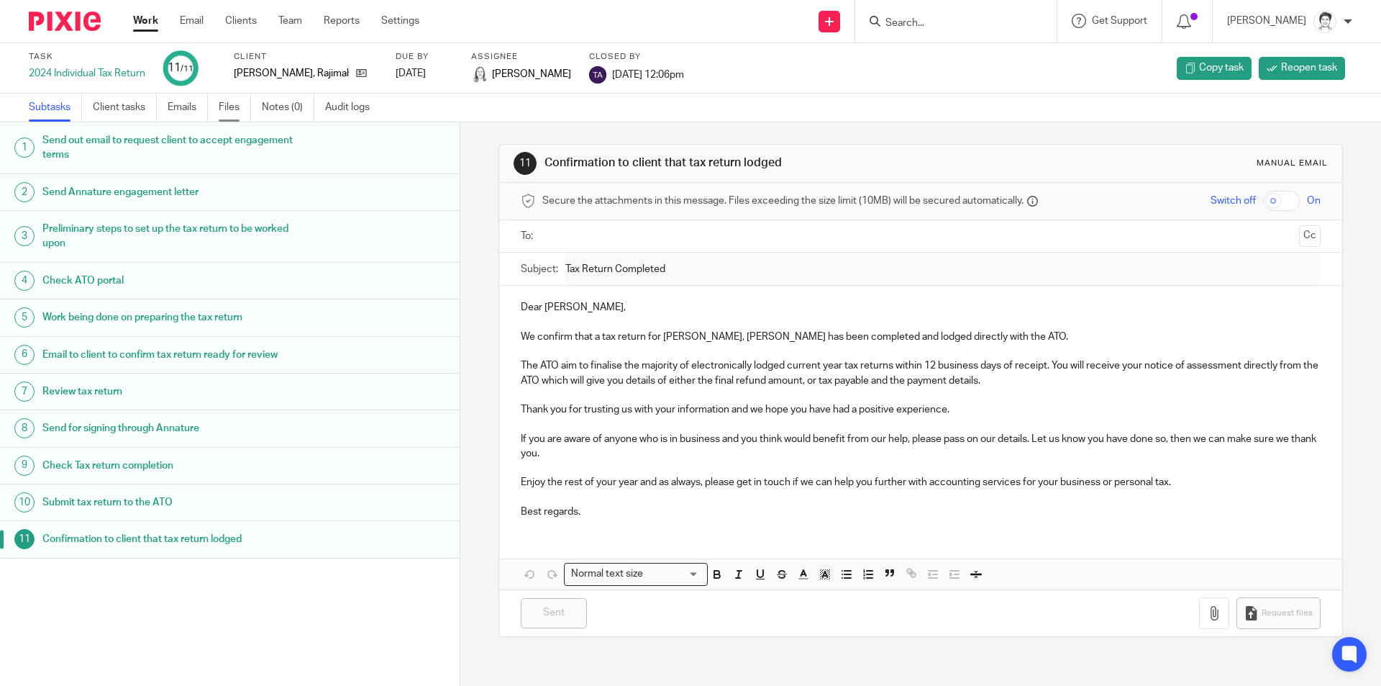
click at [236, 109] on link "Files" at bounding box center [235, 108] width 32 height 28
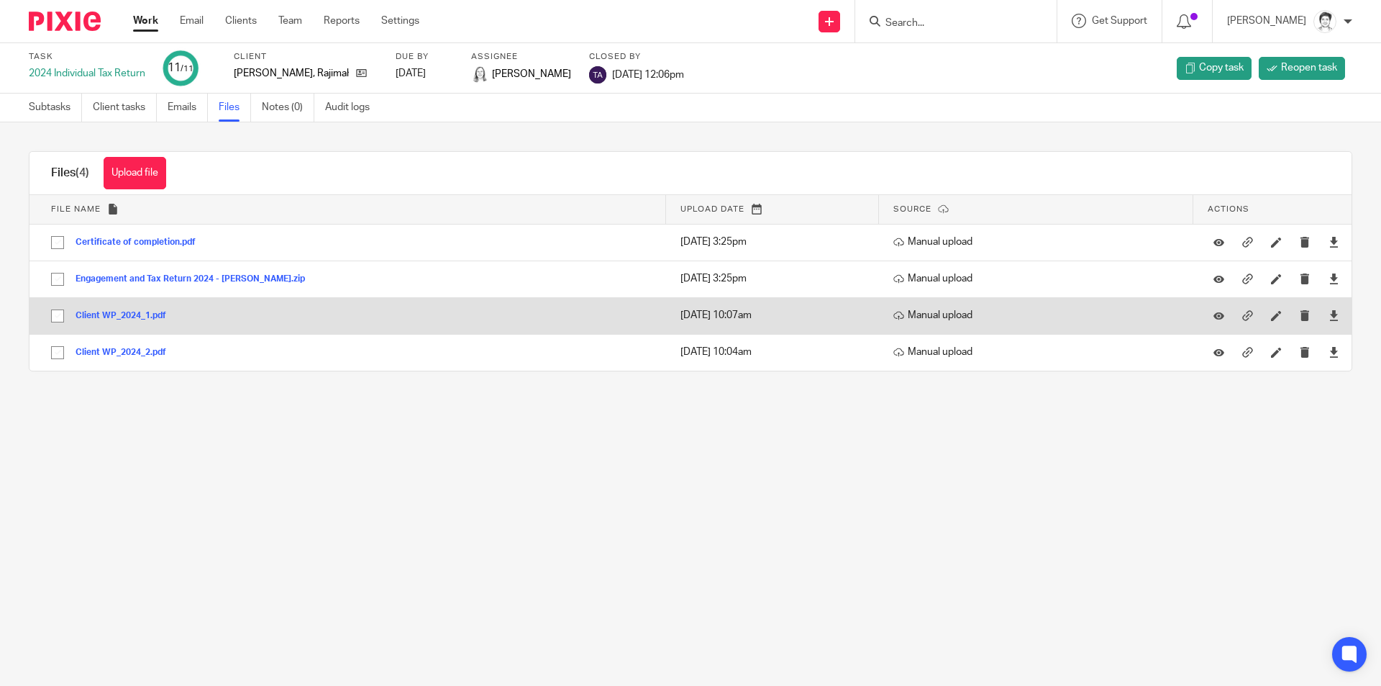
click at [130, 316] on button "Client WP_2024_1.pdf" at bounding box center [126, 316] width 101 height 10
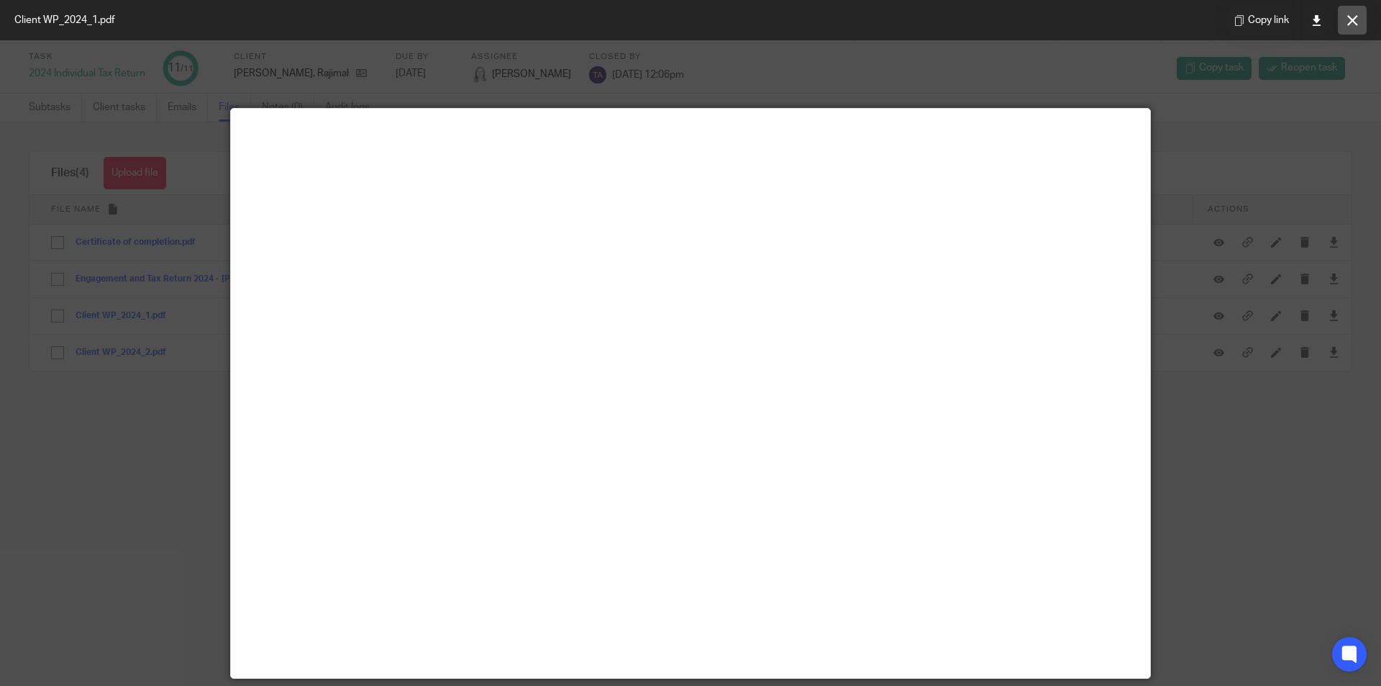
click at [1352, 28] on button at bounding box center [1352, 20] width 29 height 29
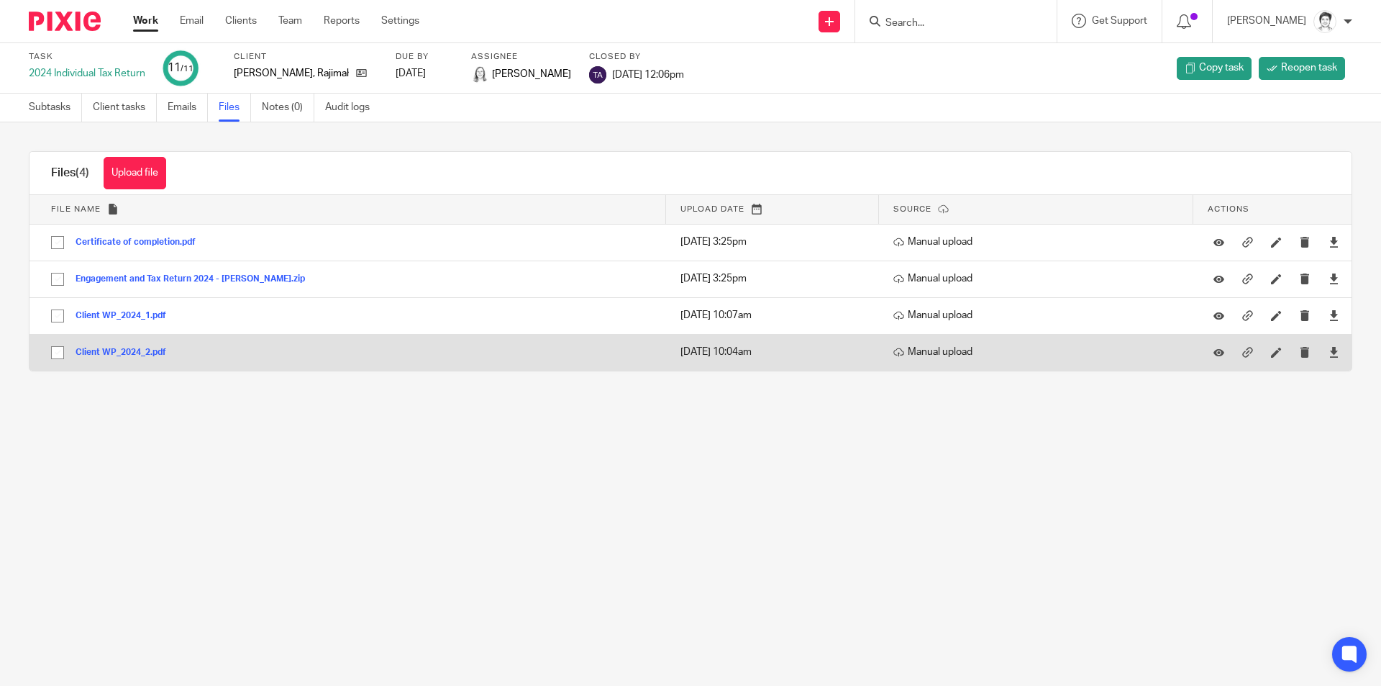
click at [122, 352] on button "Client WP_2024_2.pdf" at bounding box center [126, 352] width 101 height 10
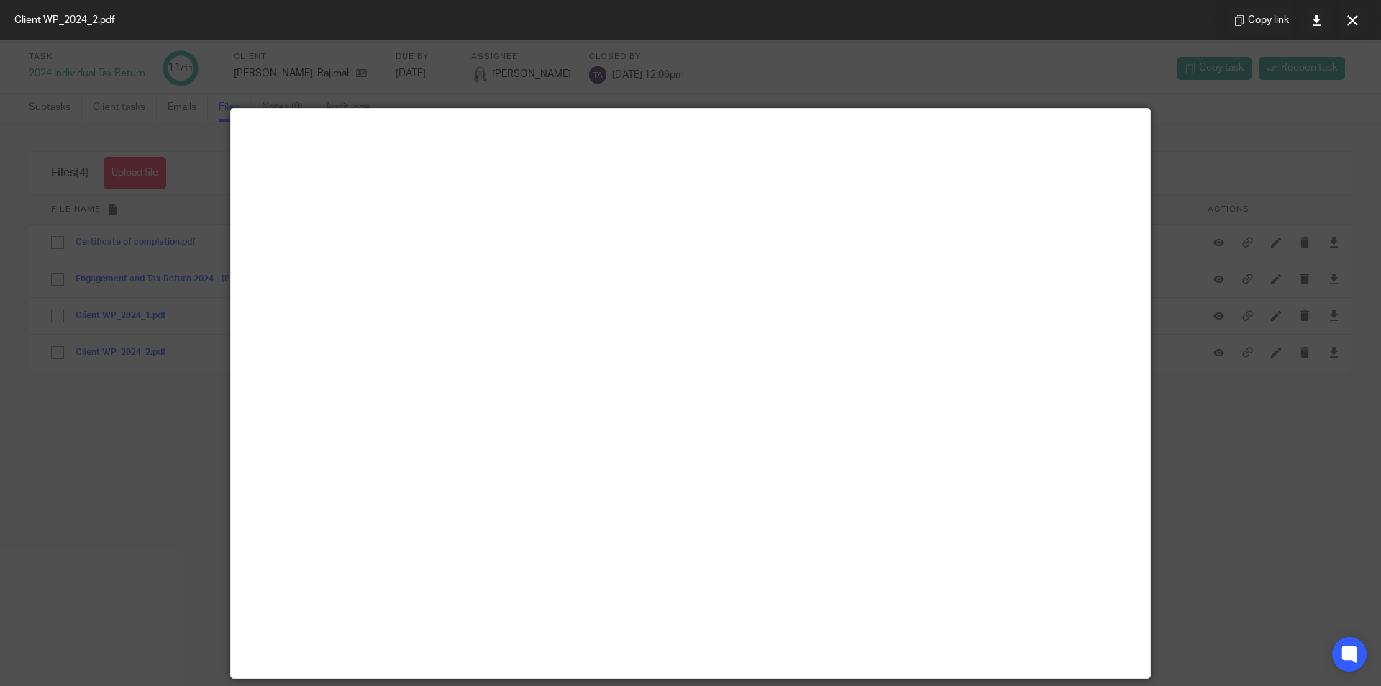
click at [1350, 26] on button at bounding box center [1352, 20] width 29 height 29
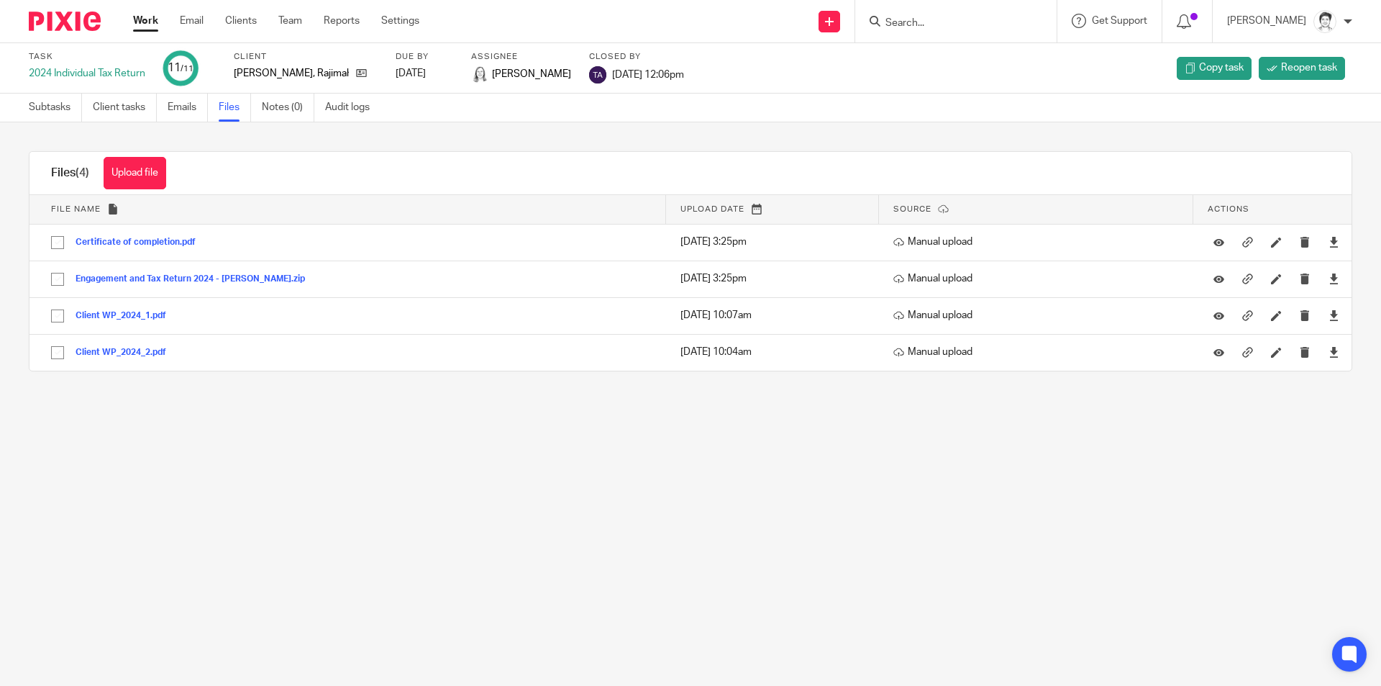
click at [512, 486] on main "Task 2024 Individual Tax Return 11 /11 Client Grant, Rajimah Due by 2025-03-05 …" at bounding box center [690, 343] width 1381 height 686
click at [356, 73] on icon at bounding box center [361, 73] width 11 height 11
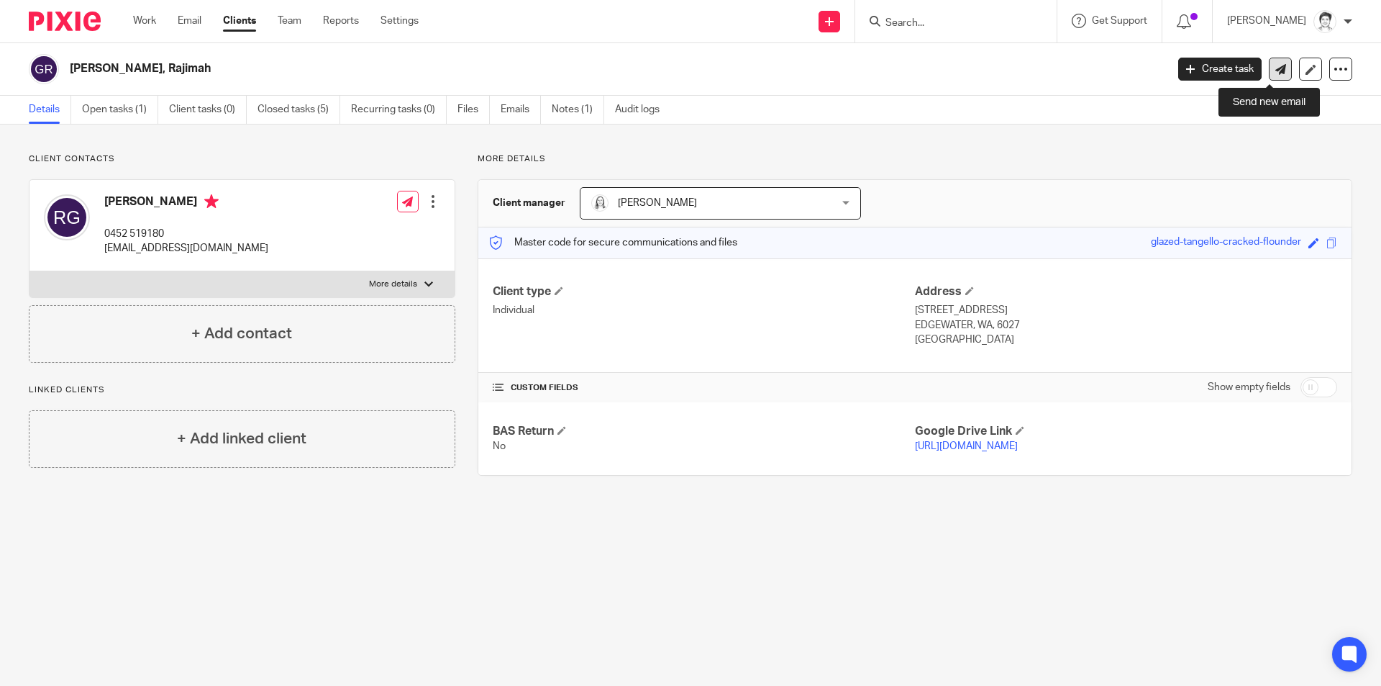
click at [1269, 73] on link at bounding box center [1280, 69] width 23 height 23
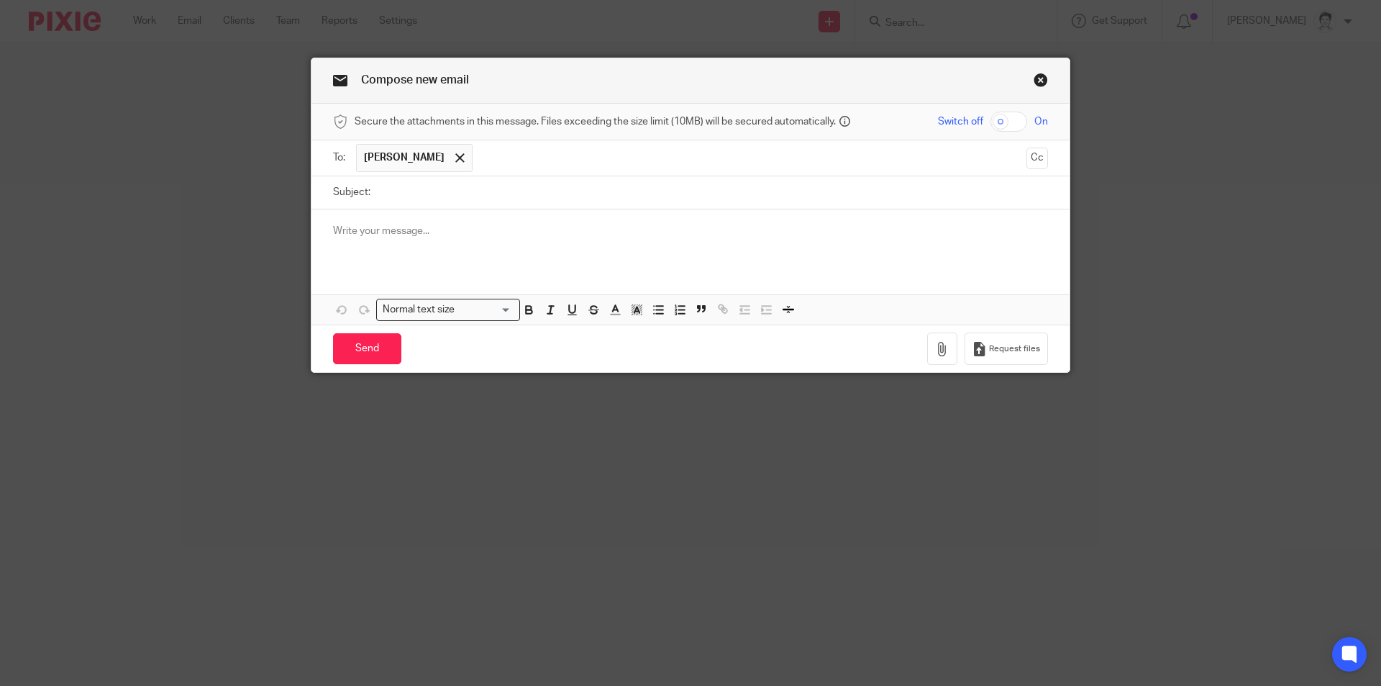
click at [452, 162] on div at bounding box center [460, 158] width 17 height 22
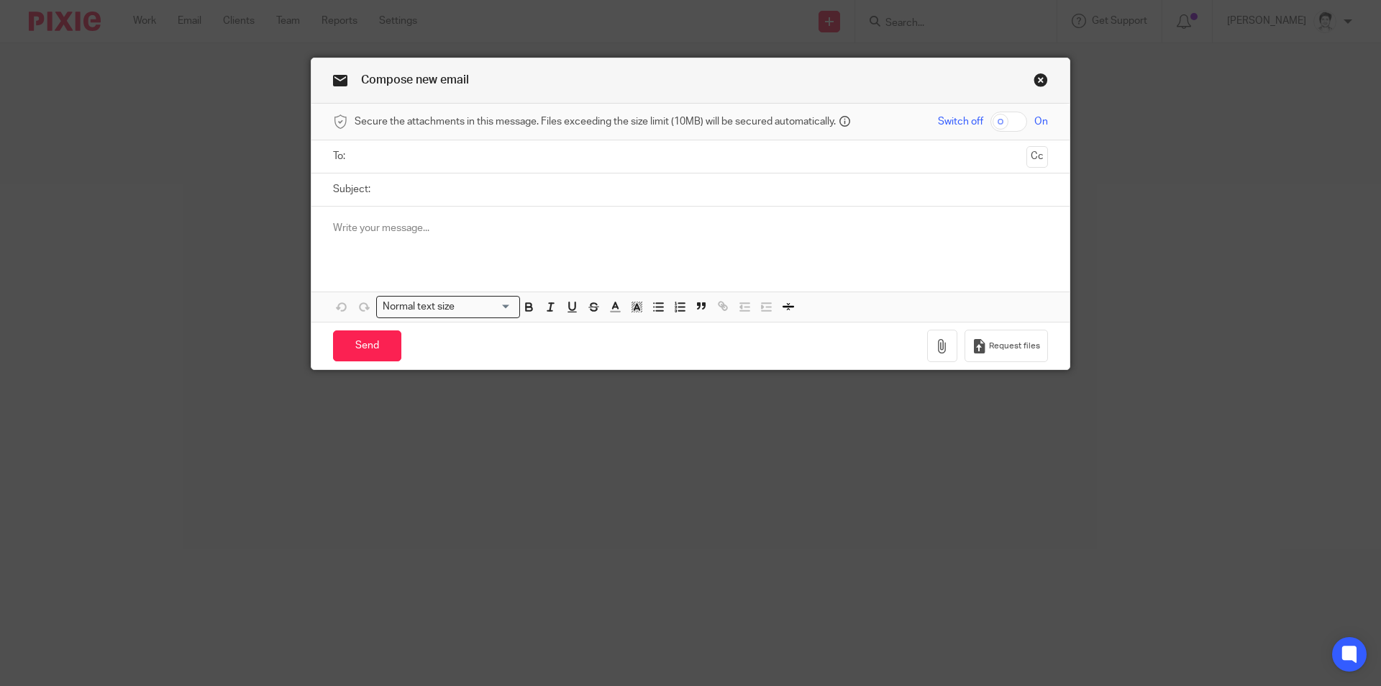
click at [414, 158] on input "text" at bounding box center [690, 156] width 661 height 17
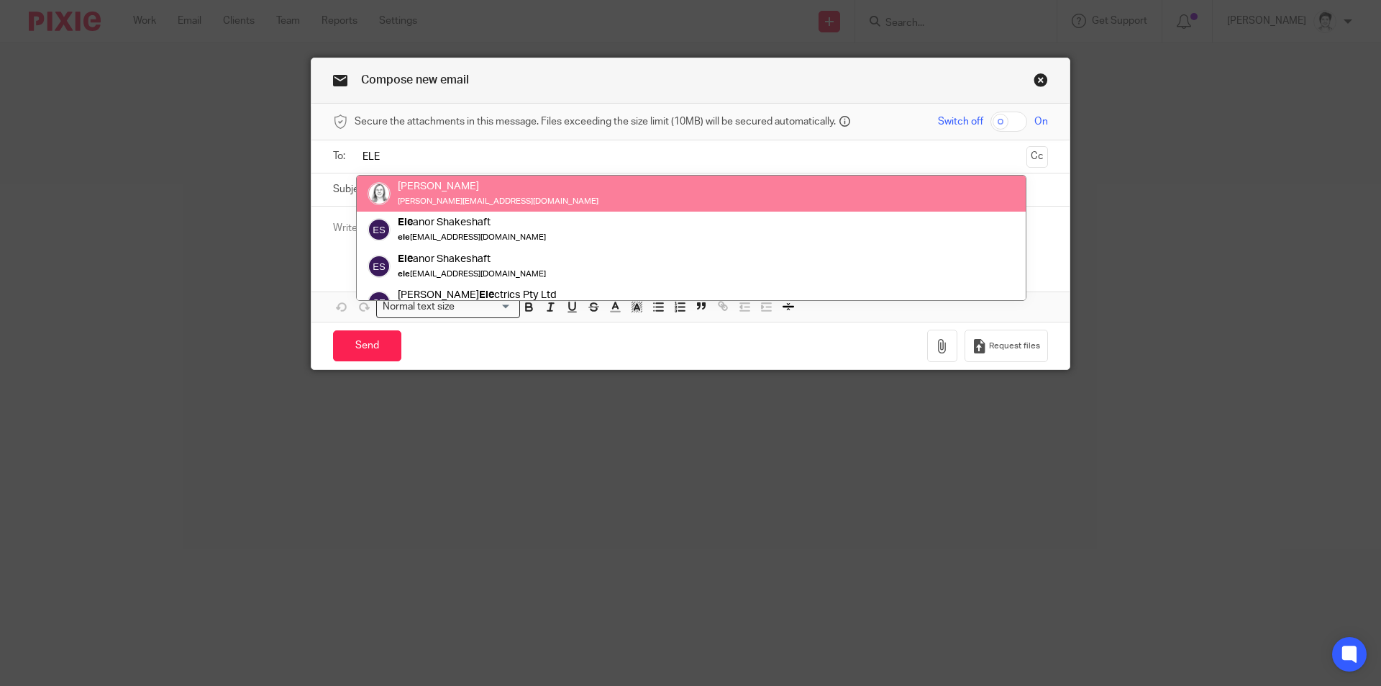
type input "ELE"
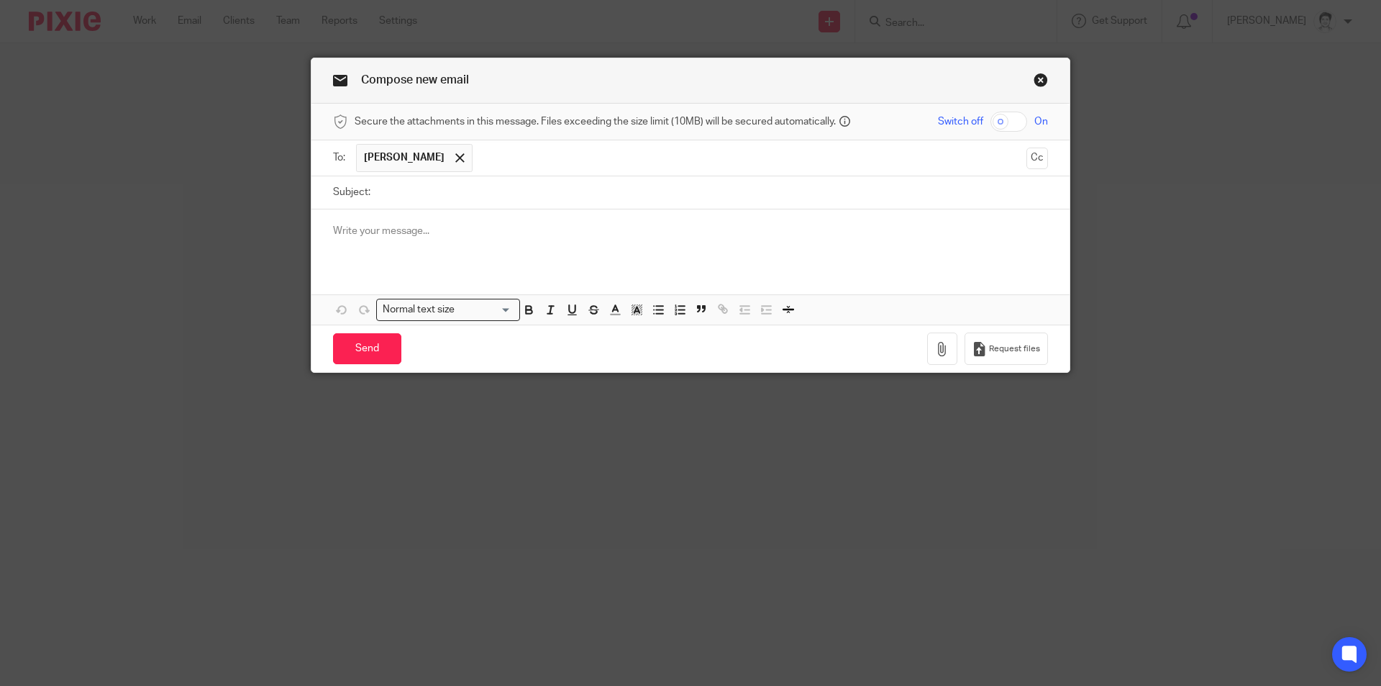
click at [446, 204] on input "Subject:" at bounding box center [713, 192] width 670 height 32
click at [1033, 158] on button "Cc" at bounding box center [1037, 158] width 22 height 22
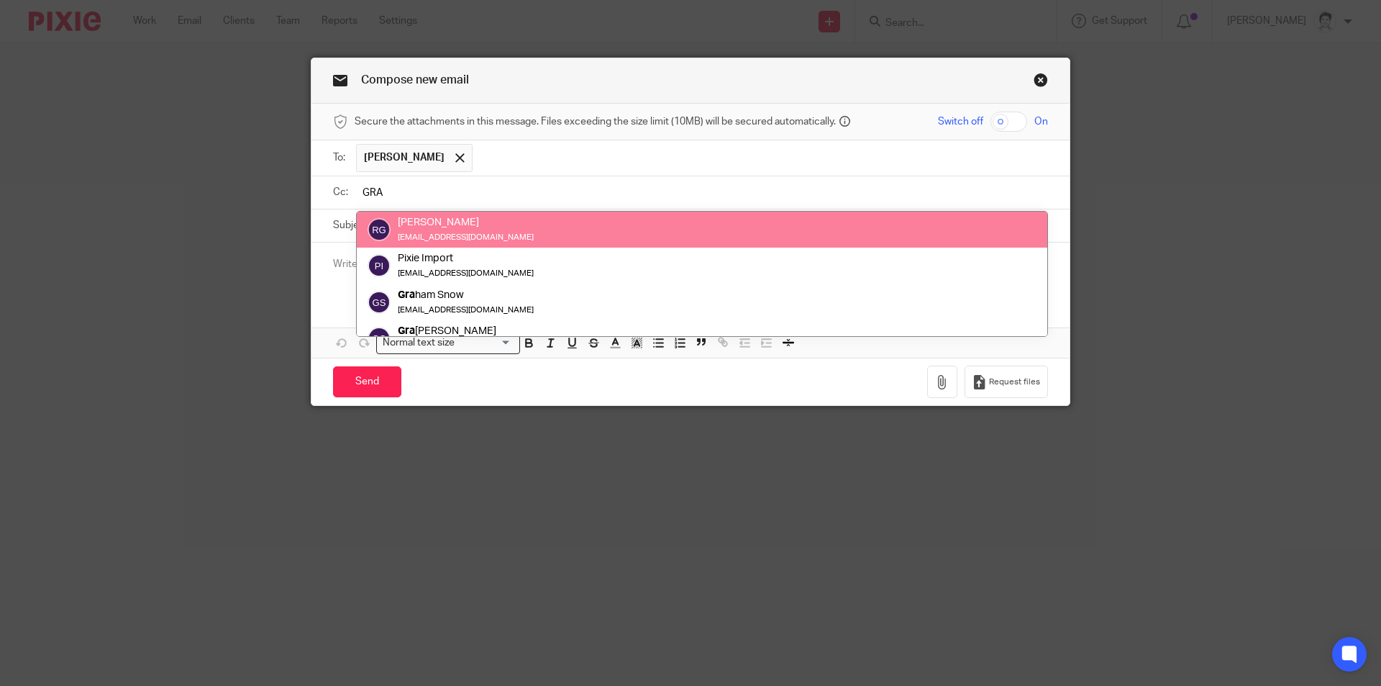
type input "GRA"
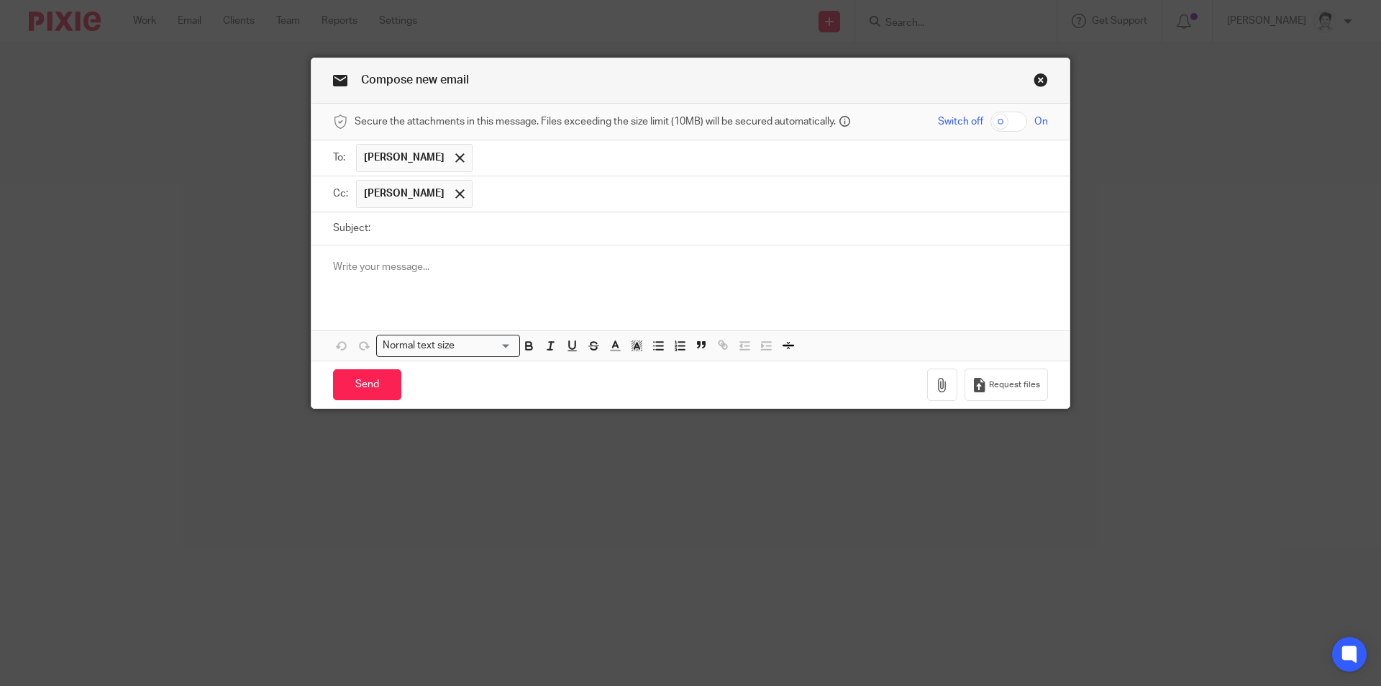
click at [394, 229] on input "Subject:" at bounding box center [713, 228] width 670 height 32
type input "Phone Jean re catch up for 2025 year"
click at [362, 278] on div at bounding box center [690, 273] width 758 height 56
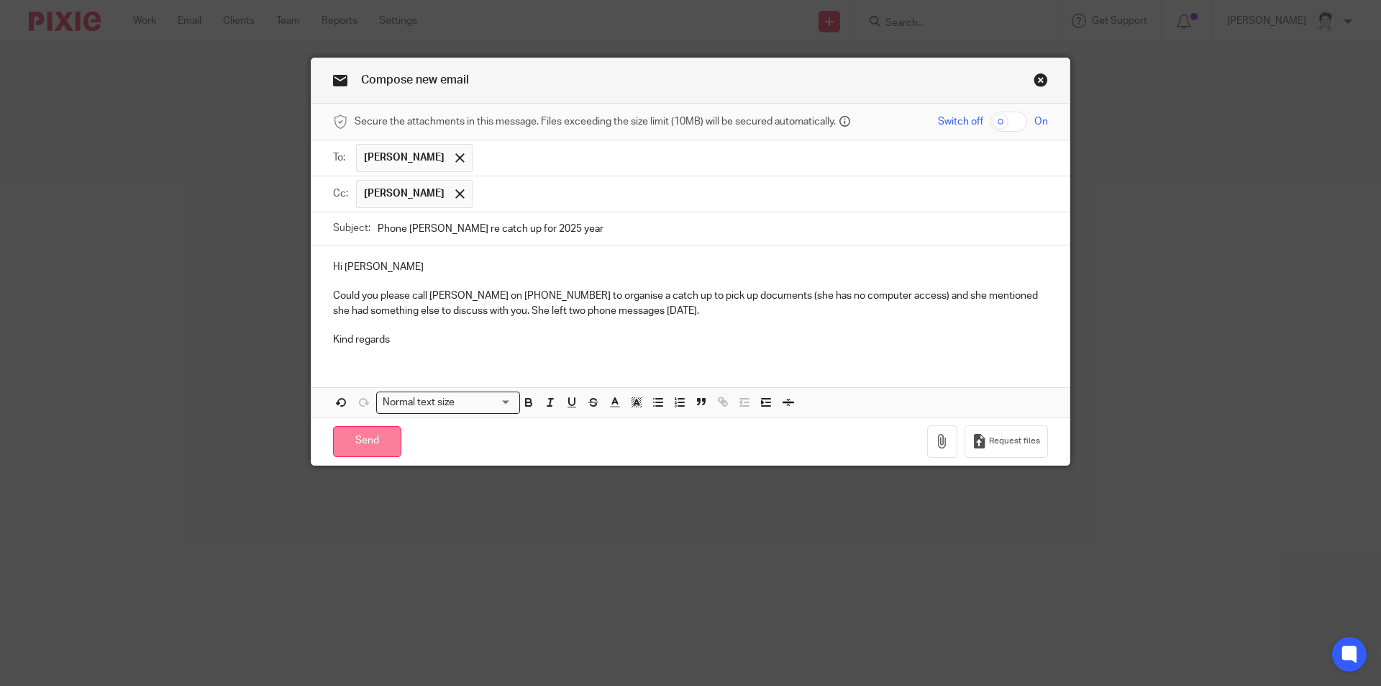
click at [360, 445] on input "Send" at bounding box center [367, 441] width 68 height 31
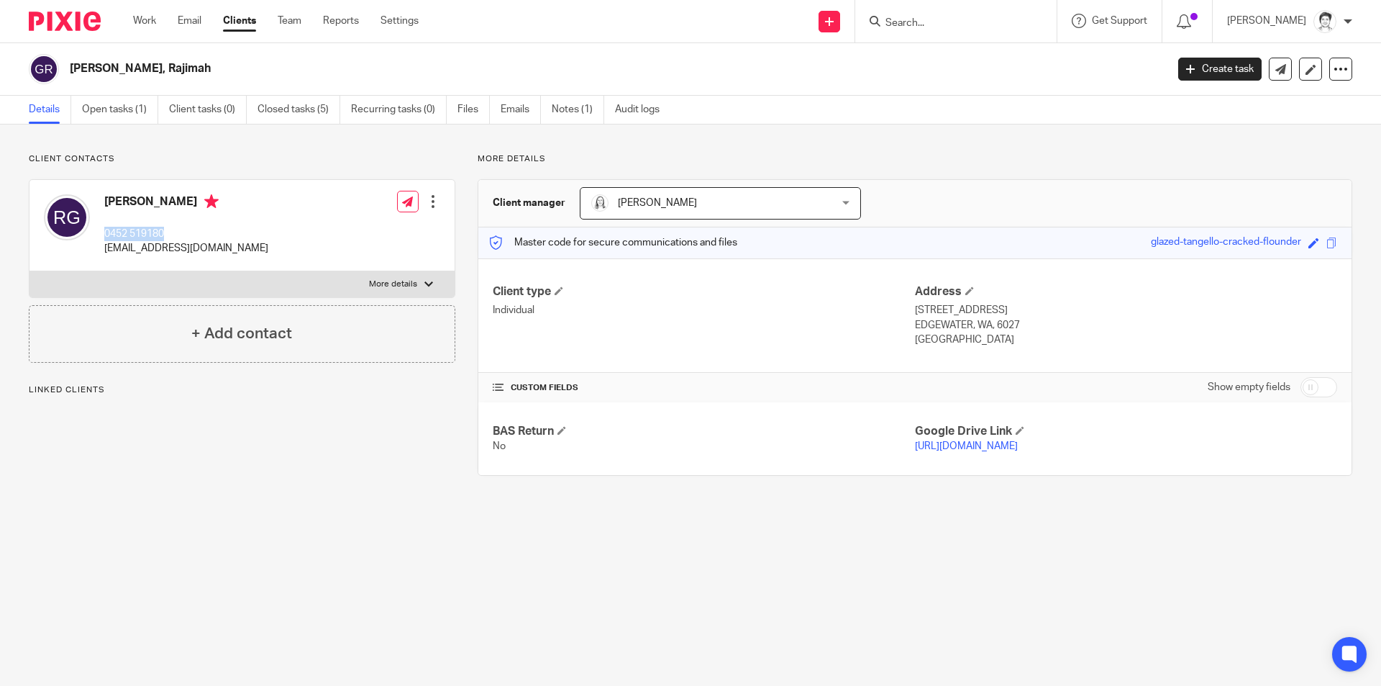
drag, startPoint x: 0, startPoint y: 0, endPoint x: 103, endPoint y: 237, distance: 258.7
click at [103, 237] on div "[PERSON_NAME] 0452 519180 [EMAIL_ADDRESS][DOMAIN_NAME]" at bounding box center [156, 225] width 224 height 76
copy p "0452 519180"
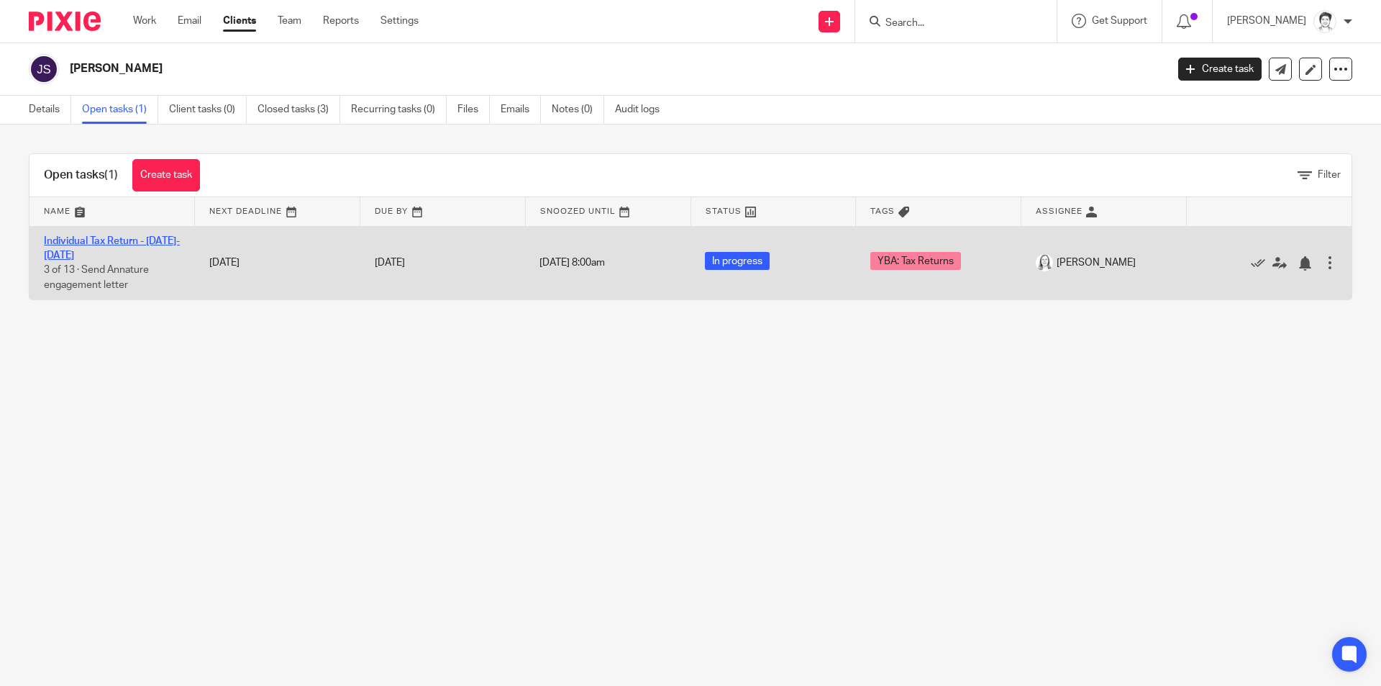
click at [114, 240] on link "Individual Tax Return - [DATE]-[DATE]" at bounding box center [112, 248] width 136 height 24
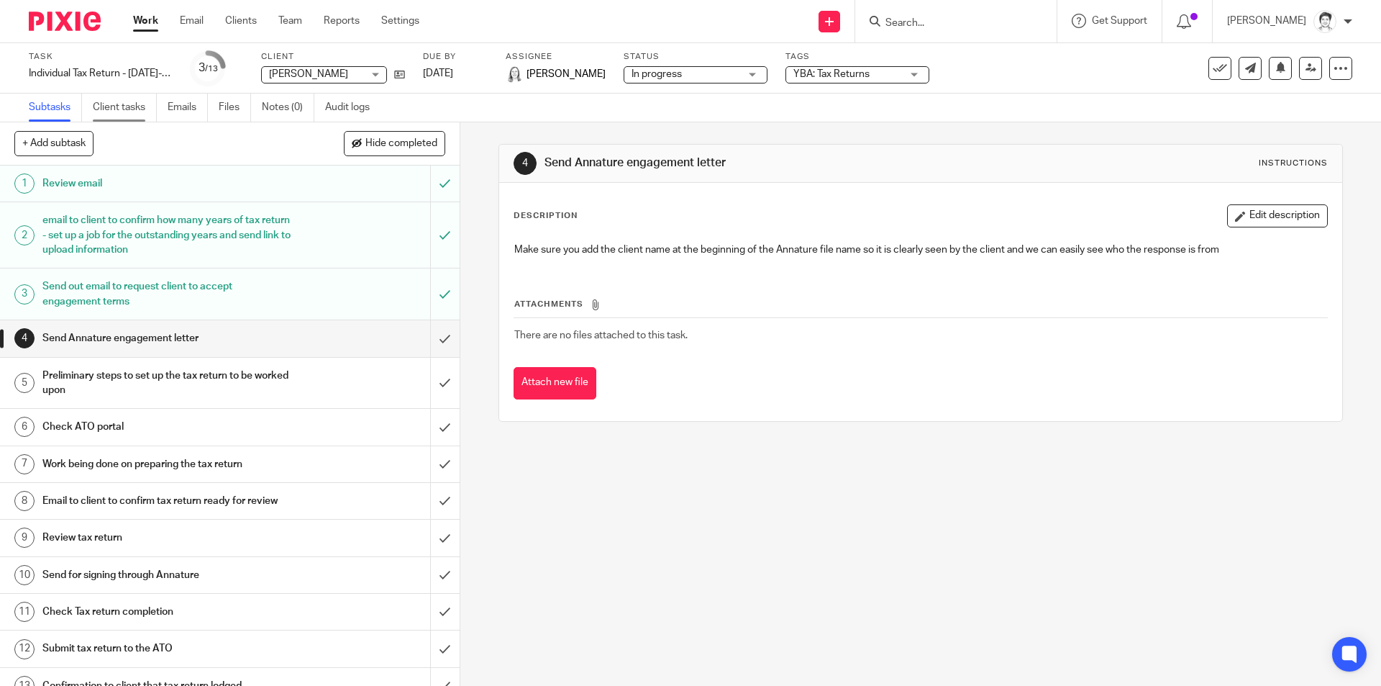
click at [112, 110] on link "Client tasks" at bounding box center [125, 108] width 64 height 28
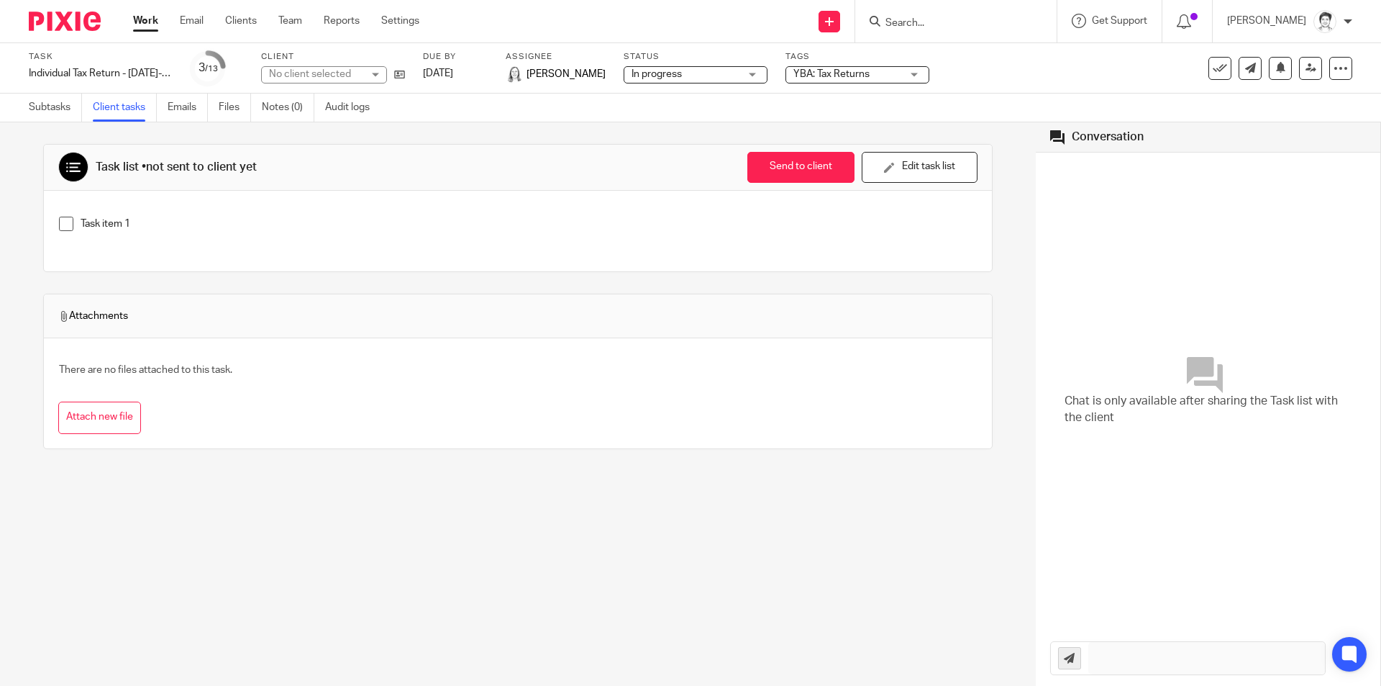
click at [181, 108] on link "Emails" at bounding box center [188, 108] width 40 height 28
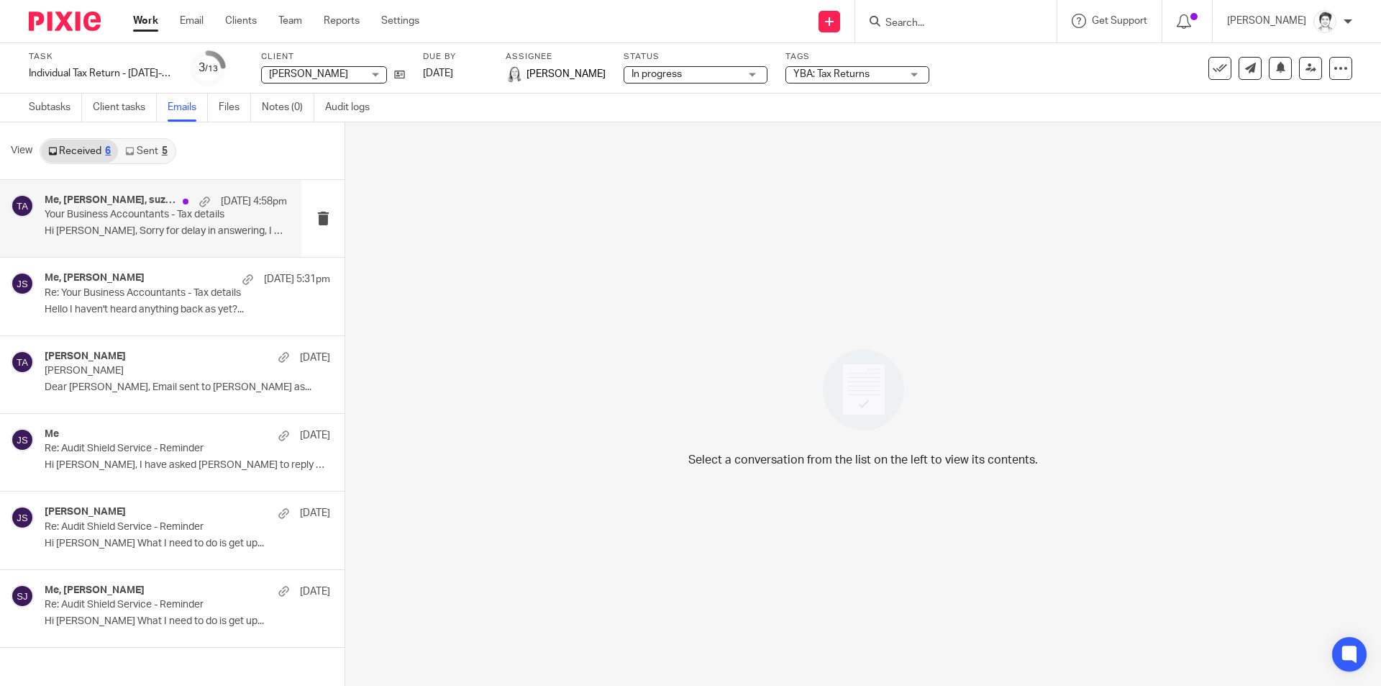
click at [119, 235] on p "Hi Sue, Sorry for delay in answering, I am on..." at bounding box center [166, 231] width 242 height 12
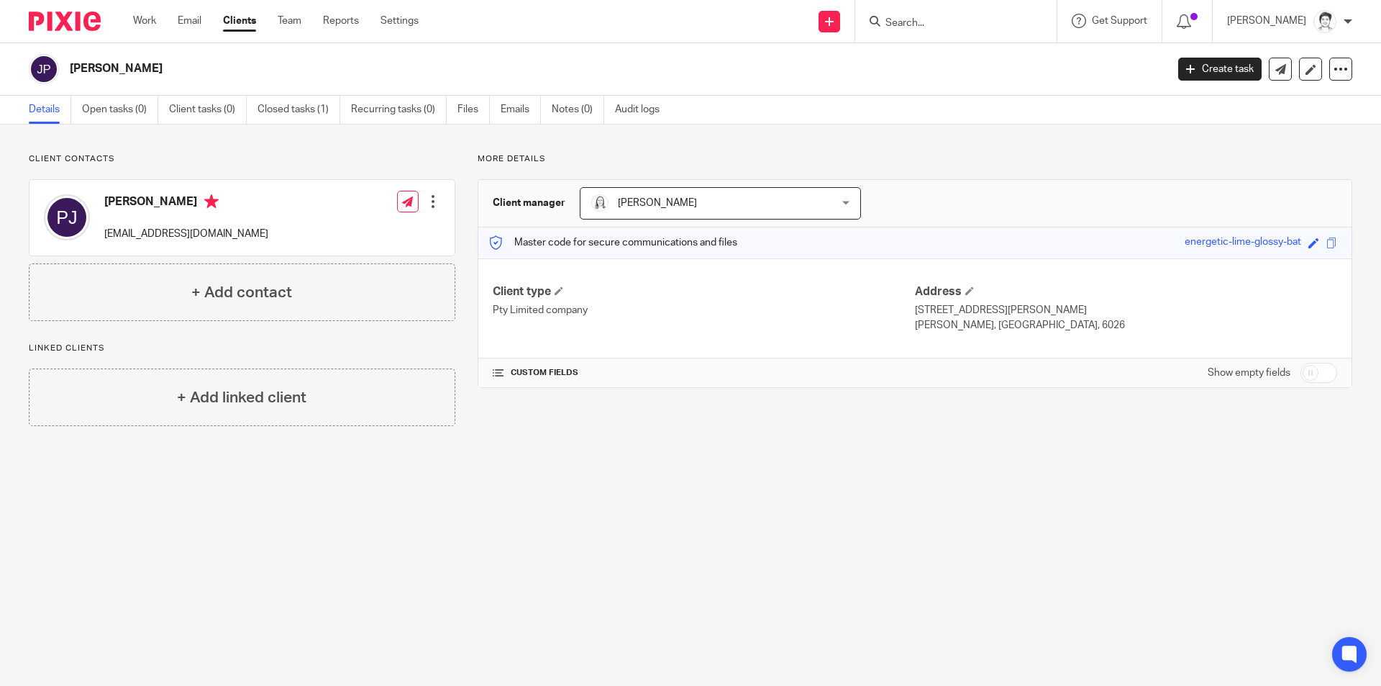
click at [429, 204] on div at bounding box center [433, 201] width 14 height 14
click at [363, 235] on link "Edit contact" at bounding box center [364, 233] width 137 height 21
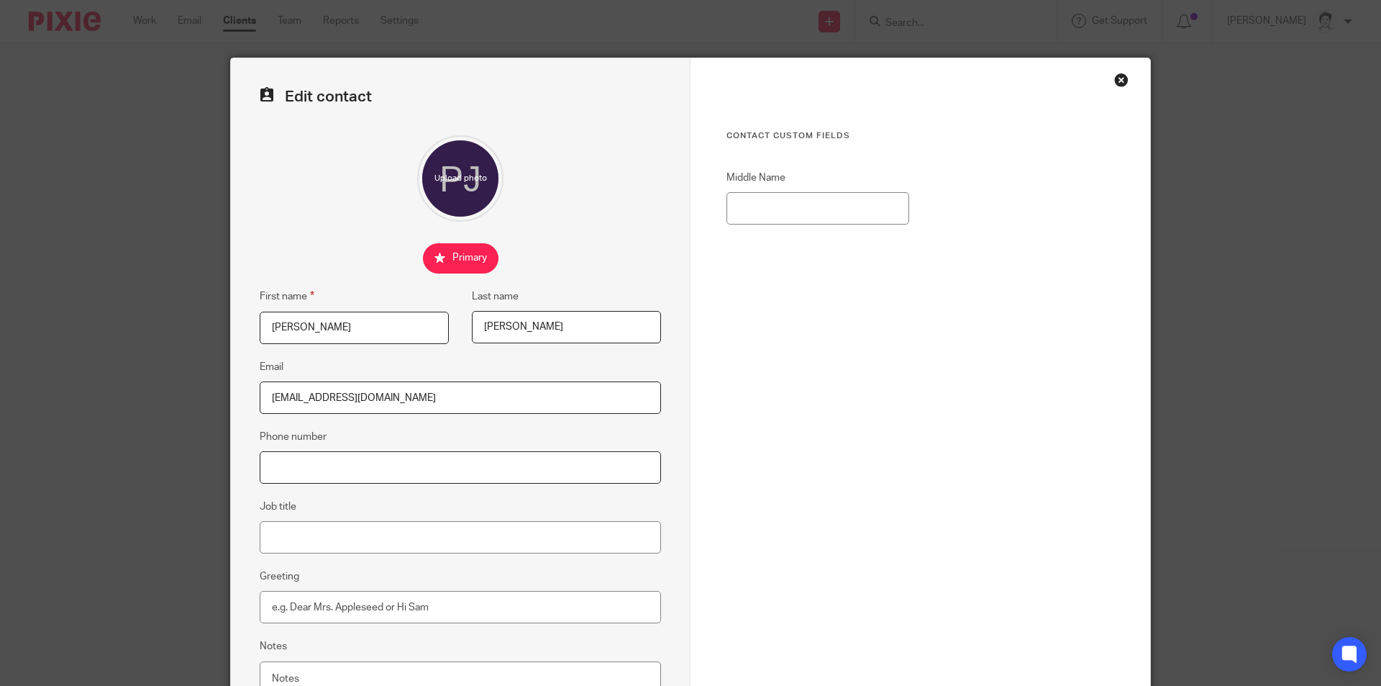
click at [333, 469] on input "Phone number" at bounding box center [460, 467] width 401 height 32
click at [286, 465] on input "Phone number" at bounding box center [460, 467] width 401 height 32
click at [277, 463] on input "0484" at bounding box center [460, 467] width 401 height 32
click at [293, 469] on input "04484" at bounding box center [460, 467] width 401 height 32
drag, startPoint x: 293, startPoint y: 468, endPoint x: 300, endPoint y: 468, distance: 7.2
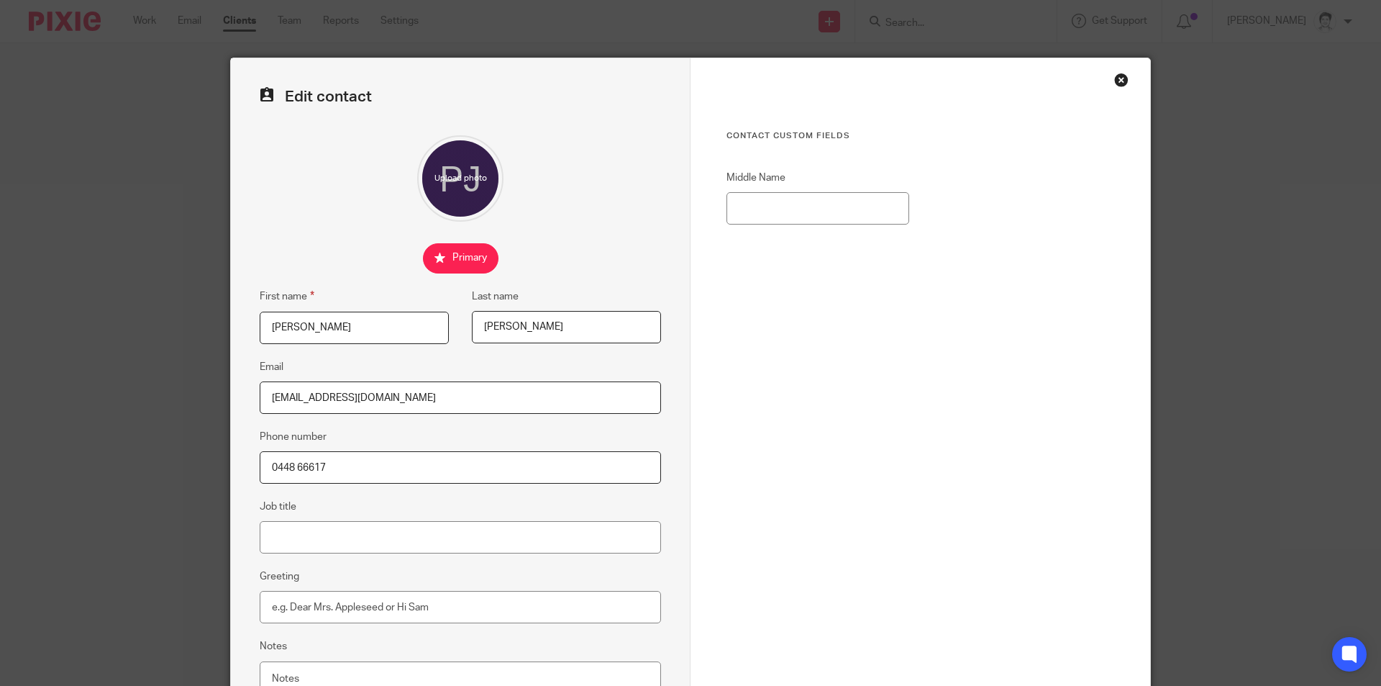
click at [295, 468] on input "0448 66617" at bounding box center [460, 467] width 401 height 32
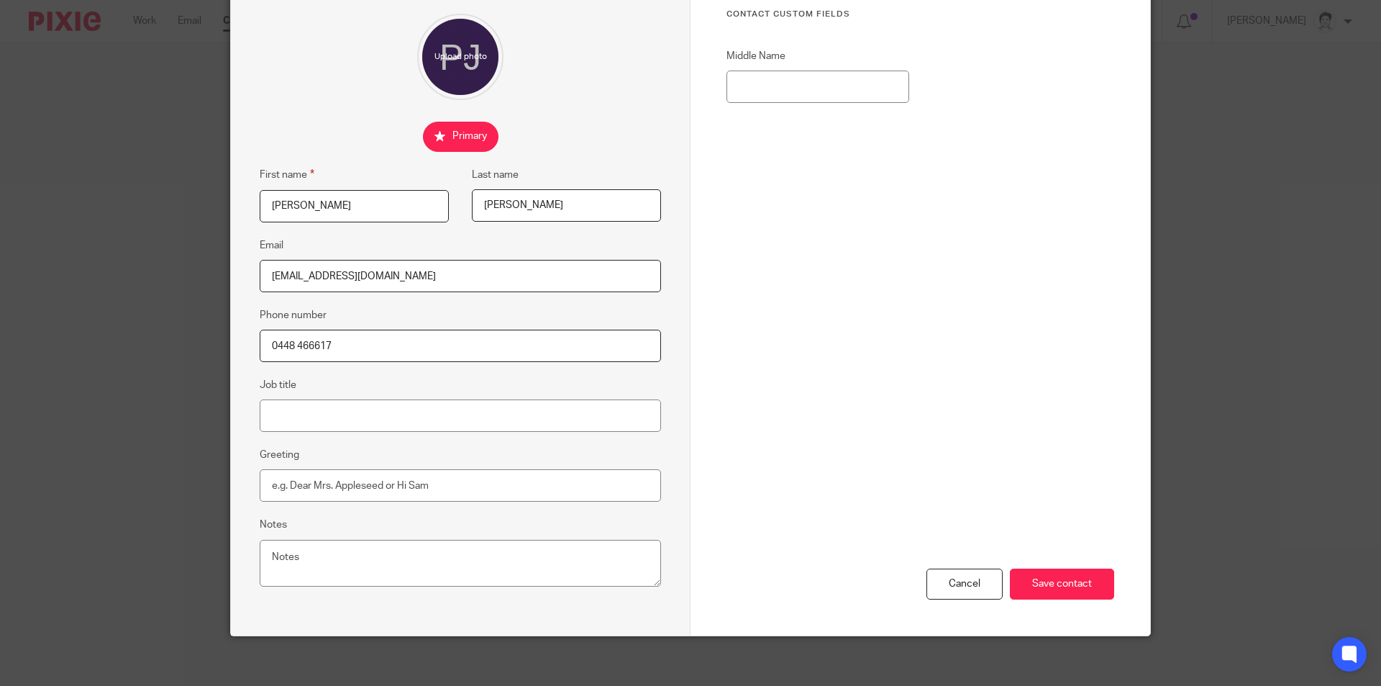
scroll to position [129, 0]
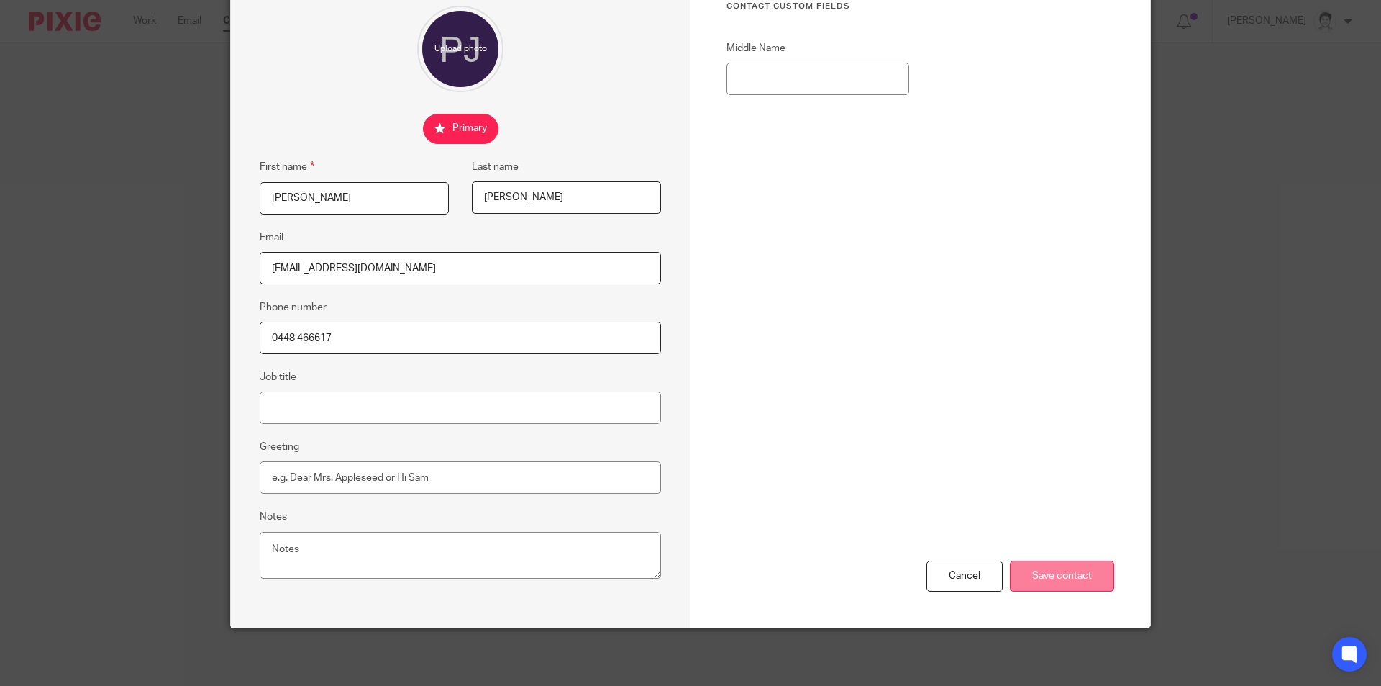
type input "0448 466617"
click at [1093, 585] on input "Save contact" at bounding box center [1062, 575] width 104 height 31
click at [1070, 578] on input "Save contact" at bounding box center [1062, 575] width 104 height 31
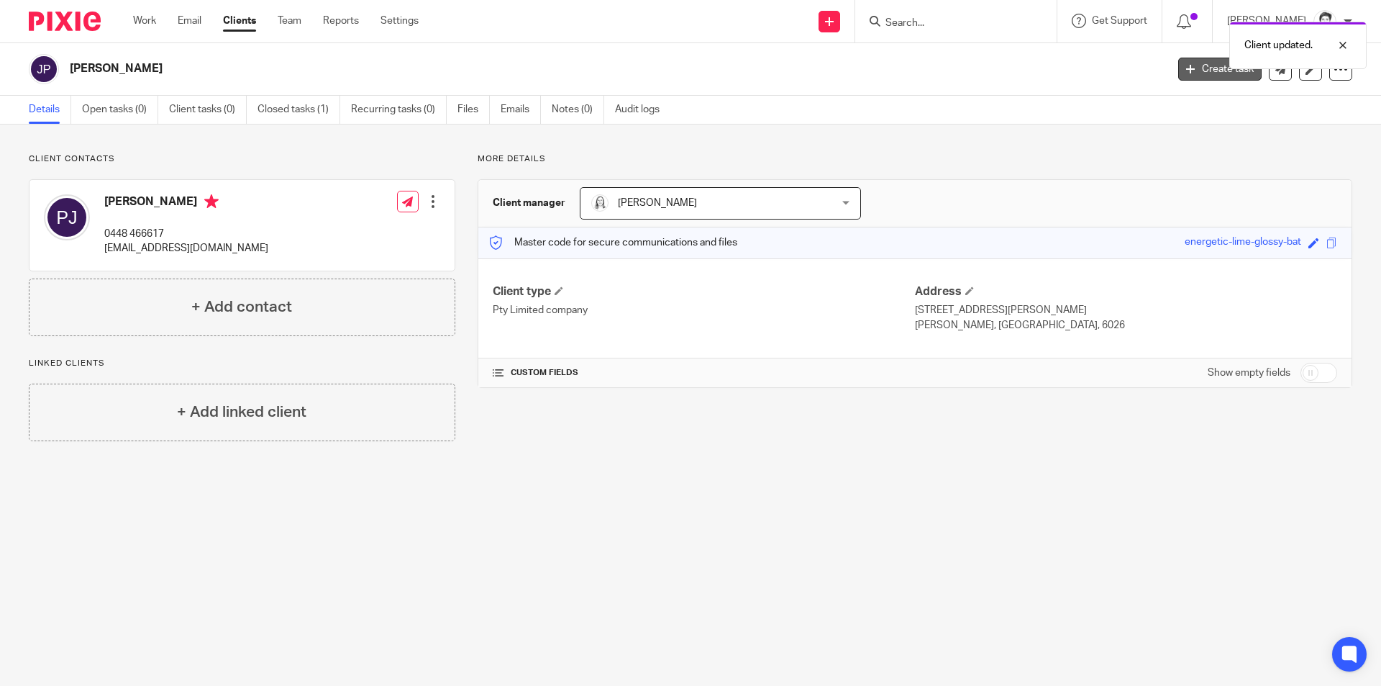
click at [1194, 71] on link "Create task" at bounding box center [1219, 69] width 83 height 23
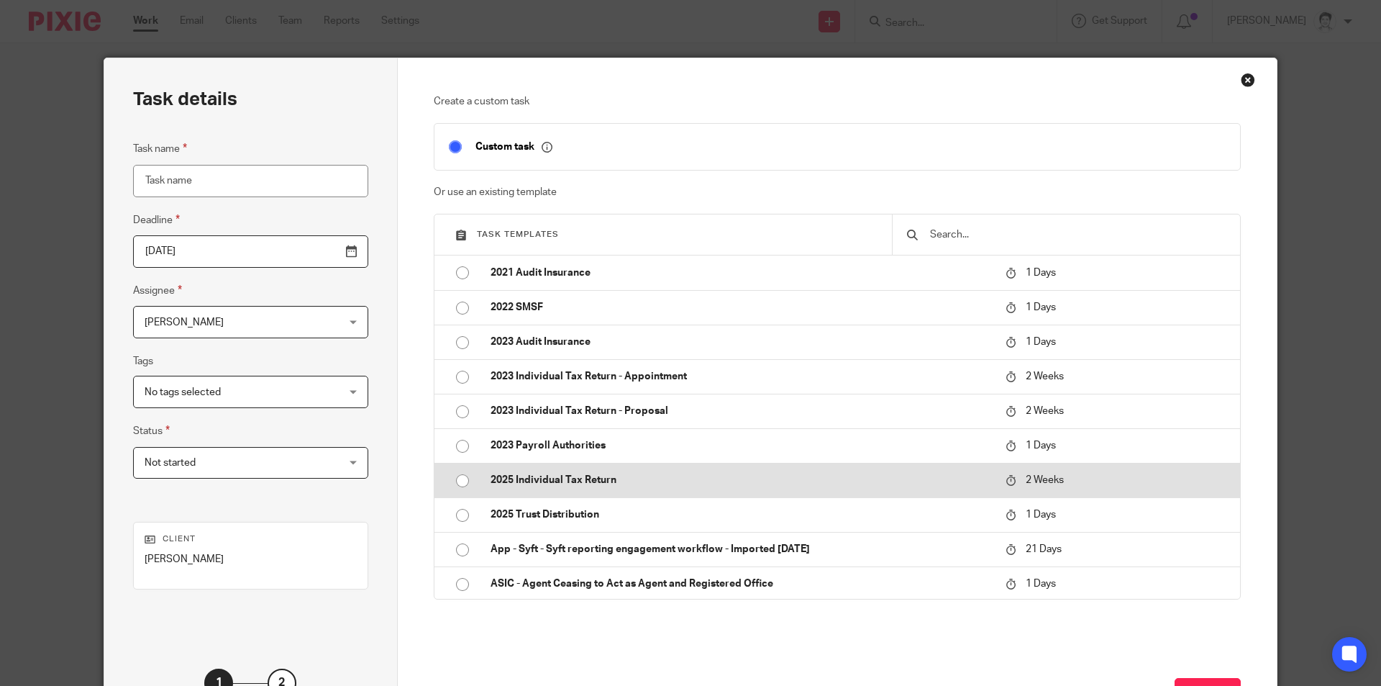
click at [572, 481] on p "2025 Individual Tax Return" at bounding box center [741, 480] width 501 height 14
type input "2025-08-28"
type input "2025 Individual Tax Return"
checkbox input "false"
radio input "true"
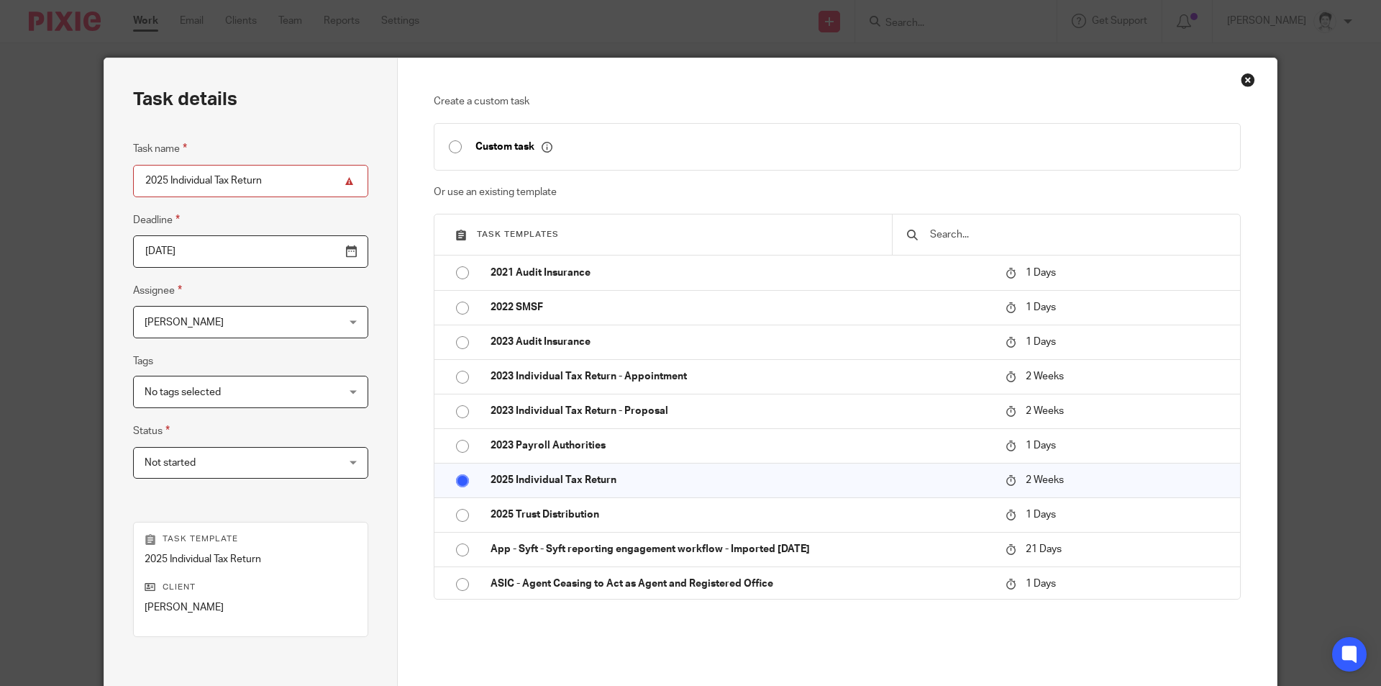
click at [136, 178] on input "2025 Individual Tax Return" at bounding box center [250, 181] width 235 height 32
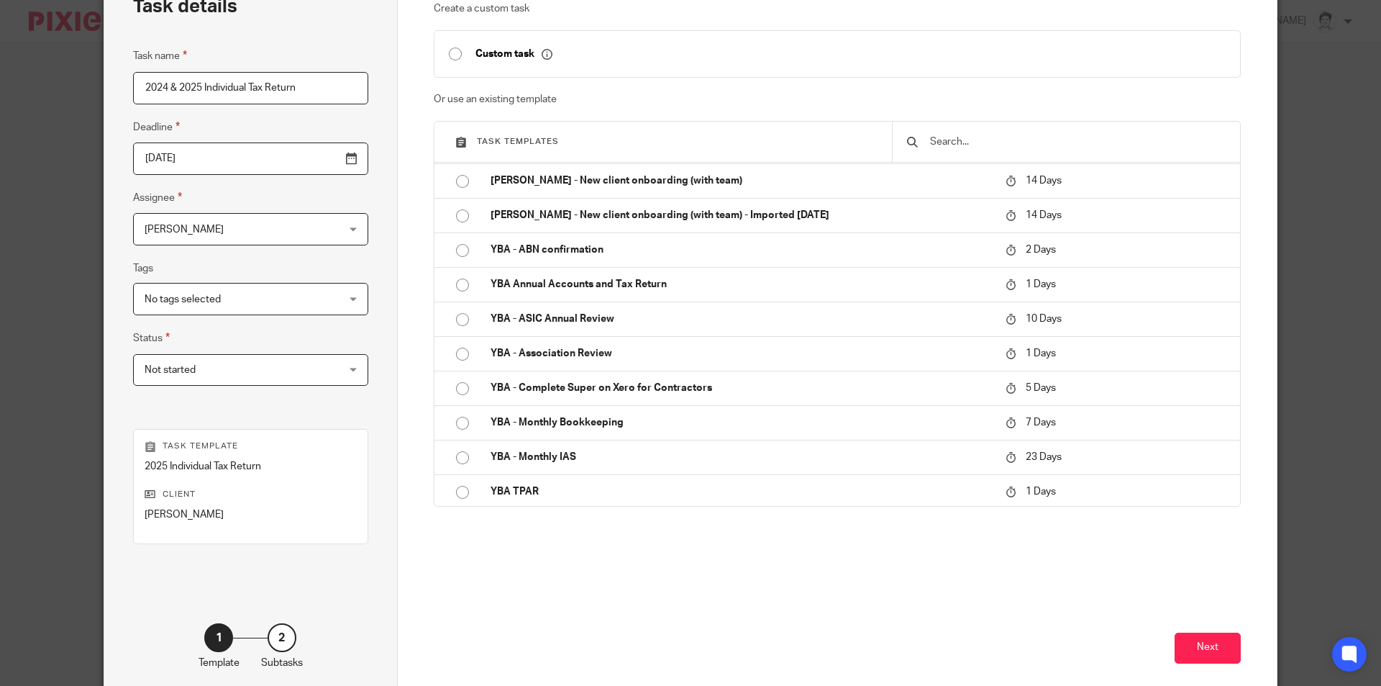
scroll to position [165, 0]
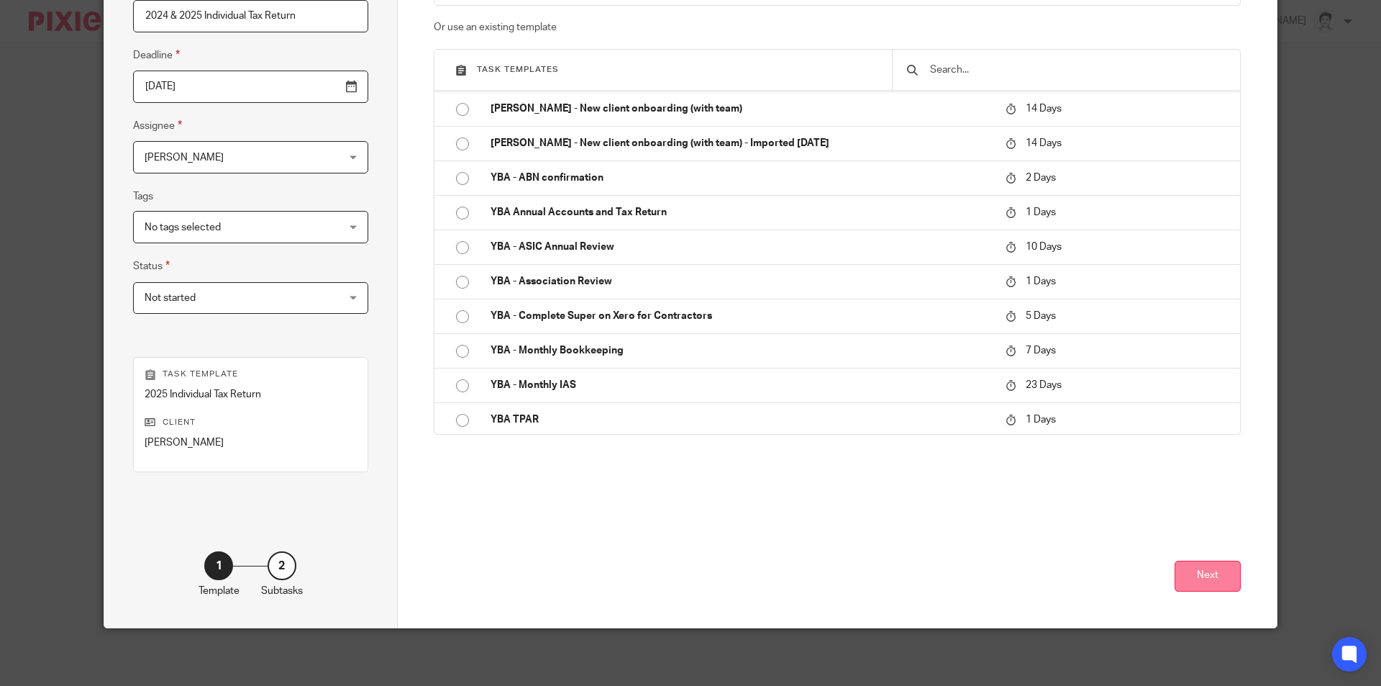
type input "2024 & 2025 Individual Tax Return"
click at [1212, 581] on button "Next" at bounding box center [1208, 575] width 66 height 31
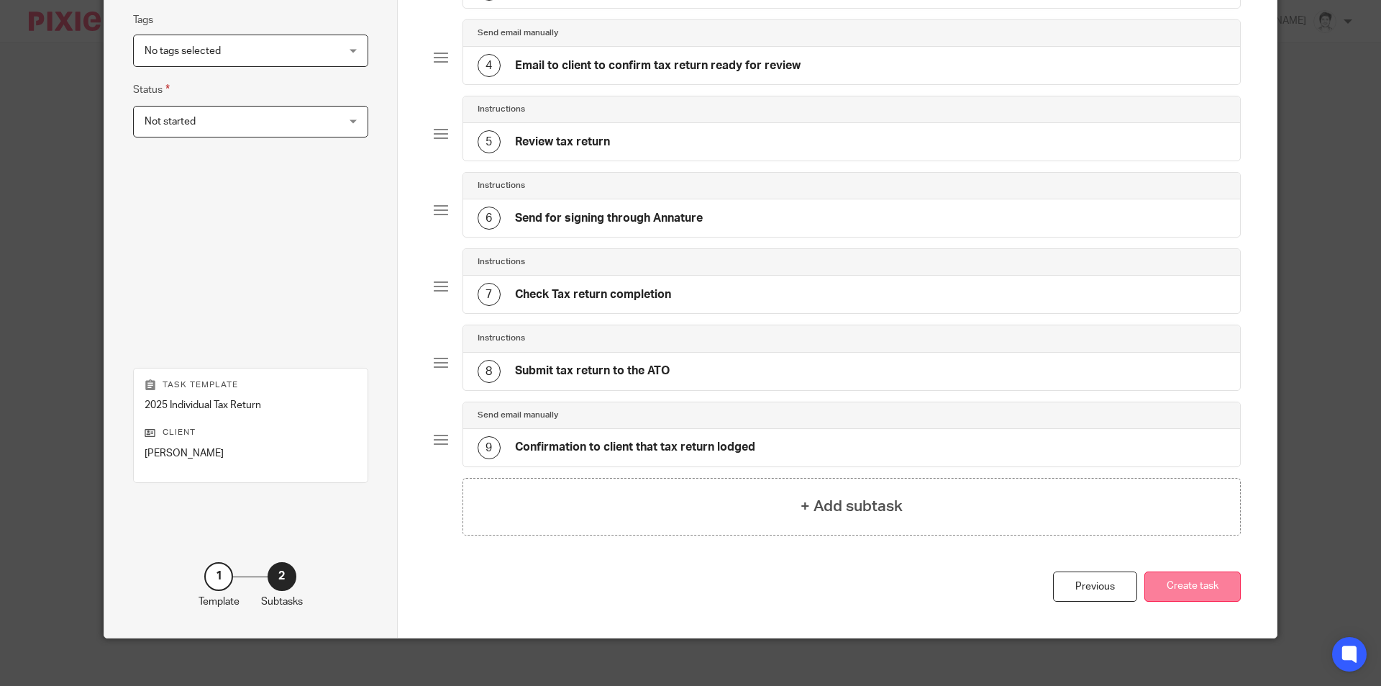
scroll to position [351, 0]
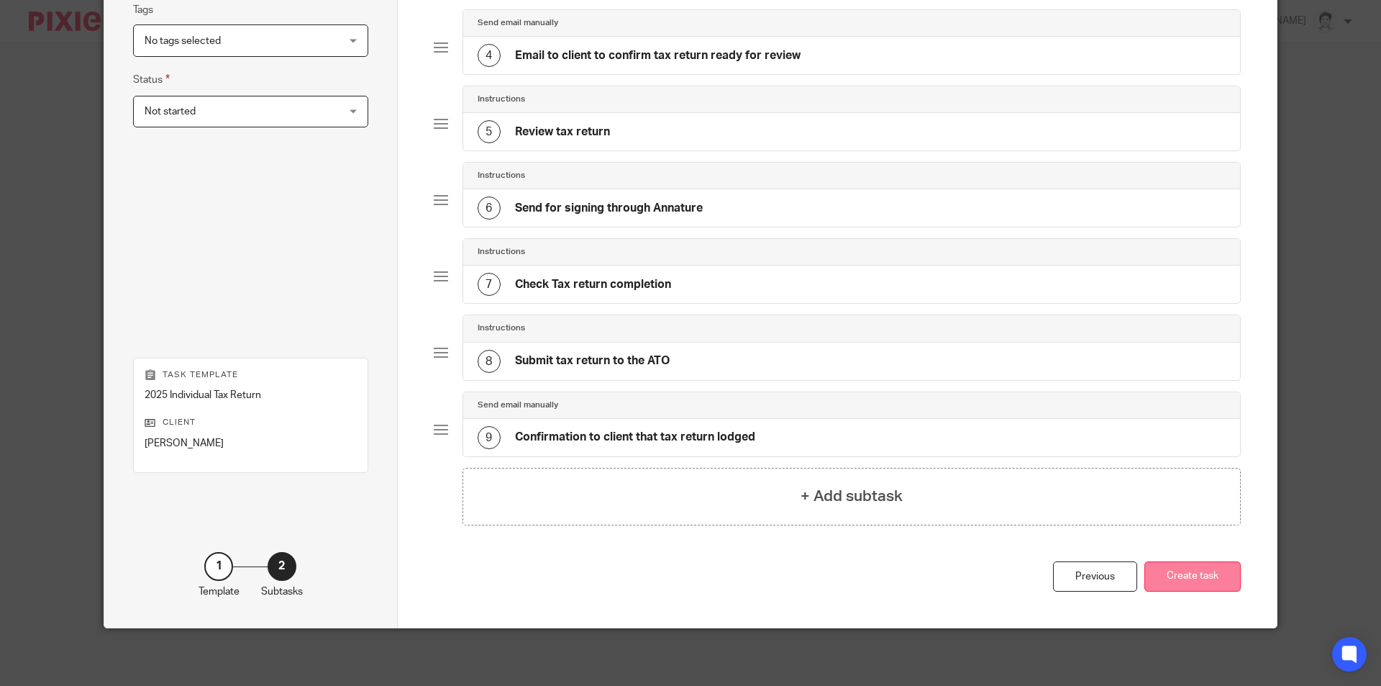
click at [1178, 578] on button "Create task" at bounding box center [1192, 576] width 96 height 31
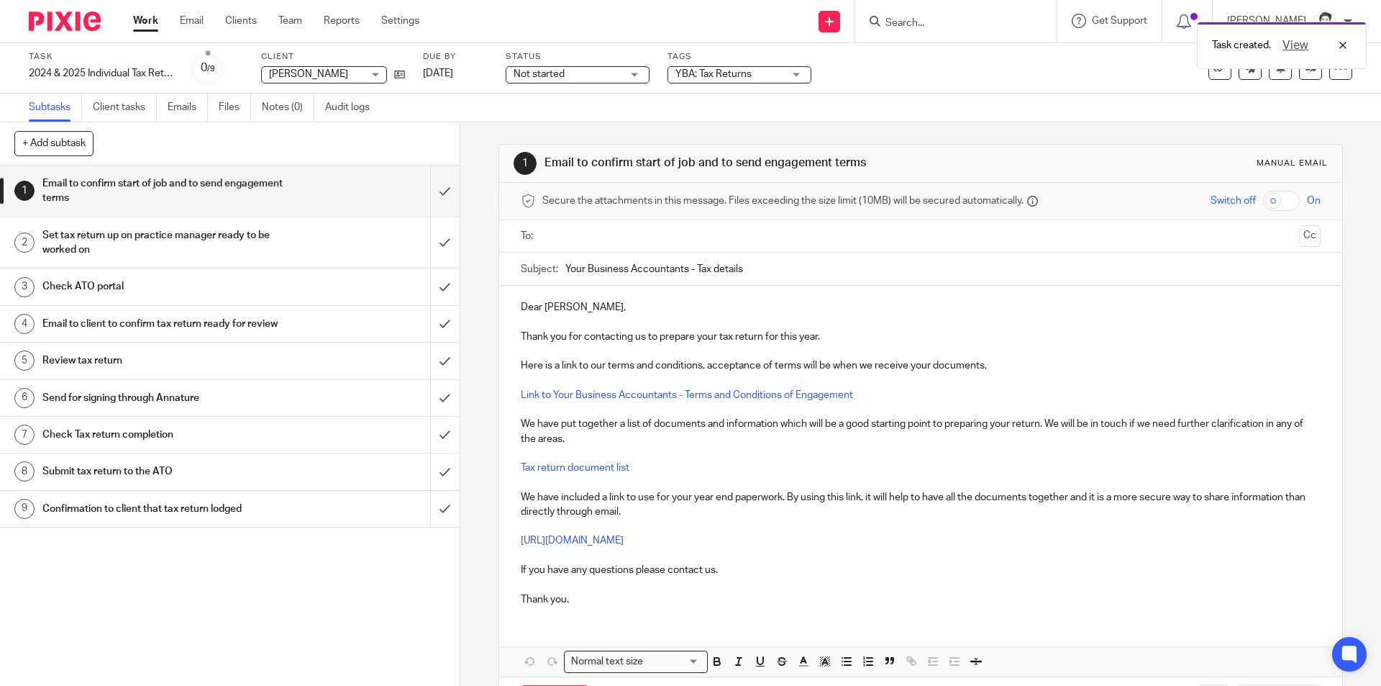
click at [637, 79] on div "Not started Not started" at bounding box center [578, 74] width 144 height 17
click at [791, 73] on div "YBA: Tax Returns" at bounding box center [740, 74] width 144 height 17
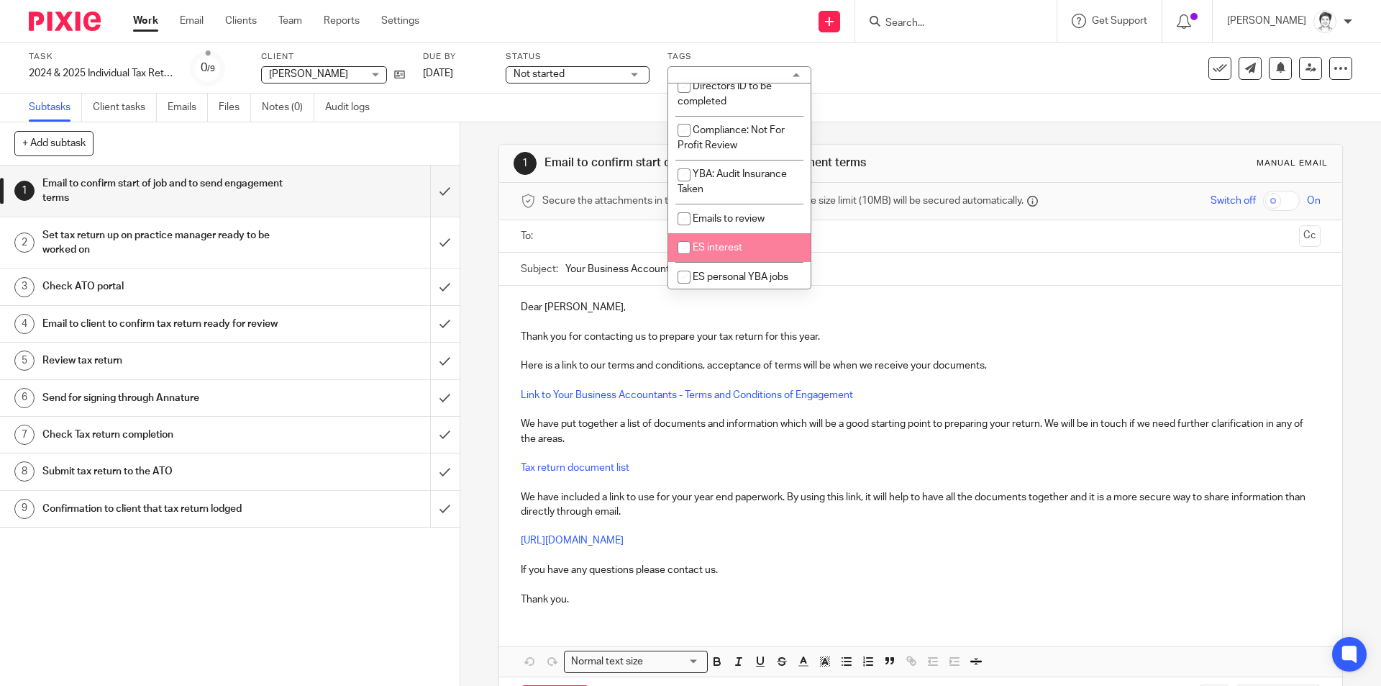
scroll to position [614, 0]
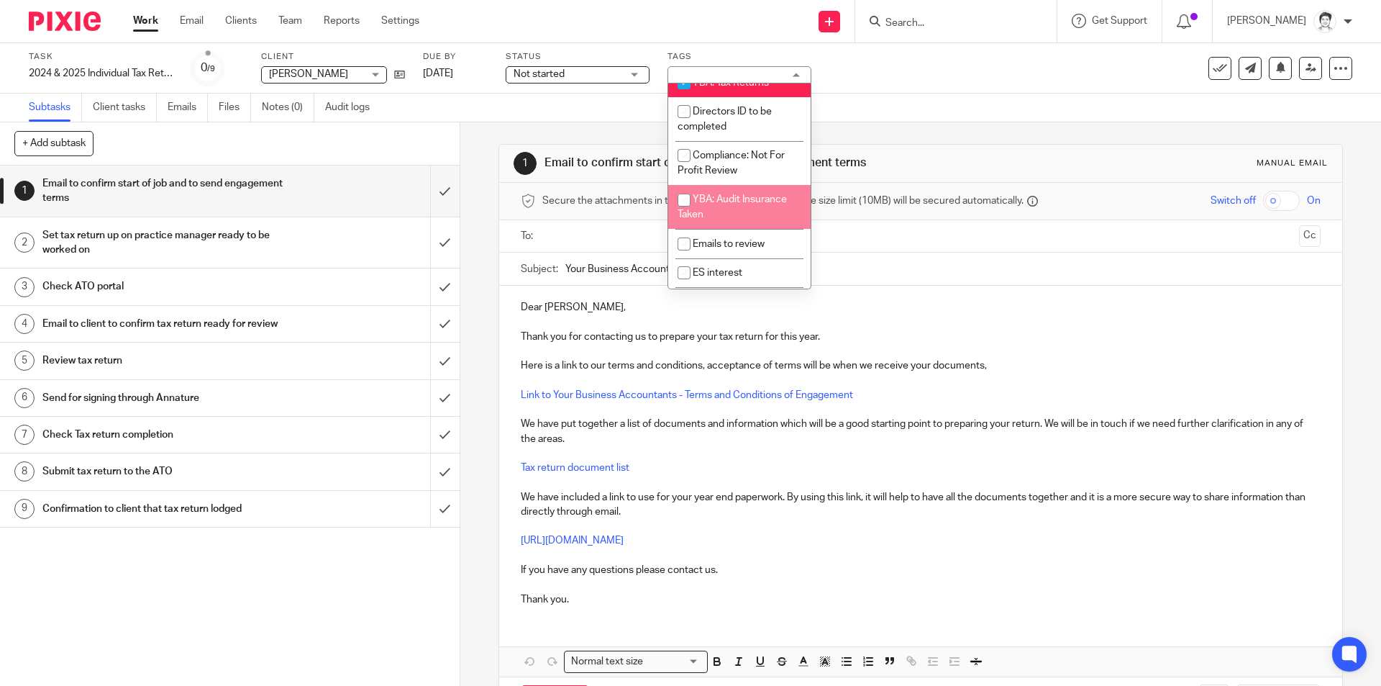
click at [1024, 145] on div "1 Email to confirm start of job and to send engagement terms Manual email" at bounding box center [920, 164] width 842 height 38
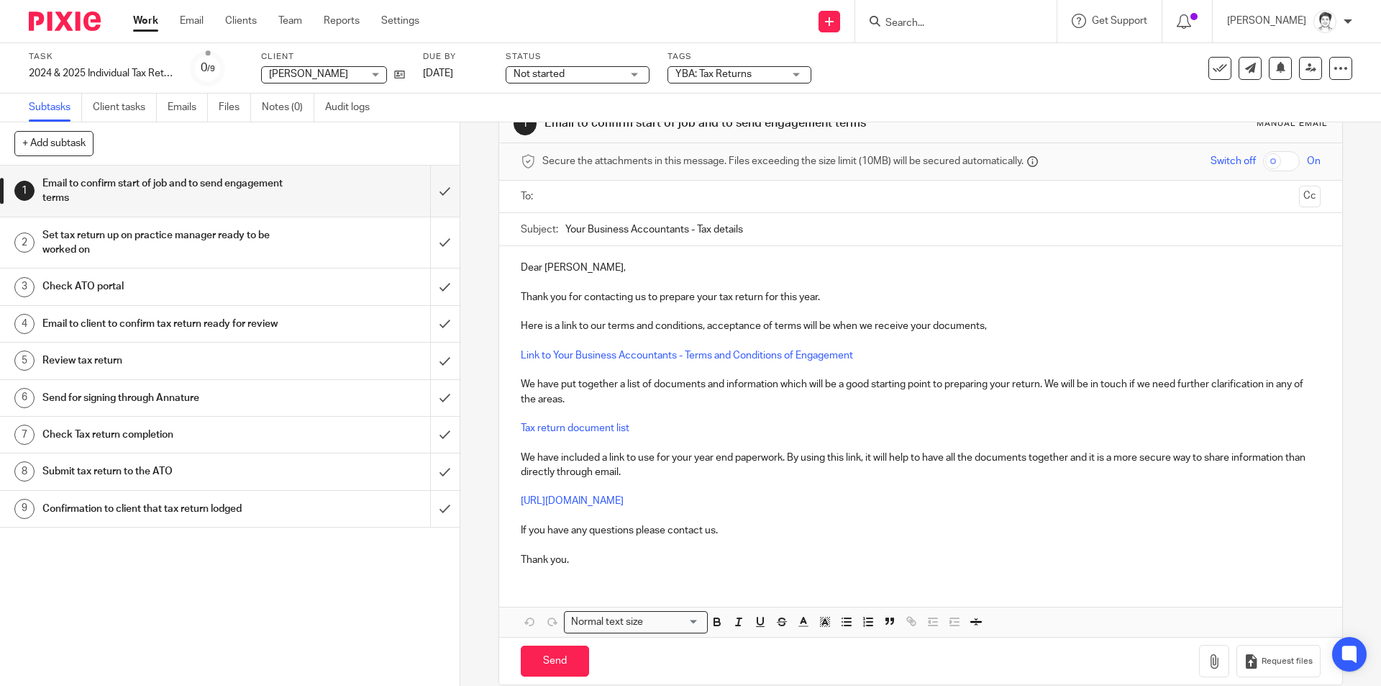
scroll to position [60, 0]
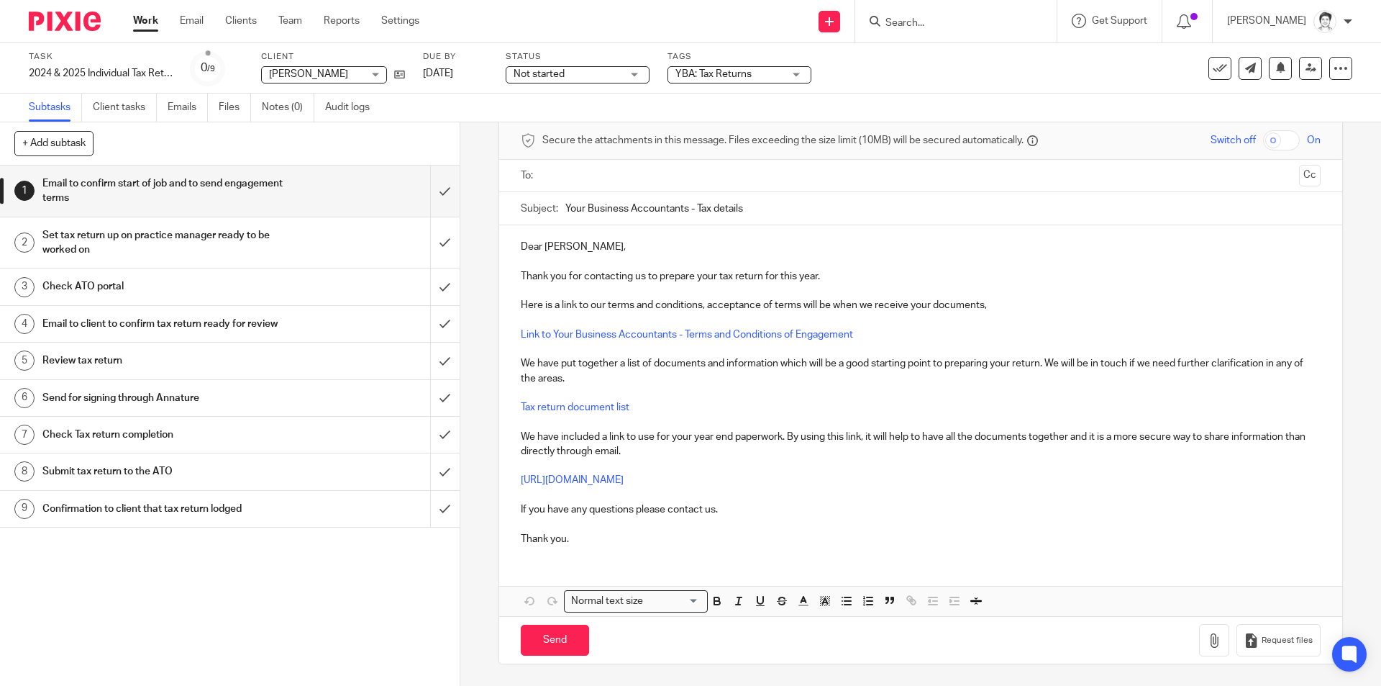
click at [1003, 306] on p "Here is a link to our terms and conditions, acceptance of terms will be when we…" at bounding box center [920, 305] width 799 height 14
click at [865, 334] on p "Link to Your Business Accountants - Terms and Conditions of Engagement" at bounding box center [920, 334] width 799 height 14
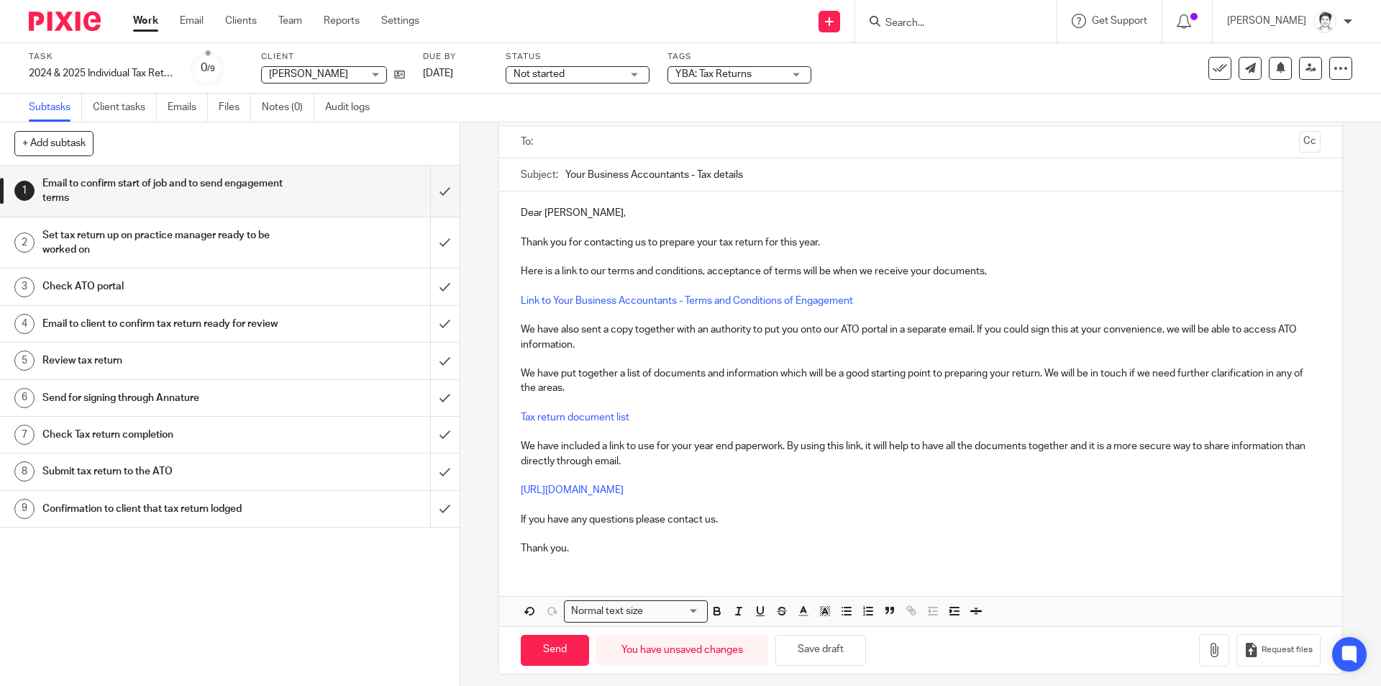
scroll to position [104, 0]
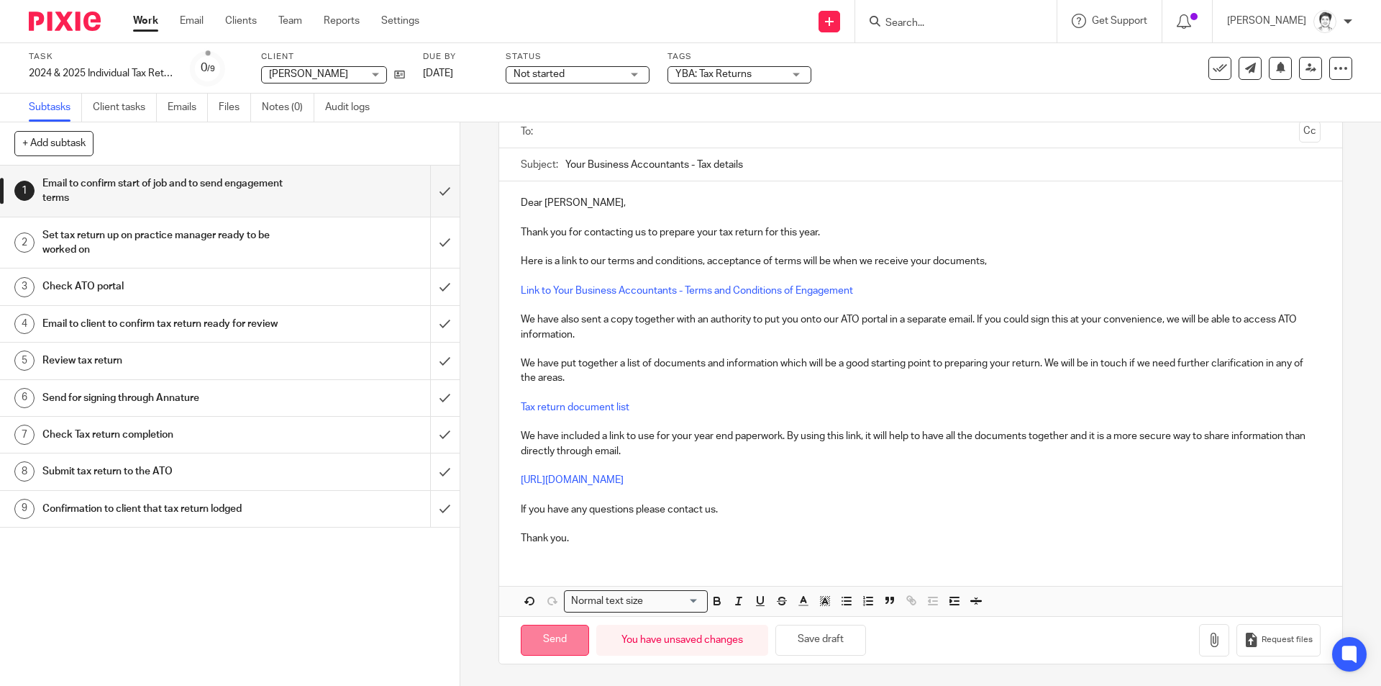
click at [563, 639] on input "Send" at bounding box center [555, 639] width 68 height 31
click at [96, 189] on h1 "Email to confirm start of job and to send engagement terms" at bounding box center [166, 191] width 249 height 37
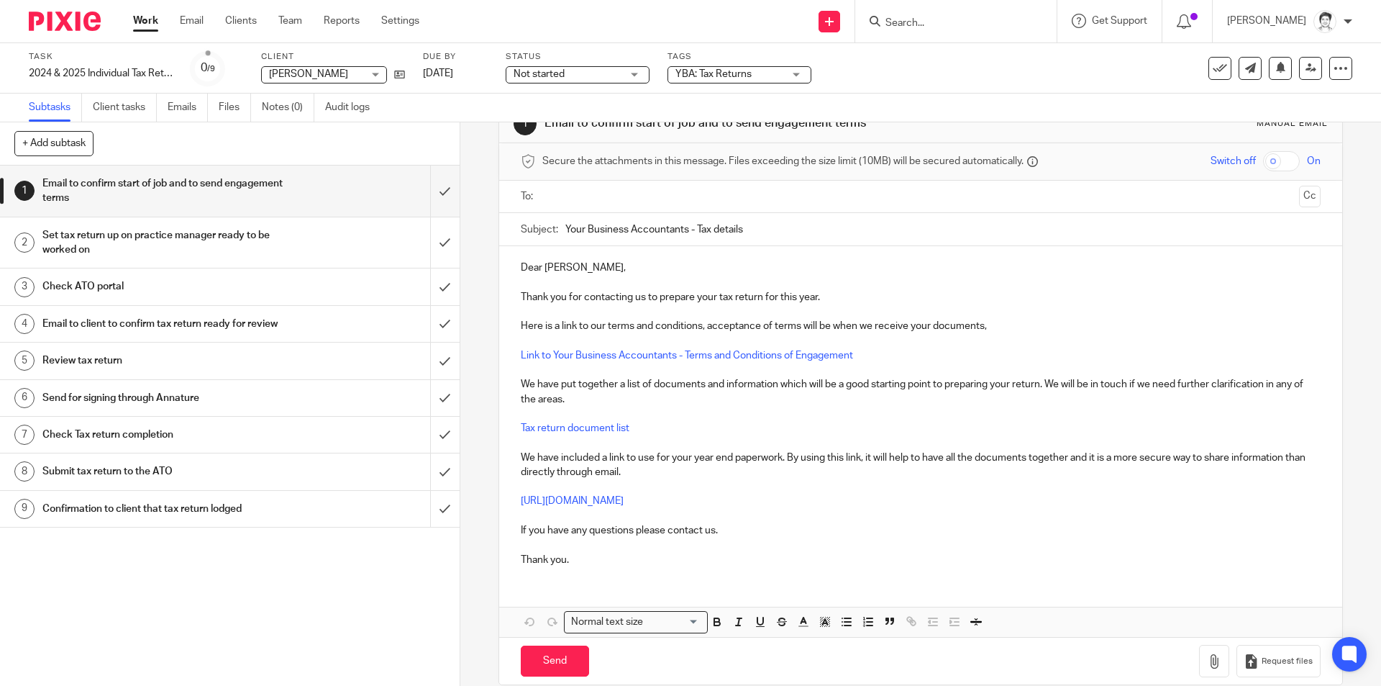
scroll to position [60, 0]
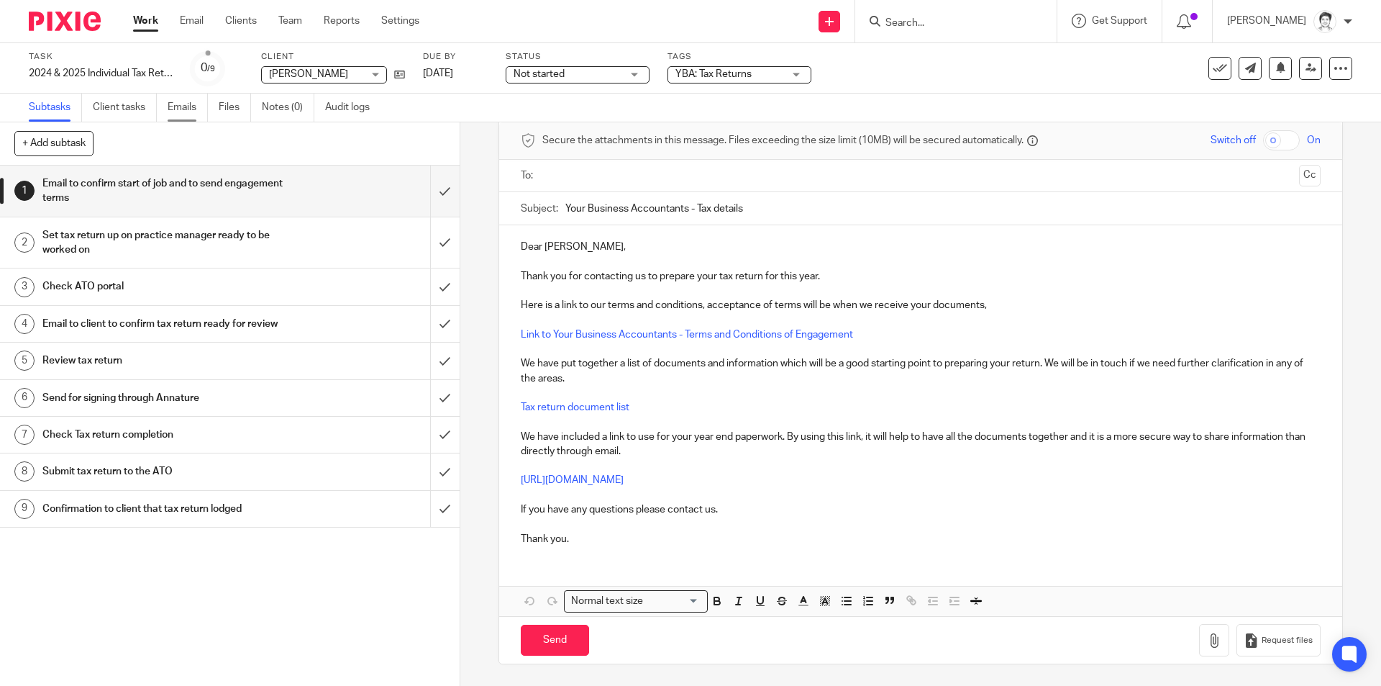
click at [189, 110] on link "Emails" at bounding box center [188, 108] width 40 height 28
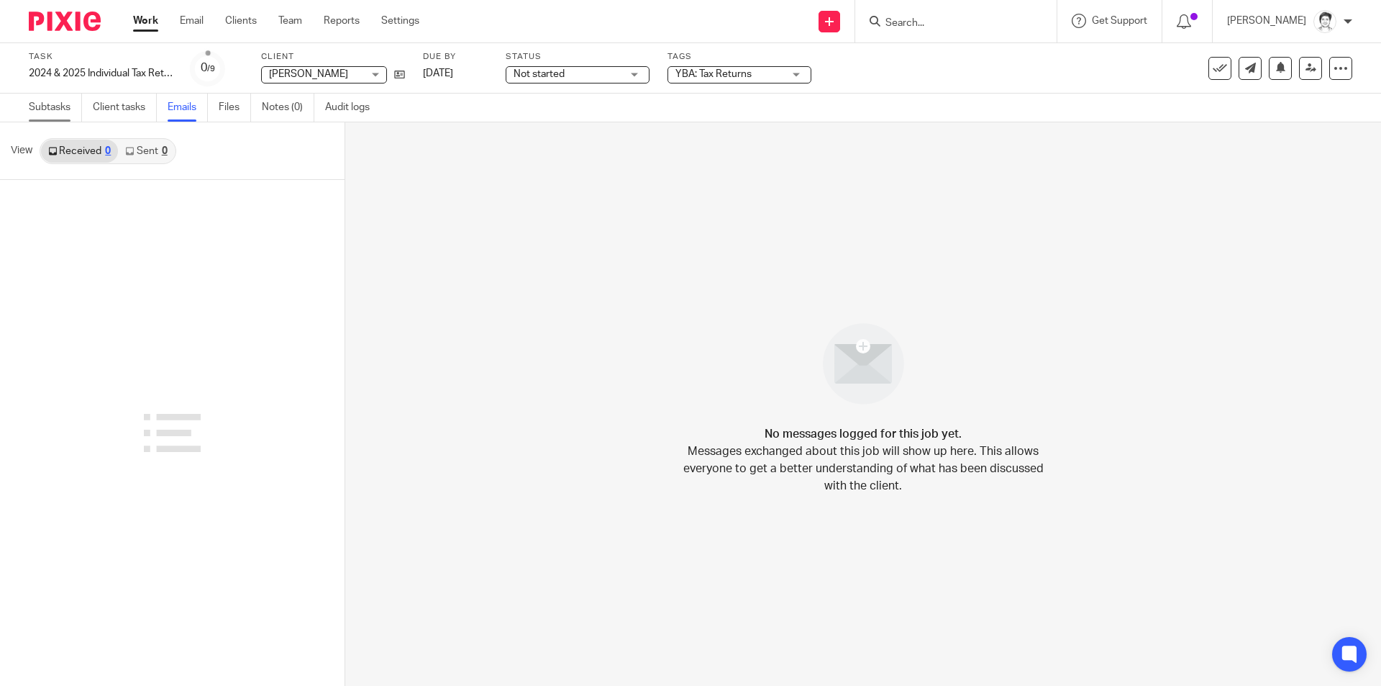
click at [29, 109] on link "Subtasks" at bounding box center [55, 108] width 53 height 28
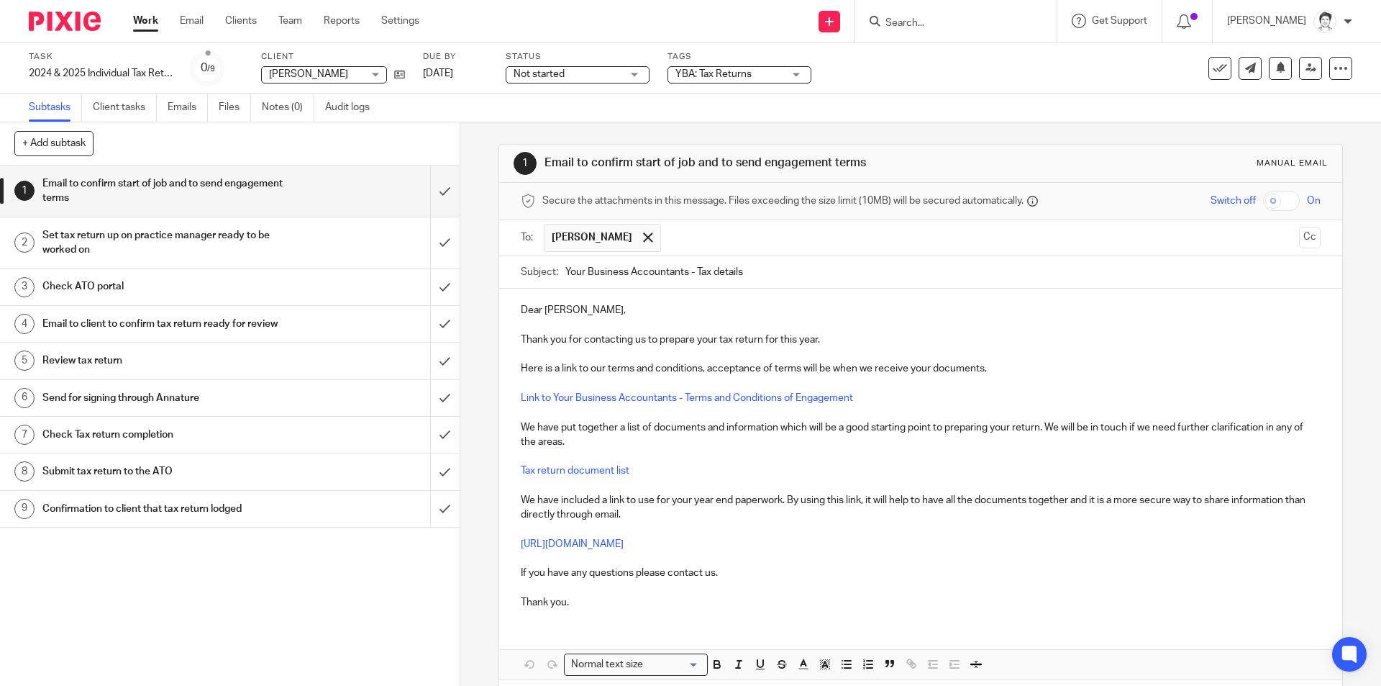
click at [889, 402] on p "Link to Your Business Accountants - Terms and Conditions of Engagement" at bounding box center [920, 398] width 799 height 14
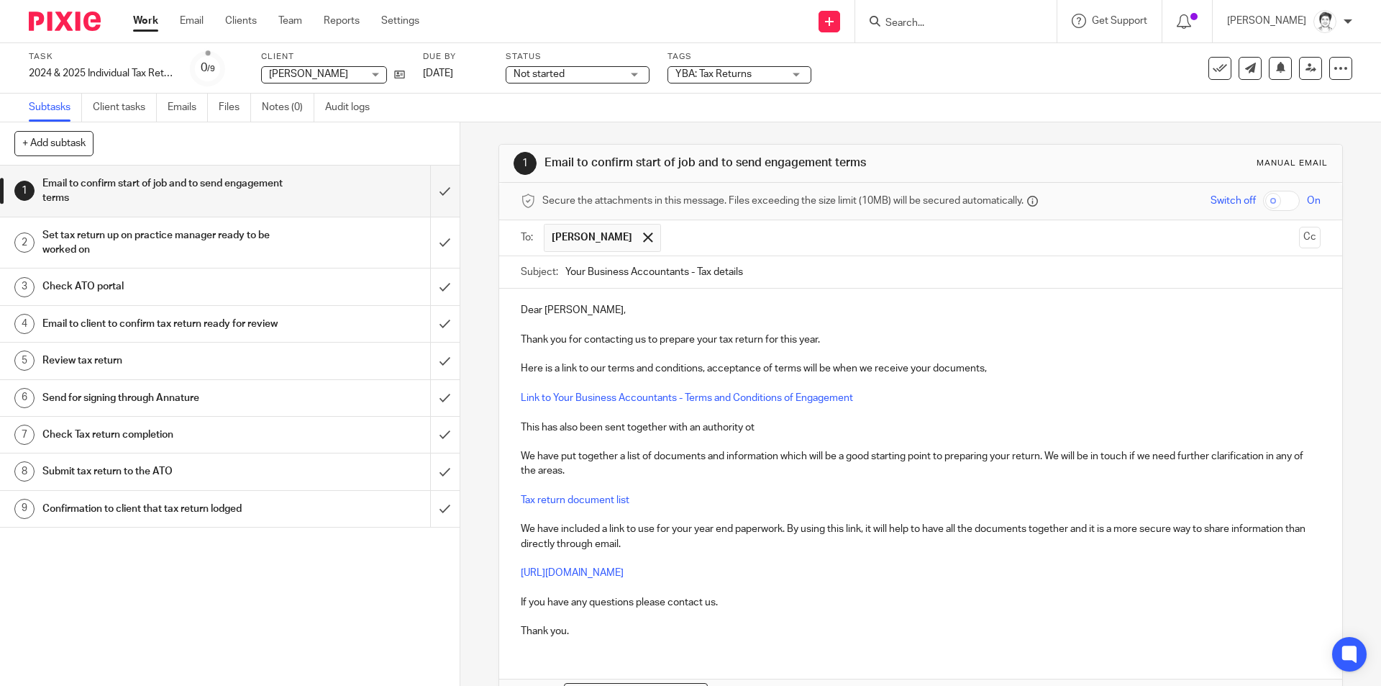
drag, startPoint x: 626, startPoint y: 414, endPoint x: 627, endPoint y: 429, distance: 15.1
click at [627, 416] on p at bounding box center [920, 412] width 799 height 14
click at [627, 431] on p "This has also been sent together with an authority ot" at bounding box center [920, 427] width 799 height 14
click at [622, 427] on p "This has also been sent together with an authority ot" at bounding box center [920, 427] width 799 height 14
click at [830, 426] on p "This has also been sent in a separate email together with an authority ot" at bounding box center [920, 427] width 799 height 14
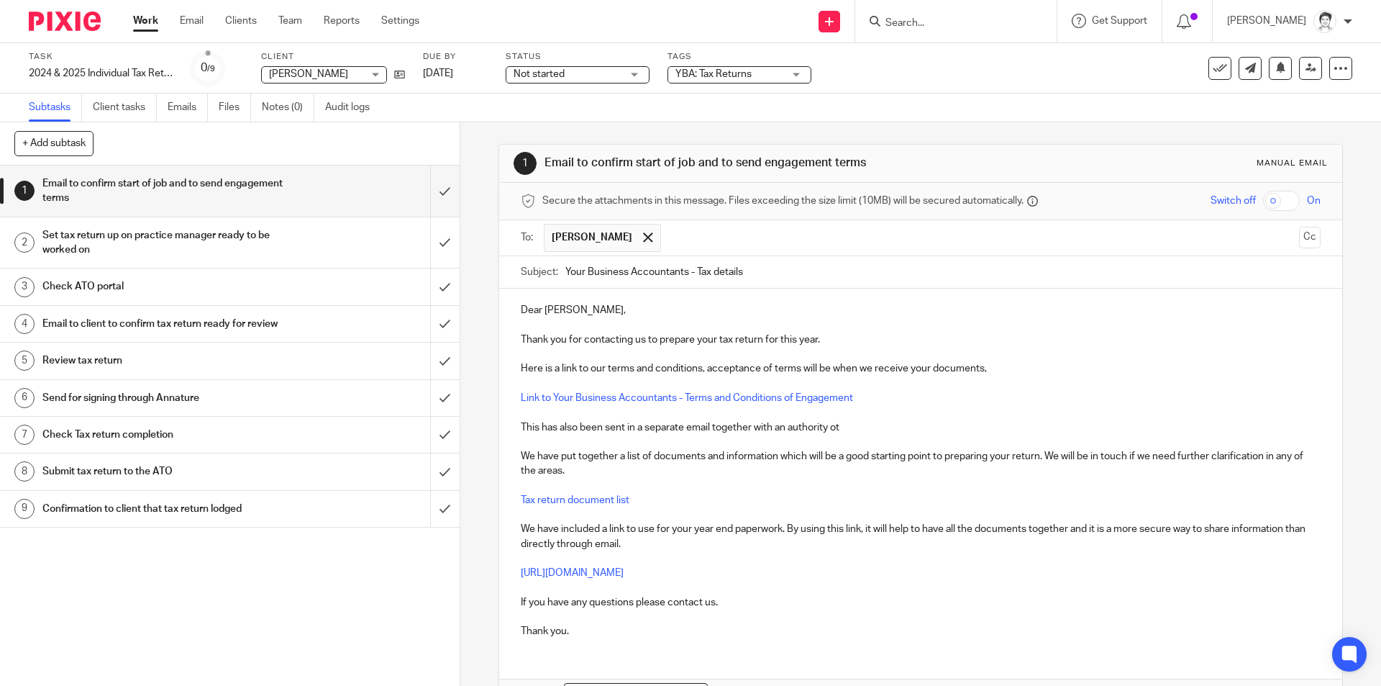
click at [842, 428] on p "This has also been sent in a separate email together with an authority ot" at bounding box center [920, 427] width 799 height 14
click at [829, 429] on p "This has also been sent in a separate email together with an authority ot" at bounding box center [920, 427] width 799 height 14
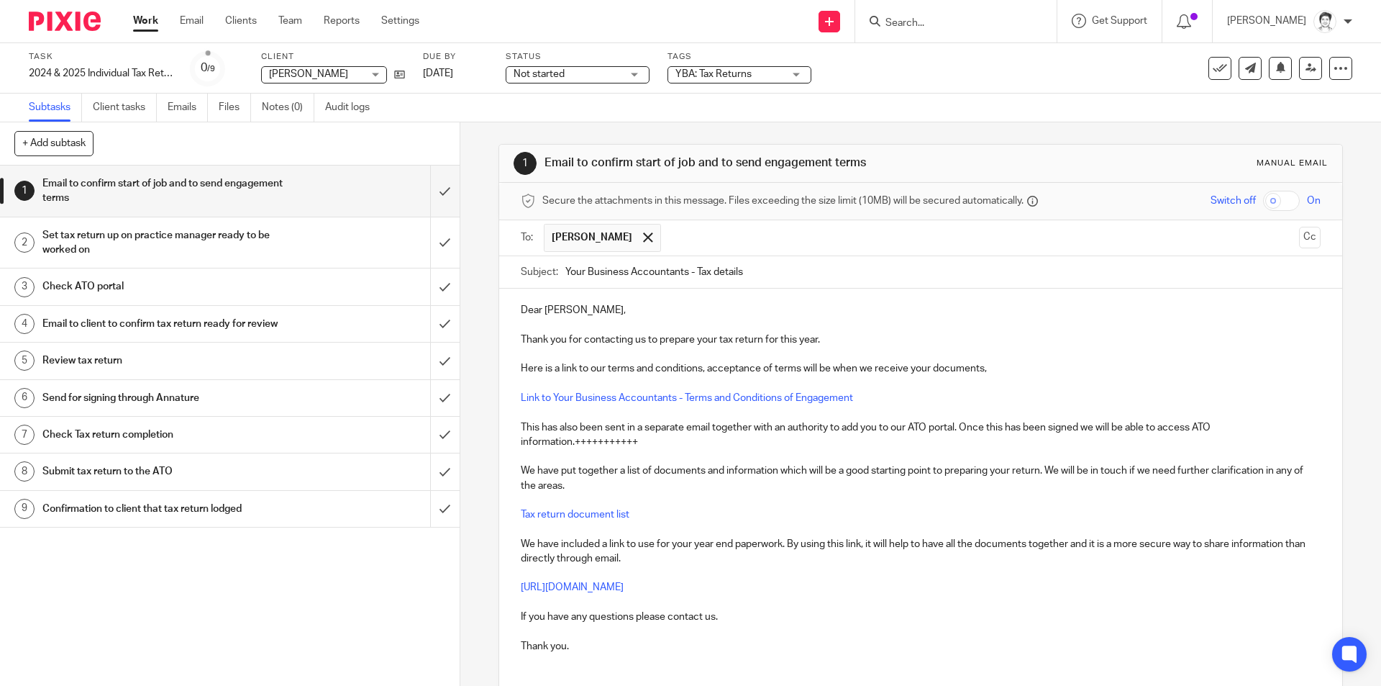
drag, startPoint x: 649, startPoint y: 447, endPoint x: 658, endPoint y: 445, distance: 9.6
click at [650, 447] on p "This has also been sent in a separate email together with an authority to add y…" at bounding box center [920, 434] width 799 height 29
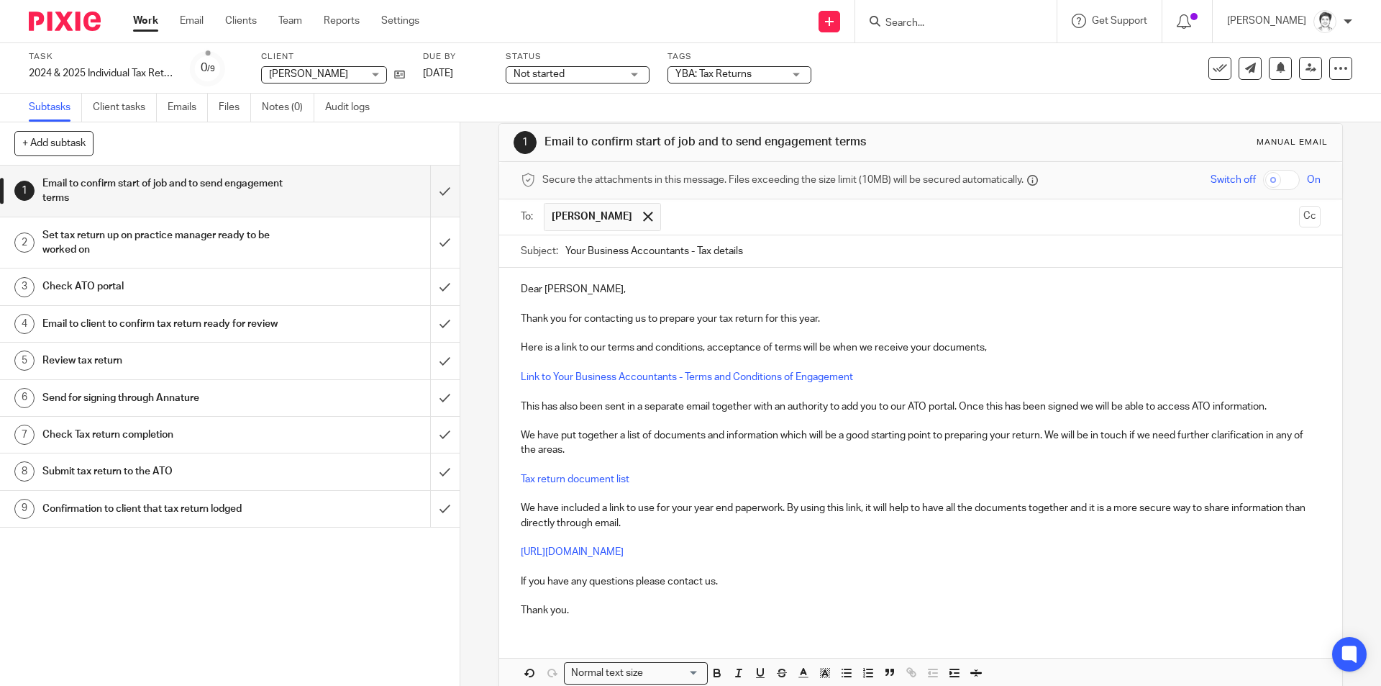
scroll to position [93, 0]
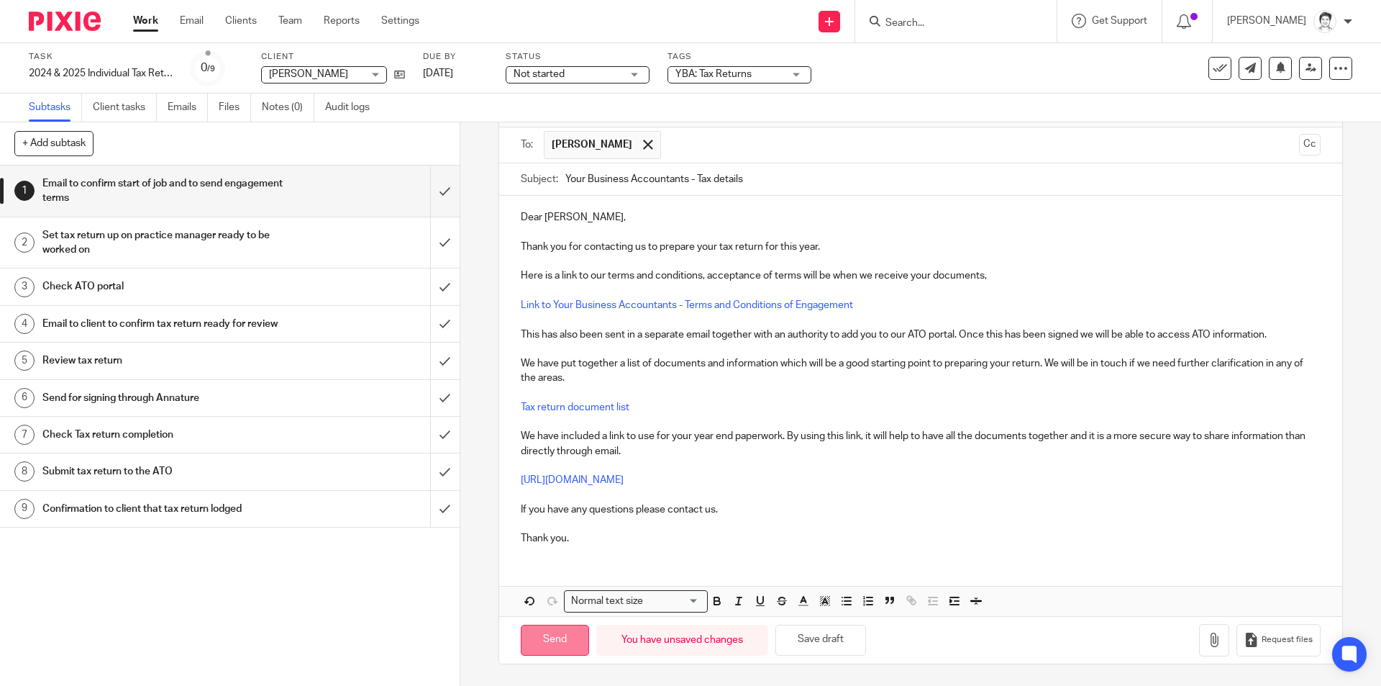
click at [559, 642] on input "Send" at bounding box center [555, 639] width 68 height 31
type input "Sent"
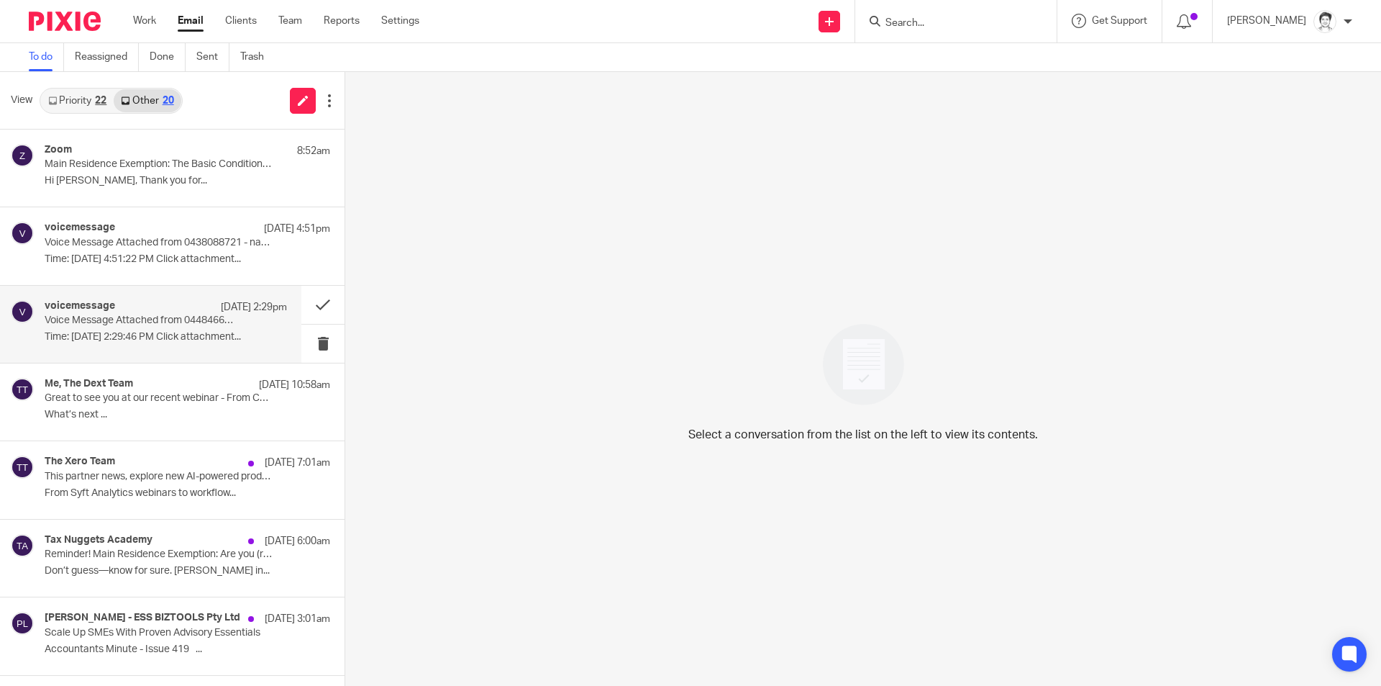
click at [132, 343] on p "Time: Aug 13, 2025 2:29:46 PM Click attachment..." at bounding box center [166, 337] width 242 height 12
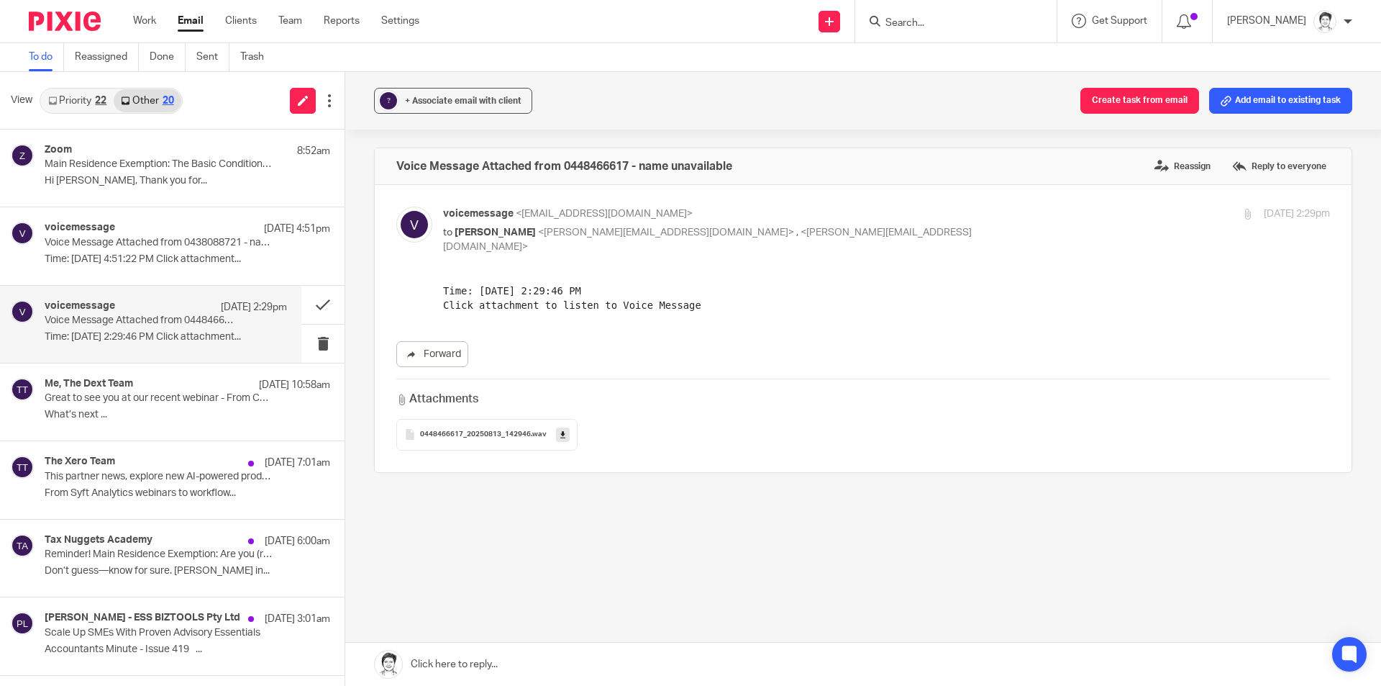
drag, startPoint x: 1268, startPoint y: 100, endPoint x: 882, endPoint y: 173, distance: 393.2
click at [1268, 101] on button "Add email to existing task" at bounding box center [1280, 101] width 143 height 26
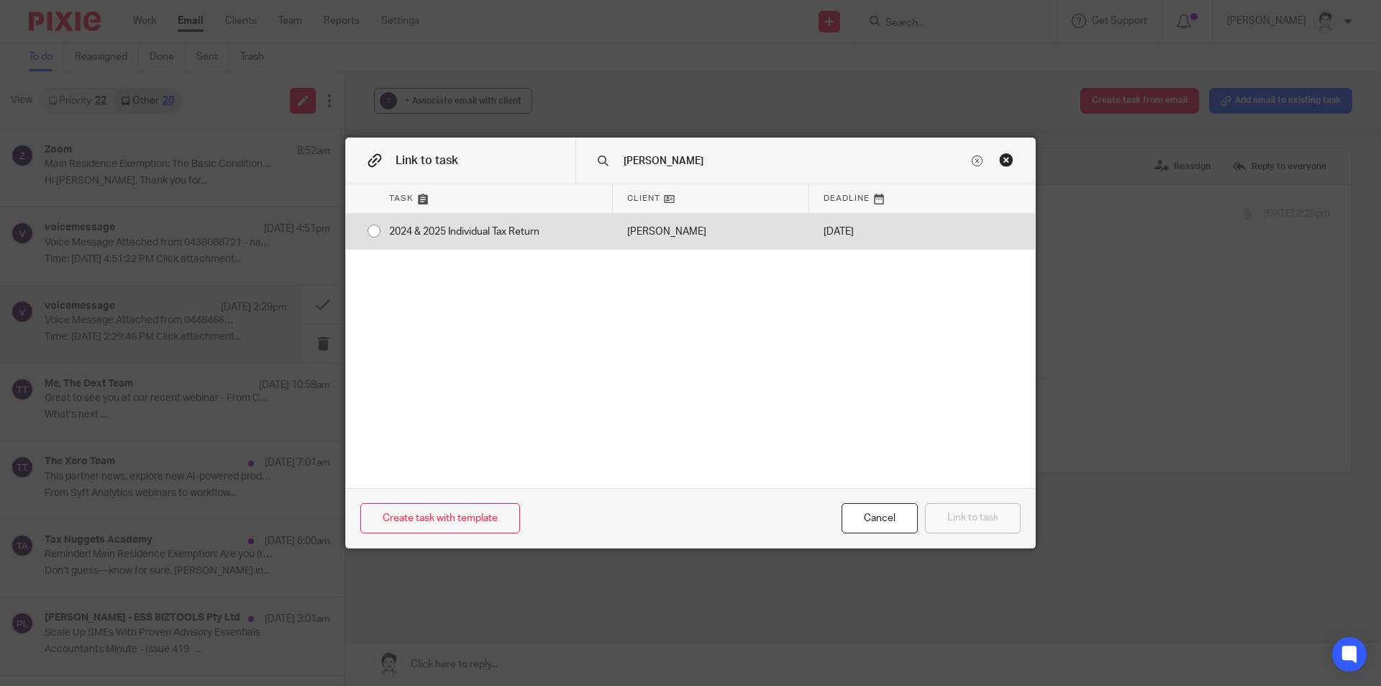
type input "johnson"
click at [506, 231] on div "2024 & 2025 Individual Tax Return" at bounding box center [494, 232] width 238 height 36
radio input "true"
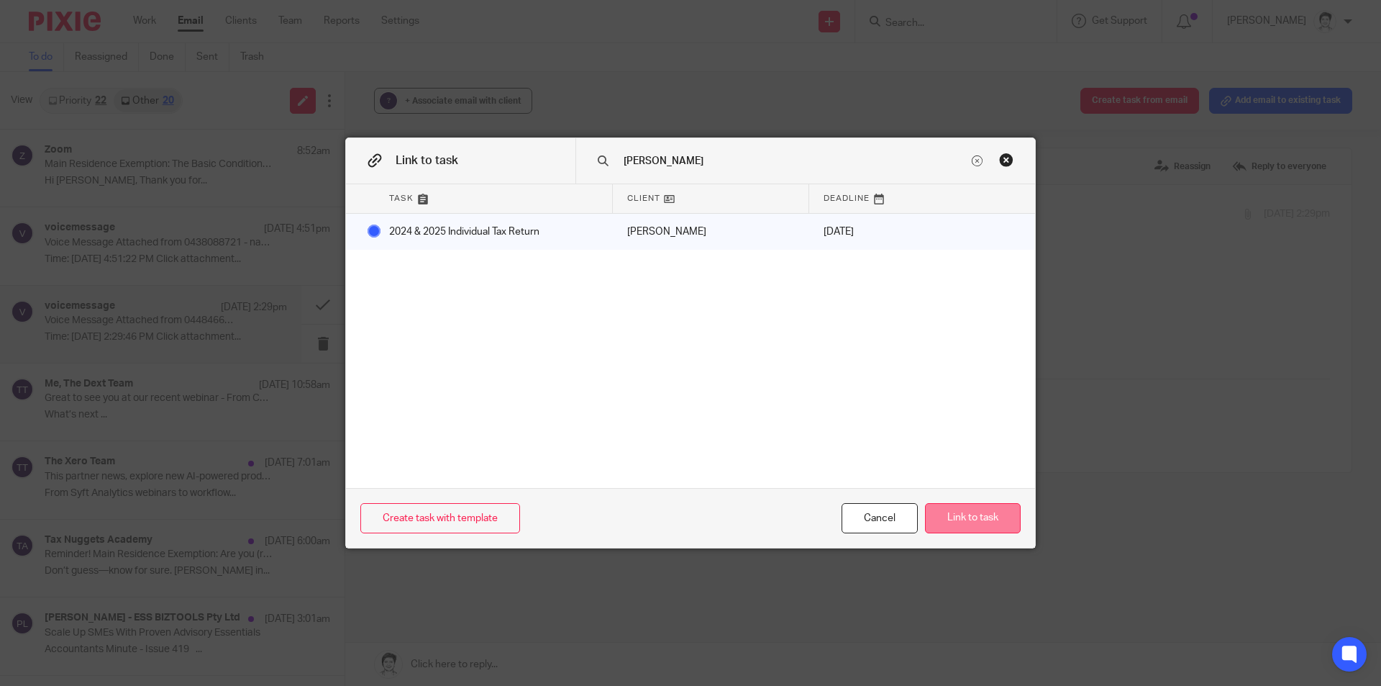
click at [949, 512] on button "Link to task" at bounding box center [973, 518] width 96 height 31
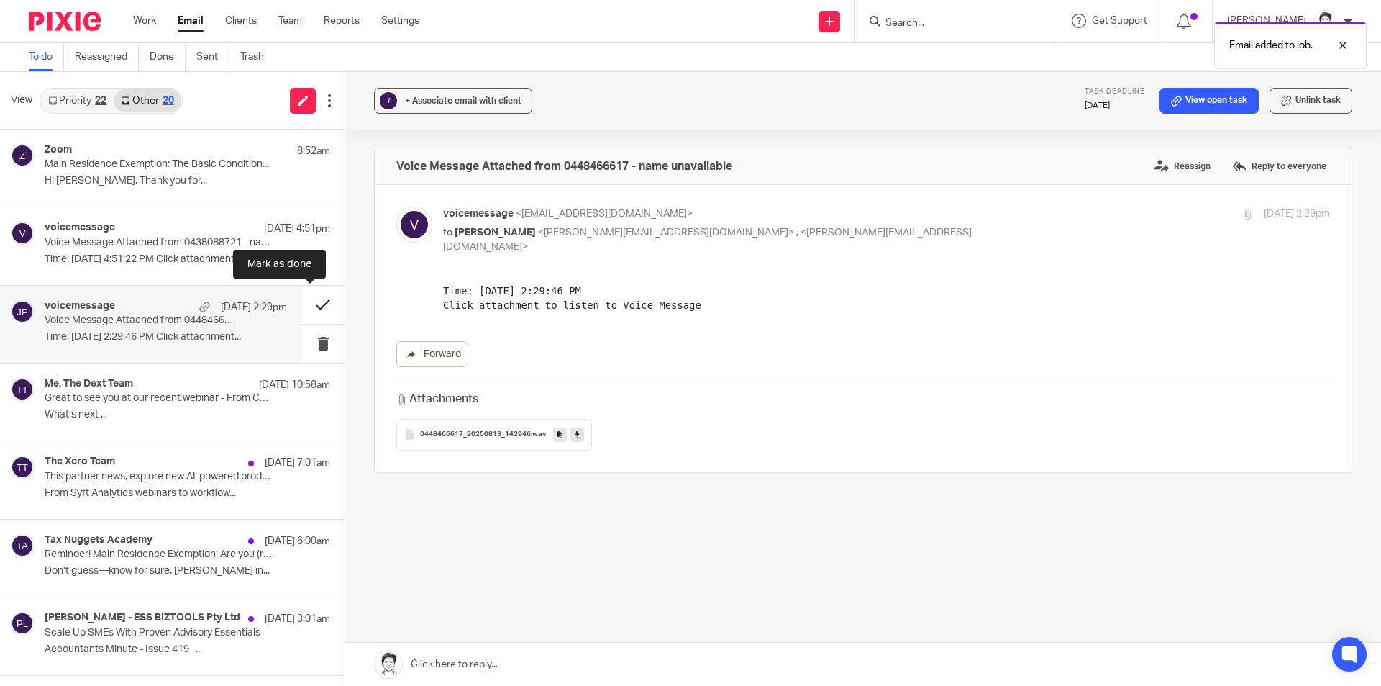
click at [303, 304] on button at bounding box center [322, 305] width 43 height 38
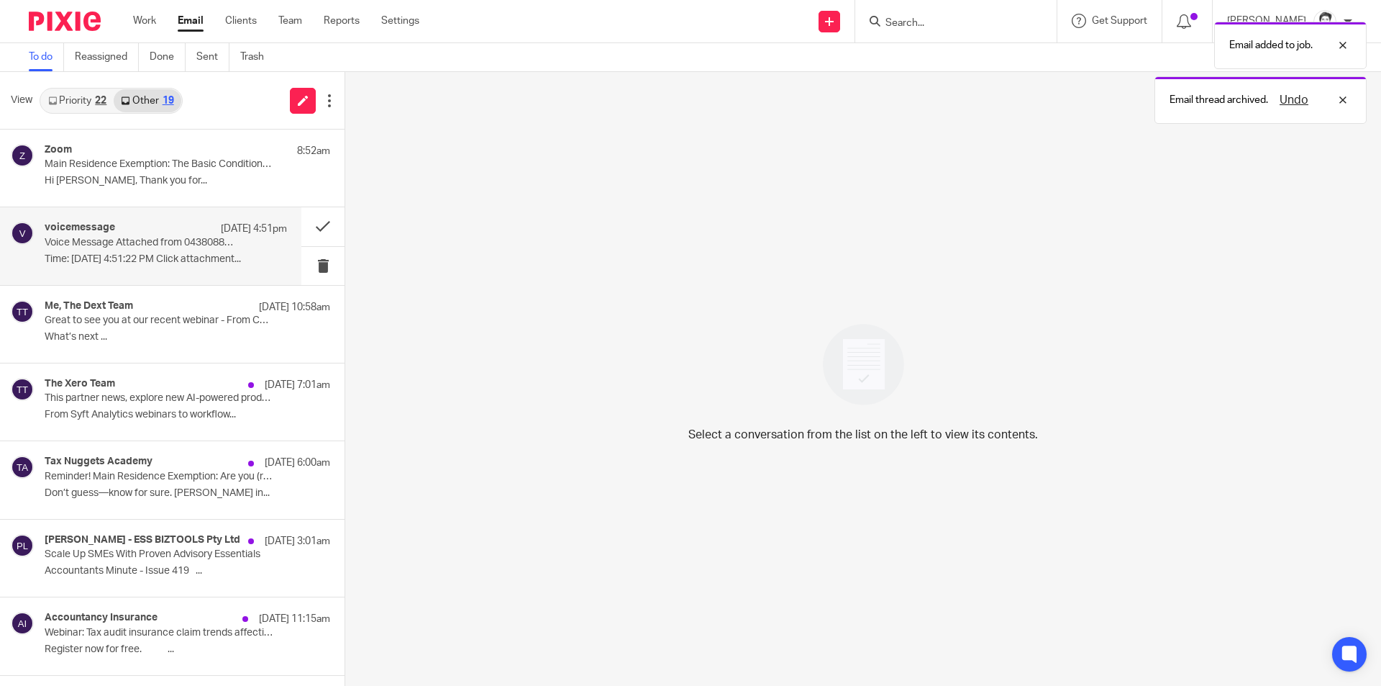
click at [106, 235] on div "voicemessage 13 Aug 4:51pm Voice Message Attached from 0438088721 - name unavai…" at bounding box center [166, 246] width 242 height 48
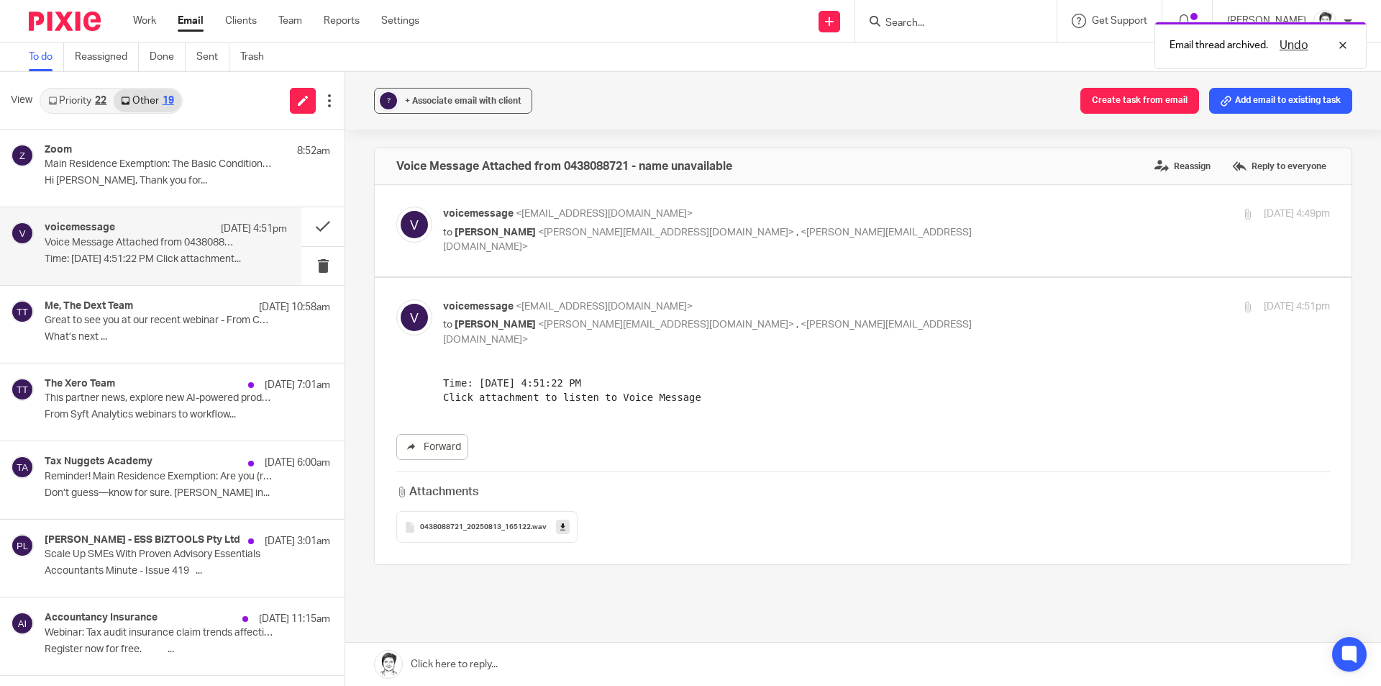
click at [556, 519] on link at bounding box center [563, 526] width 14 height 14
click at [916, 22] on input "Search" at bounding box center [948, 23] width 129 height 13
click at [205, 59] on link "Sent" at bounding box center [212, 57] width 33 height 28
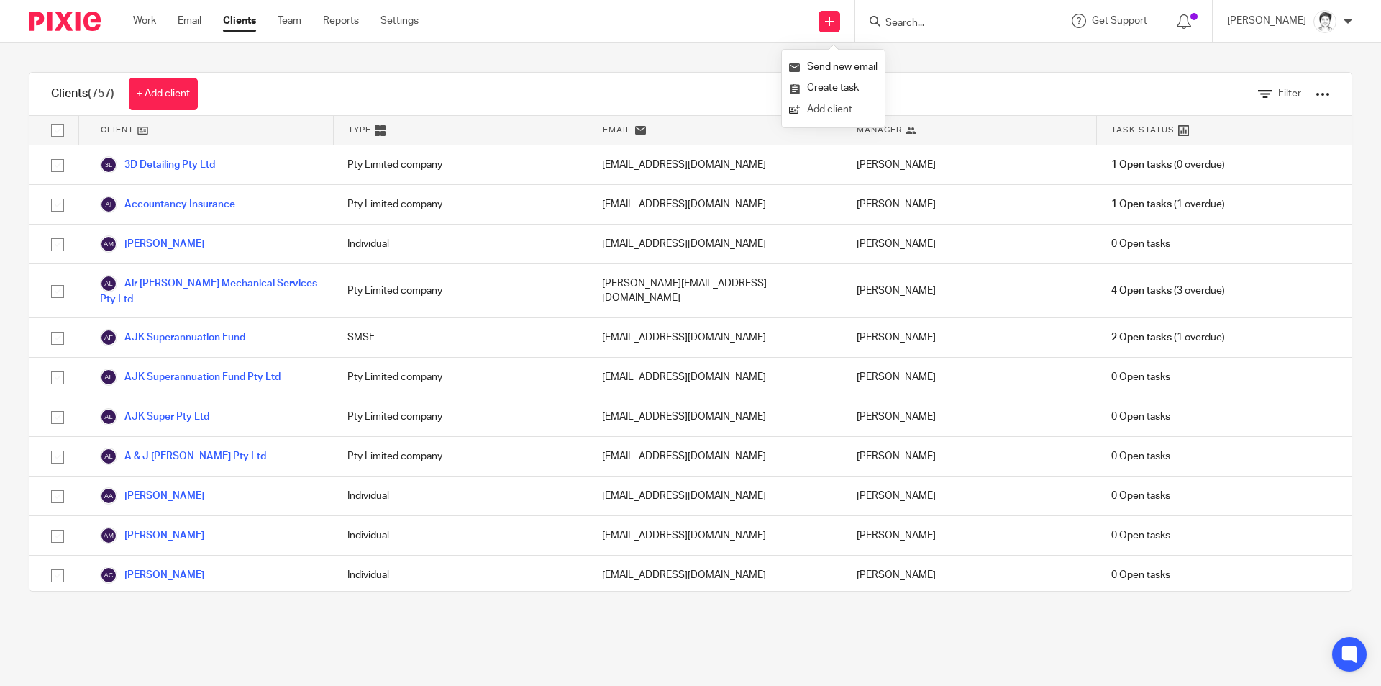
click at [833, 106] on link "Add client" at bounding box center [833, 109] width 88 height 21
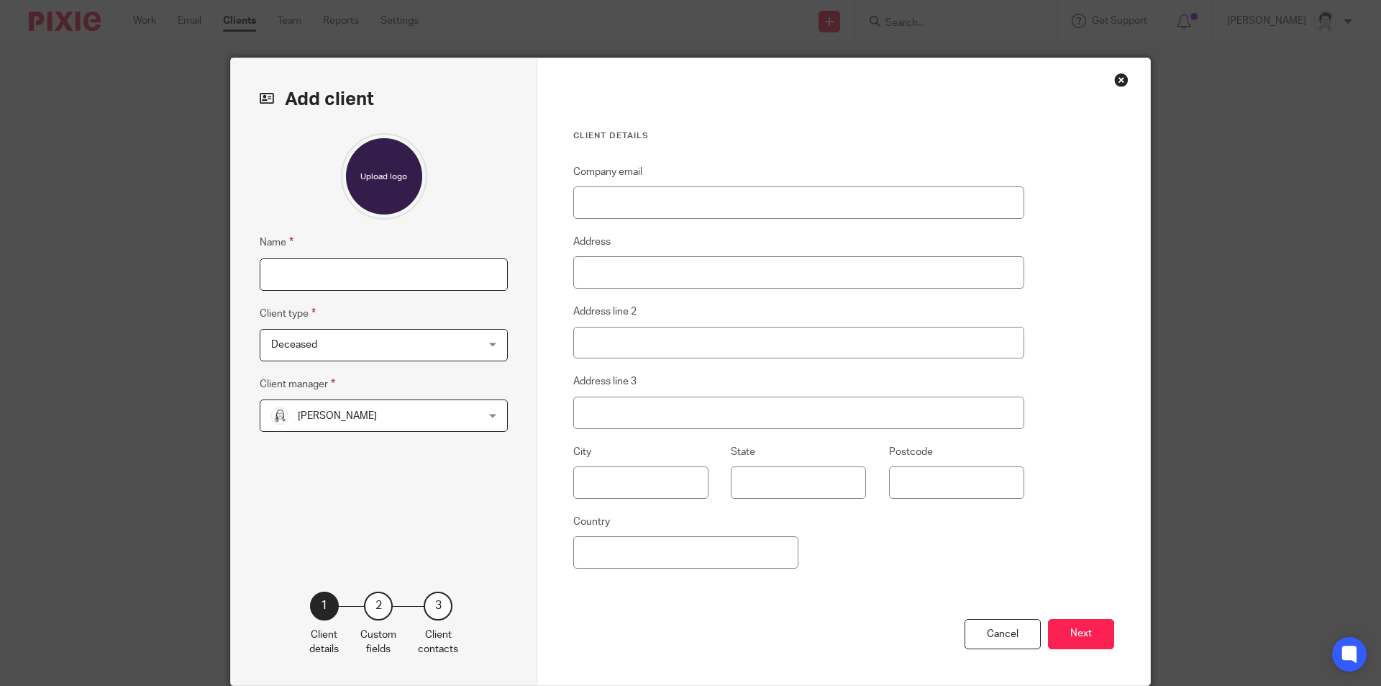
drag, startPoint x: 0, startPoint y: 0, endPoint x: 392, endPoint y: 275, distance: 478.7
click at [381, 275] on input "Name" at bounding box center [384, 274] width 248 height 32
type input "[PERSON_NAME]"
click at [342, 339] on span "Deceased" at bounding box center [365, 344] width 188 height 30
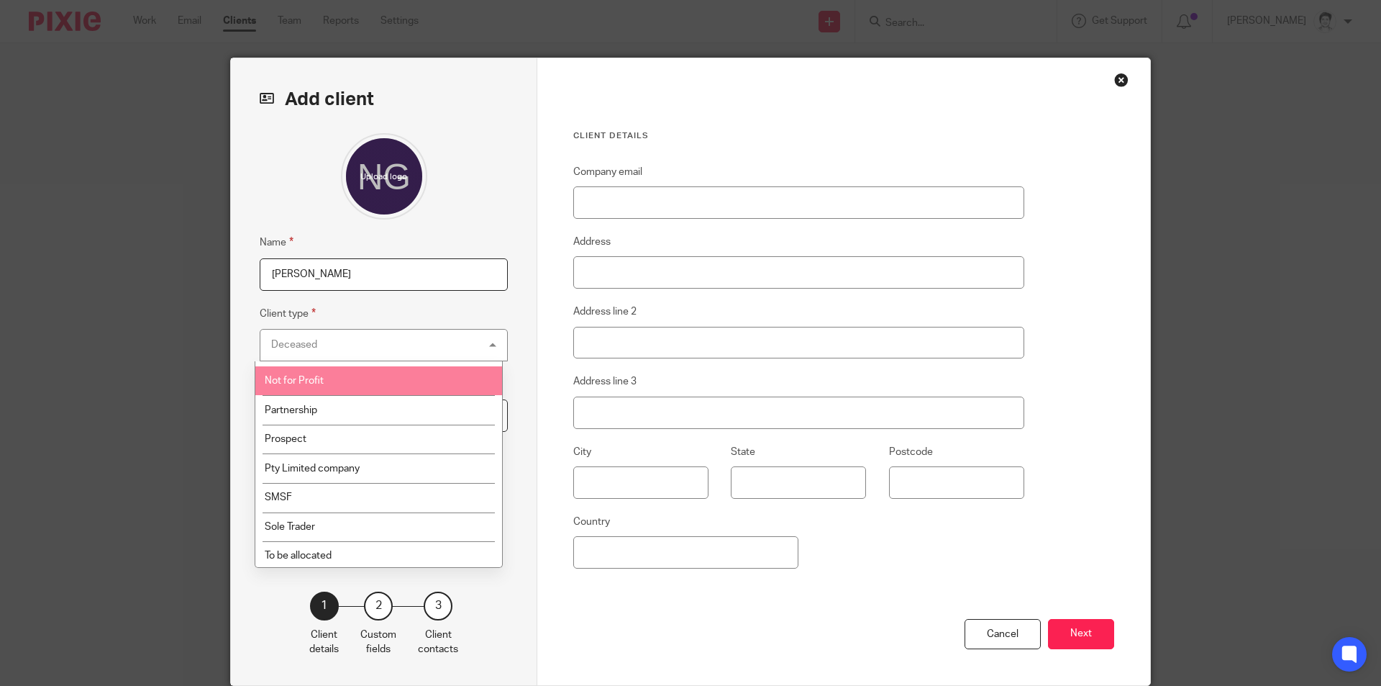
scroll to position [144, 0]
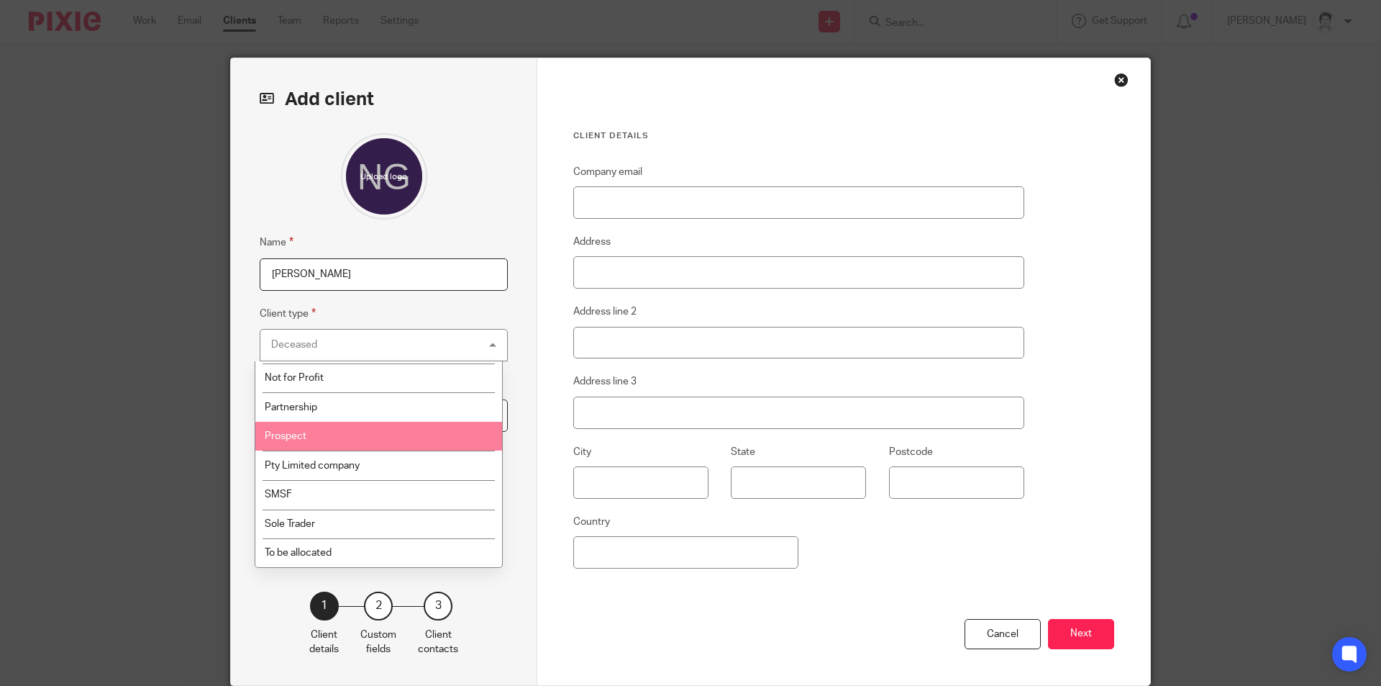
click at [291, 440] on span "Prospect" at bounding box center [286, 436] width 42 height 10
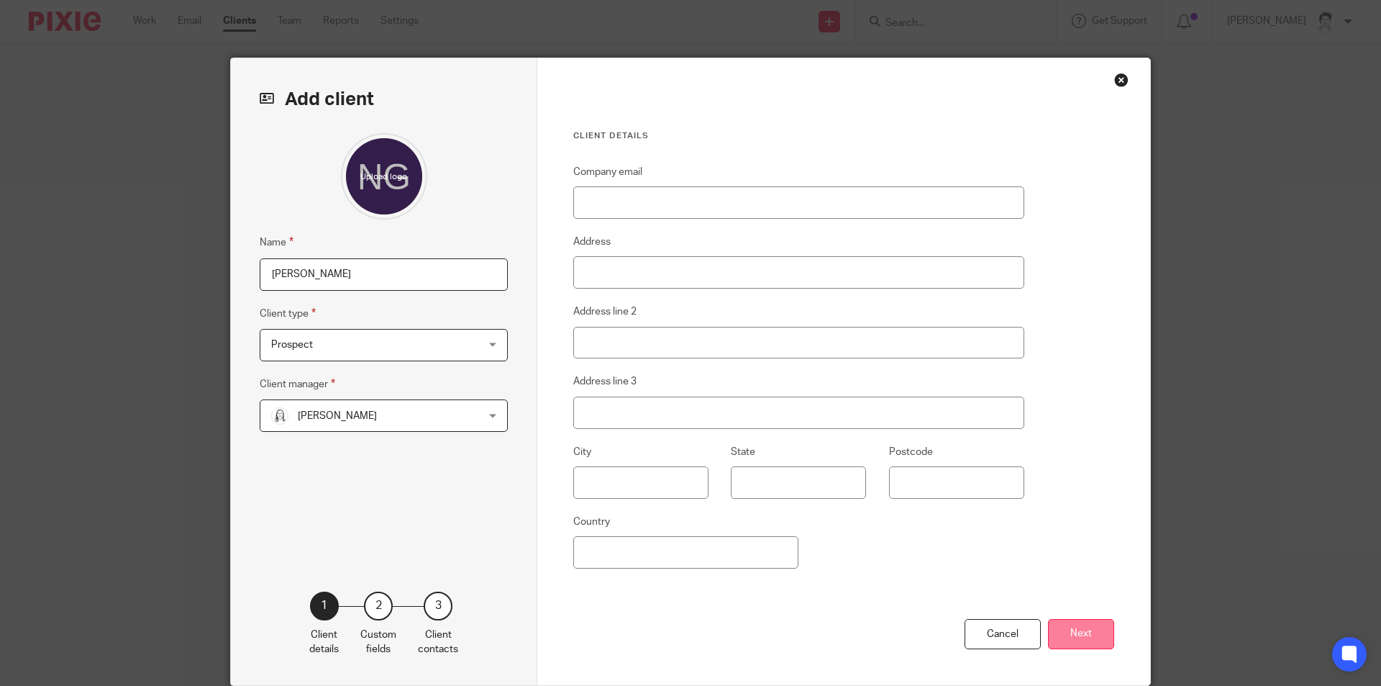
click at [1089, 627] on button "Next" at bounding box center [1081, 634] width 66 height 31
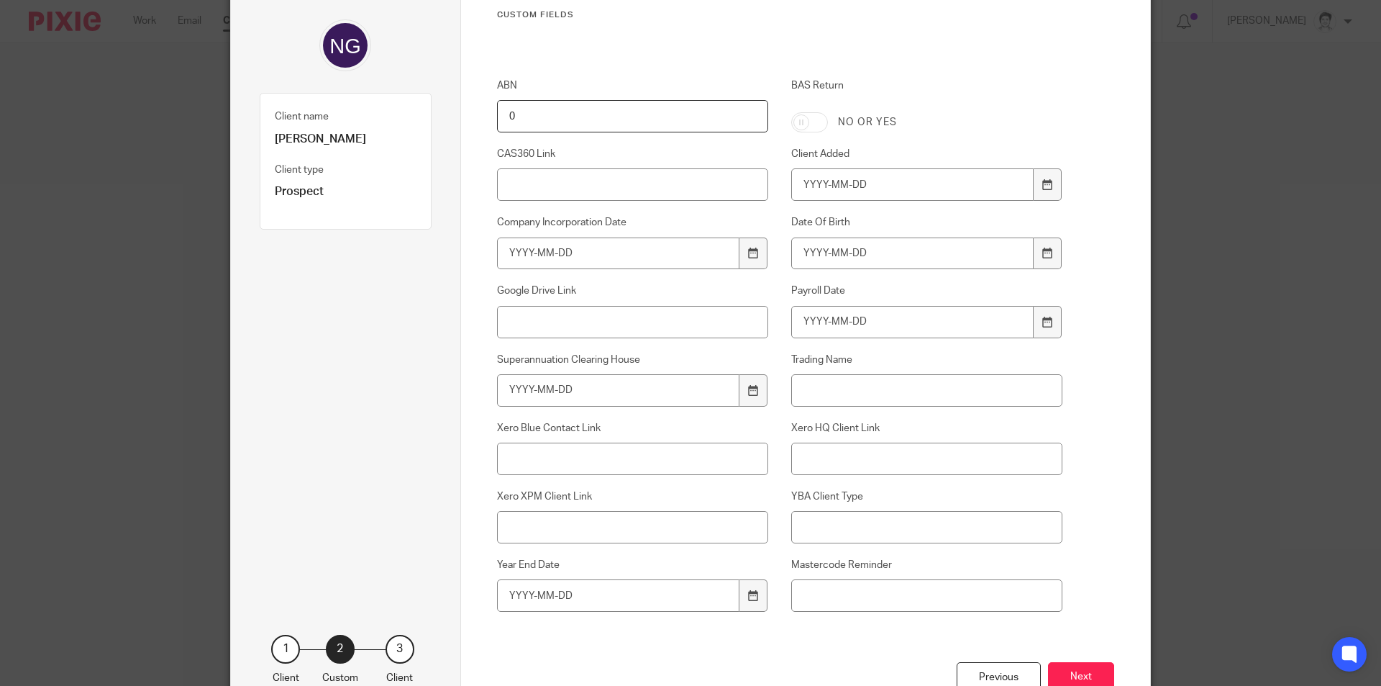
scroll to position [222, 0]
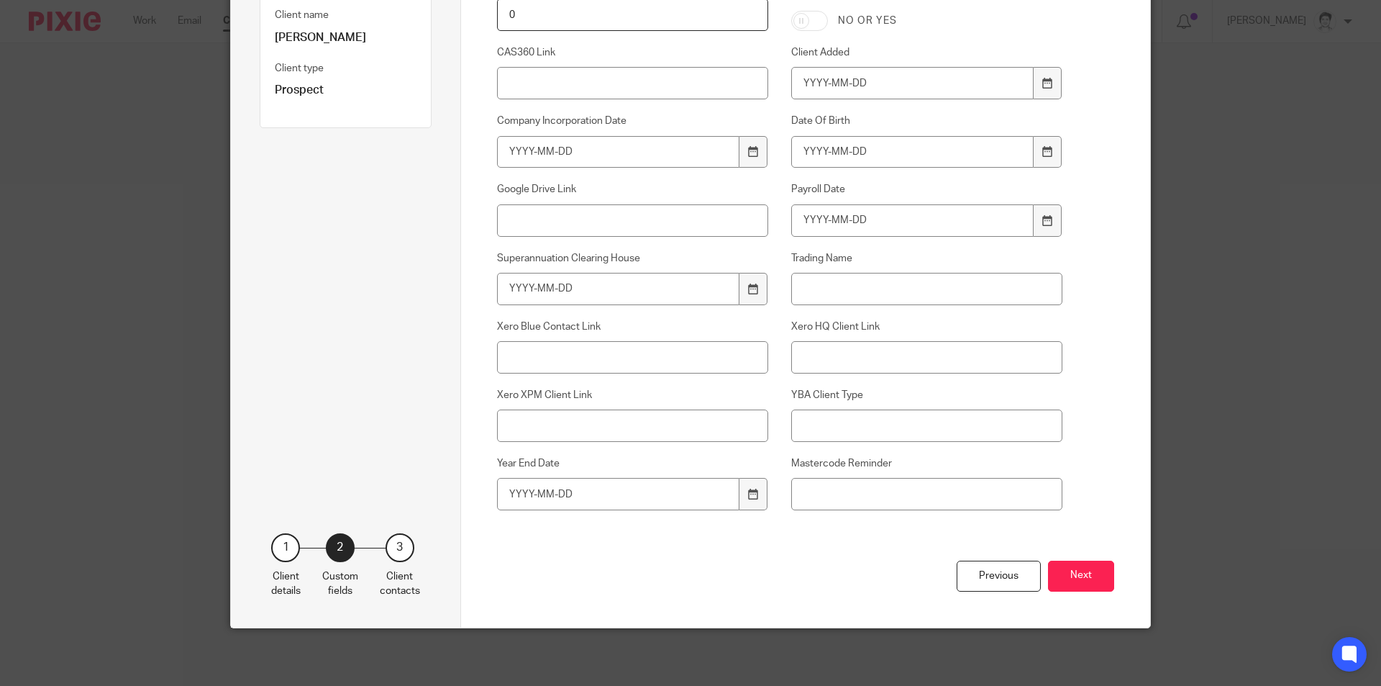
click at [1121, 565] on div "Custom fields ABN 0 BAS Return No or yes CAS360 Link Client Added Company Incor…" at bounding box center [806, 231] width 690 height 791
click at [1051, 568] on button "Next" at bounding box center [1081, 575] width 66 height 31
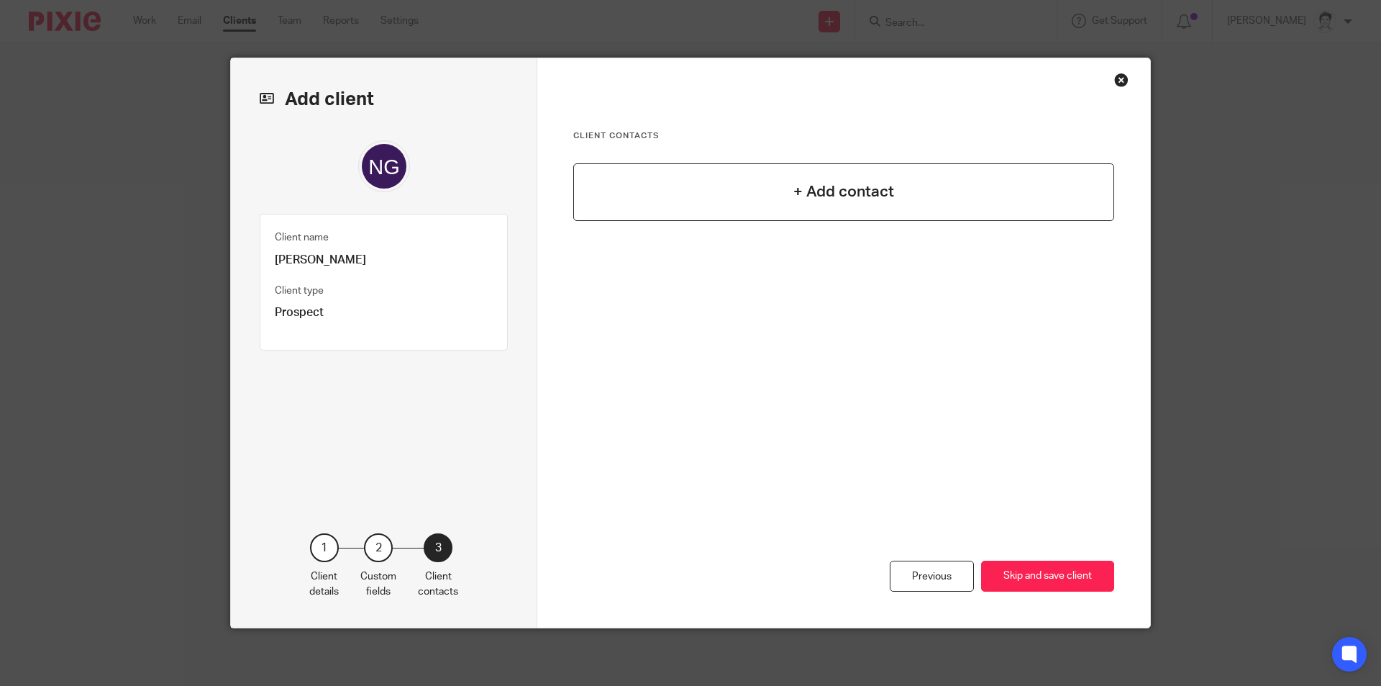
click at [834, 196] on h4 "+ Add contact" at bounding box center [843, 192] width 101 height 22
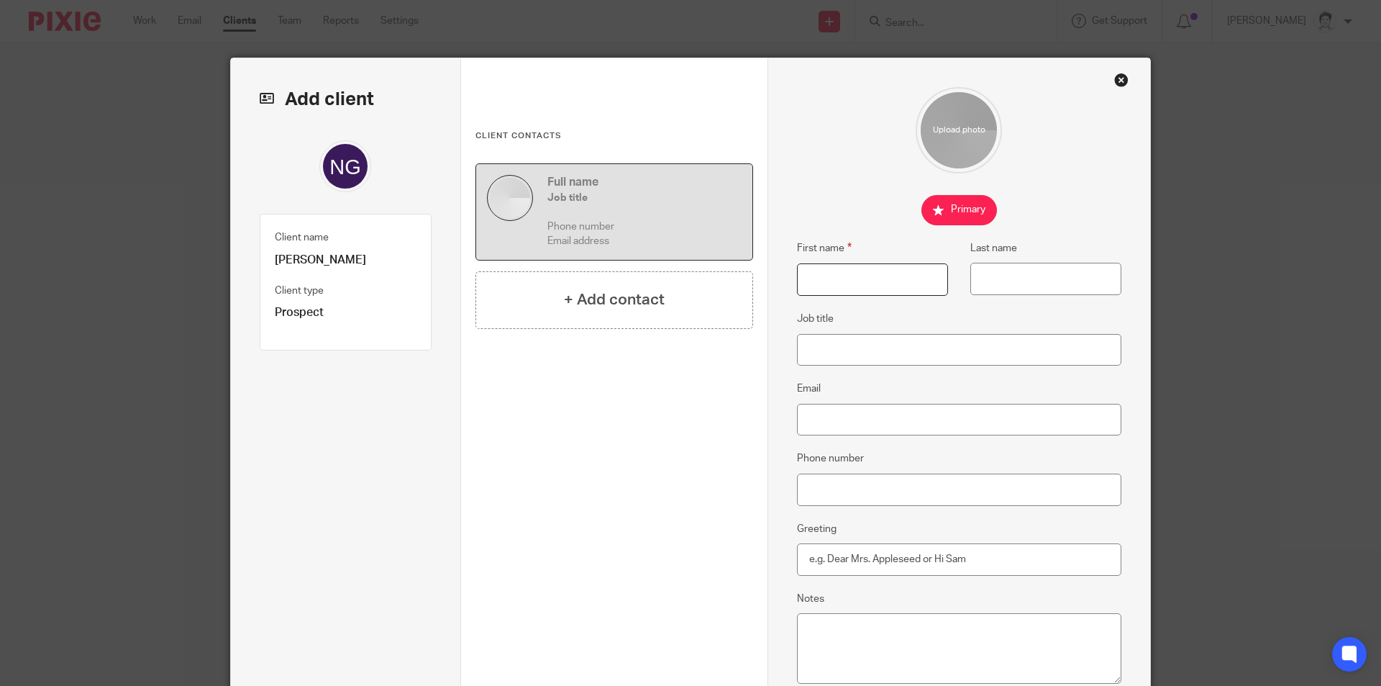
click at [883, 291] on input "First name" at bounding box center [872, 279] width 151 height 32
type input "Nicole"
type input "Golding"
click at [824, 484] on input "Phone number" at bounding box center [959, 489] width 325 height 32
drag, startPoint x: 824, startPoint y: 489, endPoint x: 808, endPoint y: 492, distance: 16.8
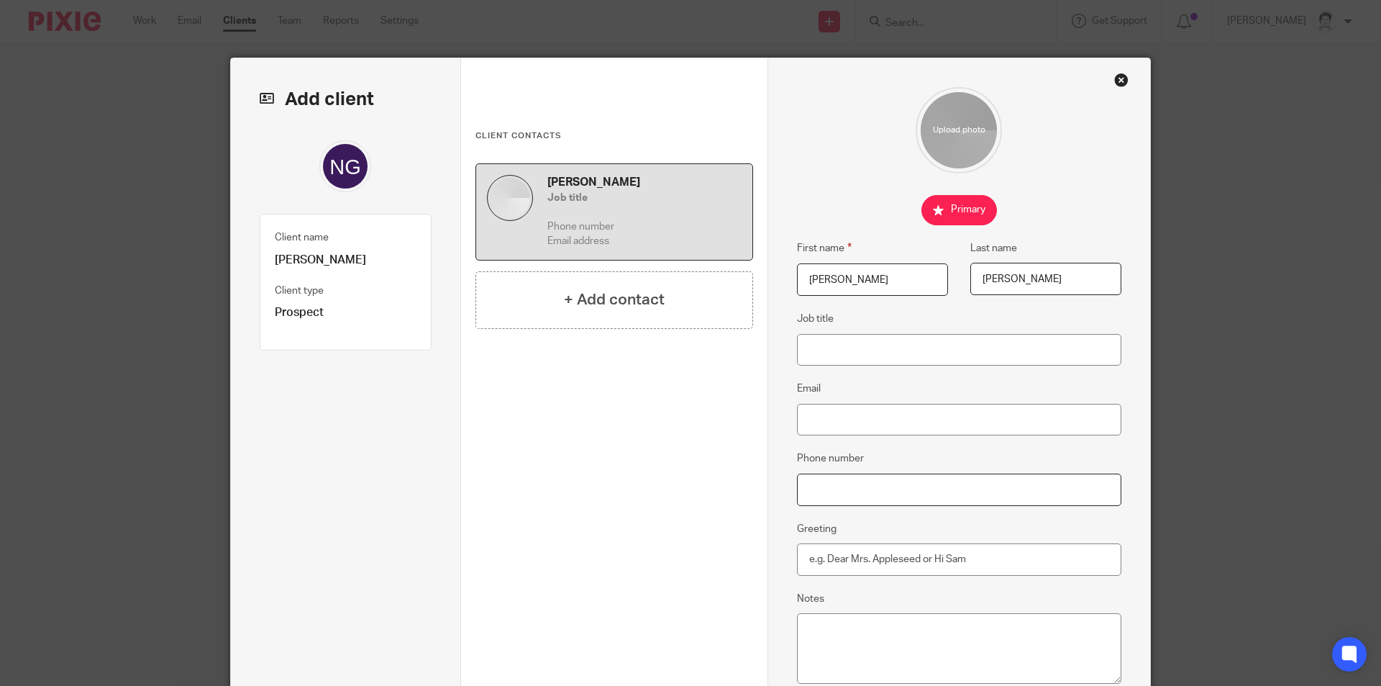
click at [808, 492] on input "Phone number" at bounding box center [959, 489] width 325 height 32
click at [812, 493] on input "Phone number" at bounding box center [959, 489] width 325 height 32
type input "0422 447315"
click at [692, 535] on div "Previous Save client" at bounding box center [614, 663] width 278 height 258
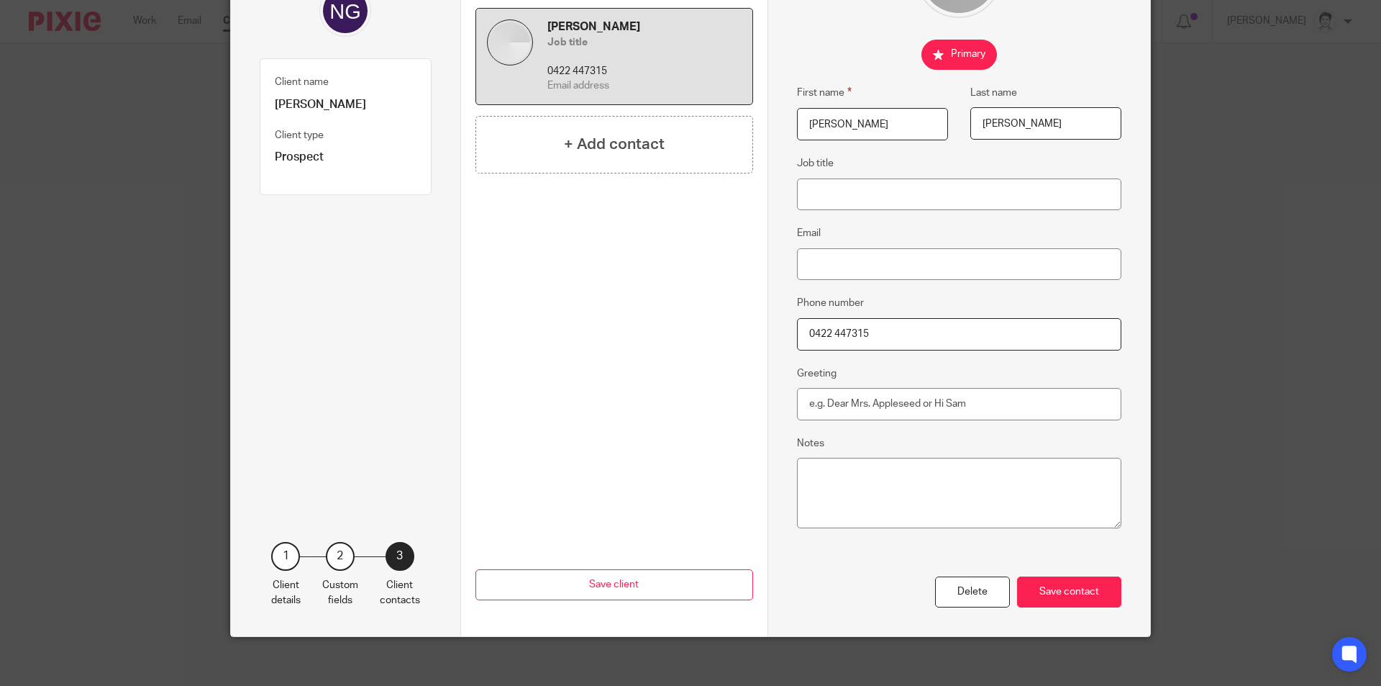
scroll to position [164, 0]
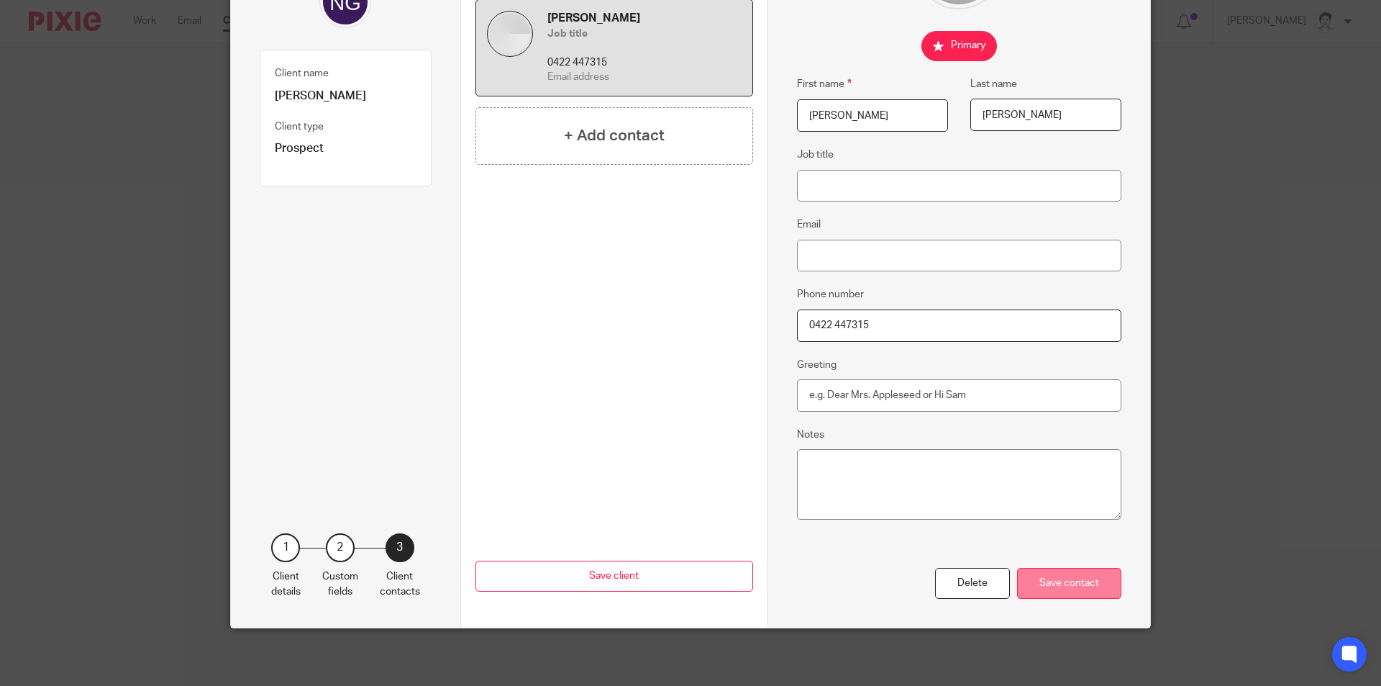
click at [1074, 588] on div "Save contact" at bounding box center [1069, 583] width 104 height 31
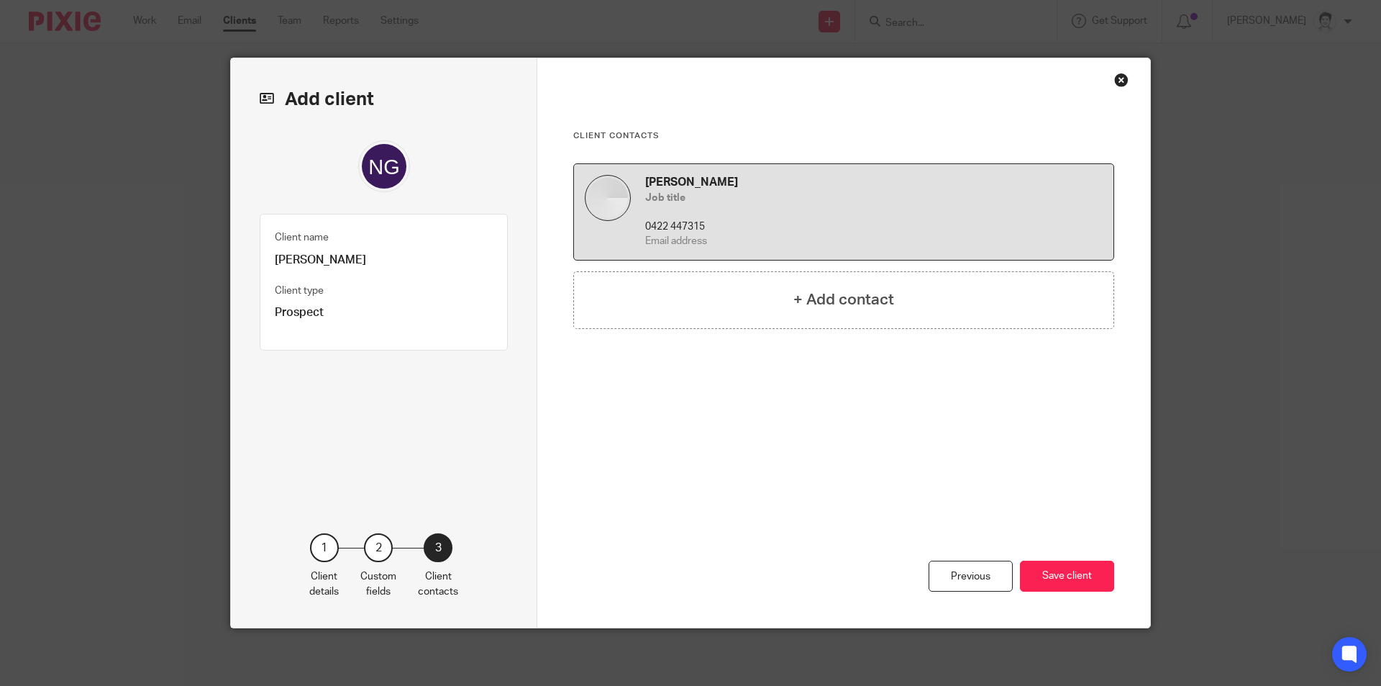
scroll to position [0, 0]
click at [1082, 575] on button "Save client" at bounding box center [1067, 575] width 94 height 31
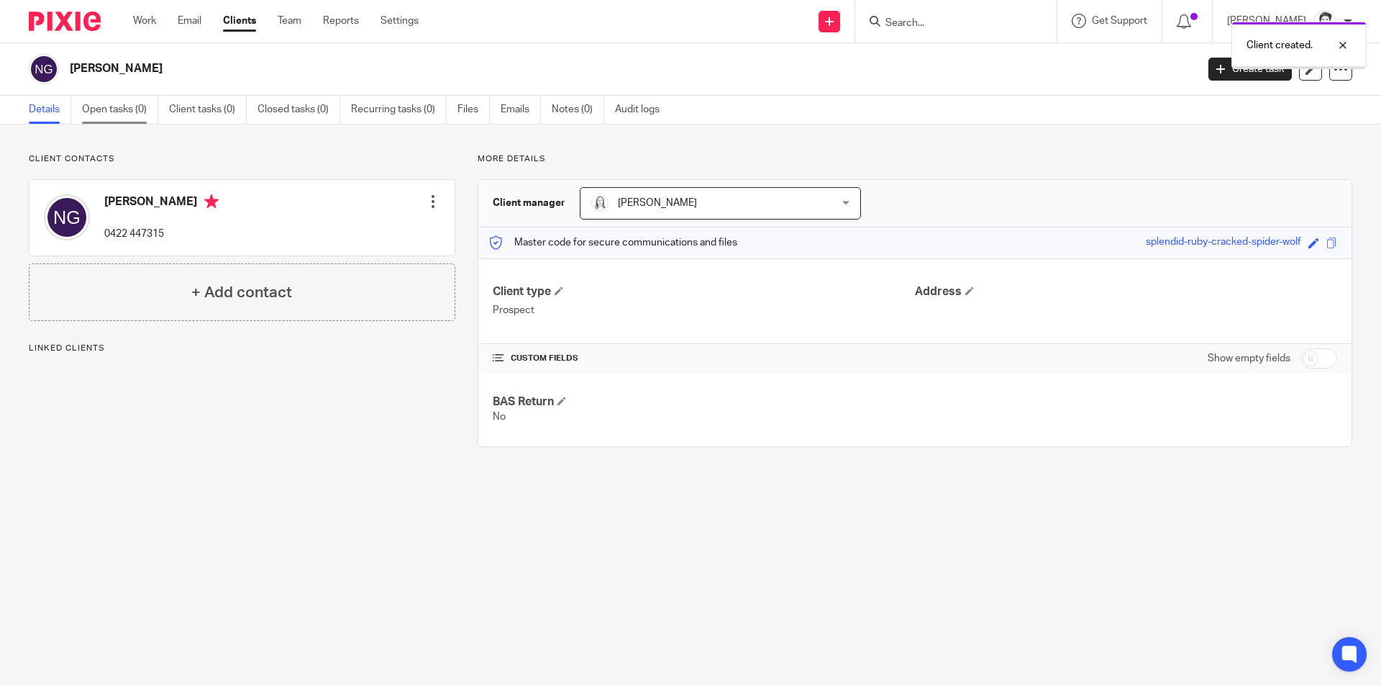
click at [120, 107] on link "Open tasks (0)" at bounding box center [120, 110] width 76 height 28
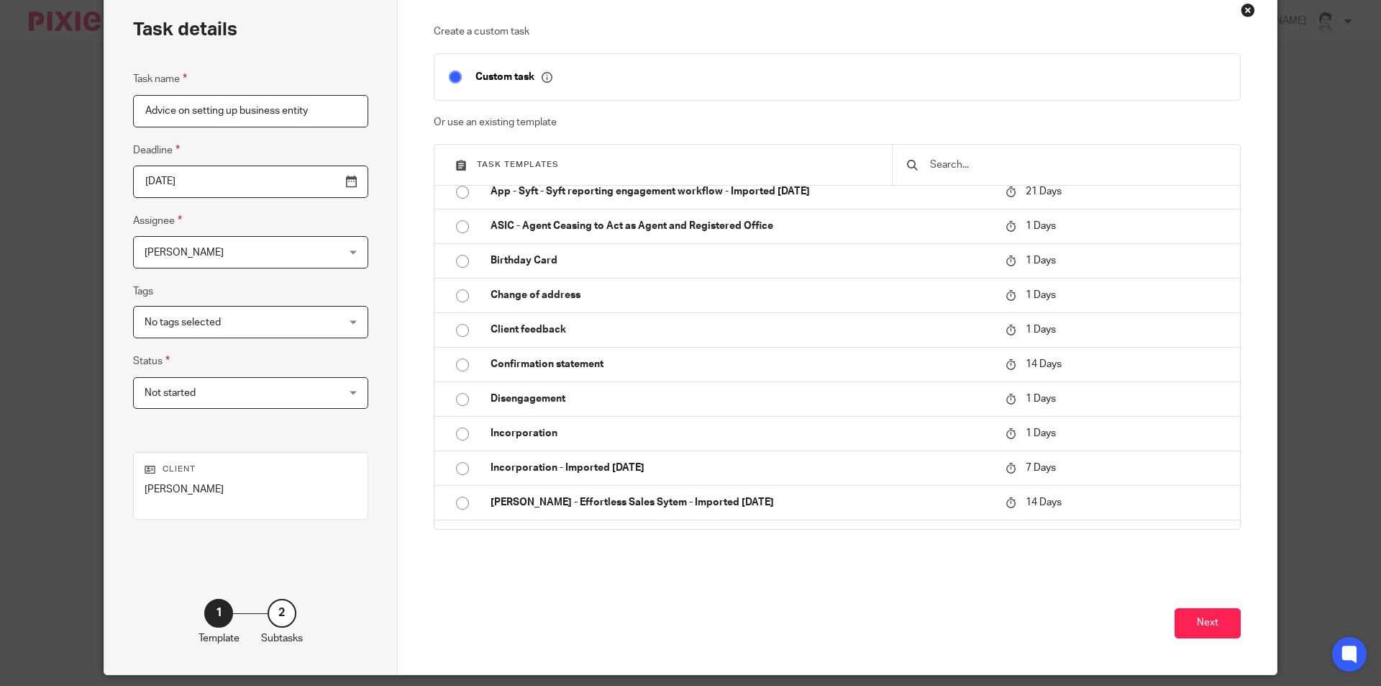
scroll to position [117, 0]
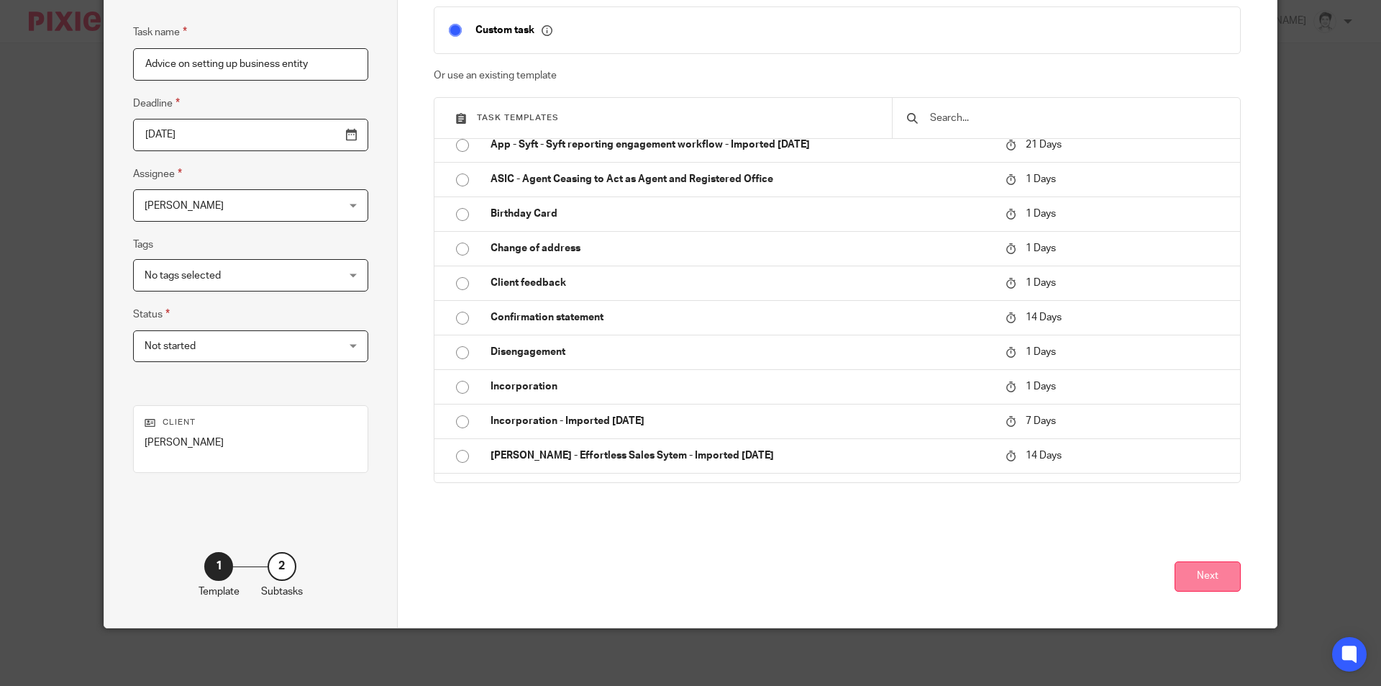
type input "Advice on setting up business entity"
click at [1210, 573] on button "Next" at bounding box center [1208, 576] width 66 height 31
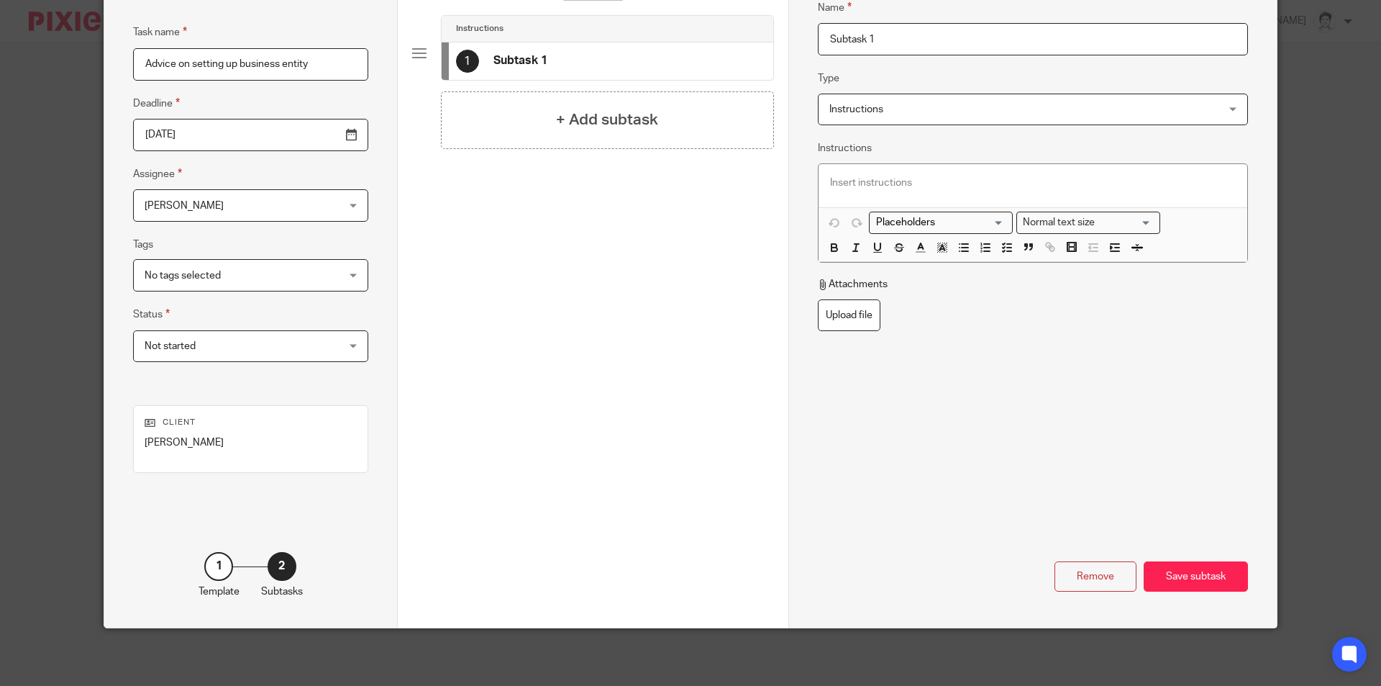
scroll to position [0, 0]
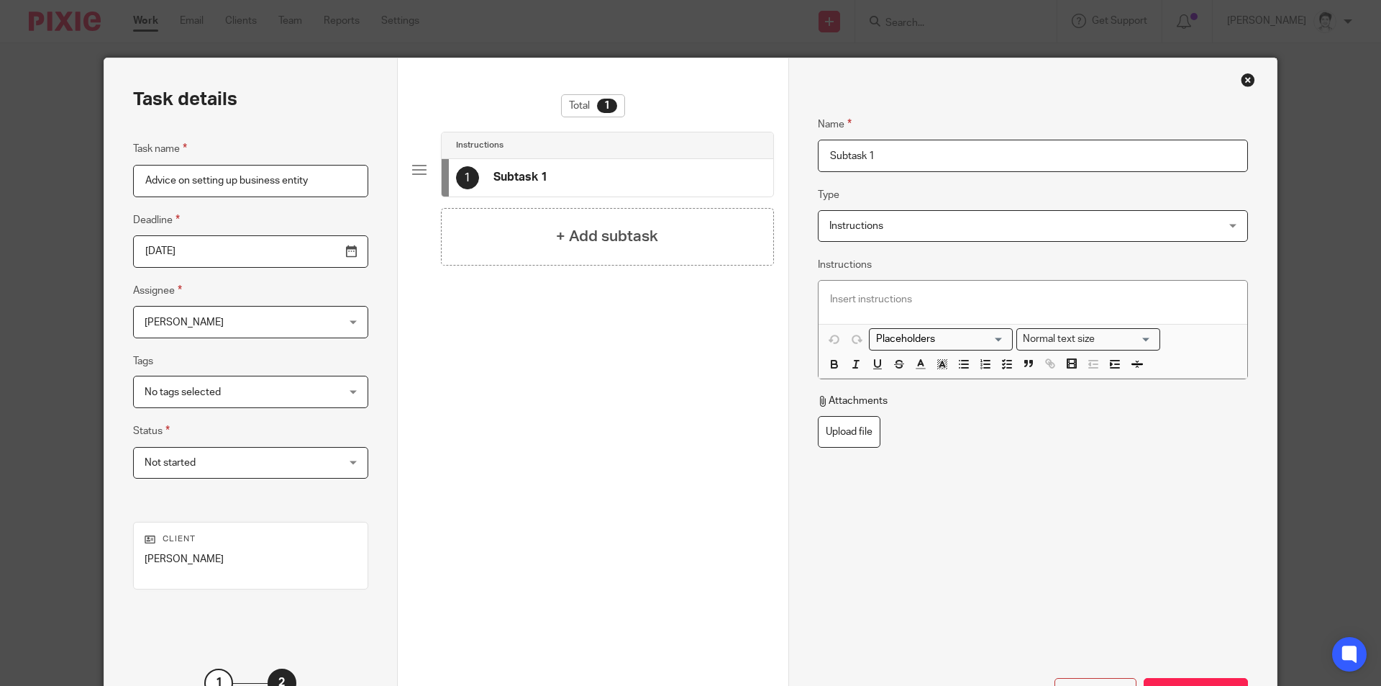
drag, startPoint x: 899, startPoint y: 151, endPoint x: 614, endPoint y: 156, distance: 285.6
click at [614, 156] on div "Task details Task name Advice on setting up business entity Deadline [DATE] Ass…" at bounding box center [690, 401] width 1173 height 686
type input "O"
click at [854, 155] on input "Phone client" at bounding box center [1033, 156] width 430 height 32
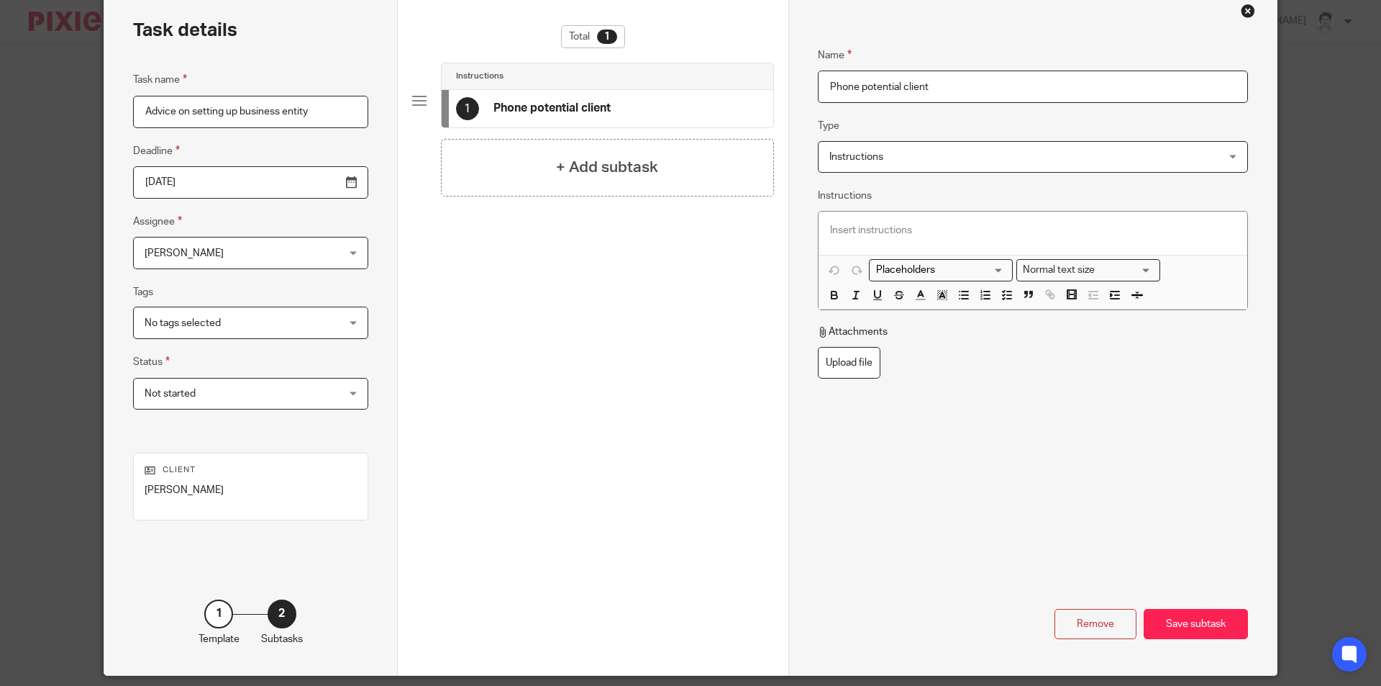
scroll to position [117, 0]
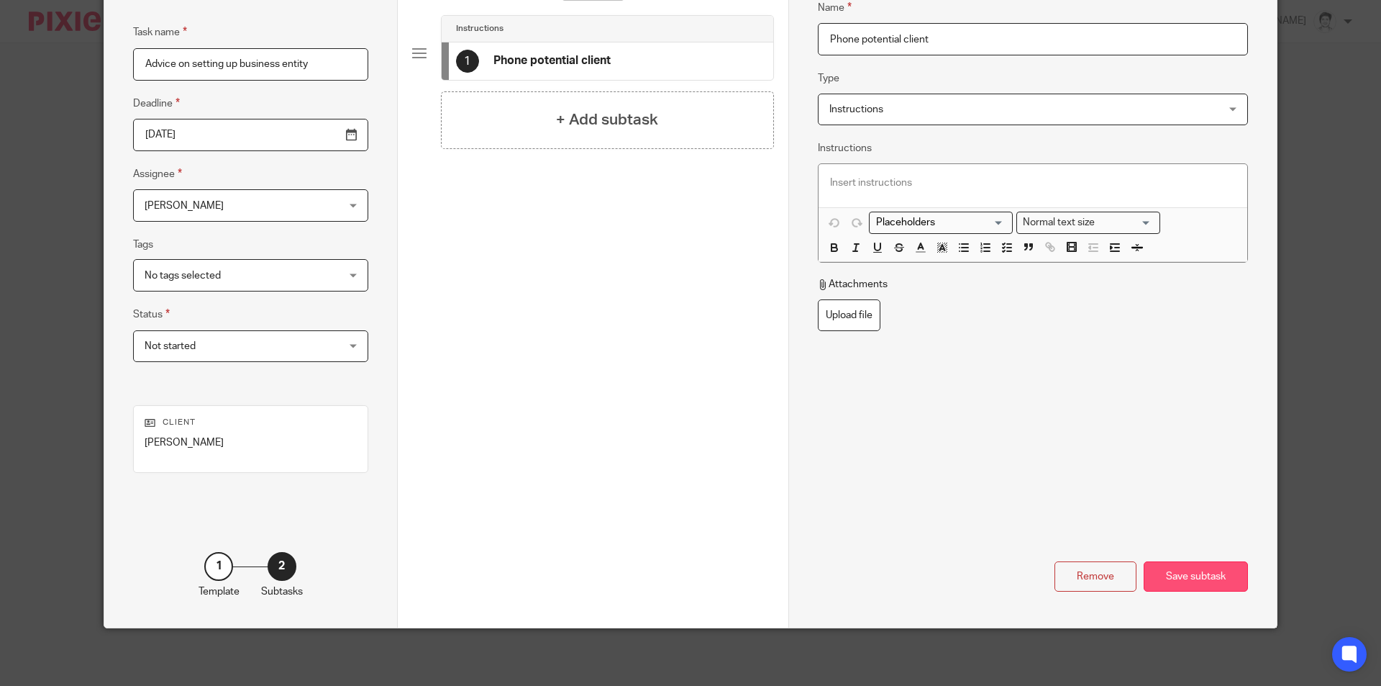
type input "Phone potential client"
click at [1178, 572] on div "Save subtask" at bounding box center [1196, 576] width 104 height 31
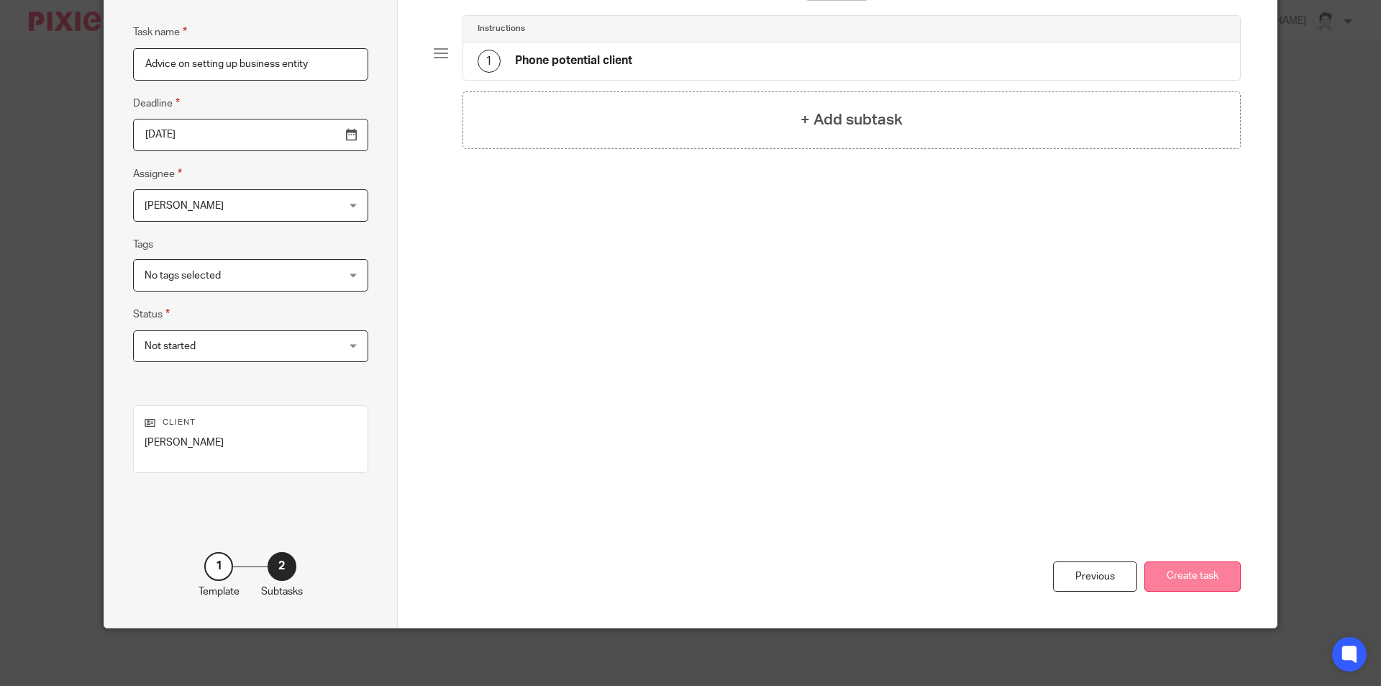
click at [1205, 572] on button "Create task" at bounding box center [1192, 576] width 96 height 31
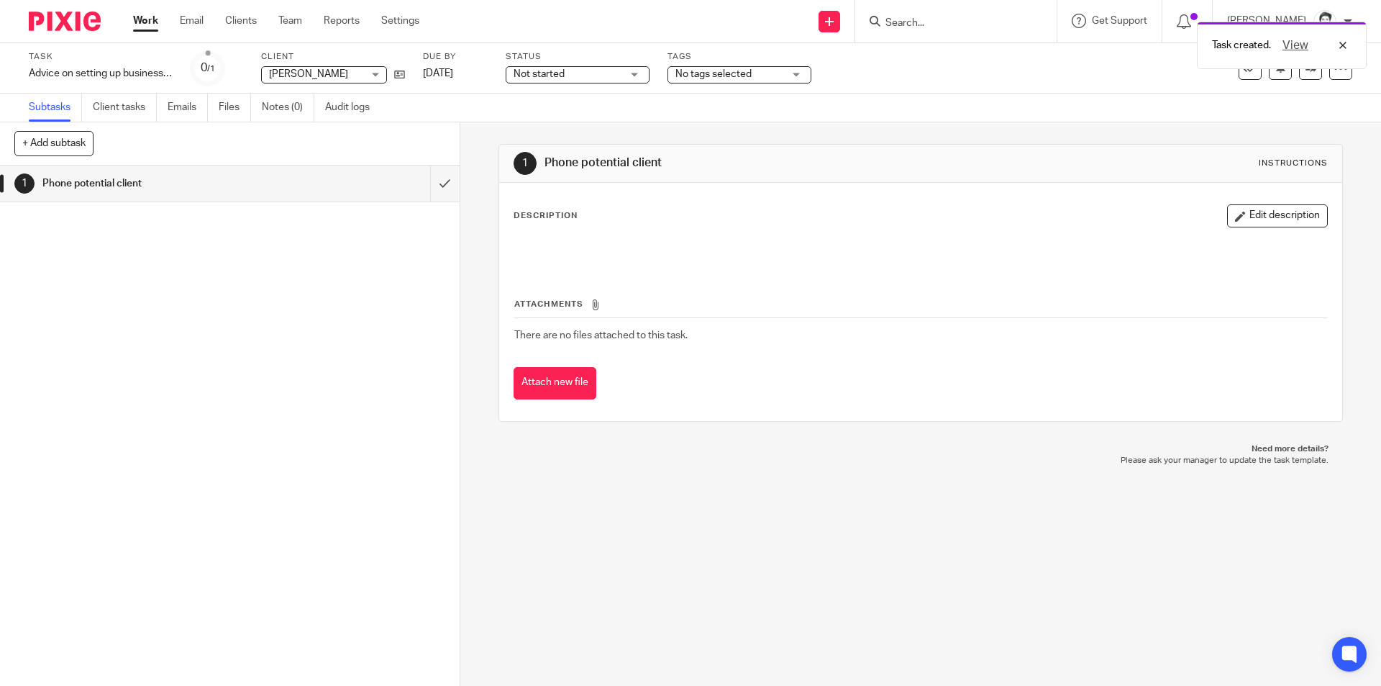
click at [952, 32] on div "Task created. View" at bounding box center [1029, 41] width 676 height 55
click at [924, 27] on div "Task created. View" at bounding box center [1029, 41] width 676 height 55
click at [903, 25] on div "Task created. View" at bounding box center [1029, 41] width 676 height 55
click at [899, 22] on div "Task created. View" at bounding box center [1029, 41] width 676 height 55
click at [902, 22] on input "Search" at bounding box center [948, 23] width 129 height 13
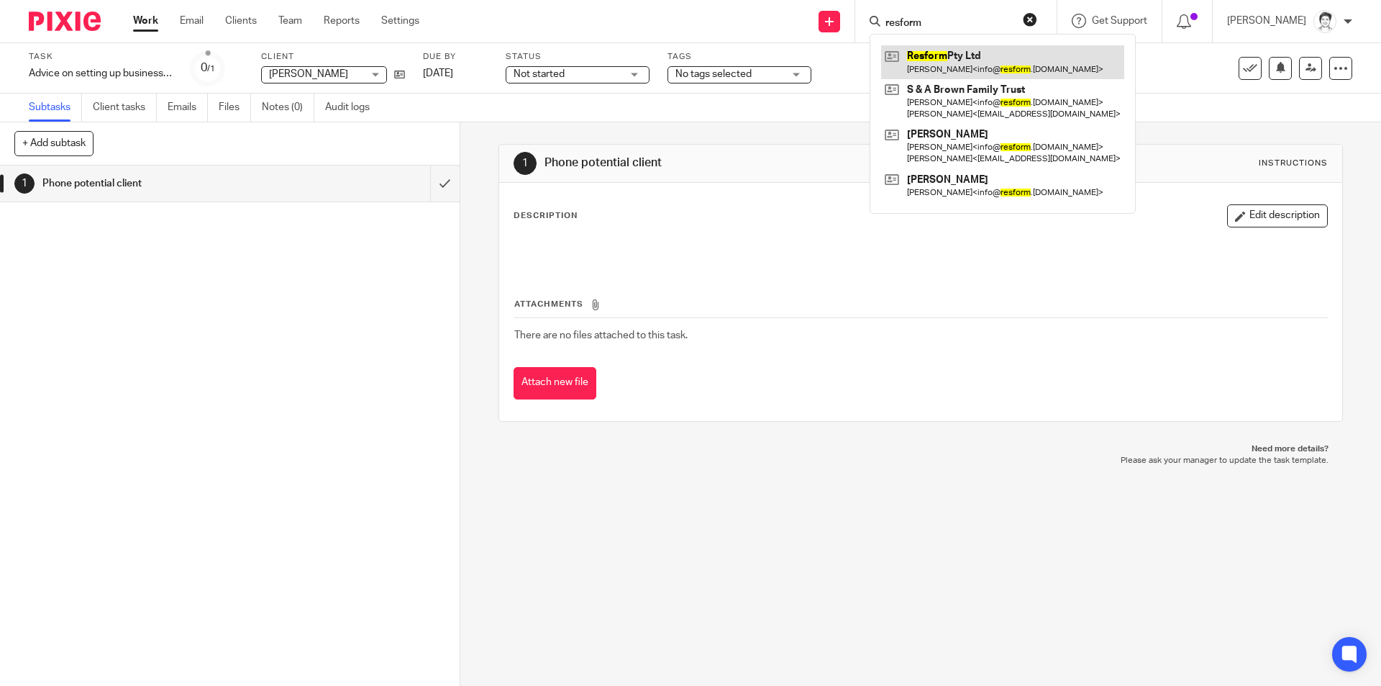
type input "resform"
click at [935, 56] on link at bounding box center [1002, 61] width 243 height 33
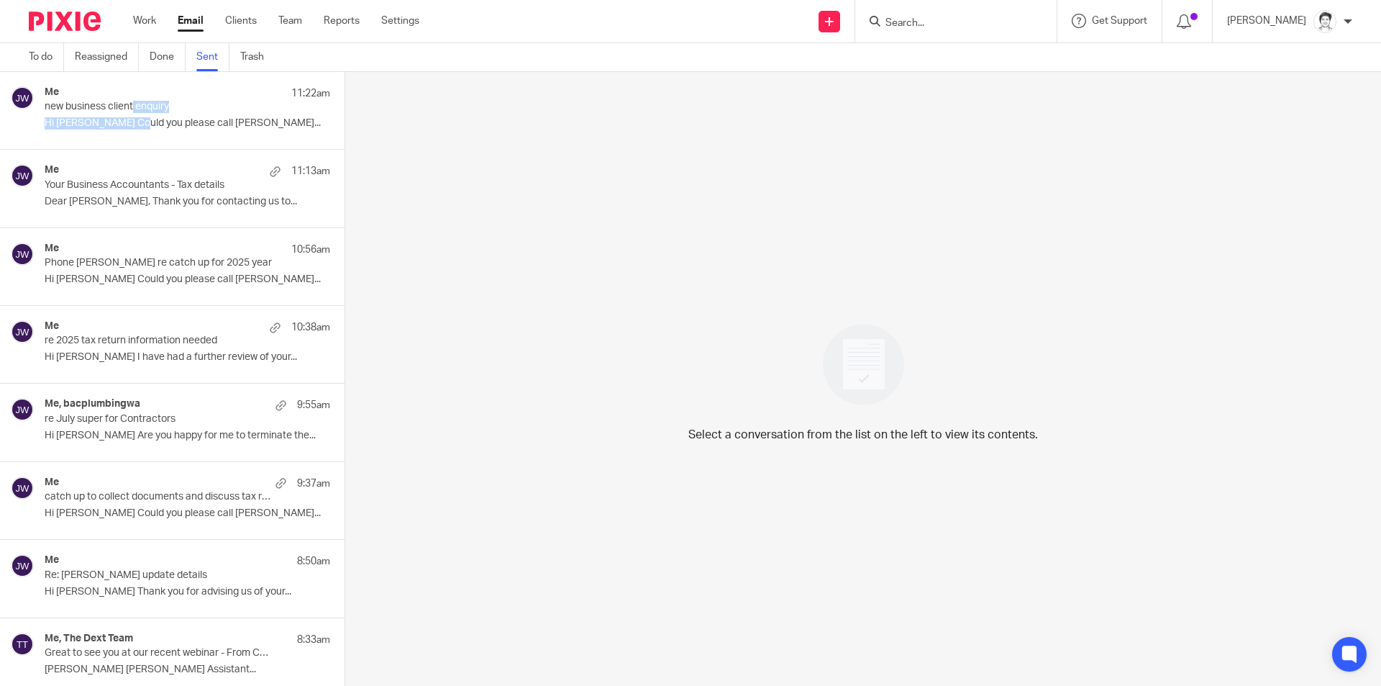
click at [134, 112] on div "Me 11:22am new business client enquiry Hi [PERSON_NAME] Could you please call […" at bounding box center [188, 110] width 286 height 48
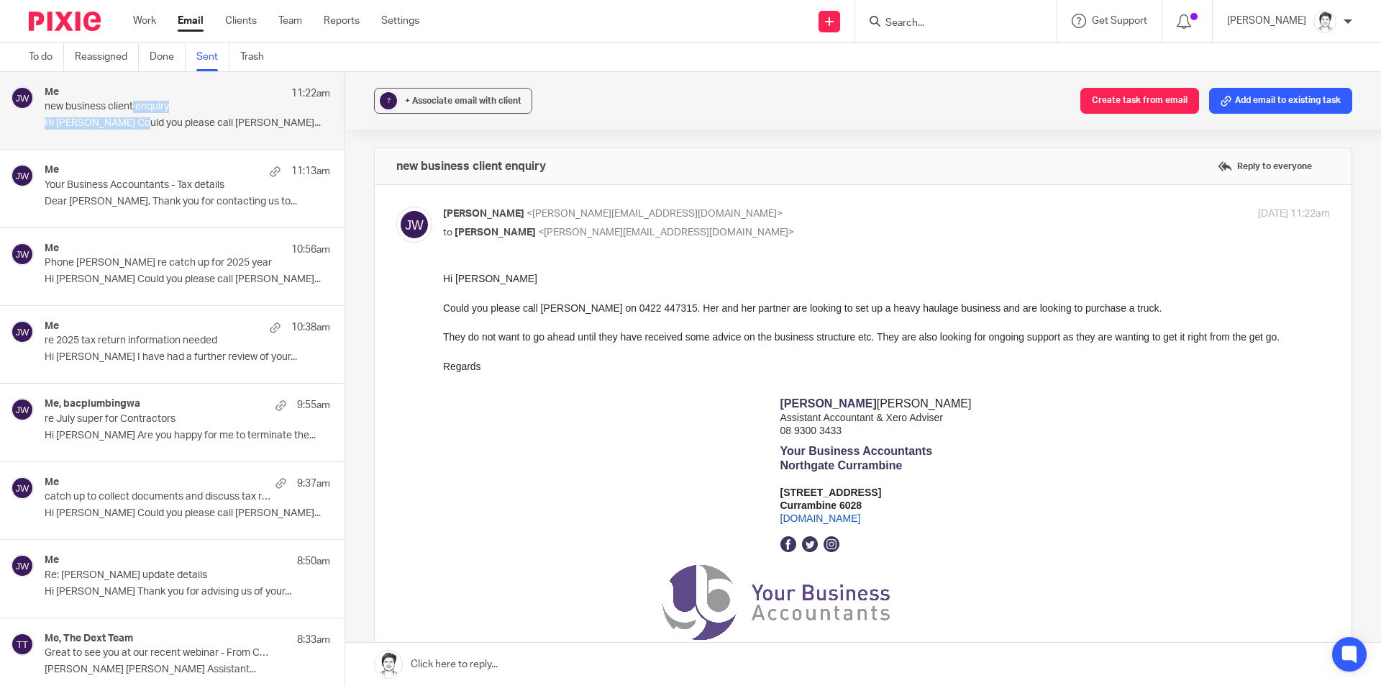
drag, startPoint x: 1239, startPoint y: 101, endPoint x: 801, endPoint y: 197, distance: 449.1
click at [1239, 99] on button "Add email to existing task" at bounding box center [1280, 101] width 143 height 26
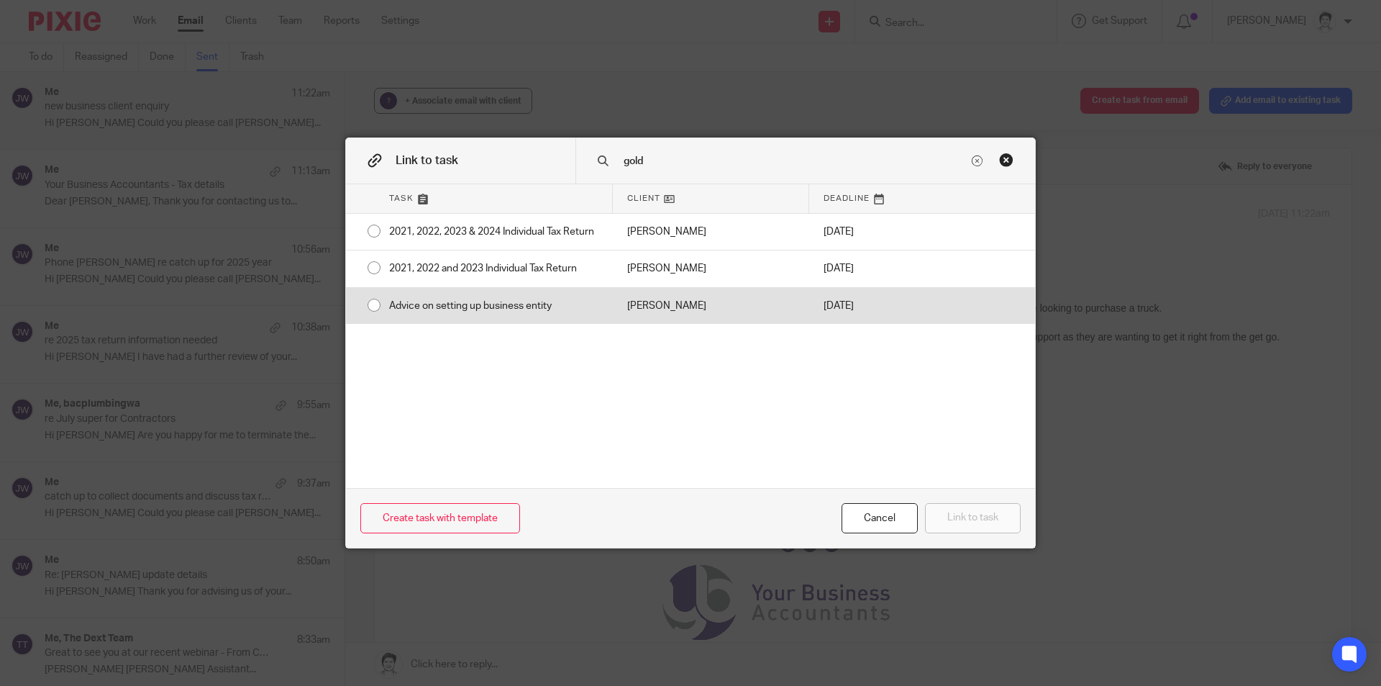
type input "gold"
click at [530, 302] on div "Advice on setting up business entity" at bounding box center [494, 306] width 238 height 36
radio input "true"
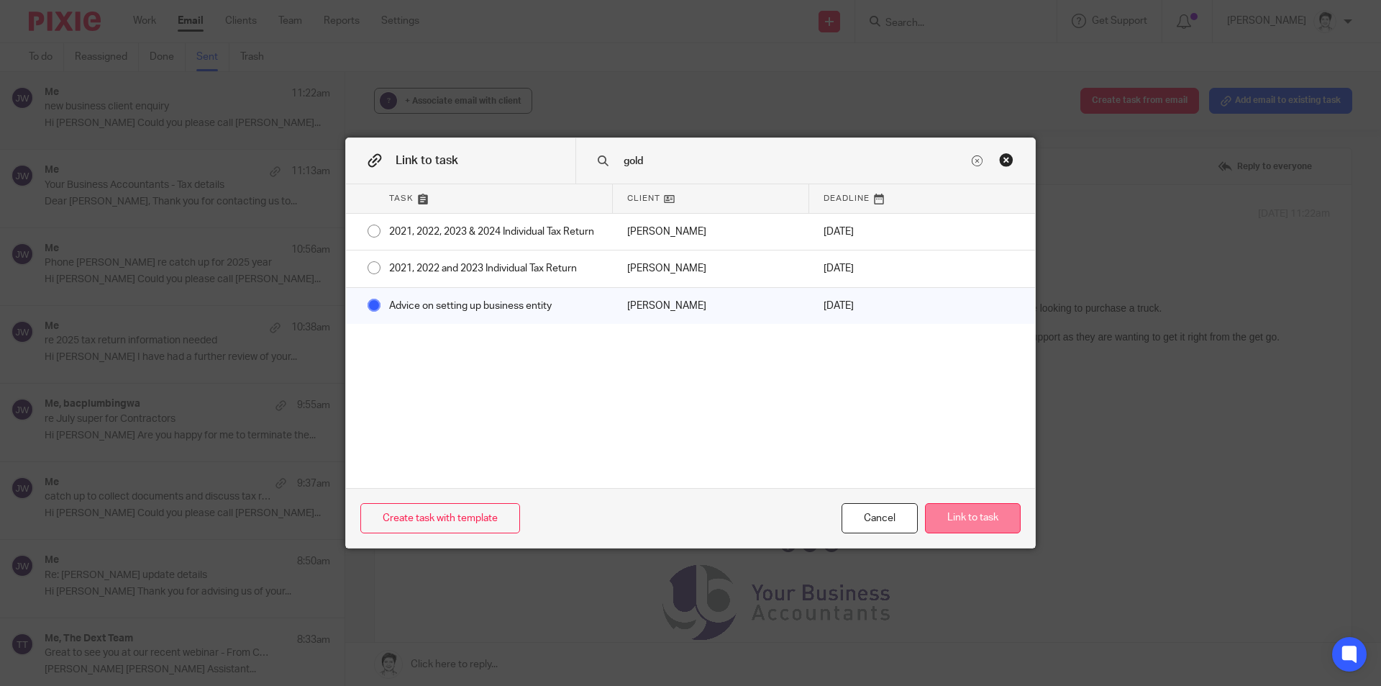
click at [955, 506] on button "Link to task" at bounding box center [973, 518] width 96 height 31
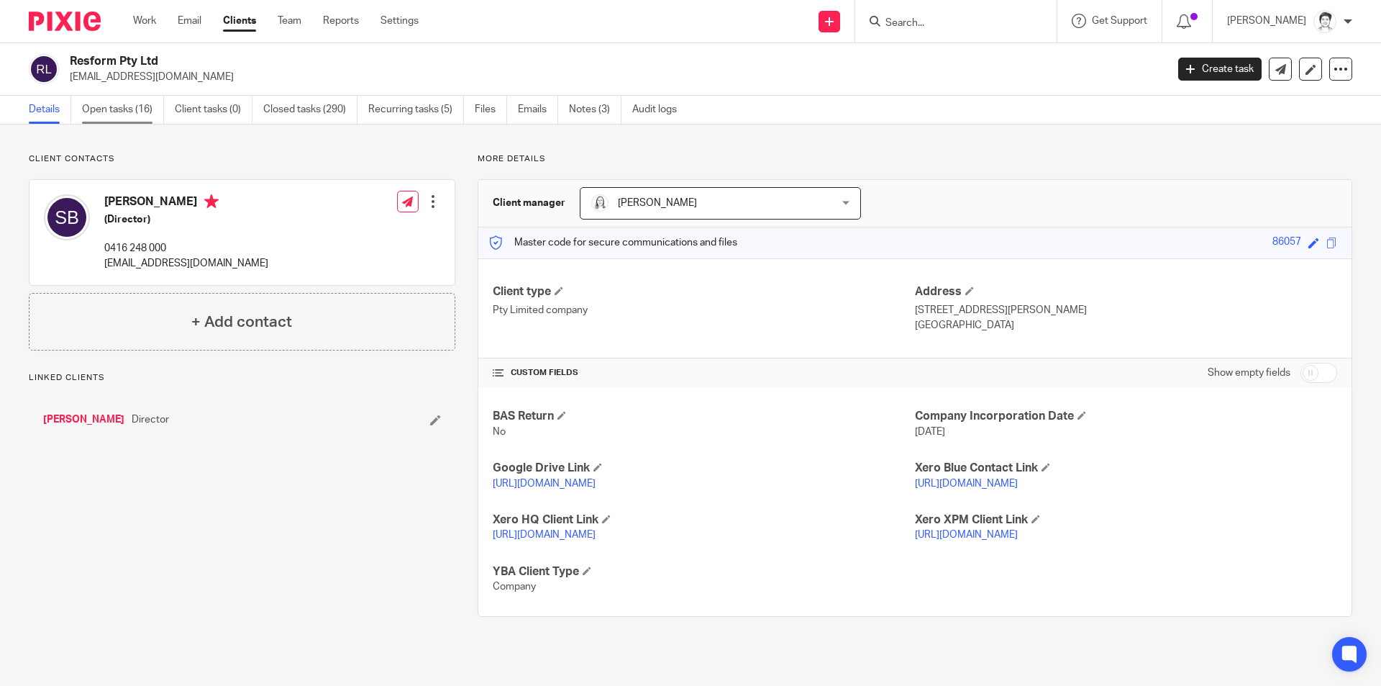
click at [121, 113] on link "Open tasks (16)" at bounding box center [123, 110] width 82 height 28
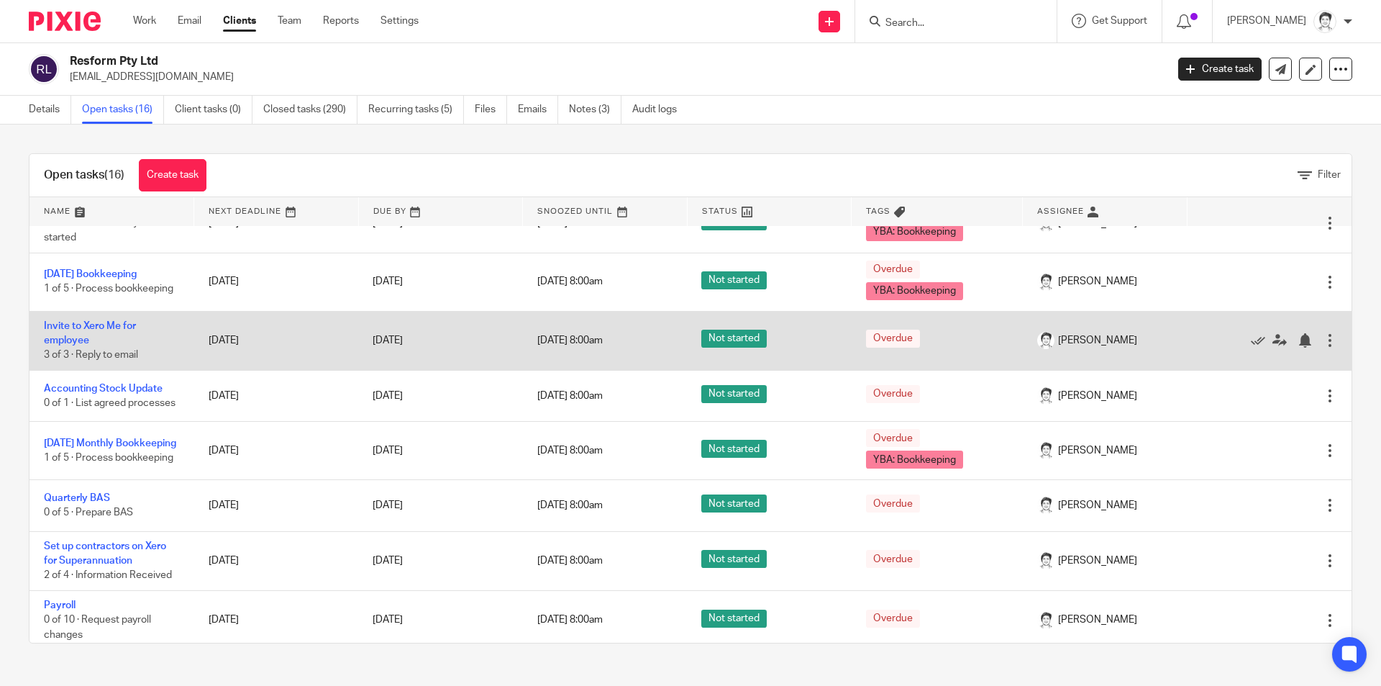
scroll to position [216, 0]
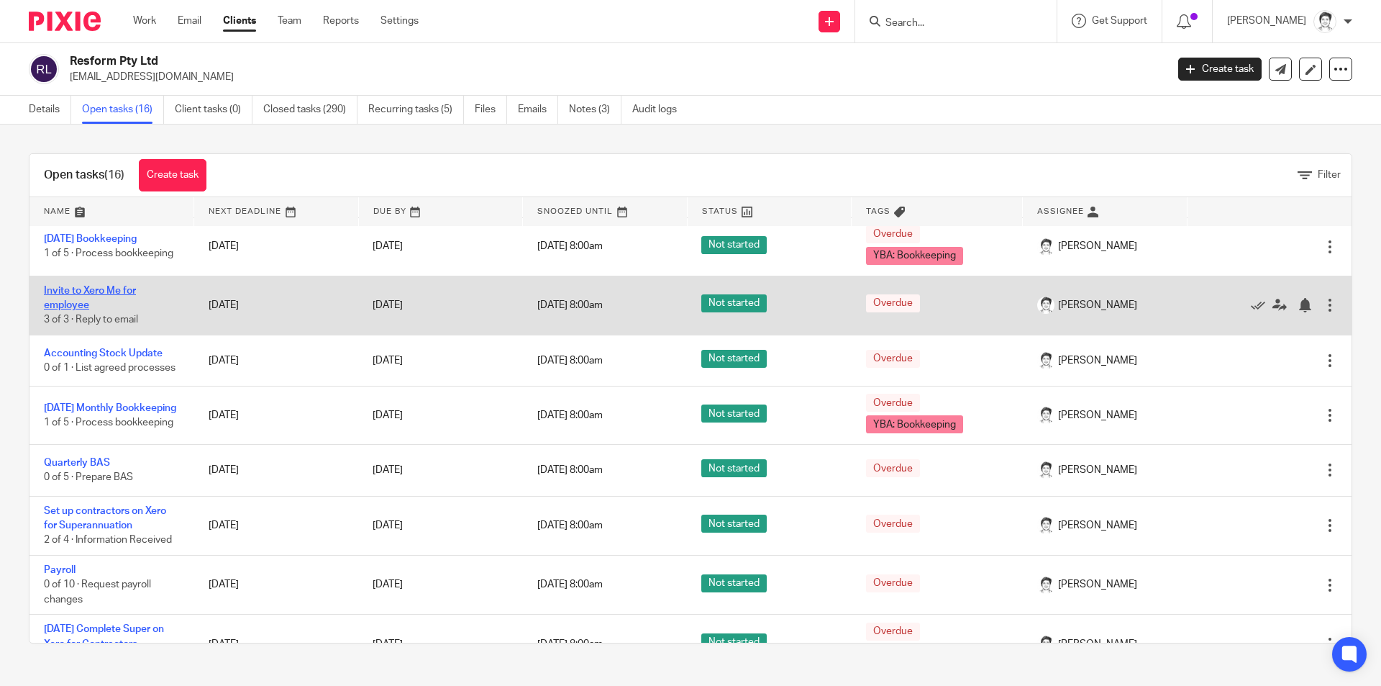
click at [110, 303] on link "Invite to Xero Me for employee" at bounding box center [90, 298] width 92 height 24
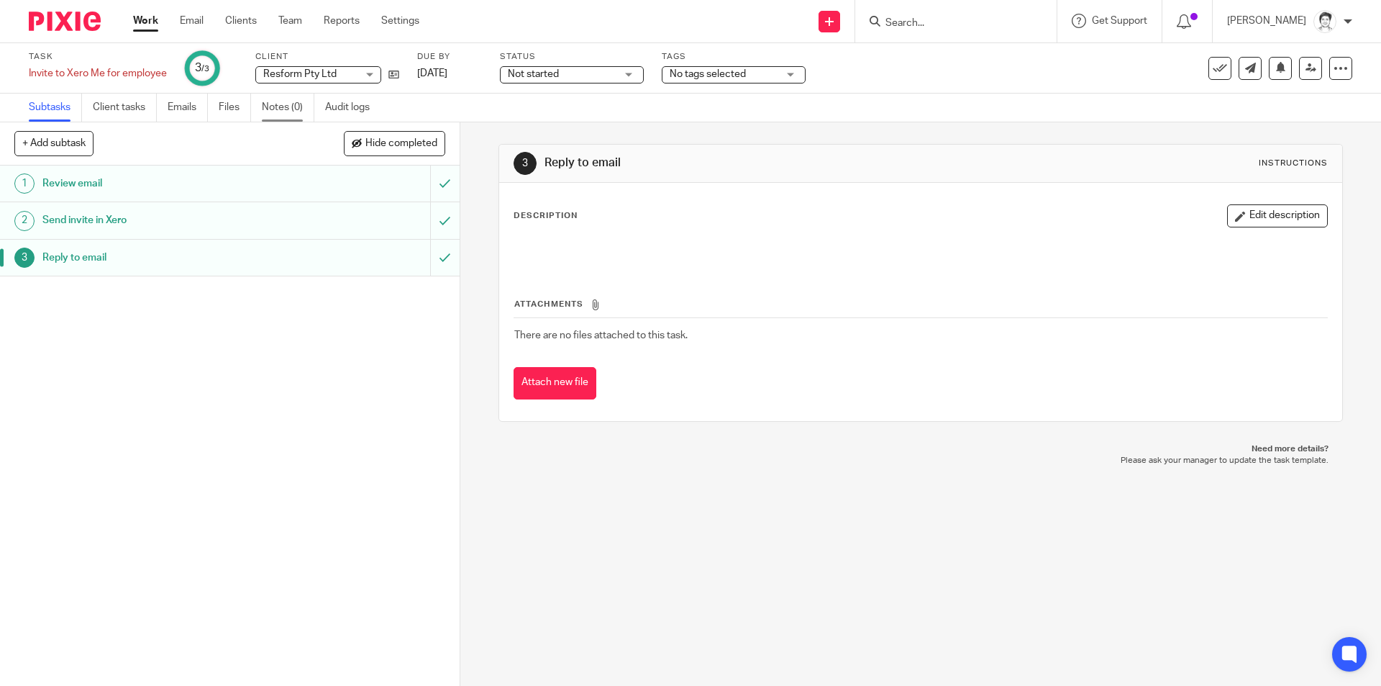
click at [271, 111] on link "Notes (0)" at bounding box center [288, 108] width 53 height 28
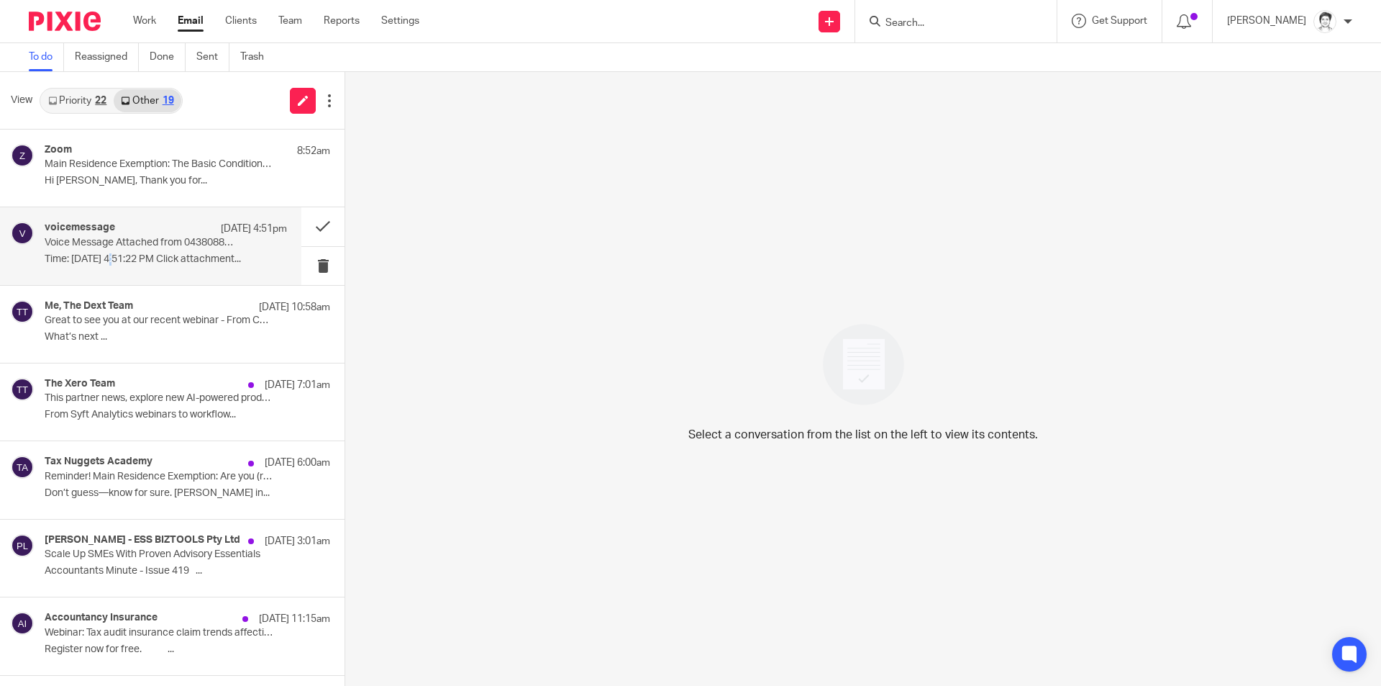
click at [114, 262] on p "Time: [DATE] 4:51:22 PM Click attachment..." at bounding box center [166, 259] width 242 height 12
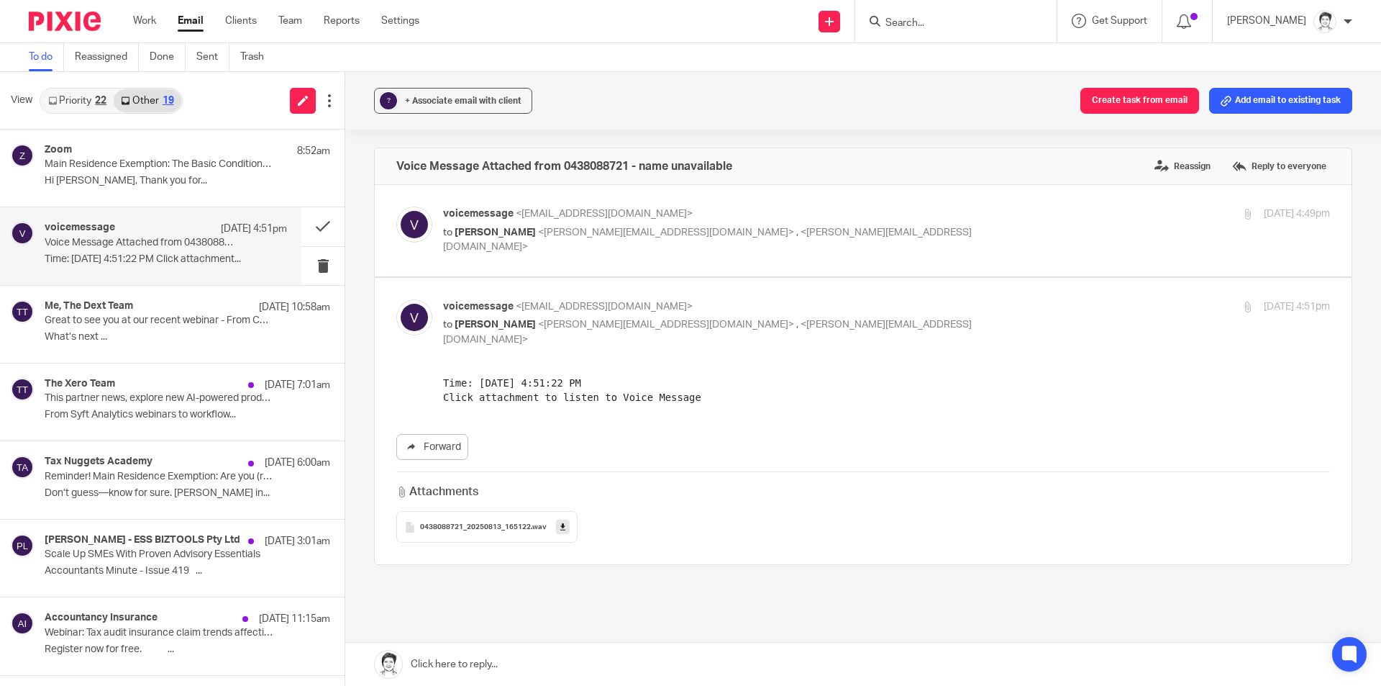
click at [191, 253] on p "Time: [DATE] 4:51:22 PM Click attachment..." at bounding box center [166, 259] width 242 height 12
click at [1244, 101] on button "Add email to existing task" at bounding box center [1280, 101] width 143 height 26
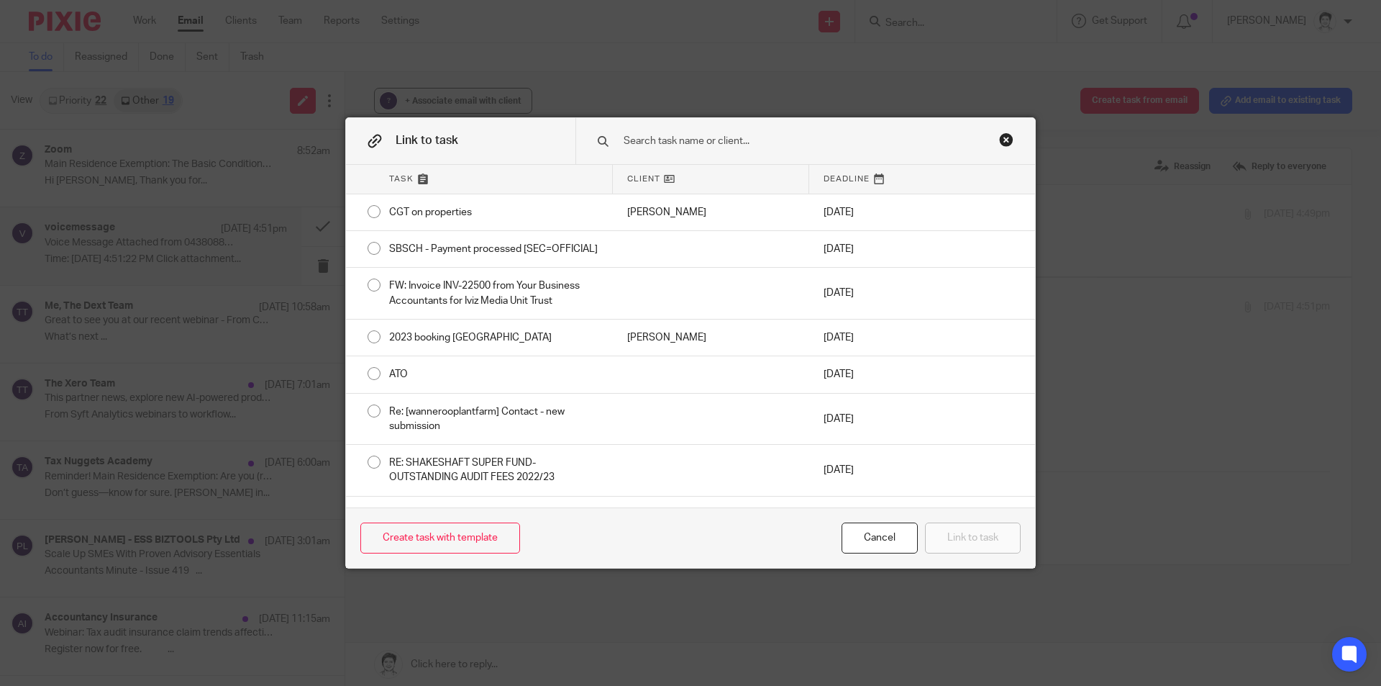
click at [679, 146] on input "text" at bounding box center [795, 141] width 346 height 16
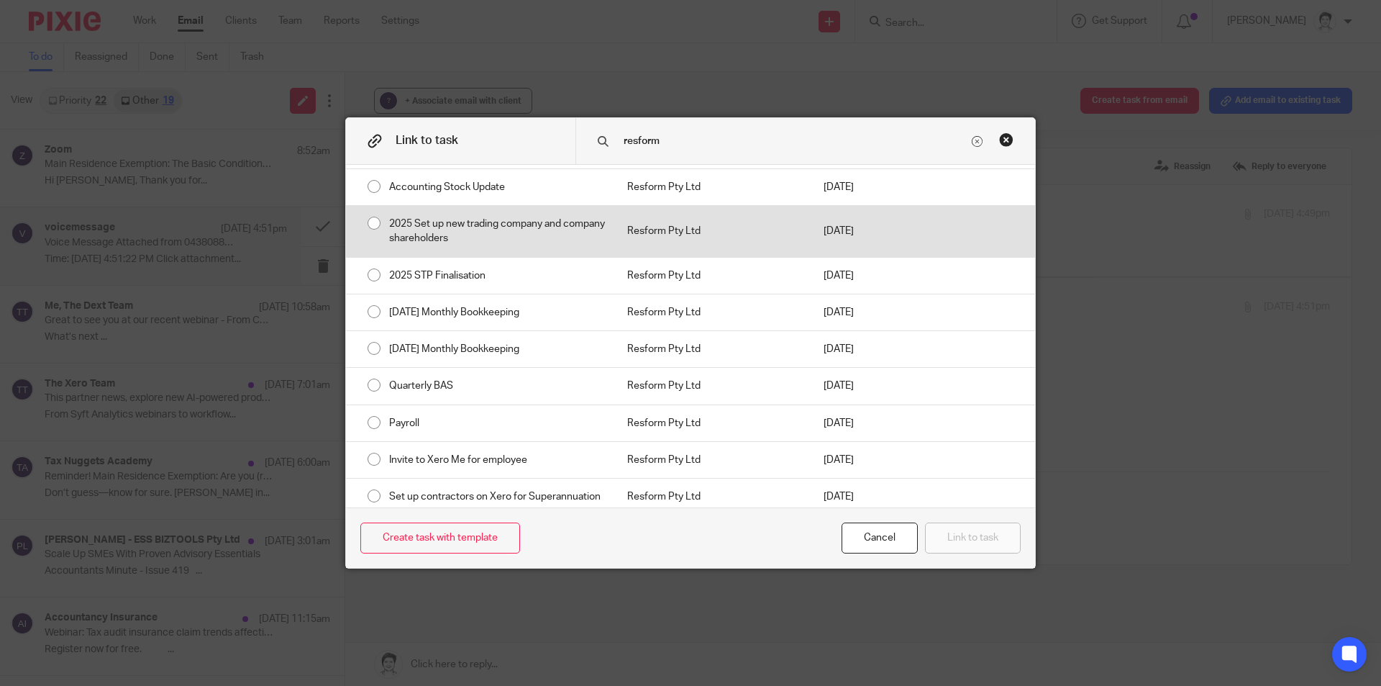
scroll to position [144, 0]
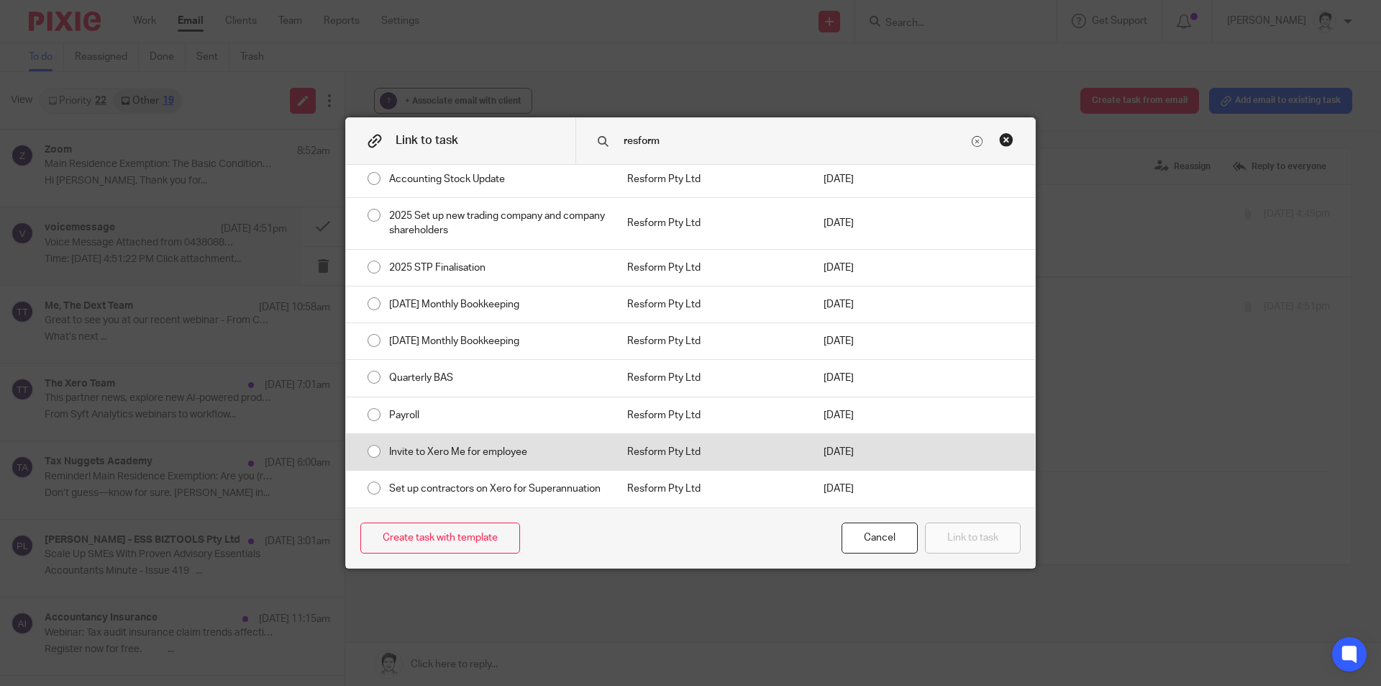
type input "resform"
click at [477, 446] on div "Invite to Xero Me for employee" at bounding box center [494, 452] width 238 height 36
radio input "true"
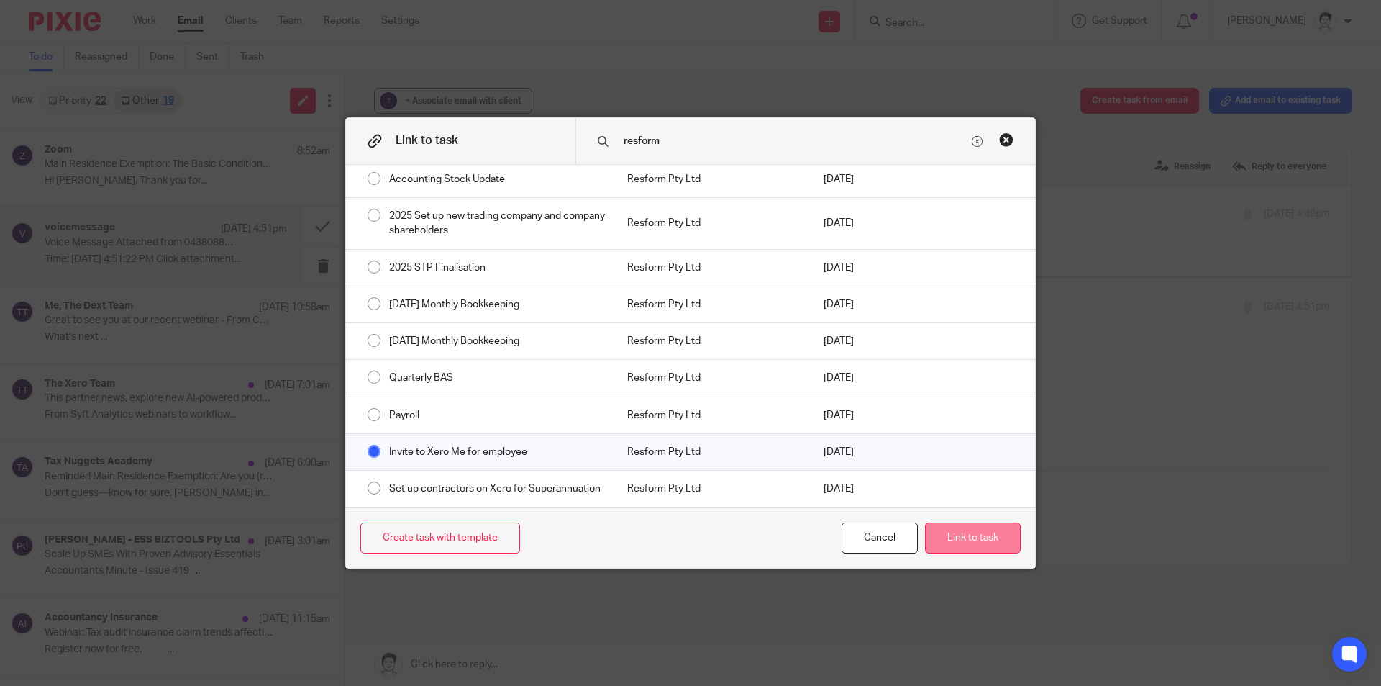
click at [947, 544] on button "Link to task" at bounding box center [973, 537] width 96 height 31
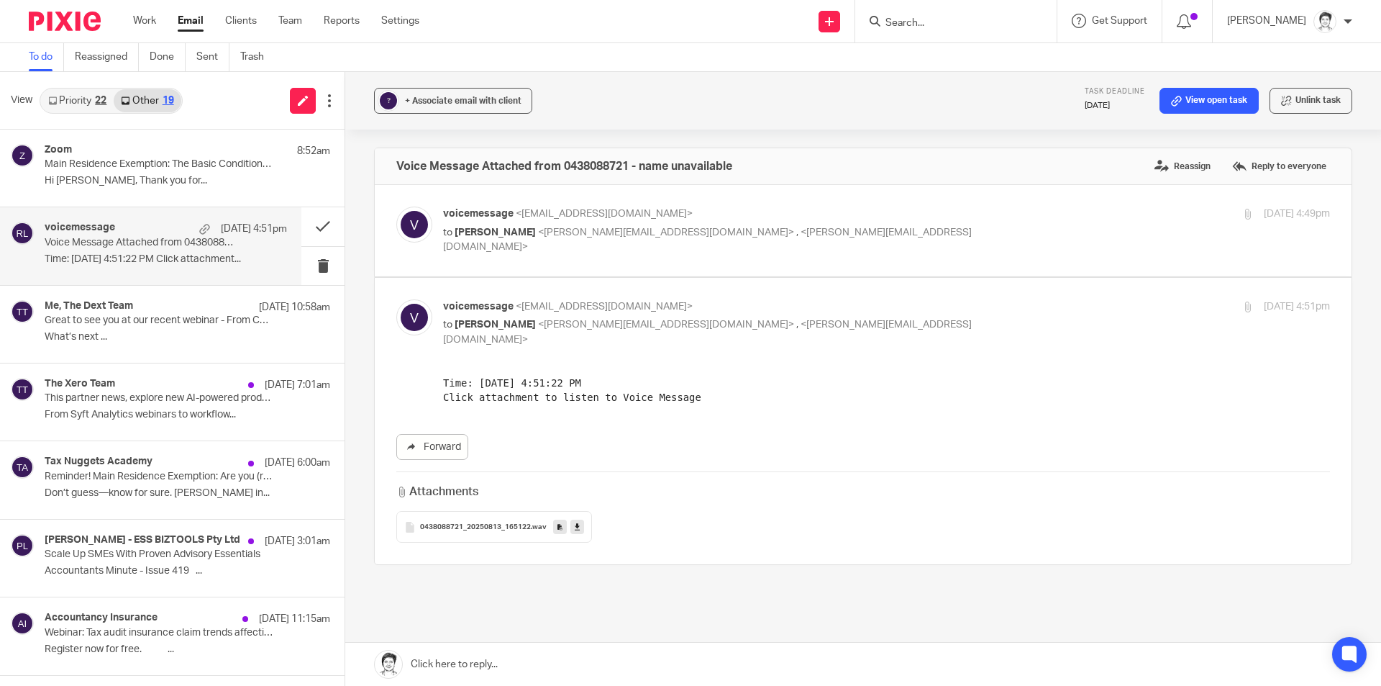
click at [916, 18] on input "Search" at bounding box center [948, 23] width 129 height 13
drag, startPoint x: 74, startPoint y: 96, endPoint x: 99, endPoint y: 96, distance: 25.2
click at [76, 96] on link "Priority 22" at bounding box center [77, 100] width 73 height 23
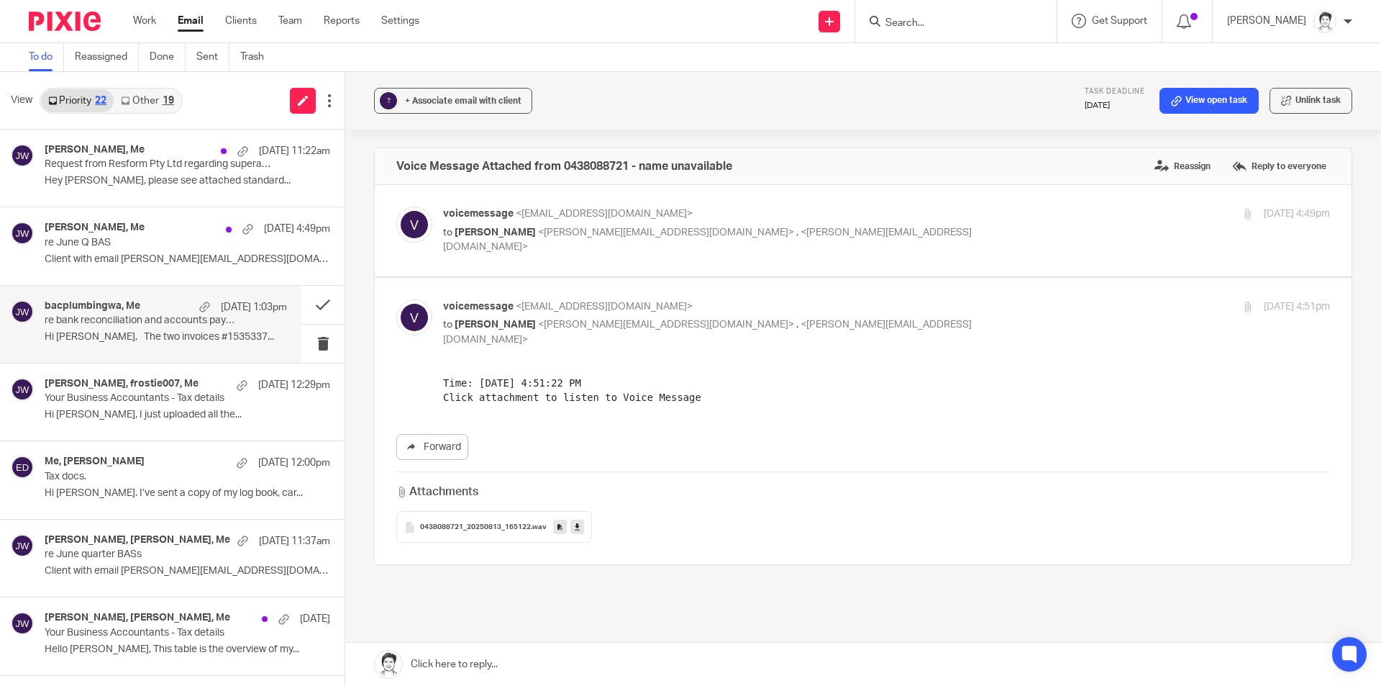
click at [81, 323] on p "re bank reconciliation and accounts payable" at bounding box center [142, 320] width 194 height 12
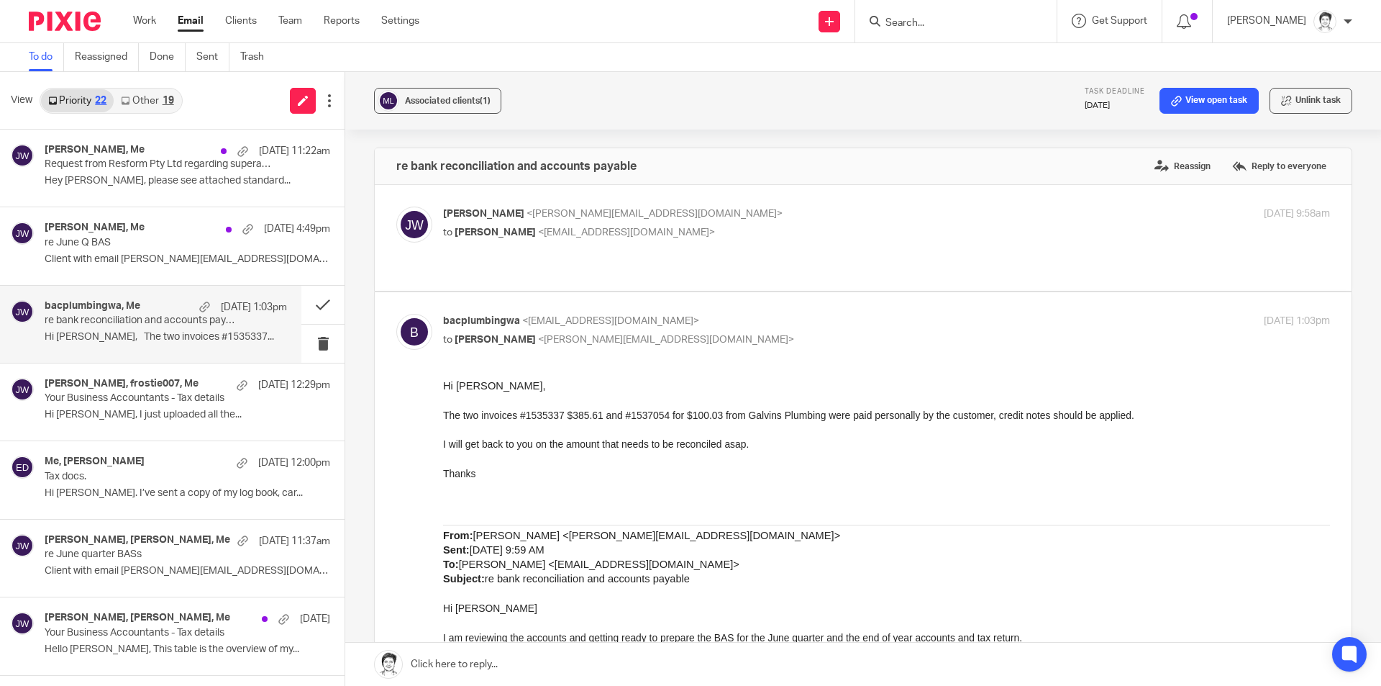
scroll to position [0, 0]
drag, startPoint x: 312, startPoint y: 304, endPoint x: 290, endPoint y: 314, distance: 24.8
click at [312, 304] on button at bounding box center [322, 305] width 43 height 38
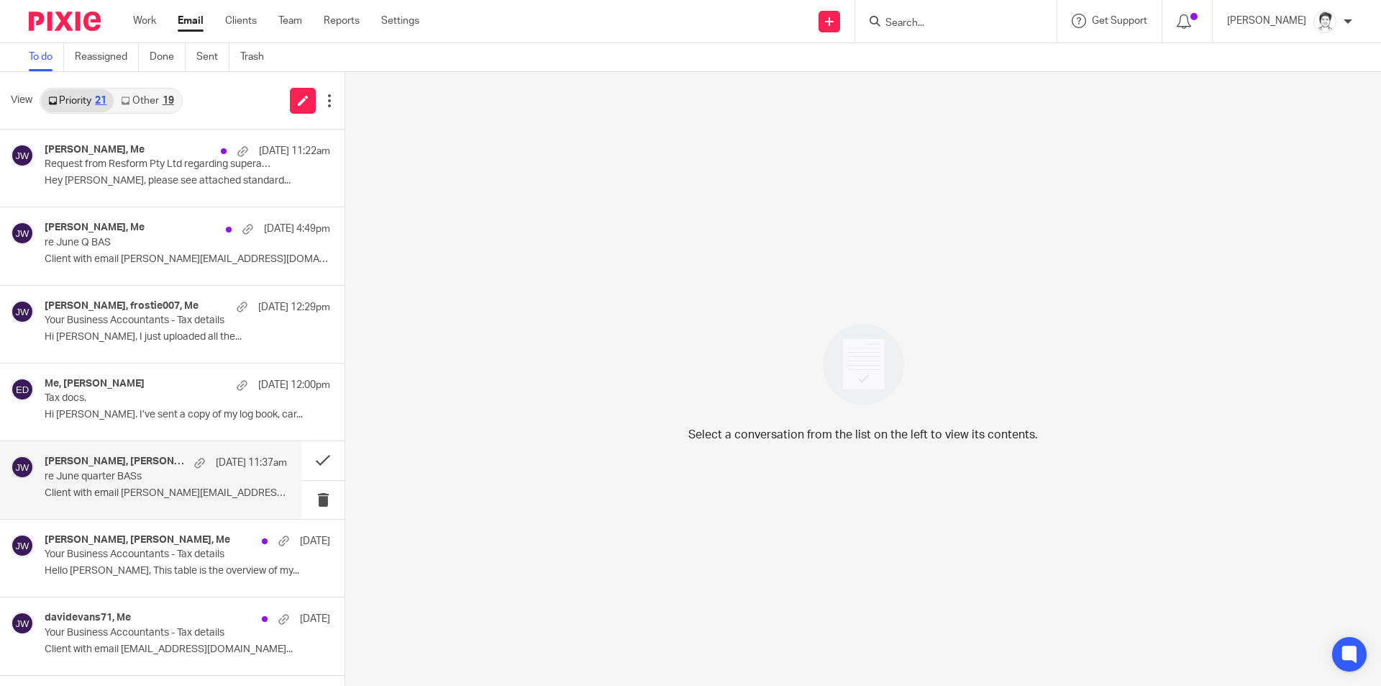
drag, startPoint x: 103, startPoint y: 486, endPoint x: 150, endPoint y: 471, distance: 48.9
click at [103, 486] on div "nick, Nicholas Cogin, Me 12 Aug 11:37am re June quarter BASs Client with email …" at bounding box center [166, 479] width 242 height 48
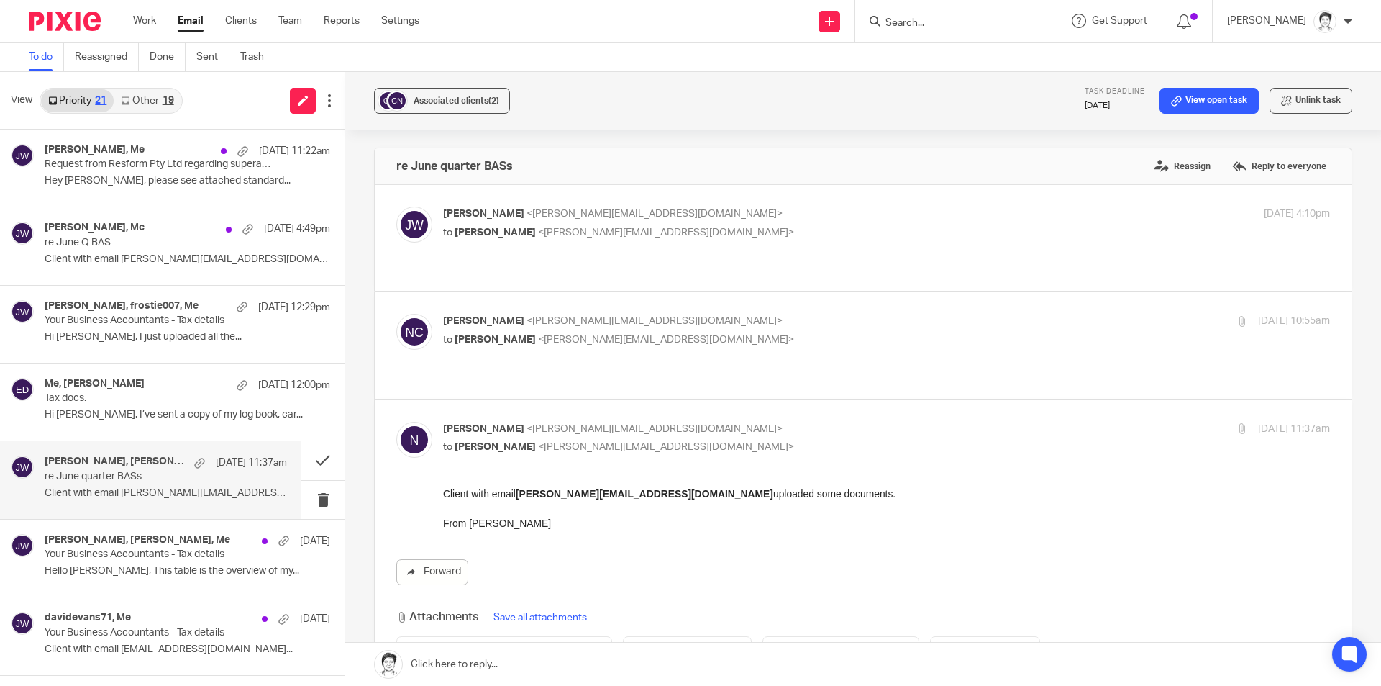
click at [601, 235] on span "<nick@nickcoginlawyer.com>" at bounding box center [666, 232] width 256 height 10
checkbox input "true"
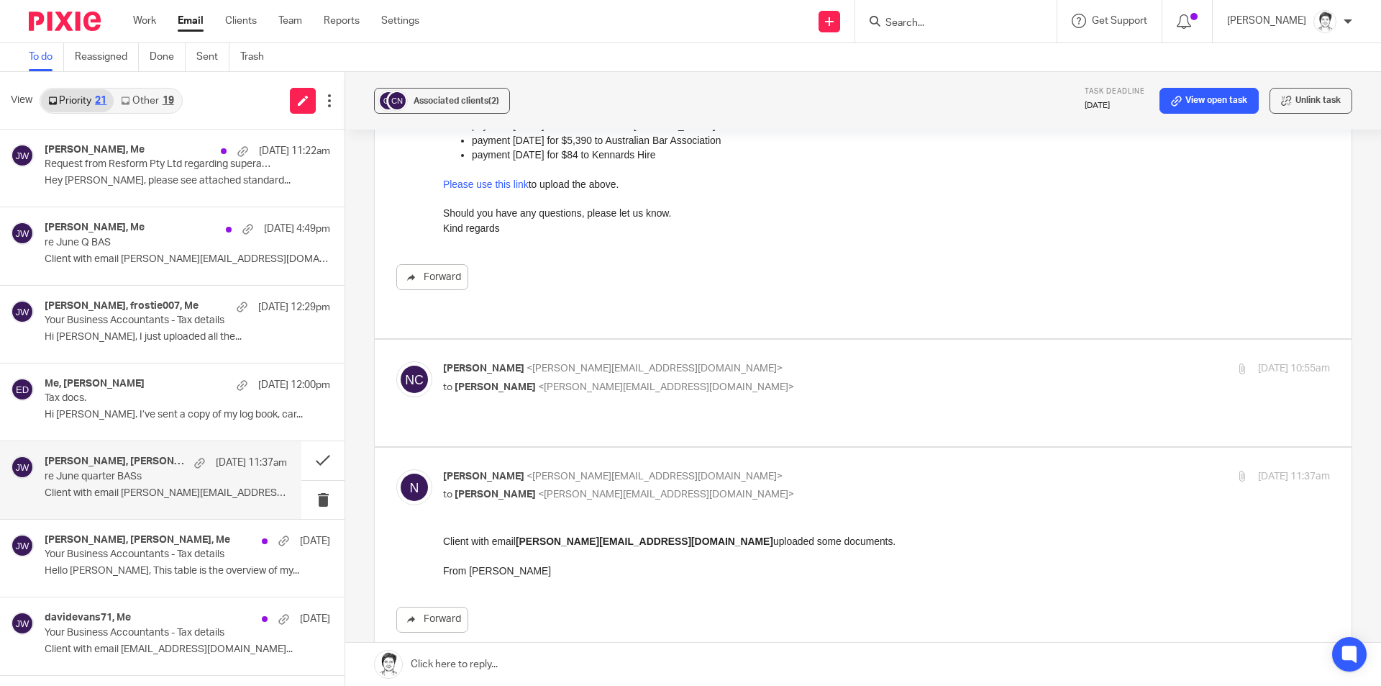
scroll to position [216, 0]
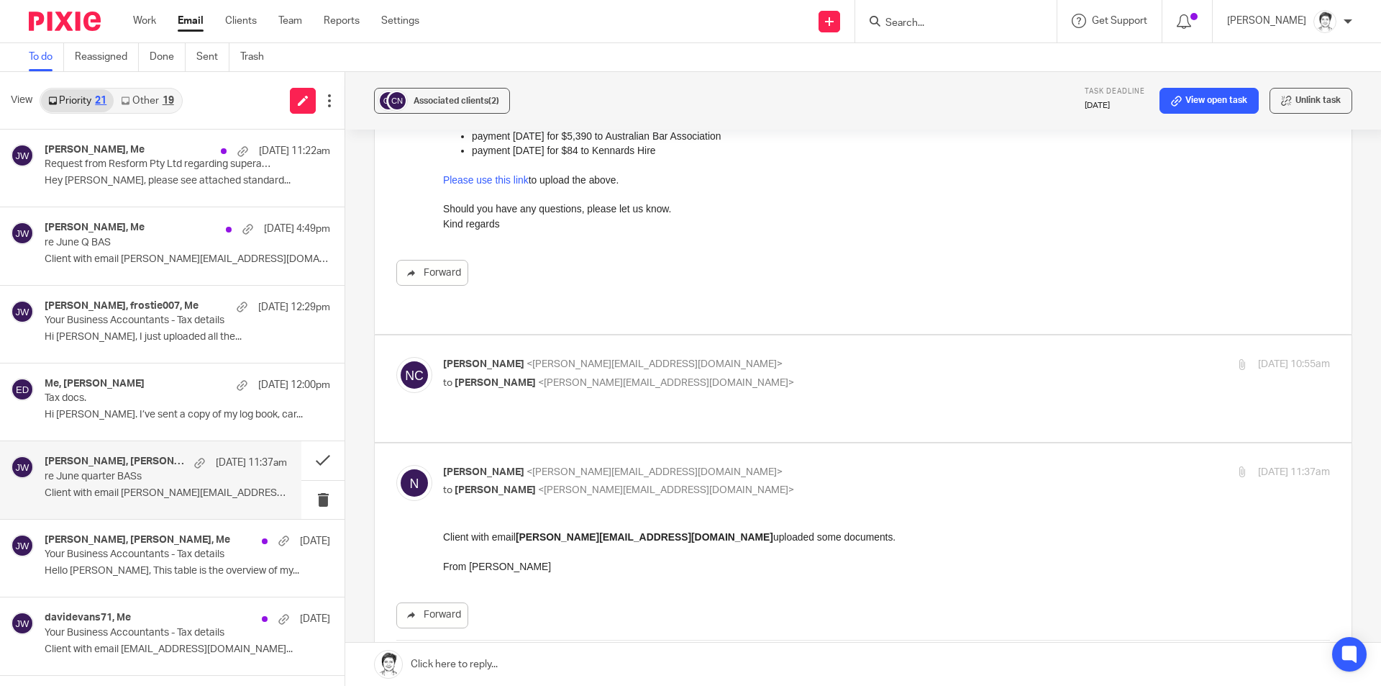
click at [654, 381] on label at bounding box center [863, 388] width 977 height 106
click at [396, 357] on input "checkbox" at bounding box center [396, 356] width 1 height 1
checkbox input "true"
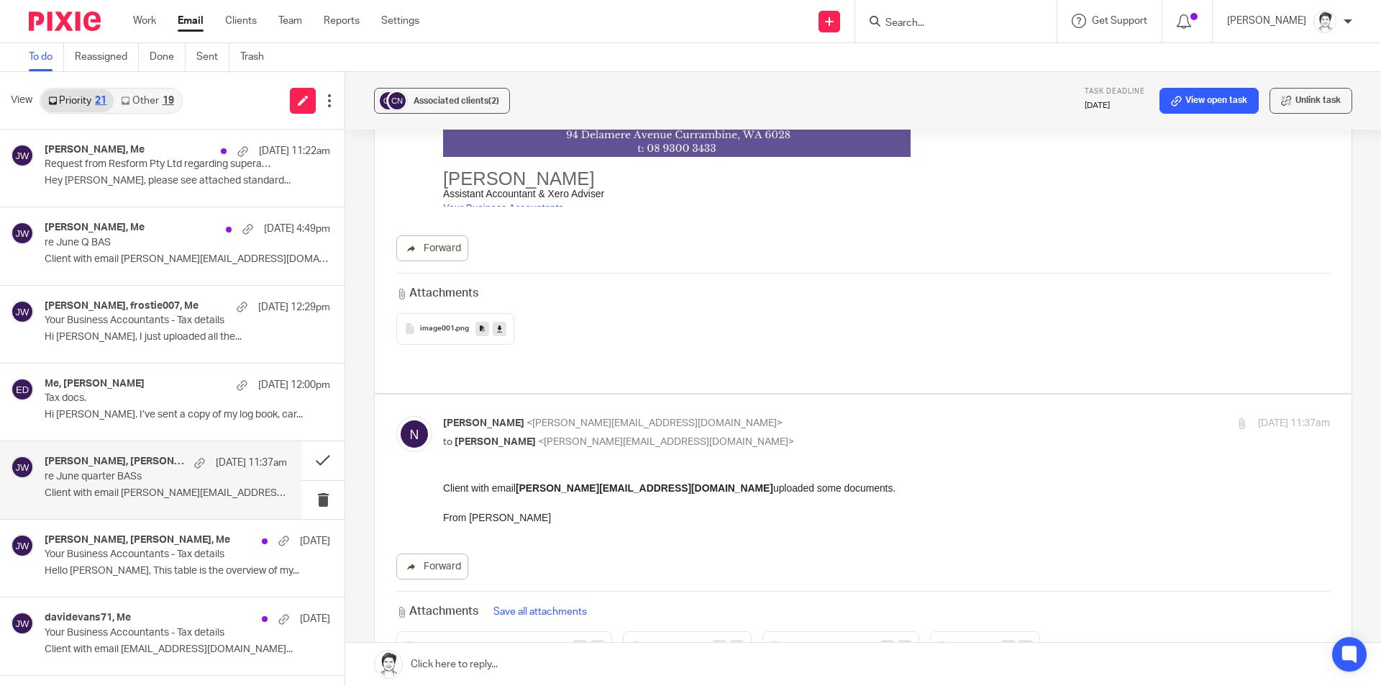
scroll to position [1367, 0]
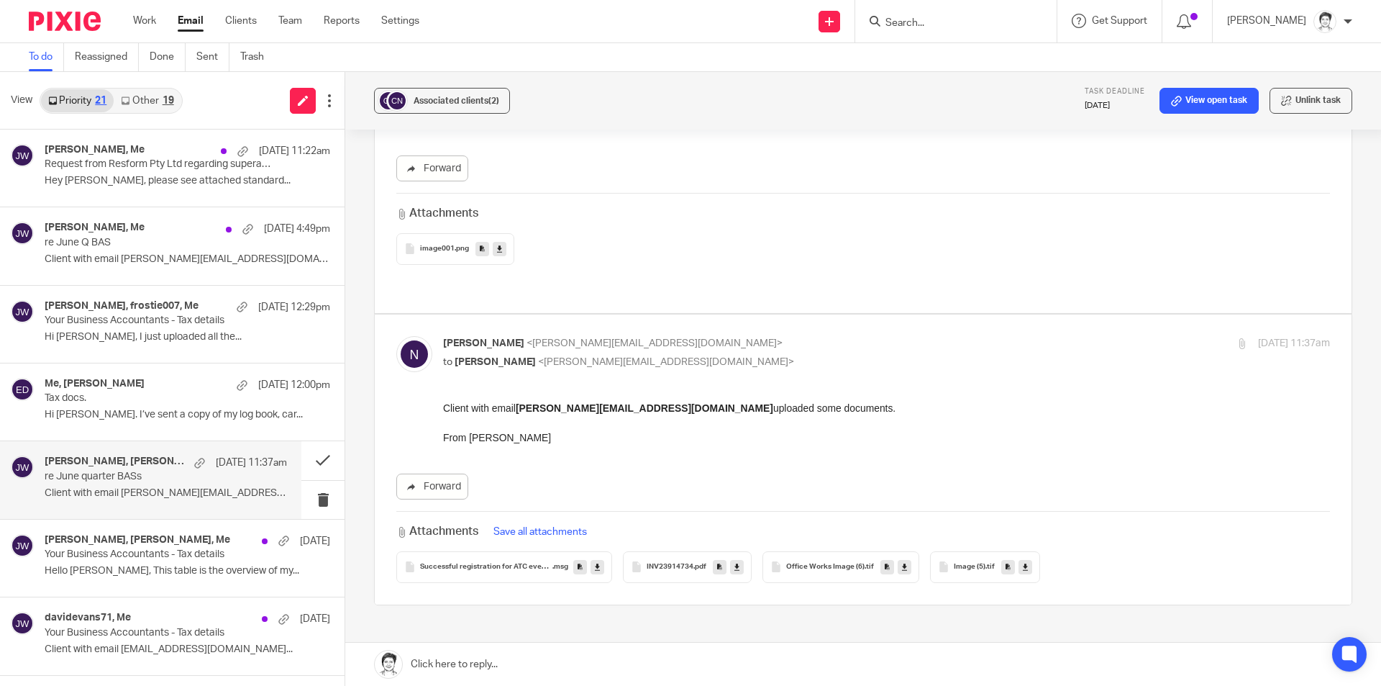
click at [473, 563] on span "Successful registration for ATC event Advanced Trial Advocacy Intensive (1)" at bounding box center [486, 567] width 132 height 9
click at [657, 563] on span "INV23914734" at bounding box center [670, 567] width 47 height 9
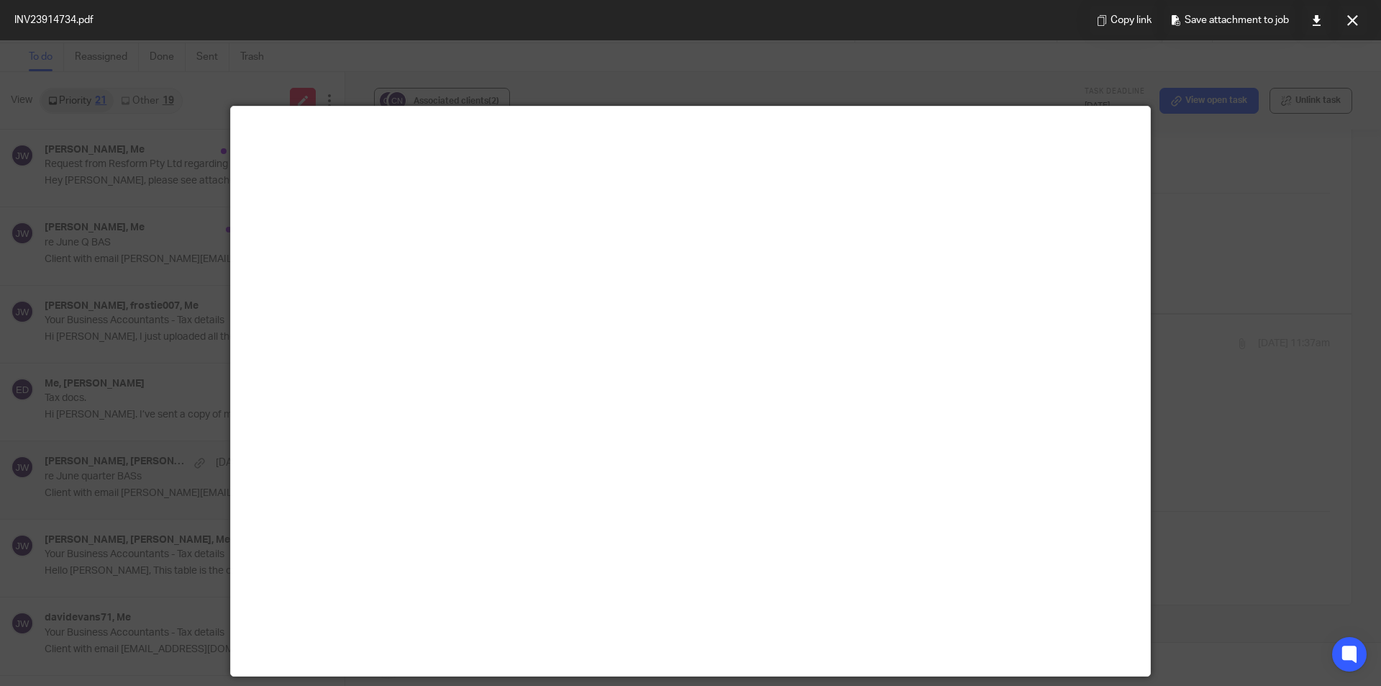
scroll to position [0, 0]
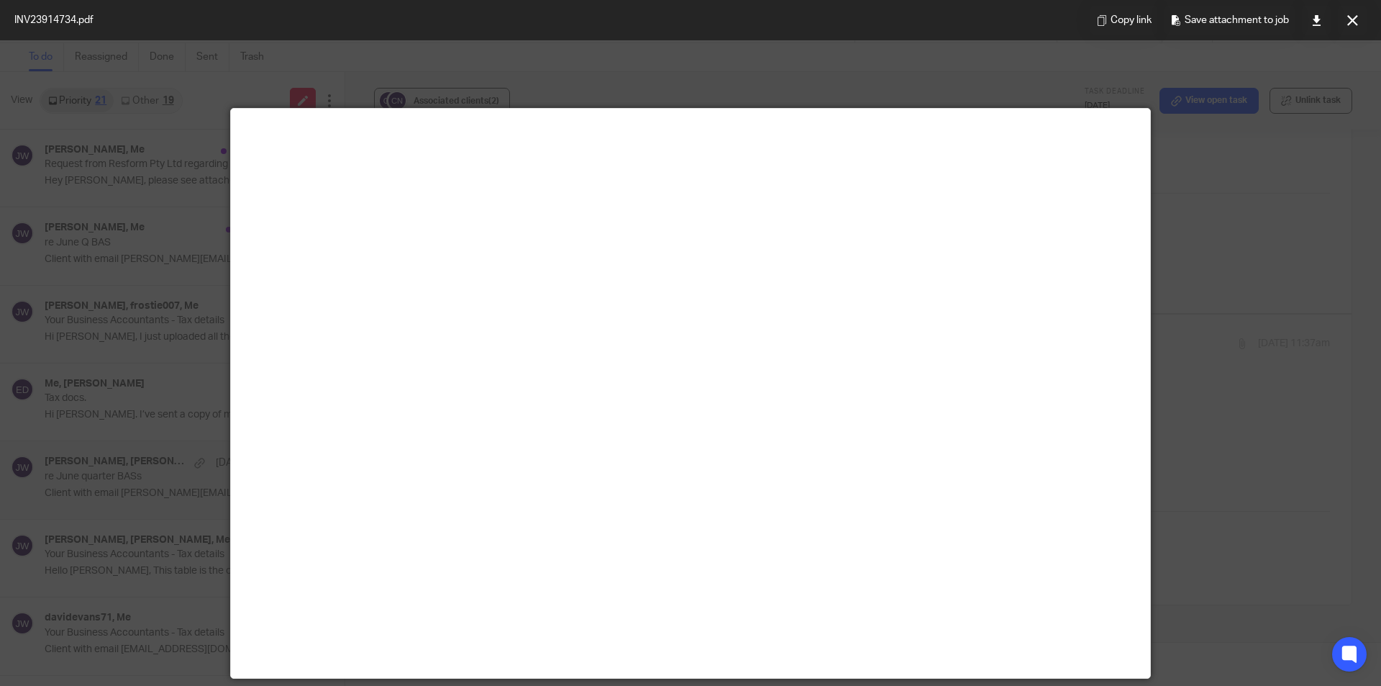
click at [1245, 306] on div at bounding box center [690, 343] width 1381 height 686
click at [1319, 23] on icon at bounding box center [1316, 20] width 11 height 11
click at [1354, 17] on icon at bounding box center [1352, 20] width 11 height 11
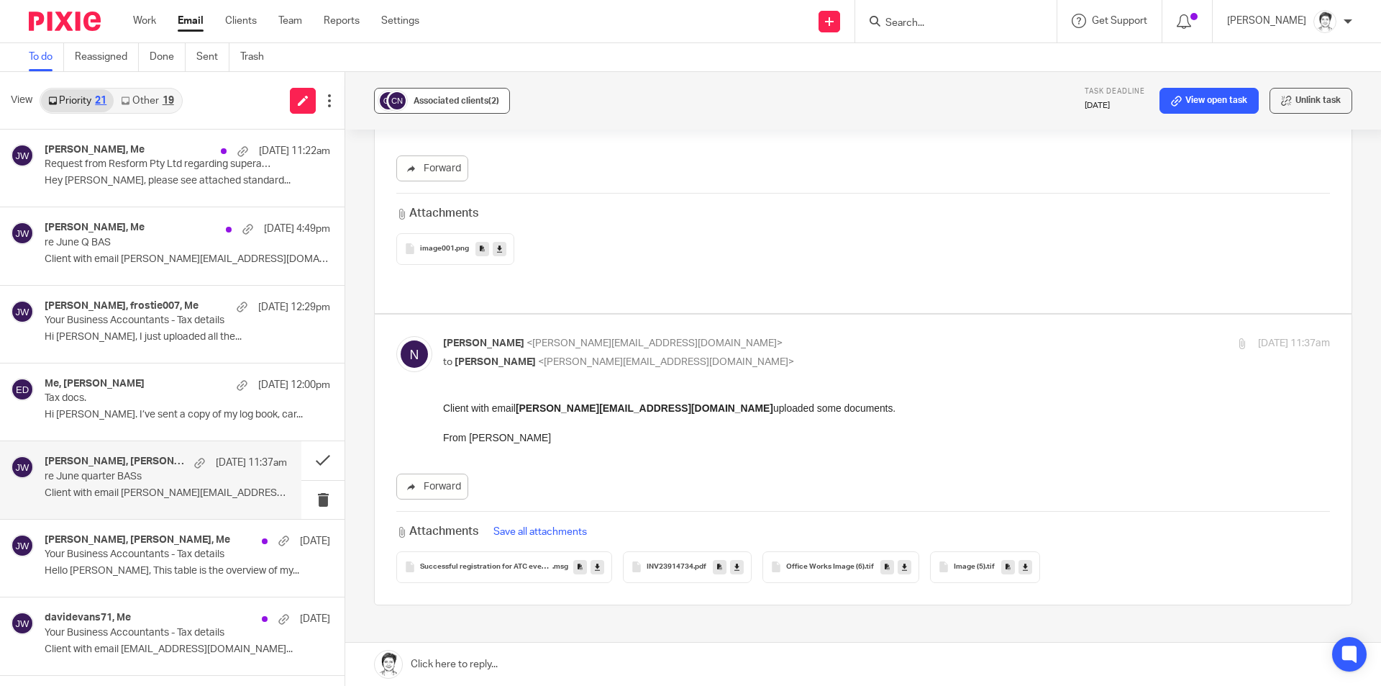
click at [478, 101] on span "Associated clients (2)" at bounding box center [457, 100] width 86 height 9
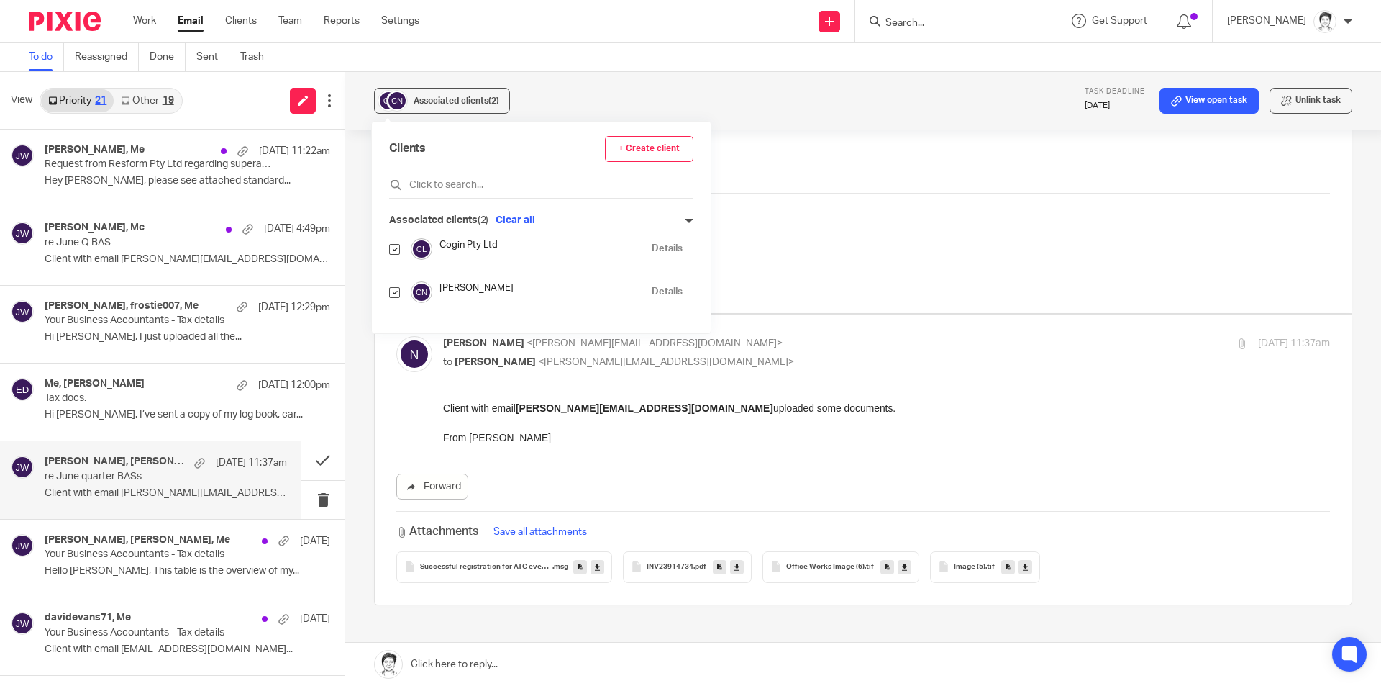
click at [394, 249] on input "checkbox" at bounding box center [394, 249] width 11 height 11
checkbox input "false"
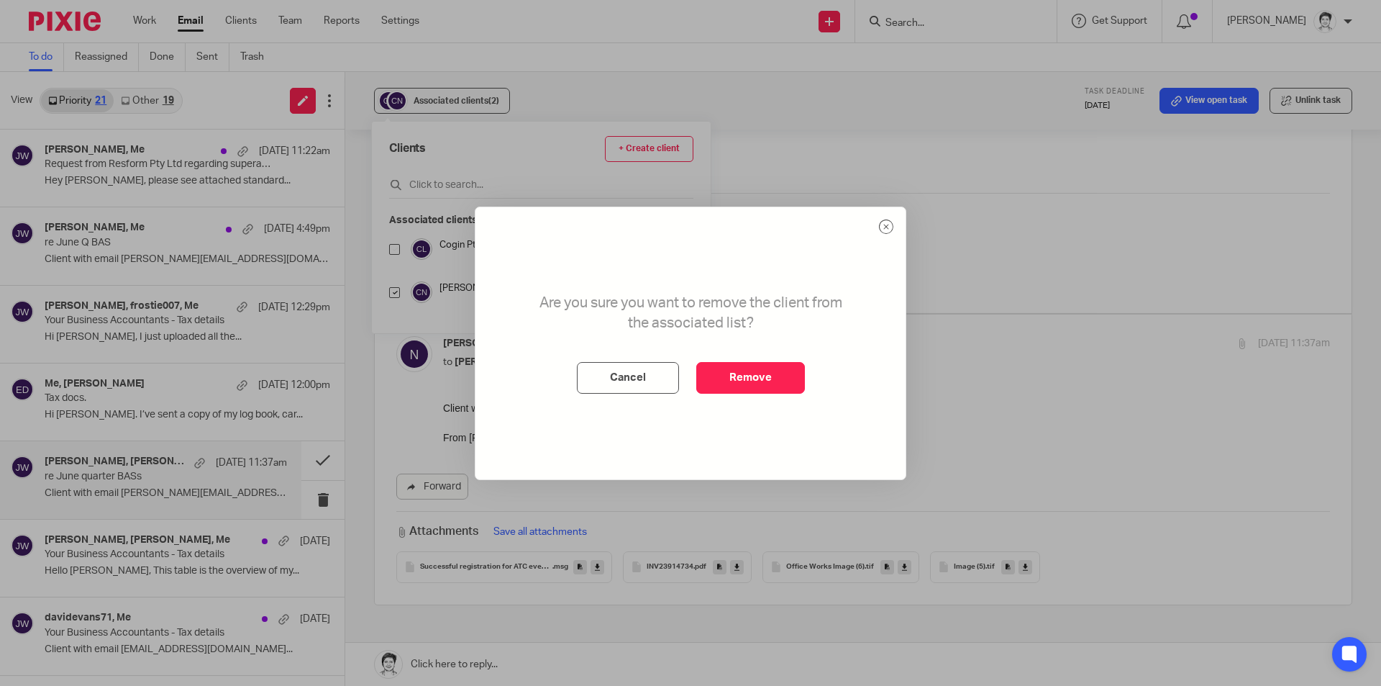
click at [738, 375] on button "Remove" at bounding box center [750, 378] width 109 height 32
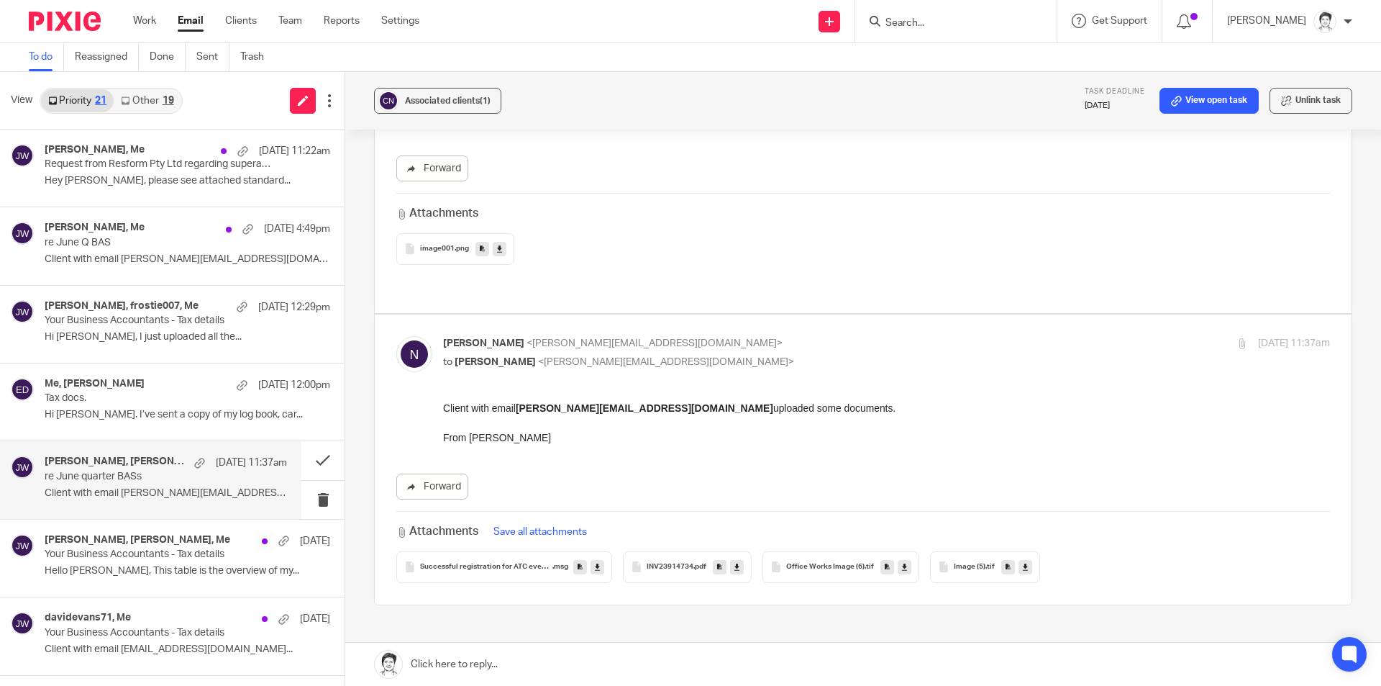
click at [595, 561] on icon at bounding box center [597, 566] width 5 height 11
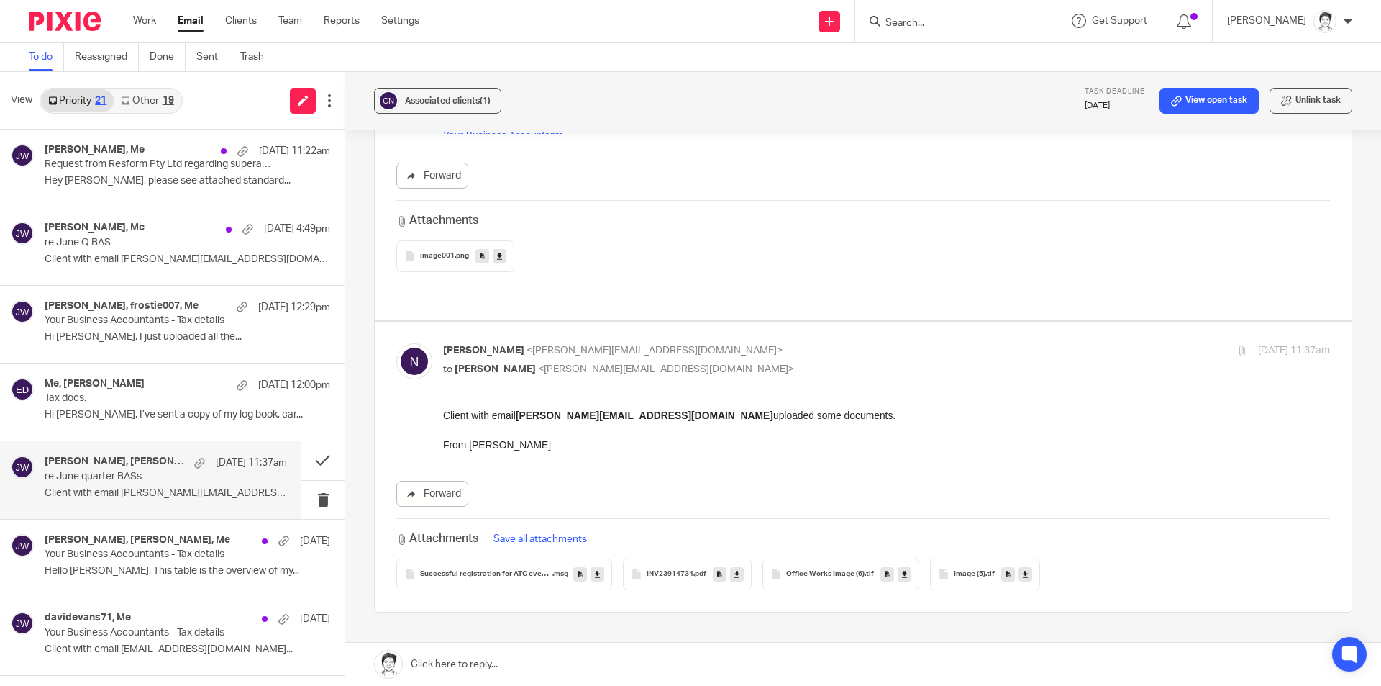
scroll to position [1367, 0]
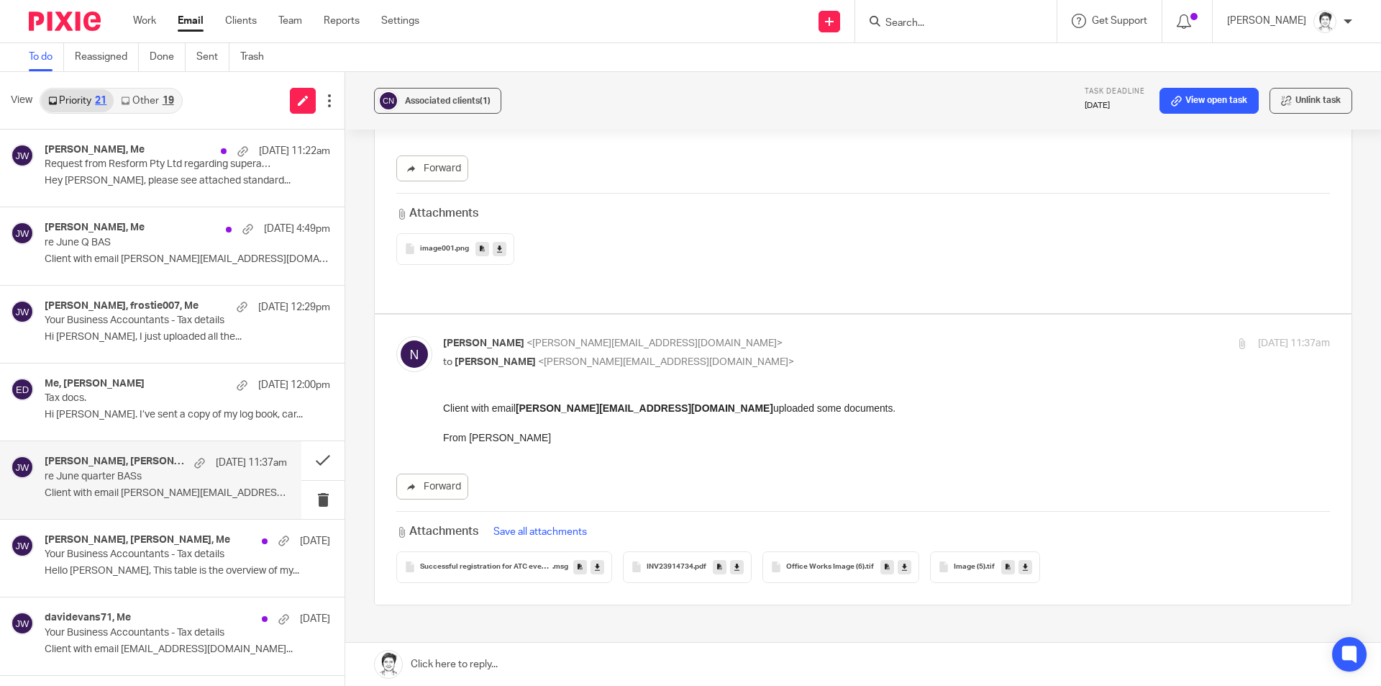
click at [840, 563] on span "Office Works Image (6)" at bounding box center [825, 567] width 78 height 9
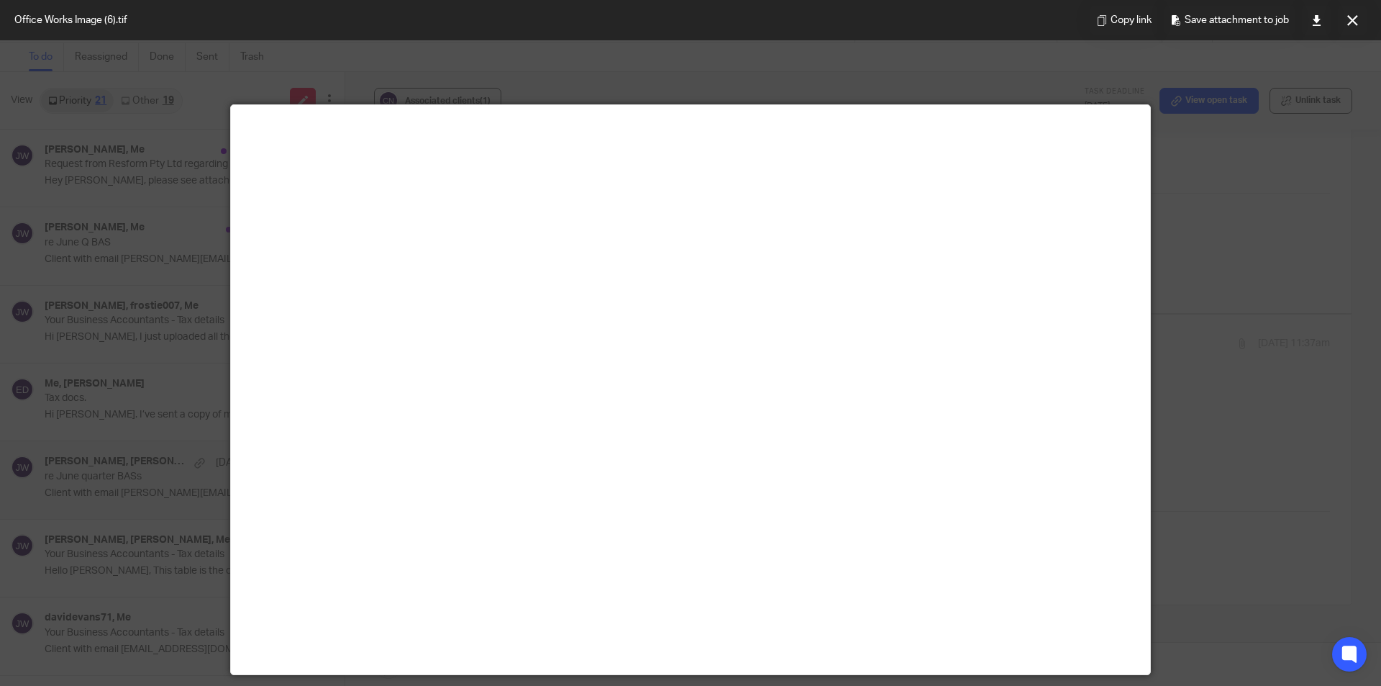
scroll to position [0, 0]
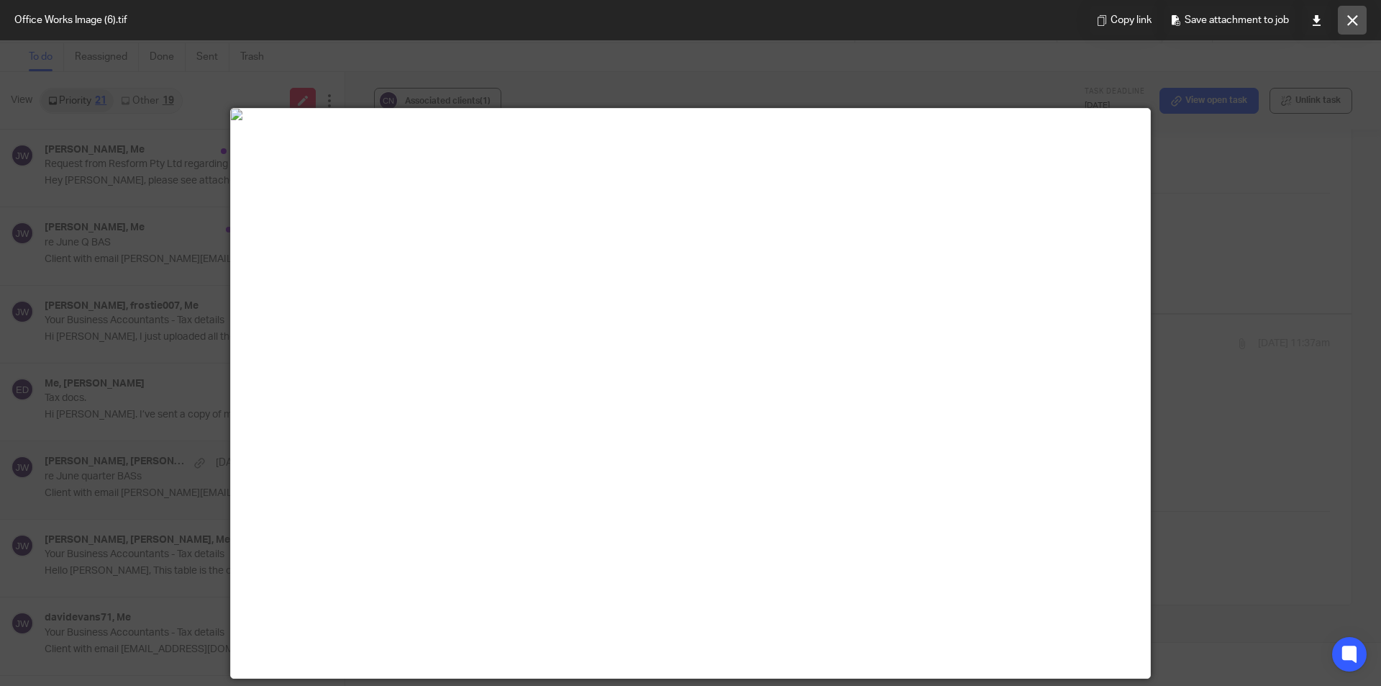
click at [1345, 19] on button at bounding box center [1352, 20] width 29 height 29
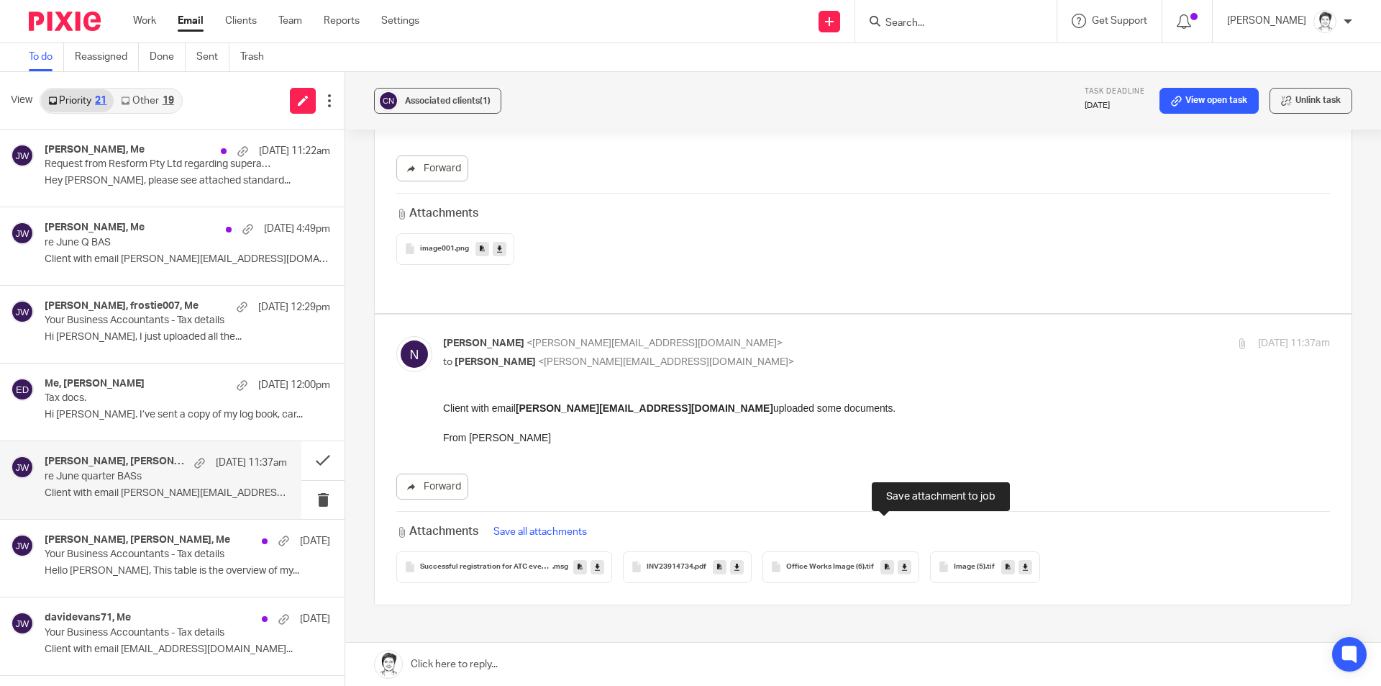
click at [885, 561] on icon at bounding box center [887, 566] width 5 height 11
click at [902, 561] on icon at bounding box center [904, 566] width 5 height 11
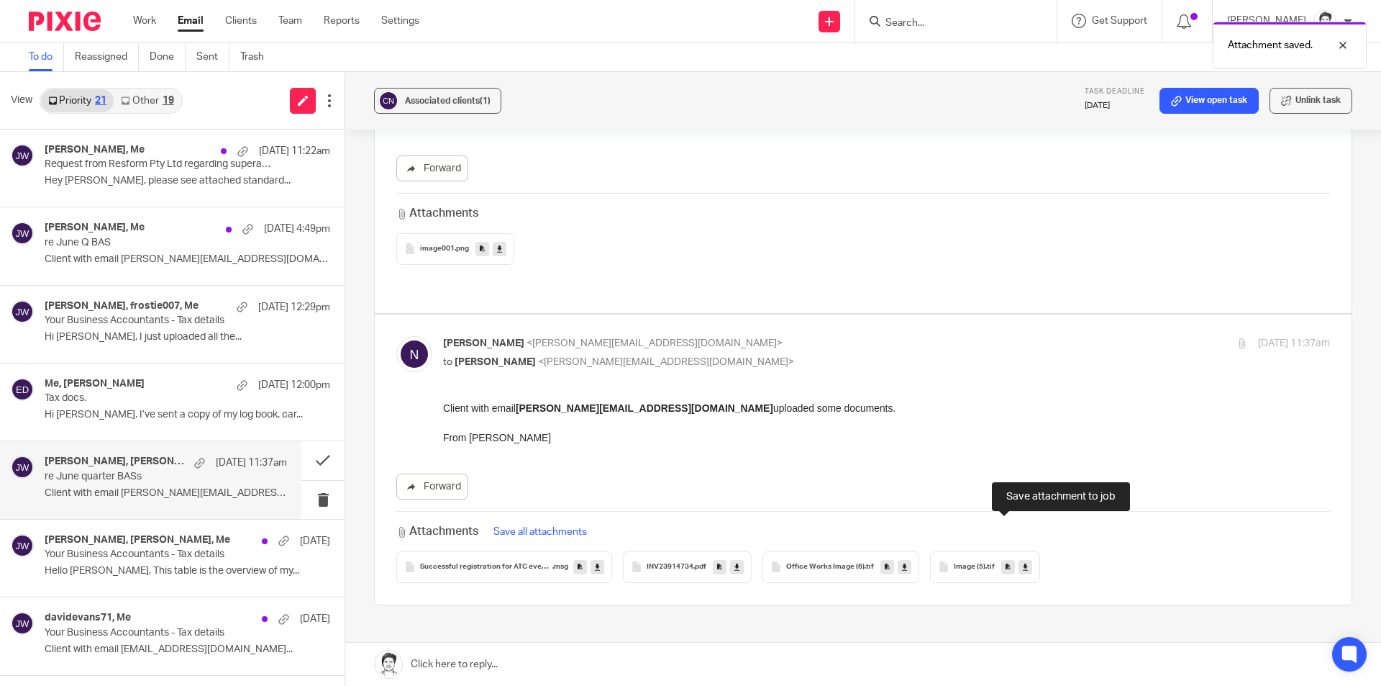
click at [1006, 561] on icon at bounding box center [1008, 566] width 5 height 11
click at [955, 563] on span "Image (5)" at bounding box center [970, 567] width 32 height 9
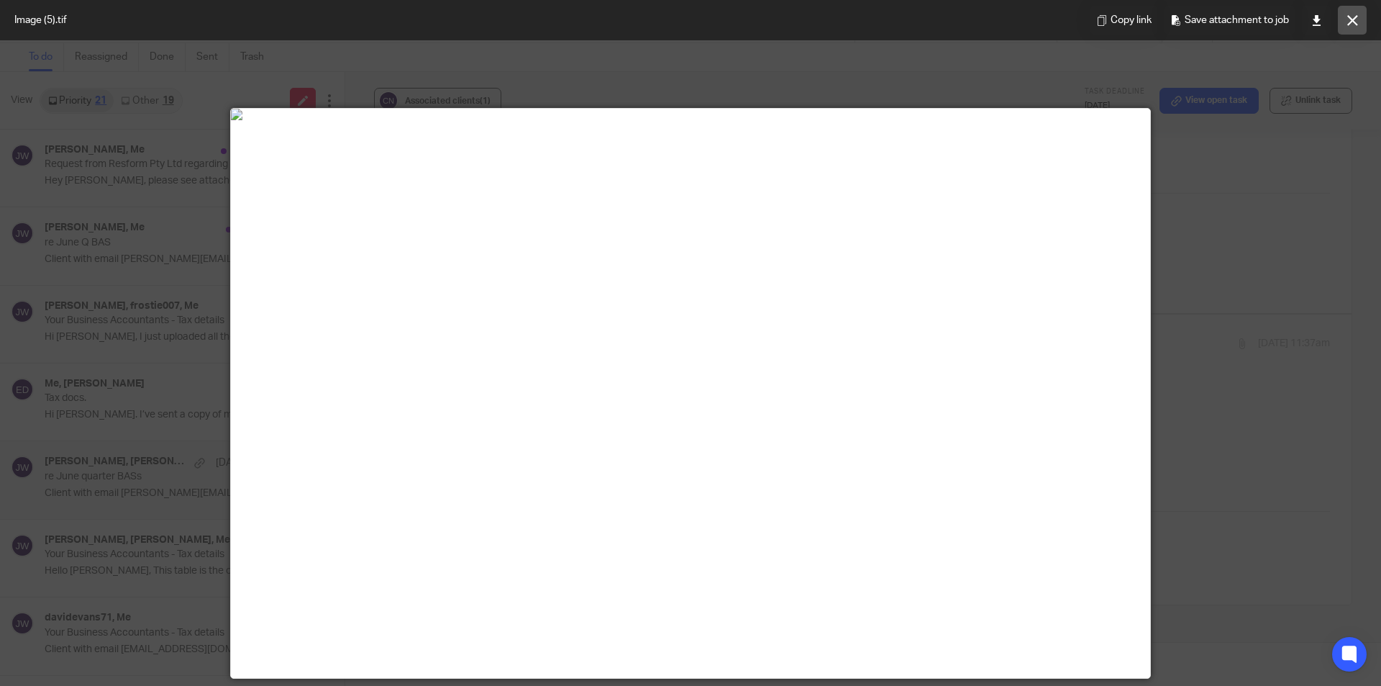
click at [1352, 21] on icon at bounding box center [1352, 20] width 11 height 11
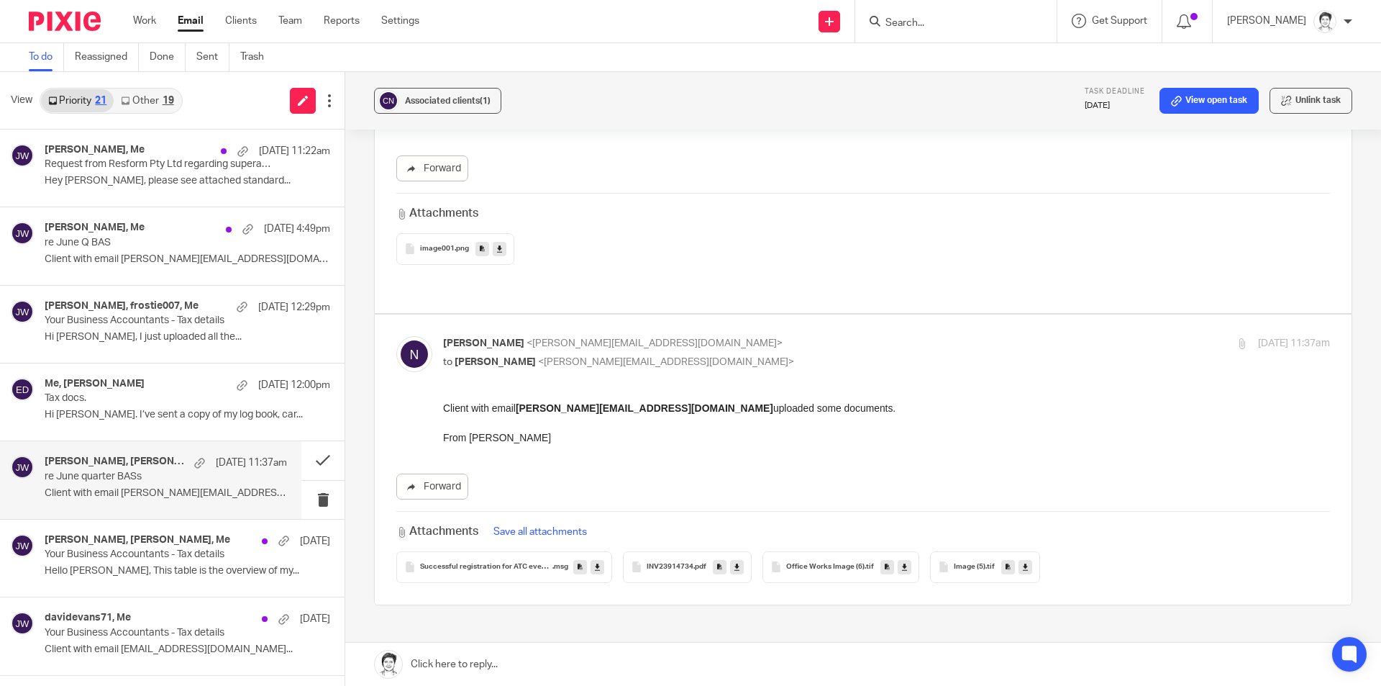
click at [1023, 561] on icon at bounding box center [1025, 566] width 5 height 11
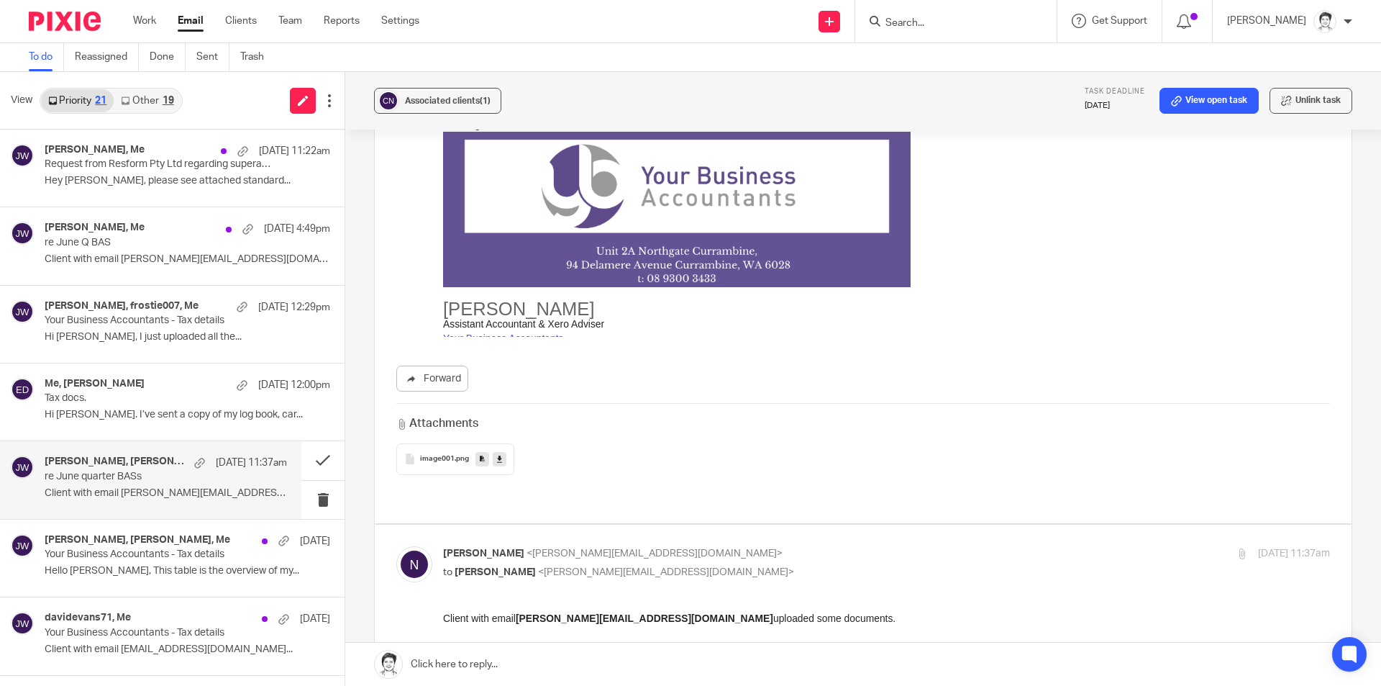
scroll to position [1367, 0]
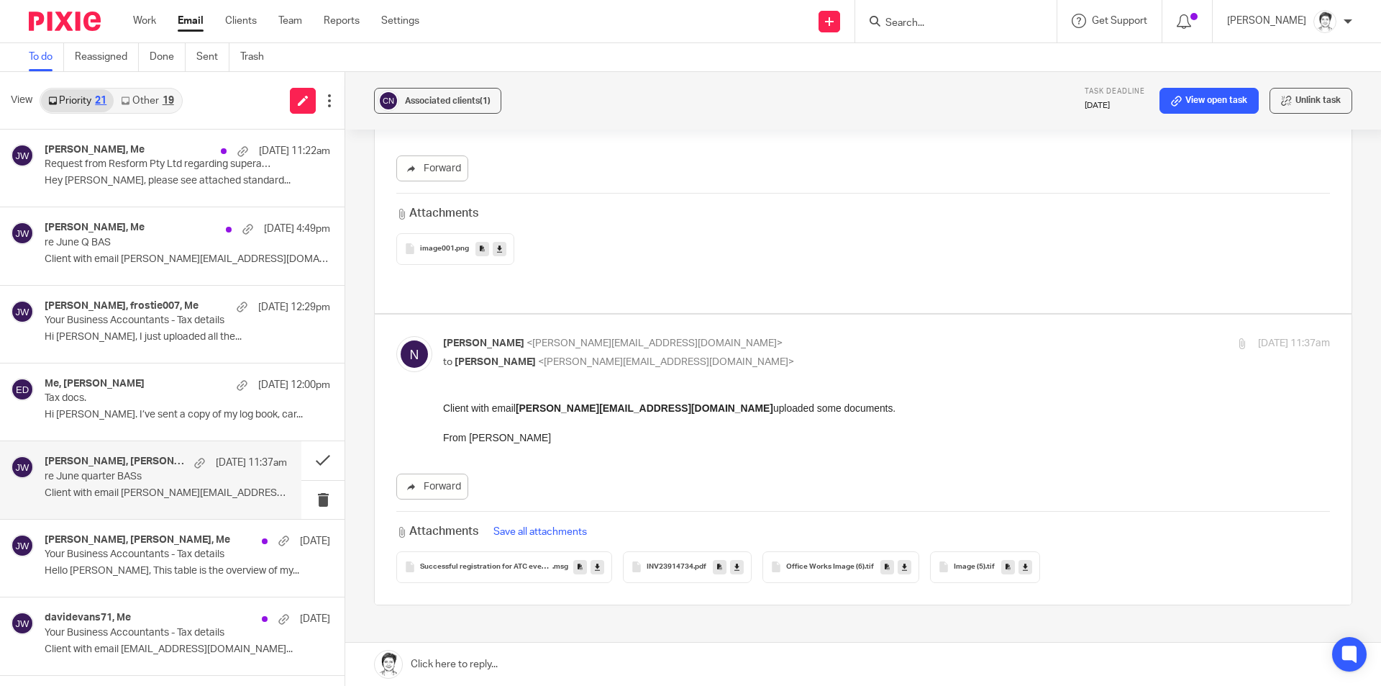
click at [811, 563] on span "Office Works Image (6)" at bounding box center [825, 567] width 78 height 9
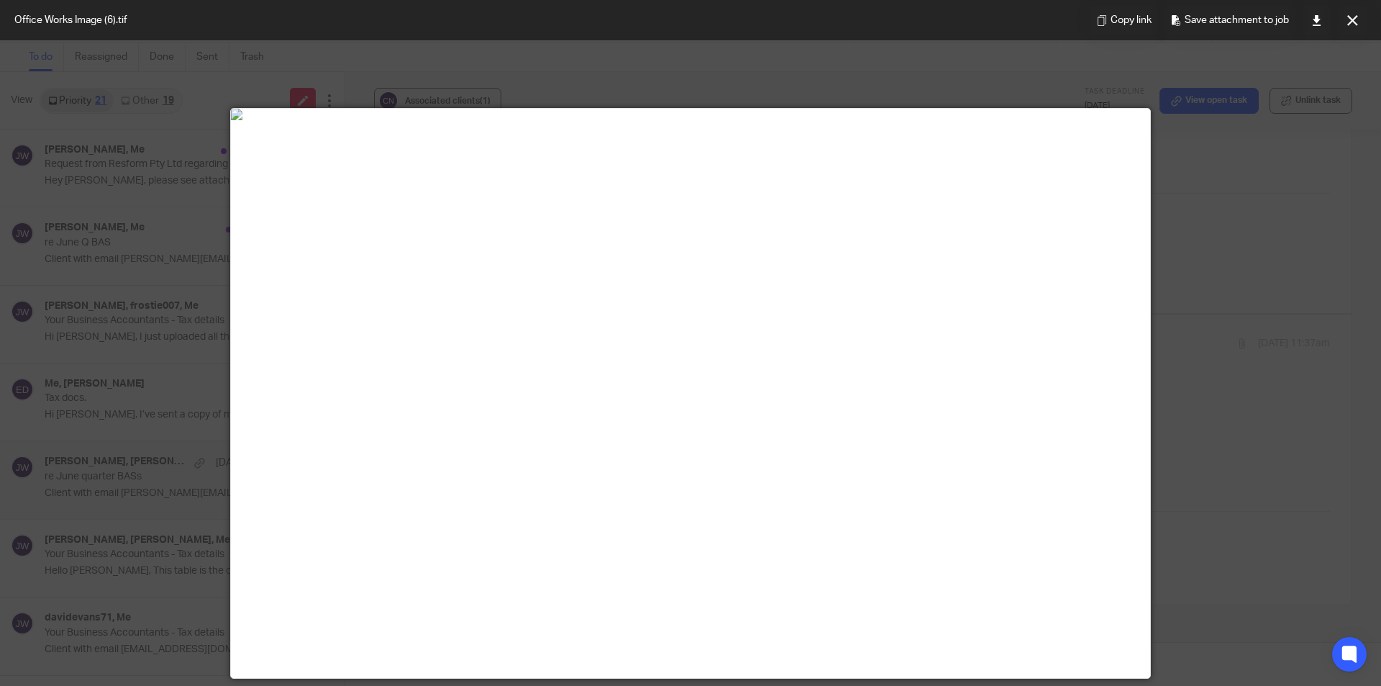
click at [1350, 24] on icon at bounding box center [1352, 20] width 11 height 11
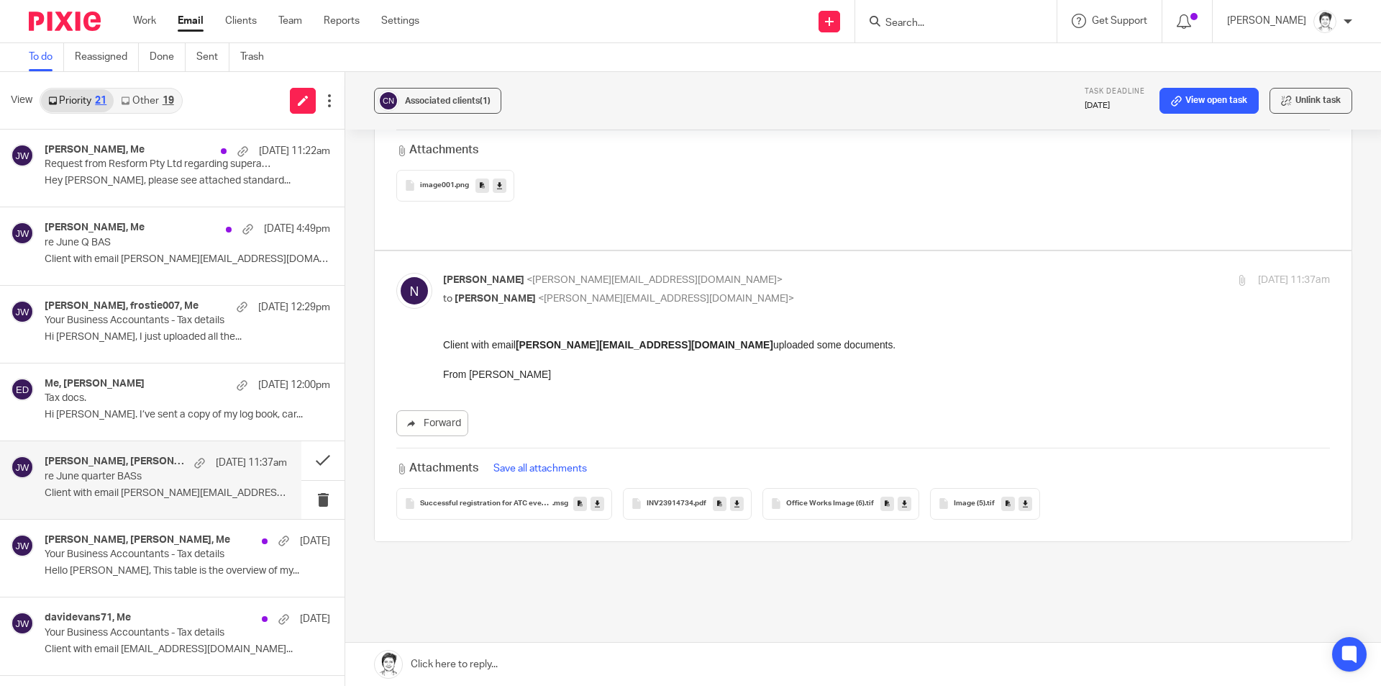
scroll to position [1431, 0]
click at [307, 458] on button at bounding box center [322, 460] width 43 height 38
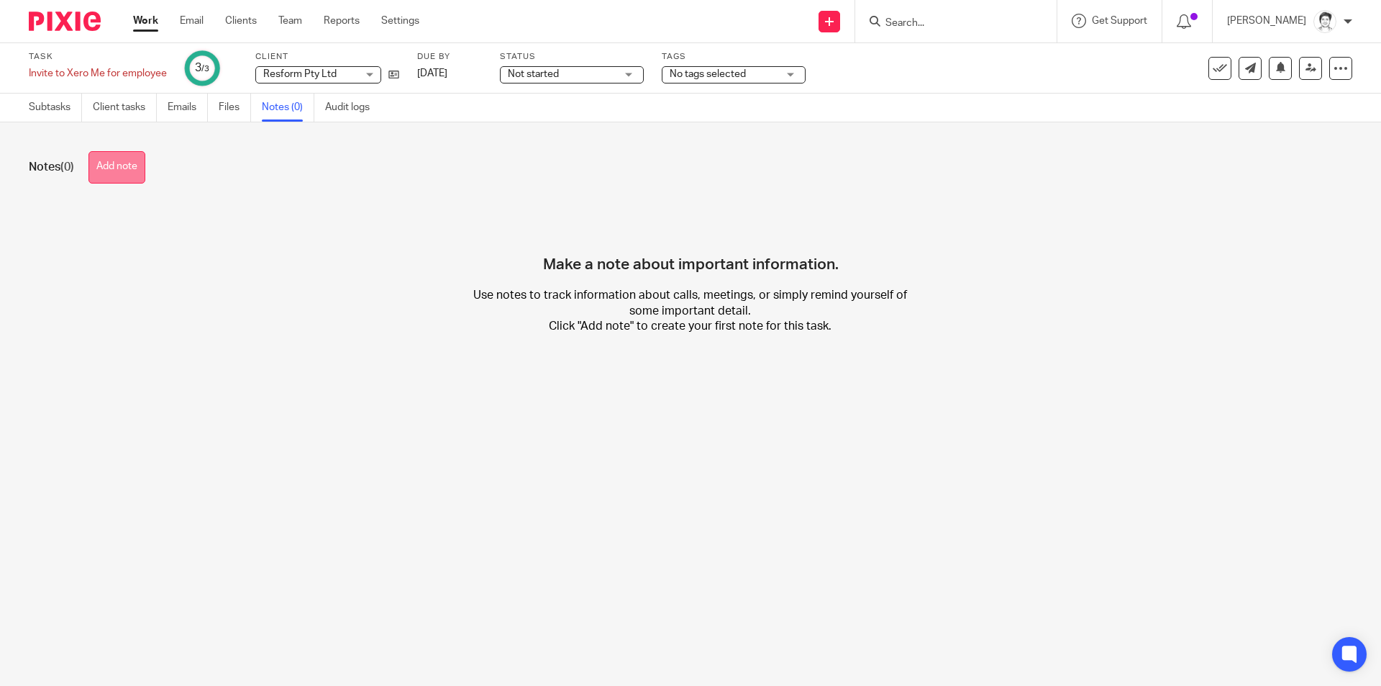
click at [124, 178] on button "Add note" at bounding box center [116, 167] width 57 height 32
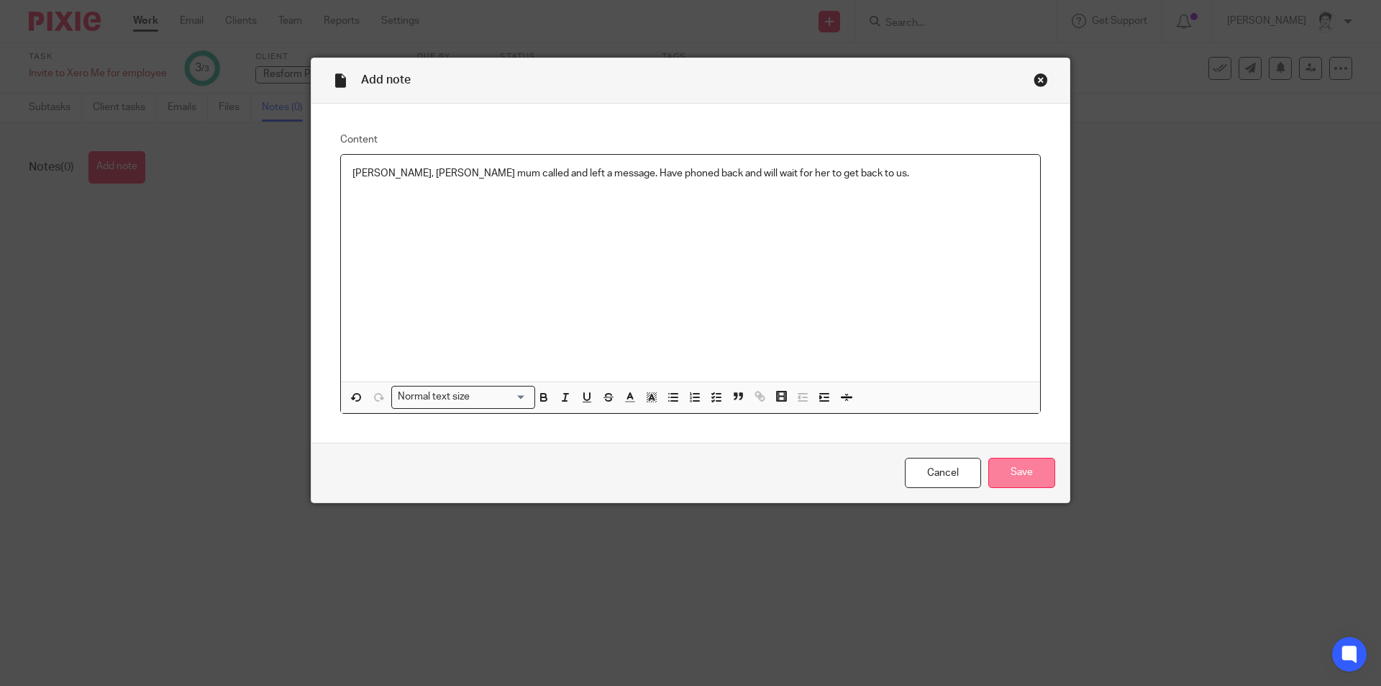
click at [1024, 473] on input "Save" at bounding box center [1021, 472] width 67 height 31
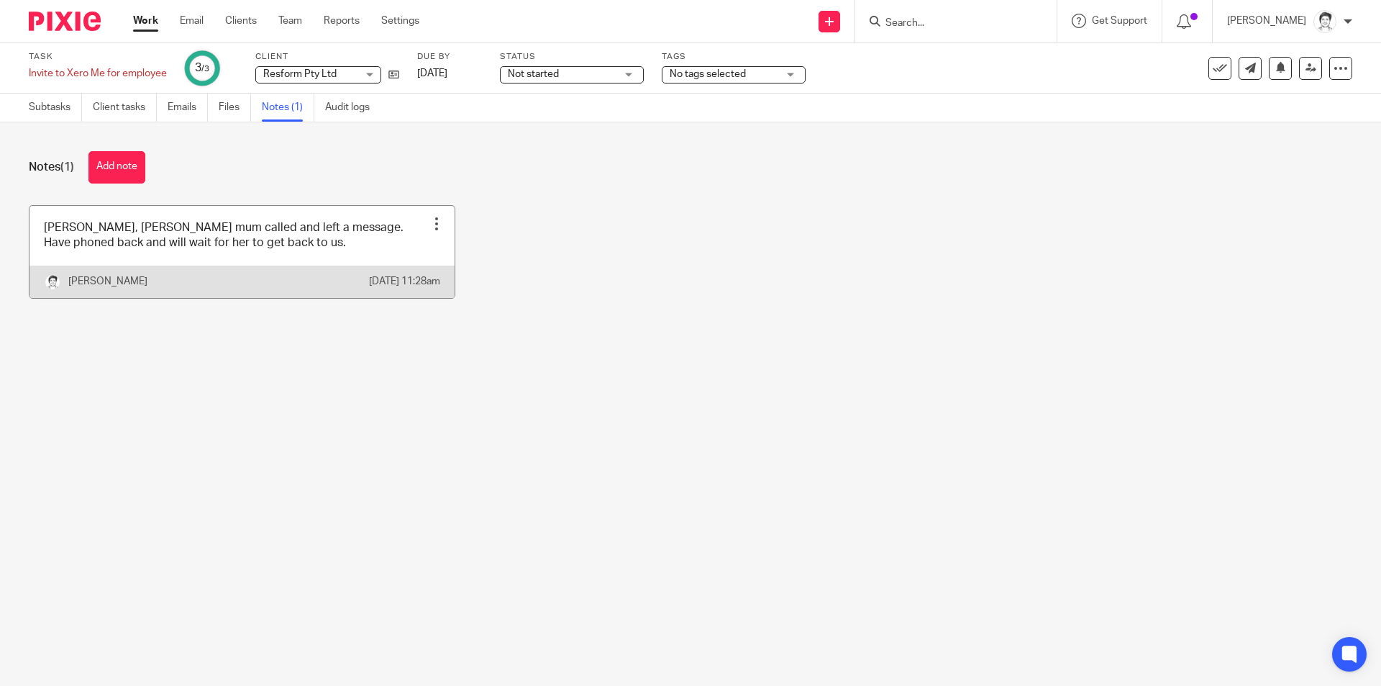
click at [431, 225] on div at bounding box center [436, 224] width 14 height 14
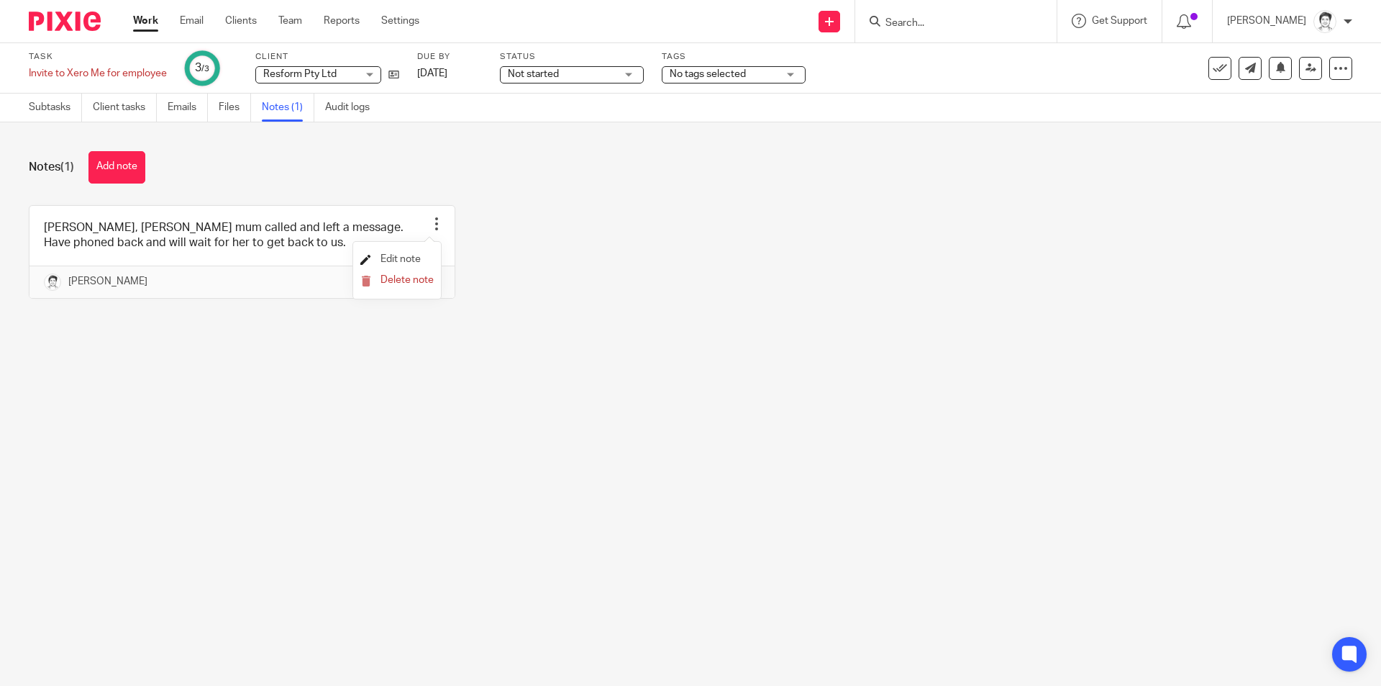
click at [420, 255] on span "Edit note" at bounding box center [401, 259] width 40 height 10
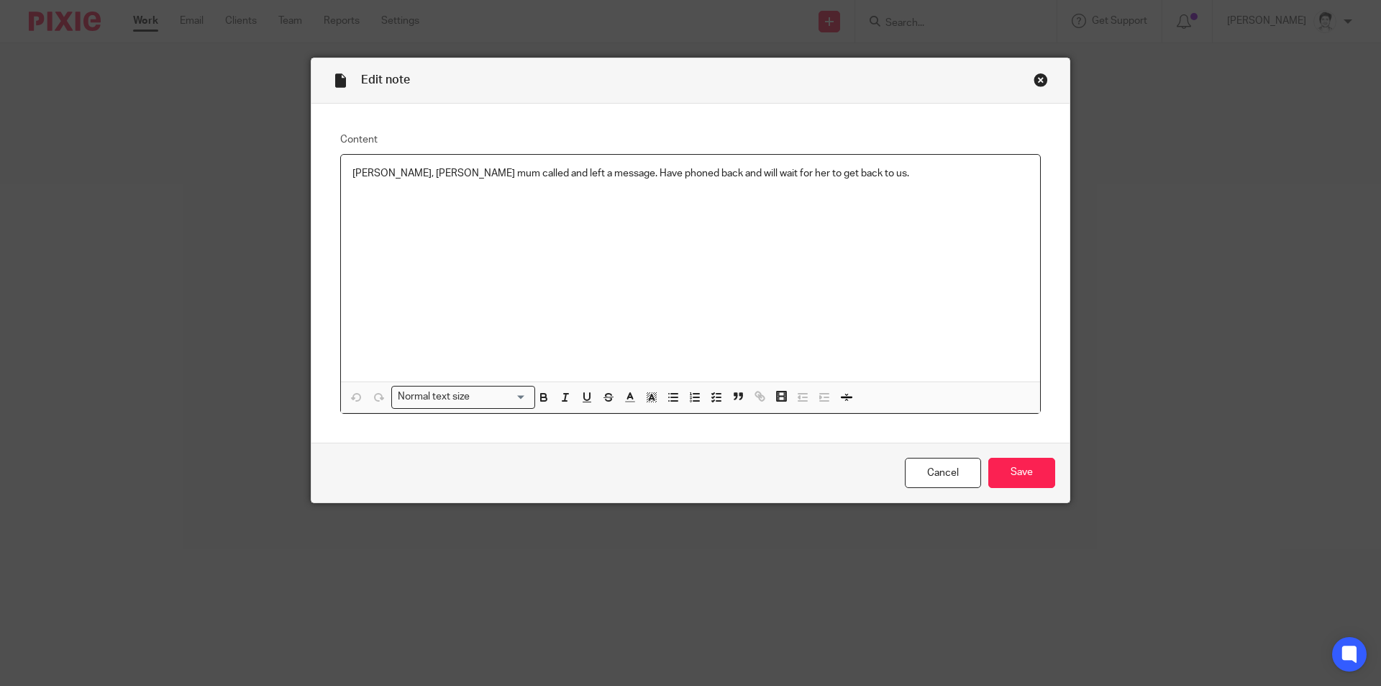
click at [469, 172] on p "[PERSON_NAME], [PERSON_NAME] mum called and left a message. Have phoned back an…" at bounding box center [690, 173] width 676 height 14
click at [1037, 478] on input "Save" at bounding box center [1021, 472] width 67 height 31
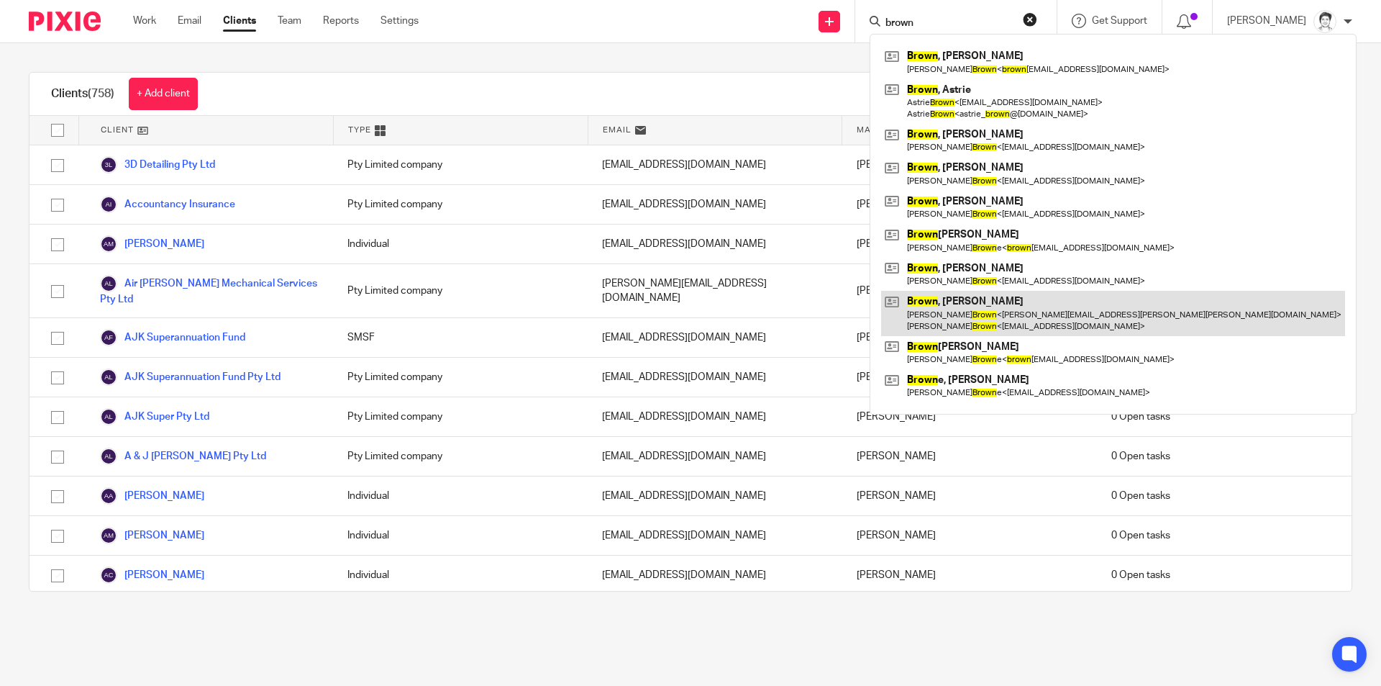
type input "brown"
click at [947, 319] on link at bounding box center [1113, 313] width 464 height 45
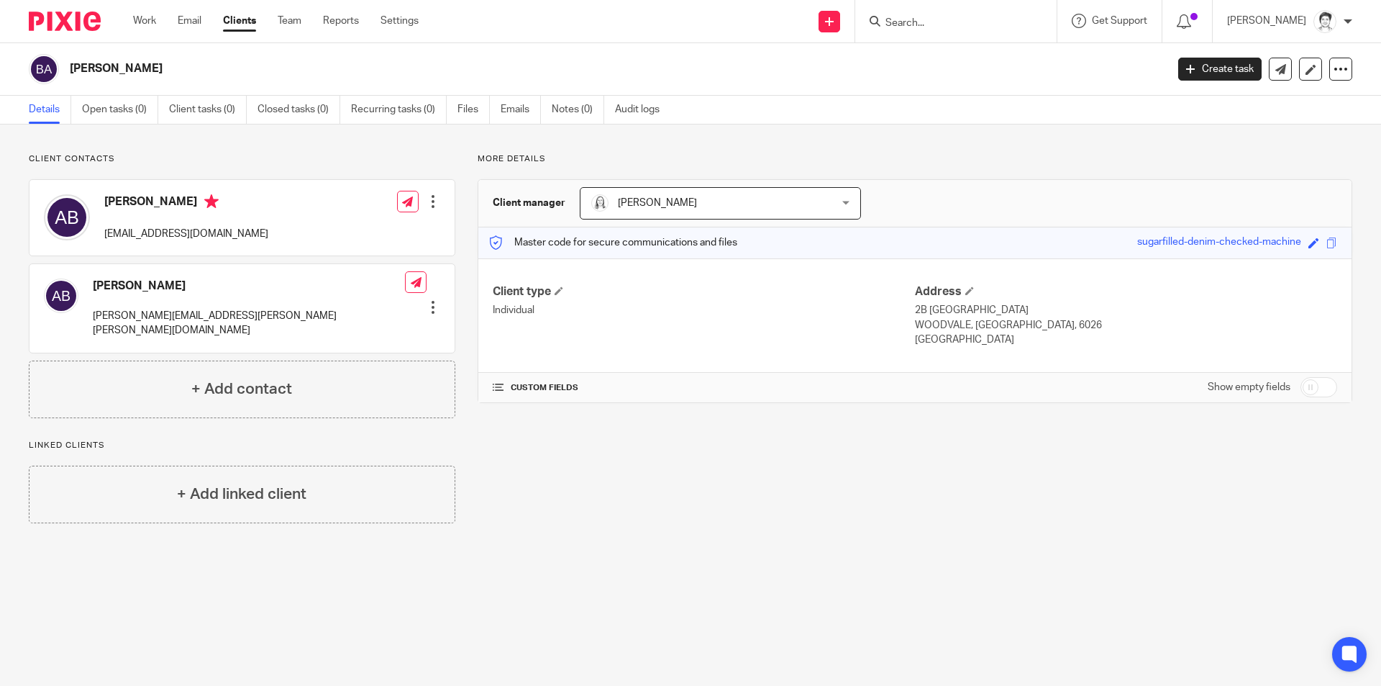
drag, startPoint x: 955, startPoint y: 23, endPoint x: 975, endPoint y: 19, distance: 19.8
click at [961, 23] on input "Search" at bounding box center [948, 23] width 129 height 13
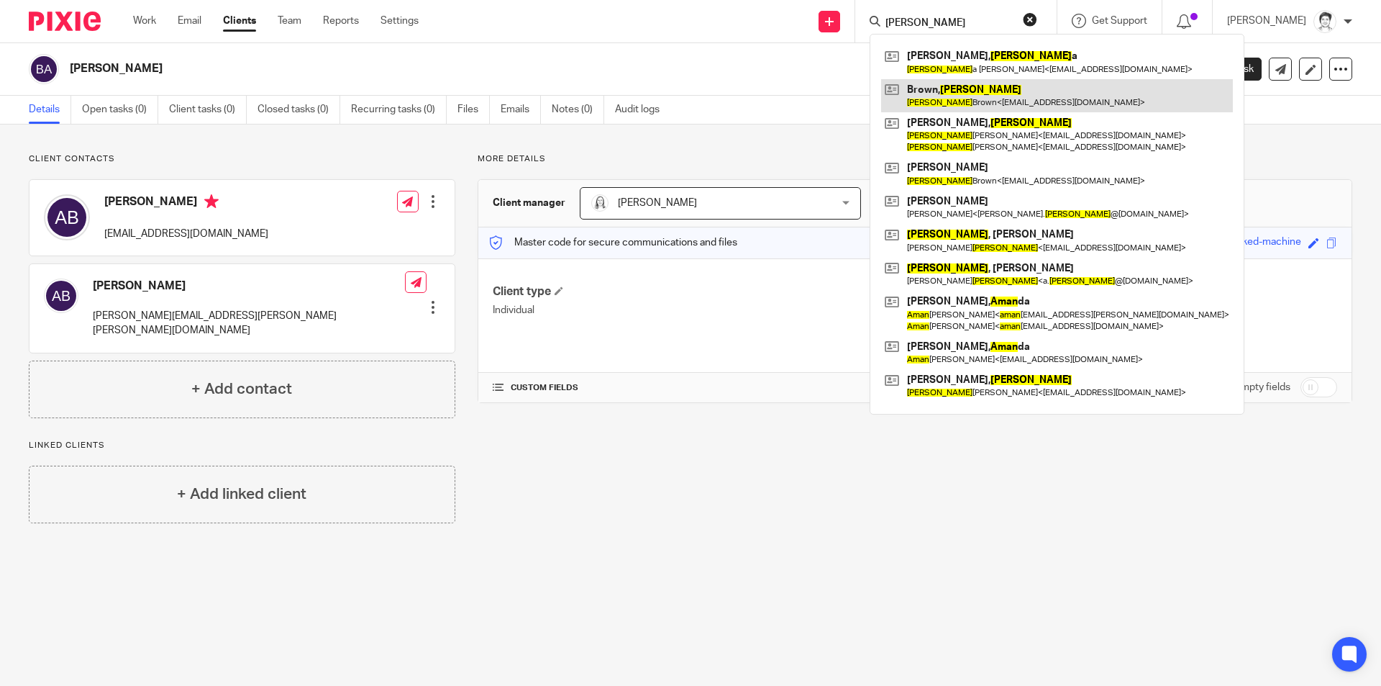
type input "[PERSON_NAME]"
click at [924, 105] on link at bounding box center [1057, 95] width 352 height 33
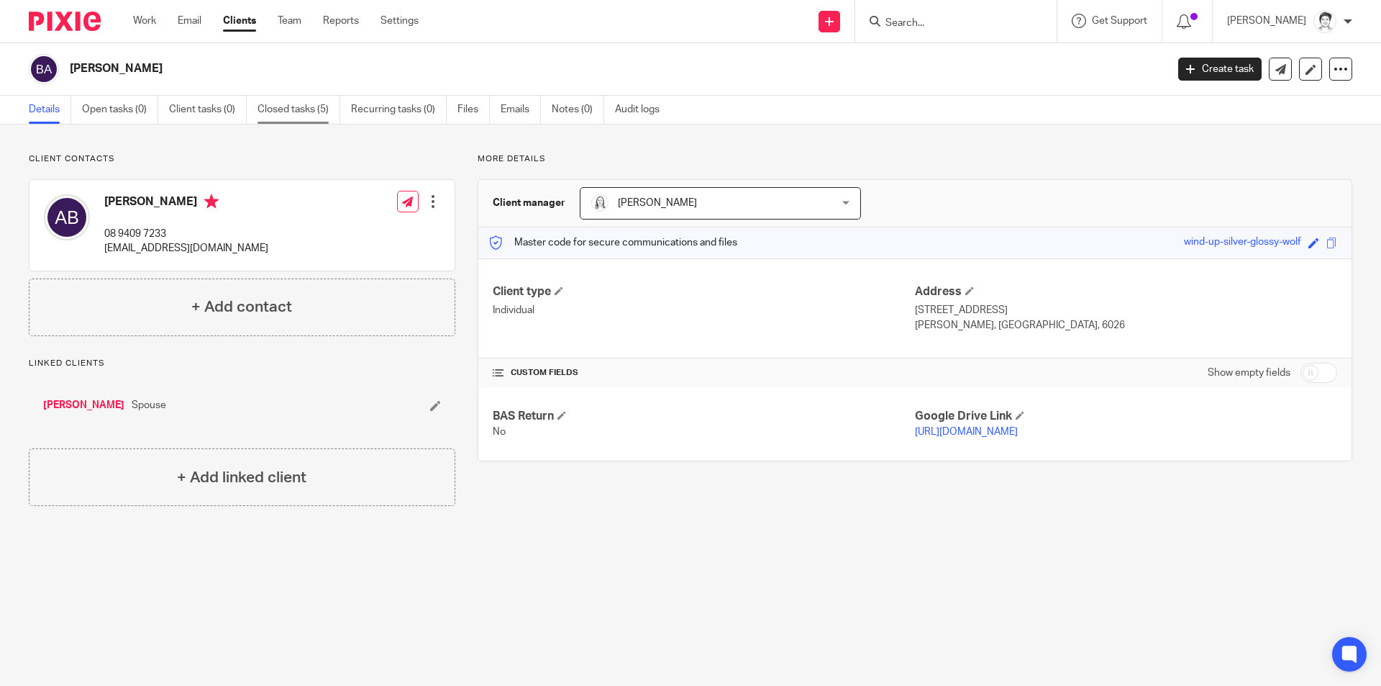
click at [277, 116] on link "Closed tasks (5)" at bounding box center [299, 110] width 83 height 28
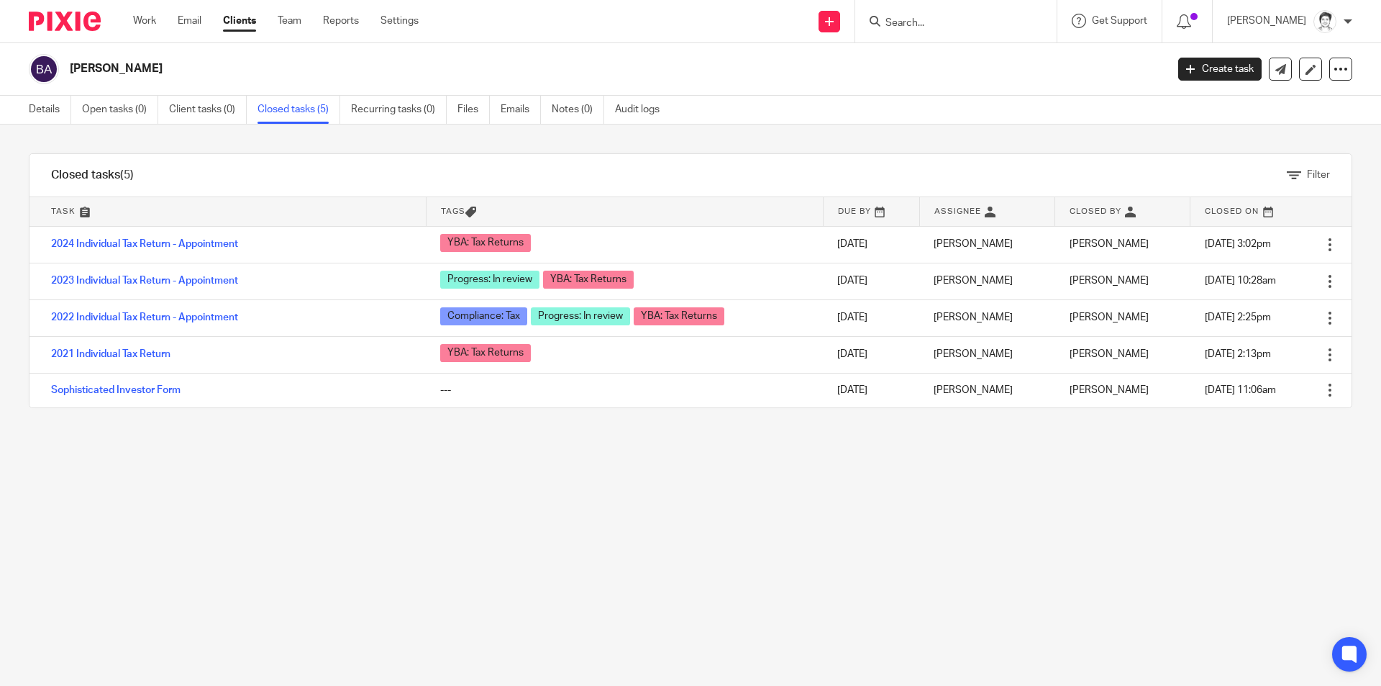
click at [215, 242] on link "2024 Individual Tax Return - Appointment" at bounding box center [144, 244] width 187 height 10
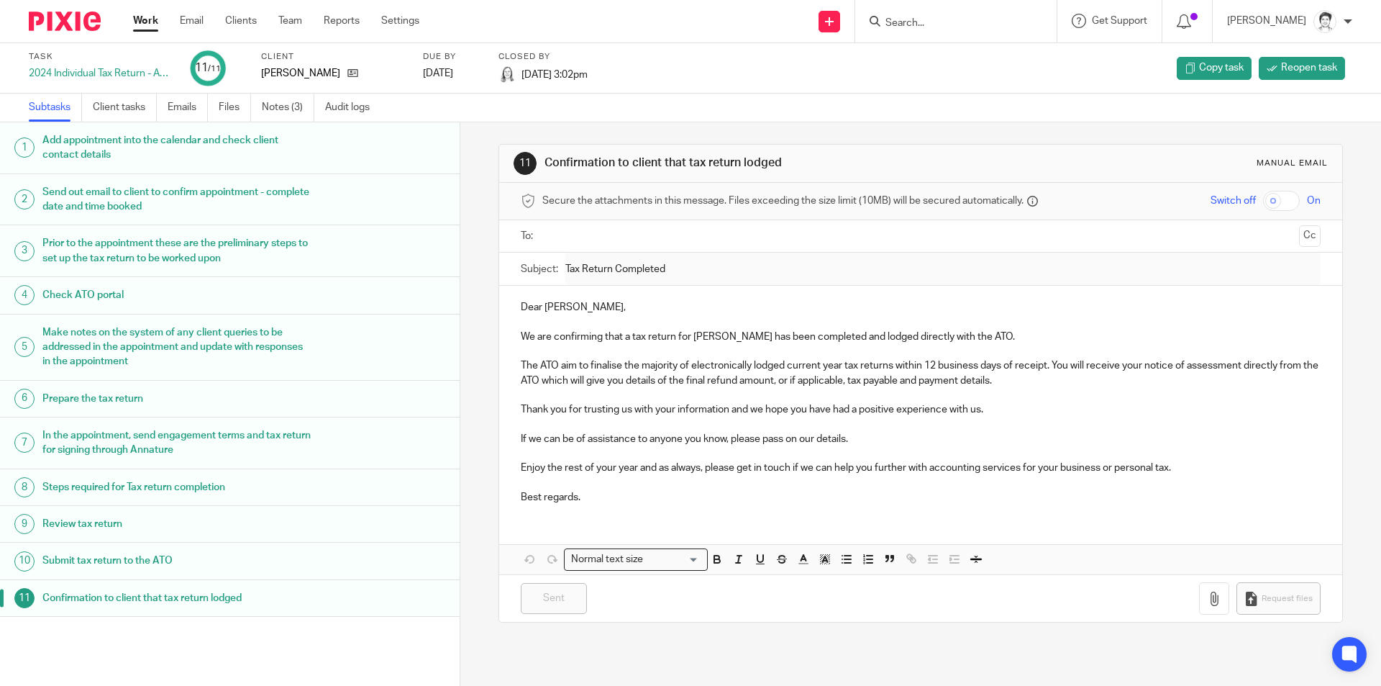
click at [136, 152] on h1 "Add appointment into the calendar and check client contact details" at bounding box center [176, 147] width 269 height 37
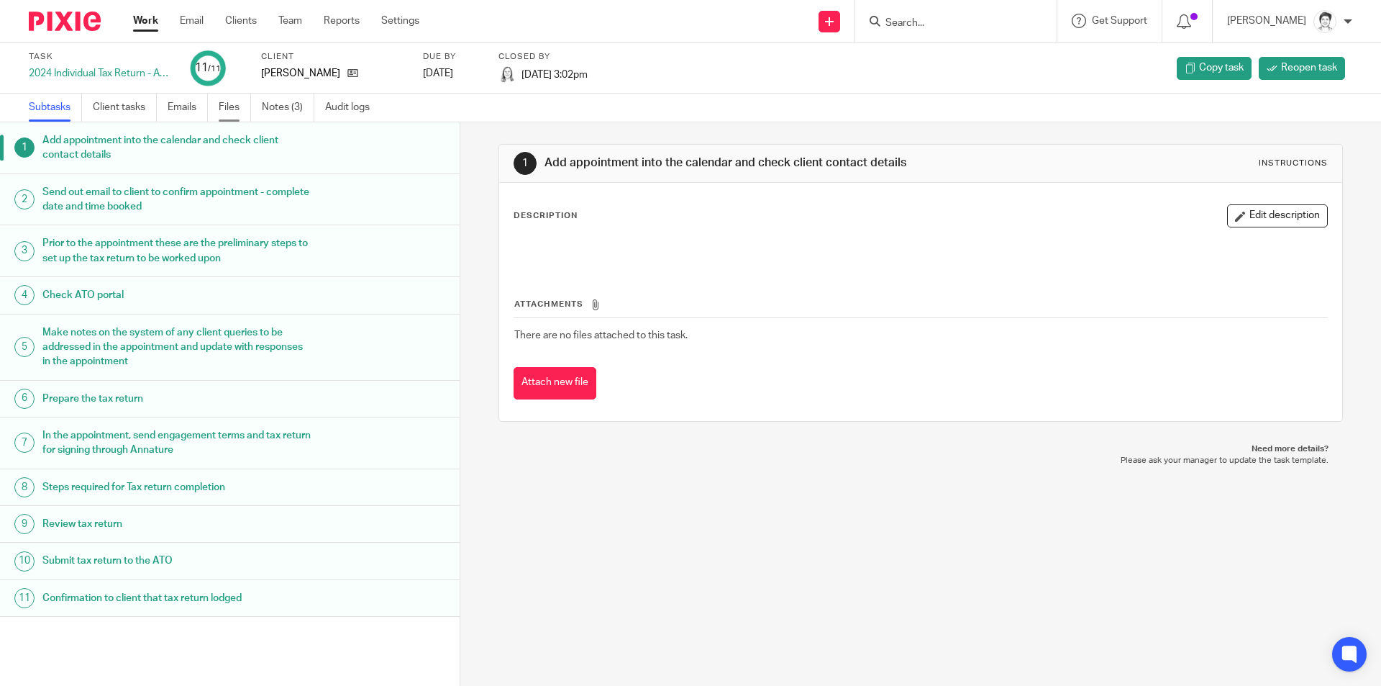
click at [217, 103] on ul "Subtasks Client tasks Emails Files Notes (3) Audit logs" at bounding box center [210, 108] width 363 height 28
click at [224, 108] on link "Files" at bounding box center [235, 108] width 32 height 28
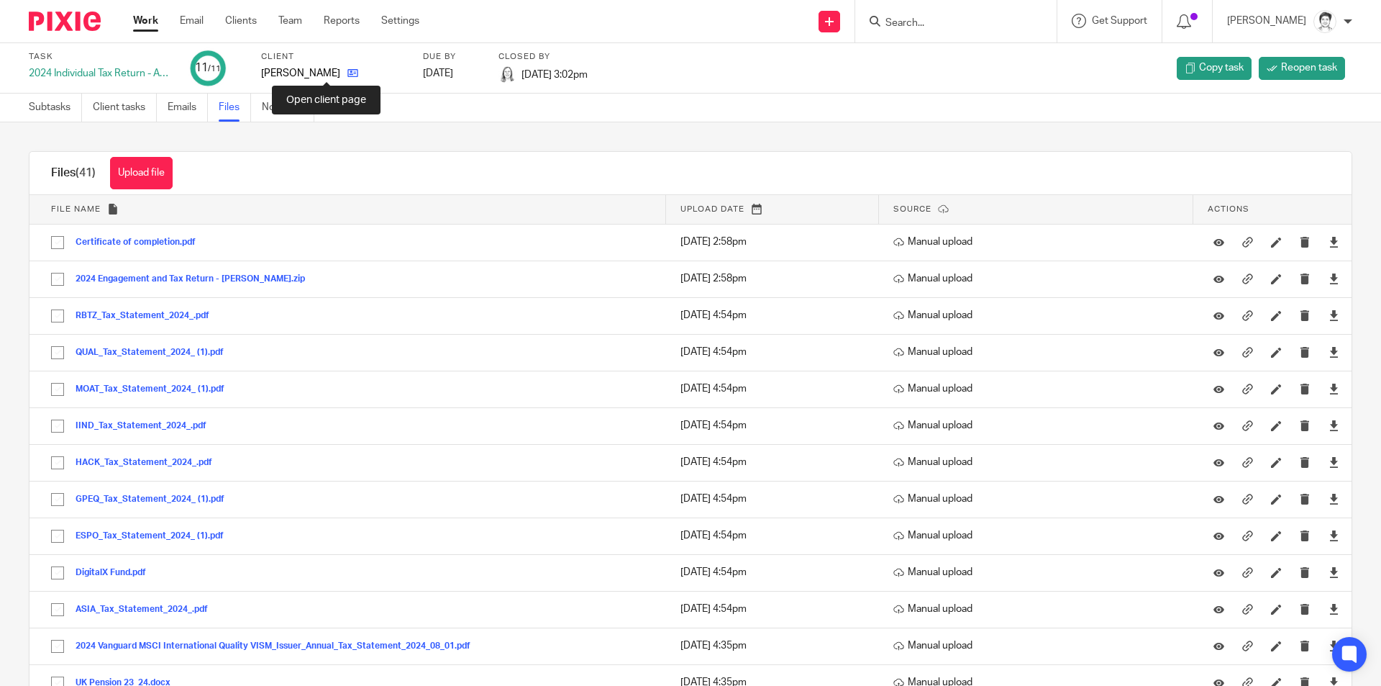
click at [347, 73] on icon at bounding box center [352, 73] width 11 height 11
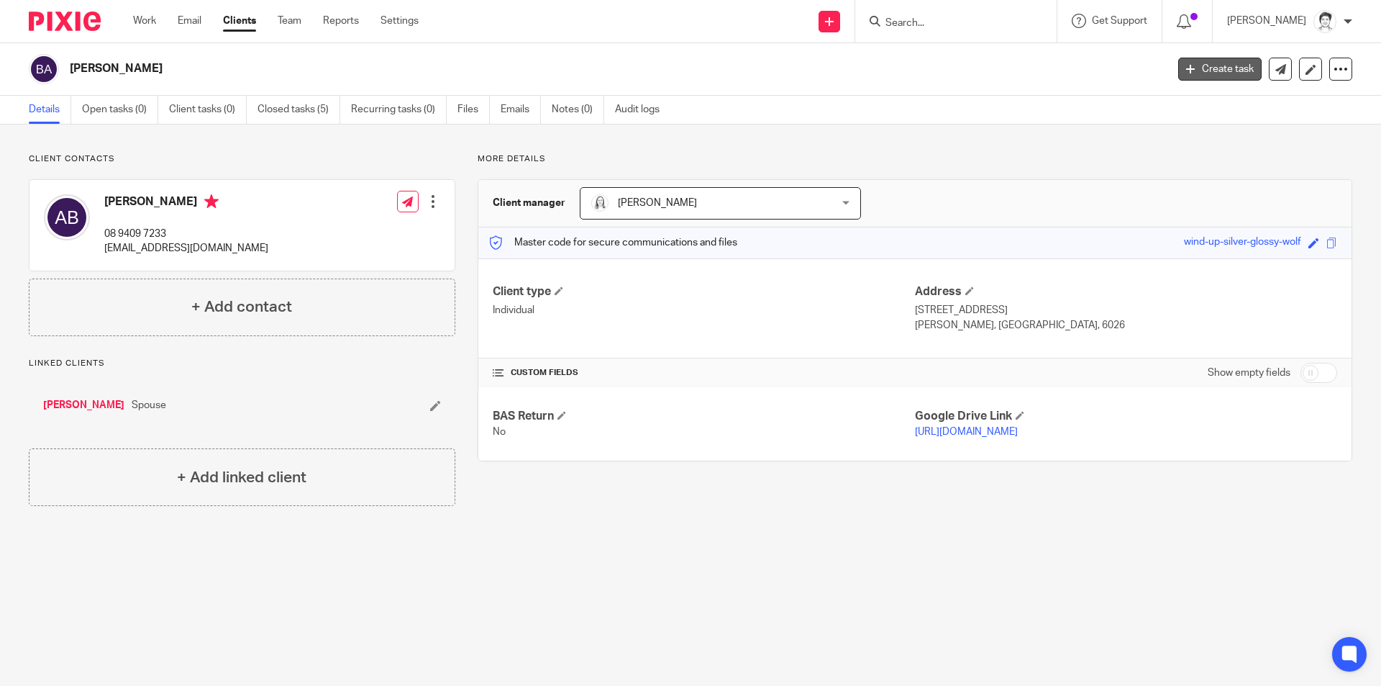
click at [1199, 65] on link "Create task" at bounding box center [1219, 69] width 83 height 23
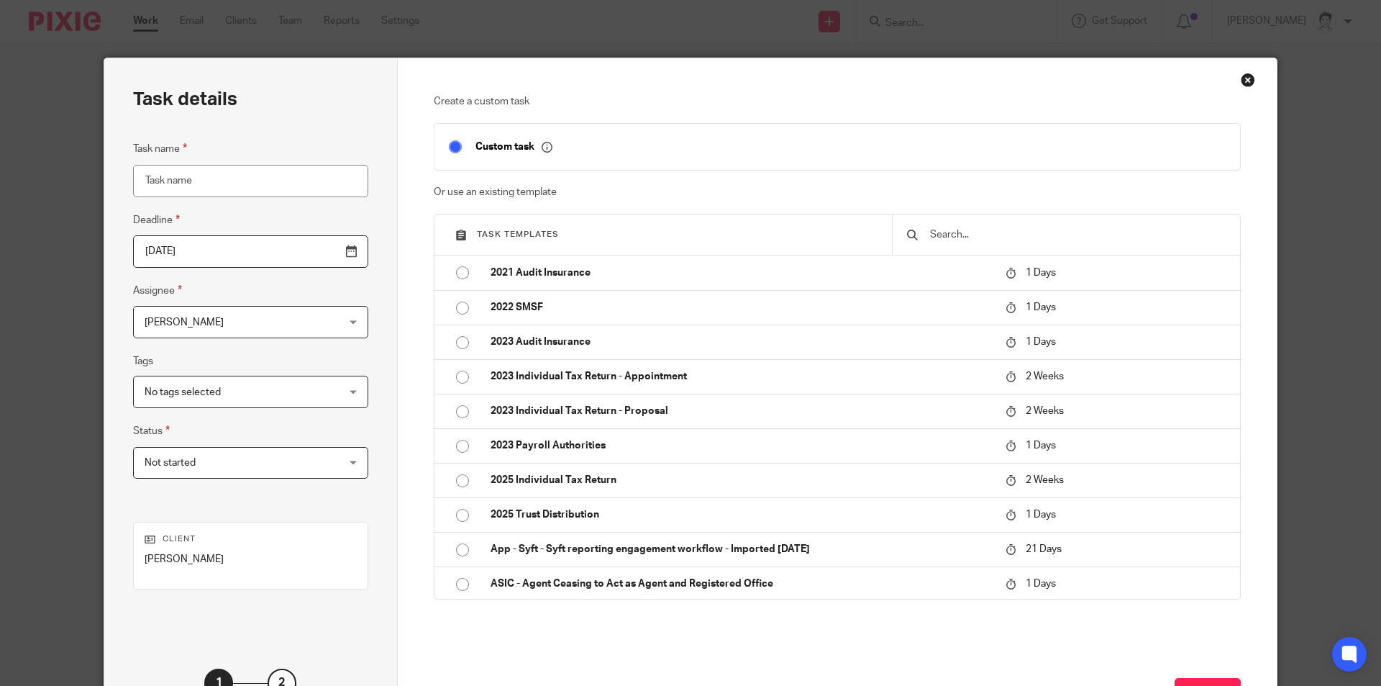
click at [235, 183] on input "Task name" at bounding box center [250, 181] width 235 height 32
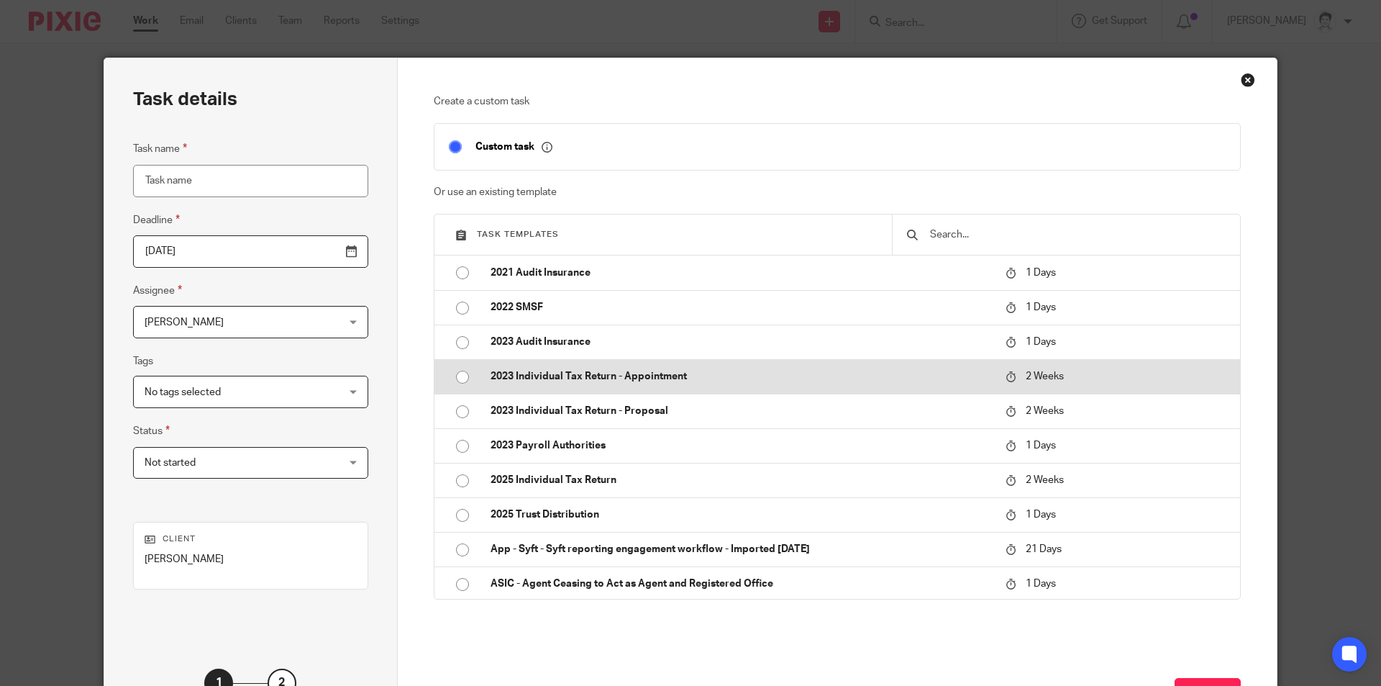
click at [572, 370] on p "2023 Individual Tax Return - Appointment" at bounding box center [741, 376] width 501 height 14
type input "[DATE]"
type input "2023 Individual Tax Return - Appointment"
checkbox input "false"
radio input "true"
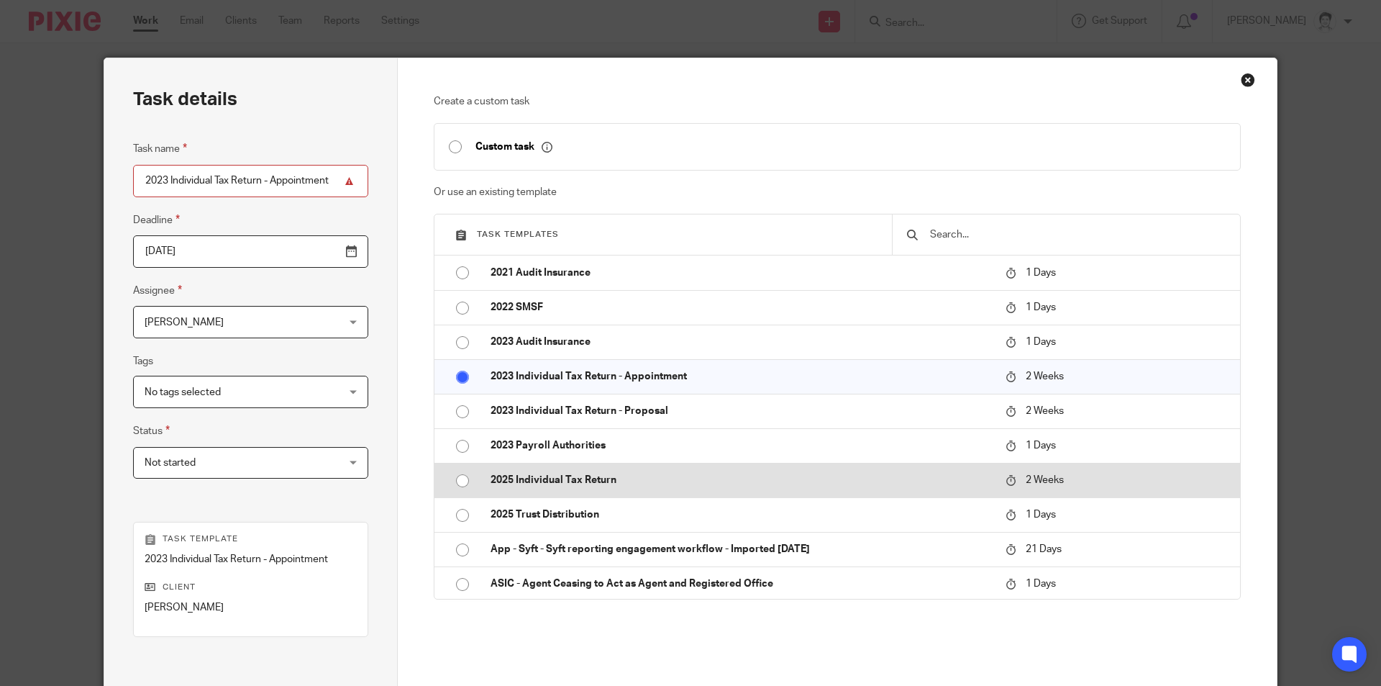
drag, startPoint x: 577, startPoint y: 475, endPoint x: 566, endPoint y: 477, distance: 10.9
click at [577, 476] on p "2025 Individual Tax Return" at bounding box center [741, 480] width 501 height 14
type input "2025 Individual Tax Return"
radio input "false"
radio input "true"
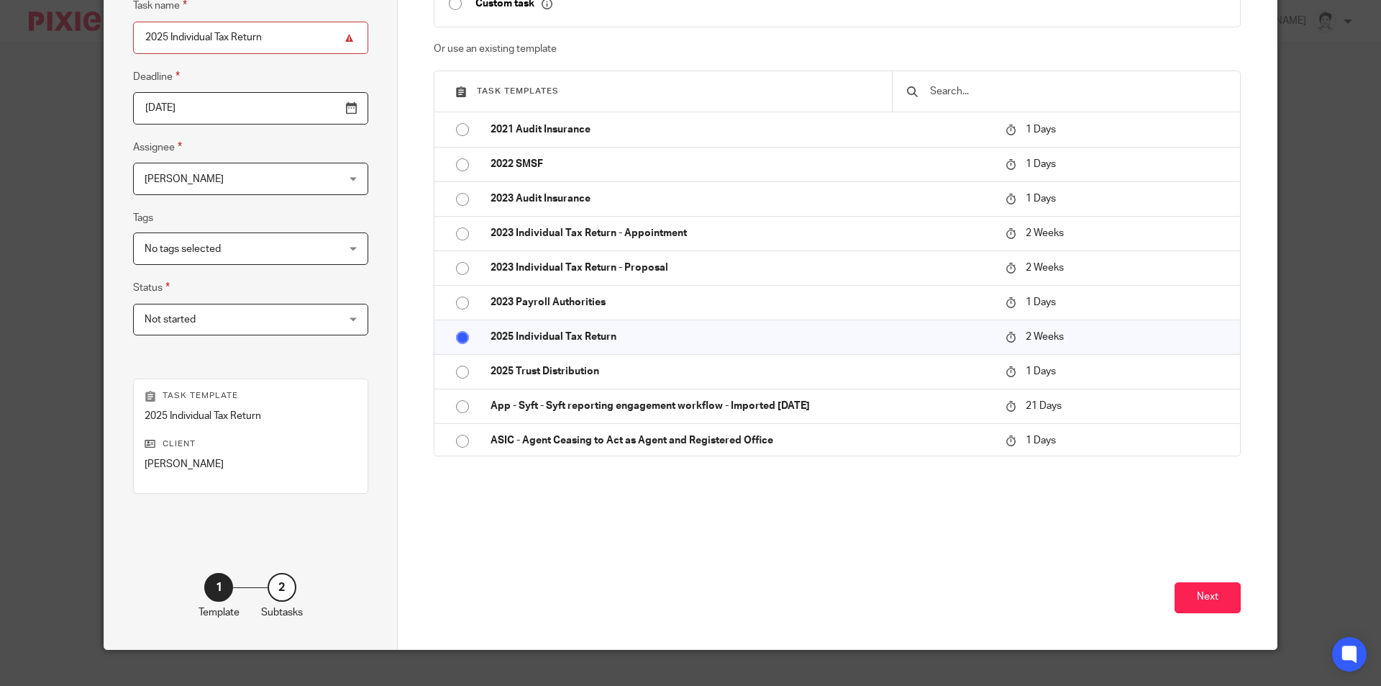
scroll to position [144, 0]
click at [1231, 594] on button "Next" at bounding box center [1208, 596] width 66 height 31
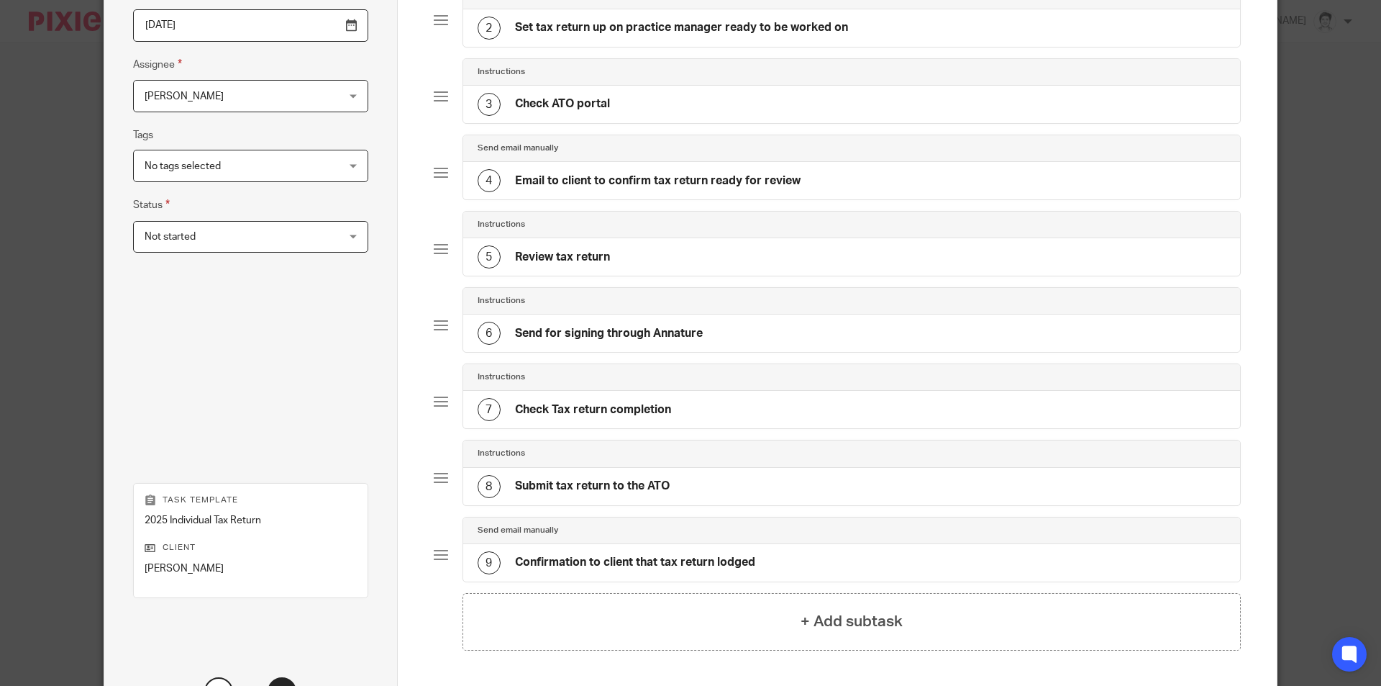
scroll to position [351, 0]
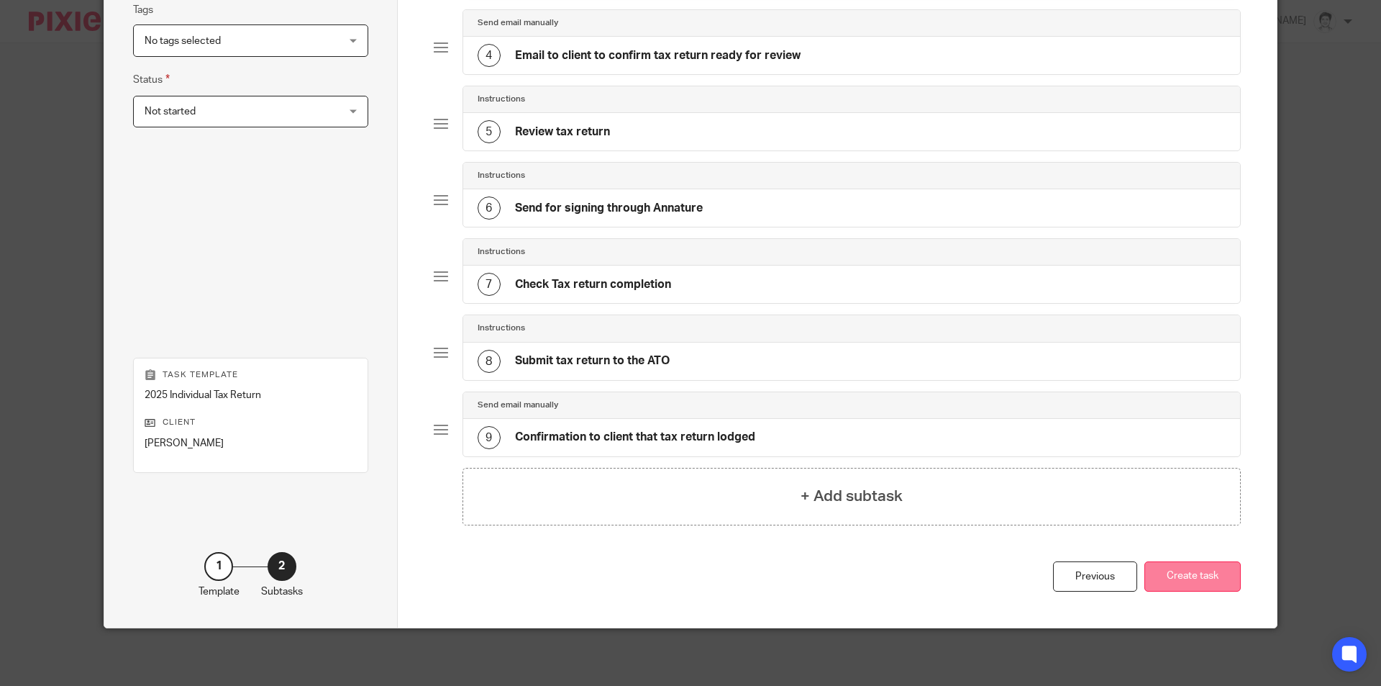
click at [1189, 576] on button "Create task" at bounding box center [1192, 576] width 96 height 31
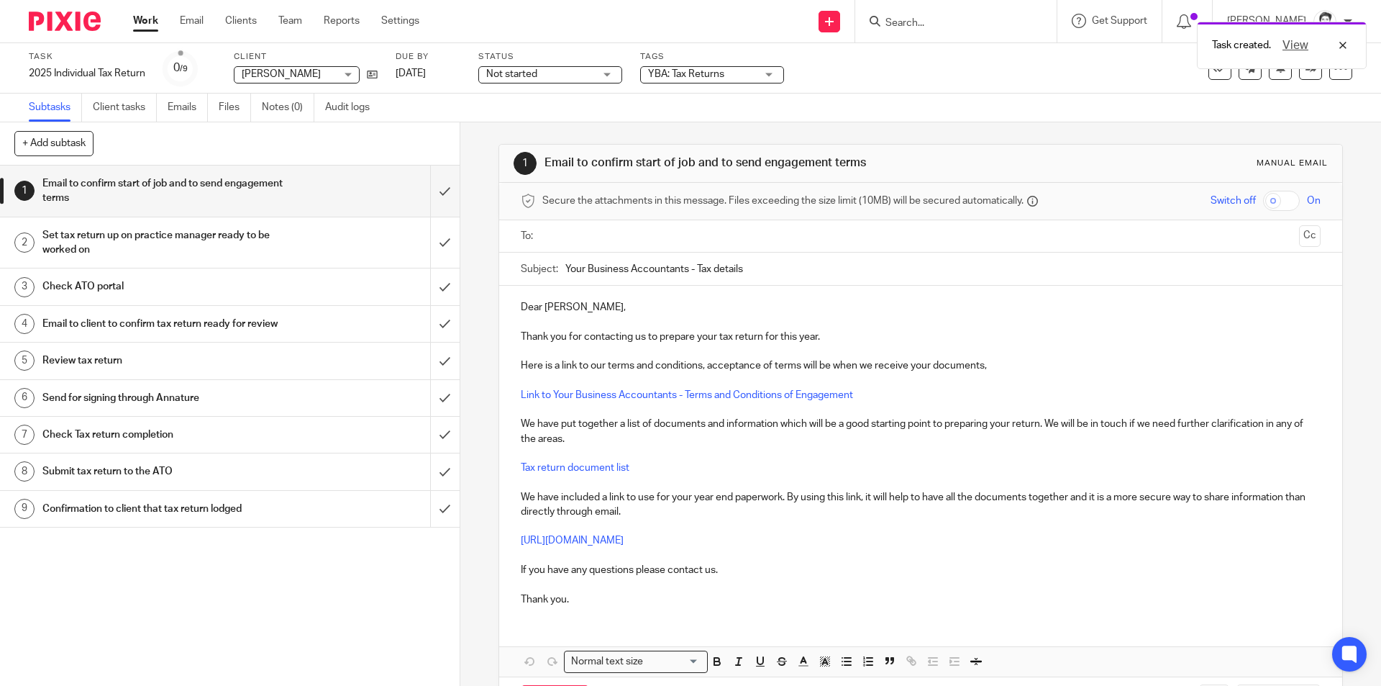
click at [584, 231] on input "text" at bounding box center [919, 236] width 745 height 17
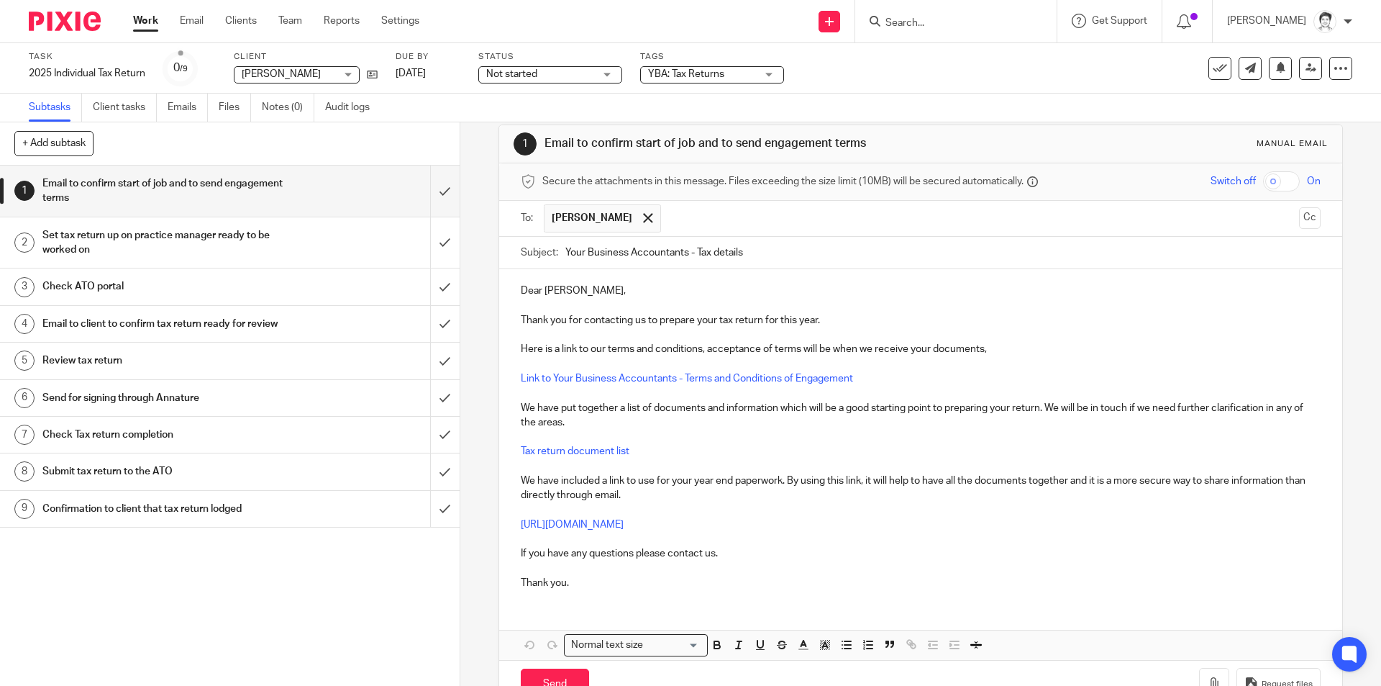
scroll to position [63, 0]
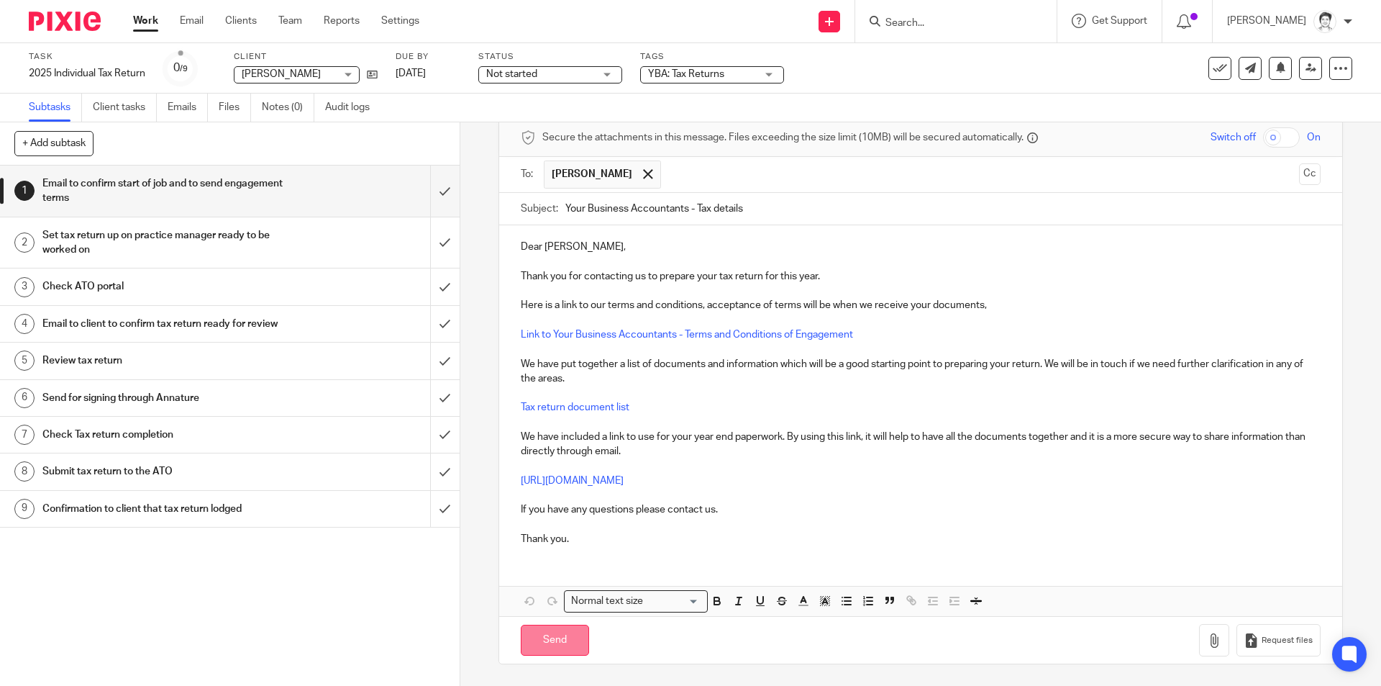
click at [566, 646] on input "Send" at bounding box center [555, 639] width 68 height 31
type input "Sent"
